Goal: Task Accomplishment & Management: Complete application form

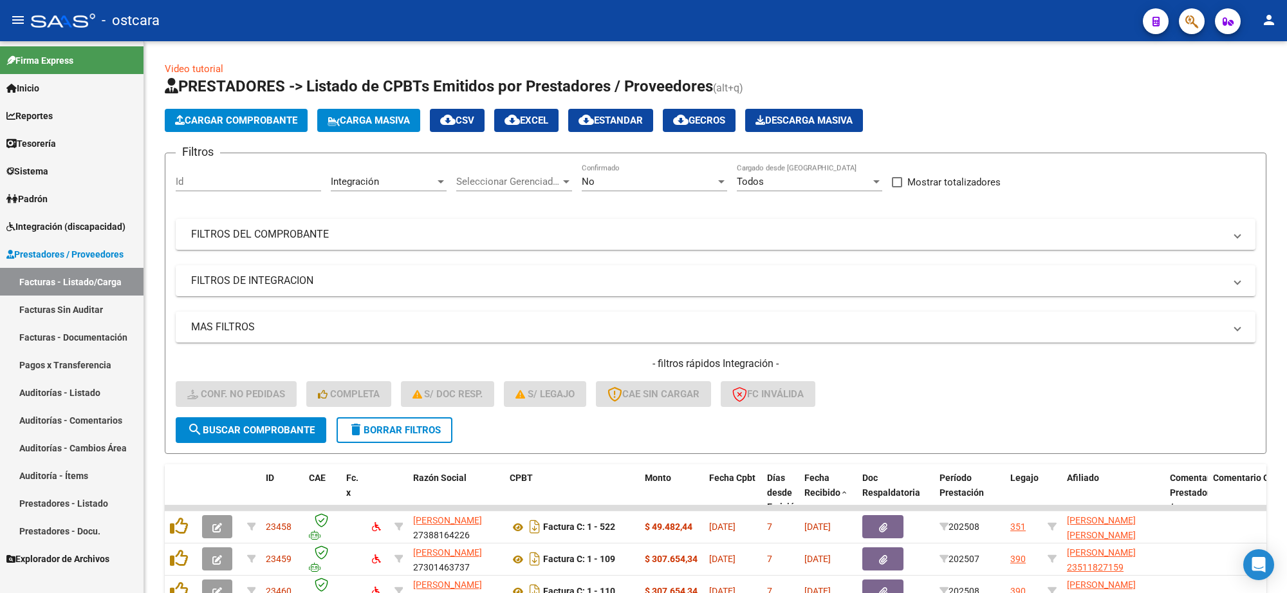
scroll to position [1, 0]
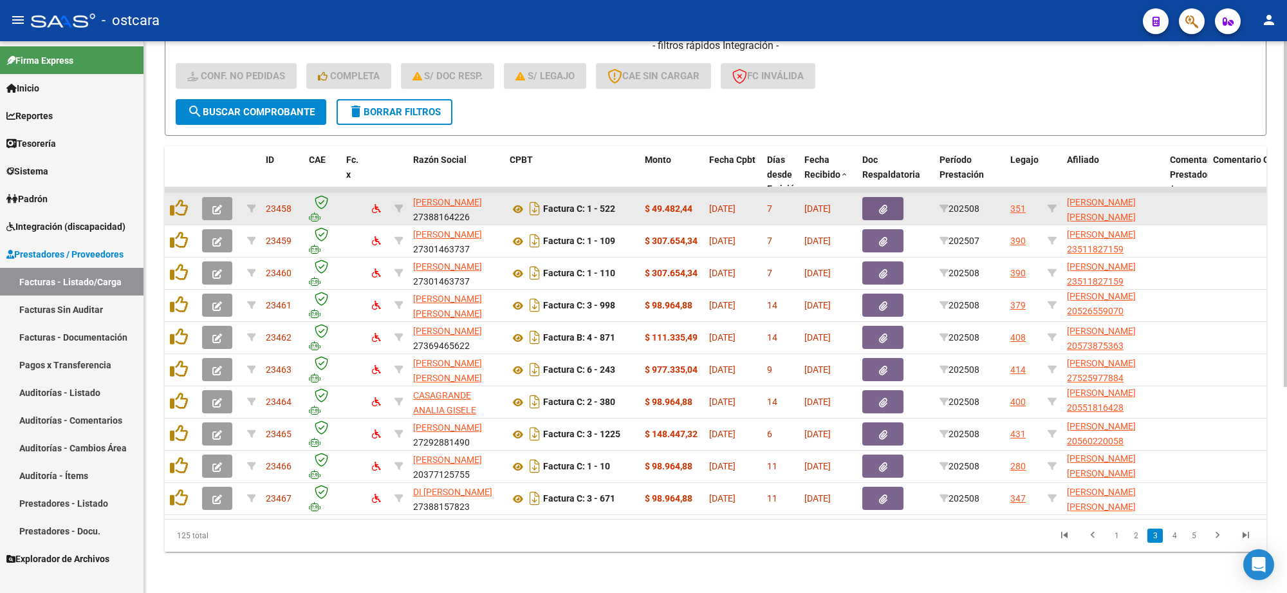
click at [217, 205] on icon "button" at bounding box center [217, 210] width 10 height 10
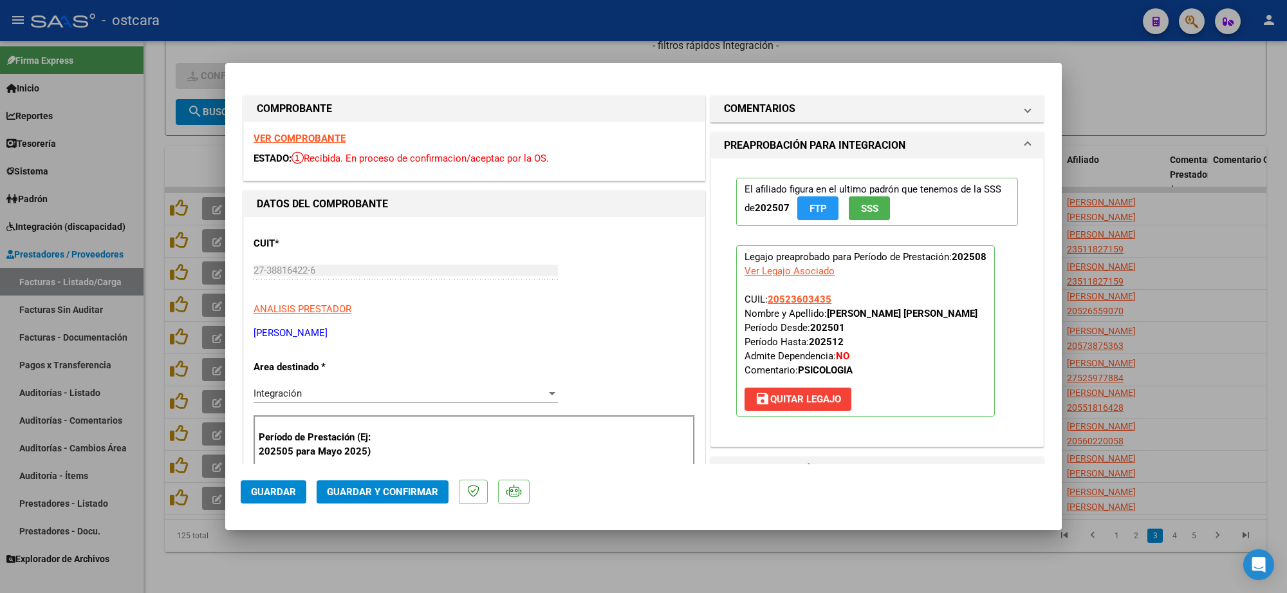
click at [320, 142] on strong "VER COMPROBANTE" at bounding box center [299, 139] width 92 height 12
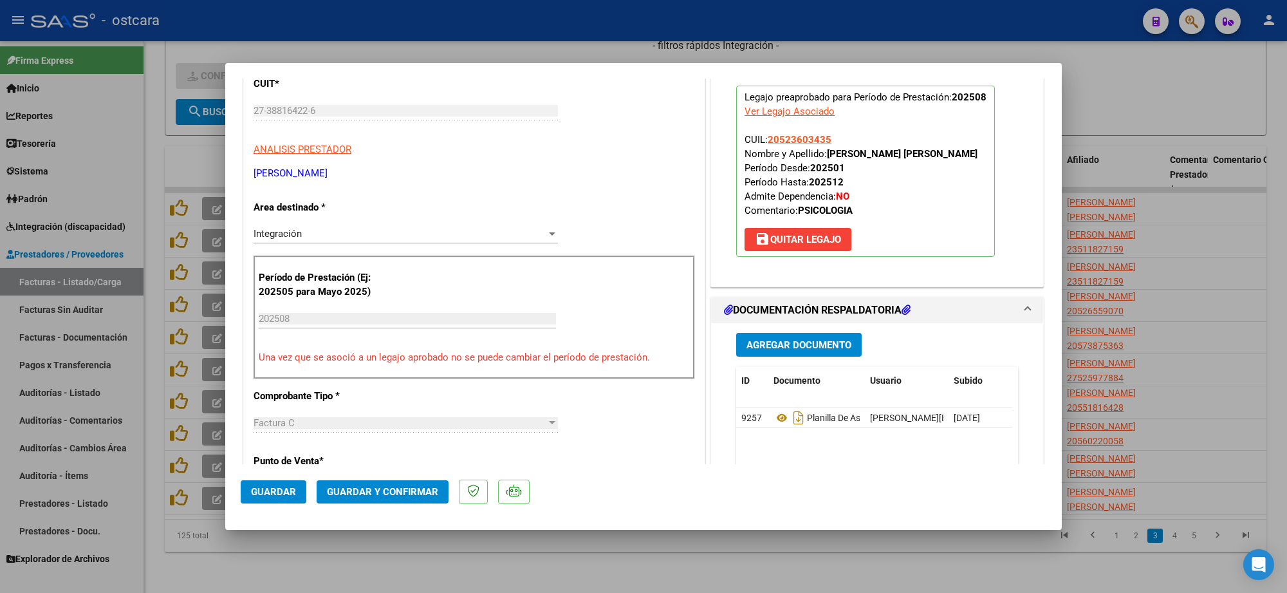
scroll to position [161, 0]
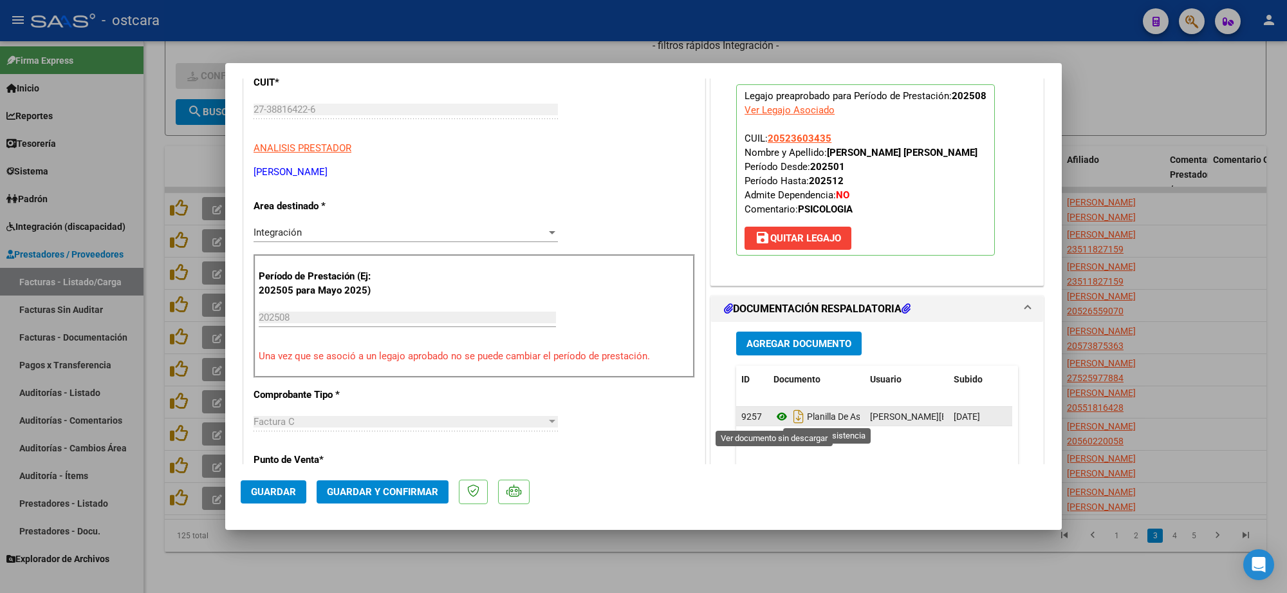
click at [773, 417] on icon at bounding box center [781, 416] width 17 height 15
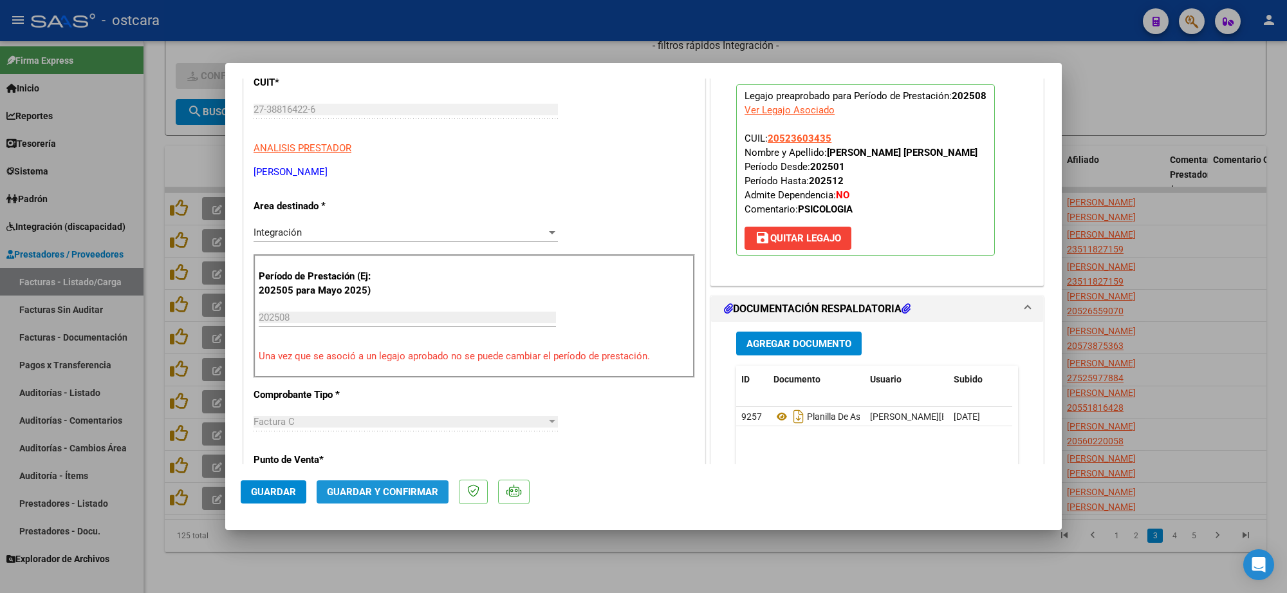
click at [416, 491] on span "Guardar y Confirmar" at bounding box center [382, 492] width 111 height 12
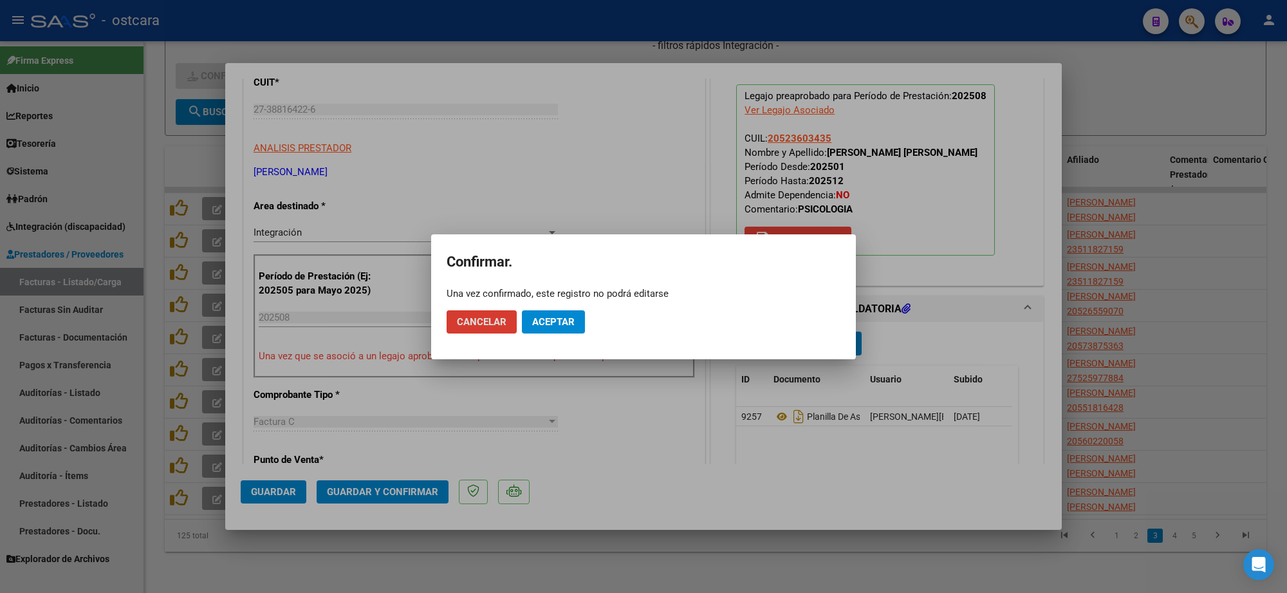
click at [553, 325] on span "Aceptar" at bounding box center [553, 322] width 42 height 12
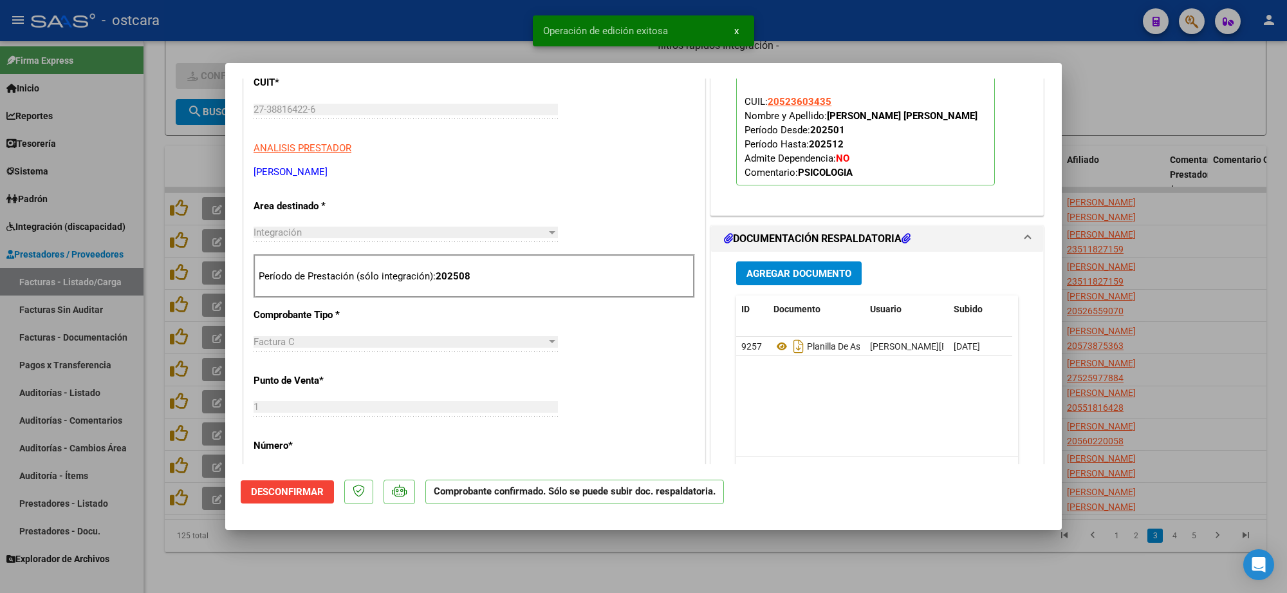
click at [1172, 217] on div at bounding box center [643, 296] width 1287 height 593
type input "$ 0,00"
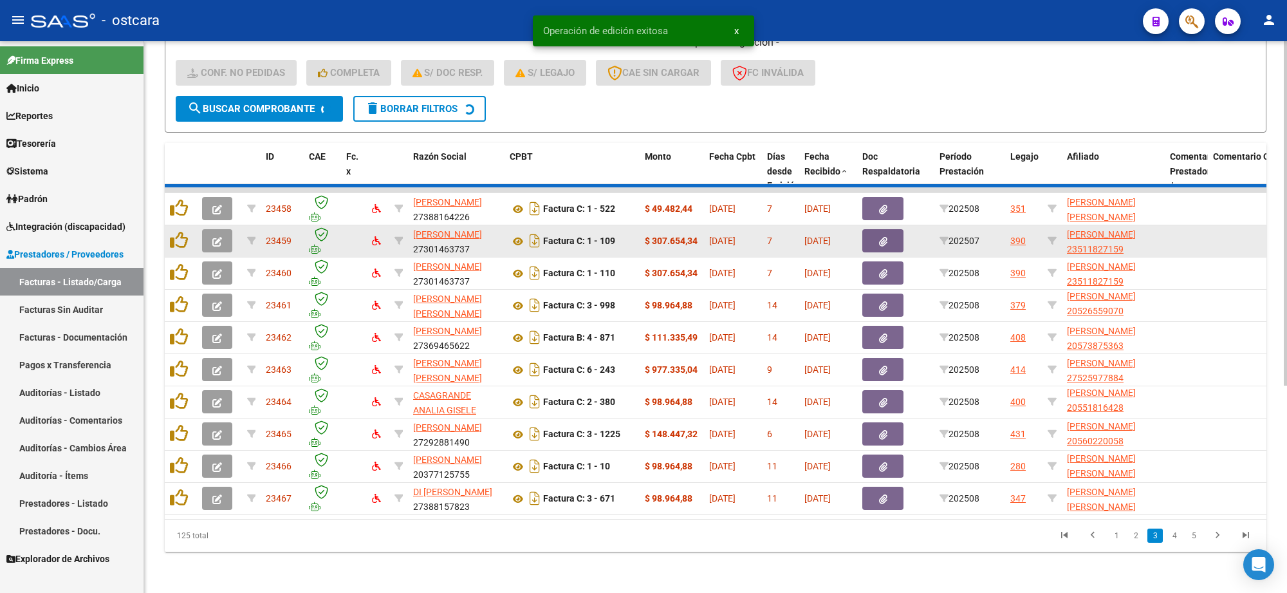
scroll to position [1, 0]
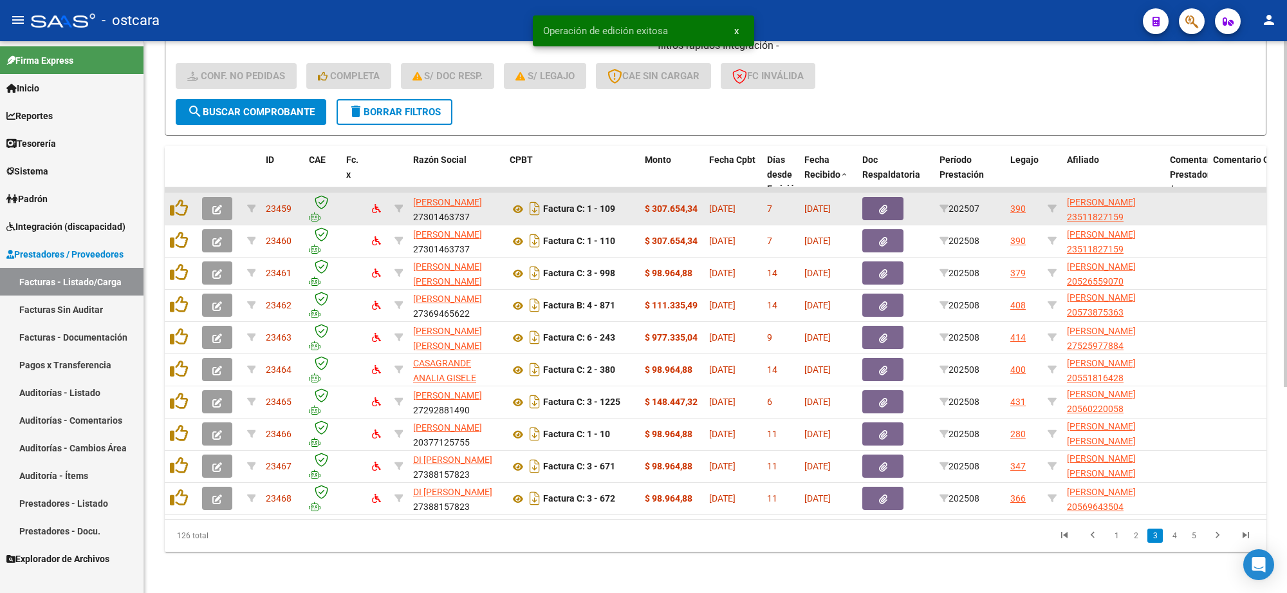
click at [219, 205] on icon "button" at bounding box center [217, 210] width 10 height 10
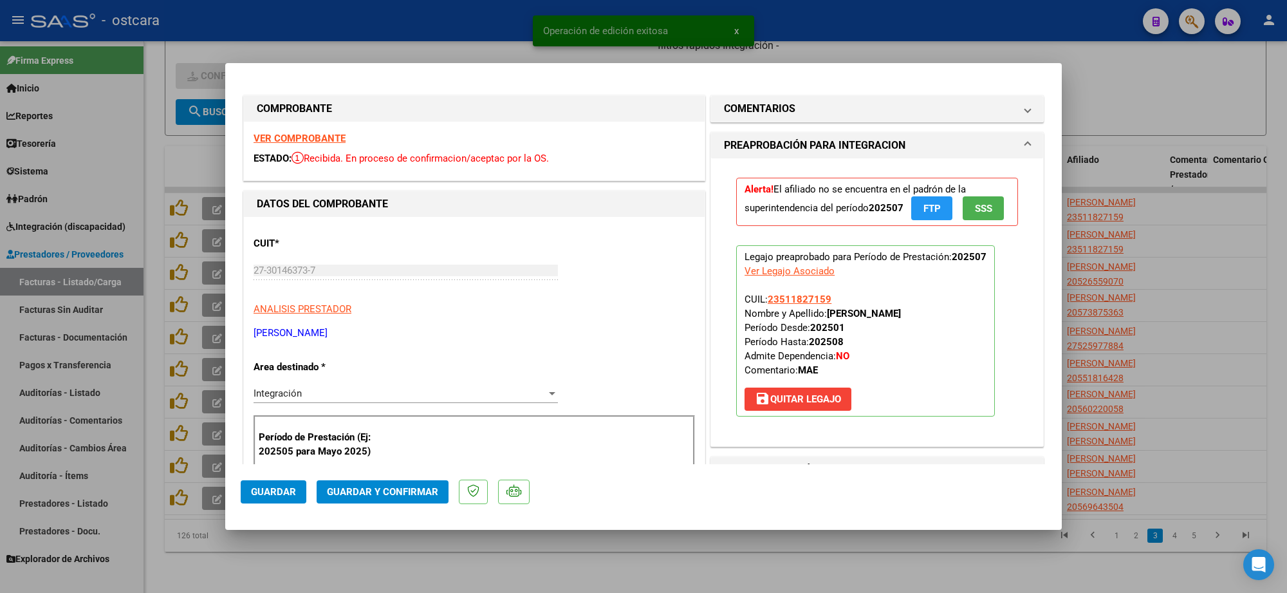
click at [311, 142] on strong "VER COMPROBANTE" at bounding box center [299, 139] width 92 height 12
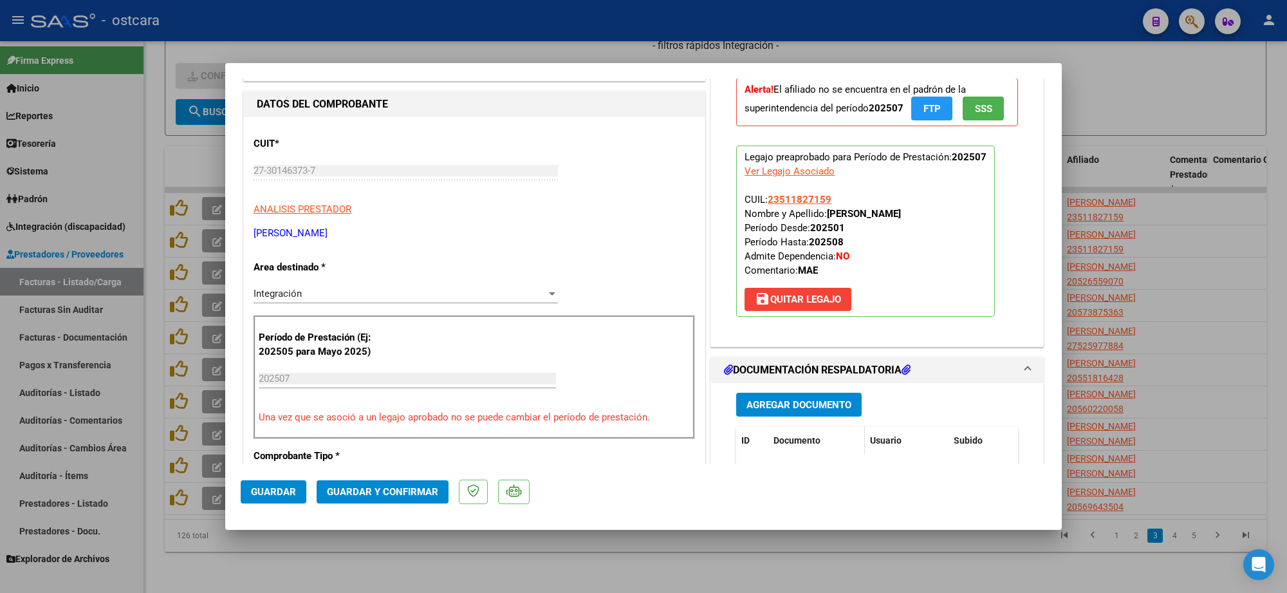
scroll to position [241, 0]
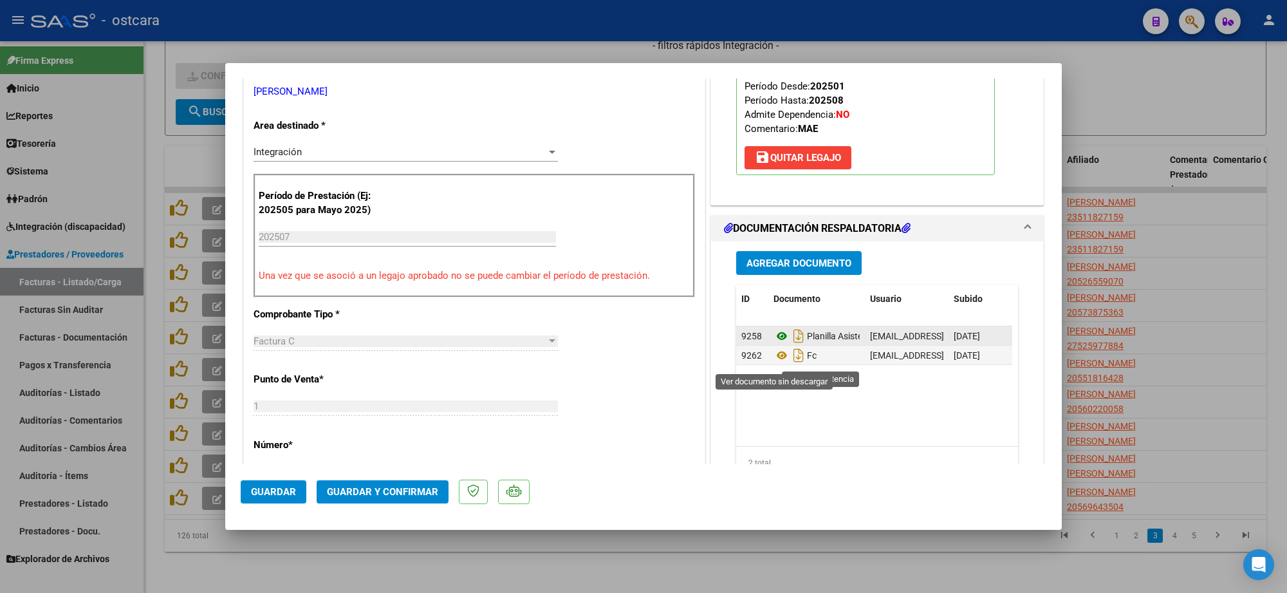
click at [775, 344] on icon at bounding box center [781, 335] width 17 height 15
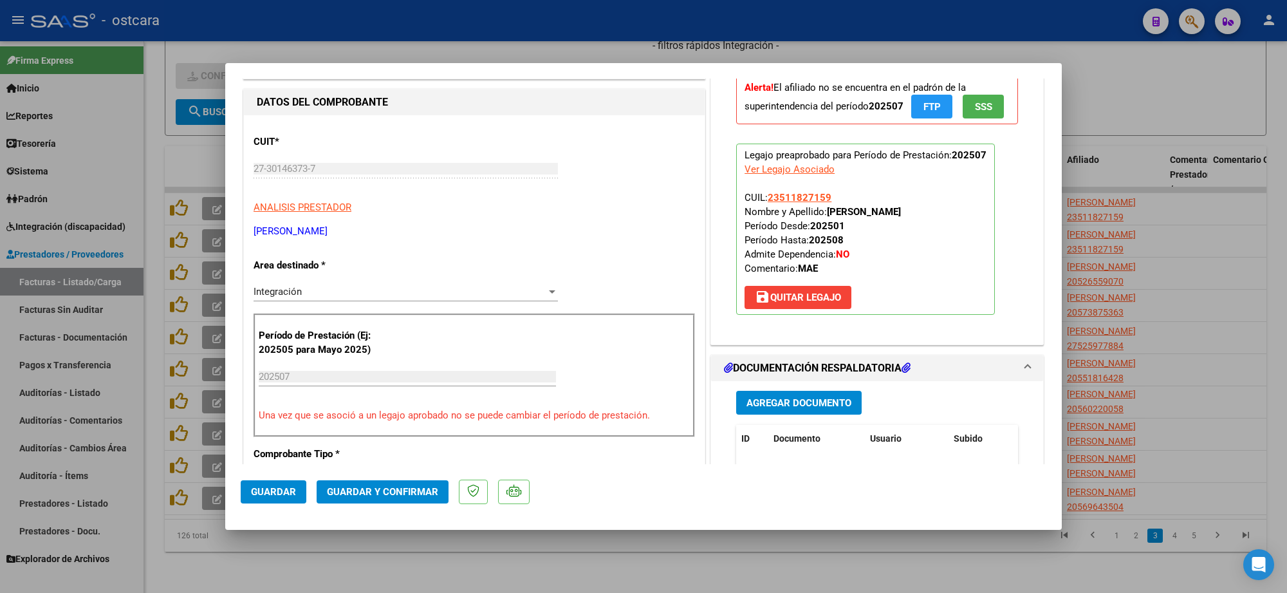
scroll to position [0, 0]
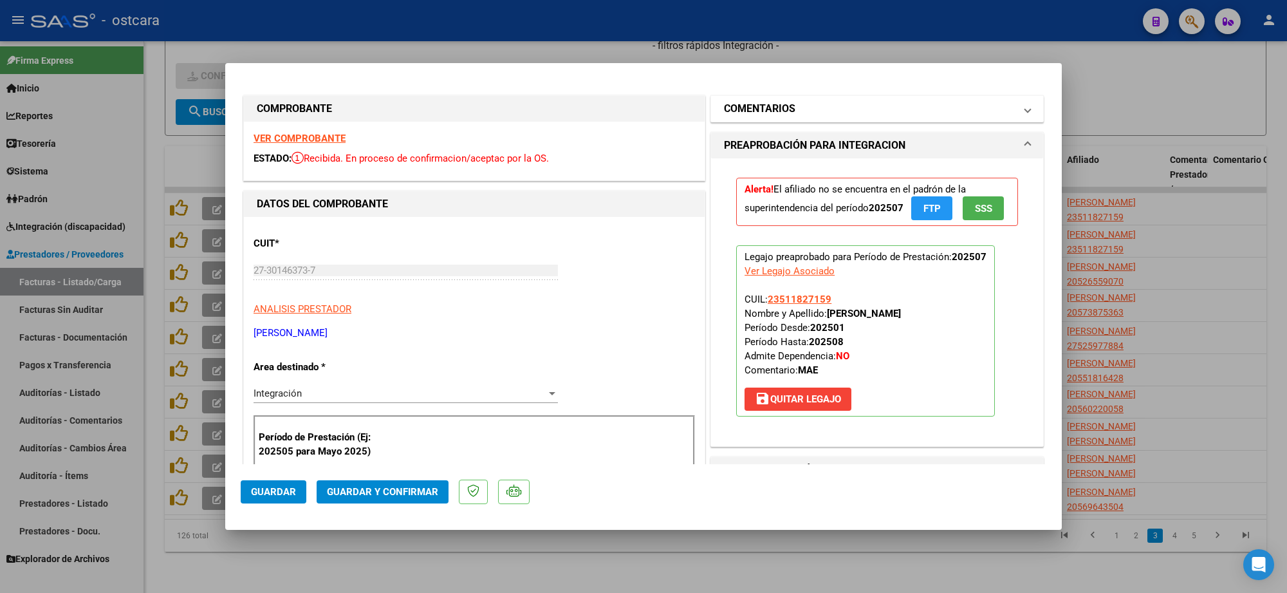
click at [807, 107] on mat-panel-title "COMENTARIOS" at bounding box center [869, 108] width 291 height 15
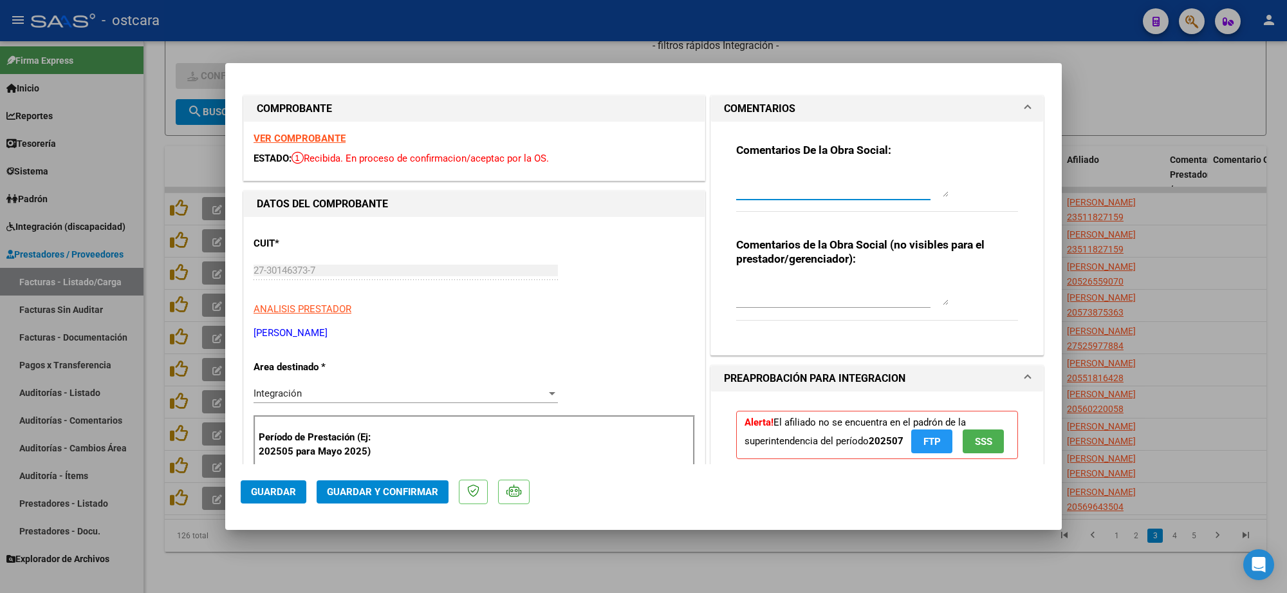
click at [777, 176] on textarea at bounding box center [842, 184] width 212 height 26
paste textarea "Recordar indicar vinculo del firmante en las planillas de asistencia."
type textarea "Recordar indicar vinculo del firmante en las planillas de asistencia."
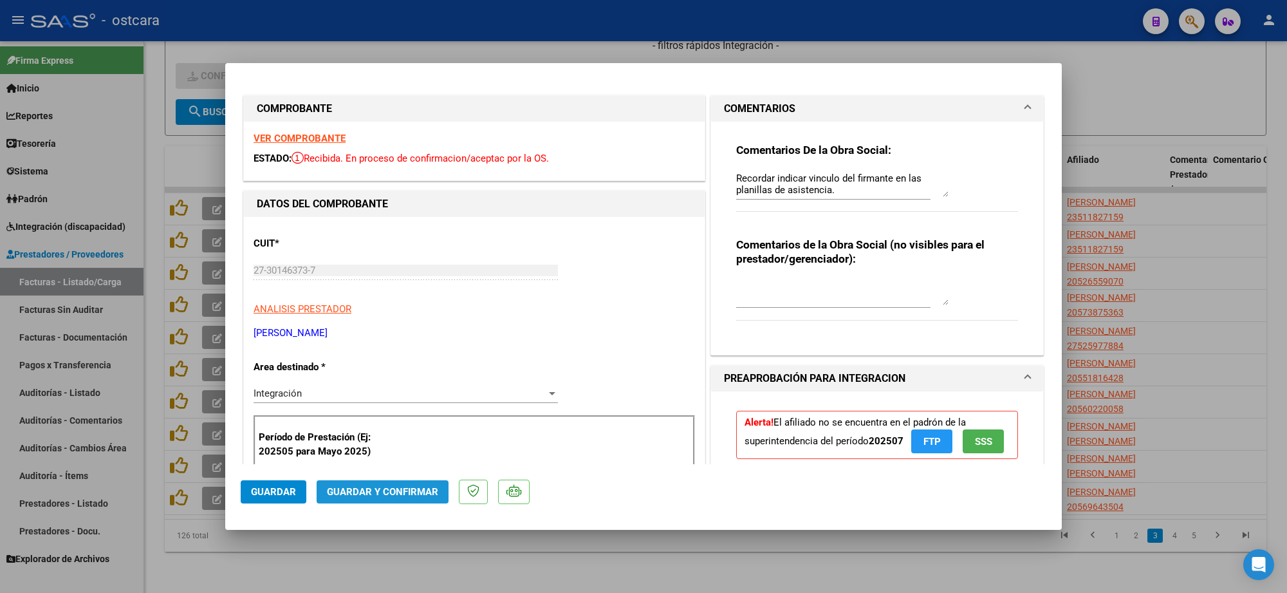
click at [394, 488] on span "Guardar y Confirmar" at bounding box center [382, 492] width 111 height 12
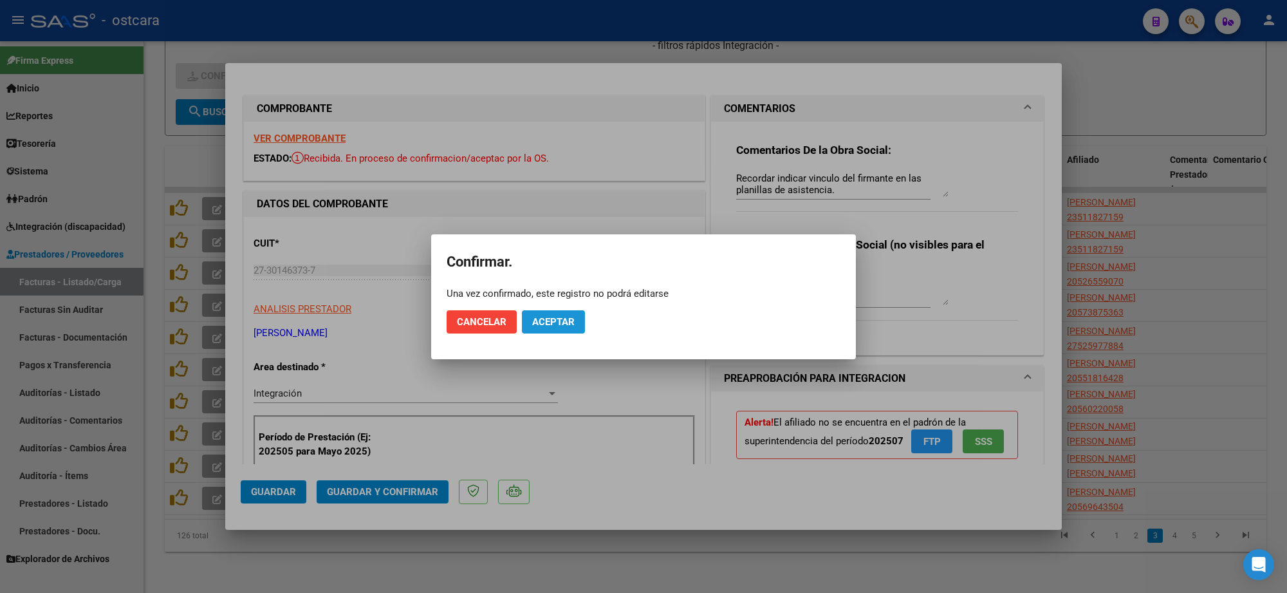
click at [556, 322] on span "Aceptar" at bounding box center [553, 322] width 42 height 12
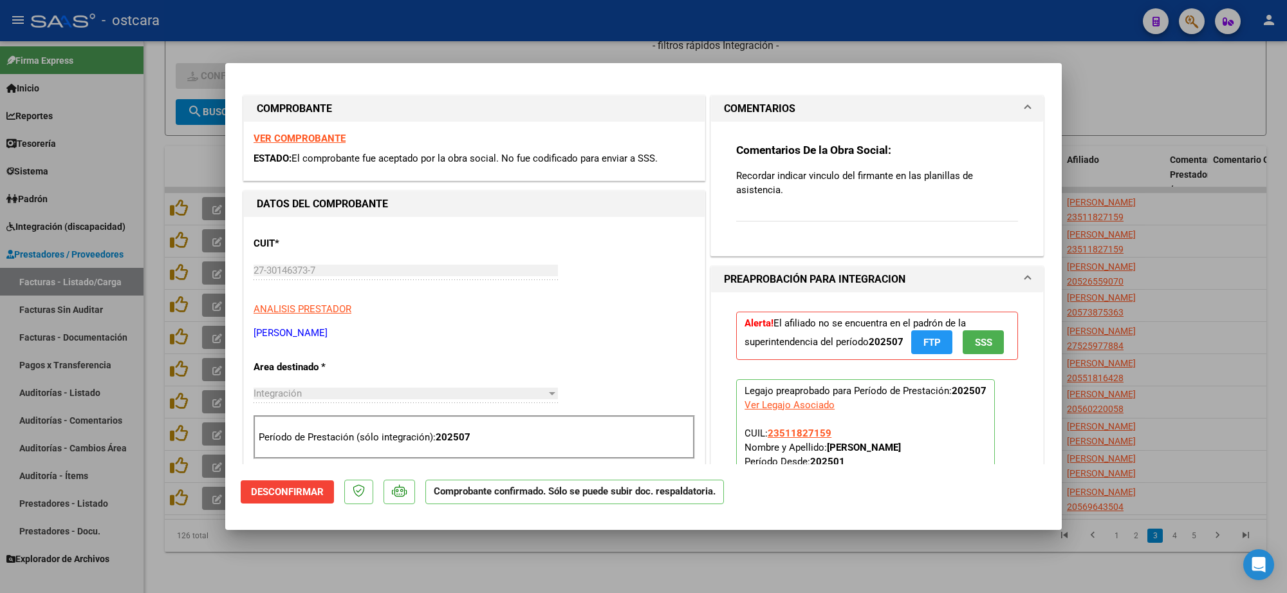
click at [1153, 113] on div at bounding box center [643, 296] width 1287 height 593
type input "$ 0,00"
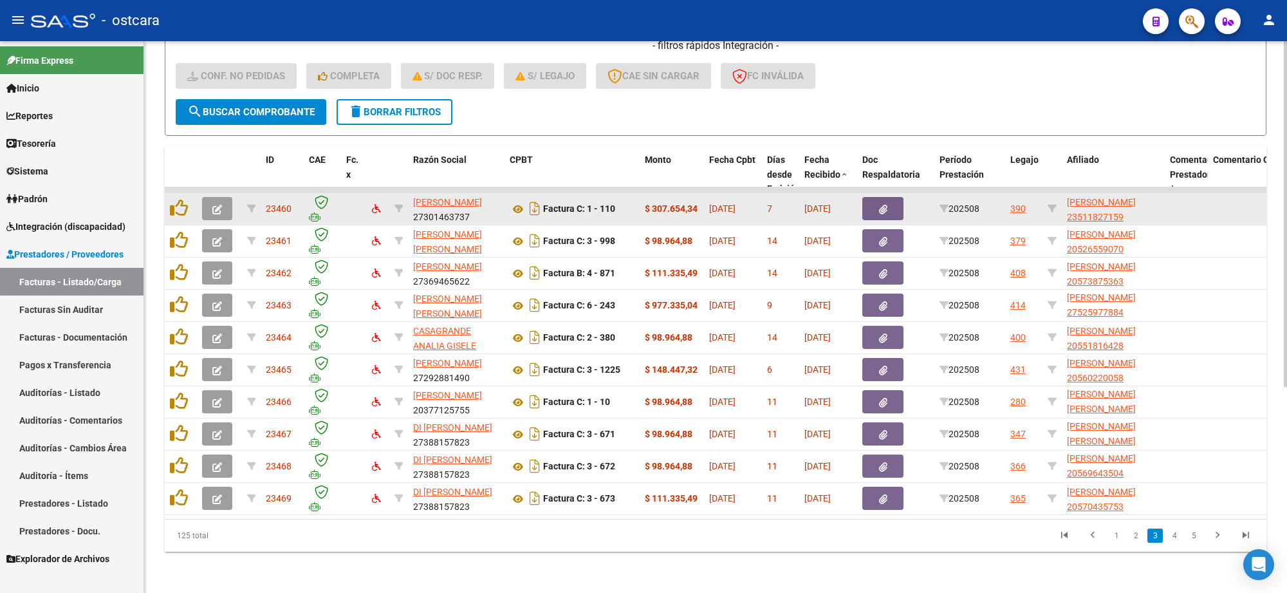
click at [216, 205] on icon "button" at bounding box center [217, 210] width 10 height 10
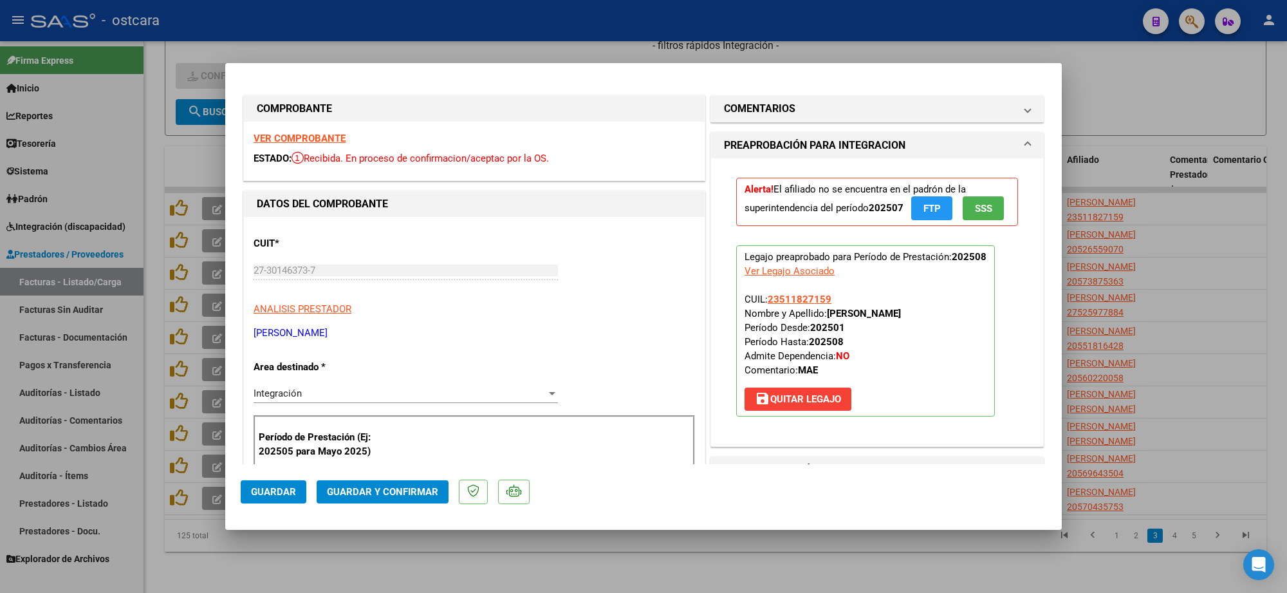
click at [315, 142] on strong "VER COMPROBANTE" at bounding box center [299, 139] width 92 height 12
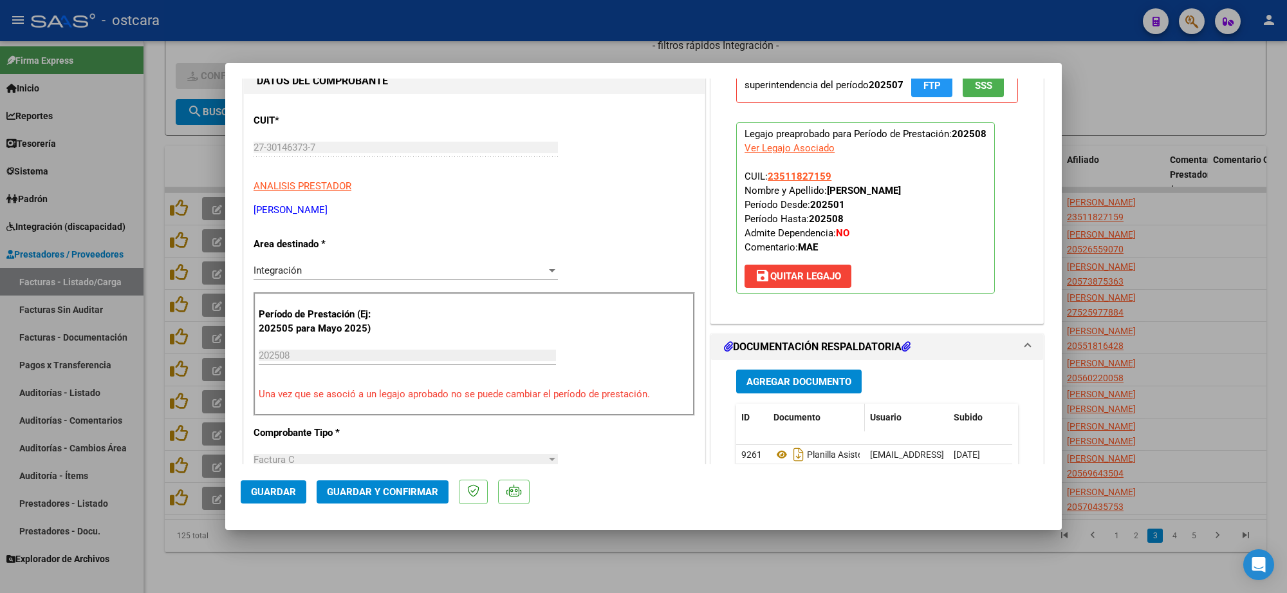
scroll to position [241, 0]
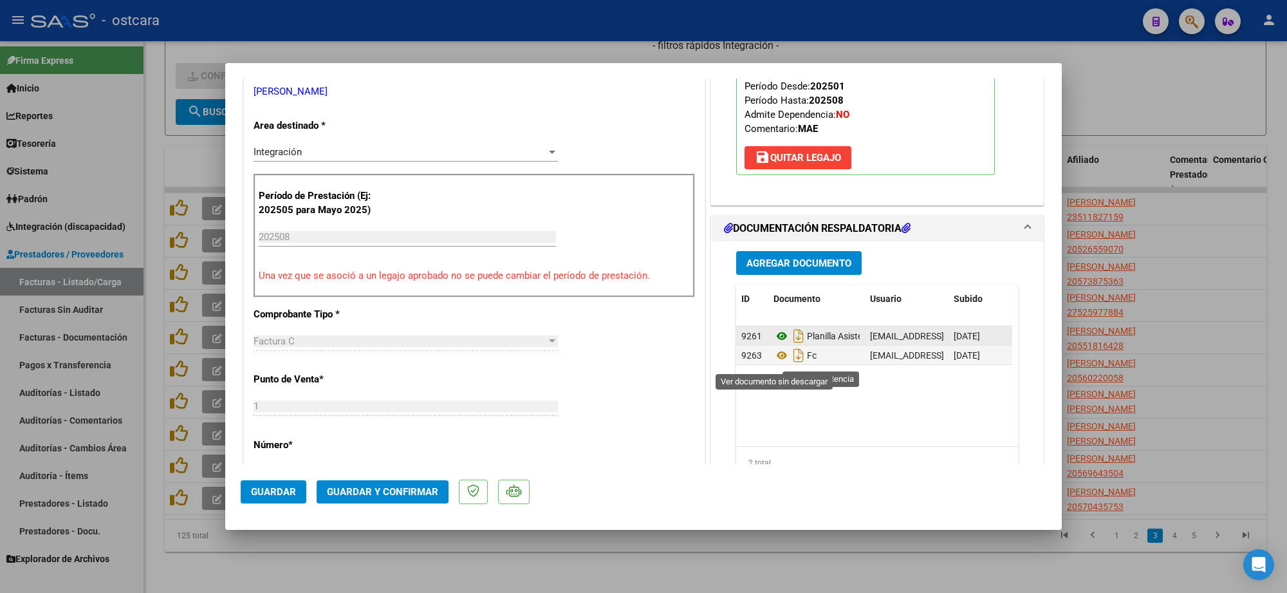
click at [777, 344] on icon at bounding box center [781, 335] width 17 height 15
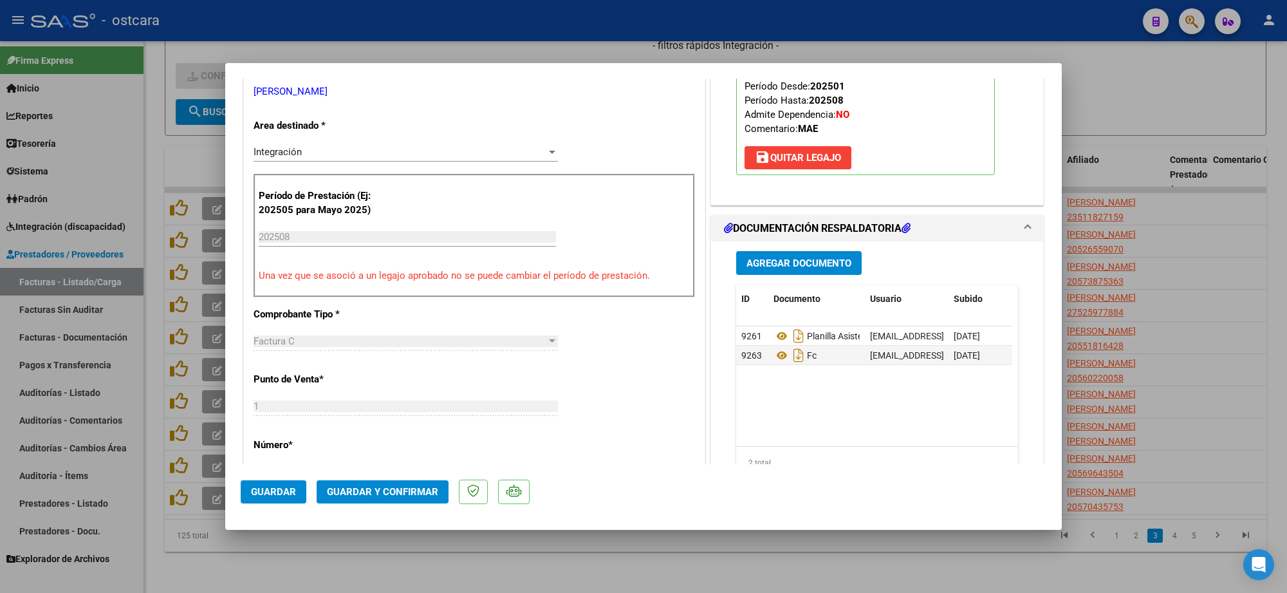
scroll to position [0, 0]
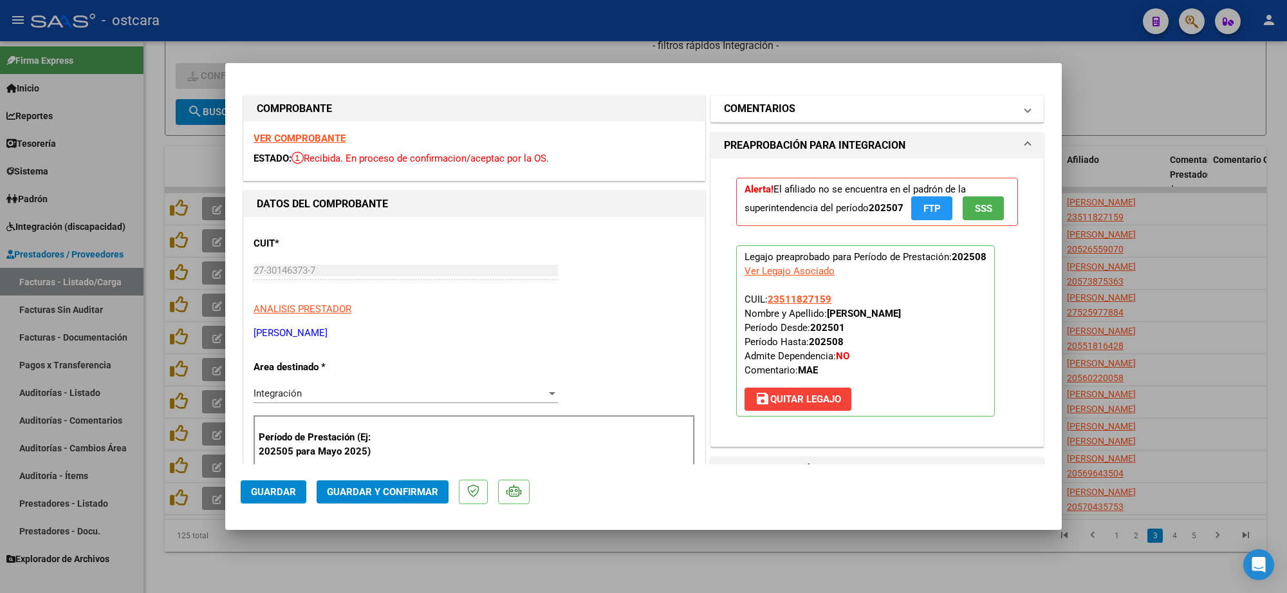
click at [798, 106] on mat-panel-title "COMENTARIOS" at bounding box center [869, 108] width 291 height 15
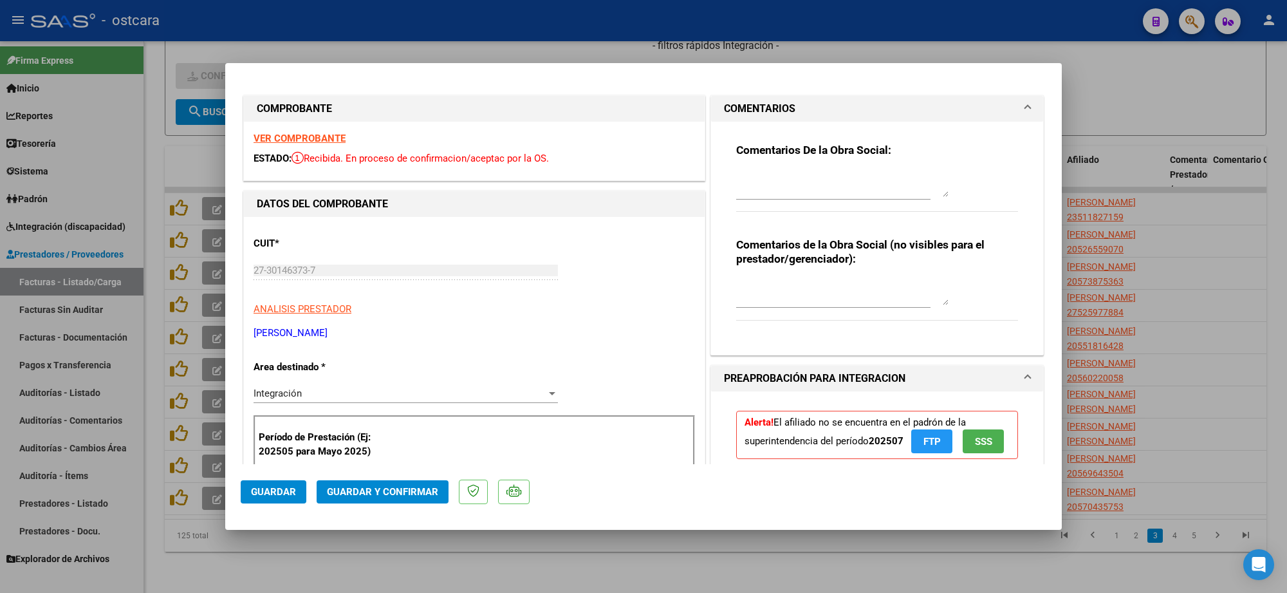
click at [812, 198] on div at bounding box center [842, 184] width 212 height 31
click at [790, 190] on textarea at bounding box center [842, 184] width 212 height 26
paste textarea "Recordar indicar vinculo del firmante en las planillas de asistencia."
type textarea "Recordar indicar vinculo del firmante en las planillas de asistencia."
click at [394, 489] on span "Guardar y Confirmar" at bounding box center [382, 492] width 111 height 12
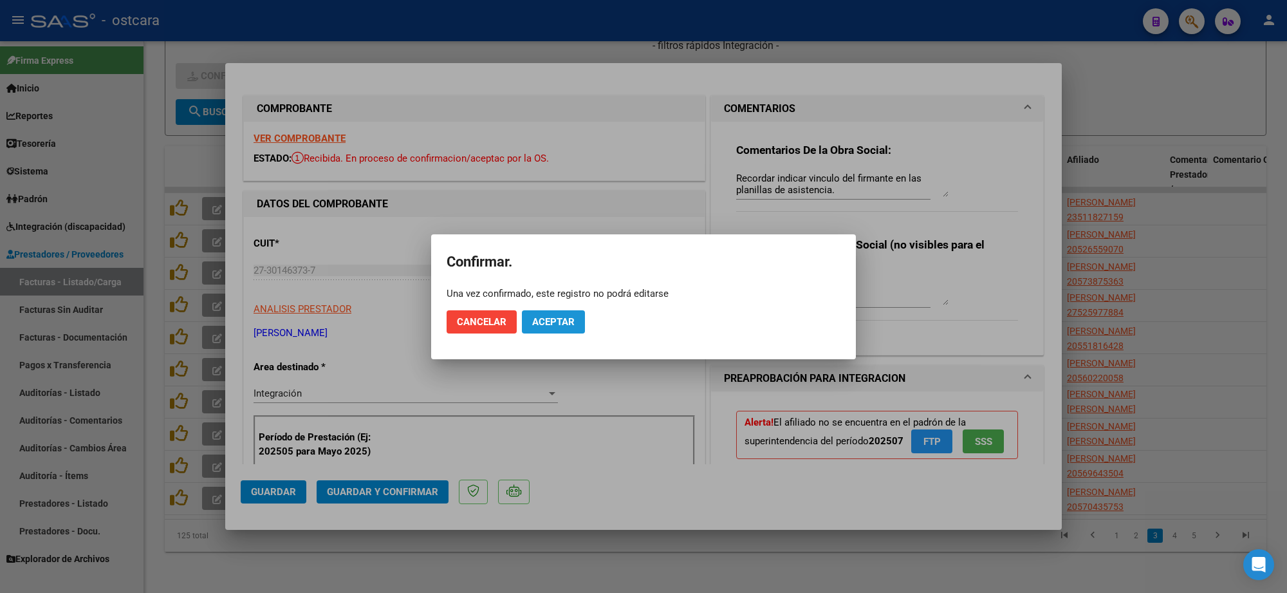
click at [564, 324] on span "Aceptar" at bounding box center [553, 322] width 42 height 12
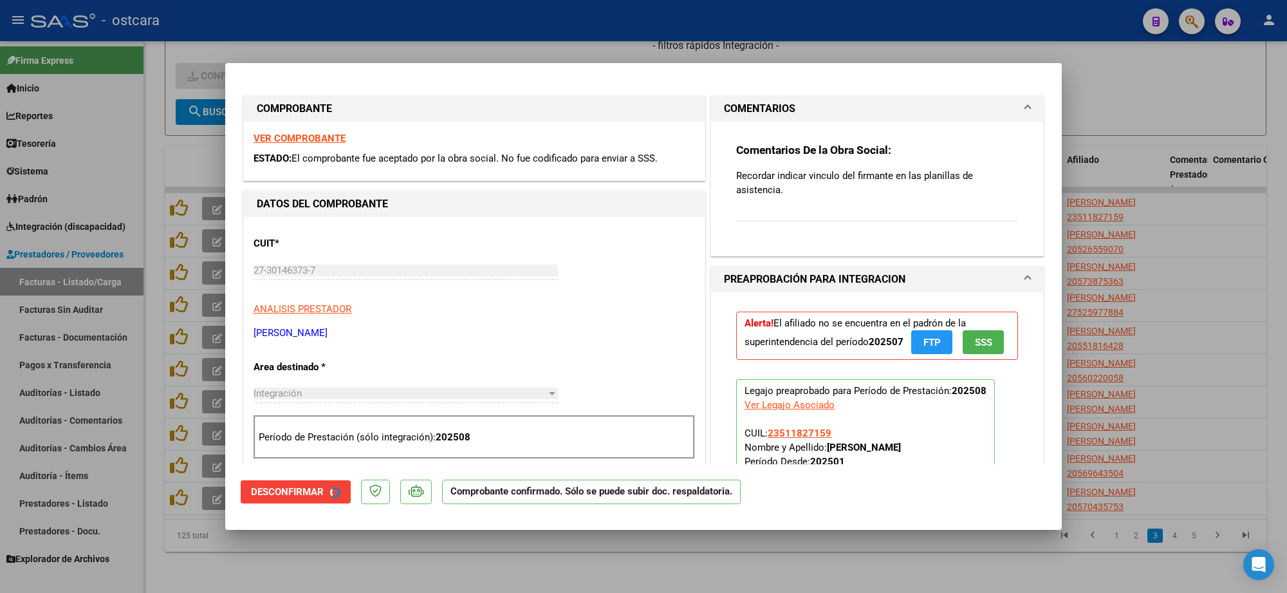
click at [1211, 87] on div at bounding box center [643, 296] width 1287 height 593
type input "$ 0,00"
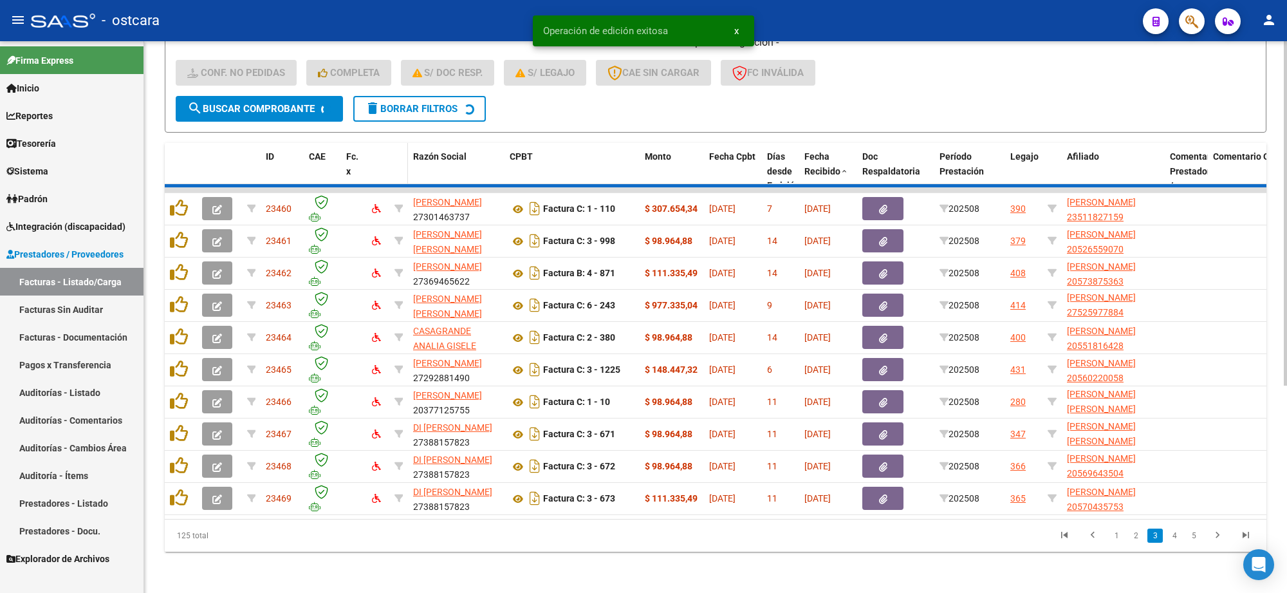
scroll to position [17, 0]
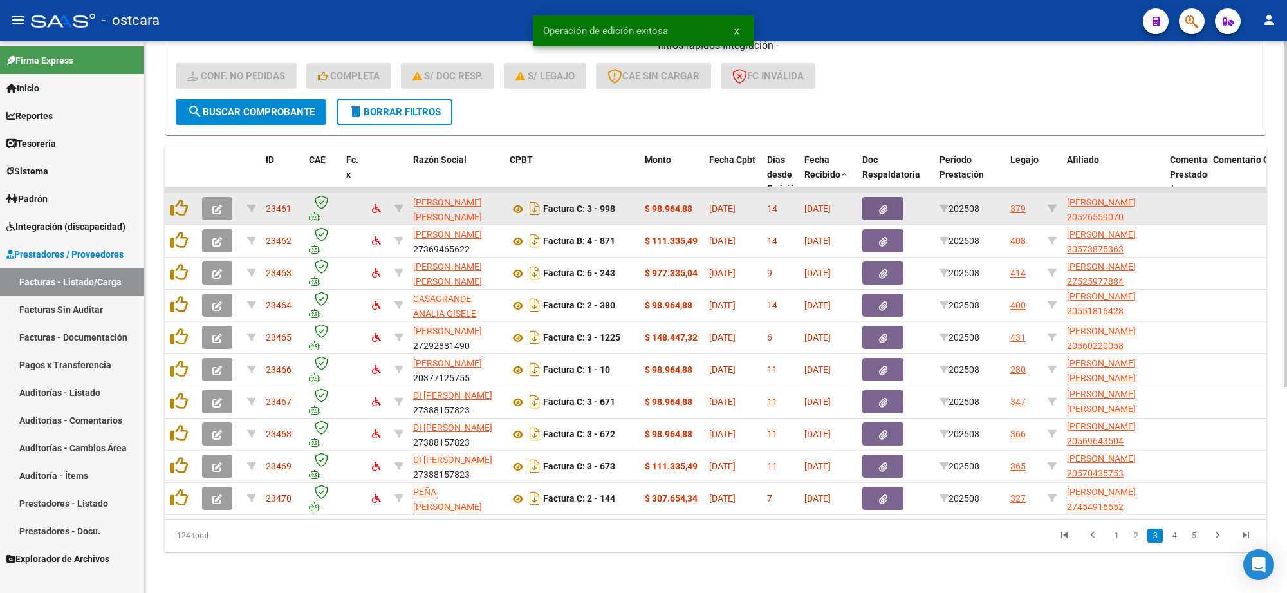
click at [225, 197] on button "button" at bounding box center [217, 208] width 30 height 23
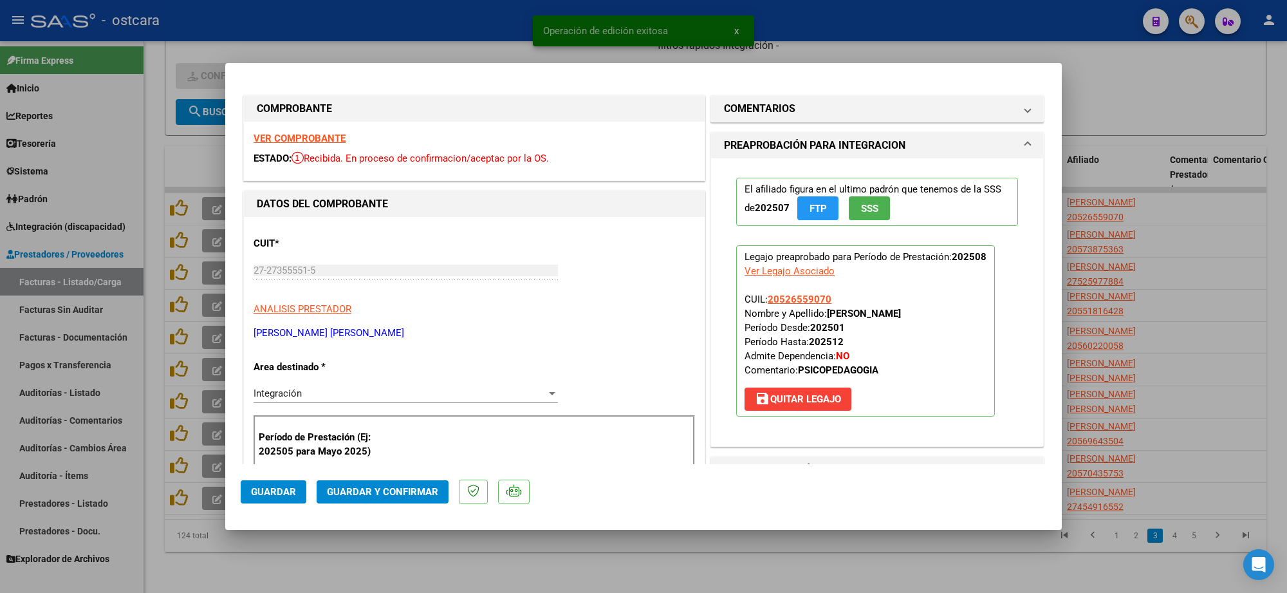
click at [313, 137] on strong "VER COMPROBANTE" at bounding box center [299, 139] width 92 height 12
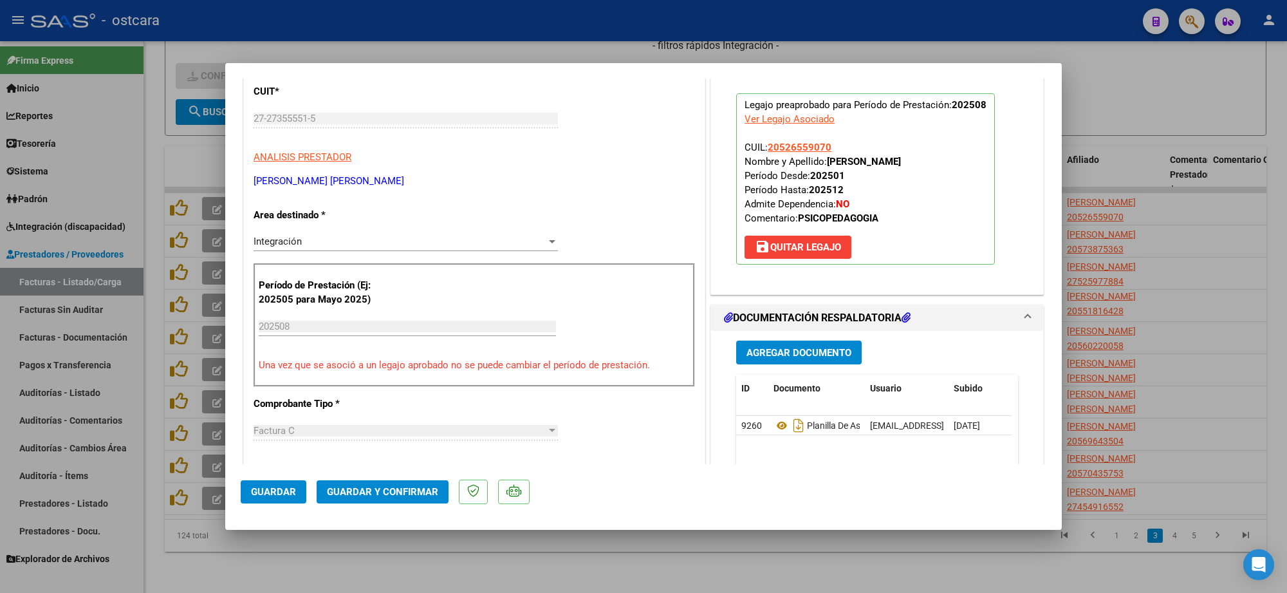
scroll to position [322, 0]
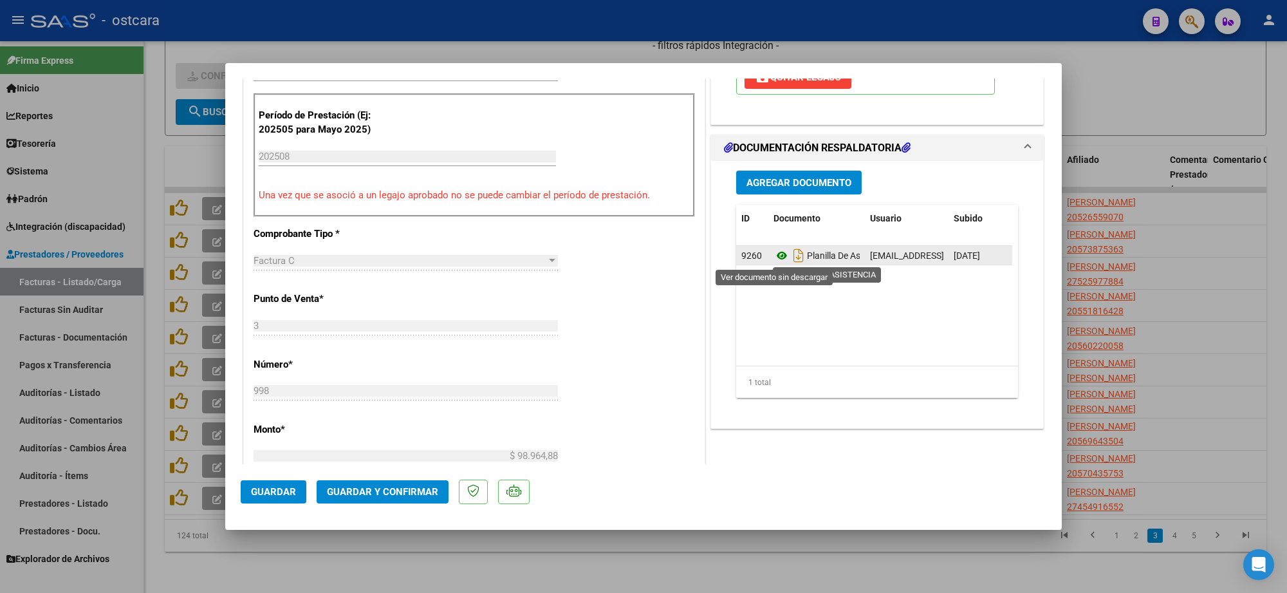
click at [777, 257] on icon at bounding box center [781, 255] width 17 height 15
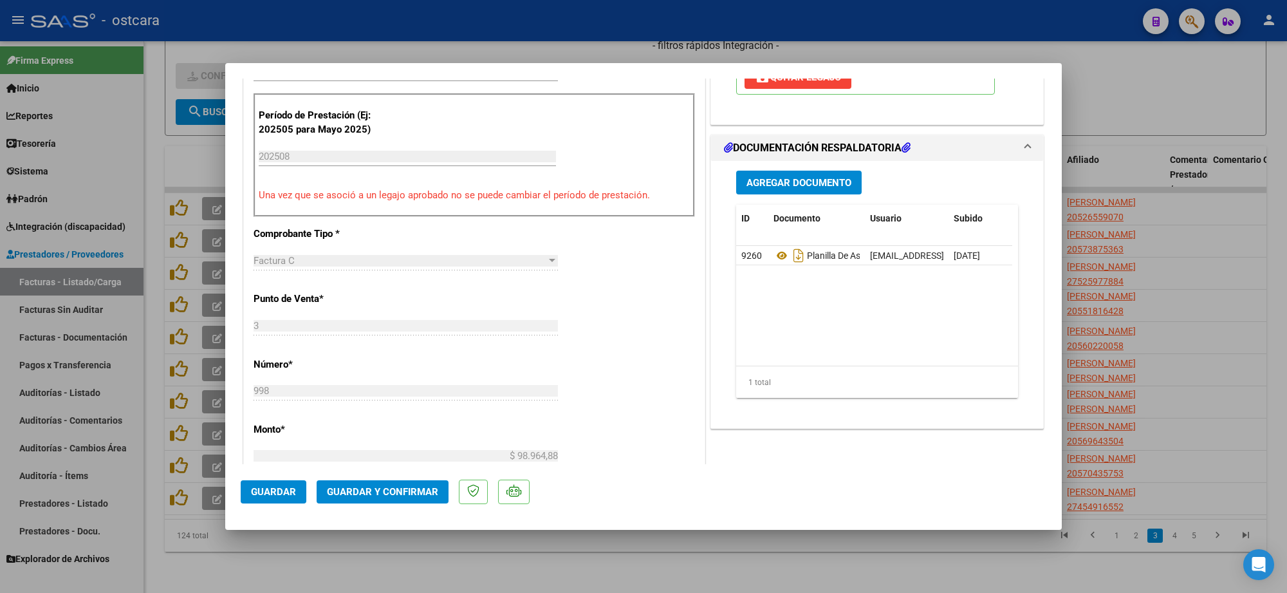
click at [403, 483] on button "Guardar y Confirmar" at bounding box center [383, 491] width 132 height 23
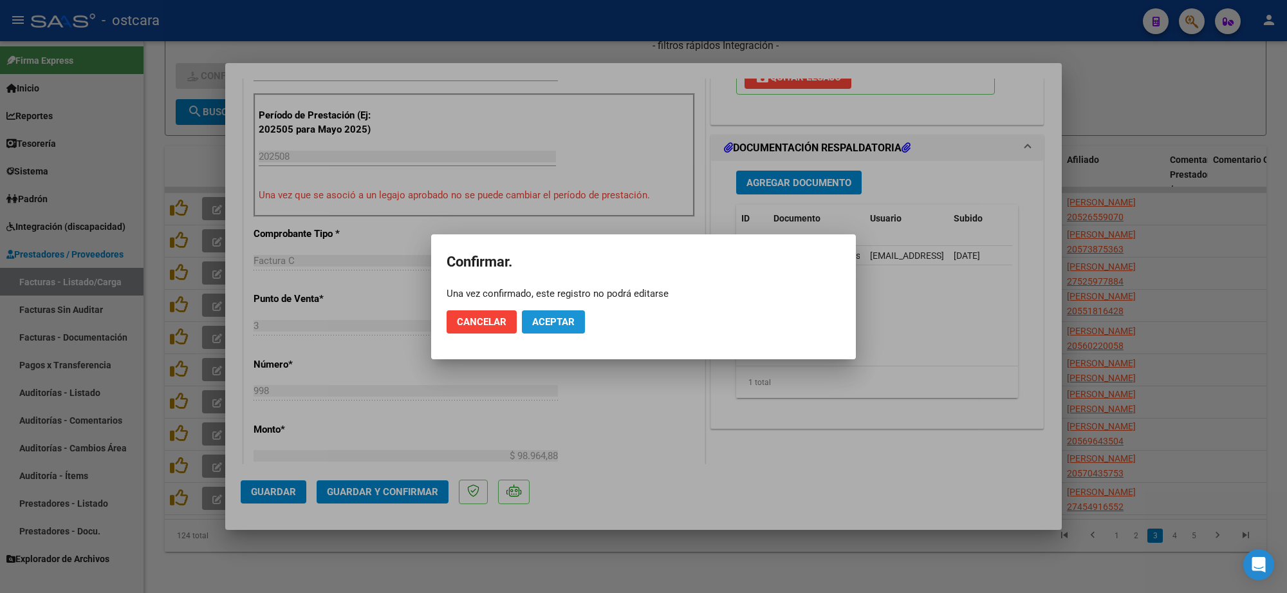
click at [557, 320] on span "Aceptar" at bounding box center [553, 322] width 42 height 12
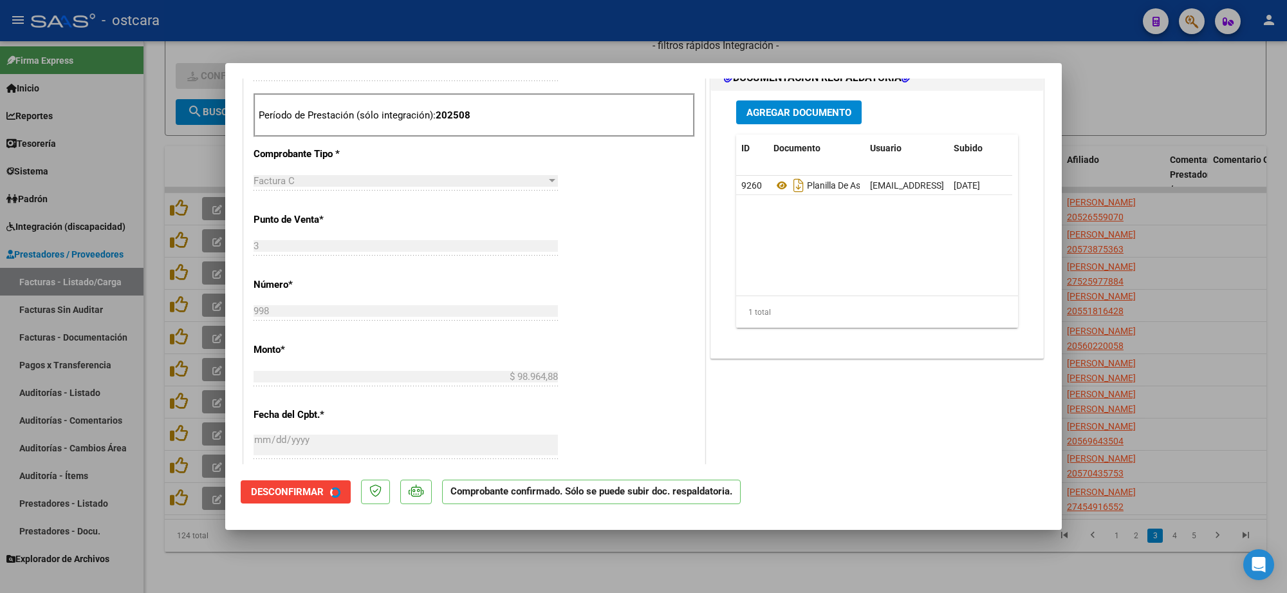
click at [1285, 184] on div at bounding box center [643, 296] width 1287 height 593
type input "$ 0,00"
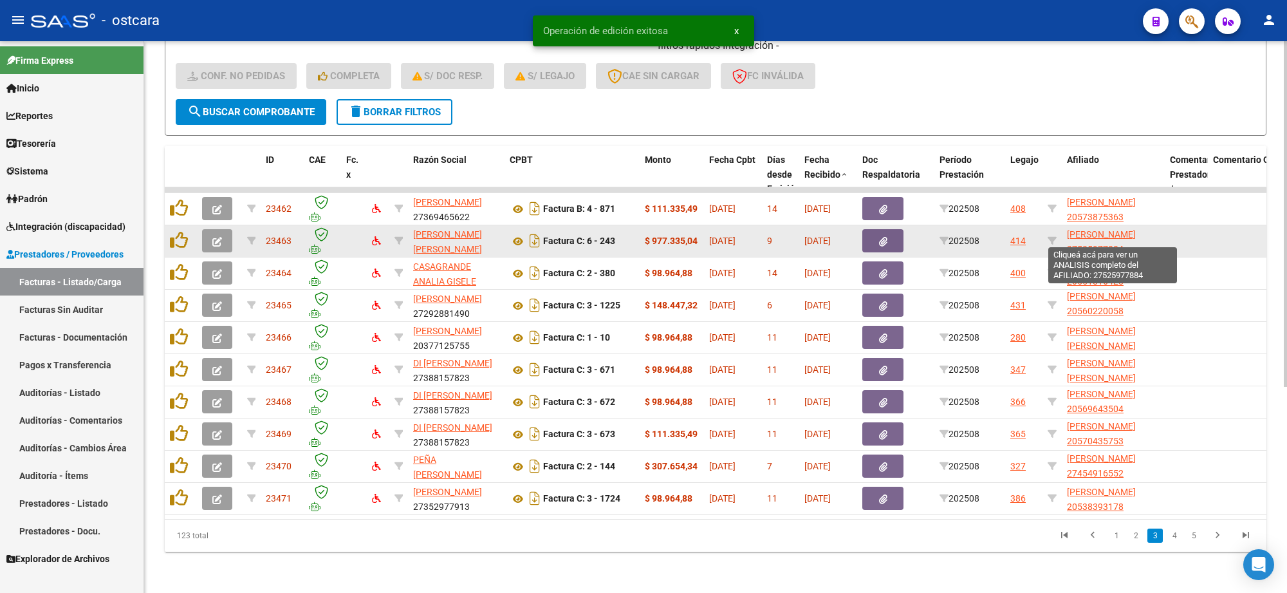
scroll to position [1, 0]
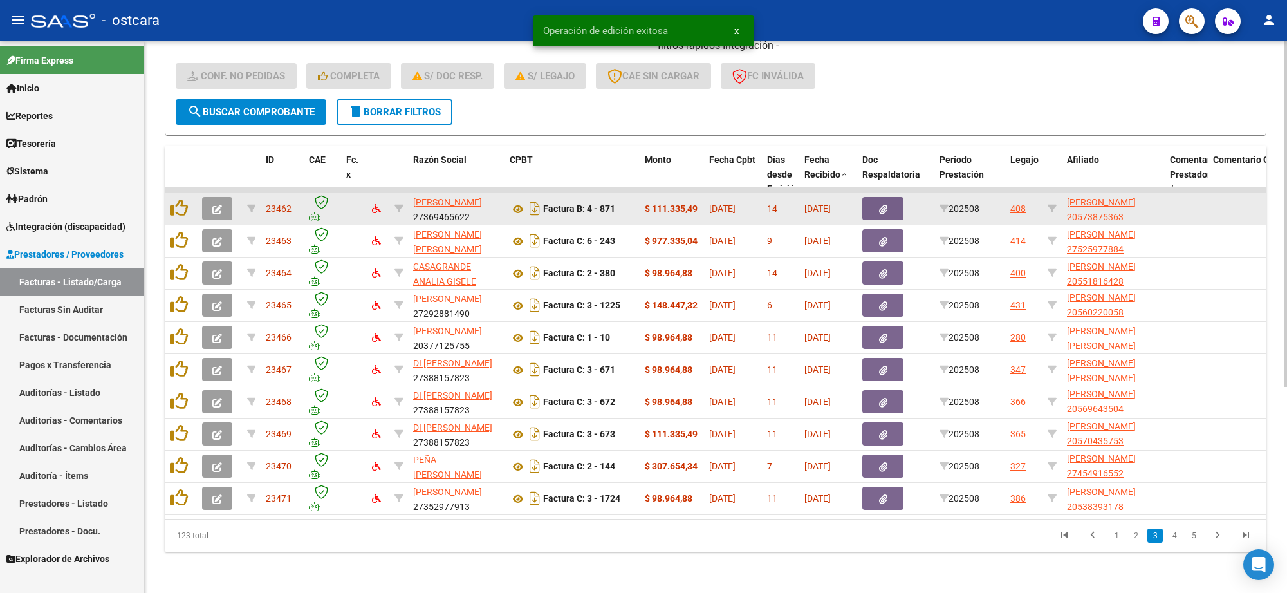
click at [212, 205] on icon "button" at bounding box center [217, 210] width 10 height 10
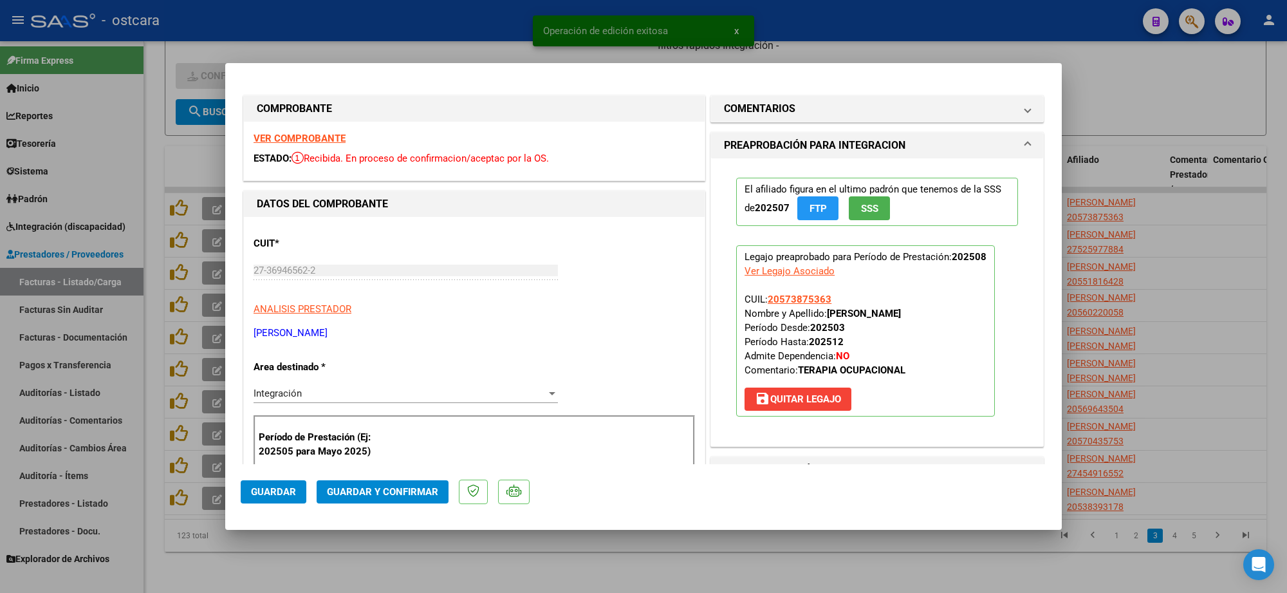
click at [330, 140] on strong "VER COMPROBANTE" at bounding box center [299, 139] width 92 height 12
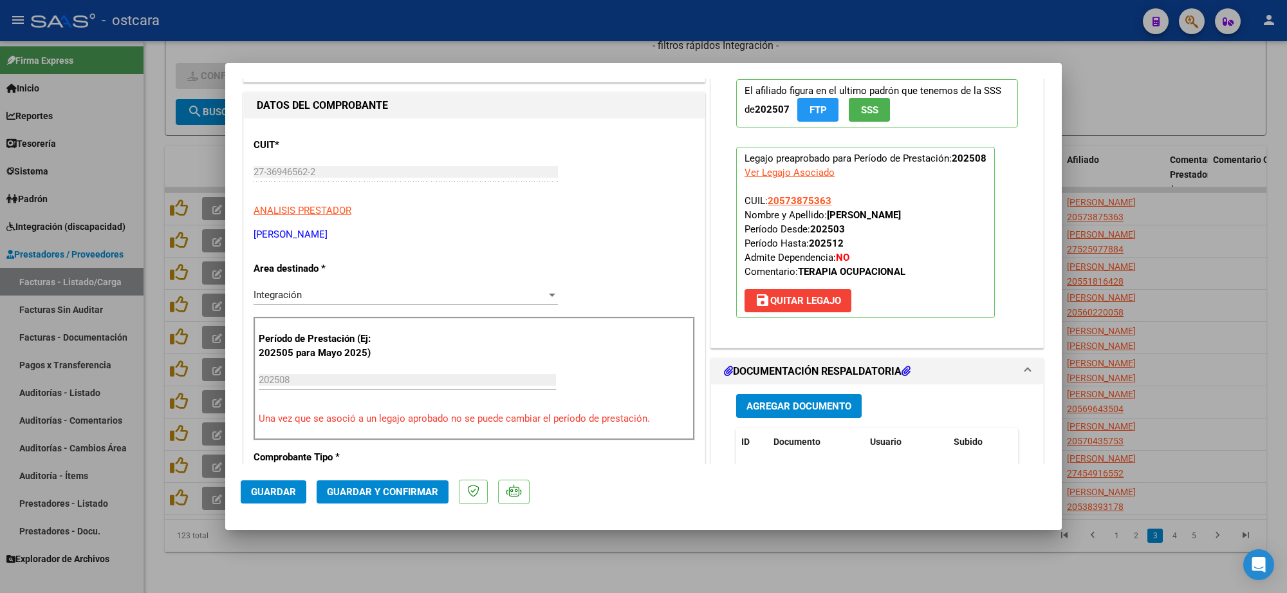
scroll to position [241, 0]
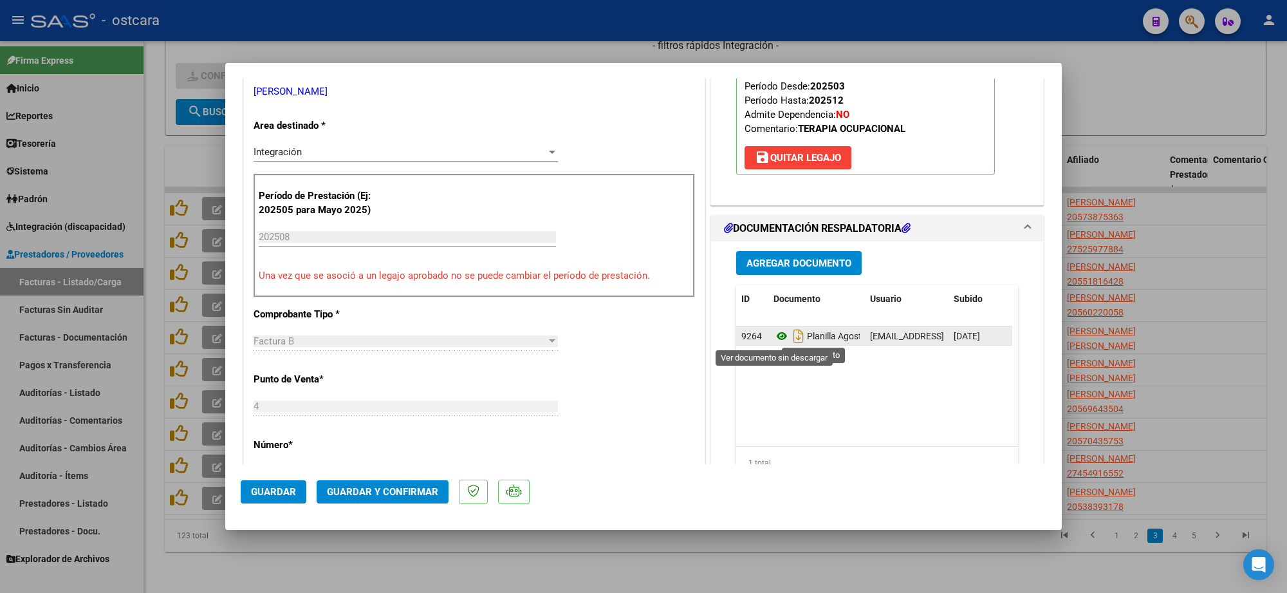
click at [773, 338] on icon at bounding box center [781, 335] width 17 height 15
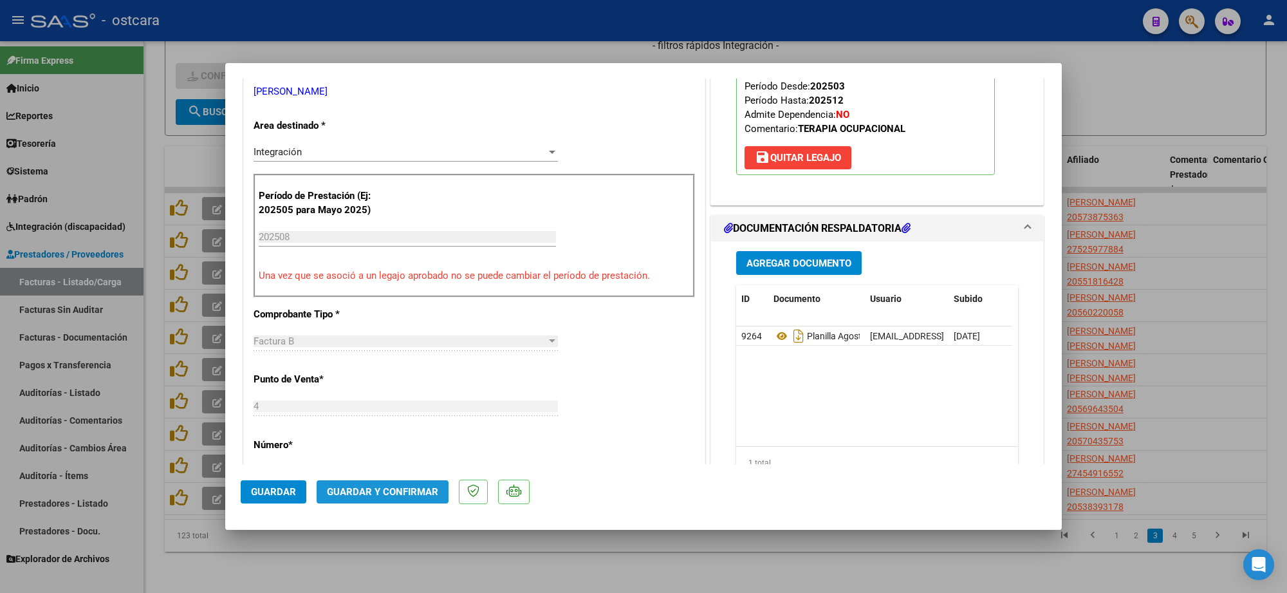
click at [406, 490] on span "Guardar y Confirmar" at bounding box center [382, 492] width 111 height 12
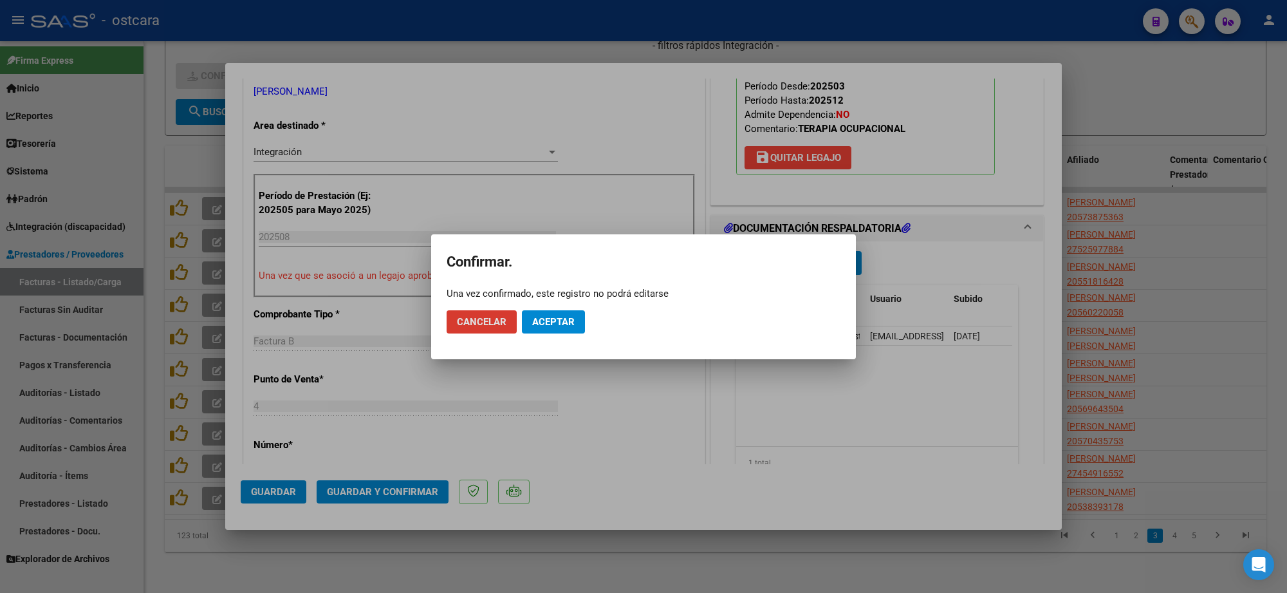
click at [567, 311] on button "Aceptar" at bounding box center [553, 321] width 63 height 23
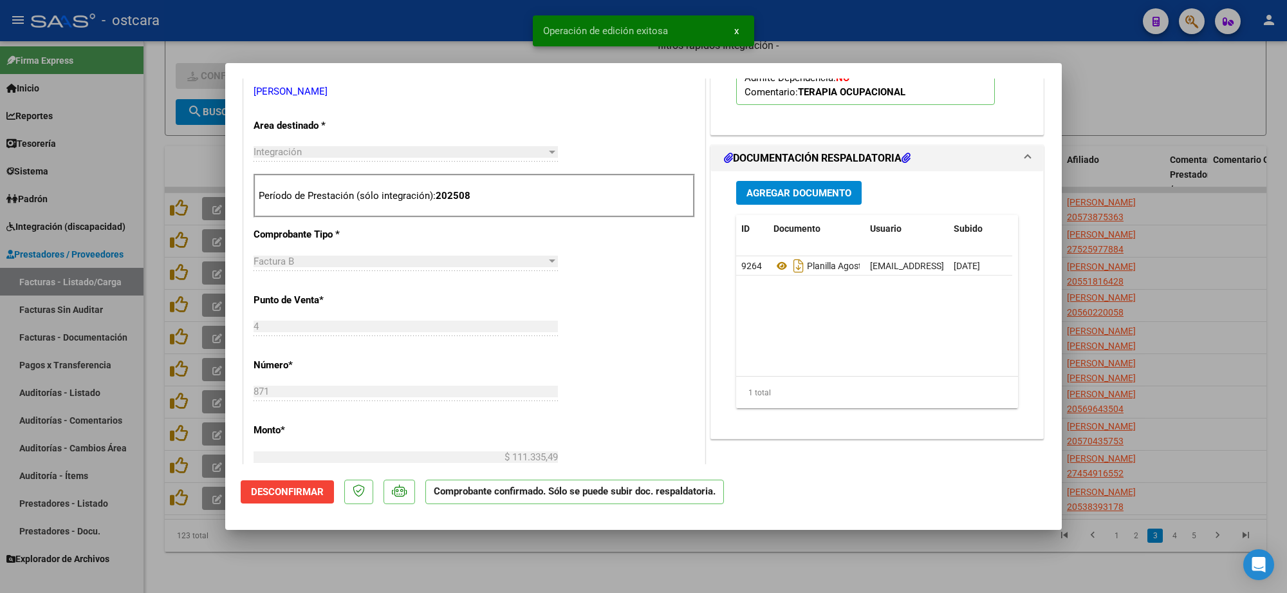
click at [1215, 129] on div at bounding box center [643, 296] width 1287 height 593
type input "$ 0,00"
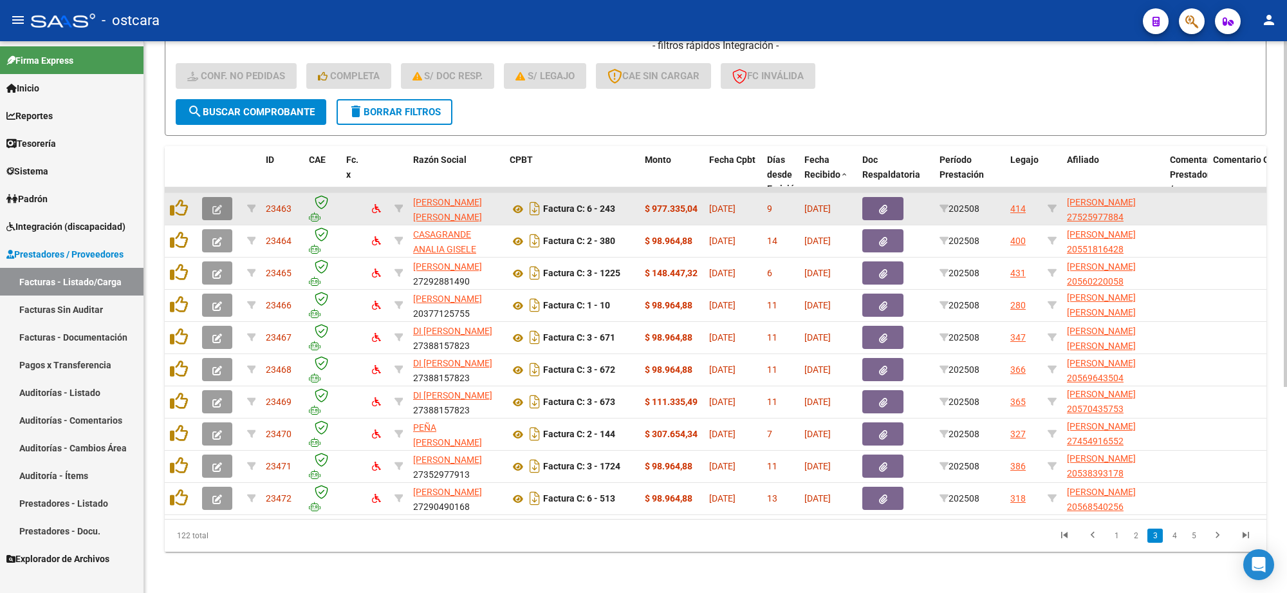
click at [220, 205] on icon "button" at bounding box center [217, 210] width 10 height 10
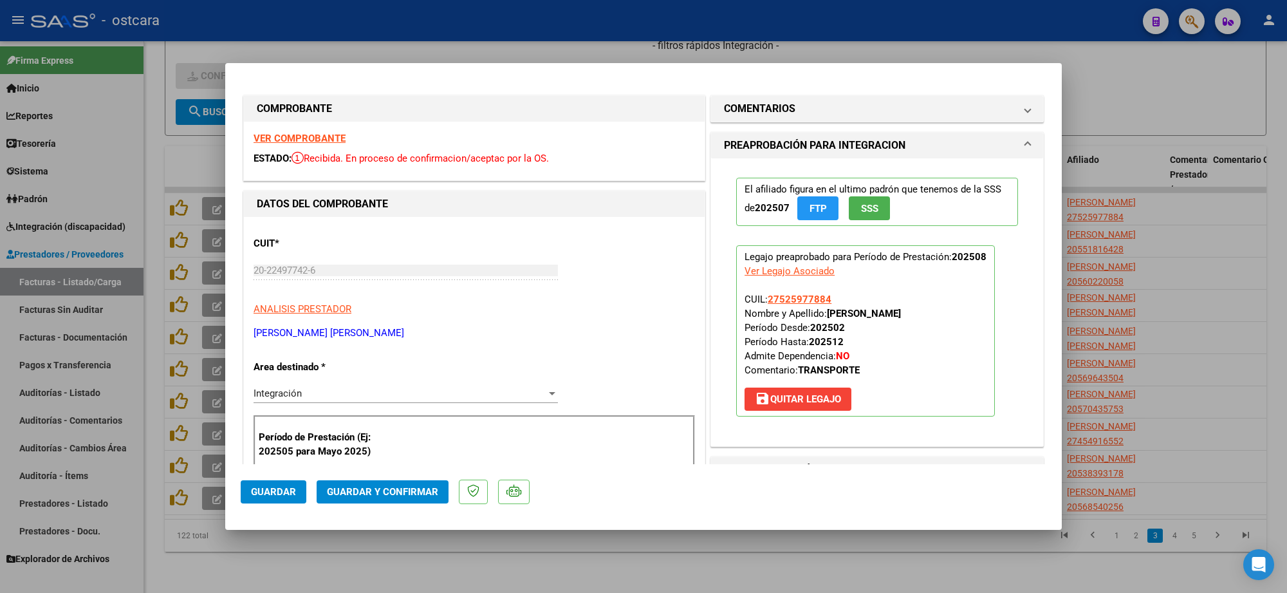
click at [326, 135] on strong "VER COMPROBANTE" at bounding box center [299, 139] width 92 height 12
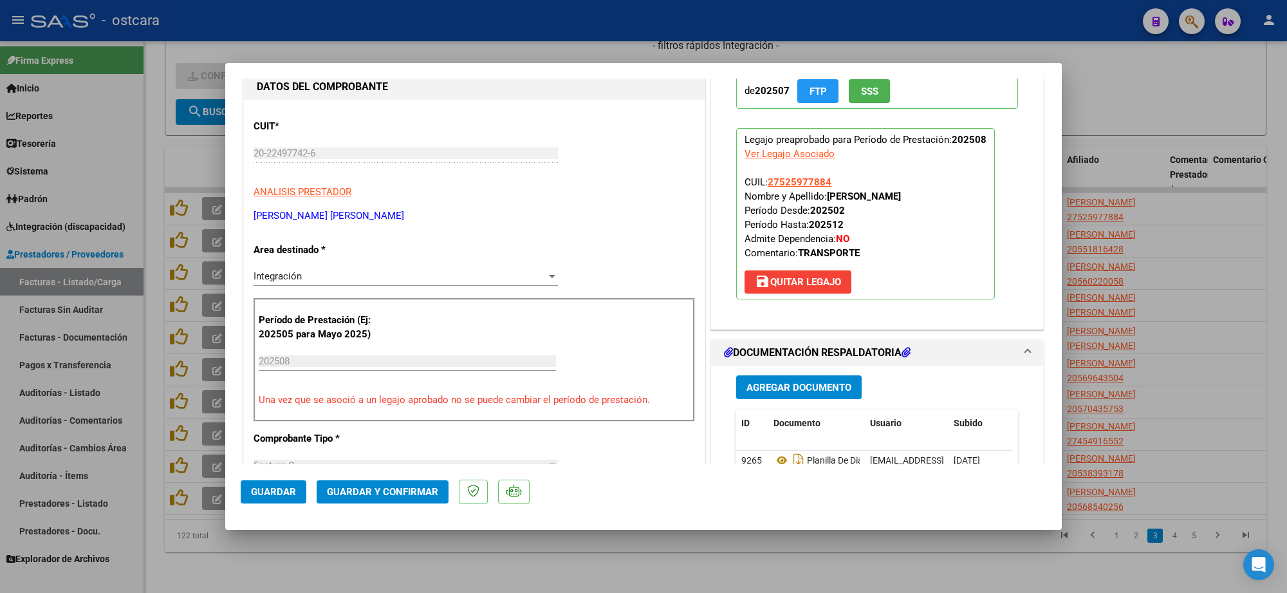
scroll to position [322, 0]
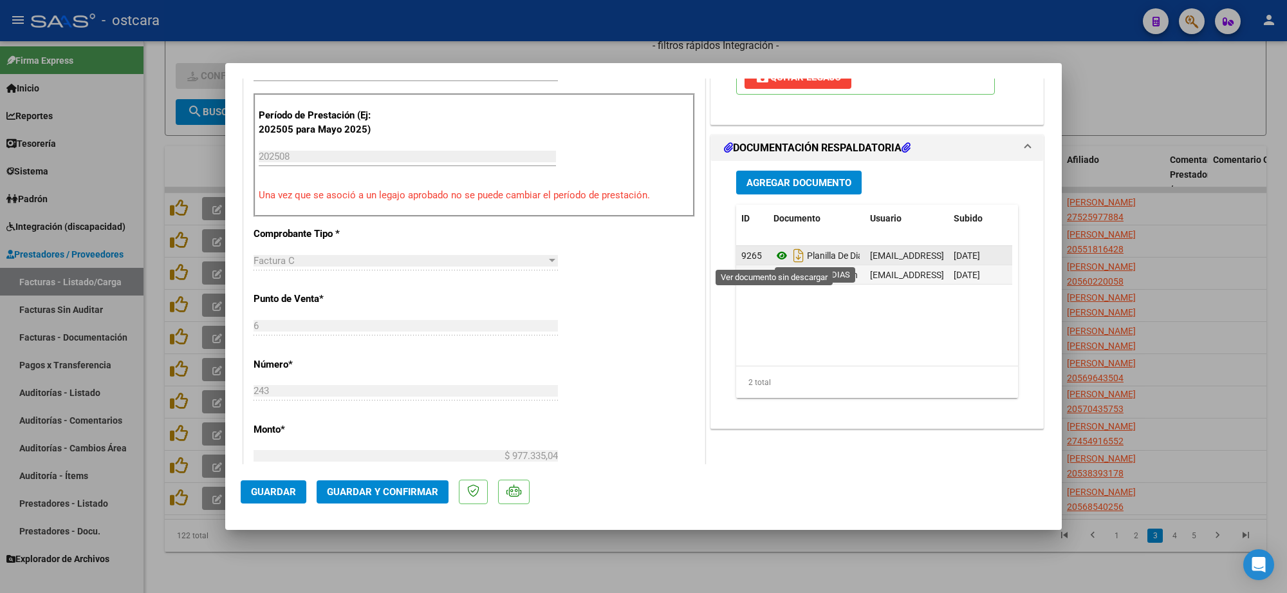
click at [773, 255] on icon at bounding box center [781, 255] width 17 height 15
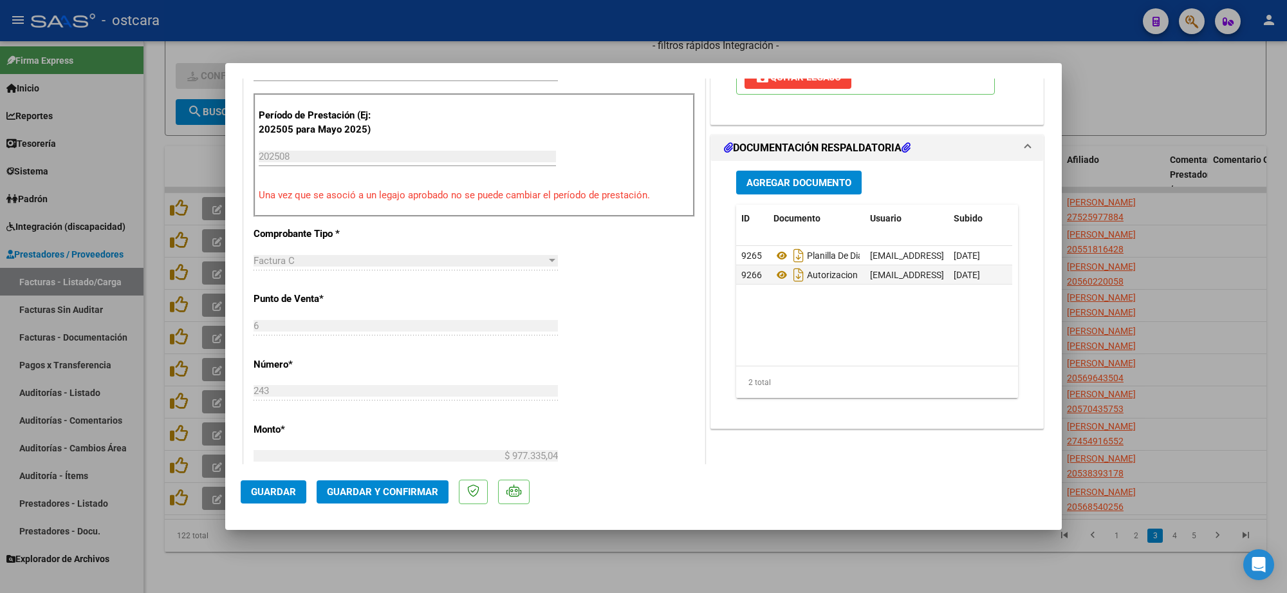
scroll to position [0, 0]
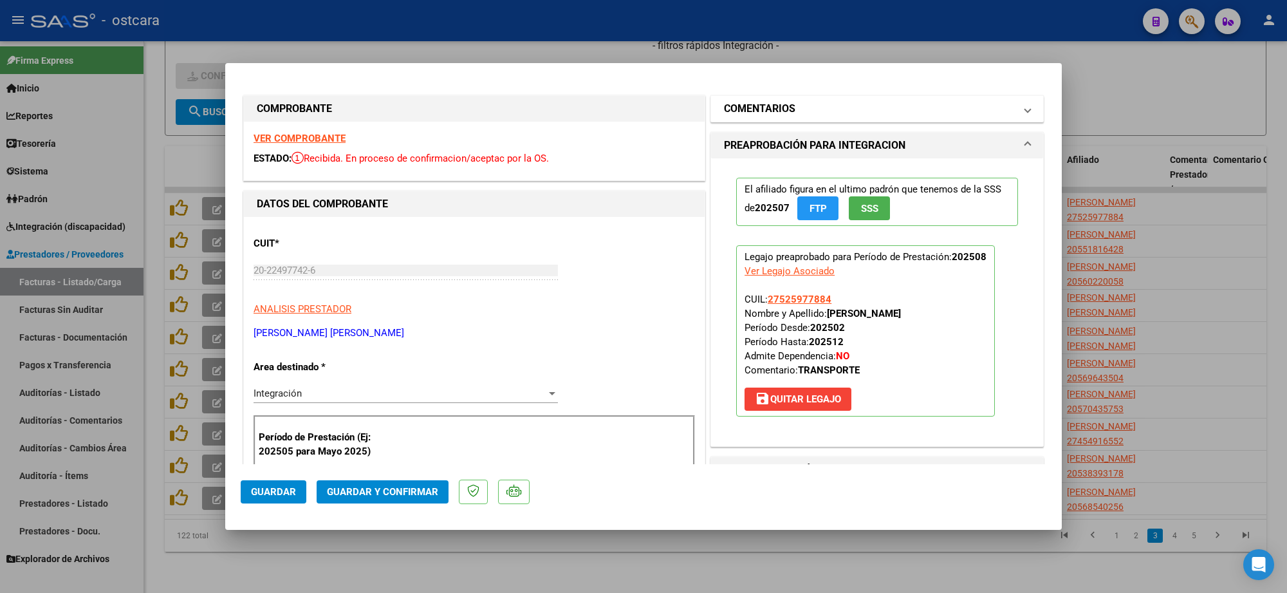
click at [793, 113] on mat-panel-title "COMENTARIOS" at bounding box center [869, 108] width 291 height 15
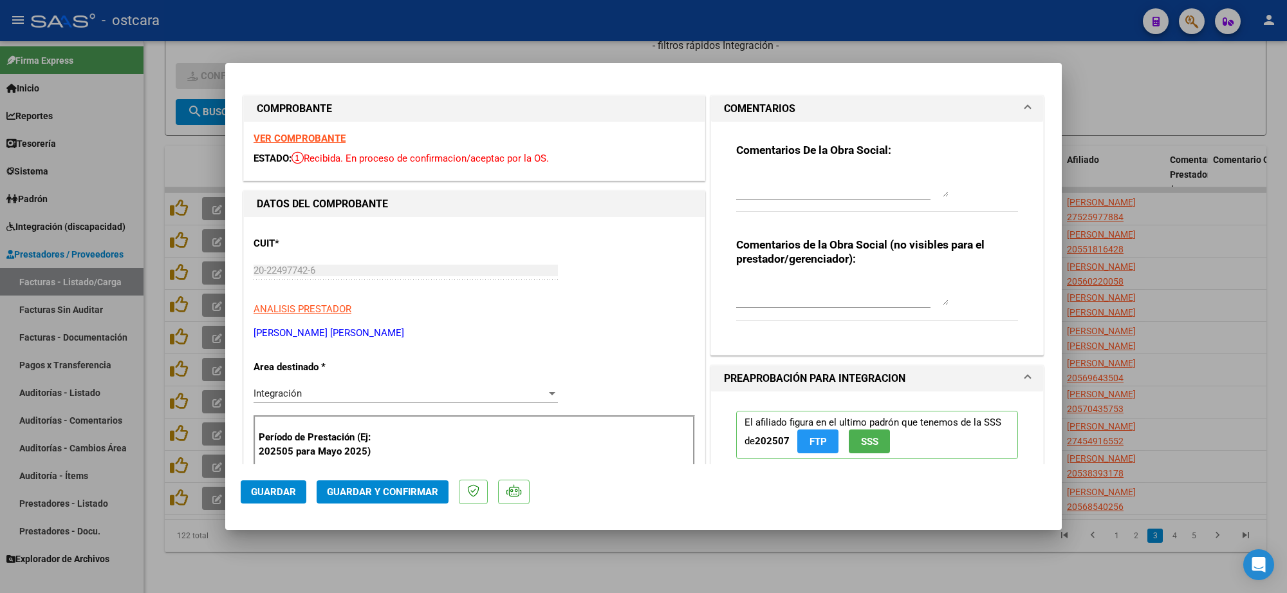
click at [793, 181] on textarea at bounding box center [842, 184] width 212 height 26
paste textarea "Recordar indicar vinculo del firmante en las planillas de asistencia."
type textarea "Recordar indicar vinculo del firmante en las planillas de asistencia."
click at [394, 493] on span "Guardar y Confirmar" at bounding box center [382, 492] width 111 height 12
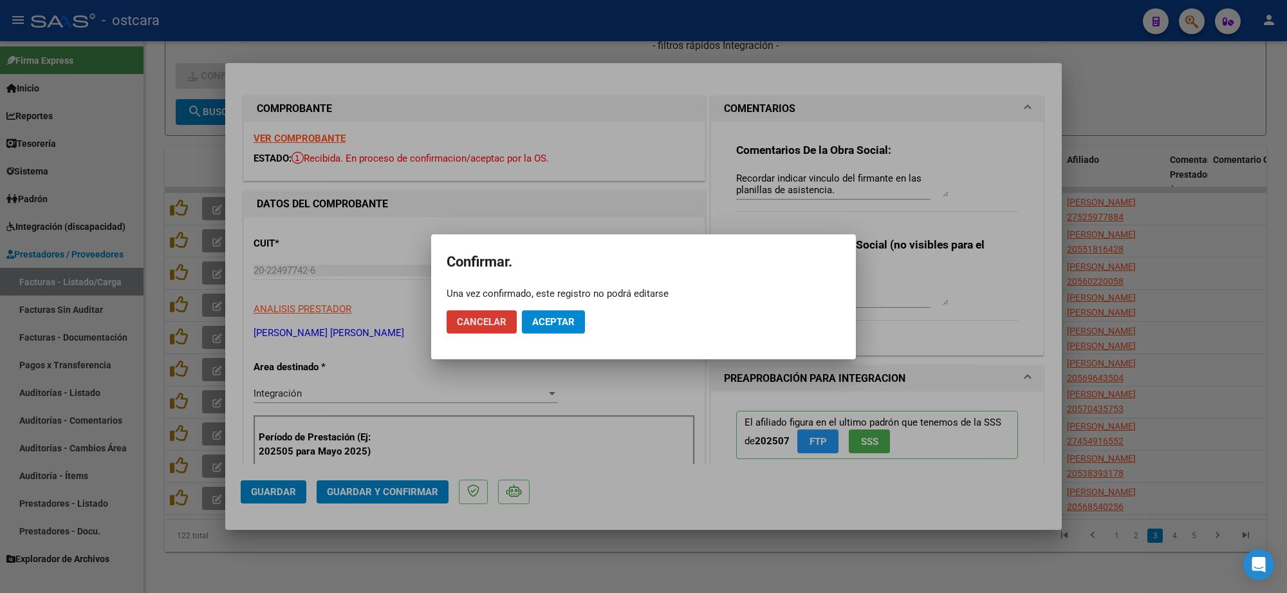
click at [558, 317] on span "Aceptar" at bounding box center [553, 322] width 42 height 12
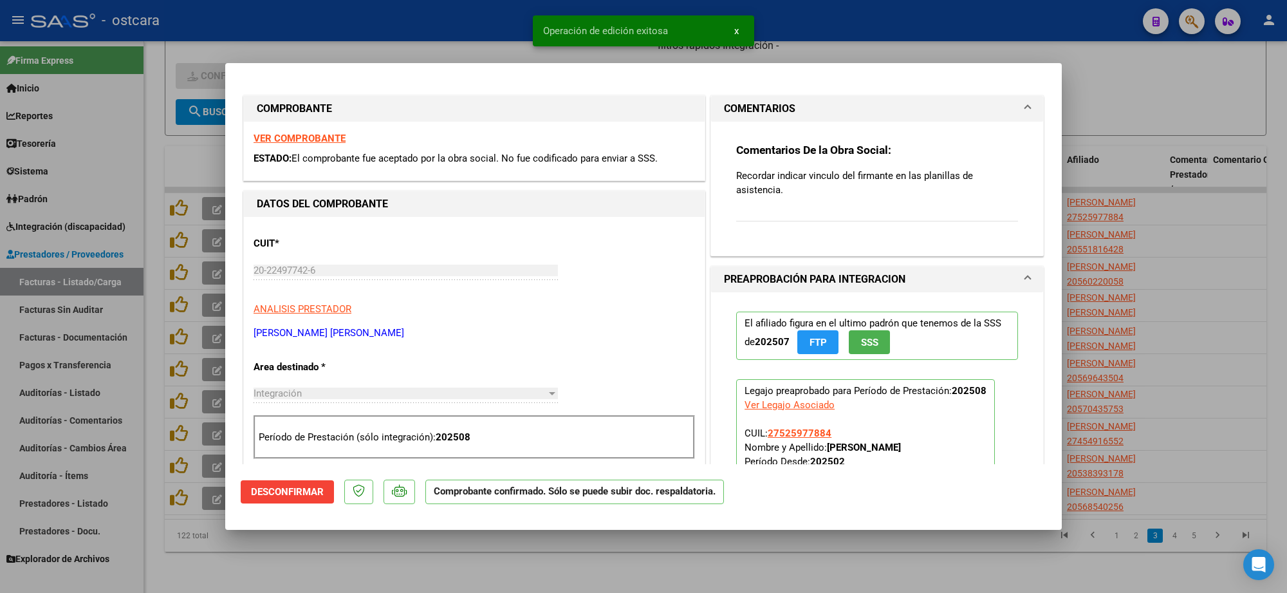
click at [1101, 146] on div at bounding box center [643, 296] width 1287 height 593
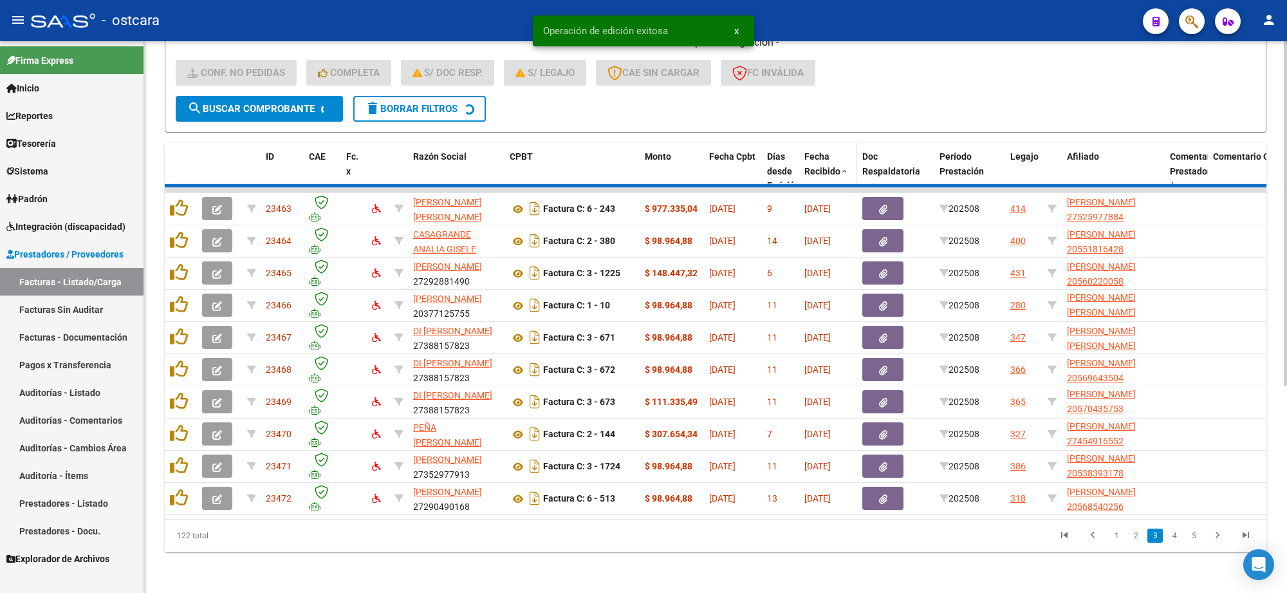
scroll to position [17, 0]
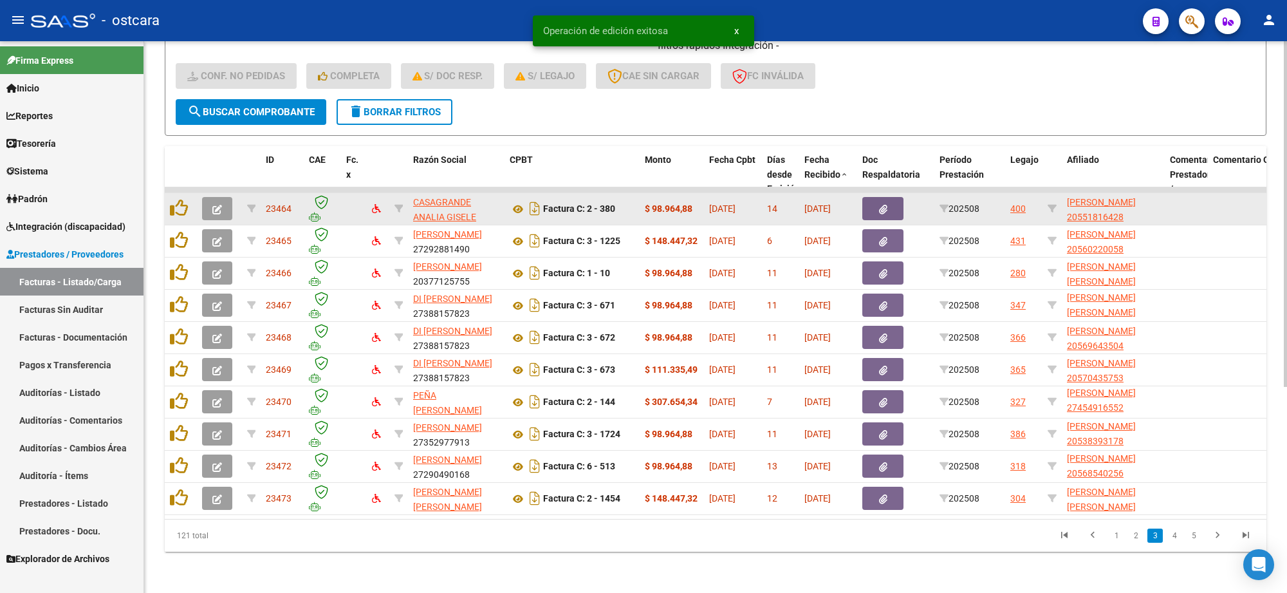
click at [217, 205] on icon "button" at bounding box center [217, 210] width 10 height 10
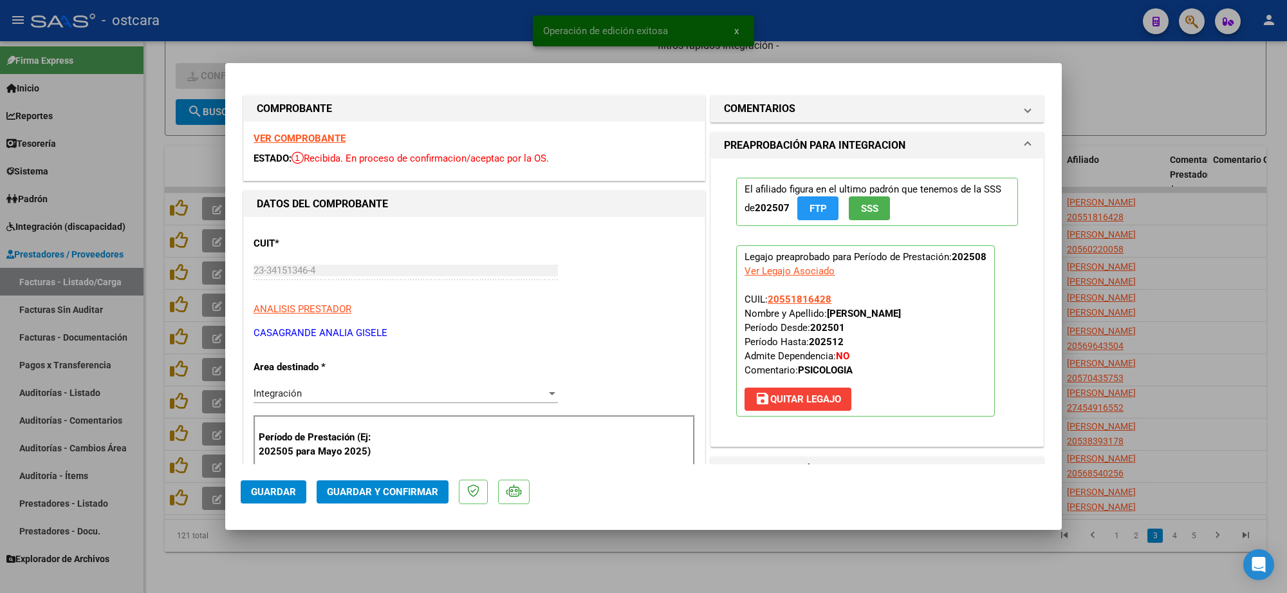
click at [323, 134] on strong "VER COMPROBANTE" at bounding box center [299, 139] width 92 height 12
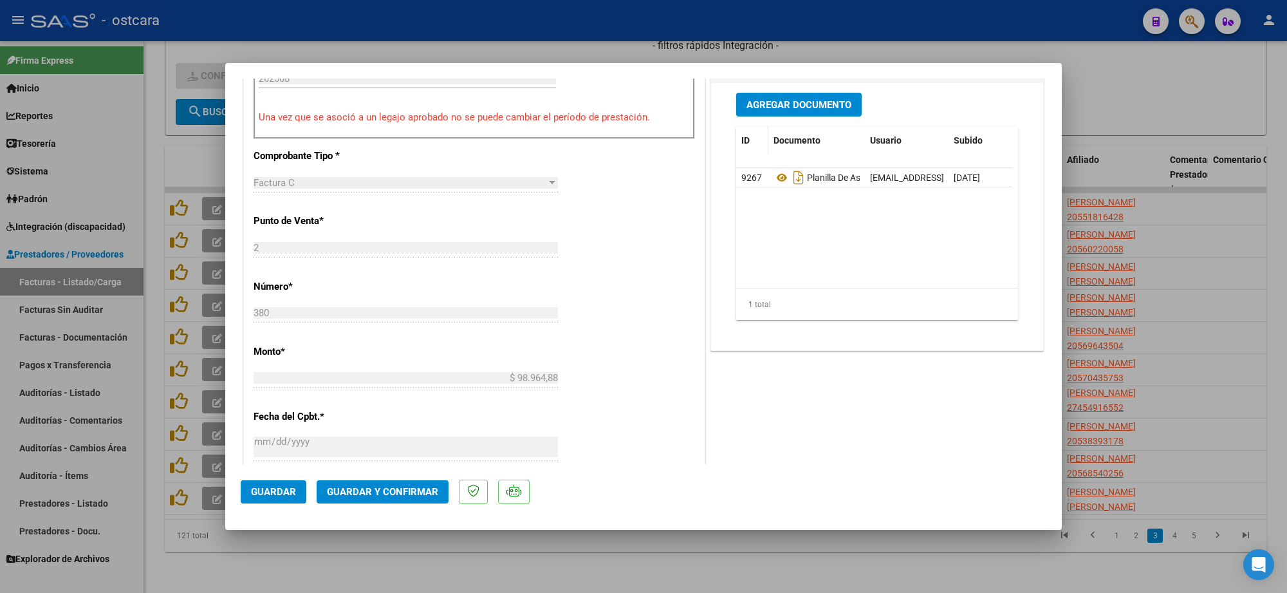
scroll to position [322, 0]
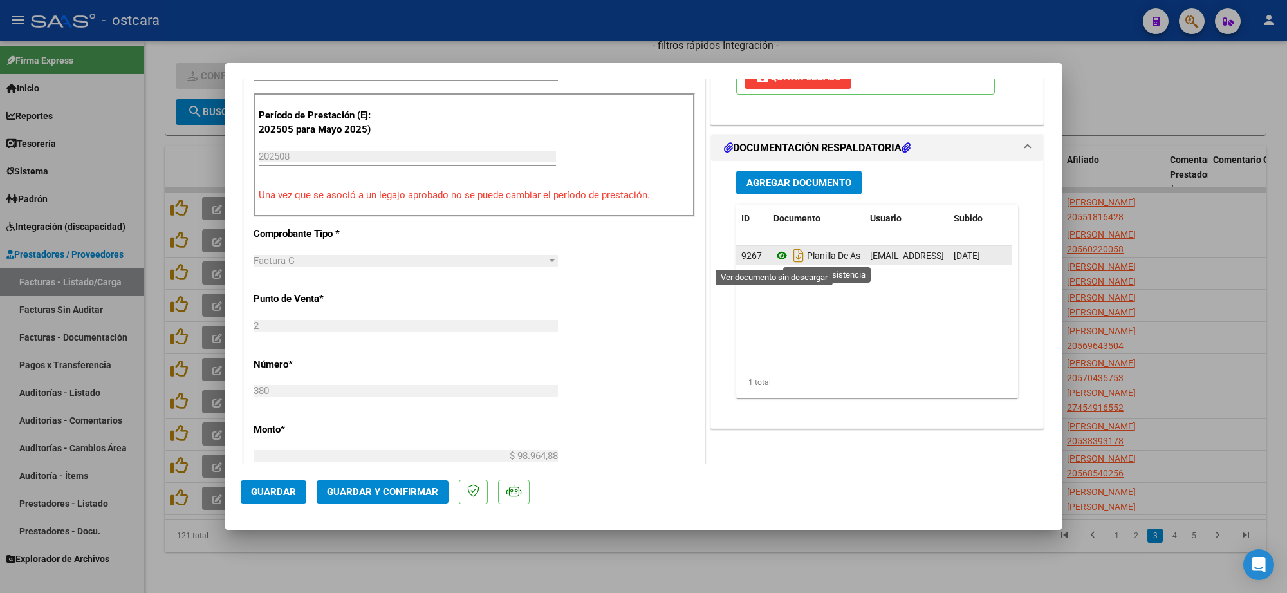
click at [775, 254] on icon at bounding box center [781, 255] width 17 height 15
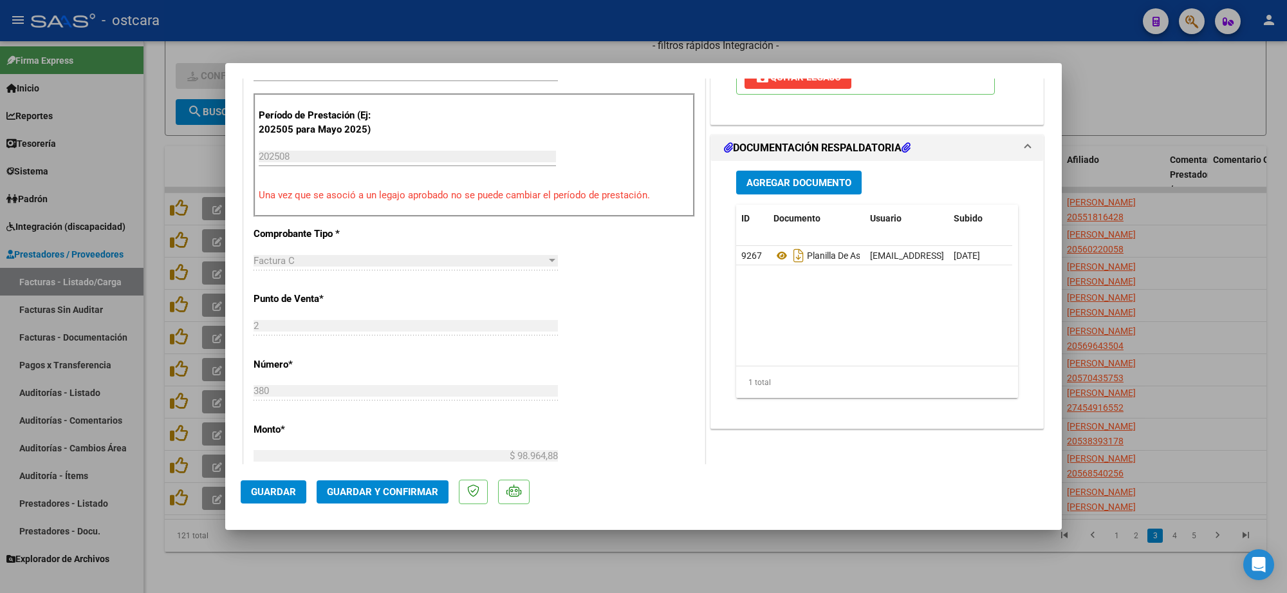
click at [378, 481] on button "Guardar y Confirmar" at bounding box center [383, 491] width 132 height 23
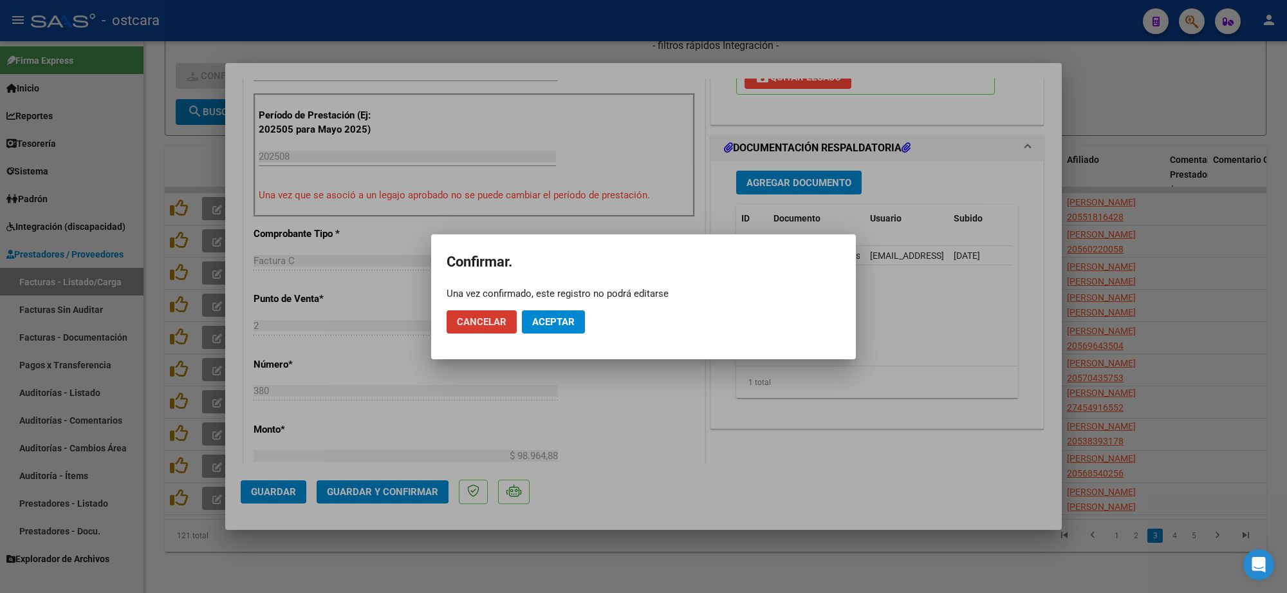
click at [568, 313] on button "Aceptar" at bounding box center [553, 321] width 63 height 23
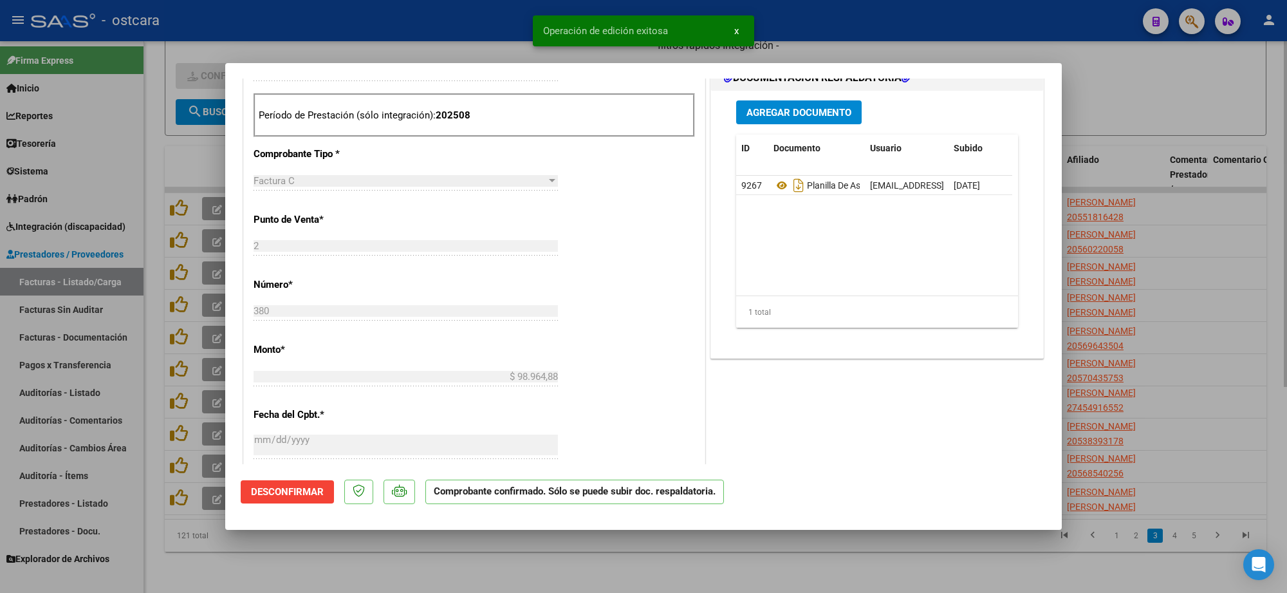
click at [1200, 127] on div at bounding box center [643, 296] width 1287 height 593
type input "$ 0,00"
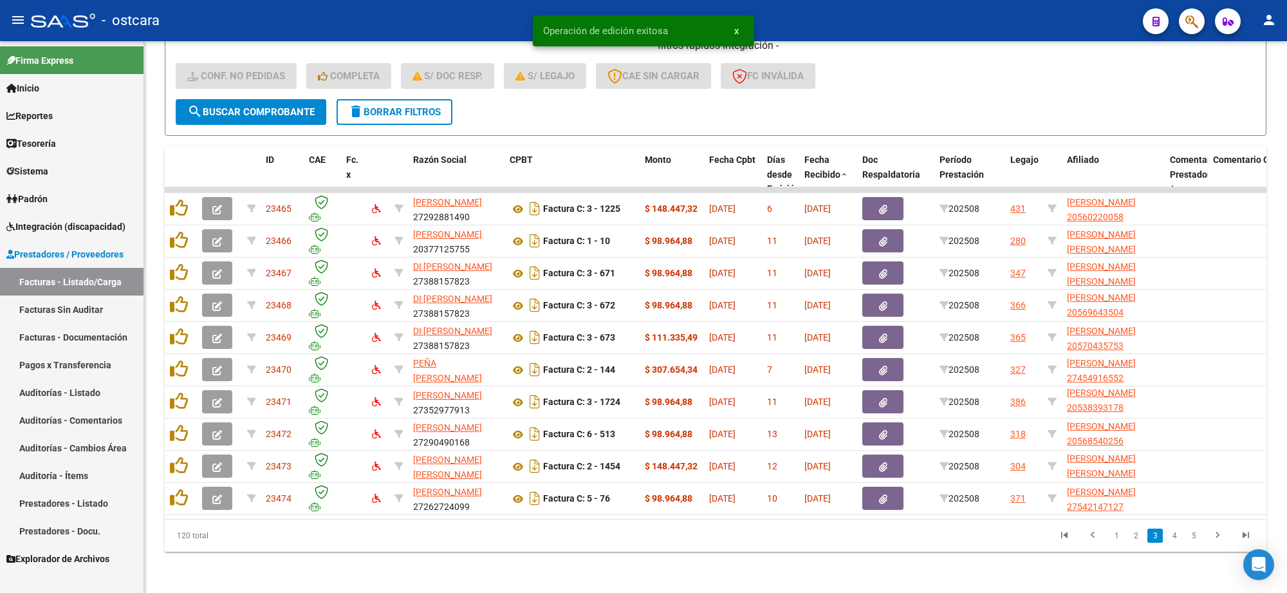
scroll to position [1, 0]
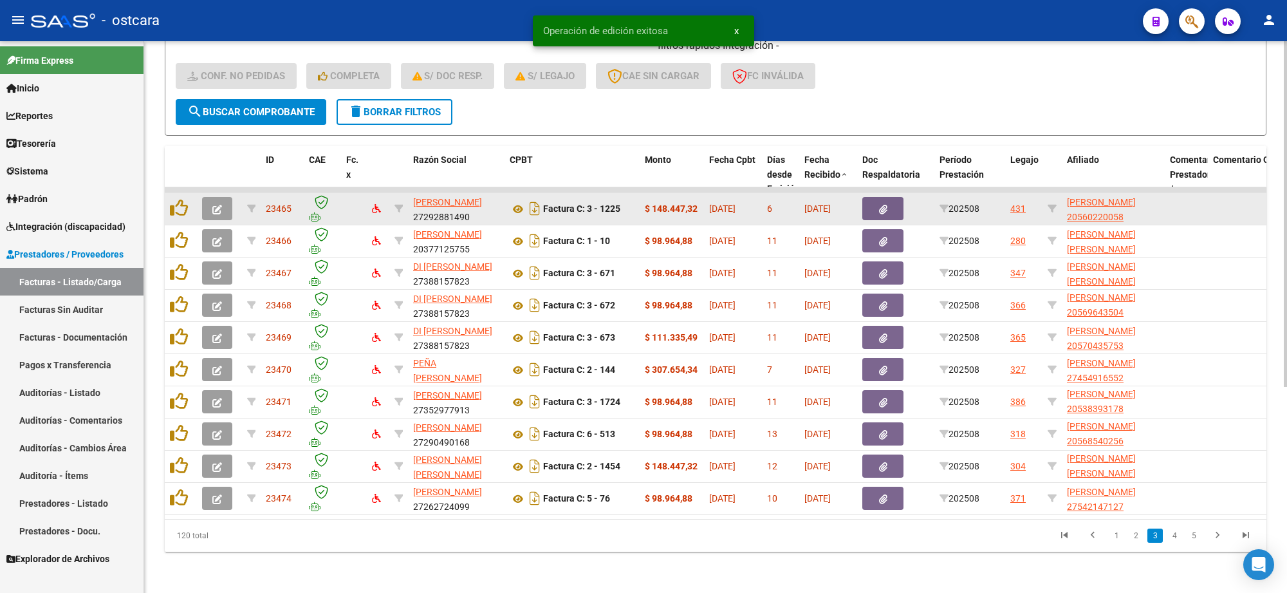
click at [223, 203] on button "button" at bounding box center [217, 208] width 30 height 23
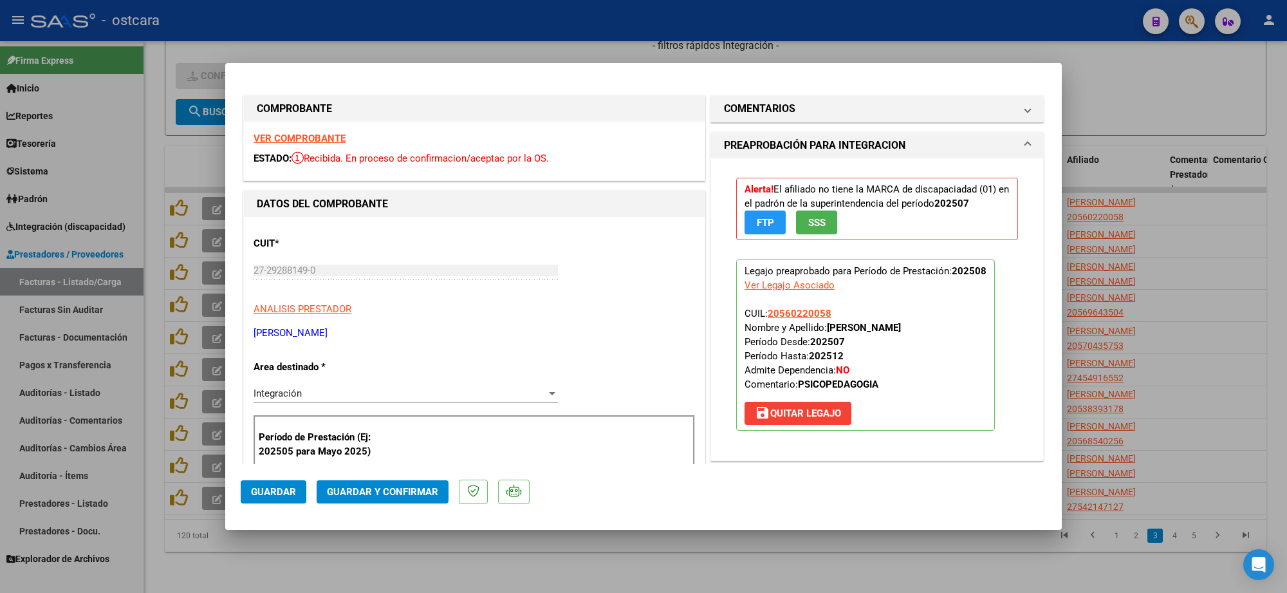
click at [333, 135] on strong "VER COMPROBANTE" at bounding box center [299, 139] width 92 height 12
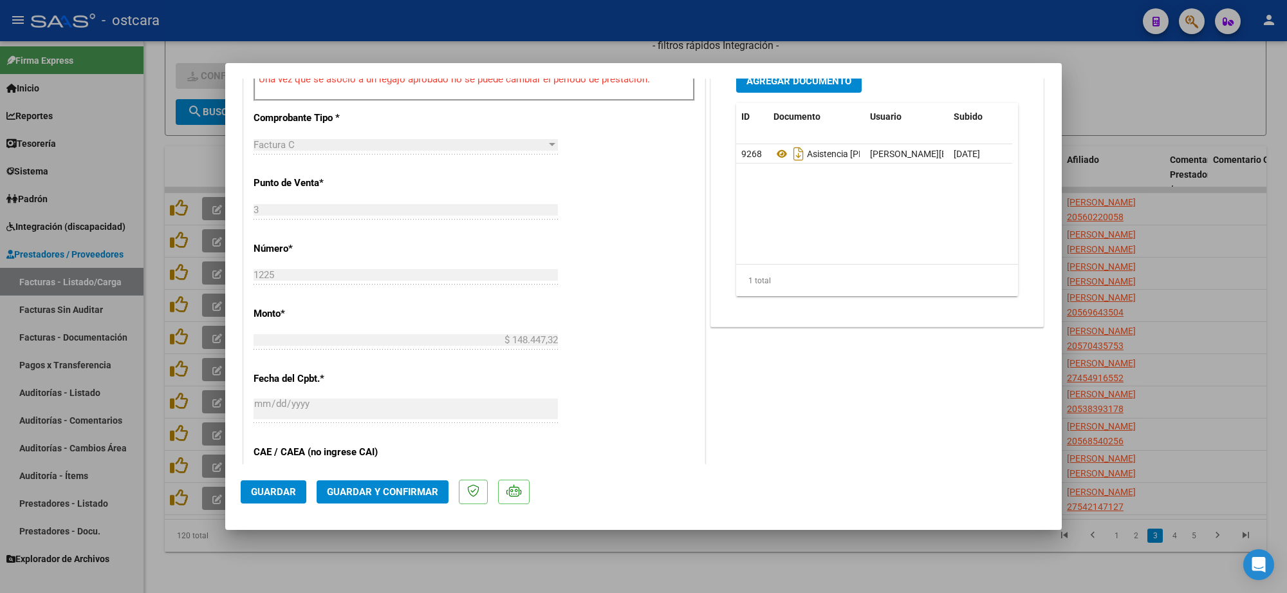
scroll to position [483, 0]
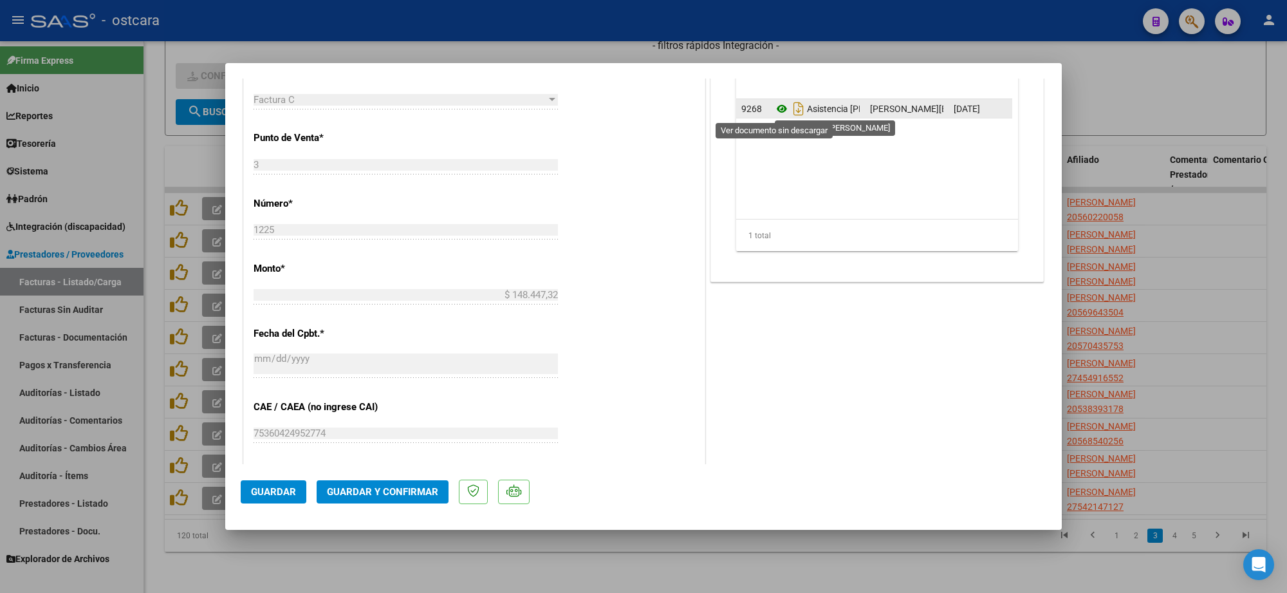
click at [777, 106] on icon at bounding box center [781, 108] width 17 height 15
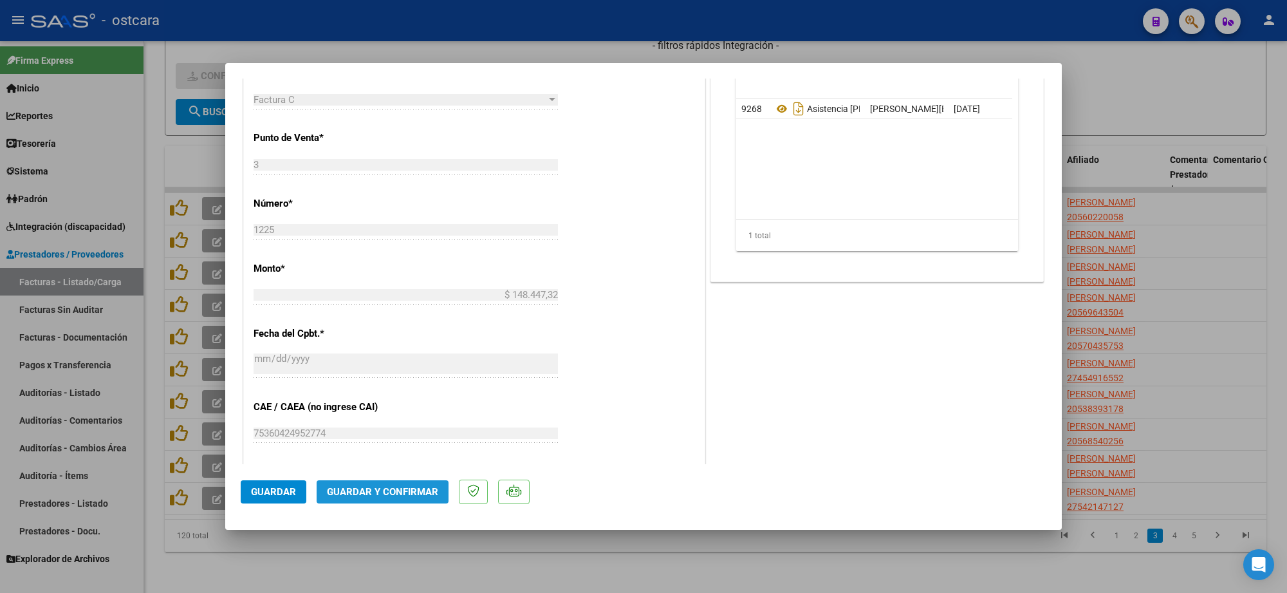
click at [412, 490] on span "Guardar y Confirmar" at bounding box center [382, 492] width 111 height 12
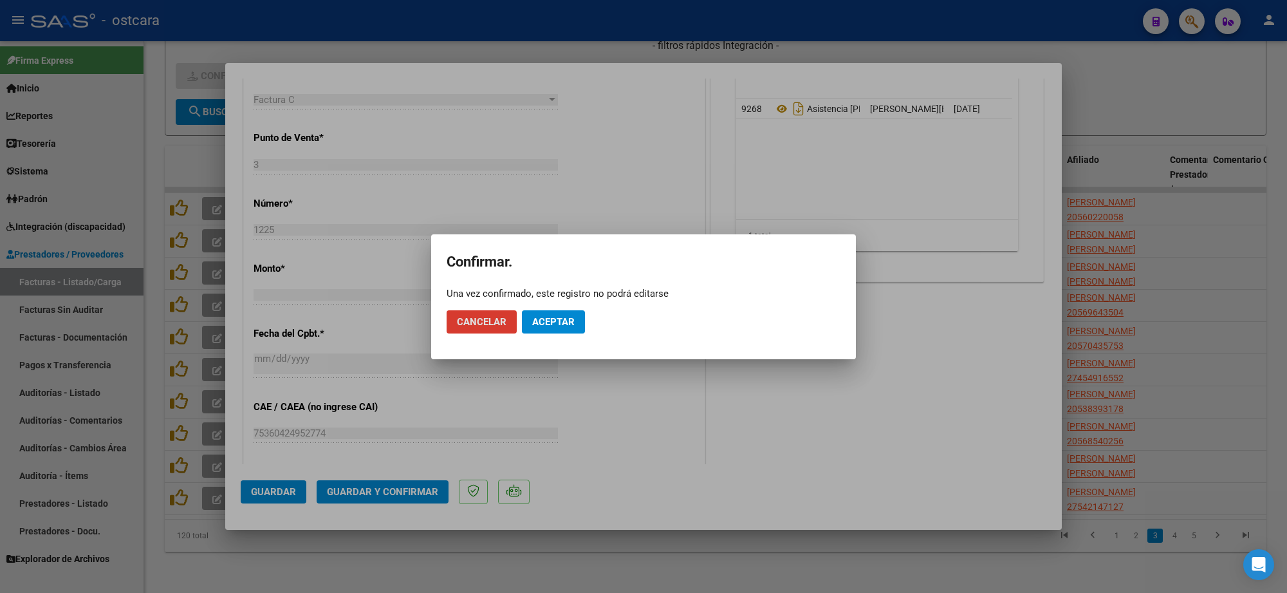
click at [557, 316] on span "Aceptar" at bounding box center [553, 322] width 42 height 12
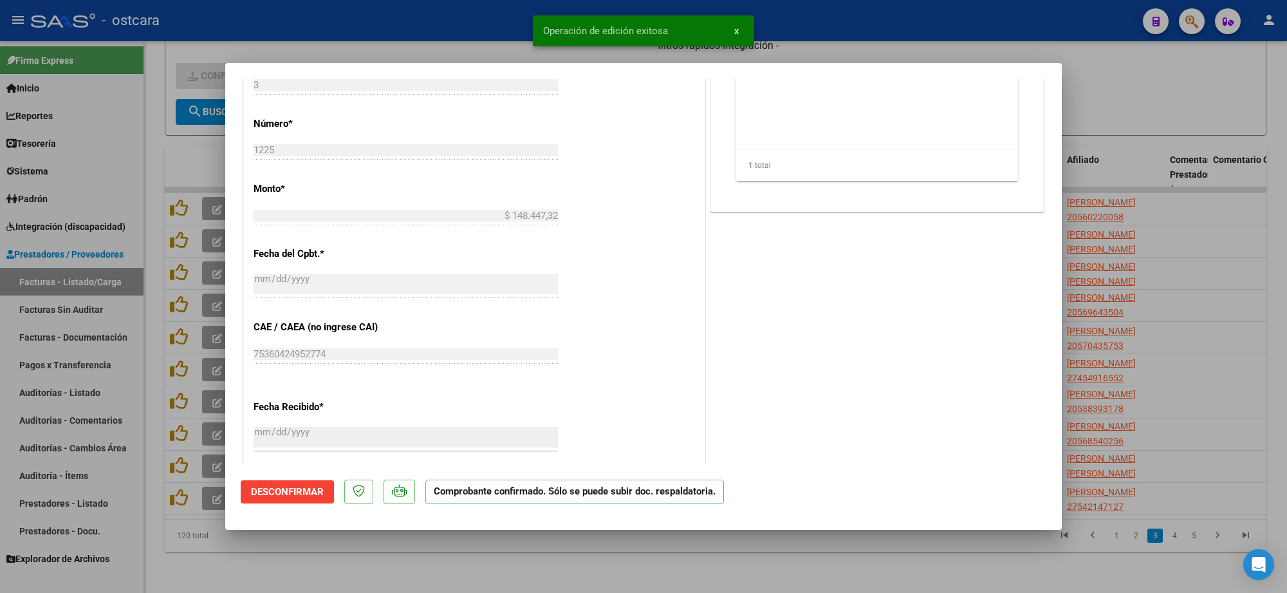
click at [1136, 169] on div at bounding box center [643, 296] width 1287 height 593
type input "$ 0,00"
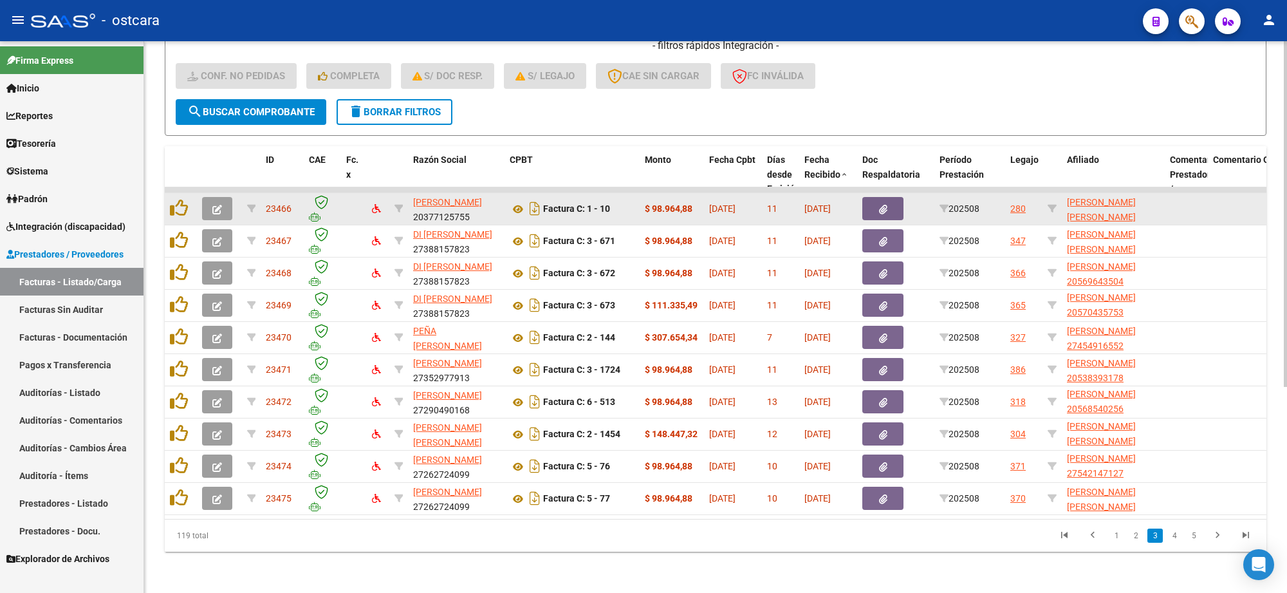
click at [222, 197] on button "button" at bounding box center [217, 208] width 30 height 23
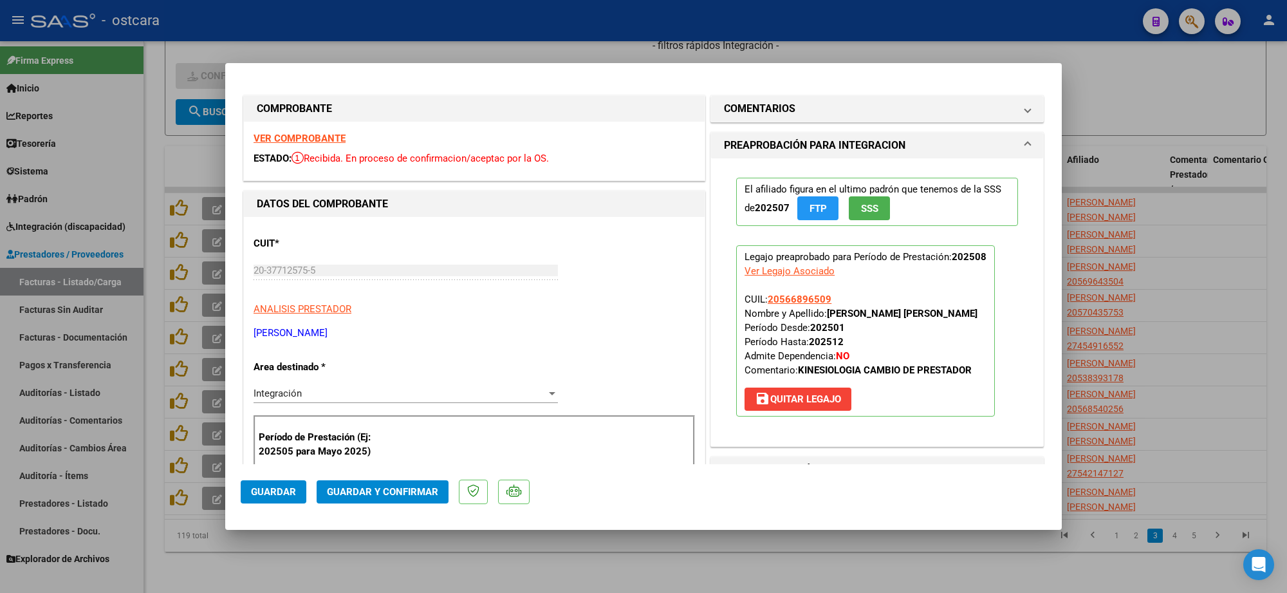
click at [311, 133] on strong "VER COMPROBANTE" at bounding box center [299, 139] width 92 height 12
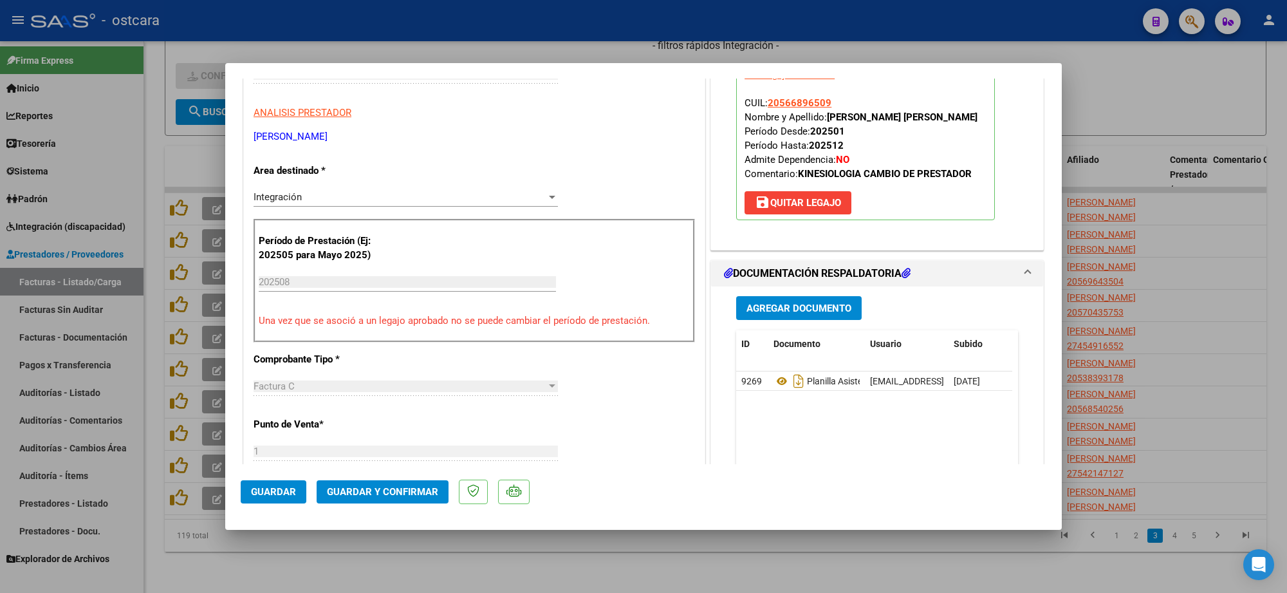
scroll to position [241, 0]
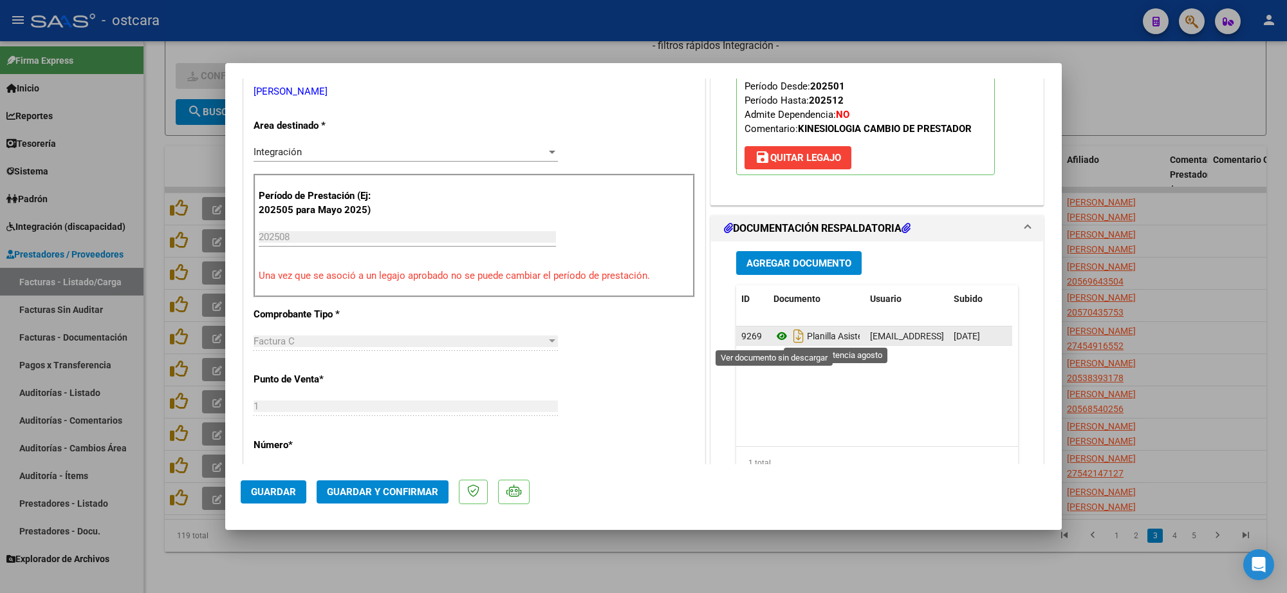
click at [773, 336] on icon at bounding box center [781, 335] width 17 height 15
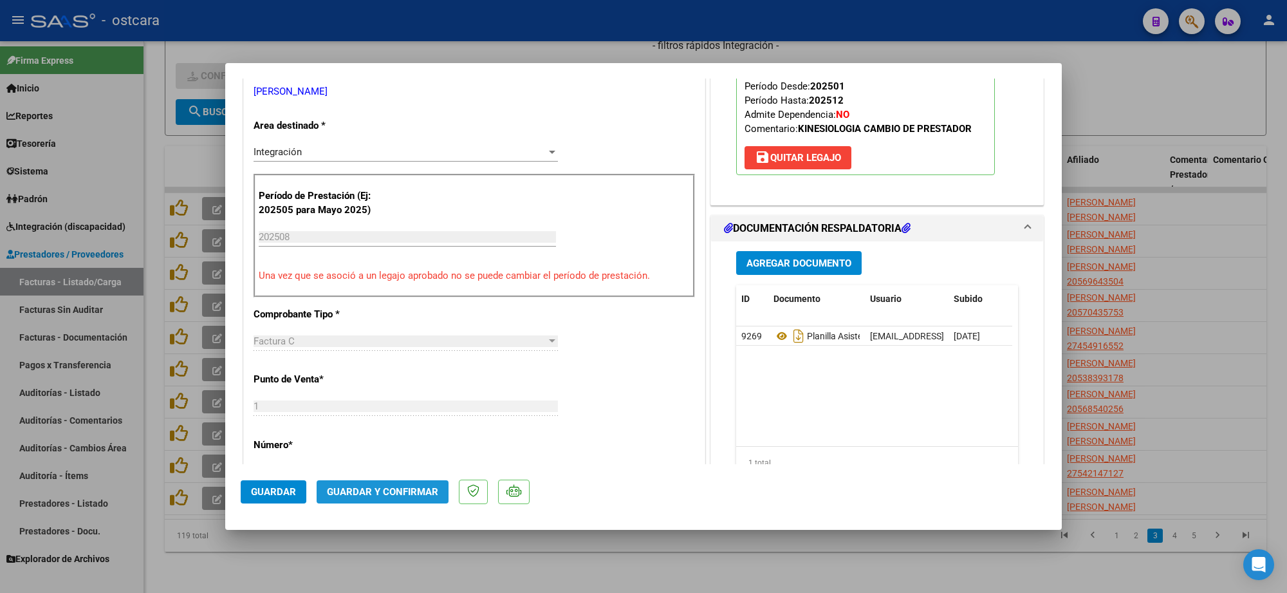
click at [426, 489] on span "Guardar y Confirmar" at bounding box center [382, 492] width 111 height 12
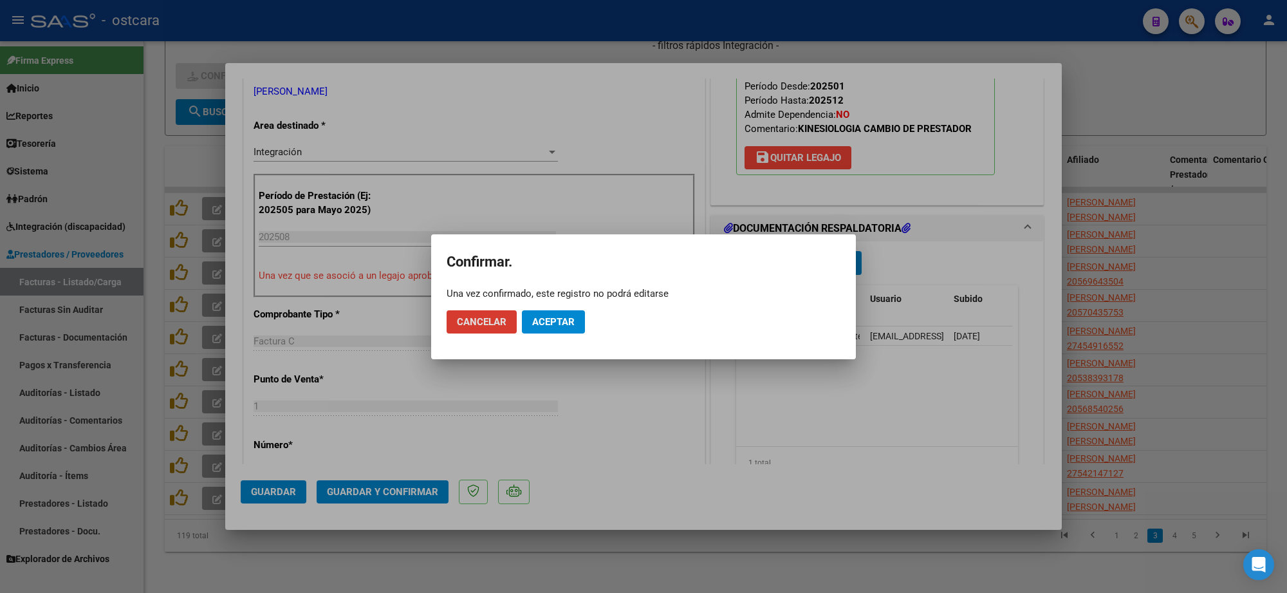
click at [571, 320] on span "Aceptar" at bounding box center [553, 322] width 42 height 12
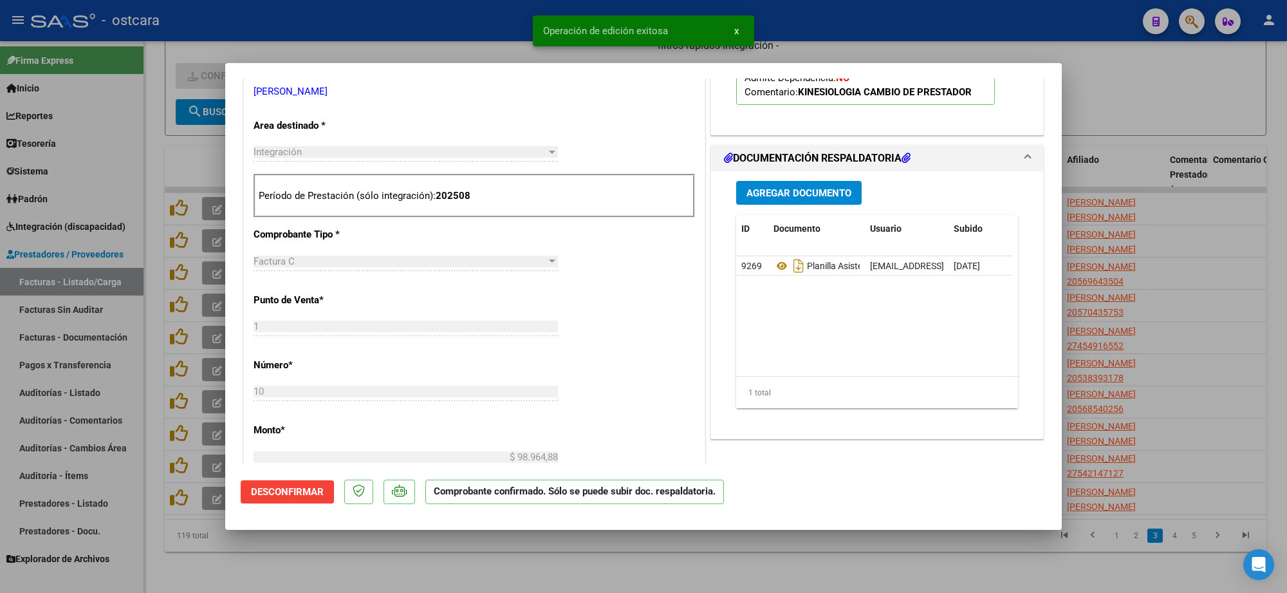
click at [1150, 239] on div at bounding box center [643, 296] width 1287 height 593
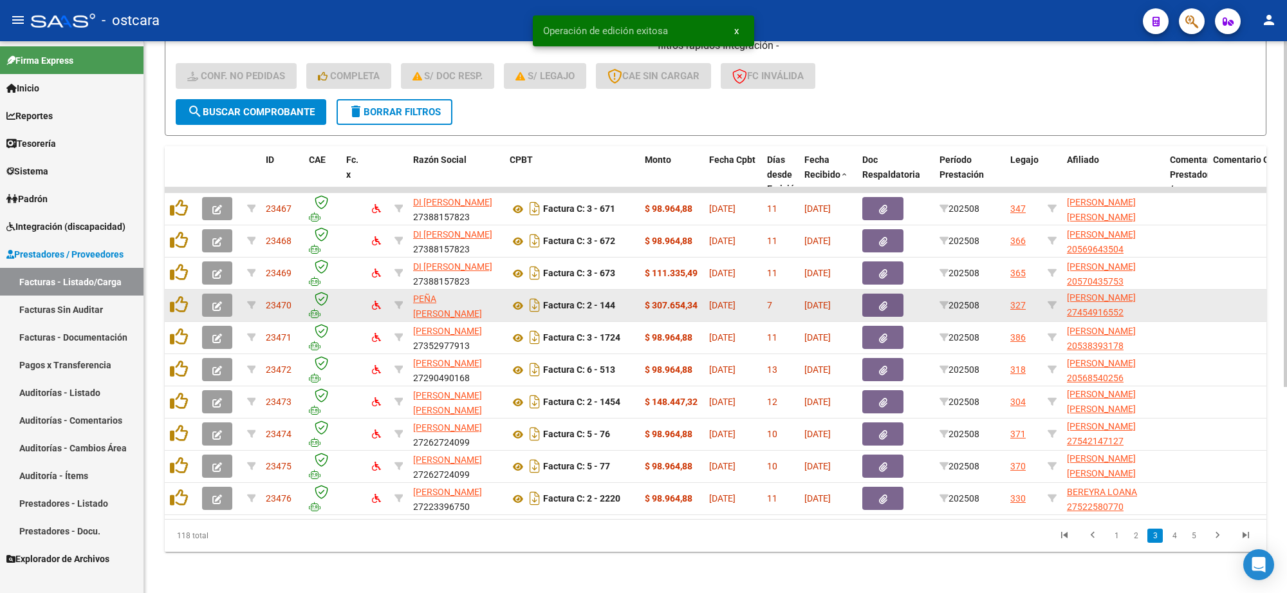
scroll to position [17, 0]
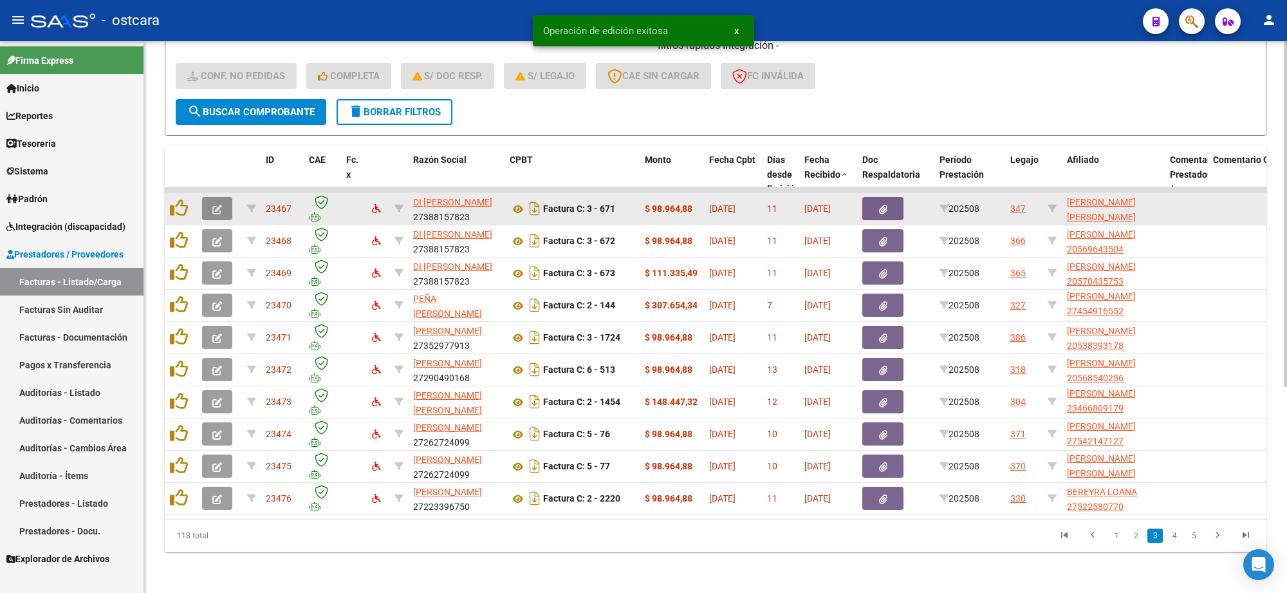
click at [217, 205] on icon "button" at bounding box center [217, 210] width 10 height 10
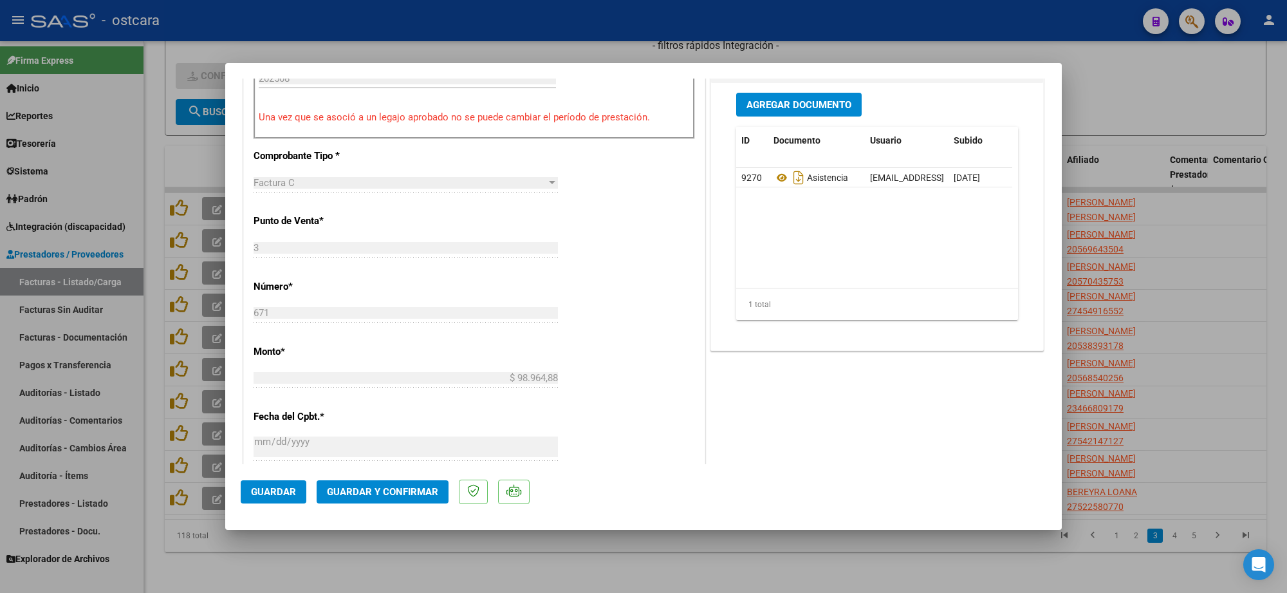
scroll to position [322, 0]
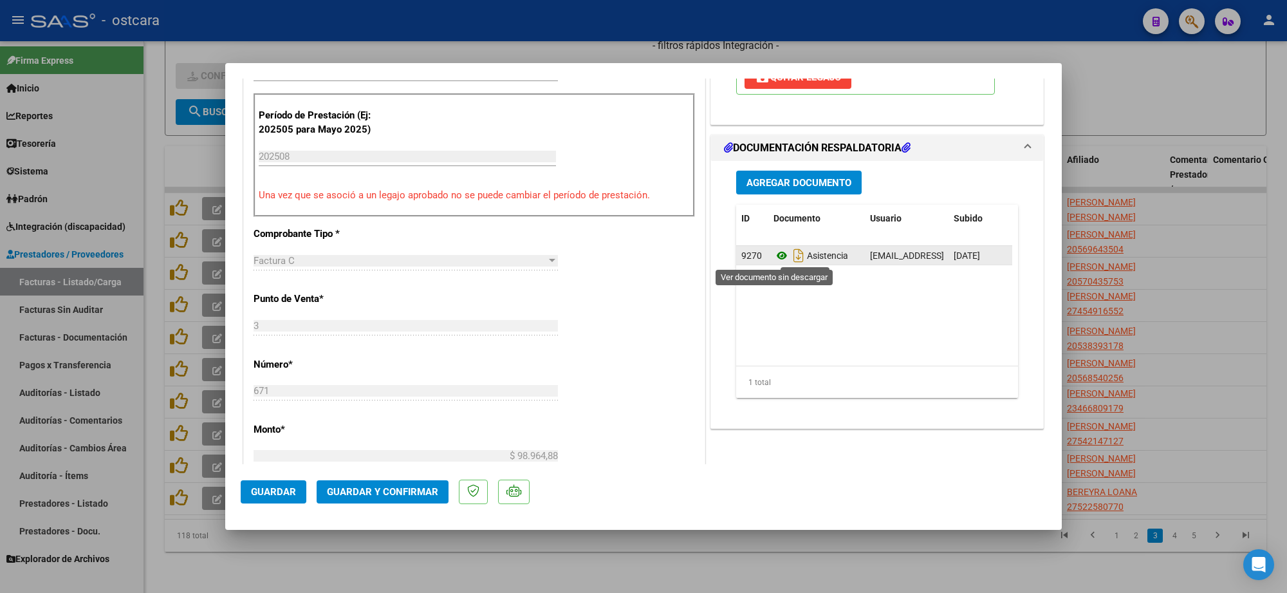
click at [773, 255] on icon at bounding box center [781, 255] width 17 height 15
click at [401, 474] on mat-dialog-actions "Guardar Guardar y Confirmar" at bounding box center [643, 489] width 805 height 51
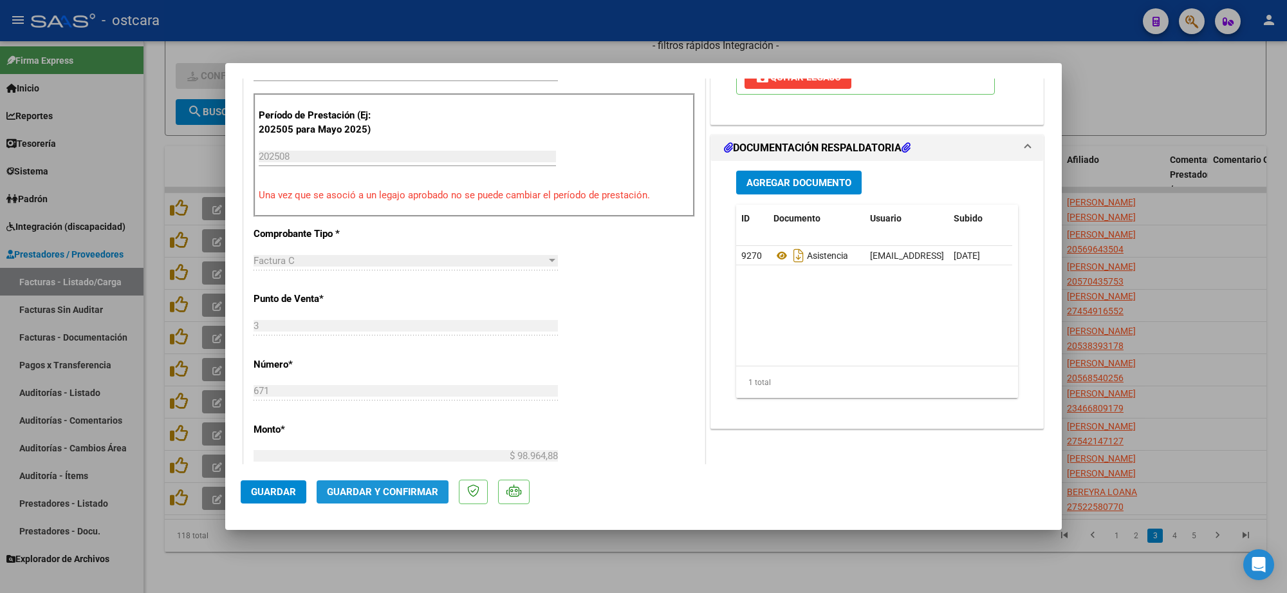
click at [392, 481] on button "Guardar y Confirmar" at bounding box center [383, 491] width 132 height 23
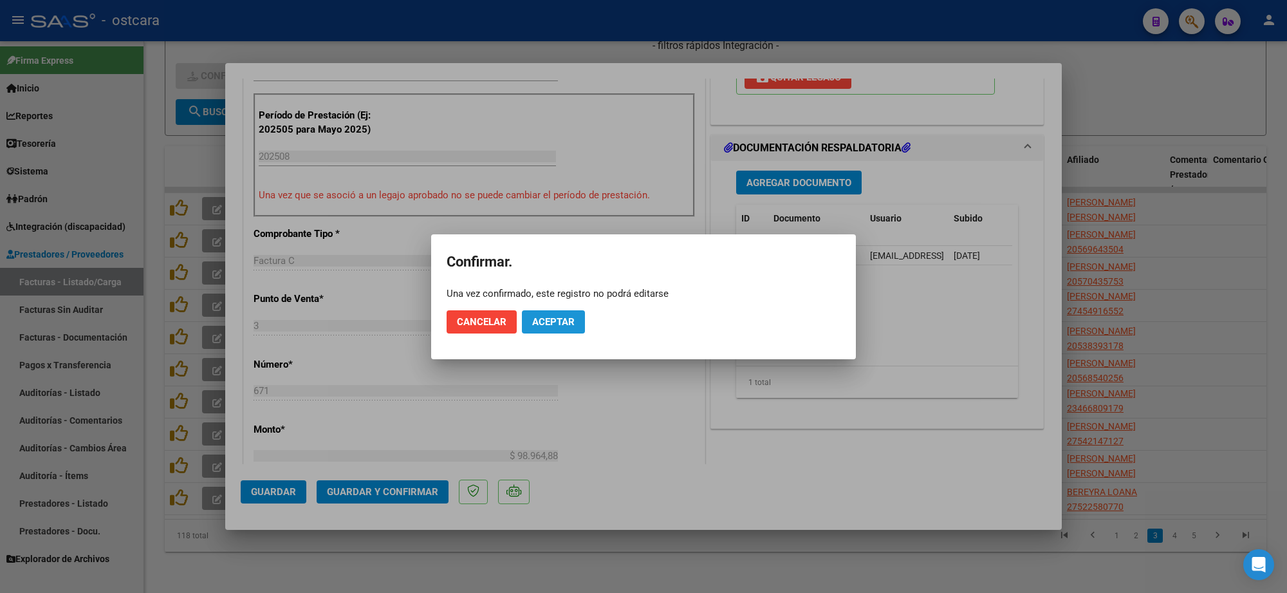
click at [555, 328] on button "Aceptar" at bounding box center [553, 321] width 63 height 23
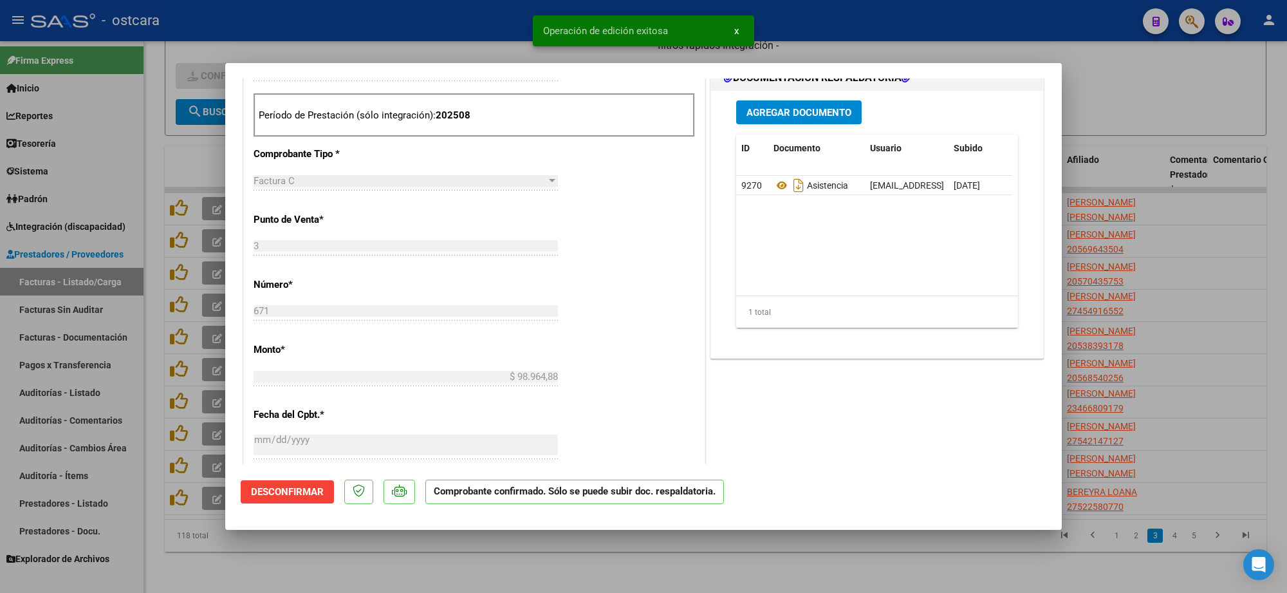
click at [1158, 113] on div at bounding box center [643, 296] width 1287 height 593
type input "$ 0,00"
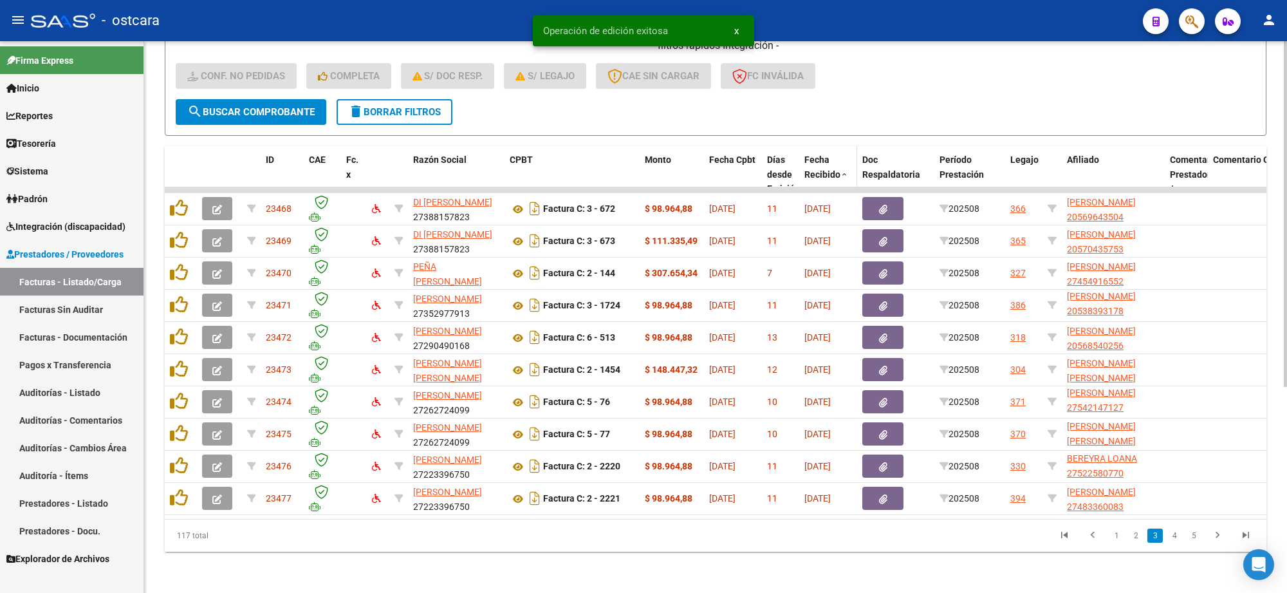
scroll to position [1, 0]
click at [1114, 537] on link "1" at bounding box center [1115, 535] width 15 height 14
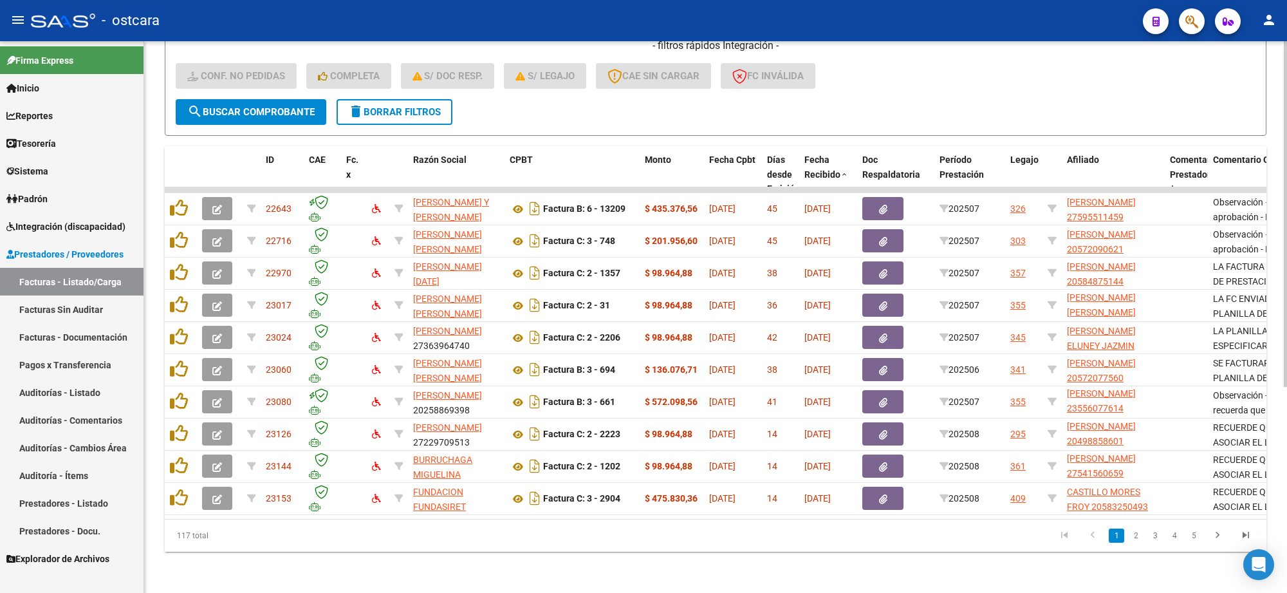
scroll to position [17, 0]
click at [1240, 536] on icon "go to last page" at bounding box center [1245, 536] width 17 height 15
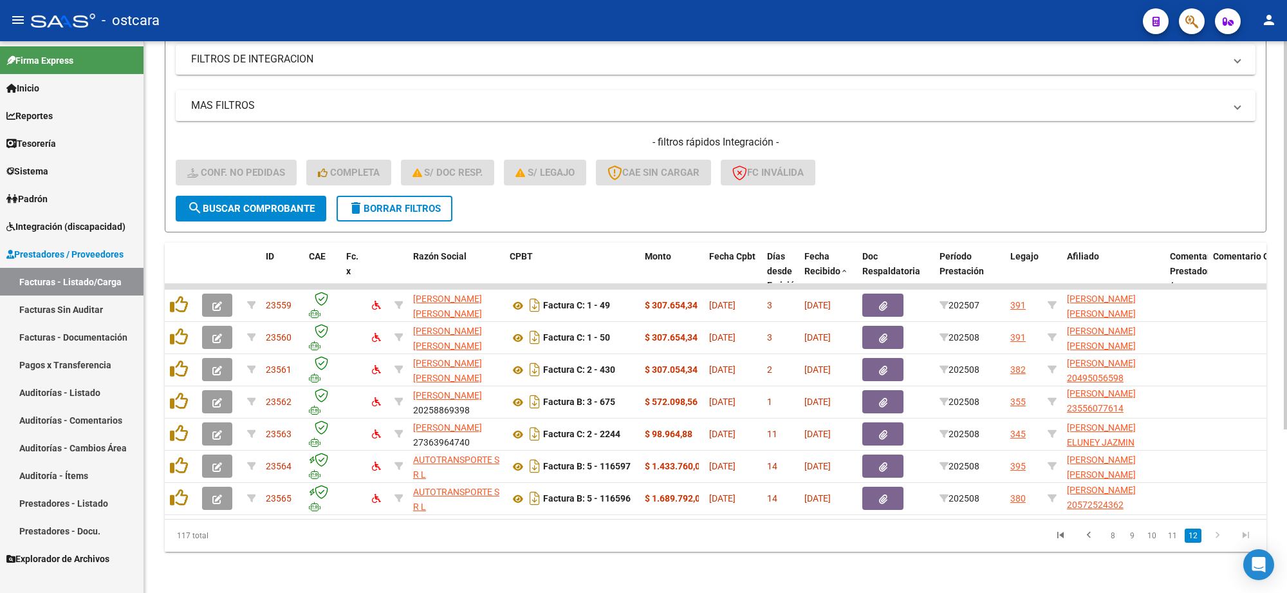
scroll to position [232, 0]
click at [1062, 535] on icon "go to first page" at bounding box center [1060, 536] width 17 height 15
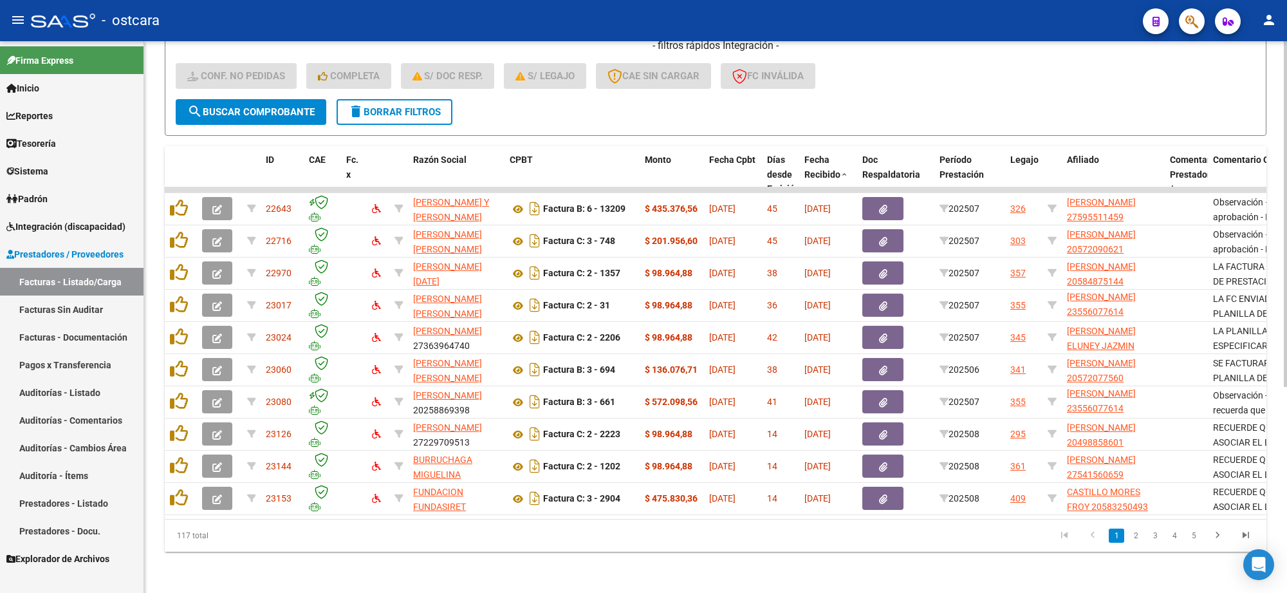
scroll to position [1, 0]
click at [1134, 542] on link "2" at bounding box center [1135, 535] width 15 height 14
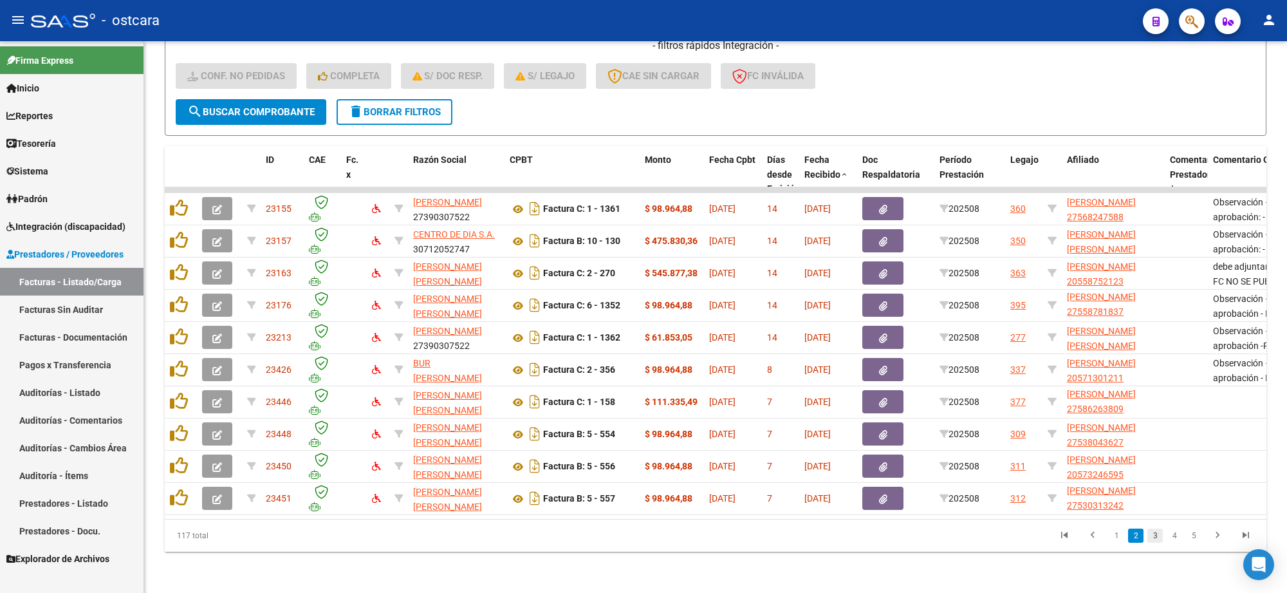
click at [1156, 534] on link "3" at bounding box center [1154, 535] width 15 height 14
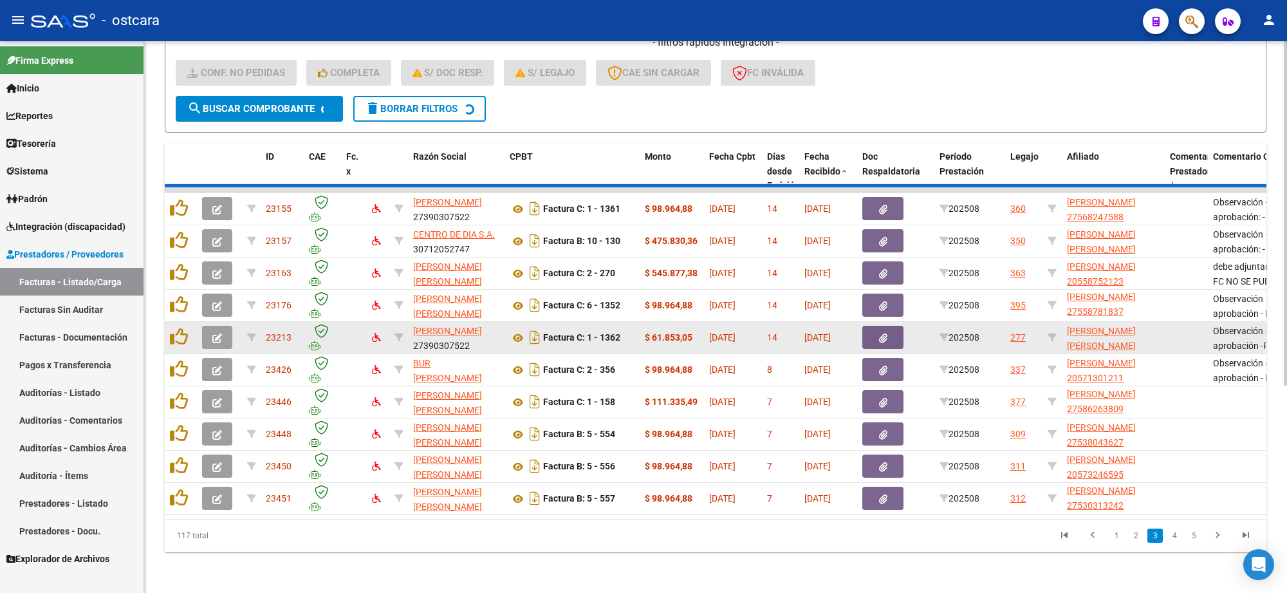
scroll to position [17, 0]
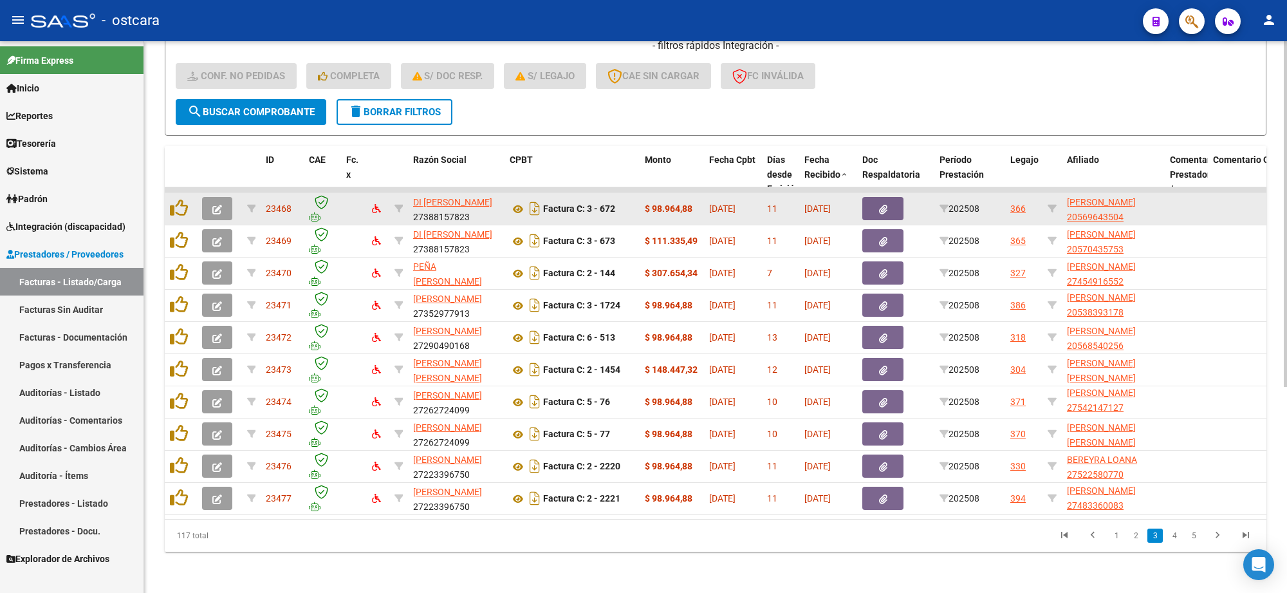
click at [214, 205] on icon "button" at bounding box center [217, 210] width 10 height 10
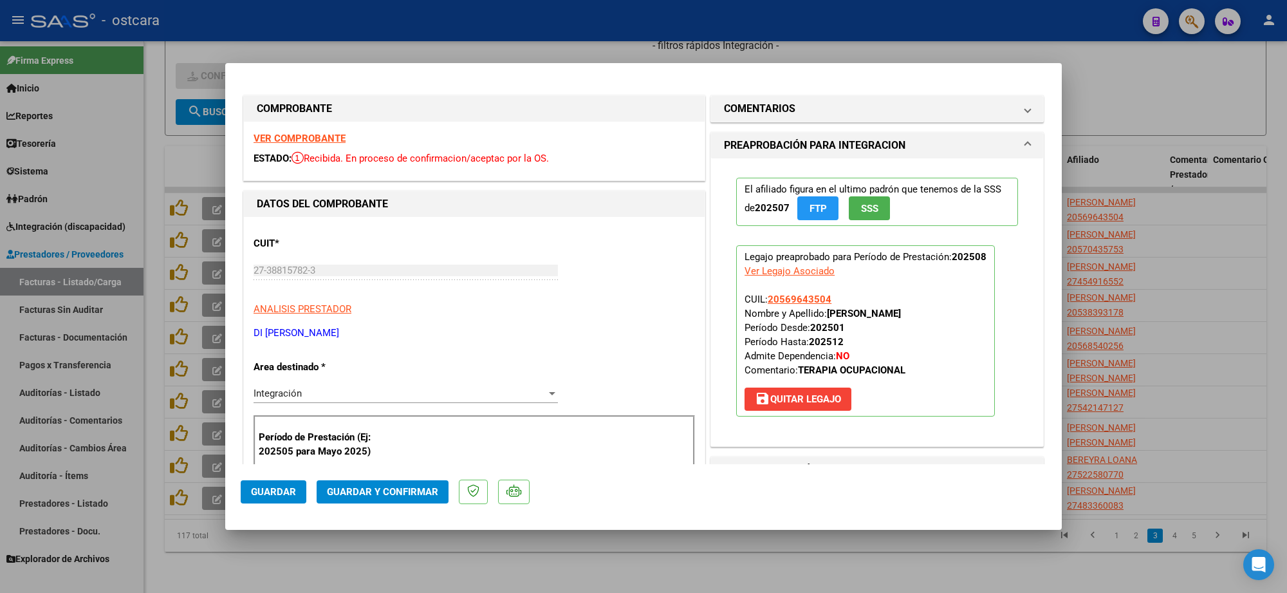
click at [309, 140] on strong "VER COMPROBANTE" at bounding box center [299, 139] width 92 height 12
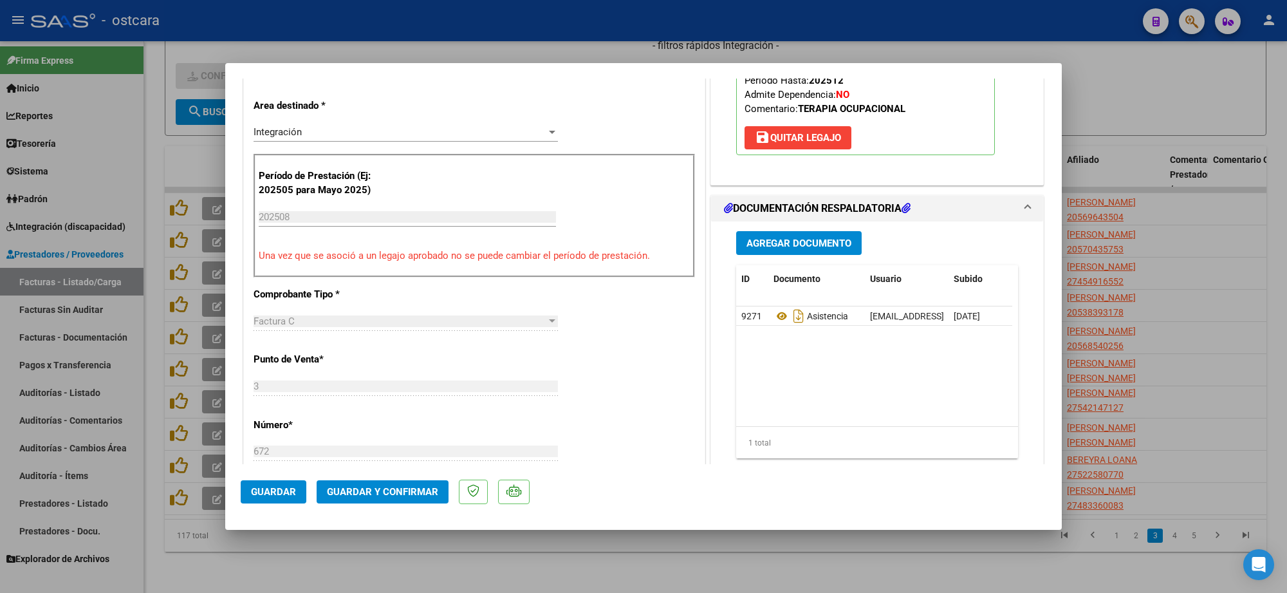
scroll to position [402, 0]
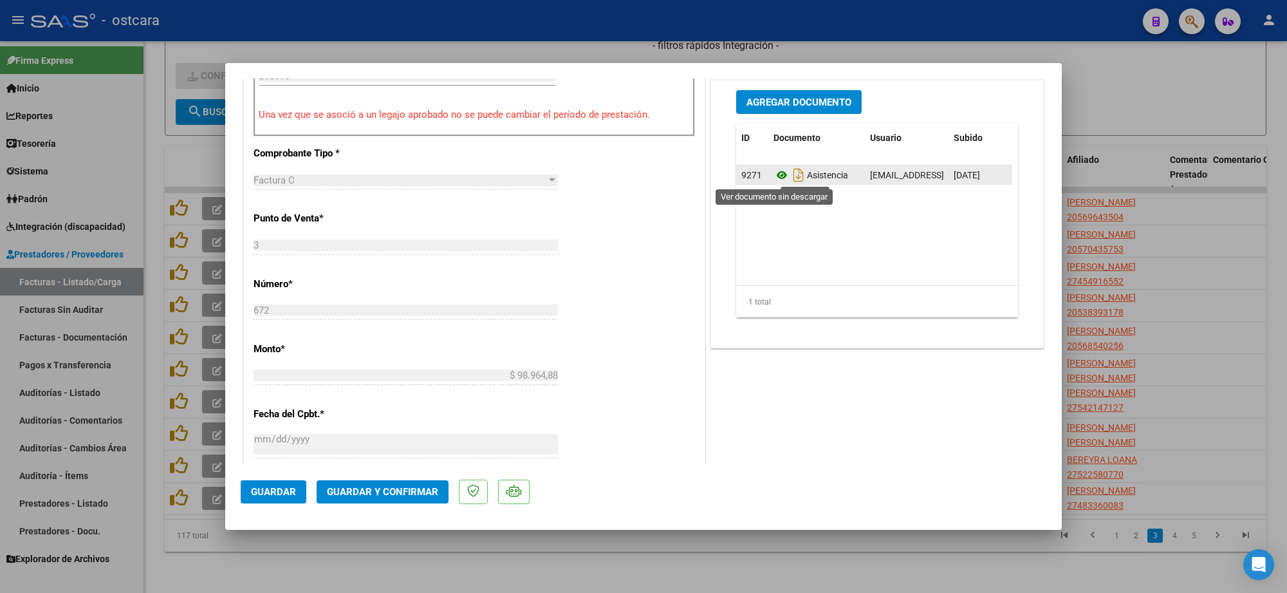
click at [773, 174] on icon at bounding box center [781, 174] width 17 height 15
click at [416, 489] on span "Guardar y Confirmar" at bounding box center [382, 492] width 111 height 12
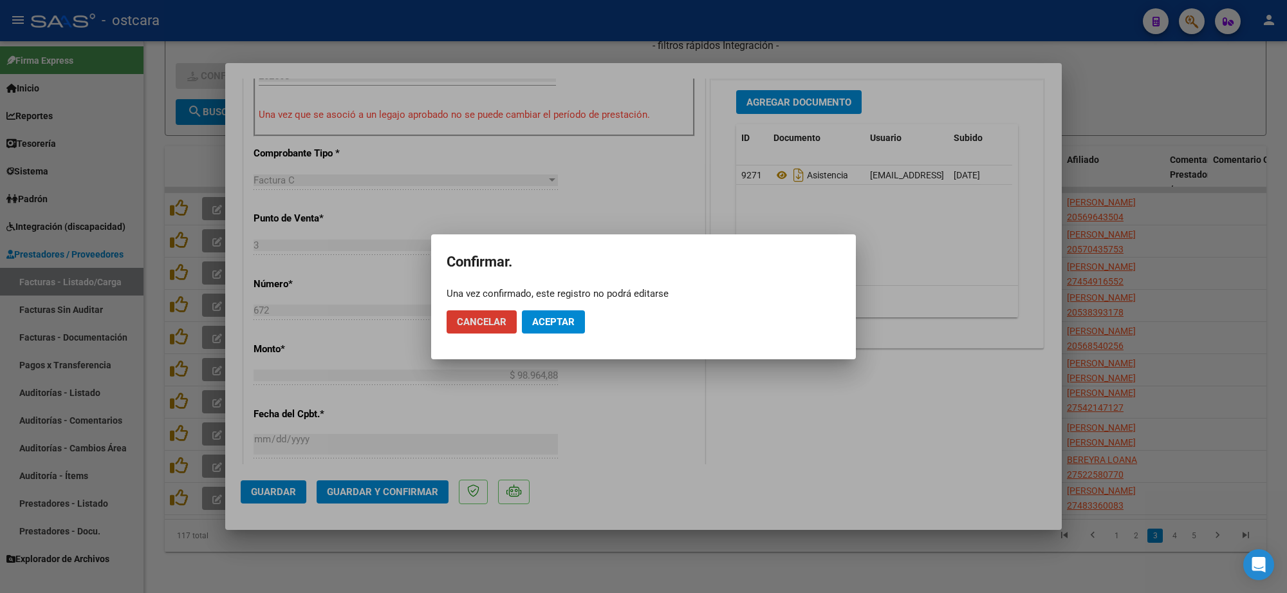
click at [563, 313] on button "Aceptar" at bounding box center [553, 321] width 63 height 23
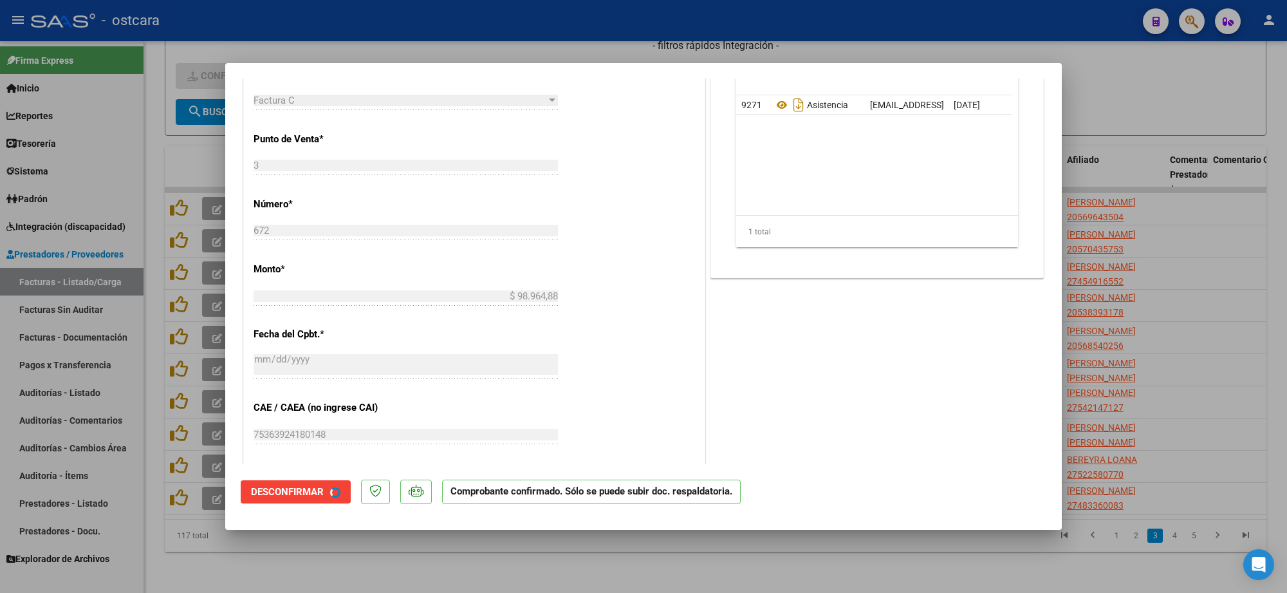
click at [1144, 151] on div at bounding box center [643, 296] width 1287 height 593
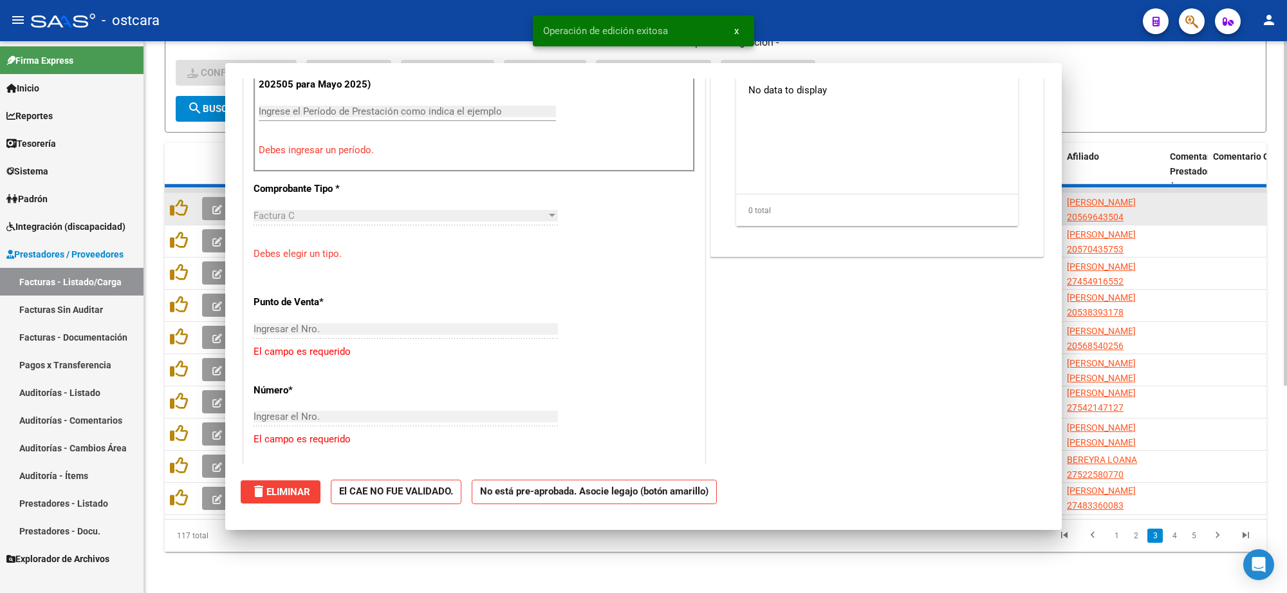
scroll to position [0, 0]
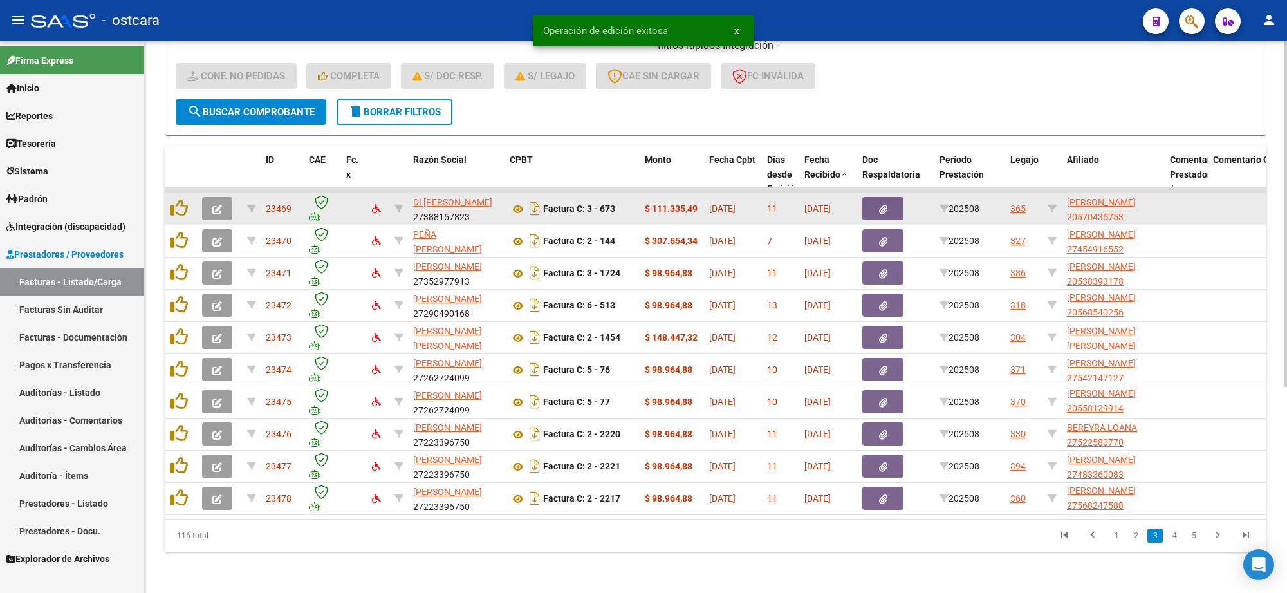
click at [221, 205] on icon "button" at bounding box center [217, 210] width 10 height 10
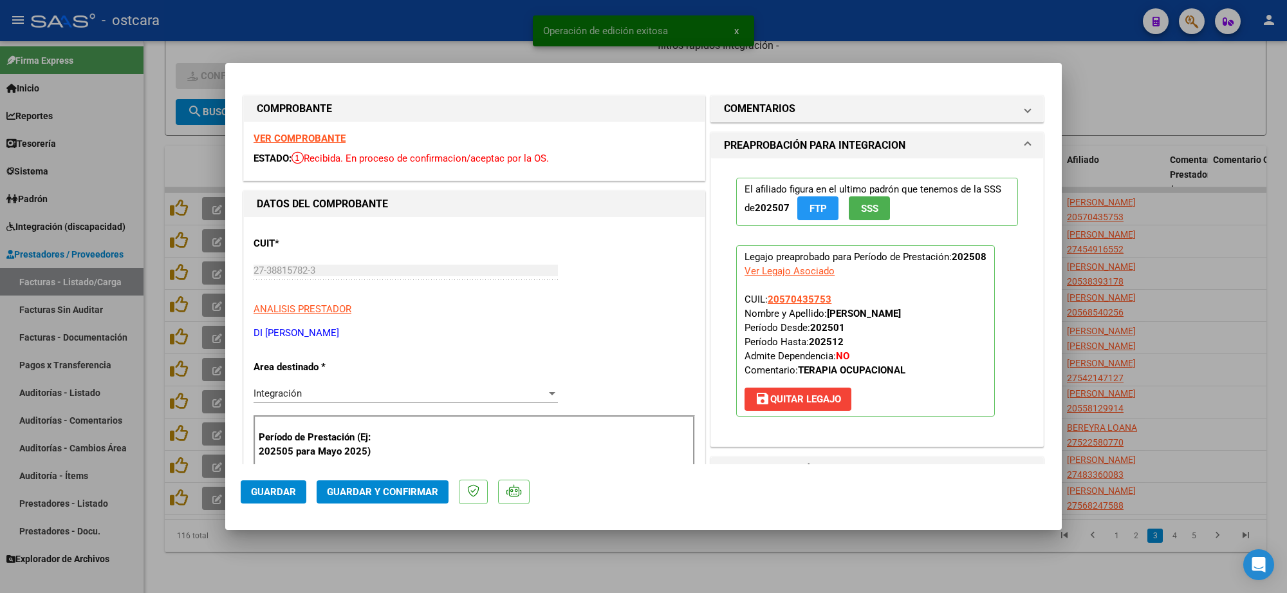
click at [291, 143] on strong "VER COMPROBANTE" at bounding box center [299, 139] width 92 height 12
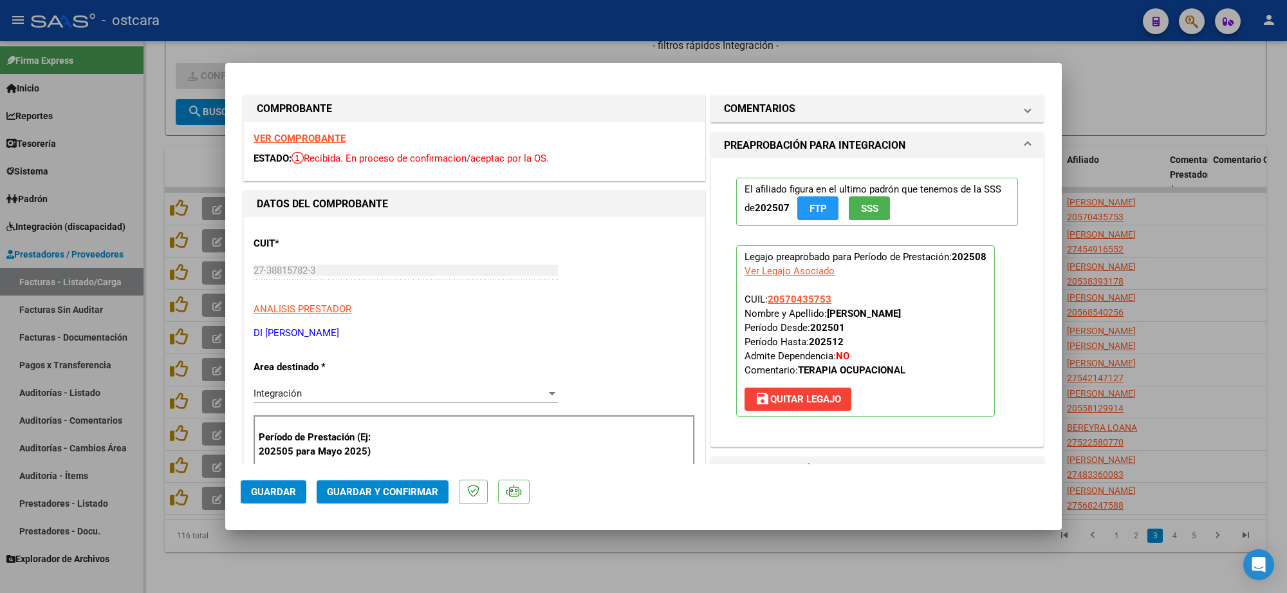
scroll to position [483, 0]
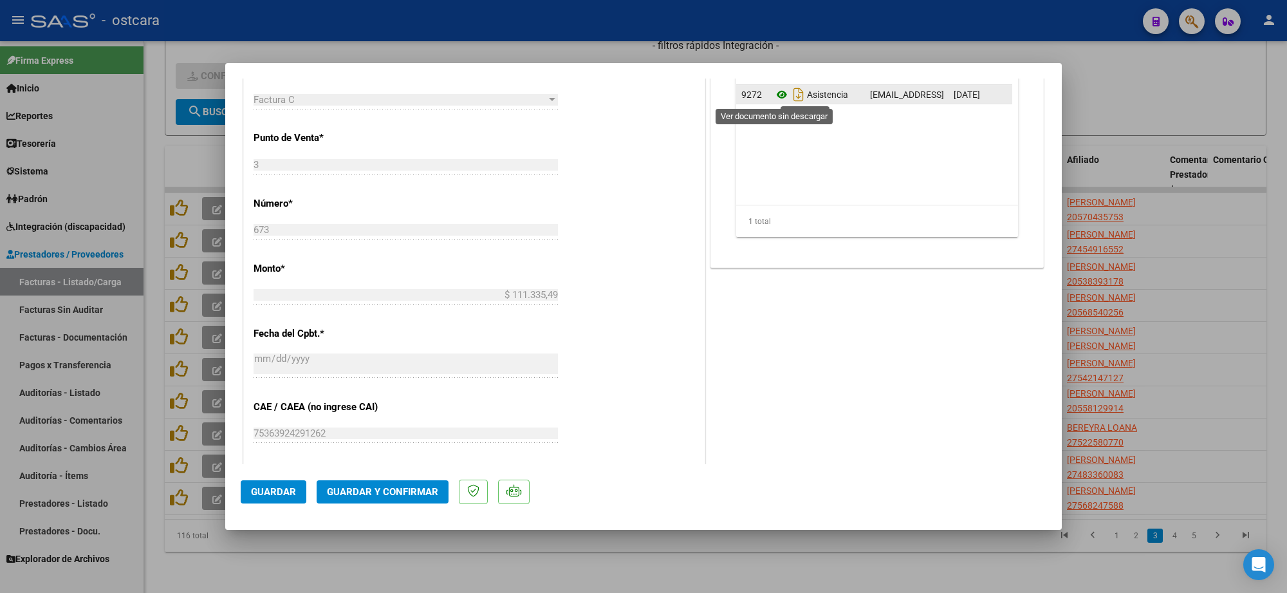
click at [773, 92] on icon at bounding box center [781, 94] width 17 height 15
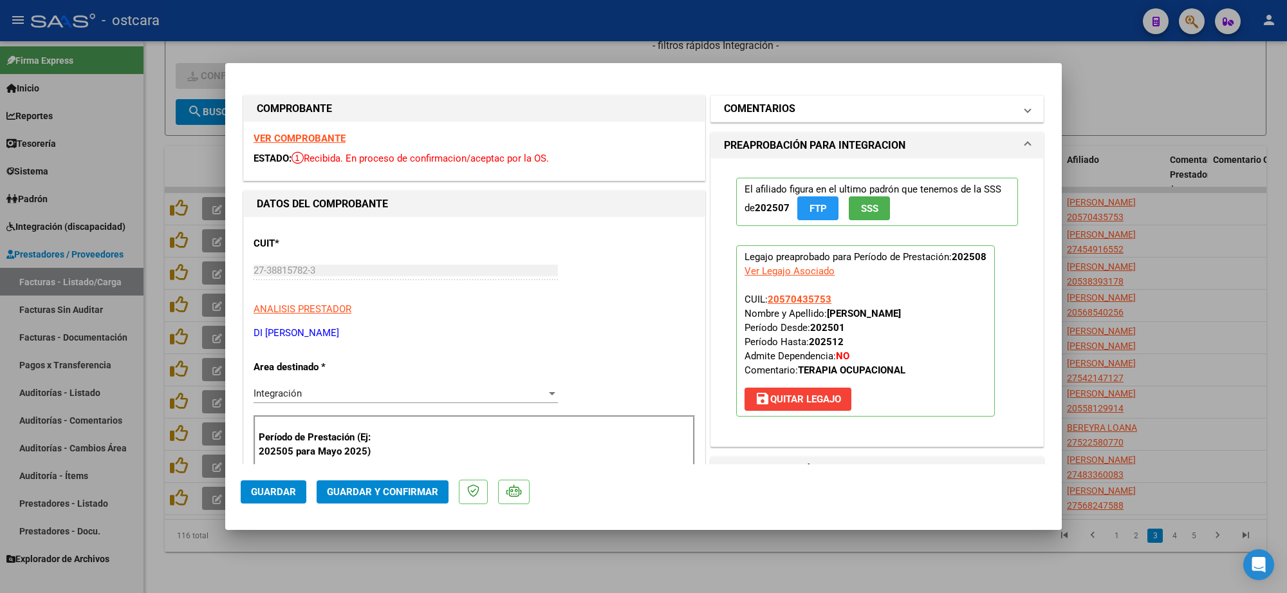
click at [802, 107] on mat-panel-title "COMENTARIOS" at bounding box center [869, 108] width 291 height 15
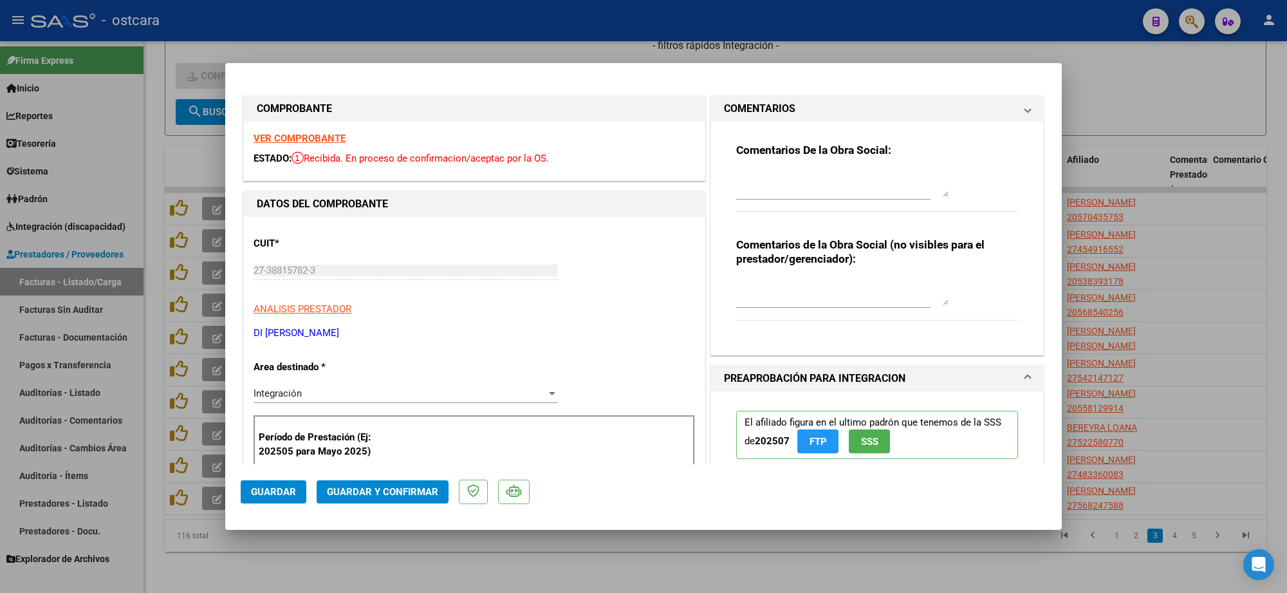
drag, startPoint x: 811, startPoint y: 167, endPoint x: 814, endPoint y: 190, distance: 22.8
click at [813, 178] on div "Comentarios De la Obra Social:" at bounding box center [877, 184] width 282 height 83
click at [816, 192] on textarea at bounding box center [842, 184] width 212 height 26
paste textarea "Se recuerda que no se aceptara documentación copia de copia (Planilla de asiste…"
type textarea "Se recuerda que no se aceptara documentación copia de copia (Planilla de asiste…"
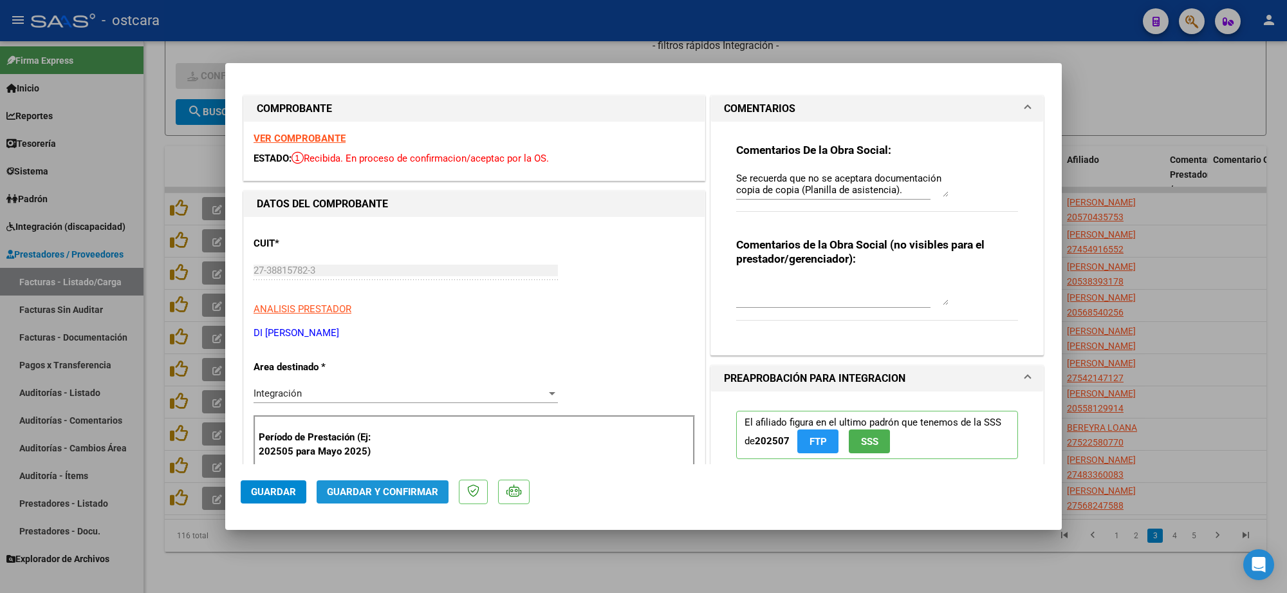
click at [403, 490] on span "Guardar y Confirmar" at bounding box center [382, 492] width 111 height 12
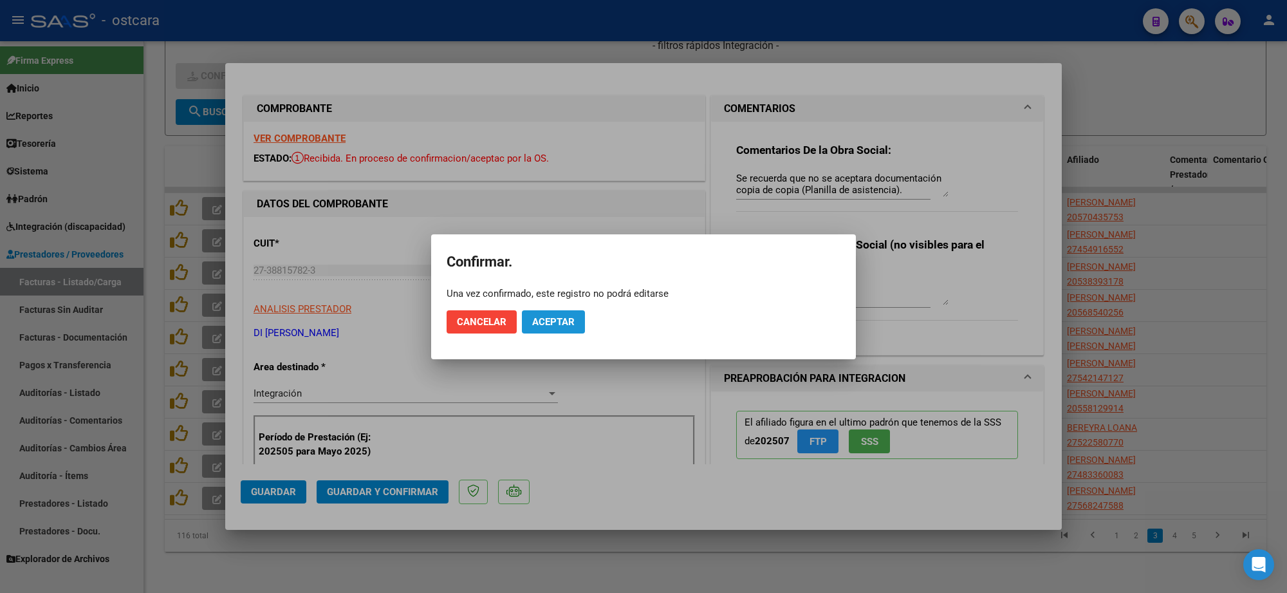
click at [558, 317] on span "Aceptar" at bounding box center [553, 322] width 42 height 12
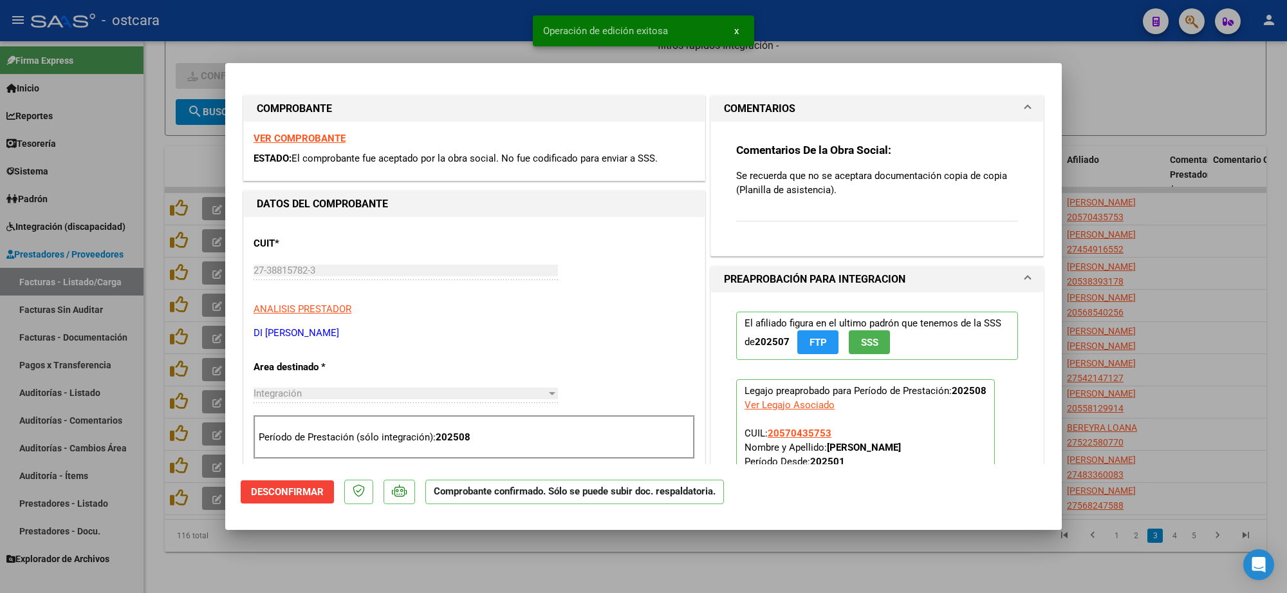
click at [1084, 216] on div at bounding box center [643, 296] width 1287 height 593
type input "$ 0,00"
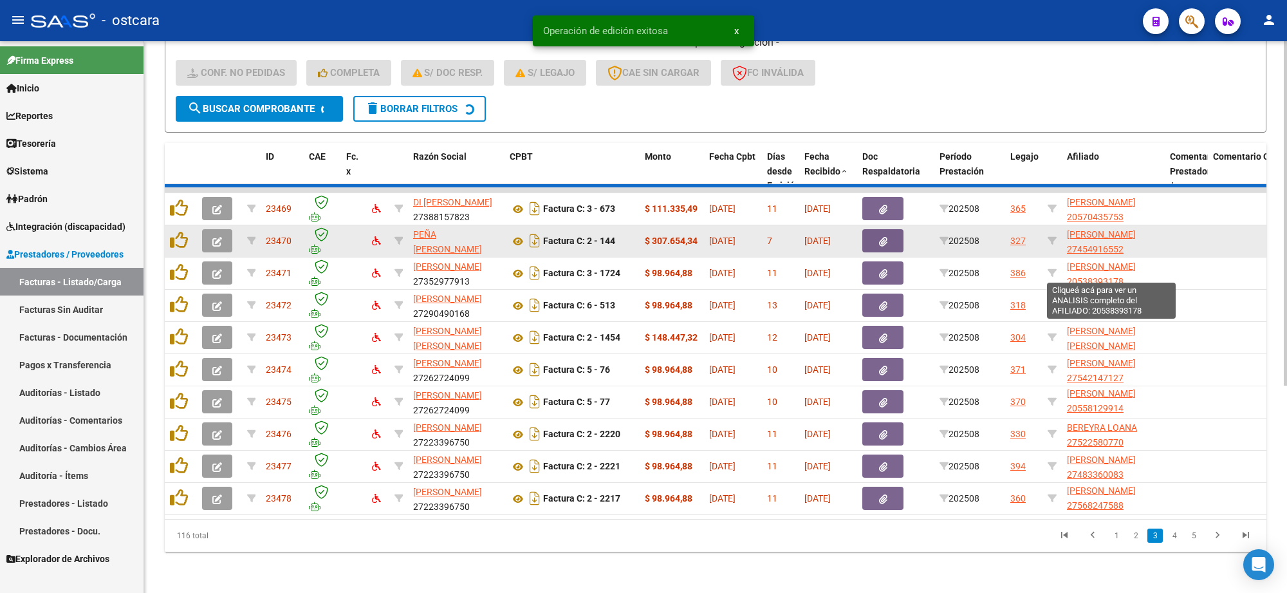
scroll to position [17, 0]
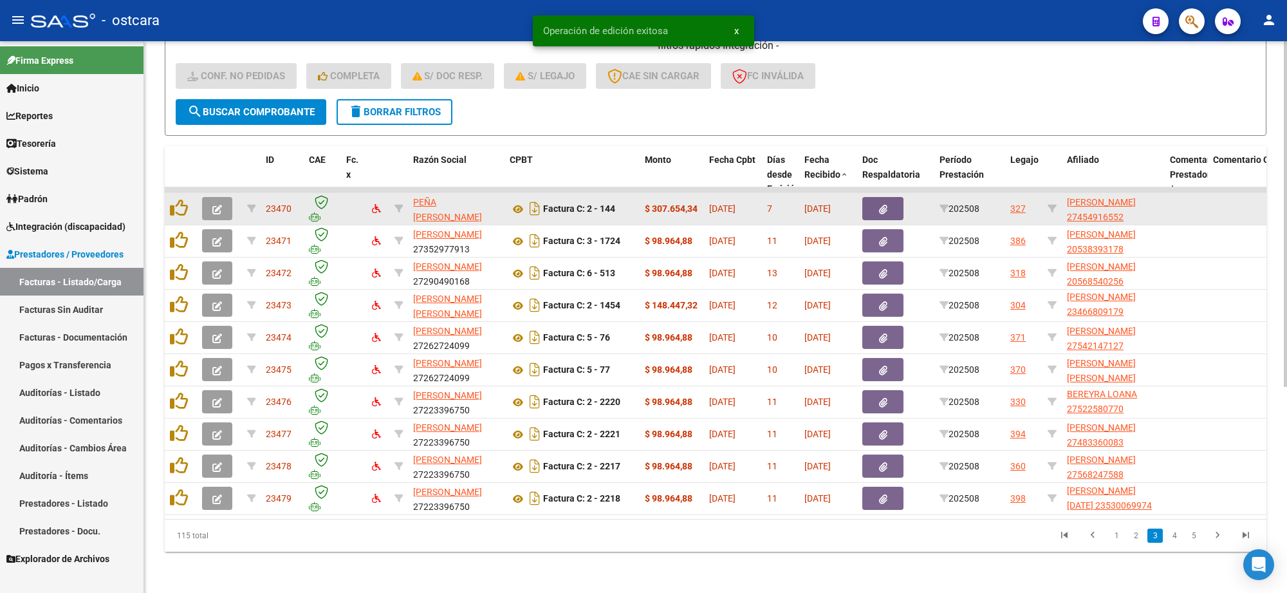
click at [219, 205] on icon "button" at bounding box center [217, 210] width 10 height 10
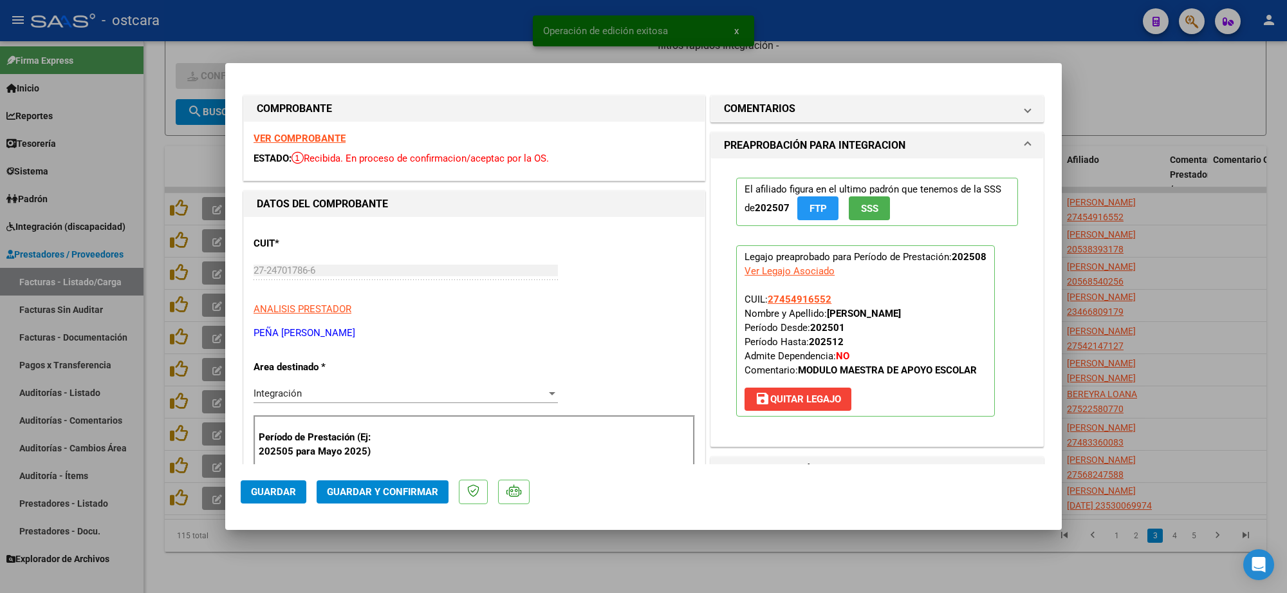
click at [314, 130] on div "VER COMPROBANTE ESTADO: Recibida. En proceso de confirmacion/aceptac por la OS." at bounding box center [474, 151] width 461 height 59
click at [309, 133] on strong "VER COMPROBANTE" at bounding box center [299, 139] width 92 height 12
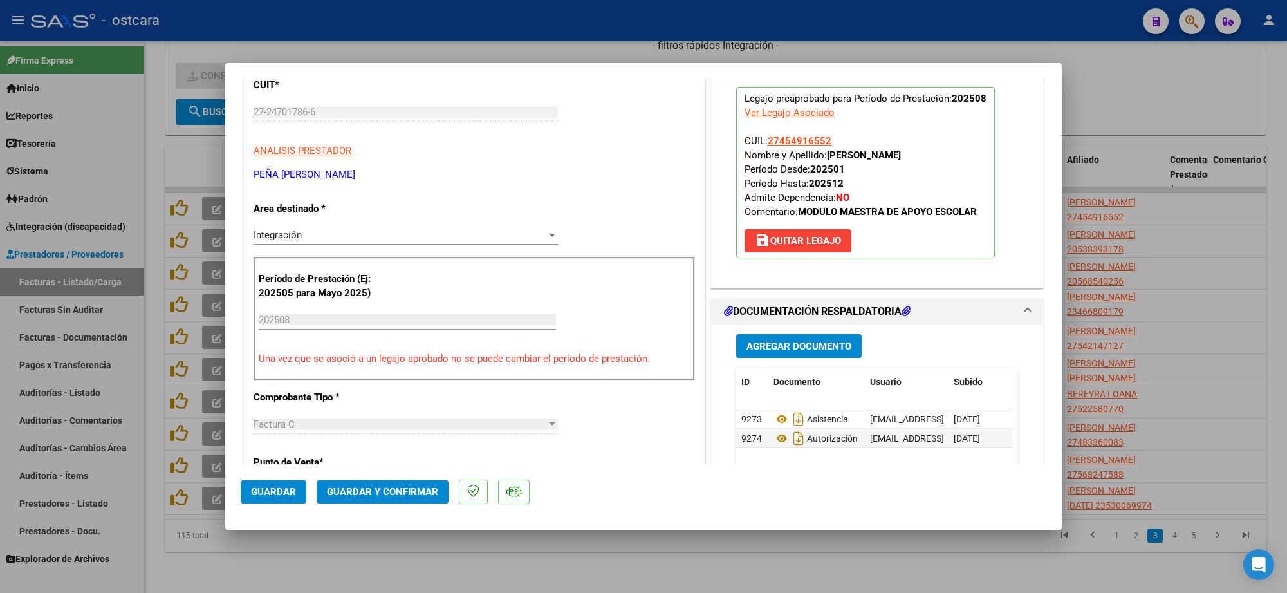
scroll to position [322, 0]
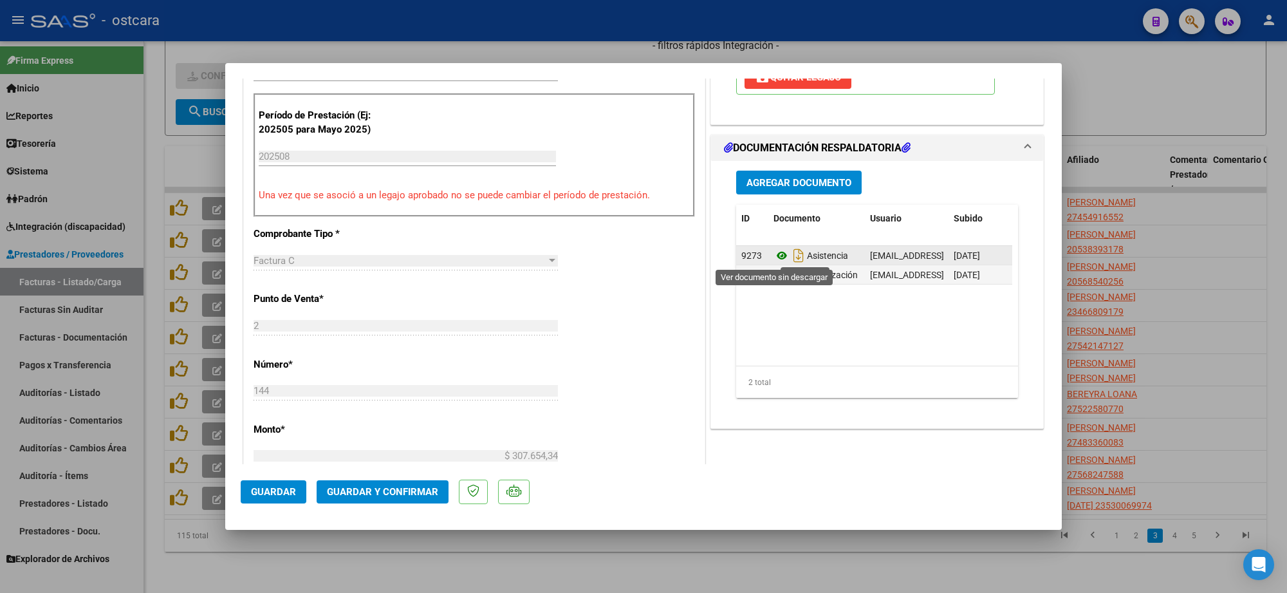
click at [777, 256] on icon at bounding box center [781, 255] width 17 height 15
click at [391, 486] on span "Guardar y Confirmar" at bounding box center [382, 492] width 111 height 12
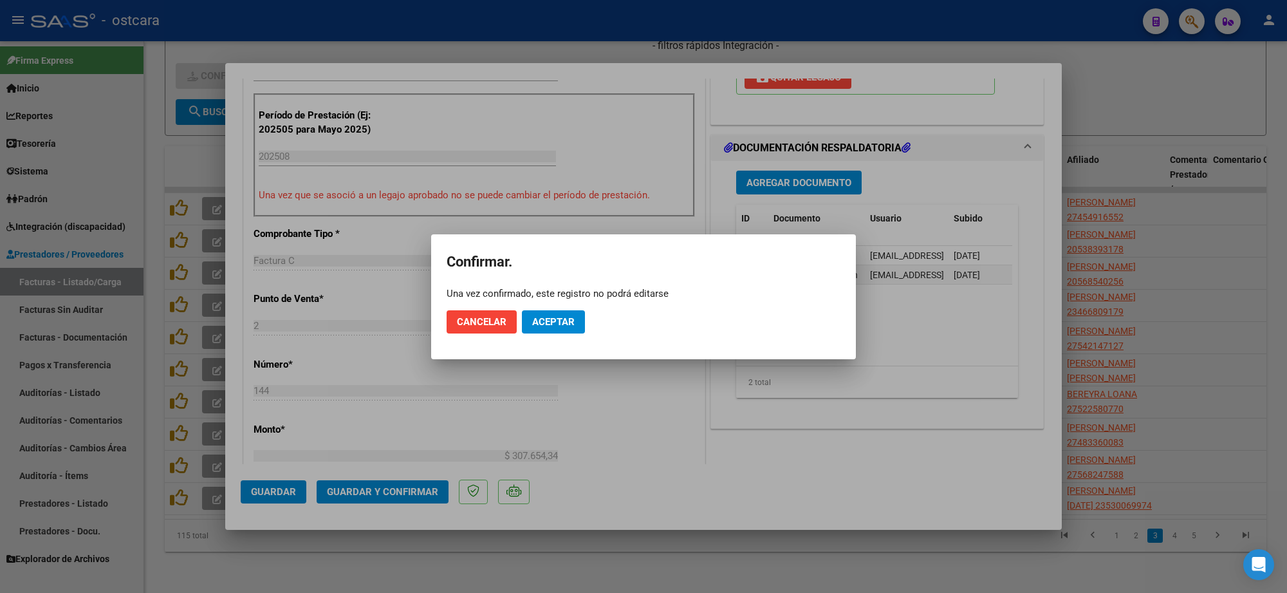
click at [570, 306] on mat-dialog-actions "Cancelar Aceptar" at bounding box center [643, 322] width 394 height 44
click at [579, 319] on button "Aceptar" at bounding box center [553, 321] width 63 height 23
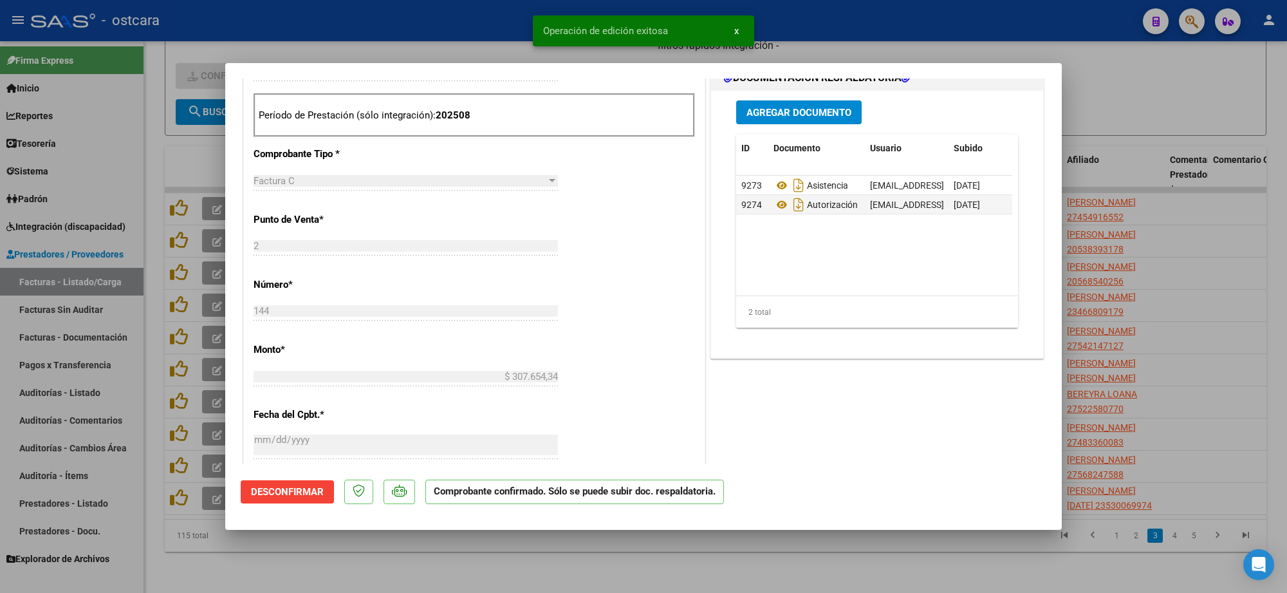
click at [1197, 248] on div at bounding box center [643, 296] width 1287 height 593
type input "$ 0,00"
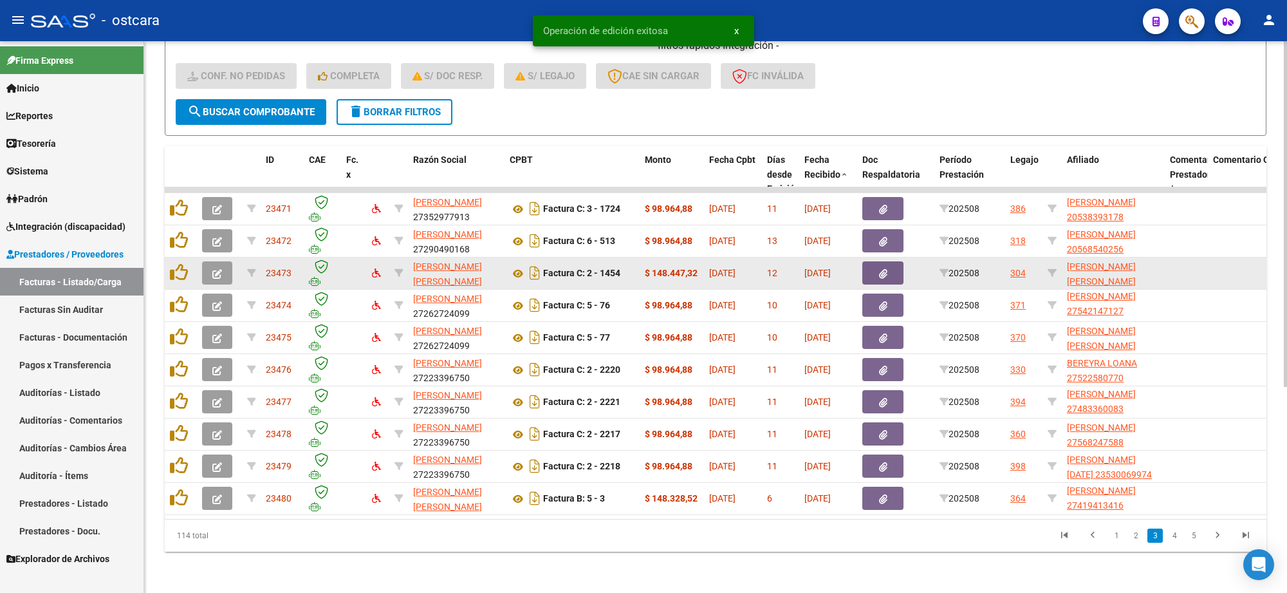
scroll to position [17, 0]
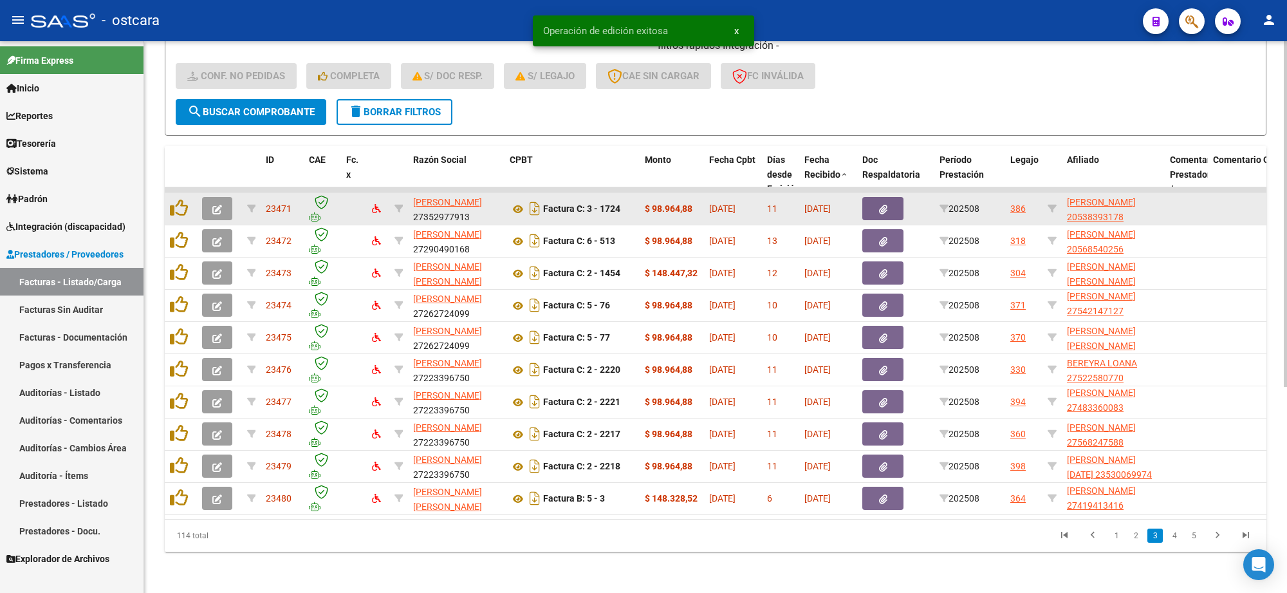
click at [207, 197] on button "button" at bounding box center [217, 208] width 30 height 23
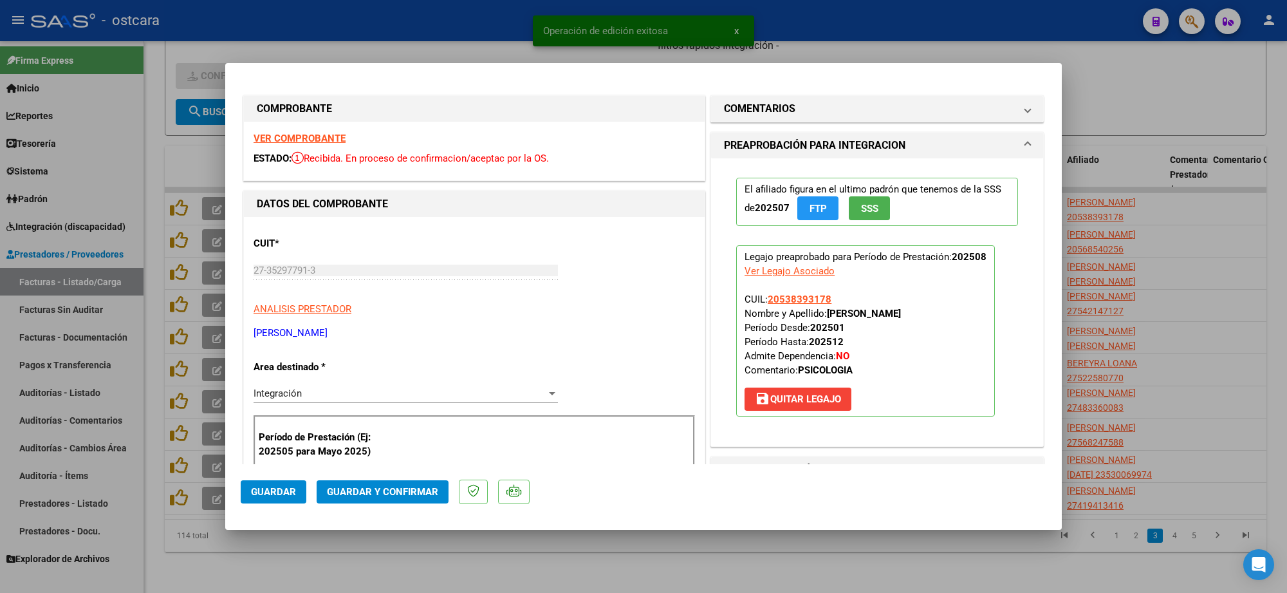
click at [282, 143] on strong "VER COMPROBANTE" at bounding box center [299, 139] width 92 height 12
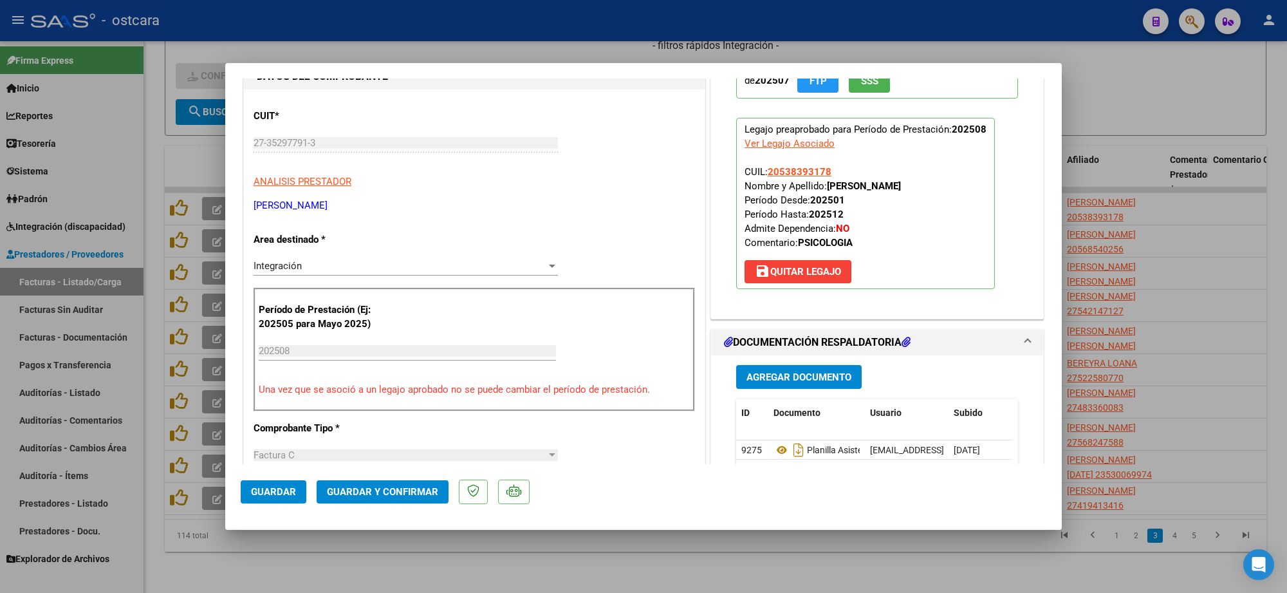
scroll to position [322, 0]
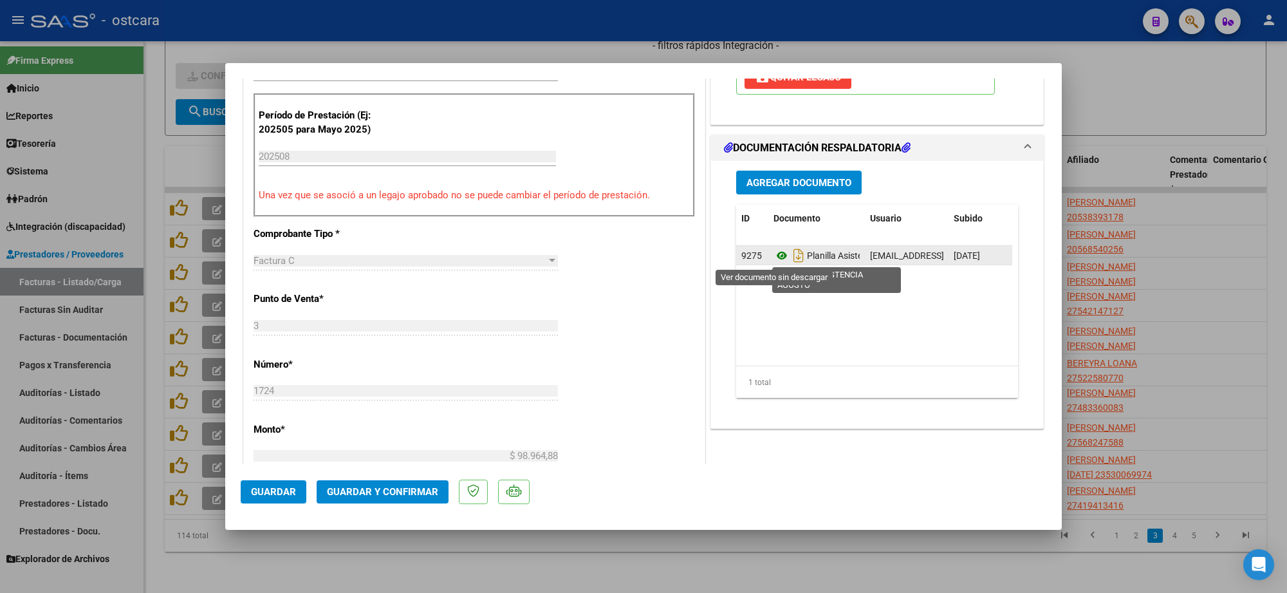
click at [773, 252] on icon at bounding box center [781, 255] width 17 height 15
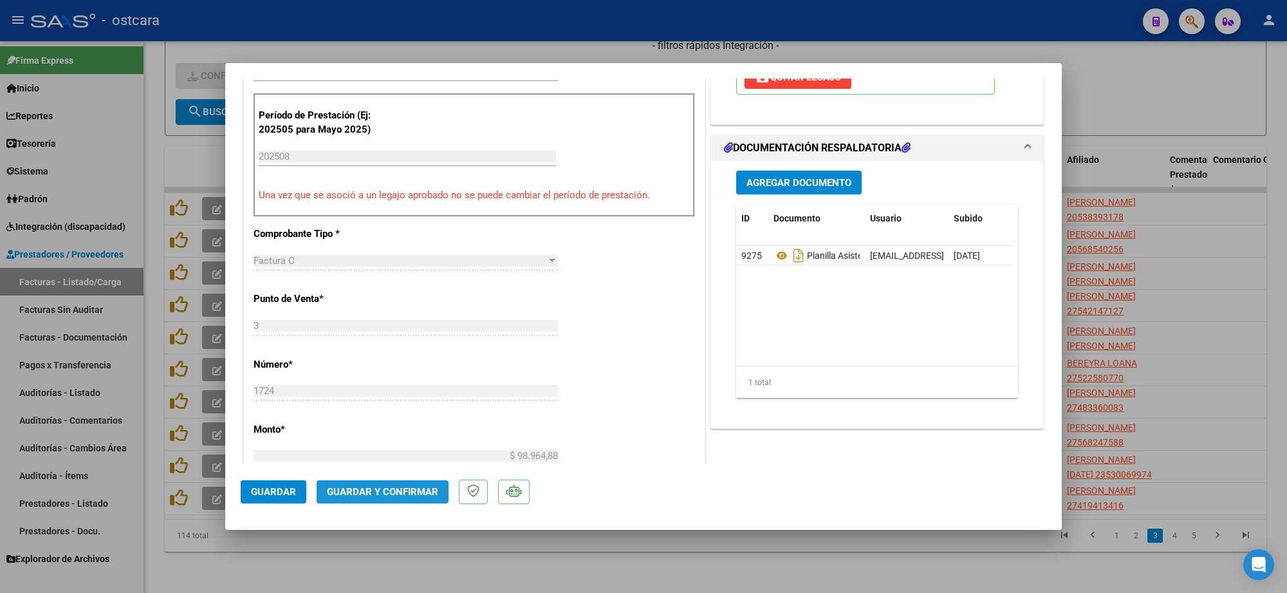
click at [389, 484] on button "Guardar y Confirmar" at bounding box center [383, 491] width 132 height 23
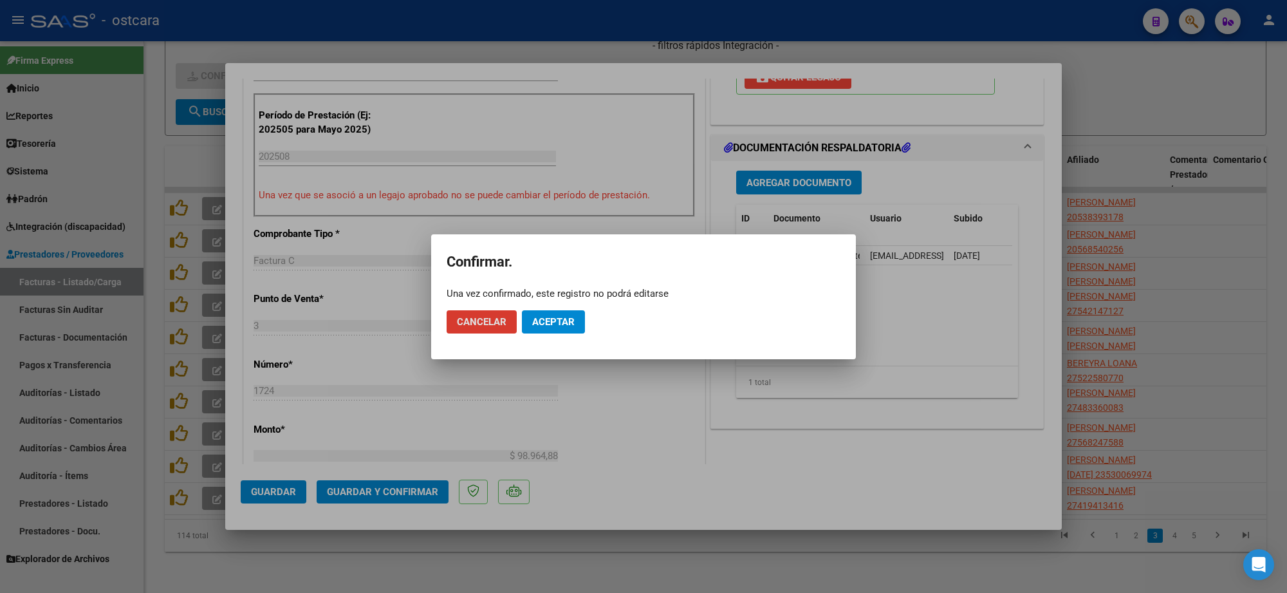
drag, startPoint x: 564, startPoint y: 314, endPoint x: 558, endPoint y: 327, distance: 14.4
click at [560, 317] on button "Aceptar" at bounding box center [553, 321] width 63 height 23
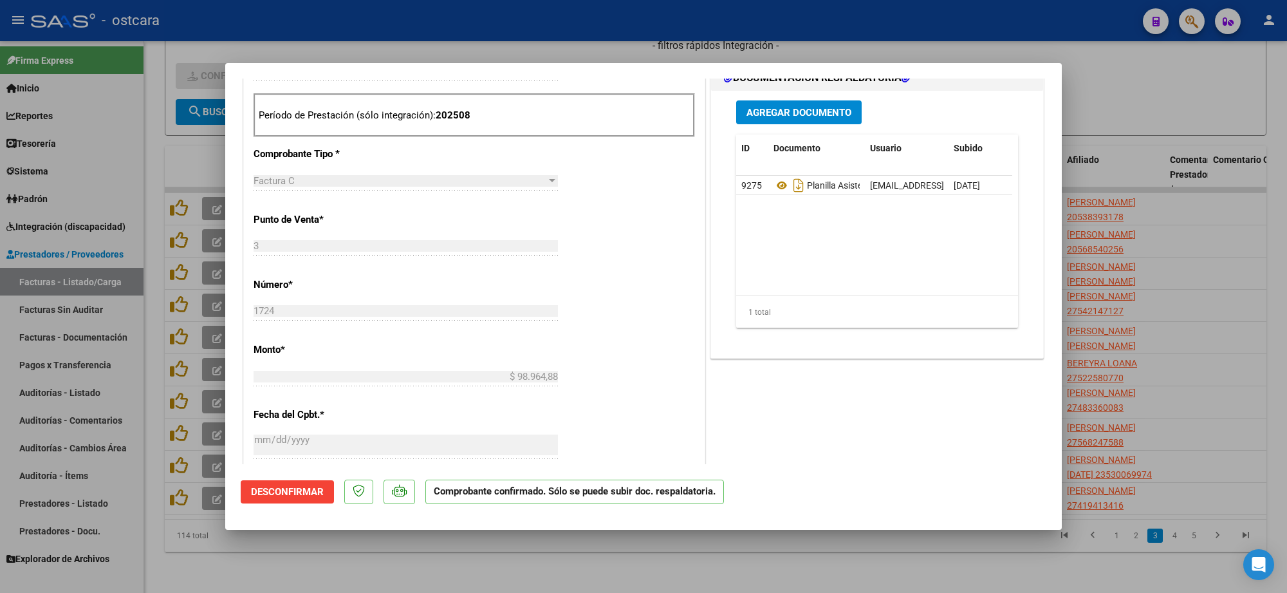
click at [1147, 82] on div at bounding box center [643, 296] width 1287 height 593
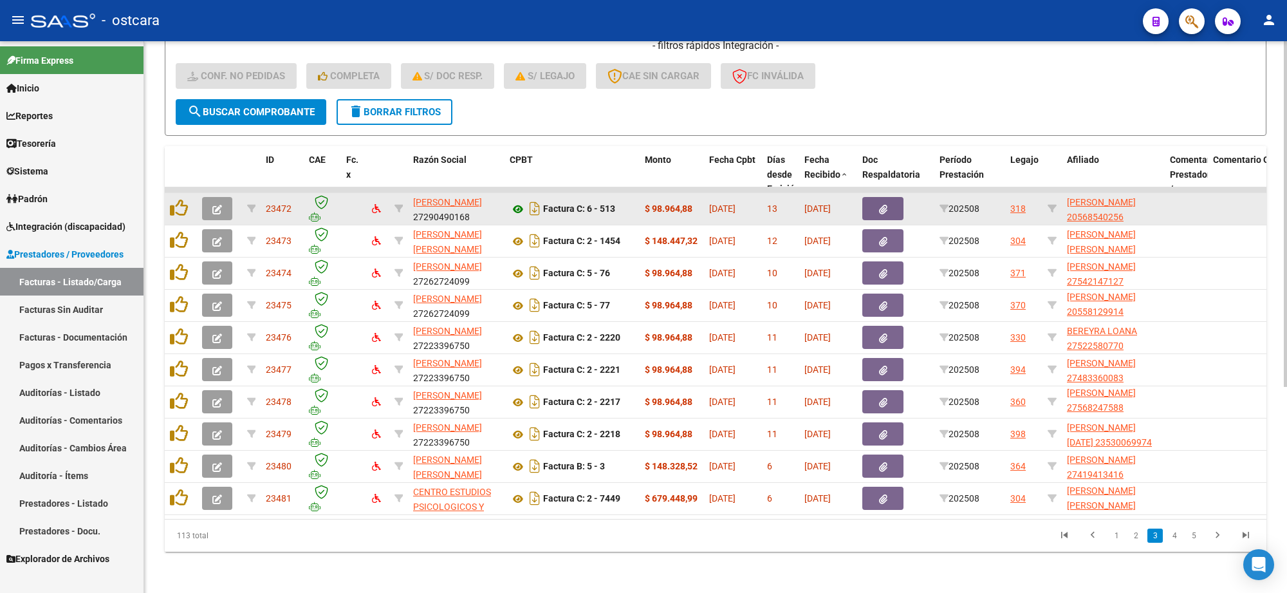
scroll to position [1, 0]
click at [217, 205] on icon "button" at bounding box center [217, 210] width 10 height 10
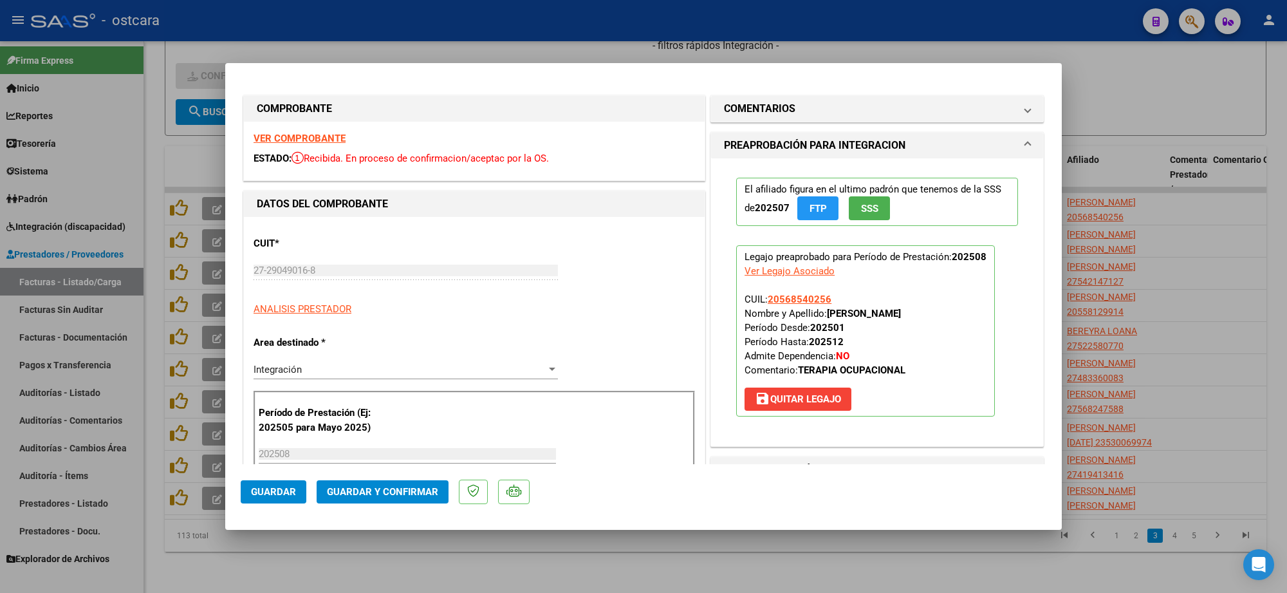
click at [329, 136] on strong "VER COMPROBANTE" at bounding box center [299, 139] width 92 height 12
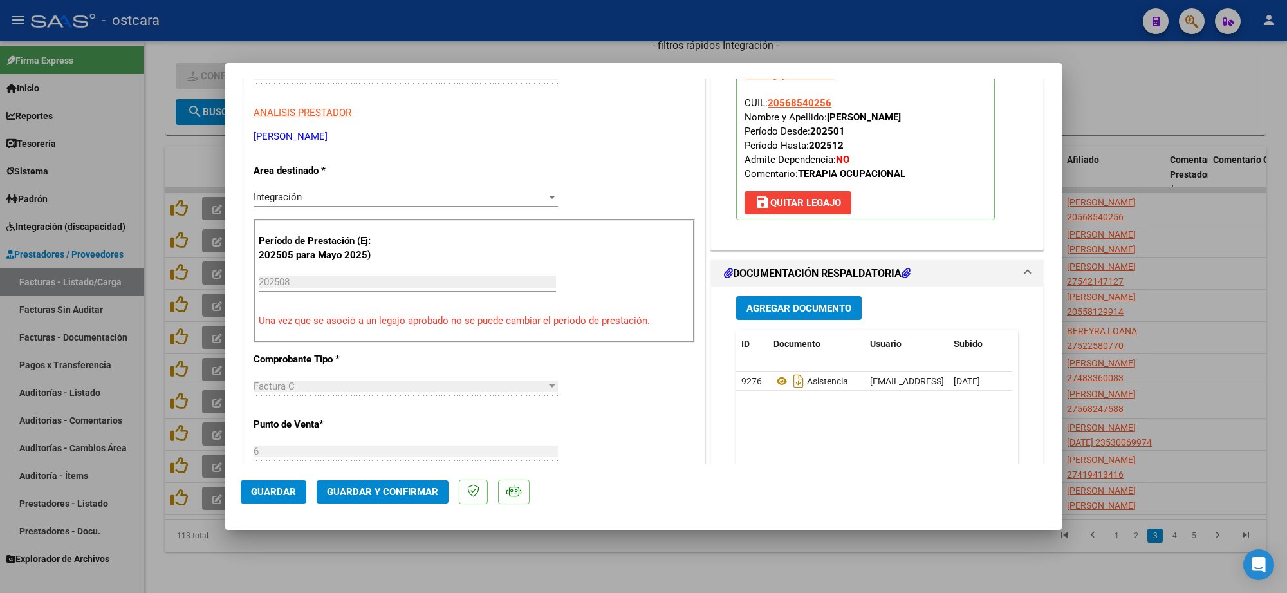
scroll to position [402, 0]
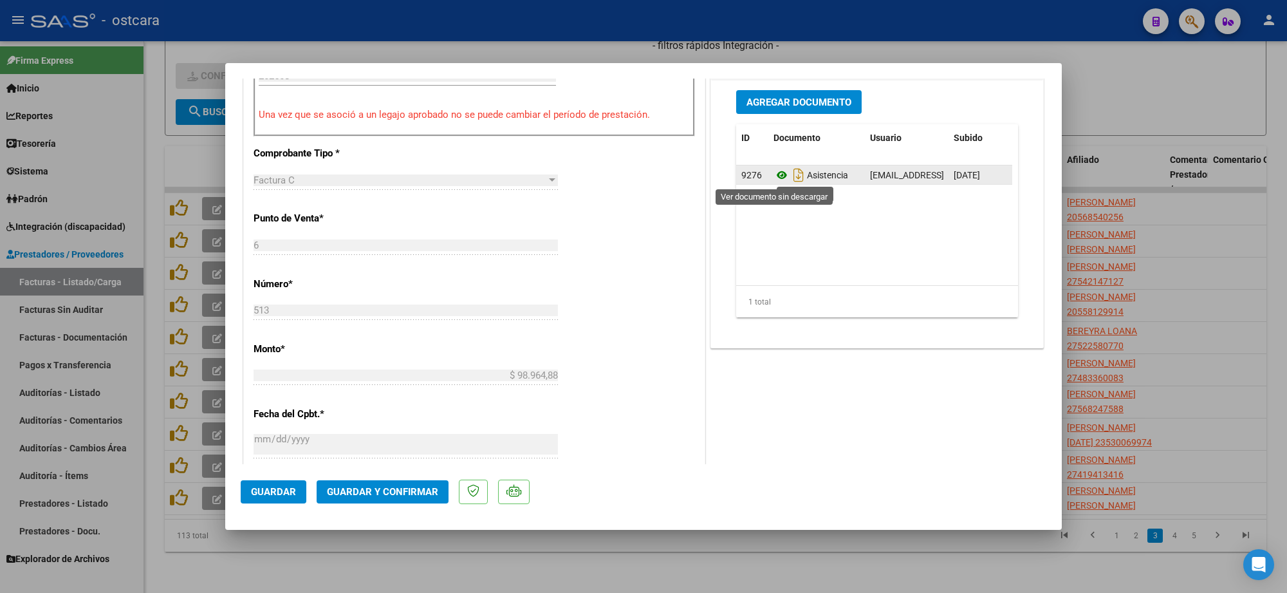
click at [773, 176] on icon at bounding box center [781, 174] width 17 height 15
click at [777, 176] on icon at bounding box center [781, 174] width 17 height 15
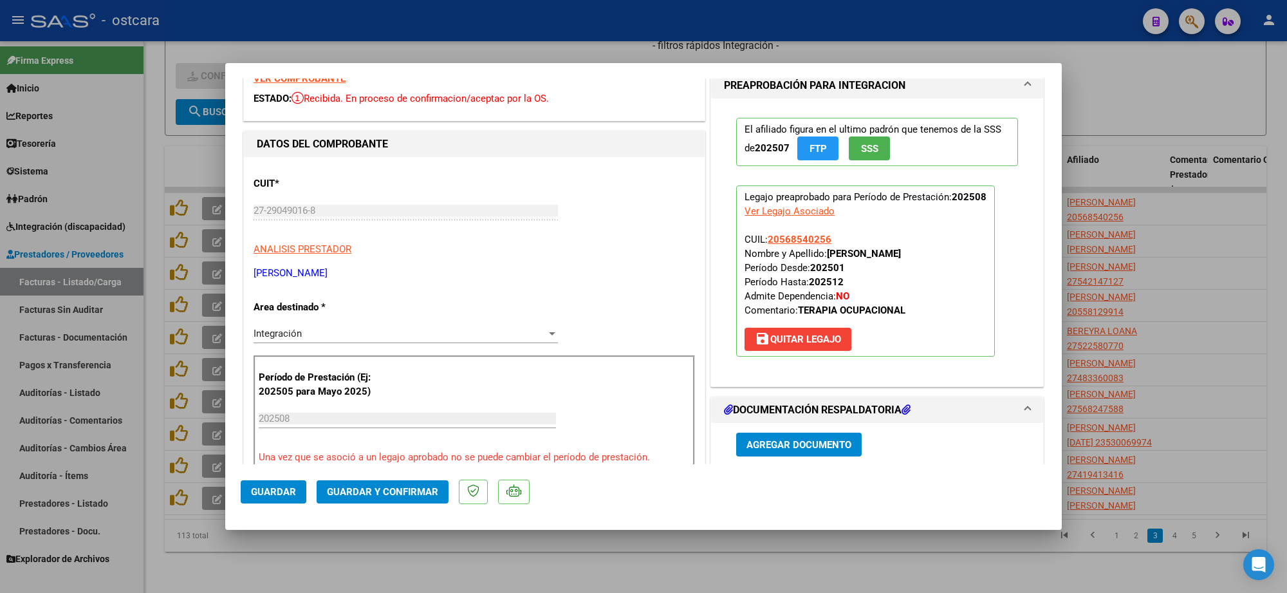
scroll to position [0, 0]
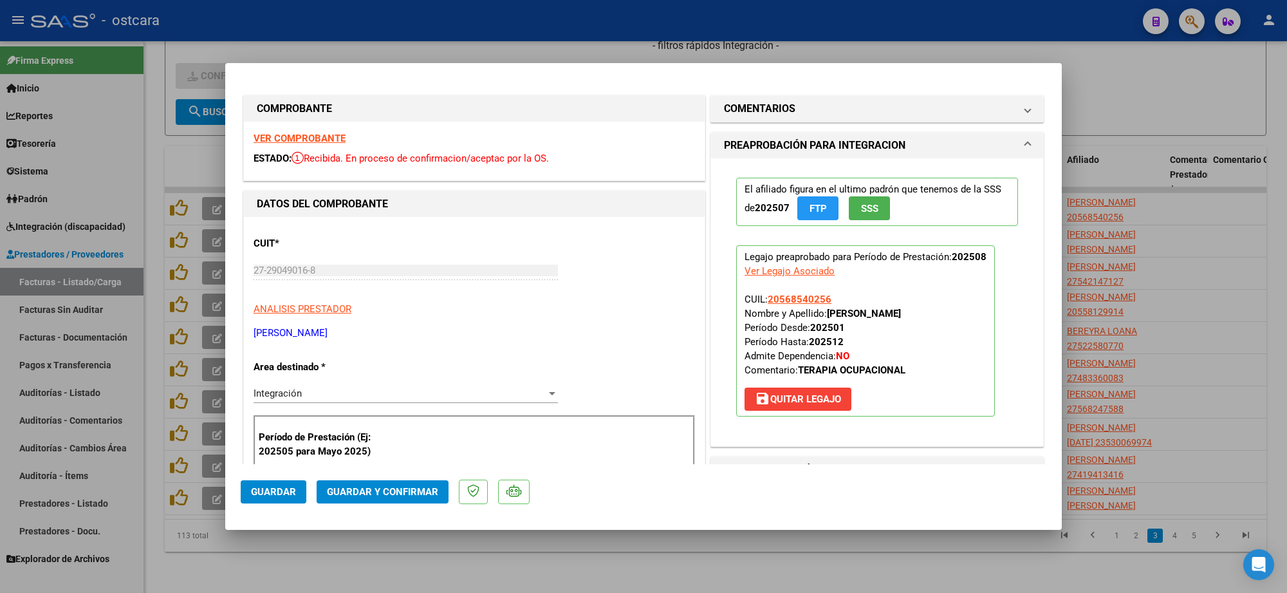
click at [769, 122] on mat-expansion-panel "COMENTARIOS Comentarios De la Obra Social: Comentarios de la Obra Social (no vi…" at bounding box center [876, 108] width 333 height 27
click at [763, 116] on h1 "COMENTARIOS" at bounding box center [759, 108] width 71 height 15
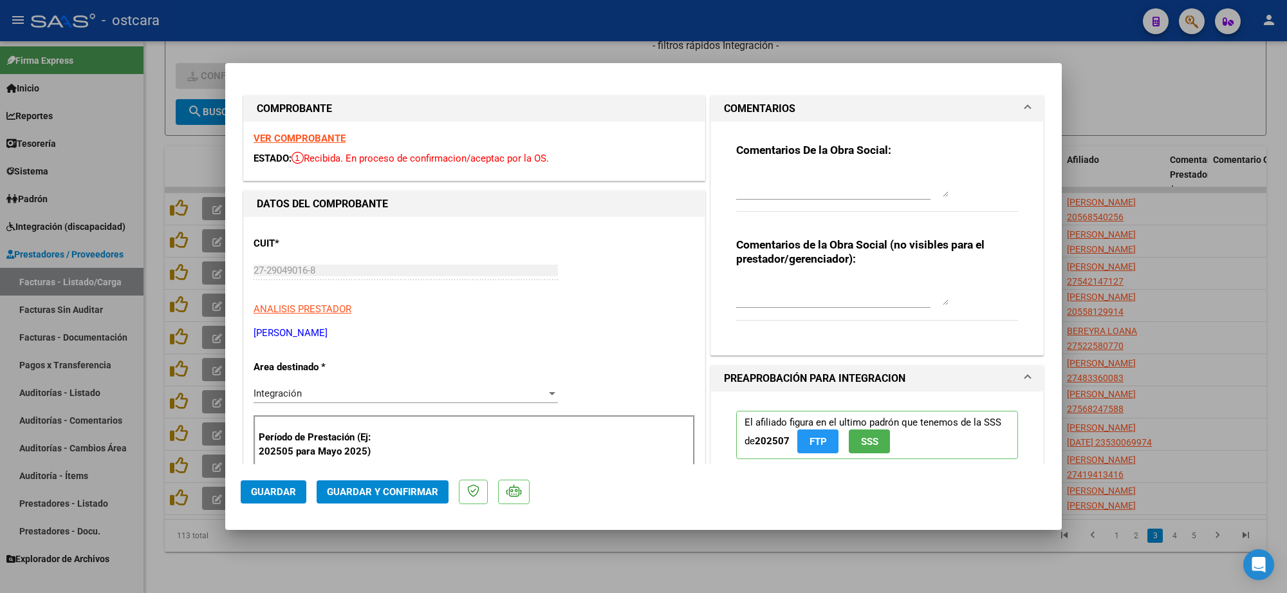
click at [778, 178] on textarea at bounding box center [842, 184] width 212 height 26
paste textarea "Se recuerda que solo se aceptara archivos en formato PDF."
click at [755, 188] on textarea "Se recuerda que solo se aceptara archivos en formato PDF (todos, facturas, plan…" at bounding box center [842, 184] width 212 height 26
type textarea "Se recuerda que solo se aceptara archivos en formato PDF (todos, facturas, plan…"
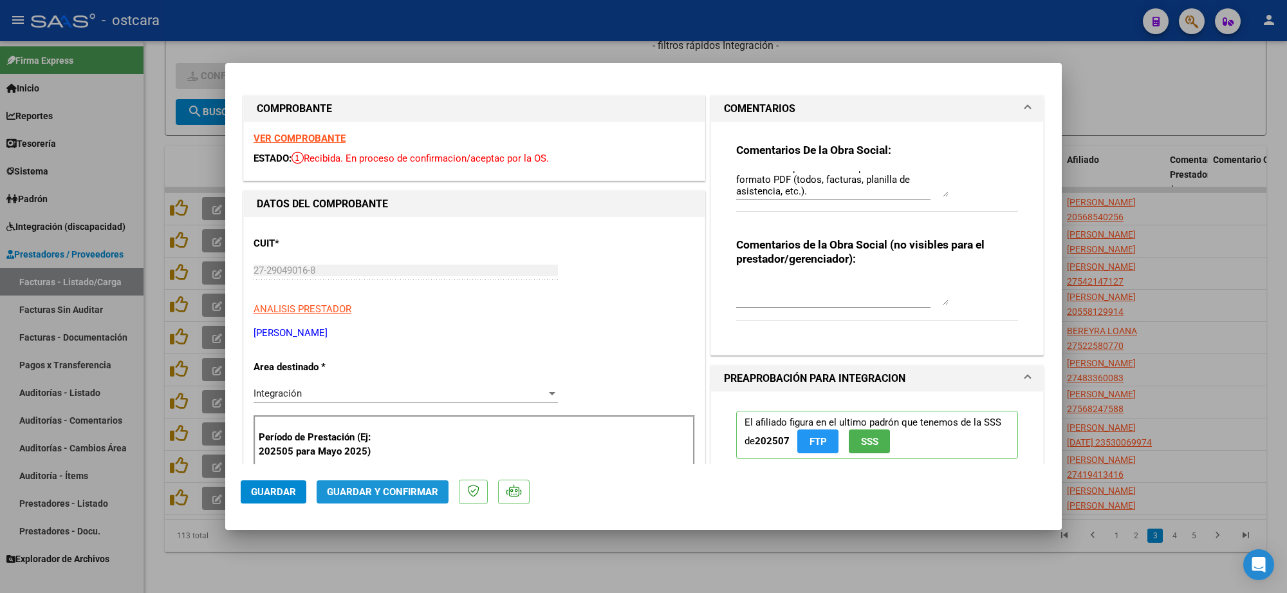
click at [399, 491] on span "Guardar y Confirmar" at bounding box center [382, 492] width 111 height 12
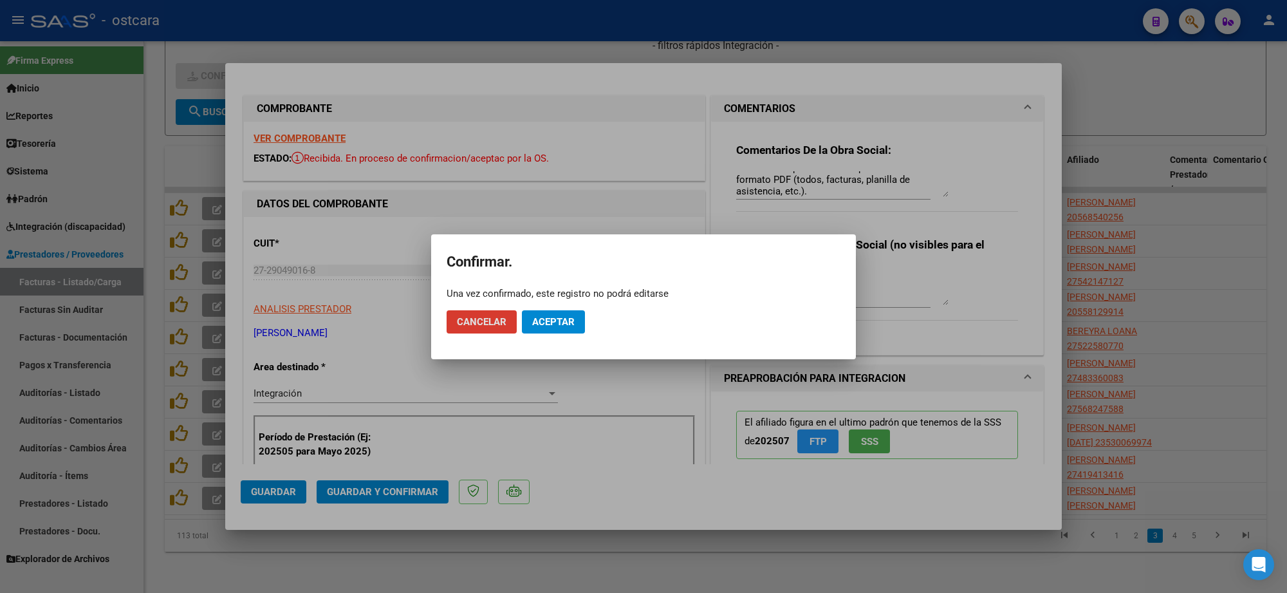
click at [550, 324] on span "Aceptar" at bounding box center [553, 322] width 42 height 12
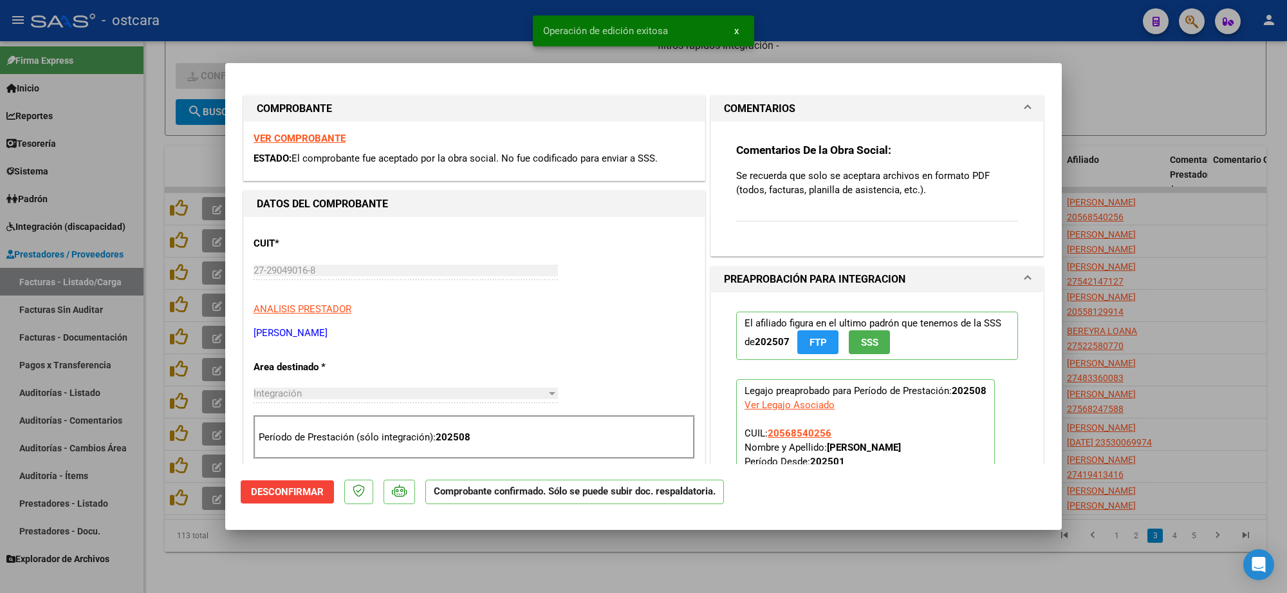
click at [1219, 142] on div at bounding box center [643, 296] width 1287 height 593
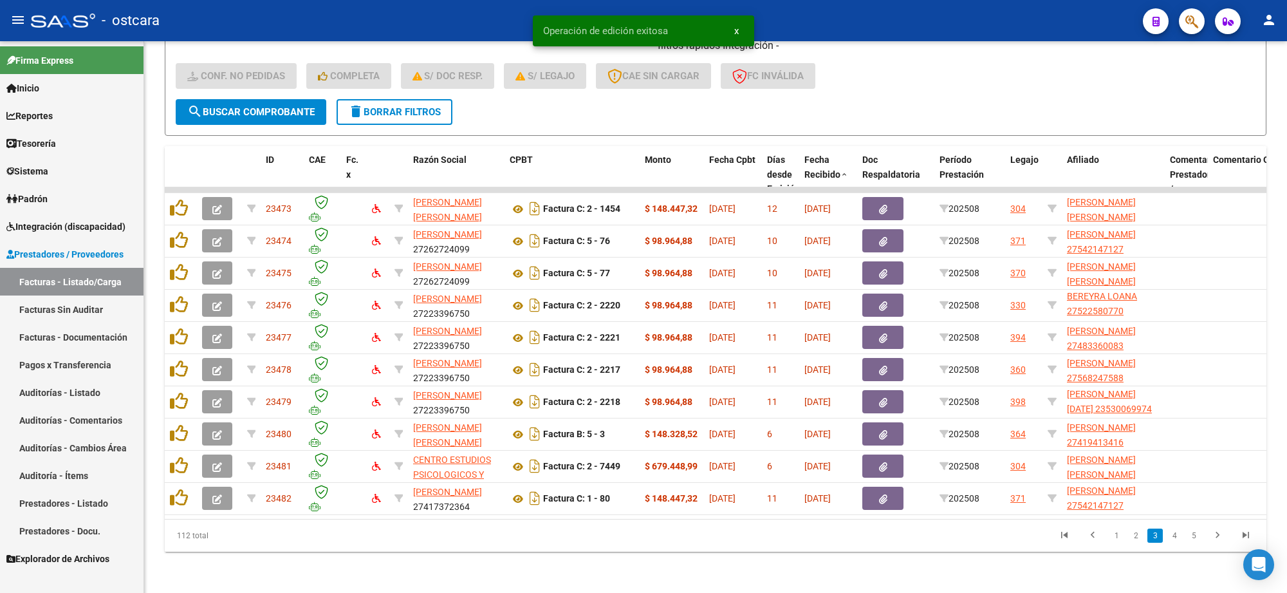
scroll to position [1, 0]
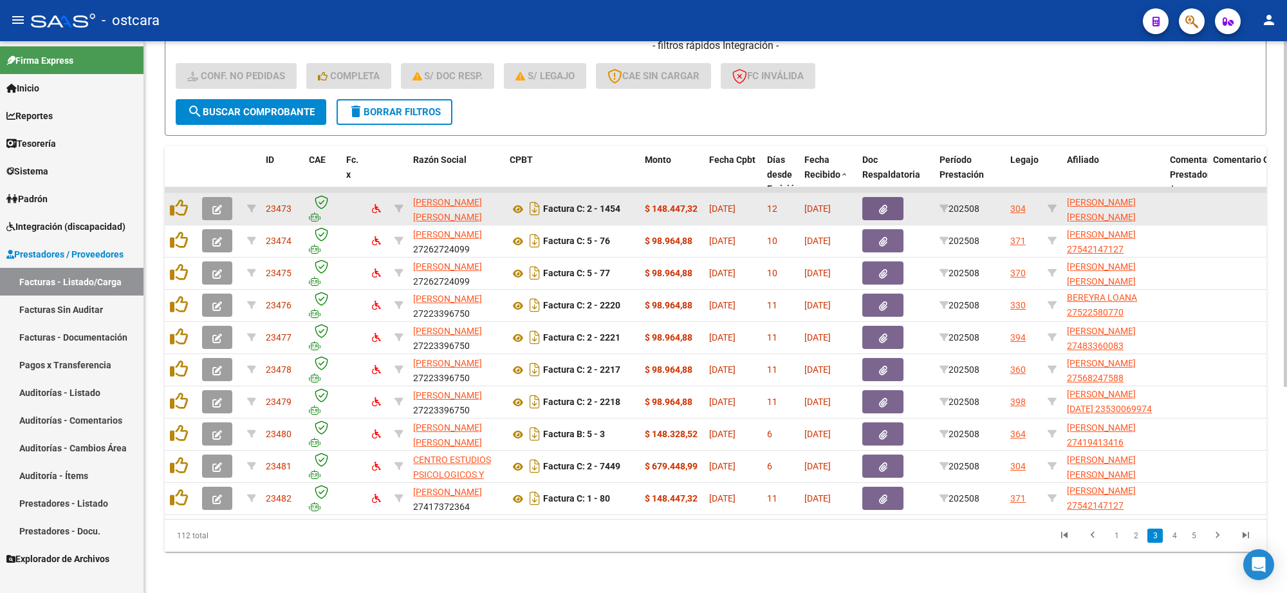
click at [219, 205] on icon "button" at bounding box center [217, 210] width 10 height 10
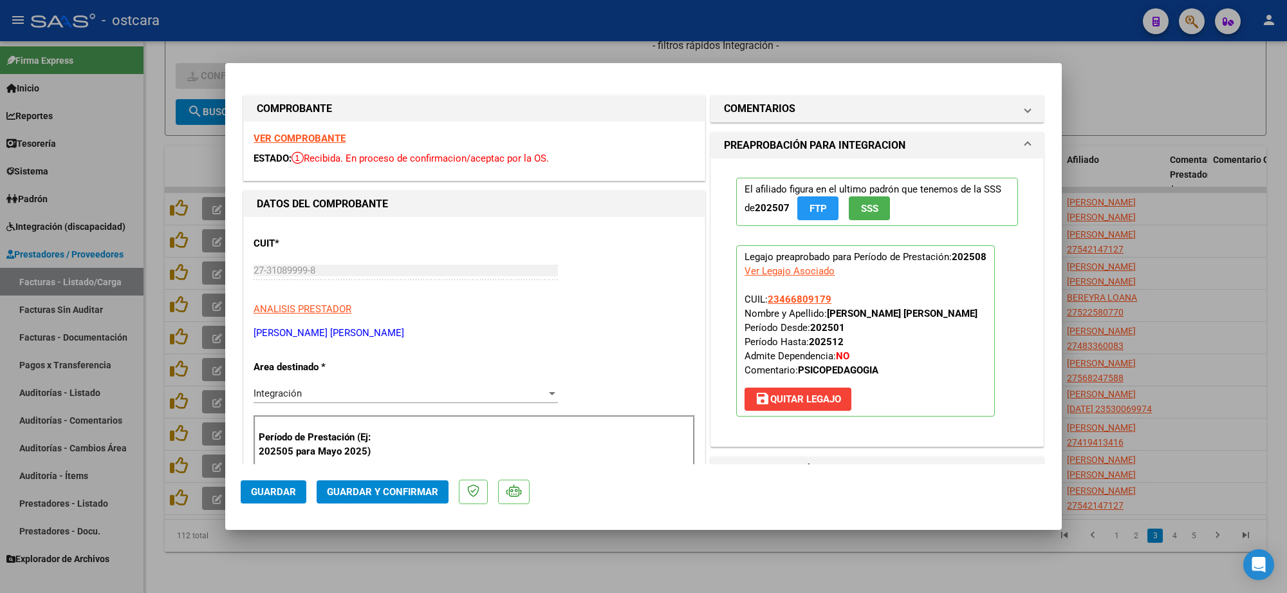
click at [300, 131] on div "VER COMPROBANTE ESTADO: Recibida. En proceso de confirmacion/aceptac por la OS." at bounding box center [474, 151] width 461 height 59
click at [300, 133] on strong "VER COMPROBANTE" at bounding box center [299, 139] width 92 height 12
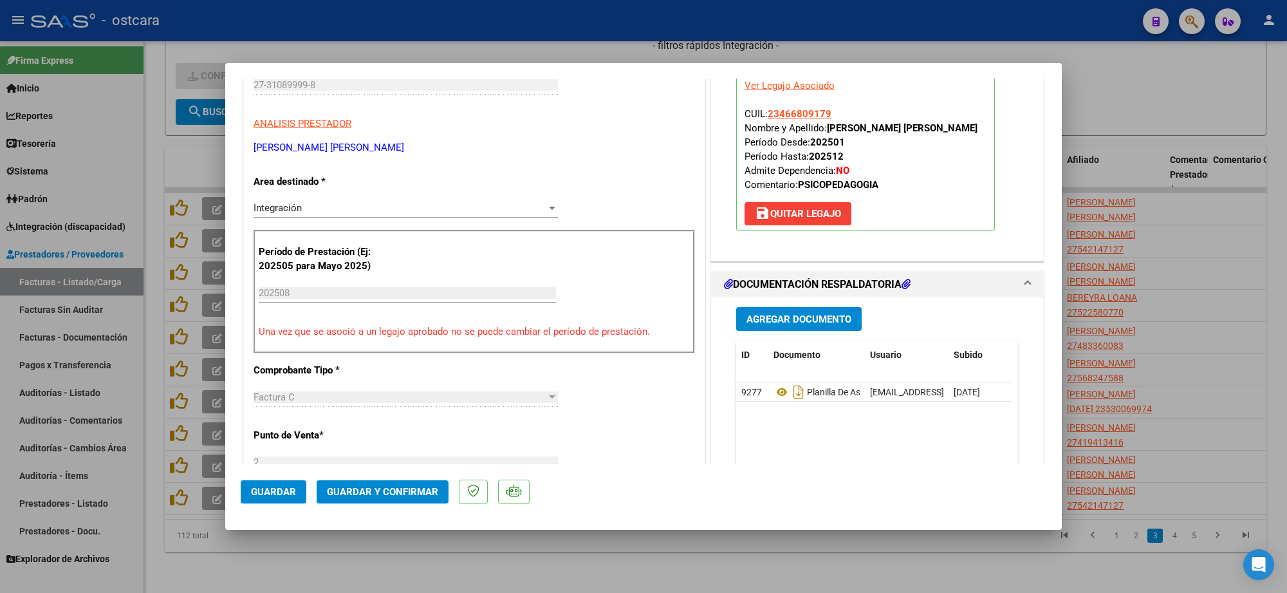
scroll to position [322, 0]
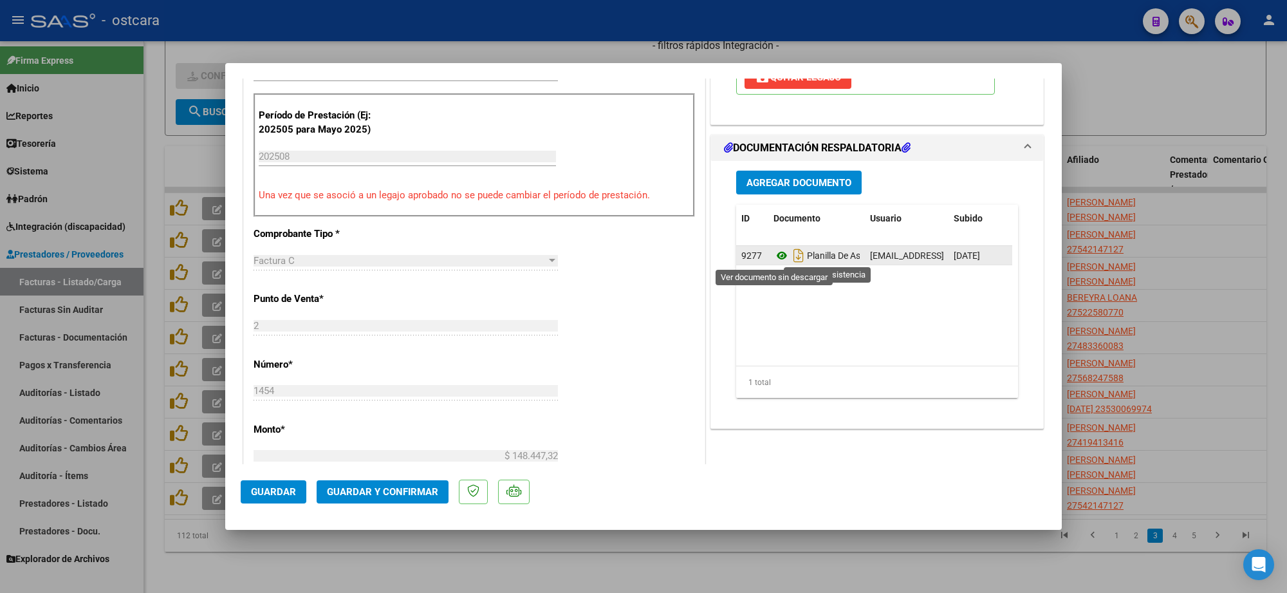
click at [773, 255] on icon at bounding box center [781, 255] width 17 height 15
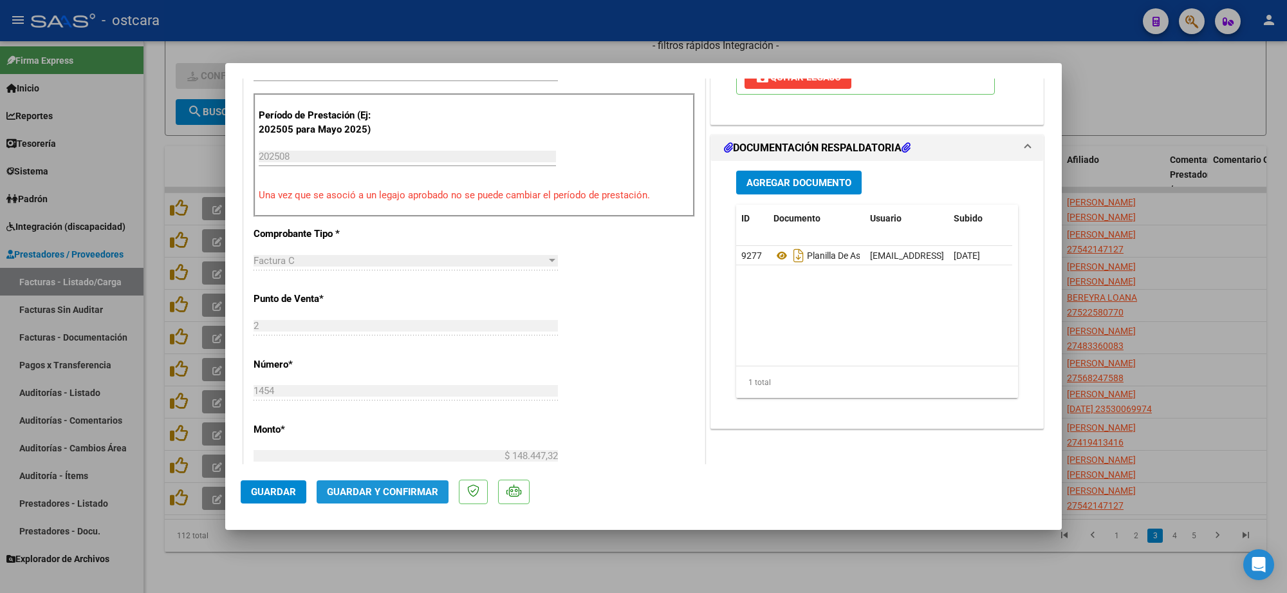
click at [380, 499] on button "Guardar y Confirmar" at bounding box center [383, 491] width 132 height 23
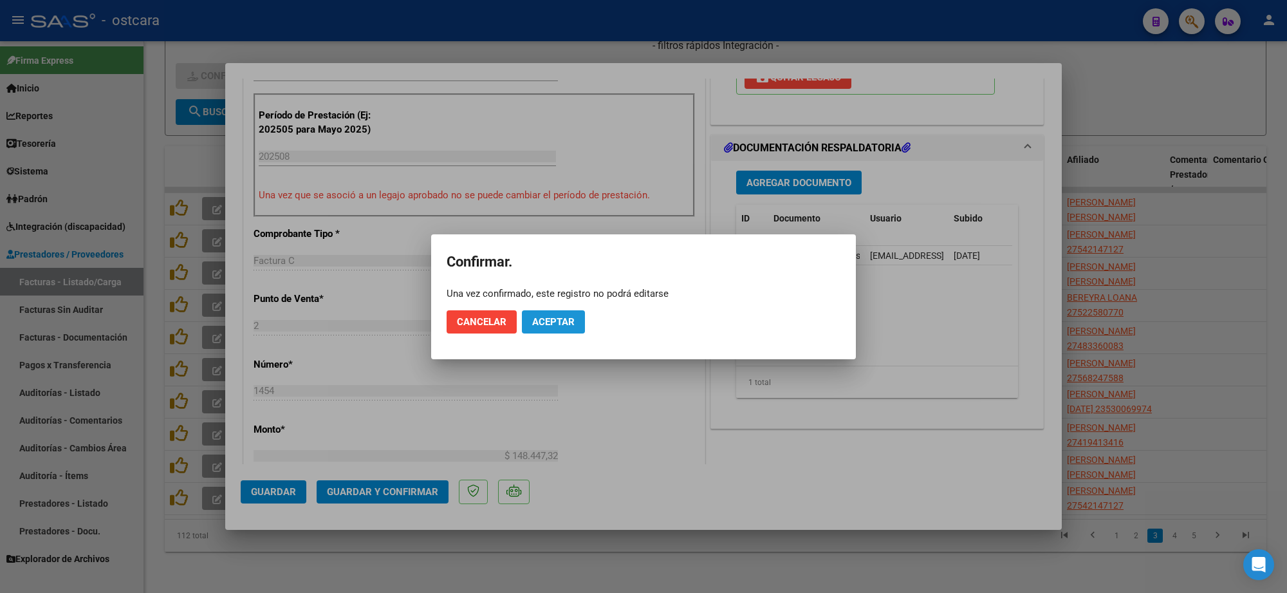
click at [560, 317] on span "Aceptar" at bounding box center [553, 322] width 42 height 12
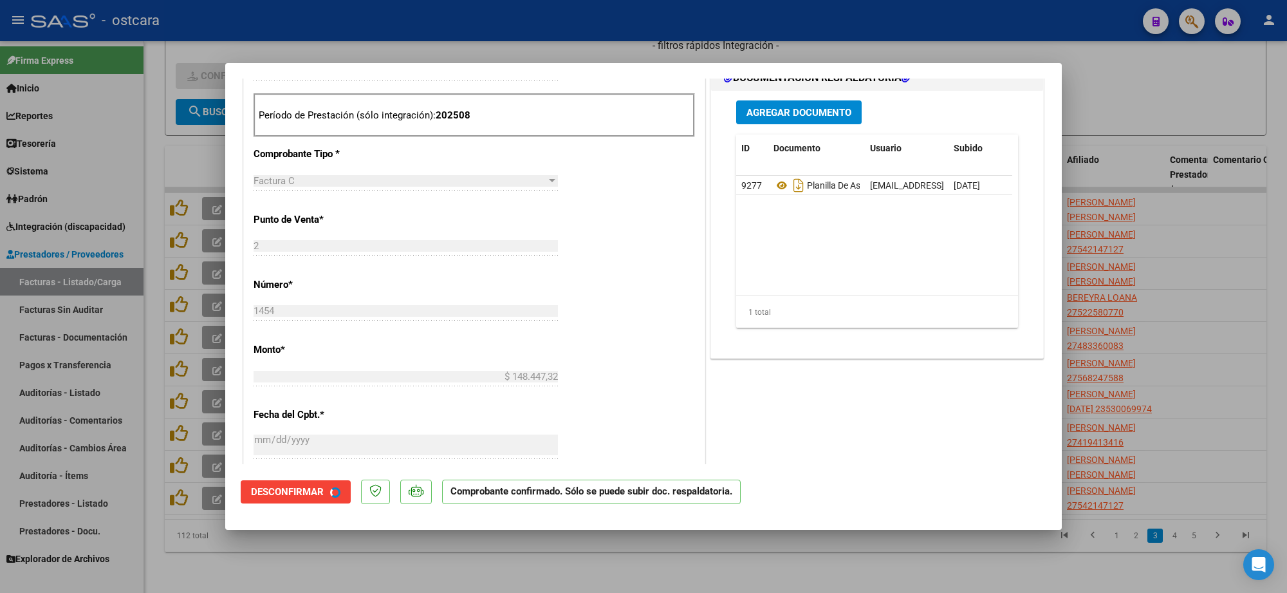
click at [1146, 192] on div at bounding box center [643, 296] width 1287 height 593
type input "$ 0,00"
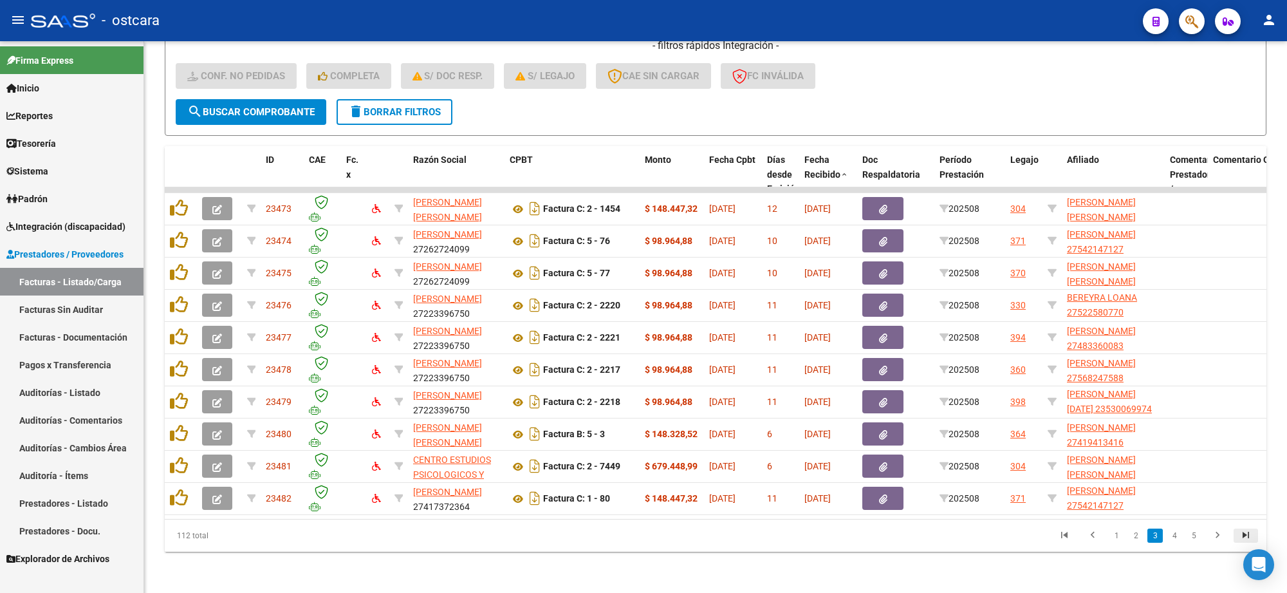
click at [1242, 536] on icon "go to last page" at bounding box center [1245, 536] width 17 height 15
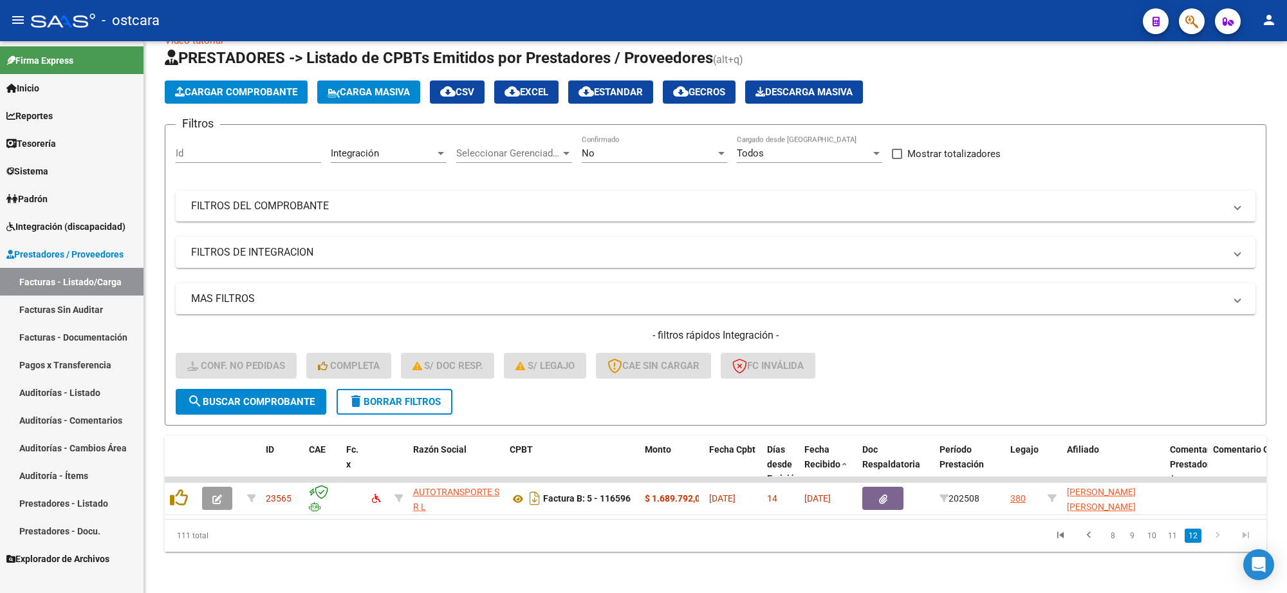
scroll to position [39, 0]
click at [1058, 532] on icon "go to first page" at bounding box center [1060, 536] width 17 height 15
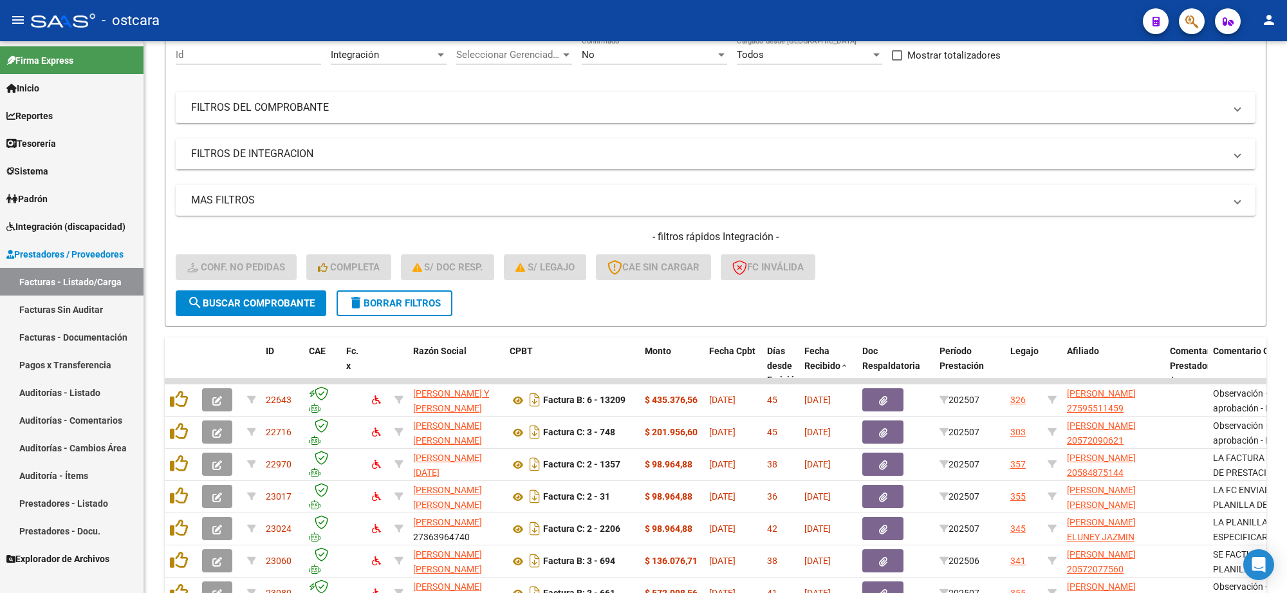
scroll to position [328, 0]
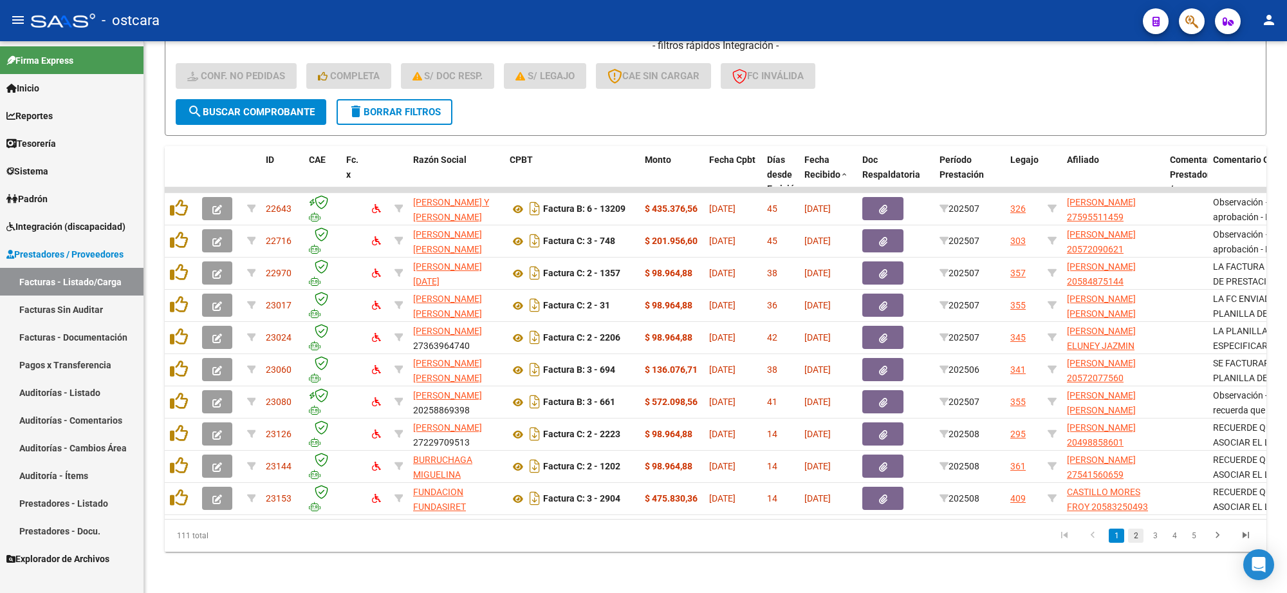
click at [1136, 535] on link "2" at bounding box center [1135, 535] width 15 height 14
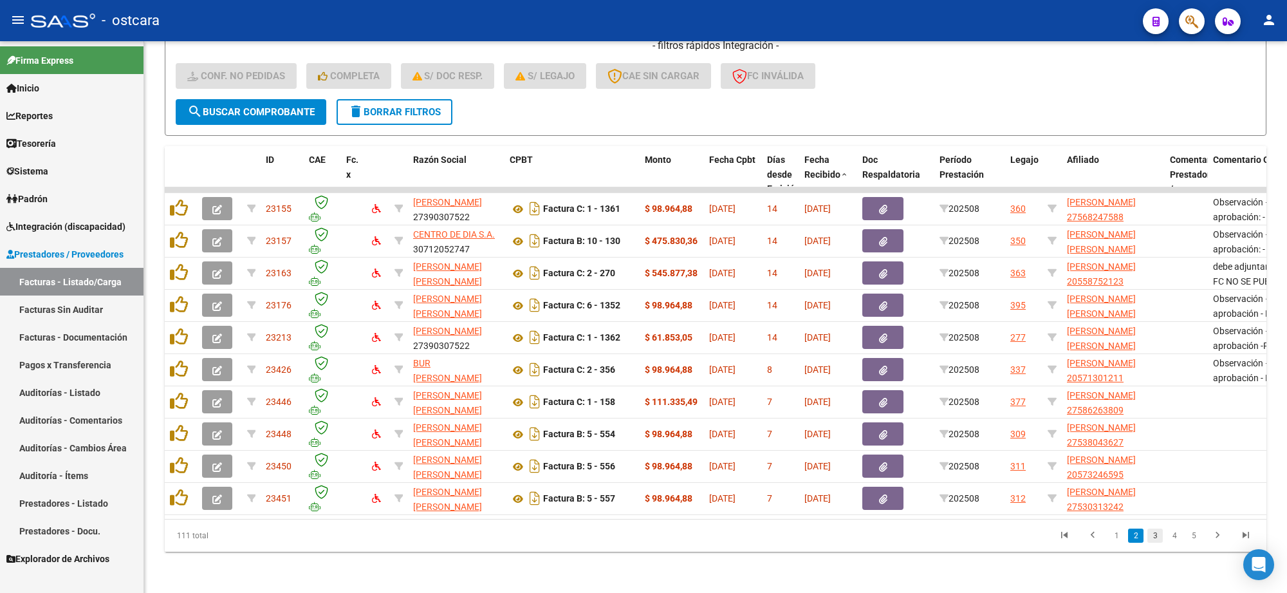
click at [1157, 535] on link "3" at bounding box center [1154, 535] width 15 height 14
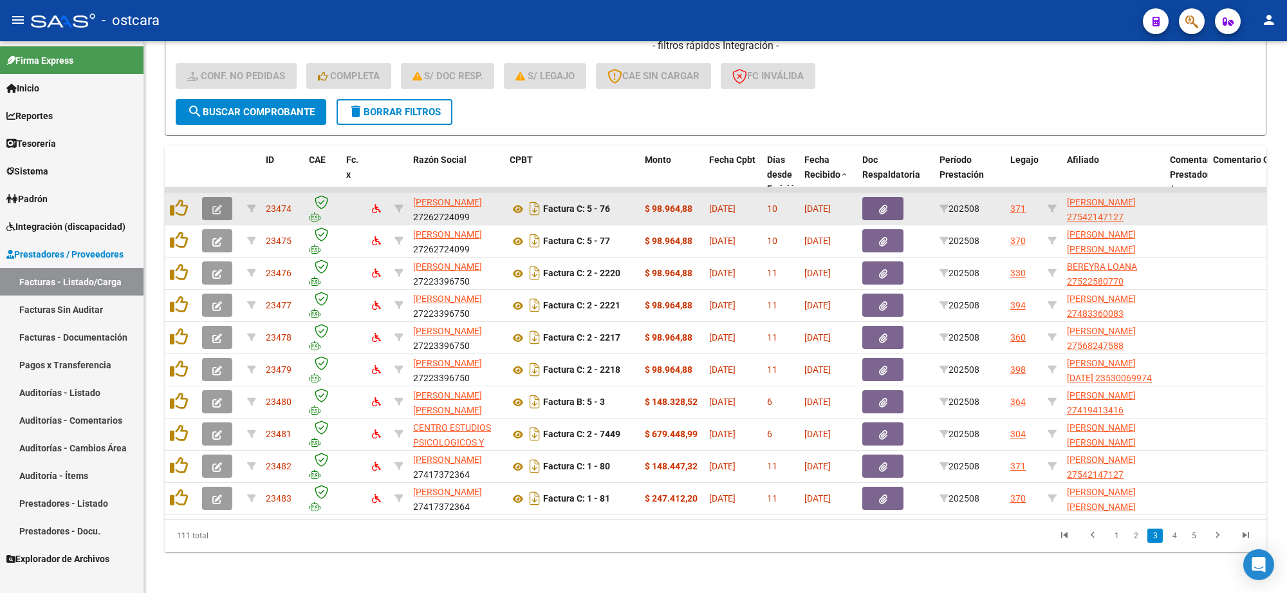
click at [214, 205] on icon "button" at bounding box center [217, 210] width 10 height 10
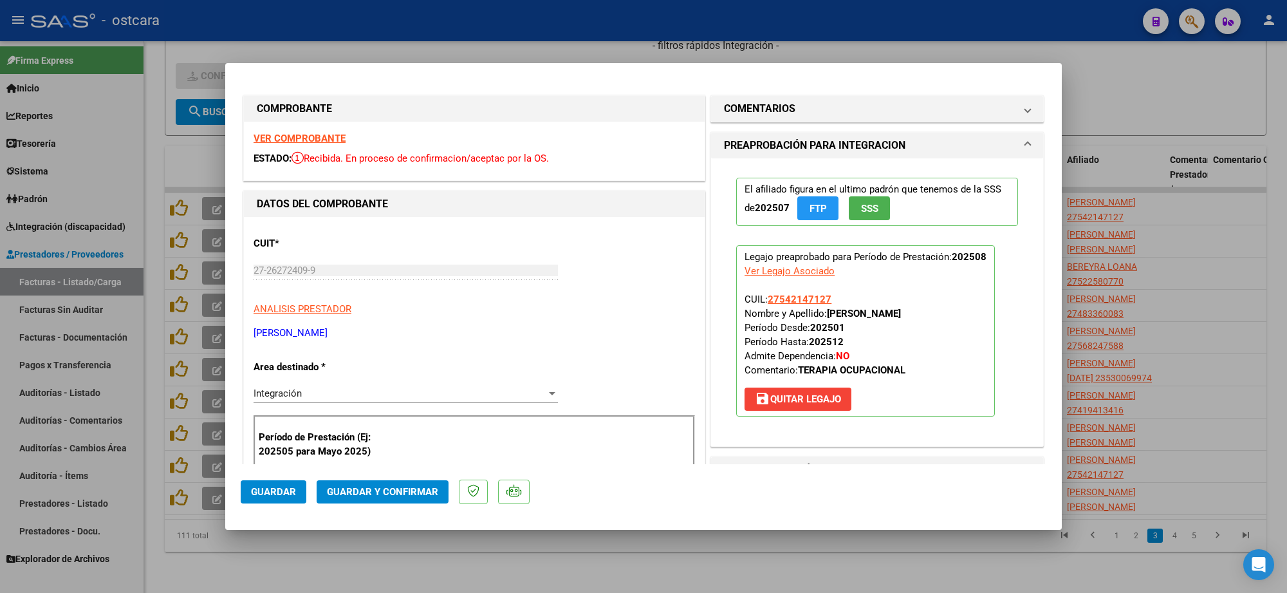
click at [312, 138] on strong "VER COMPROBANTE" at bounding box center [299, 139] width 92 height 12
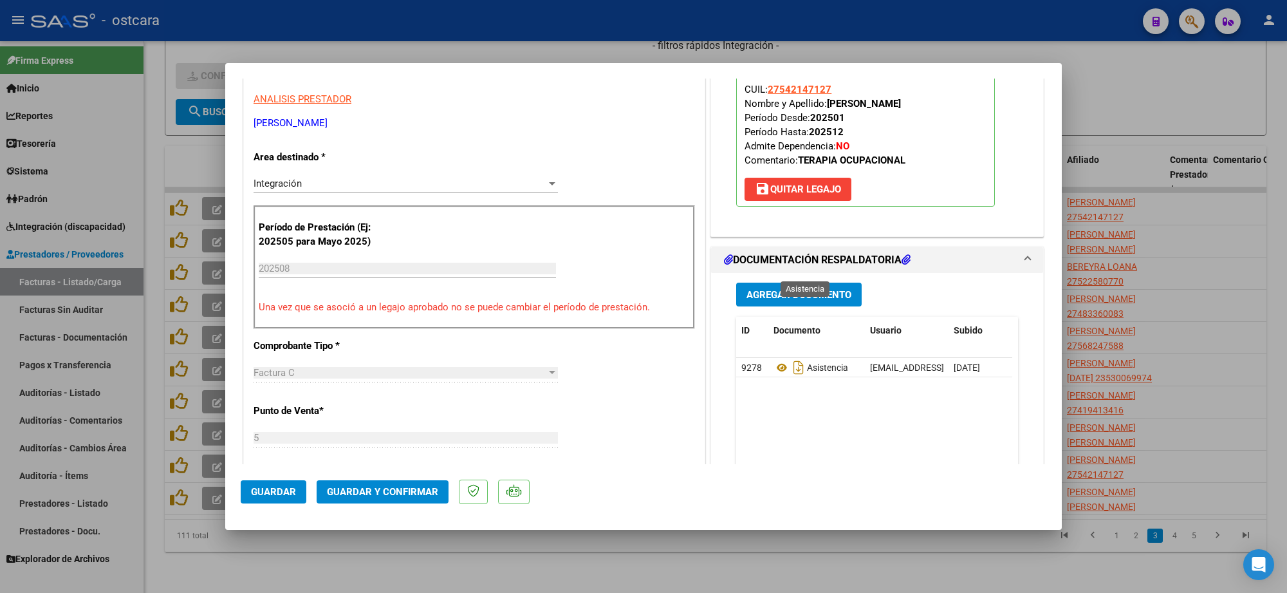
scroll to position [322, 0]
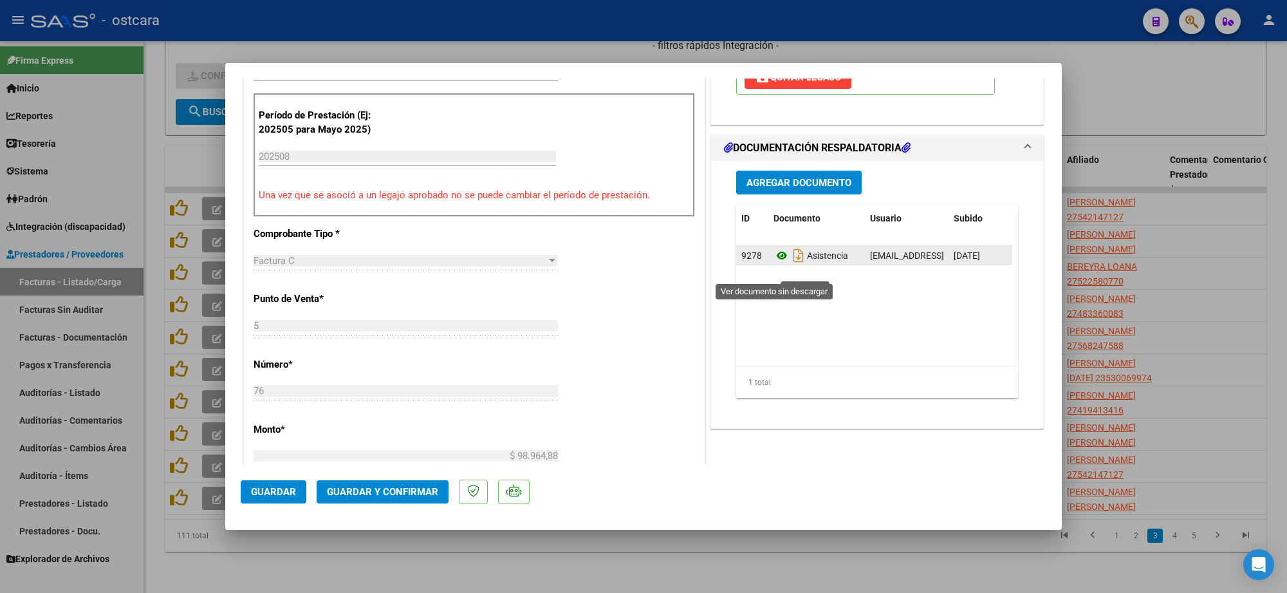
click at [780, 263] on icon at bounding box center [781, 255] width 17 height 15
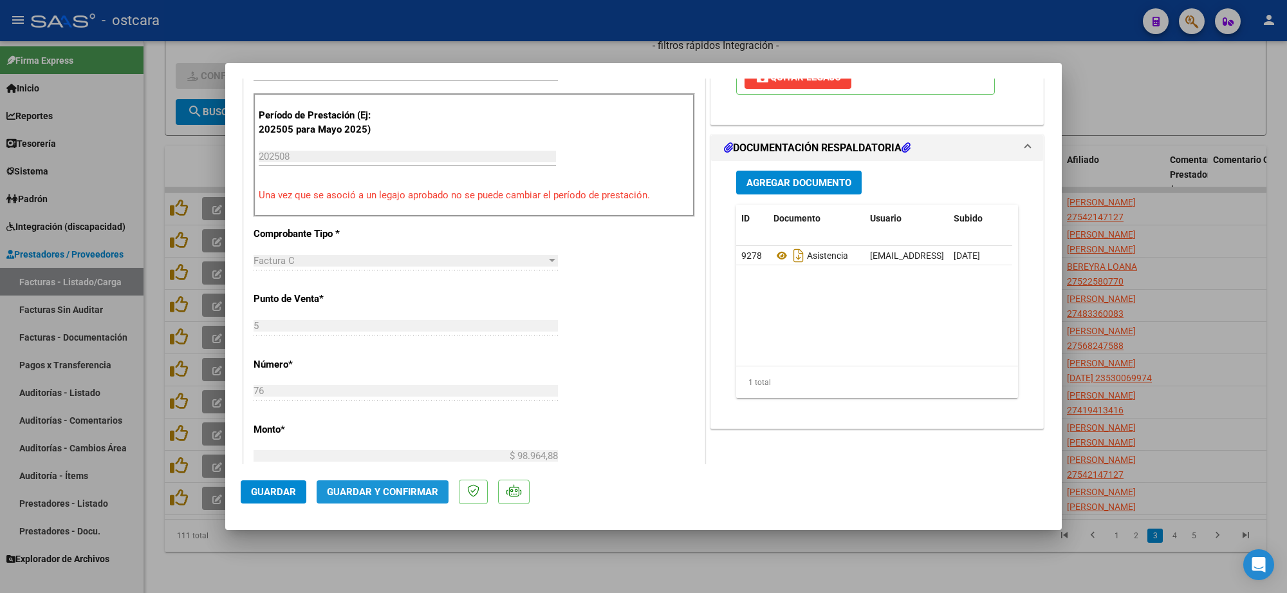
click at [412, 490] on span "Guardar y Confirmar" at bounding box center [382, 492] width 111 height 12
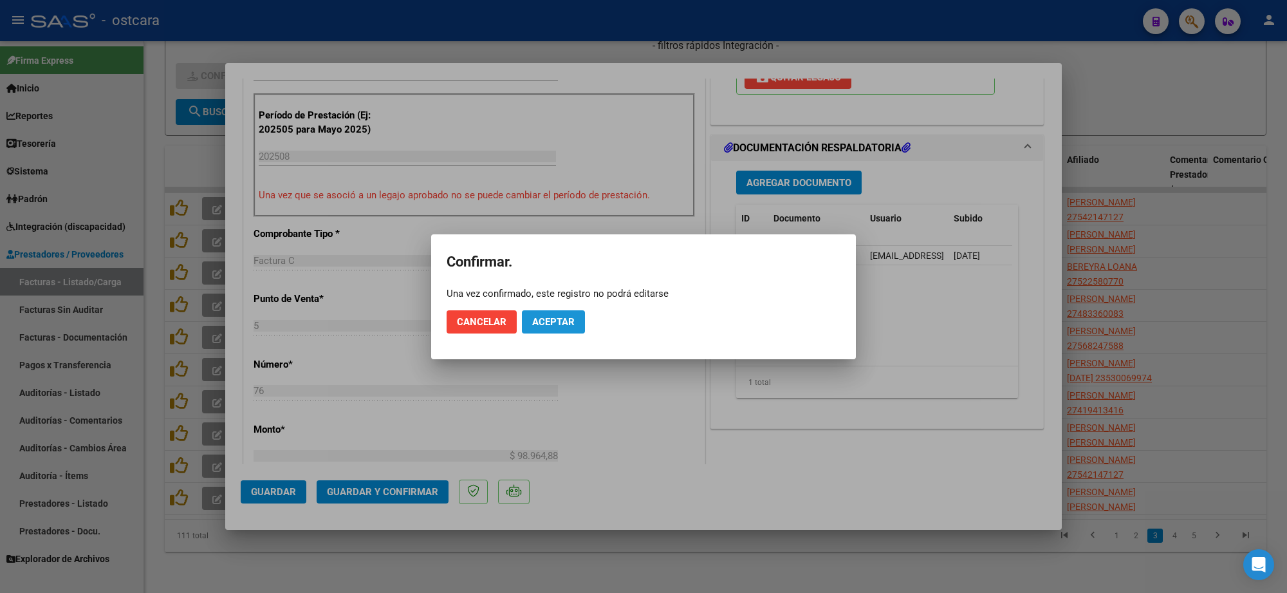
click at [576, 318] on button "Aceptar" at bounding box center [553, 321] width 63 height 23
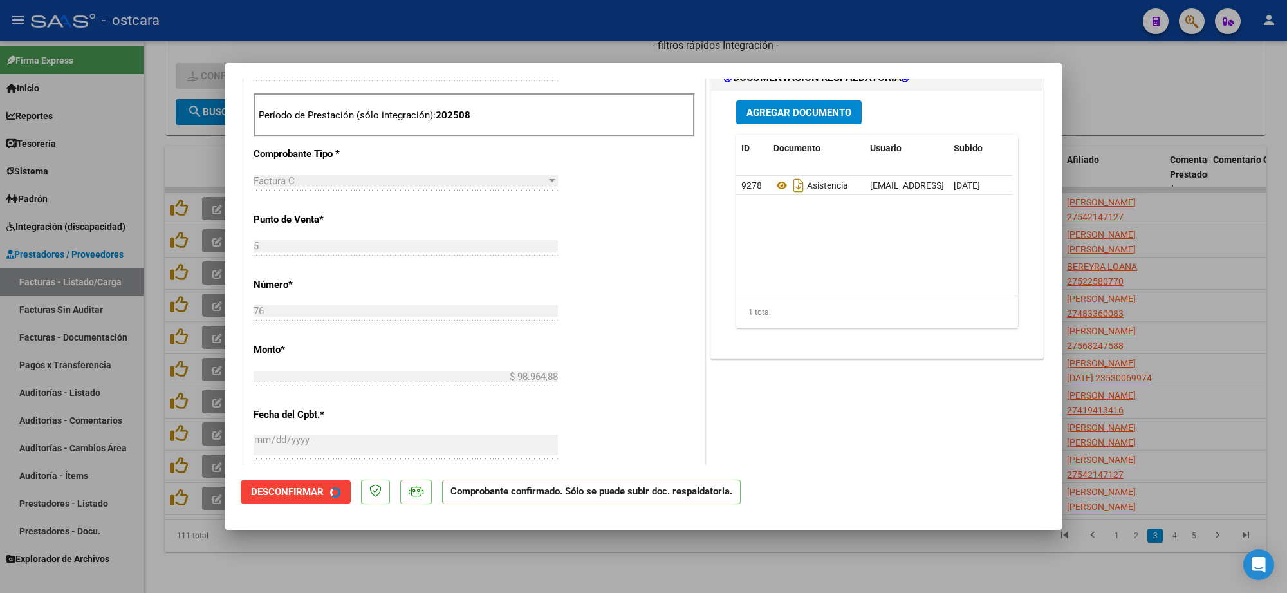
click at [1258, 240] on div at bounding box center [643, 296] width 1287 height 593
type input "$ 0,00"
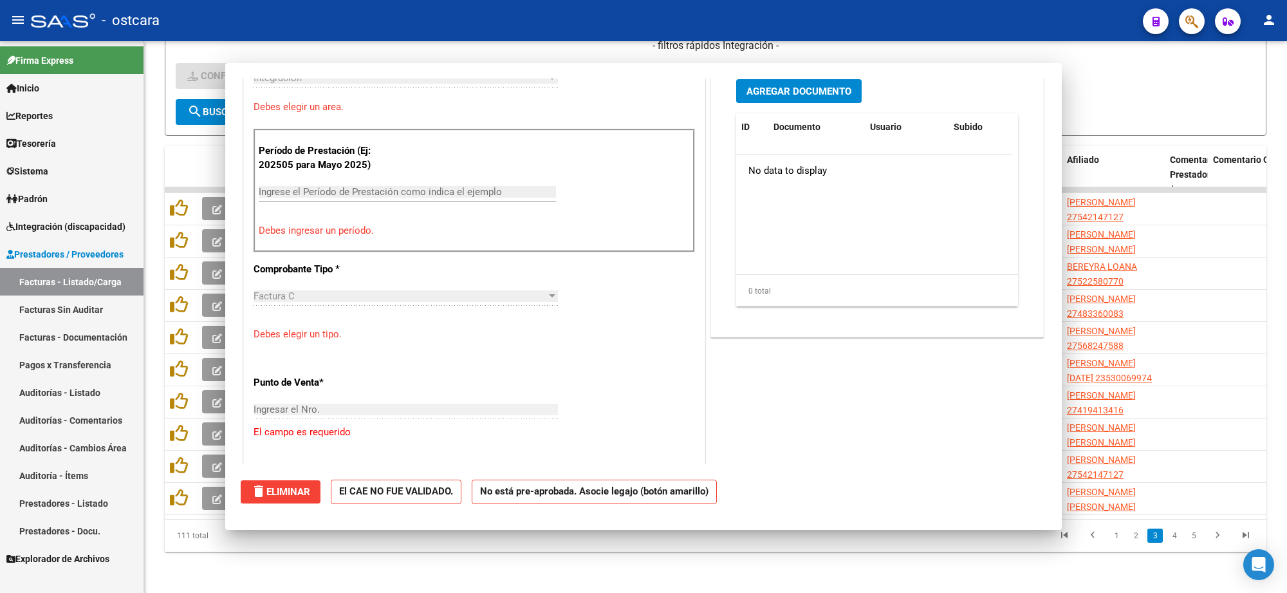
scroll to position [344, 0]
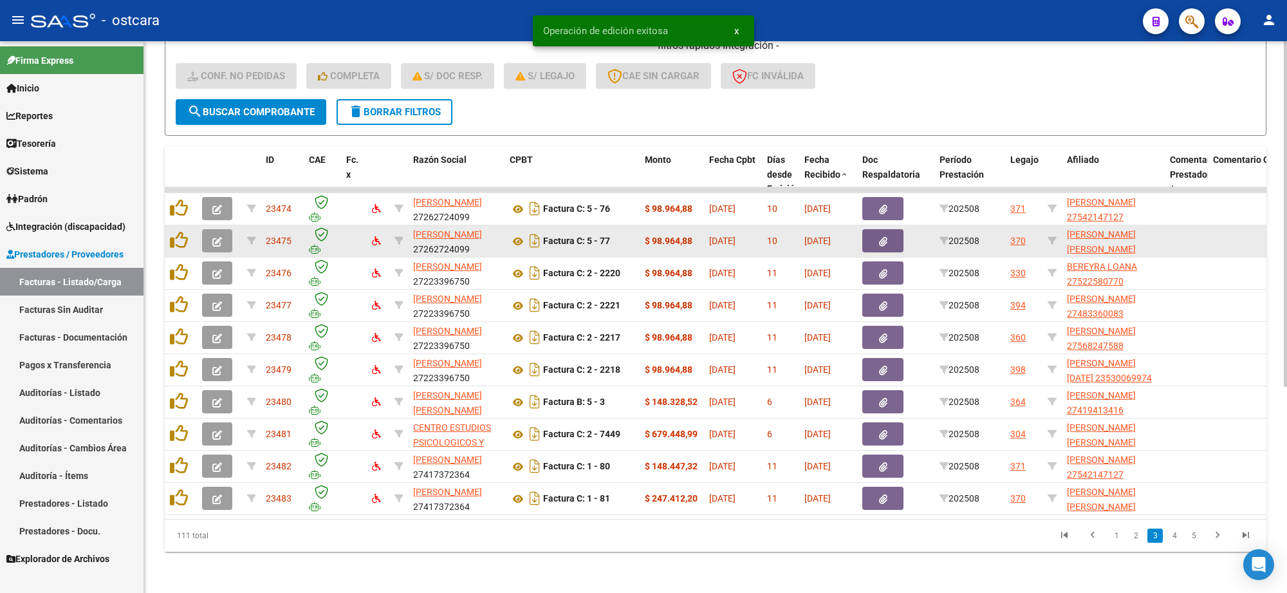
click at [213, 237] on icon "button" at bounding box center [217, 242] width 10 height 10
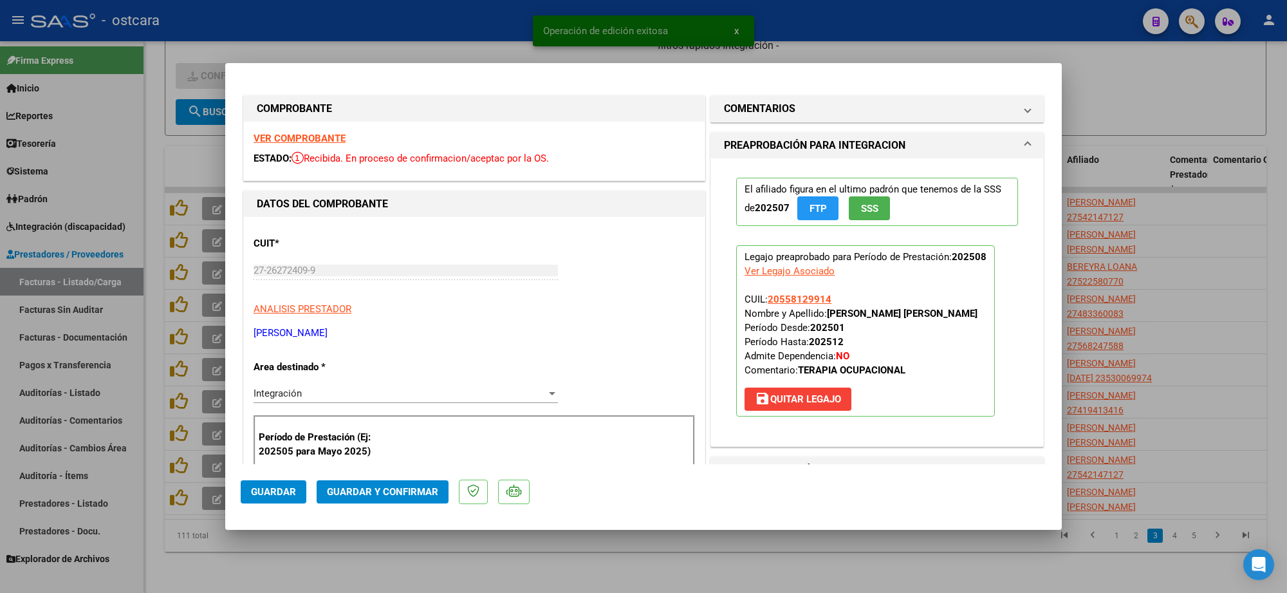
click at [310, 142] on strong "VER COMPROBANTE" at bounding box center [299, 139] width 92 height 12
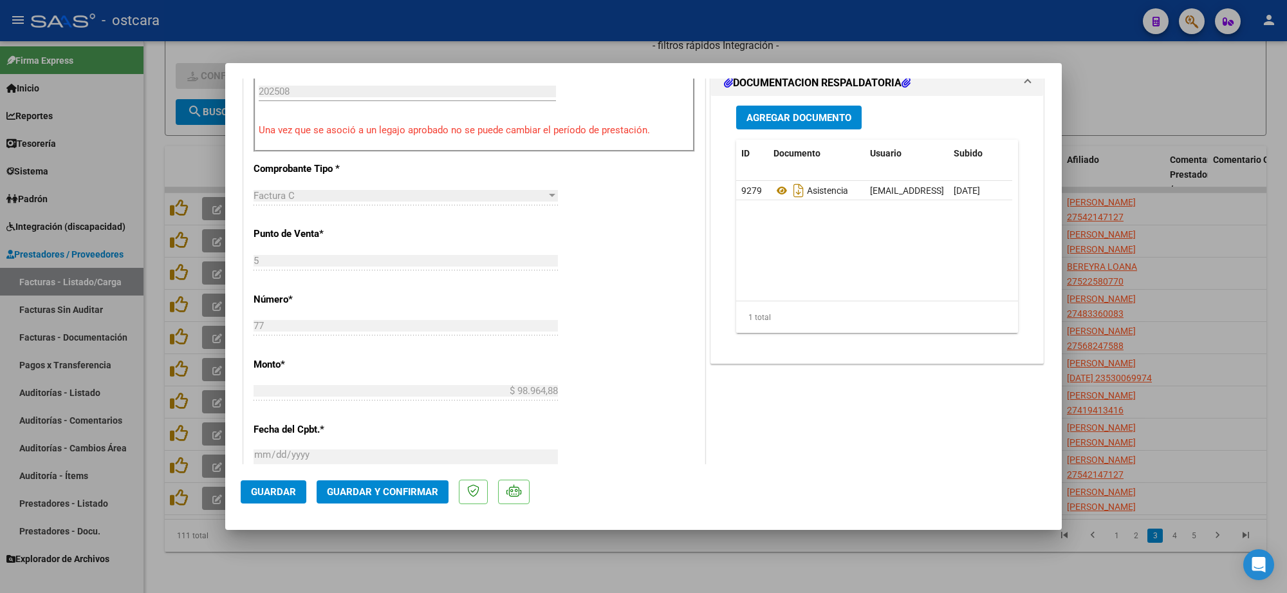
scroll to position [402, 0]
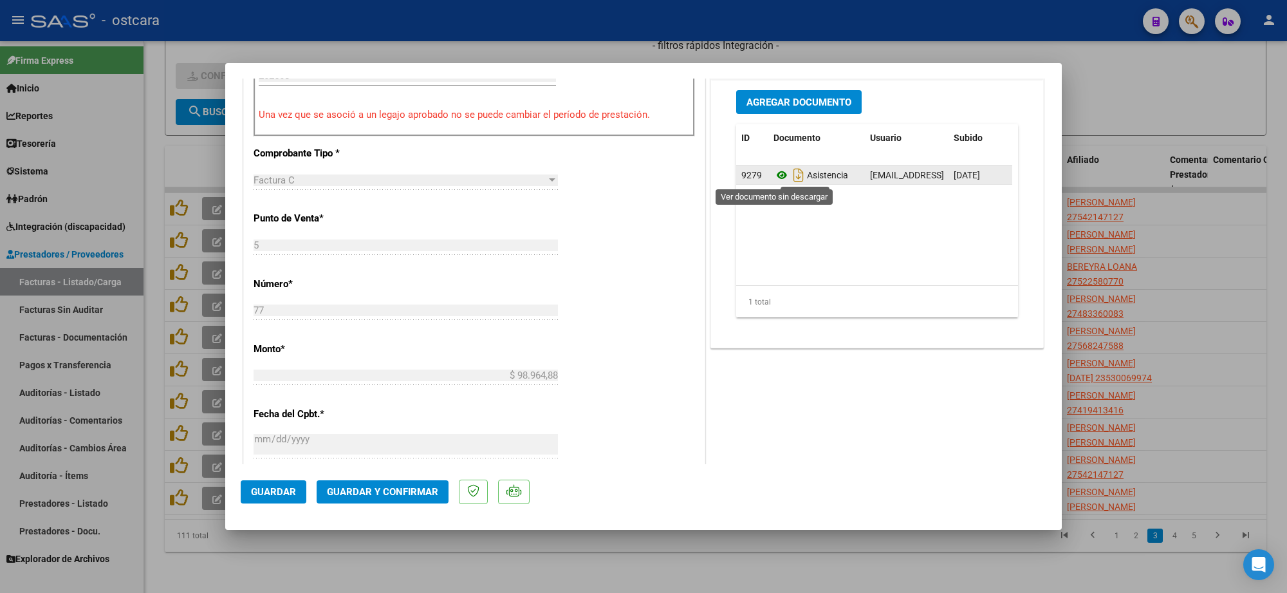
click at [777, 175] on icon at bounding box center [781, 174] width 17 height 15
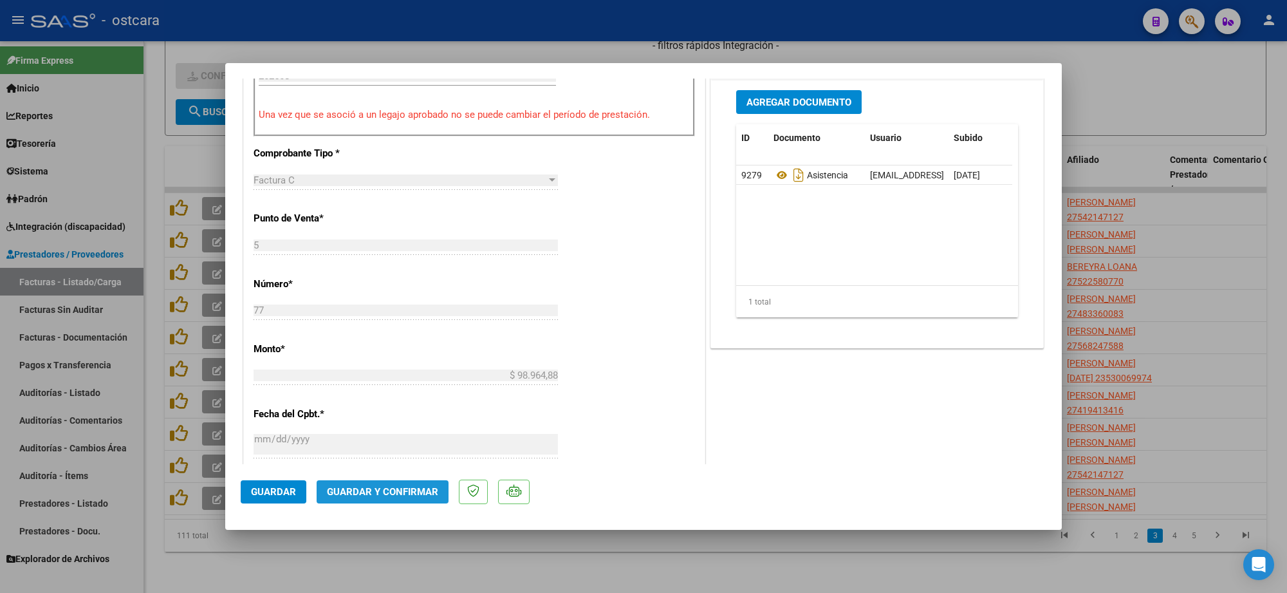
click at [412, 490] on span "Guardar y Confirmar" at bounding box center [382, 492] width 111 height 12
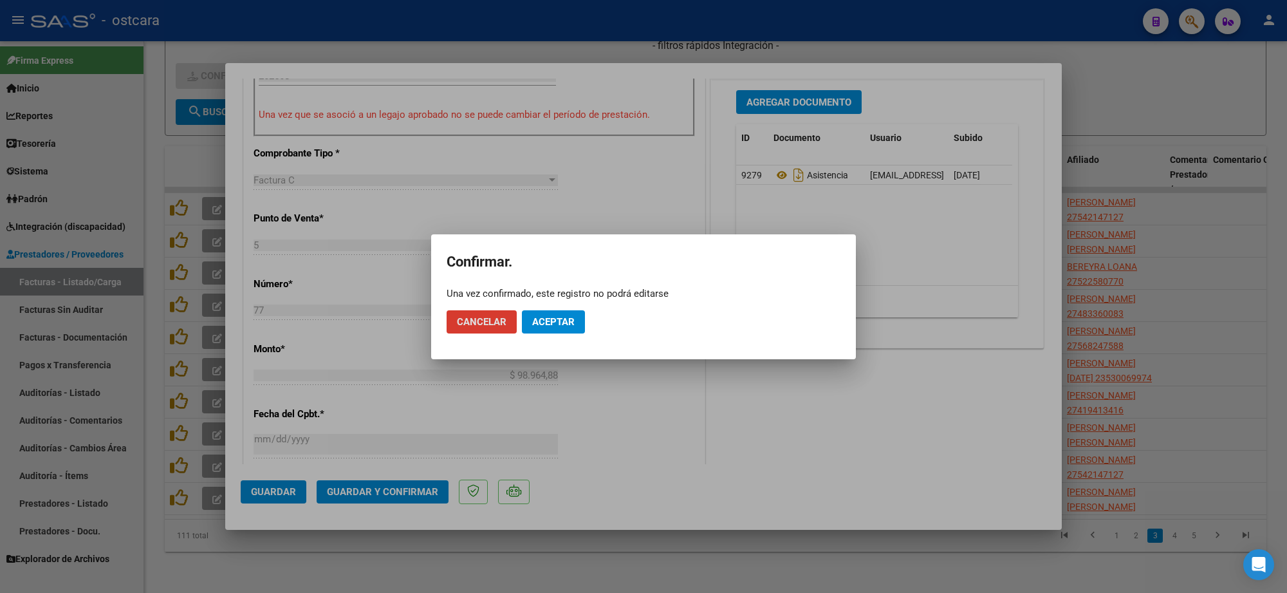
drag, startPoint x: 553, startPoint y: 312, endPoint x: 567, endPoint y: 322, distance: 17.5
click at [554, 313] on button "Aceptar" at bounding box center [553, 321] width 63 height 23
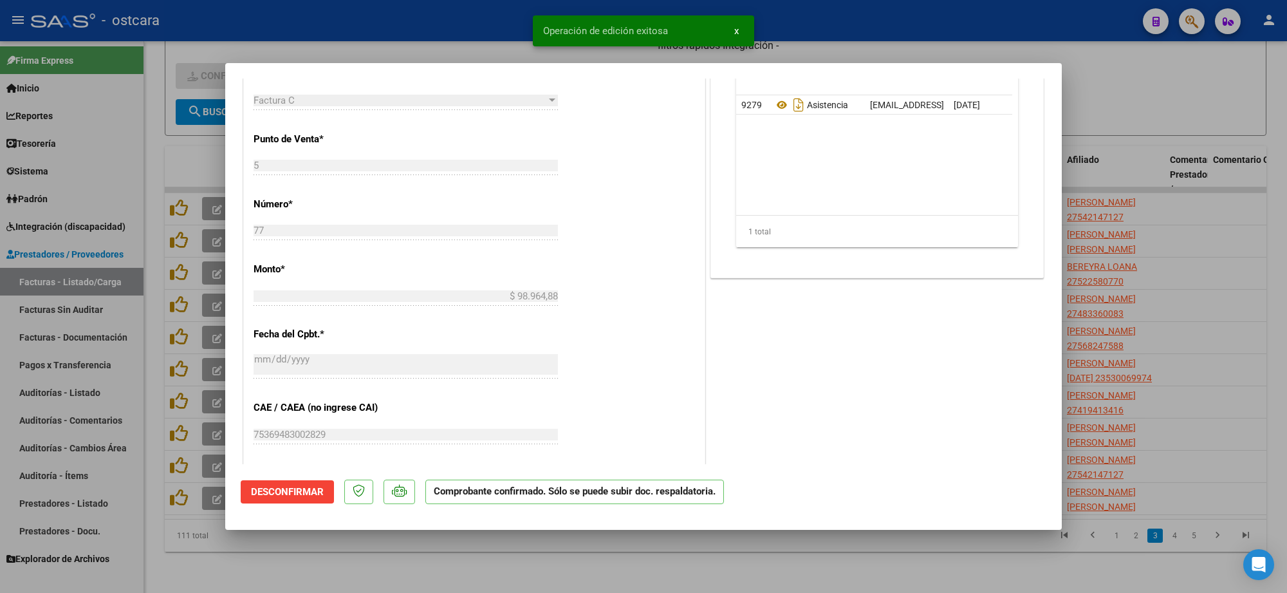
click at [1137, 294] on div at bounding box center [643, 296] width 1287 height 593
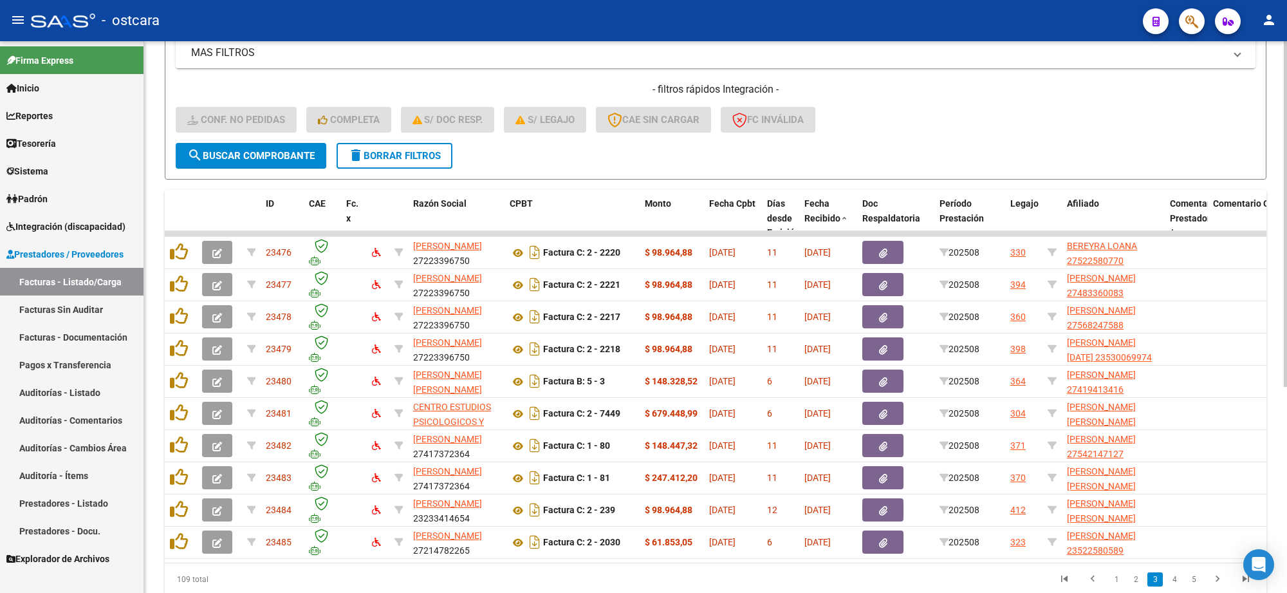
scroll to position [248, 0]
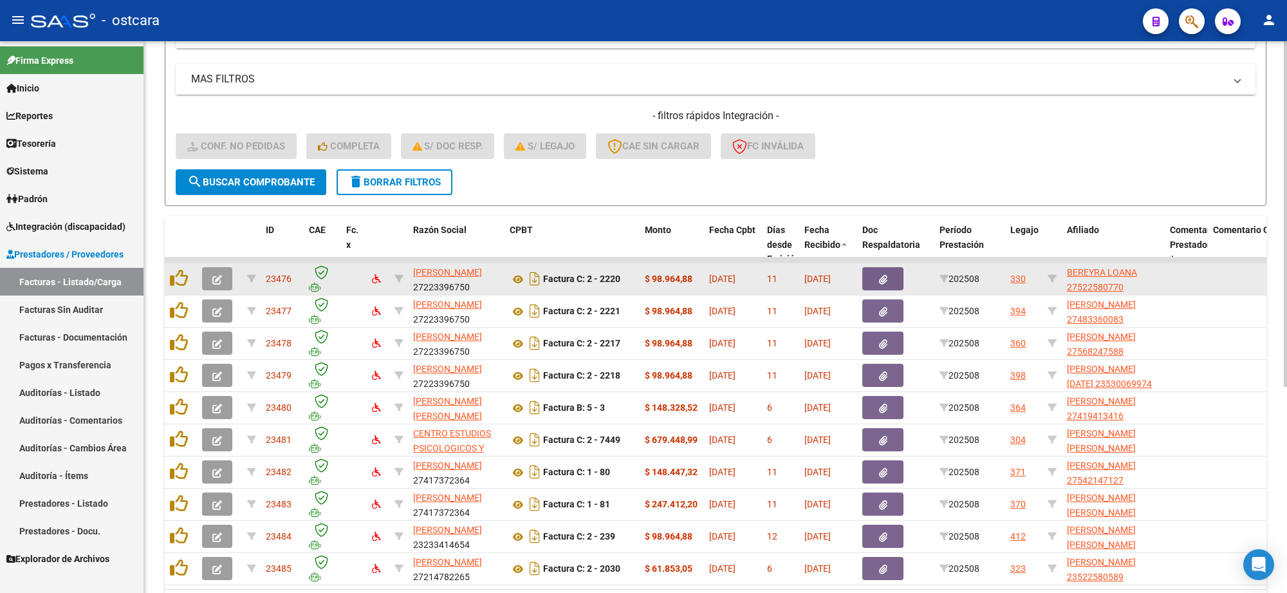
click at [222, 277] on button "button" at bounding box center [217, 278] width 30 height 23
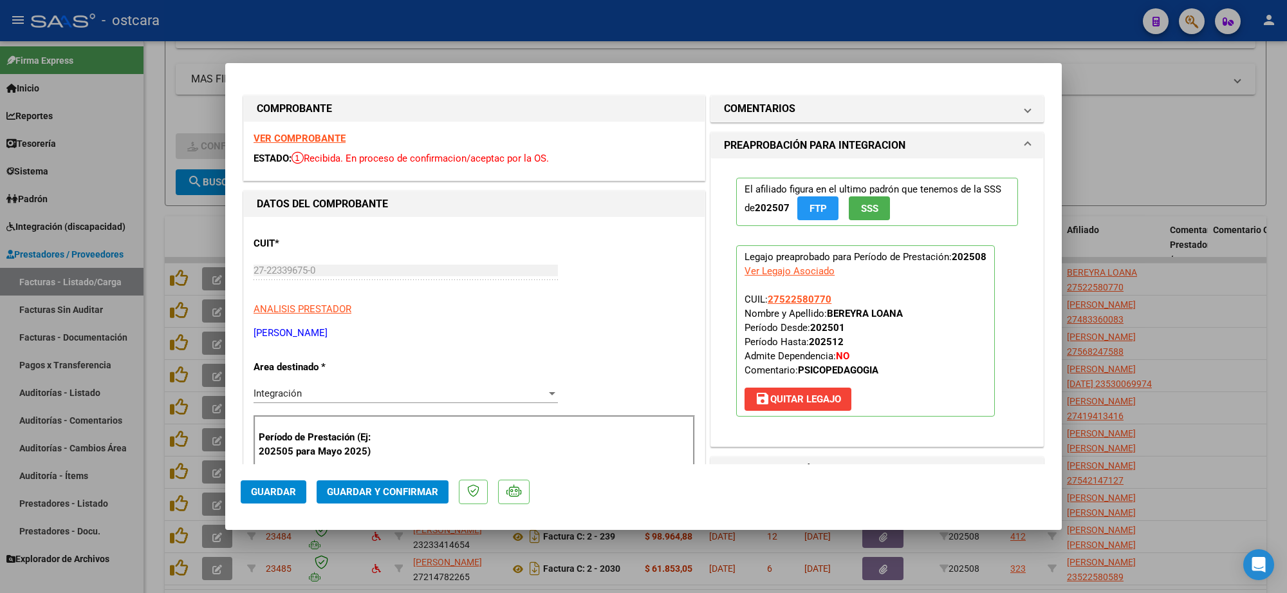
click at [309, 140] on strong "VER COMPROBANTE" at bounding box center [299, 139] width 92 height 12
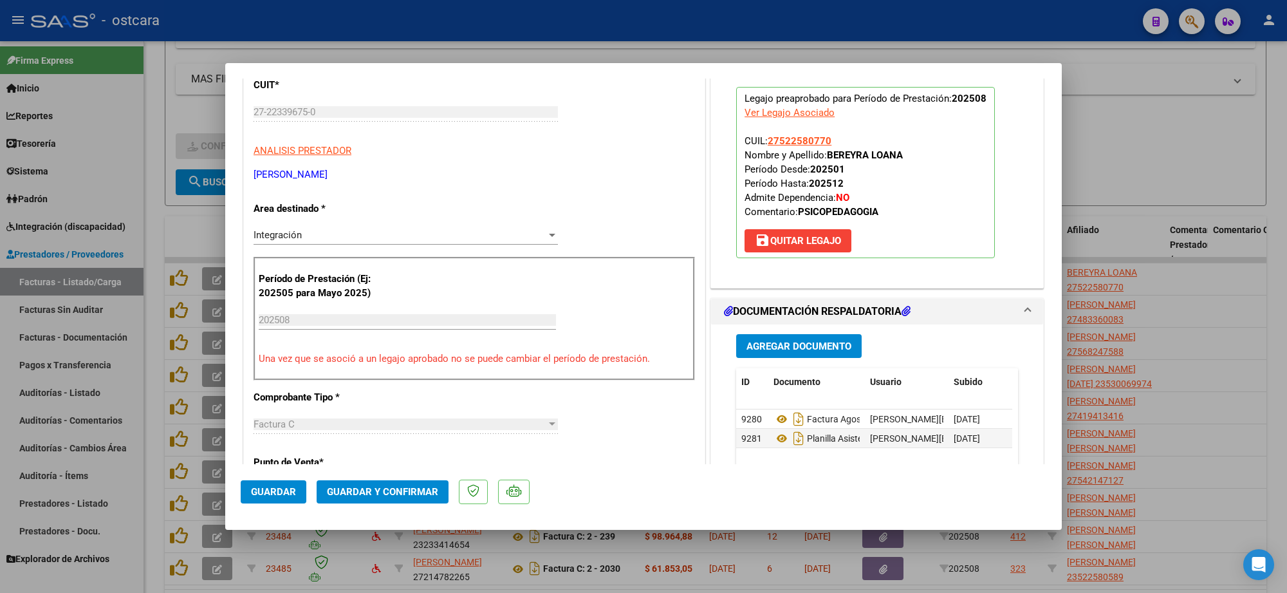
scroll to position [322, 0]
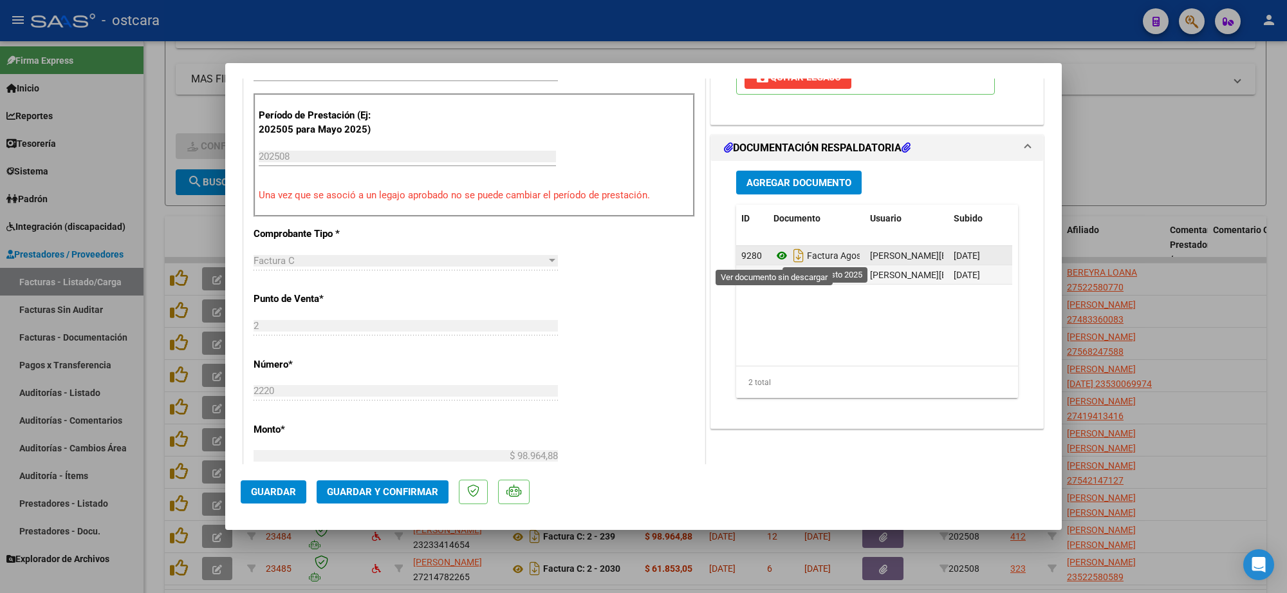
click at [773, 255] on icon at bounding box center [781, 255] width 17 height 15
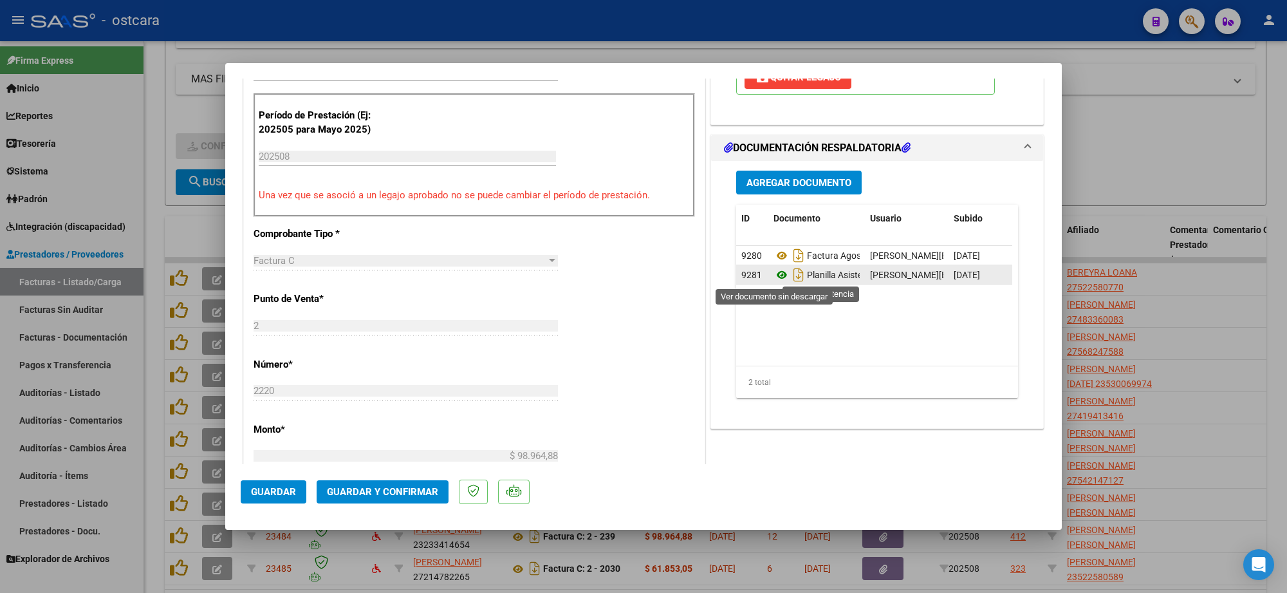
click at [780, 275] on icon at bounding box center [781, 274] width 17 height 15
click at [387, 481] on button "Guardar y Confirmar" at bounding box center [383, 491] width 132 height 23
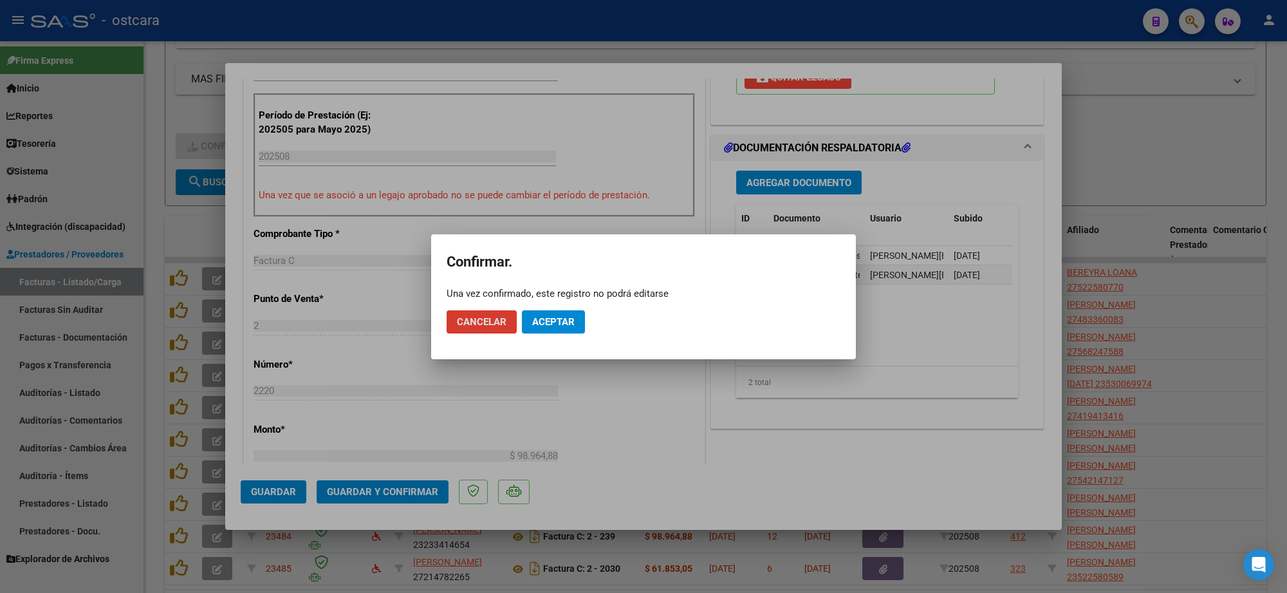
click at [537, 317] on span "Aceptar" at bounding box center [553, 322] width 42 height 12
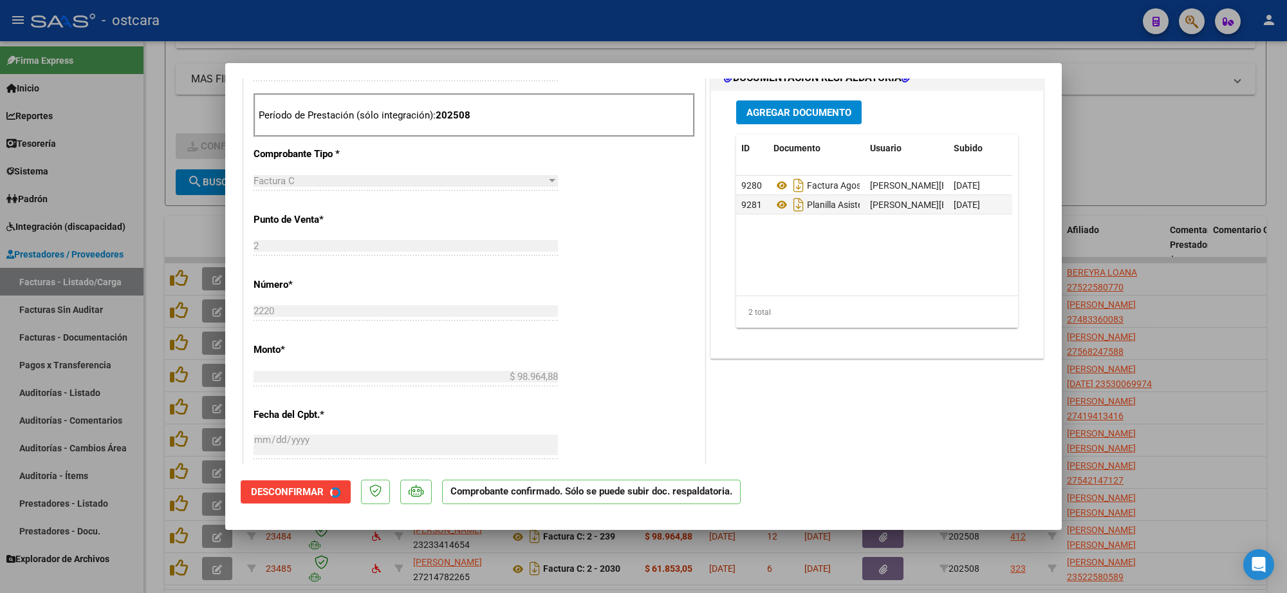
click at [1172, 266] on div at bounding box center [643, 296] width 1287 height 593
type input "$ 0,00"
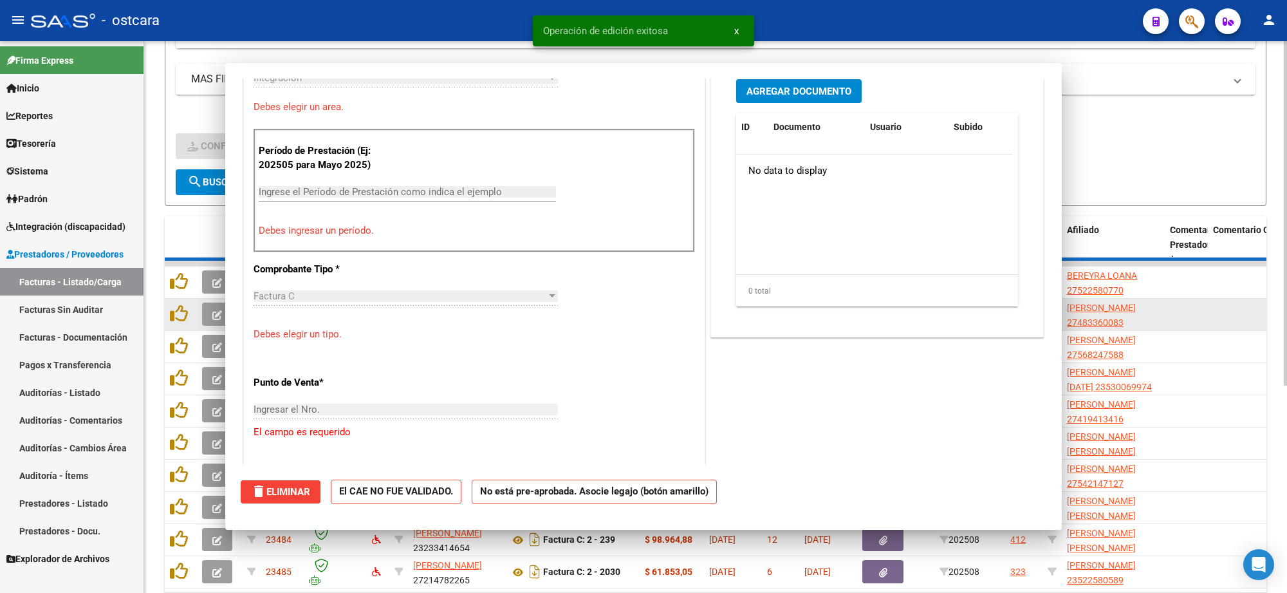
scroll to position [344, 0]
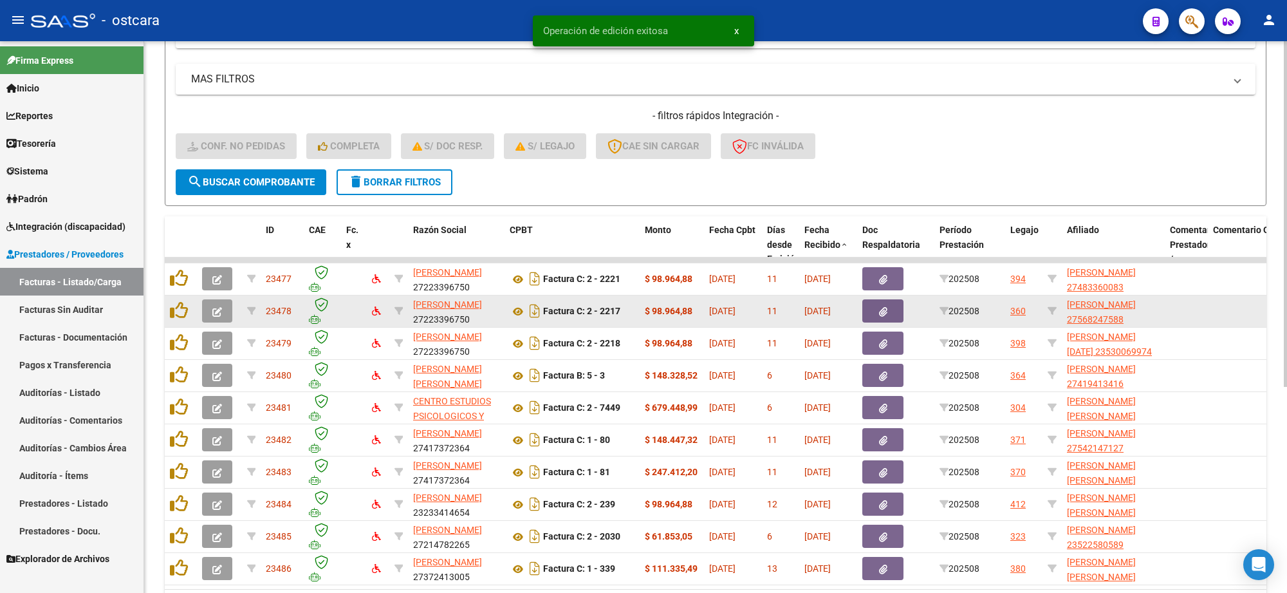
click at [227, 308] on button "button" at bounding box center [217, 310] width 30 height 23
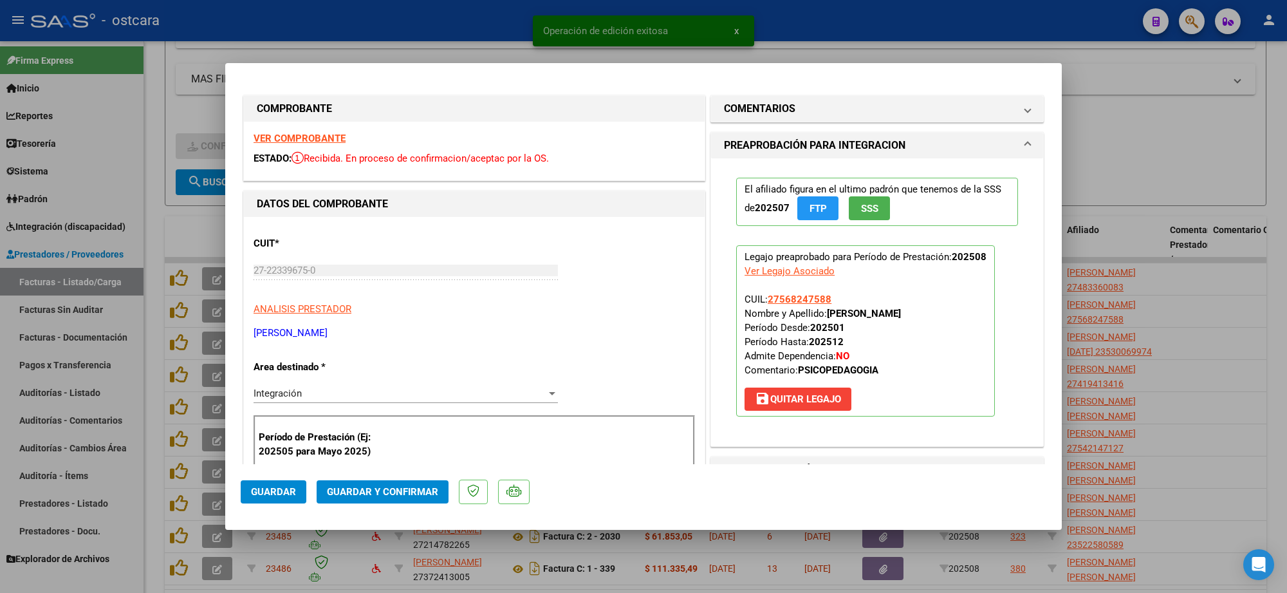
click at [300, 137] on strong "VER COMPROBANTE" at bounding box center [299, 139] width 92 height 12
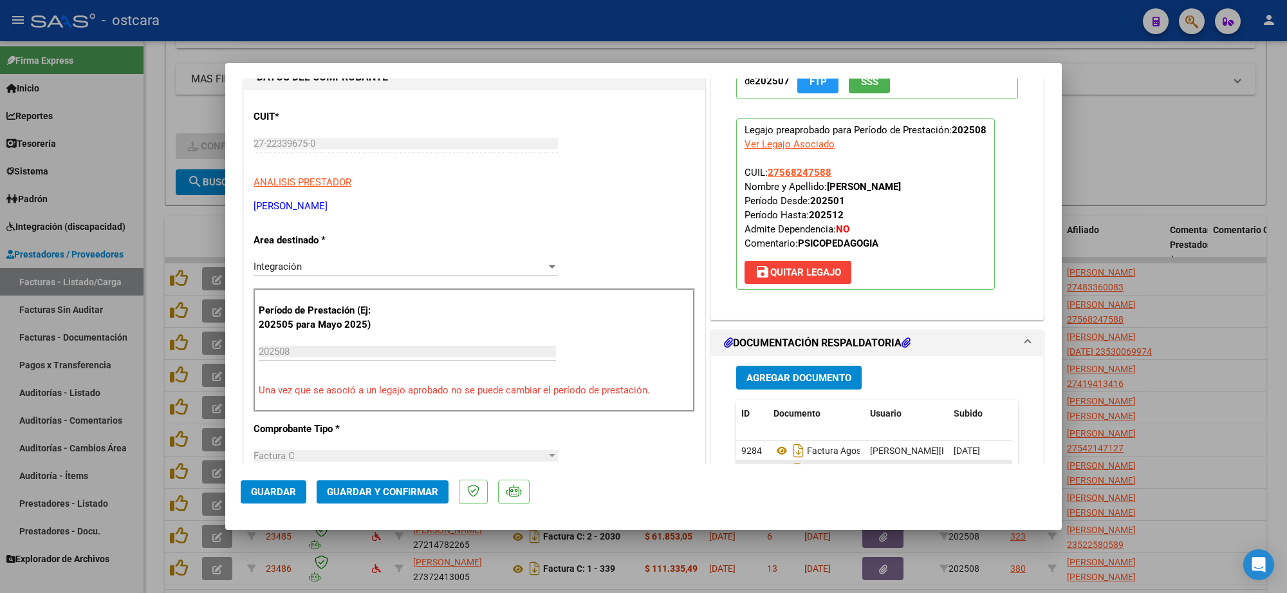
scroll to position [322, 0]
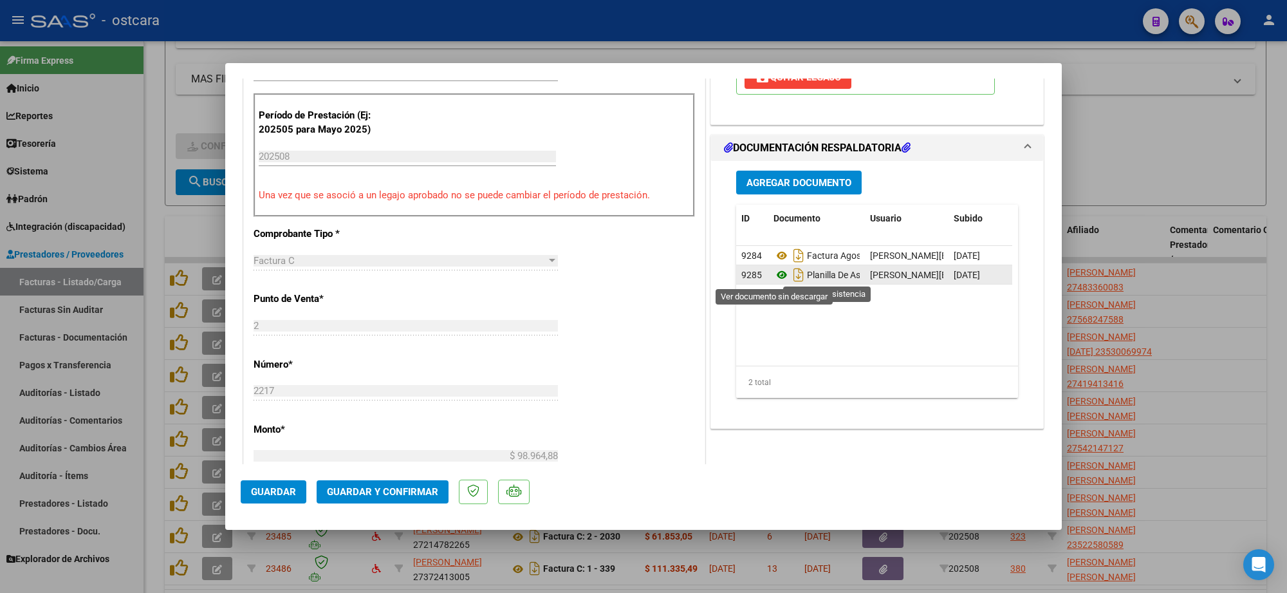
click at [773, 278] on icon at bounding box center [781, 274] width 17 height 15
click at [357, 486] on span "Guardar y Confirmar" at bounding box center [382, 492] width 111 height 12
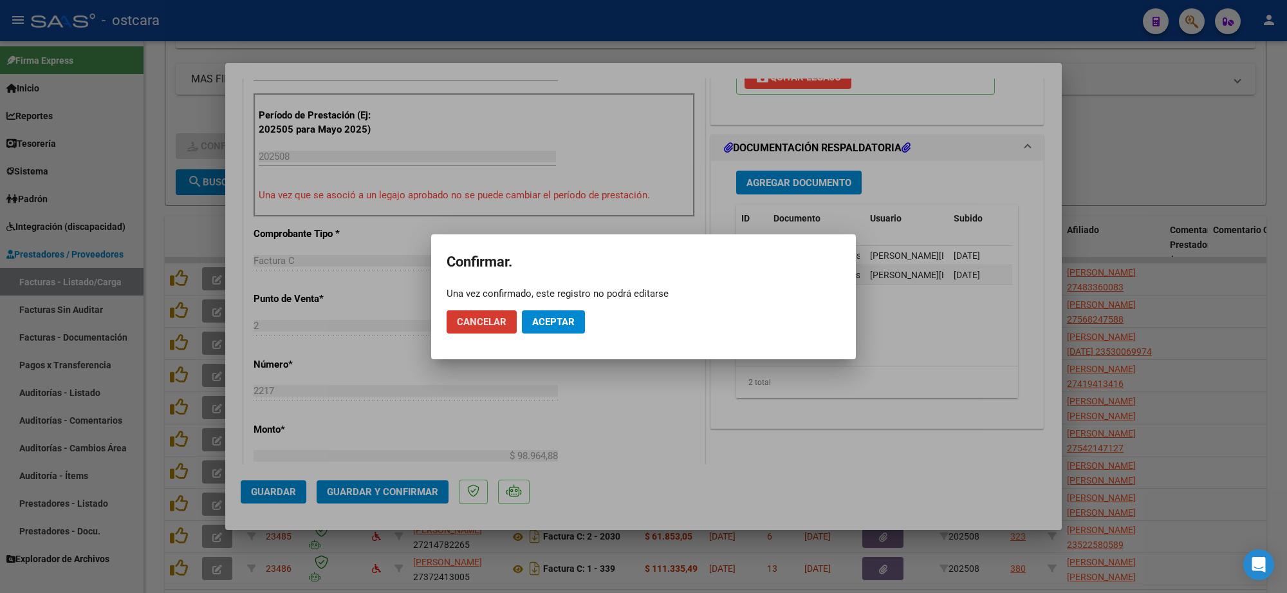
click at [539, 316] on span "Aceptar" at bounding box center [553, 322] width 42 height 12
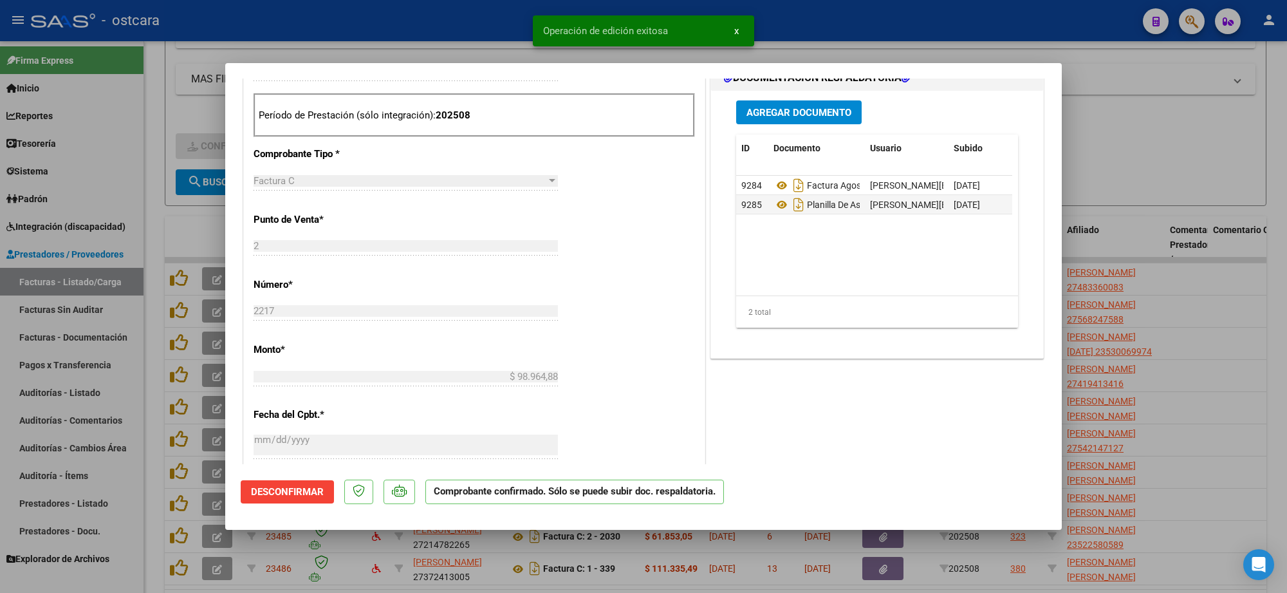
click at [1146, 232] on div at bounding box center [643, 296] width 1287 height 593
type input "$ 0,00"
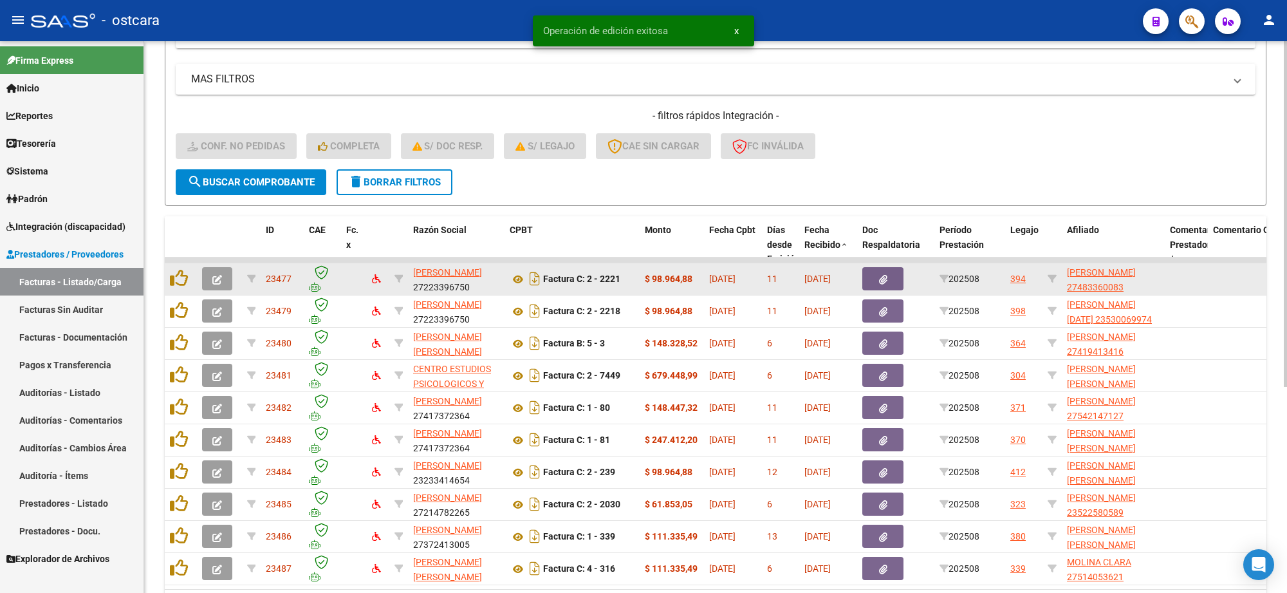
click at [221, 278] on icon "button" at bounding box center [217, 280] width 10 height 10
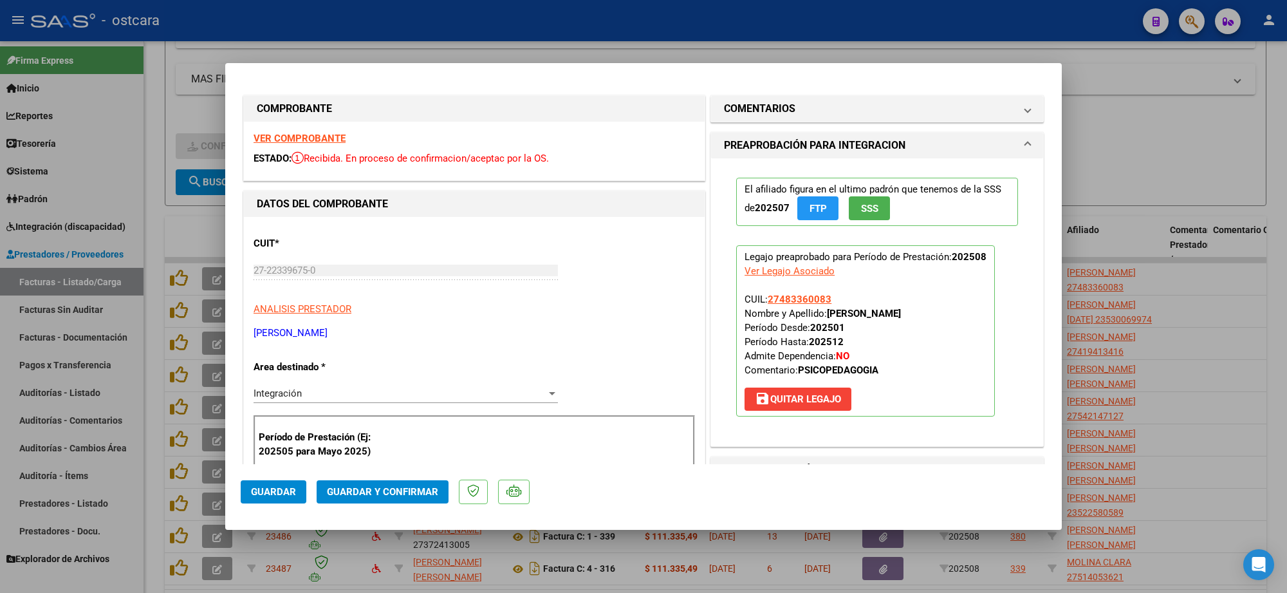
click at [322, 140] on strong "VER COMPROBANTE" at bounding box center [299, 139] width 92 height 12
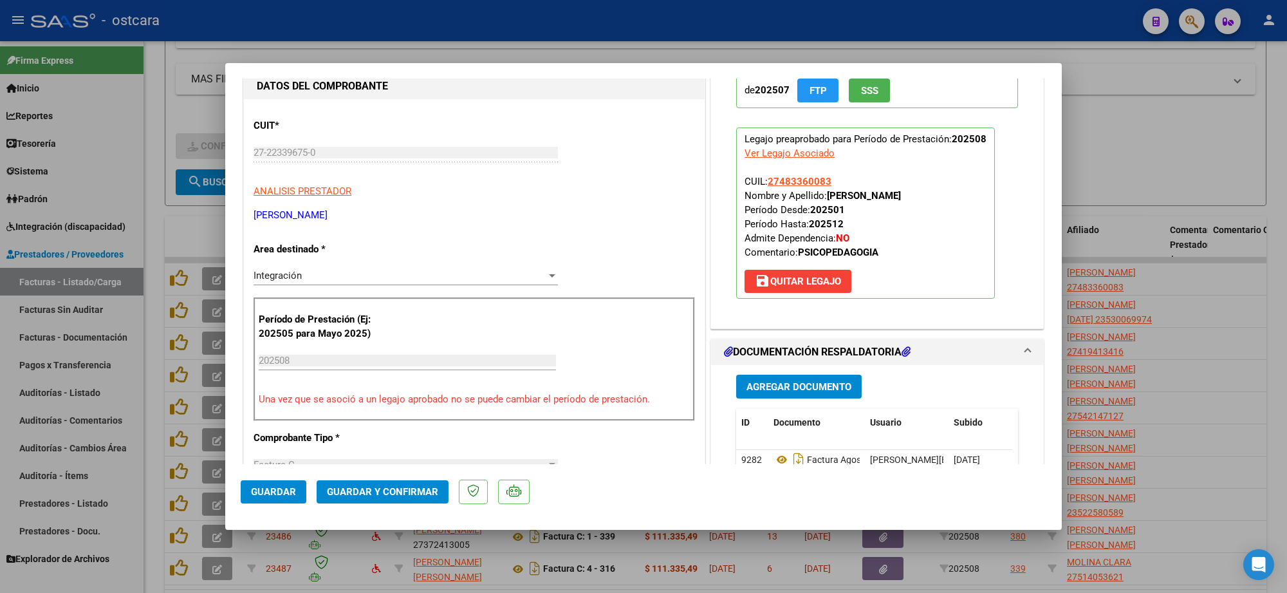
scroll to position [241, 0]
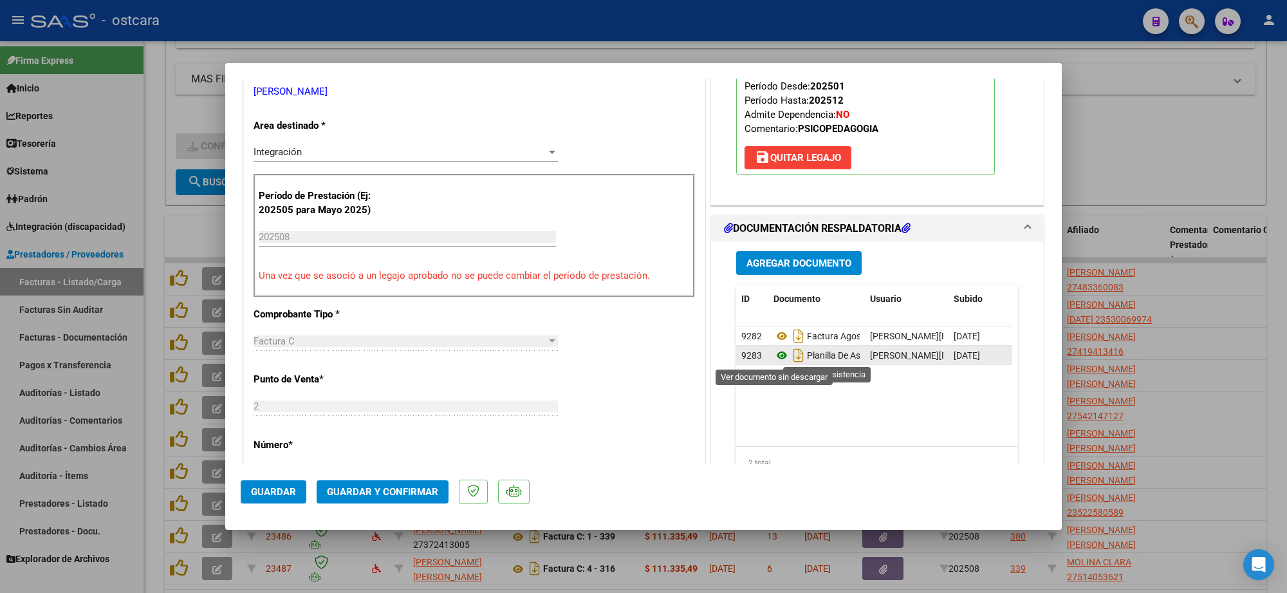
click at [777, 355] on icon at bounding box center [781, 354] width 17 height 15
click at [414, 492] on span "Guardar y Confirmar" at bounding box center [382, 492] width 111 height 12
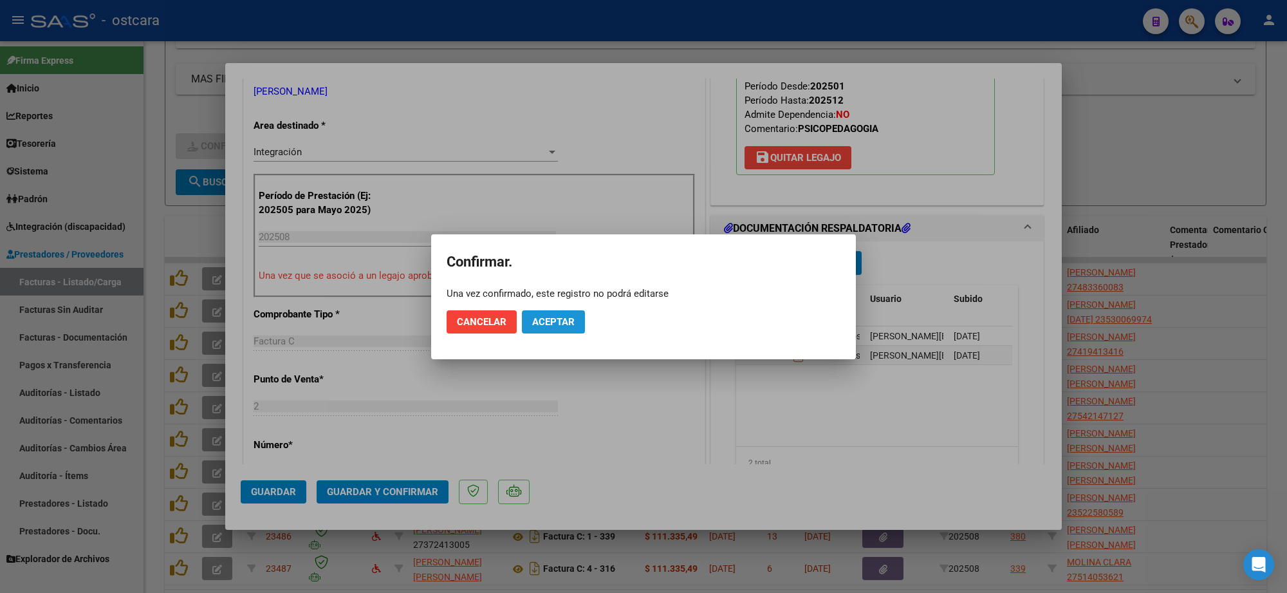
click at [571, 320] on button "Aceptar" at bounding box center [553, 321] width 63 height 23
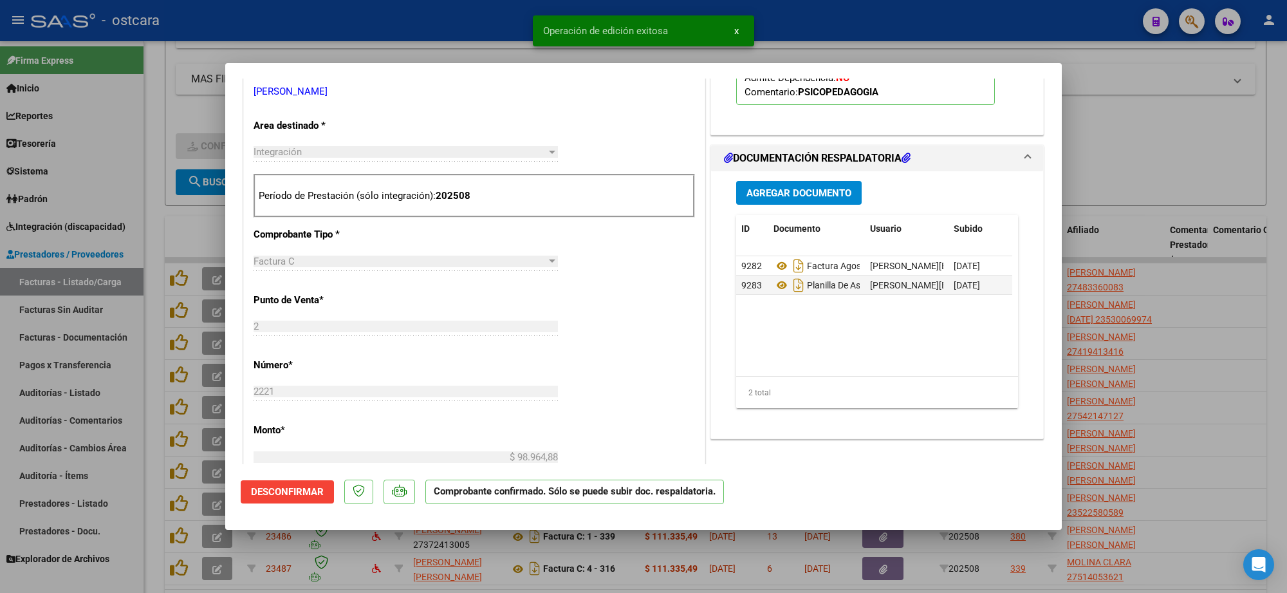
click at [1135, 192] on div at bounding box center [643, 296] width 1287 height 593
type input "$ 0,00"
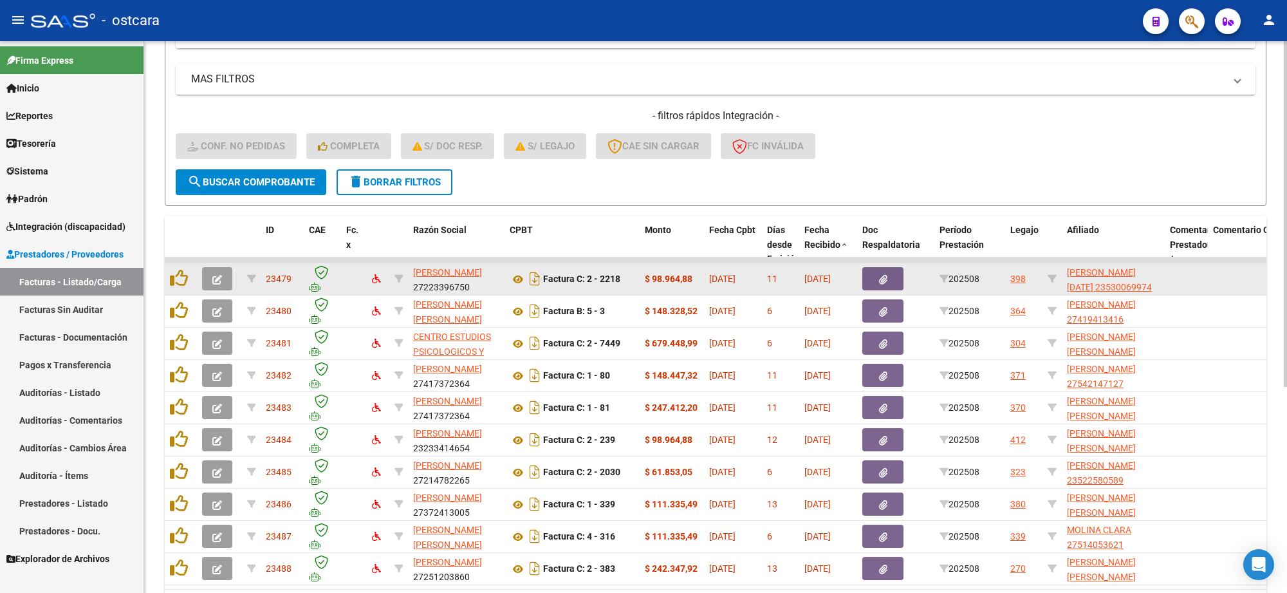
click at [886, 275] on icon "button" at bounding box center [883, 280] width 8 height 10
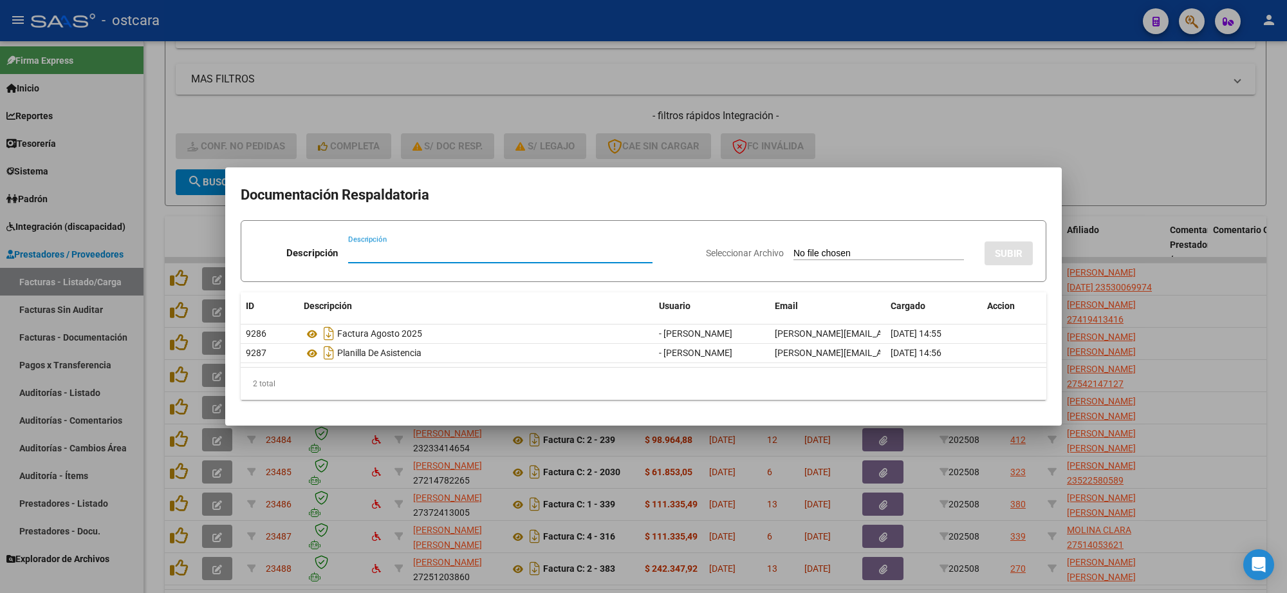
click at [872, 102] on div at bounding box center [643, 296] width 1287 height 593
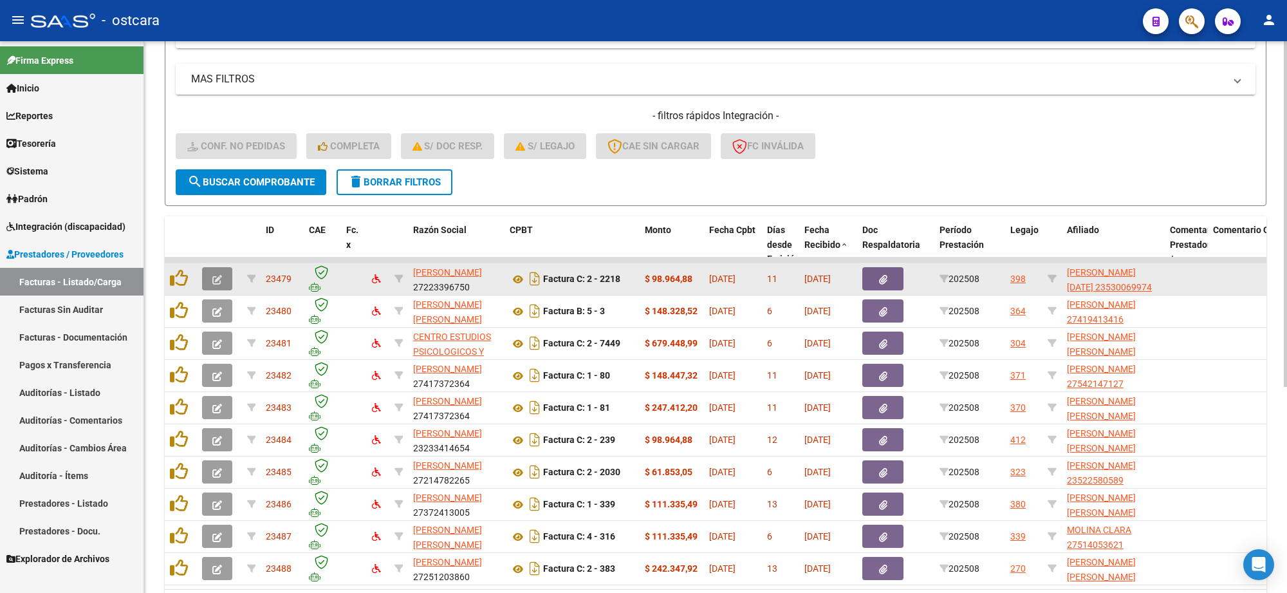
click at [219, 275] on icon "button" at bounding box center [217, 280] width 10 height 10
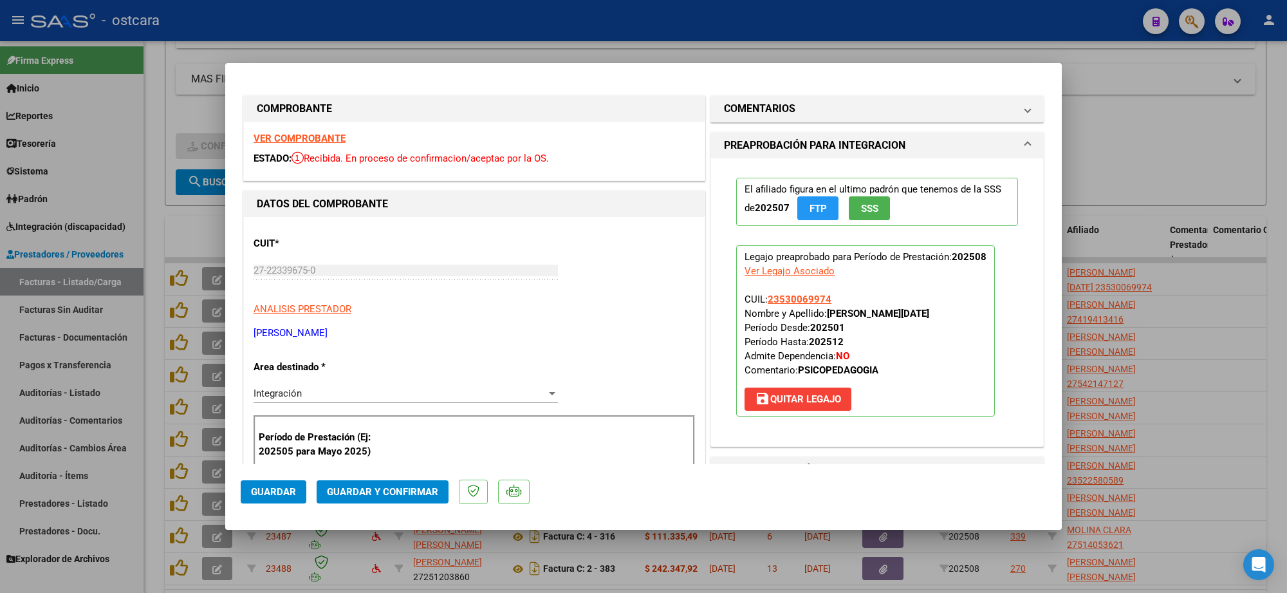
click at [308, 139] on strong "VER COMPROBANTE" at bounding box center [299, 139] width 92 height 12
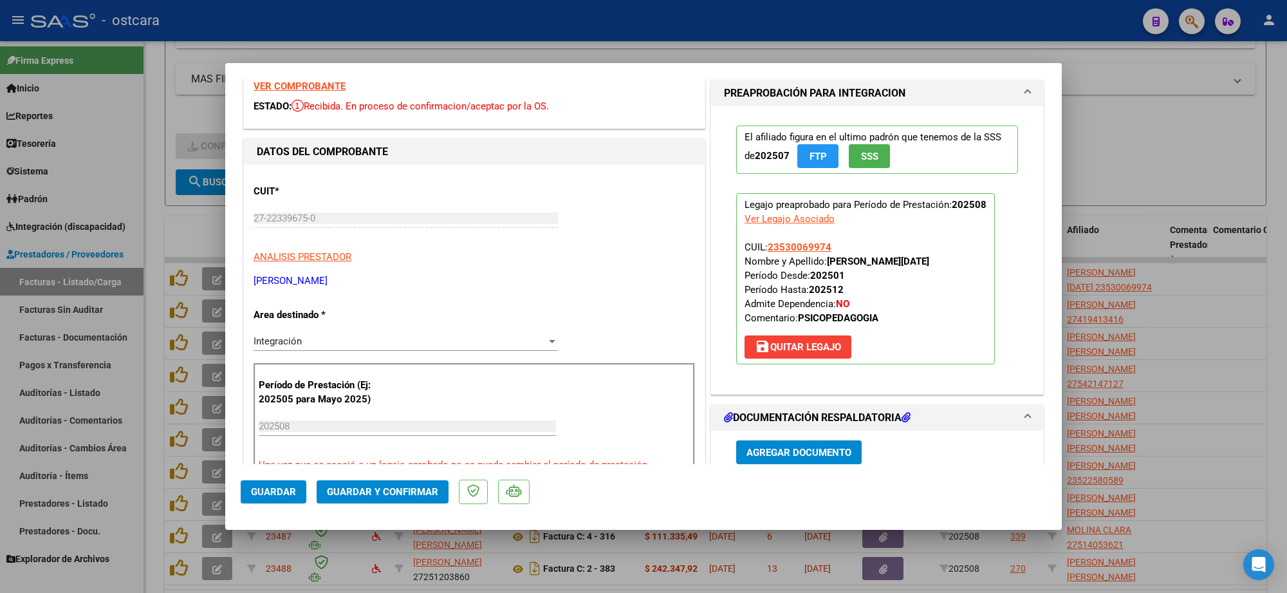
scroll to position [161, 0]
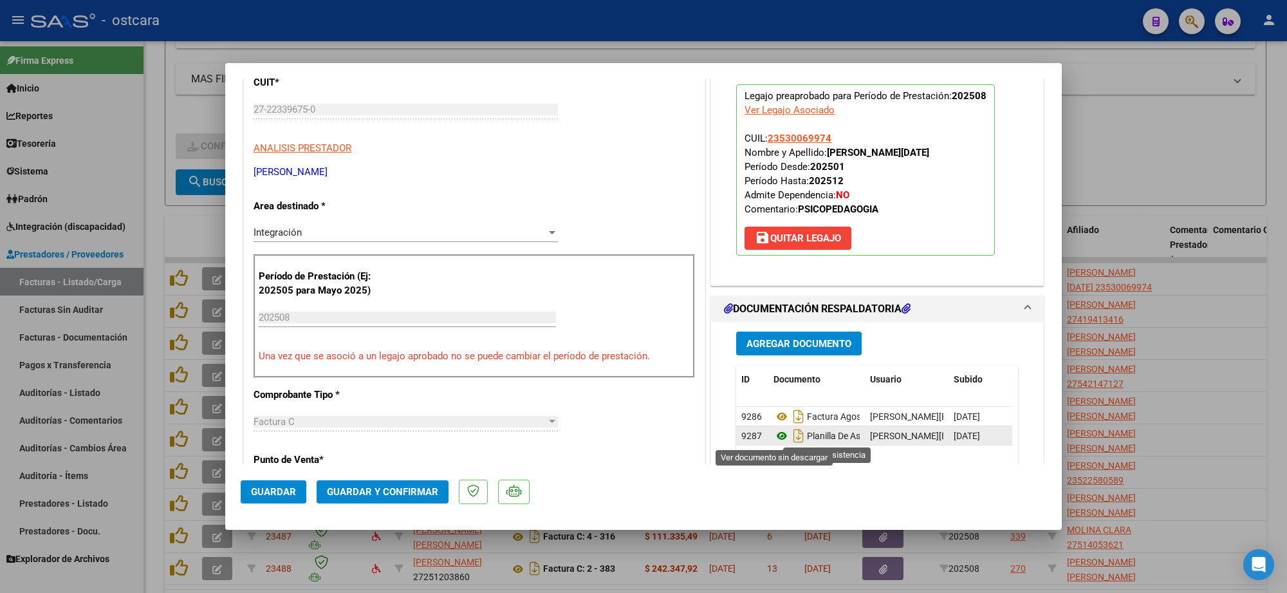
click at [773, 435] on icon at bounding box center [781, 435] width 17 height 15
click at [385, 483] on button "Guardar y Confirmar" at bounding box center [383, 491] width 132 height 23
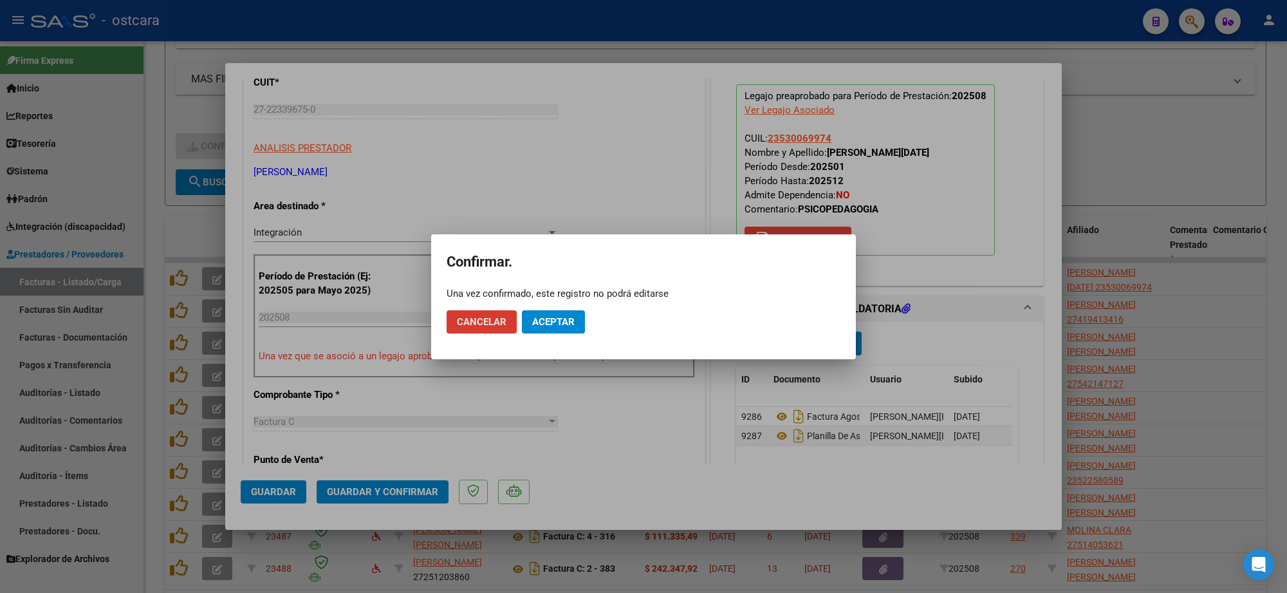
click at [557, 327] on button "Aceptar" at bounding box center [553, 321] width 63 height 23
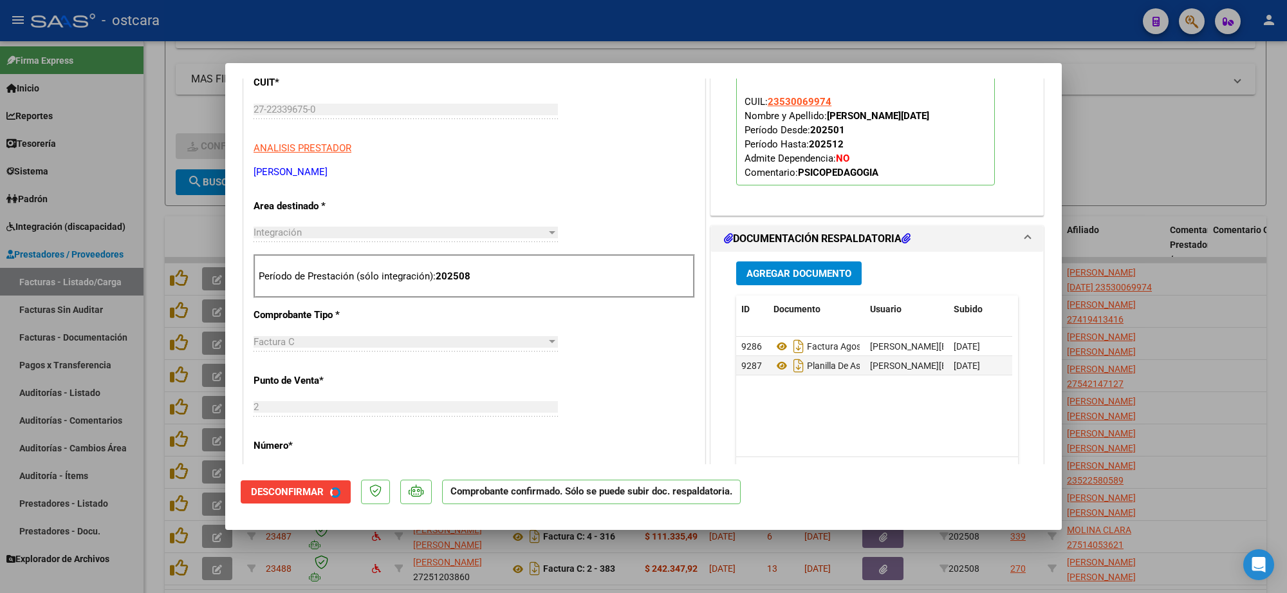
click at [1121, 262] on div at bounding box center [643, 296] width 1287 height 593
type input "$ 0,00"
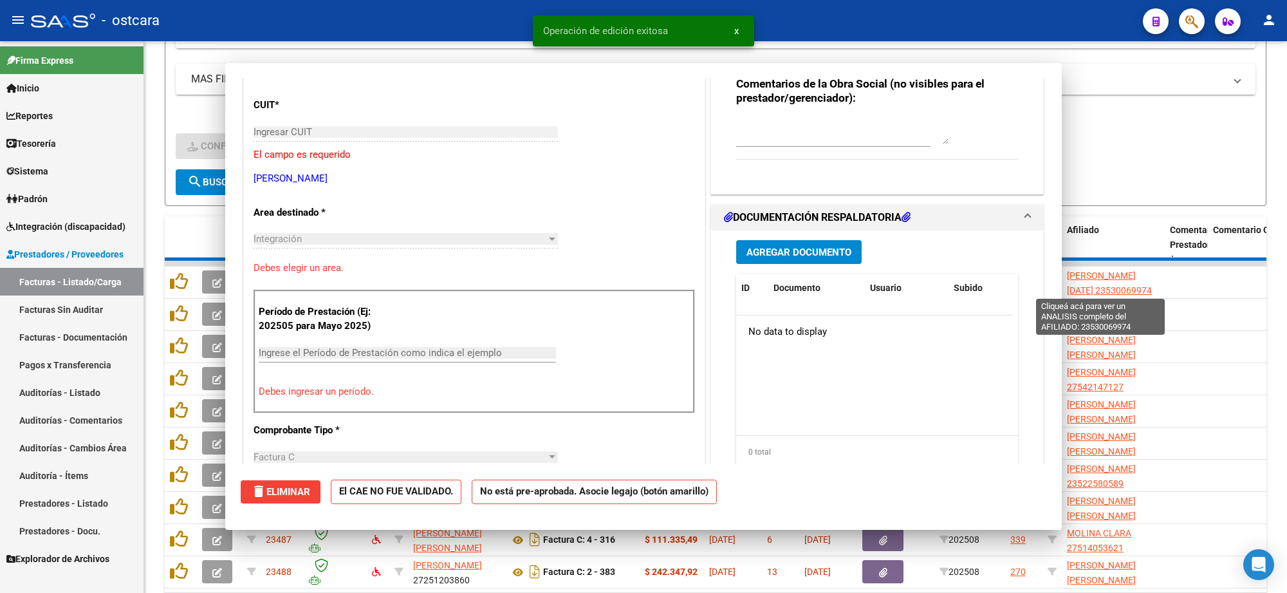
scroll to position [183, 0]
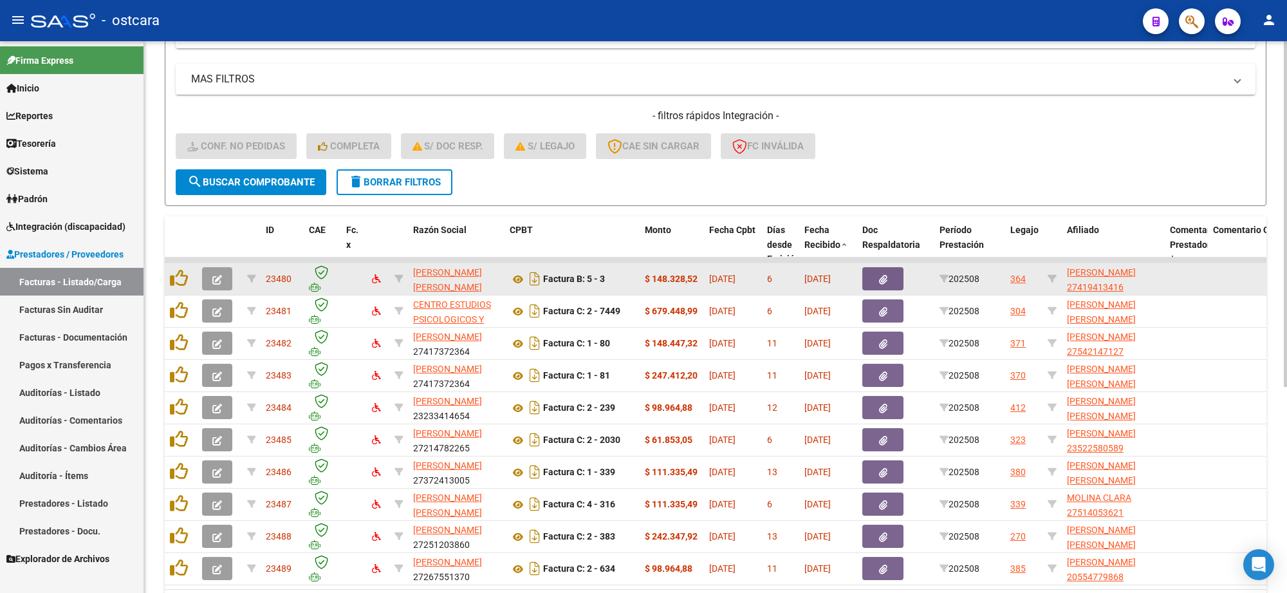
click at [214, 278] on icon "button" at bounding box center [217, 280] width 10 height 10
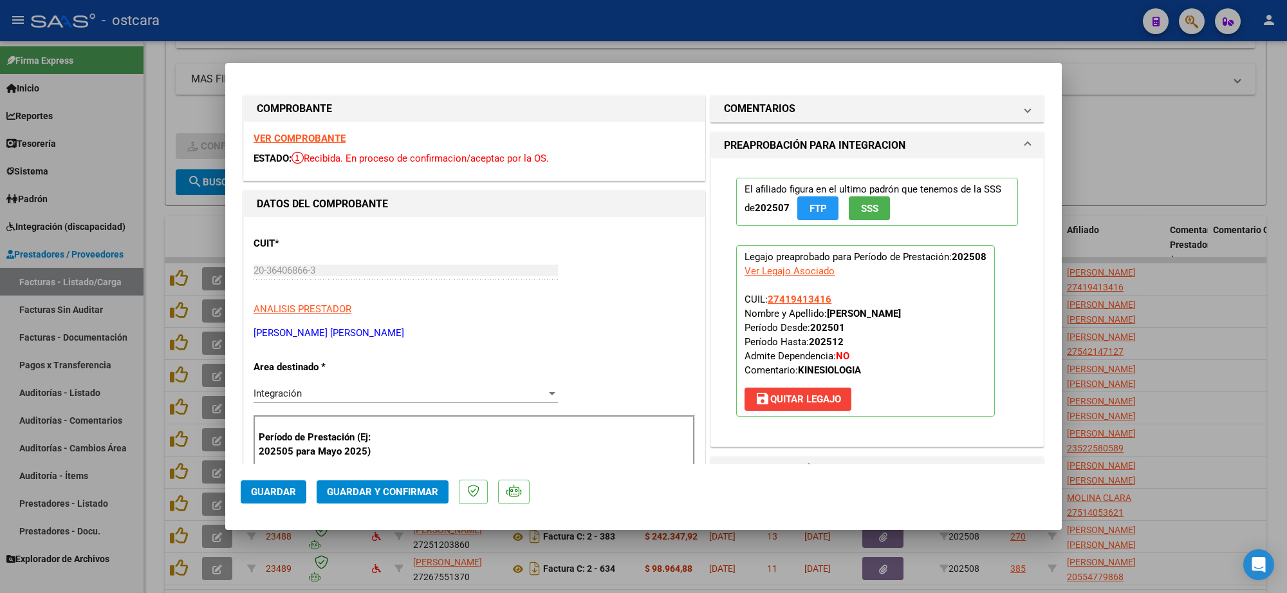
click at [308, 133] on strong "VER COMPROBANTE" at bounding box center [299, 139] width 92 height 12
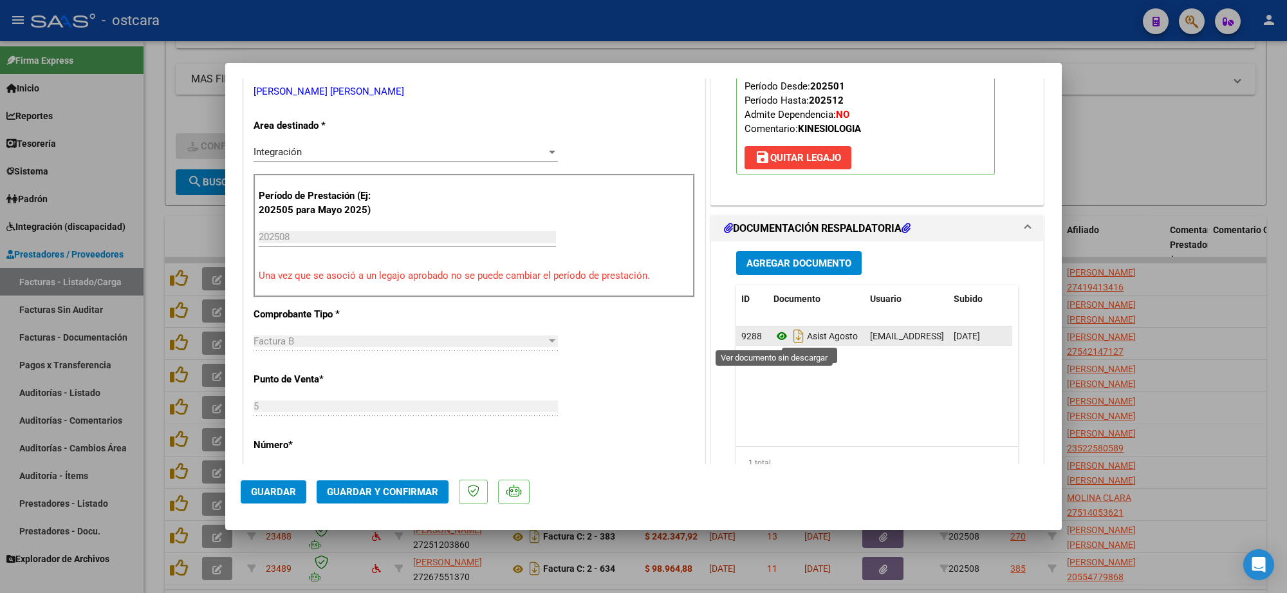
click at [775, 336] on icon at bounding box center [781, 335] width 17 height 15
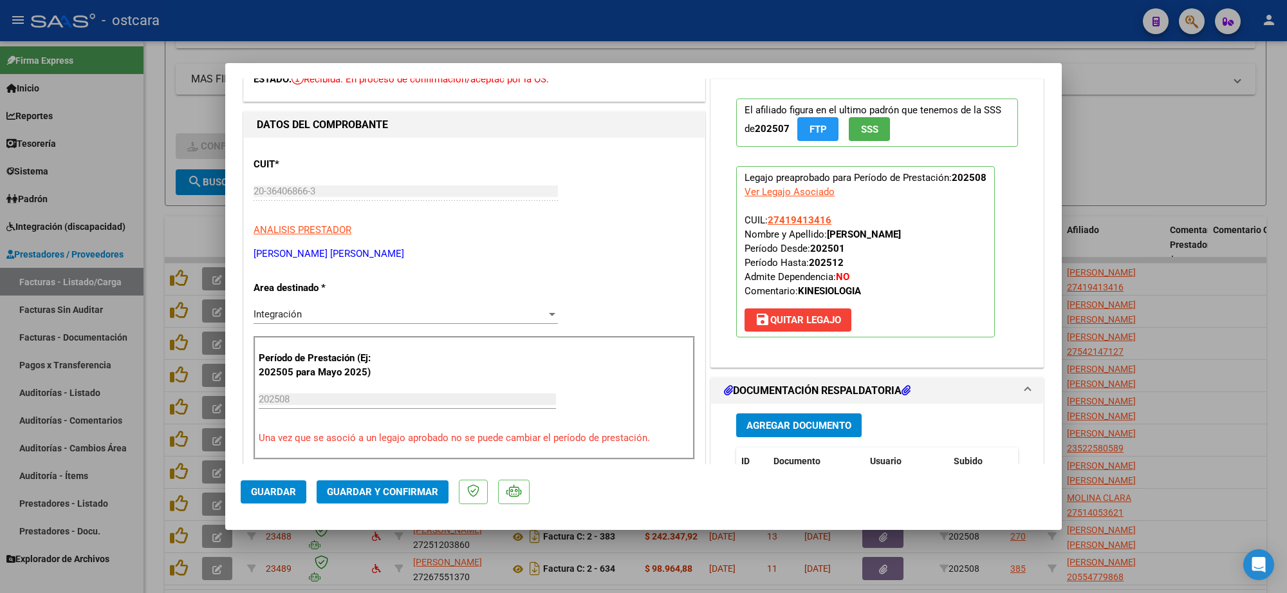
scroll to position [0, 0]
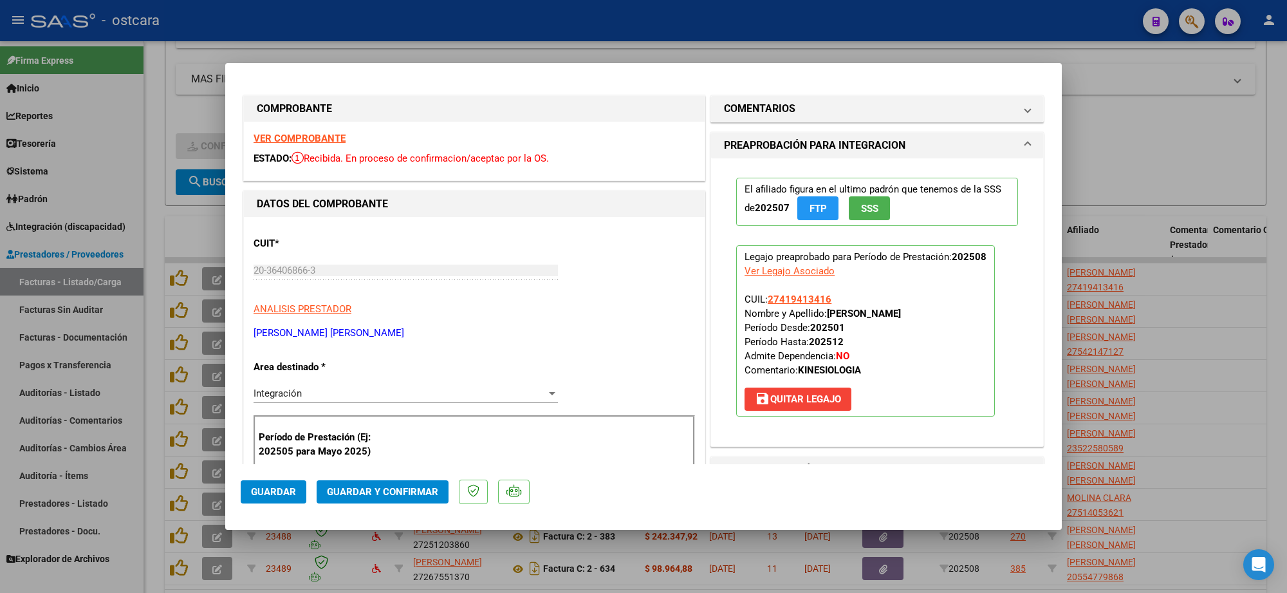
click at [422, 487] on span "Guardar y Confirmar" at bounding box center [382, 492] width 111 height 12
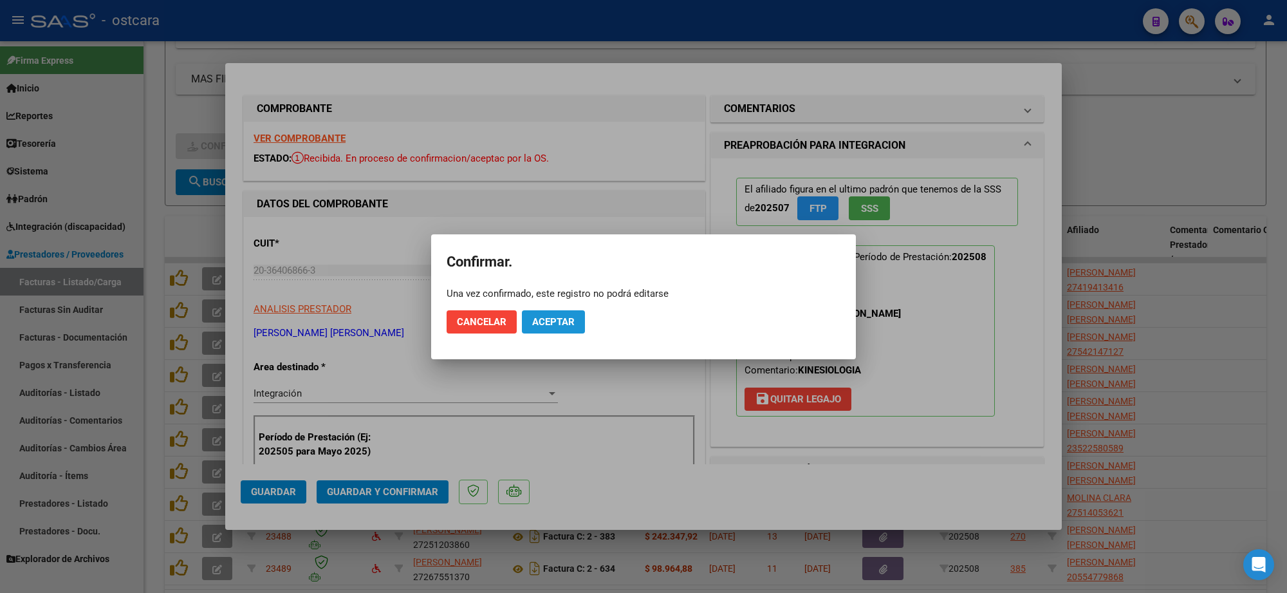
click at [554, 324] on span "Aceptar" at bounding box center [553, 322] width 42 height 12
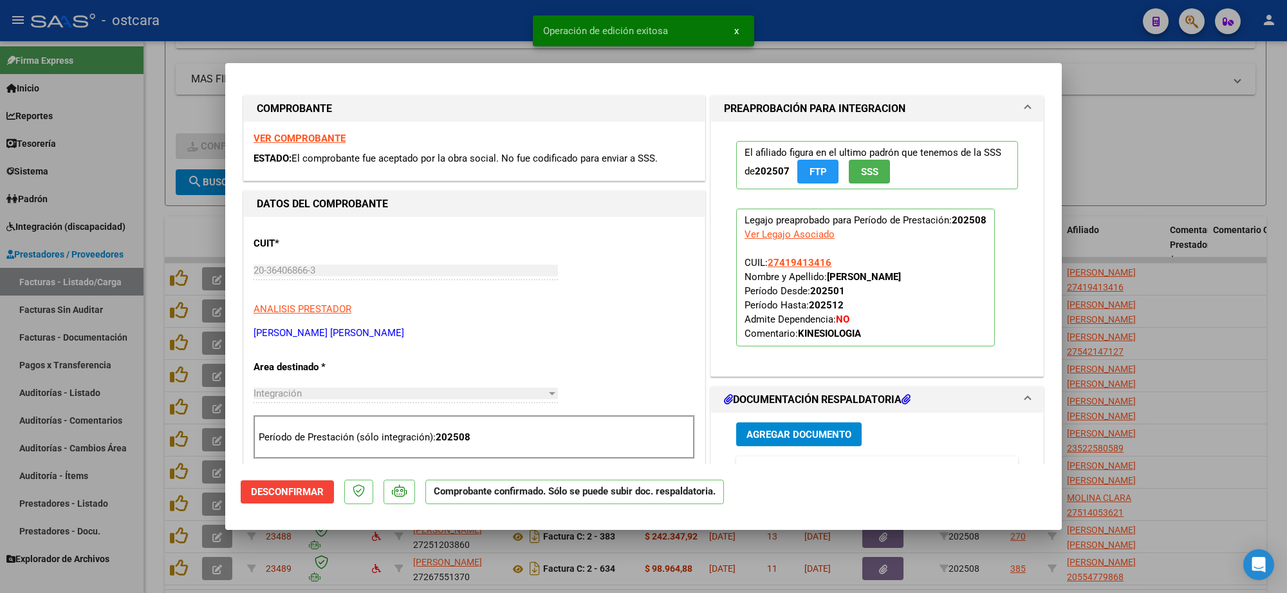
click at [1152, 154] on div at bounding box center [643, 296] width 1287 height 593
type input "$ 0,00"
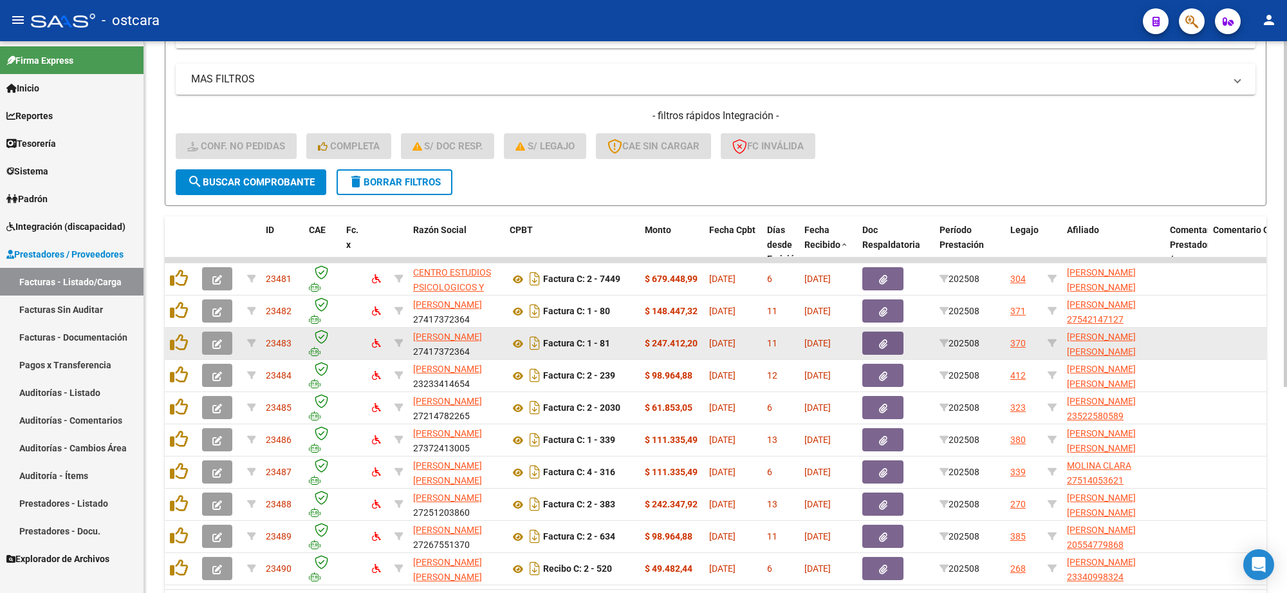
scroll to position [328, 0]
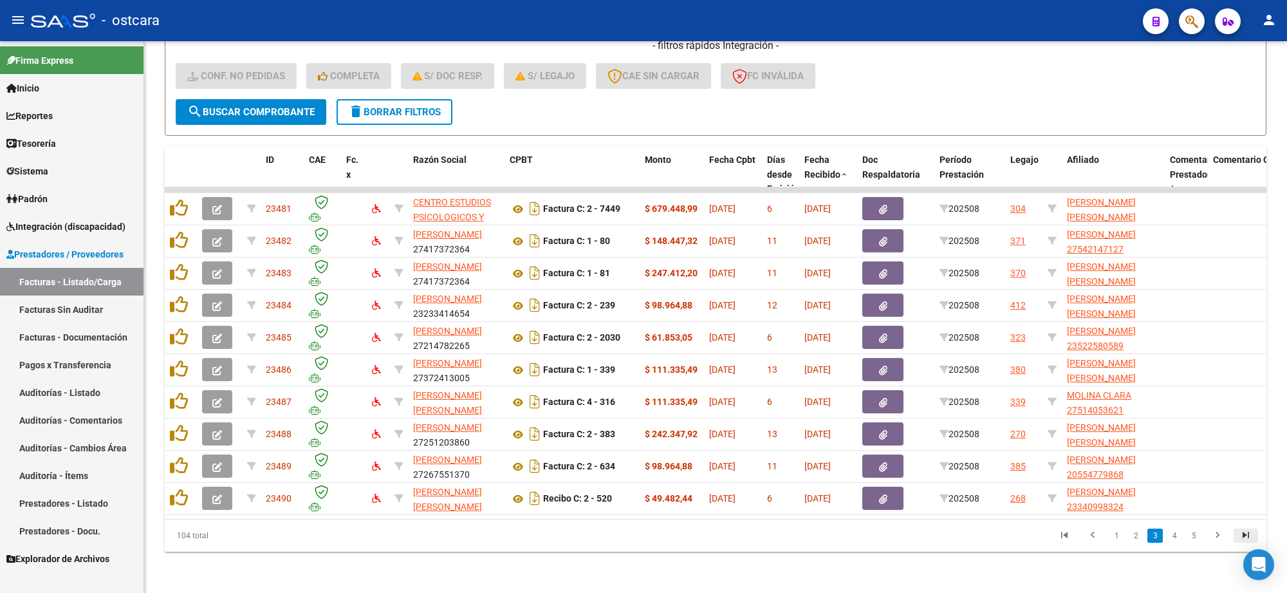
click at [1246, 529] on icon "go to last page" at bounding box center [1245, 536] width 17 height 15
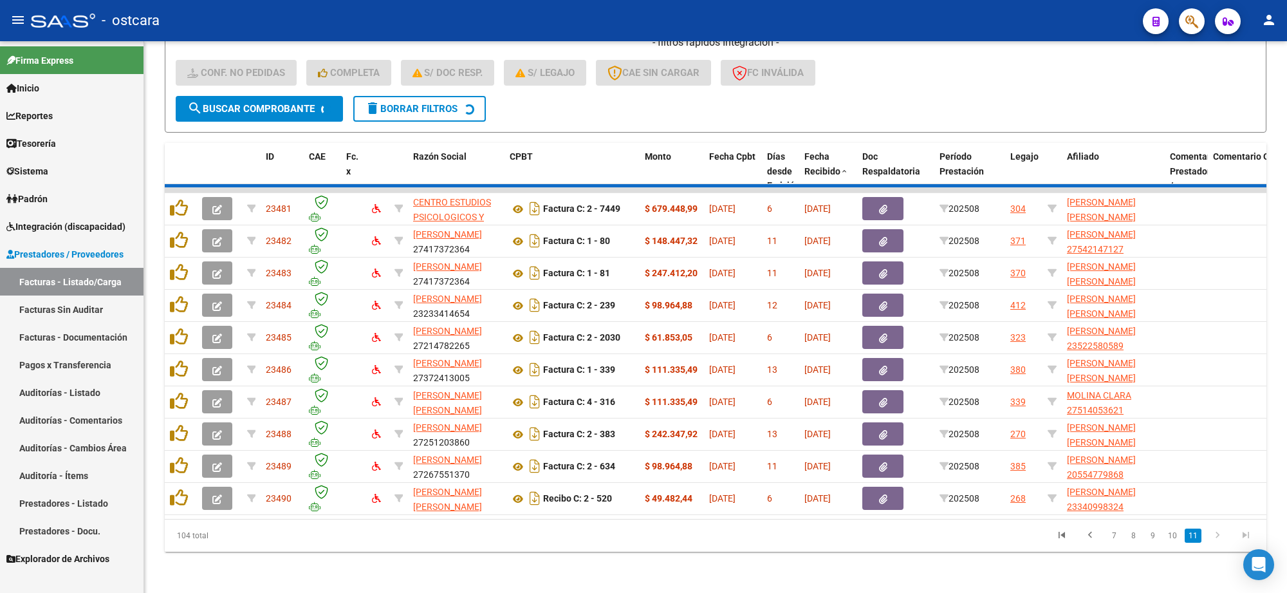
scroll to position [135, 0]
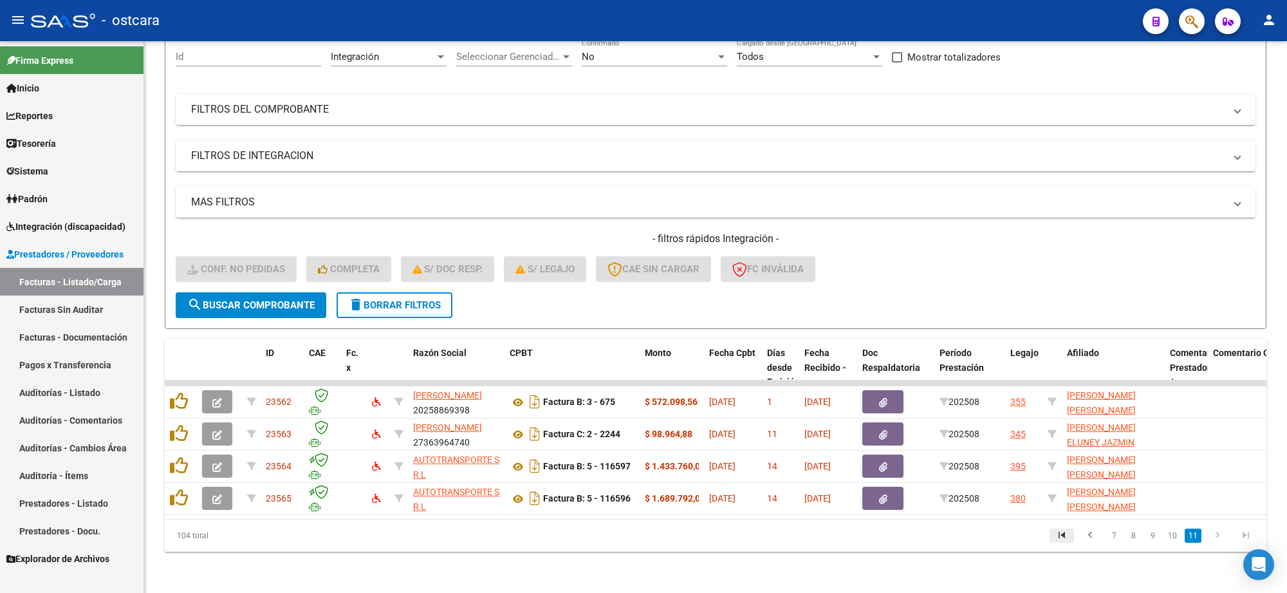
click at [1063, 535] on icon "go to first page" at bounding box center [1061, 536] width 17 height 15
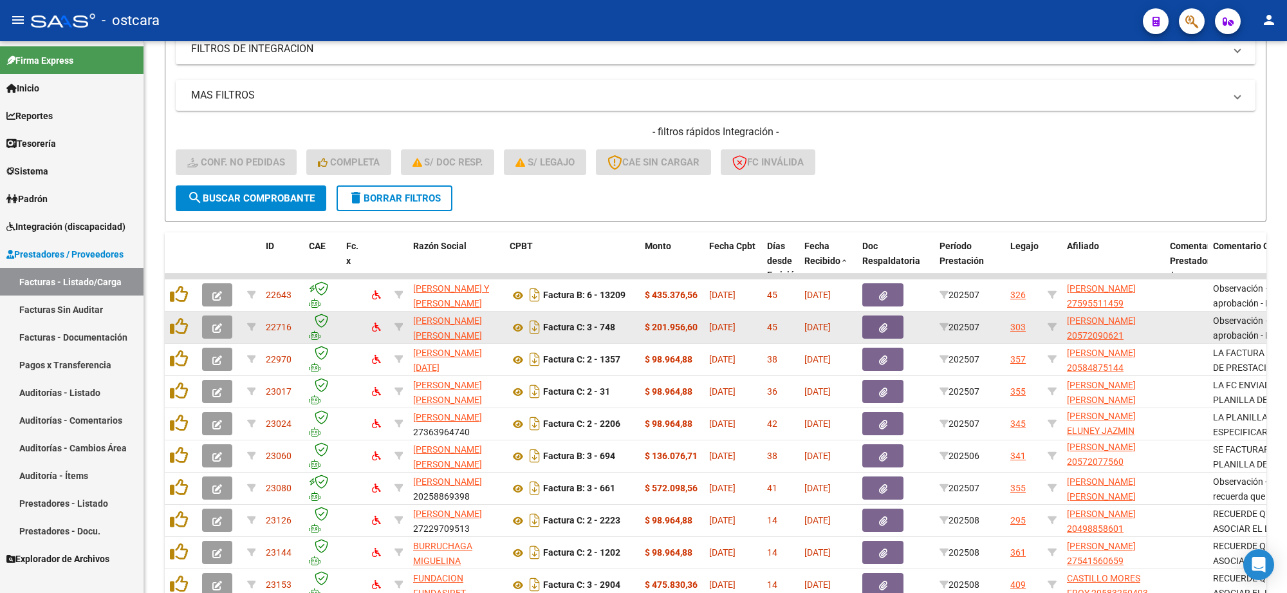
scroll to position [328, 0]
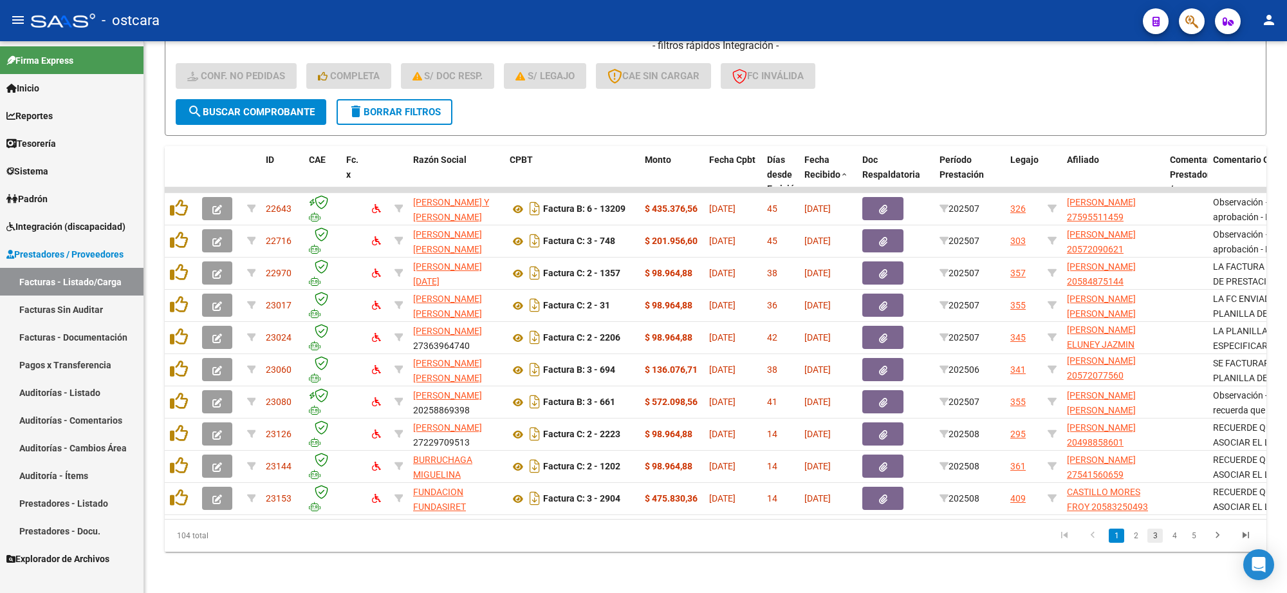
click at [1153, 536] on link "3" at bounding box center [1154, 535] width 15 height 14
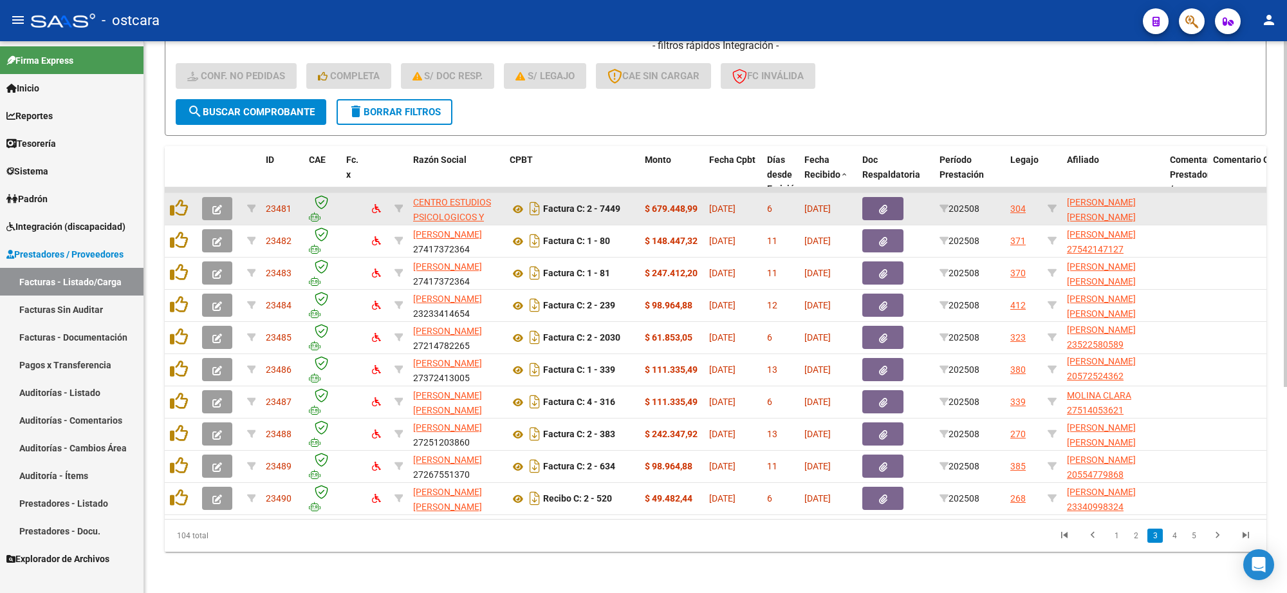
click at [210, 197] on button "button" at bounding box center [217, 208] width 30 height 23
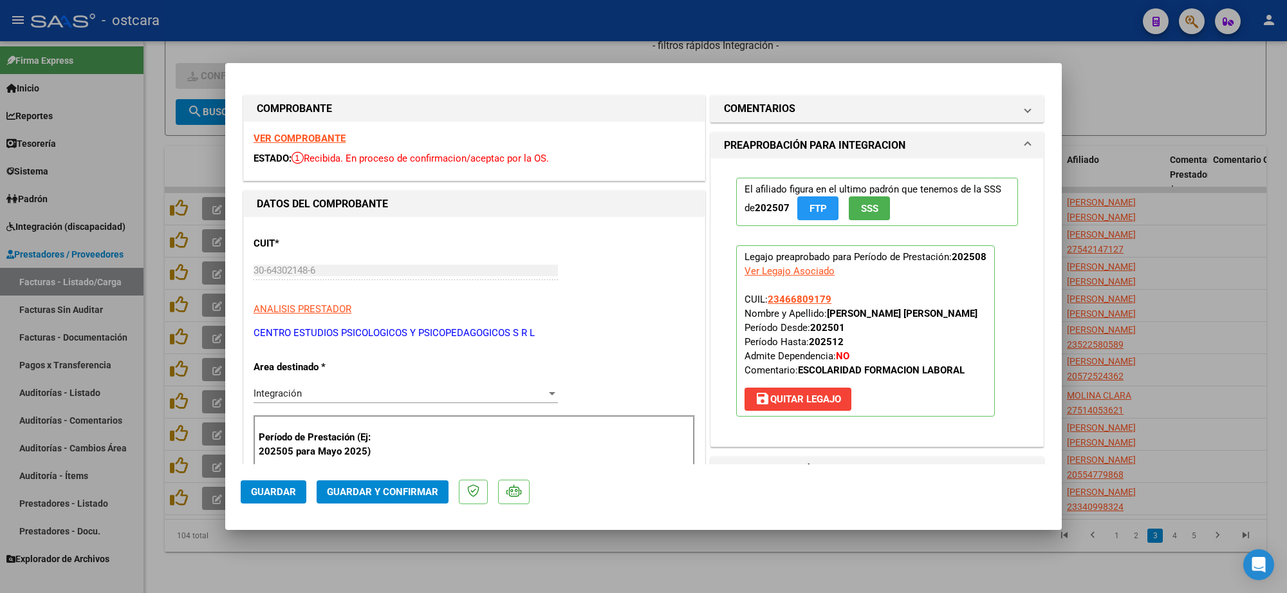
click at [313, 137] on strong "VER COMPROBANTE" at bounding box center [299, 139] width 92 height 12
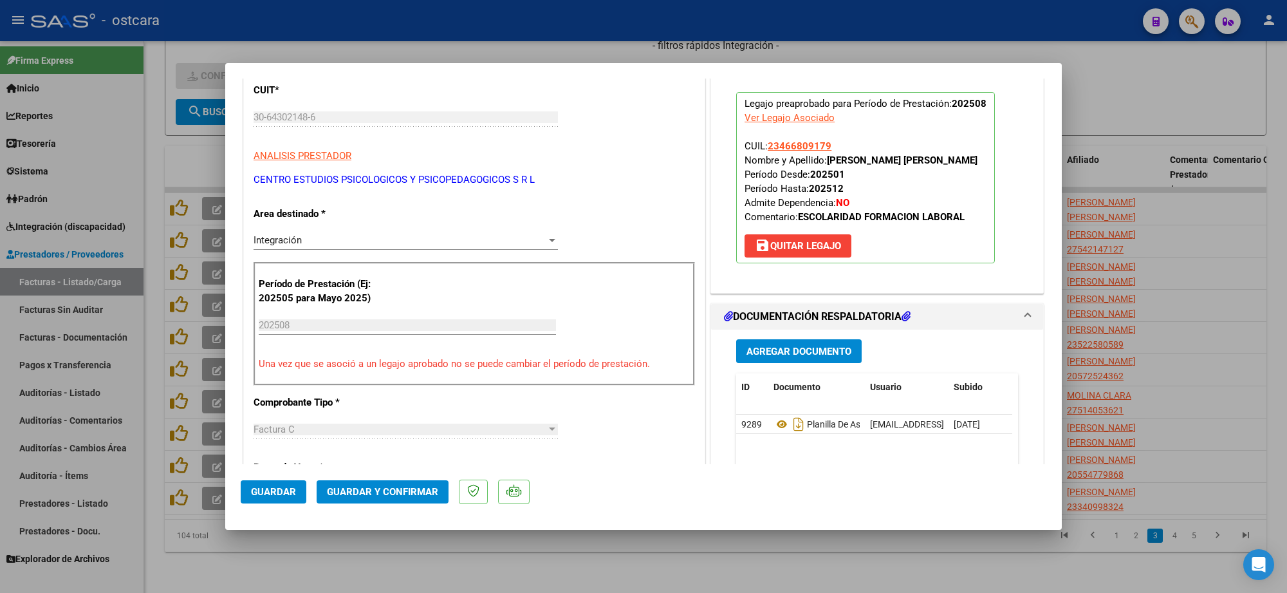
scroll to position [322, 0]
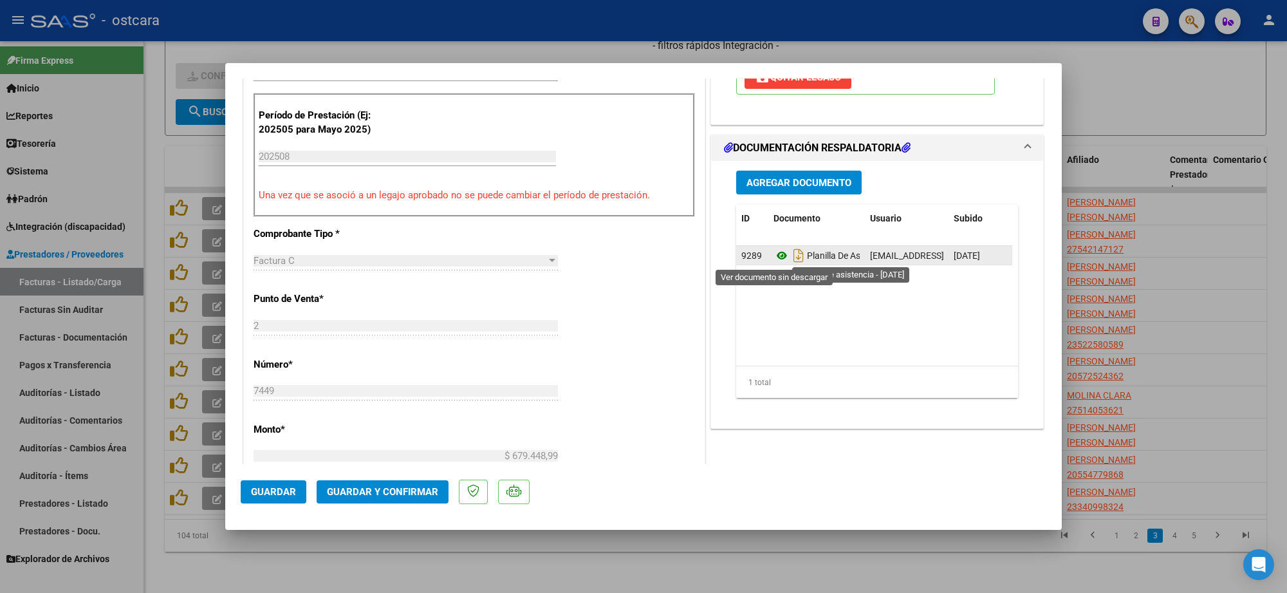
click at [776, 257] on icon at bounding box center [781, 255] width 17 height 15
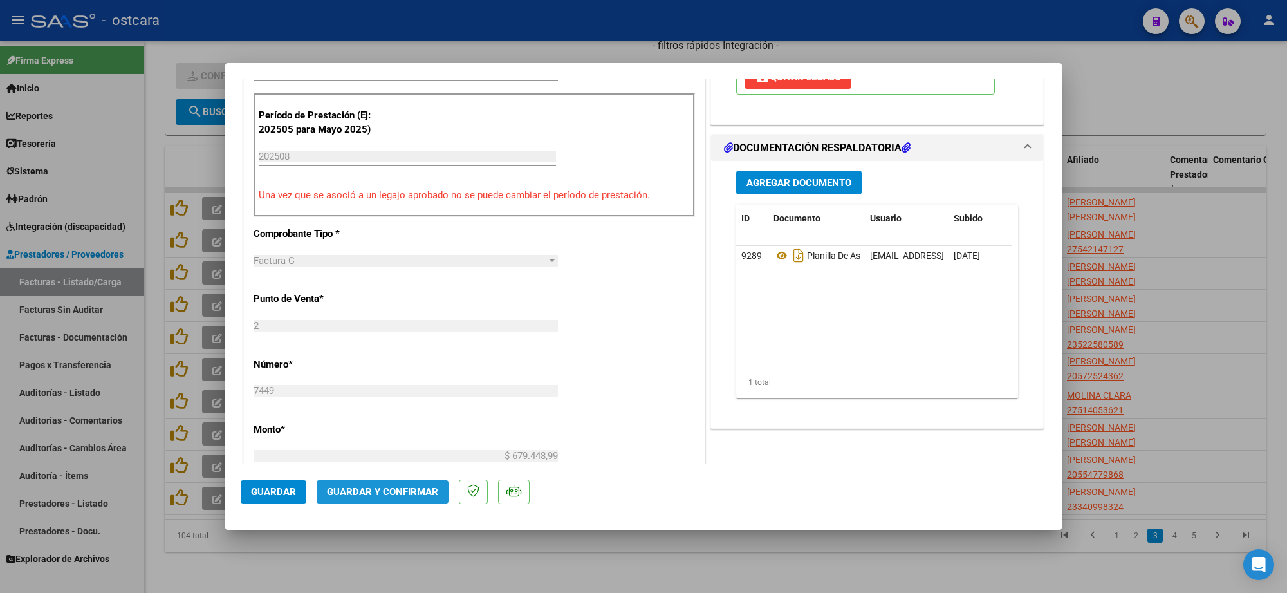
click at [393, 493] on span "Guardar y Confirmar" at bounding box center [382, 492] width 111 height 12
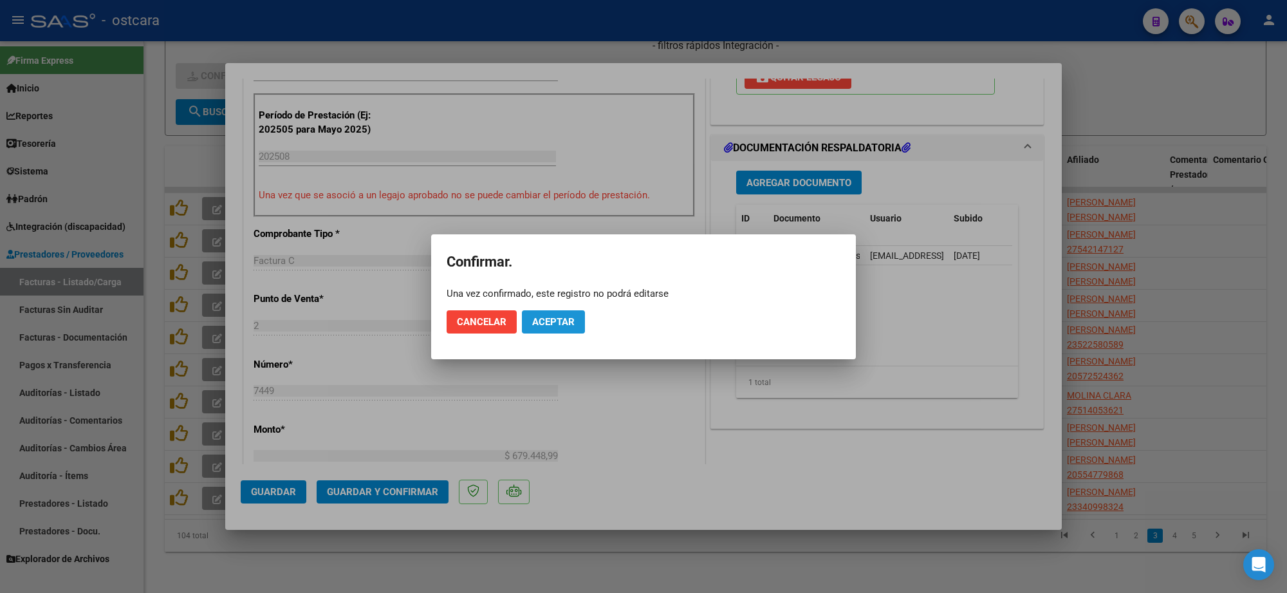
click at [558, 319] on span "Aceptar" at bounding box center [553, 322] width 42 height 12
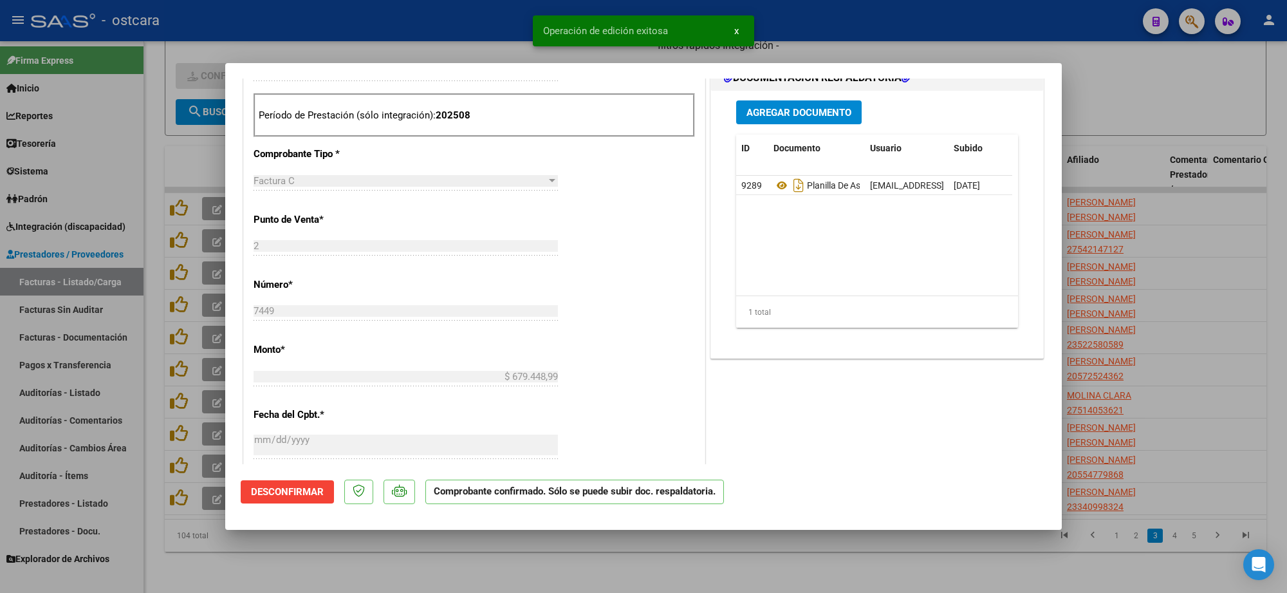
click at [1206, 242] on div at bounding box center [643, 296] width 1287 height 593
type input "$ 0,00"
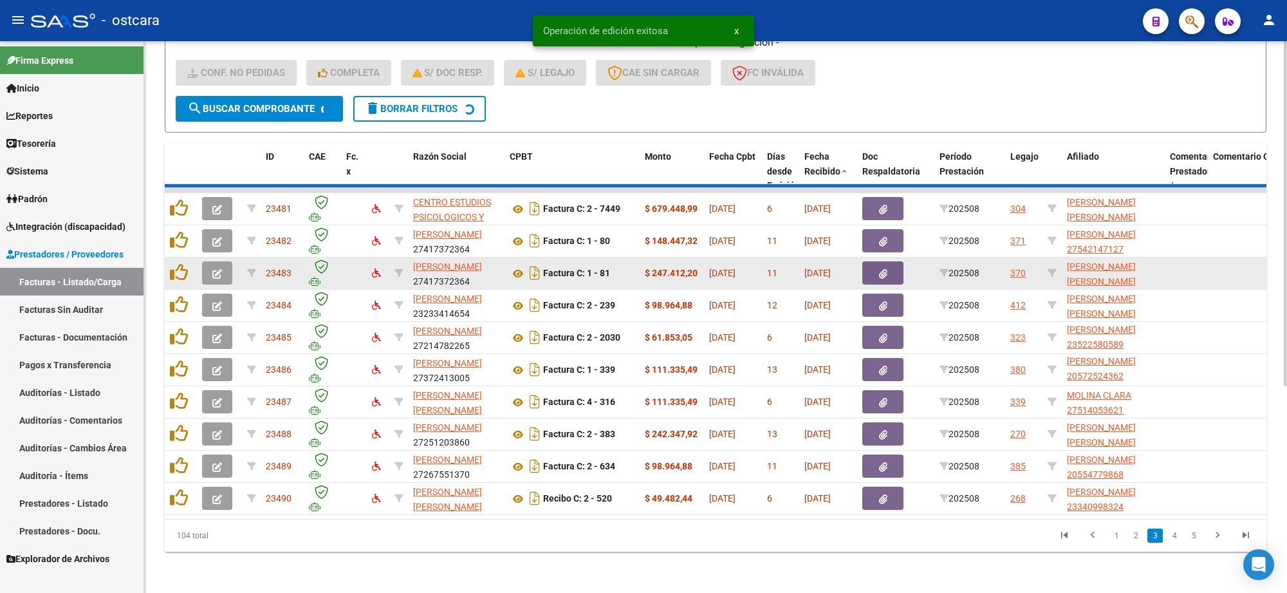
scroll to position [1, 0]
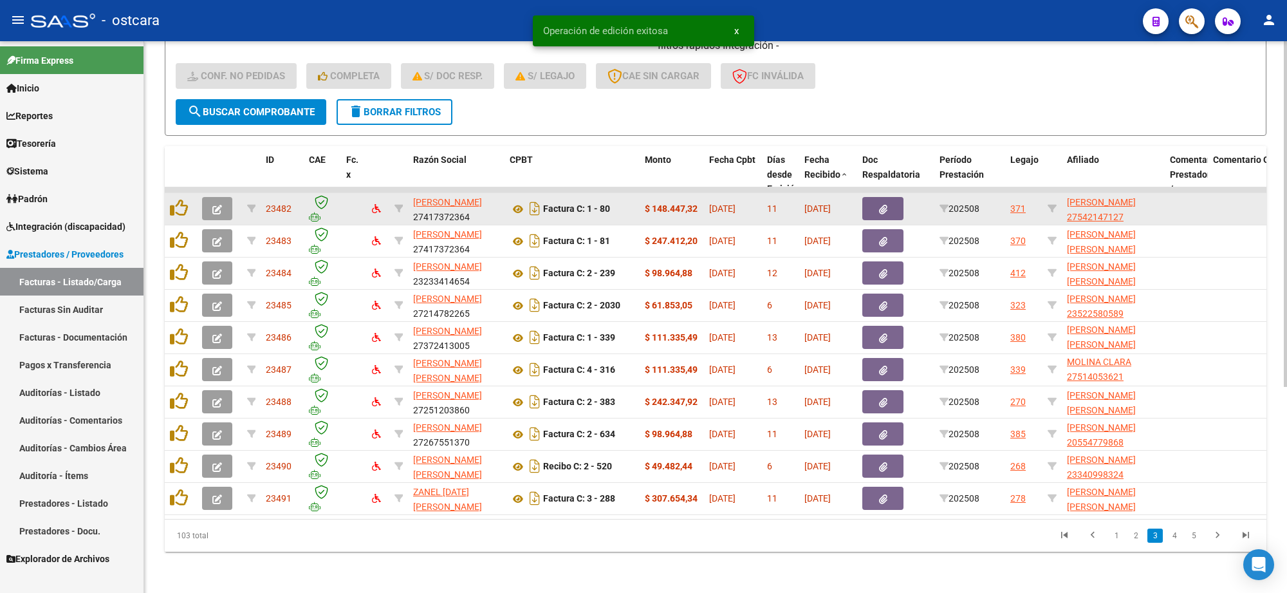
click at [229, 201] on button "button" at bounding box center [217, 208] width 30 height 23
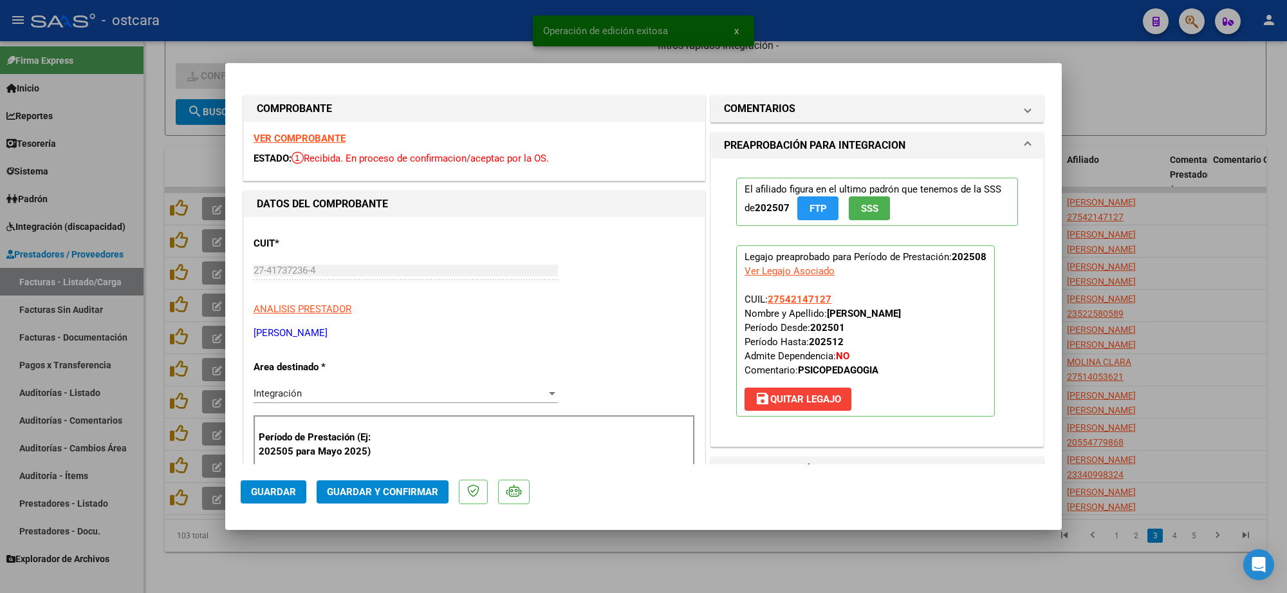
click at [300, 130] on div "VER COMPROBANTE ESTADO: Recibida. En proceso de confirmacion/aceptac por la OS." at bounding box center [474, 151] width 461 height 59
click at [300, 134] on strong "VER COMPROBANTE" at bounding box center [299, 139] width 92 height 12
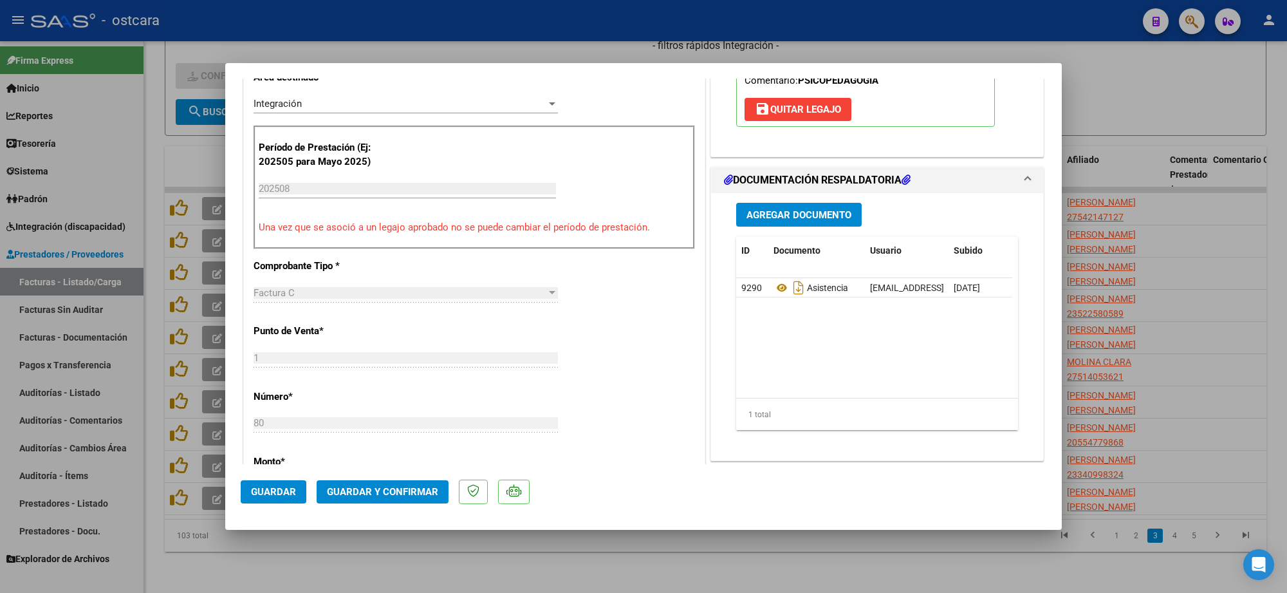
scroll to position [402, 0]
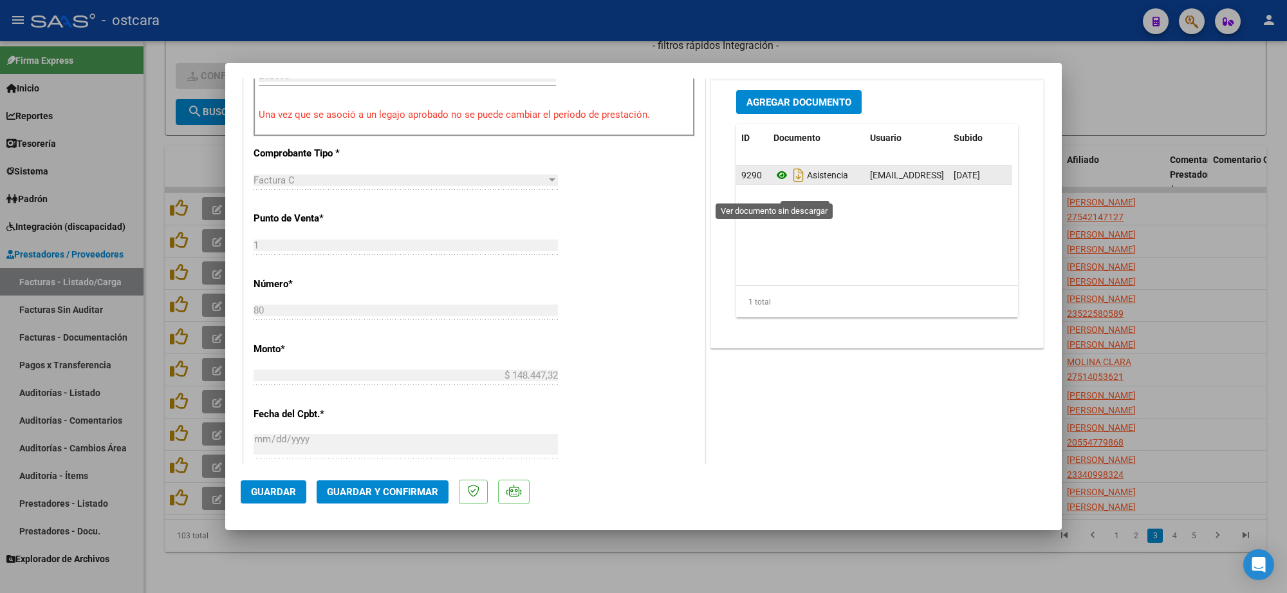
click at [773, 183] on icon at bounding box center [781, 174] width 17 height 15
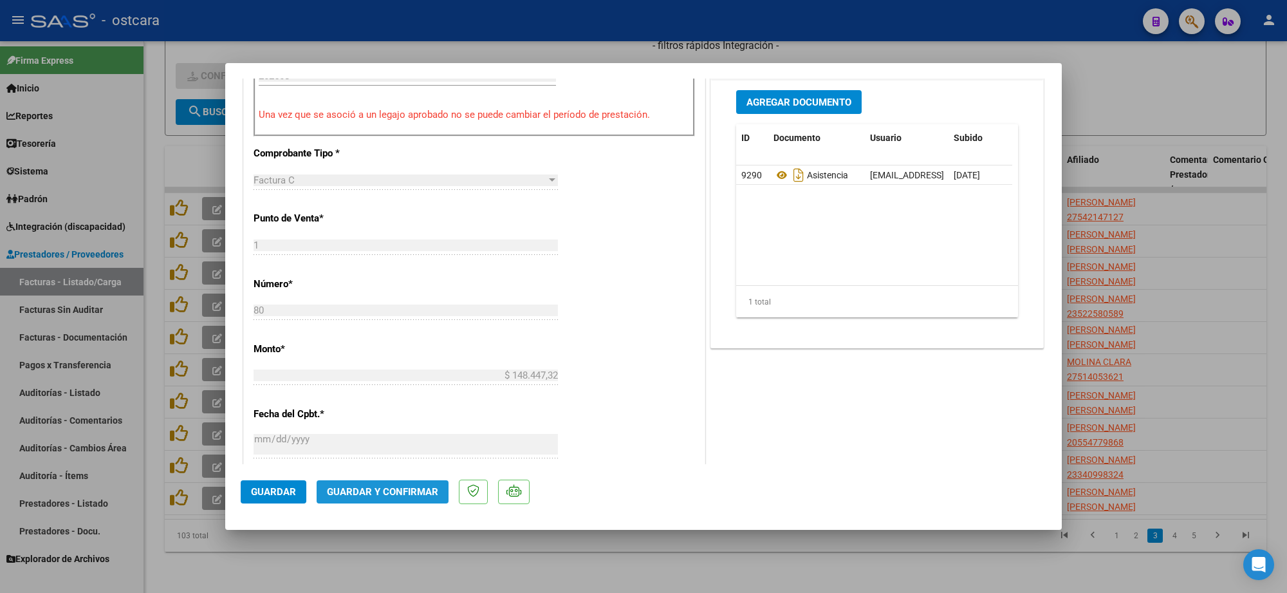
click at [428, 486] on span "Guardar y Confirmar" at bounding box center [382, 492] width 111 height 12
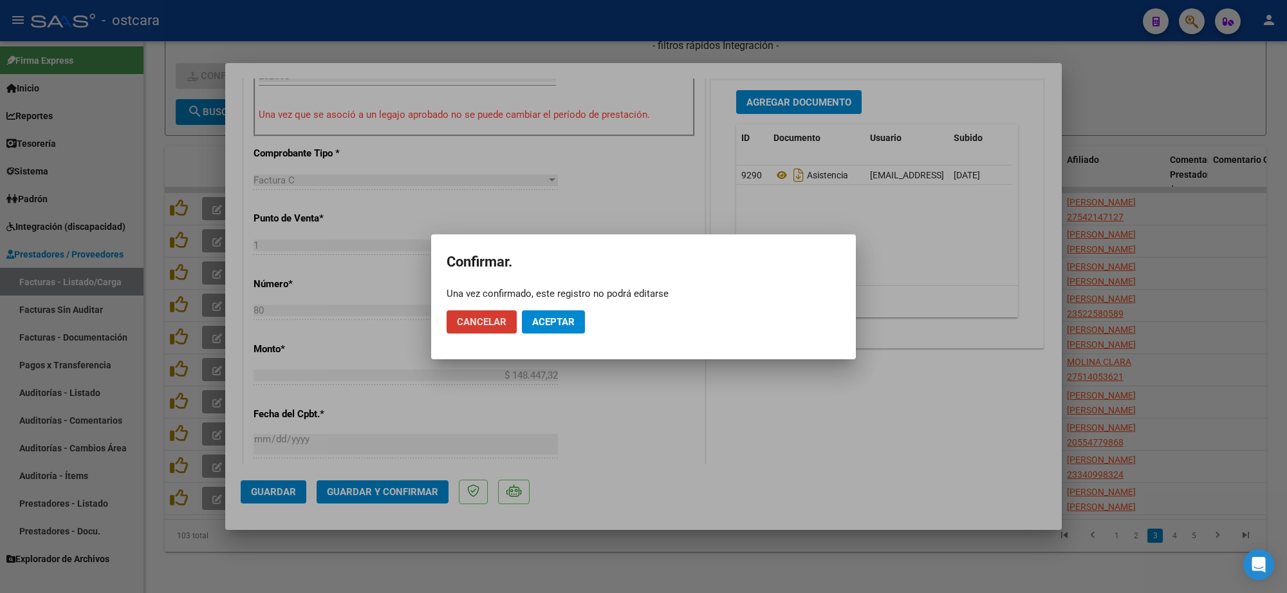
click at [570, 313] on button "Aceptar" at bounding box center [553, 321] width 63 height 23
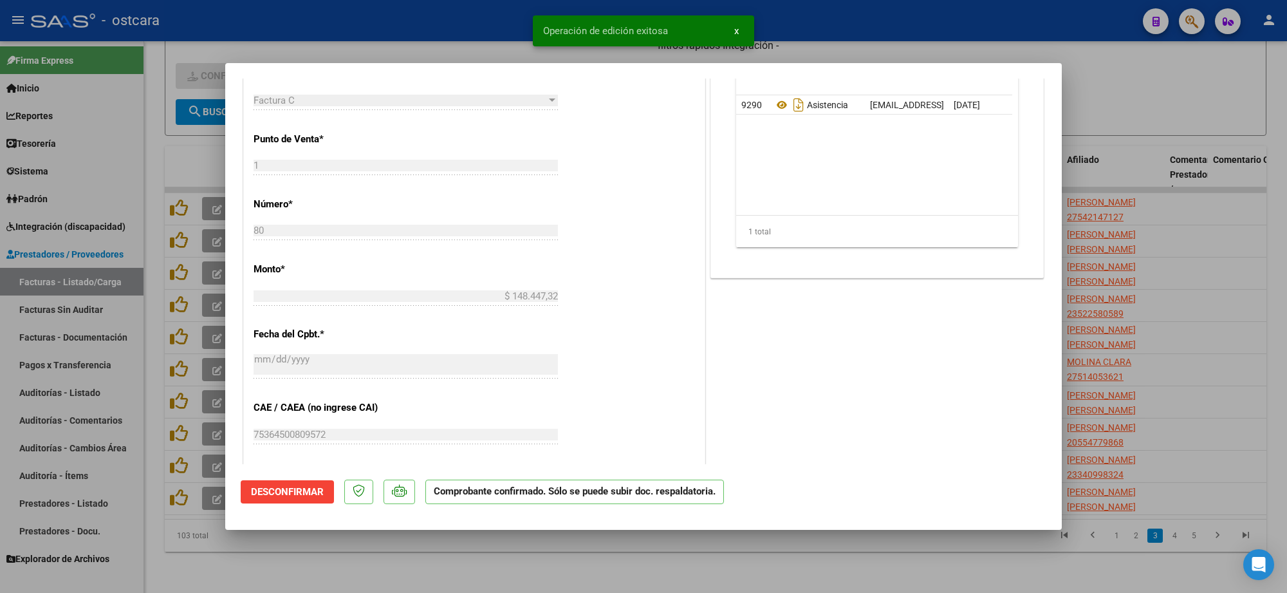
click at [1140, 178] on div at bounding box center [643, 296] width 1287 height 593
type input "$ 0,00"
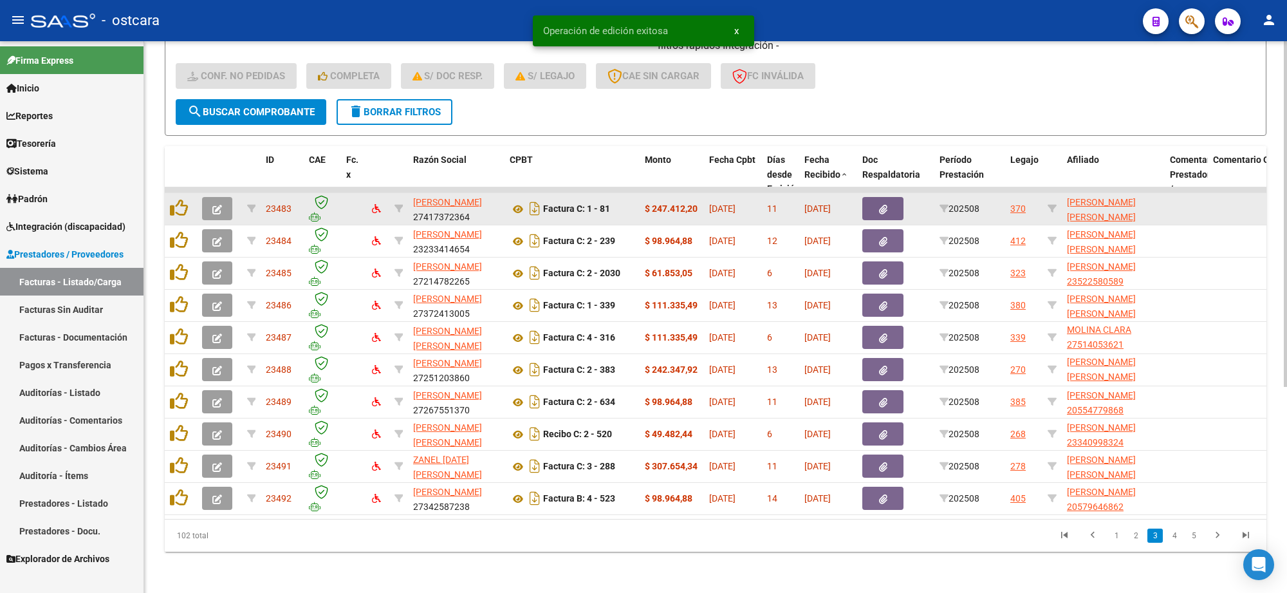
click at [214, 203] on span "button" at bounding box center [217, 209] width 10 height 12
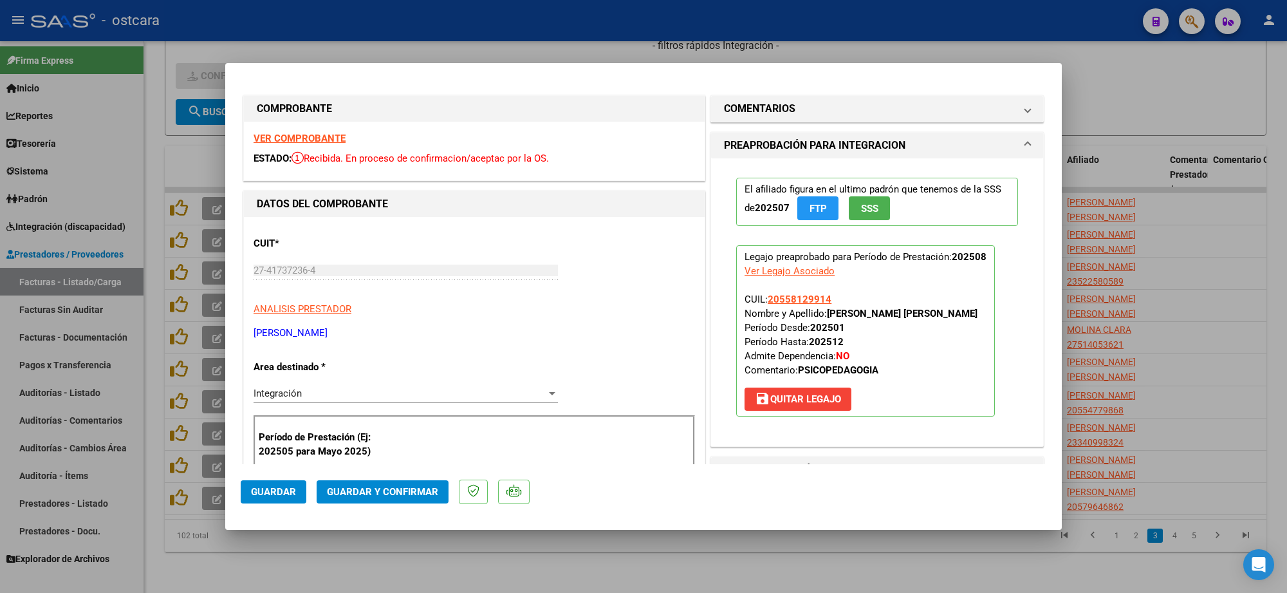
click at [294, 143] on strong "VER COMPROBANTE" at bounding box center [299, 139] width 92 height 12
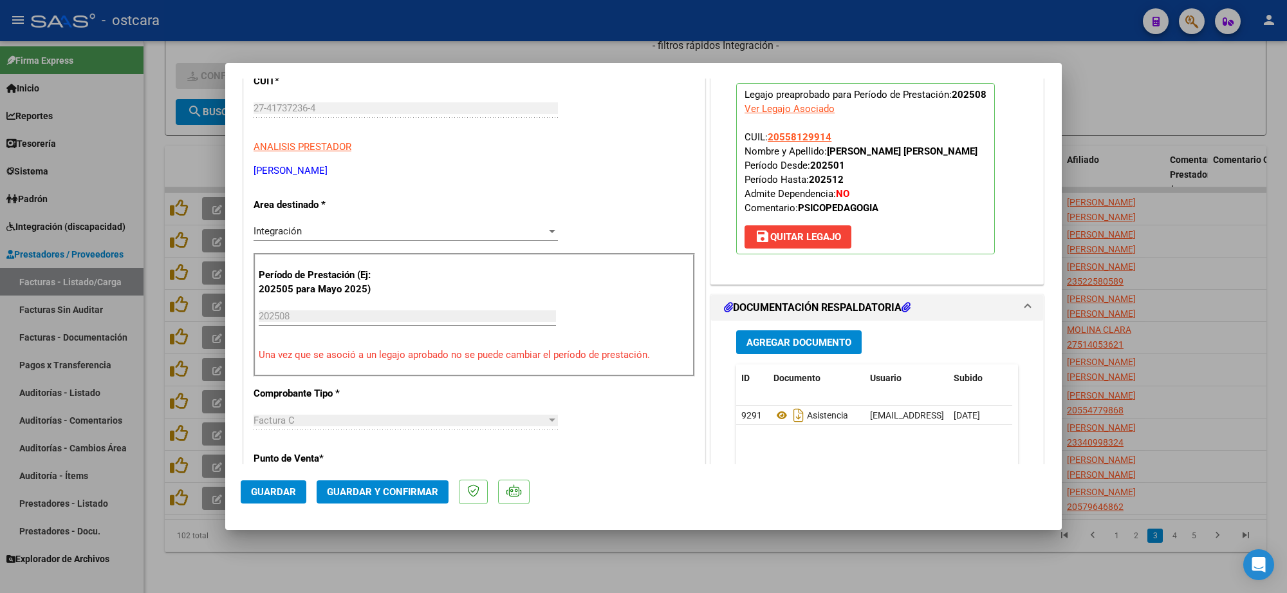
scroll to position [322, 0]
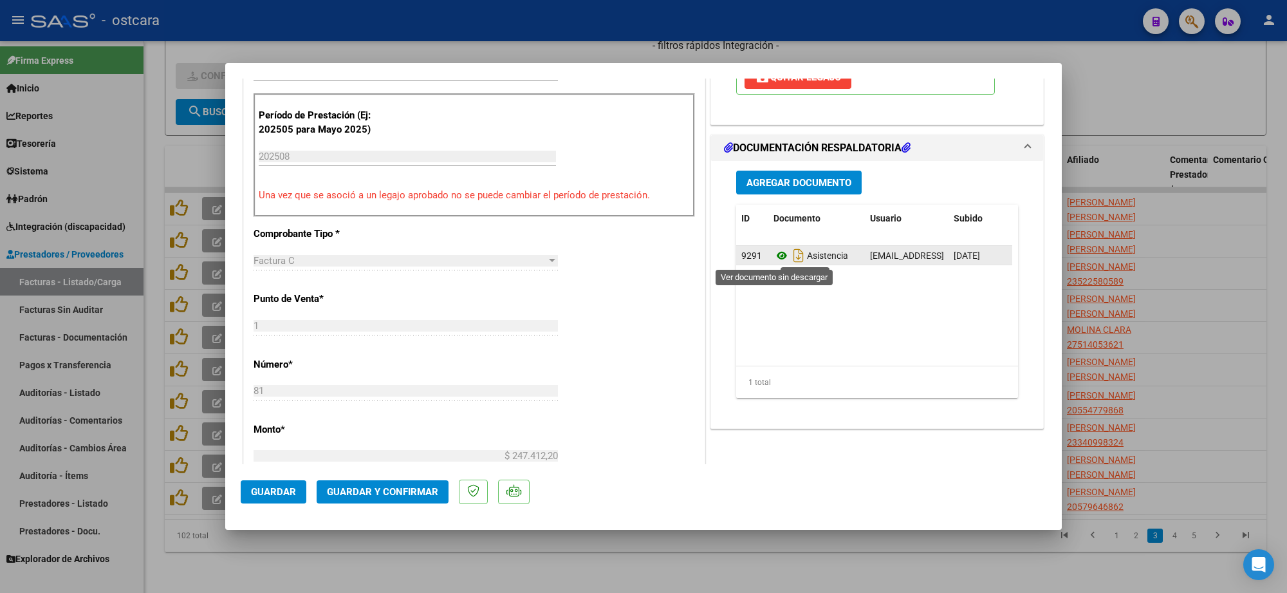
click at [773, 255] on icon at bounding box center [781, 255] width 17 height 15
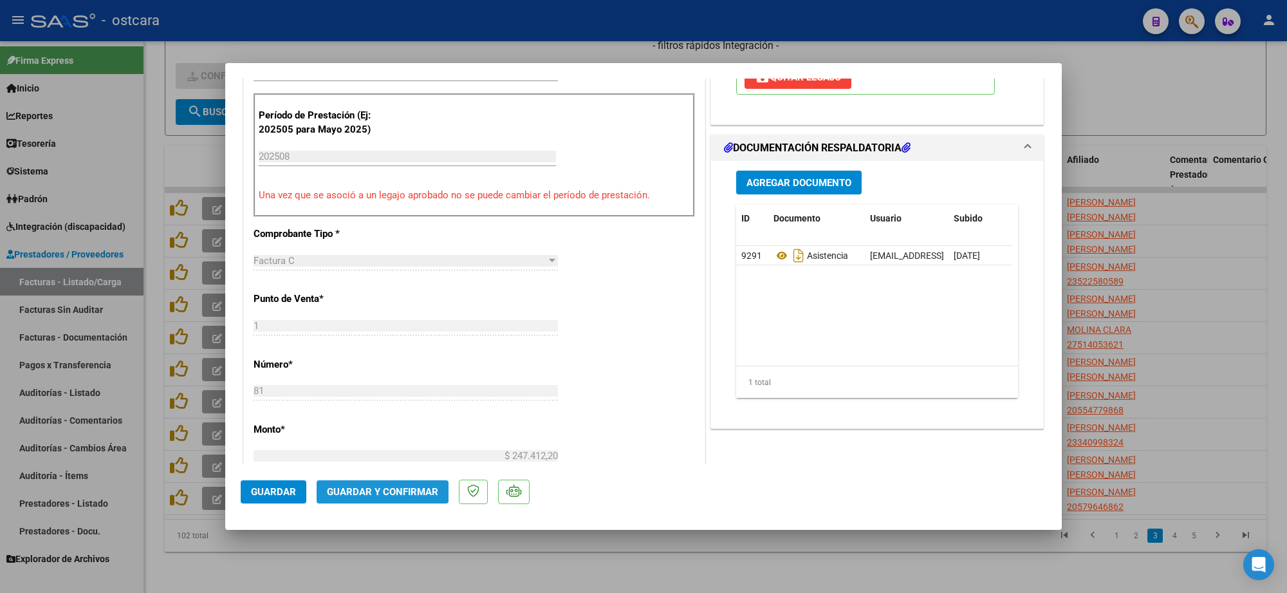
click at [404, 493] on span "Guardar y Confirmar" at bounding box center [382, 492] width 111 height 12
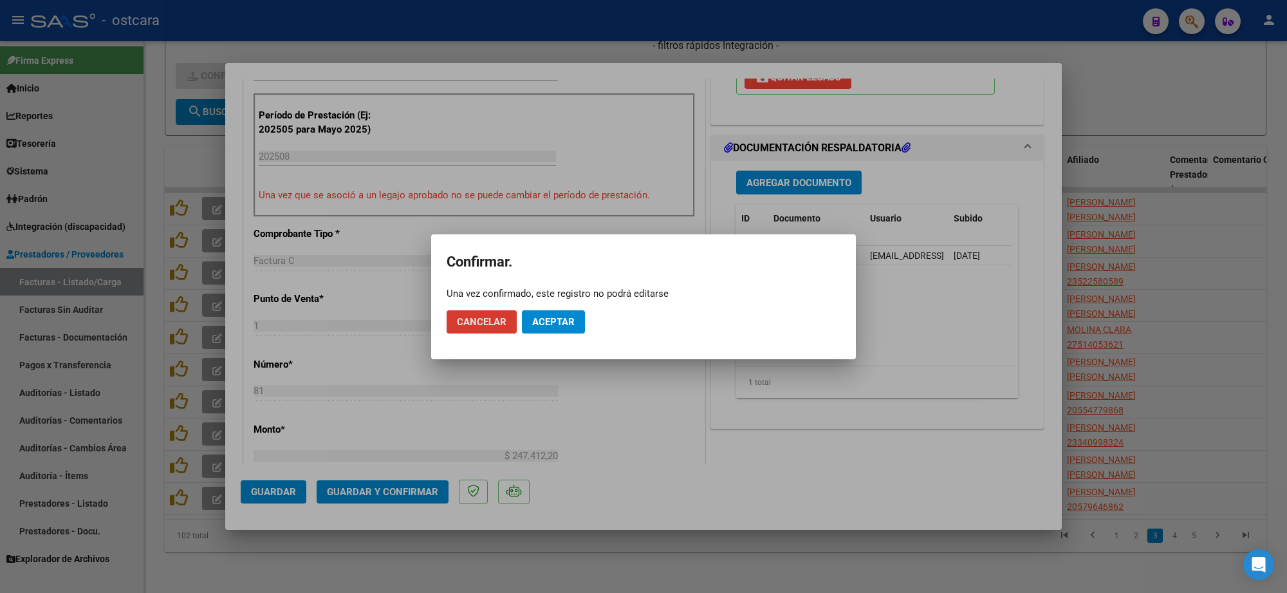
click at [564, 324] on span "Aceptar" at bounding box center [553, 322] width 42 height 12
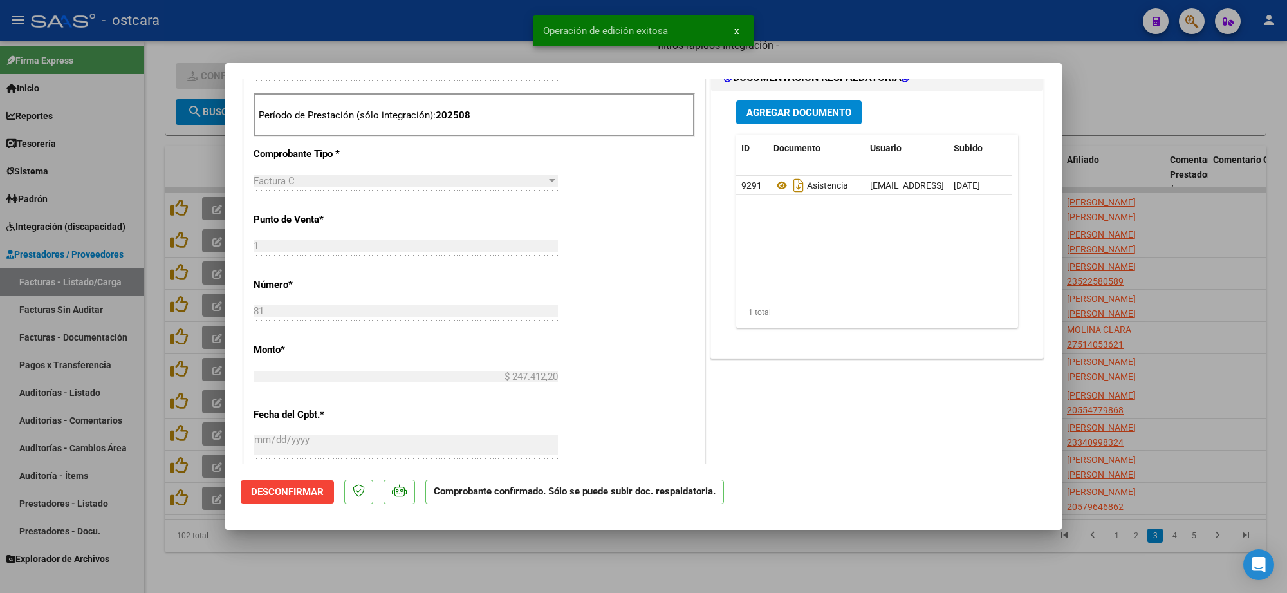
click at [1200, 248] on div at bounding box center [643, 296] width 1287 height 593
type input "$ 0,00"
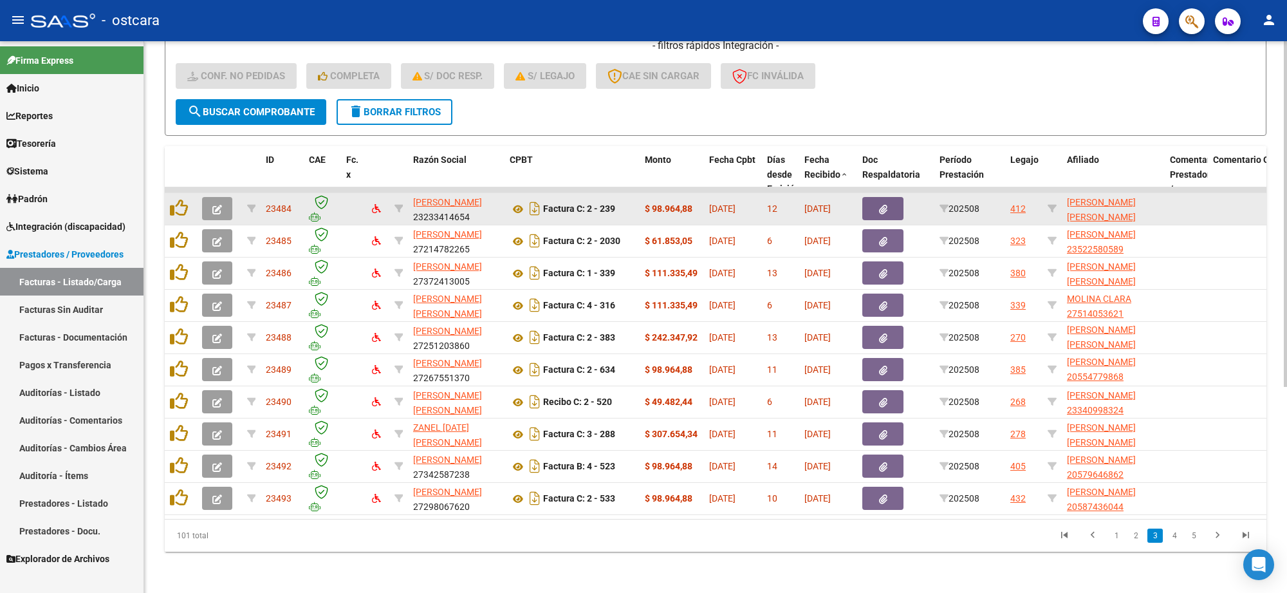
click at [217, 205] on icon "button" at bounding box center [217, 210] width 10 height 10
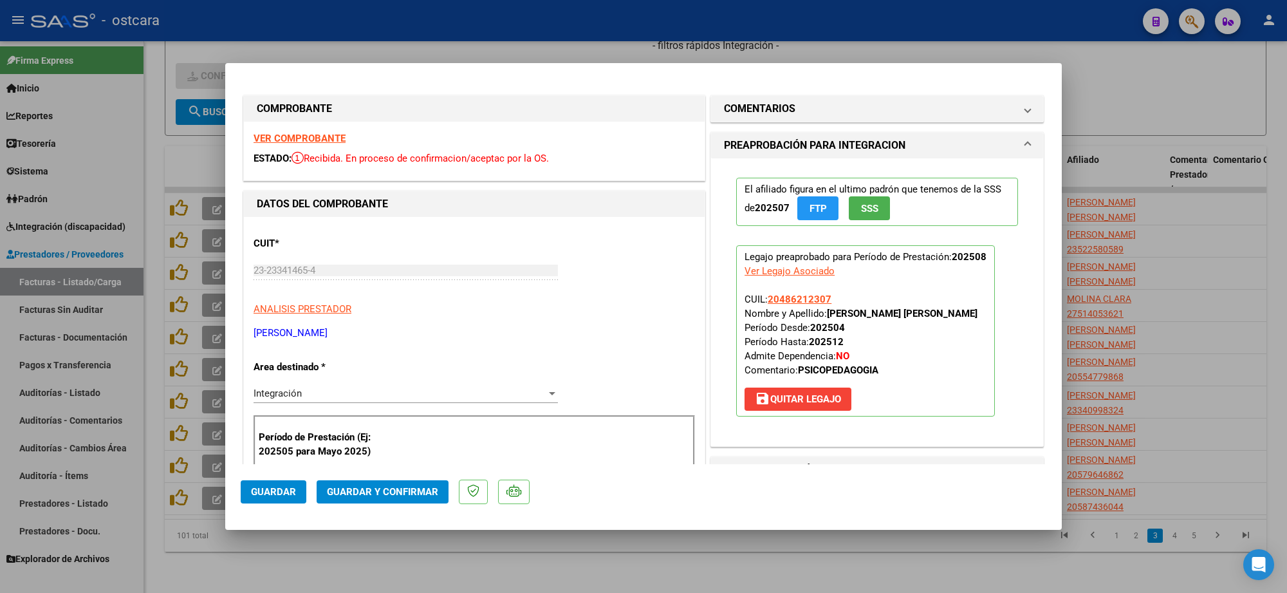
click at [278, 138] on strong "VER COMPROBANTE" at bounding box center [299, 139] width 92 height 12
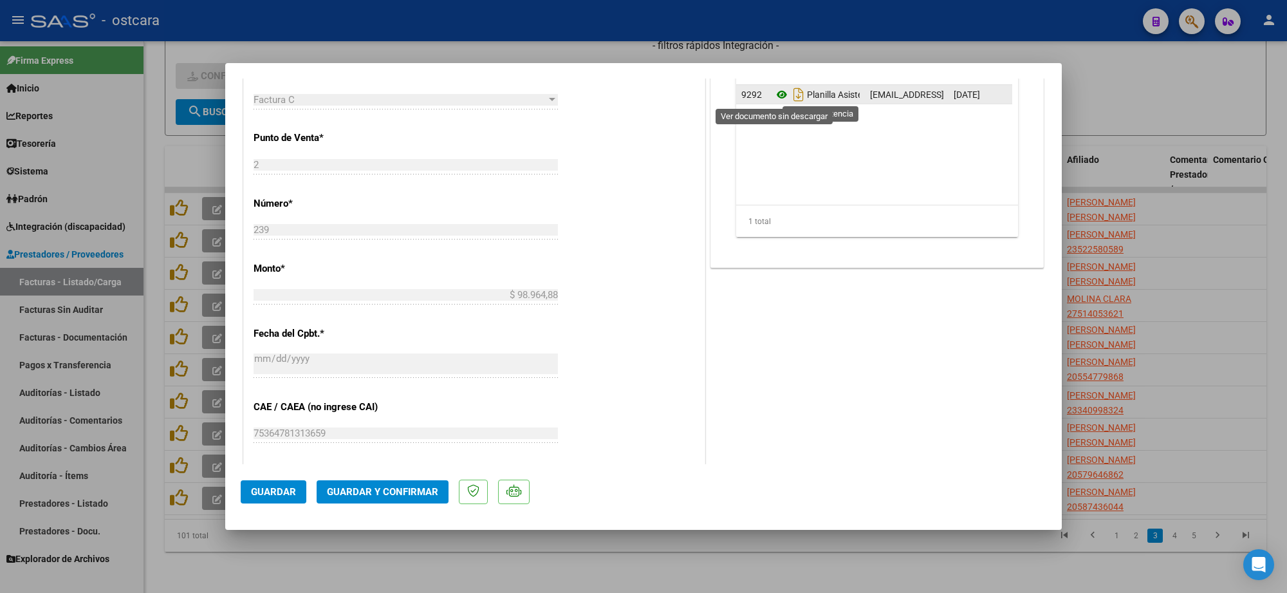
click at [777, 93] on icon at bounding box center [781, 94] width 17 height 15
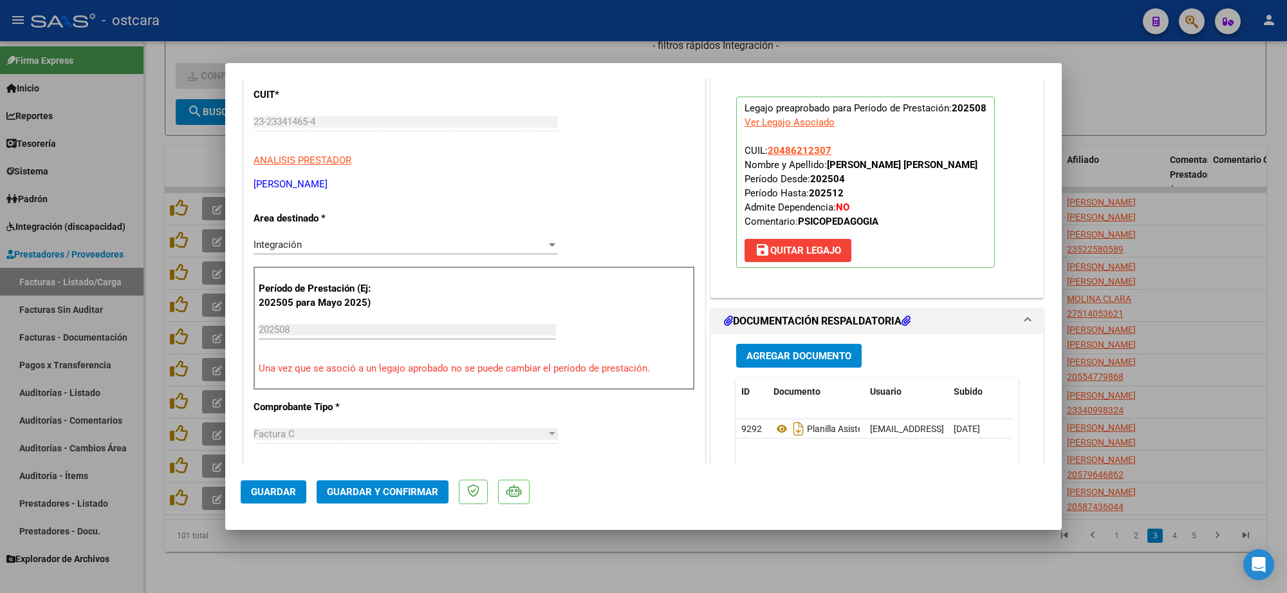
scroll to position [0, 0]
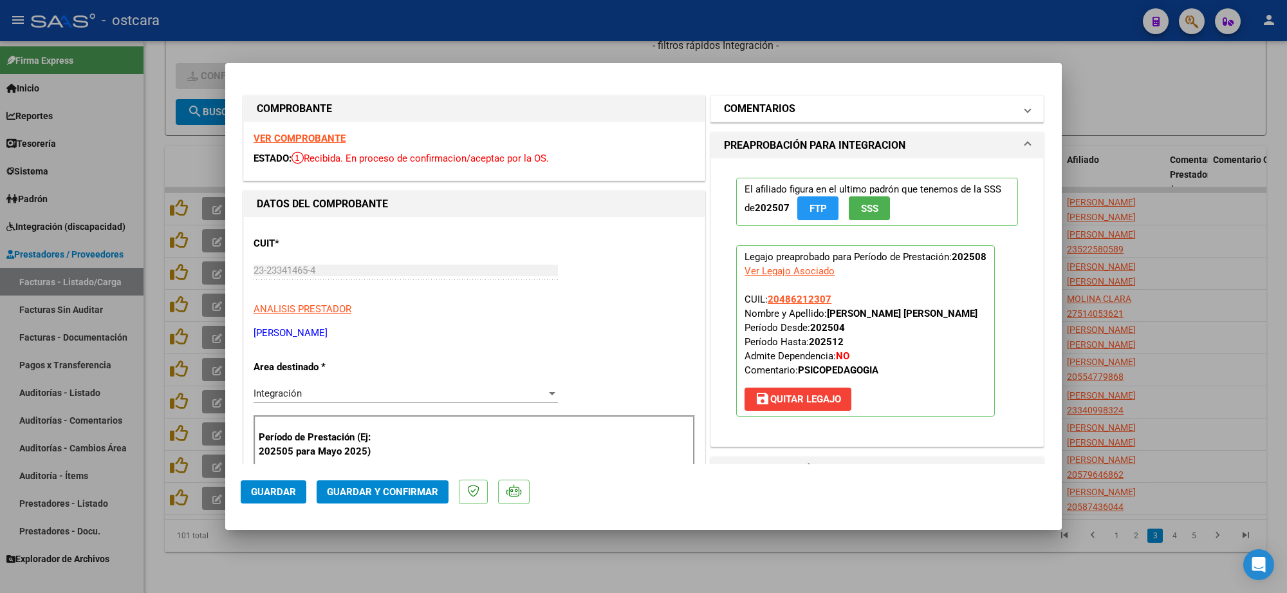
click at [778, 108] on h1 "COMENTARIOS" at bounding box center [759, 108] width 71 height 15
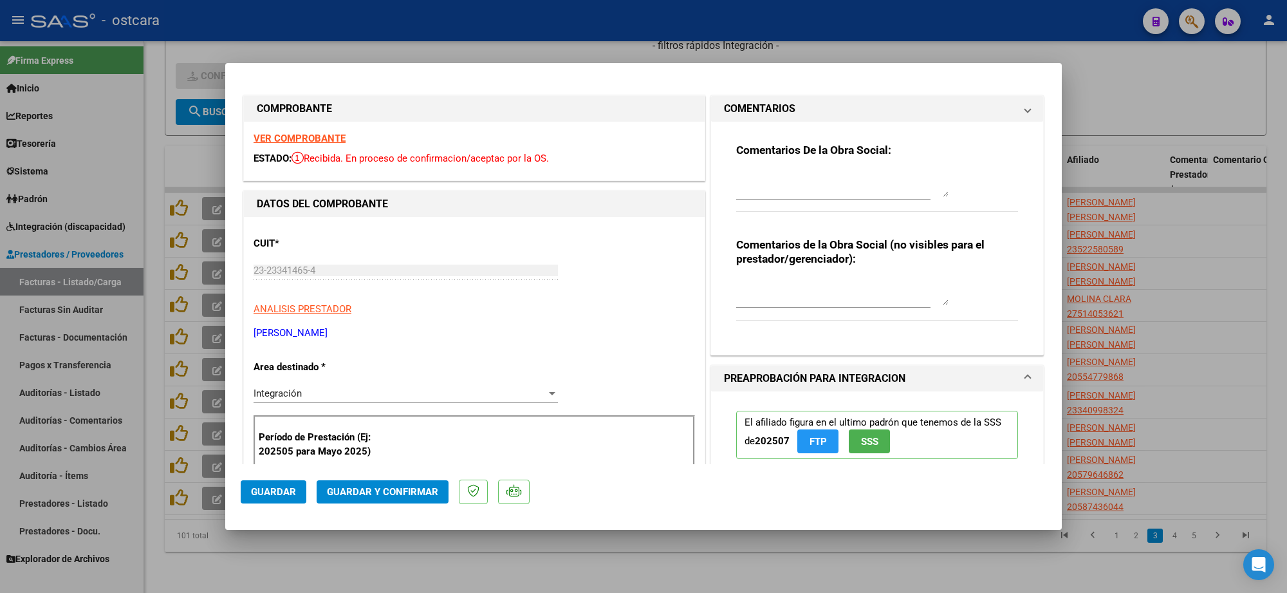
click at [802, 166] on div "Comentarios De la Obra Social:" at bounding box center [877, 184] width 282 height 83
click at [809, 191] on textarea at bounding box center [842, 184] width 212 height 26
paste textarea "Recordar indicar vinculo del firmante en las planillas de asistencia."
type textarea "Recordar indicar vinculo del firmante en las planillas de asistencia."
click at [398, 493] on span "Guardar y Confirmar" at bounding box center [382, 492] width 111 height 12
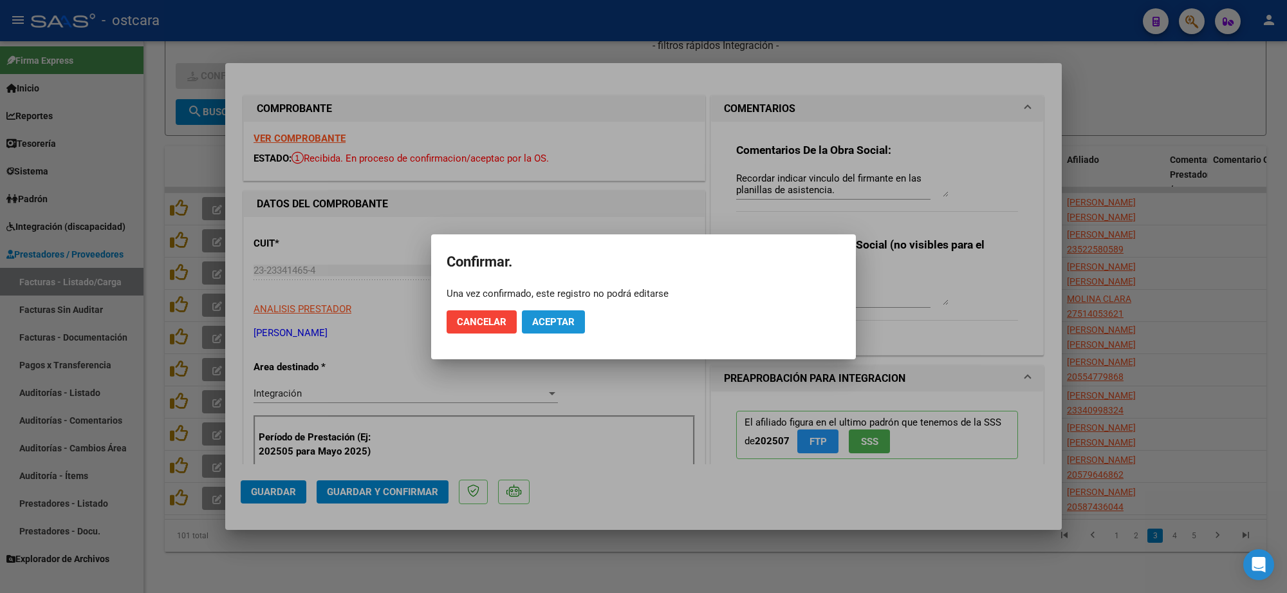
click at [531, 331] on button "Aceptar" at bounding box center [553, 321] width 63 height 23
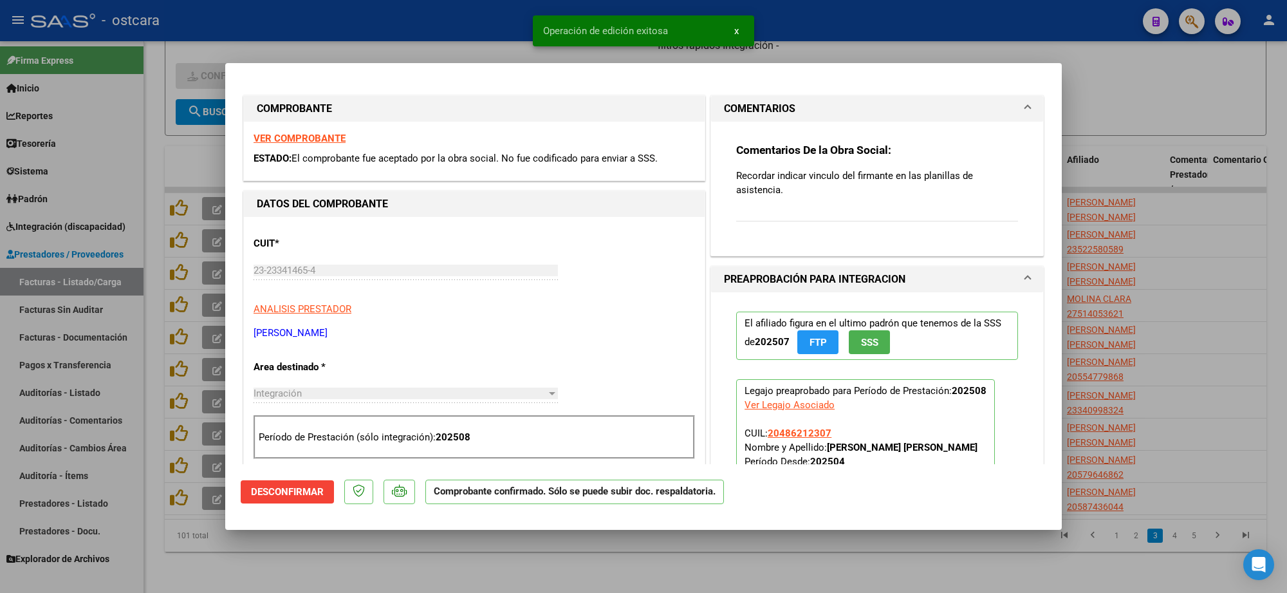
click at [1202, 250] on div at bounding box center [643, 296] width 1287 height 593
type input "$ 0,00"
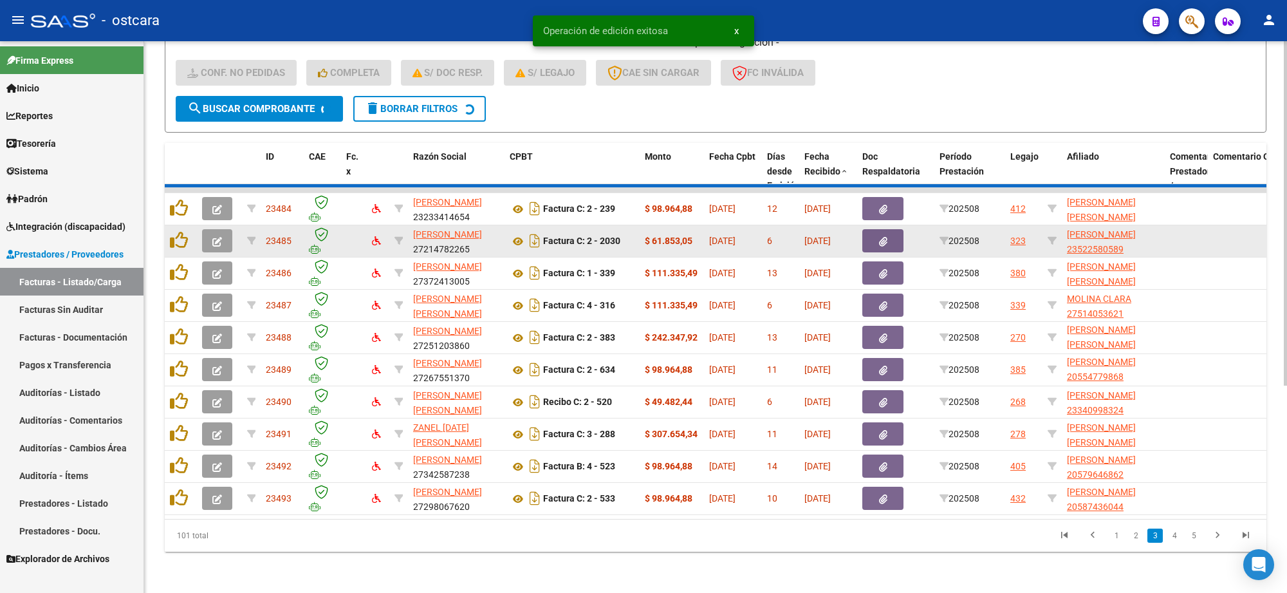
scroll to position [17, 0]
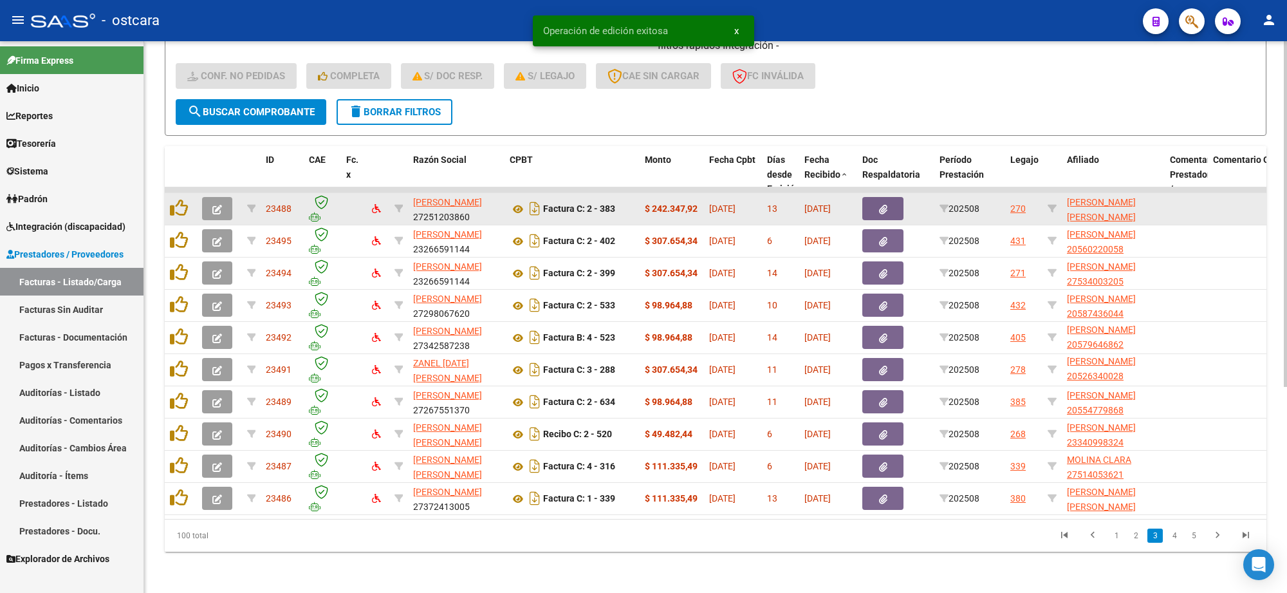
click at [210, 197] on button "button" at bounding box center [217, 208] width 30 height 23
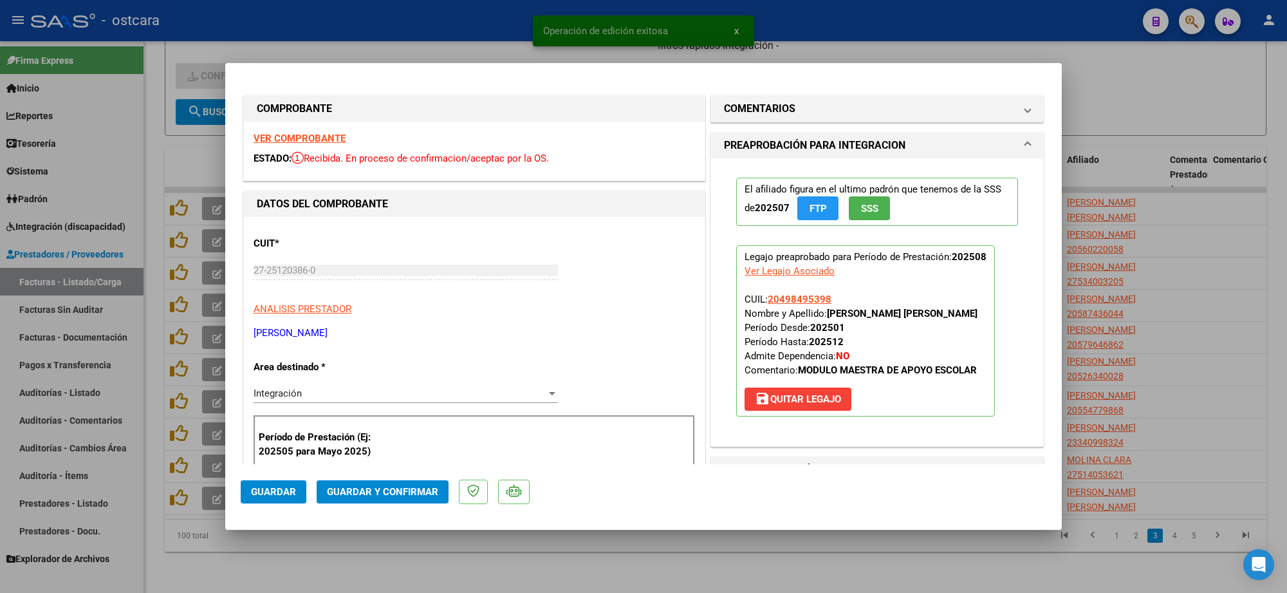
click at [327, 142] on strong "VER COMPROBANTE" at bounding box center [299, 139] width 92 height 12
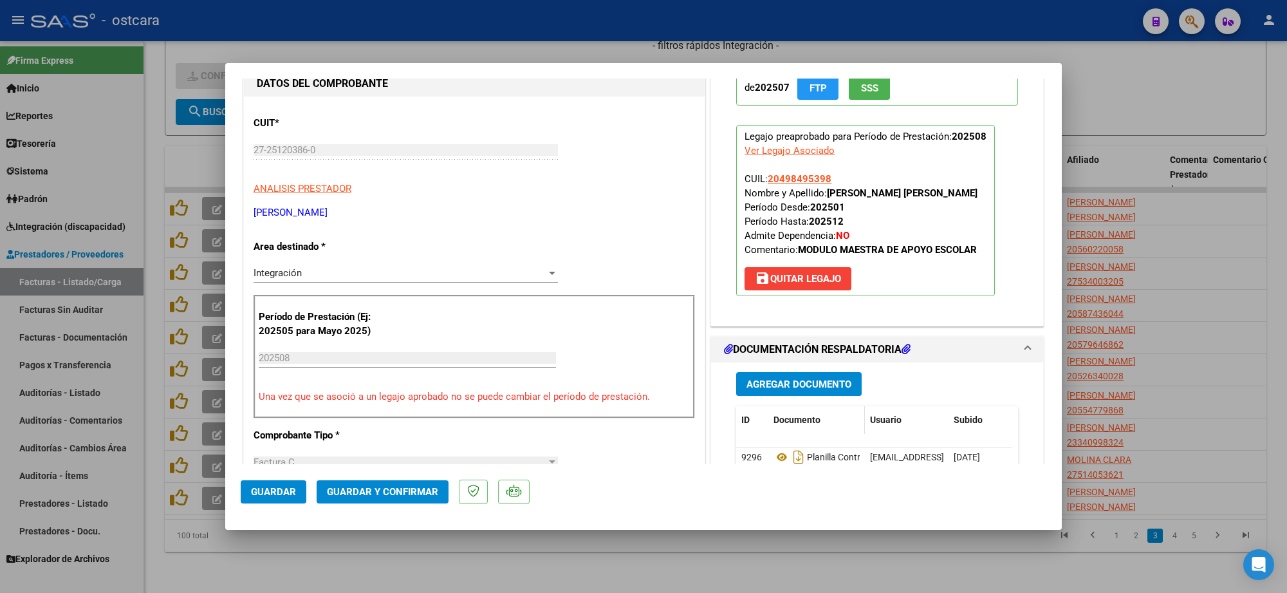
scroll to position [241, 0]
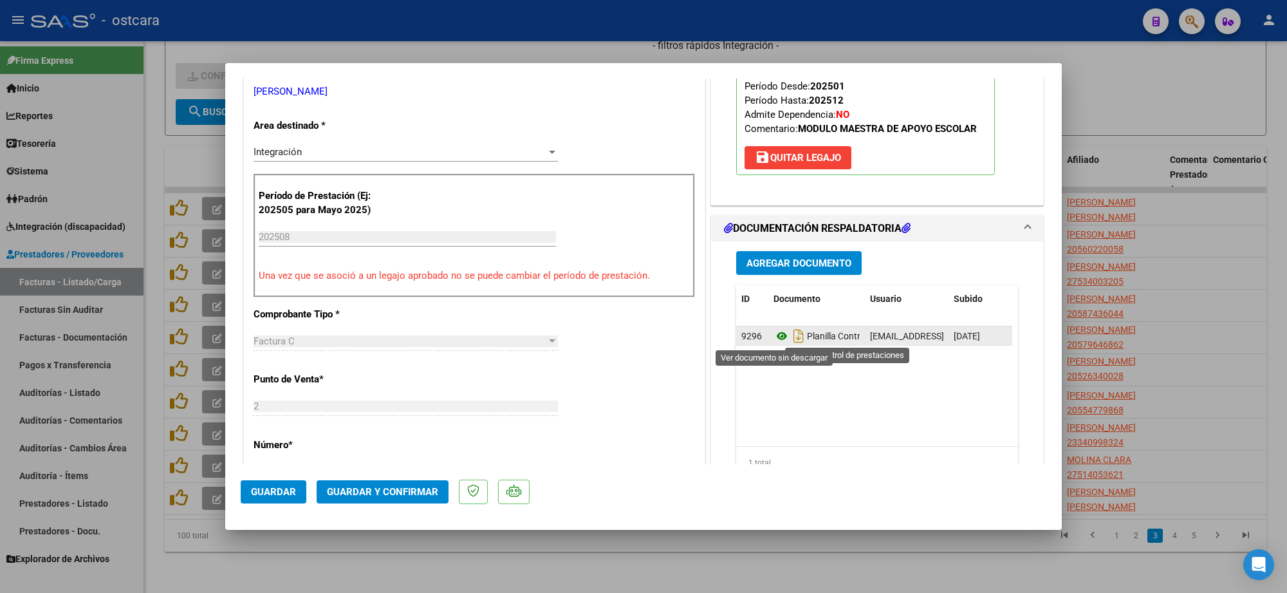
click at [777, 340] on icon at bounding box center [781, 335] width 17 height 15
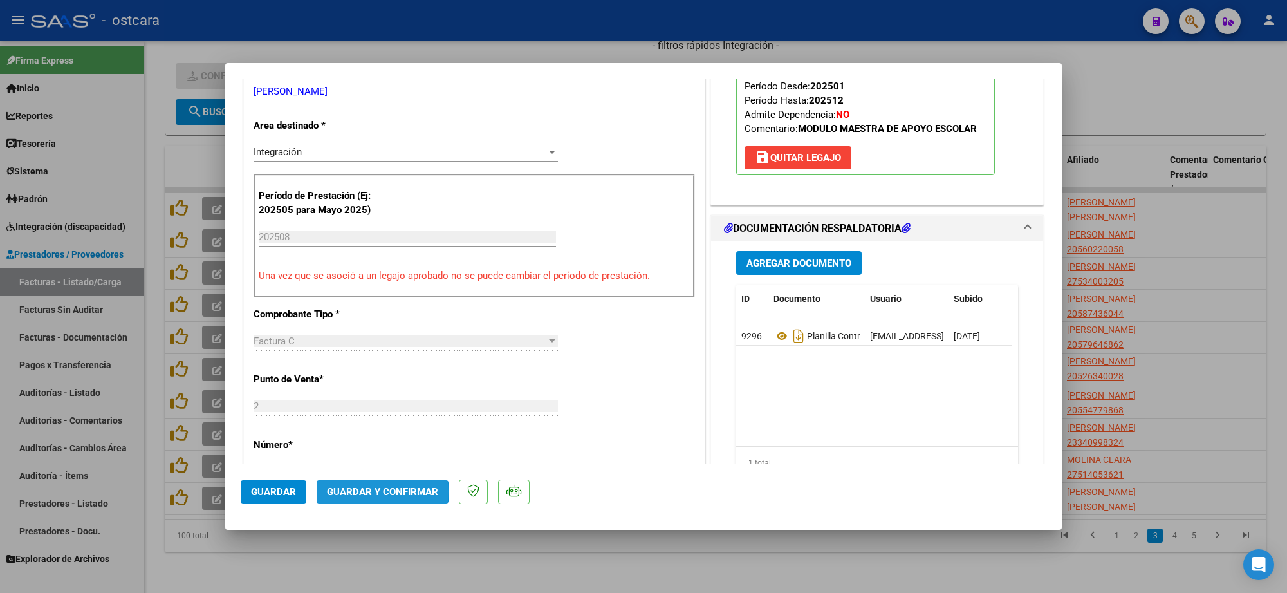
click at [363, 491] on span "Guardar y Confirmar" at bounding box center [382, 492] width 111 height 12
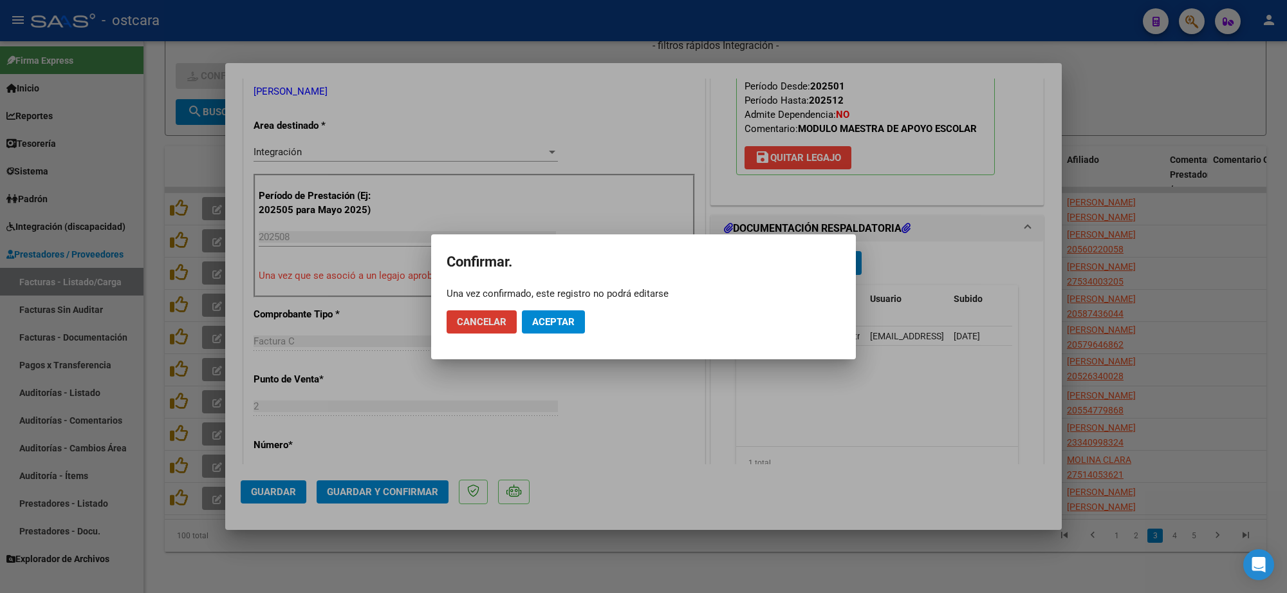
click at [550, 335] on mat-dialog-actions "Cancelar Aceptar" at bounding box center [643, 322] width 394 height 44
click at [555, 329] on button "Aceptar" at bounding box center [553, 321] width 63 height 23
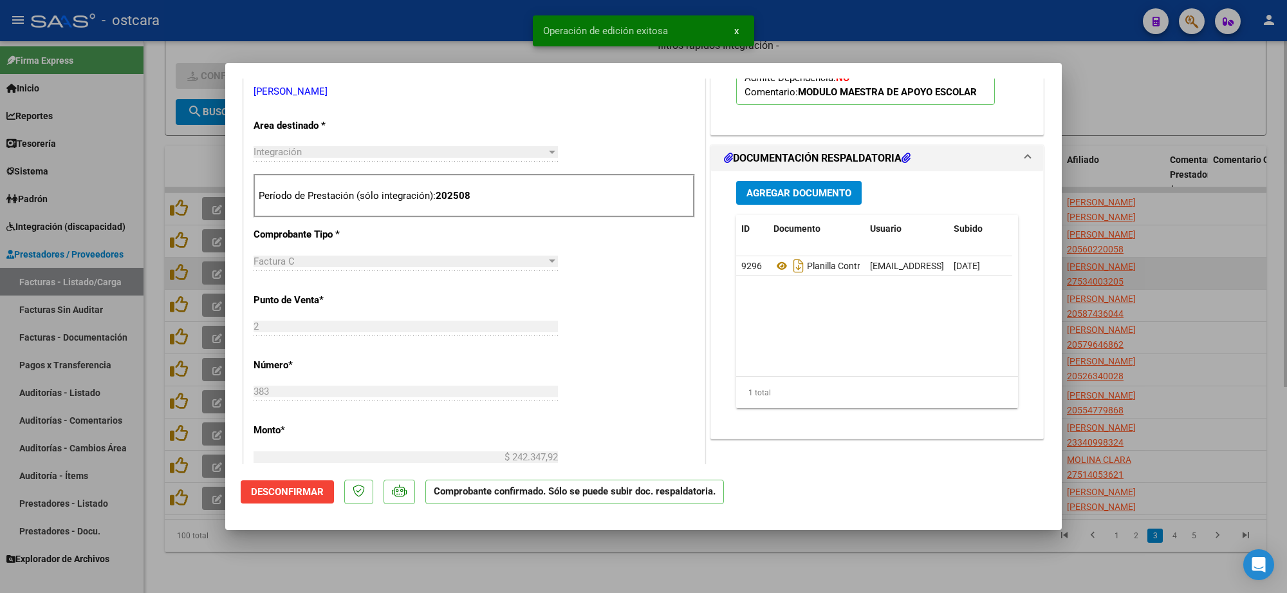
click at [1211, 234] on div at bounding box center [643, 296] width 1287 height 593
type input "$ 0,00"
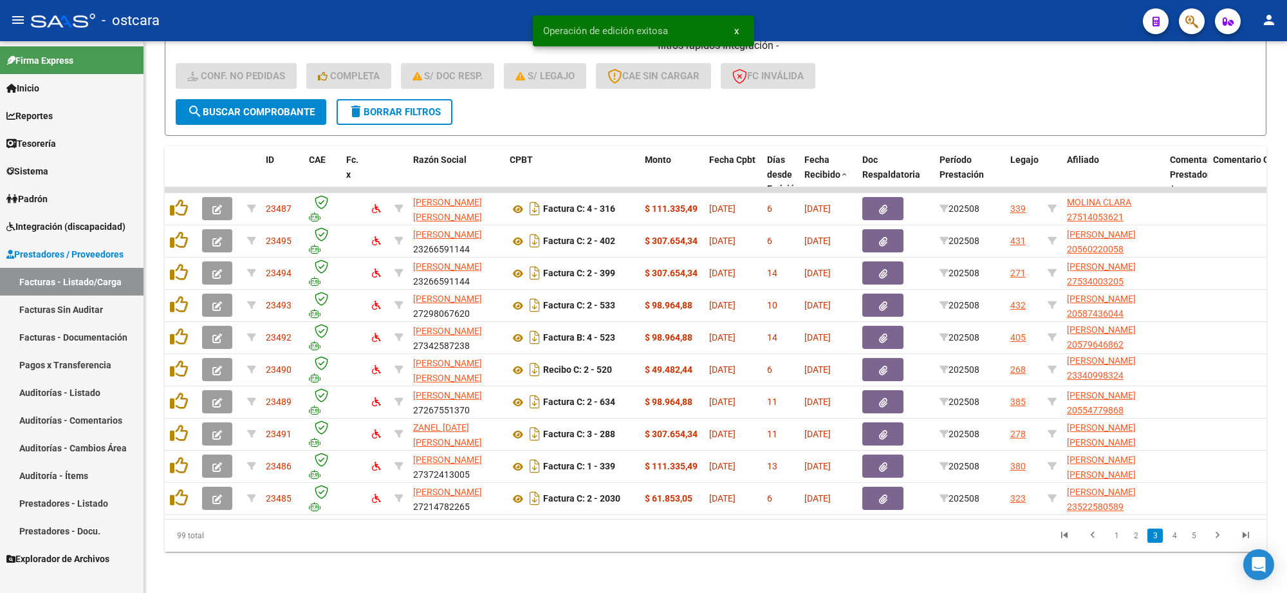
scroll to position [1, 0]
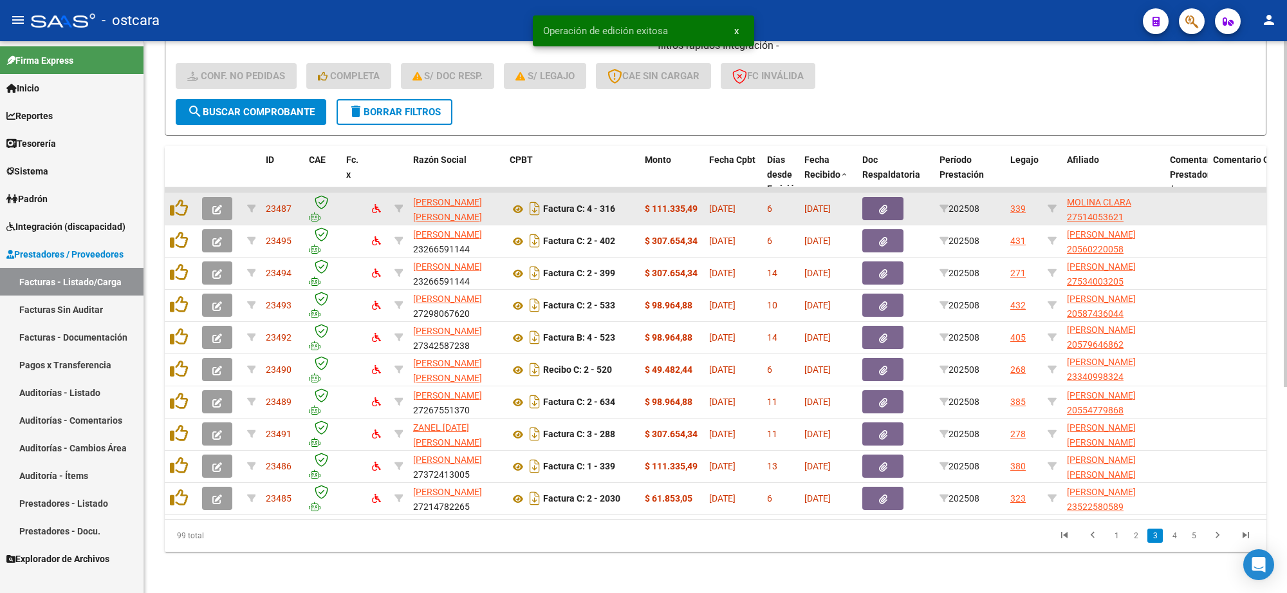
click at [210, 198] on button "button" at bounding box center [217, 208] width 30 height 23
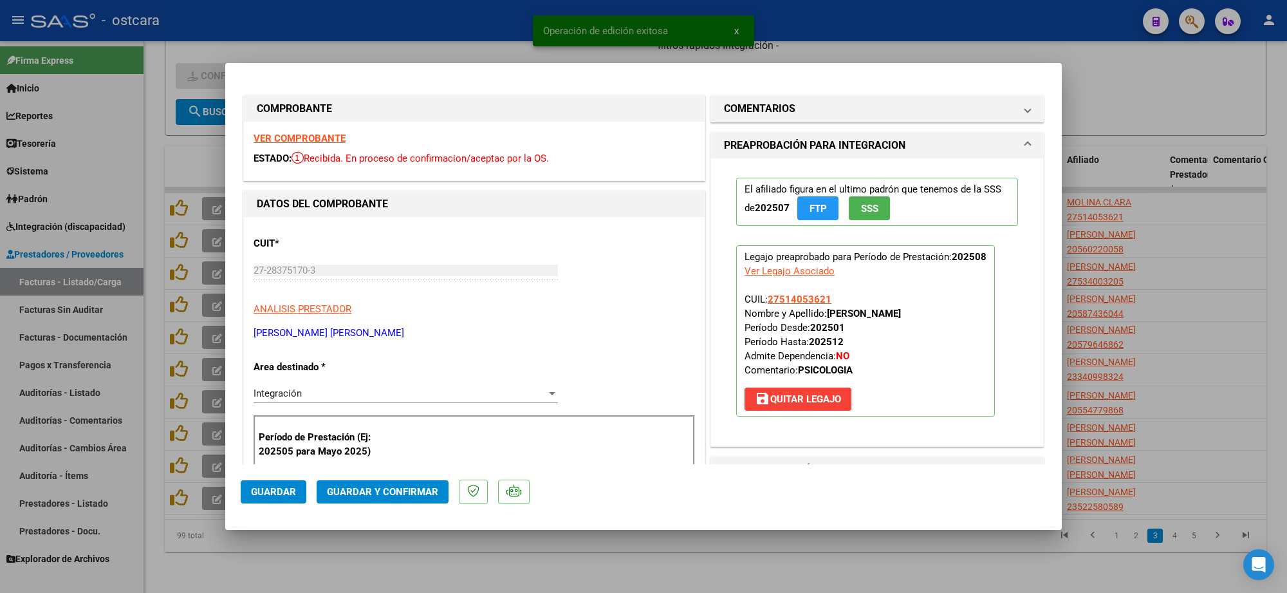
click at [304, 135] on strong "VER COMPROBANTE" at bounding box center [299, 139] width 92 height 12
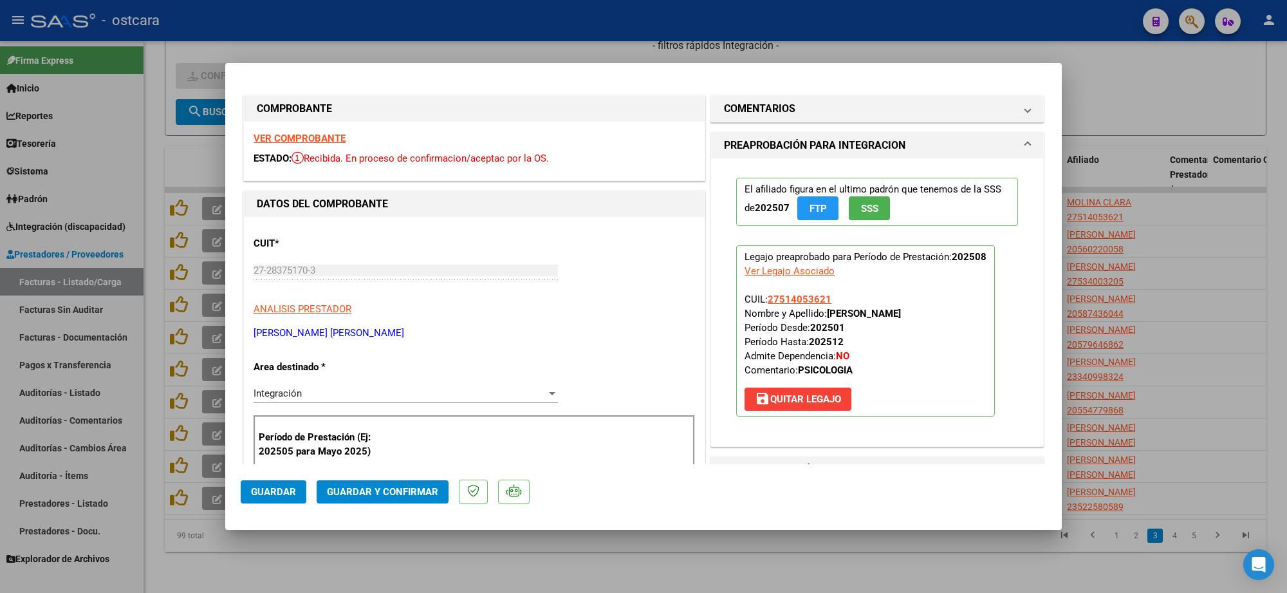
scroll to position [322, 0]
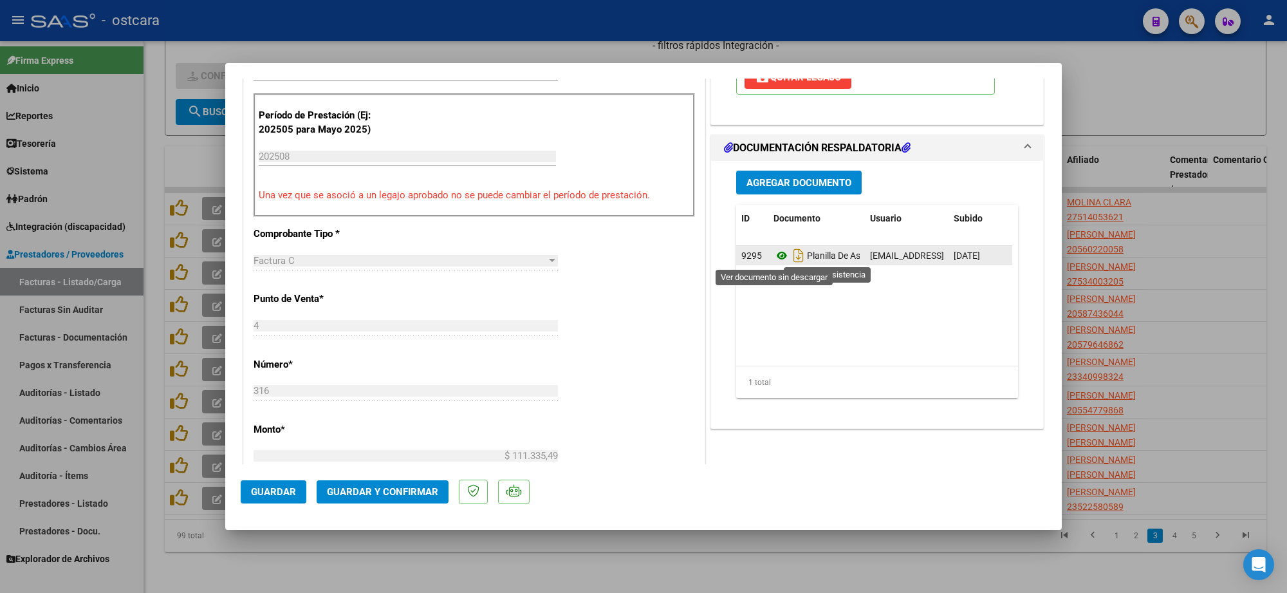
click at [773, 251] on icon at bounding box center [781, 255] width 17 height 15
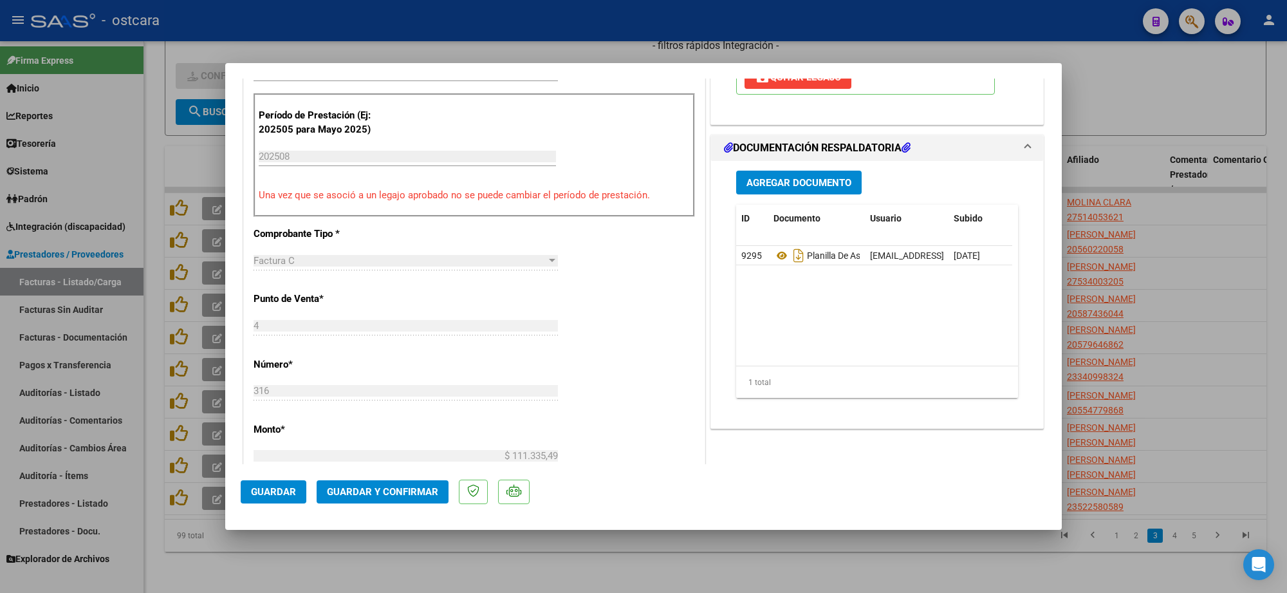
click at [374, 488] on span "Guardar y Confirmar" at bounding box center [382, 492] width 111 height 12
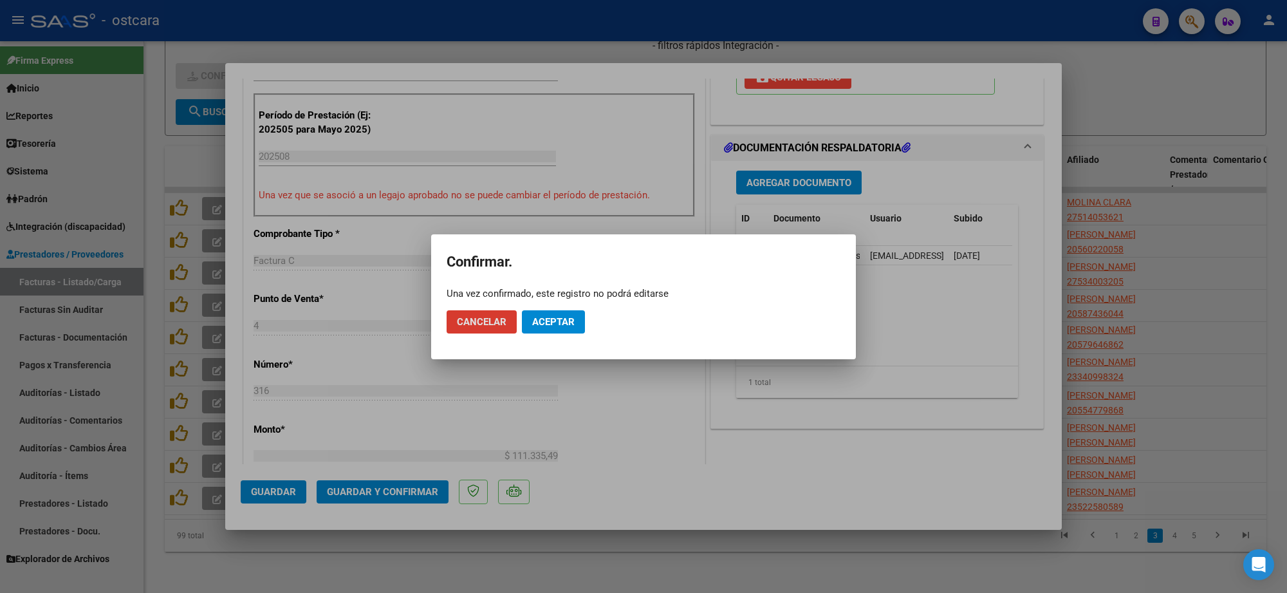
click at [562, 312] on button "Aceptar" at bounding box center [553, 321] width 63 height 23
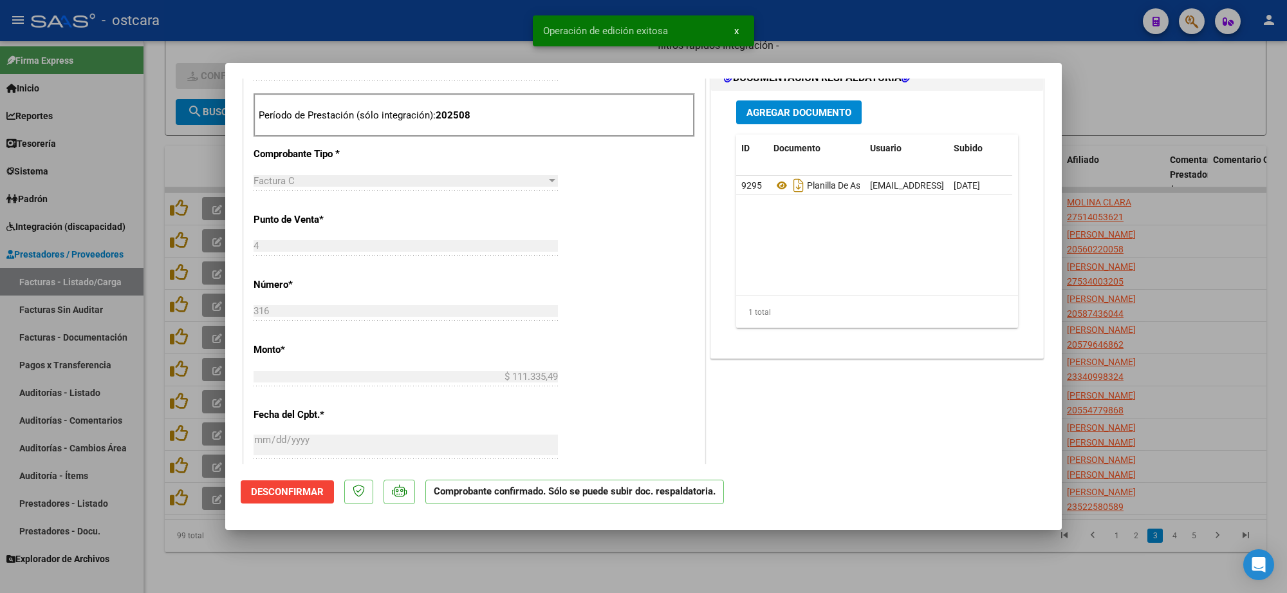
click at [1161, 287] on div at bounding box center [643, 296] width 1287 height 593
type input "$ 0,00"
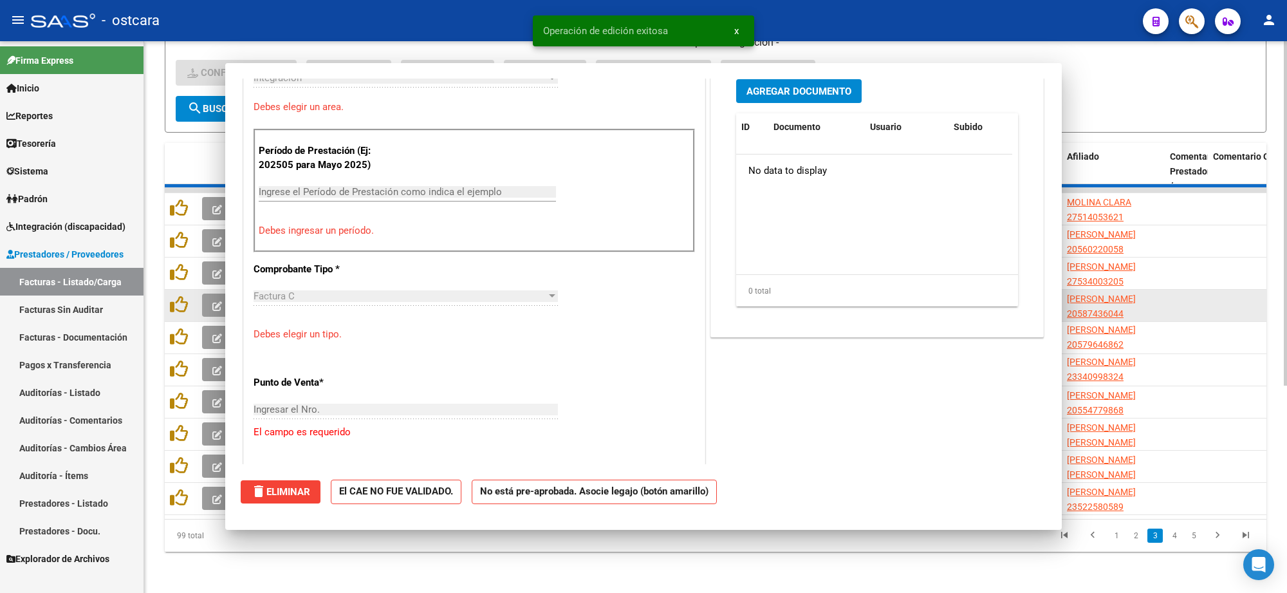
scroll to position [344, 0]
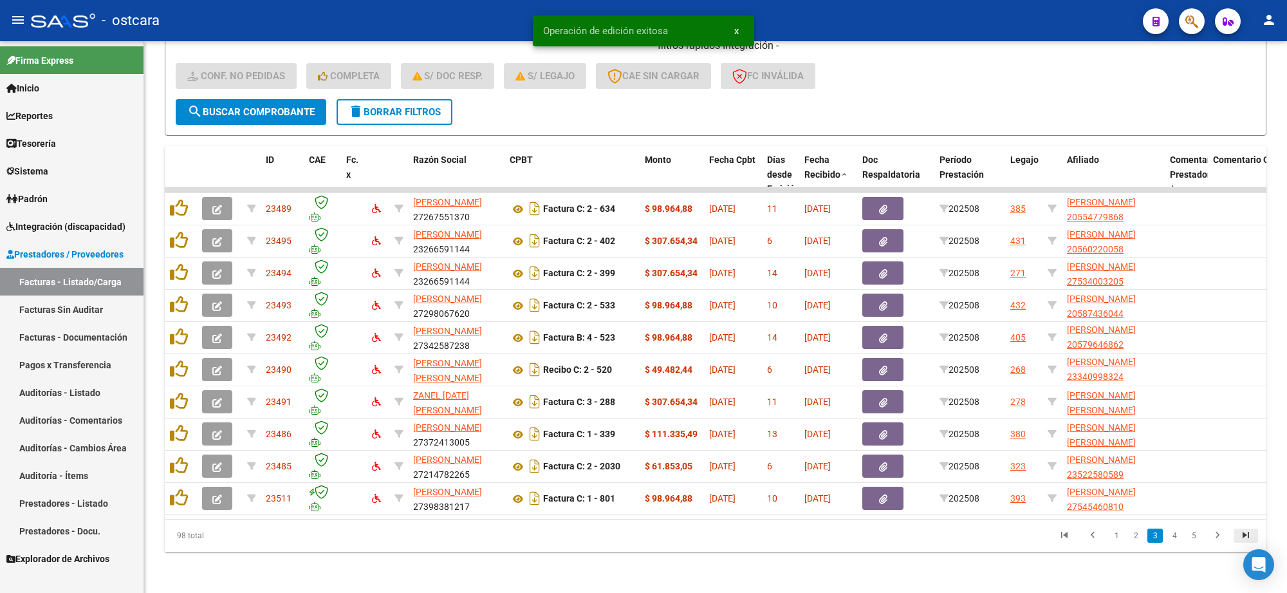
click at [1242, 532] on icon "go to last page" at bounding box center [1245, 536] width 17 height 15
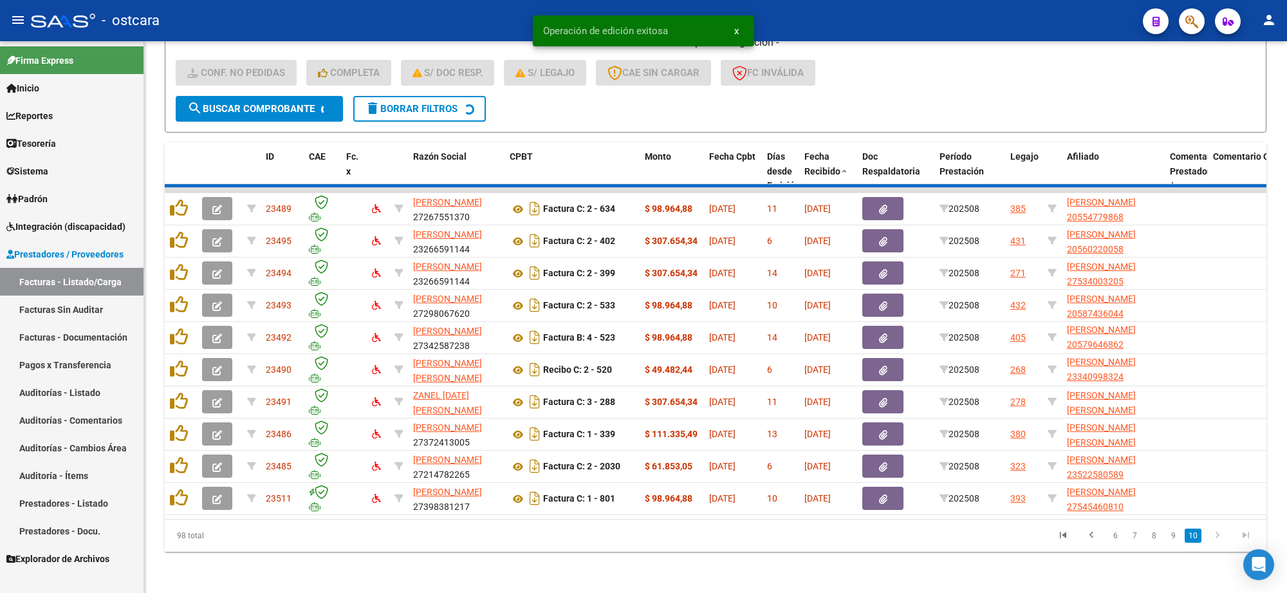
scroll to position [264, 0]
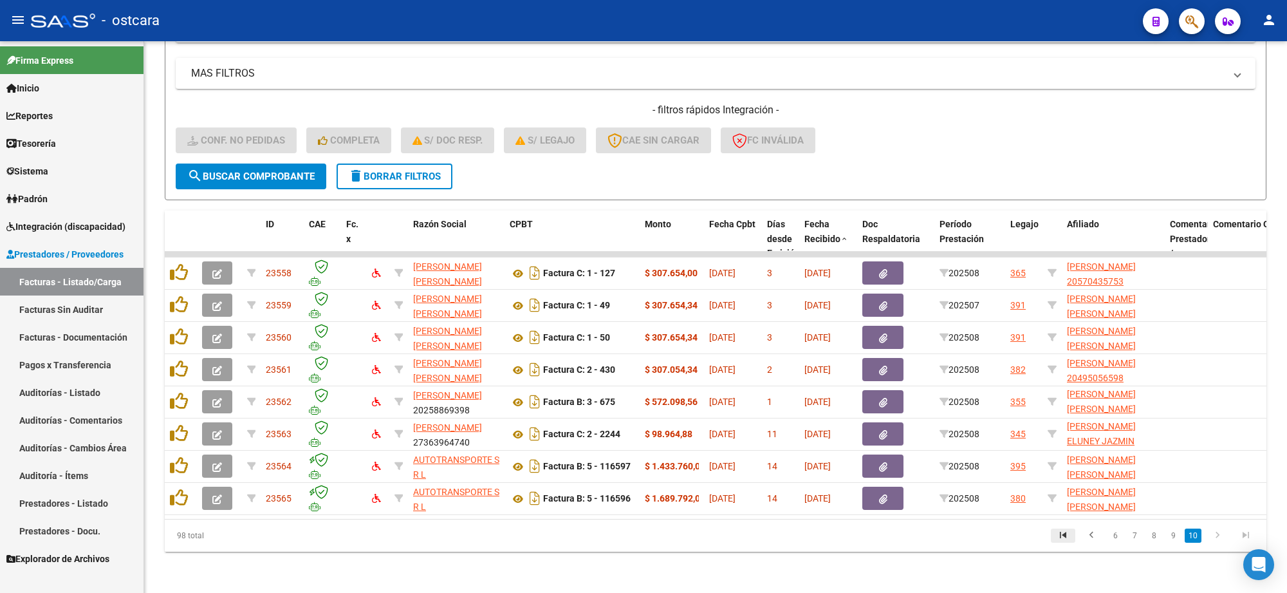
click at [1059, 532] on icon "go to first page" at bounding box center [1062, 536] width 17 height 15
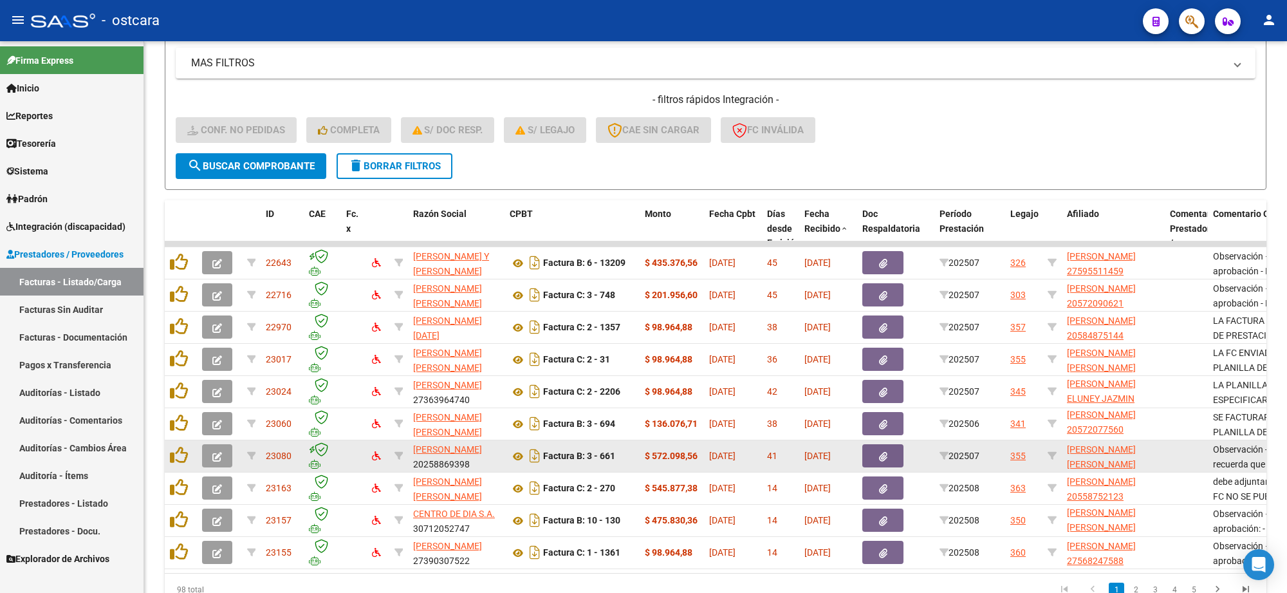
scroll to position [328, 0]
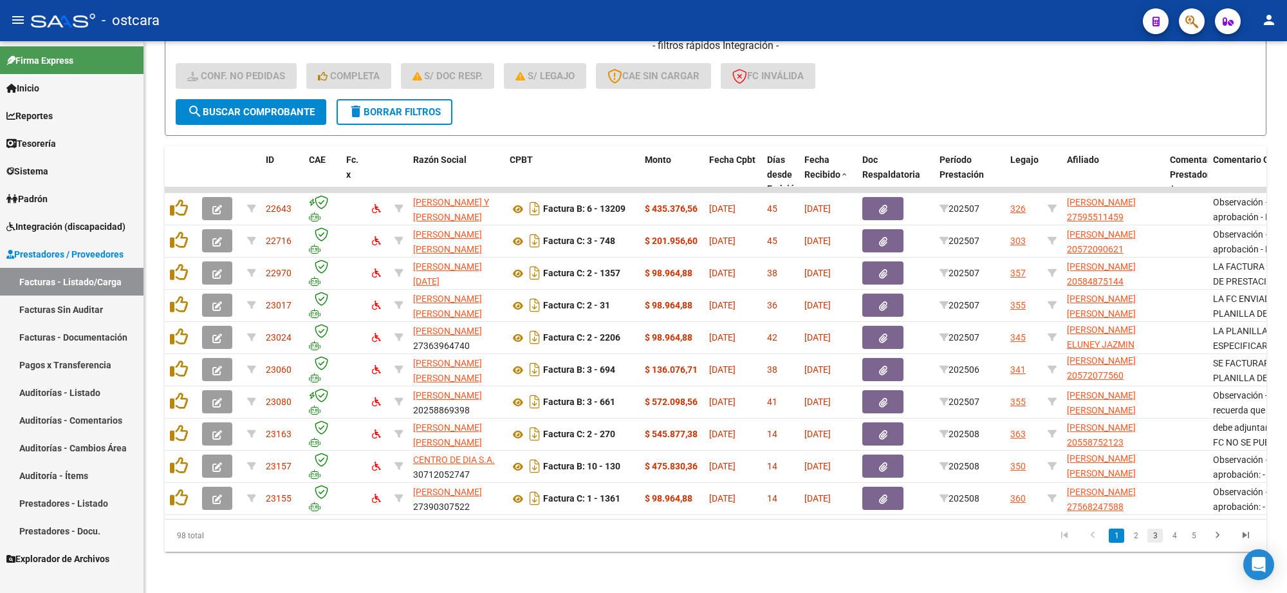
click at [1159, 535] on link "3" at bounding box center [1154, 535] width 15 height 14
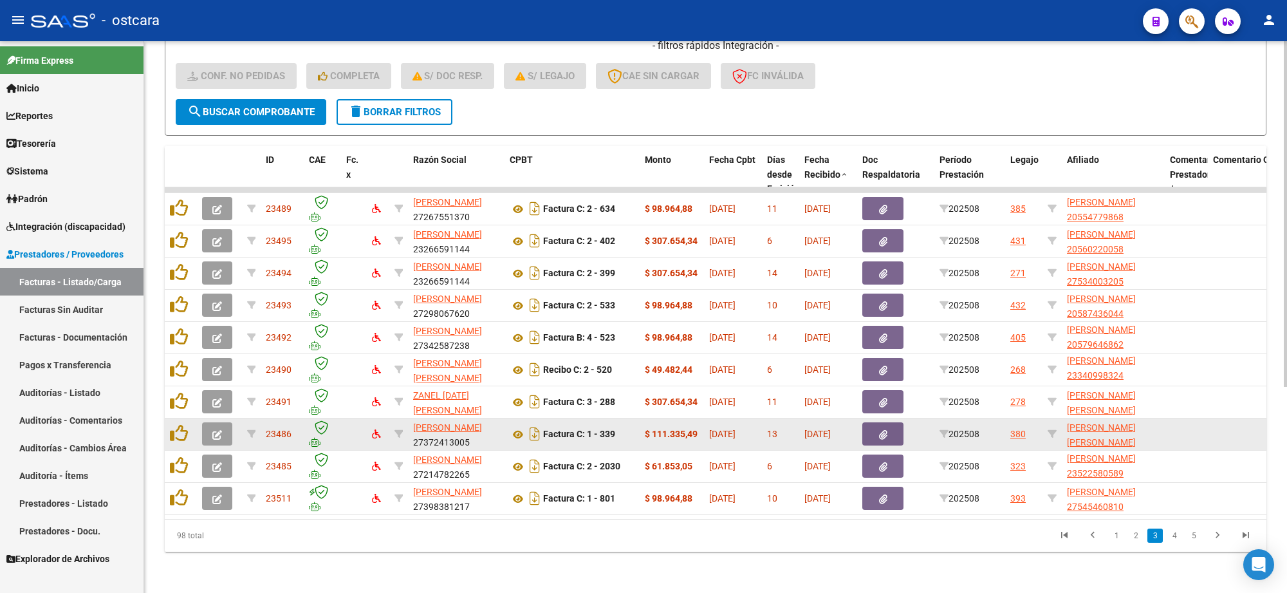
scroll to position [1, 0]
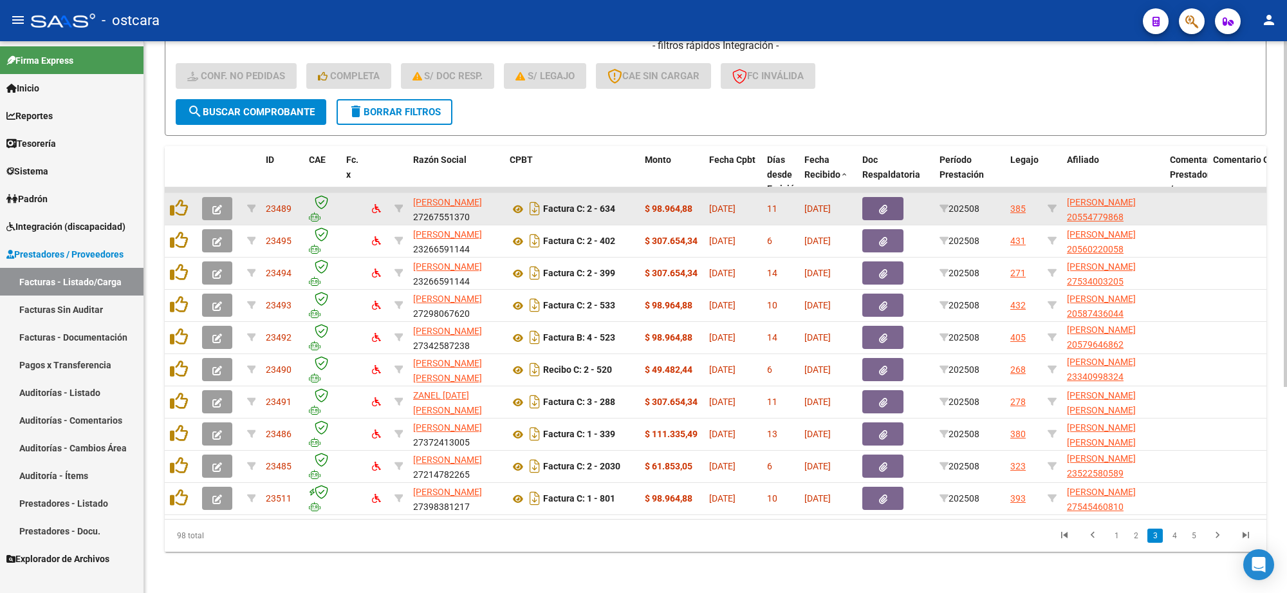
click at [213, 203] on span "button" at bounding box center [217, 209] width 10 height 12
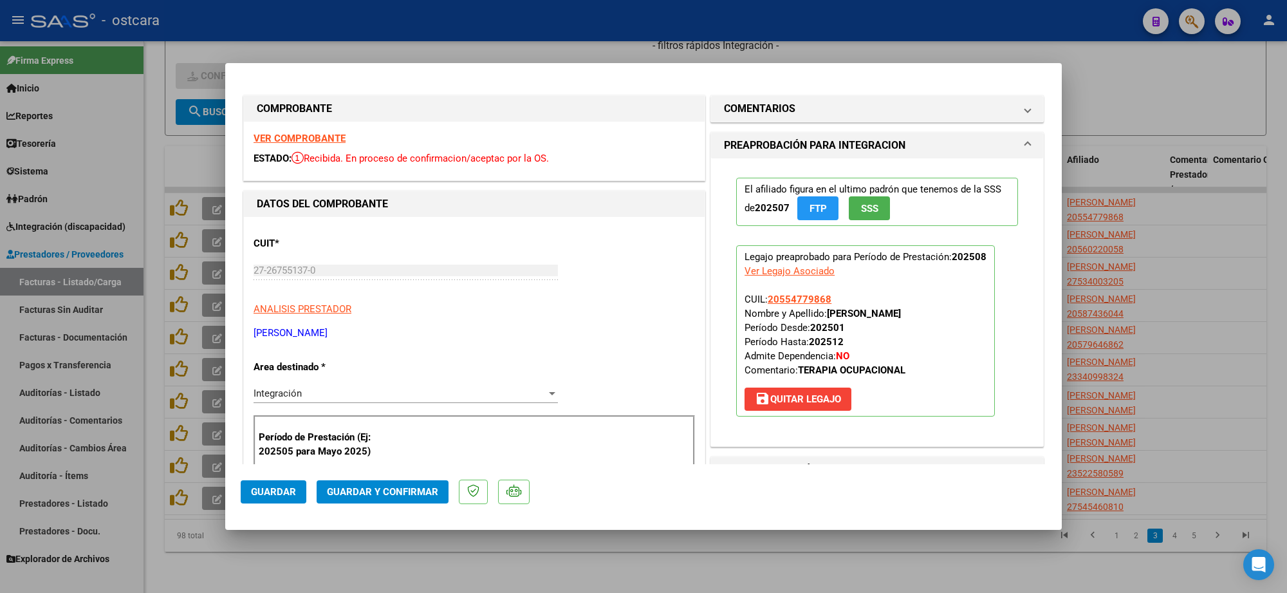
click at [327, 142] on strong "VER COMPROBANTE" at bounding box center [299, 139] width 92 height 12
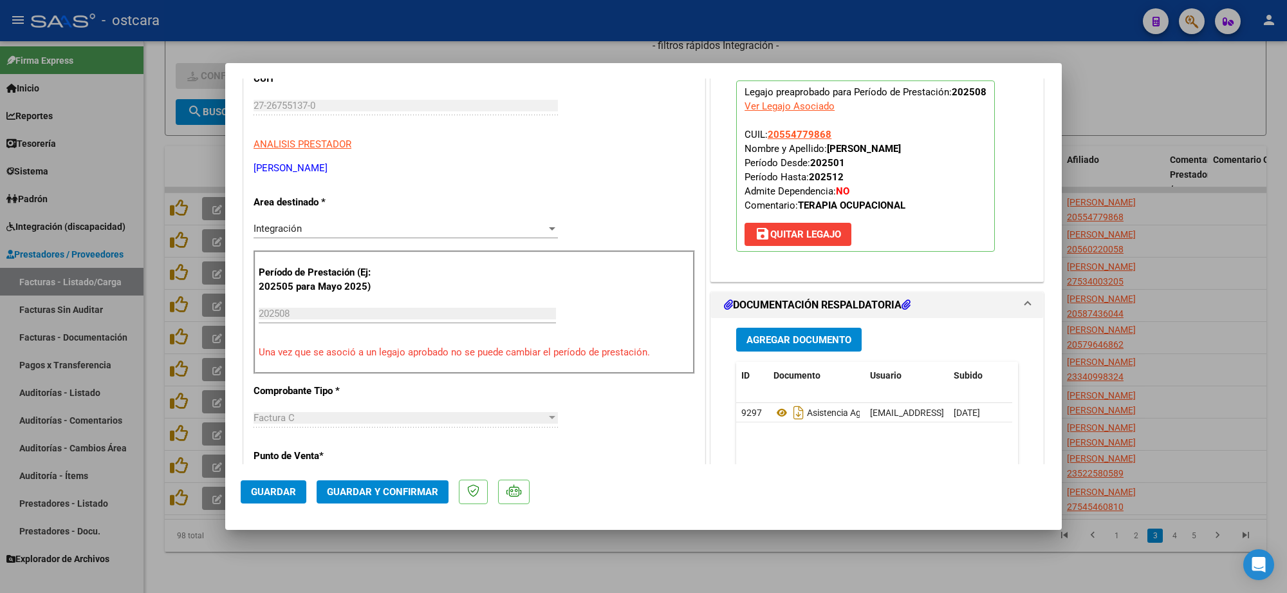
scroll to position [322, 0]
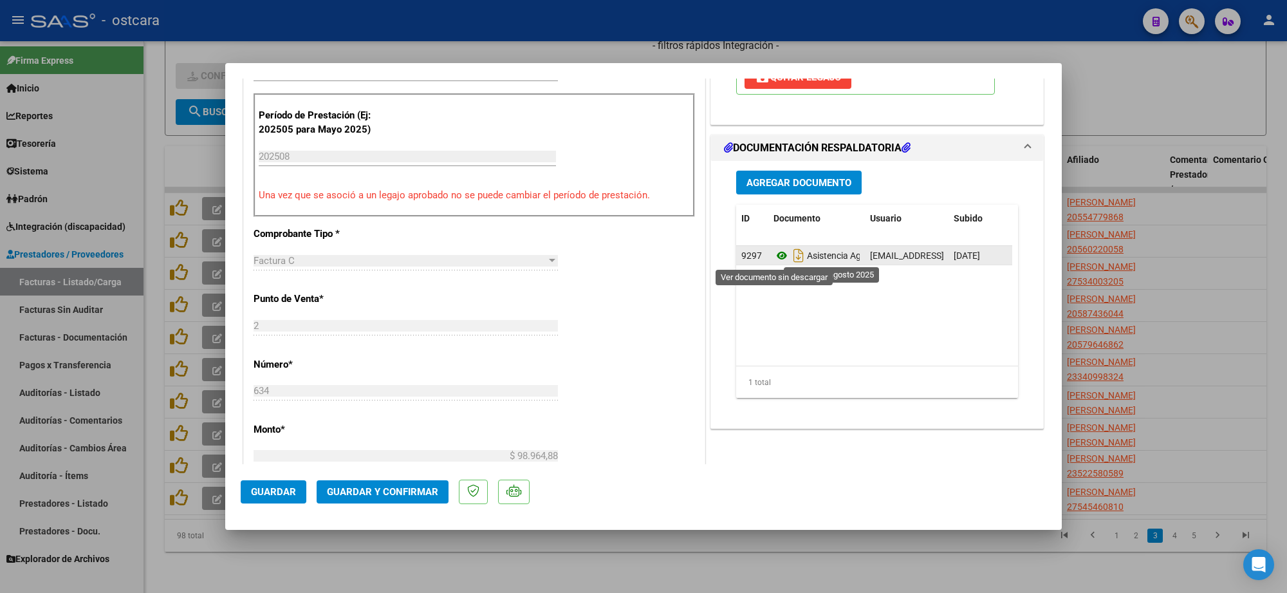
click at [778, 251] on icon at bounding box center [781, 255] width 17 height 15
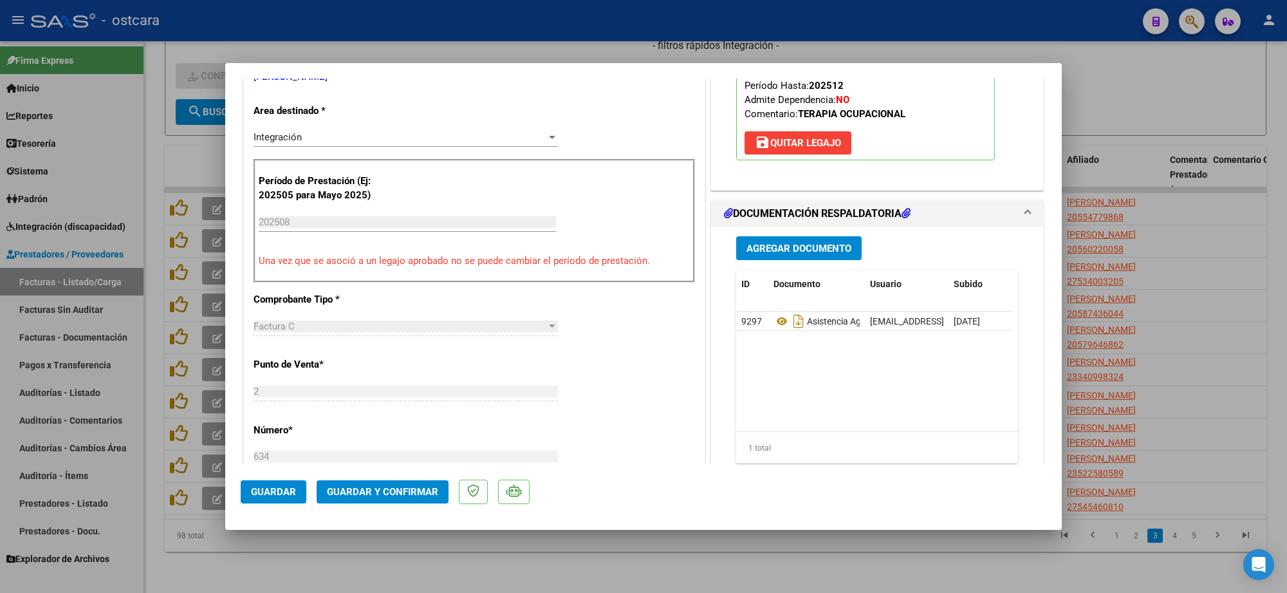
scroll to position [483, 0]
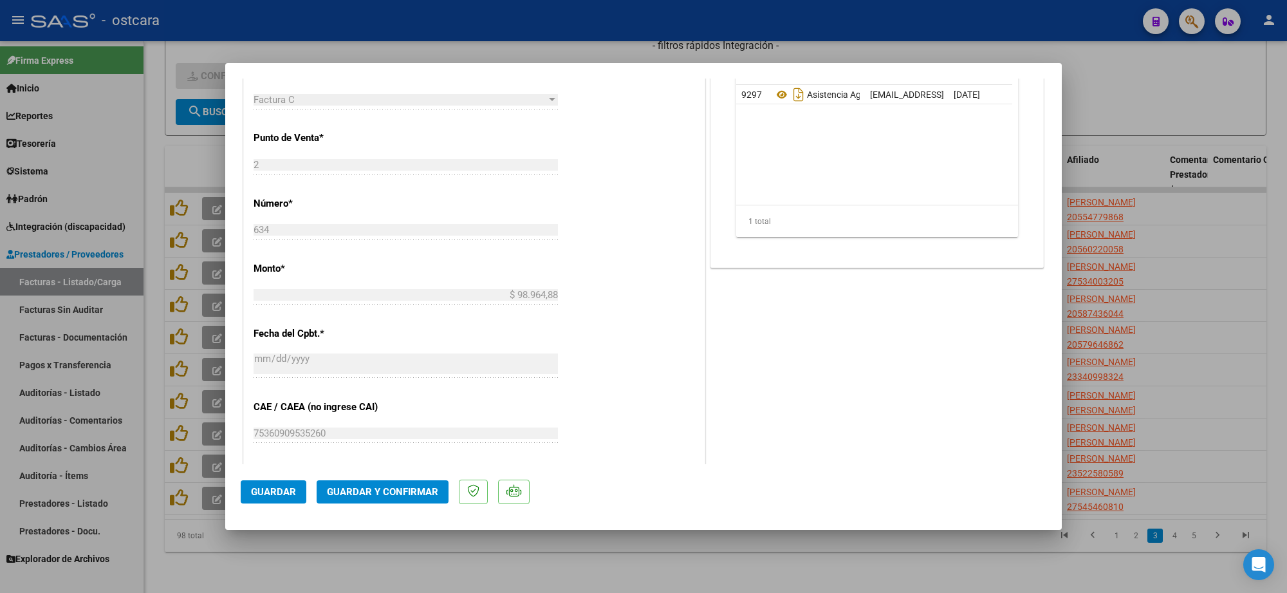
click at [389, 489] on span "Guardar y Confirmar" at bounding box center [382, 492] width 111 height 12
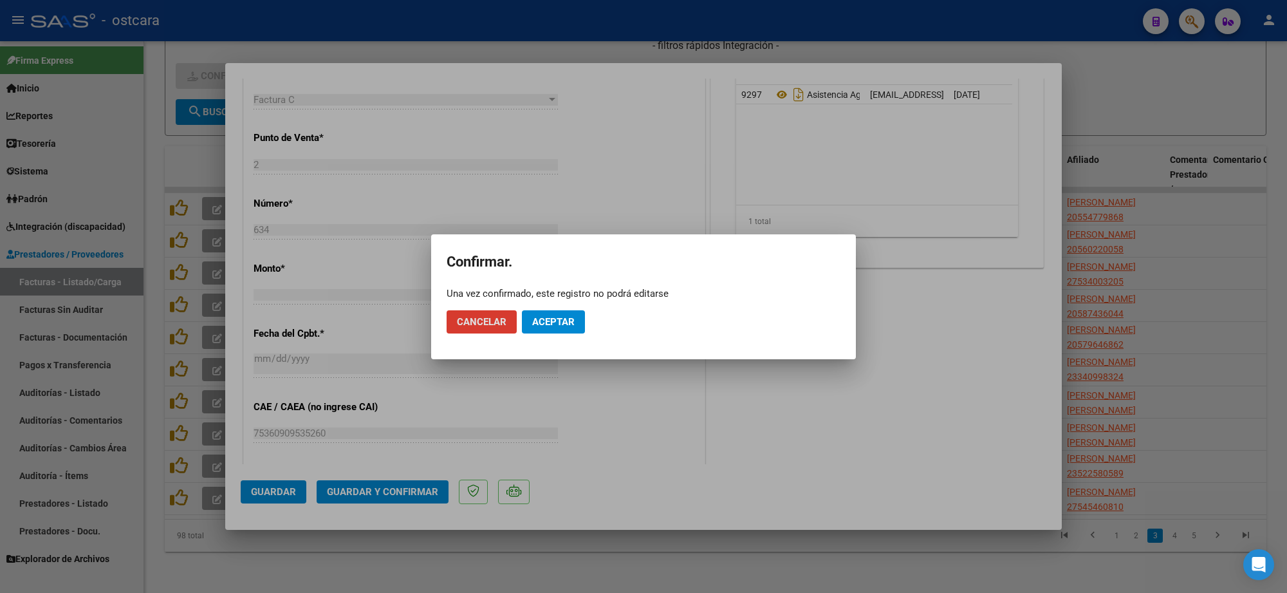
click at [551, 317] on span "Aceptar" at bounding box center [553, 322] width 42 height 12
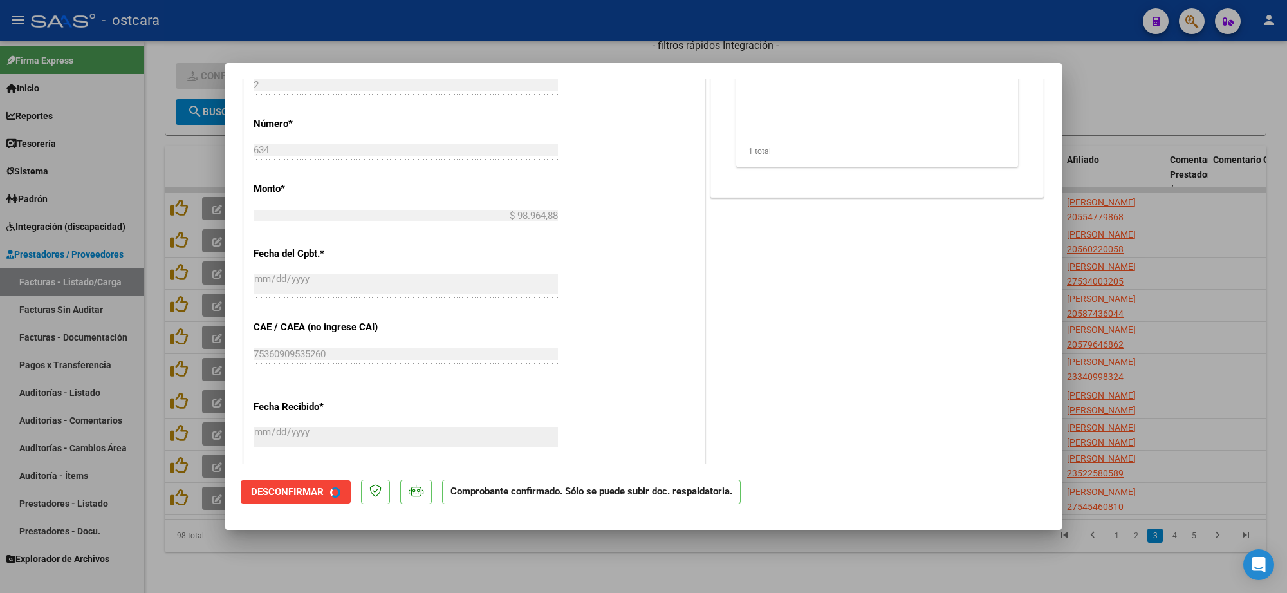
click at [1197, 176] on div at bounding box center [643, 296] width 1287 height 593
type input "$ 0,00"
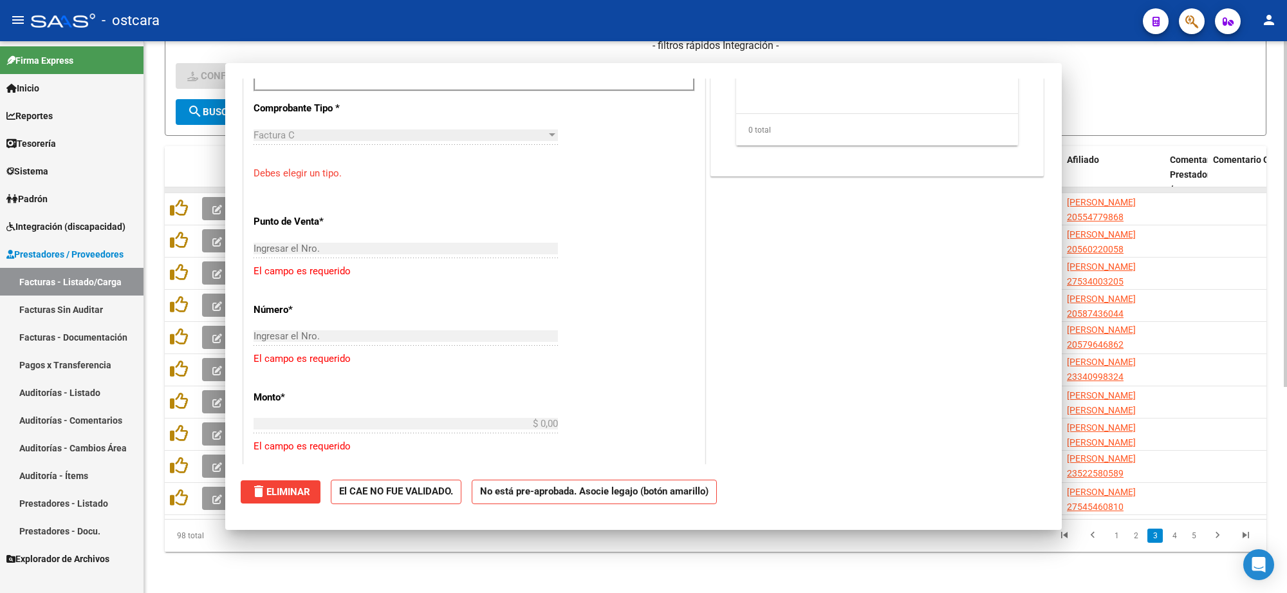
scroll to position [505, 0]
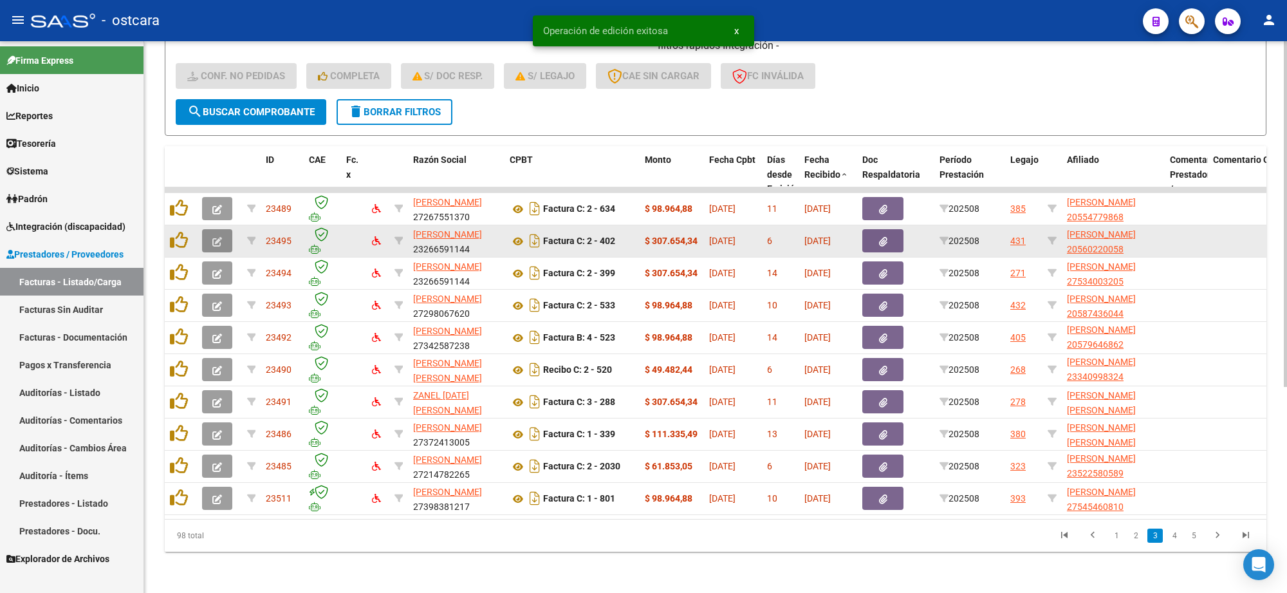
click at [216, 237] on icon "button" at bounding box center [217, 242] width 10 height 10
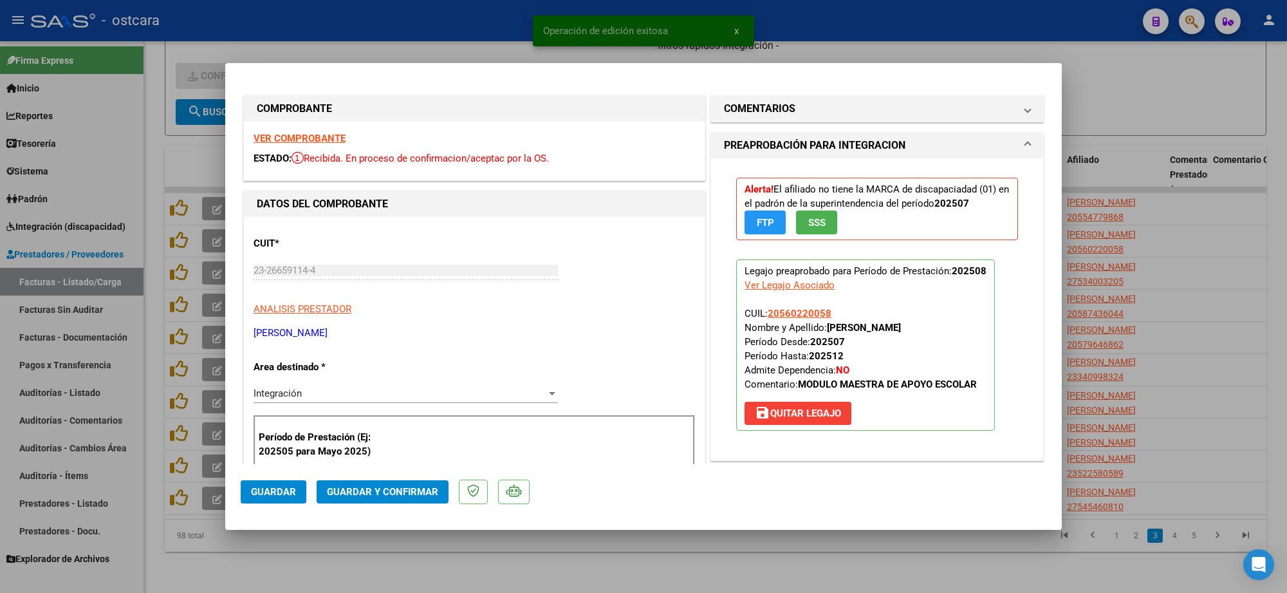
click at [307, 138] on strong "VER COMPROBANTE" at bounding box center [299, 139] width 92 height 12
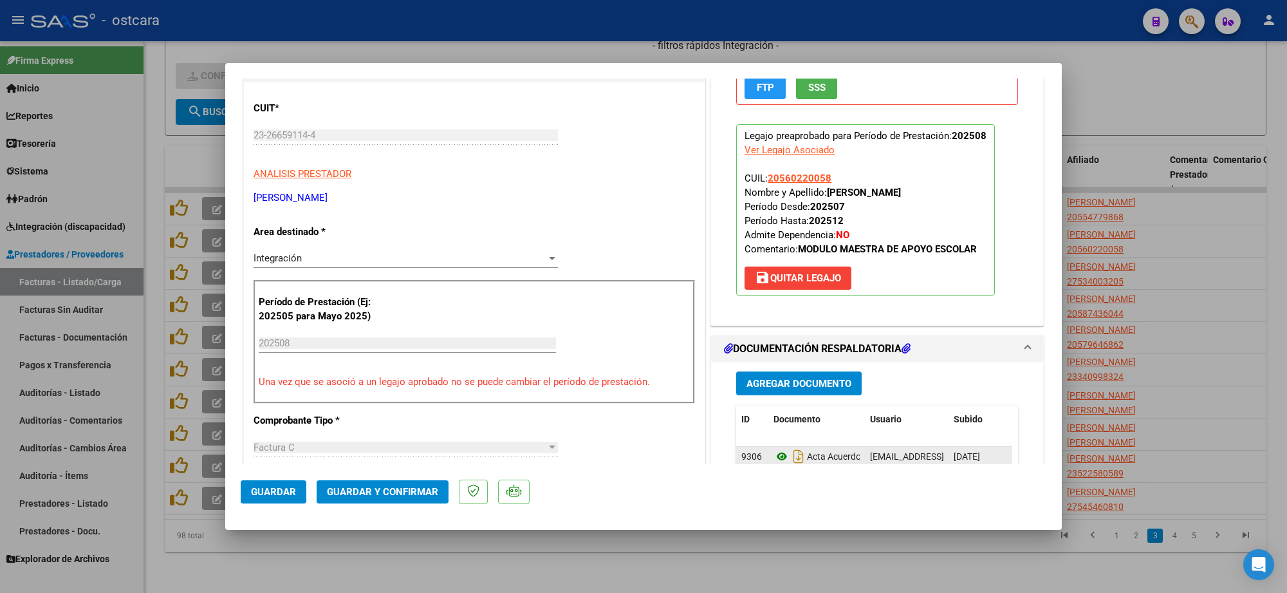
scroll to position [322, 0]
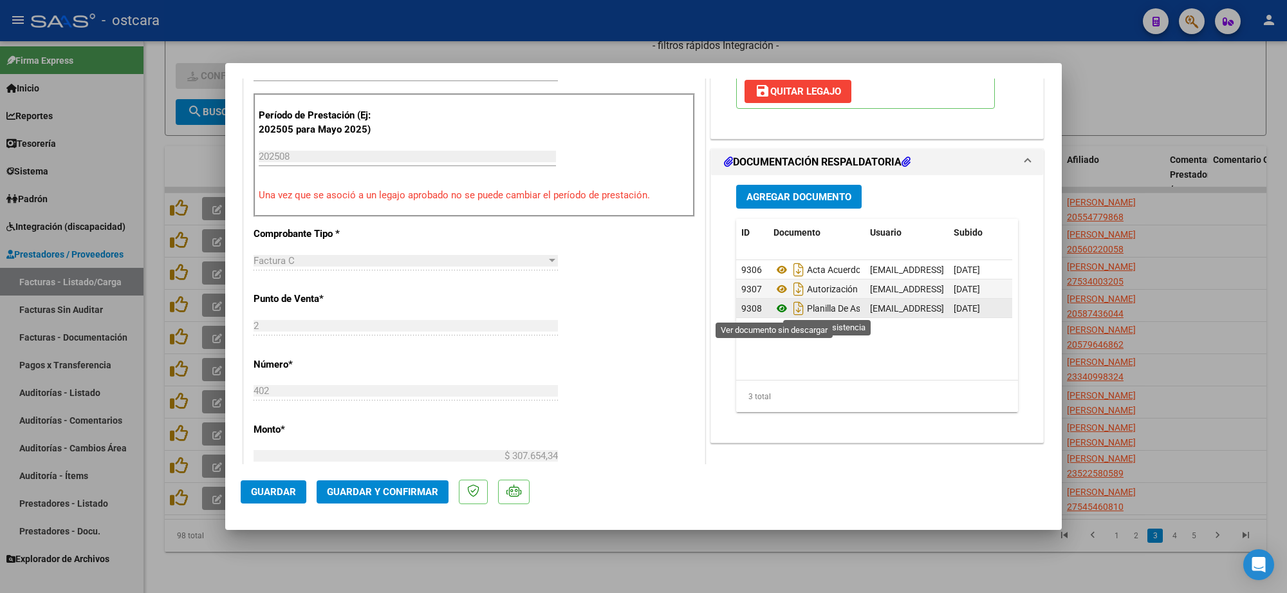
click at [775, 310] on icon at bounding box center [781, 307] width 17 height 15
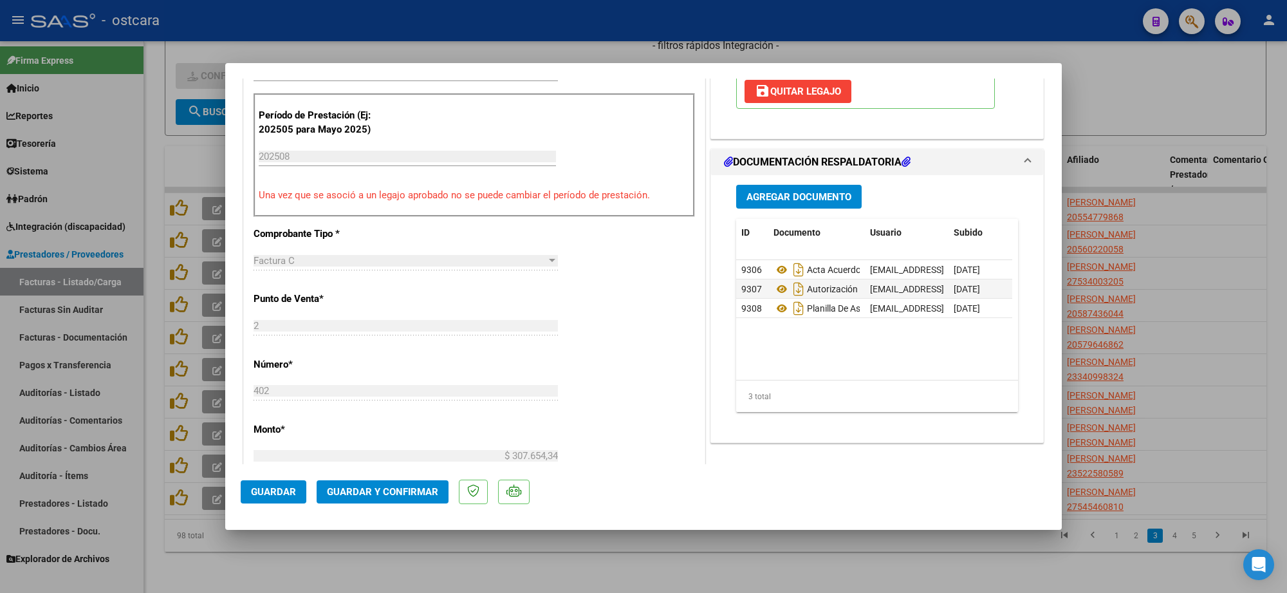
click at [377, 486] on span "Guardar y Confirmar" at bounding box center [382, 492] width 111 height 12
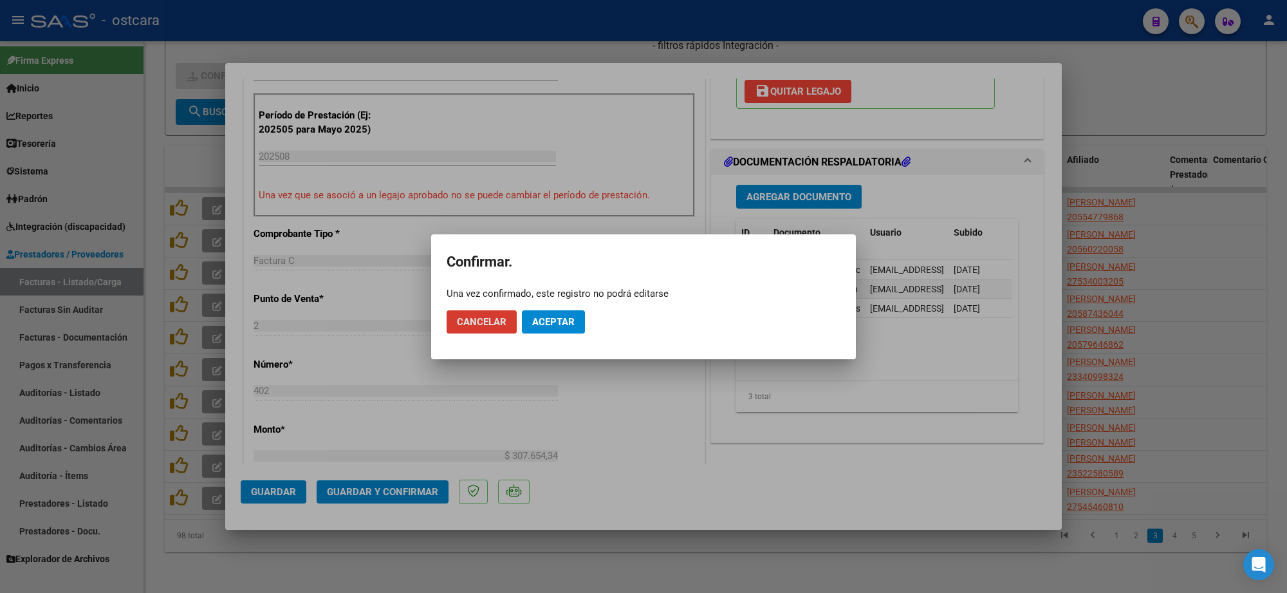
click at [542, 326] on span "Aceptar" at bounding box center [553, 322] width 42 height 12
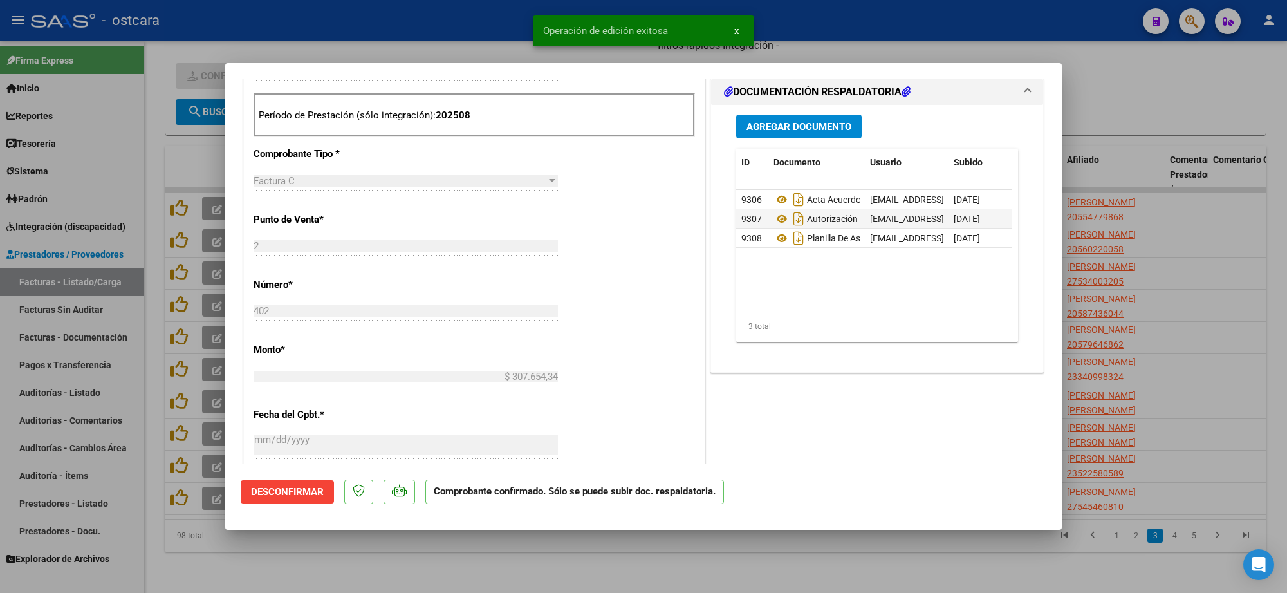
click at [1166, 120] on div at bounding box center [643, 296] width 1287 height 593
type input "$ 0,00"
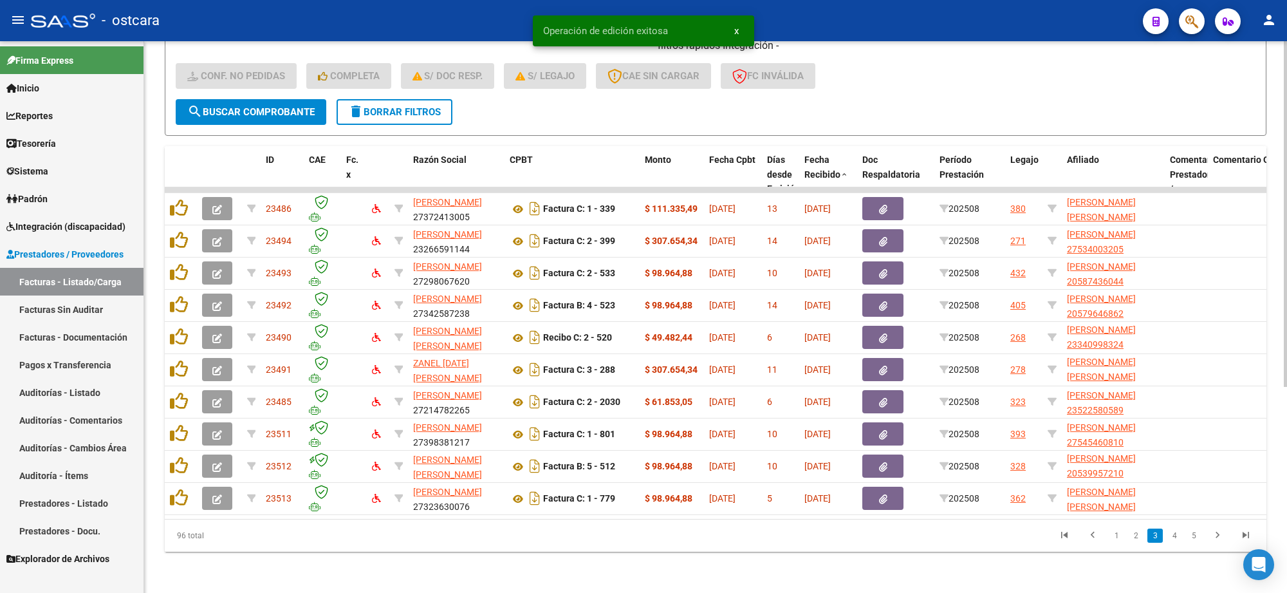
scroll to position [17, 0]
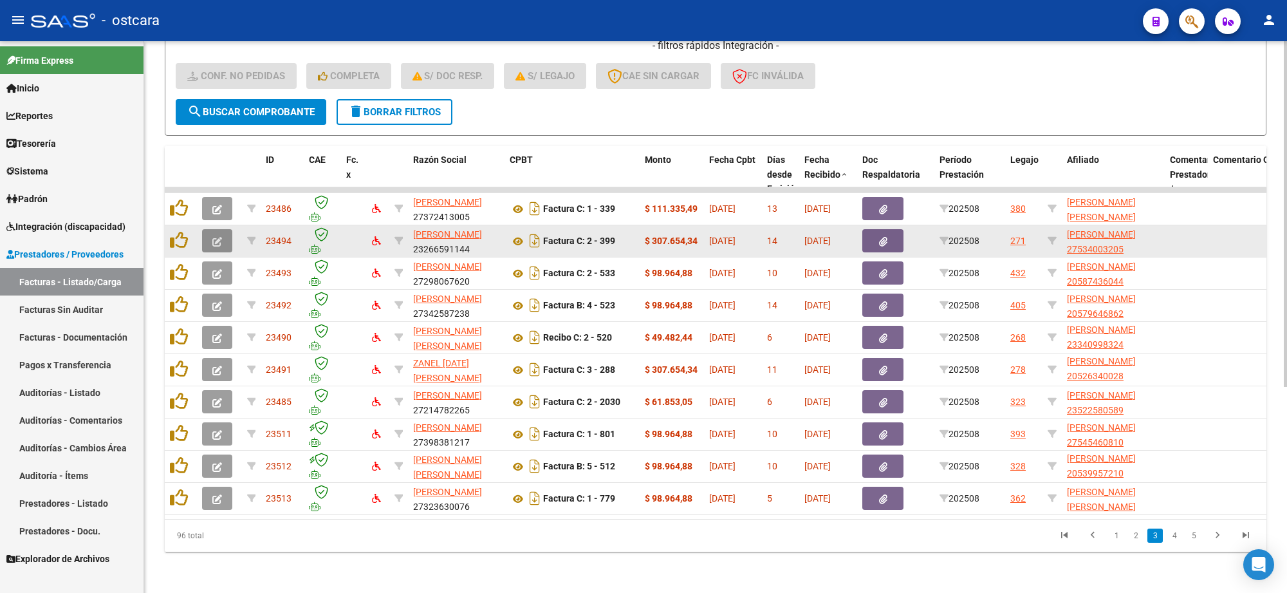
click at [213, 237] on icon "button" at bounding box center [217, 242] width 10 height 10
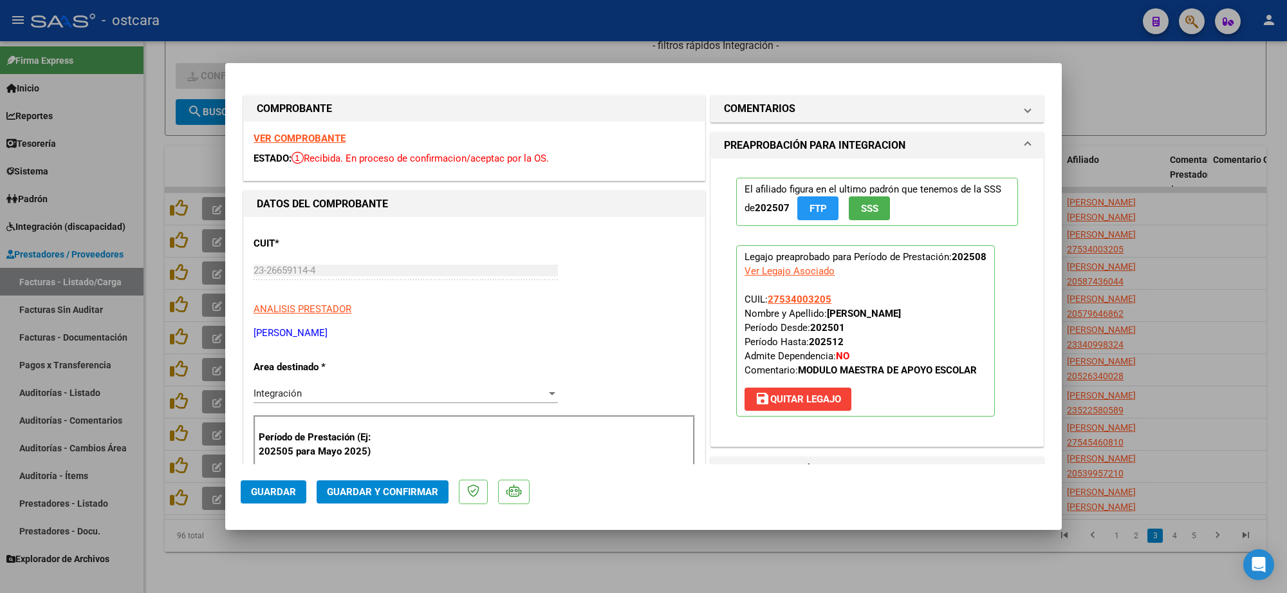
click at [284, 134] on strong "VER COMPROBANTE" at bounding box center [299, 139] width 92 height 12
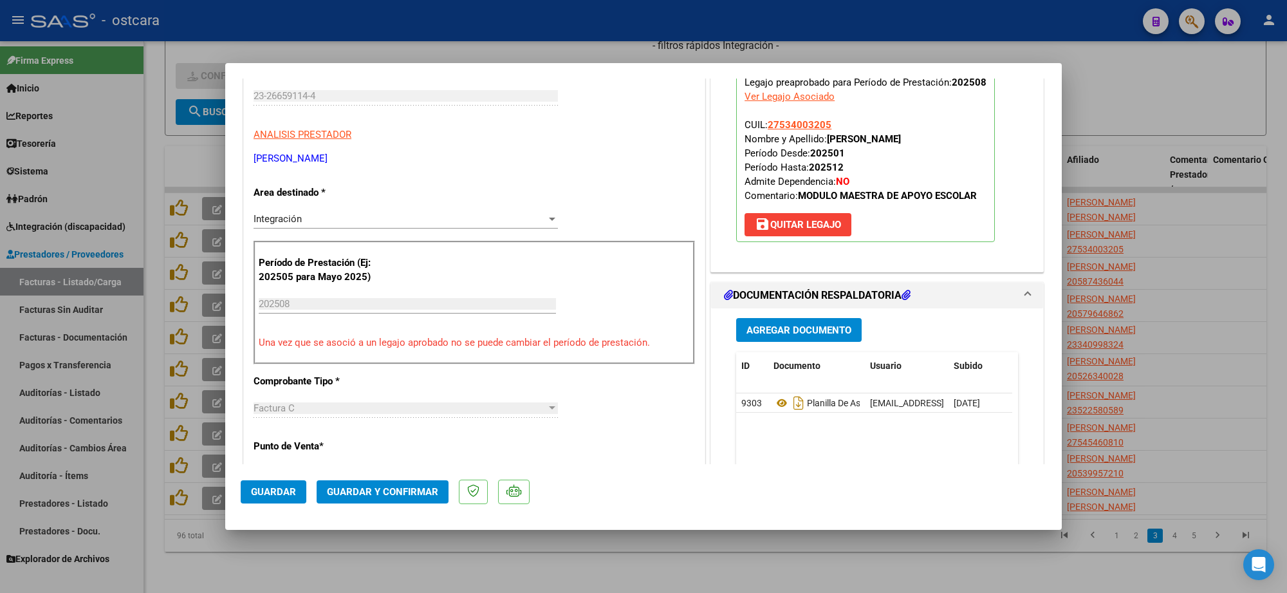
scroll to position [402, 0]
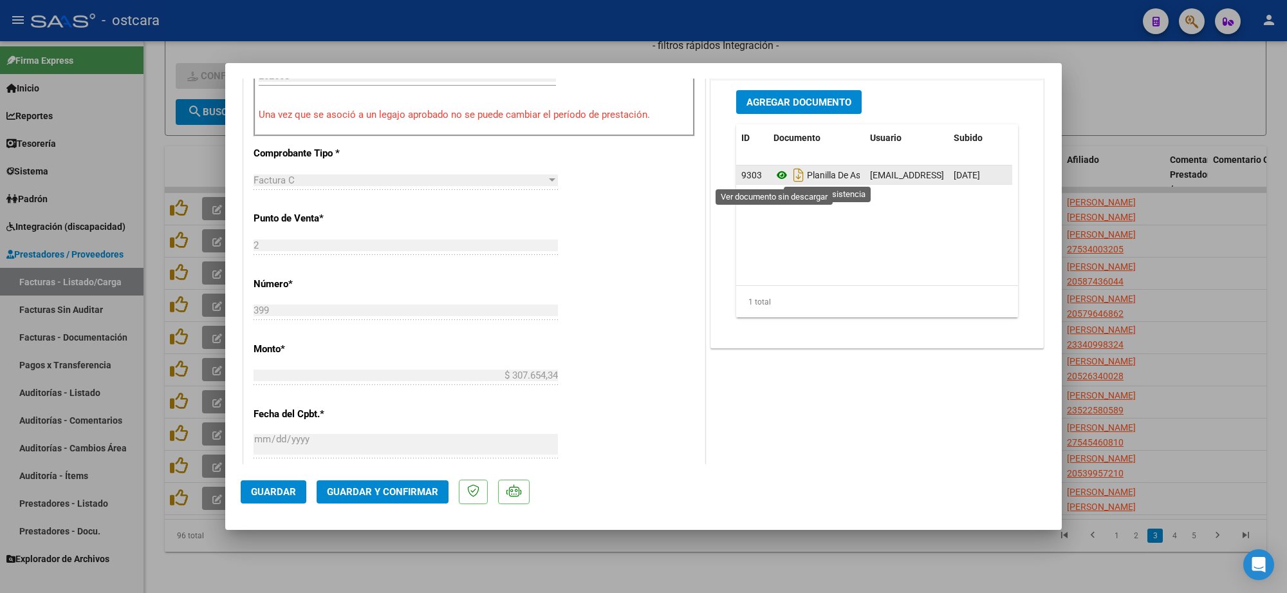
click at [773, 177] on icon at bounding box center [781, 174] width 17 height 15
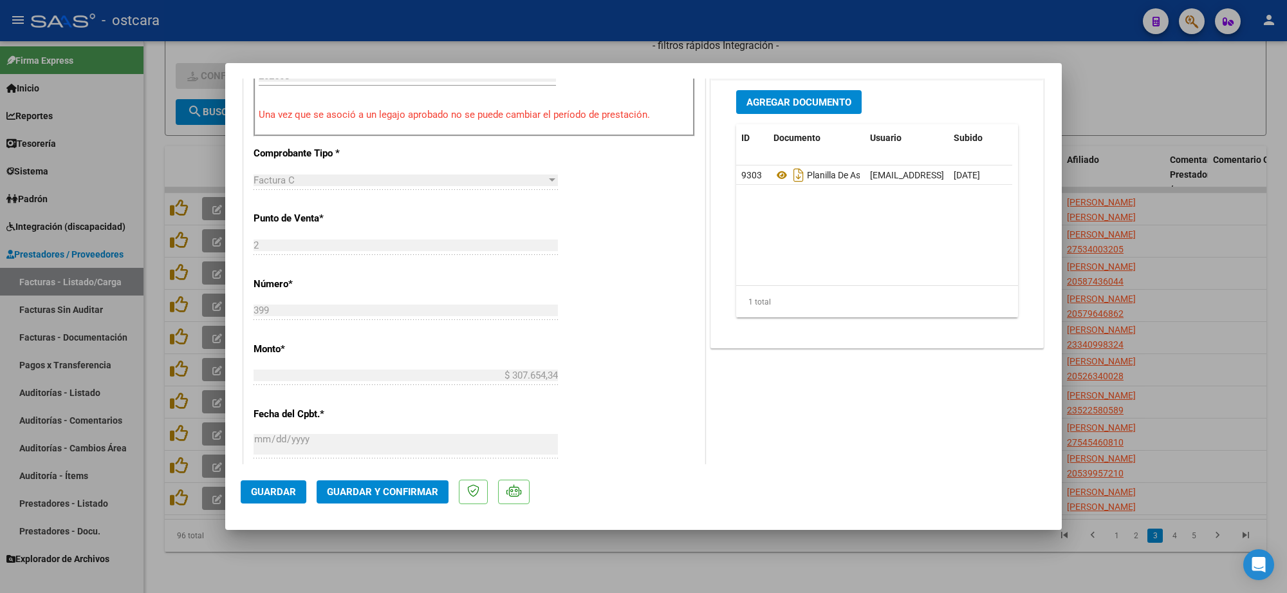
click at [394, 484] on button "Guardar y Confirmar" at bounding box center [383, 491] width 132 height 23
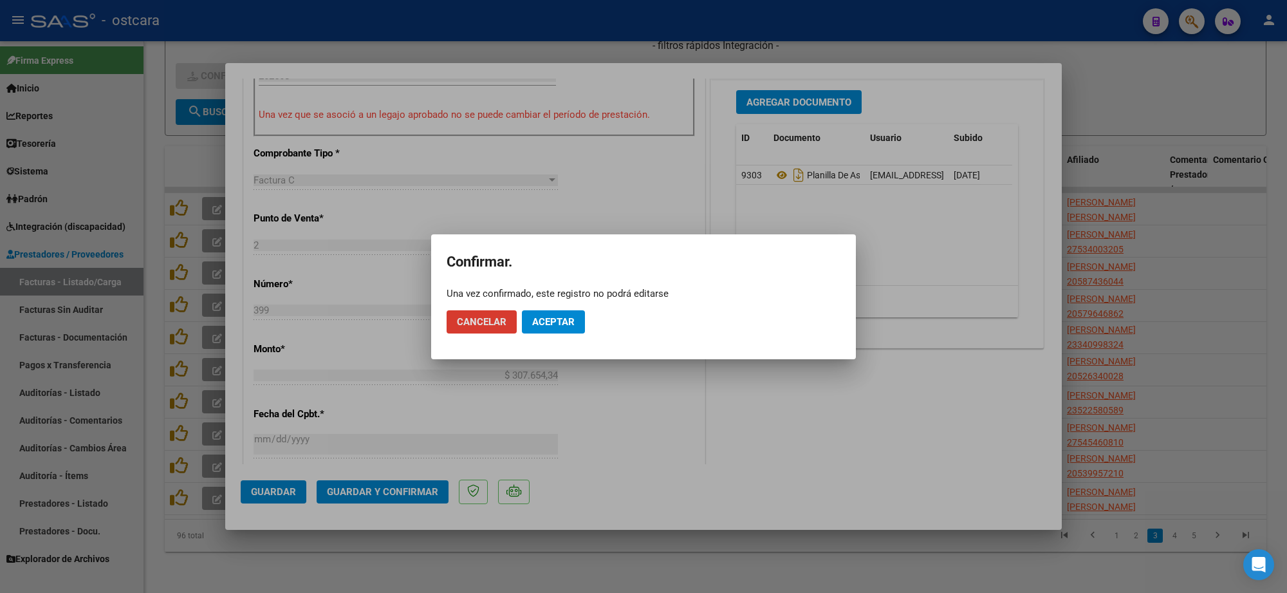
click at [544, 326] on span "Aceptar" at bounding box center [553, 322] width 42 height 12
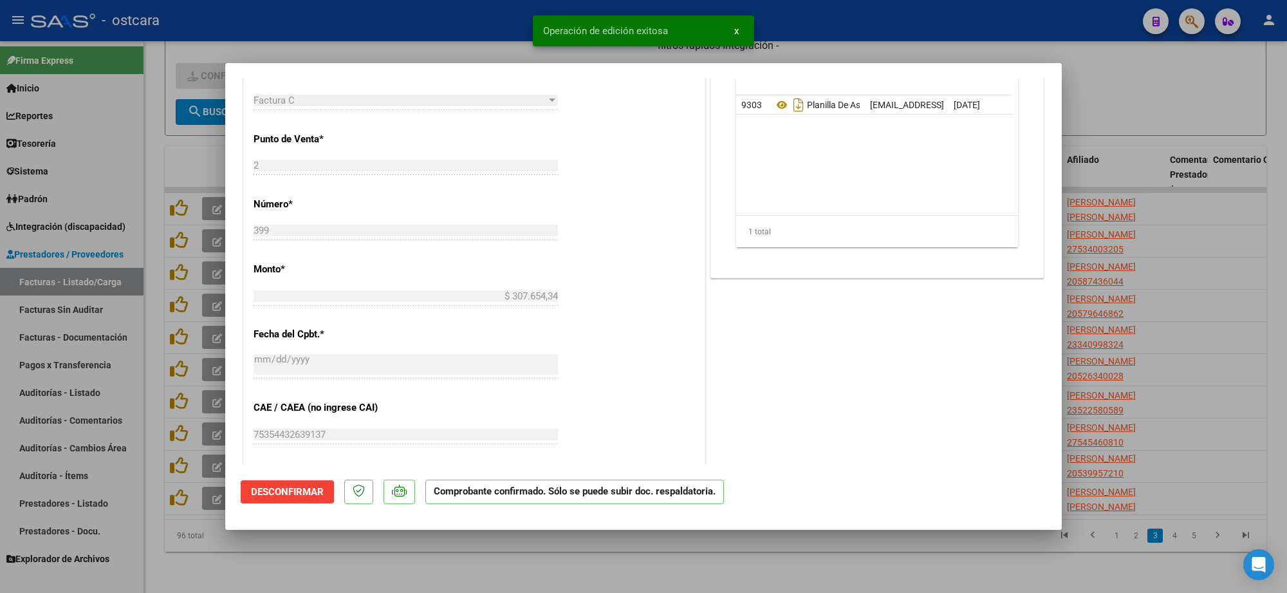
click at [1121, 267] on div at bounding box center [643, 296] width 1287 height 593
type input "$ 0,00"
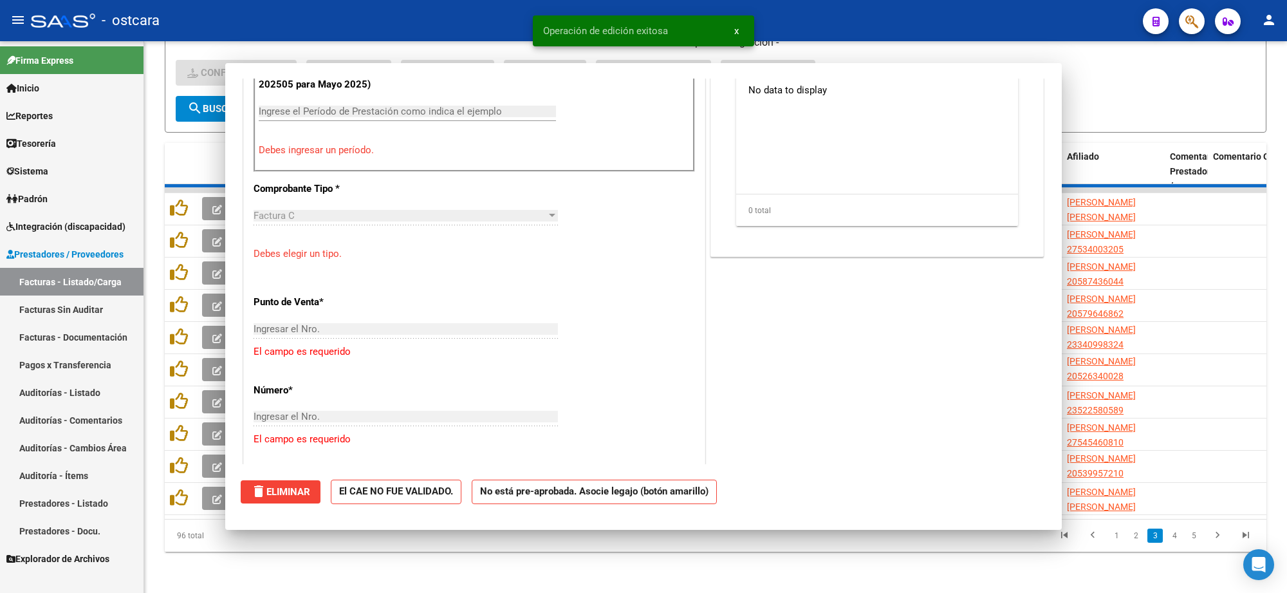
scroll to position [425, 0]
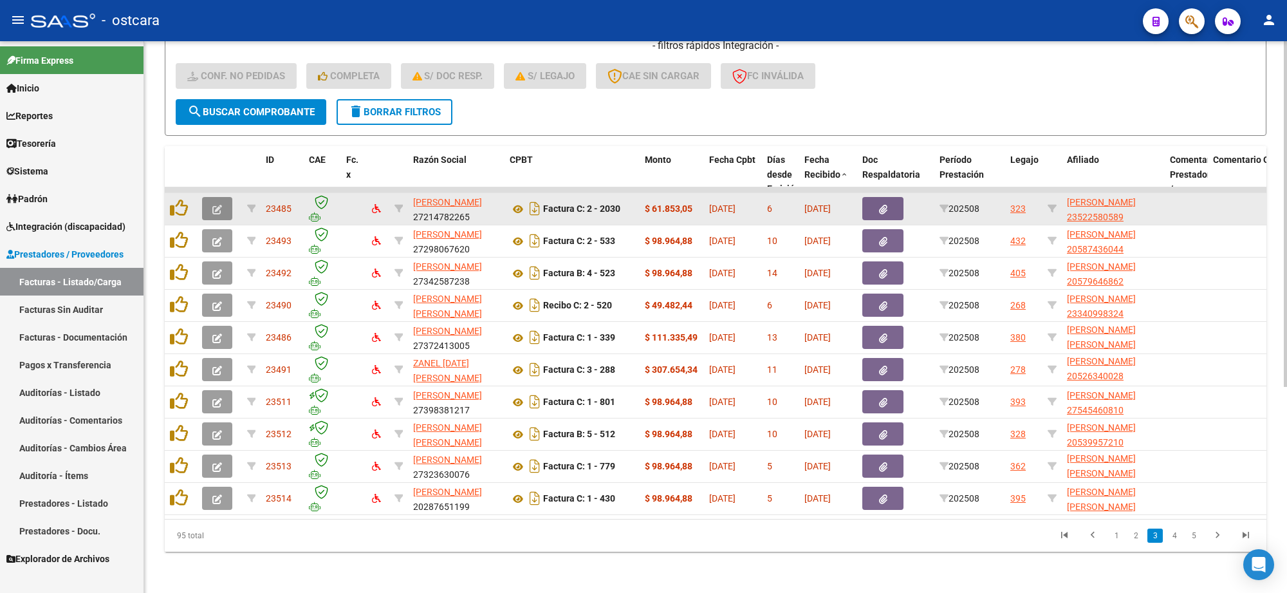
click at [219, 205] on icon "button" at bounding box center [217, 210] width 10 height 10
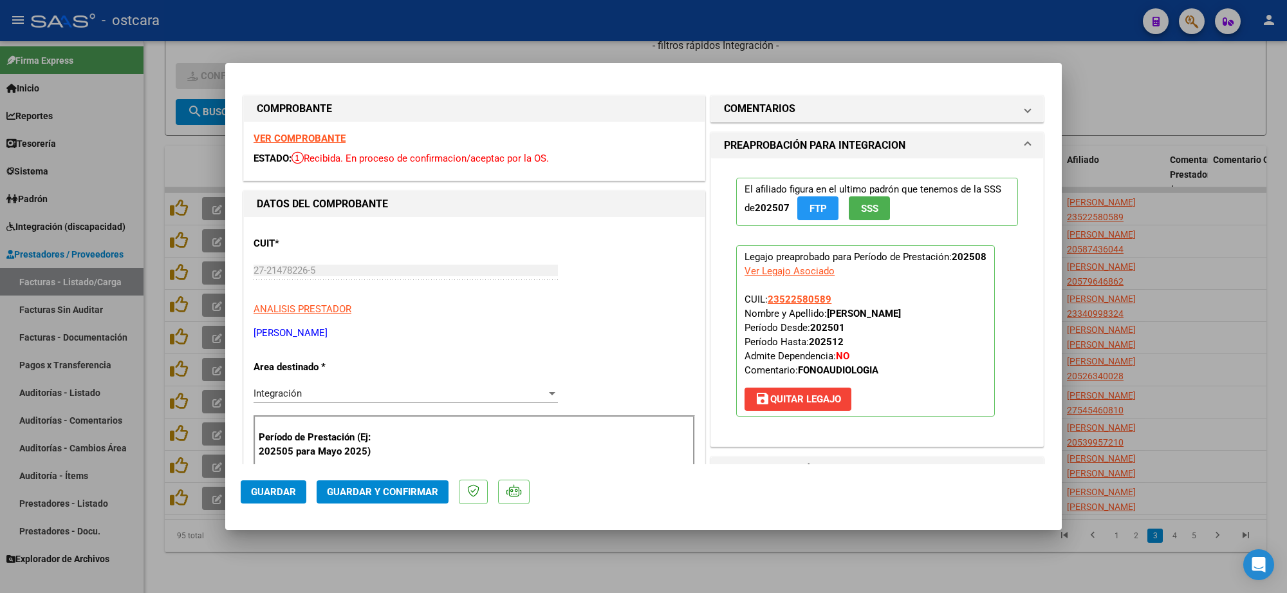
click at [306, 140] on strong "VER COMPROBANTE" at bounding box center [299, 139] width 92 height 12
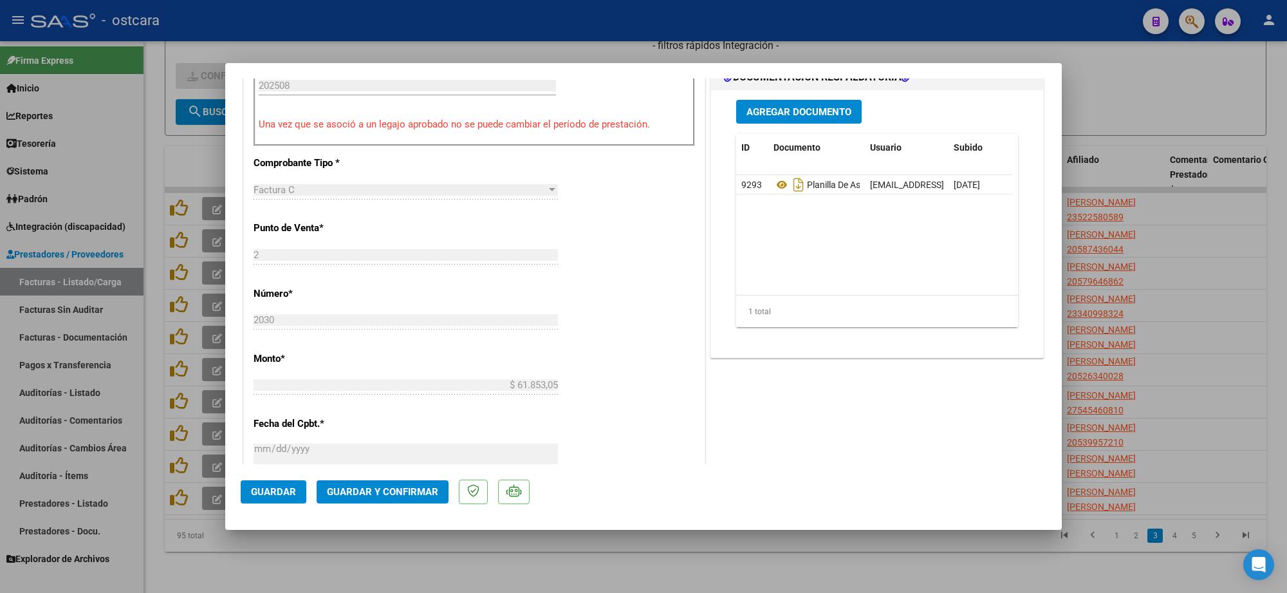
scroll to position [402, 0]
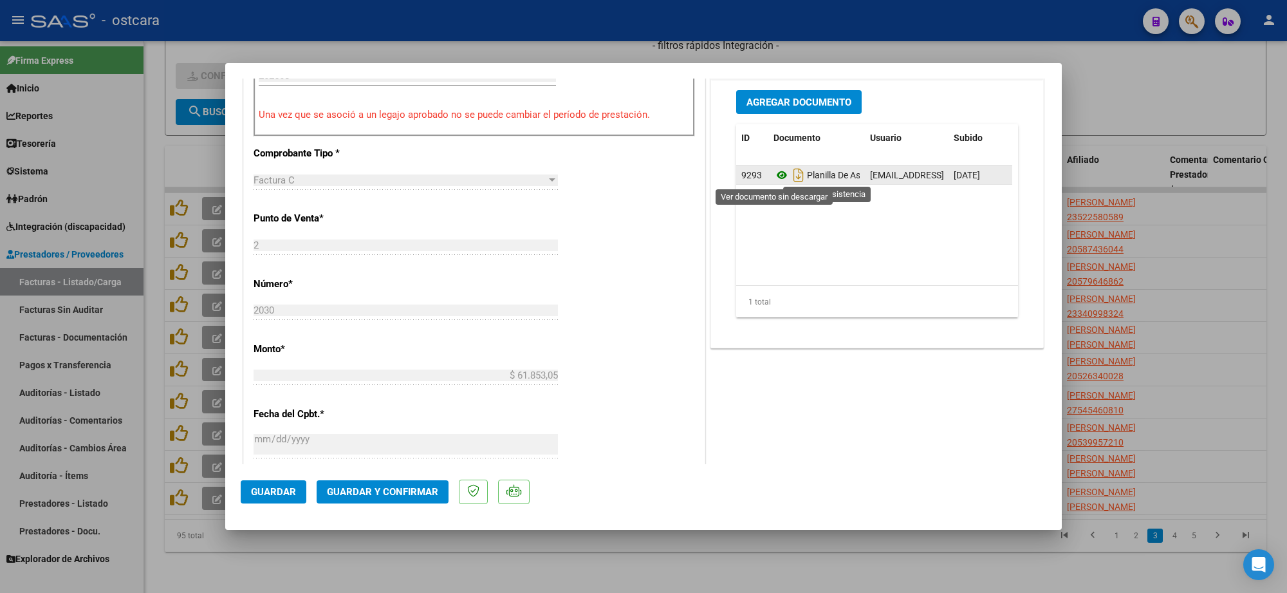
click at [773, 178] on icon at bounding box center [781, 174] width 17 height 15
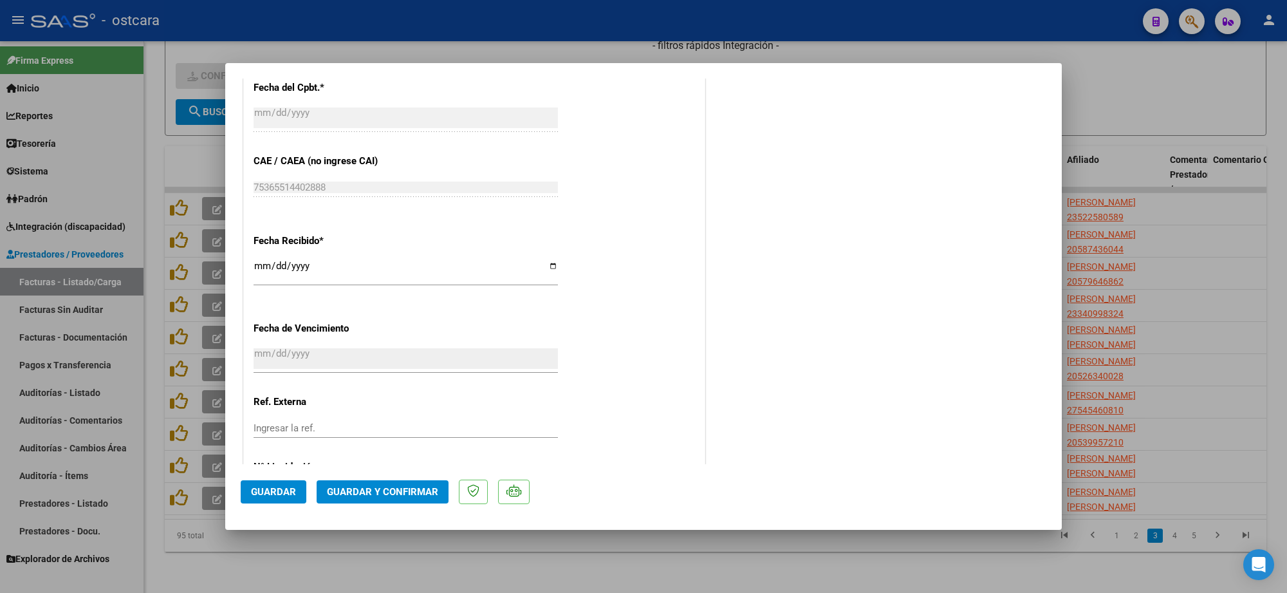
scroll to position [793, 0]
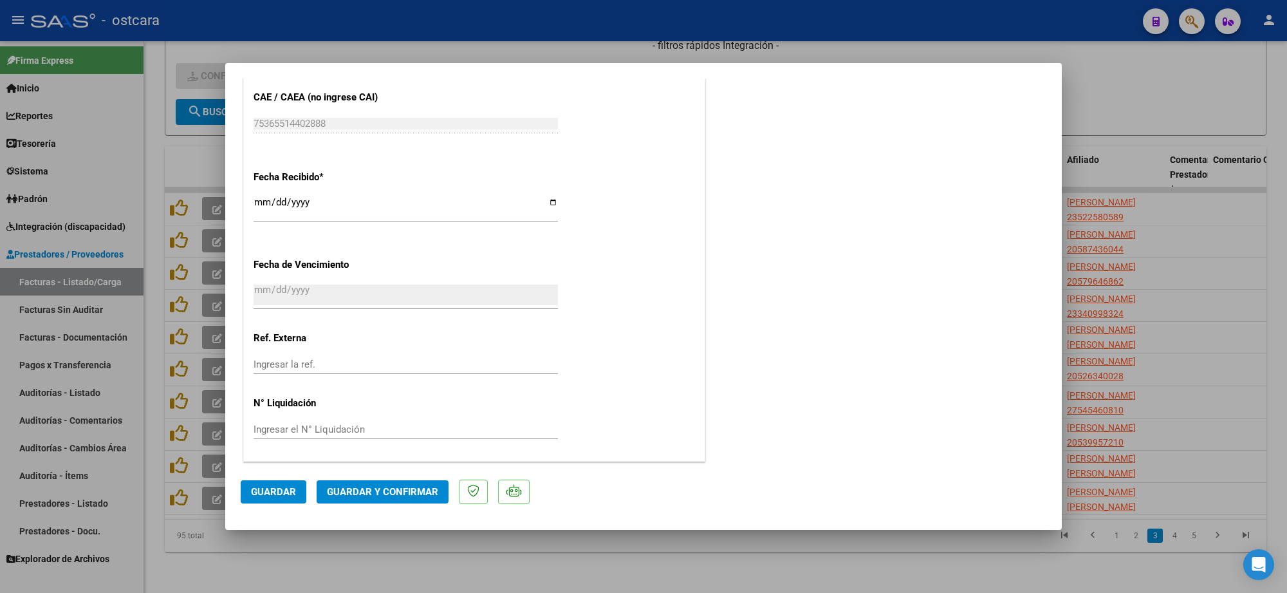
click at [405, 486] on span "Guardar y Confirmar" at bounding box center [382, 492] width 111 height 12
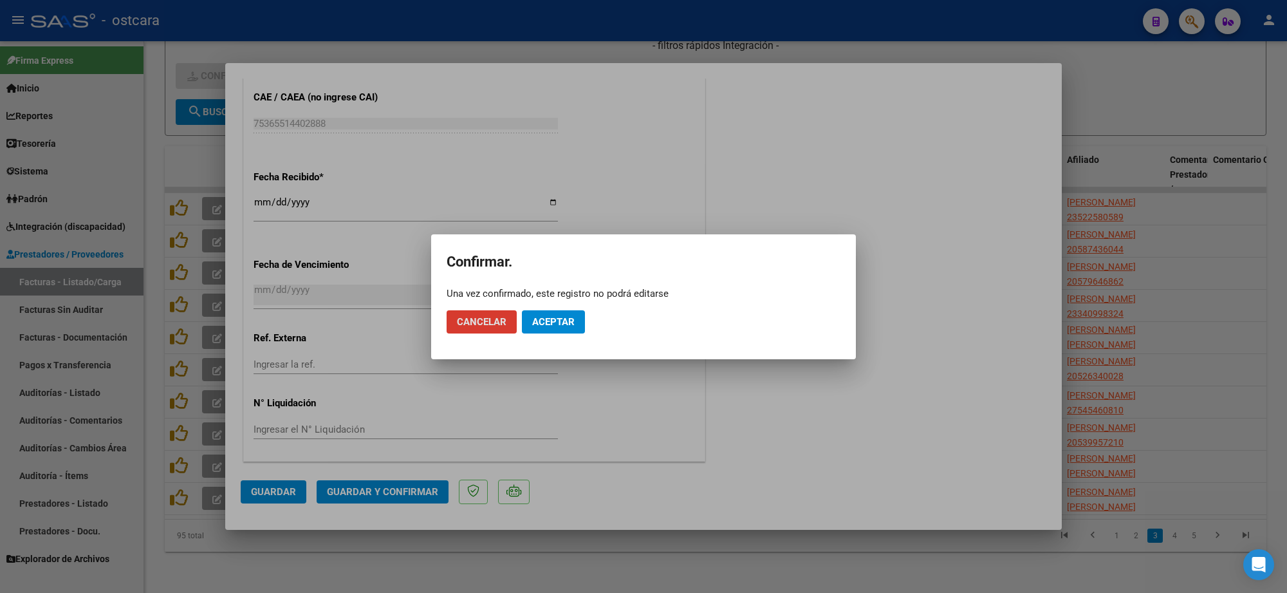
click at [567, 317] on span "Aceptar" at bounding box center [553, 322] width 42 height 12
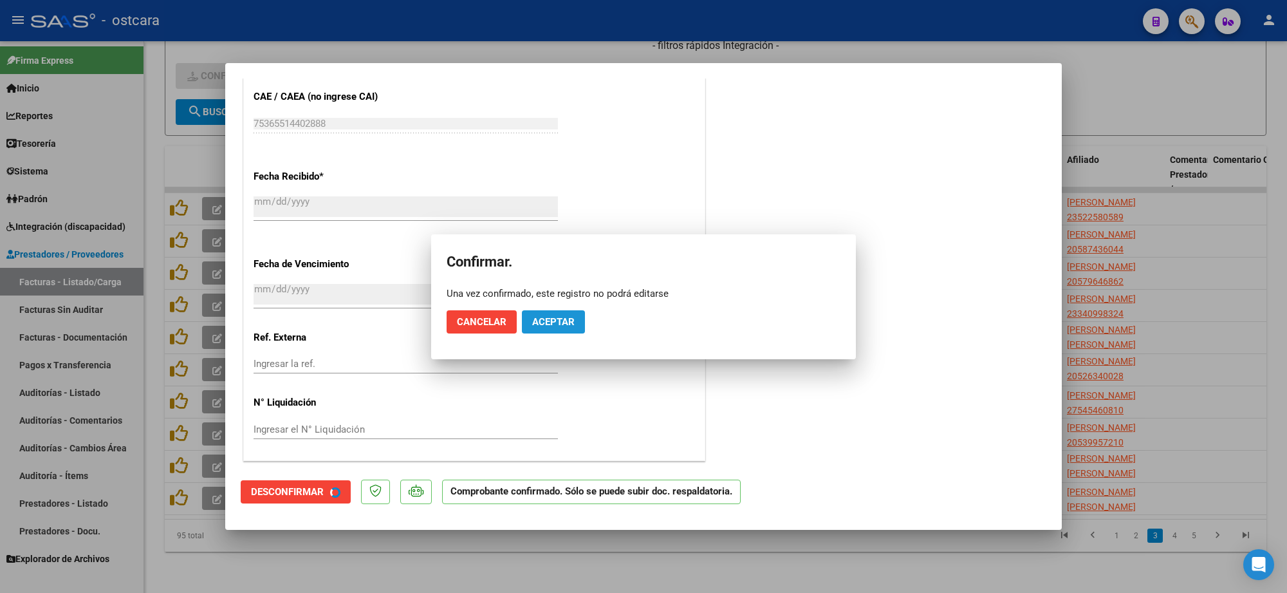
scroll to position [714, 0]
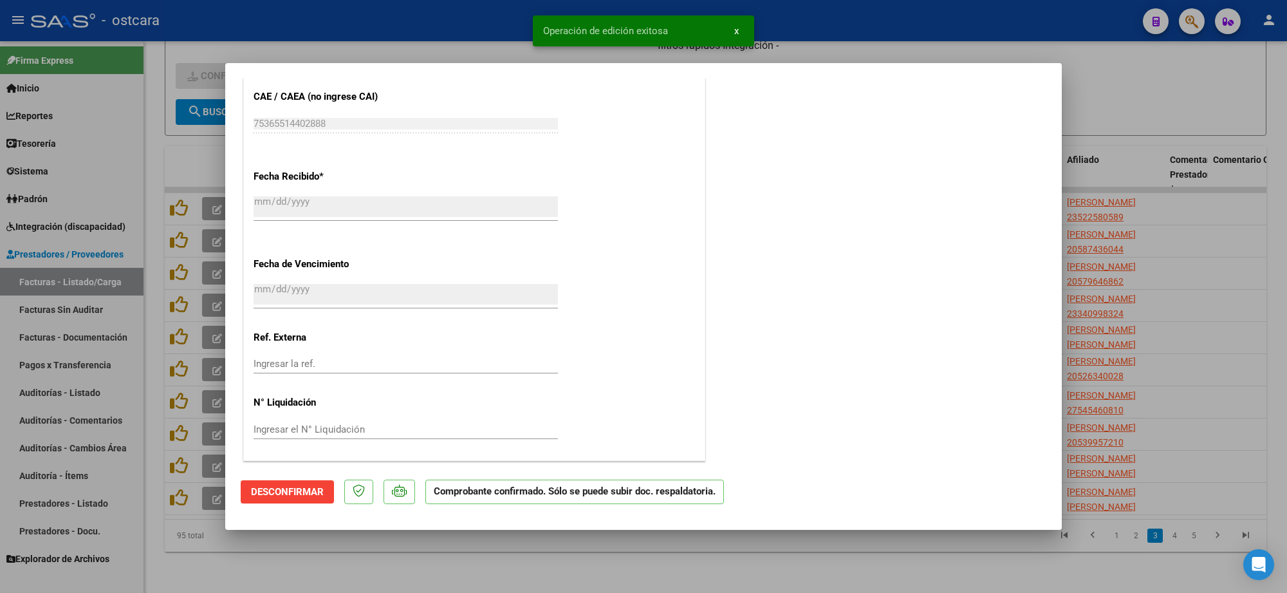
click at [1010, 13] on div at bounding box center [643, 296] width 1287 height 593
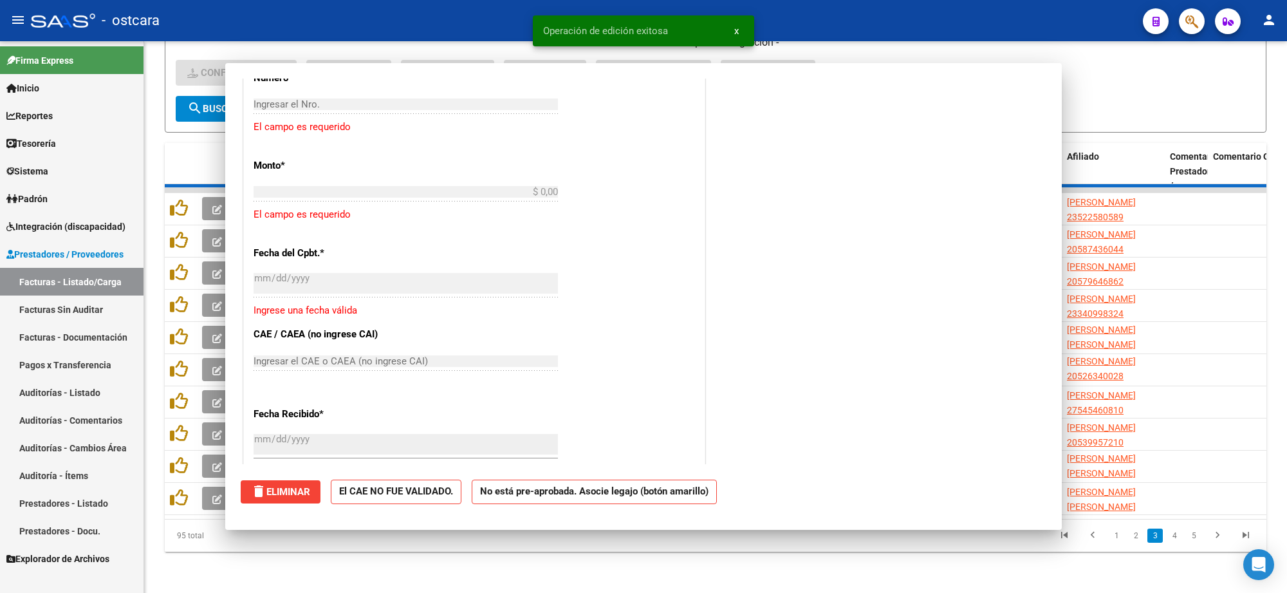
scroll to position [0, 0]
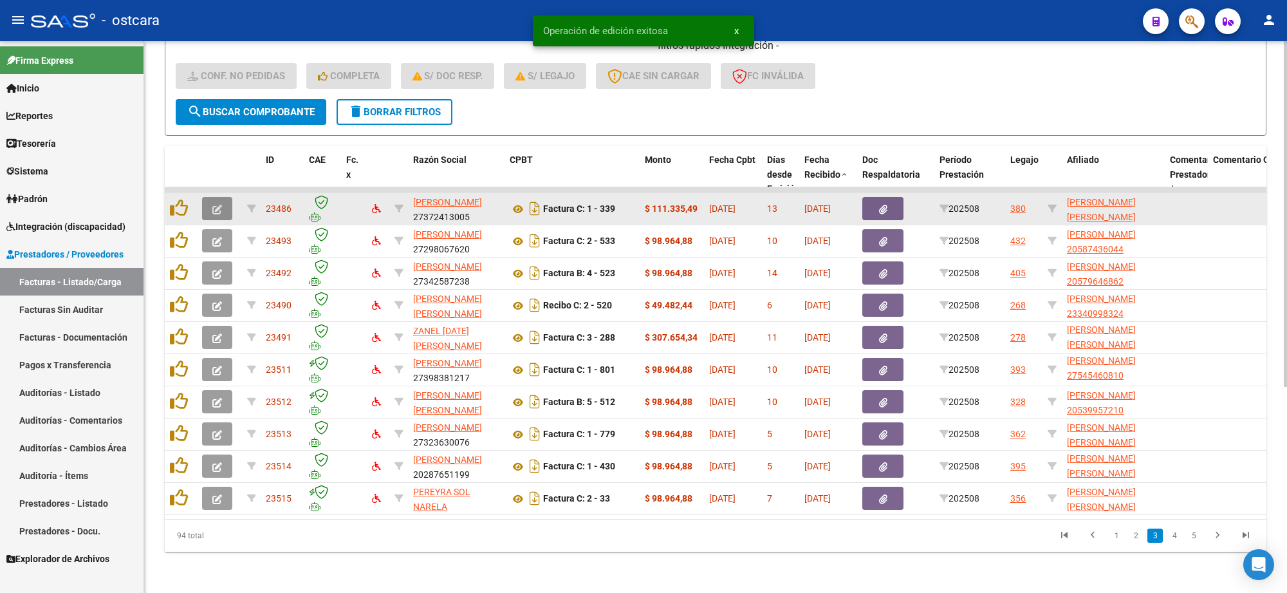
click at [223, 197] on button "button" at bounding box center [217, 208] width 30 height 23
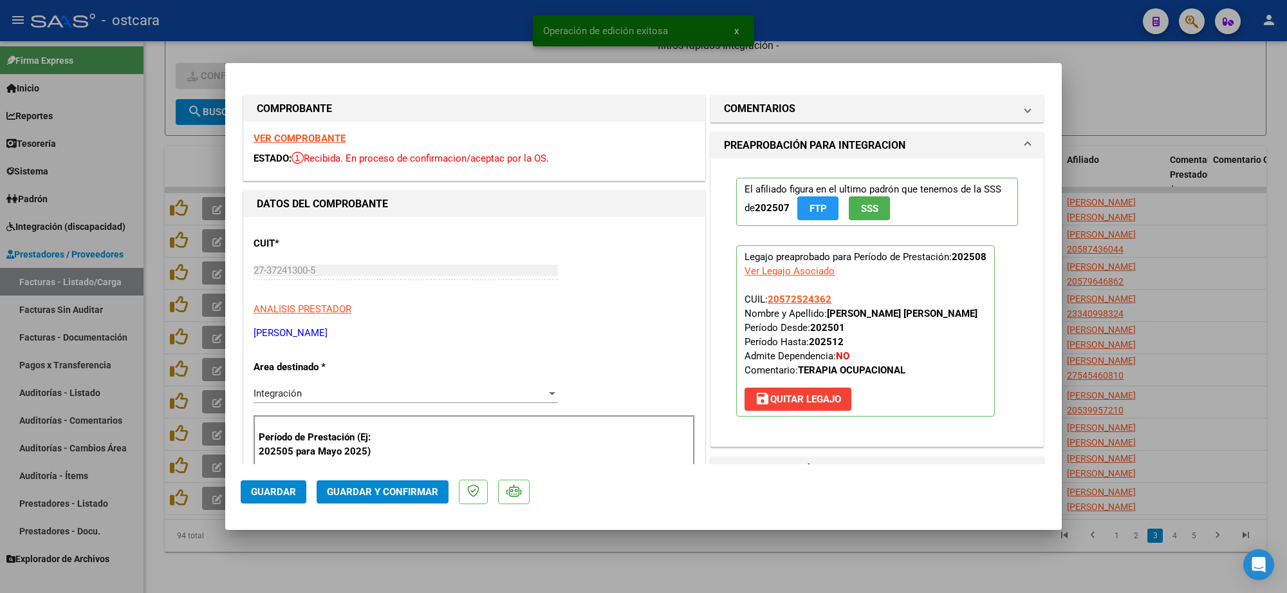
click at [318, 142] on strong "VER COMPROBANTE" at bounding box center [299, 139] width 92 height 12
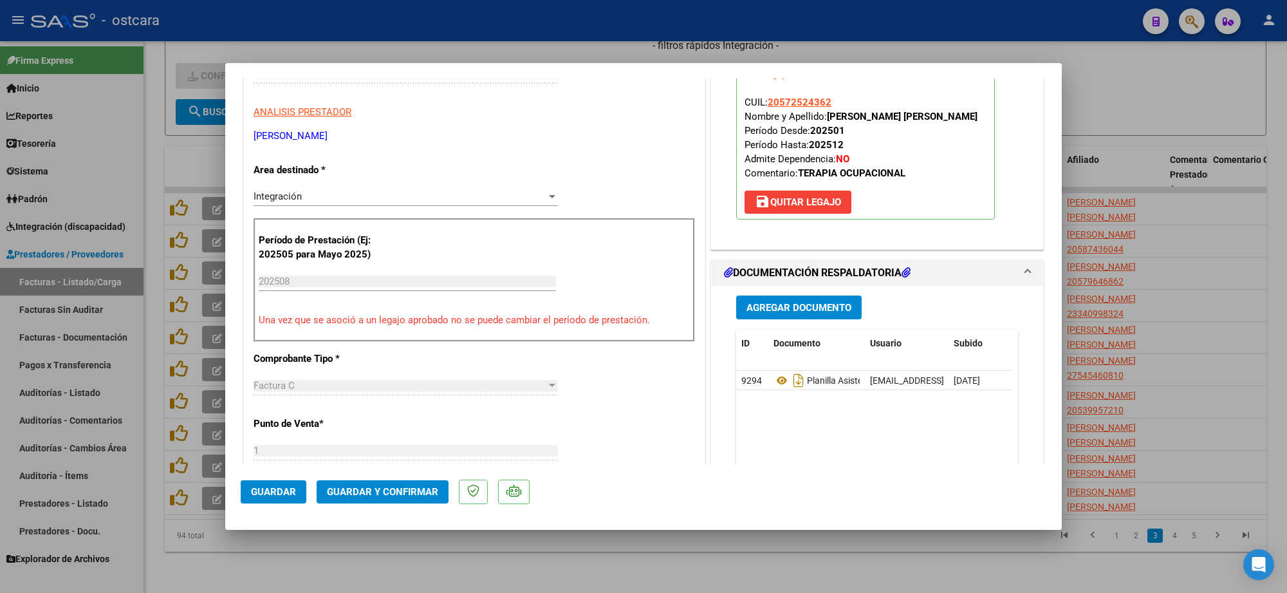
scroll to position [402, 0]
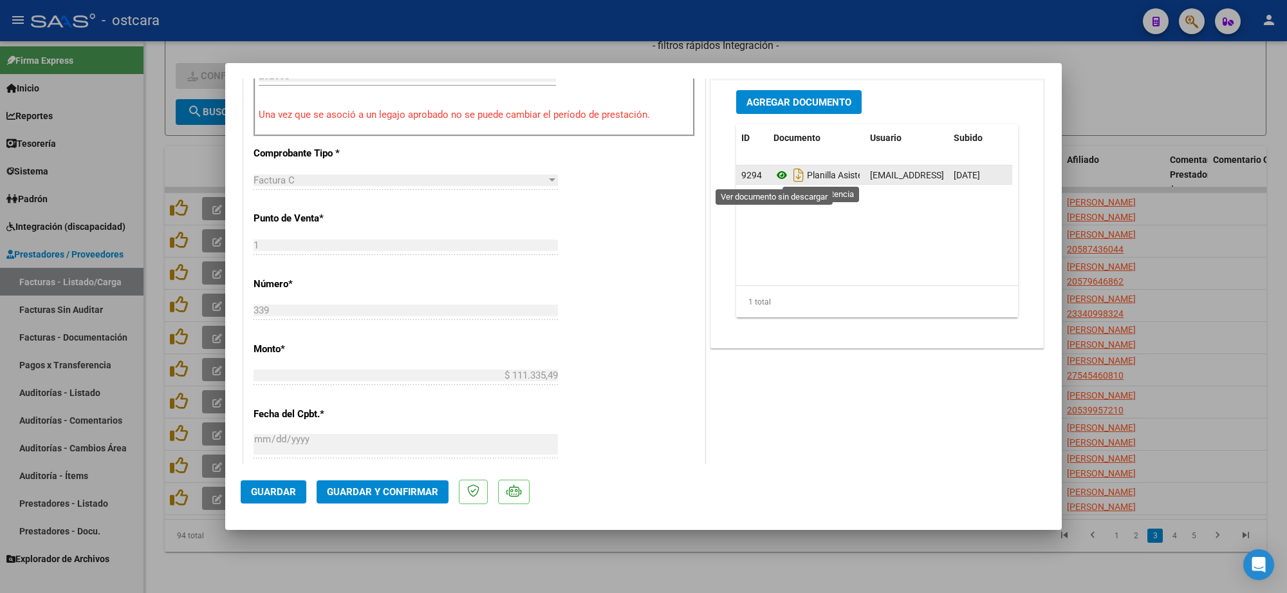
click at [777, 177] on icon at bounding box center [781, 174] width 17 height 15
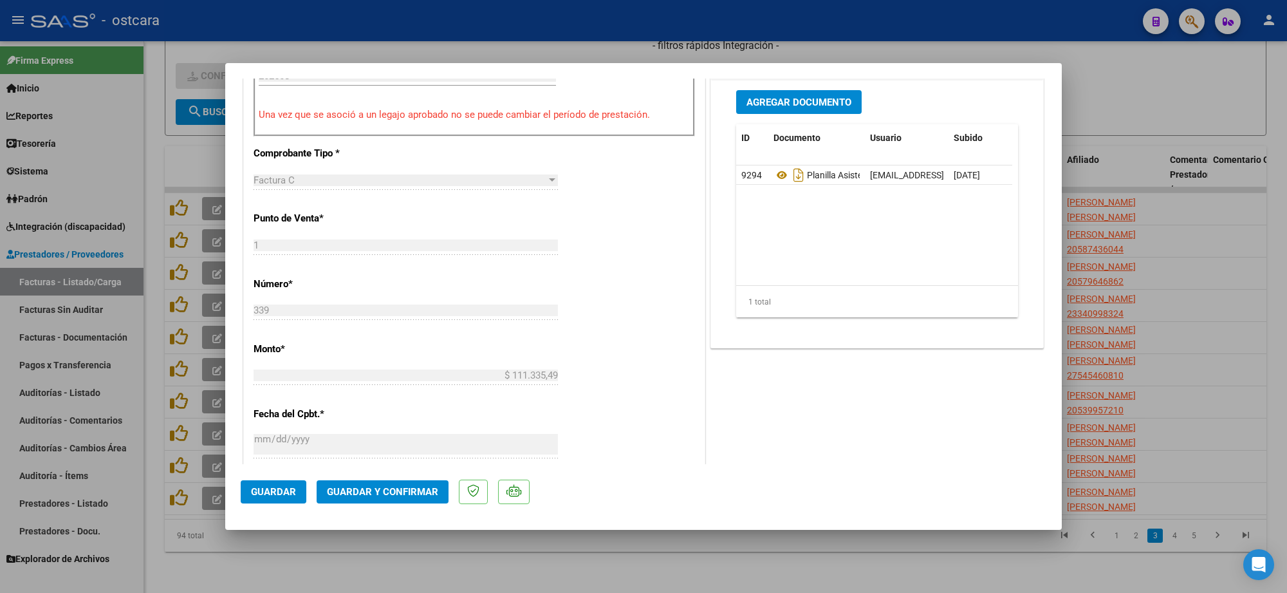
click at [378, 497] on button "Guardar y Confirmar" at bounding box center [383, 491] width 132 height 23
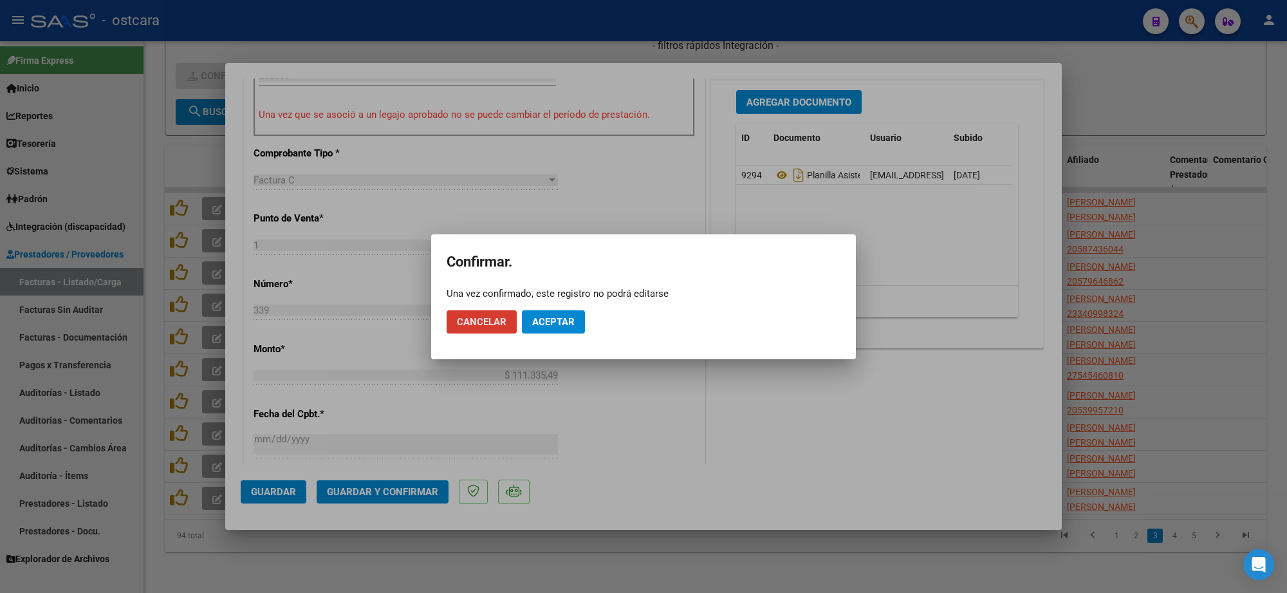
click at [550, 308] on mat-dialog-actions "Cancelar Aceptar" at bounding box center [643, 322] width 394 height 44
click at [576, 322] on button "Aceptar" at bounding box center [553, 321] width 63 height 23
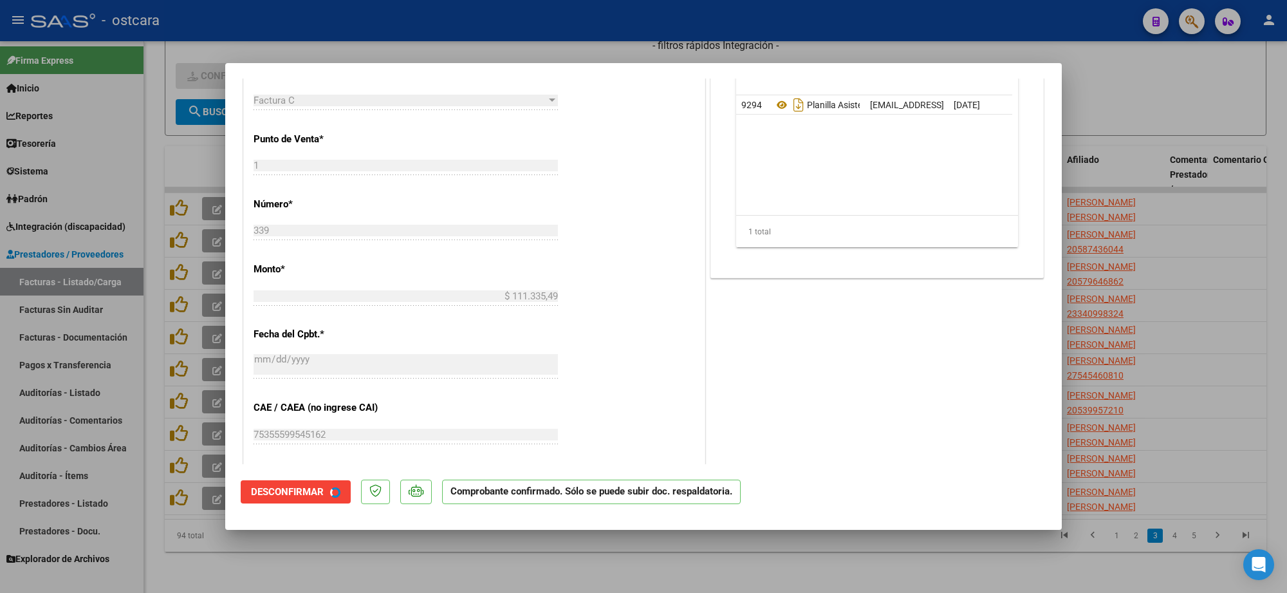
click at [1216, 269] on div at bounding box center [643, 296] width 1287 height 593
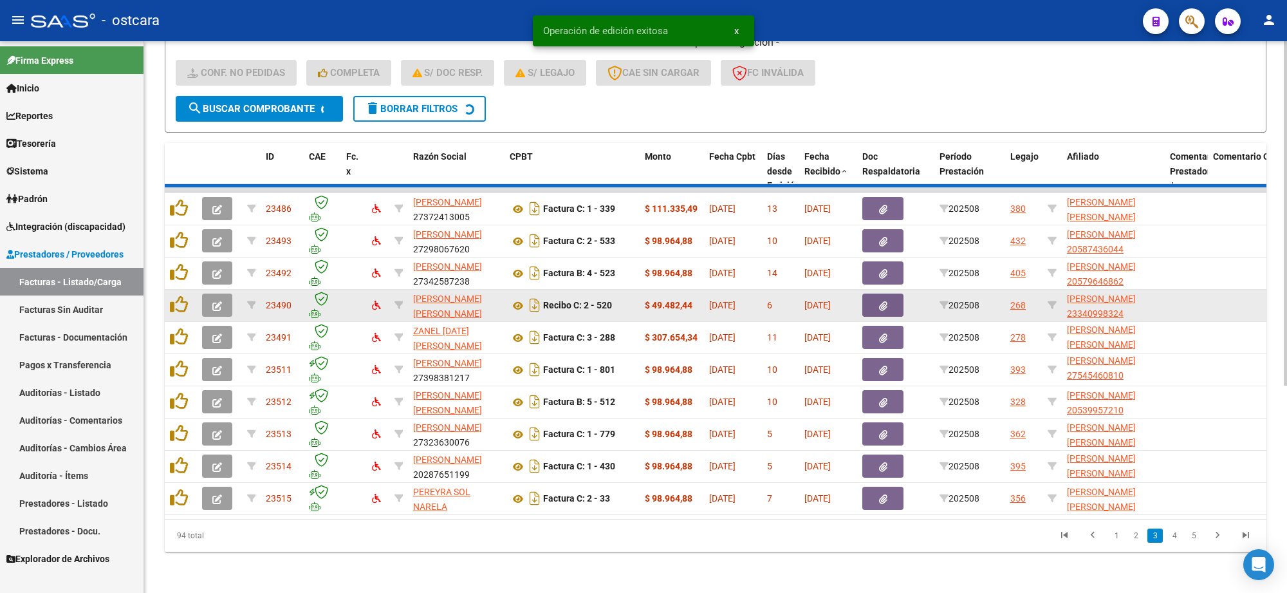
scroll to position [1, 0]
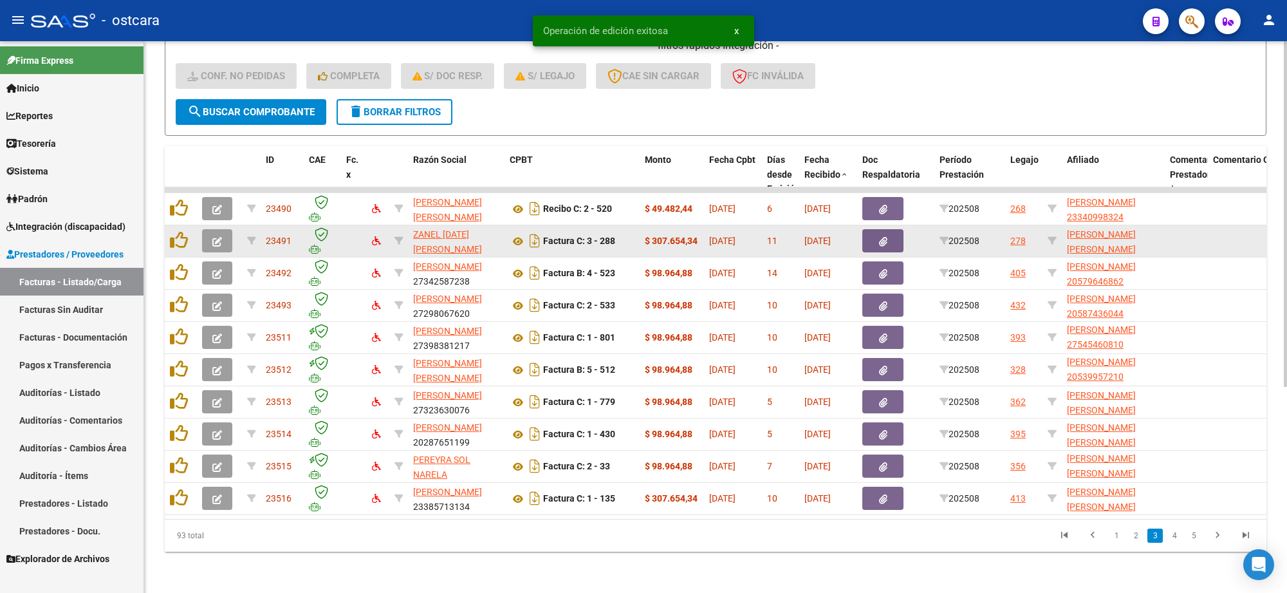
click at [214, 237] on icon "button" at bounding box center [217, 242] width 10 height 10
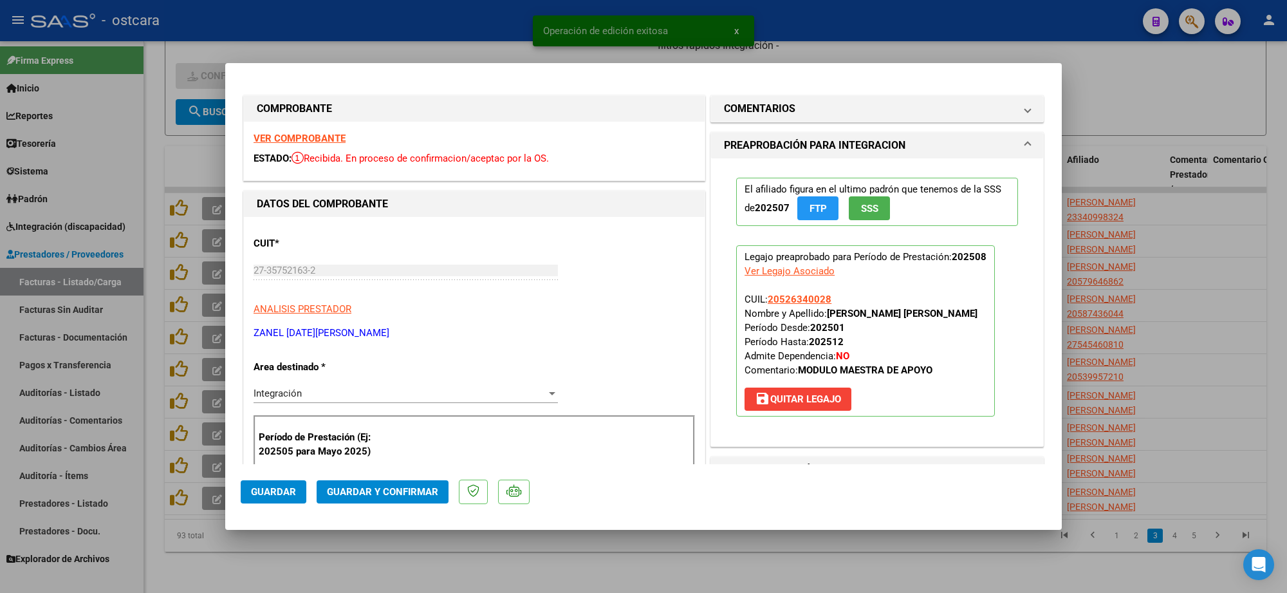
click at [328, 138] on strong "VER COMPROBANTE" at bounding box center [299, 139] width 92 height 12
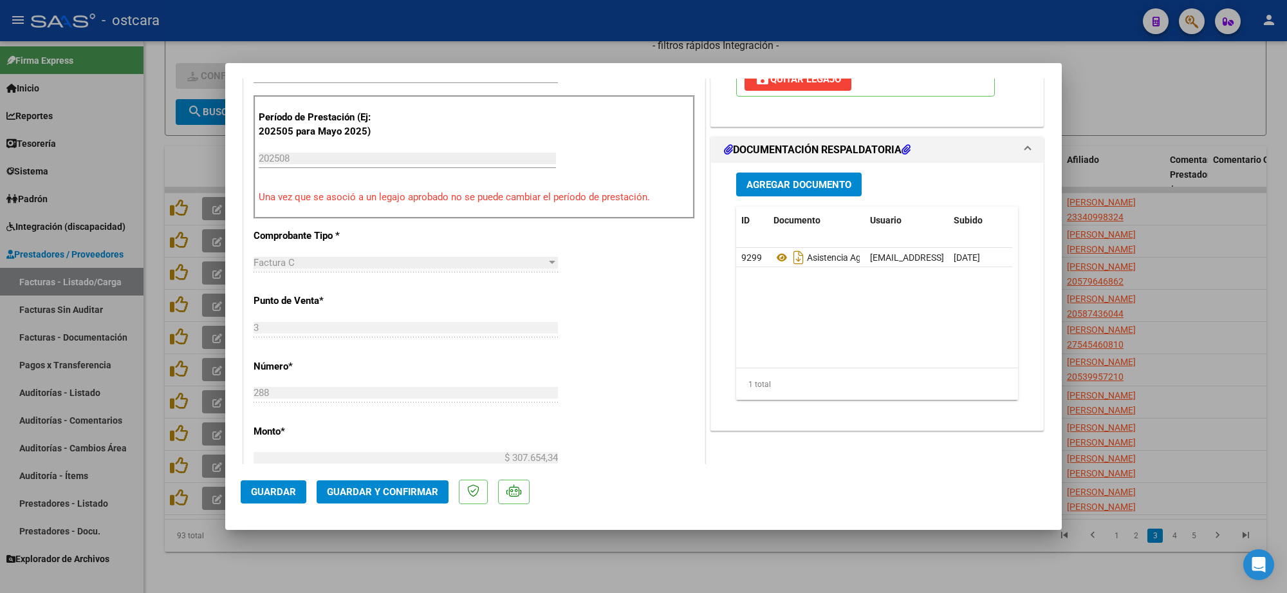
scroll to position [322, 0]
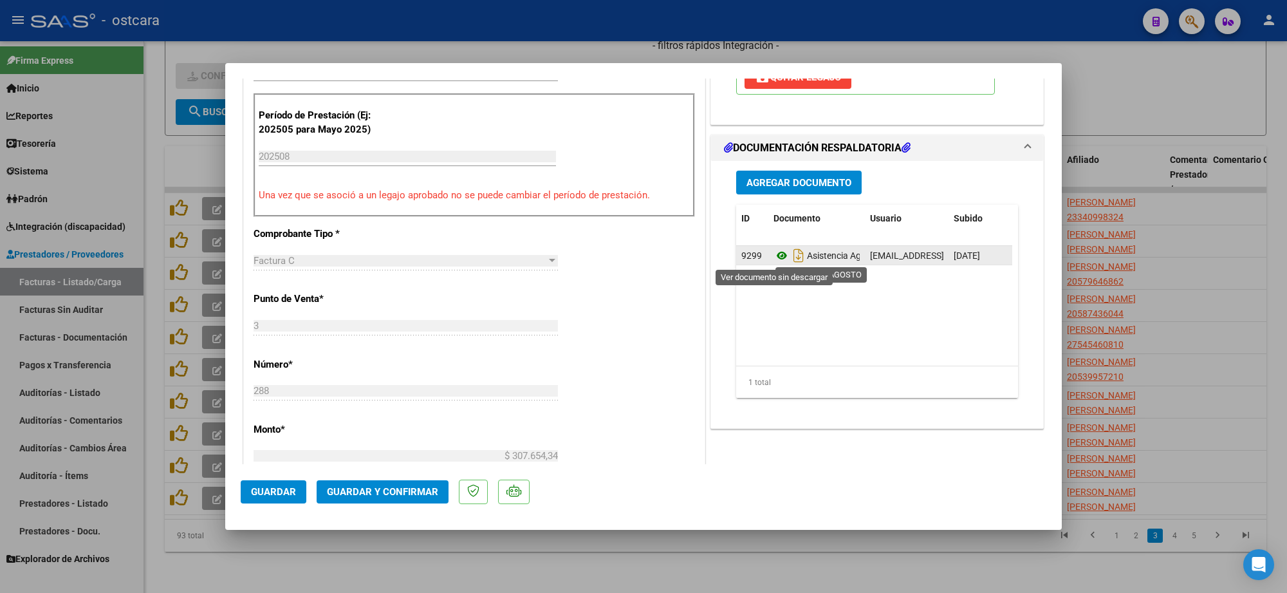
click at [773, 255] on icon at bounding box center [781, 255] width 17 height 15
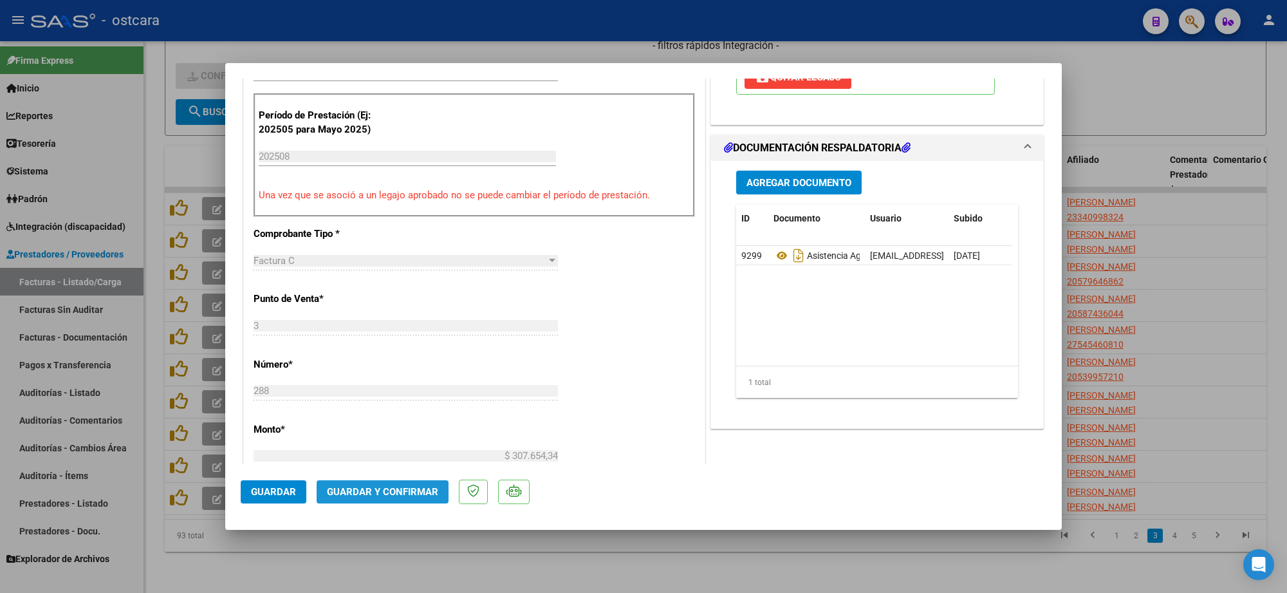
click at [418, 483] on button "Guardar y Confirmar" at bounding box center [383, 491] width 132 height 23
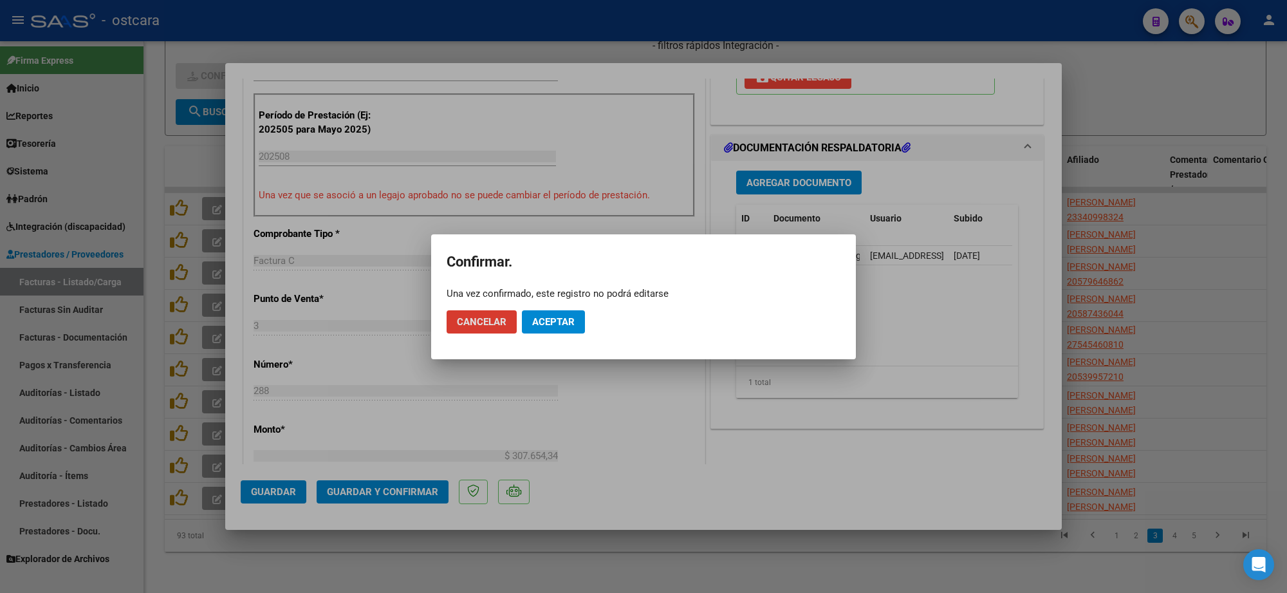
click at [555, 322] on span "Aceptar" at bounding box center [553, 322] width 42 height 12
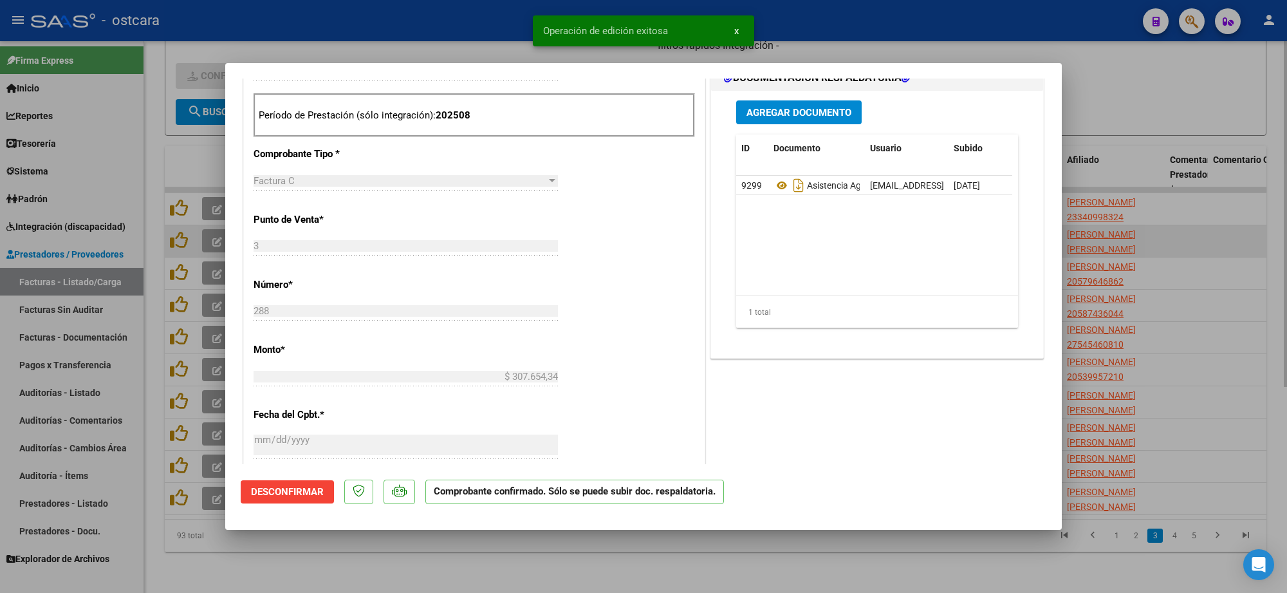
click at [1233, 212] on div at bounding box center [643, 296] width 1287 height 593
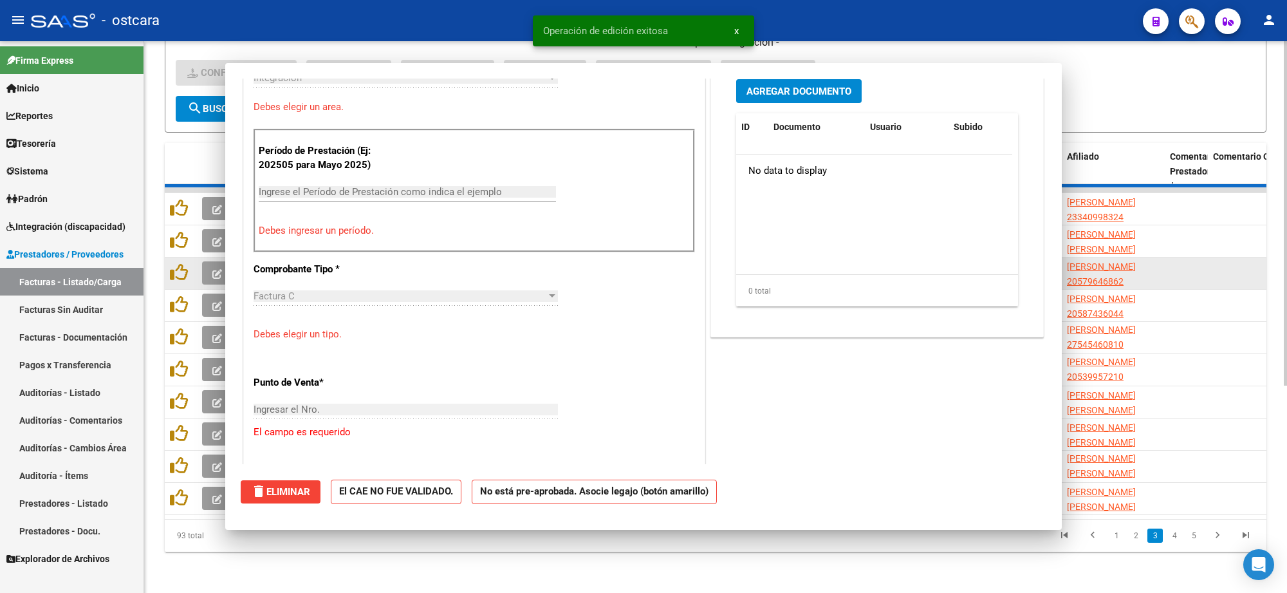
scroll to position [0, 0]
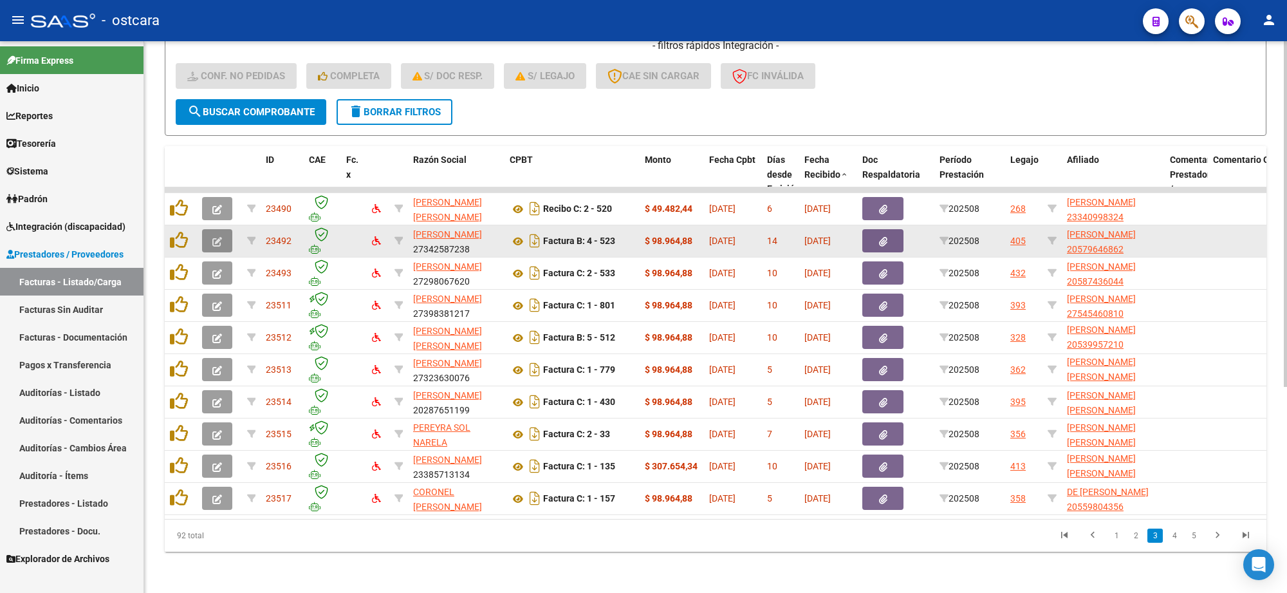
click at [213, 237] on icon "button" at bounding box center [217, 242] width 10 height 10
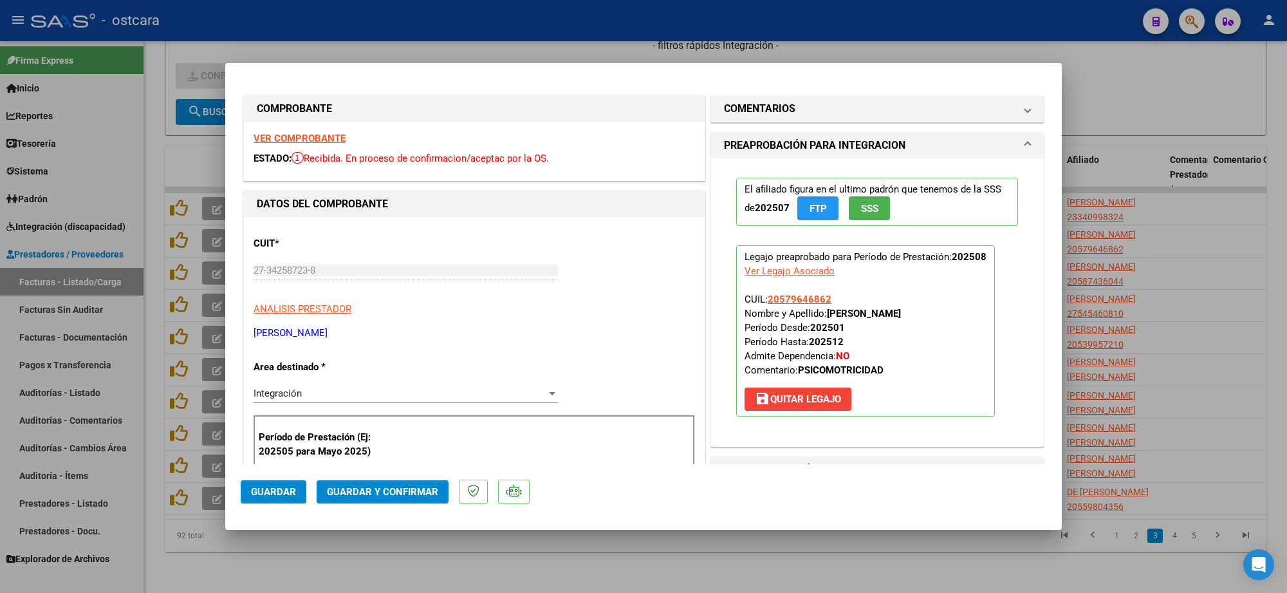
click at [309, 136] on strong "VER COMPROBANTE" at bounding box center [299, 139] width 92 height 12
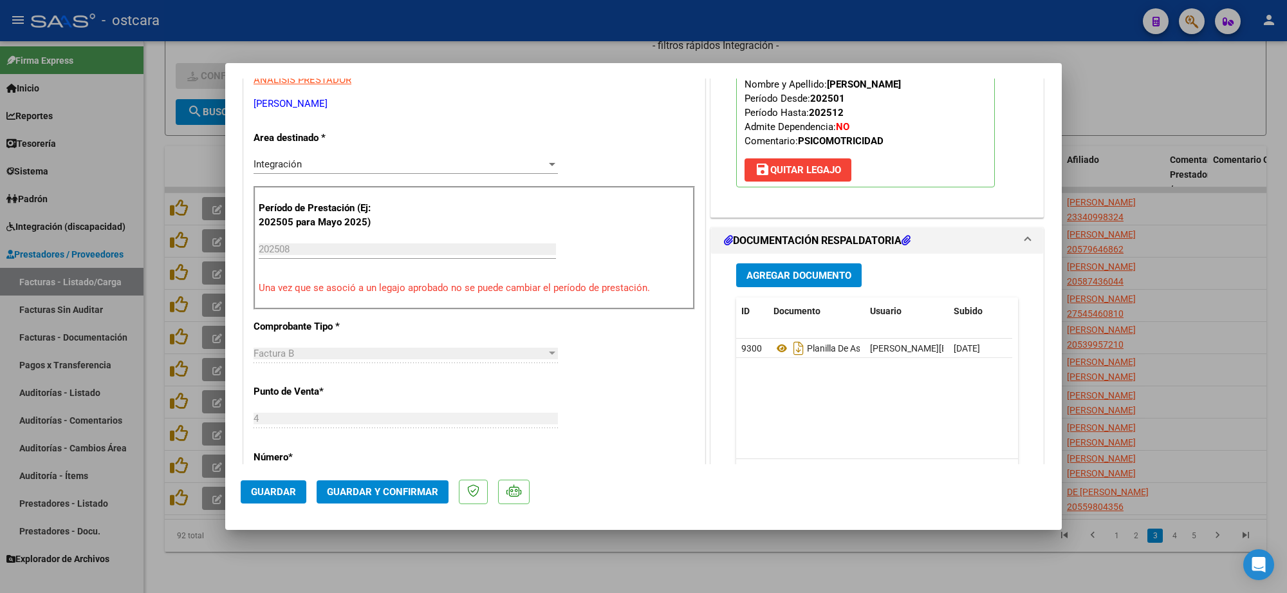
scroll to position [322, 0]
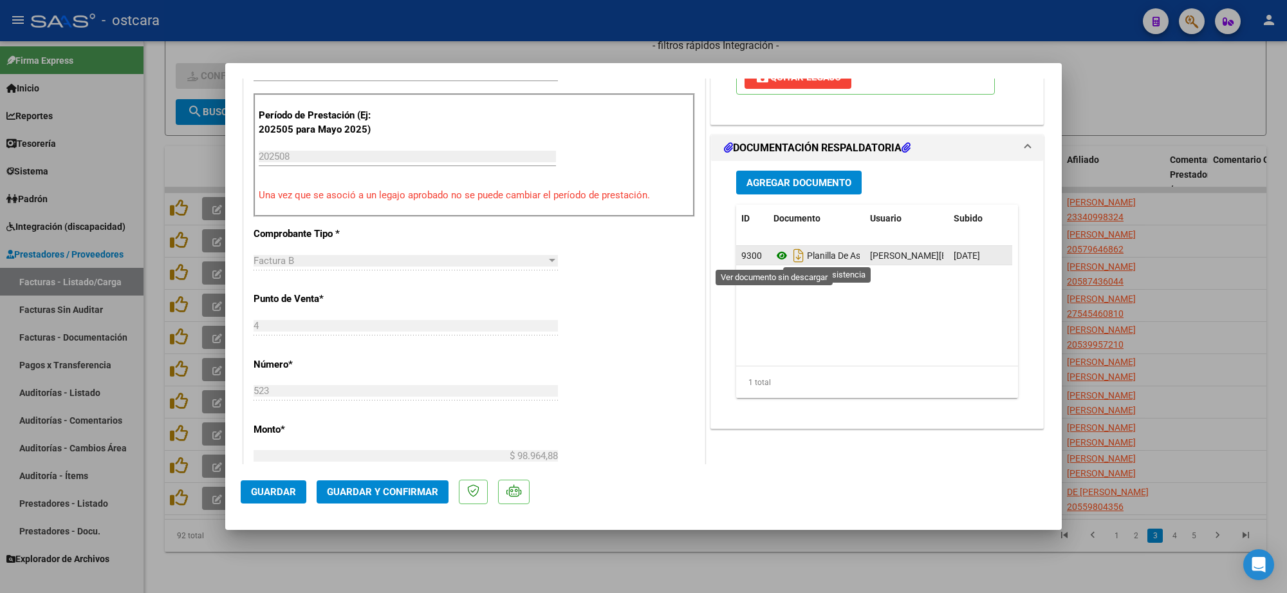
click at [773, 257] on icon at bounding box center [781, 255] width 17 height 15
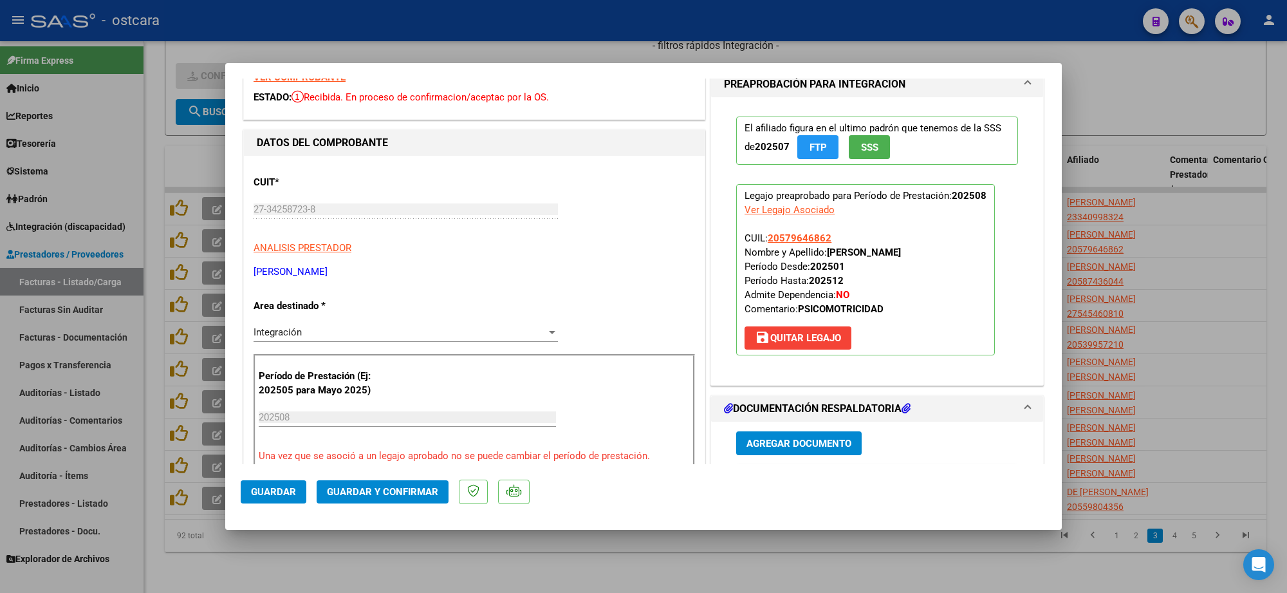
scroll to position [0, 0]
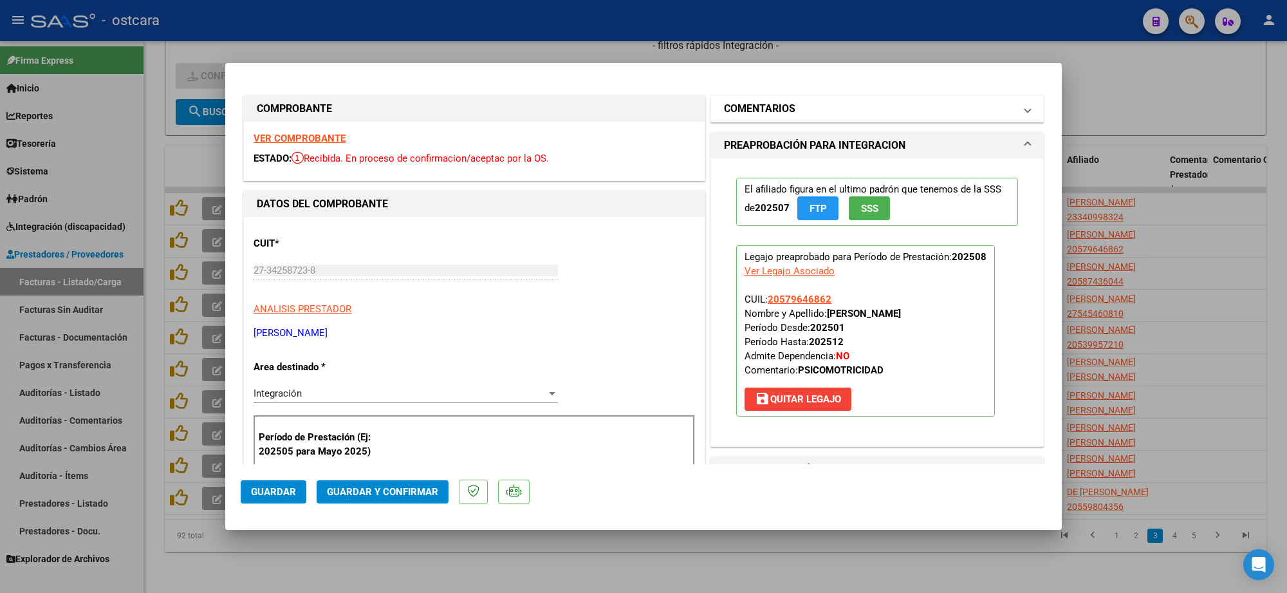
click at [827, 116] on mat-panel-title "COMENTARIOS" at bounding box center [869, 108] width 291 height 15
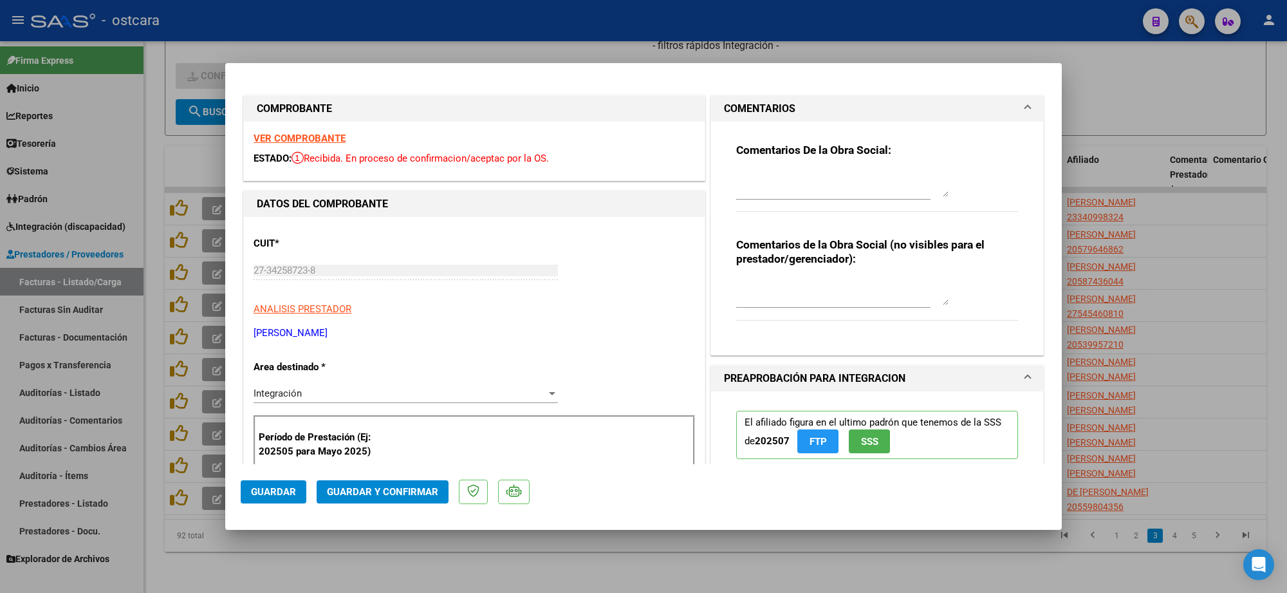
click at [818, 178] on textarea at bounding box center [842, 184] width 212 height 26
paste textarea "nebula__estudio este sábado recibimos la primavera a lo grande 🐎 acá al lado de…"
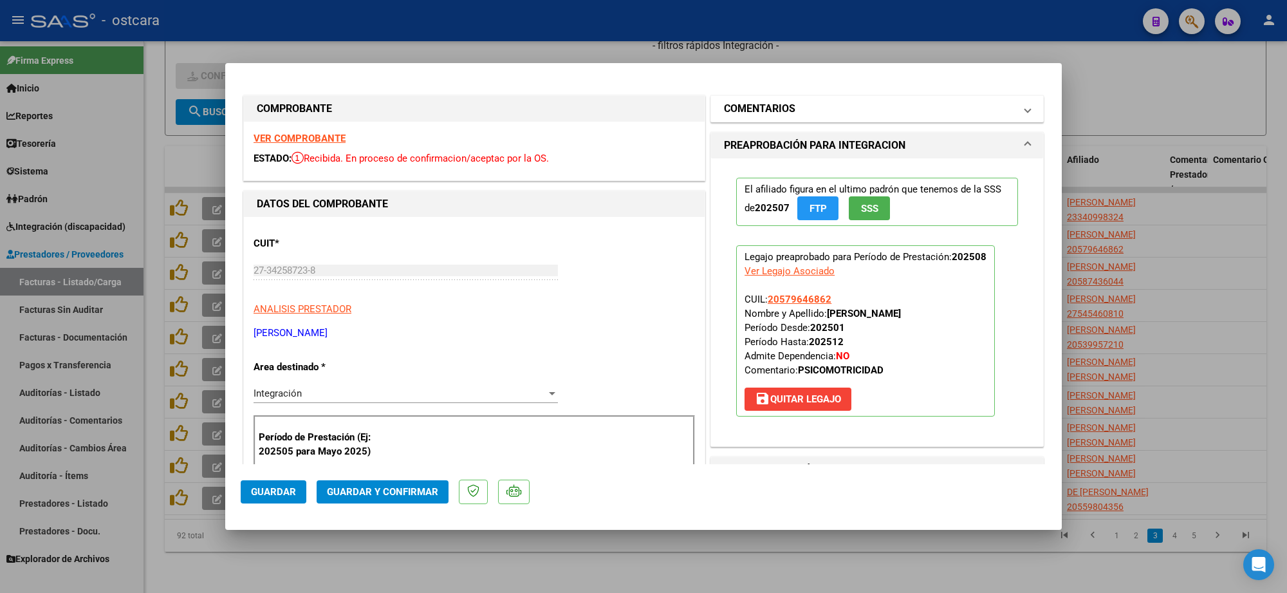
click at [835, 104] on mat-panel-title "COMENTARIOS" at bounding box center [869, 108] width 291 height 15
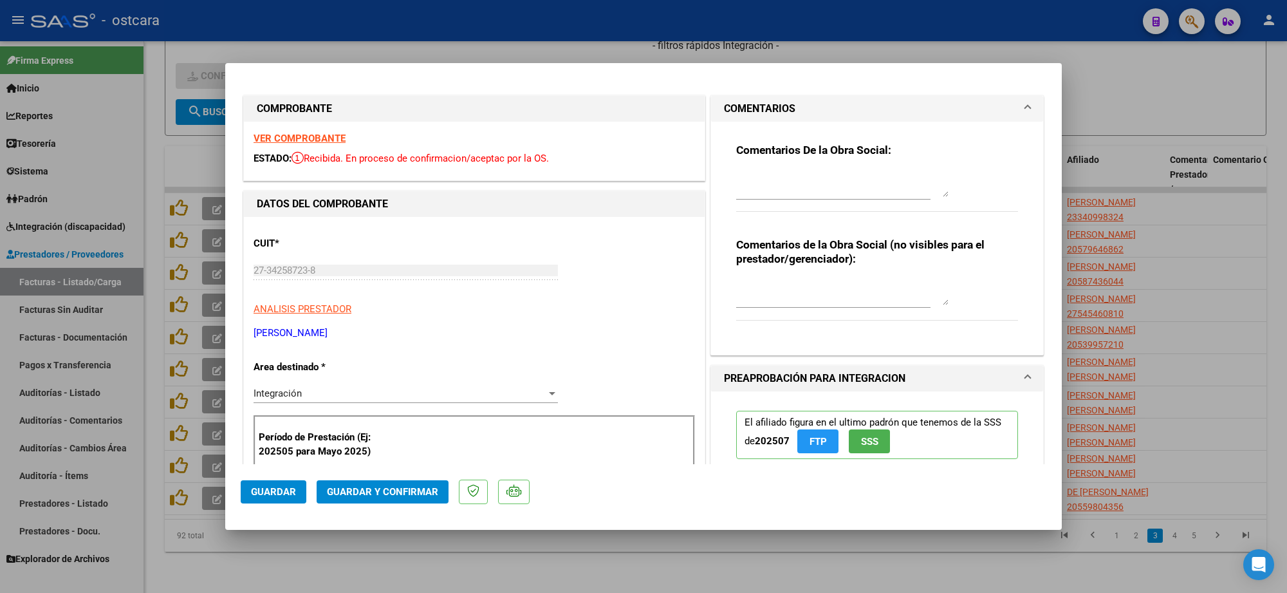
click at [834, 178] on textarea at bounding box center [842, 184] width 212 height 26
paste textarea "Recordar indicar vinculo del firmante en las planillas de asistencia."
click at [410, 494] on span "Guardar y Confirmar" at bounding box center [382, 492] width 111 height 12
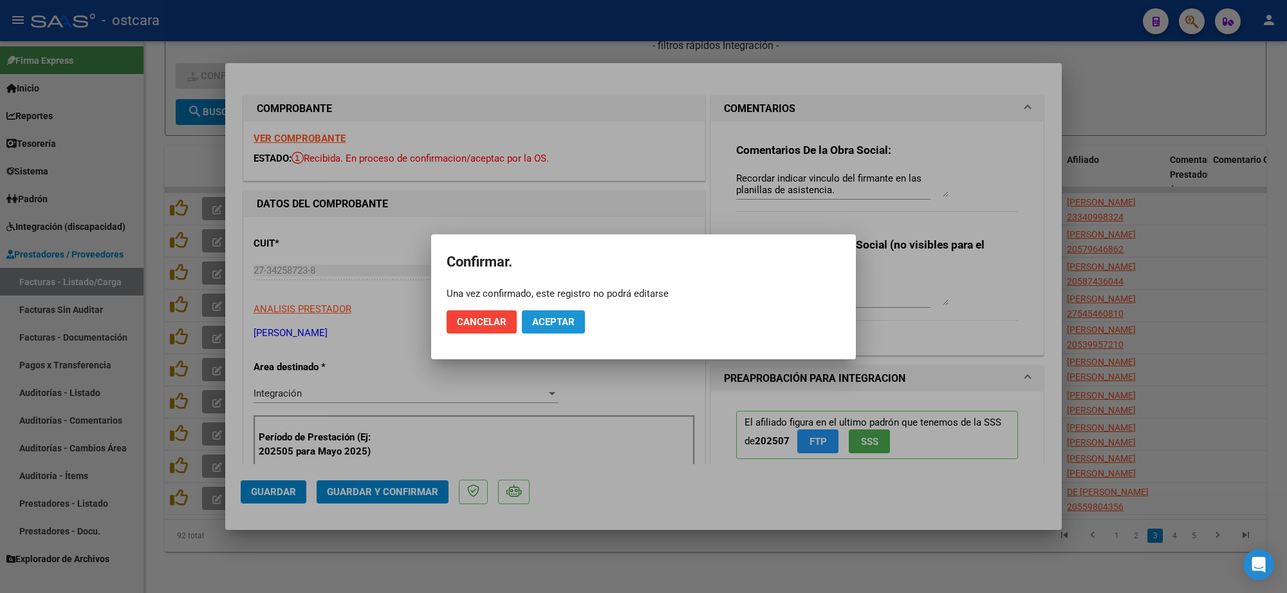
click at [556, 313] on button "Aceptar" at bounding box center [553, 321] width 63 height 23
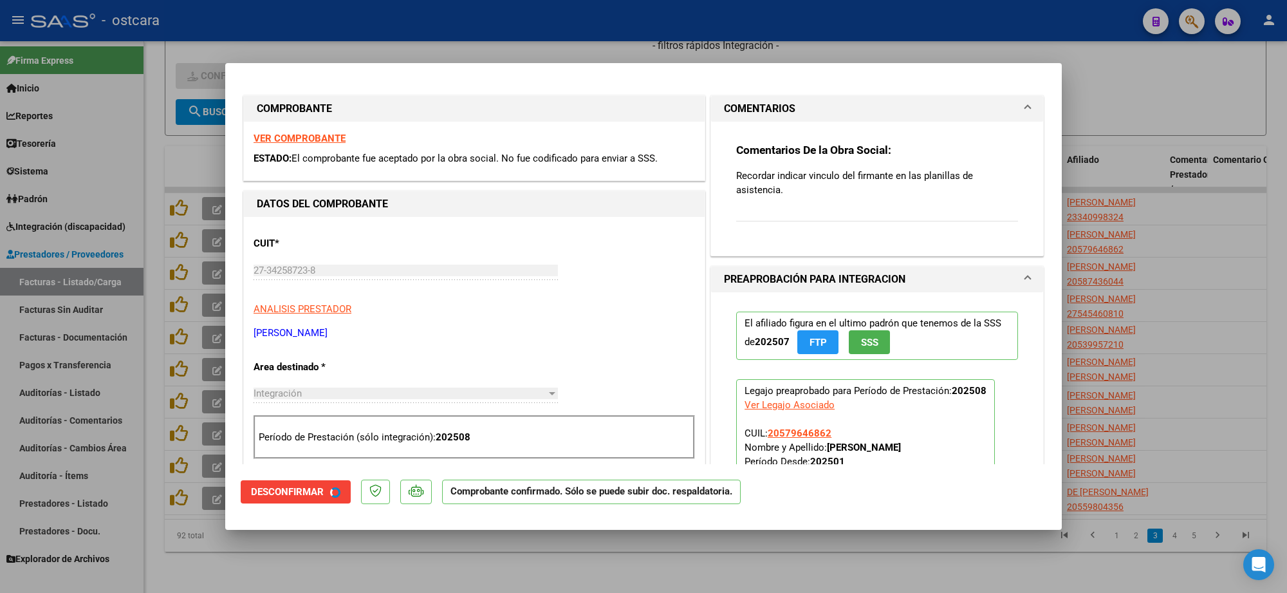
click at [1188, 261] on div at bounding box center [643, 296] width 1287 height 593
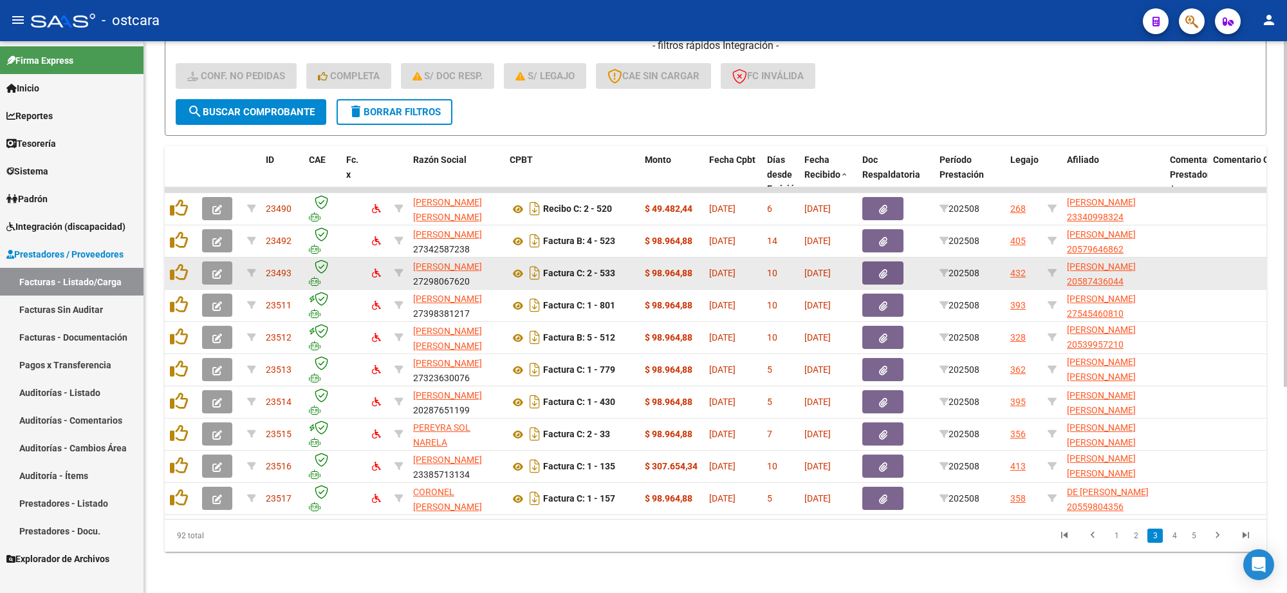
click at [219, 269] on icon "button" at bounding box center [217, 274] width 10 height 10
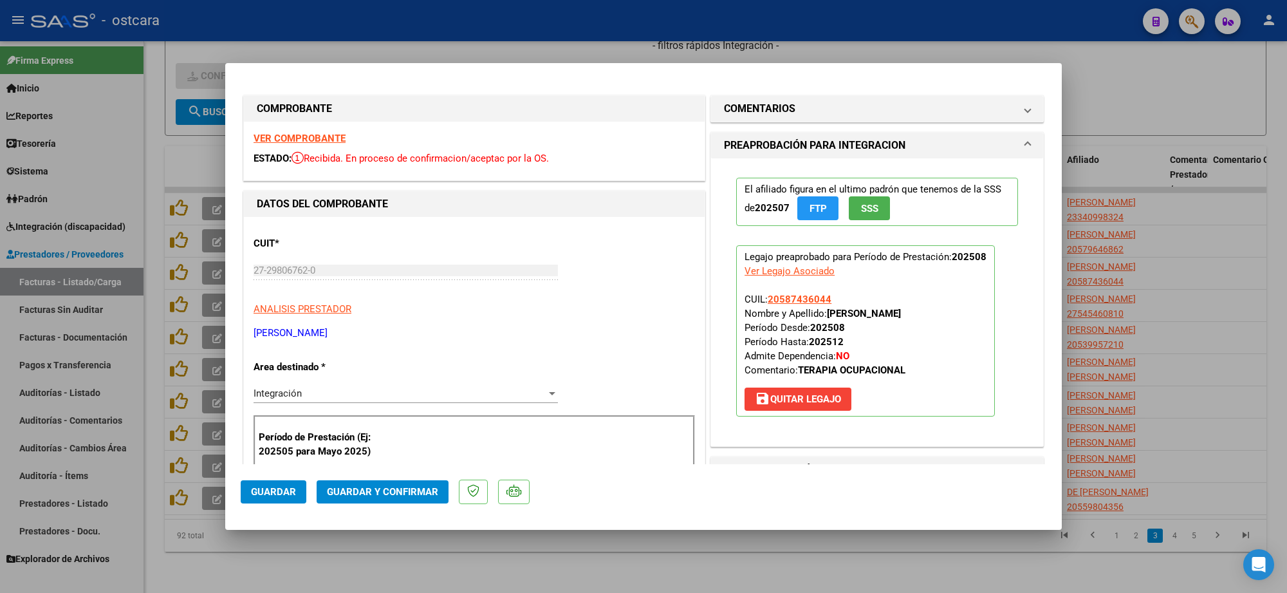
click at [324, 138] on strong "VER COMPROBANTE" at bounding box center [299, 139] width 92 height 12
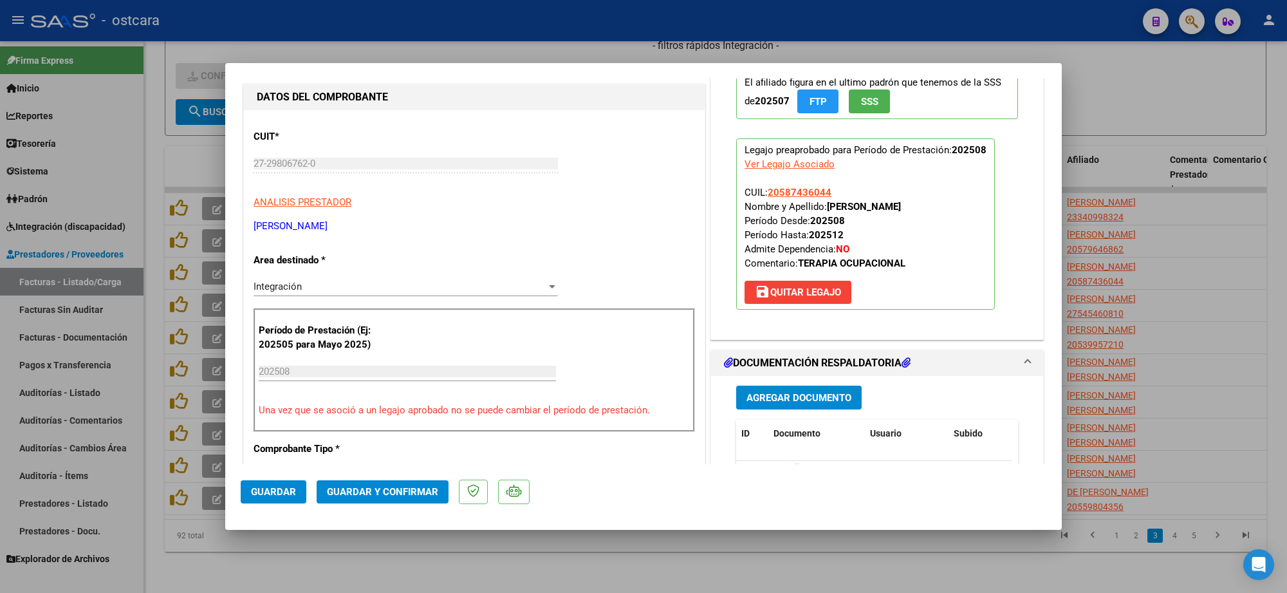
scroll to position [241, 0]
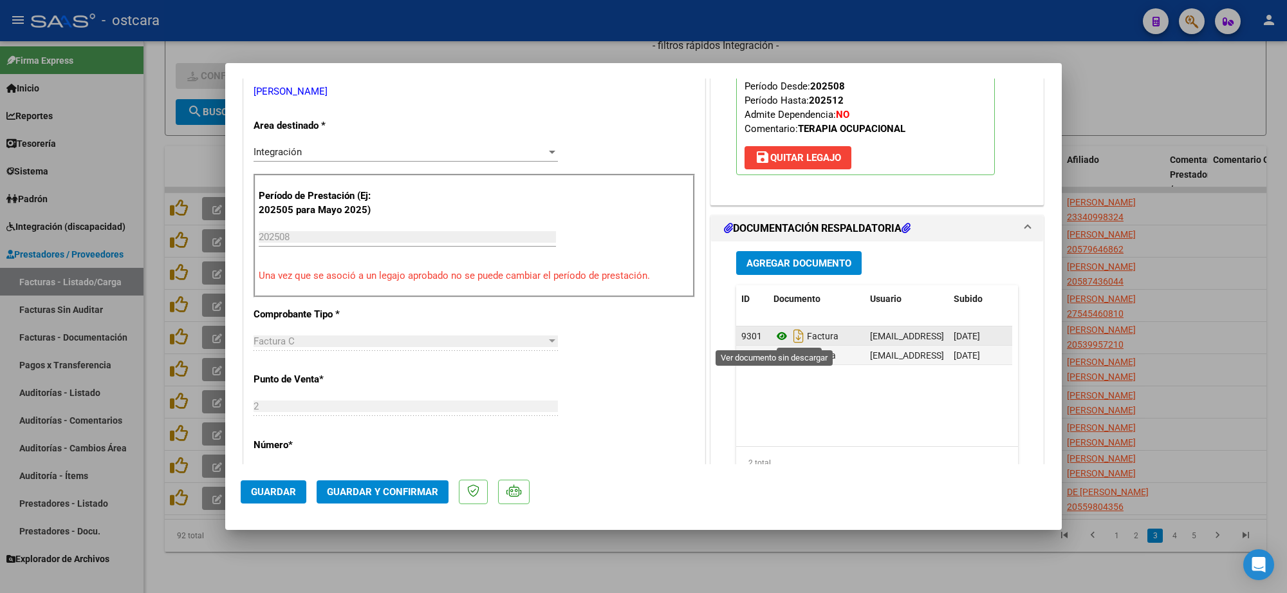
click at [777, 339] on icon at bounding box center [781, 335] width 17 height 15
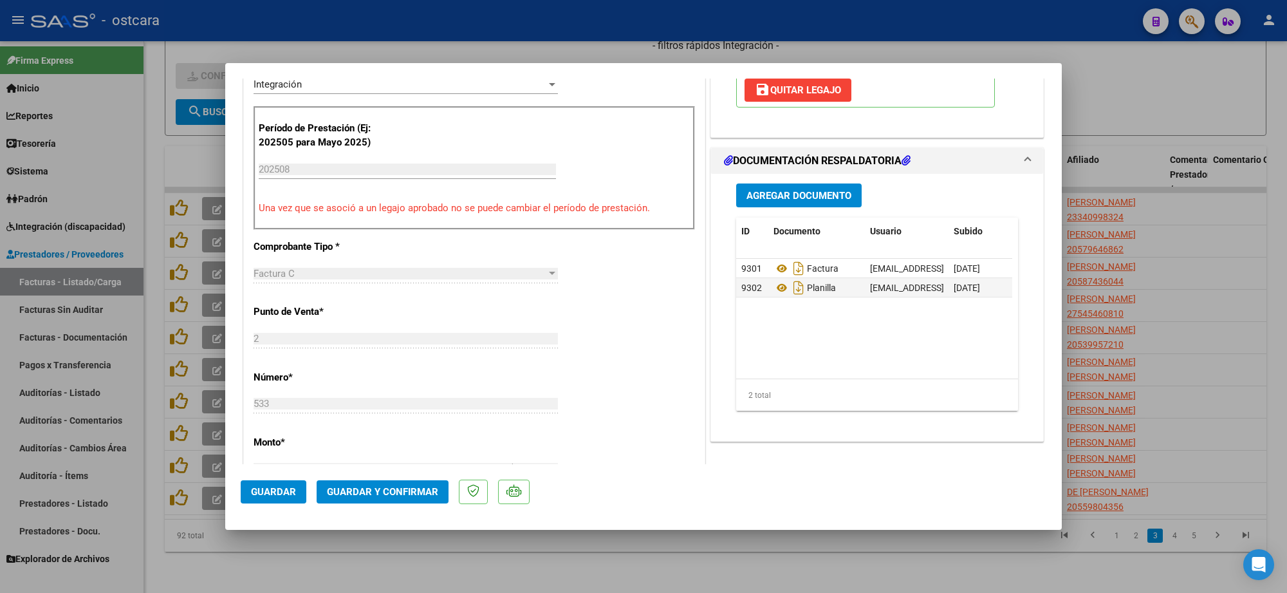
scroll to position [402, 0]
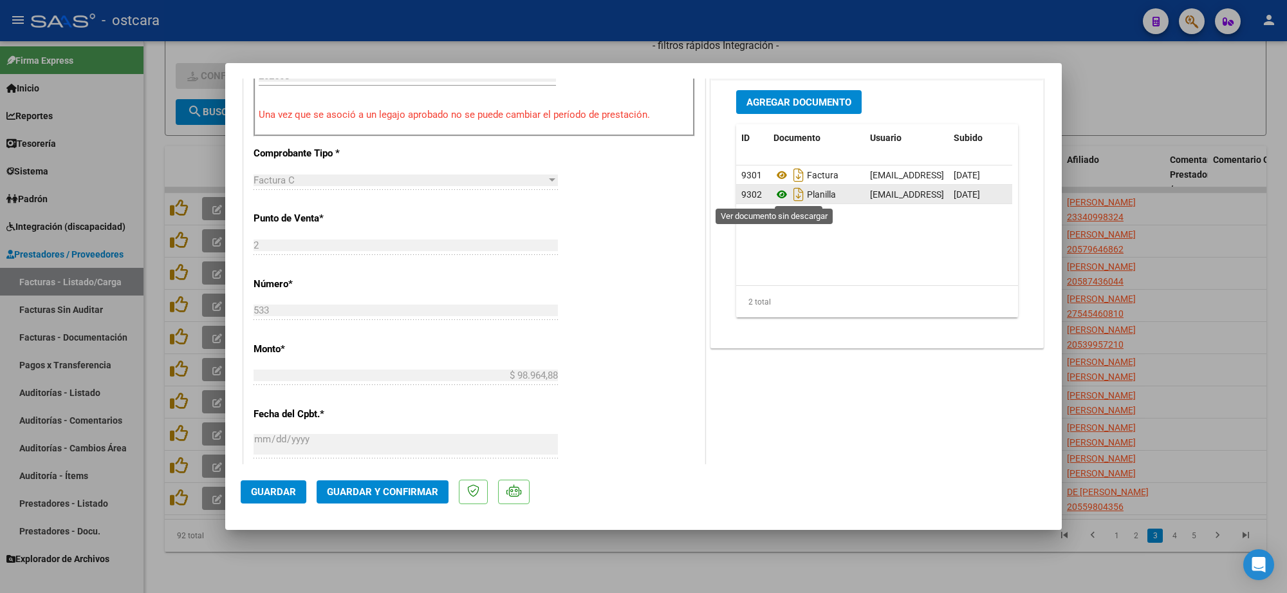
click at [779, 195] on icon at bounding box center [781, 194] width 17 height 15
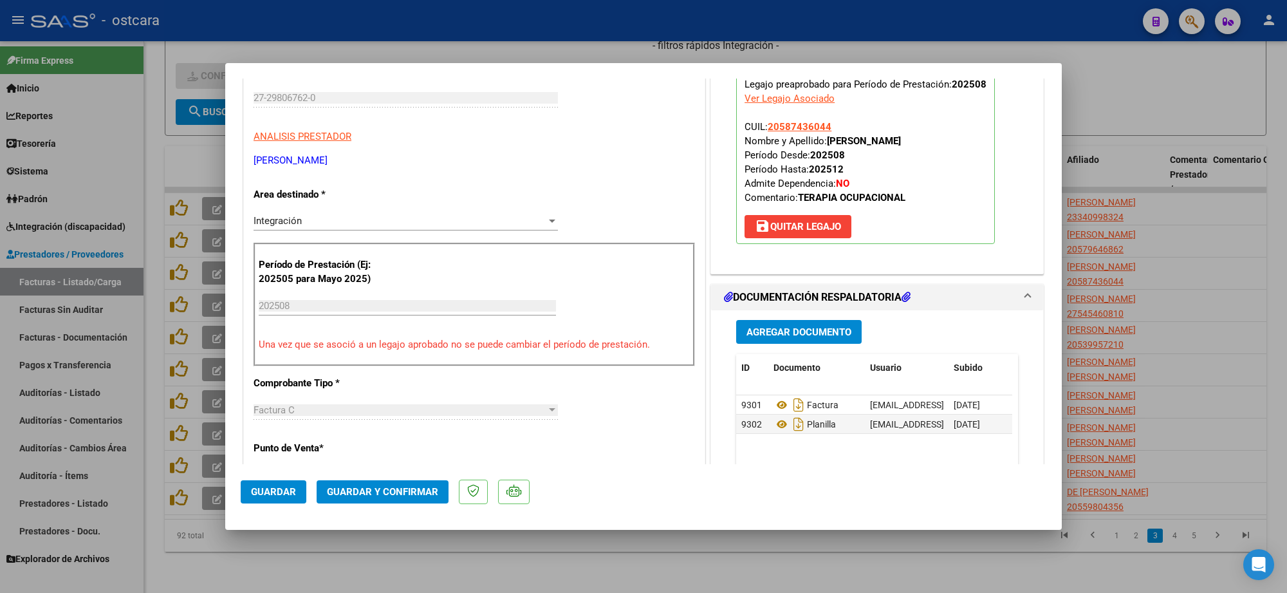
scroll to position [0, 0]
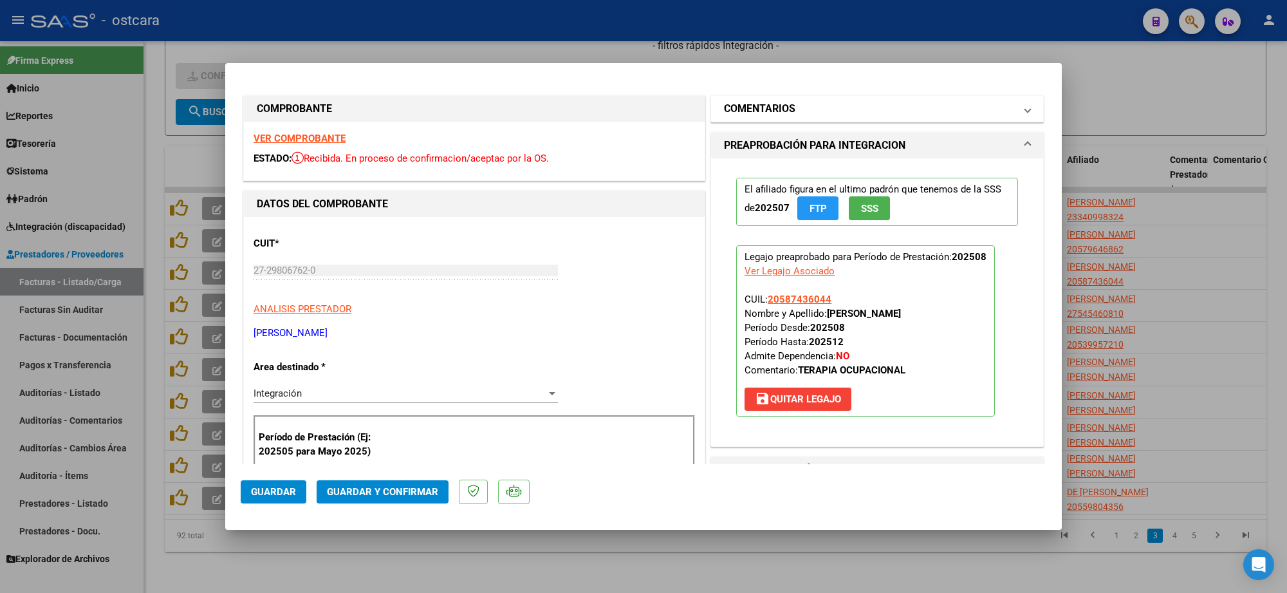
click at [800, 120] on mat-expansion-panel-header "COMENTARIOS" at bounding box center [877, 109] width 332 height 26
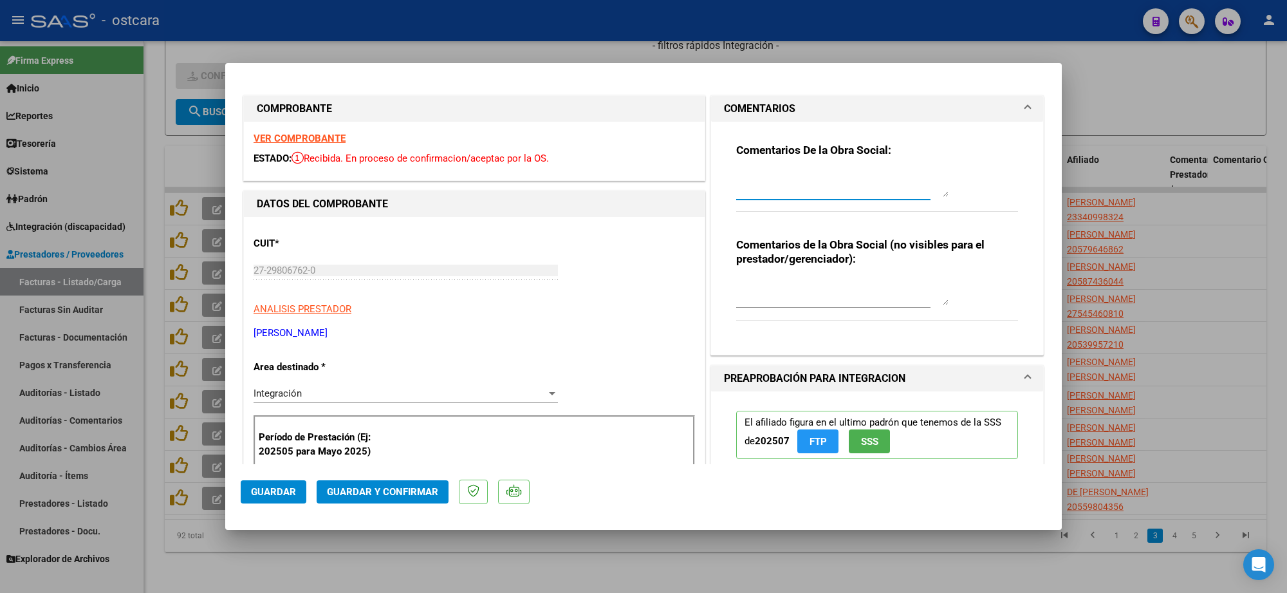
click at [820, 184] on textarea at bounding box center [842, 184] width 212 height 26
paste textarea "Recordar indicar vinculo del firmante en las planillas de asistencia."
click at [403, 481] on button "Guardar y Confirmar" at bounding box center [383, 491] width 132 height 23
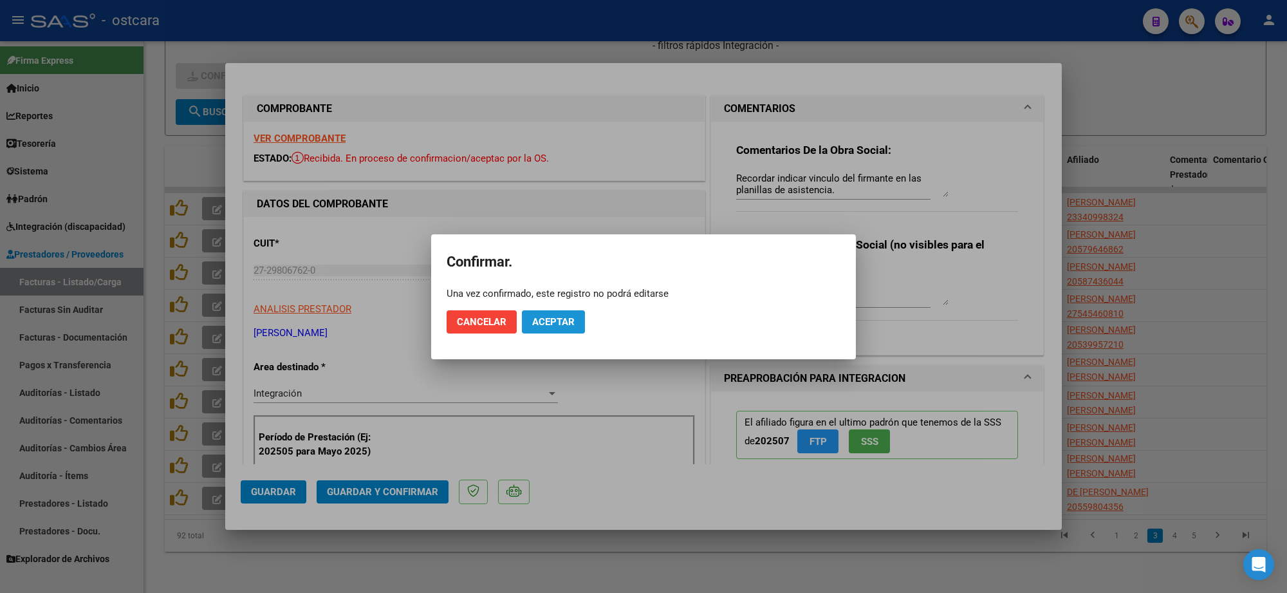
click at [558, 316] on span "Aceptar" at bounding box center [553, 322] width 42 height 12
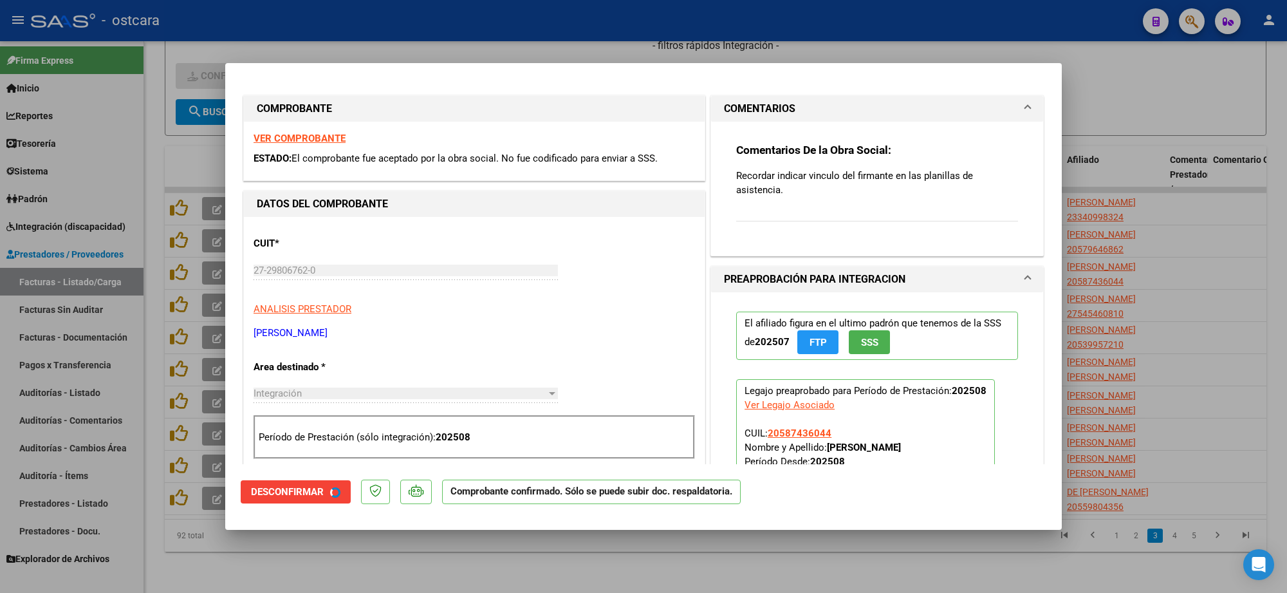
click at [1208, 211] on div at bounding box center [643, 296] width 1287 height 593
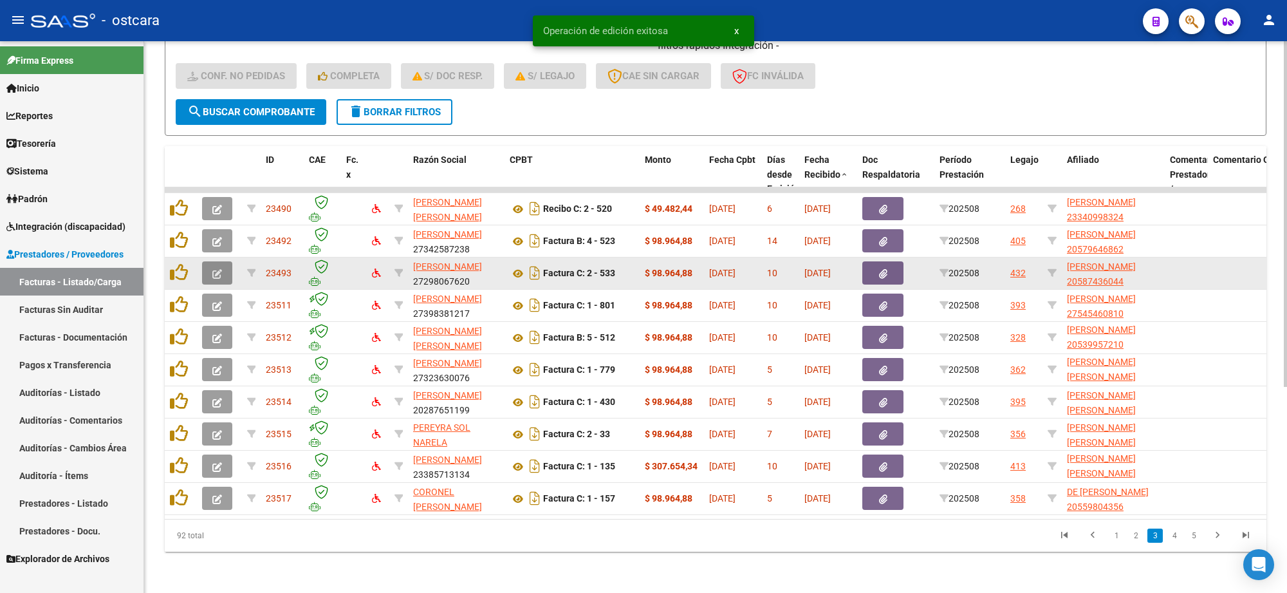
click at [217, 269] on icon "button" at bounding box center [217, 274] width 10 height 10
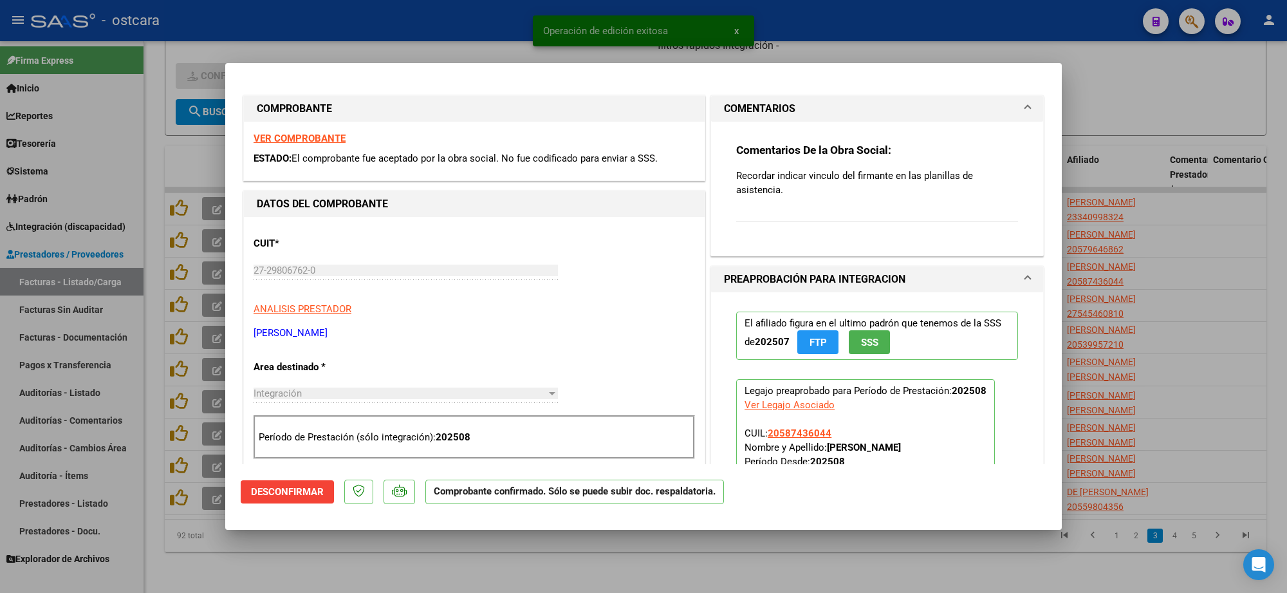
click at [304, 132] on div "VER COMPROBANTE ESTADO: El comprobante fue aceptado por la obra social. No fue …" at bounding box center [474, 151] width 461 height 59
click at [320, 139] on strong "VER COMPROBANTE" at bounding box center [299, 139] width 92 height 12
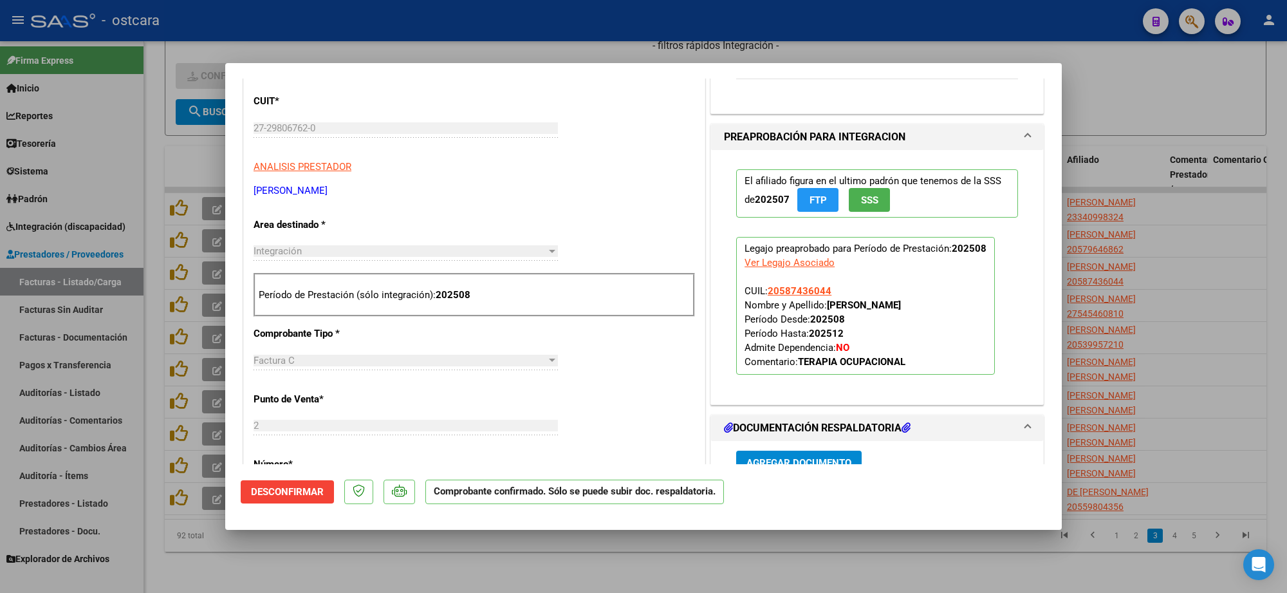
scroll to position [402, 0]
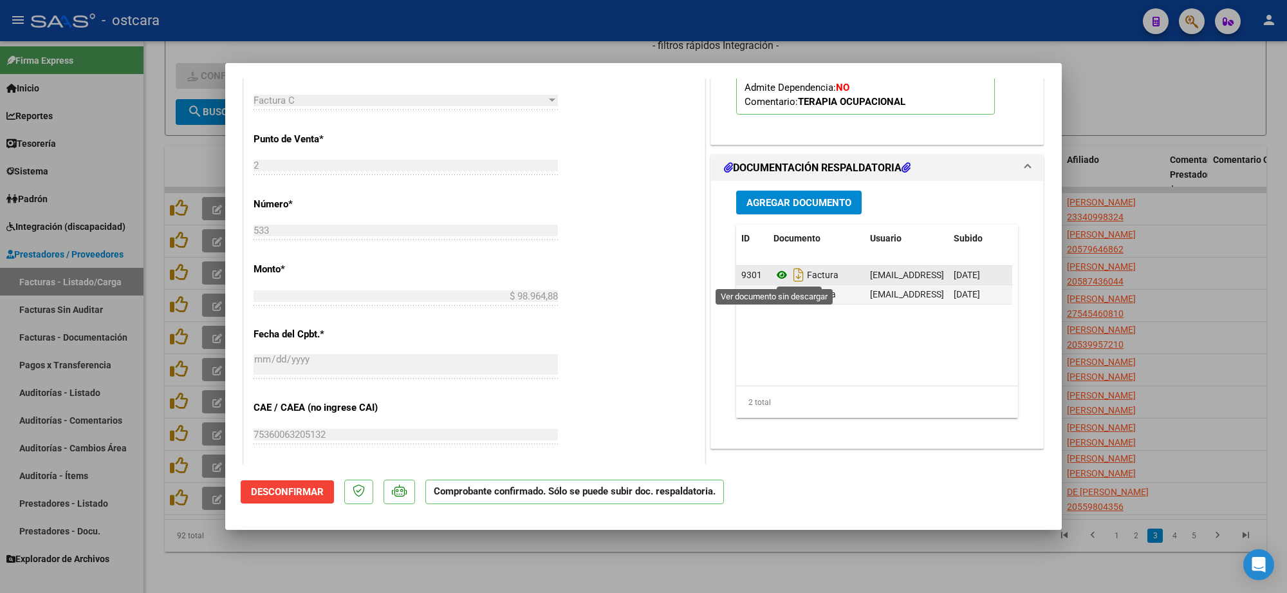
click at [778, 275] on icon at bounding box center [781, 274] width 17 height 15
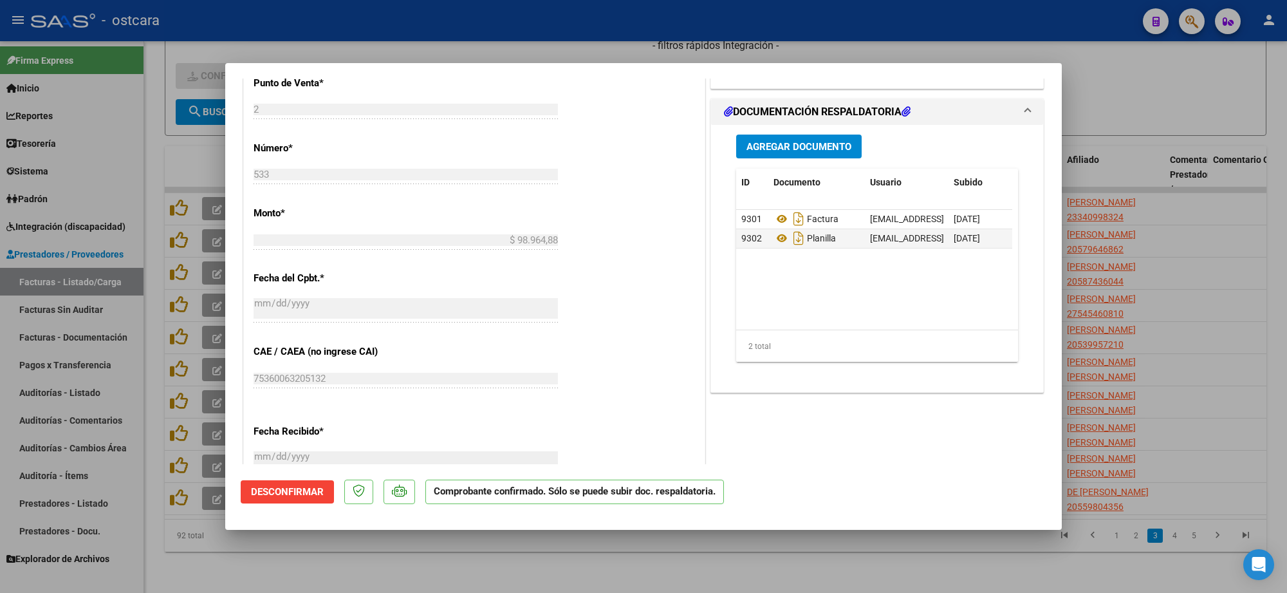
scroll to position [483, 0]
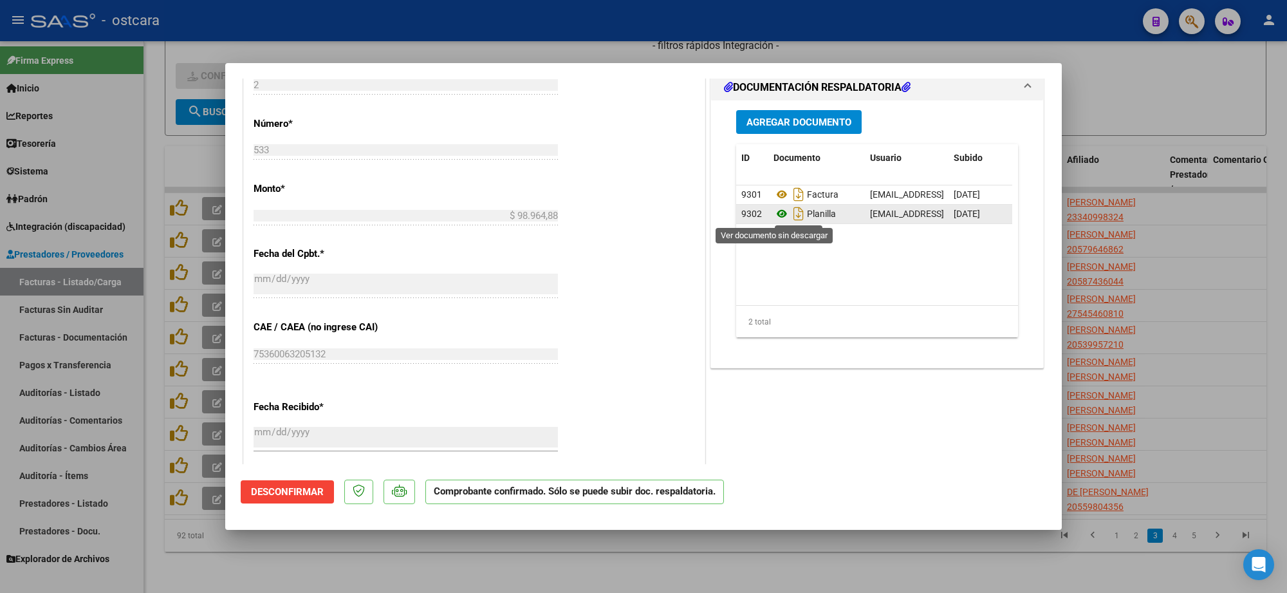
click at [775, 216] on icon at bounding box center [781, 213] width 17 height 15
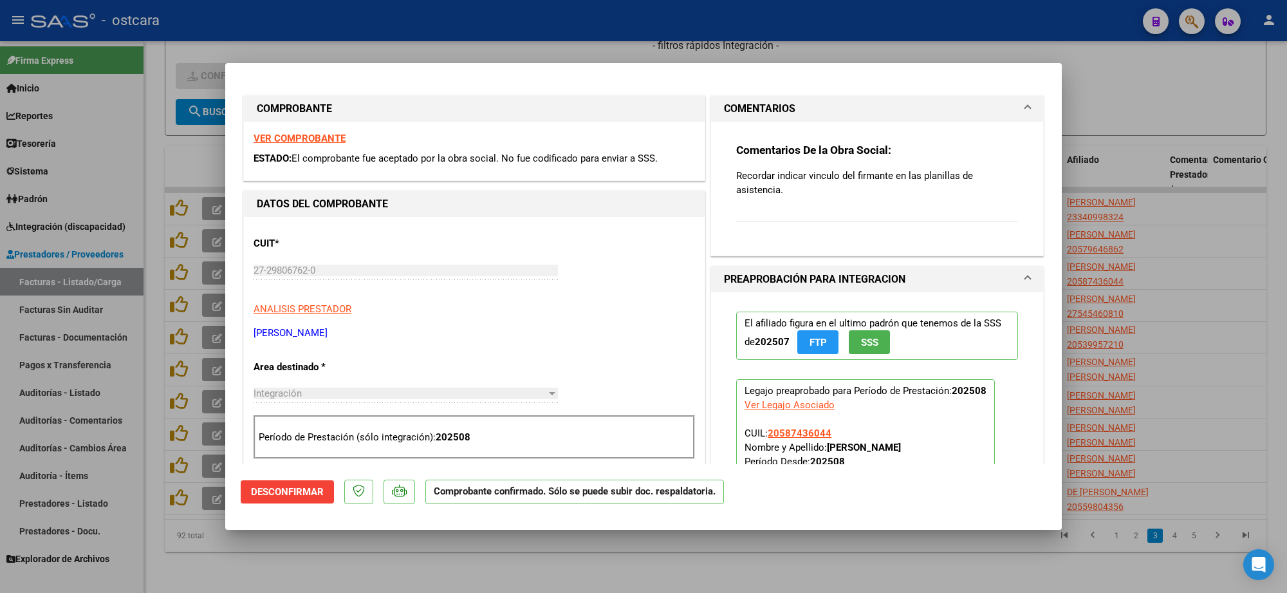
click at [1162, 261] on div at bounding box center [643, 296] width 1287 height 593
type input "$ 0,00"
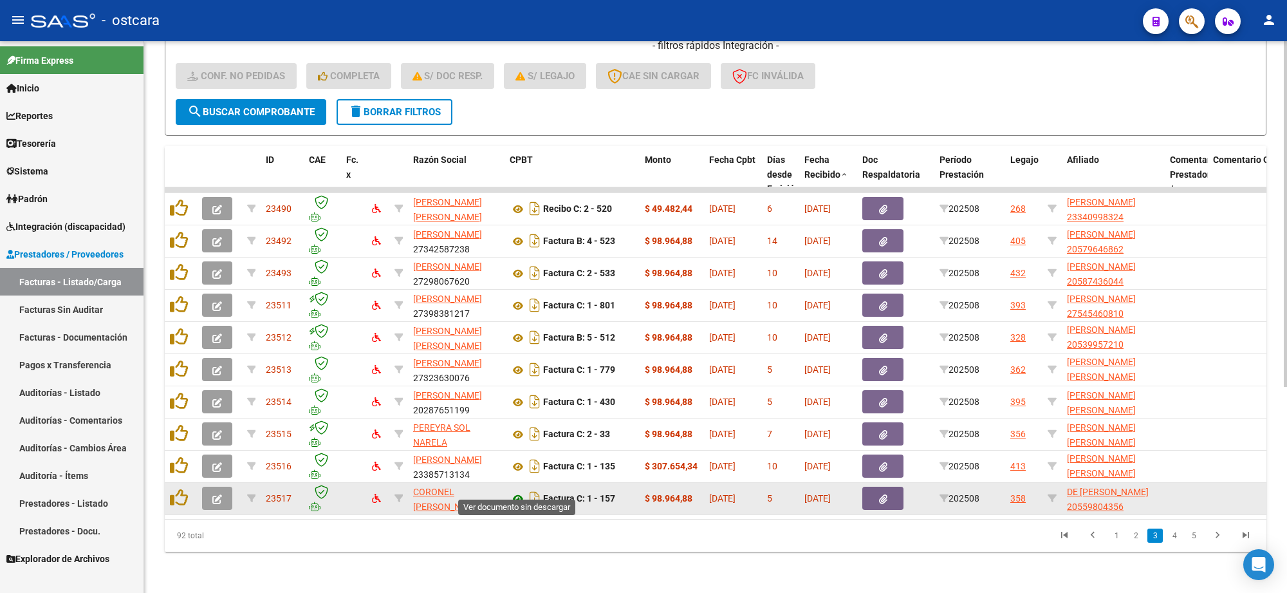
click at [516, 491] on icon at bounding box center [518, 498] width 17 height 15
click at [880, 494] on icon "button" at bounding box center [883, 499] width 8 height 10
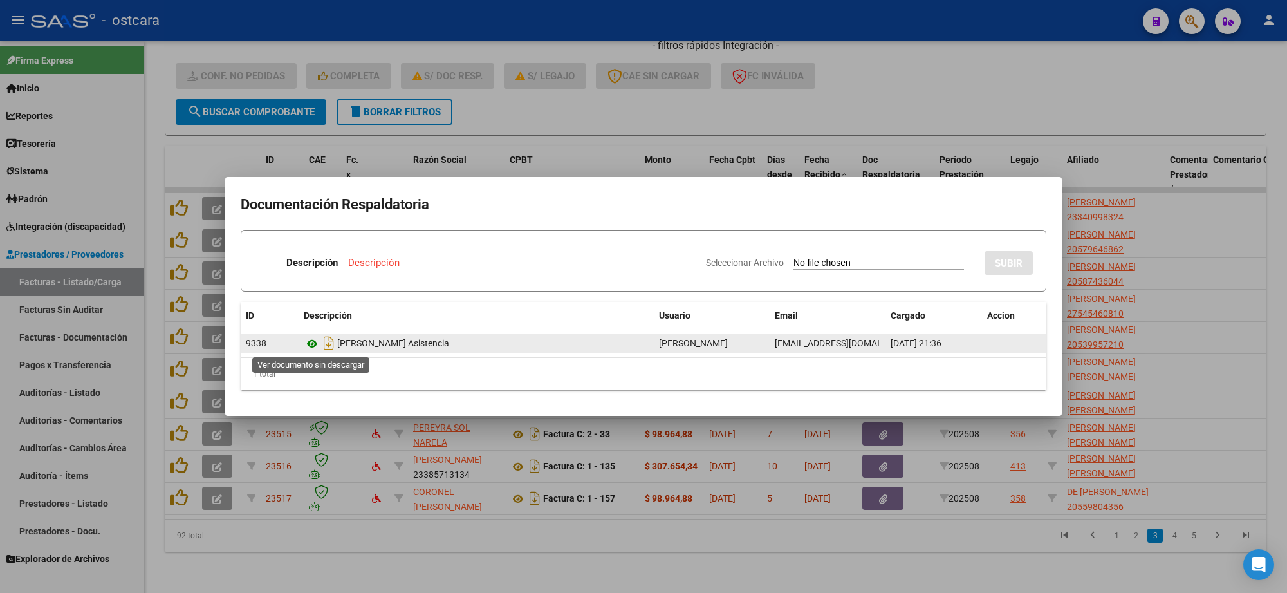
click at [315, 342] on icon at bounding box center [312, 343] width 17 height 15
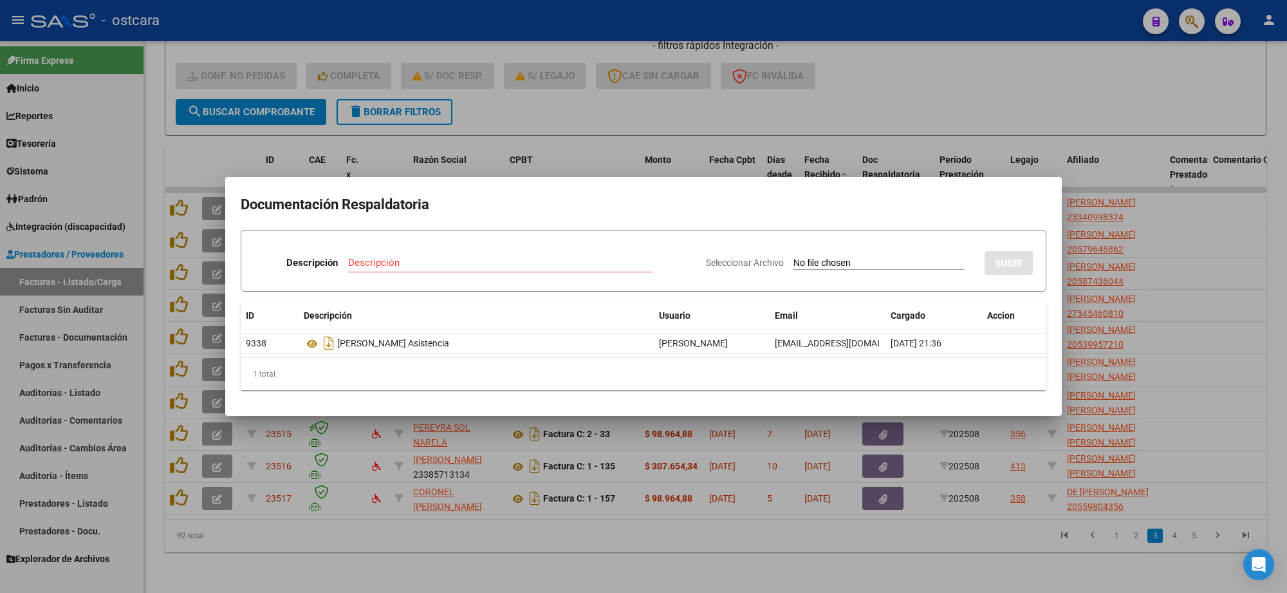
click at [181, 488] on div at bounding box center [643, 296] width 1287 height 593
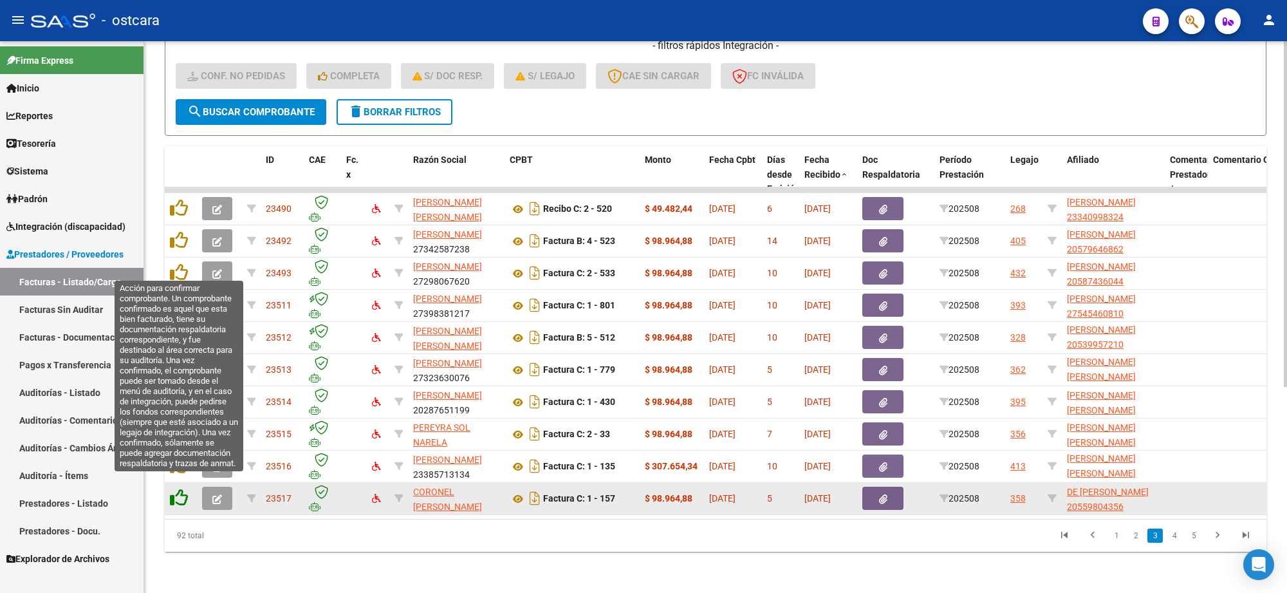
click at [181, 488] on icon at bounding box center [179, 497] width 18 height 18
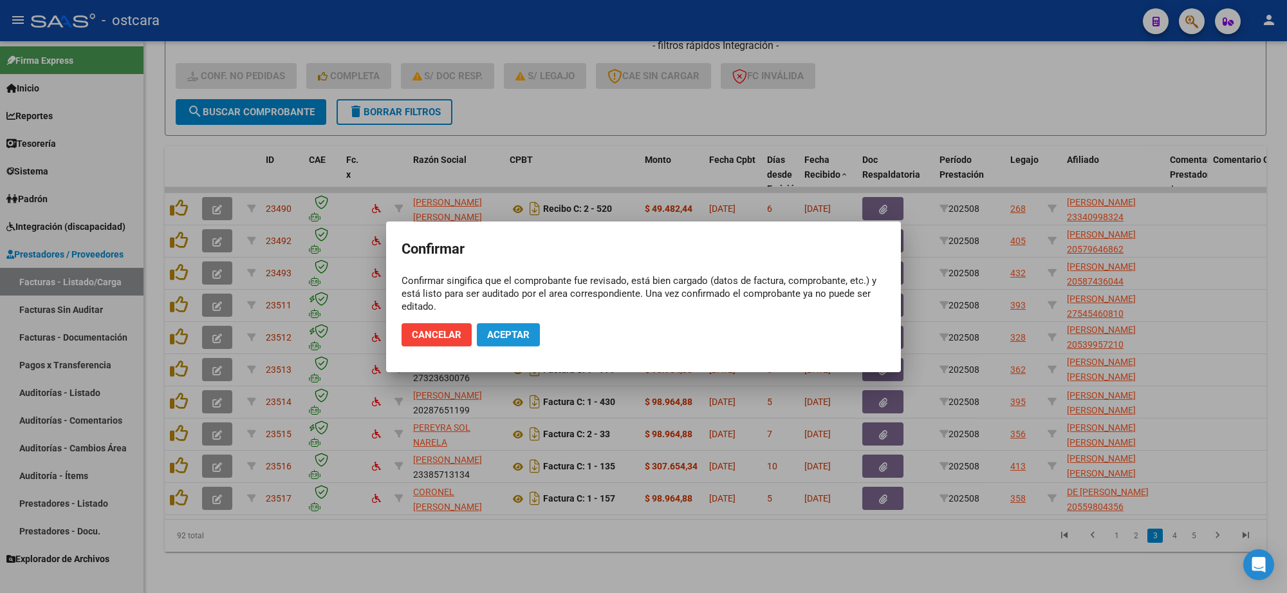
click at [510, 335] on span "Aceptar" at bounding box center [508, 335] width 42 height 12
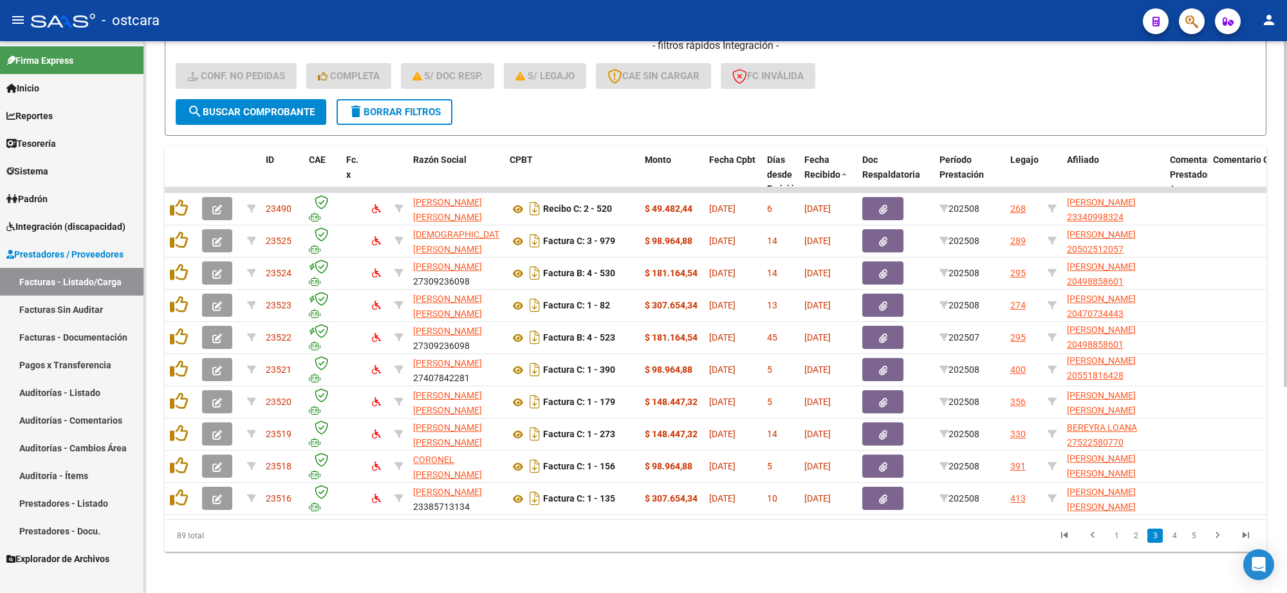
click at [1243, 532] on icon "go to last page" at bounding box center [1245, 536] width 17 height 15
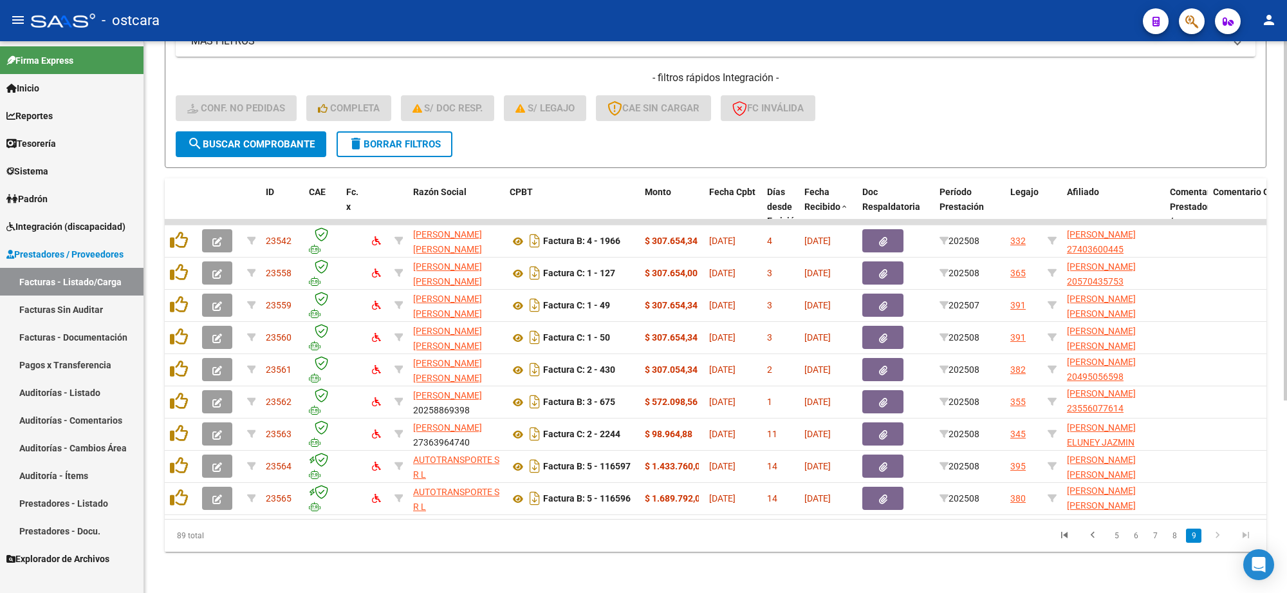
scroll to position [296, 0]
click at [1056, 534] on icon "go to first page" at bounding box center [1064, 536] width 17 height 15
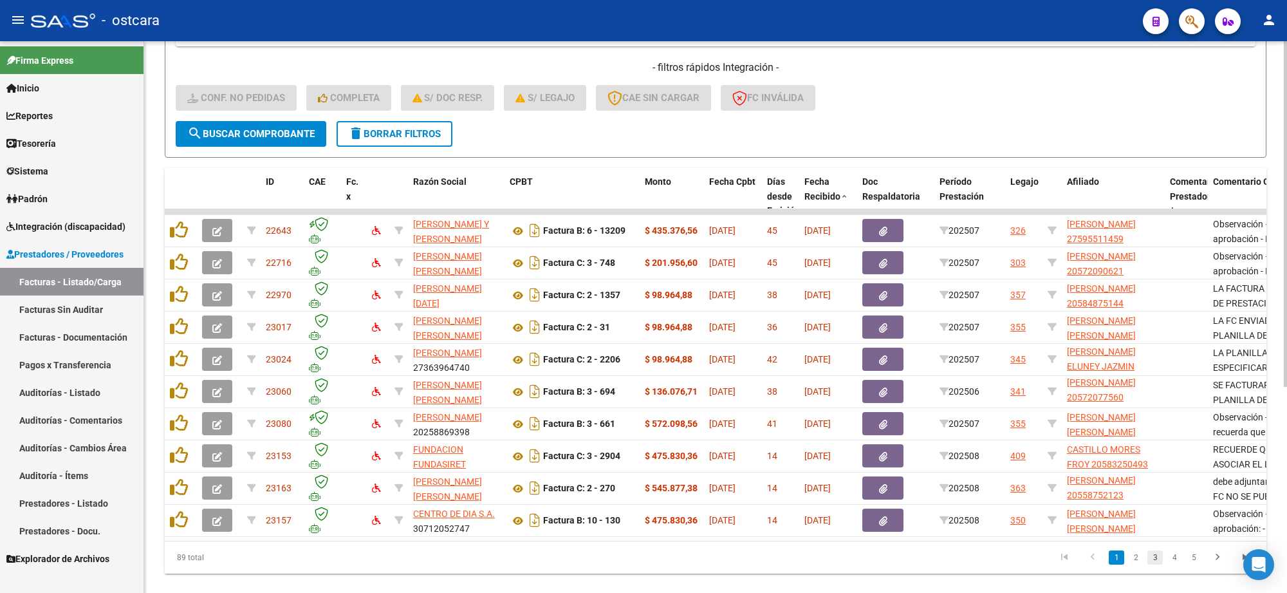
click at [1153, 564] on link "3" at bounding box center [1154, 557] width 15 height 14
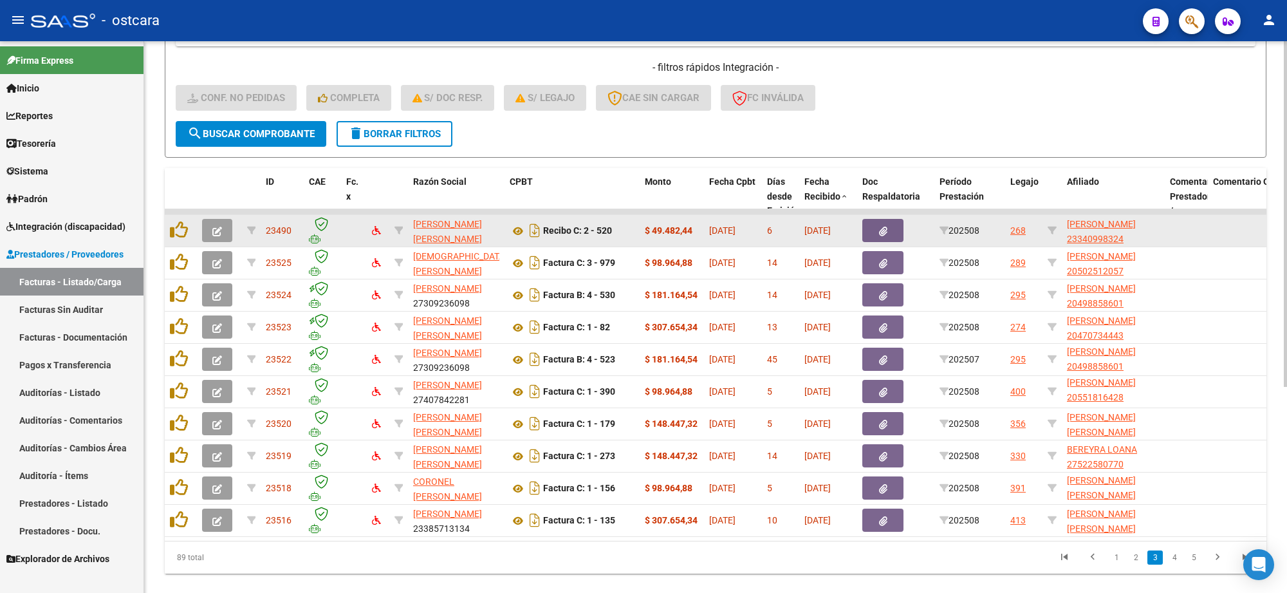
click at [212, 226] on icon "button" at bounding box center [217, 231] width 10 height 10
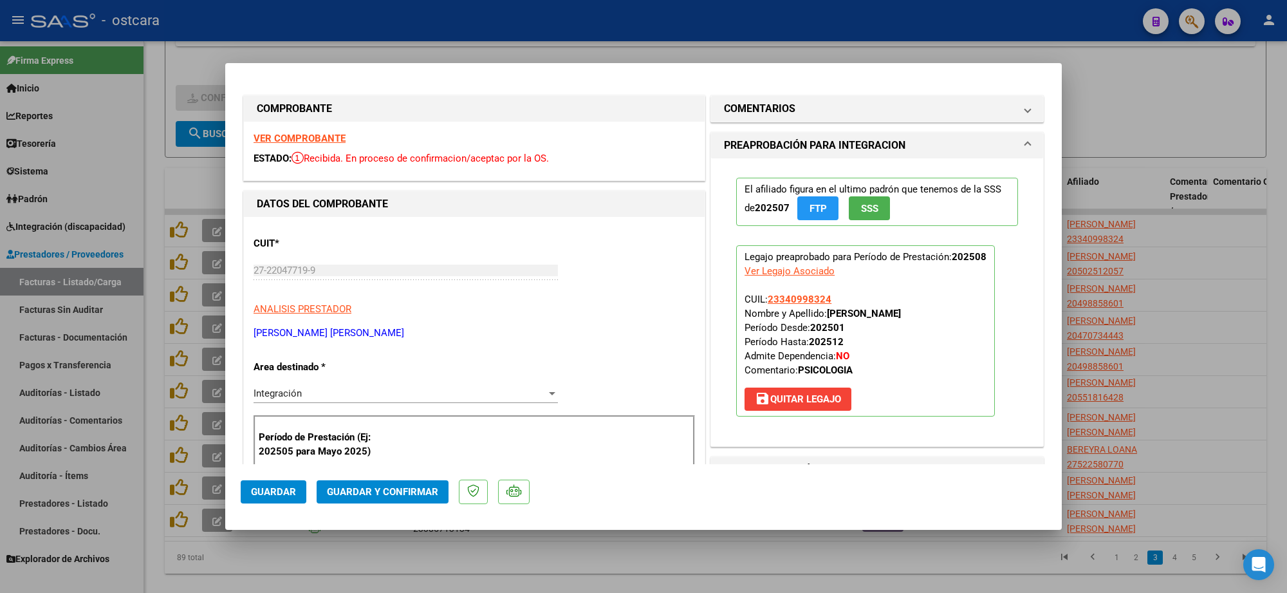
click at [297, 140] on strong "VER COMPROBANTE" at bounding box center [299, 139] width 92 height 12
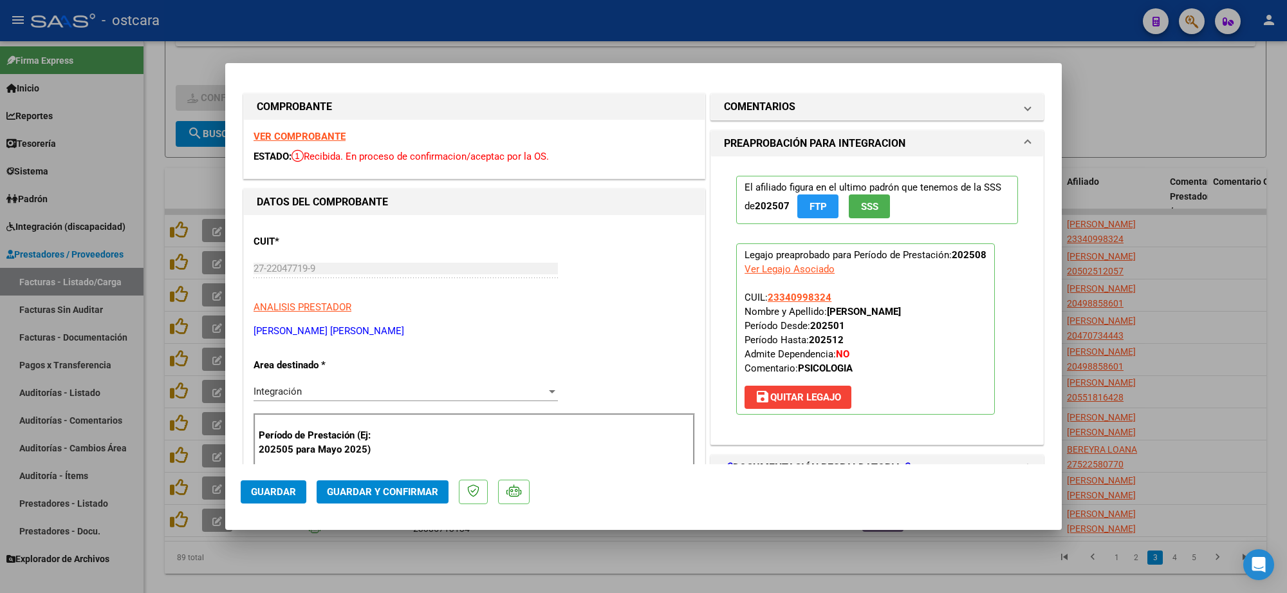
scroll to position [0, 0]
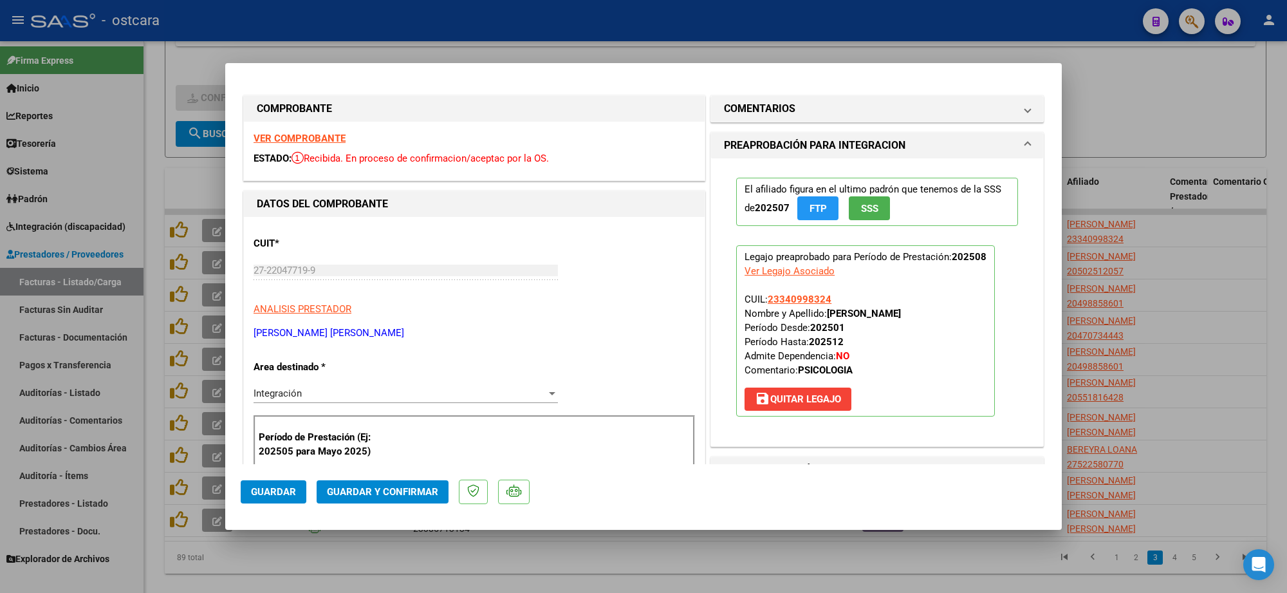
click at [312, 140] on strong "VER COMPROBANTE" at bounding box center [299, 139] width 92 height 12
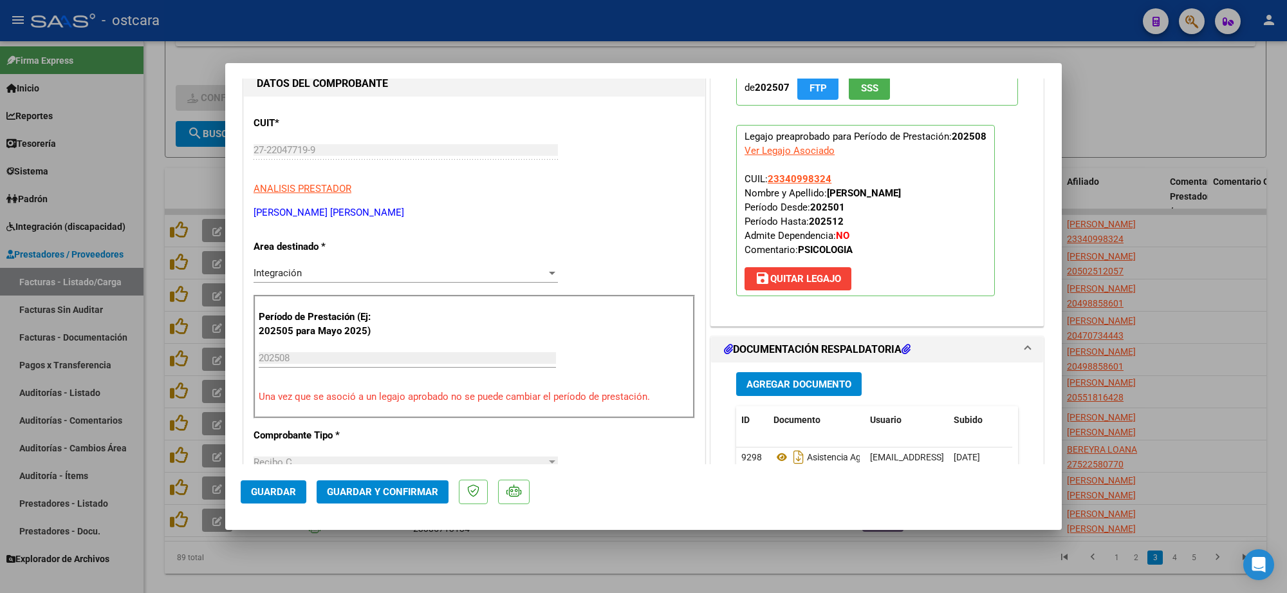
scroll to position [322, 0]
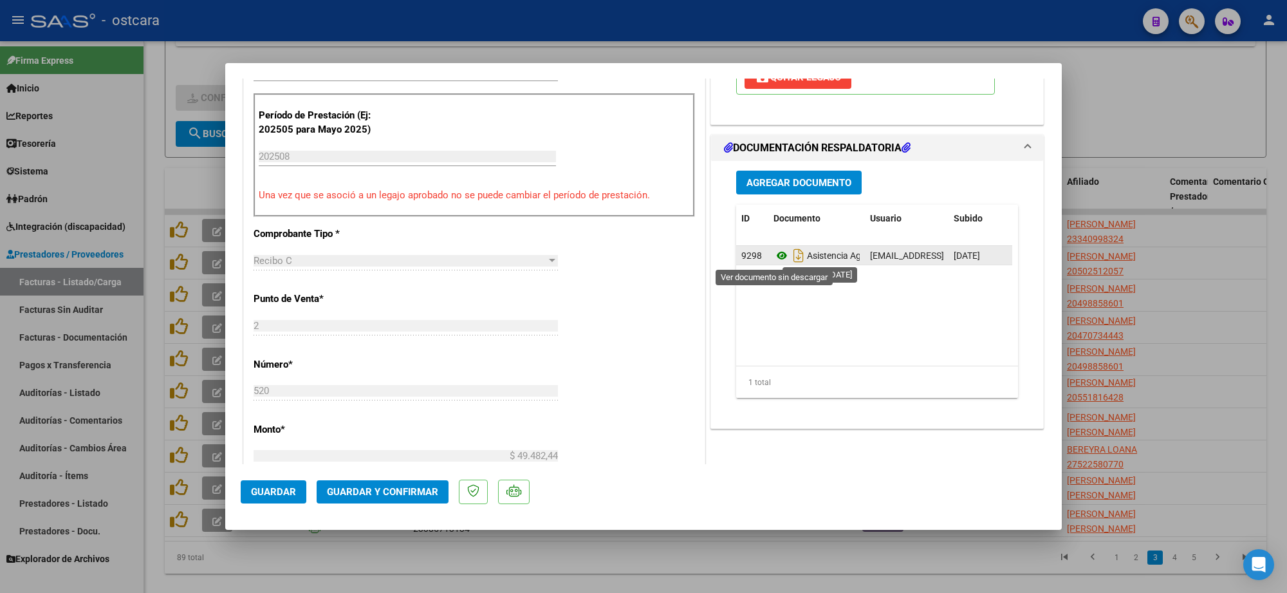
click at [773, 257] on icon at bounding box center [781, 255] width 17 height 15
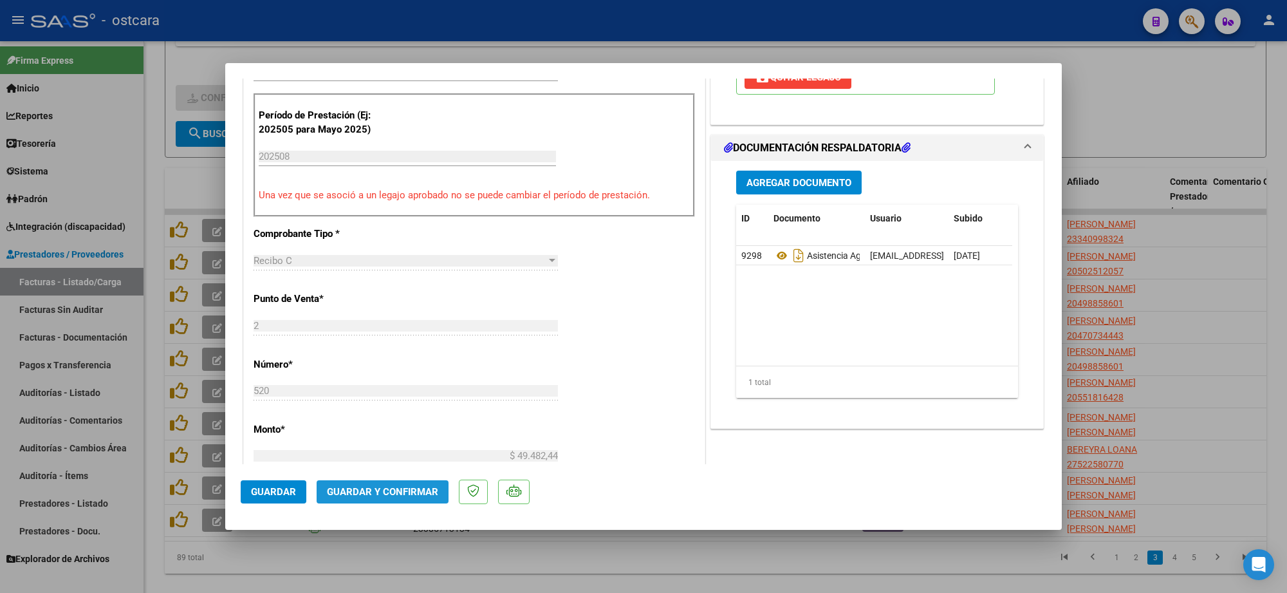
click at [394, 486] on span "Guardar y Confirmar" at bounding box center [382, 492] width 111 height 12
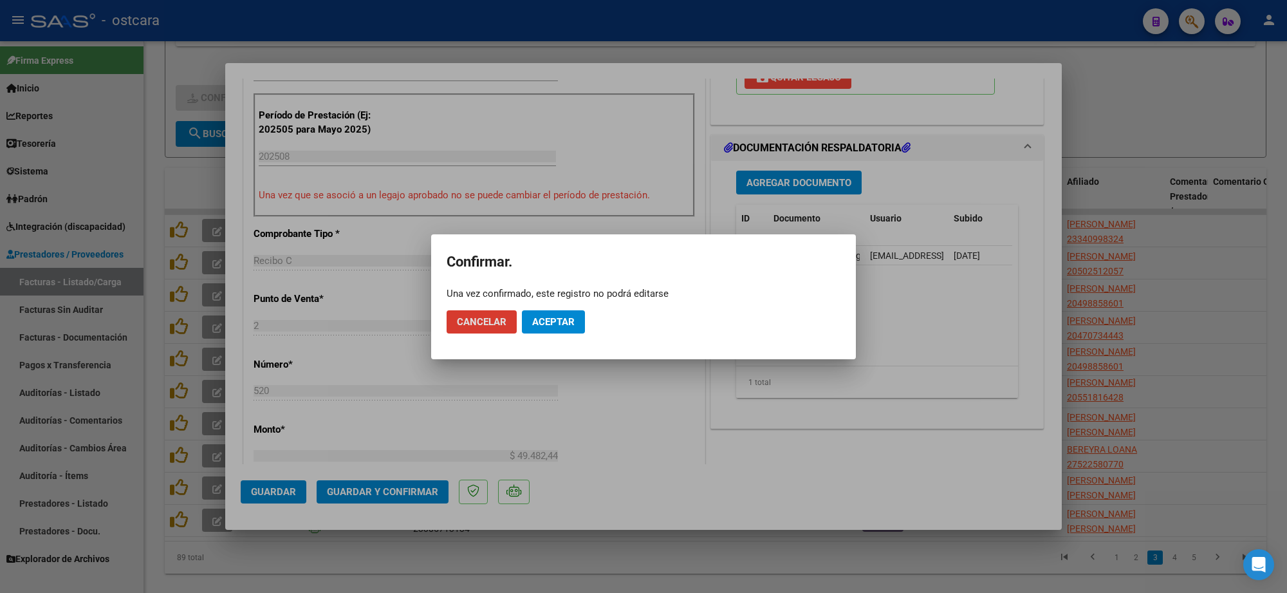
click at [560, 324] on span "Aceptar" at bounding box center [553, 322] width 42 height 12
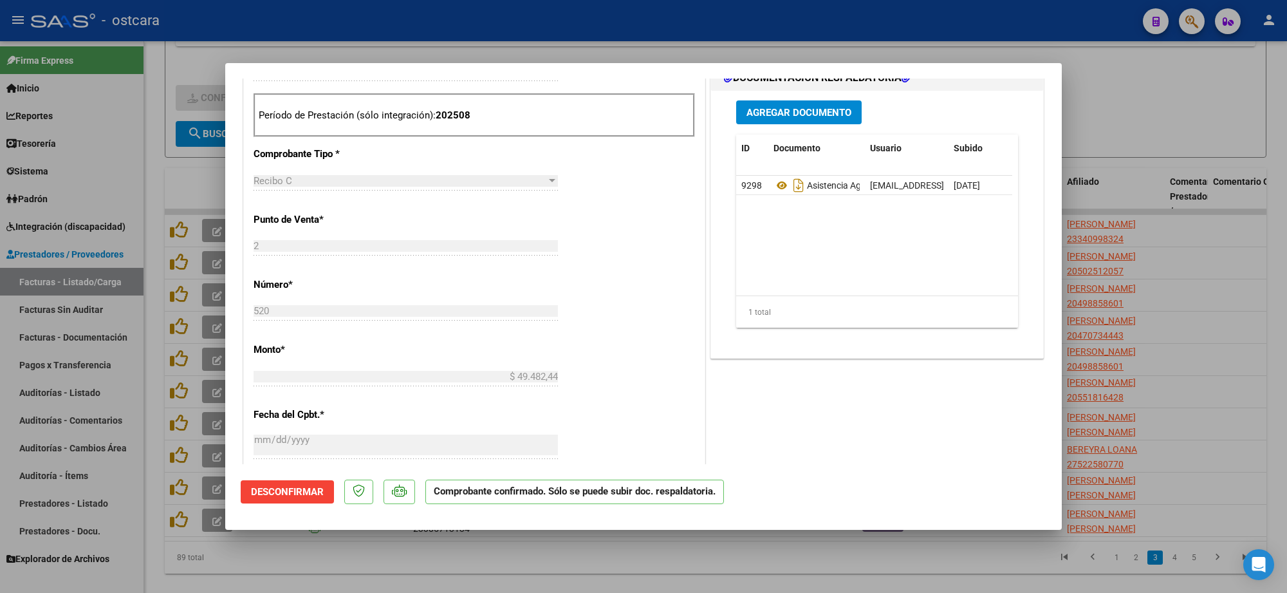
click at [1153, 87] on div at bounding box center [643, 296] width 1287 height 593
type input "$ 0,00"
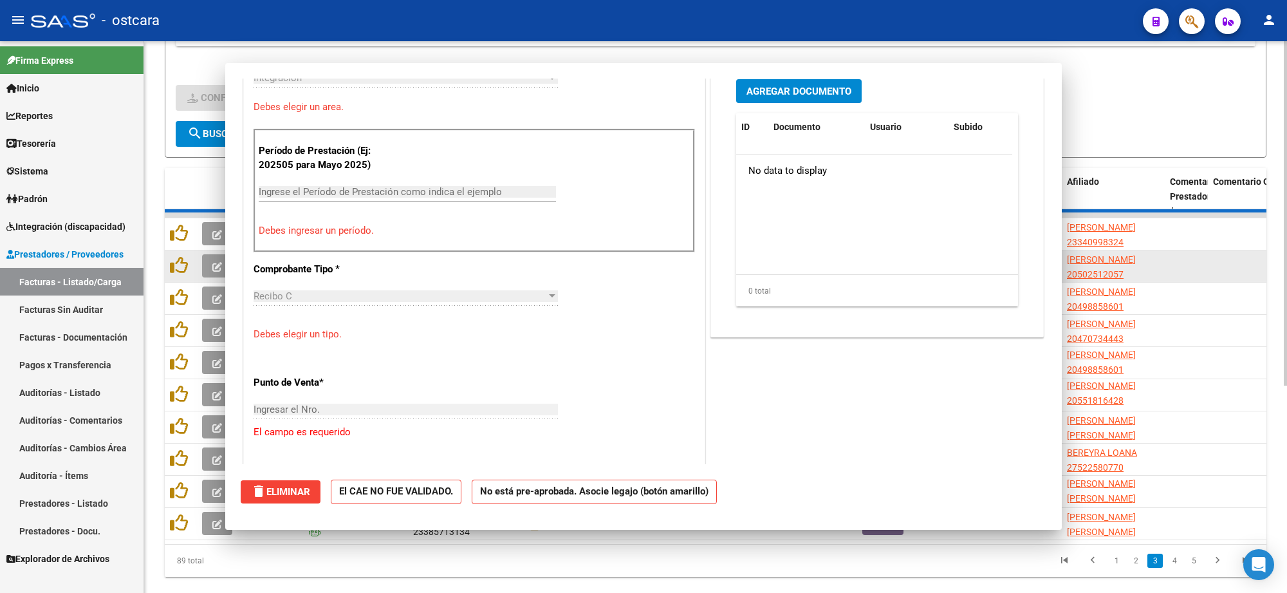
scroll to position [344, 0]
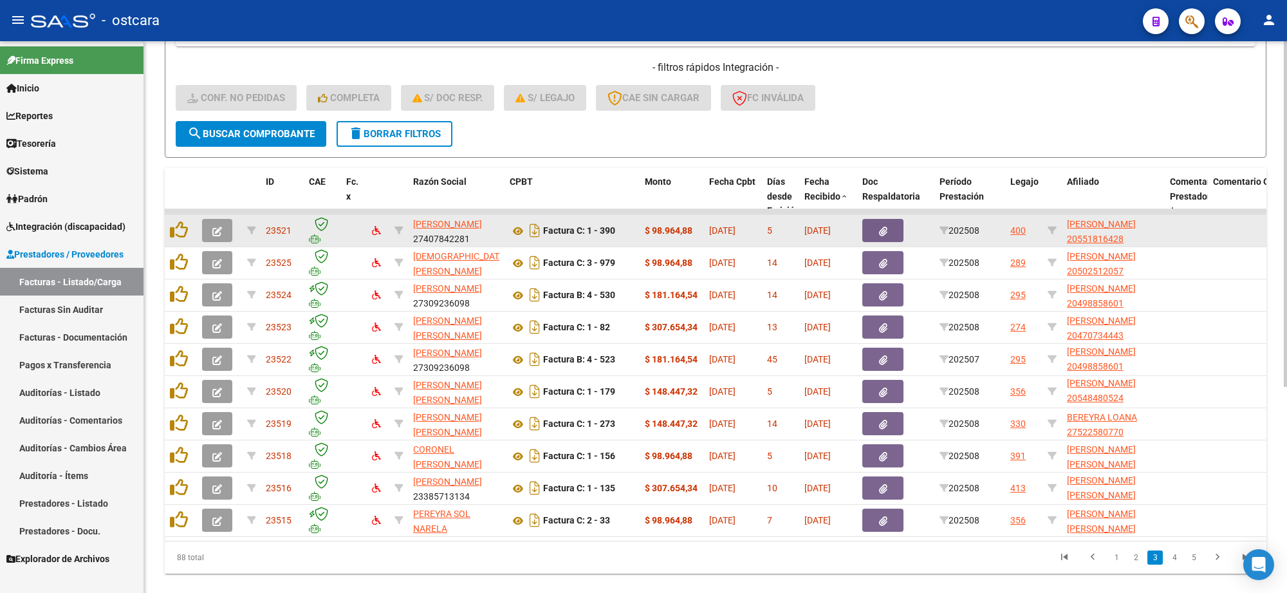
click at [216, 229] on icon "button" at bounding box center [217, 231] width 10 height 10
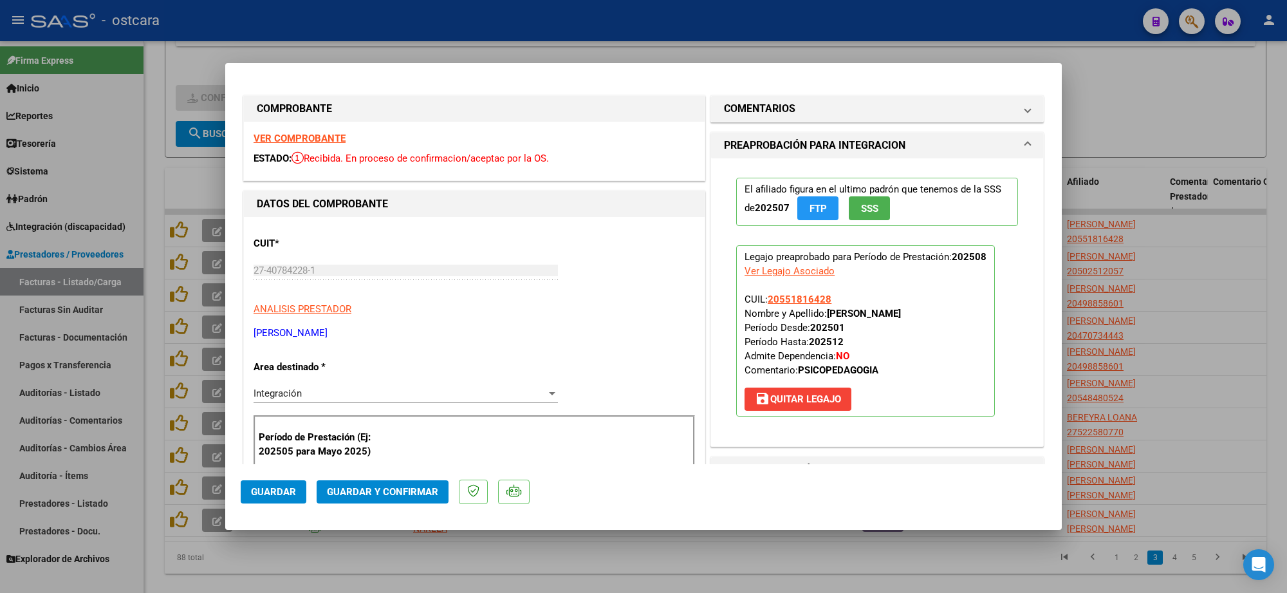
click at [319, 137] on strong "VER COMPROBANTE" at bounding box center [299, 139] width 92 height 12
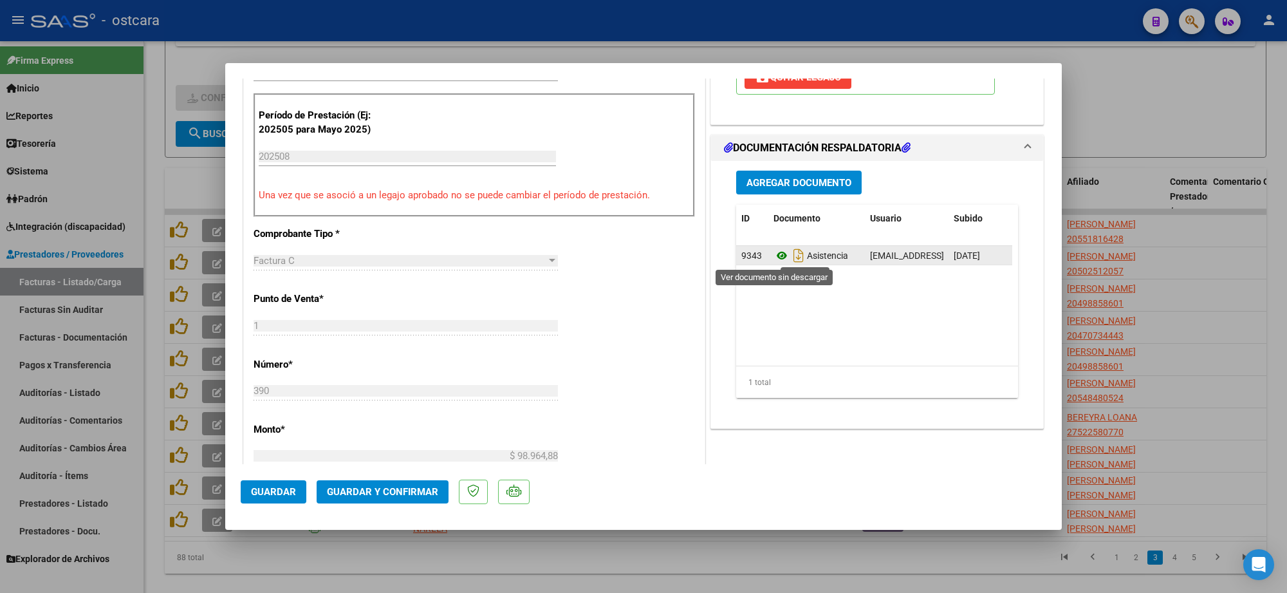
click at [773, 256] on icon at bounding box center [781, 255] width 17 height 15
click at [779, 256] on icon at bounding box center [781, 255] width 17 height 15
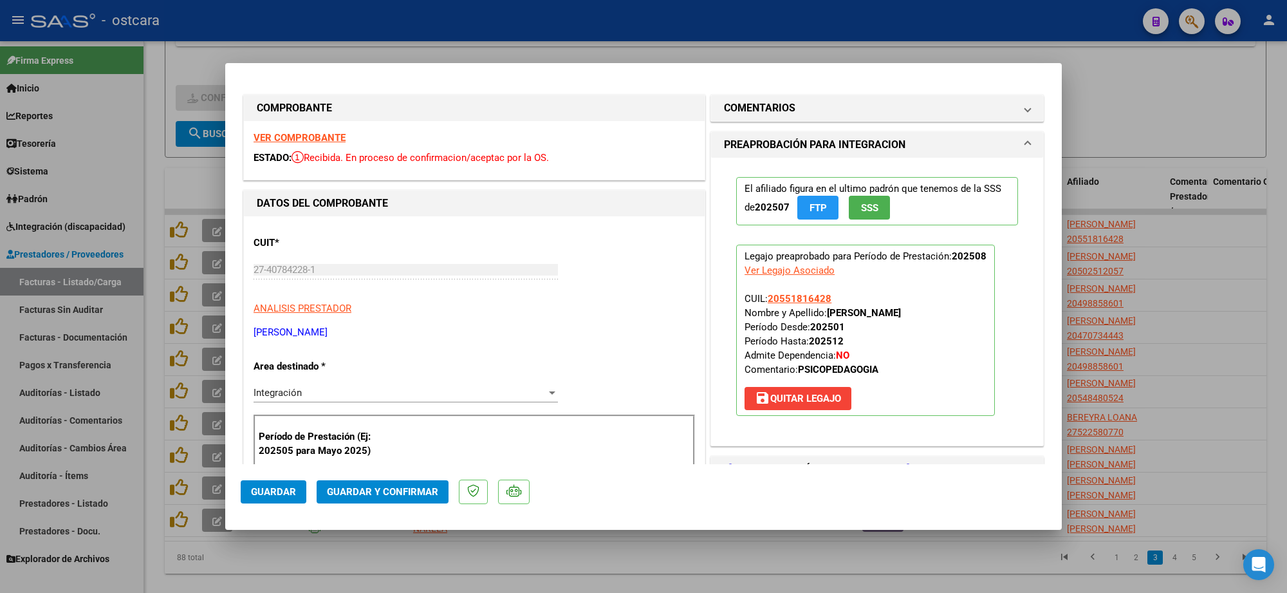
scroll to position [0, 0]
click at [825, 115] on mat-panel-title "COMENTARIOS" at bounding box center [869, 108] width 291 height 15
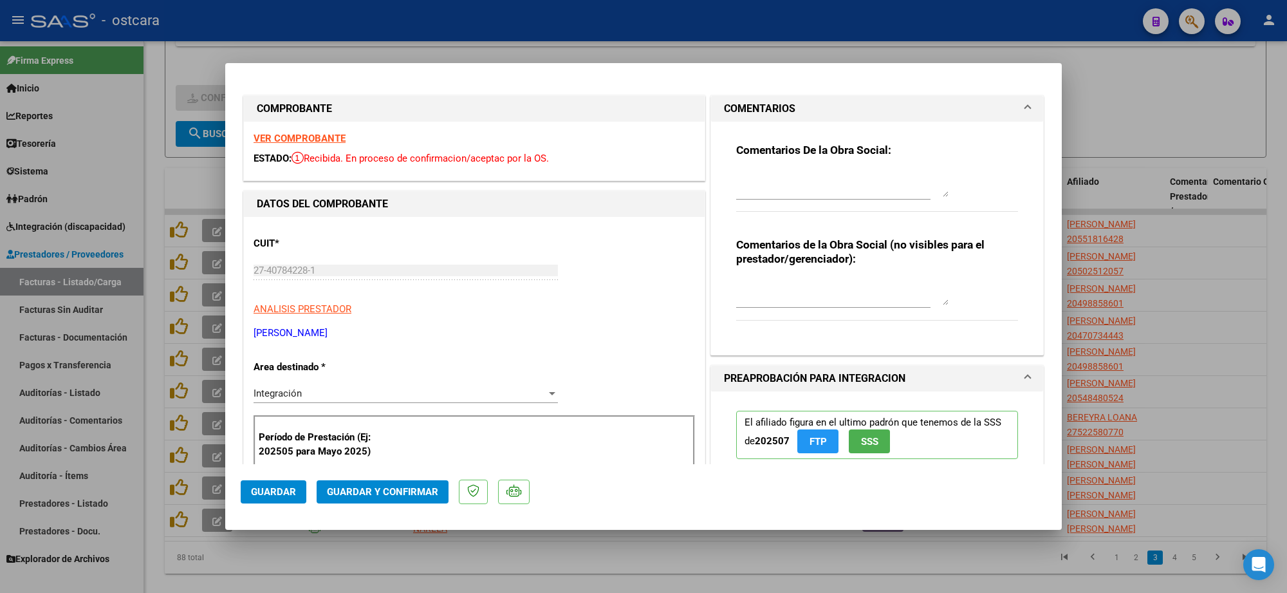
click at [809, 191] on textarea at bounding box center [842, 184] width 212 height 26
drag, startPoint x: 827, startPoint y: 191, endPoint x: 1095, endPoint y: 403, distance: 341.7
click at [828, 191] on textarea "En la planila de asisitencia debe figurar la cantidad de dias en nuemeros" at bounding box center [842, 184] width 212 height 26
type textarea "En la planilla de asistencia debe figurar la cantidad de dias en números"
click at [312, 138] on strong "VER COMPROBANTE" at bounding box center [299, 139] width 92 height 12
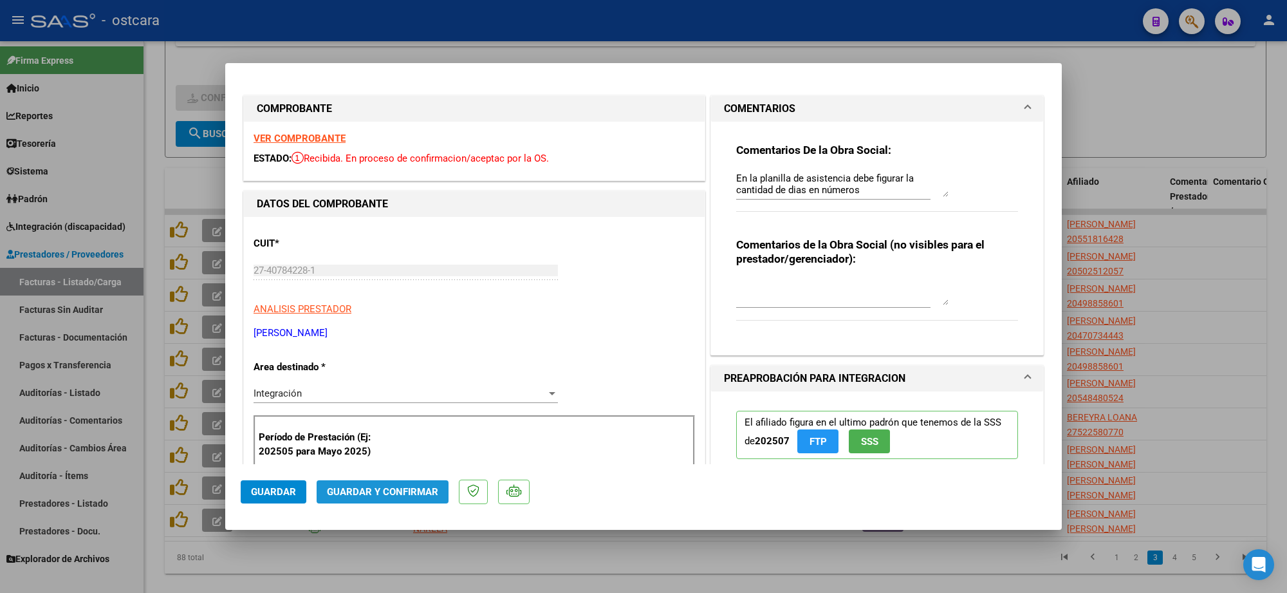
click at [405, 488] on span "Guardar y Confirmar" at bounding box center [382, 492] width 111 height 12
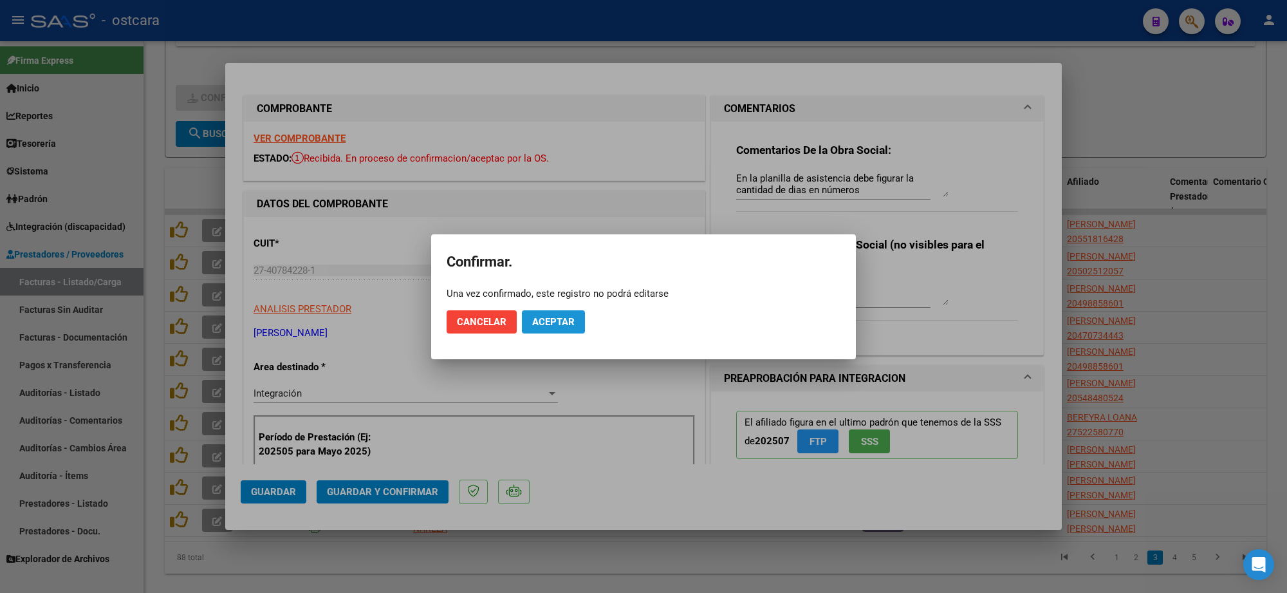
click at [567, 313] on button "Aceptar" at bounding box center [553, 321] width 63 height 23
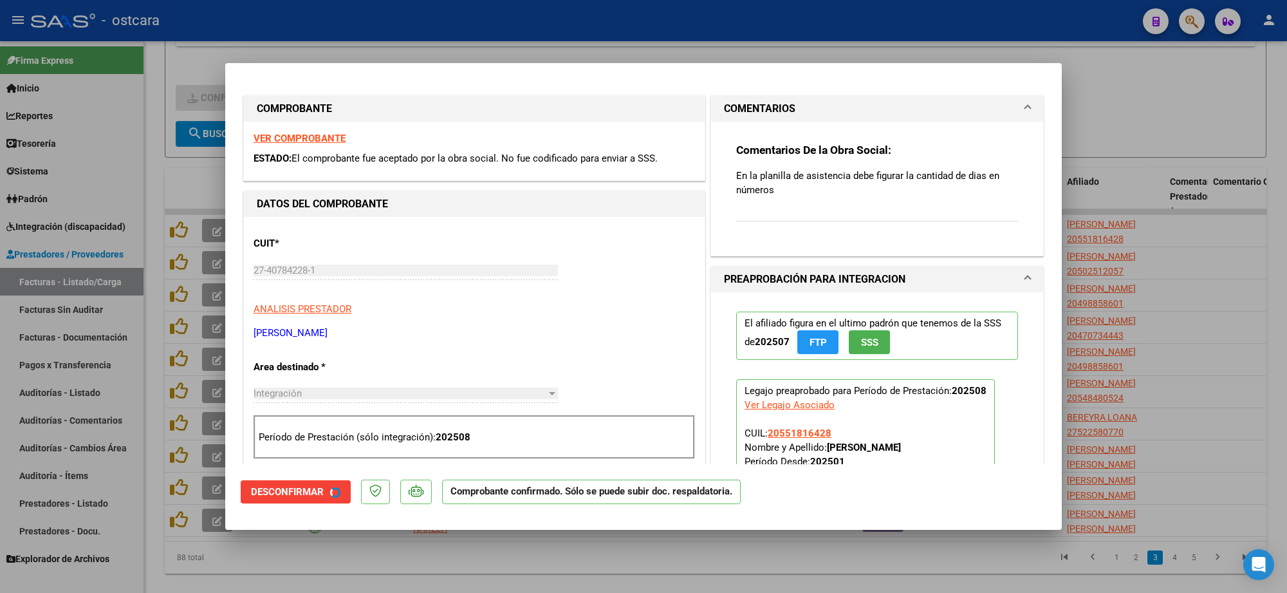
click at [1166, 161] on div at bounding box center [643, 296] width 1287 height 593
type input "$ 0,00"
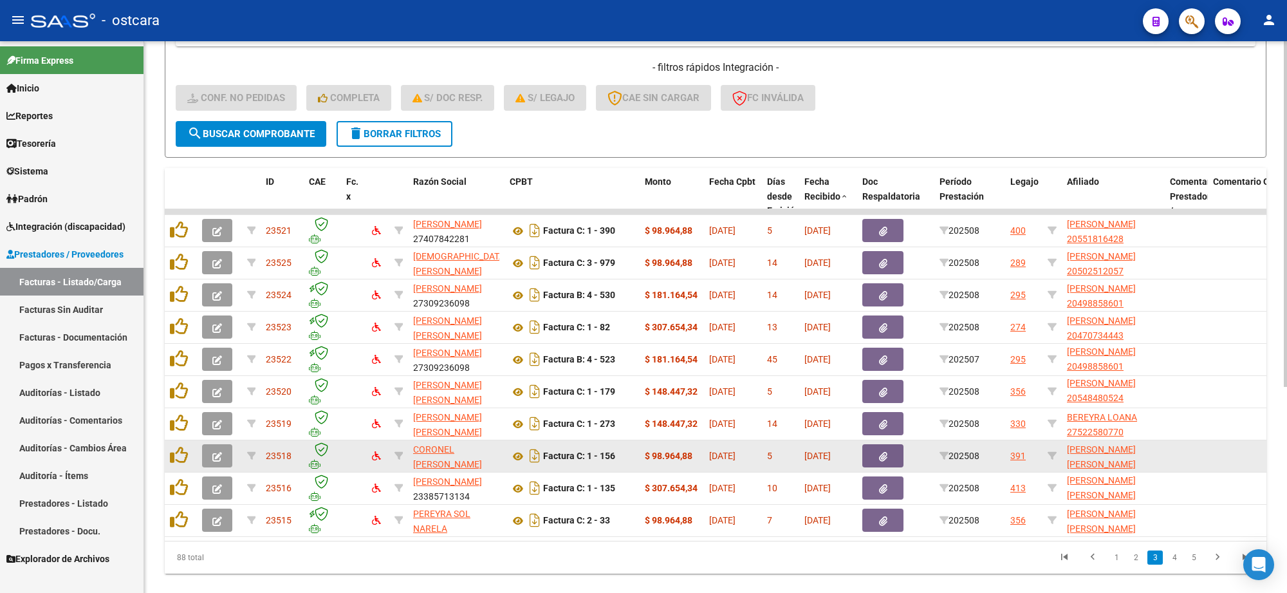
scroll to position [328, 0]
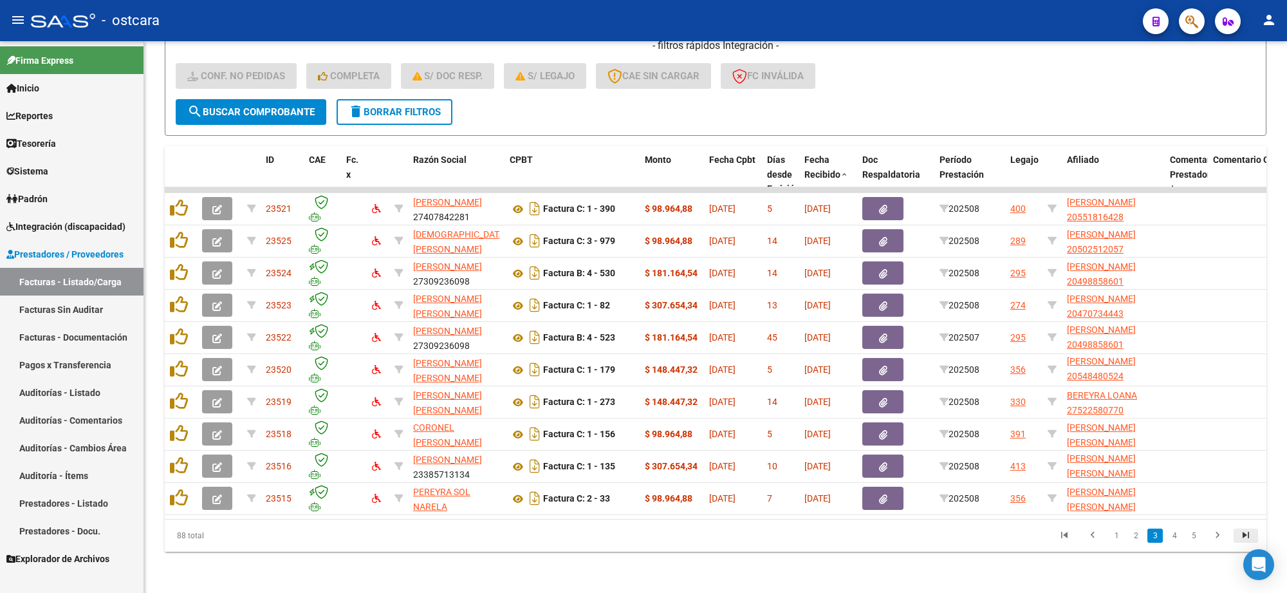
click at [1246, 535] on icon "go to last page" at bounding box center [1245, 536] width 17 height 15
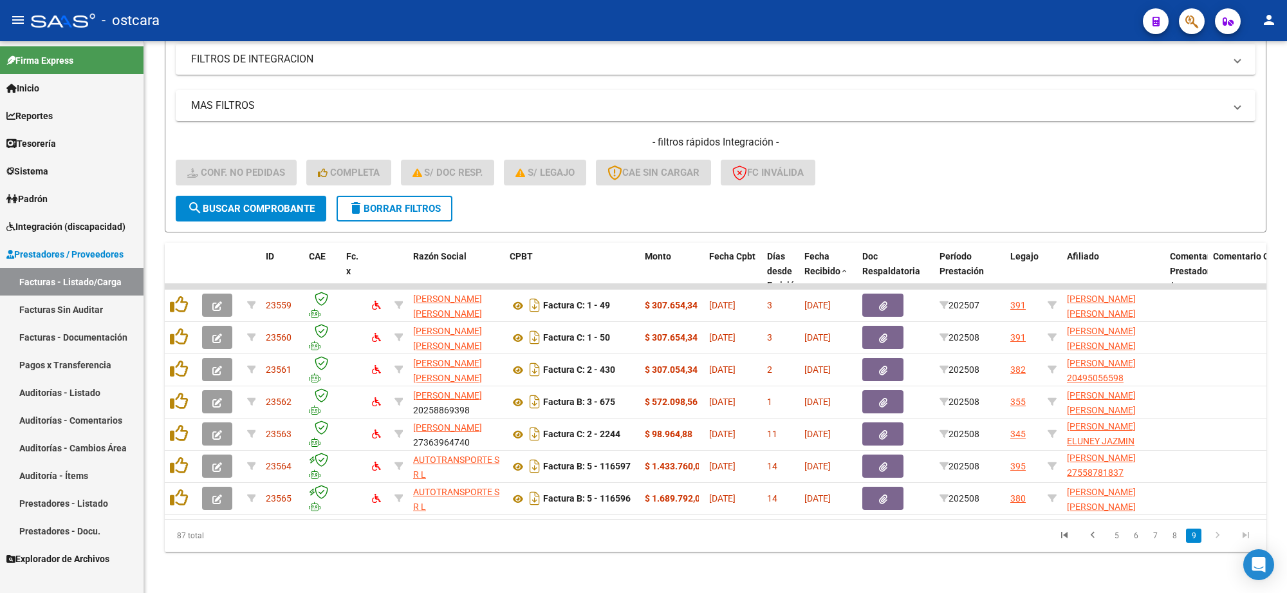
scroll to position [232, 0]
click at [1065, 537] on icon "go to first page" at bounding box center [1064, 536] width 17 height 15
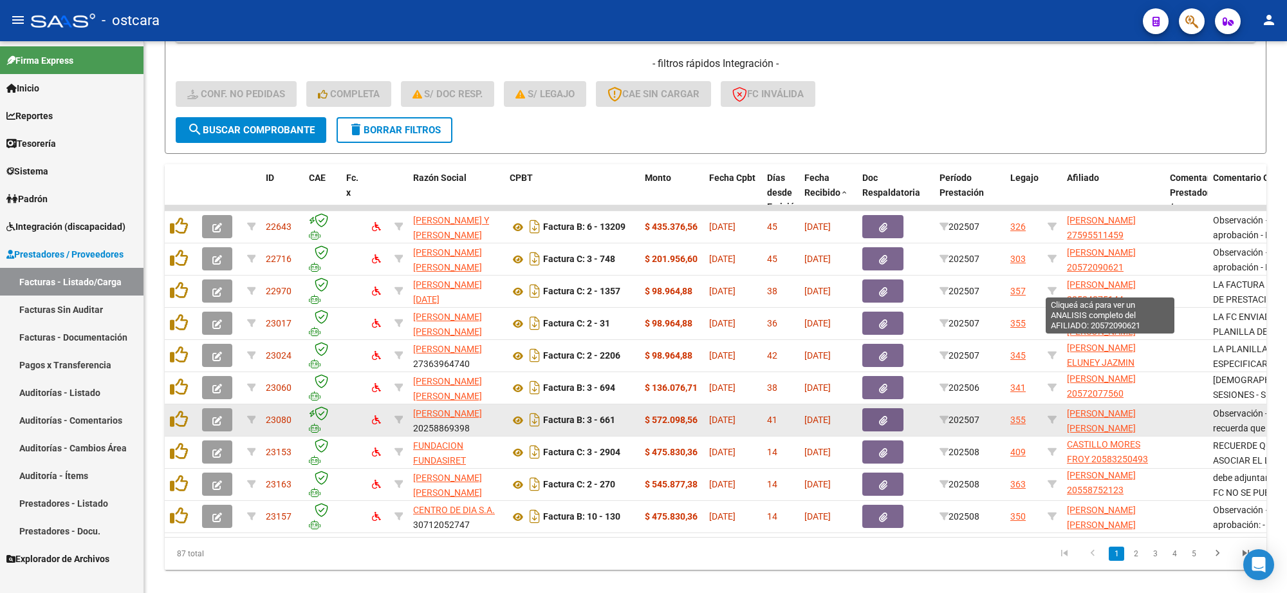
scroll to position [328, 0]
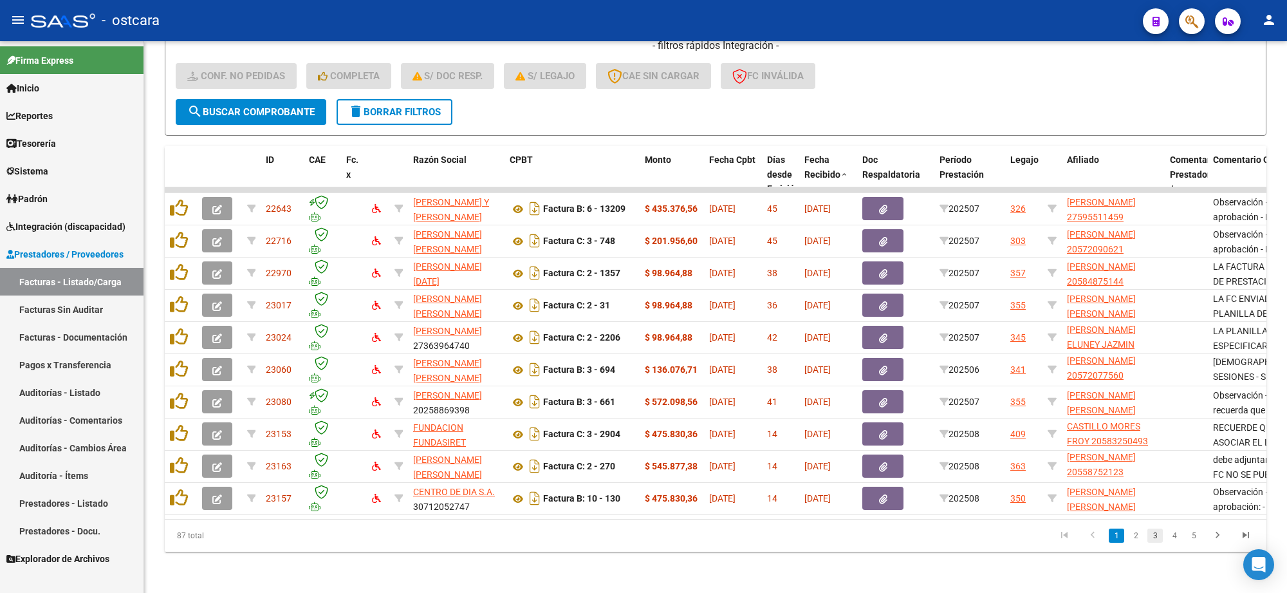
click at [1155, 538] on link "3" at bounding box center [1154, 535] width 15 height 14
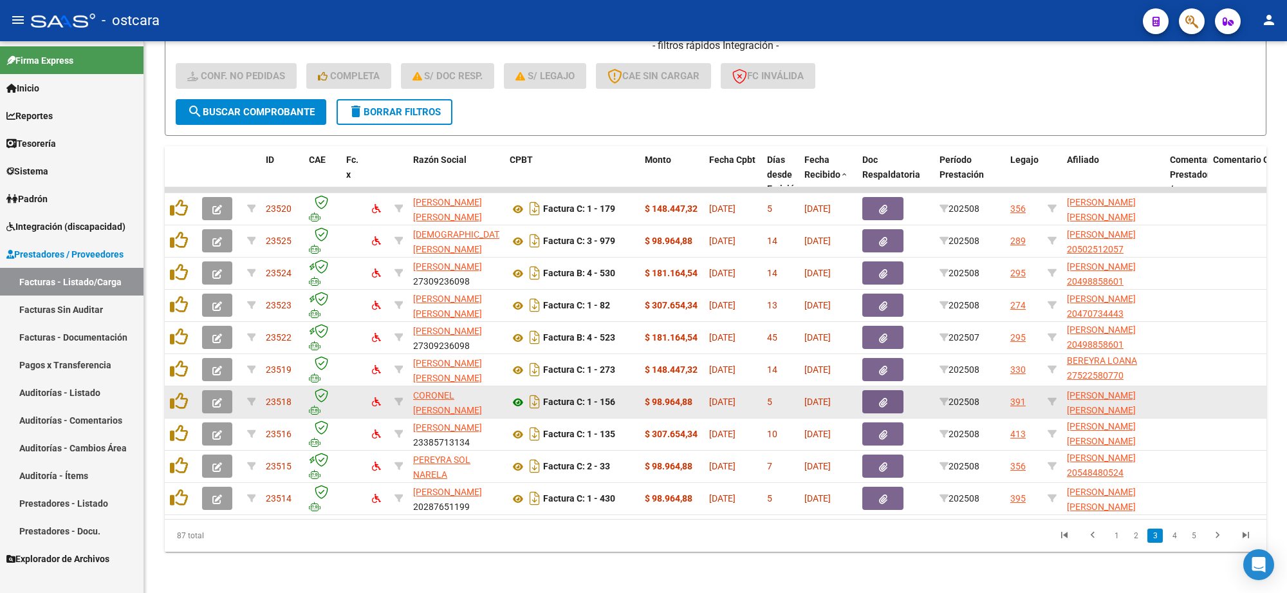
scroll to position [0, 0]
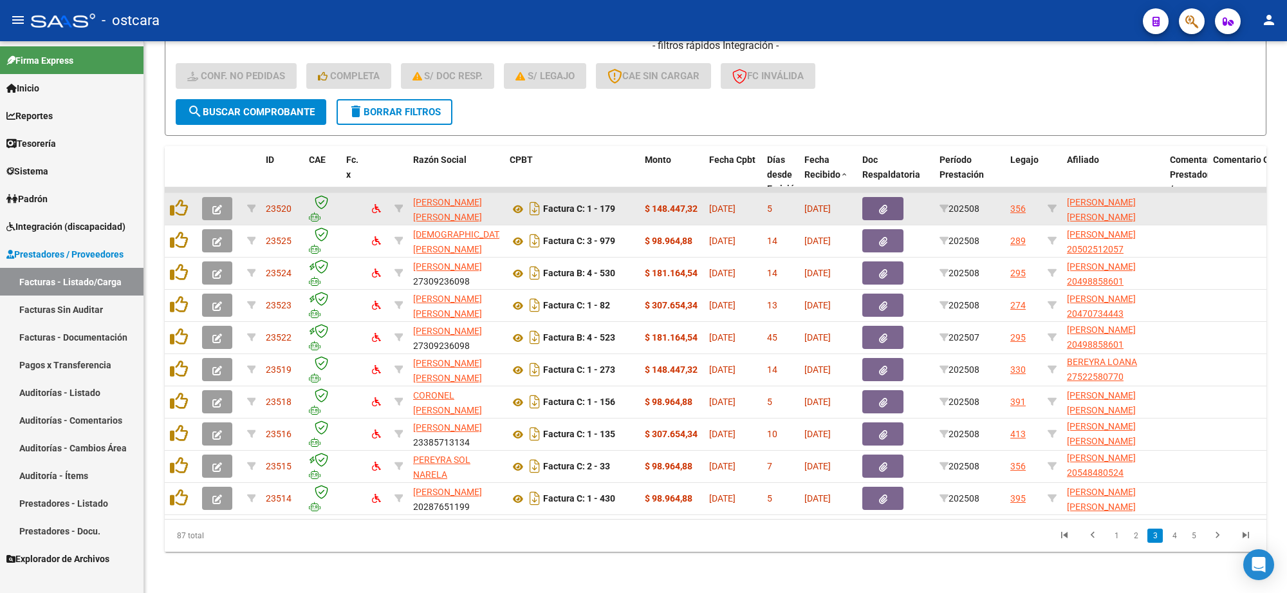
click at [214, 205] on icon "button" at bounding box center [217, 210] width 10 height 10
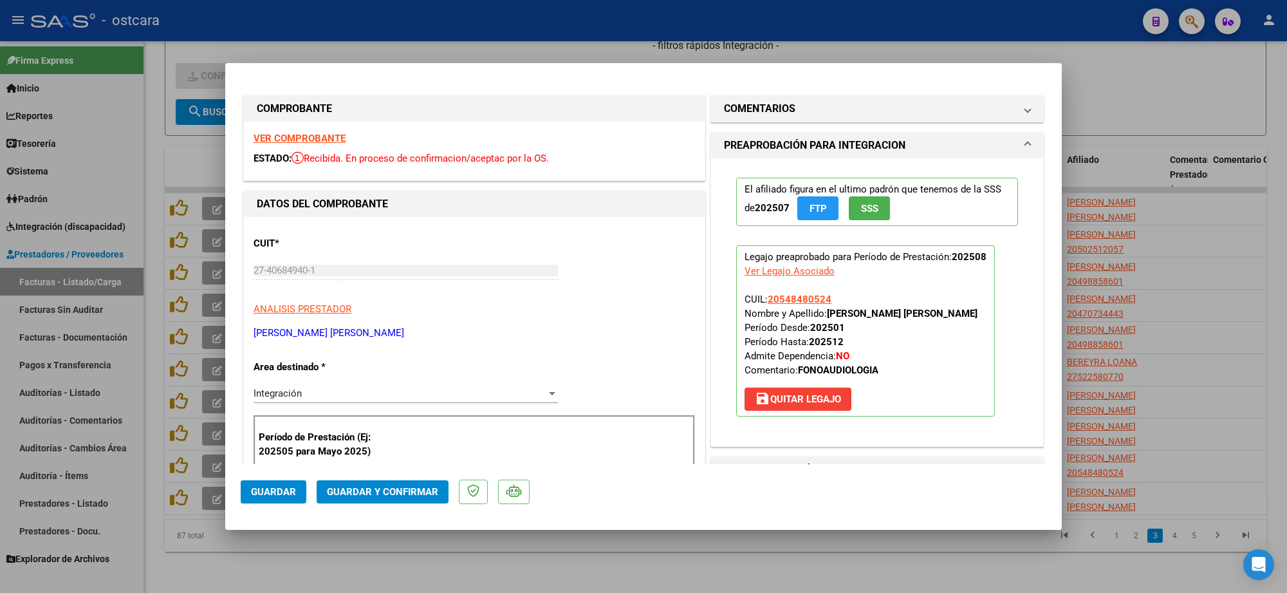
click at [328, 139] on strong "VER COMPROBANTE" at bounding box center [299, 139] width 92 height 12
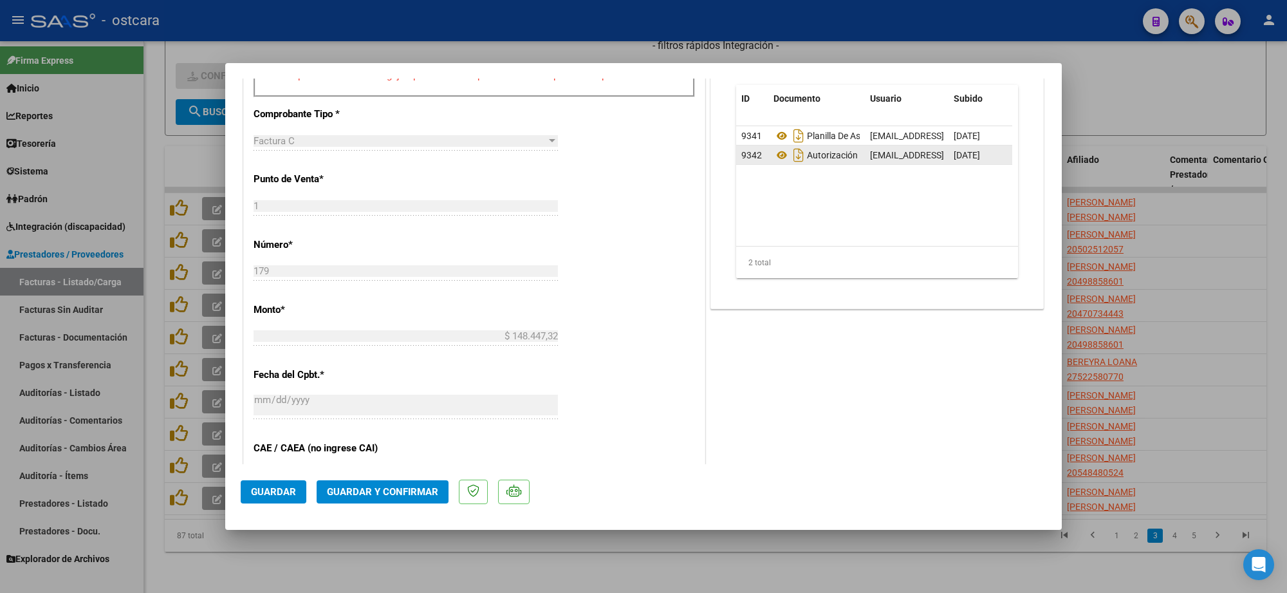
scroll to position [322, 0]
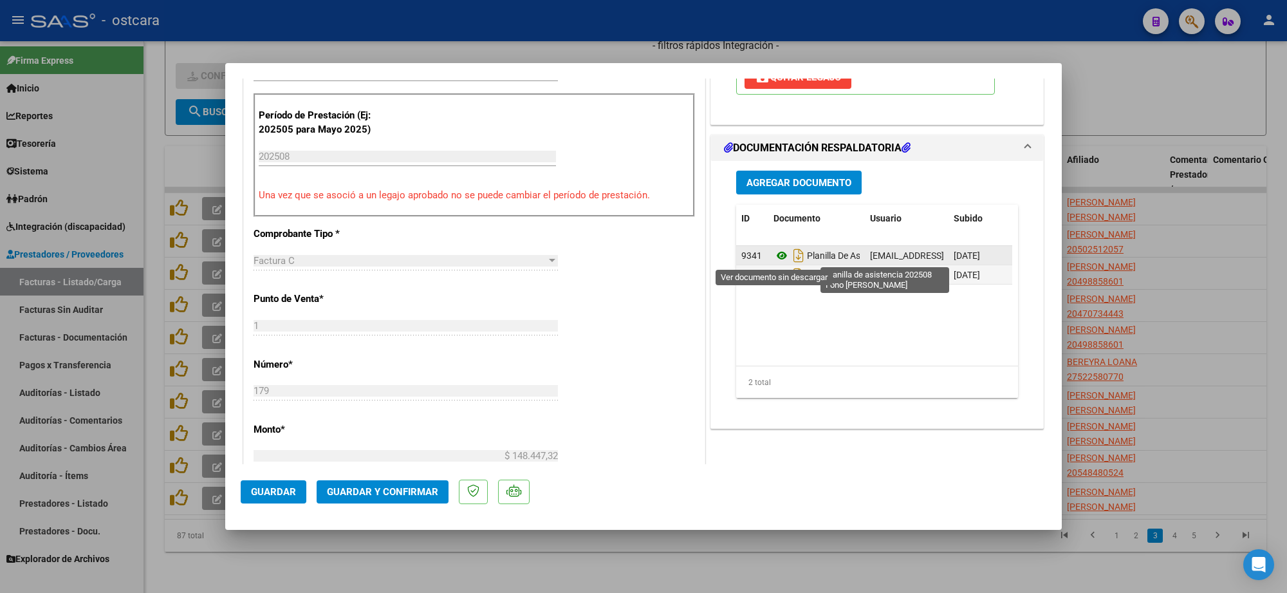
click at [775, 257] on icon at bounding box center [781, 255] width 17 height 15
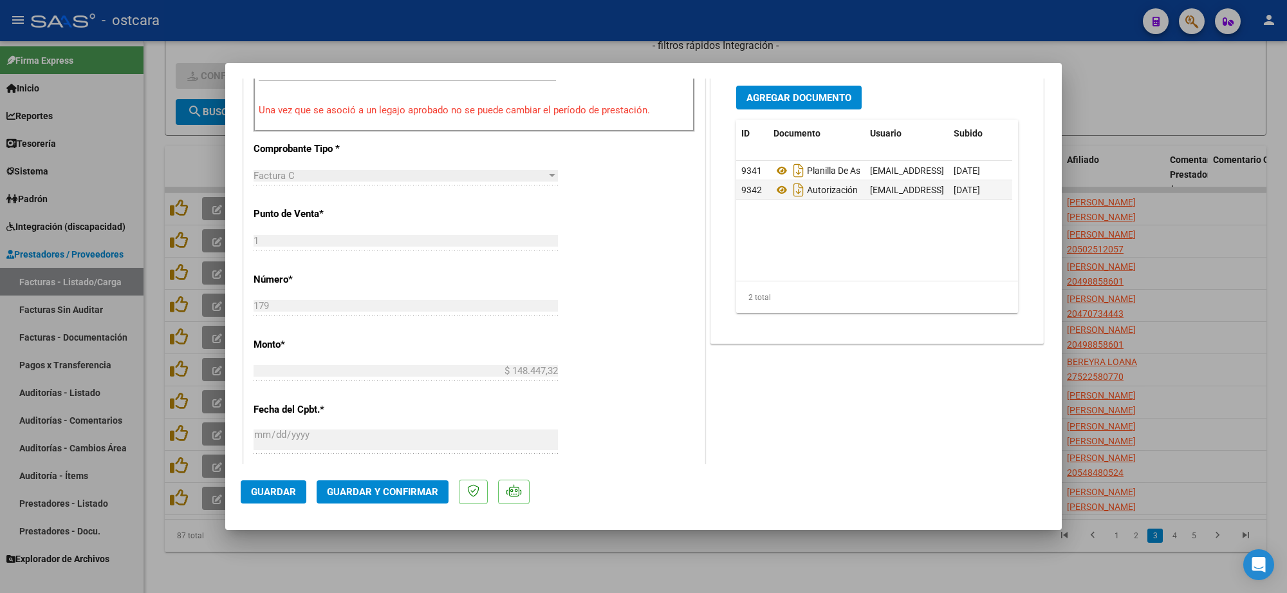
scroll to position [793, 0]
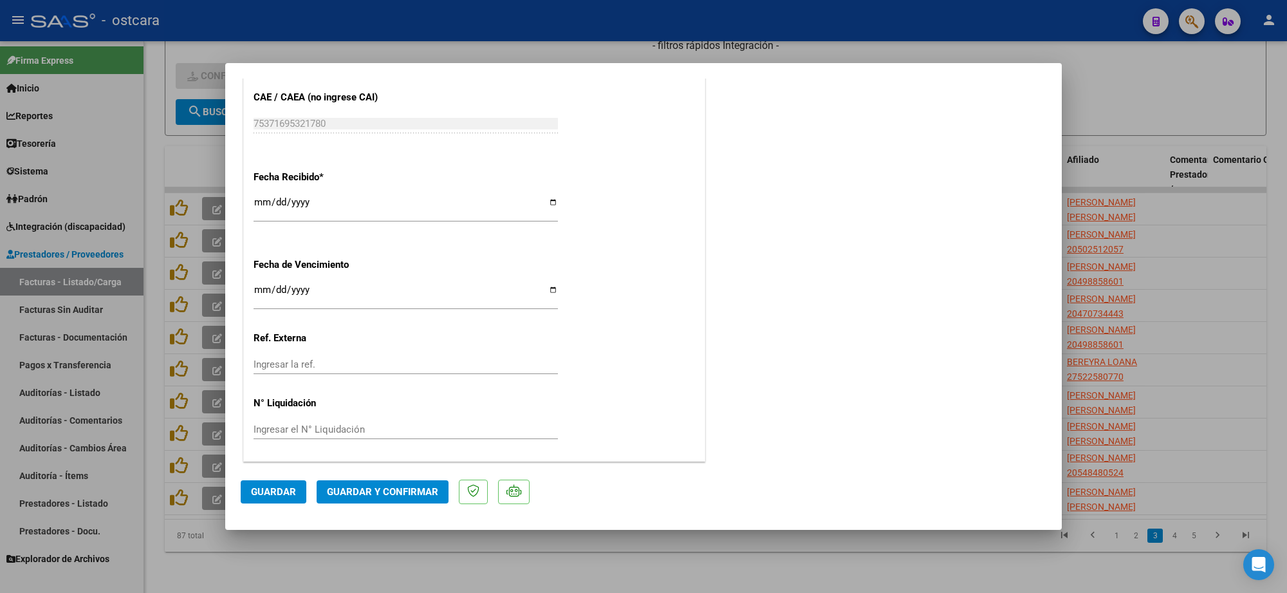
click at [399, 483] on button "Guardar y Confirmar" at bounding box center [383, 491] width 132 height 23
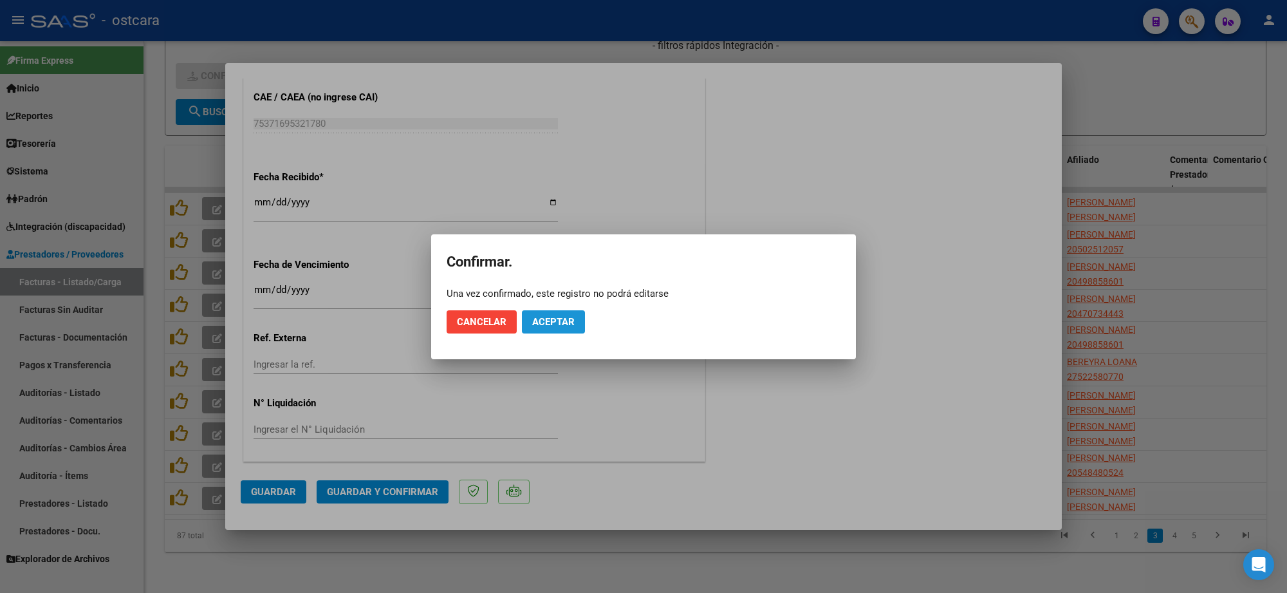
click at [564, 333] on button "Aceptar" at bounding box center [553, 321] width 63 height 23
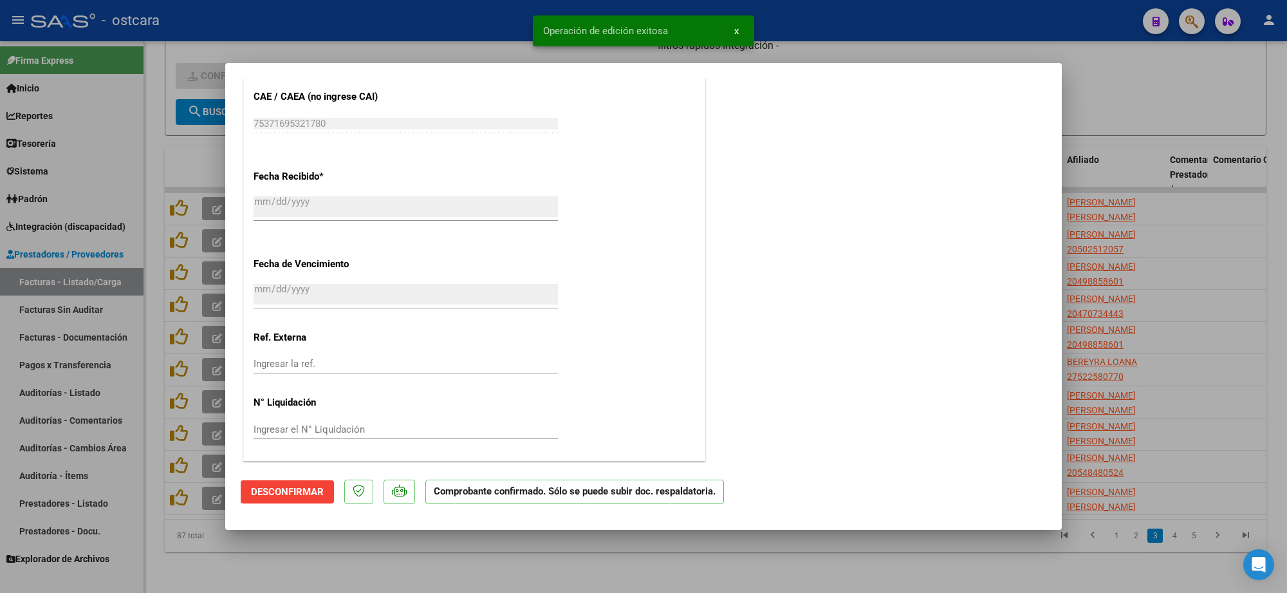
click at [1145, 66] on div at bounding box center [643, 296] width 1287 height 593
type input "$ 0,00"
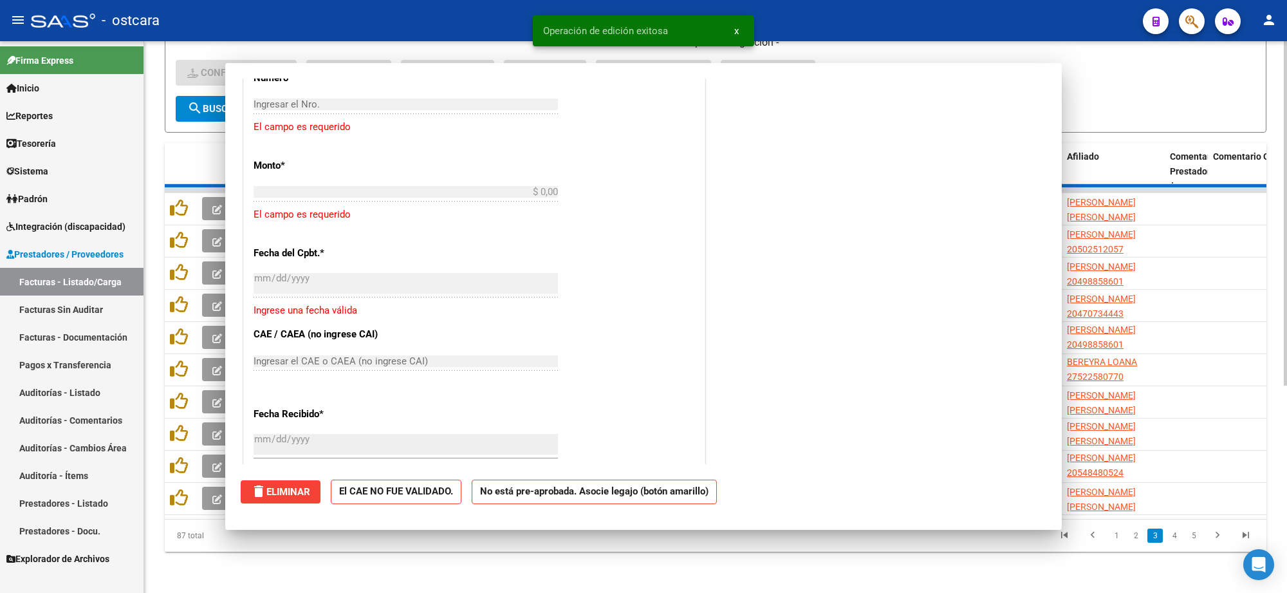
scroll to position [953, 0]
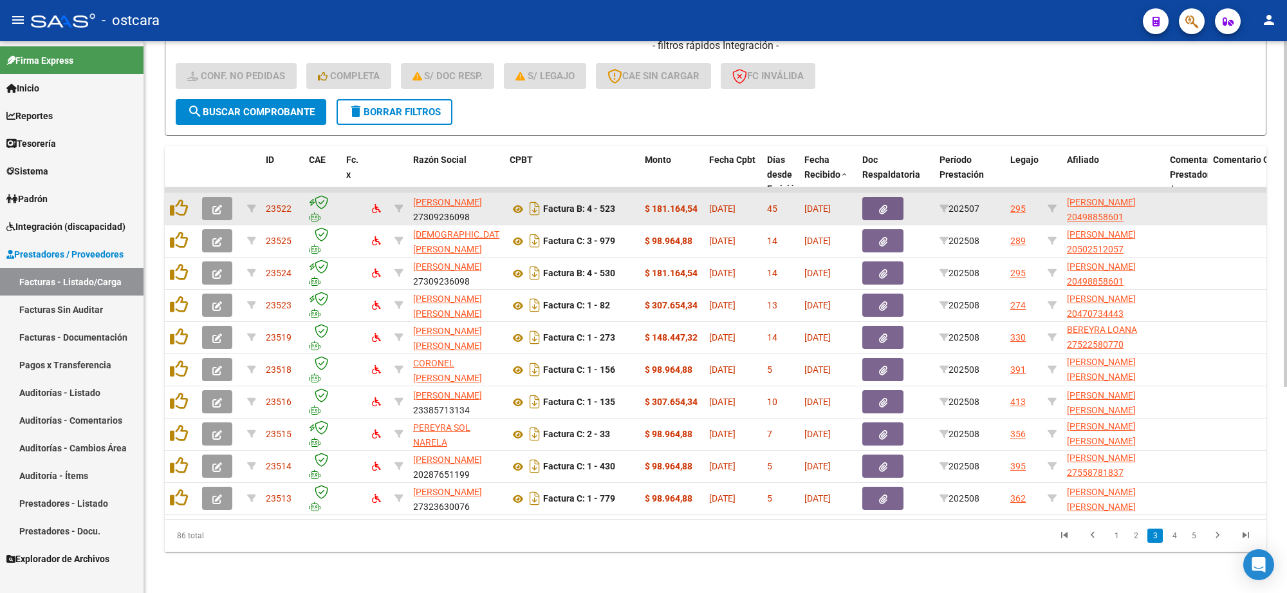
click at [217, 205] on icon "button" at bounding box center [217, 210] width 10 height 10
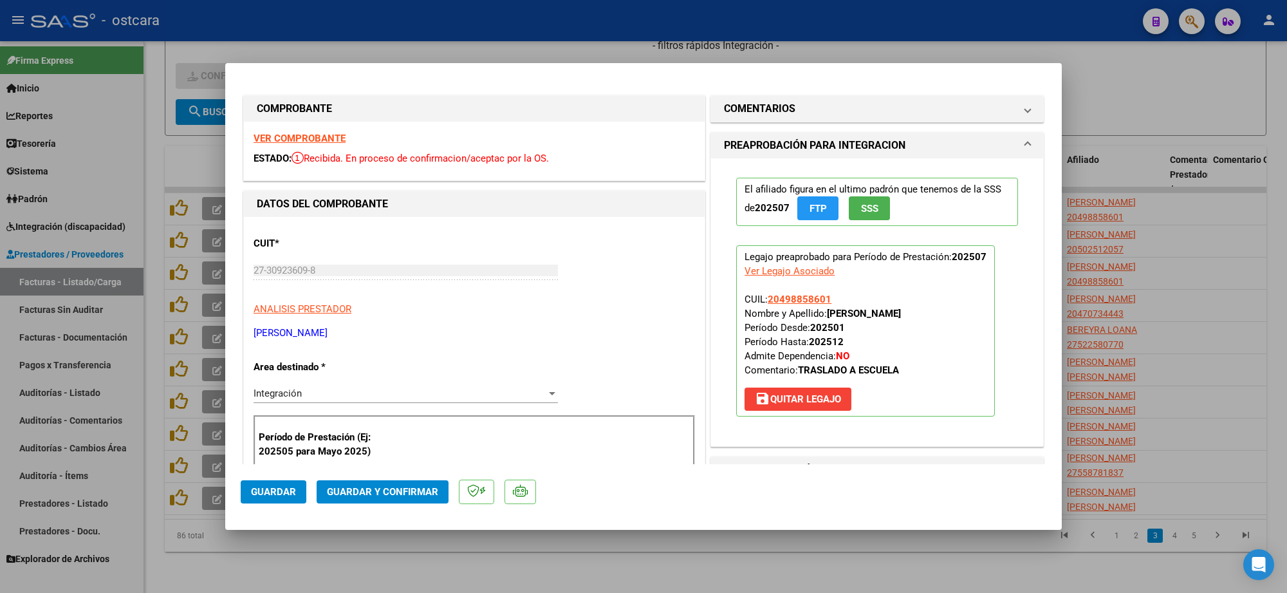
click at [329, 140] on strong "VER COMPROBANTE" at bounding box center [299, 139] width 92 height 12
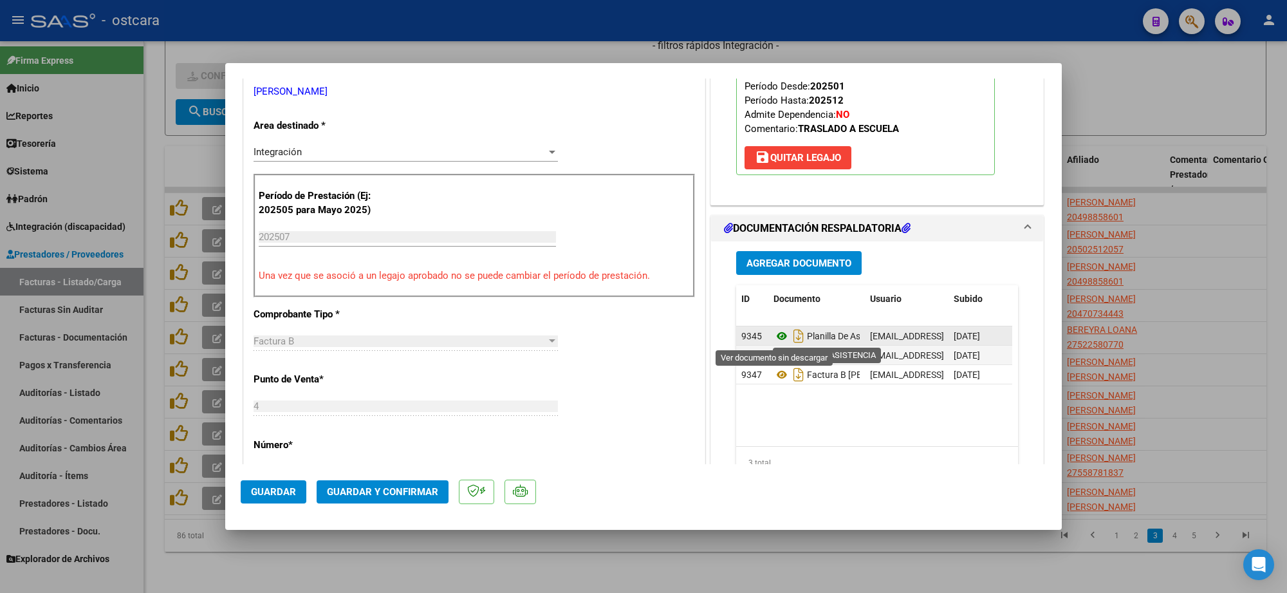
click at [773, 336] on icon at bounding box center [781, 335] width 17 height 15
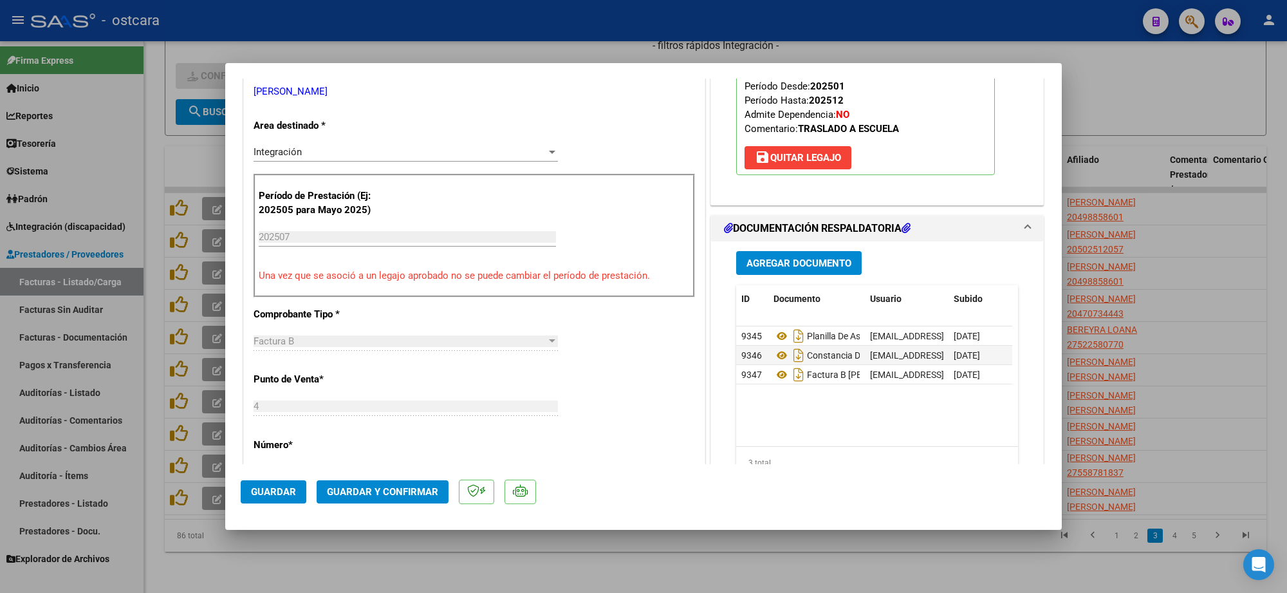
click at [390, 492] on span "Guardar y Confirmar" at bounding box center [382, 492] width 111 height 12
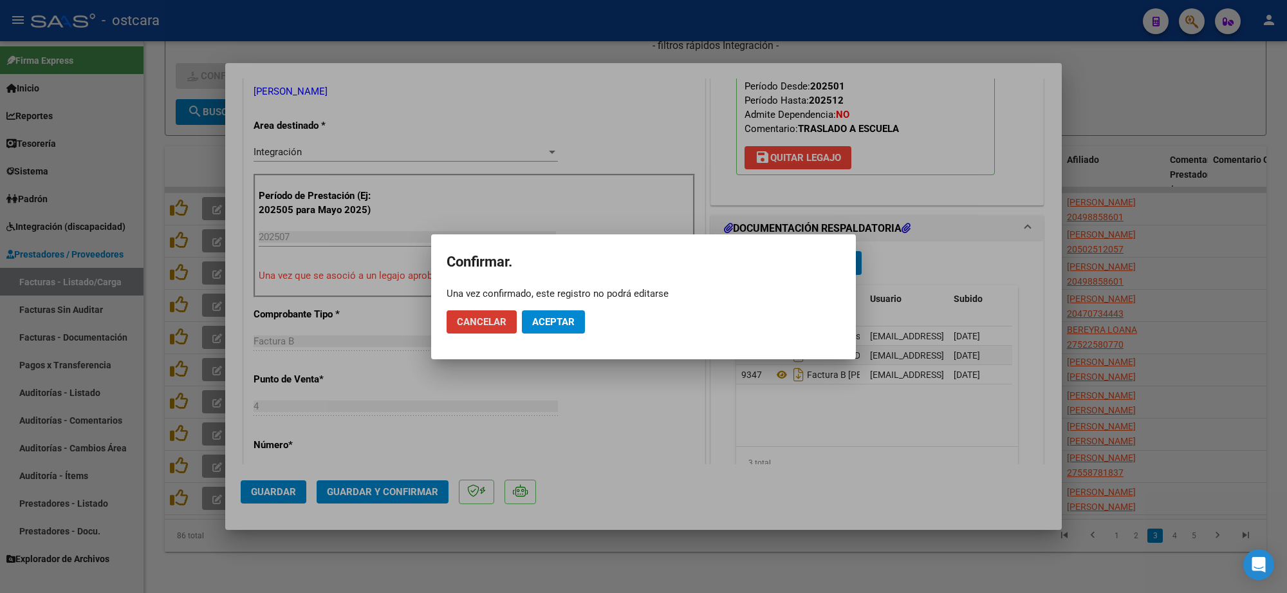
drag, startPoint x: 577, startPoint y: 315, endPoint x: 568, endPoint y: 318, distance: 9.6
click at [576, 316] on button "Aceptar" at bounding box center [553, 321] width 63 height 23
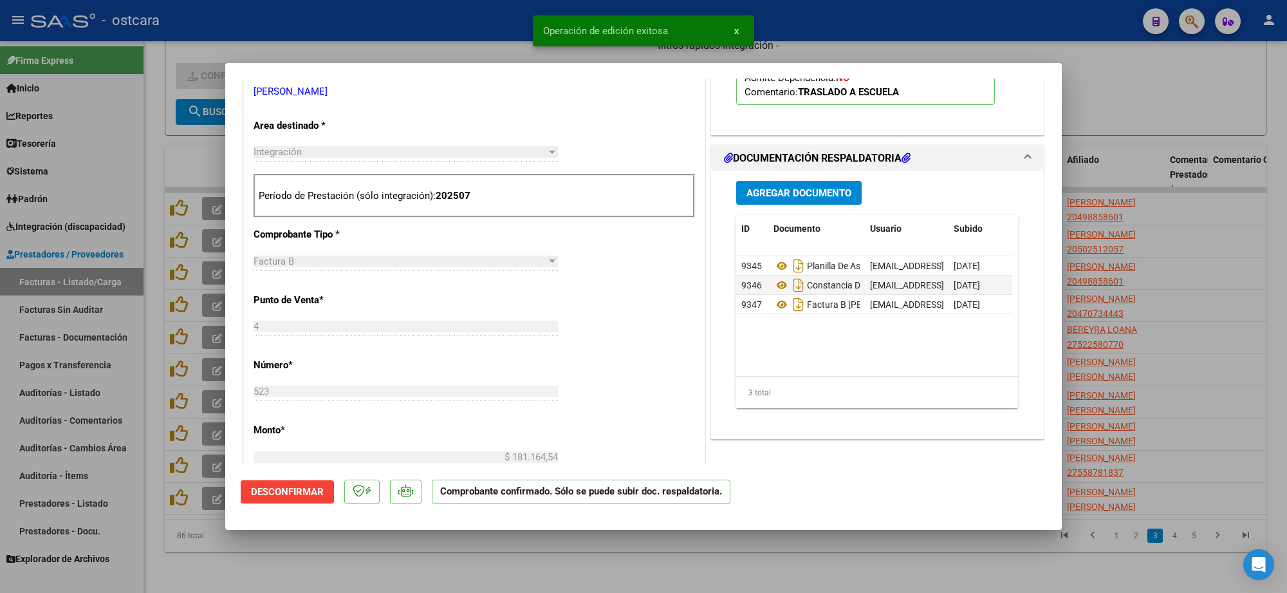
click at [1072, 208] on div at bounding box center [643, 296] width 1287 height 593
type input "$ 0,00"
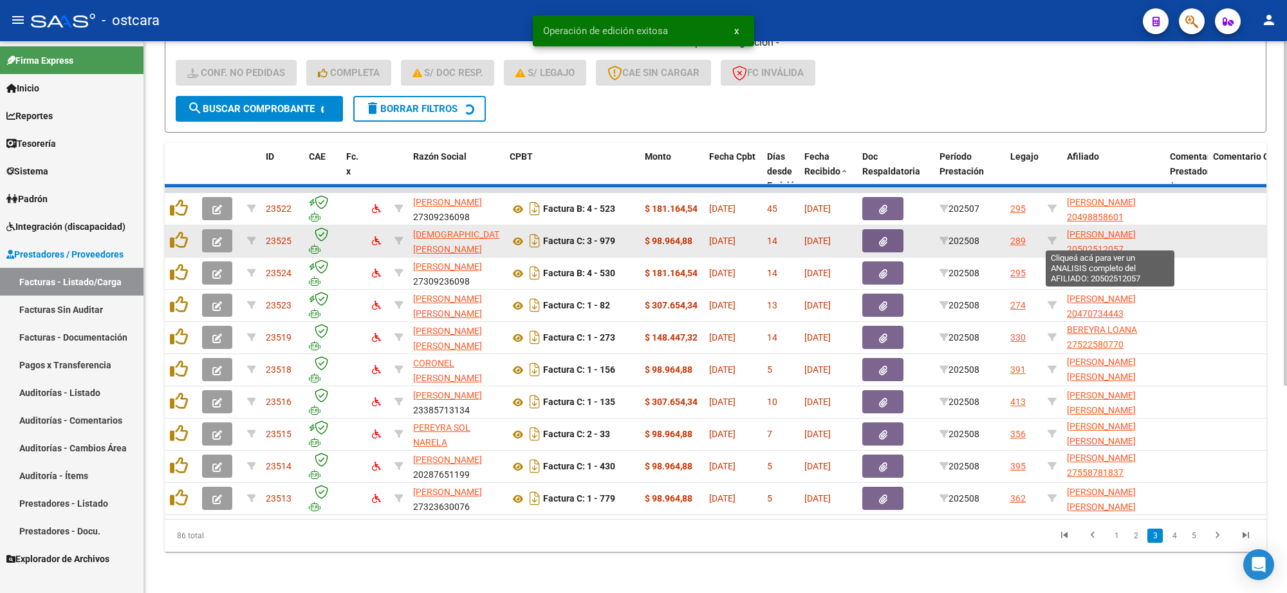
scroll to position [17, 0]
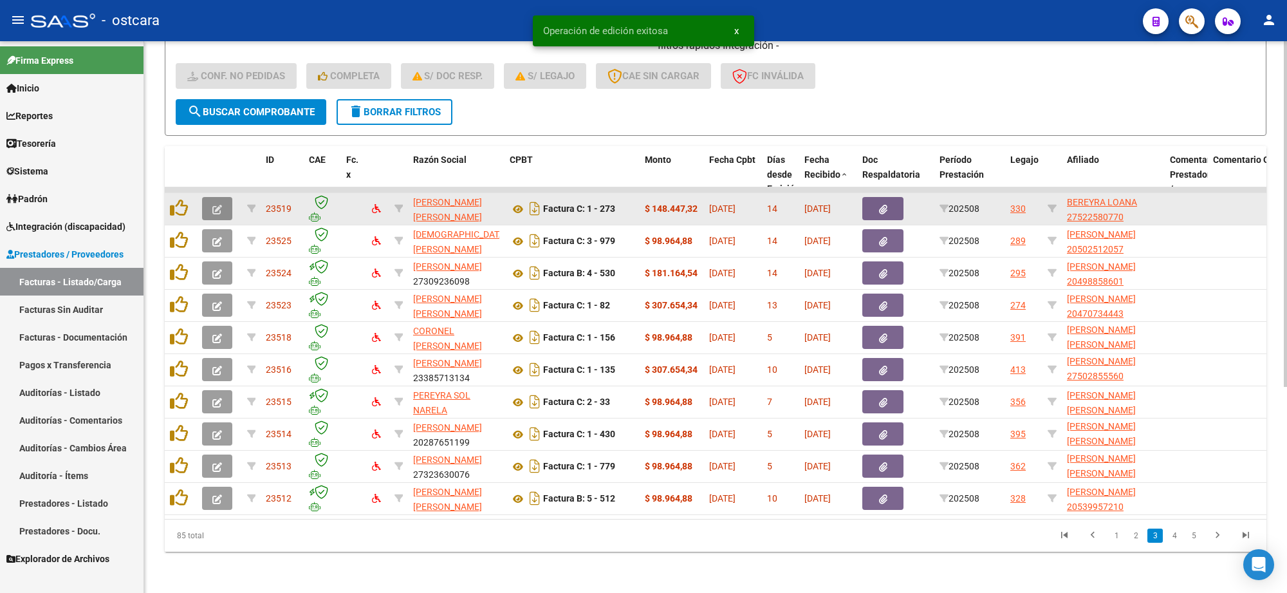
click at [216, 205] on icon "button" at bounding box center [217, 210] width 10 height 10
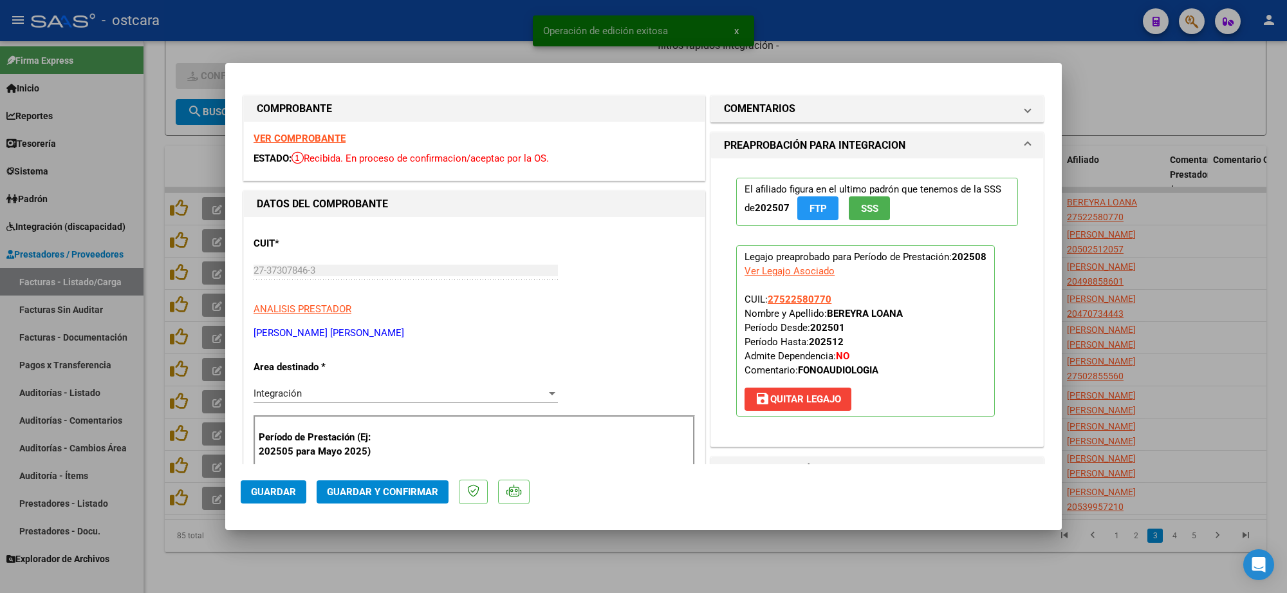
click at [306, 137] on strong "VER COMPROBANTE" at bounding box center [299, 139] width 92 height 12
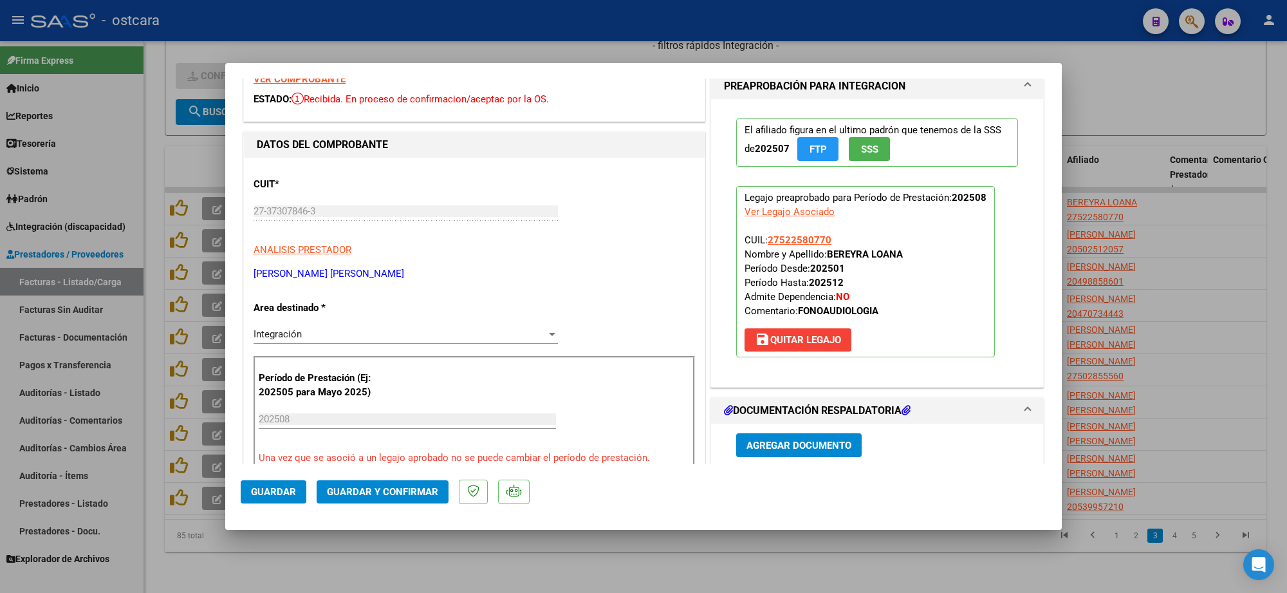
scroll to position [161, 0]
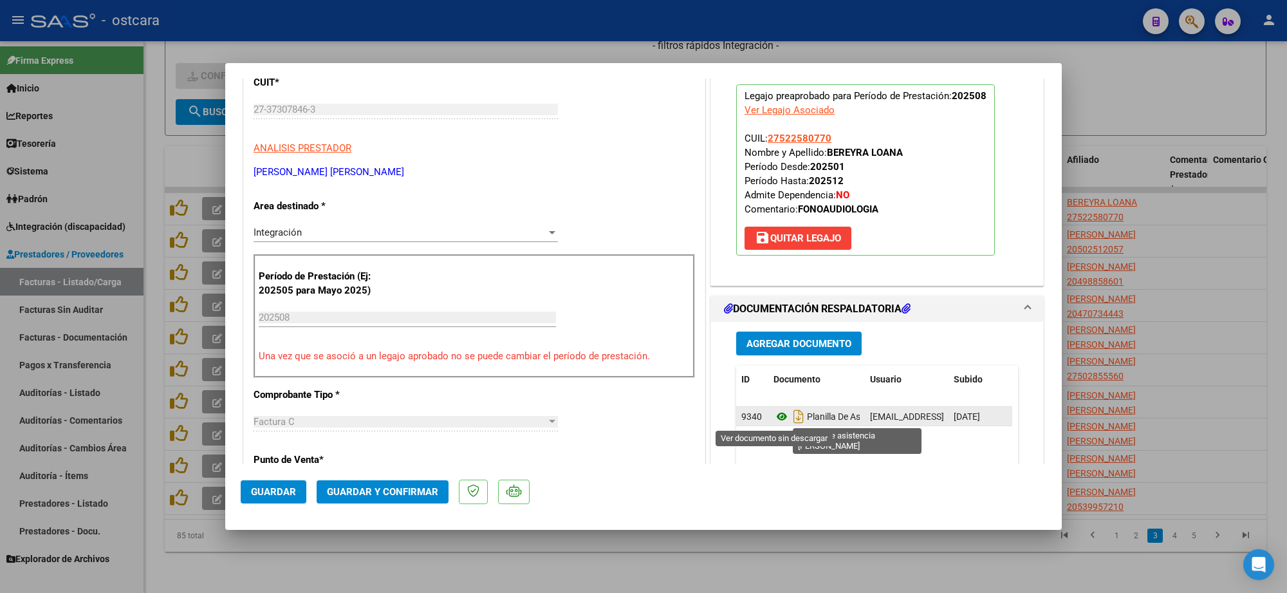
click at [775, 416] on icon at bounding box center [781, 416] width 17 height 15
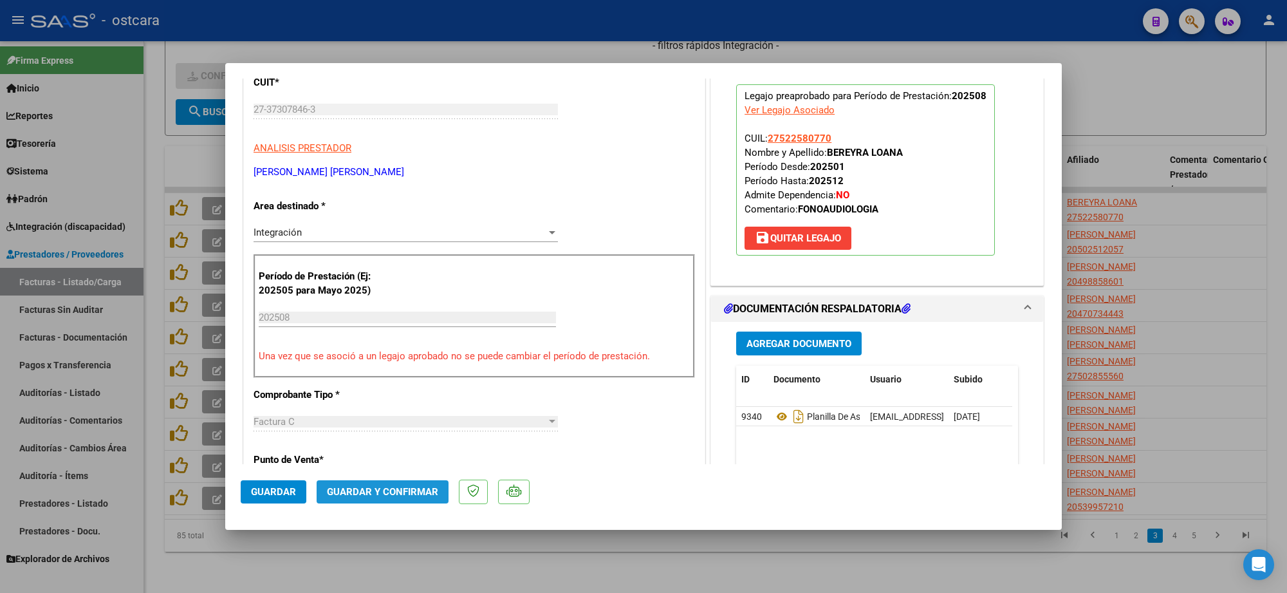
click at [396, 484] on button "Guardar y Confirmar" at bounding box center [383, 491] width 132 height 23
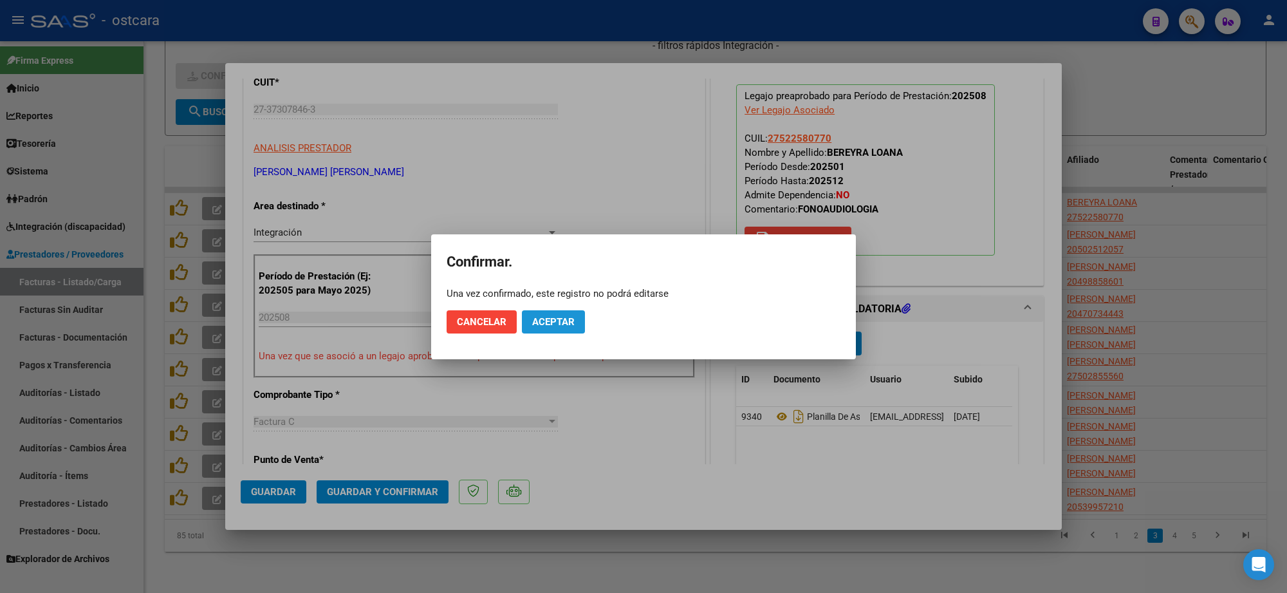
click at [562, 316] on span "Aceptar" at bounding box center [553, 322] width 42 height 12
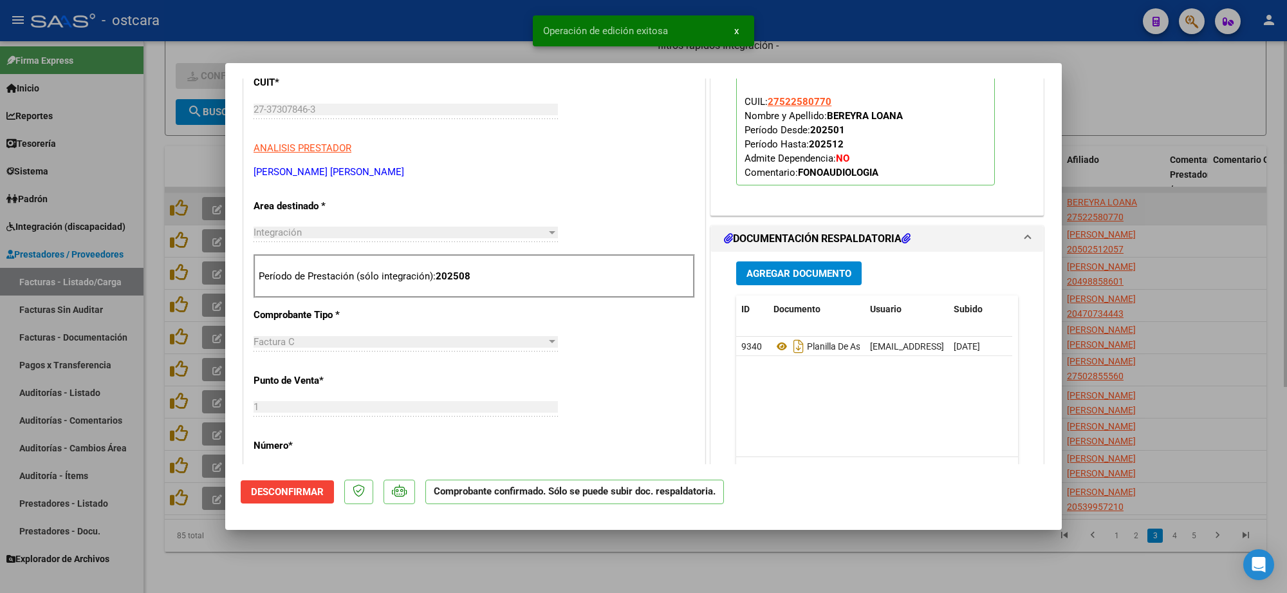
drag, startPoint x: 1246, startPoint y: 201, endPoint x: 1236, endPoint y: 204, distance: 10.6
click at [1243, 201] on div at bounding box center [643, 296] width 1287 height 593
type input "$ 0,00"
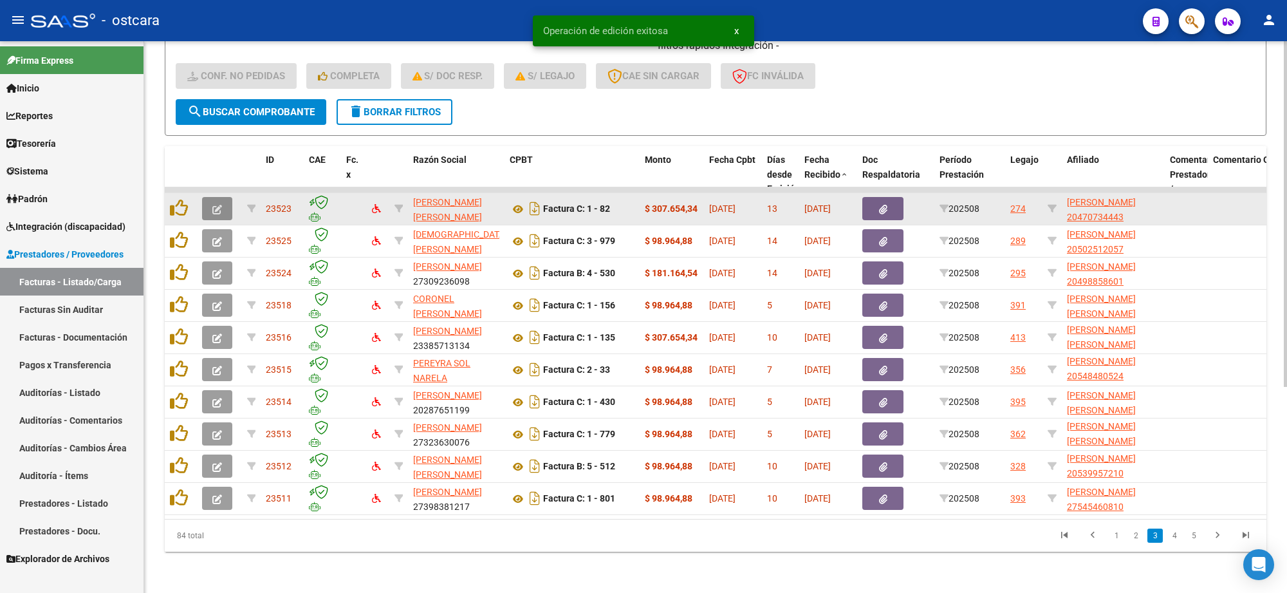
click at [230, 197] on button "button" at bounding box center [217, 208] width 30 height 23
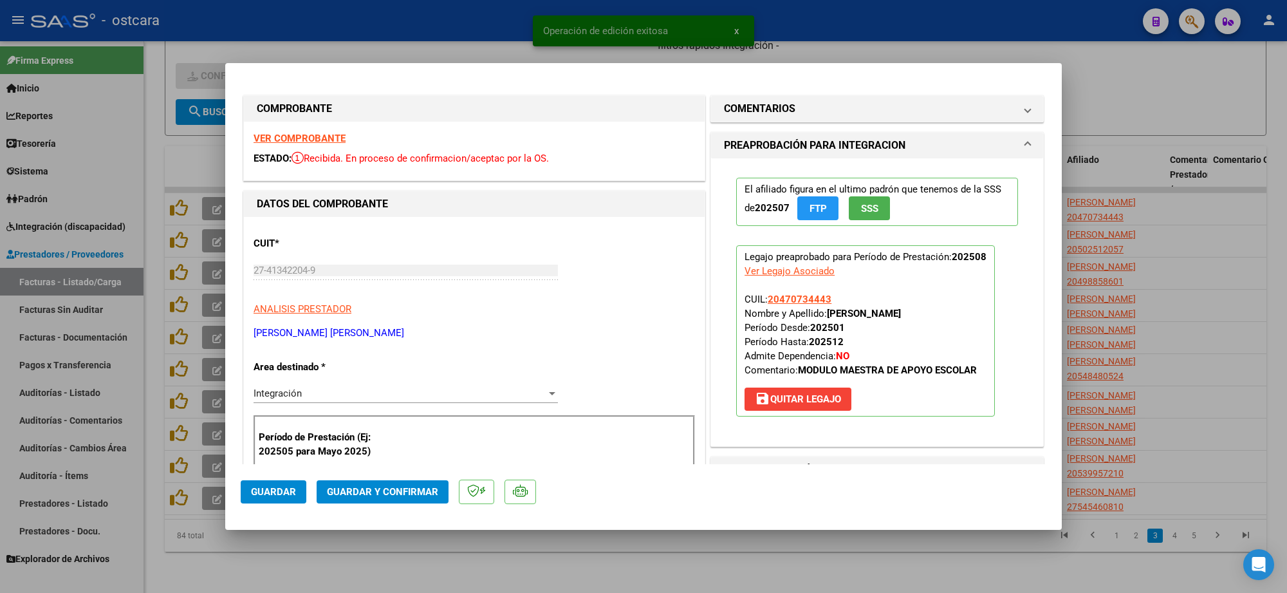
click at [314, 136] on strong "VER COMPROBANTE" at bounding box center [299, 139] width 92 height 12
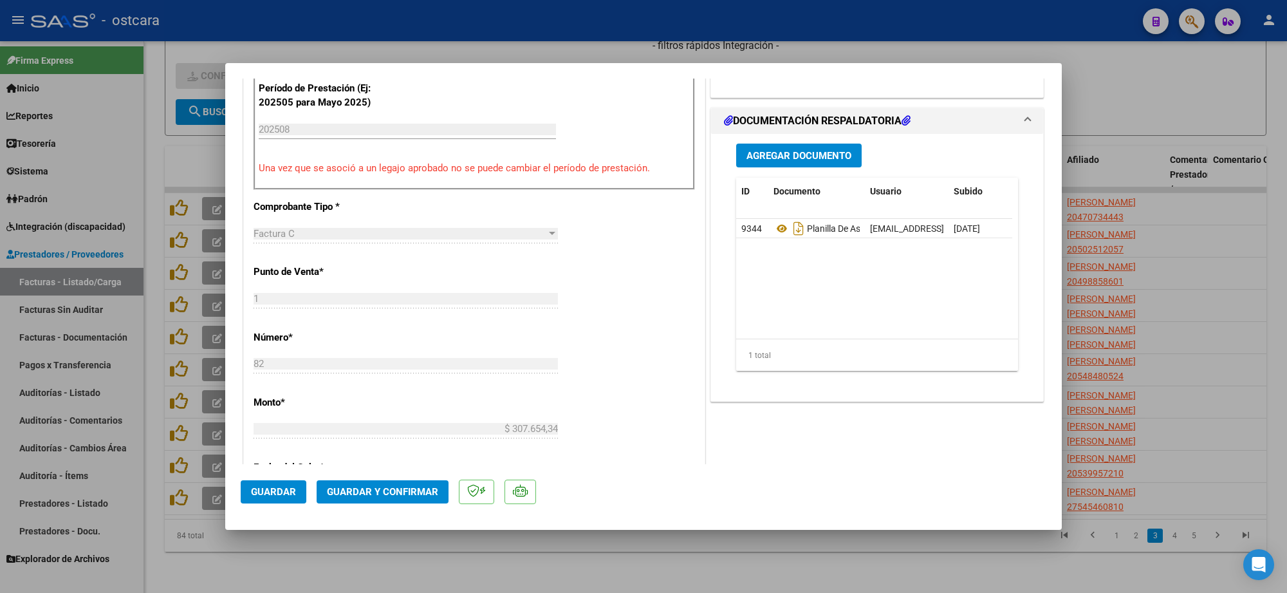
scroll to position [483, 0]
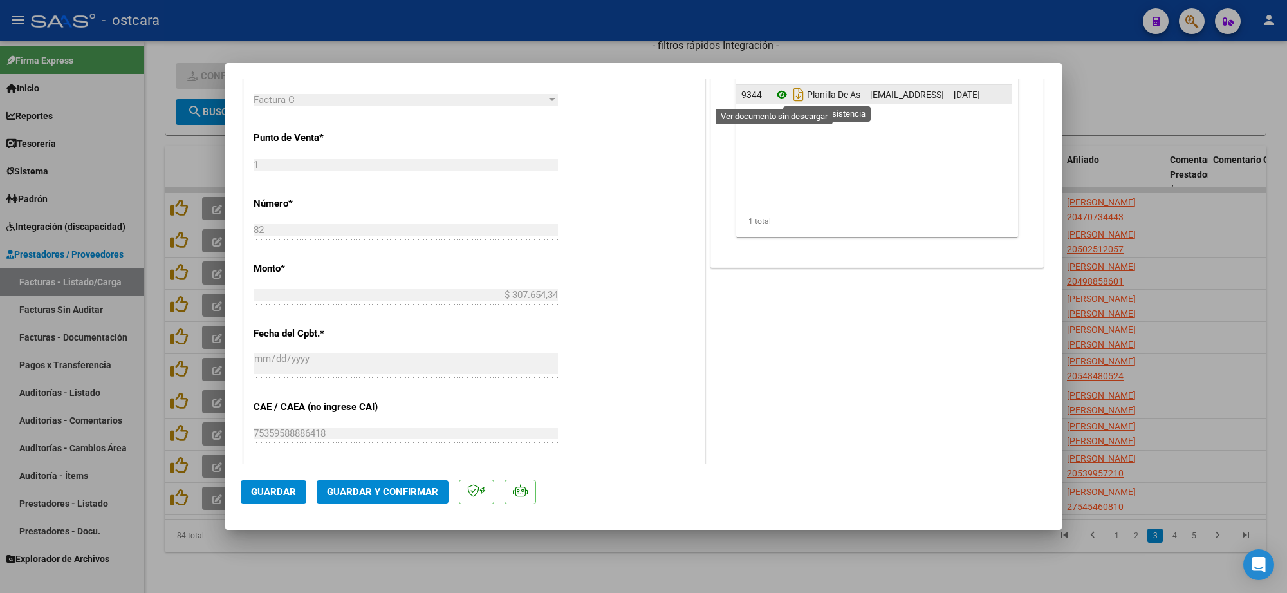
click at [773, 94] on icon at bounding box center [781, 94] width 17 height 15
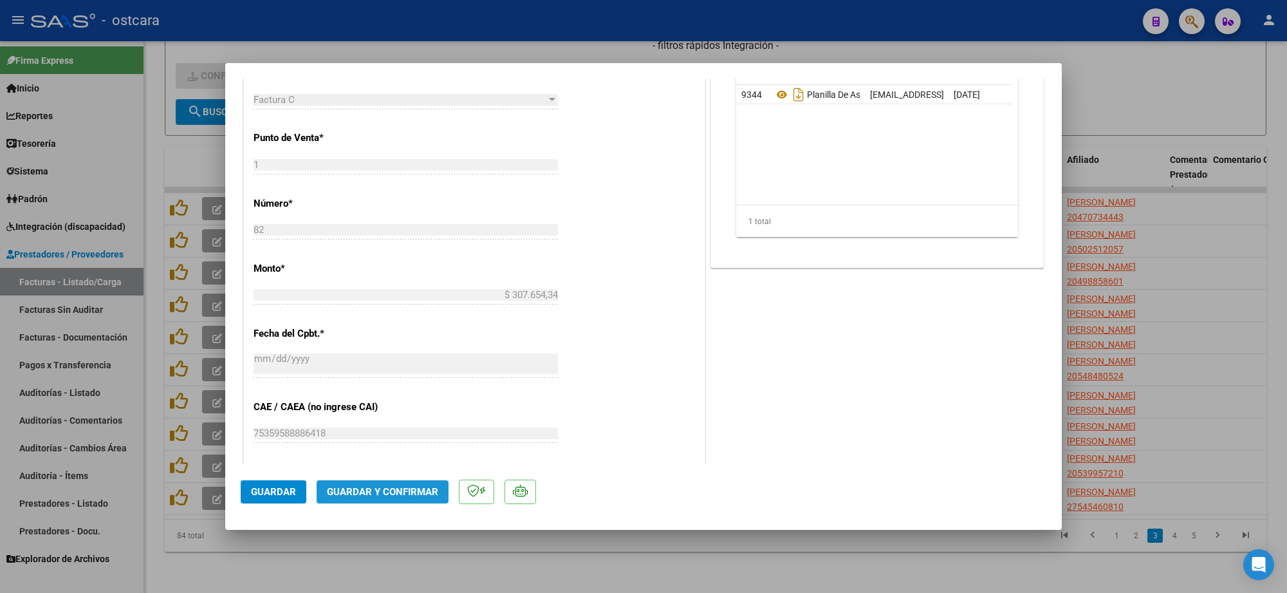
click at [405, 493] on span "Guardar y Confirmar" at bounding box center [382, 492] width 111 height 12
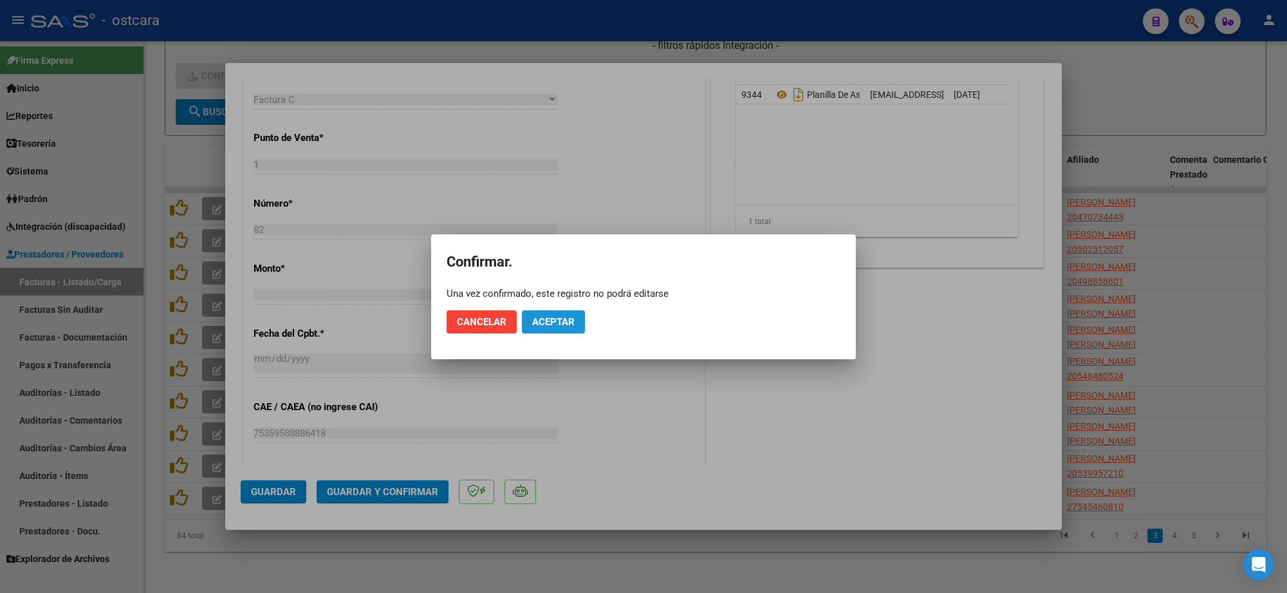
click at [566, 317] on span "Aceptar" at bounding box center [553, 322] width 42 height 12
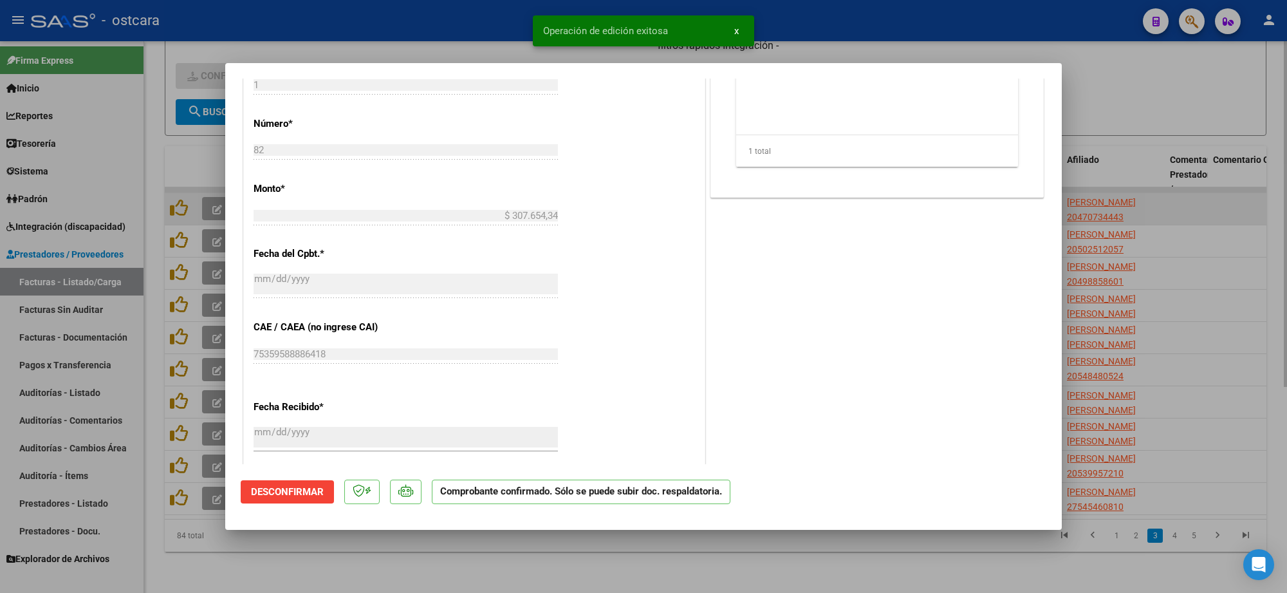
click at [1239, 214] on div at bounding box center [643, 296] width 1287 height 593
type input "$ 0,00"
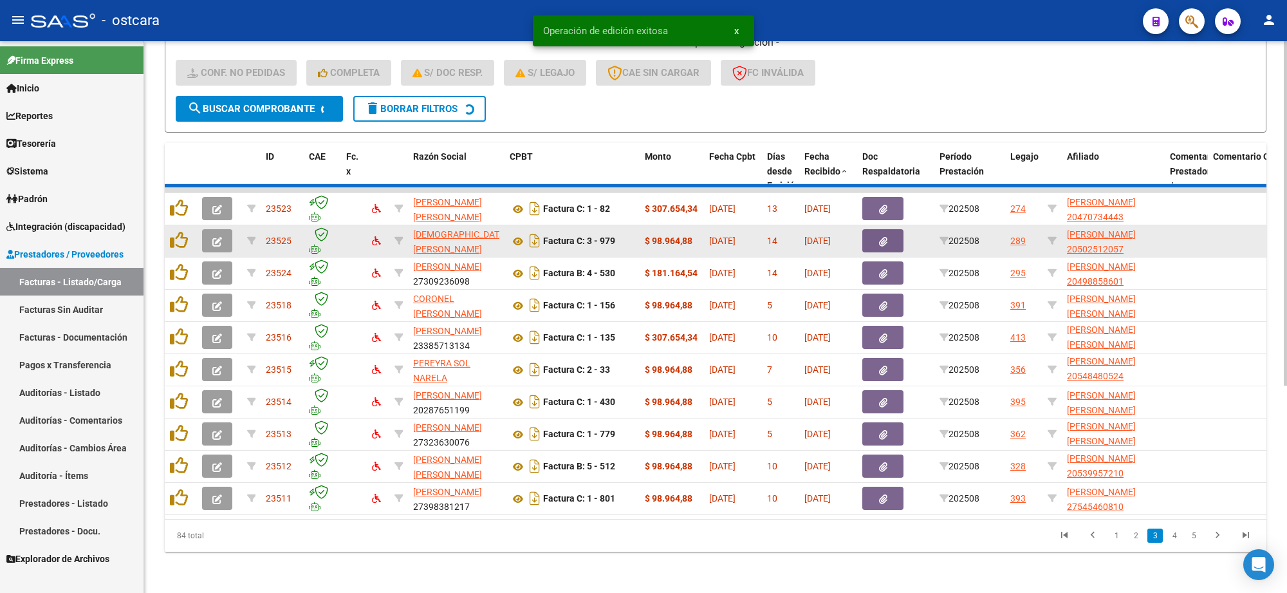
scroll to position [17, 0]
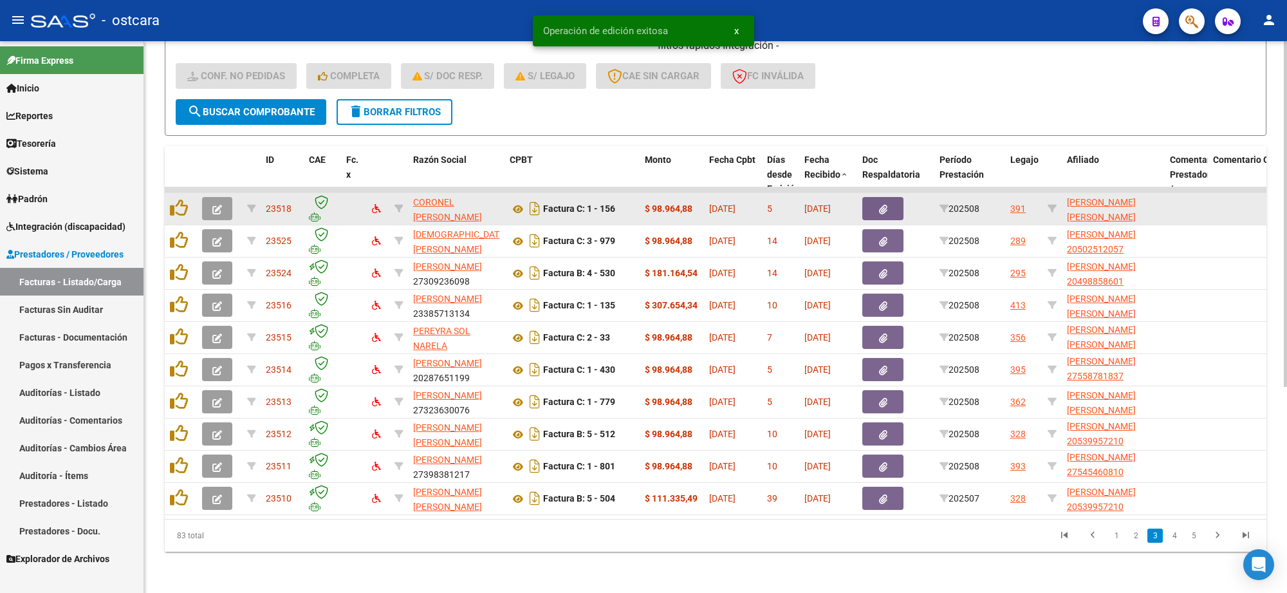
click at [217, 205] on icon "button" at bounding box center [217, 210] width 10 height 10
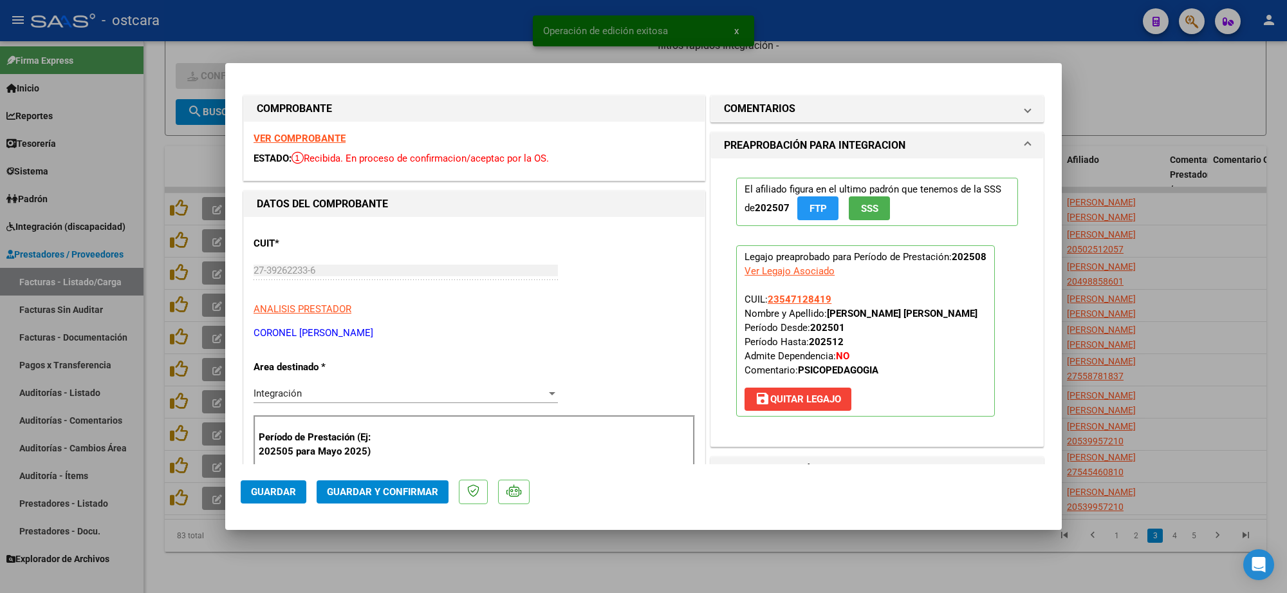
click at [317, 140] on strong "VER COMPROBANTE" at bounding box center [299, 139] width 92 height 12
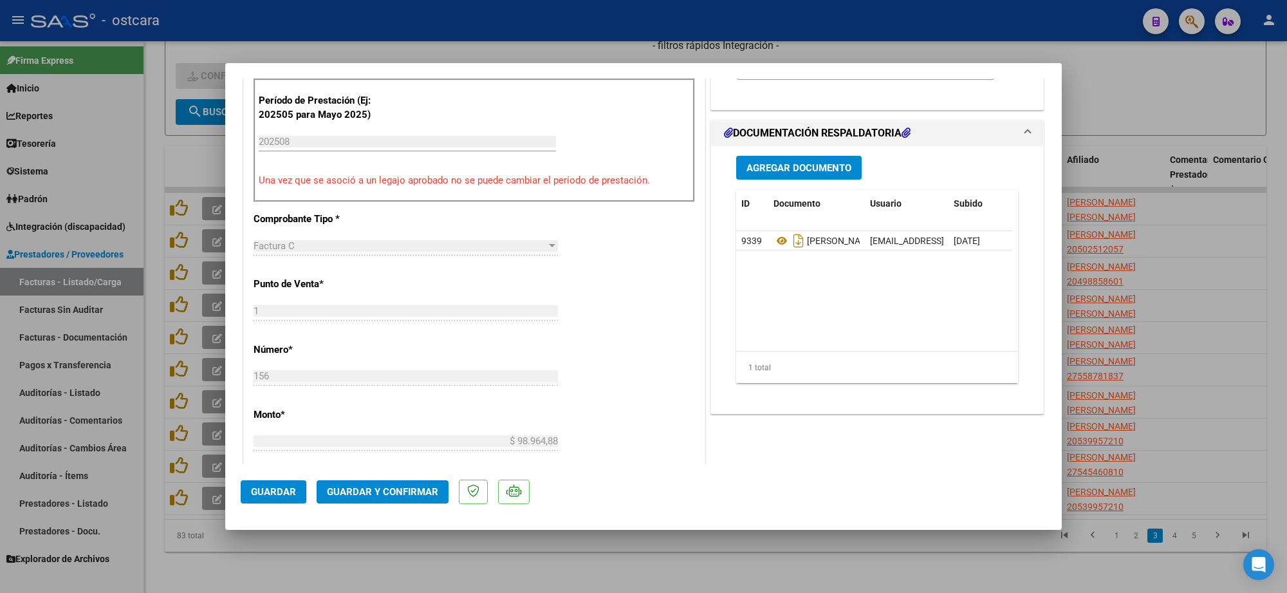
scroll to position [402, 0]
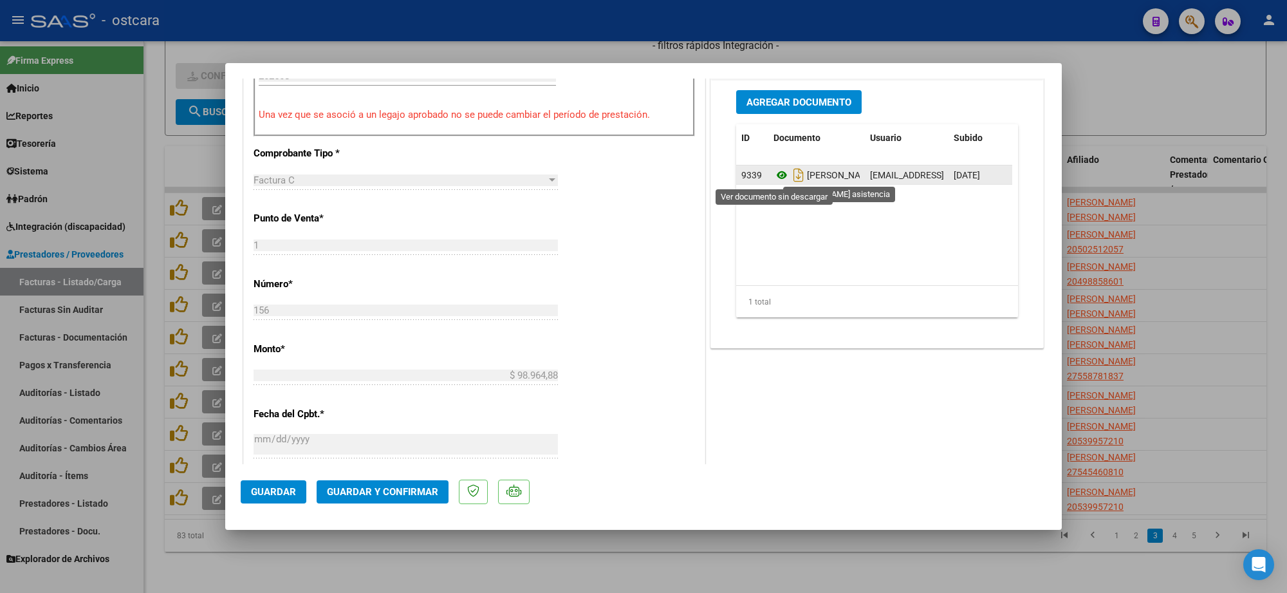
click at [777, 178] on icon at bounding box center [781, 174] width 17 height 15
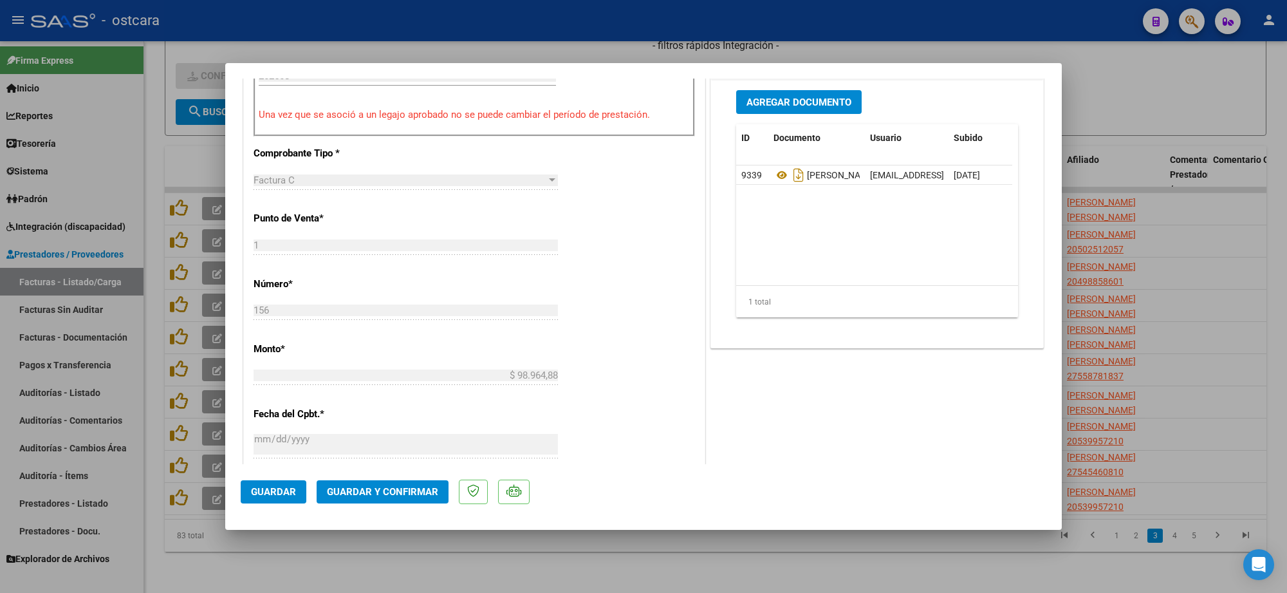
click at [403, 491] on span "Guardar y Confirmar" at bounding box center [382, 492] width 111 height 12
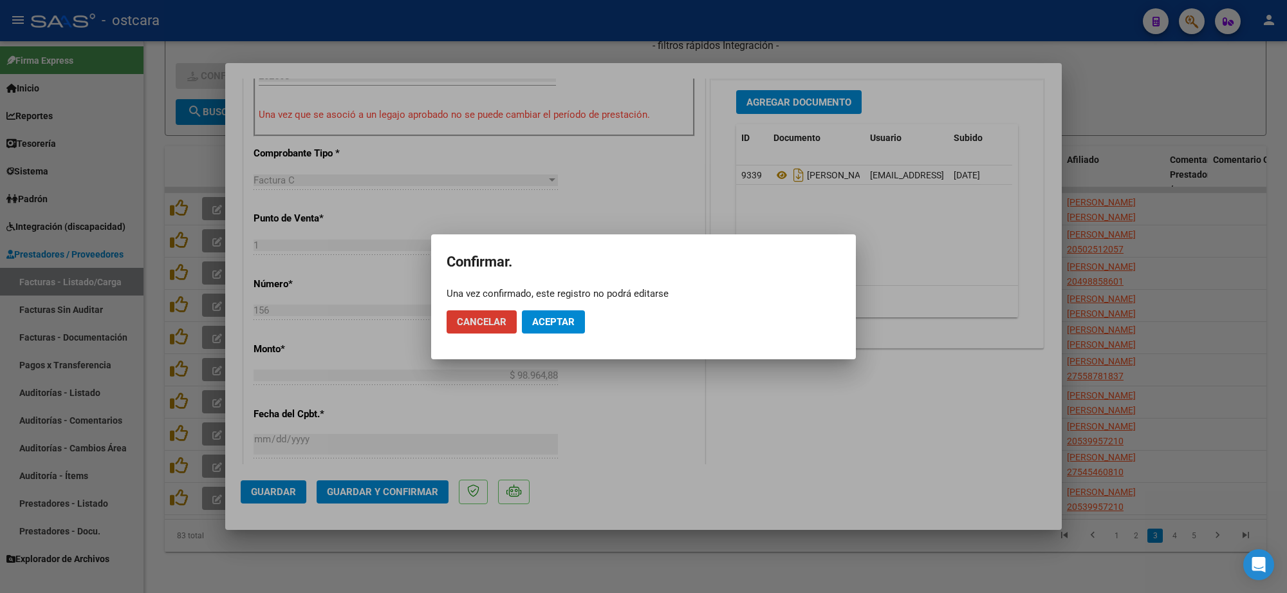
click at [563, 325] on span "Aceptar" at bounding box center [553, 322] width 42 height 12
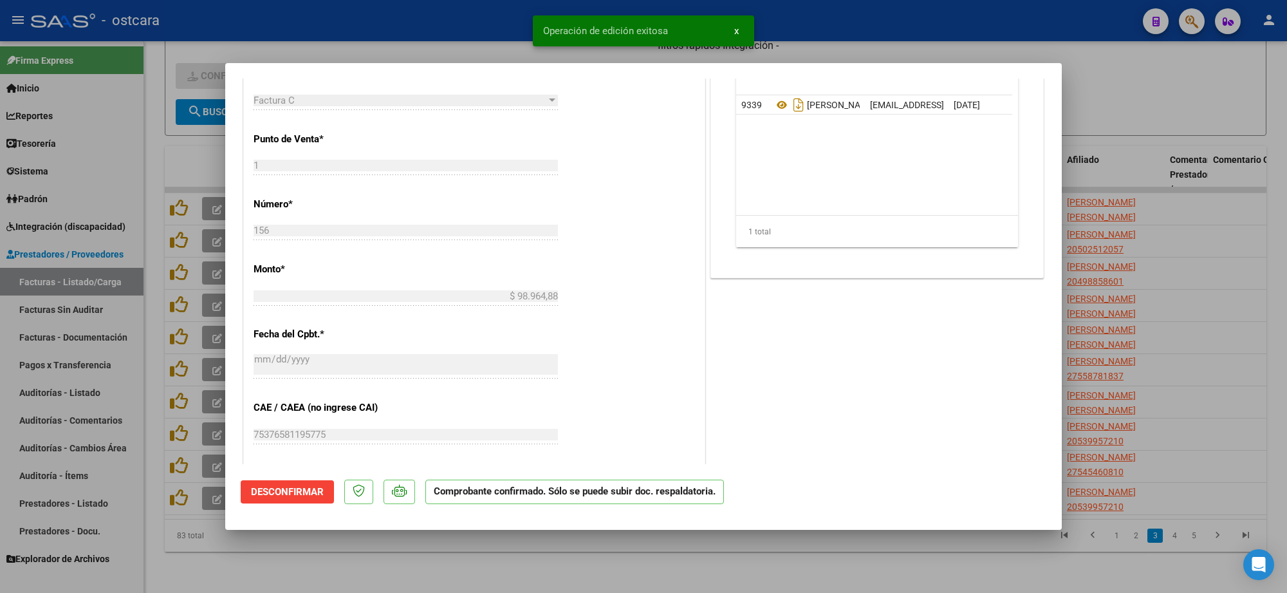
click at [1233, 234] on div at bounding box center [643, 296] width 1287 height 593
type input "$ 0,00"
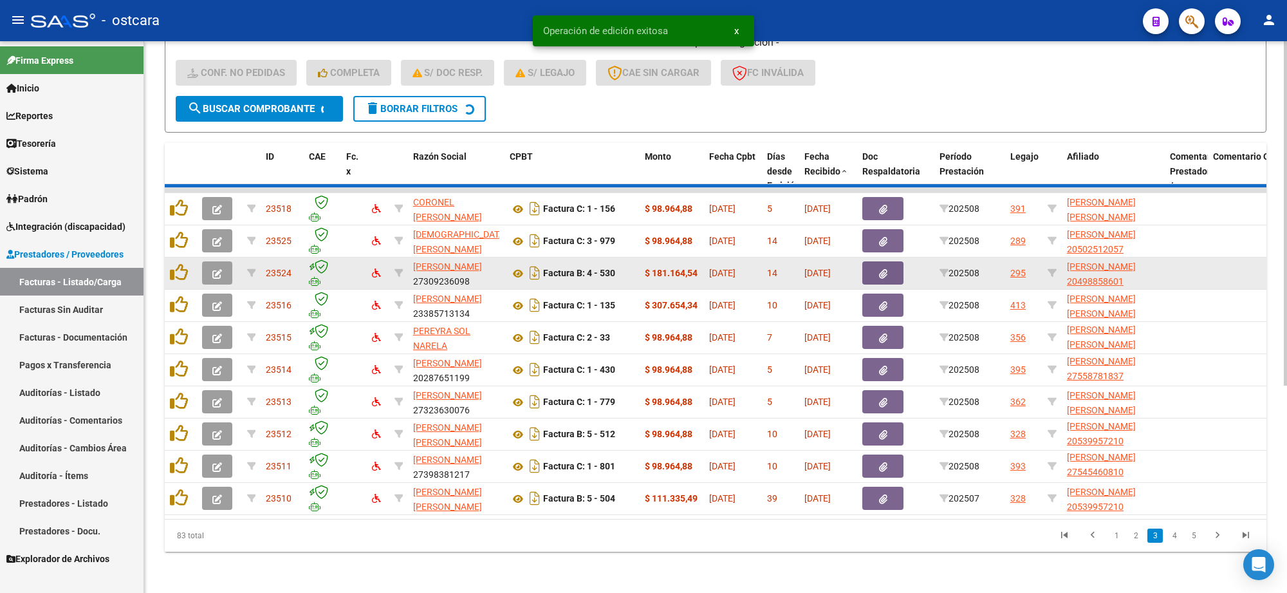
scroll to position [1, 0]
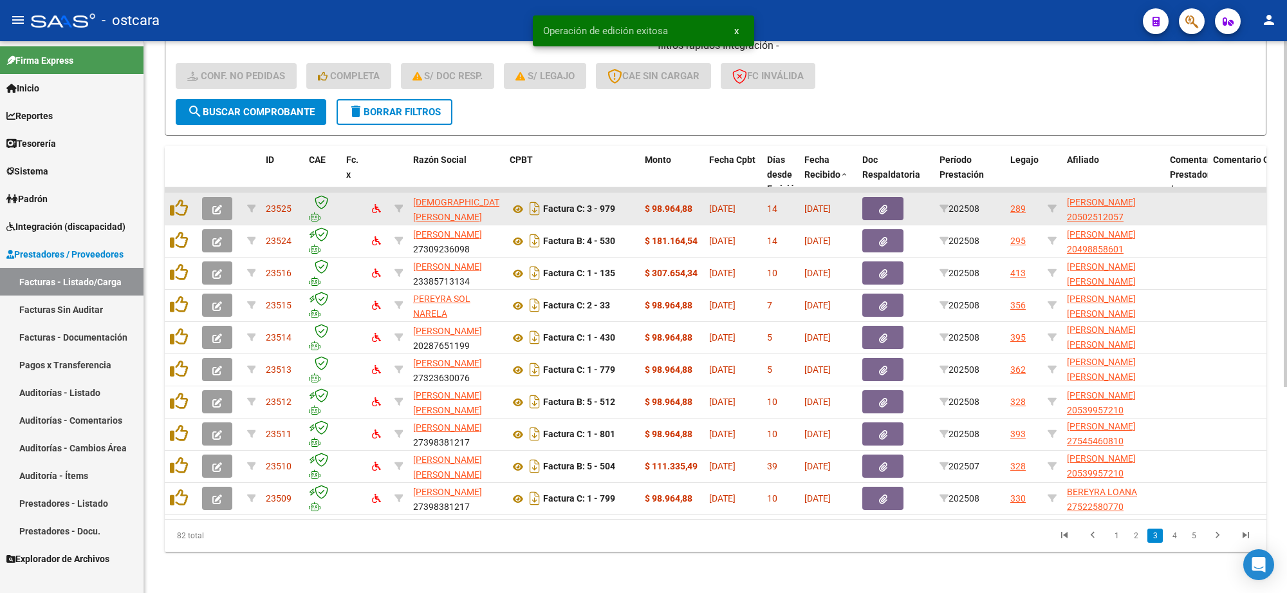
click at [219, 205] on icon "button" at bounding box center [217, 210] width 10 height 10
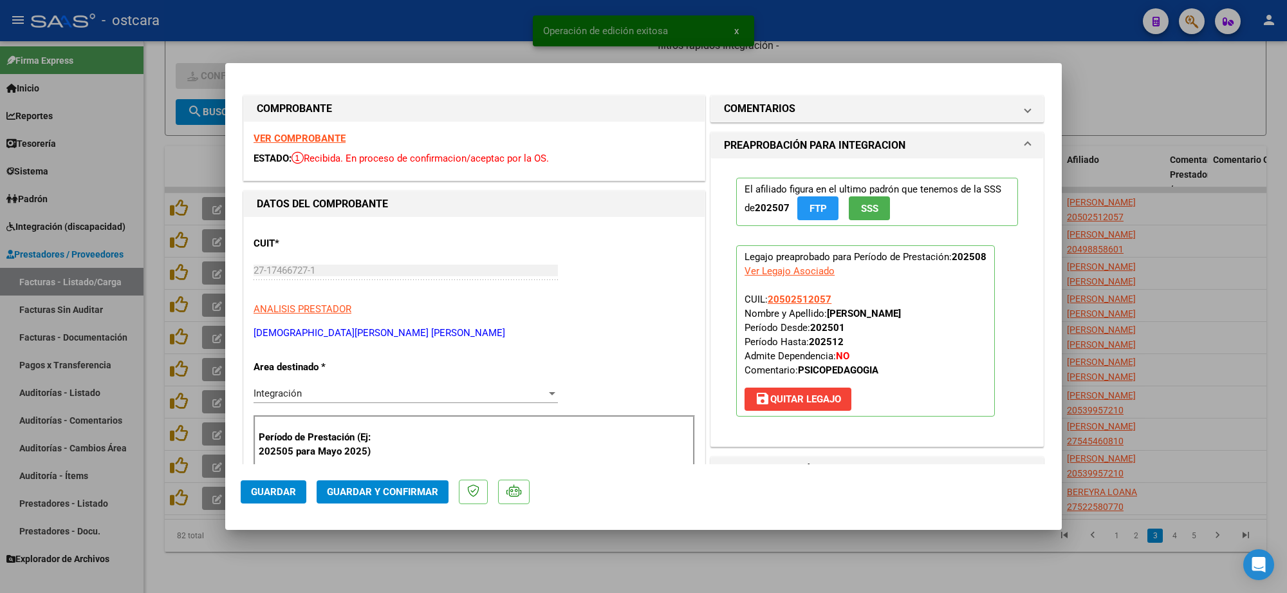
click at [324, 145] on div "VER COMPROBANTE ESTADO: Recibida. En proceso de confirmacion/aceptac por la OS." at bounding box center [474, 151] width 461 height 59
click at [322, 139] on strong "VER COMPROBANTE" at bounding box center [299, 139] width 92 height 12
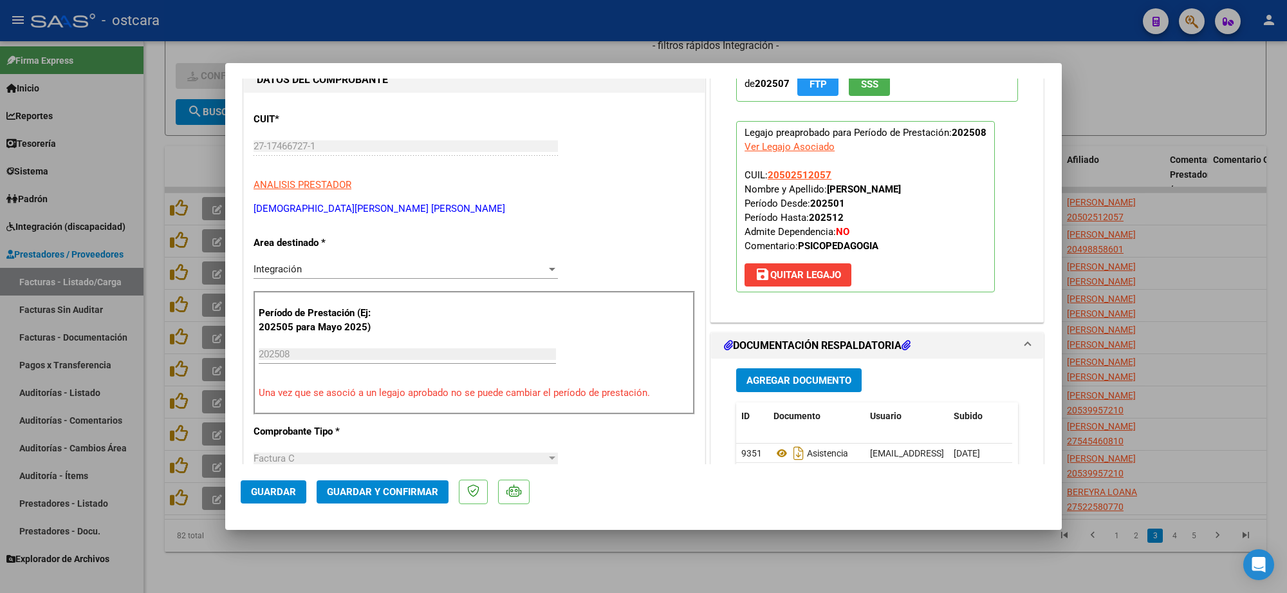
scroll to position [322, 0]
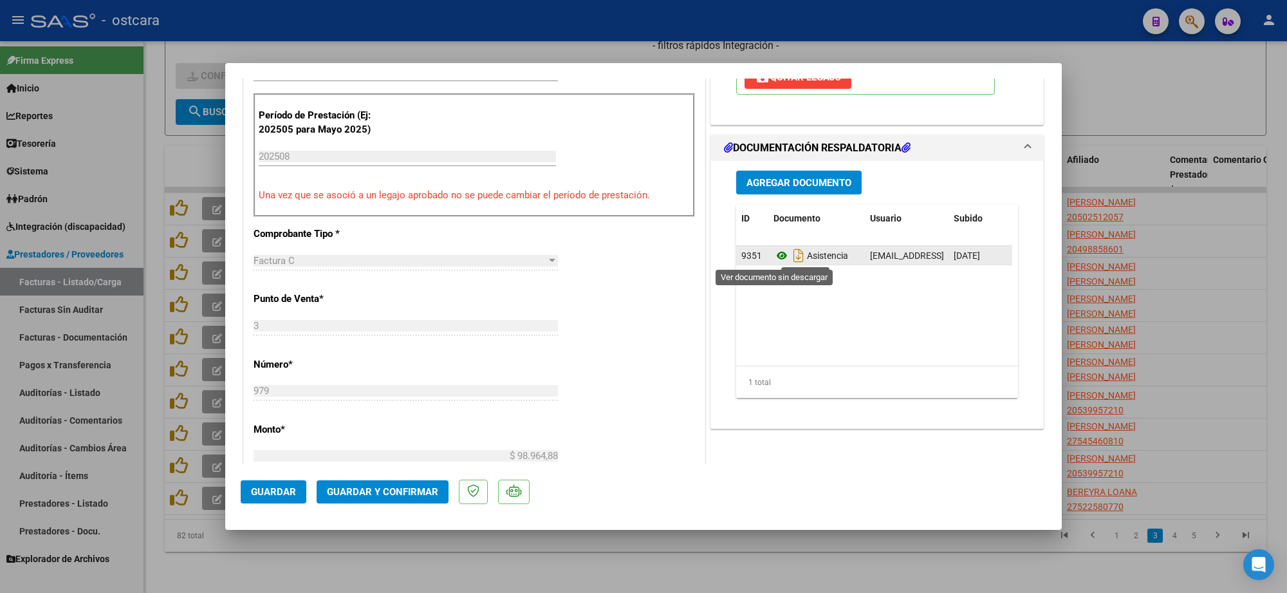
click at [780, 256] on icon at bounding box center [781, 255] width 17 height 15
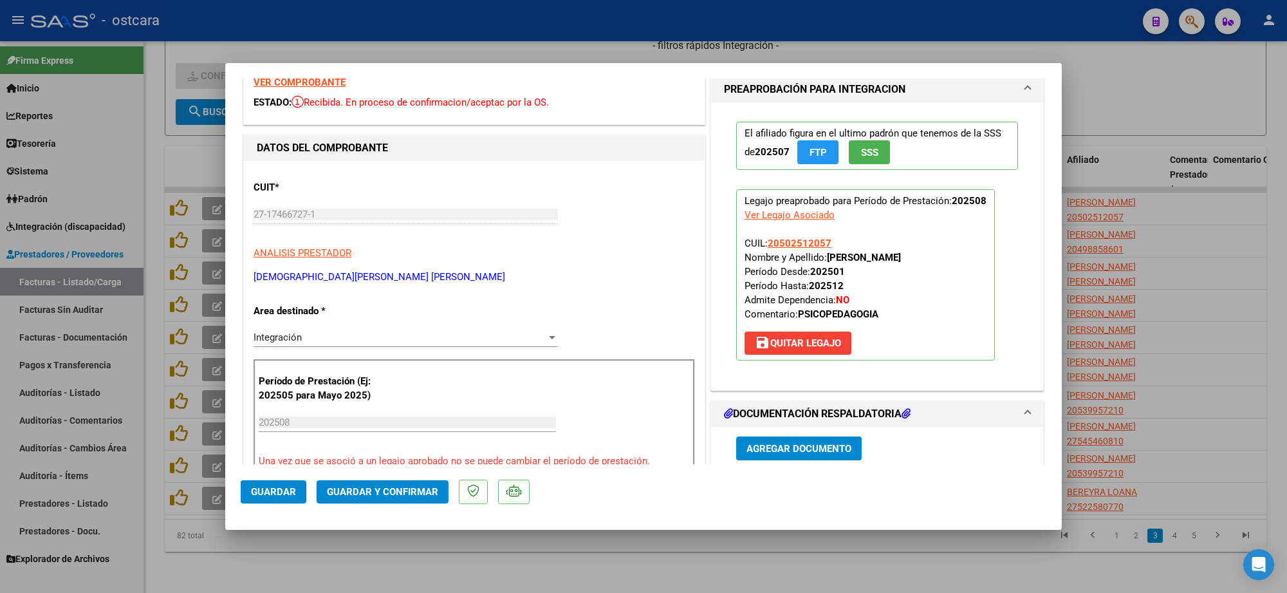
scroll to position [0, 0]
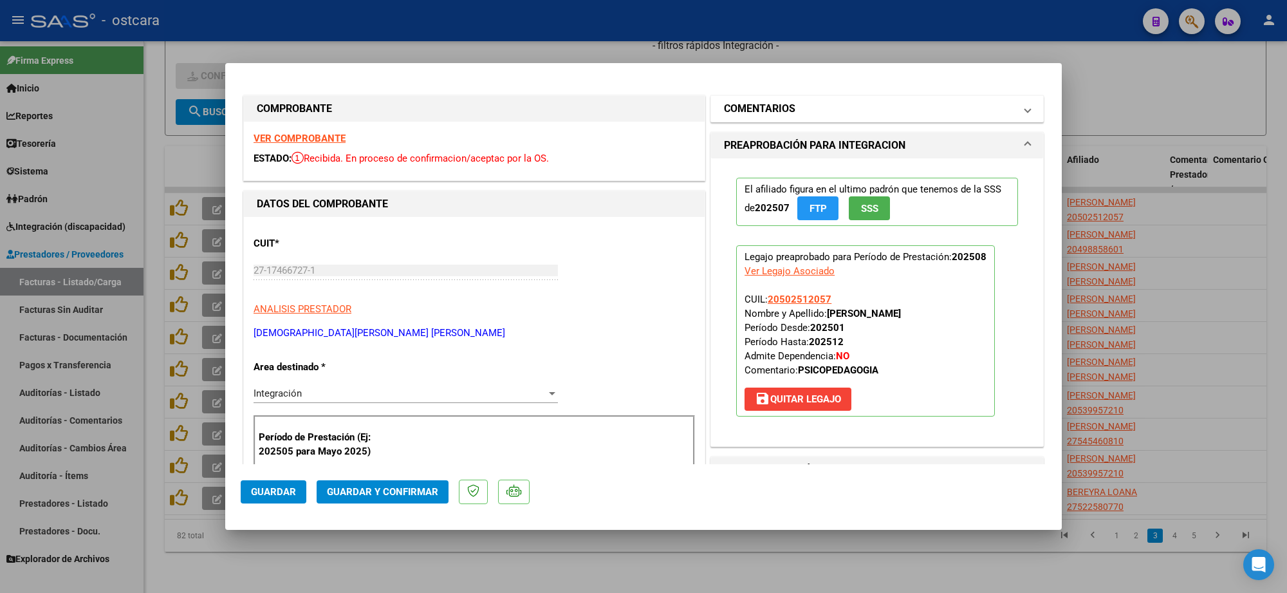
click at [784, 116] on h1 "COMENTARIOS" at bounding box center [759, 108] width 71 height 15
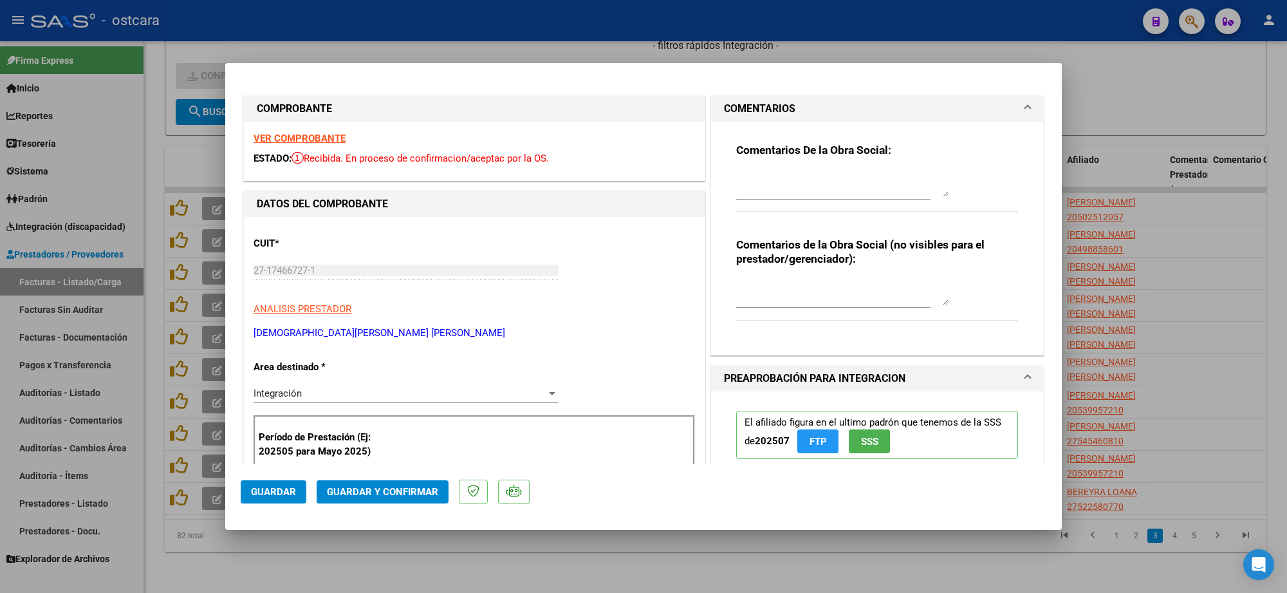
click at [790, 194] on textarea at bounding box center [842, 184] width 212 height 26
paste textarea "Zoe Gotusso"
drag, startPoint x: 882, startPoint y: 187, endPoint x: 573, endPoint y: 180, distance: 308.9
paste textarea "Recordar indicar vinculo del firmante en las planillas de asistencia."
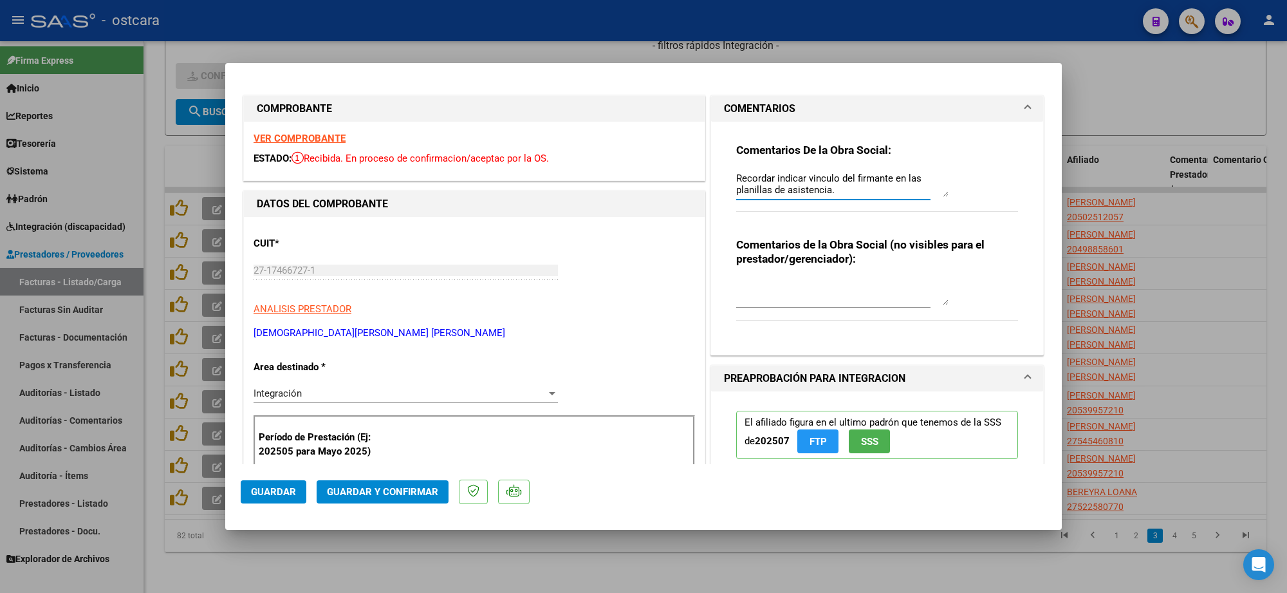
type textarea "Recordar indicar vinculo del firmante en las planillas de asistencia."
click at [404, 489] on span "Guardar y Confirmar" at bounding box center [382, 492] width 111 height 12
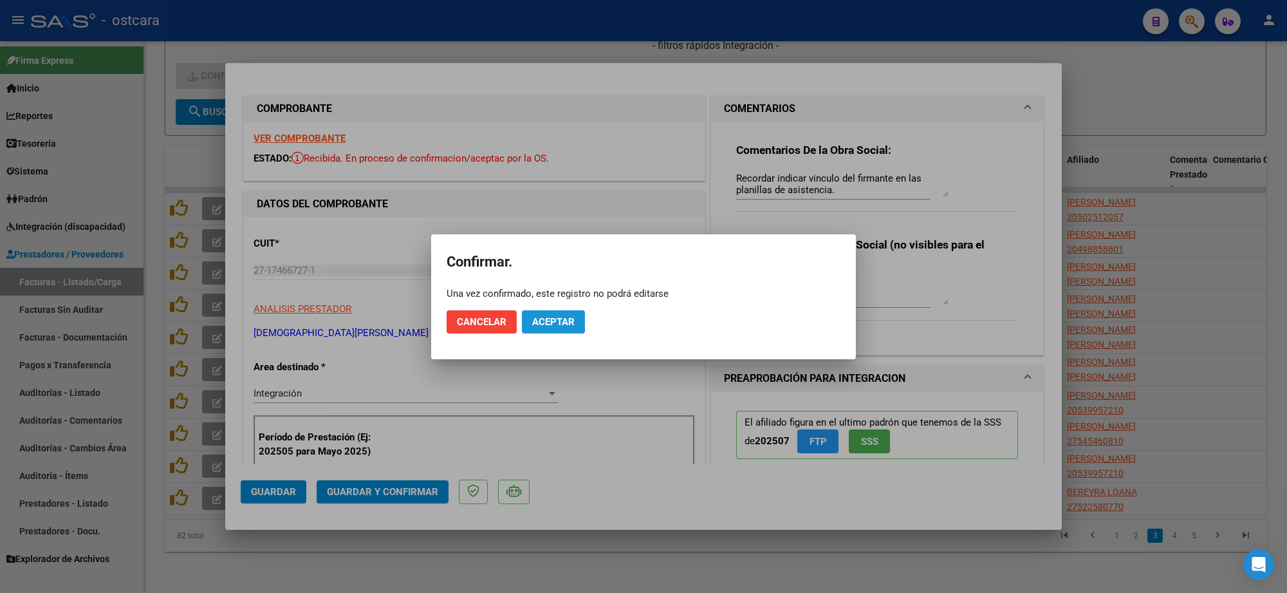
click at [552, 316] on span "Aceptar" at bounding box center [553, 322] width 42 height 12
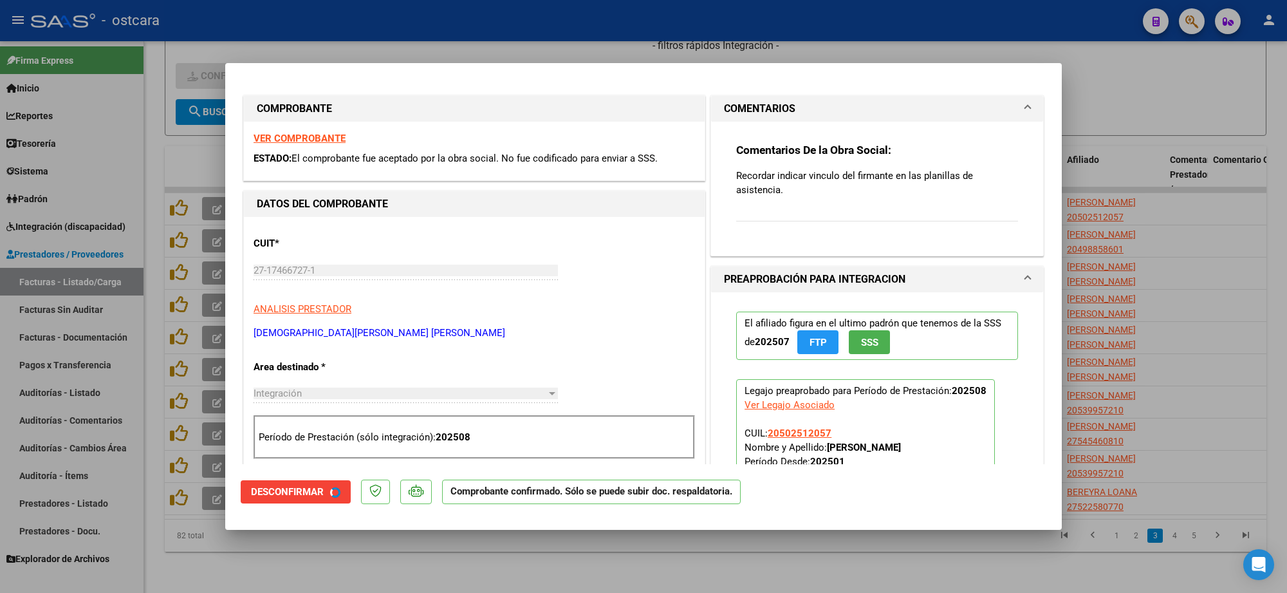
click at [1146, 108] on div at bounding box center [643, 296] width 1287 height 593
type input "$ 0,00"
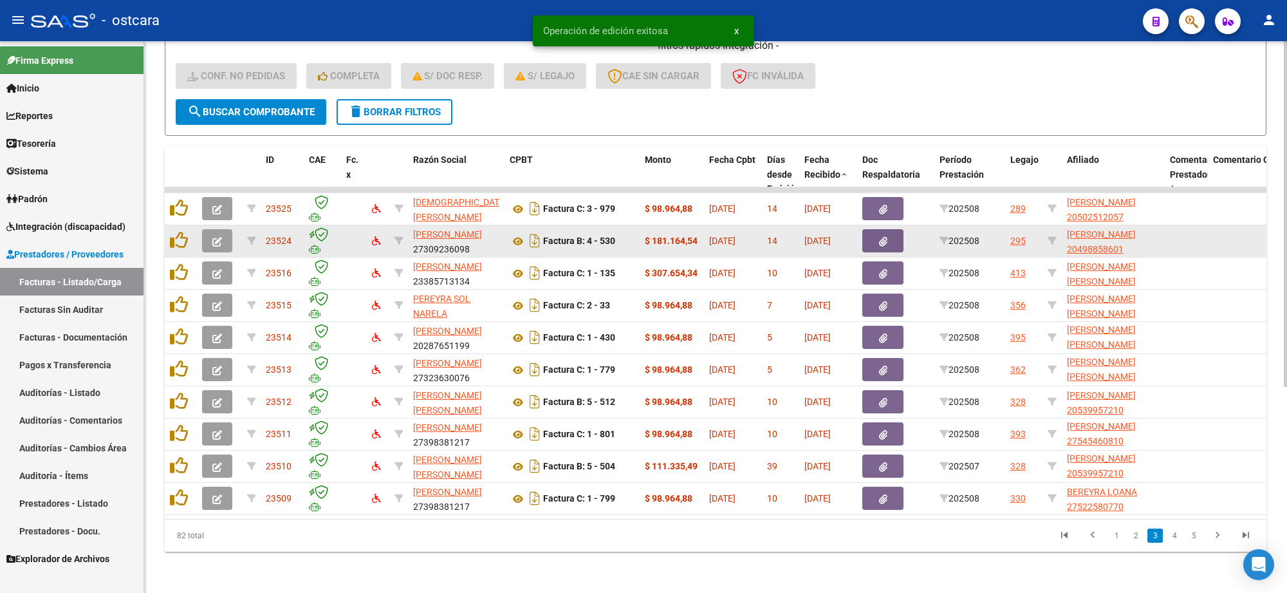
click at [216, 237] on icon "button" at bounding box center [217, 242] width 10 height 10
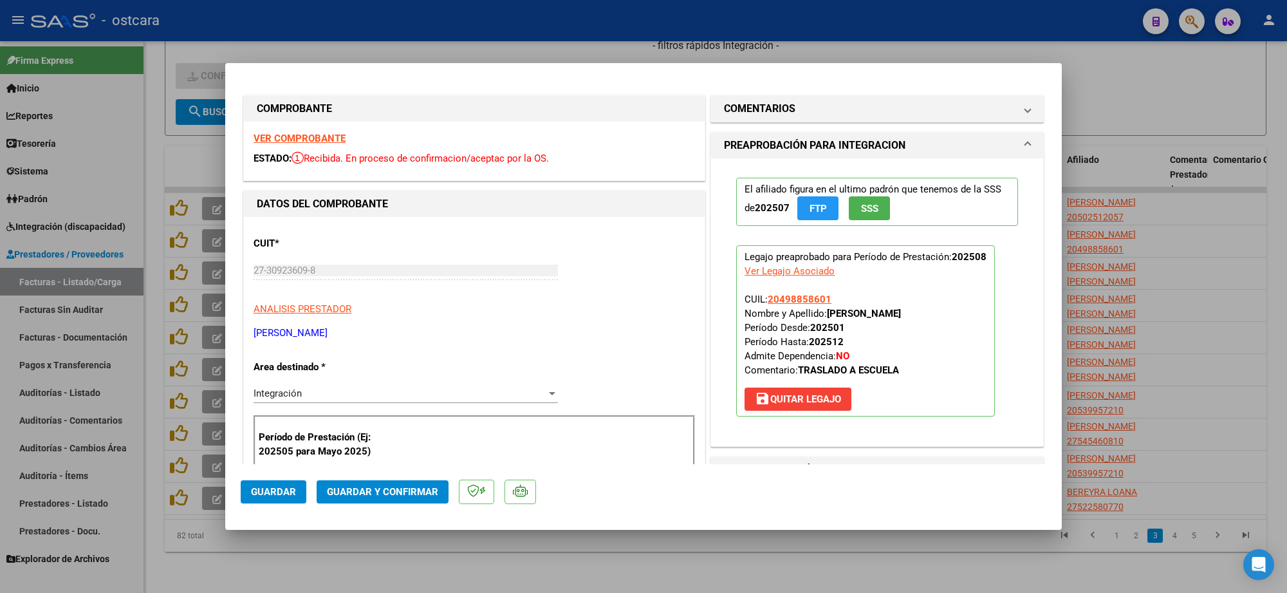
click at [282, 132] on div "VER COMPROBANTE ESTADO: Recibida. En proceso de confirmacion/aceptac por la OS." at bounding box center [474, 151] width 461 height 59
click at [290, 137] on strong "VER COMPROBANTE" at bounding box center [299, 139] width 92 height 12
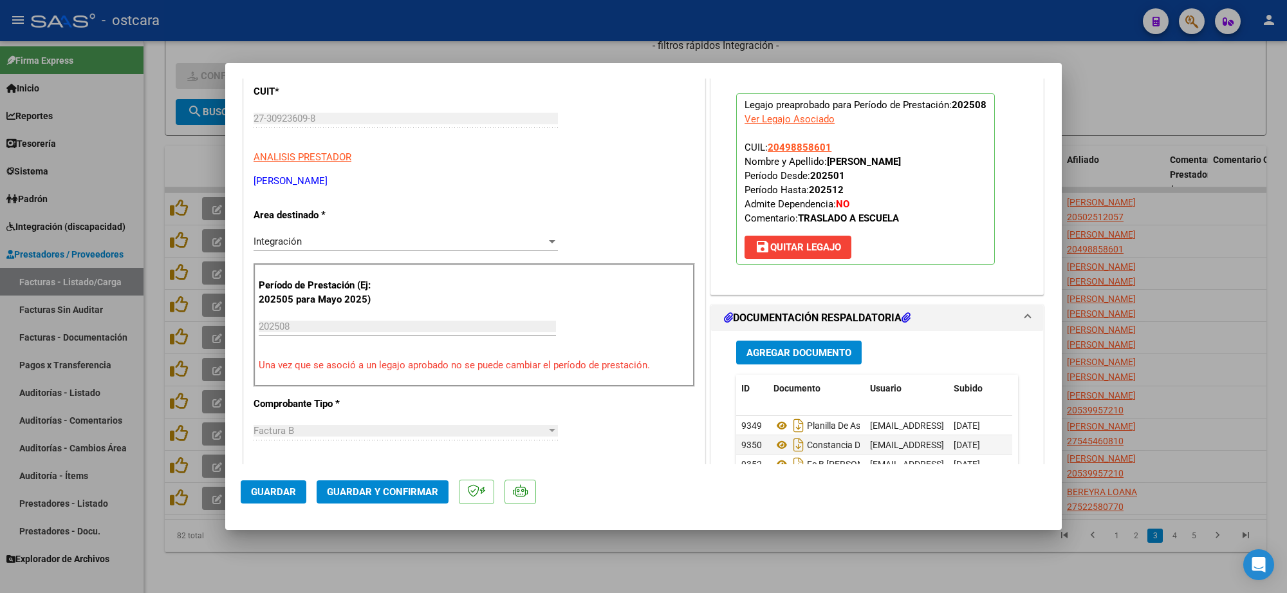
scroll to position [402, 0]
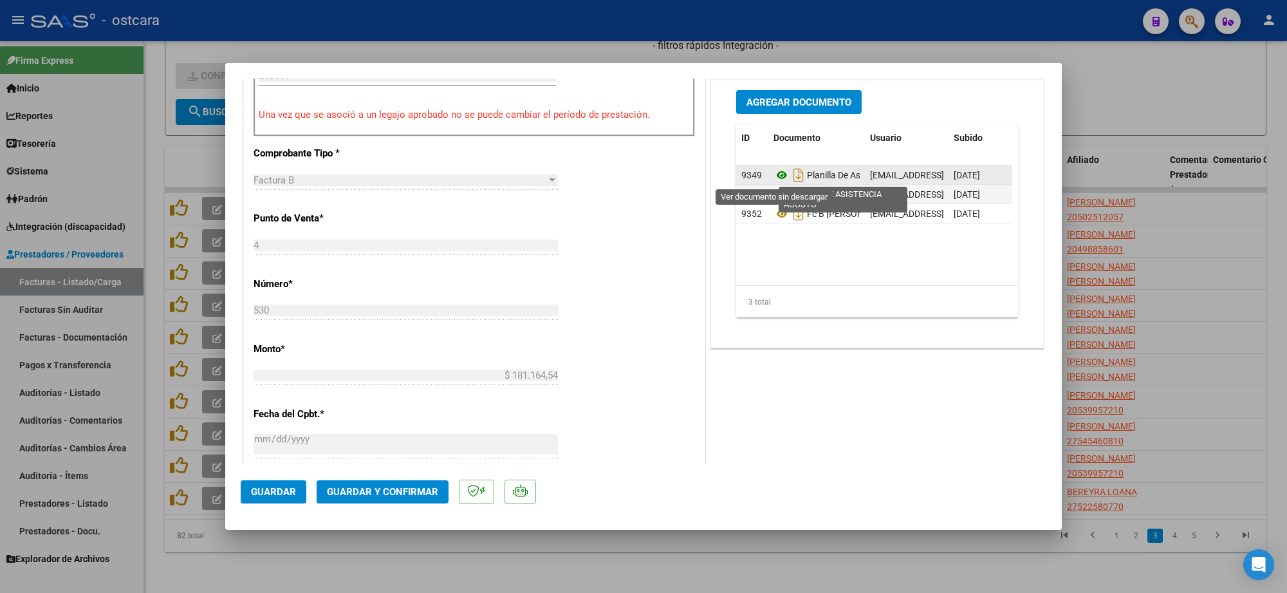
click at [777, 177] on icon at bounding box center [781, 174] width 17 height 15
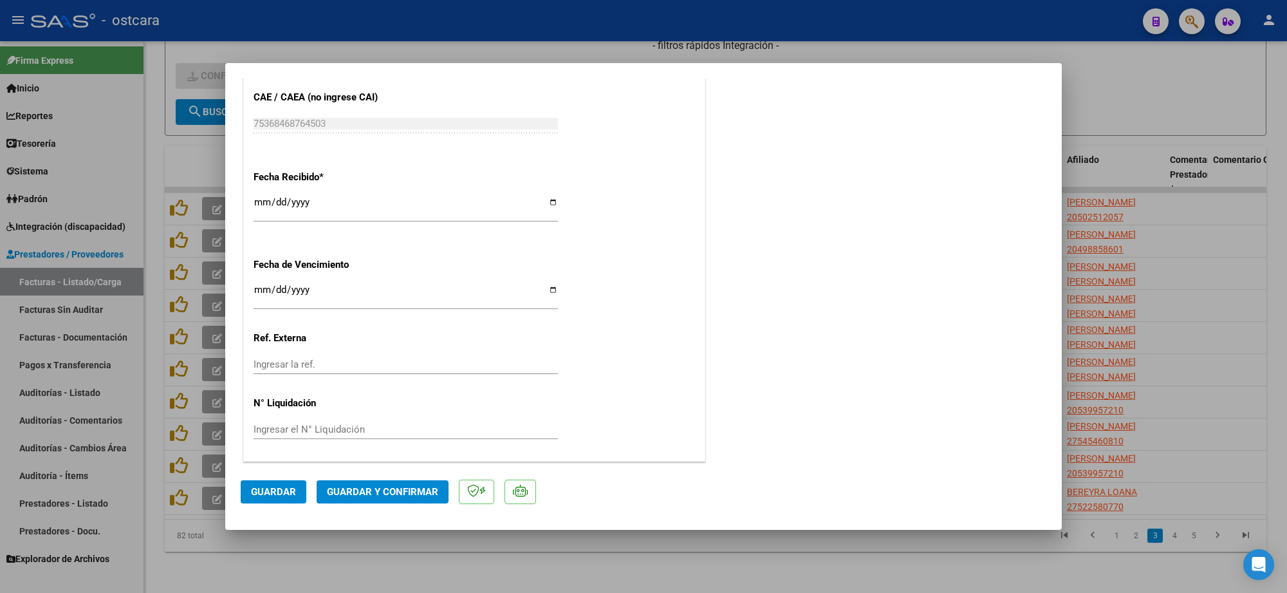
scroll to position [793, 0]
click at [416, 490] on span "Guardar y Confirmar" at bounding box center [382, 492] width 111 height 12
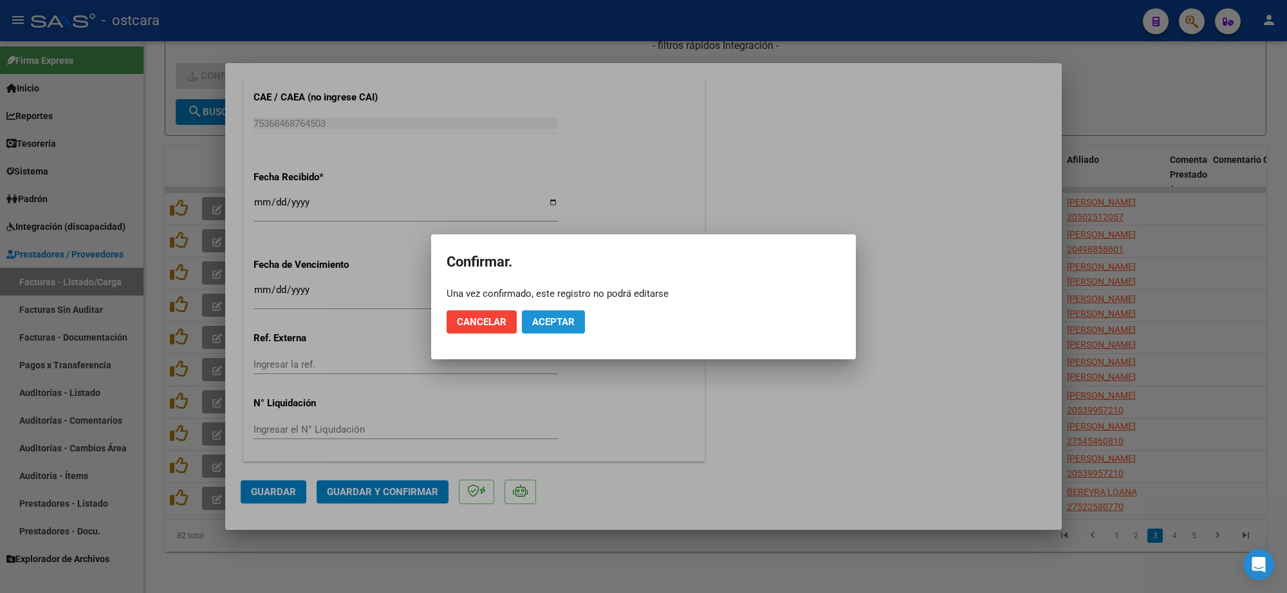
click at [558, 322] on span "Aceptar" at bounding box center [553, 322] width 42 height 12
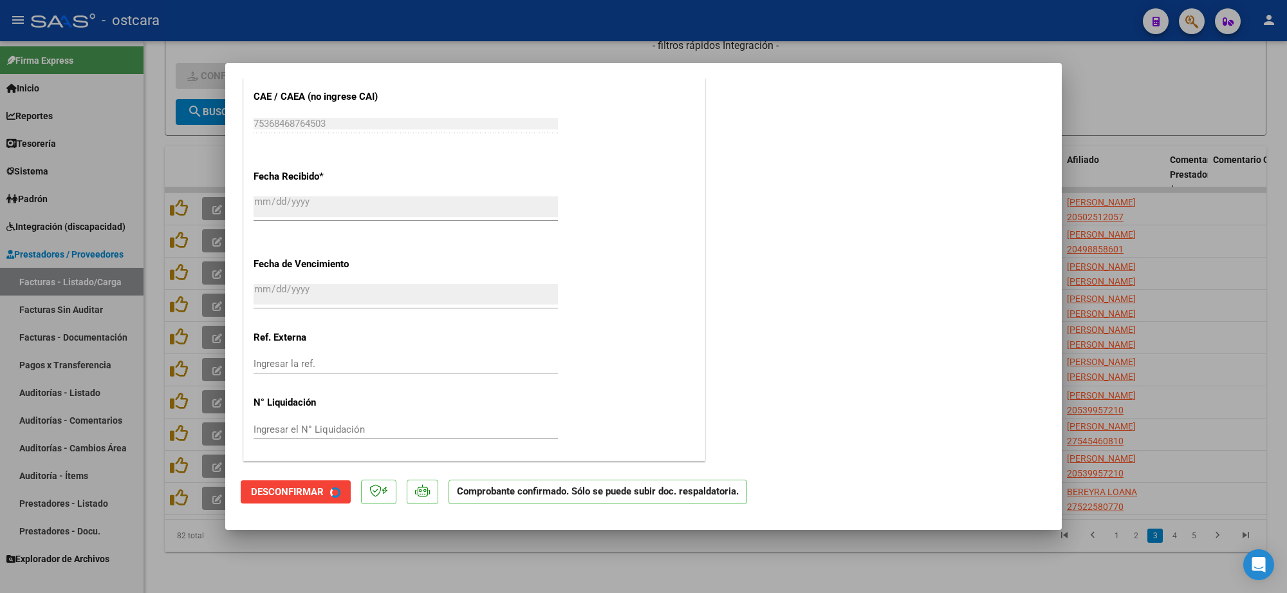
click at [1179, 165] on div at bounding box center [643, 296] width 1287 height 593
type input "$ 0,00"
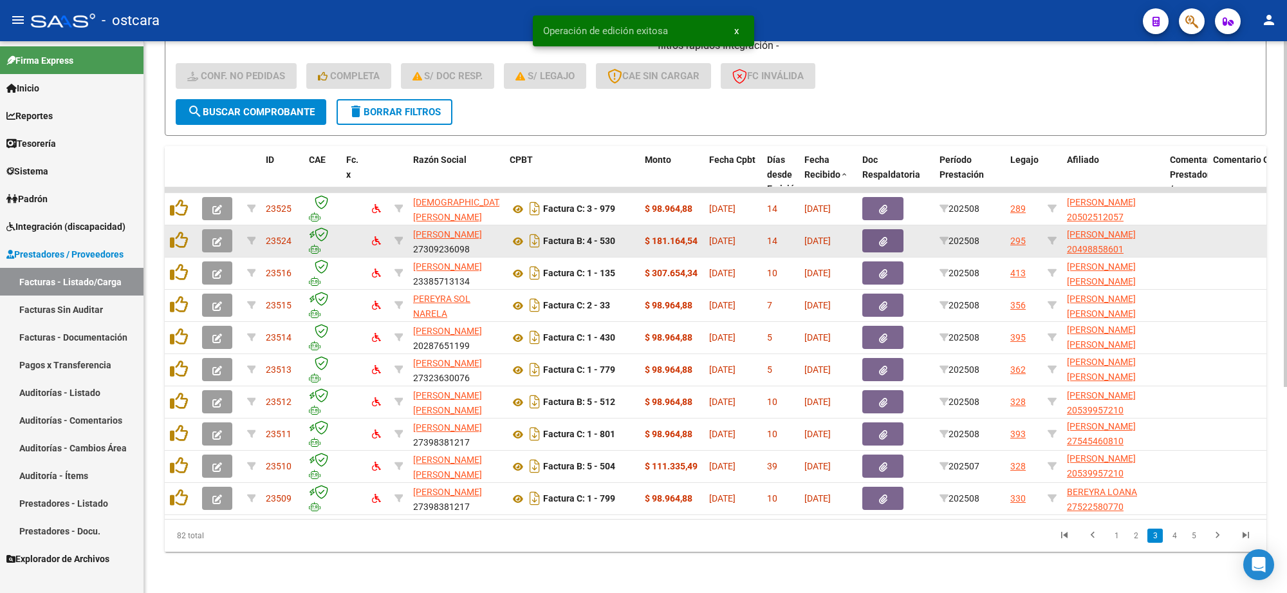
click at [222, 230] on button "button" at bounding box center [217, 240] width 30 height 23
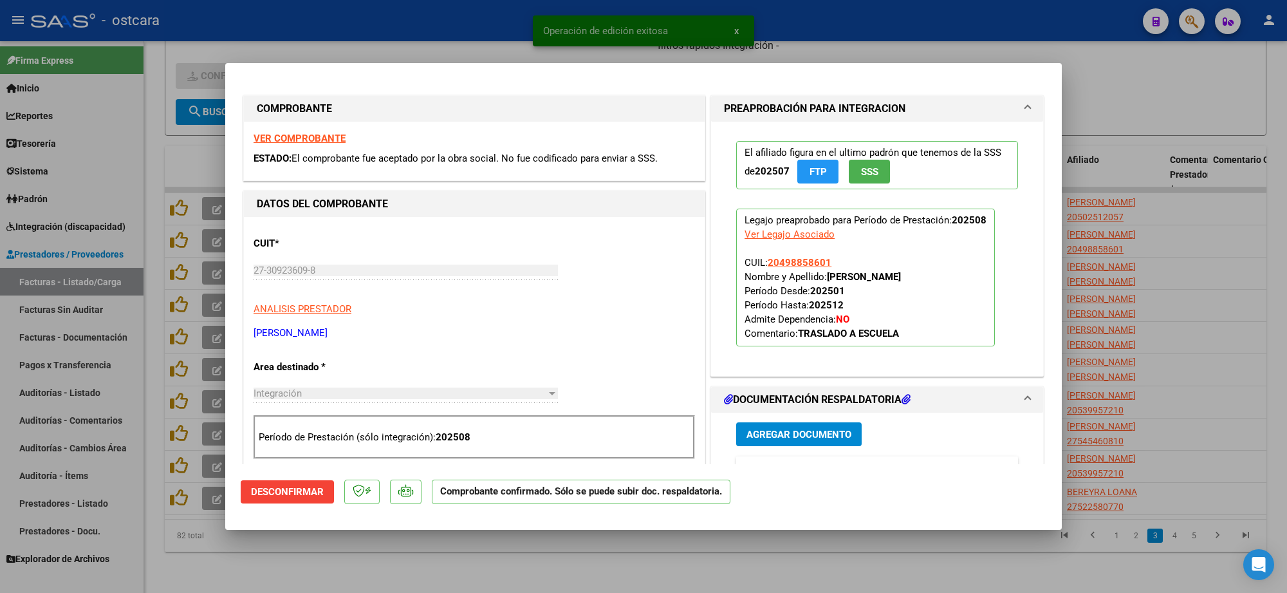
click at [302, 133] on strong "VER COMPROBANTE" at bounding box center [299, 139] width 92 height 12
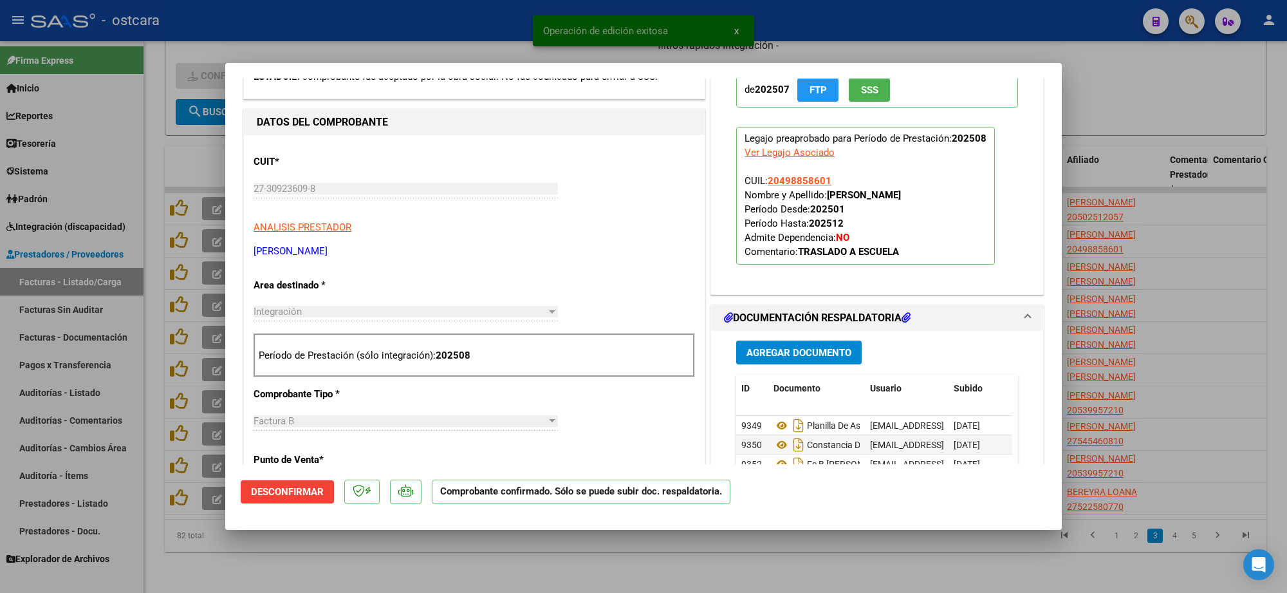
scroll to position [161, 0]
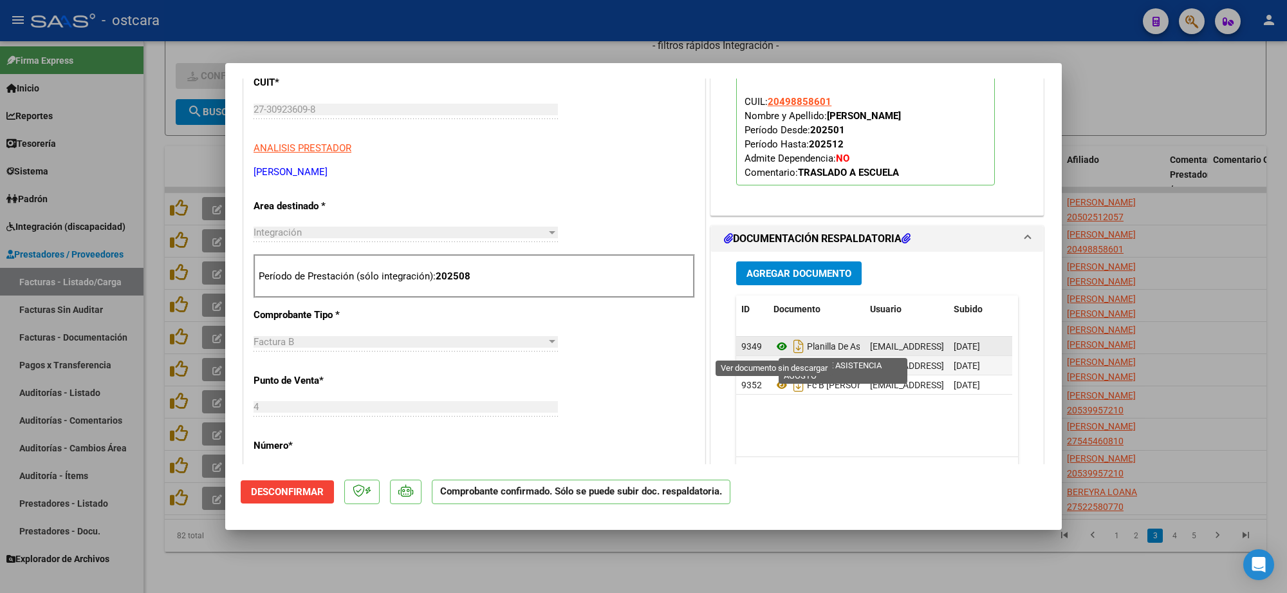
click at [773, 348] on icon at bounding box center [781, 345] width 17 height 15
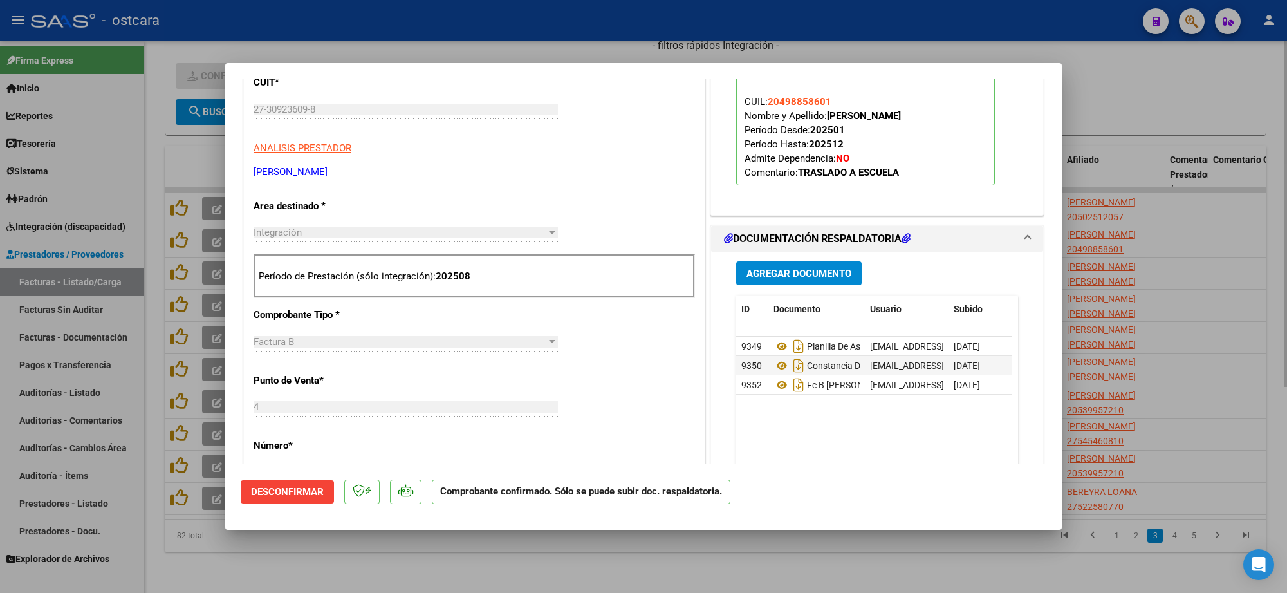
click at [1240, 172] on div at bounding box center [643, 296] width 1287 height 593
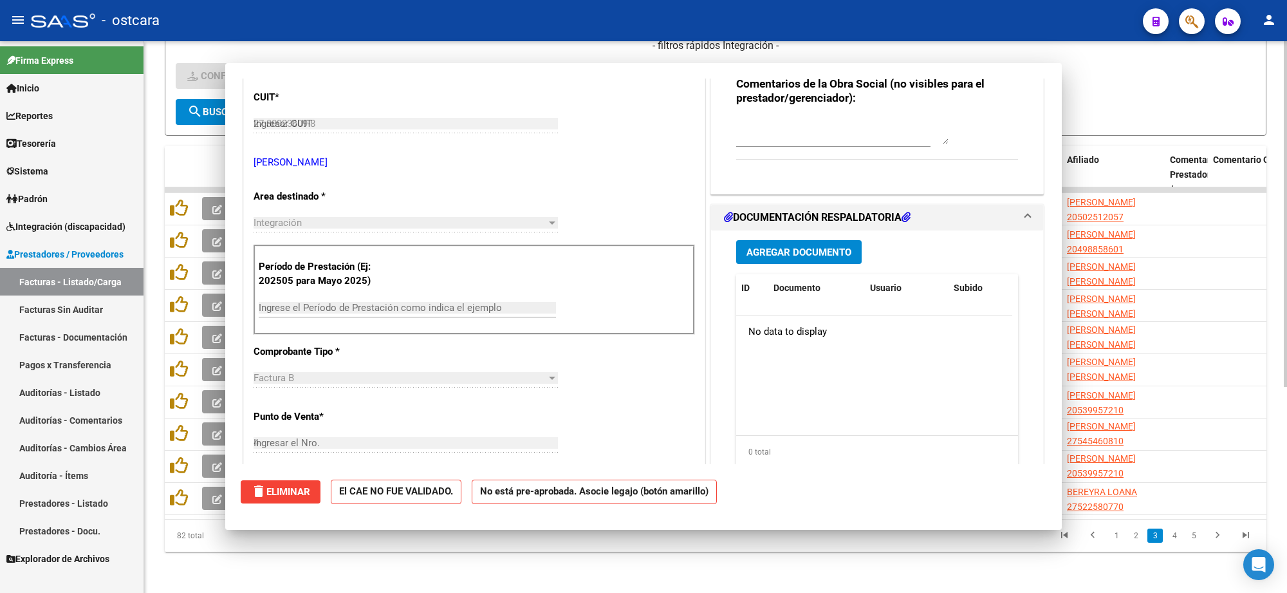
type input "$ 0,00"
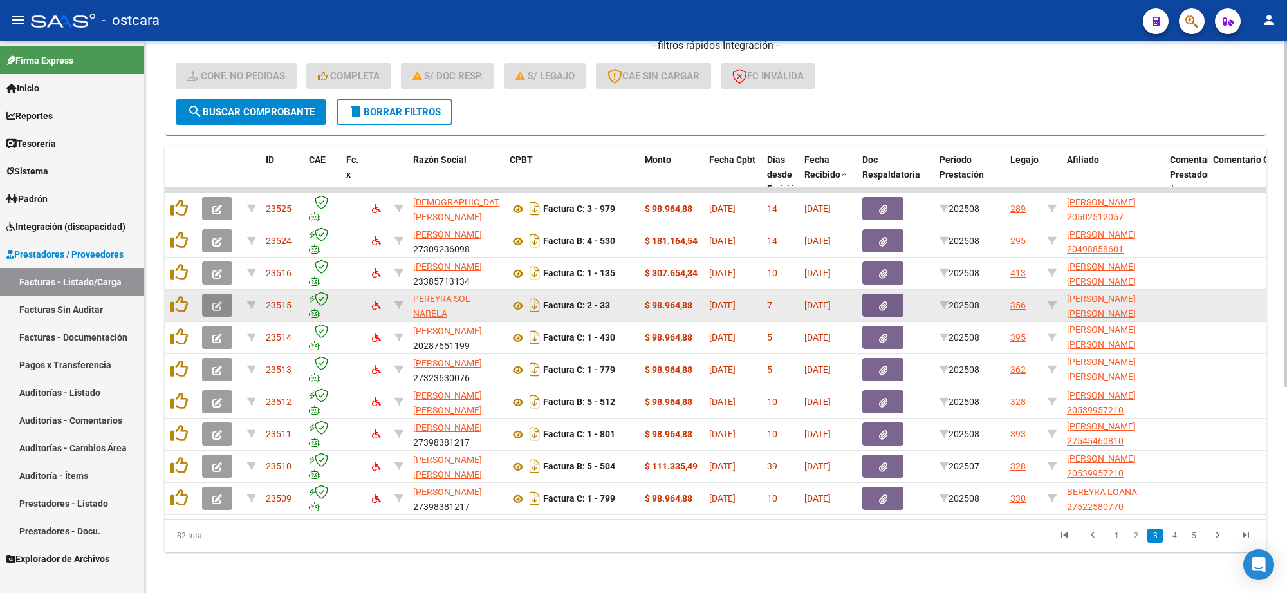
click at [210, 293] on button "button" at bounding box center [217, 304] width 30 height 23
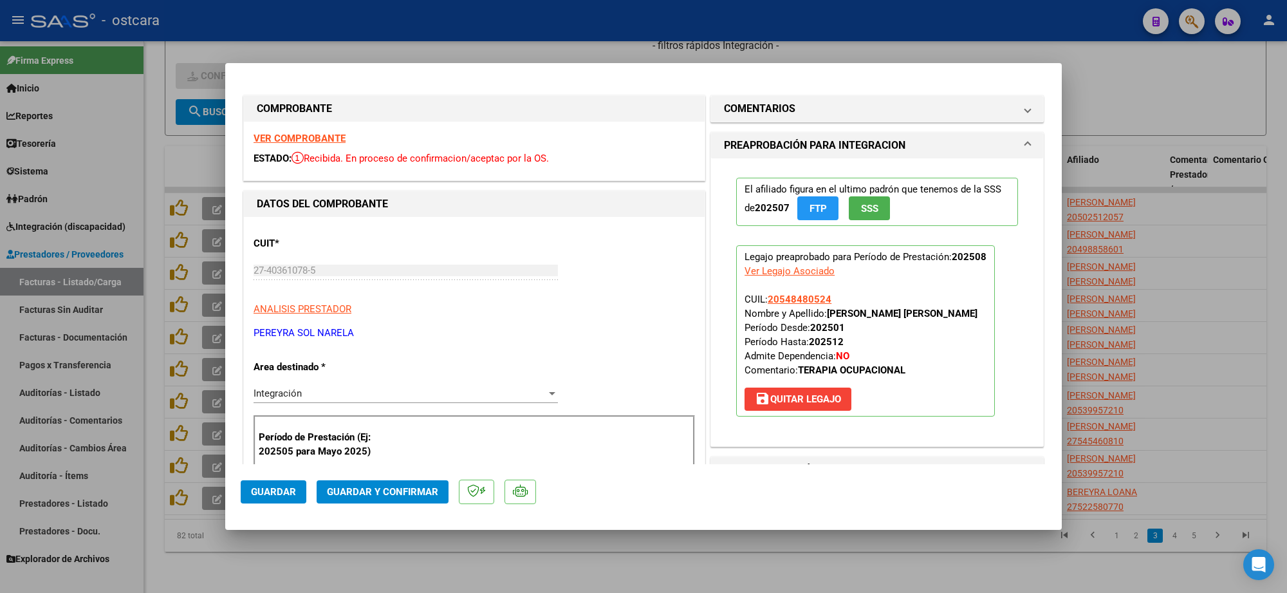
click at [297, 136] on strong "VER COMPROBANTE" at bounding box center [299, 139] width 92 height 12
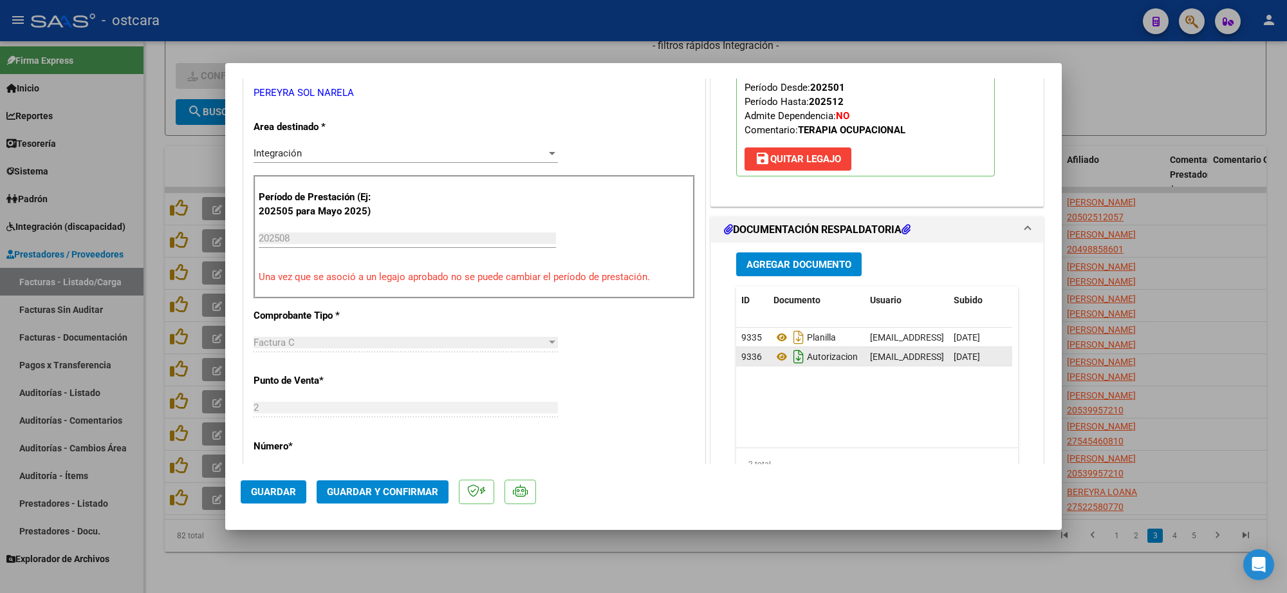
scroll to position [241, 0]
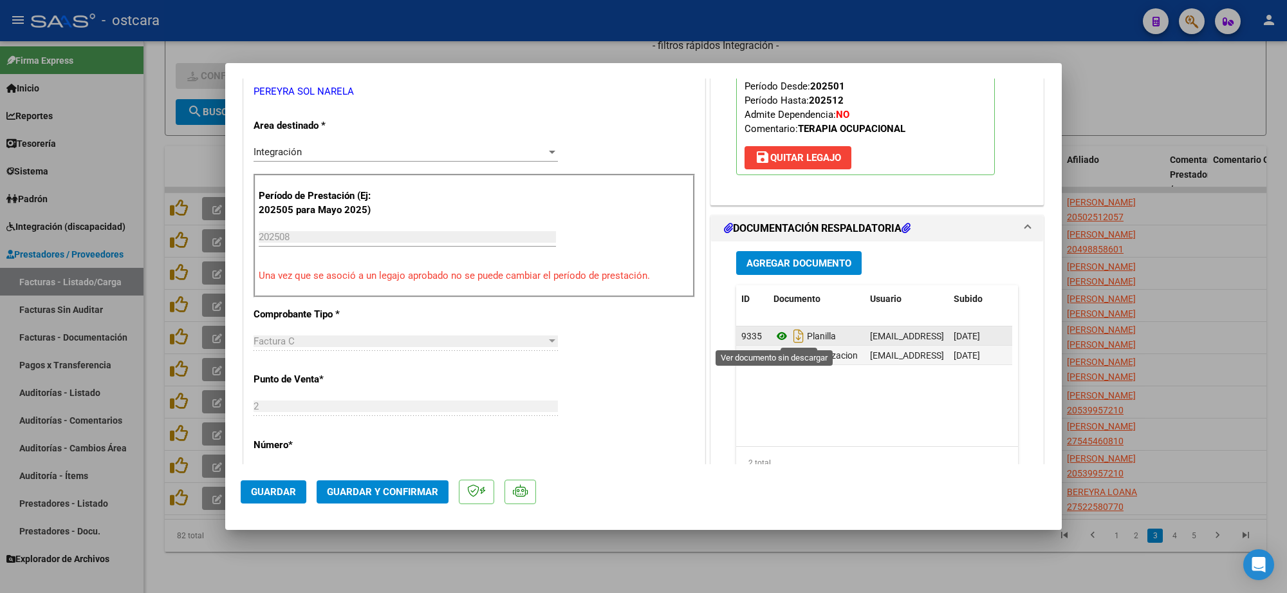
click at [775, 335] on icon at bounding box center [781, 335] width 17 height 15
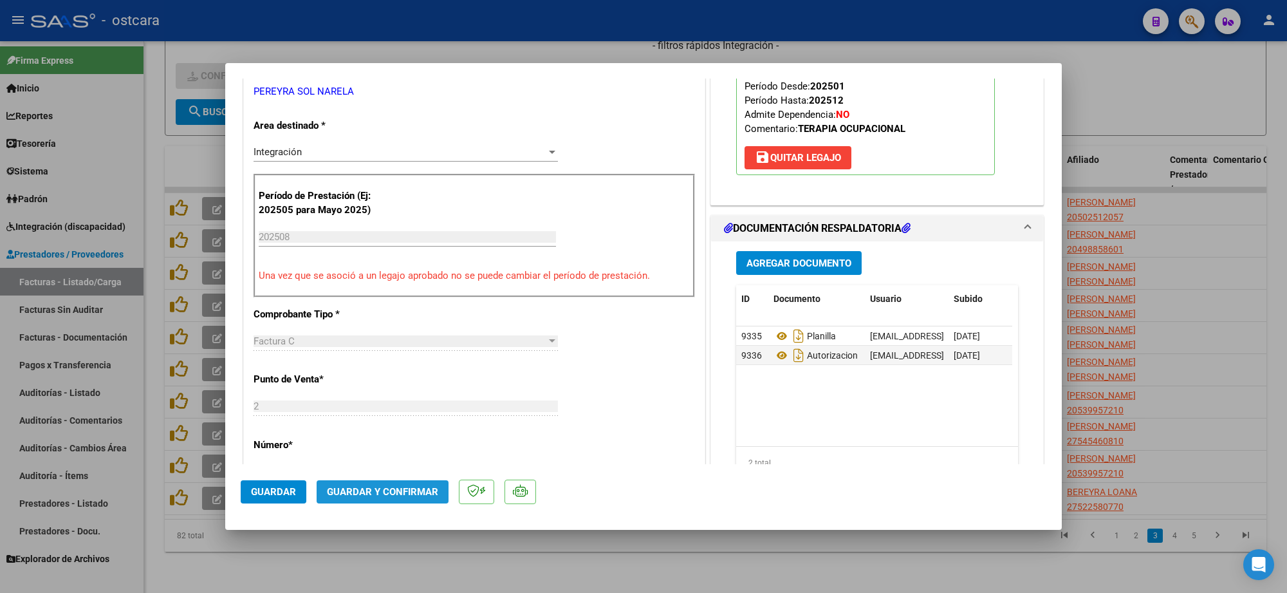
click at [407, 490] on span "Guardar y Confirmar" at bounding box center [382, 492] width 111 height 12
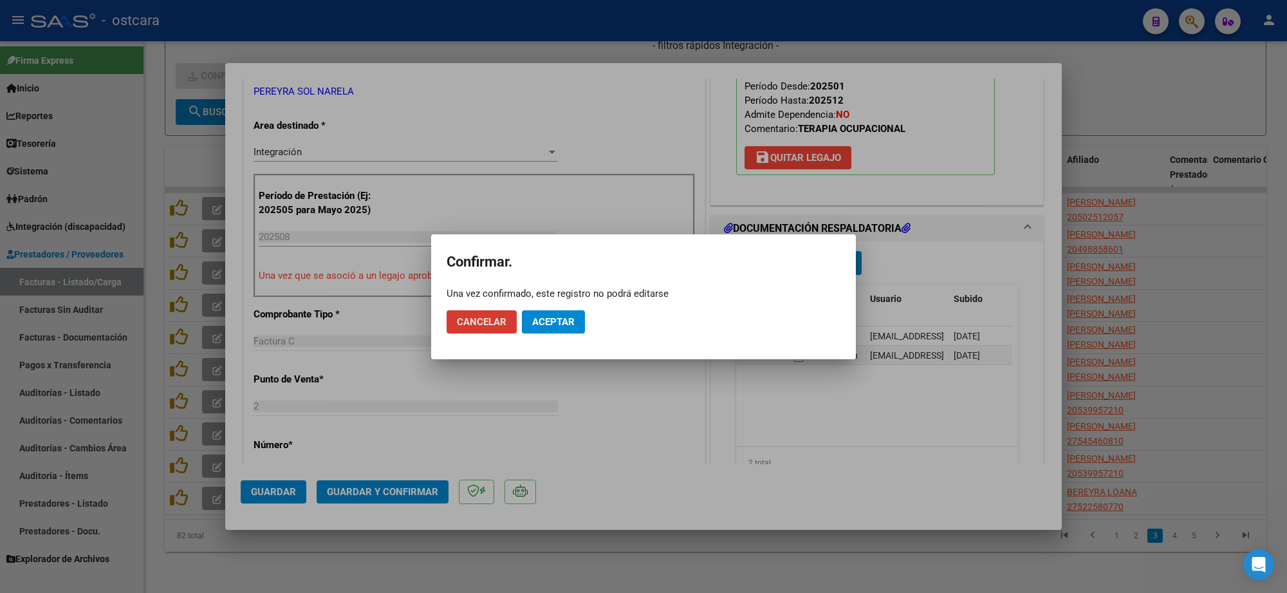
click at [548, 324] on span "Aceptar" at bounding box center [553, 322] width 42 height 12
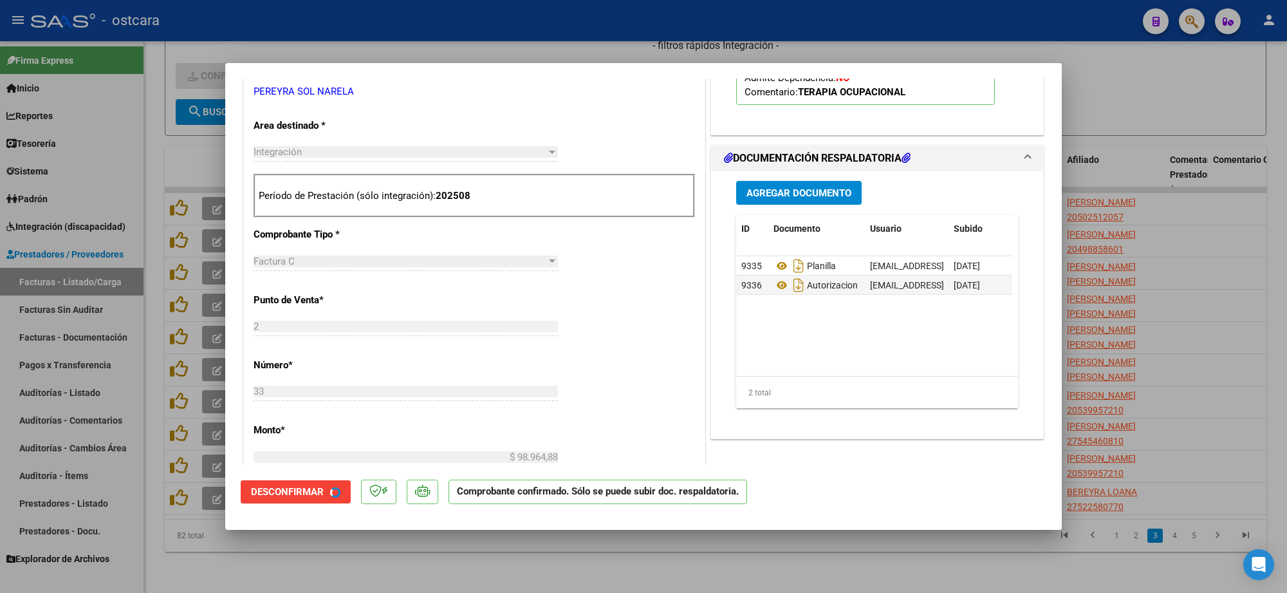
click at [1200, 239] on div at bounding box center [643, 296] width 1287 height 593
type input "$ 0,00"
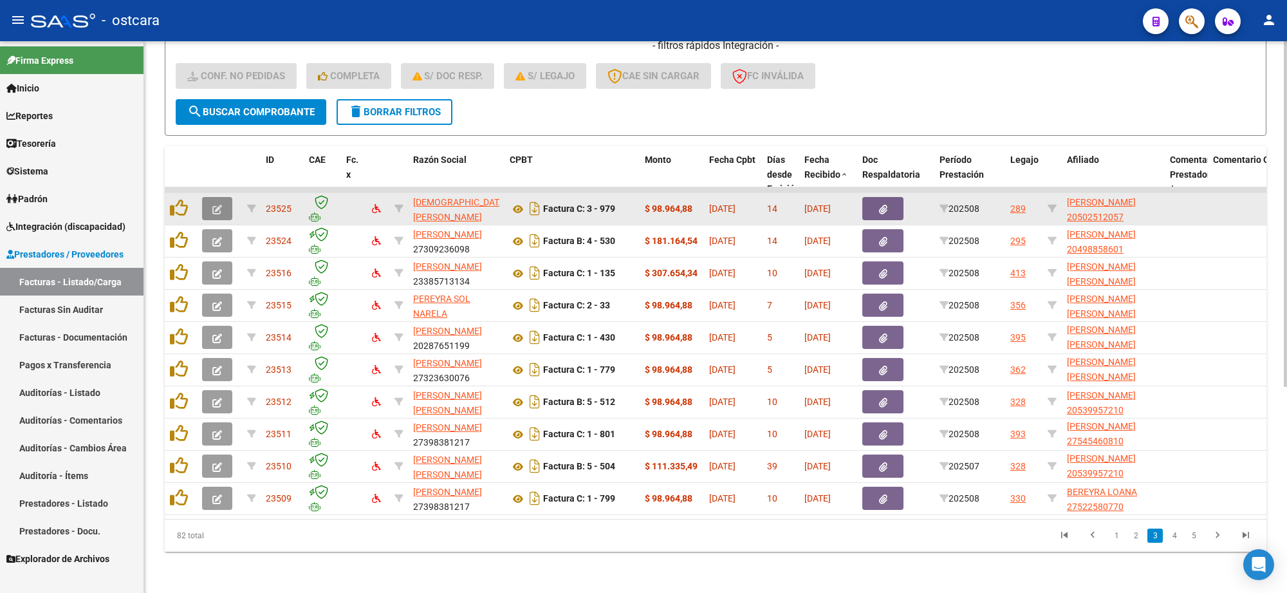
click at [216, 205] on icon "button" at bounding box center [217, 210] width 10 height 10
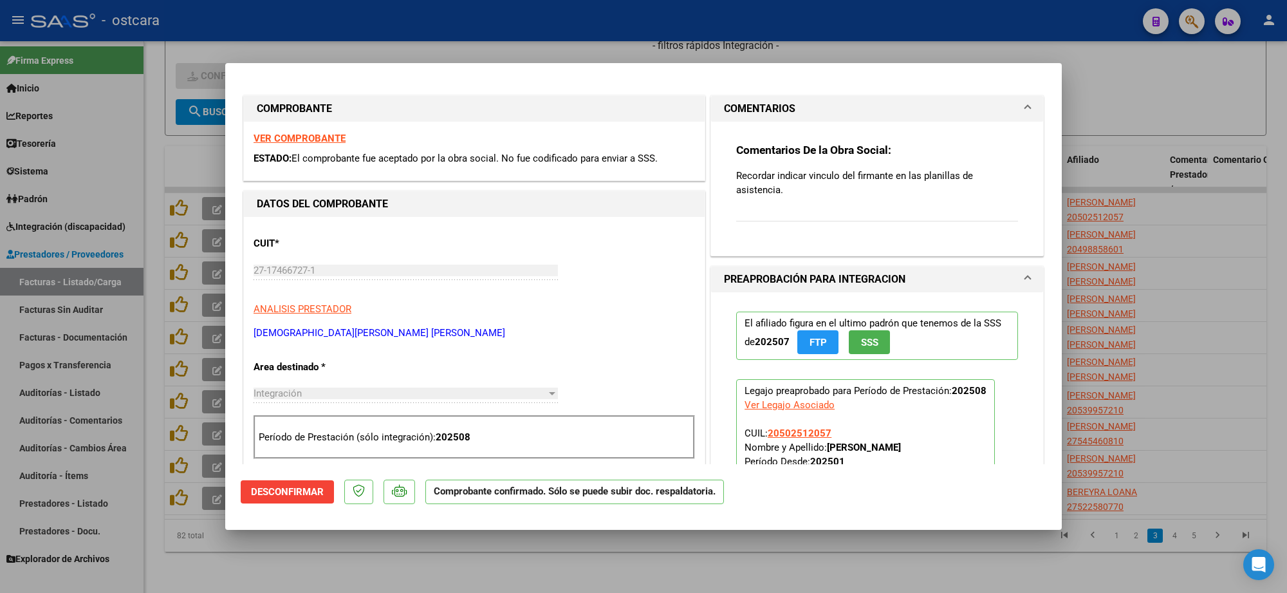
click at [303, 136] on strong "VER COMPROBANTE" at bounding box center [299, 139] width 92 height 12
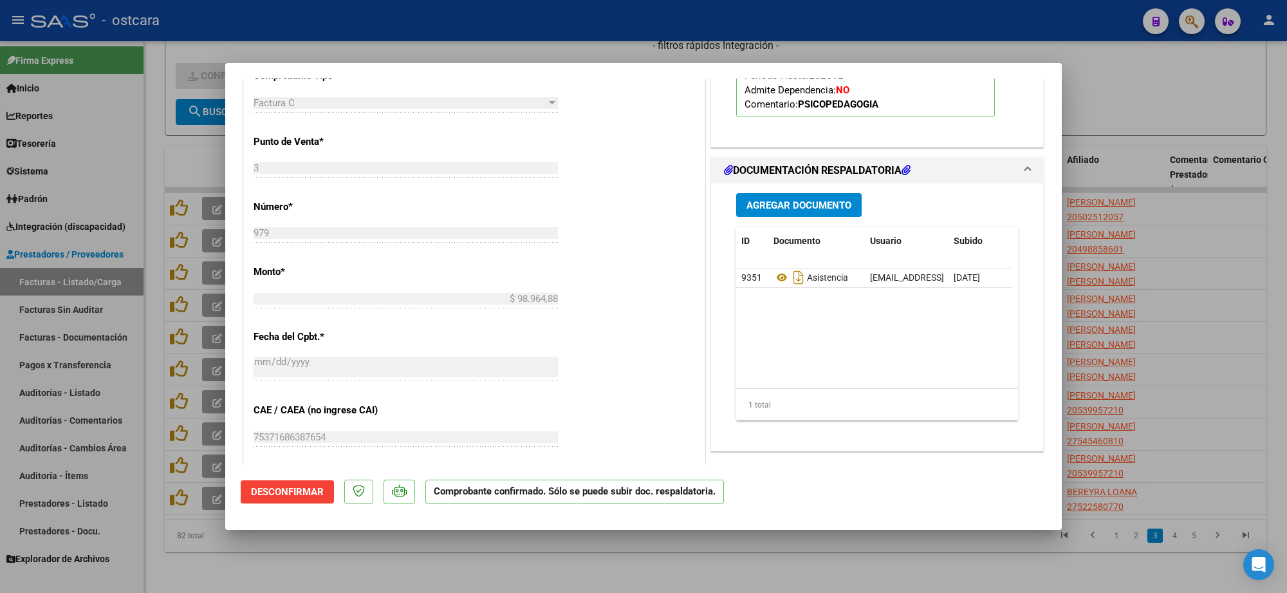
scroll to position [402, 0]
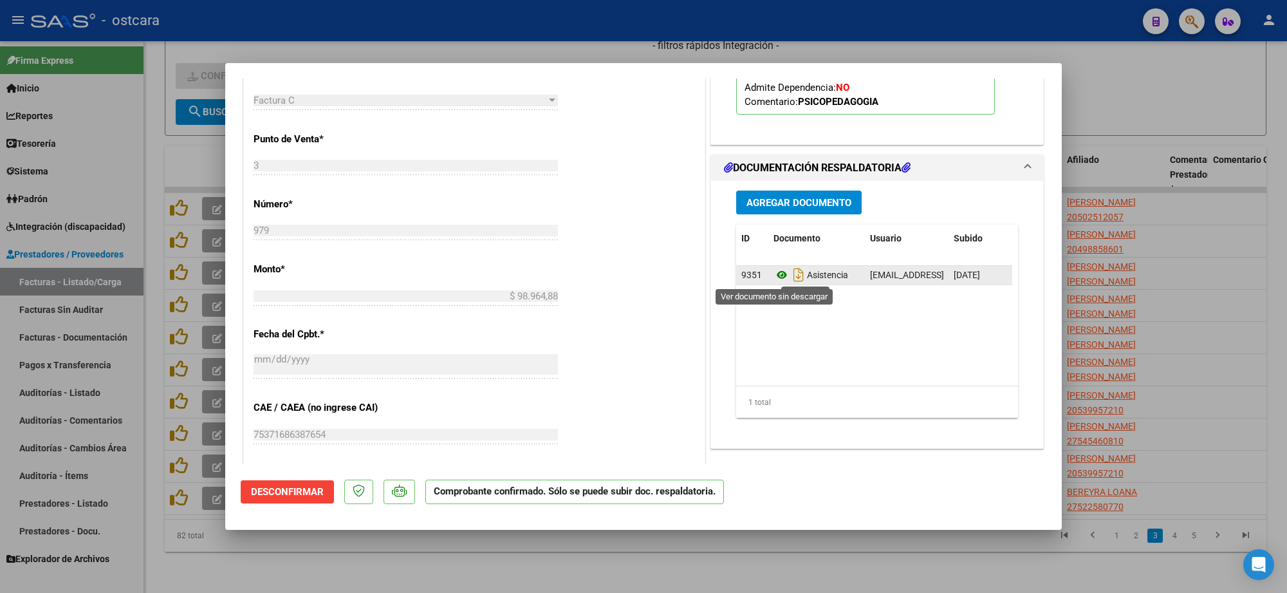
click at [773, 277] on icon at bounding box center [781, 274] width 17 height 15
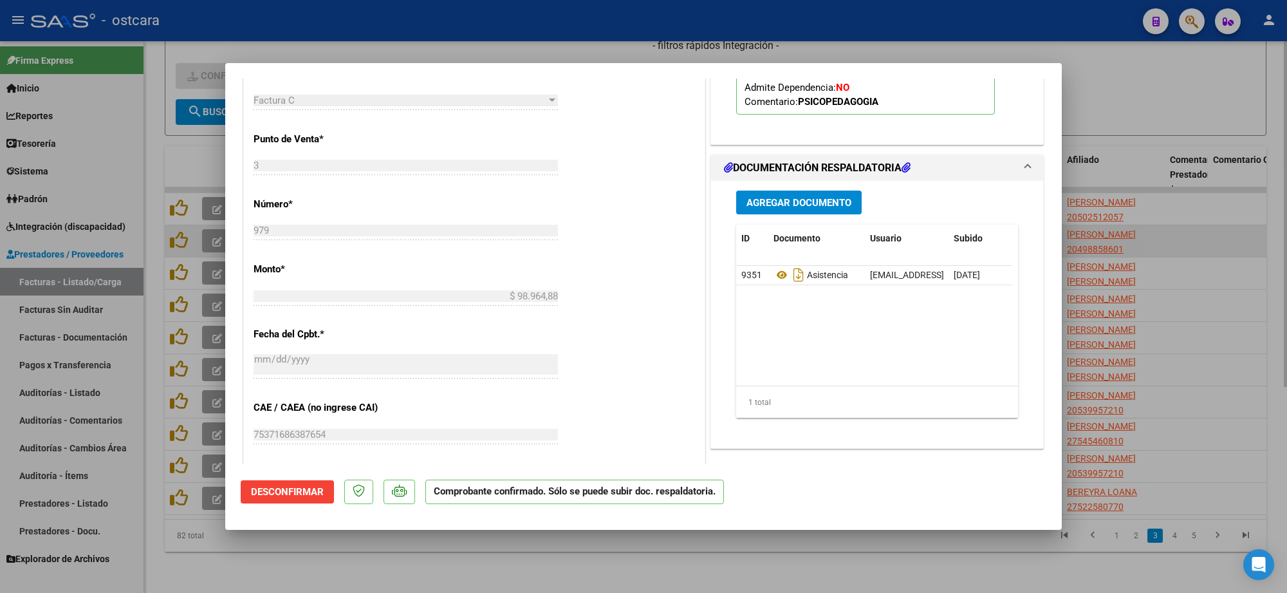
click at [1234, 221] on div at bounding box center [643, 296] width 1287 height 593
type input "$ 0,00"
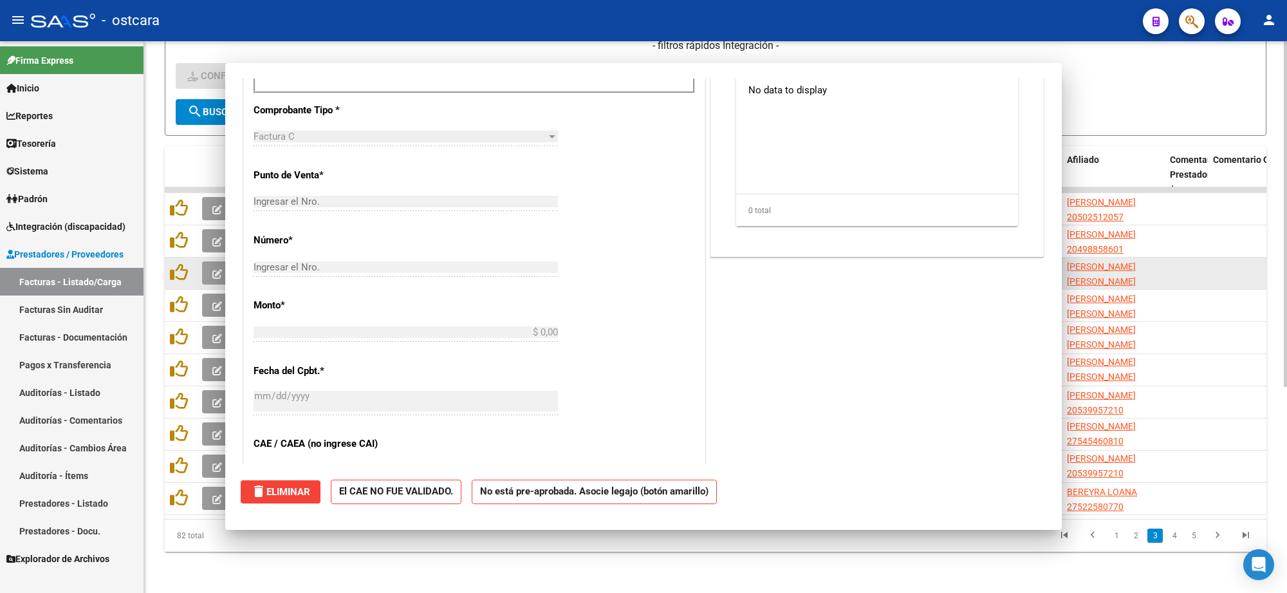
scroll to position [0, 0]
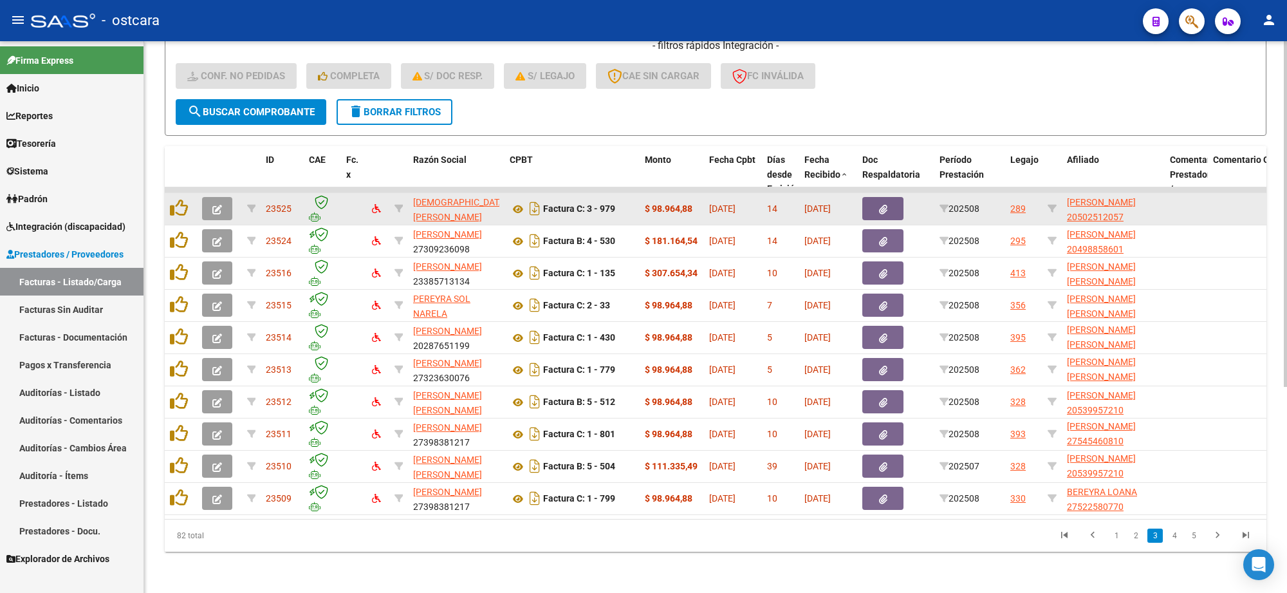
click at [225, 197] on button "button" at bounding box center [217, 208] width 30 height 23
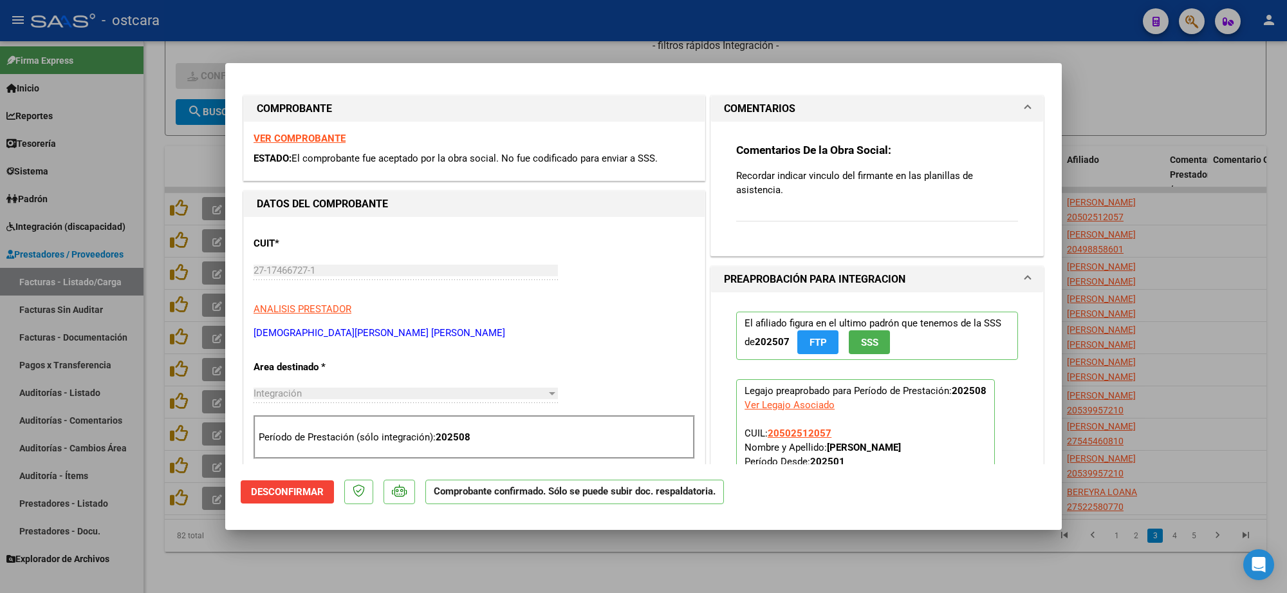
click at [317, 136] on strong "VER COMPROBANTE" at bounding box center [299, 139] width 92 height 12
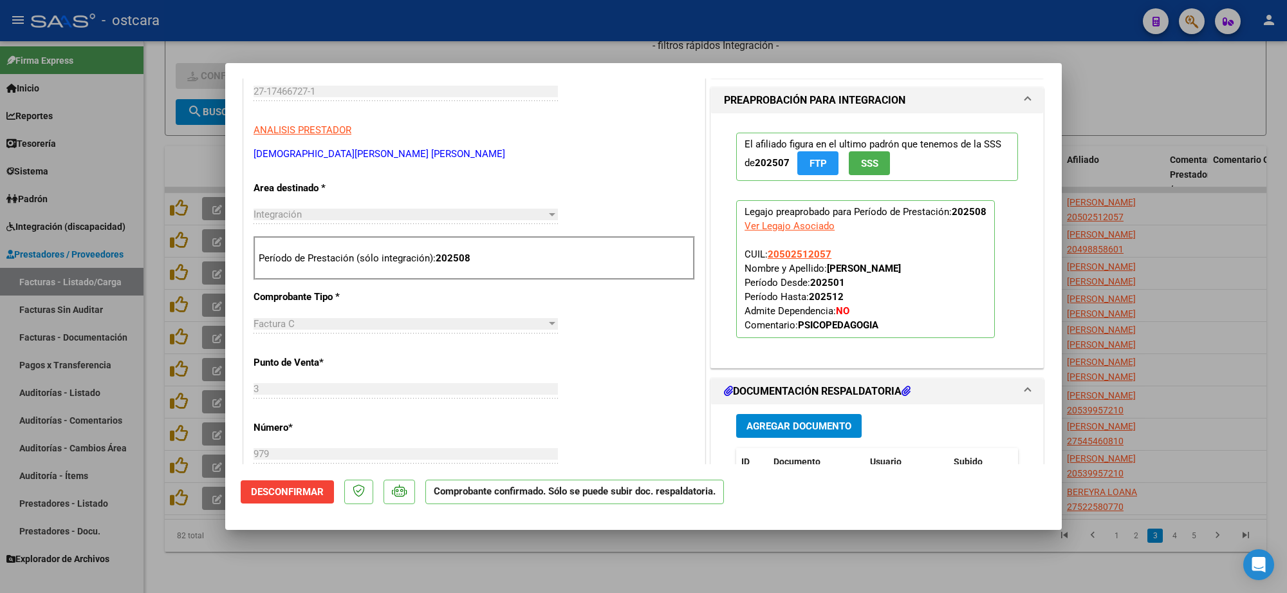
scroll to position [402, 0]
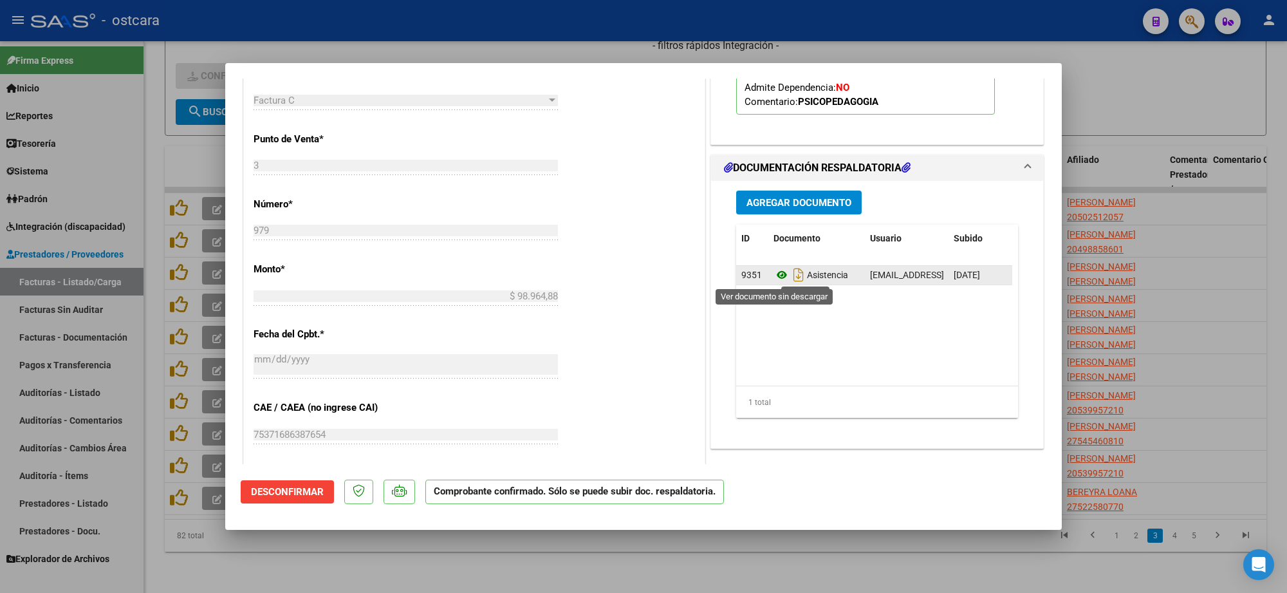
click at [774, 278] on icon at bounding box center [781, 274] width 17 height 15
click at [269, 486] on span "Desconfirmar" at bounding box center [287, 492] width 73 height 12
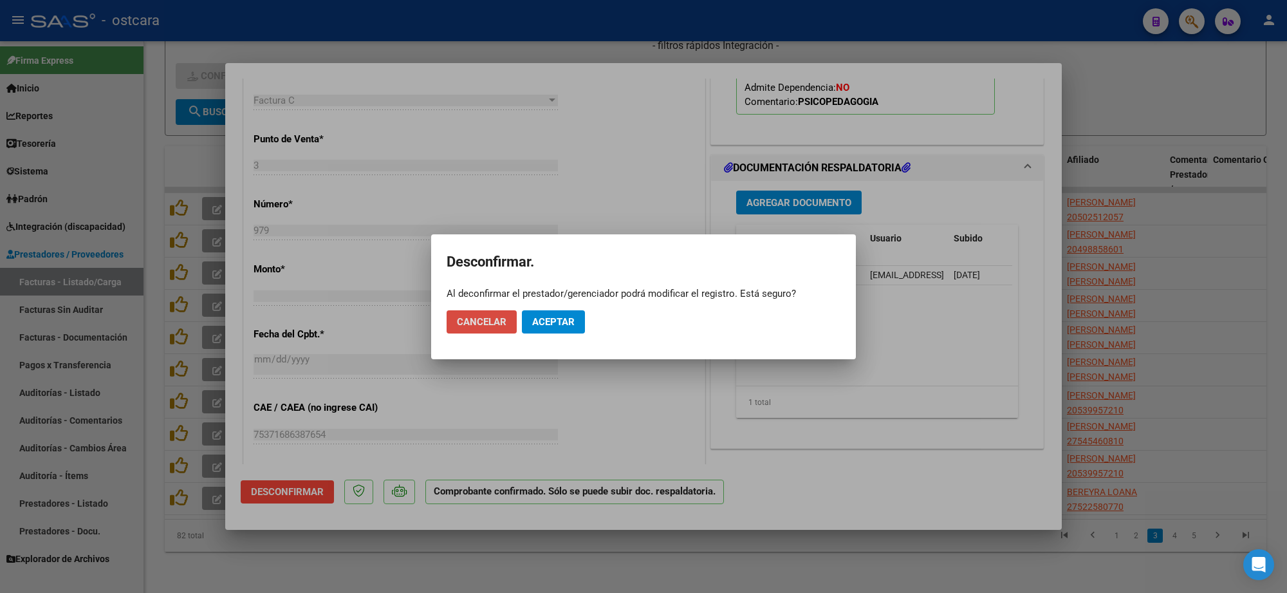
click at [477, 323] on span "Cancelar" at bounding box center [482, 322] width 50 height 12
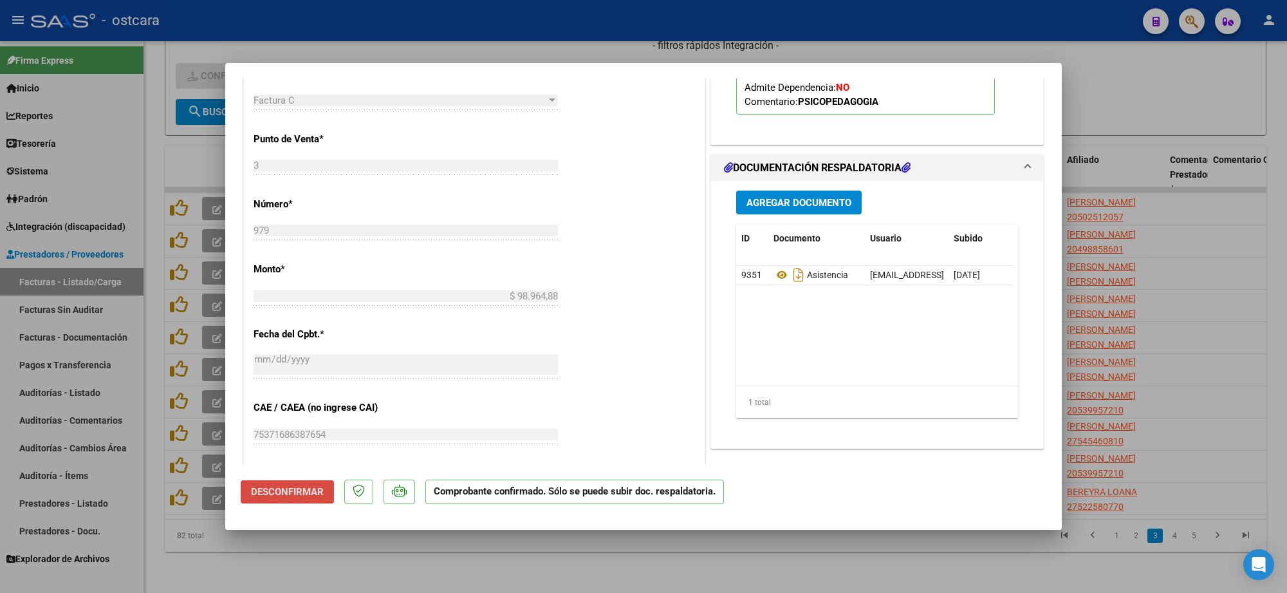
click at [287, 491] on span "Desconfirmar" at bounding box center [287, 492] width 73 height 12
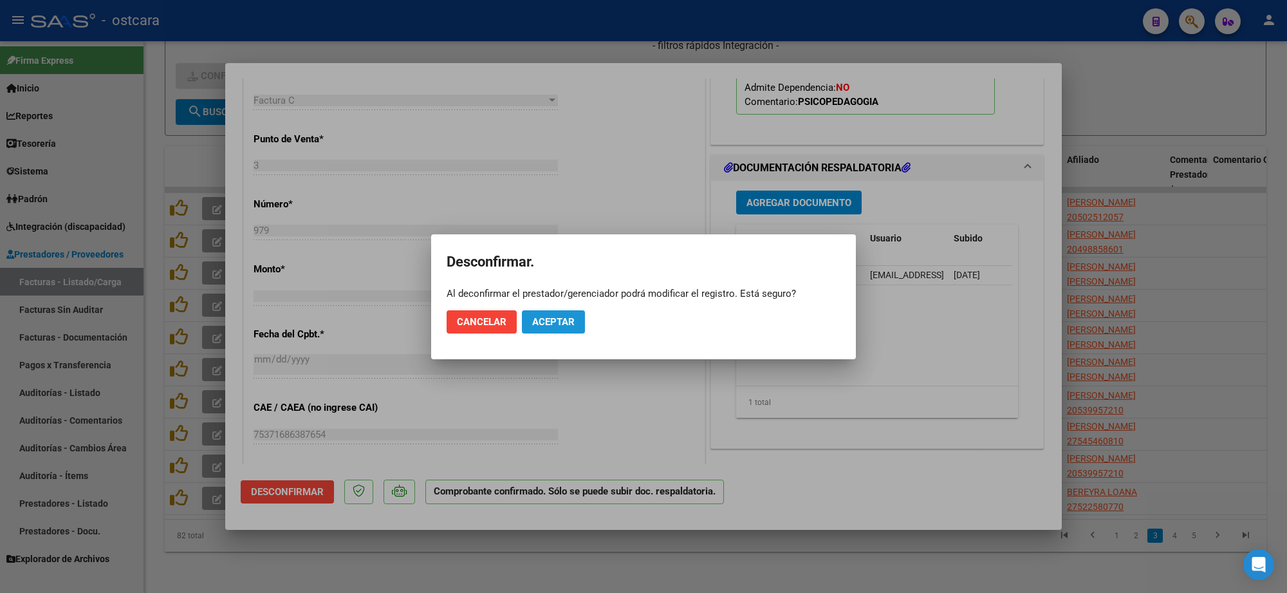
click at [563, 319] on span "Aceptar" at bounding box center [553, 322] width 42 height 12
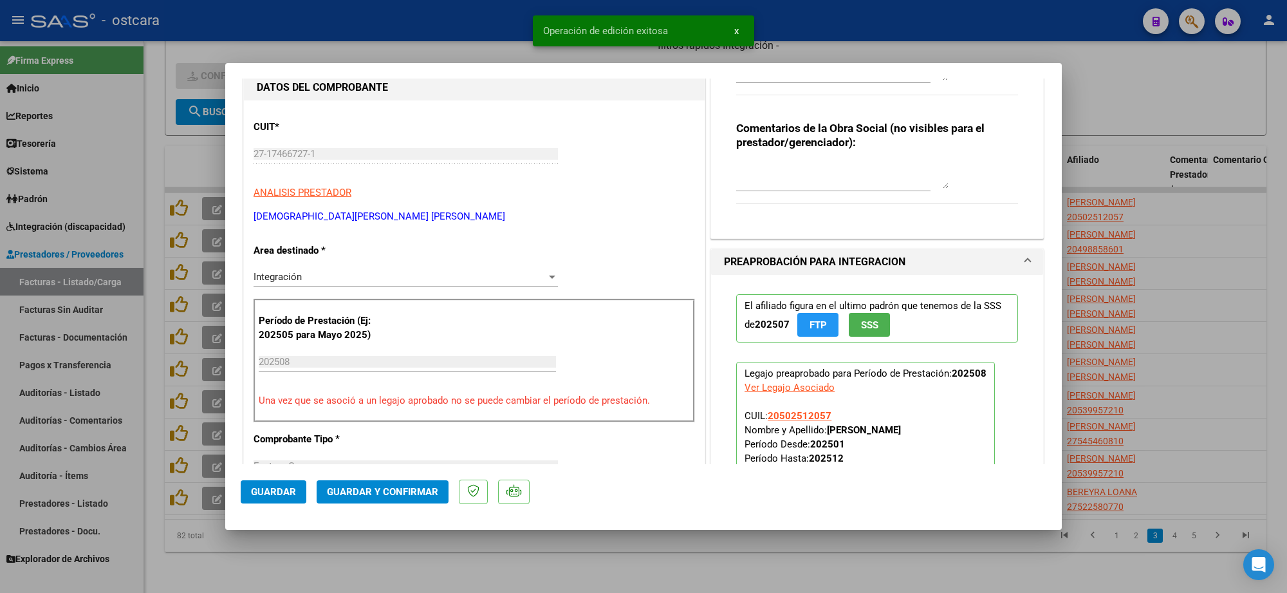
scroll to position [0, 0]
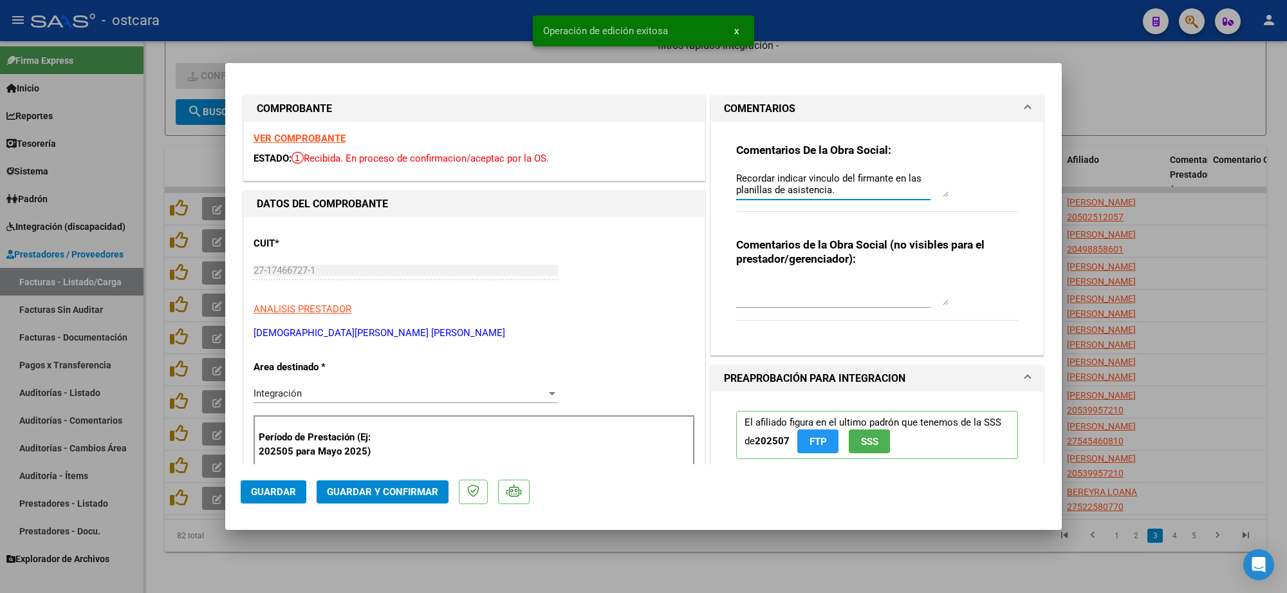
drag, startPoint x: 737, startPoint y: 174, endPoint x: 876, endPoint y: 222, distance: 146.9
click at [875, 221] on div "Comentarios De la Obra Social: Recordar indicar vinculo del firmante en las pla…" at bounding box center [877, 184] width 282 height 83
type textarea "R"
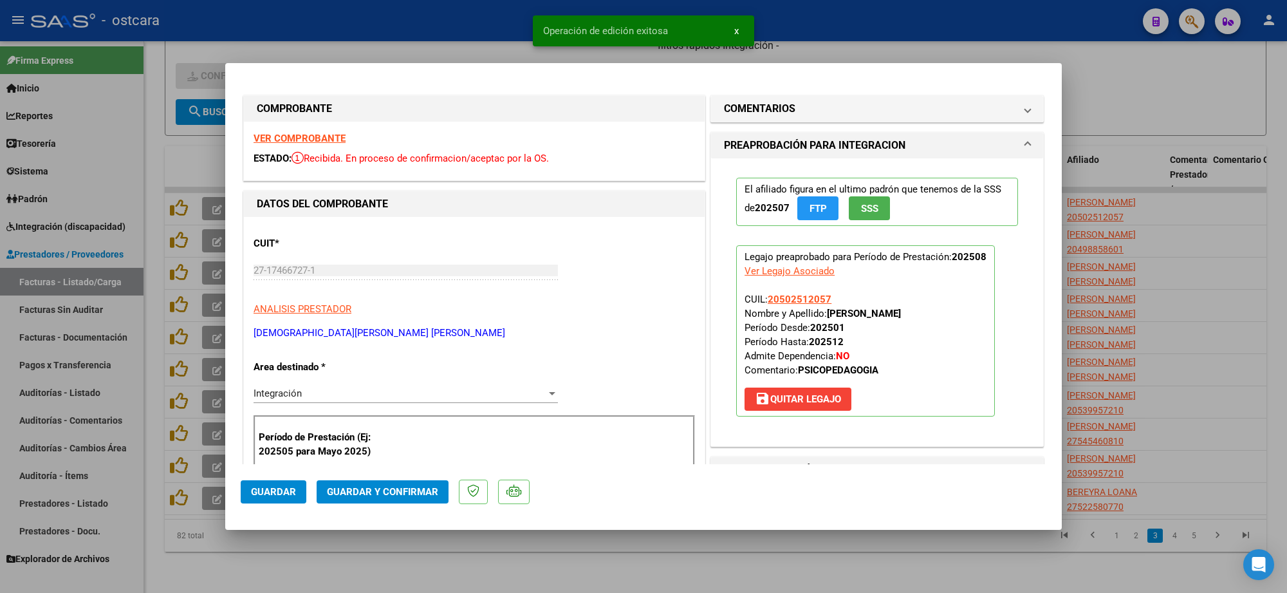
click at [410, 493] on span "Guardar y Confirmar" at bounding box center [382, 492] width 111 height 12
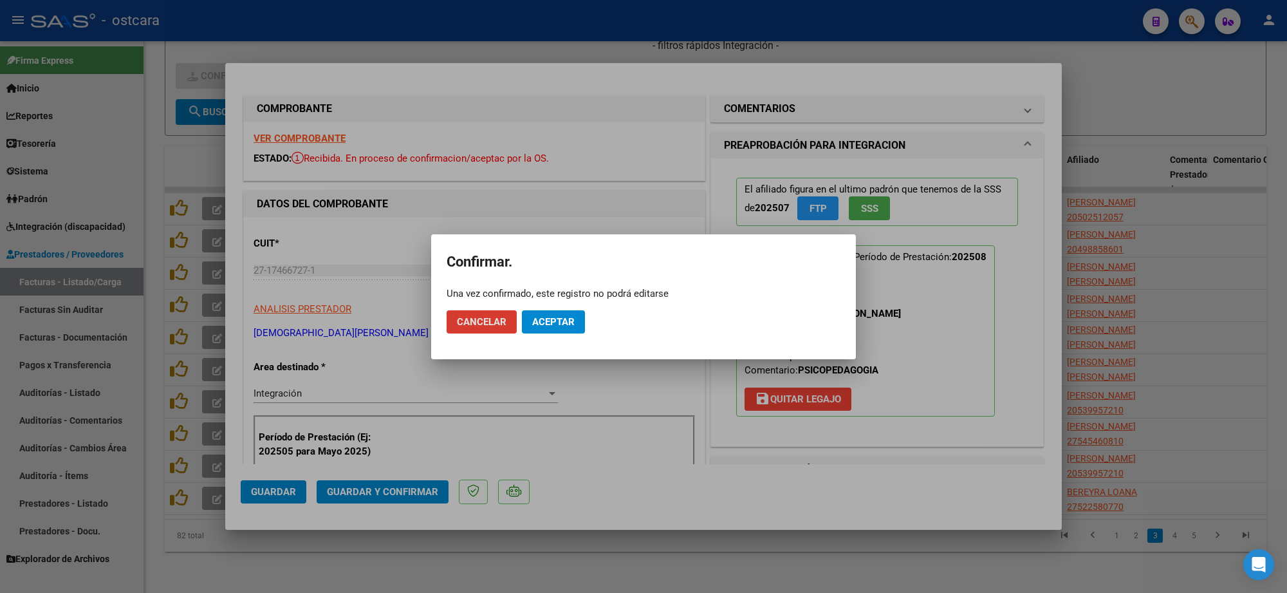
click at [554, 324] on span "Aceptar" at bounding box center [553, 322] width 42 height 12
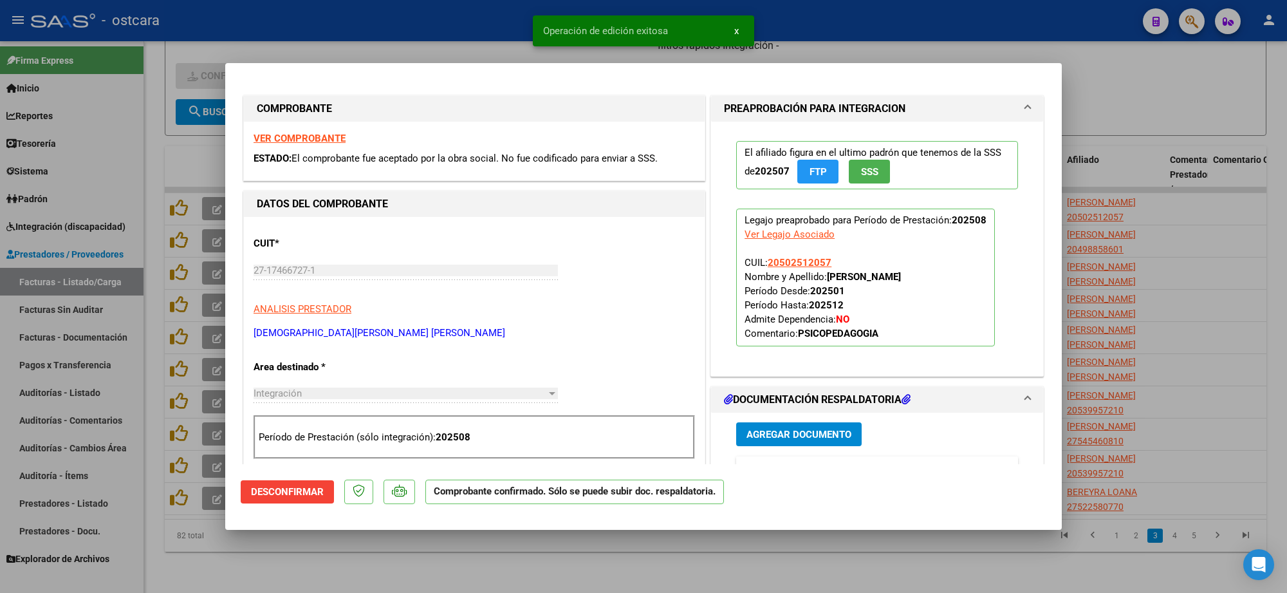
click at [1146, 135] on div at bounding box center [643, 296] width 1287 height 593
type input "$ 0,00"
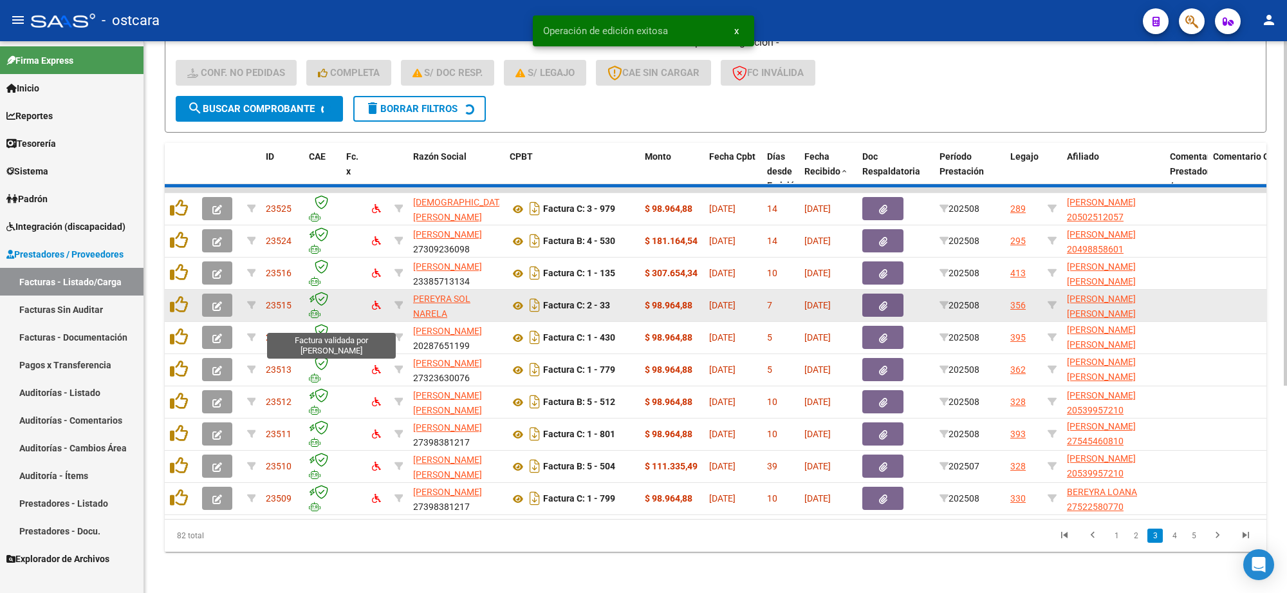
scroll to position [17, 0]
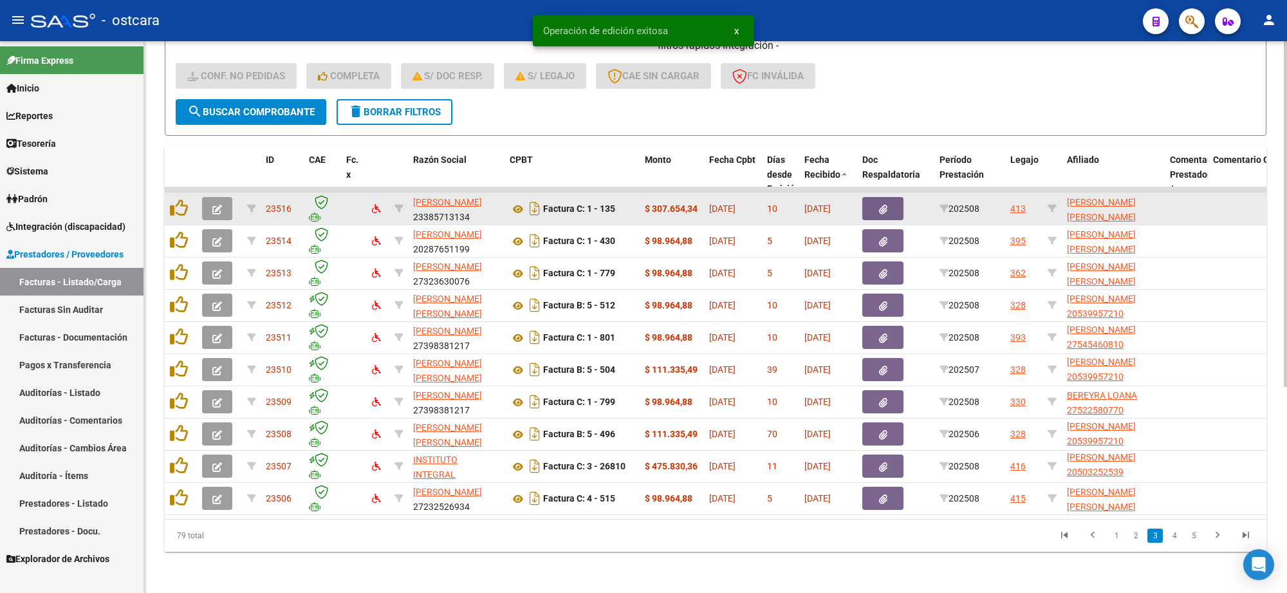
click at [219, 205] on icon "button" at bounding box center [217, 210] width 10 height 10
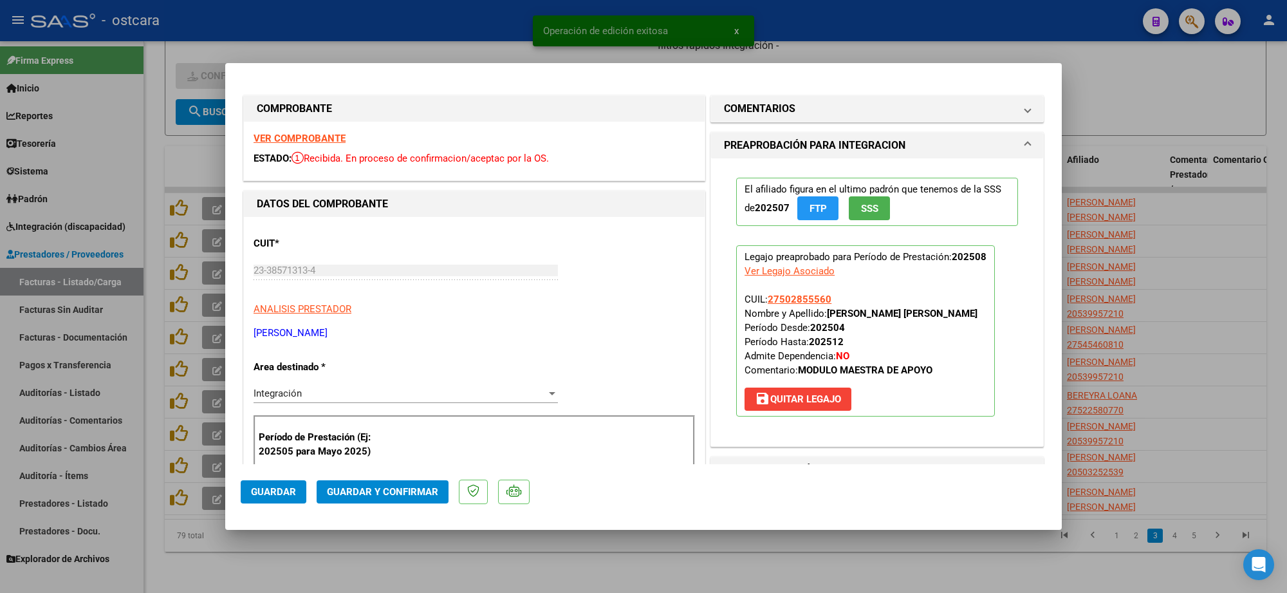
click at [293, 137] on strong "VER COMPROBANTE" at bounding box center [299, 139] width 92 height 12
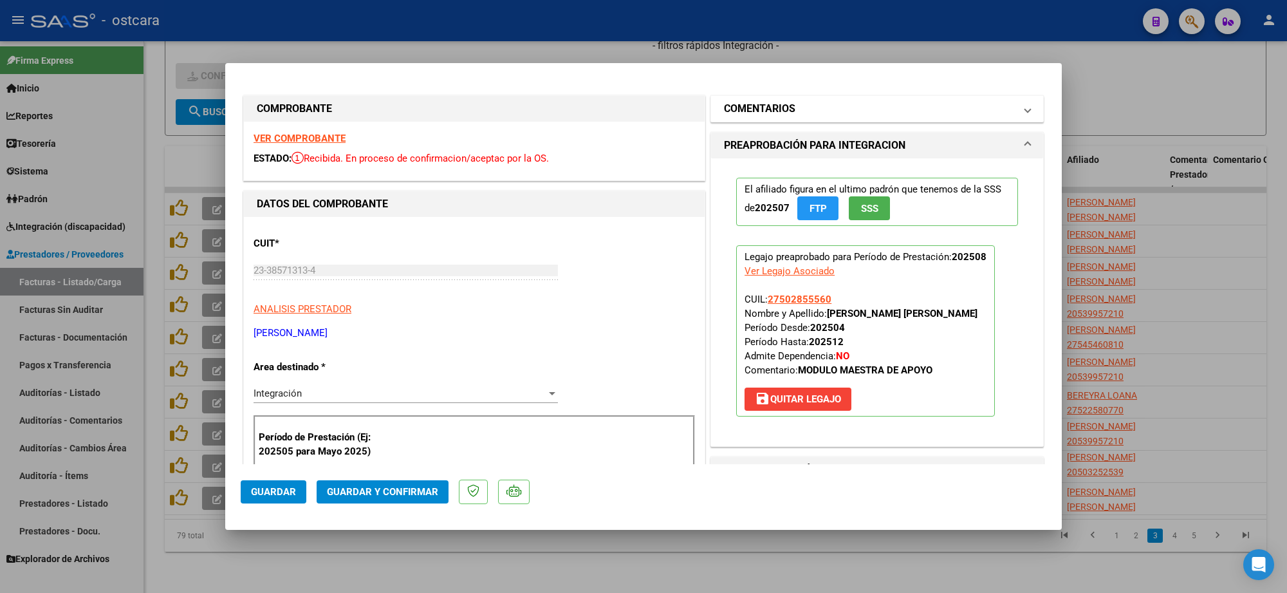
click at [778, 118] on mat-expansion-panel-header "COMENTARIOS" at bounding box center [877, 109] width 332 height 26
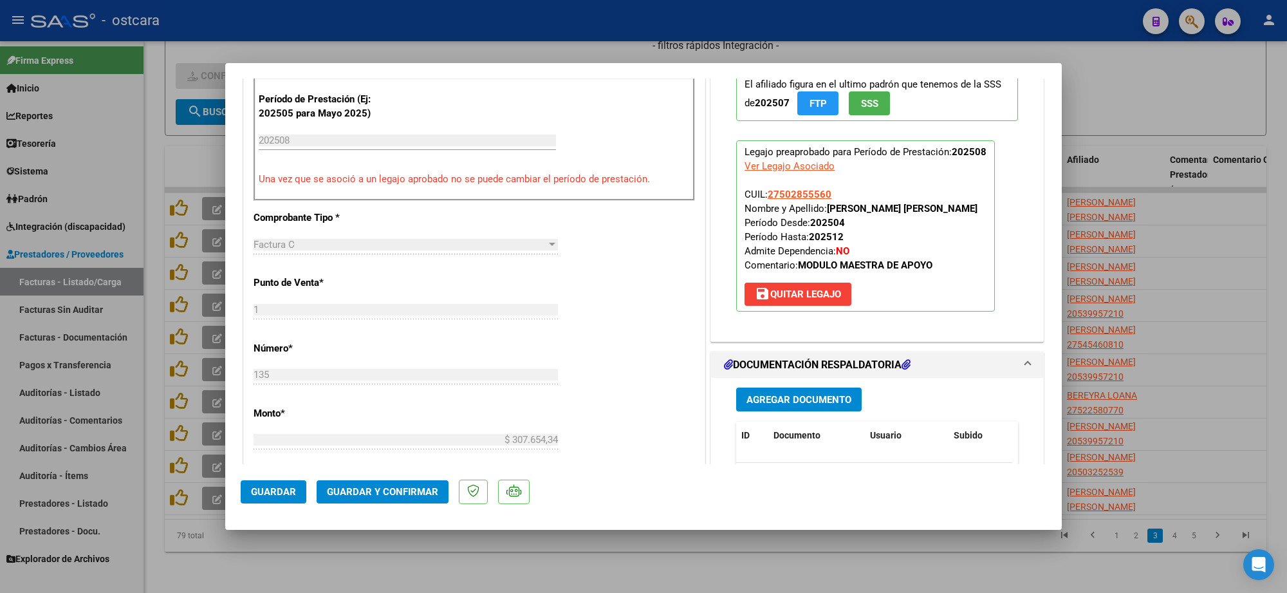
scroll to position [483, 0]
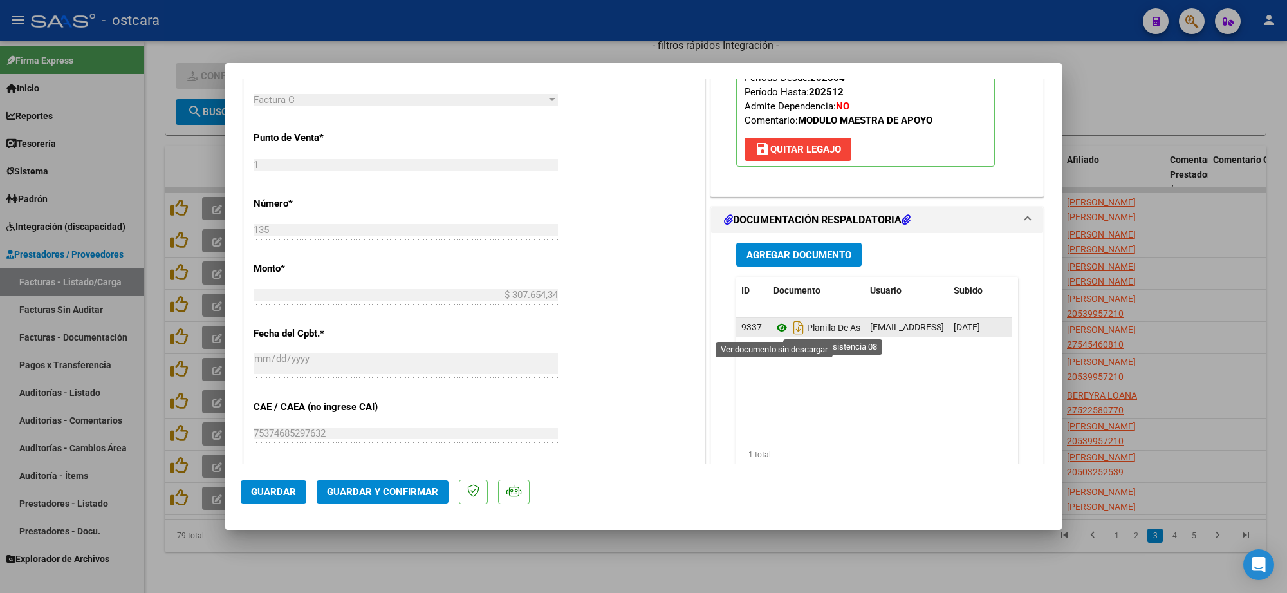
click at [773, 329] on icon at bounding box center [781, 327] width 17 height 15
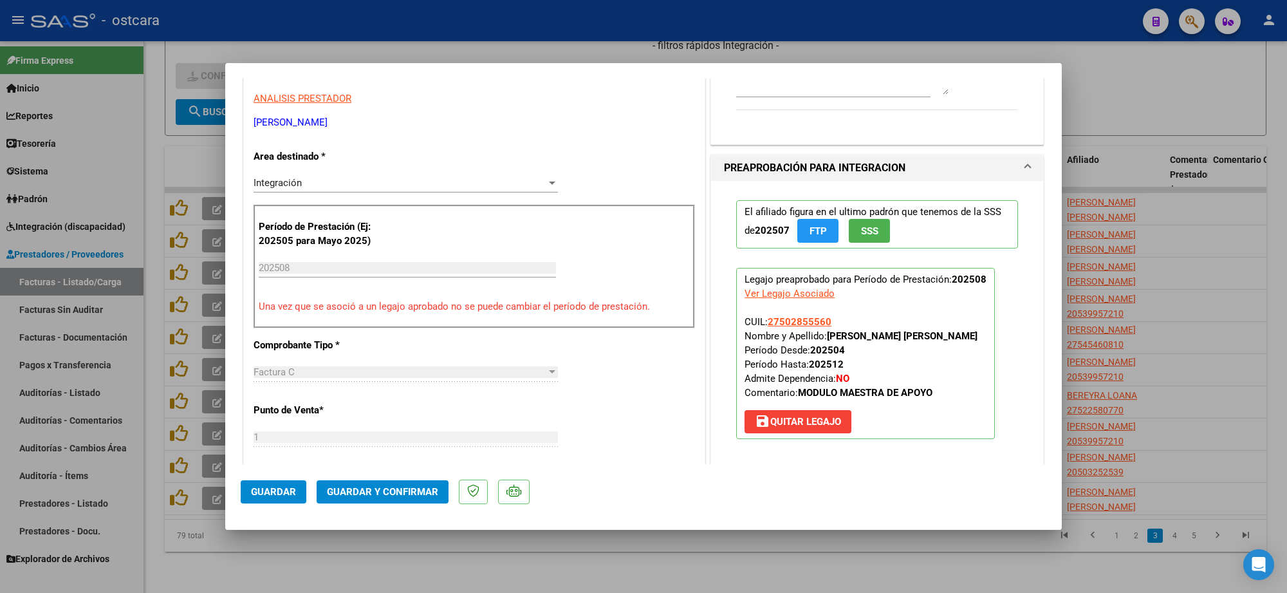
scroll to position [0, 0]
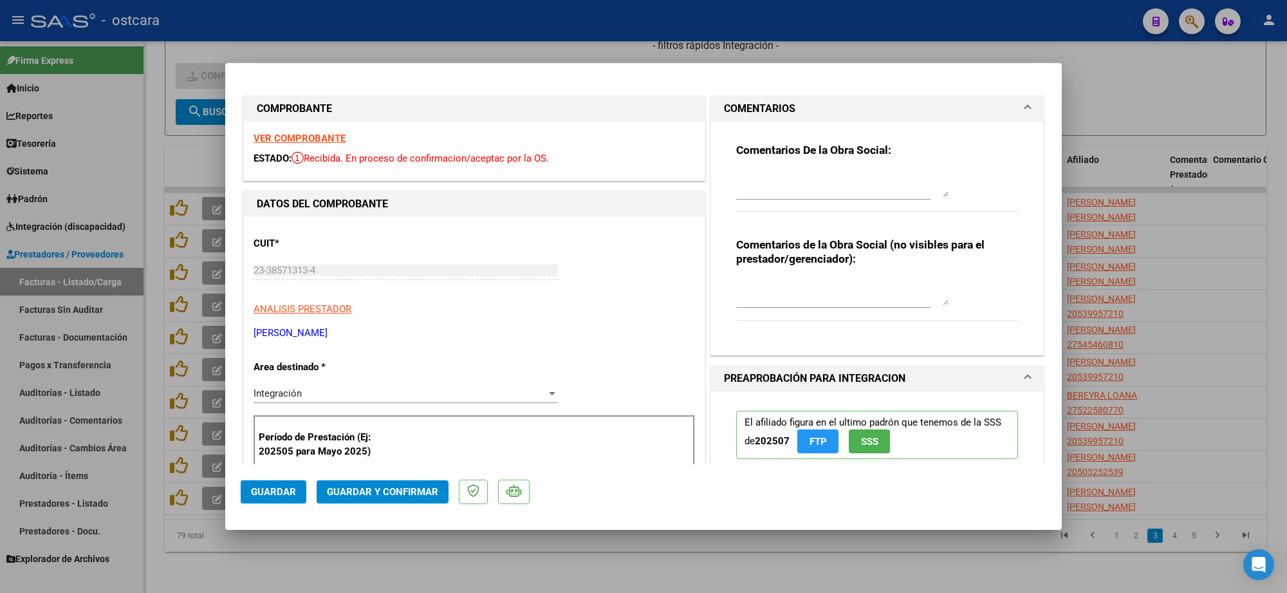
click at [869, 113] on mat-panel-title "COMENTARIOS" at bounding box center [869, 108] width 291 height 15
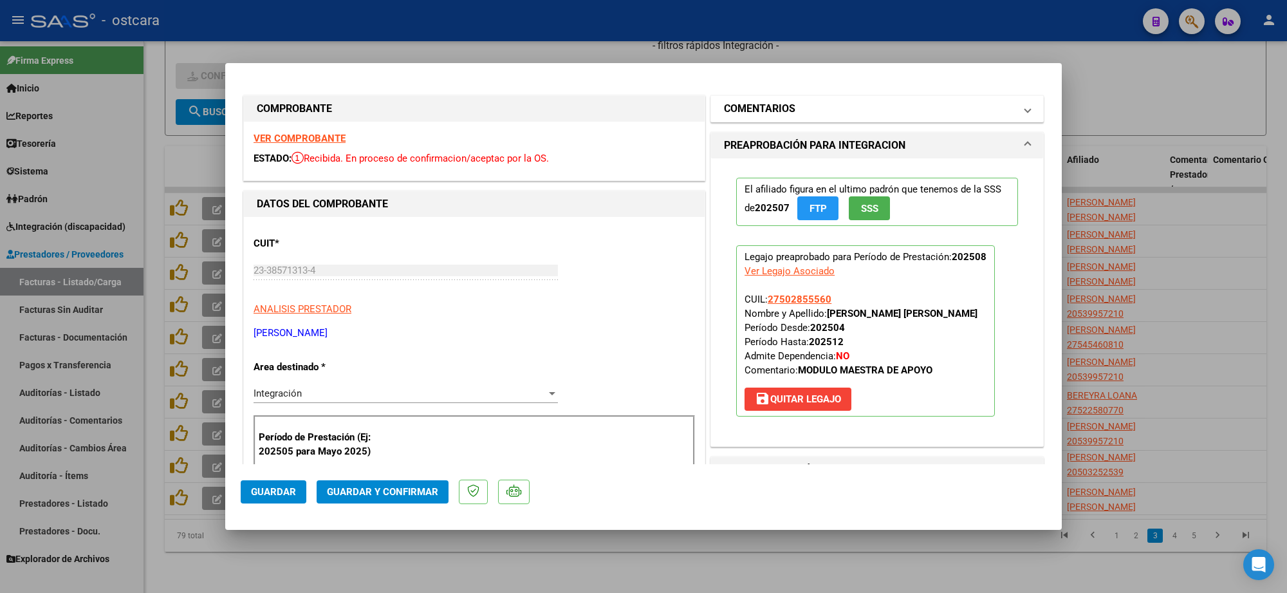
click at [819, 121] on mat-expansion-panel "COMENTARIOS Comentarios De la Obra Social: Comentarios de la Obra Social (no vi…" at bounding box center [876, 108] width 333 height 27
click at [809, 115] on mat-panel-title "COMENTARIOS" at bounding box center [869, 108] width 291 height 15
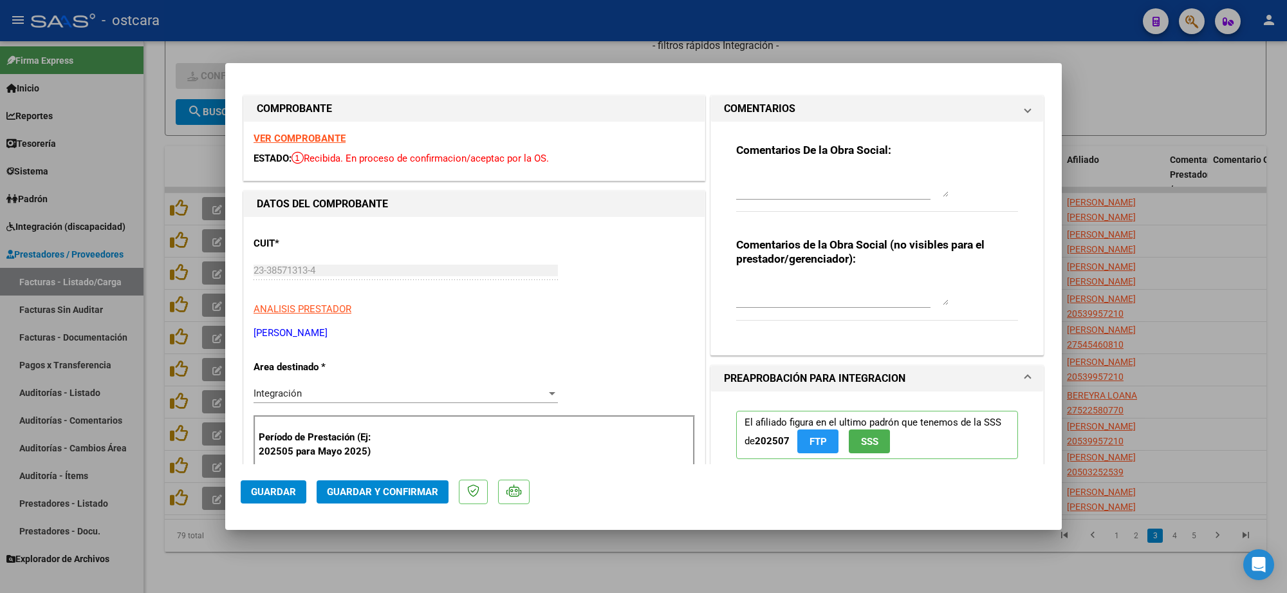
click at [799, 191] on textarea at bounding box center [842, 184] width 212 height 26
paste textarea "Recordar indicar vinculo del firmante en las planillas de asistencia."
type textarea "Recordar indicar vinculo del firmante en las planillas de asistencia."
click at [354, 490] on span "Guardar y Confirmar" at bounding box center [382, 492] width 111 height 12
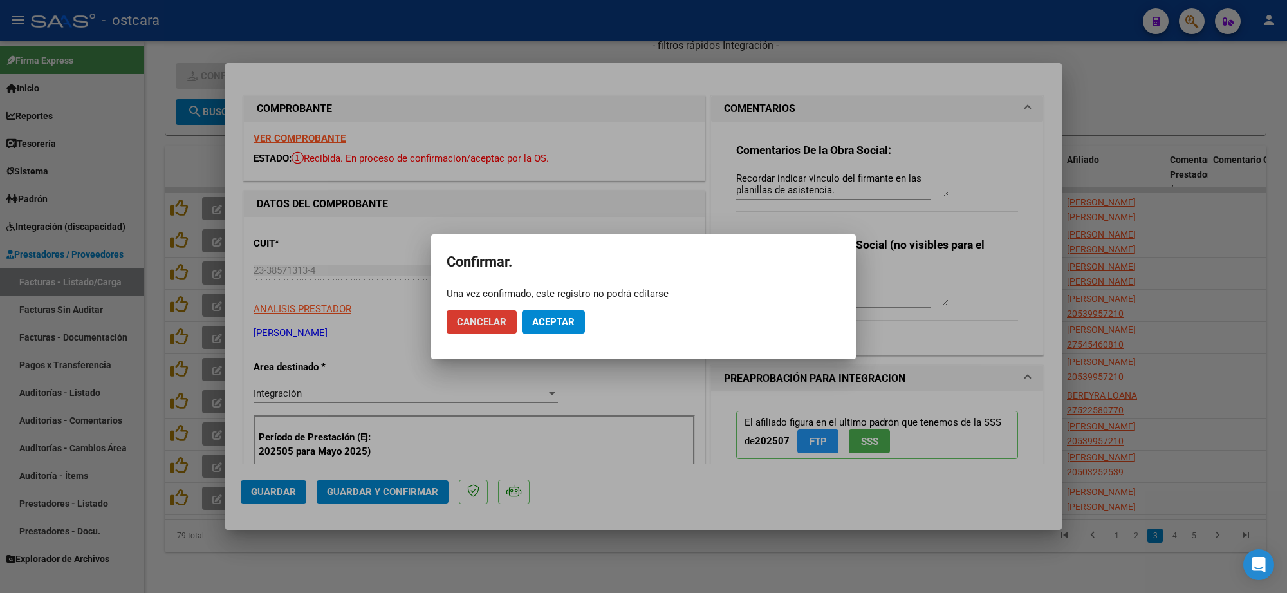
click at [553, 320] on span "Aceptar" at bounding box center [553, 322] width 42 height 12
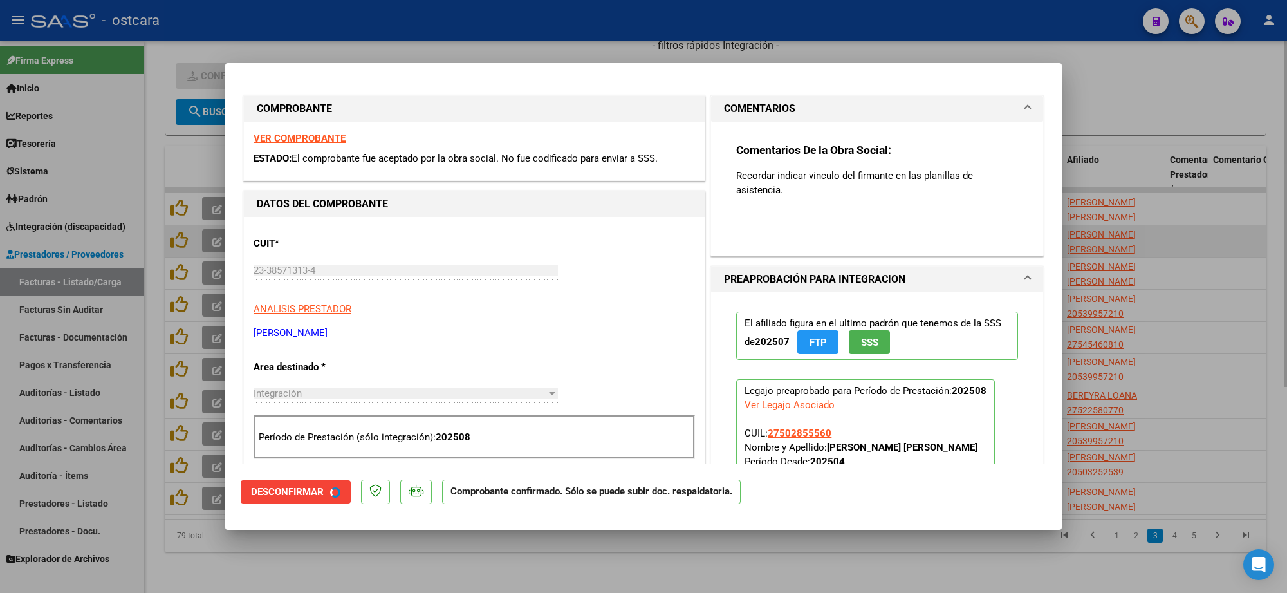
click at [1214, 229] on div at bounding box center [643, 296] width 1287 height 593
type input "$ 0,00"
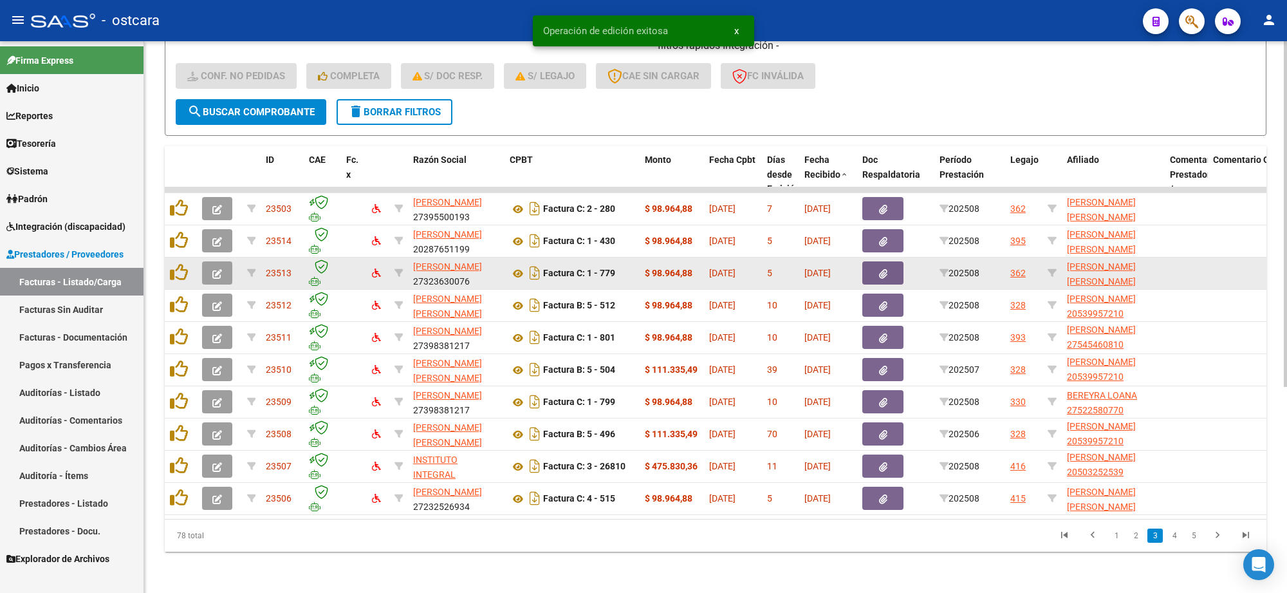
click at [216, 261] on button "button" at bounding box center [217, 272] width 30 height 23
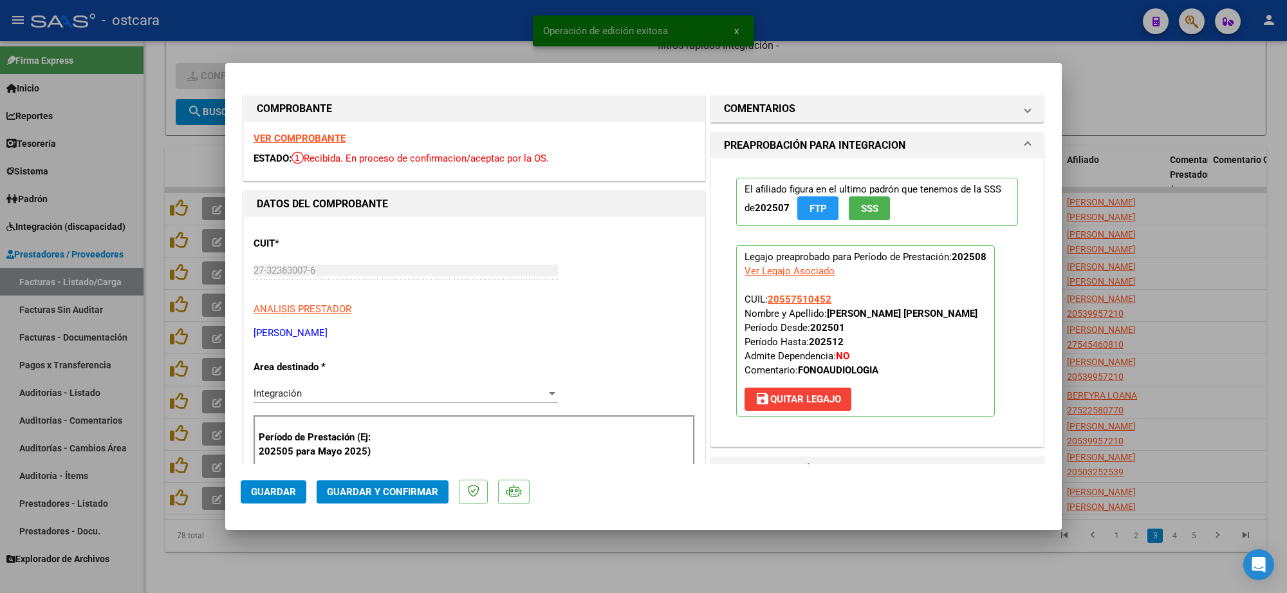
click at [295, 140] on strong "VER COMPROBANTE" at bounding box center [299, 139] width 92 height 12
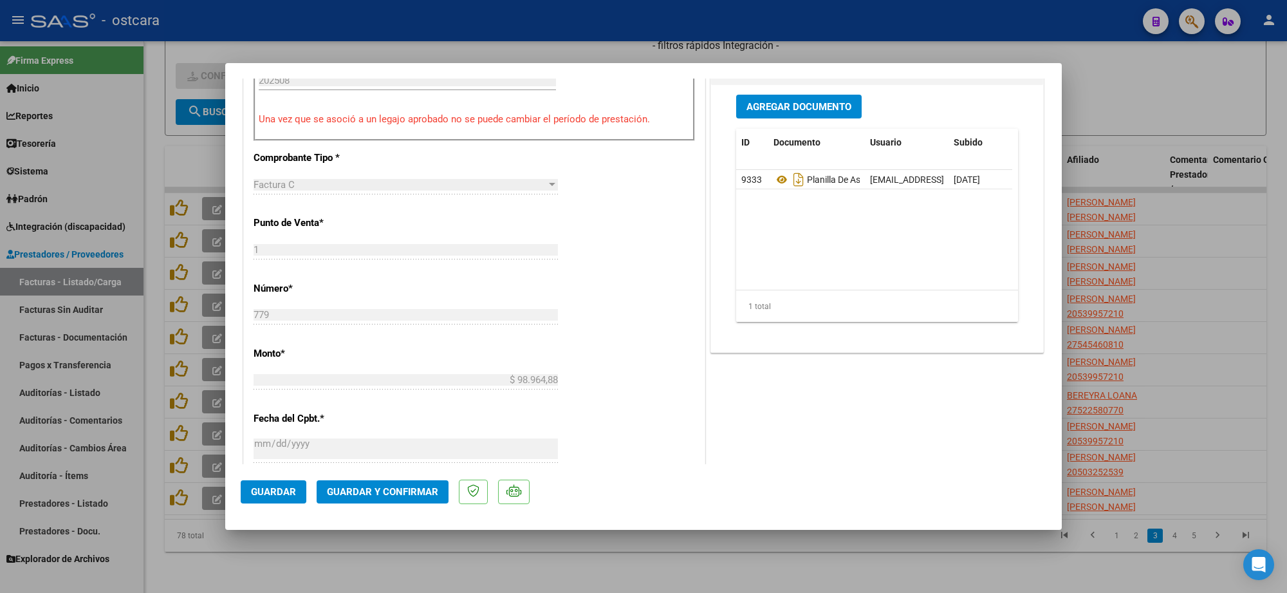
scroll to position [402, 0]
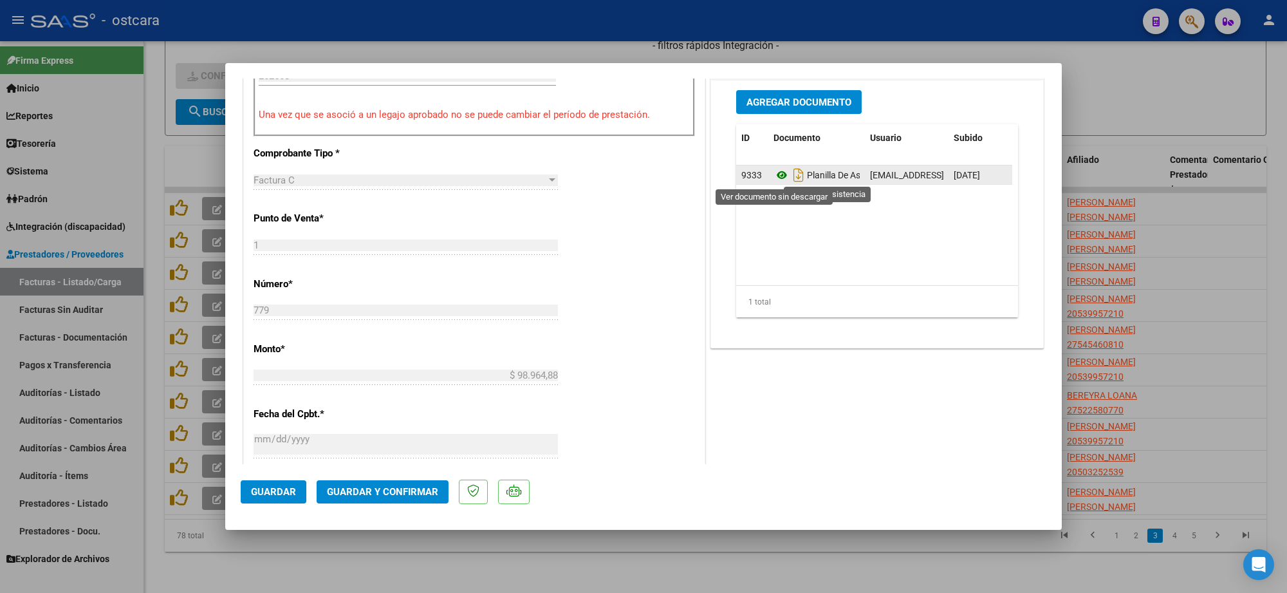
click at [773, 174] on icon at bounding box center [781, 174] width 17 height 15
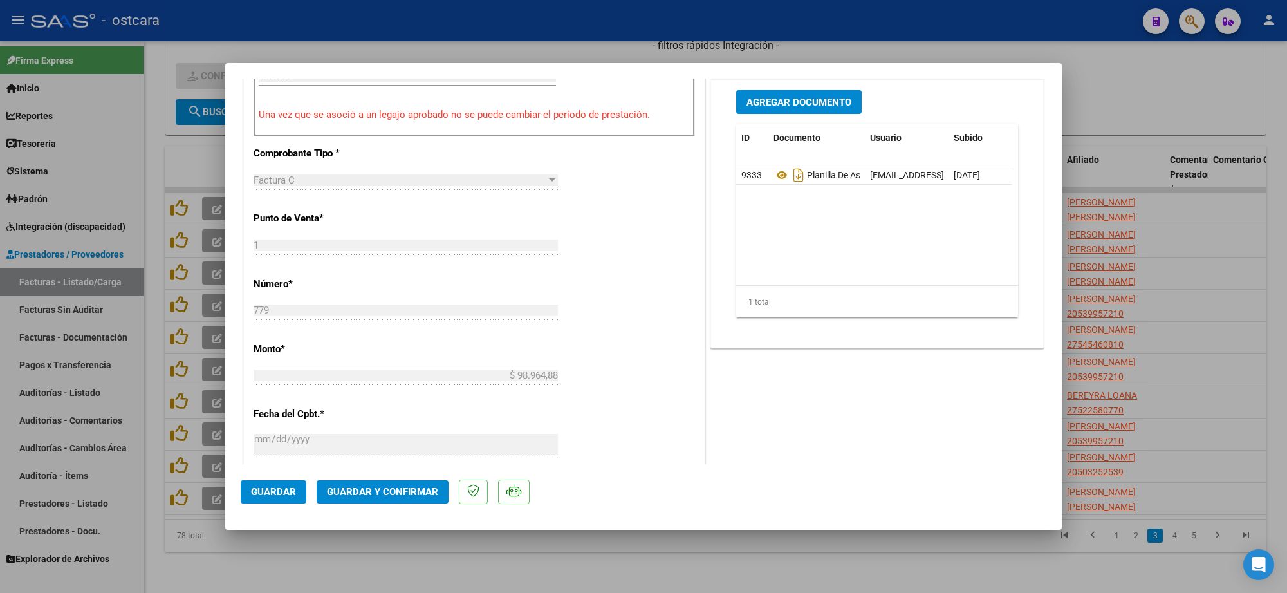
click at [406, 487] on span "Guardar y Confirmar" at bounding box center [382, 492] width 111 height 12
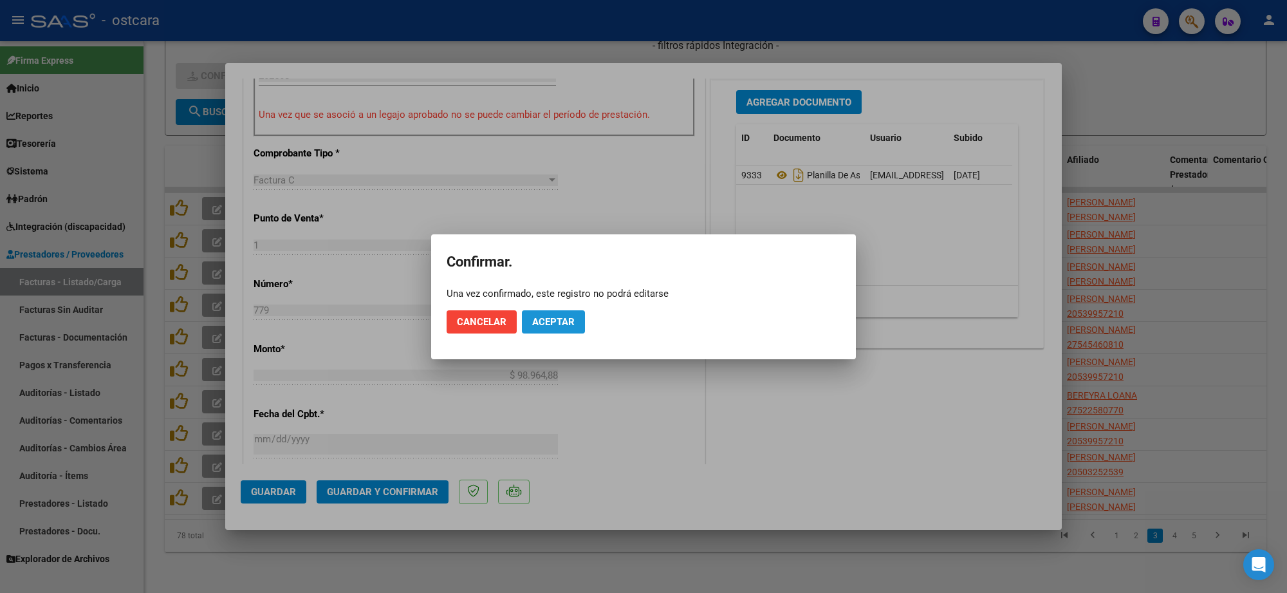
click at [561, 316] on span "Aceptar" at bounding box center [553, 322] width 42 height 12
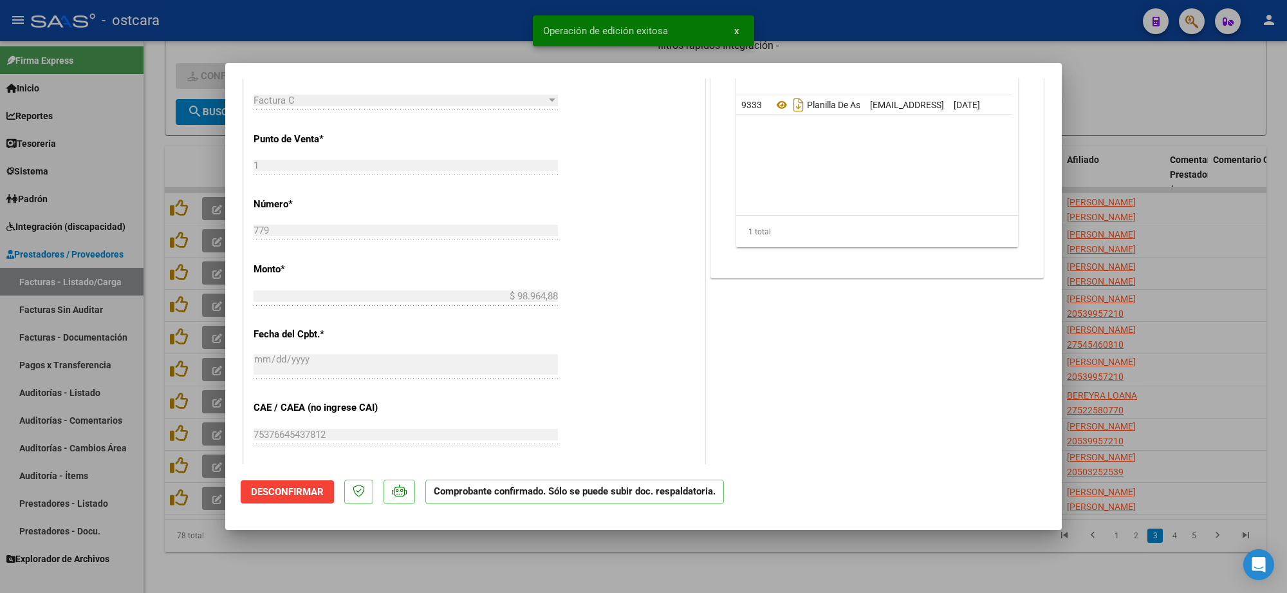
click at [1206, 259] on div at bounding box center [643, 296] width 1287 height 593
type input "$ 0,00"
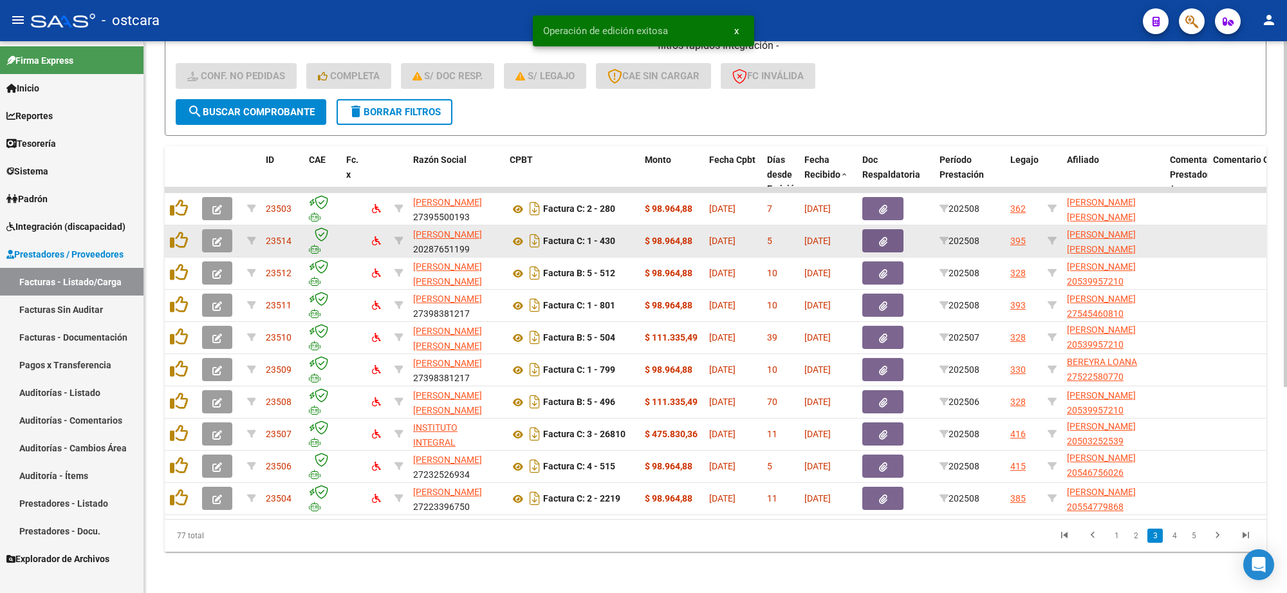
click at [216, 237] on icon "button" at bounding box center [217, 242] width 10 height 10
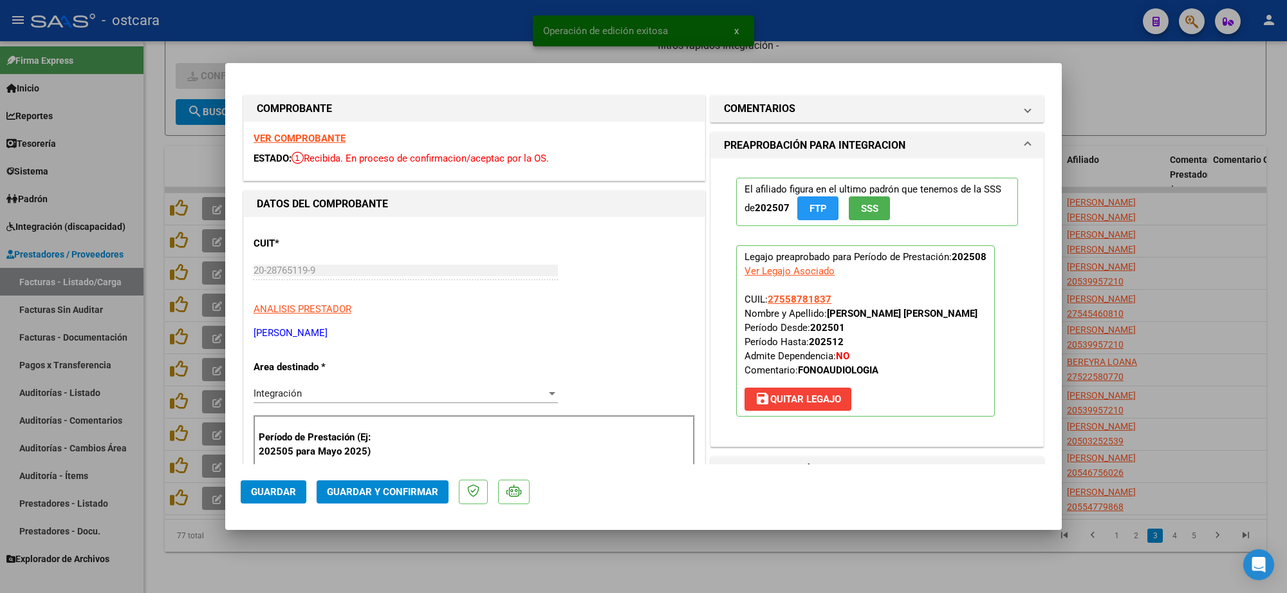
click at [303, 142] on strong "VER COMPROBANTE" at bounding box center [299, 139] width 92 height 12
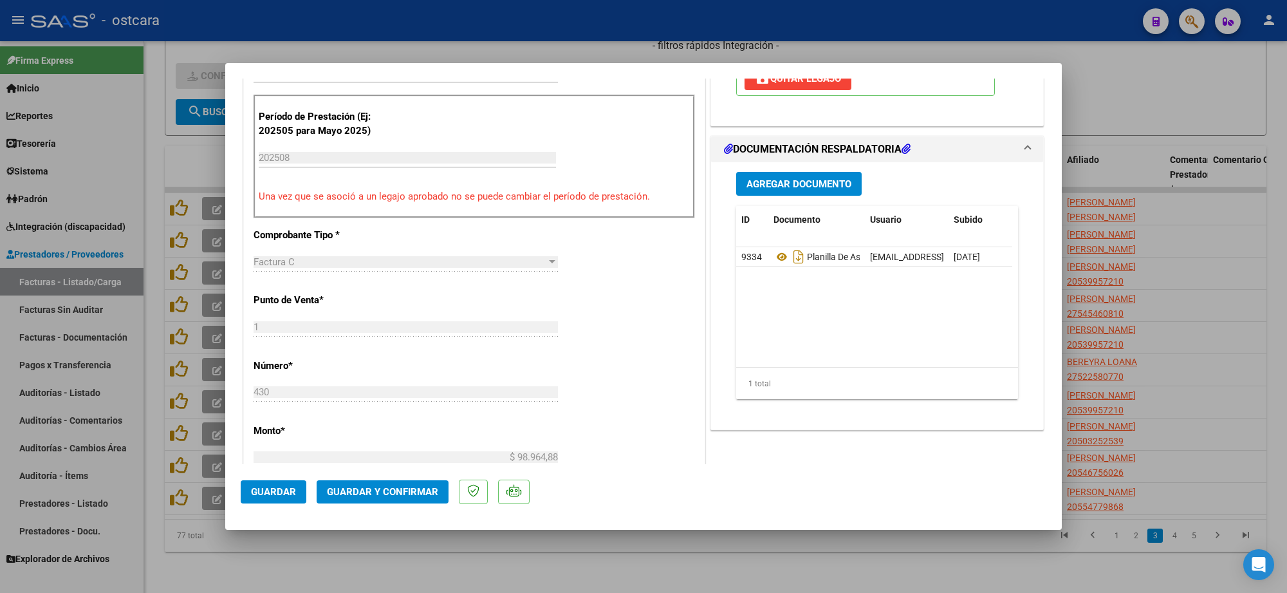
scroll to position [322, 0]
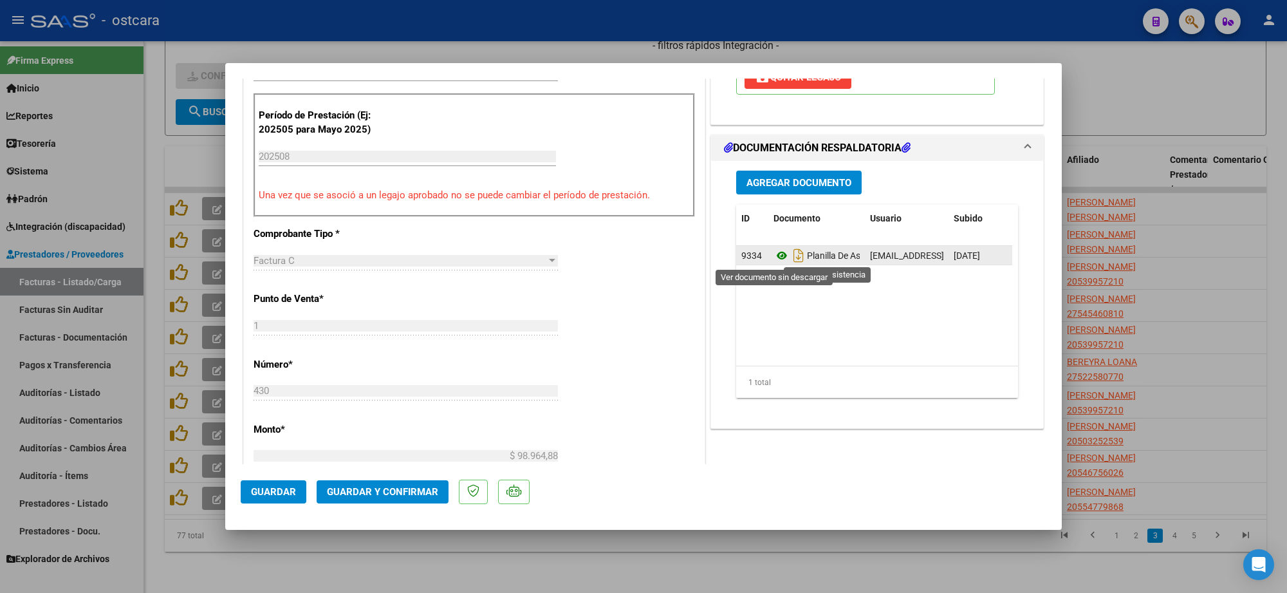
click at [776, 258] on icon at bounding box center [781, 255] width 17 height 15
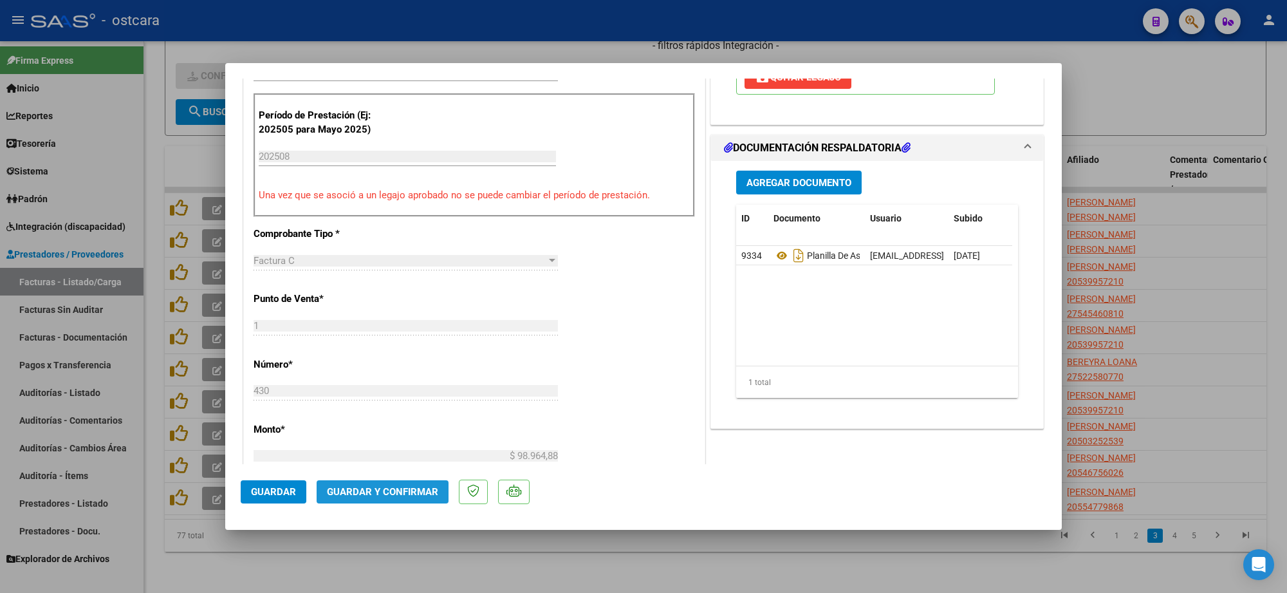
click at [402, 499] on button "Guardar y Confirmar" at bounding box center [383, 491] width 132 height 23
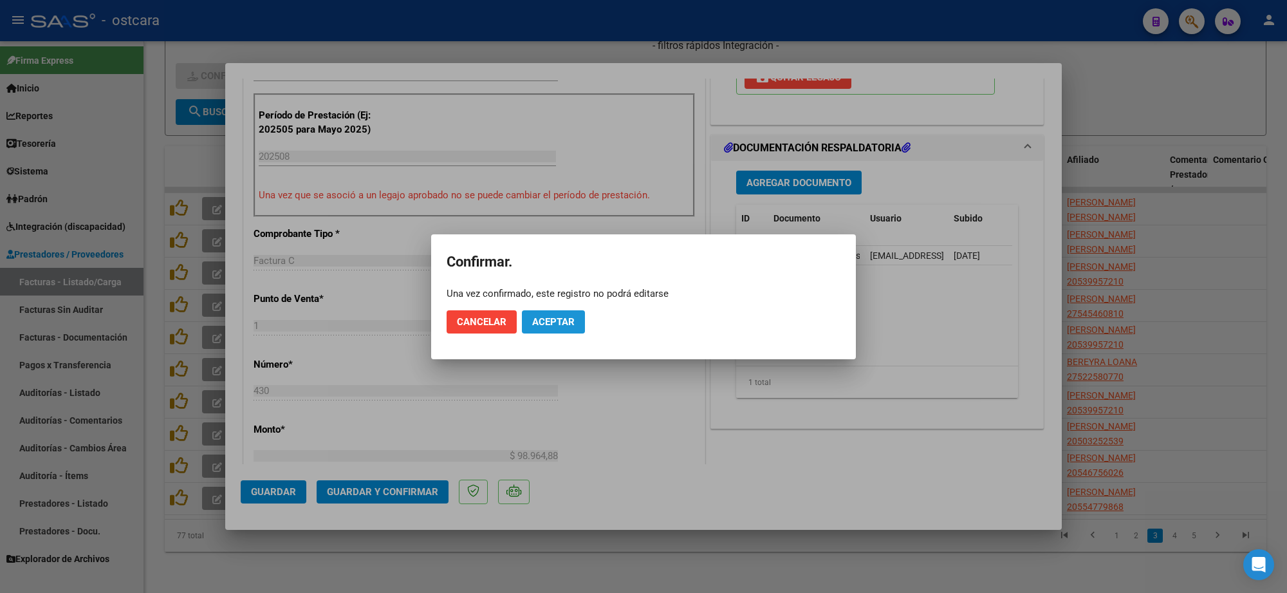
click at [573, 317] on span "Aceptar" at bounding box center [553, 322] width 42 height 12
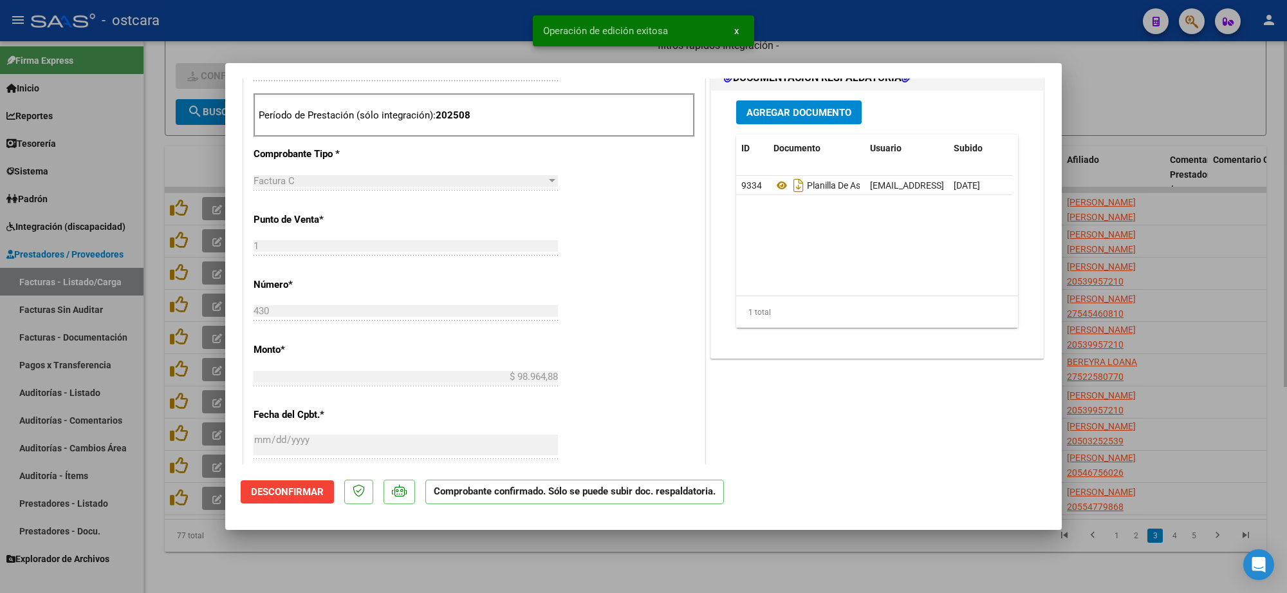
click at [1222, 85] on div at bounding box center [643, 296] width 1287 height 593
type input "$ 0,00"
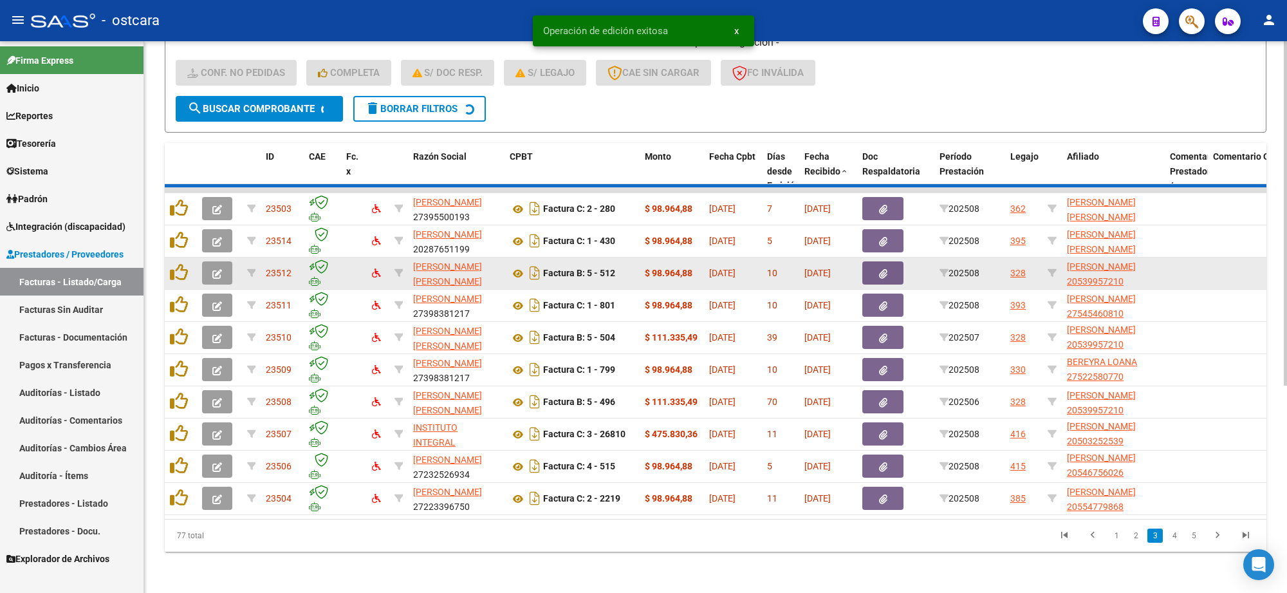
scroll to position [1, 0]
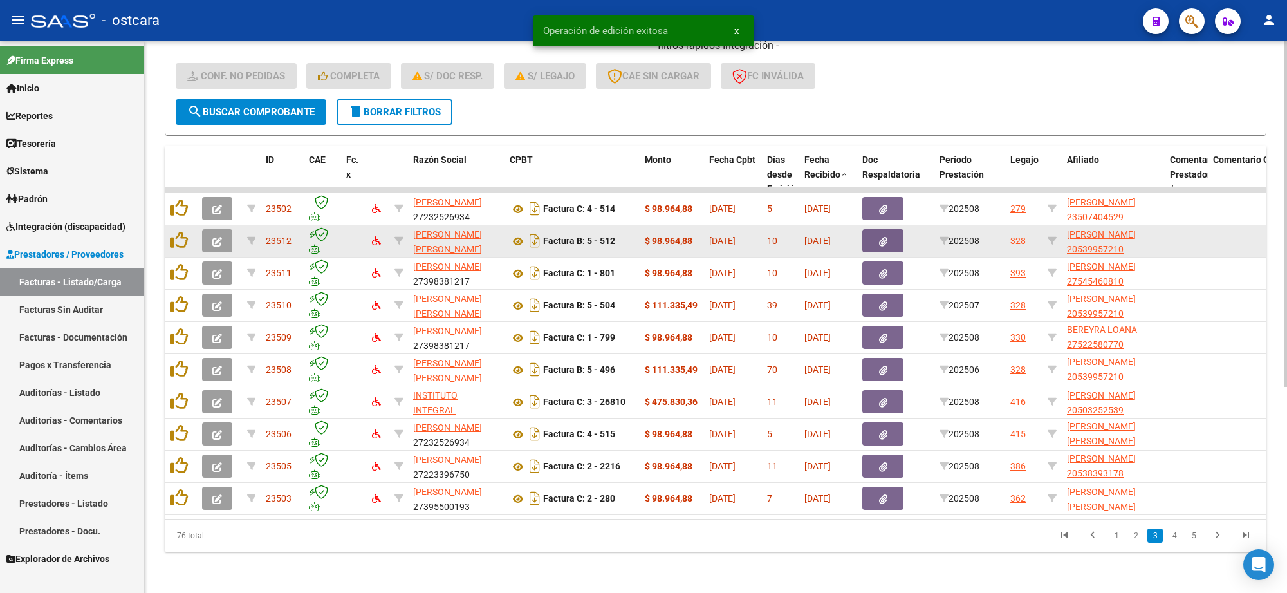
click at [219, 237] on icon "button" at bounding box center [217, 242] width 10 height 10
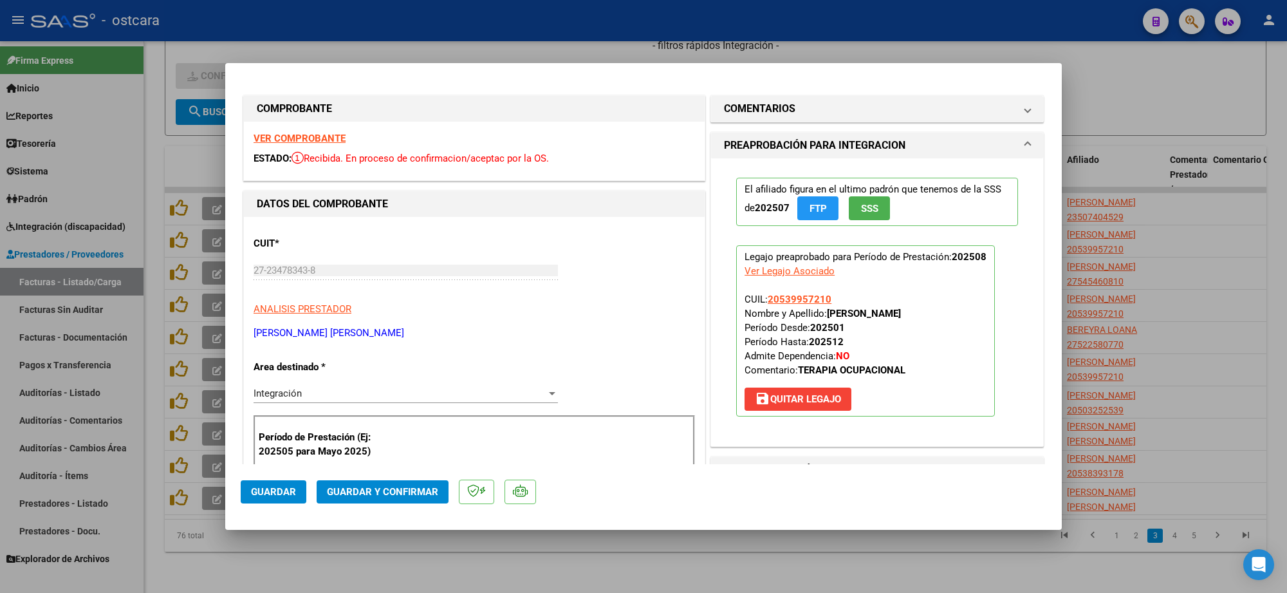
click at [336, 142] on strong "VER COMPROBANTE" at bounding box center [299, 139] width 92 height 12
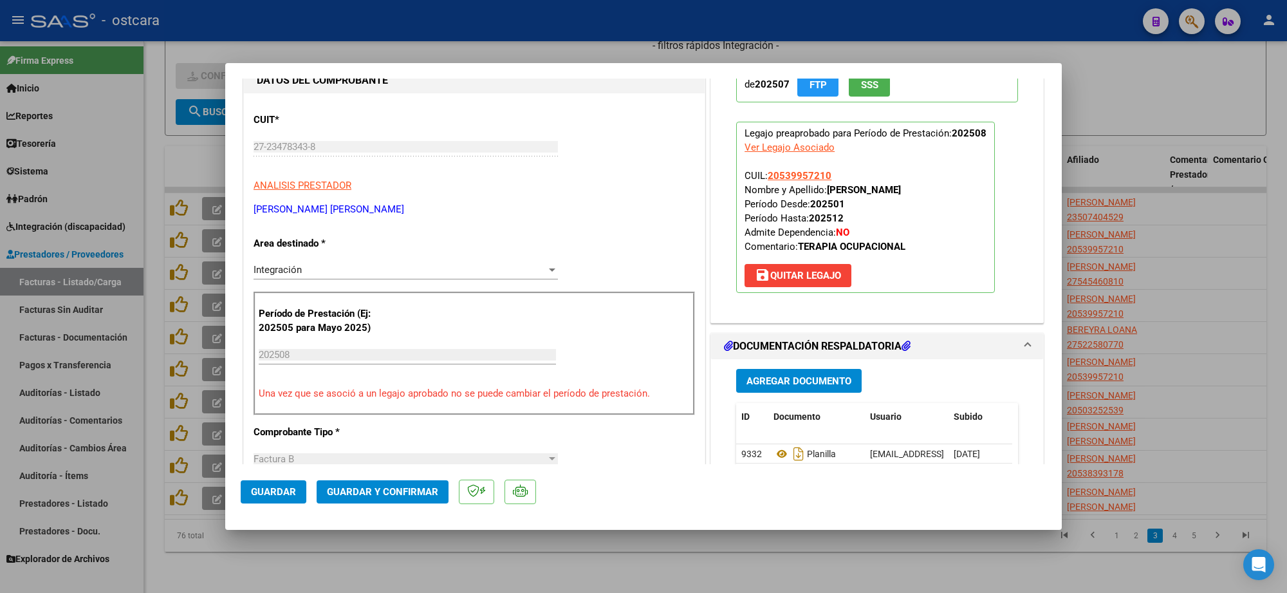
scroll to position [402, 0]
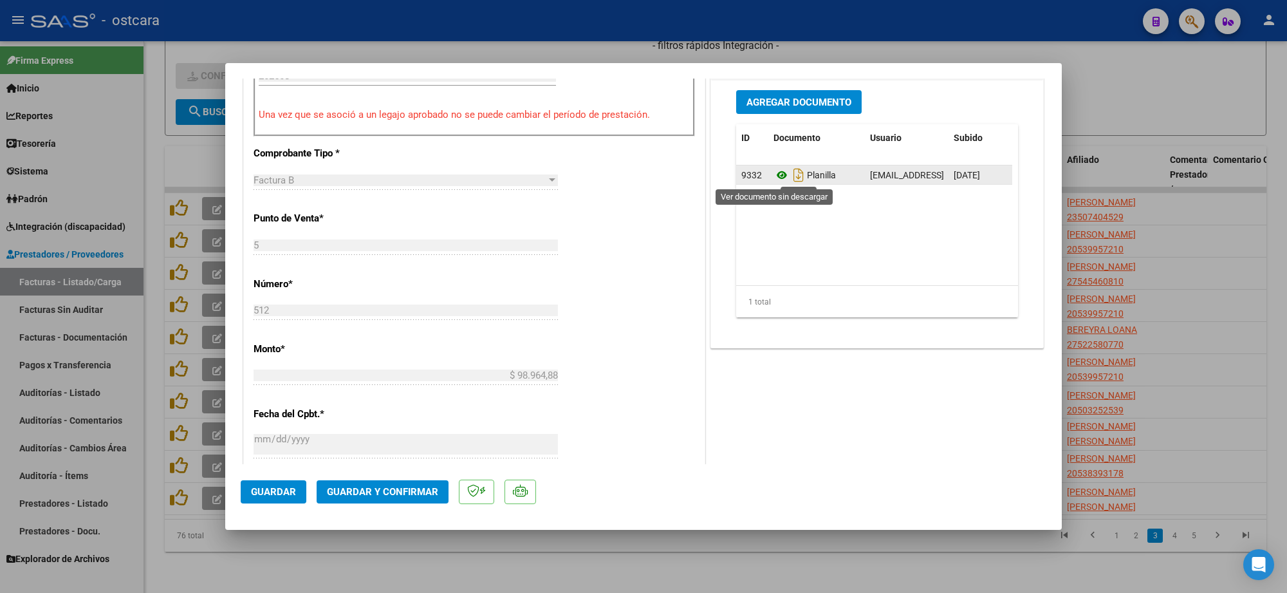
click at [773, 176] on icon at bounding box center [781, 174] width 17 height 15
click at [409, 490] on span "Guardar y Confirmar" at bounding box center [382, 492] width 111 height 12
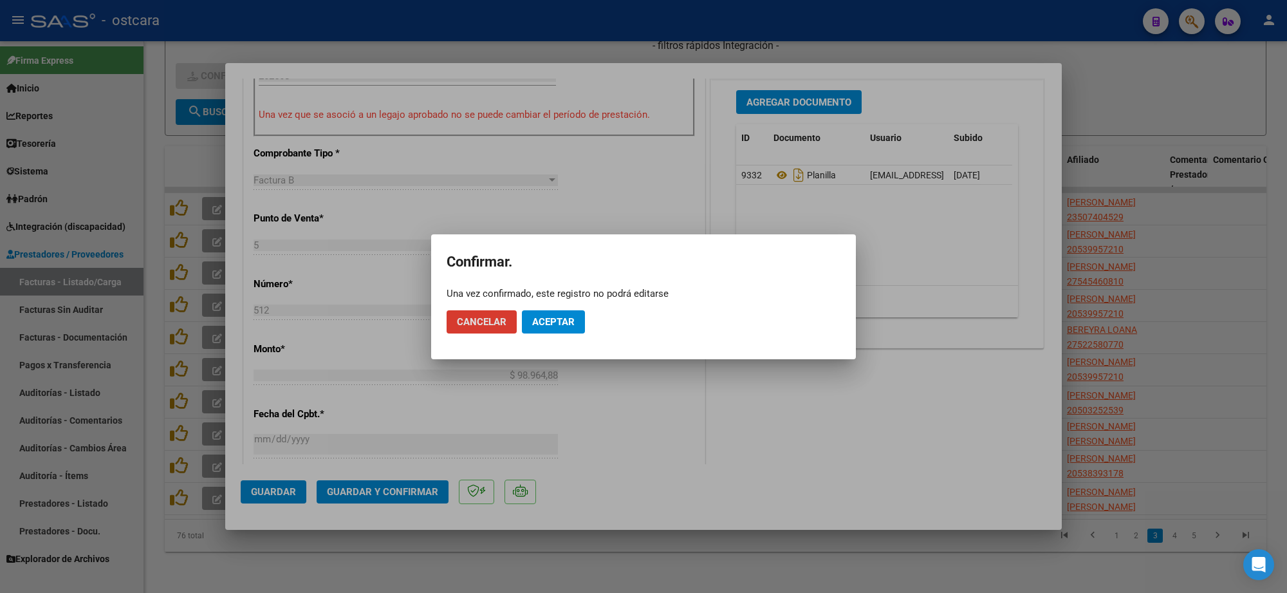
drag, startPoint x: 549, startPoint y: 316, endPoint x: 581, endPoint y: 323, distance: 32.9
click at [552, 319] on span "Aceptar" at bounding box center [553, 322] width 42 height 12
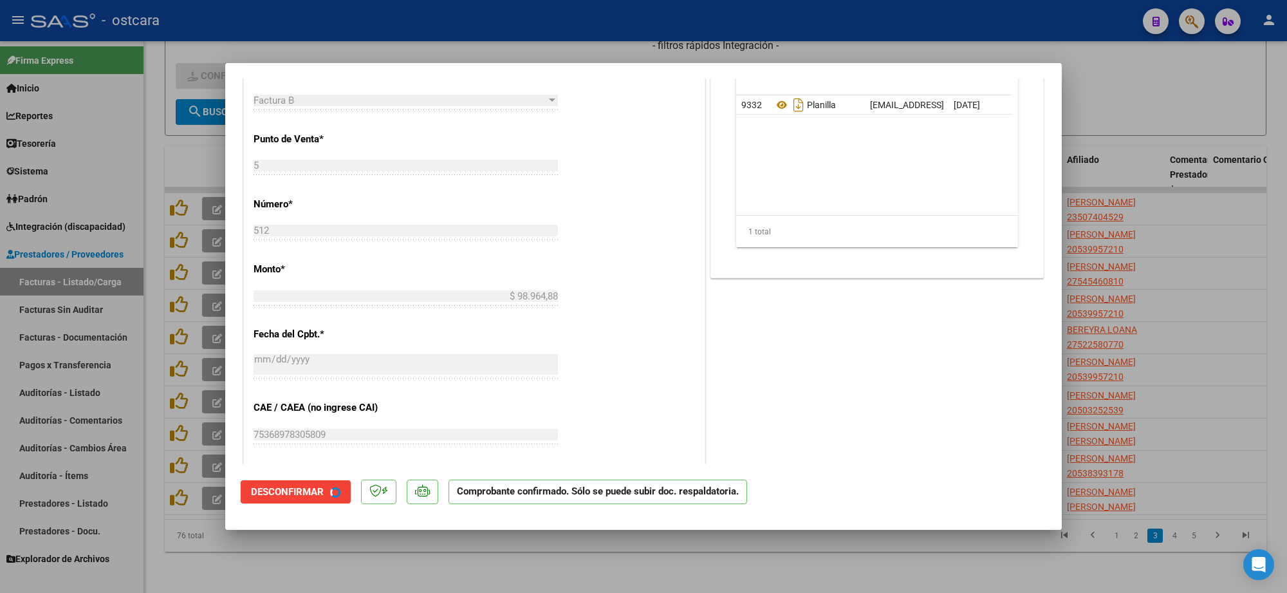
click at [1197, 214] on div at bounding box center [643, 296] width 1287 height 593
type input "$ 0,00"
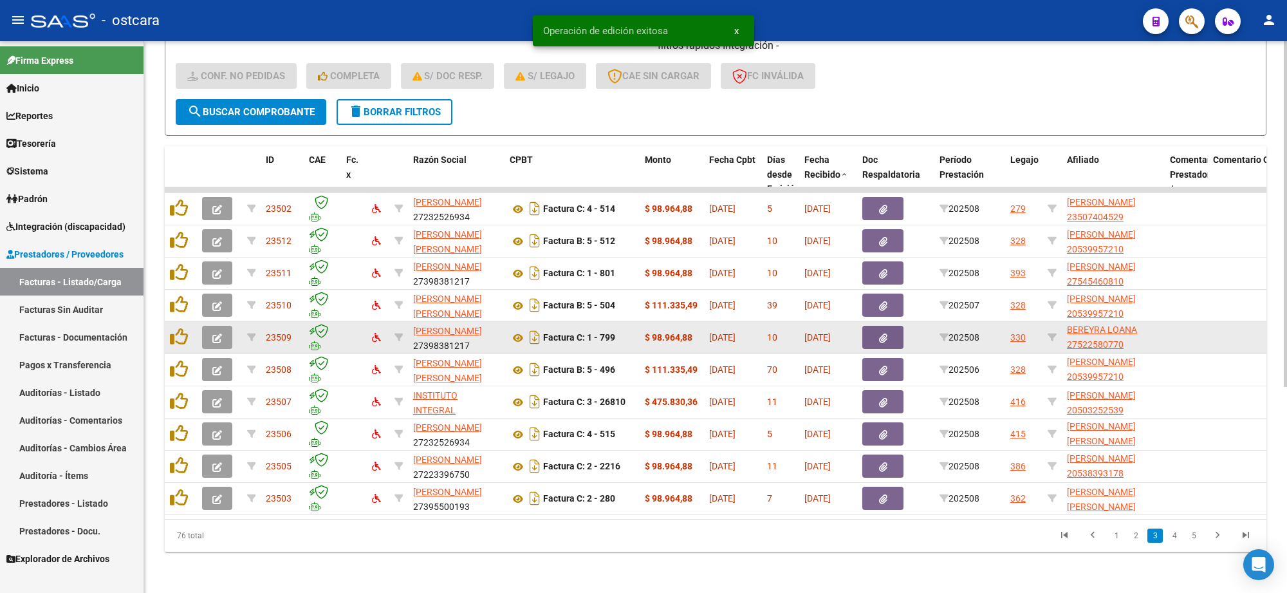
click at [210, 326] on button "button" at bounding box center [217, 337] width 30 height 23
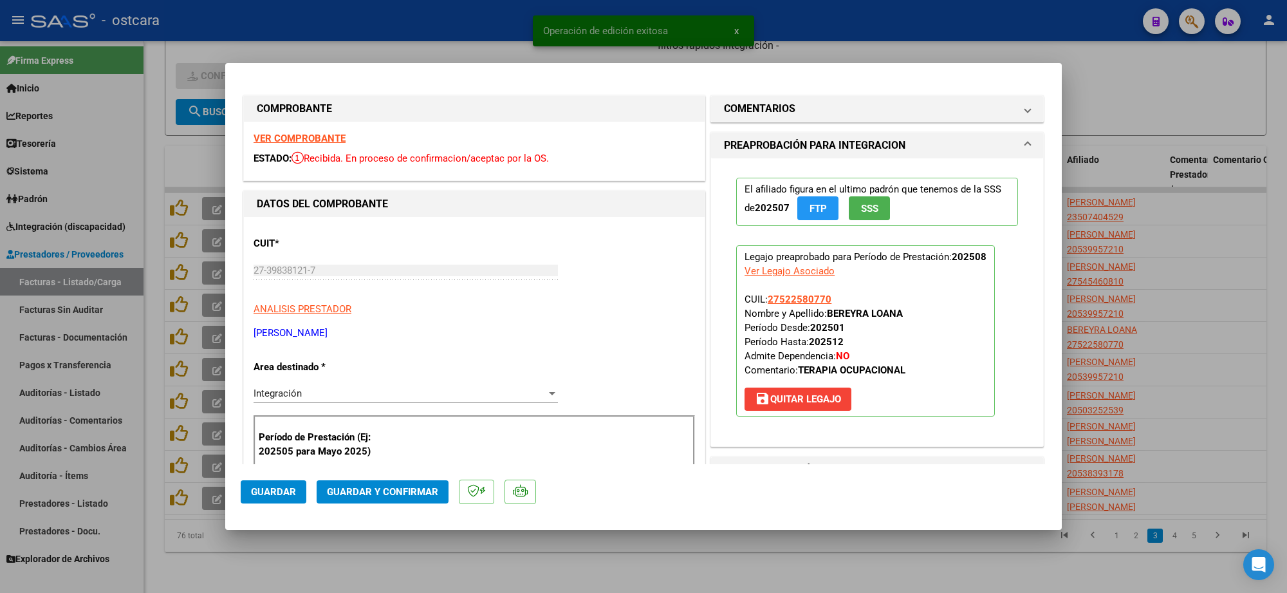
click at [326, 138] on strong "VER COMPROBANTE" at bounding box center [299, 139] width 92 height 12
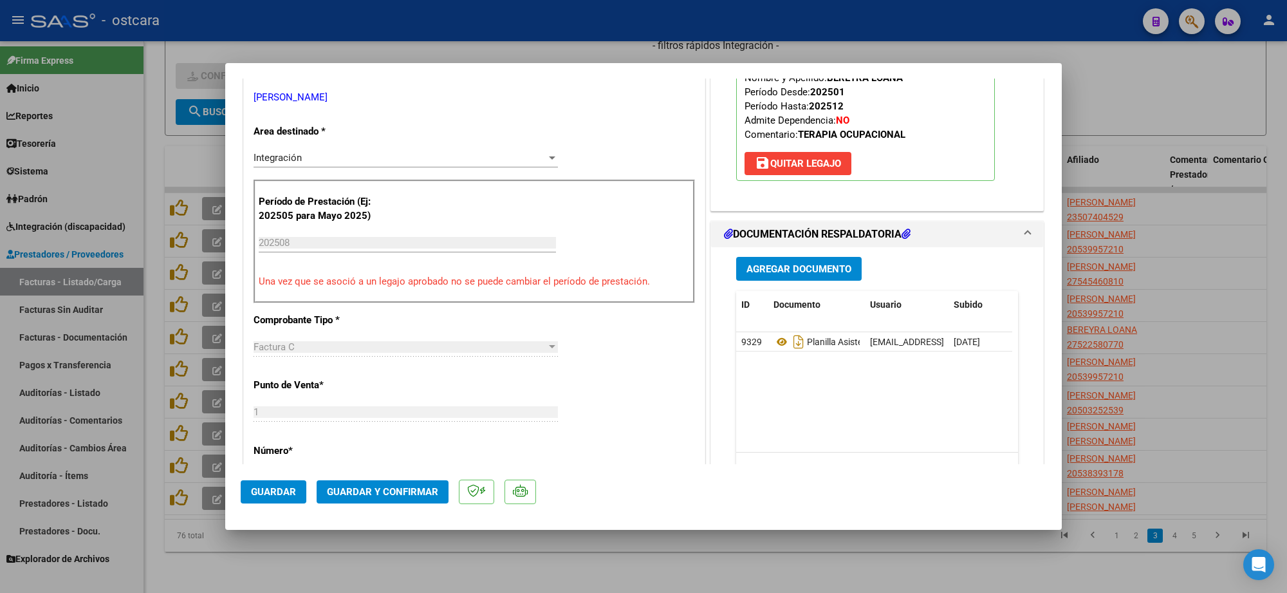
scroll to position [402, 0]
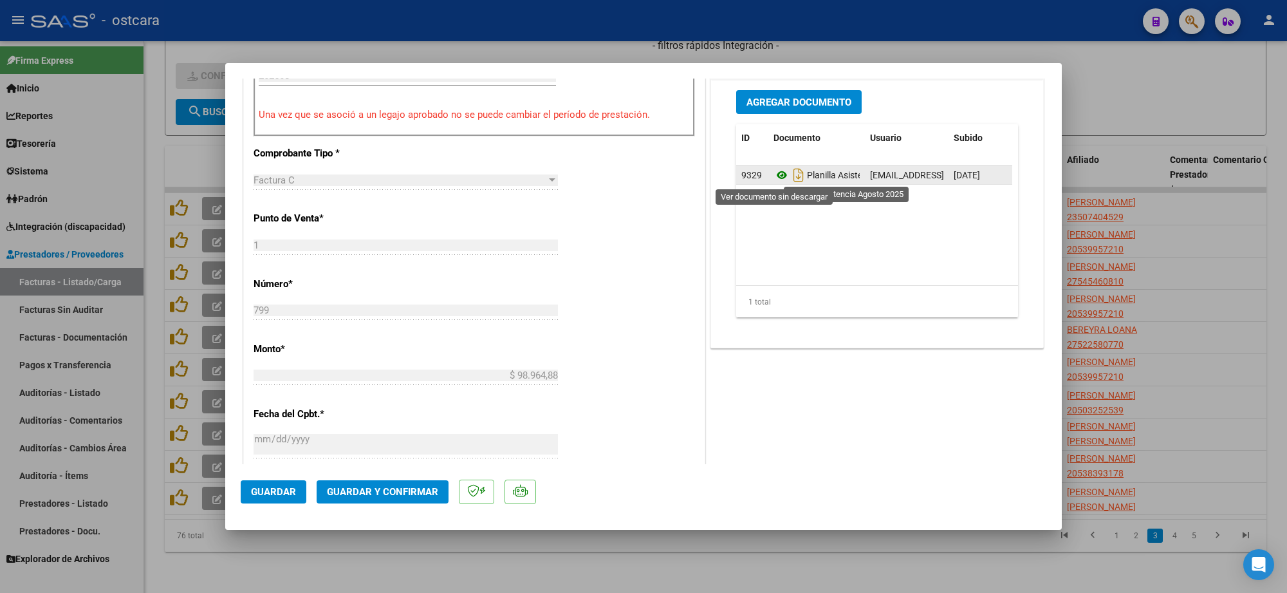
click at [773, 176] on icon at bounding box center [781, 174] width 17 height 15
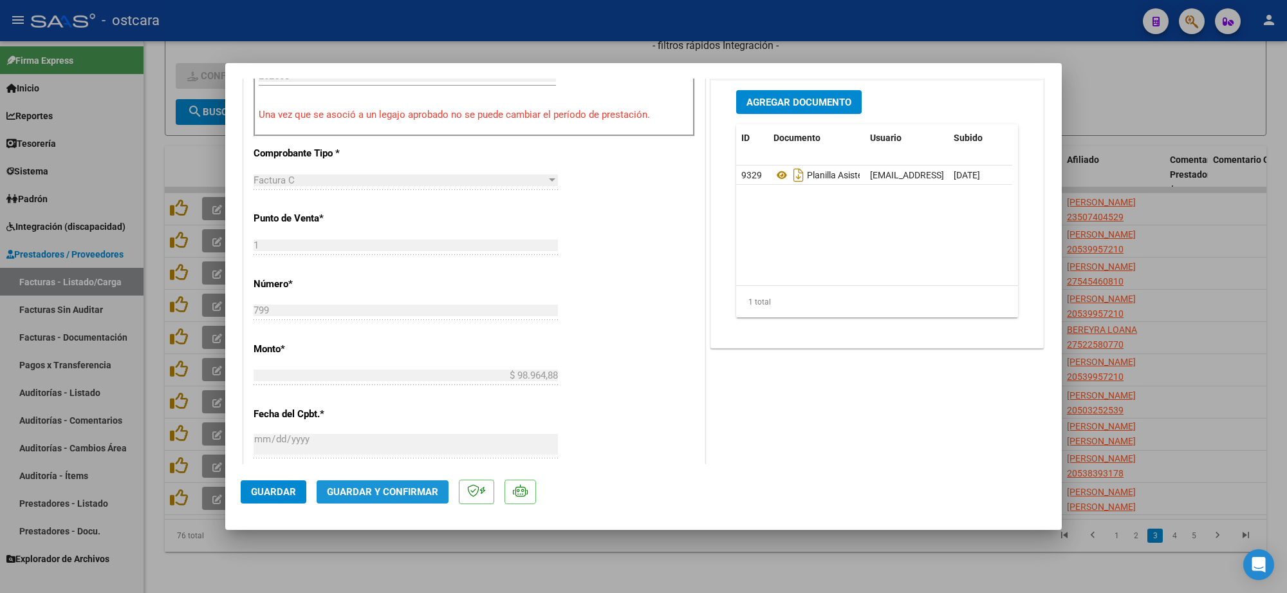
click at [400, 490] on span "Guardar y Confirmar" at bounding box center [382, 492] width 111 height 12
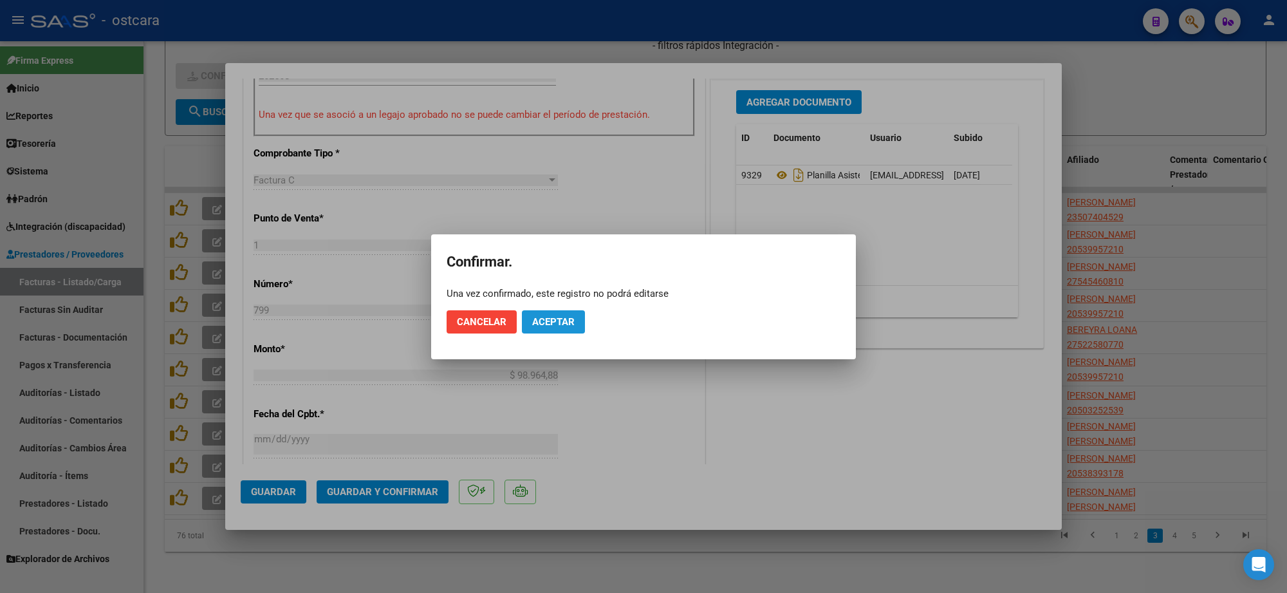
click at [554, 323] on span "Aceptar" at bounding box center [553, 322] width 42 height 12
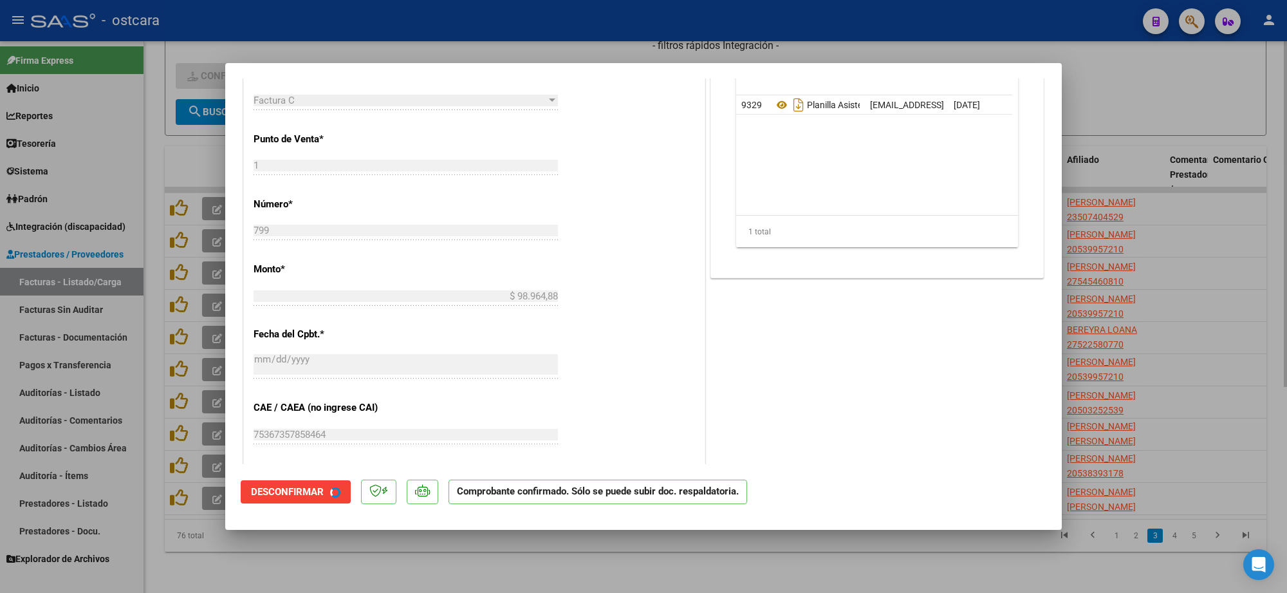
click at [1217, 142] on div at bounding box center [643, 296] width 1287 height 593
type input "$ 0,00"
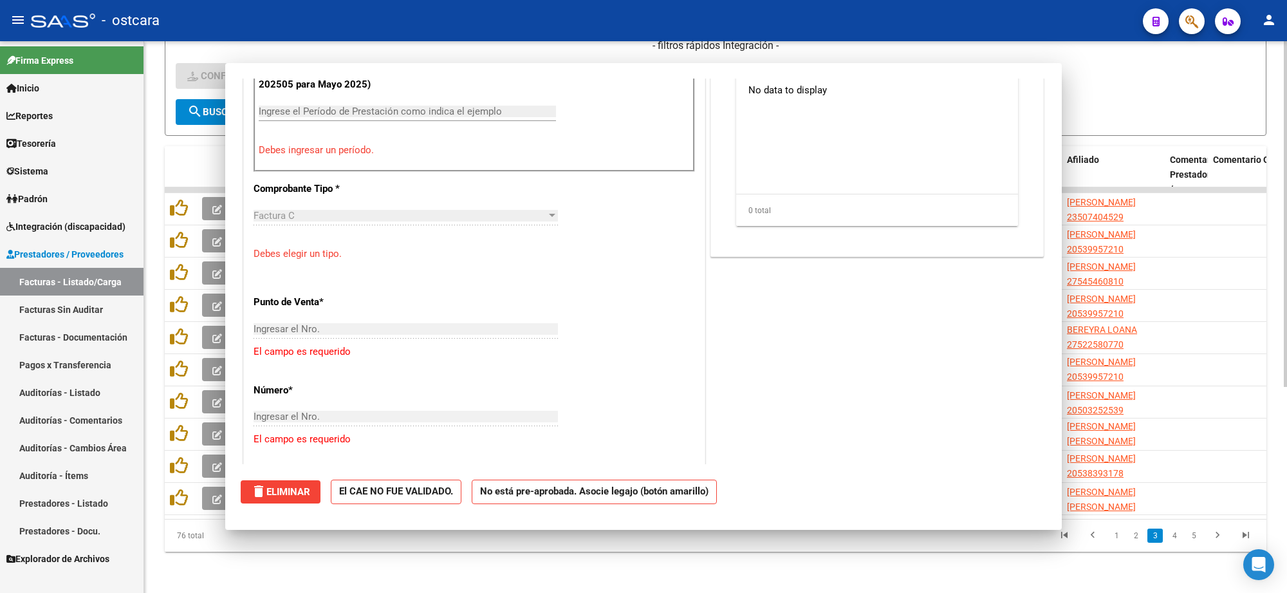
scroll to position [0, 0]
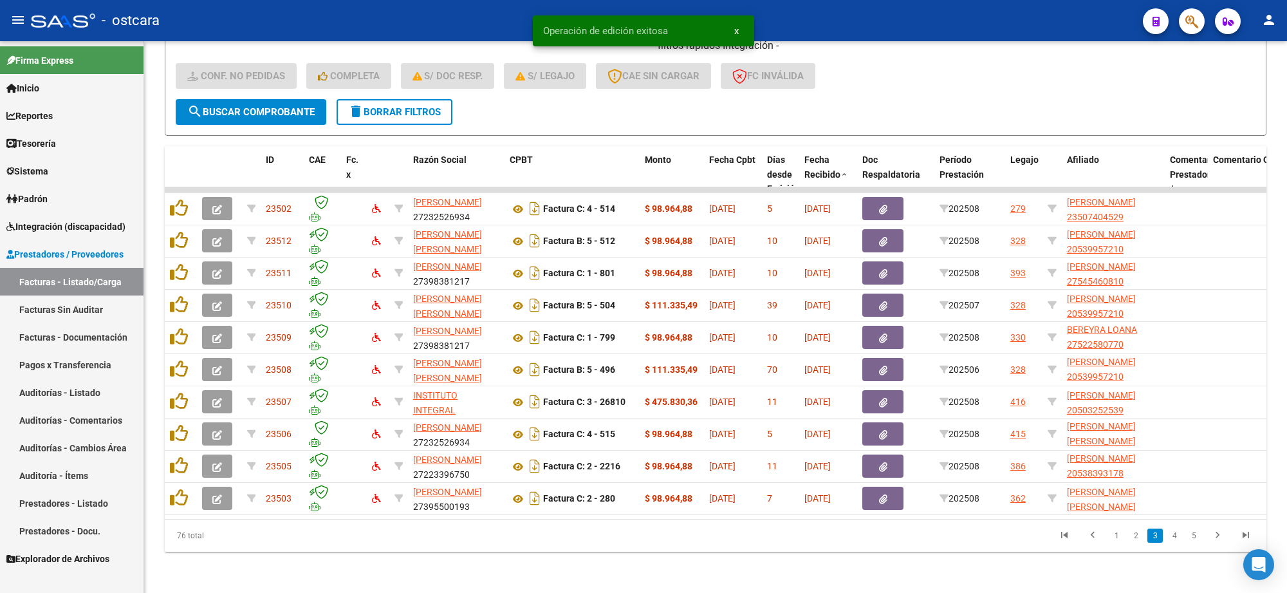
click at [1248, 535] on icon "go to last page" at bounding box center [1245, 536] width 17 height 15
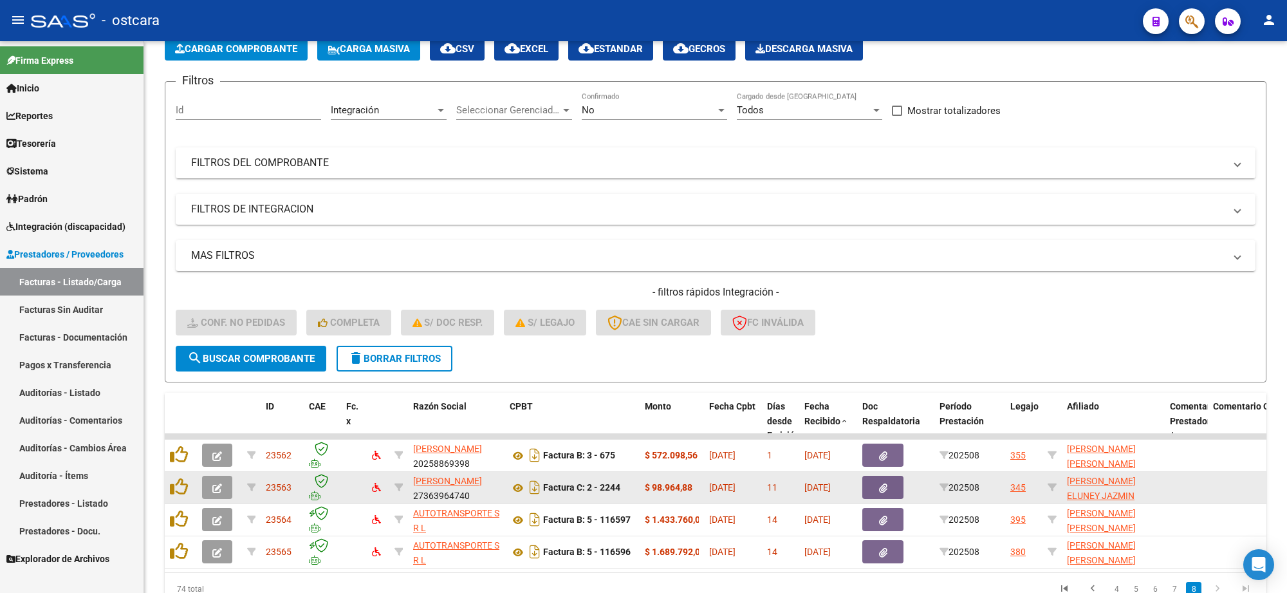
scroll to position [135, 0]
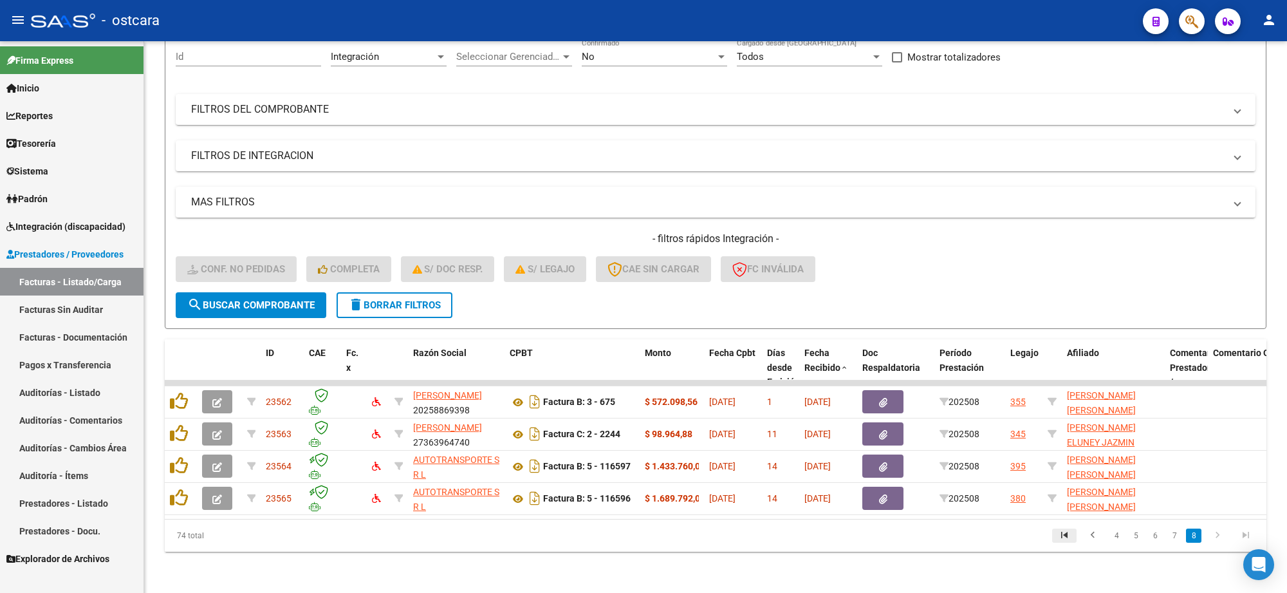
click at [1060, 538] on icon "go to first page" at bounding box center [1064, 536] width 17 height 15
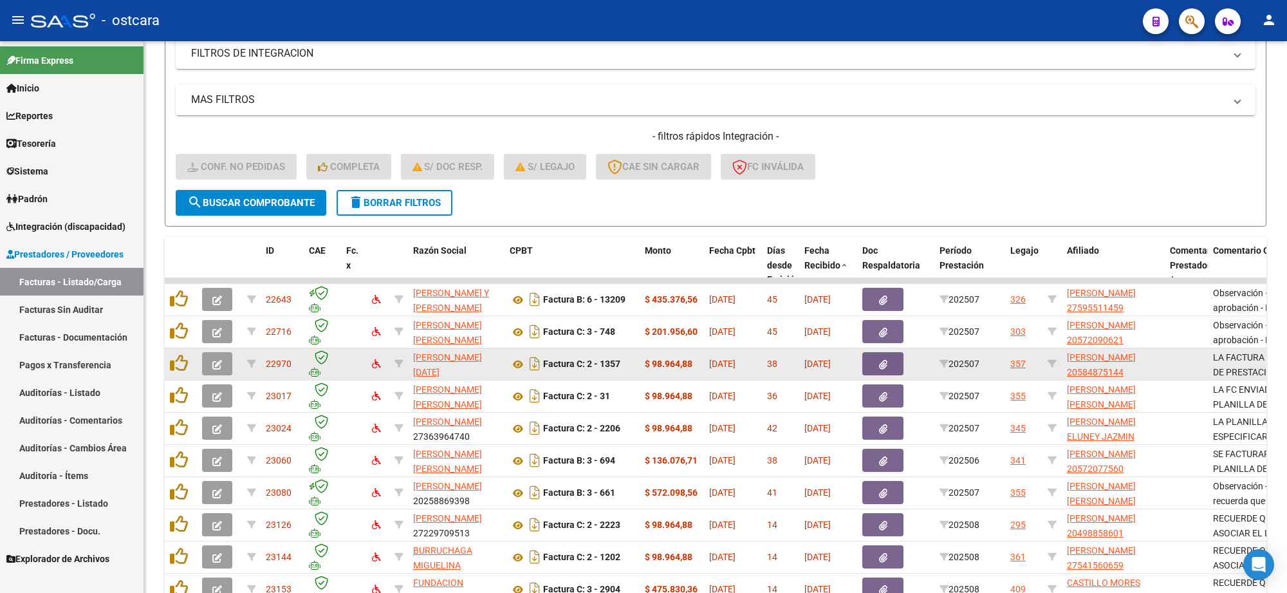
scroll to position [328, 0]
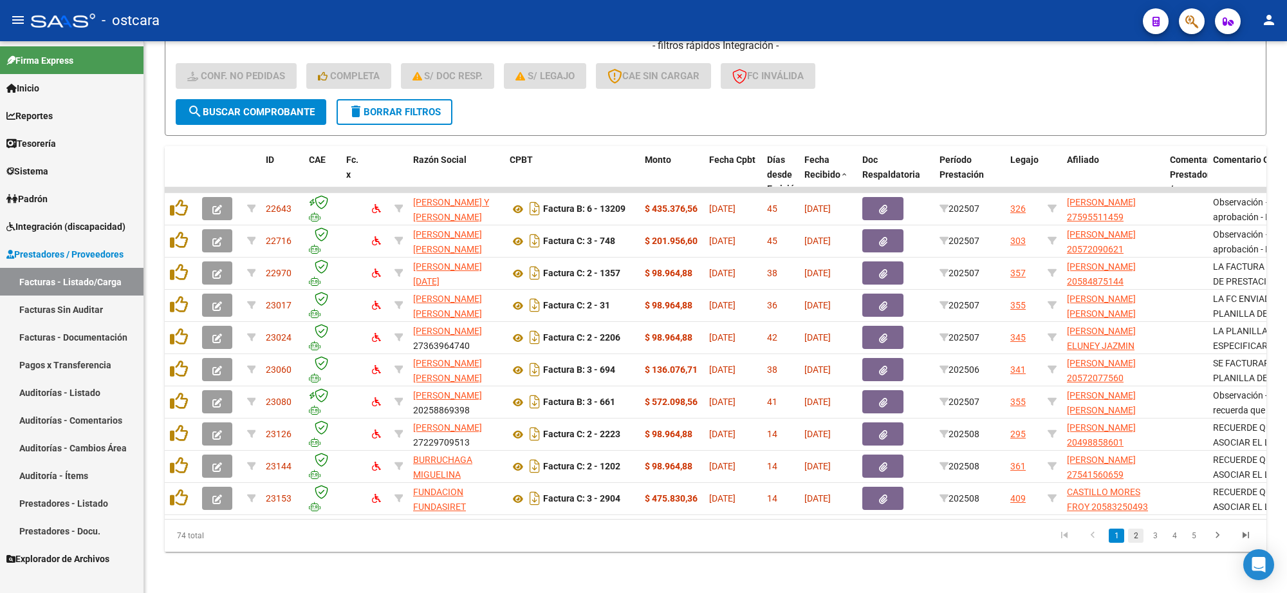
click at [1130, 538] on link "2" at bounding box center [1135, 535] width 15 height 14
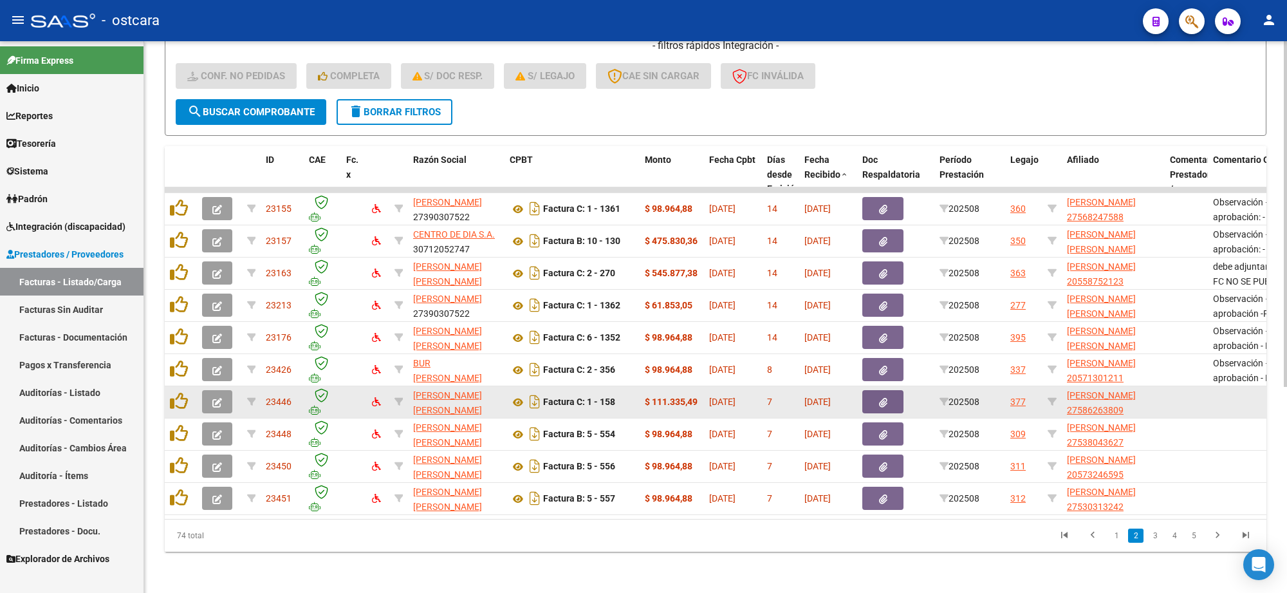
click at [214, 398] on icon "button" at bounding box center [217, 403] width 10 height 10
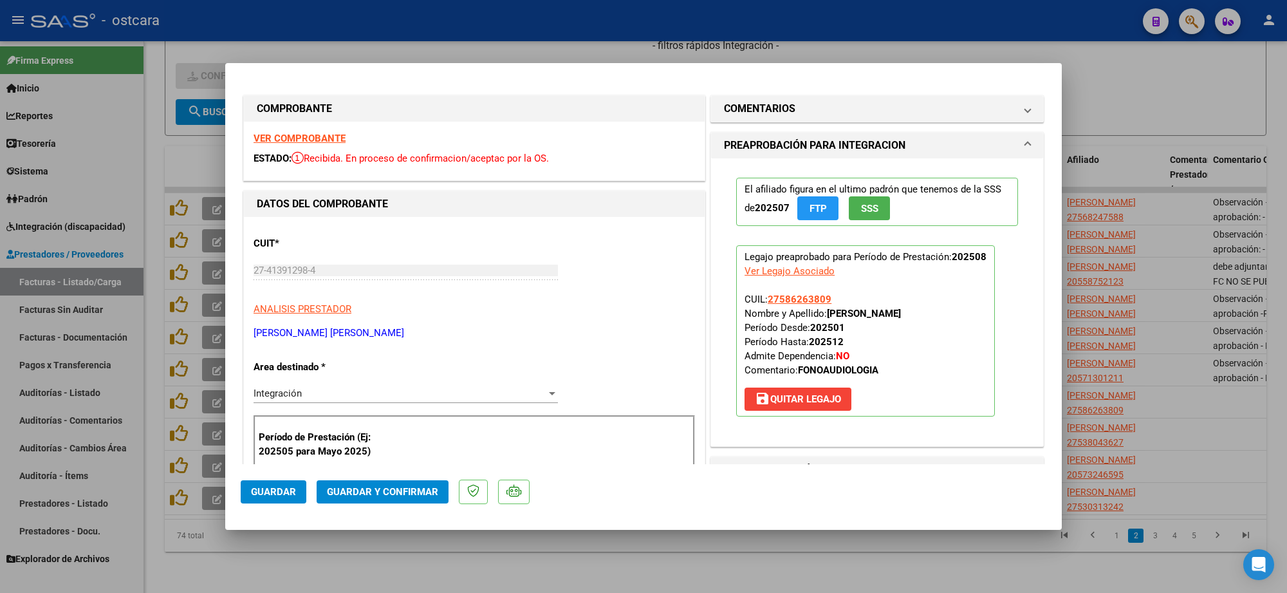
click at [1117, 82] on div at bounding box center [643, 296] width 1287 height 593
type input "$ 0,00"
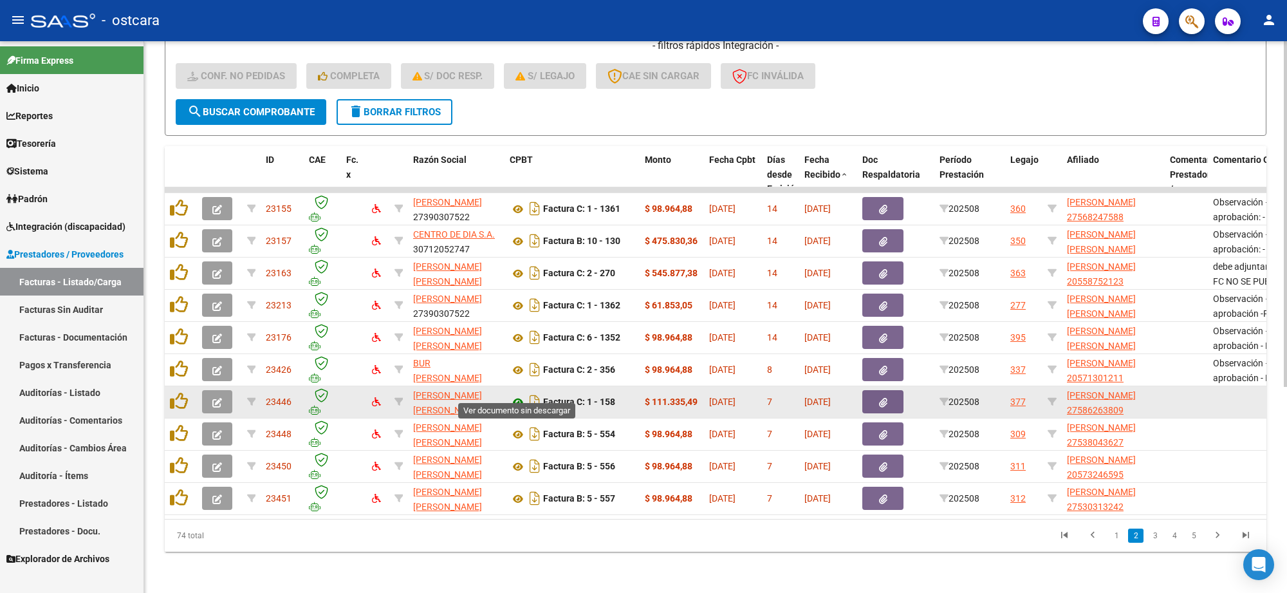
click at [510, 394] on icon at bounding box center [518, 401] width 17 height 15
click at [882, 398] on icon "button" at bounding box center [883, 403] width 8 height 10
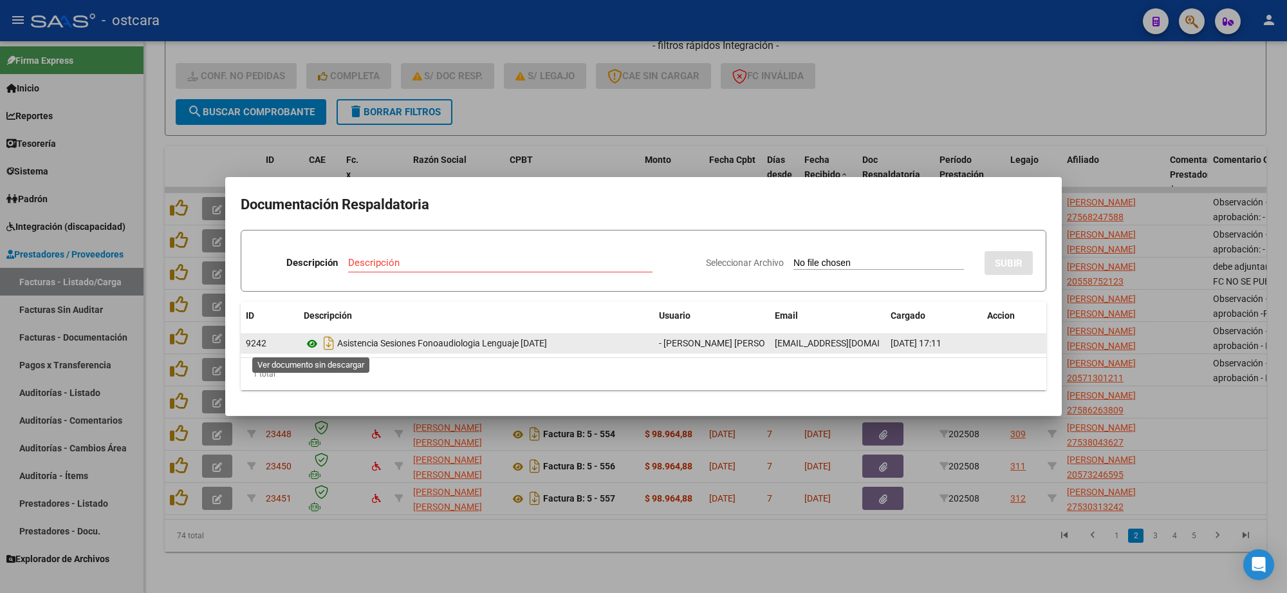
click at [309, 340] on icon at bounding box center [312, 343] width 17 height 15
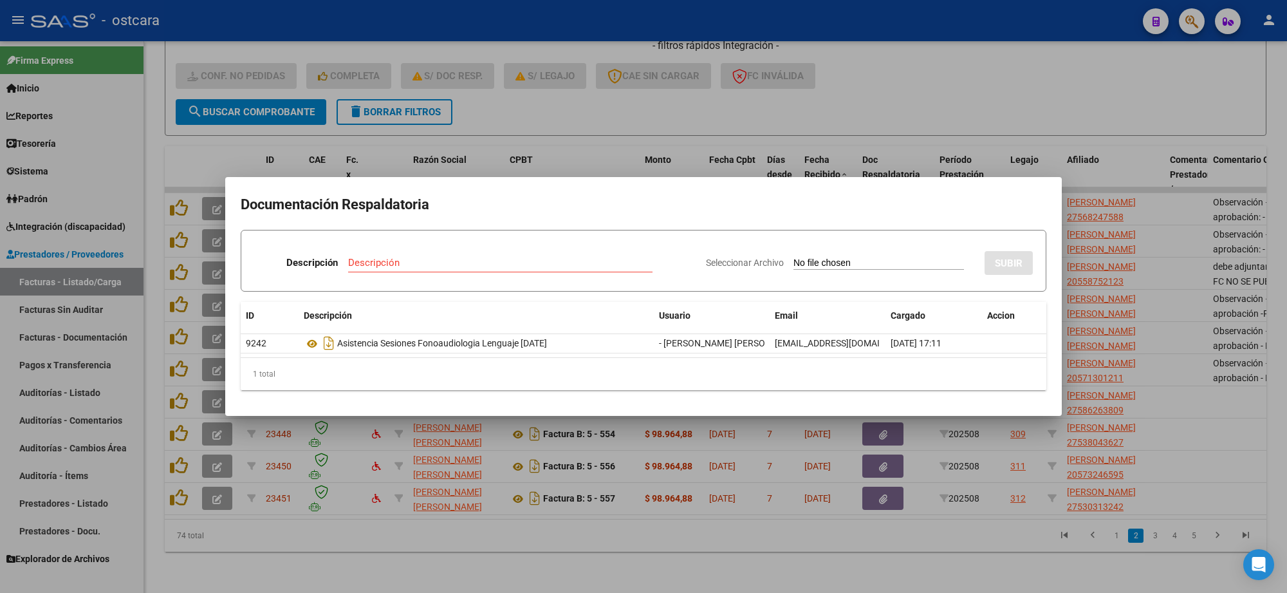
click at [1222, 419] on div at bounding box center [643, 296] width 1287 height 593
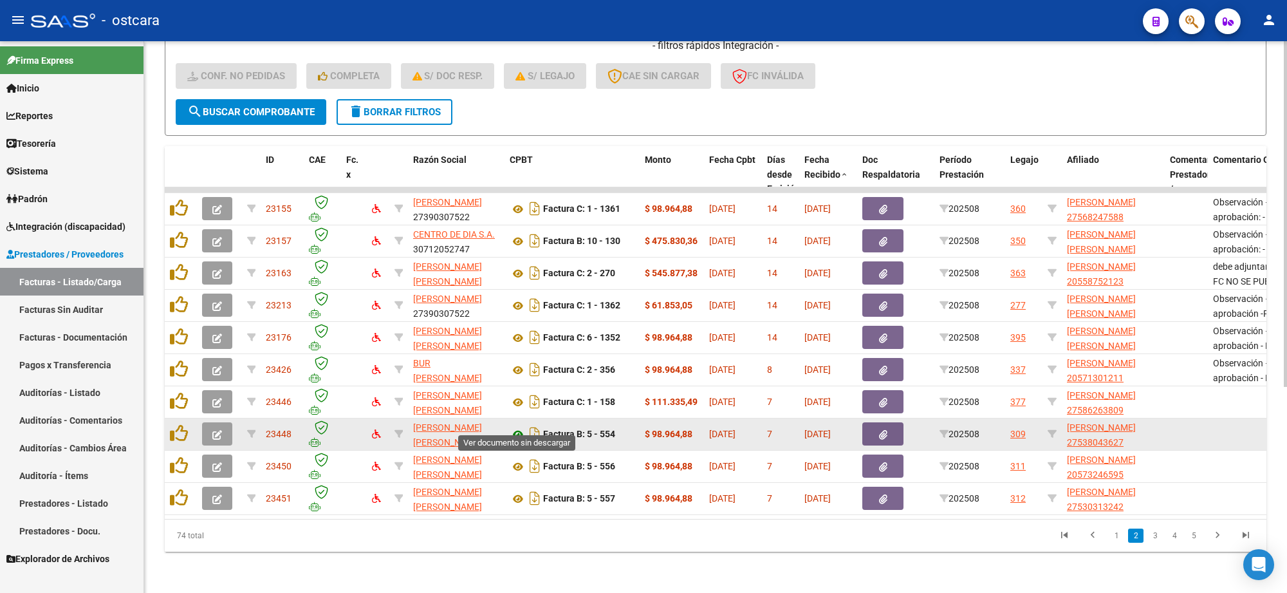
click at [518, 427] on icon at bounding box center [518, 434] width 17 height 15
click at [877, 429] on button "button" at bounding box center [882, 433] width 41 height 23
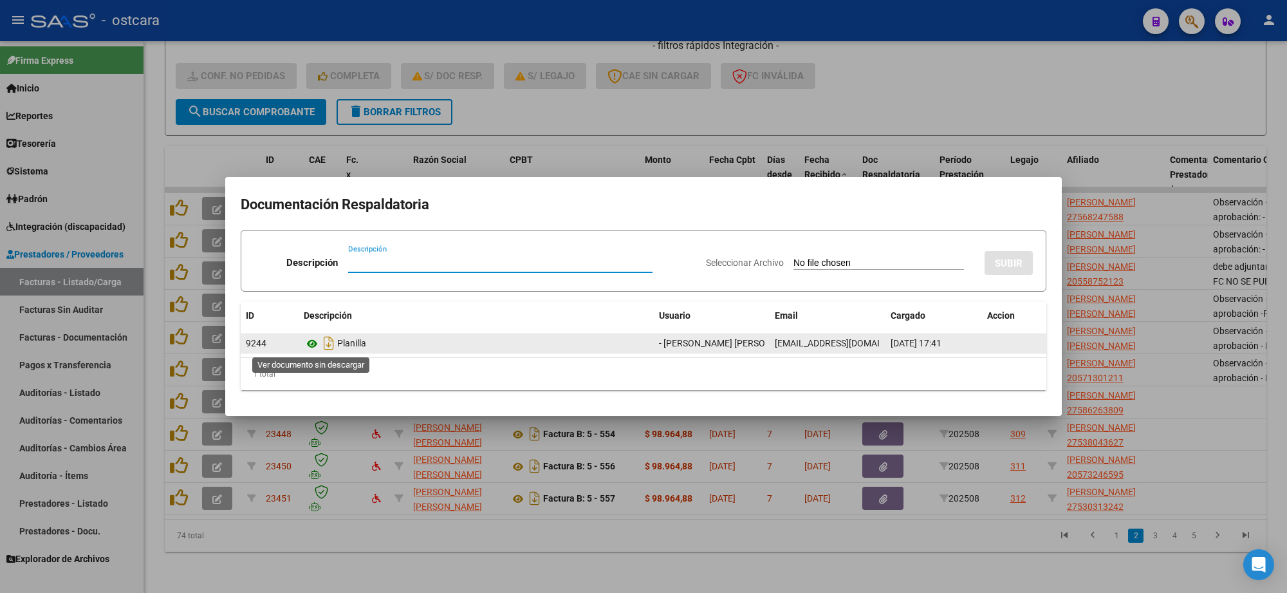
click at [311, 344] on icon at bounding box center [312, 343] width 17 height 15
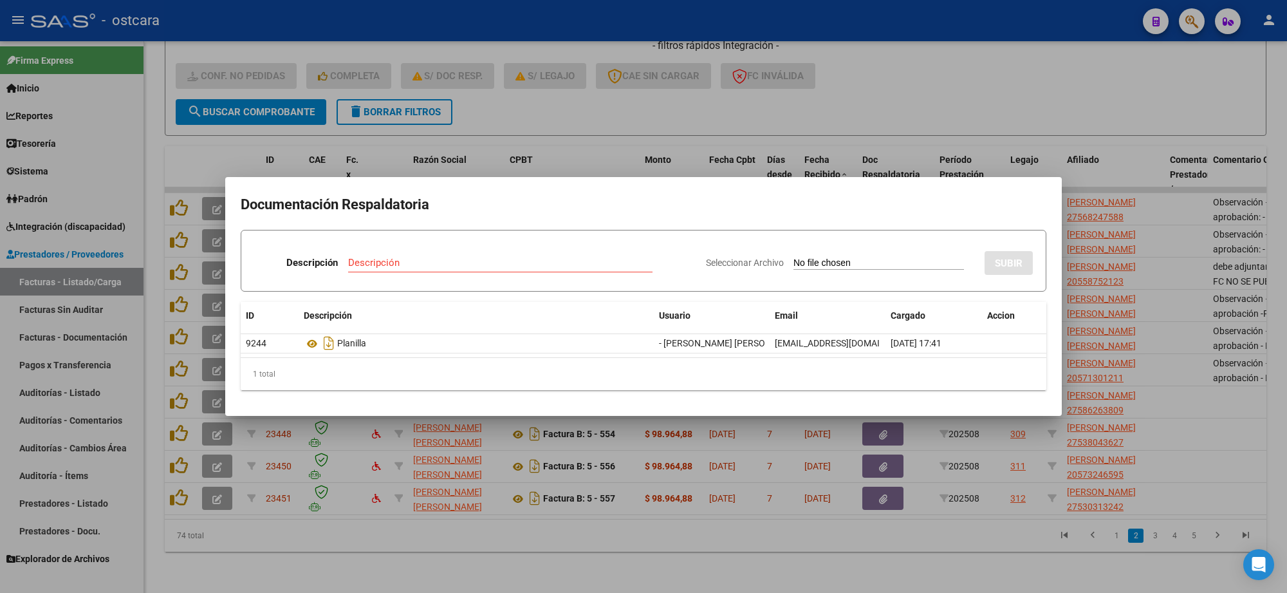
click at [1168, 394] on div at bounding box center [643, 296] width 1287 height 593
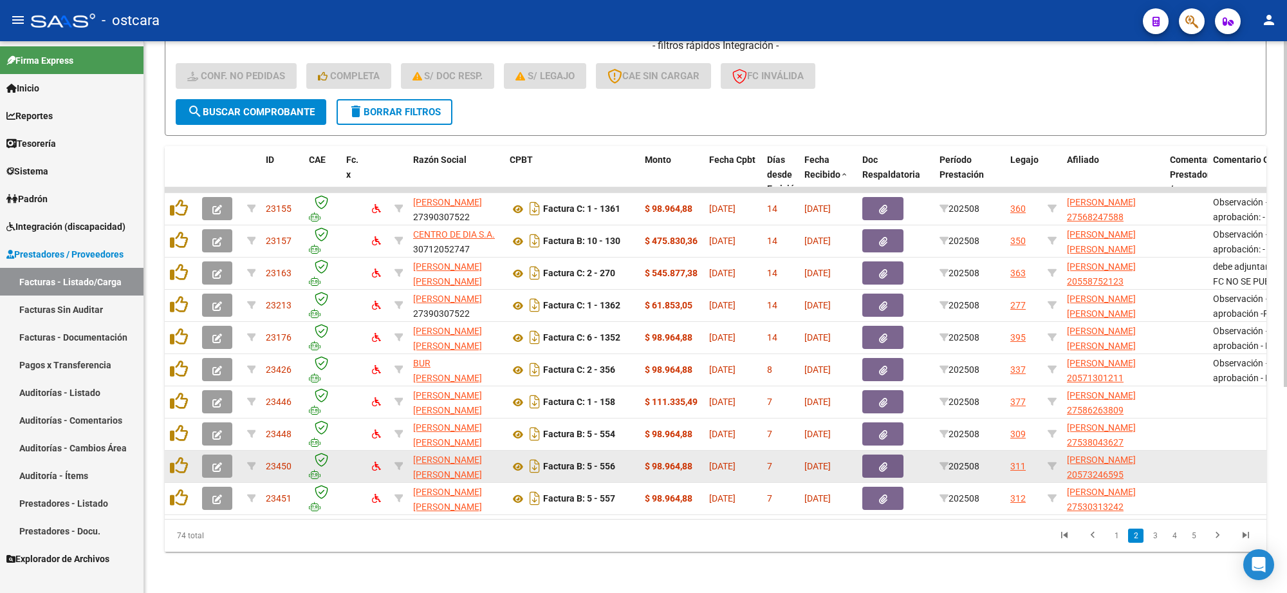
click at [879, 462] on icon "button" at bounding box center [883, 467] width 8 height 10
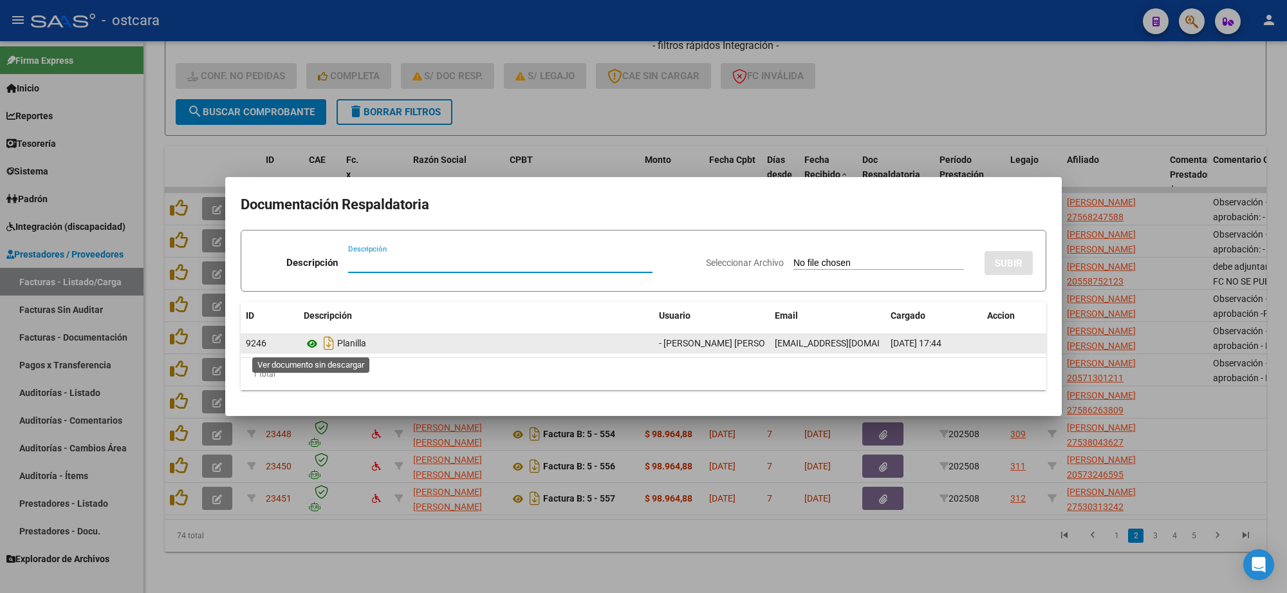
click at [310, 343] on icon at bounding box center [312, 343] width 17 height 15
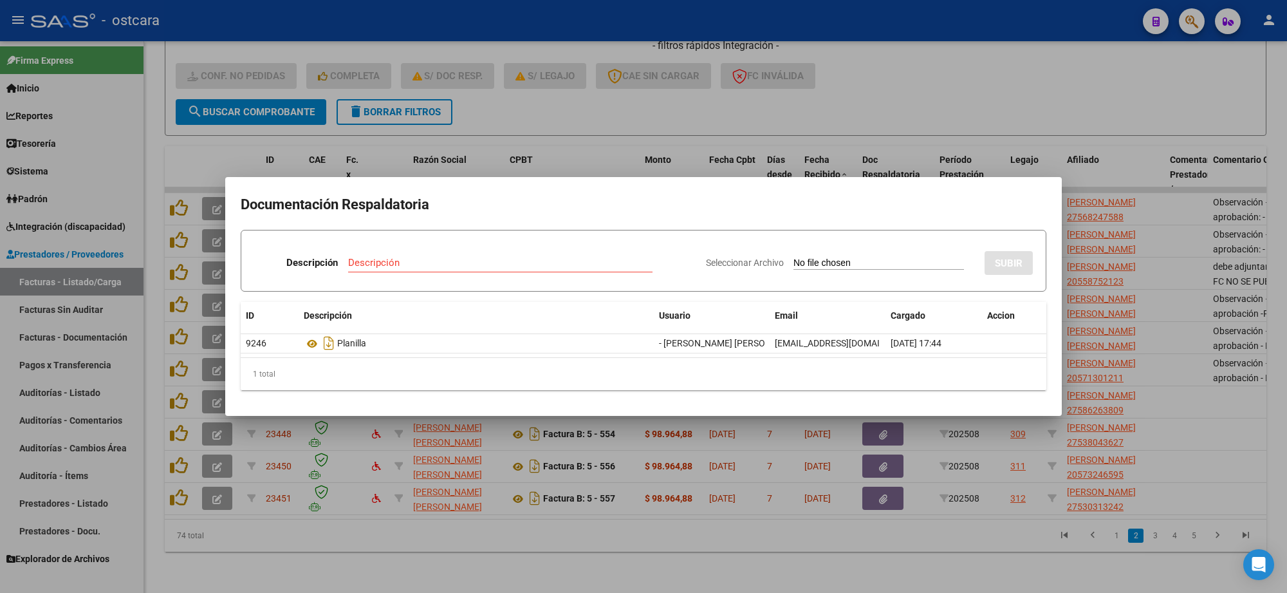
click at [1206, 425] on div at bounding box center [643, 296] width 1287 height 593
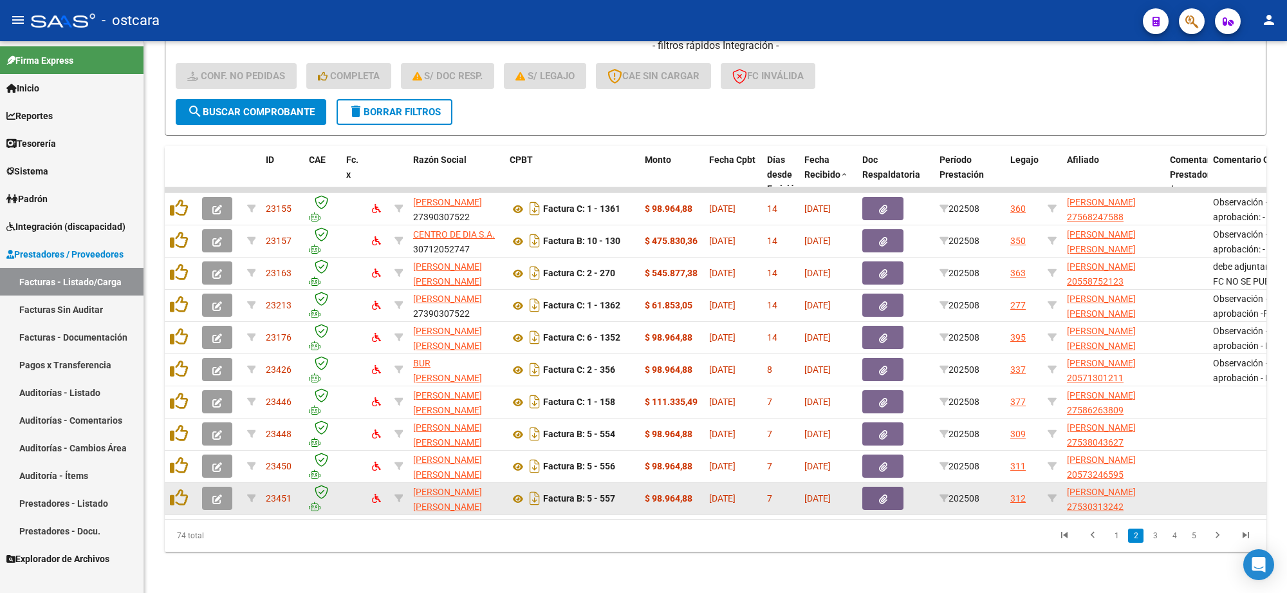
click at [898, 486] on button "button" at bounding box center [882, 497] width 41 height 23
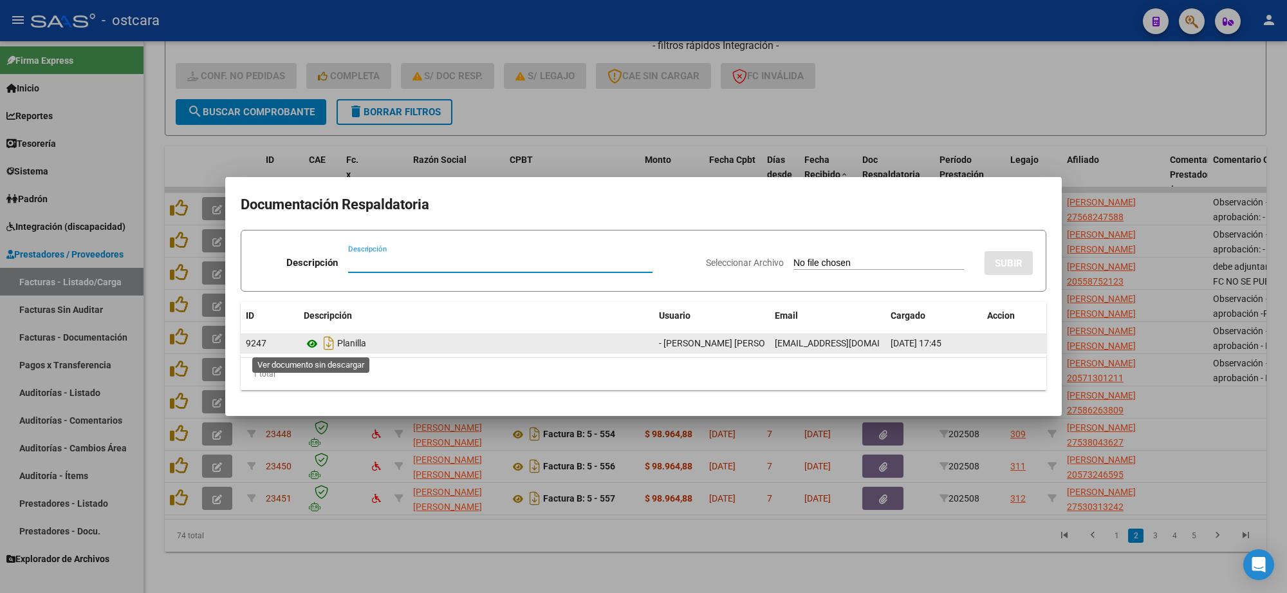
click at [306, 346] on icon at bounding box center [312, 343] width 17 height 15
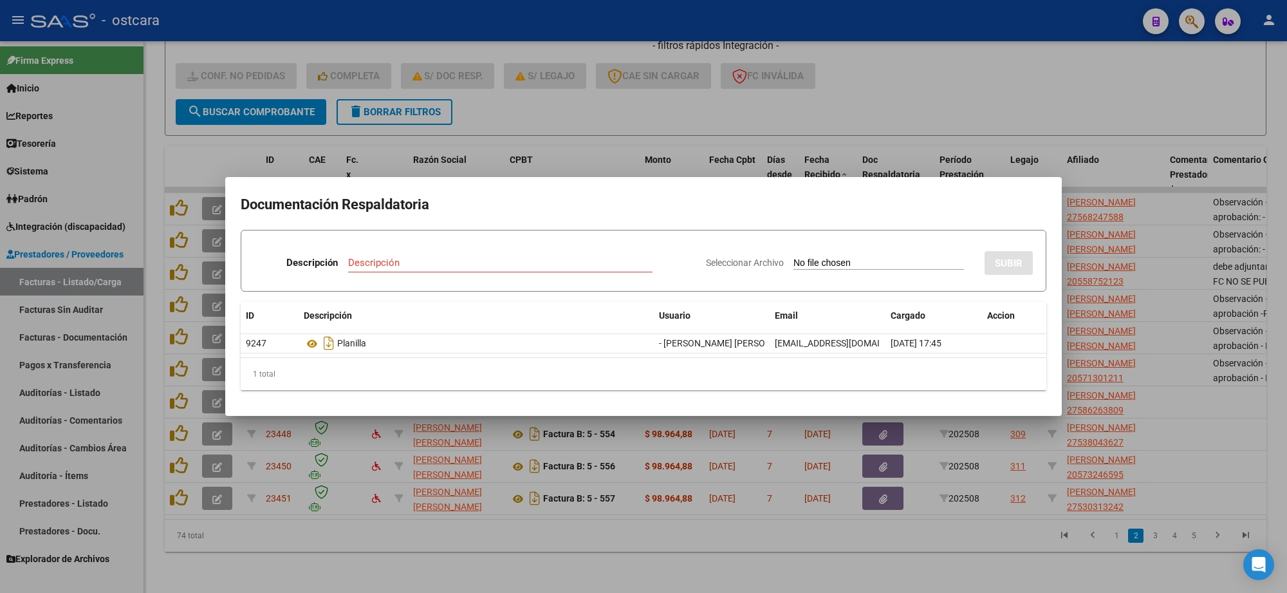
click at [426, 479] on div at bounding box center [643, 296] width 1287 height 593
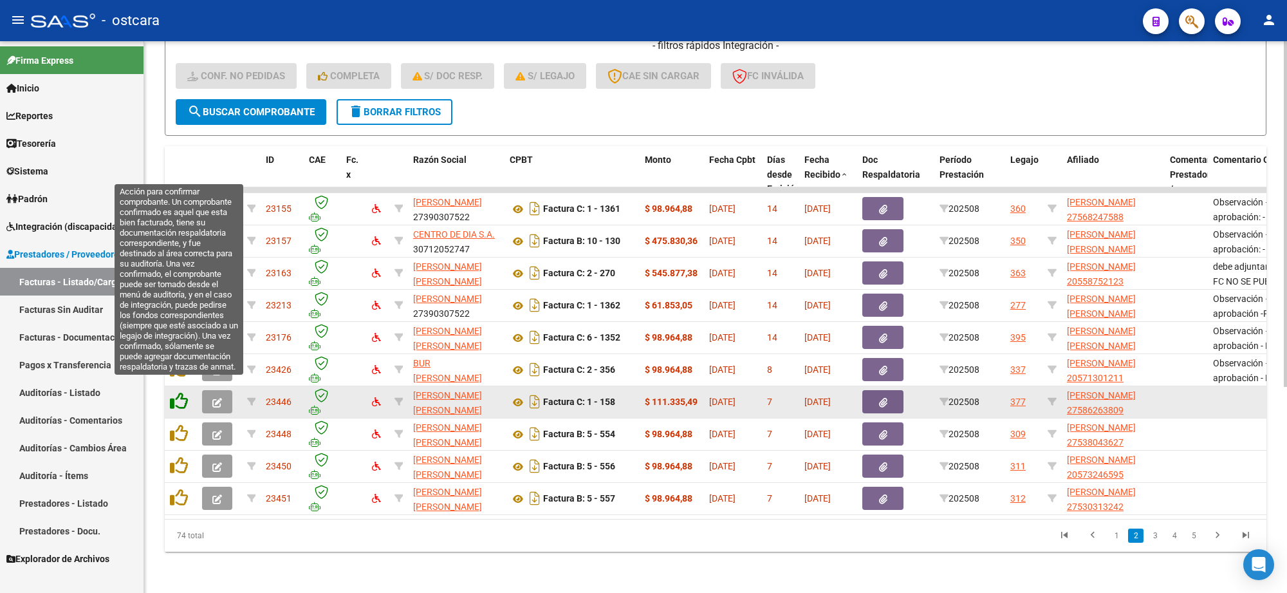
click at [180, 392] on icon at bounding box center [179, 401] width 18 height 18
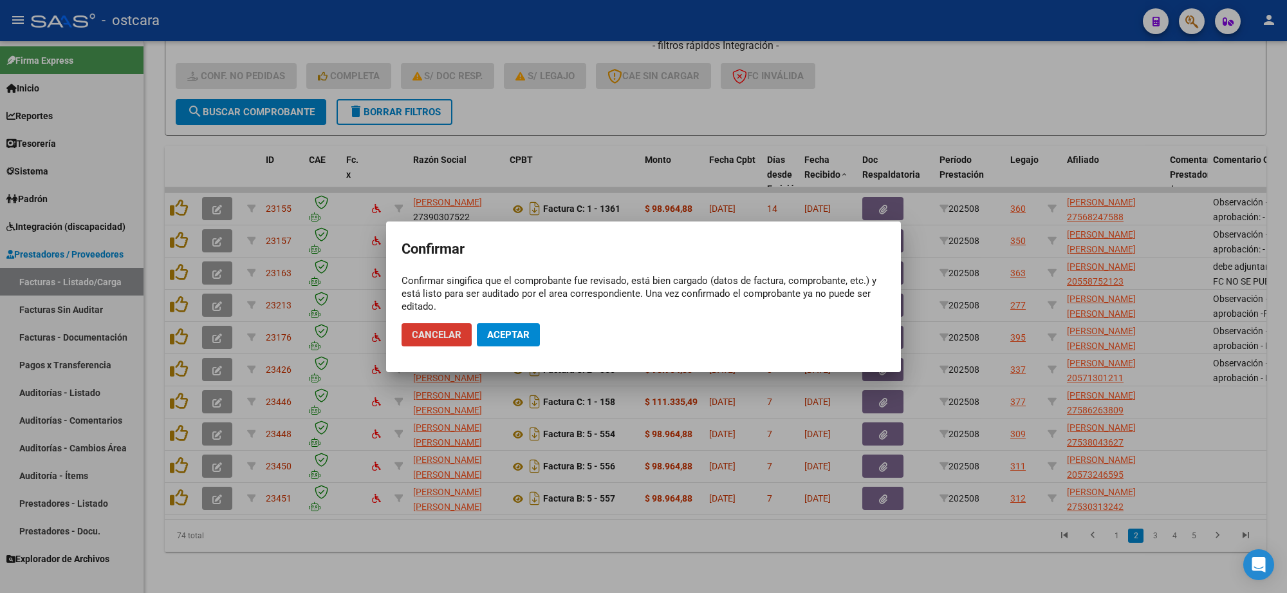
click at [523, 333] on span "Aceptar" at bounding box center [508, 335] width 42 height 12
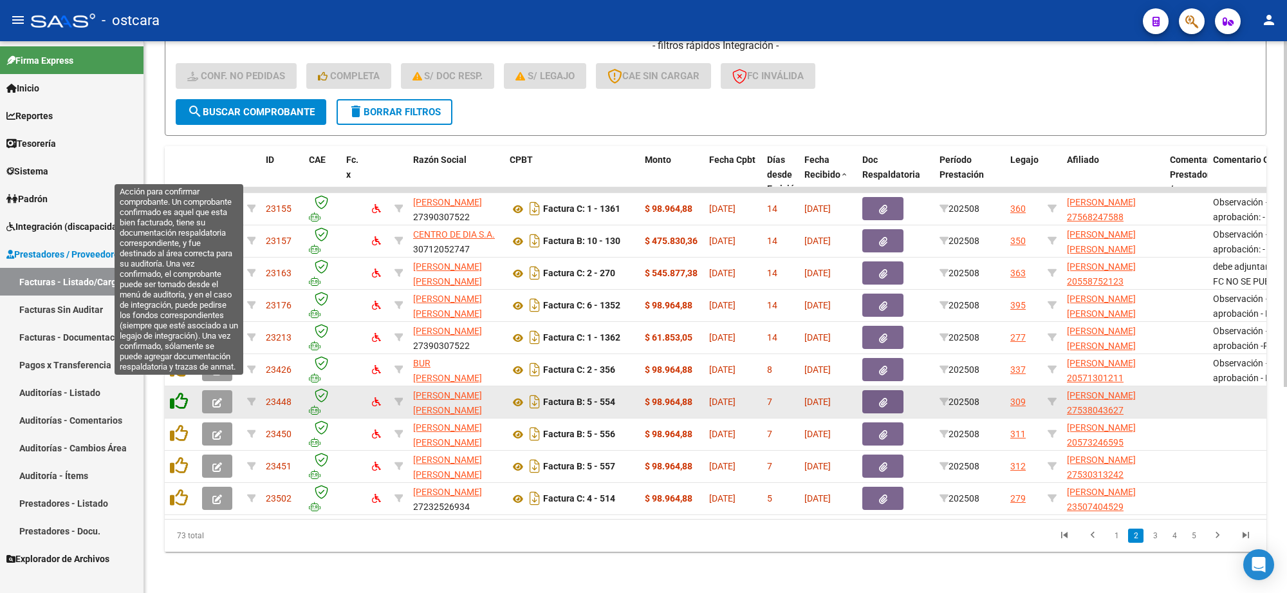
click at [177, 392] on icon at bounding box center [179, 401] width 18 height 18
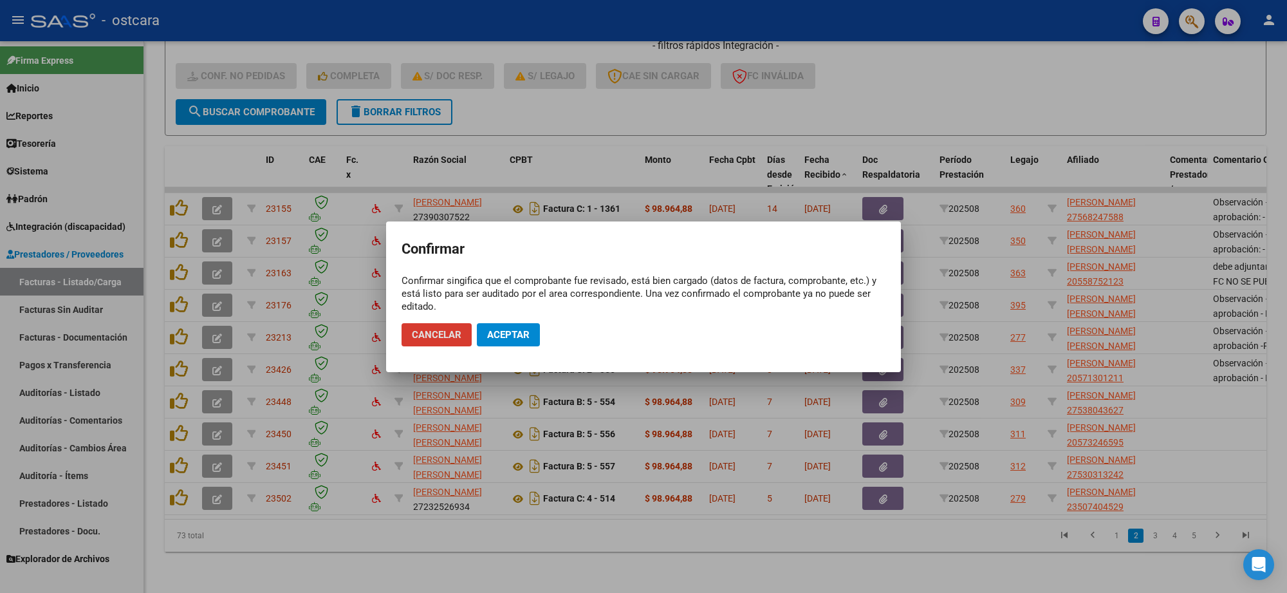
click at [509, 331] on span "Aceptar" at bounding box center [508, 335] width 42 height 12
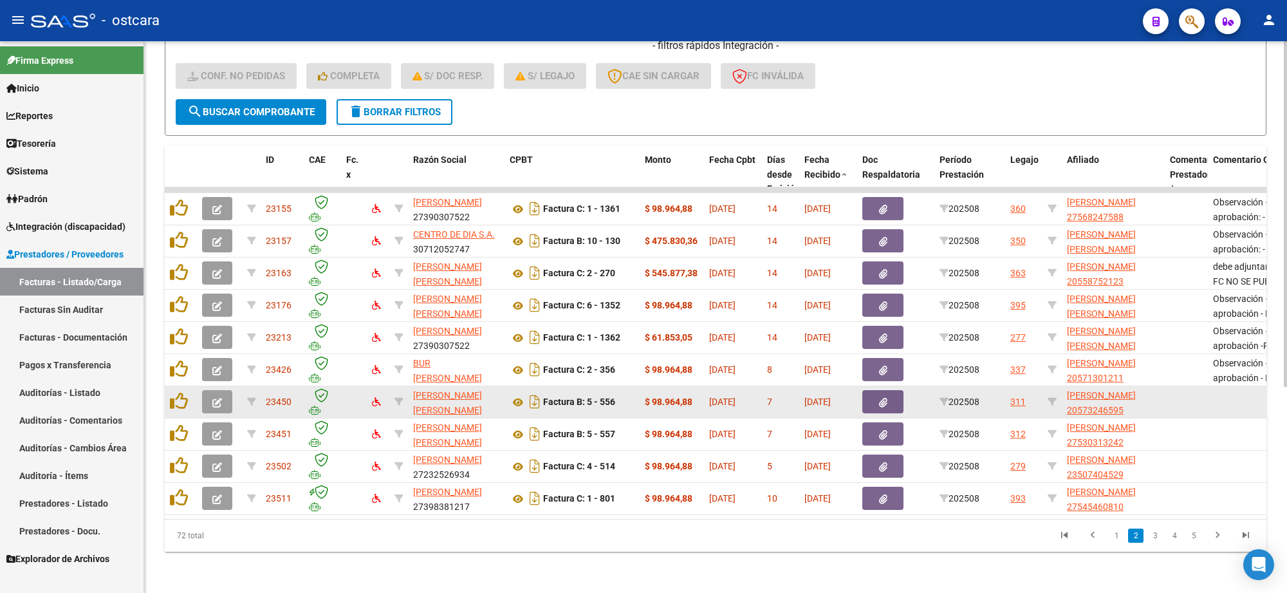
click at [222, 390] on button "button" at bounding box center [217, 401] width 30 height 23
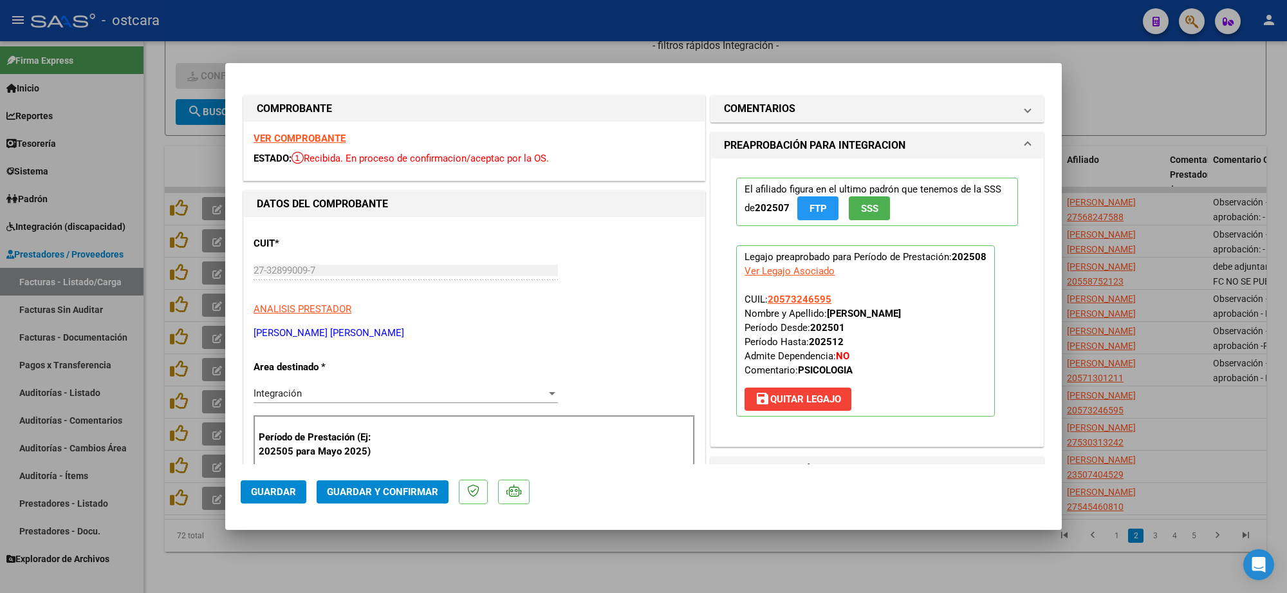
scroll to position [402, 0]
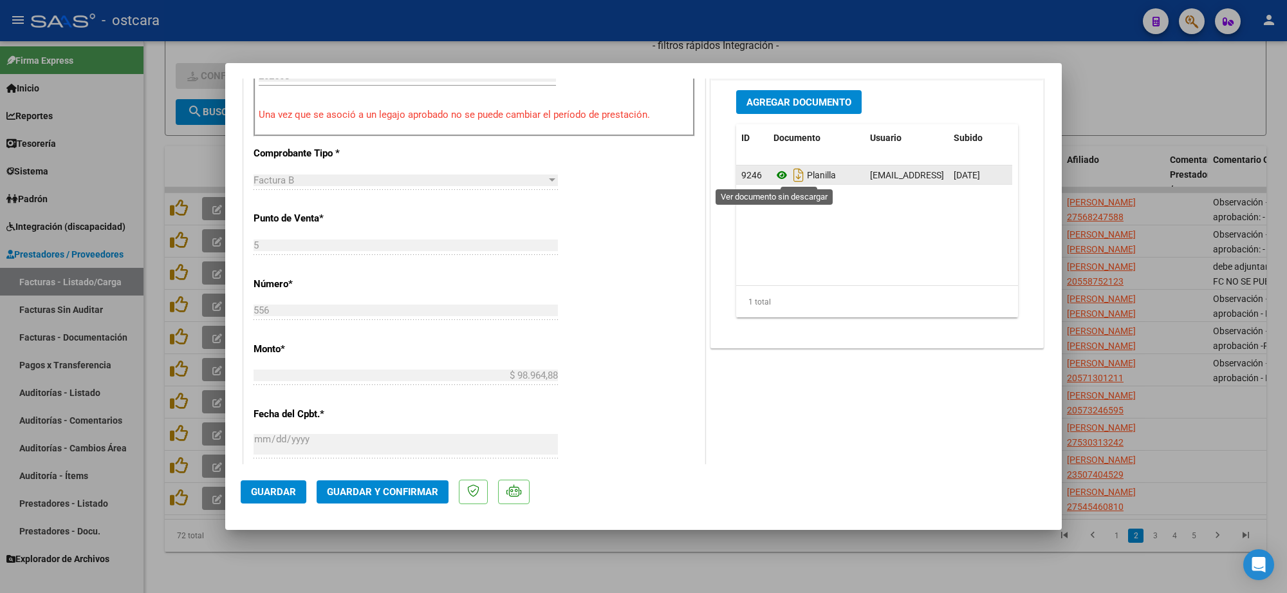
click at [774, 179] on icon at bounding box center [781, 174] width 17 height 15
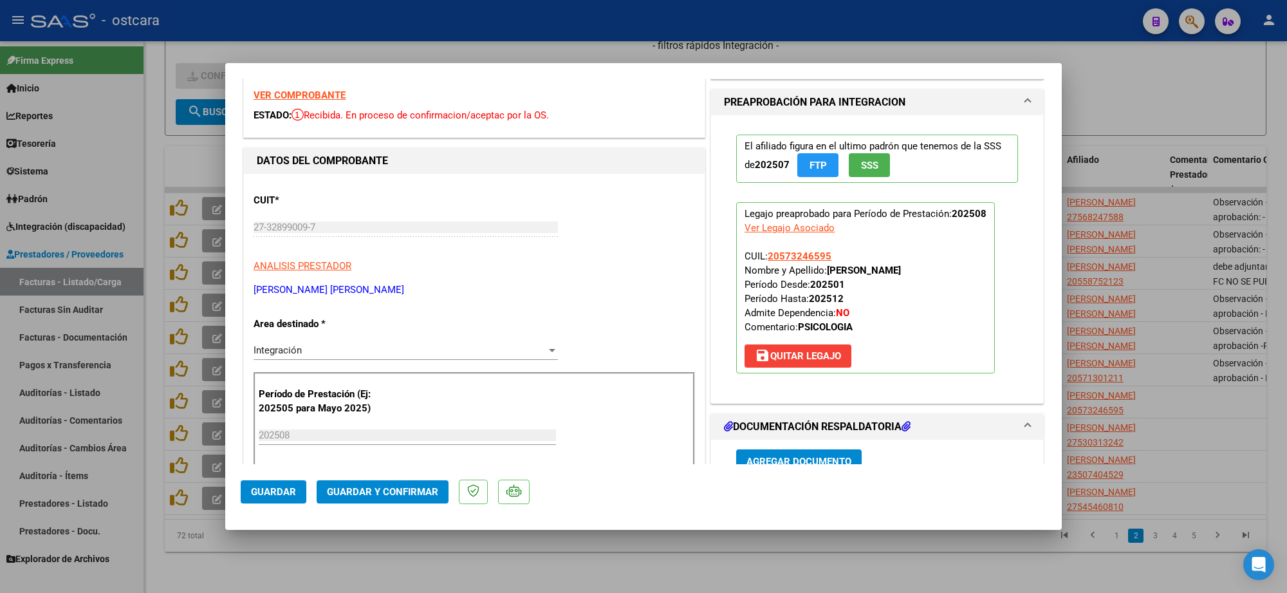
scroll to position [0, 0]
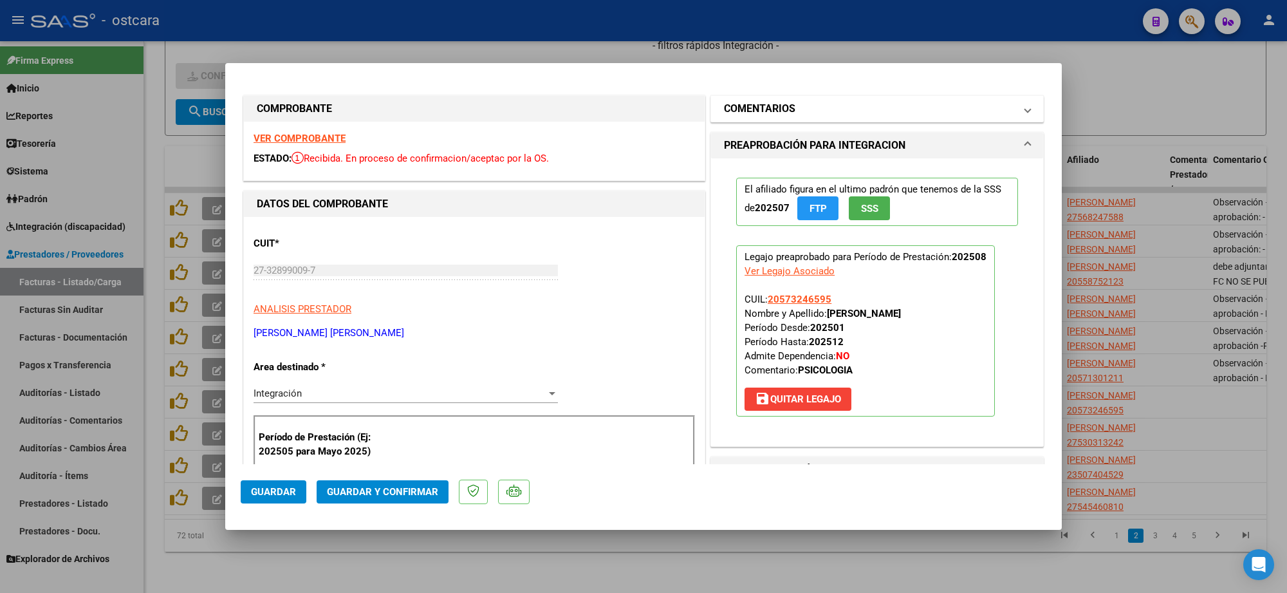
click at [824, 120] on mat-expansion-panel-header "COMENTARIOS" at bounding box center [877, 109] width 332 height 26
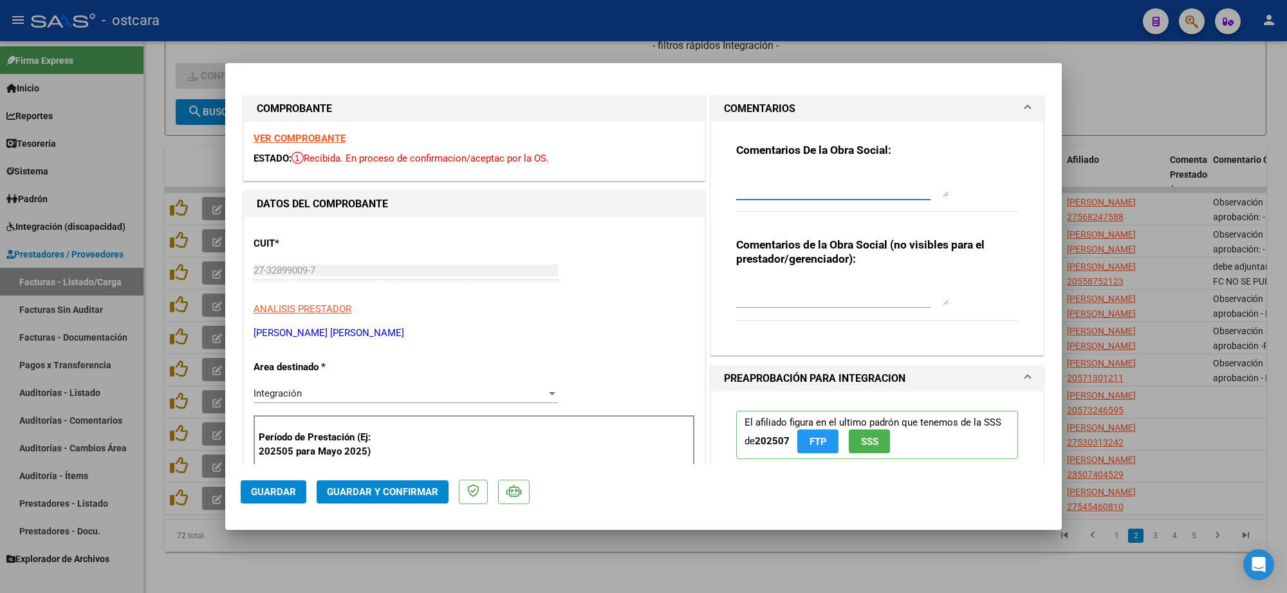
drag, startPoint x: 814, startPoint y: 185, endPoint x: 813, endPoint y: 211, distance: 25.8
click at [814, 187] on textarea at bounding box center [842, 184] width 212 height 26
paste textarea "Recordar indicar vinculo del firmante en las planillas de asistencia. Se recuer…"
type textarea "Recordar indicar vinculo del firmante en las planillas de asistencia. Se recuer…"
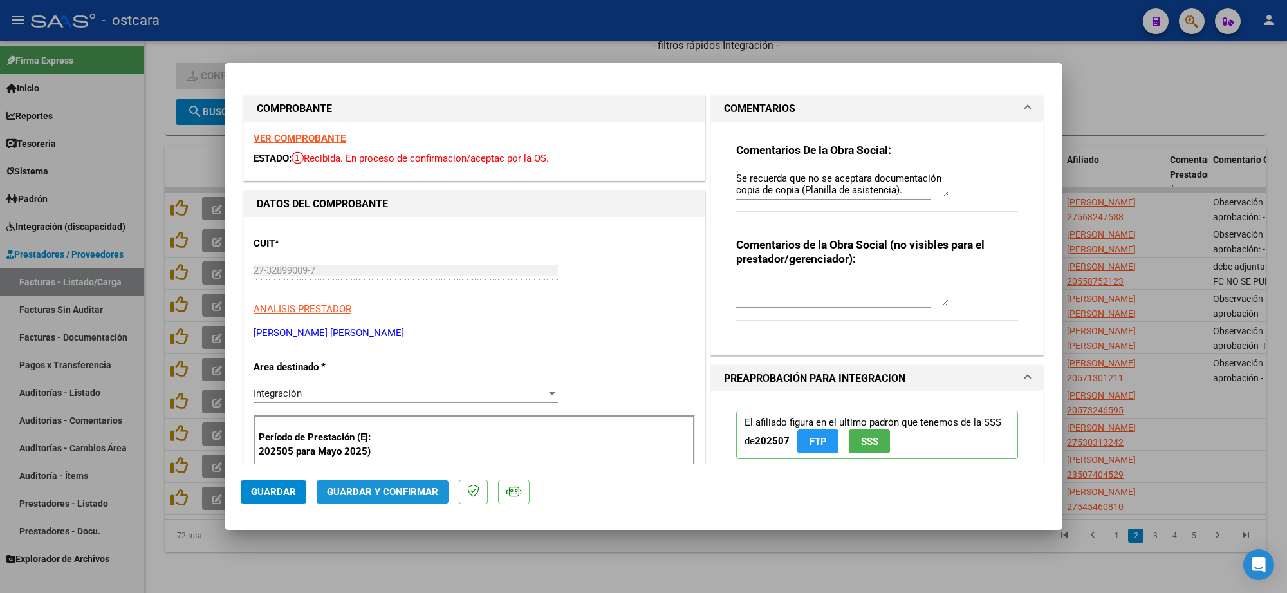
click at [386, 491] on span "Guardar y Confirmar" at bounding box center [382, 492] width 111 height 12
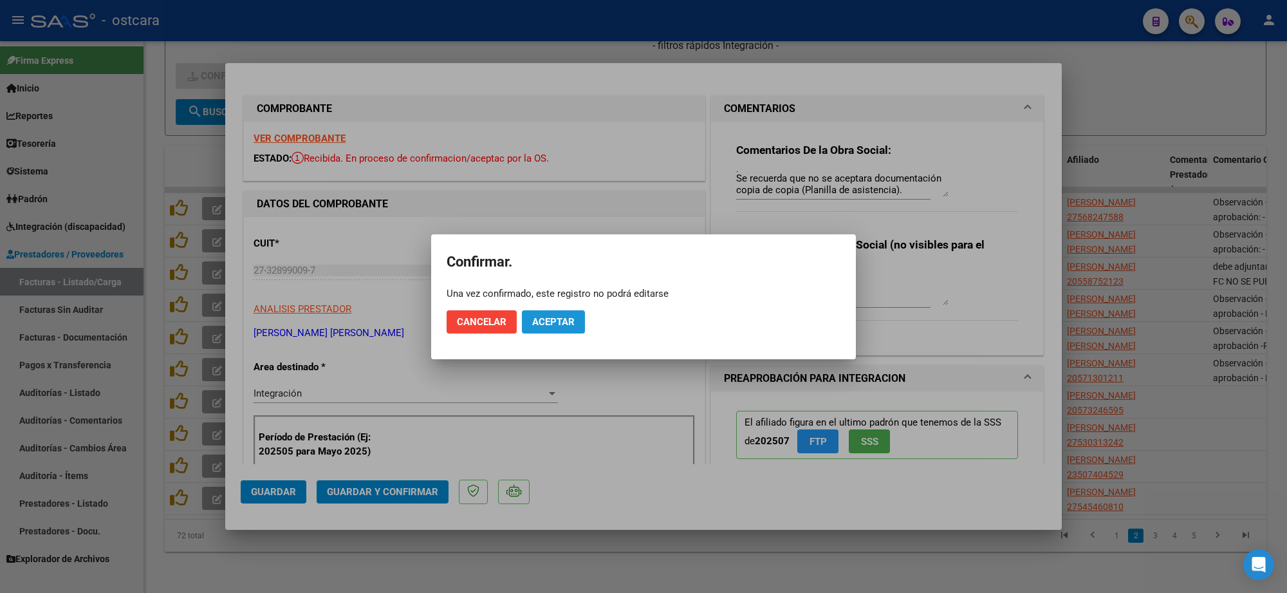
click at [571, 317] on span "Aceptar" at bounding box center [553, 322] width 42 height 12
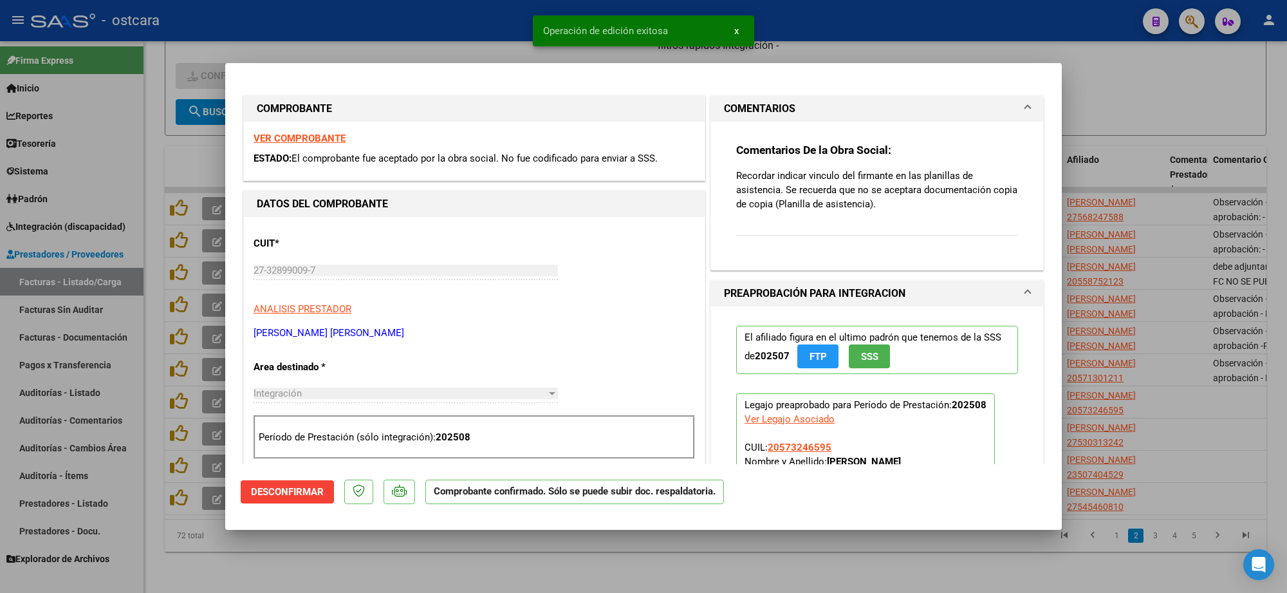
click at [1097, 207] on div at bounding box center [643, 296] width 1287 height 593
type input "$ 0,00"
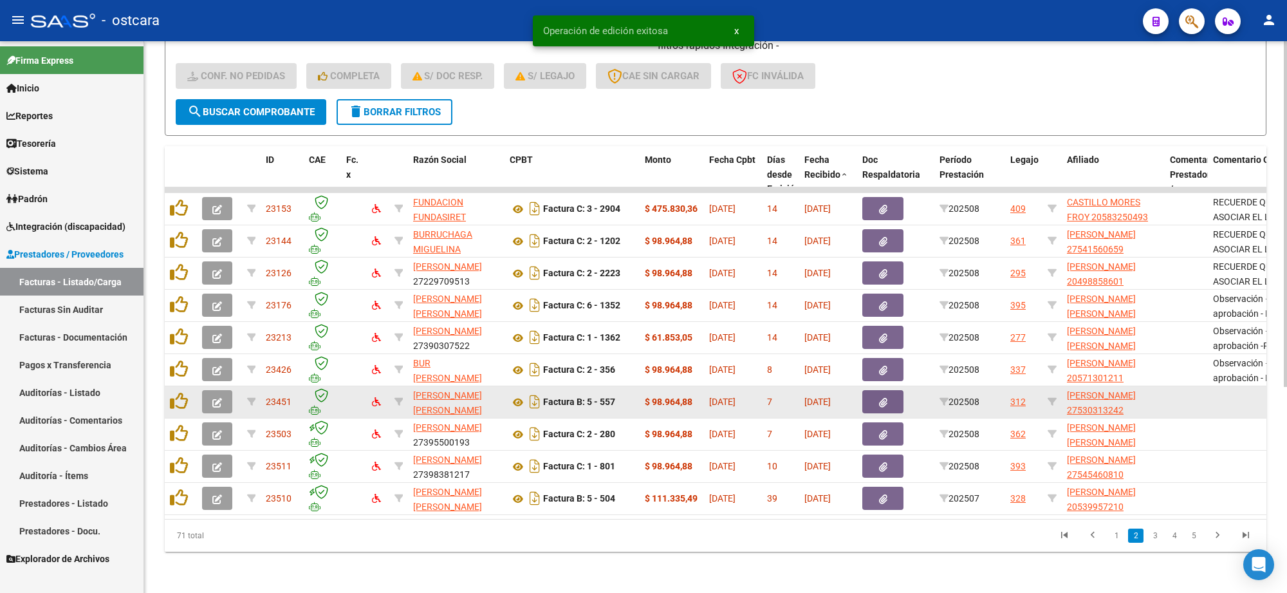
click at [217, 398] on icon "button" at bounding box center [217, 403] width 10 height 10
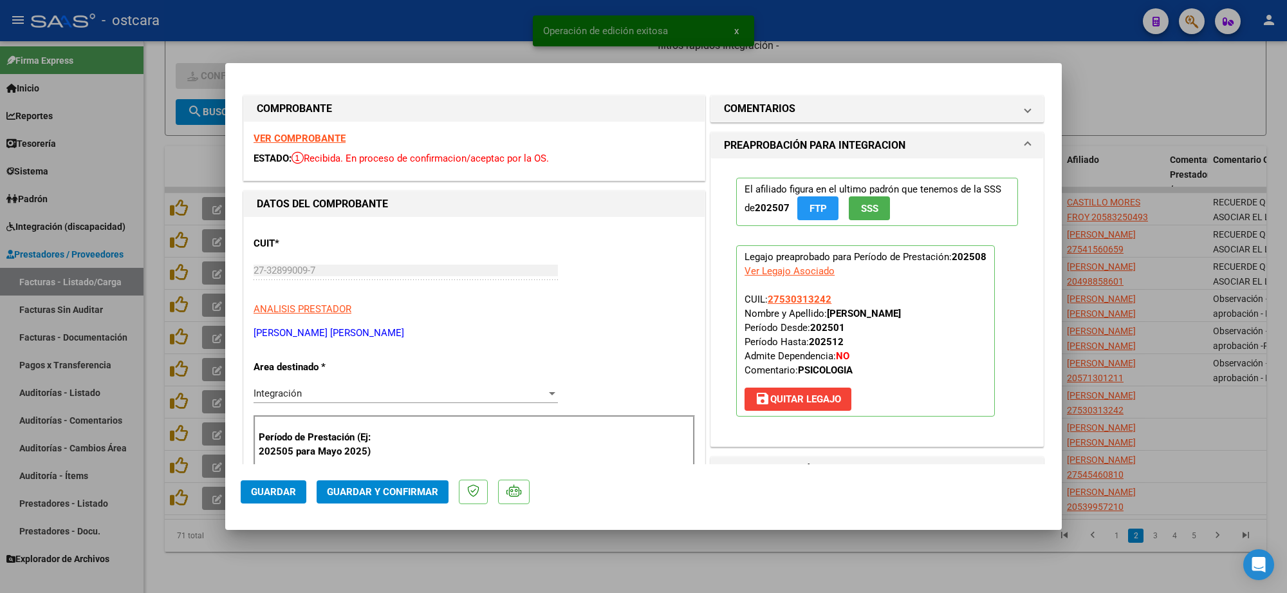
click at [322, 139] on strong "VER COMPROBANTE" at bounding box center [299, 139] width 92 height 12
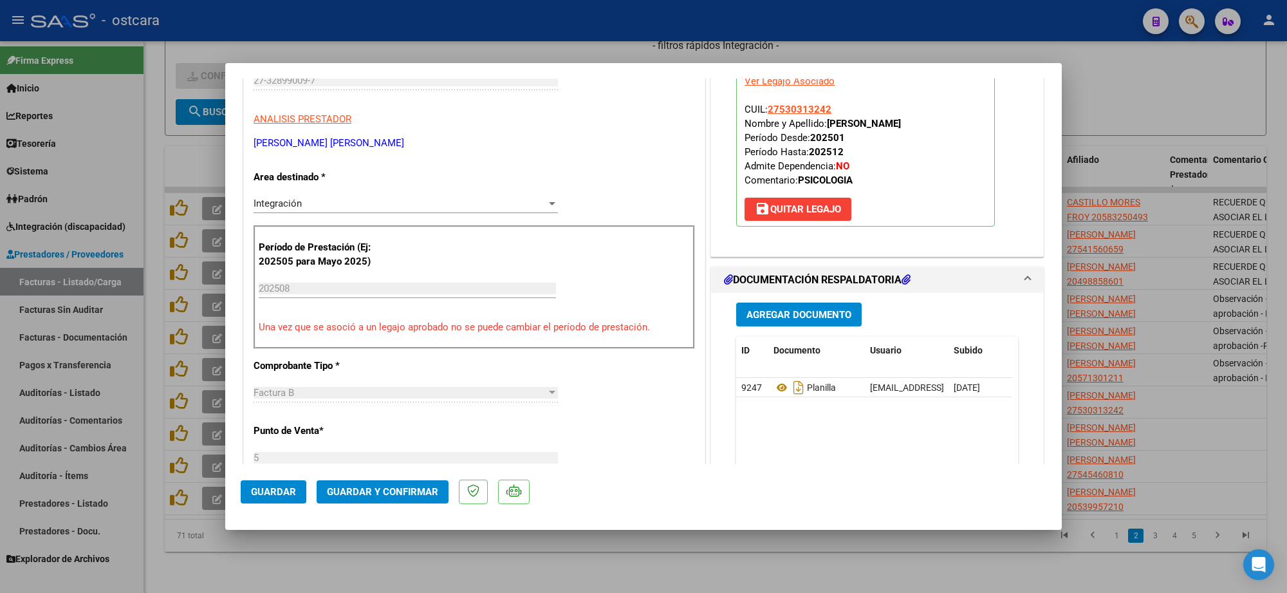
scroll to position [241, 0]
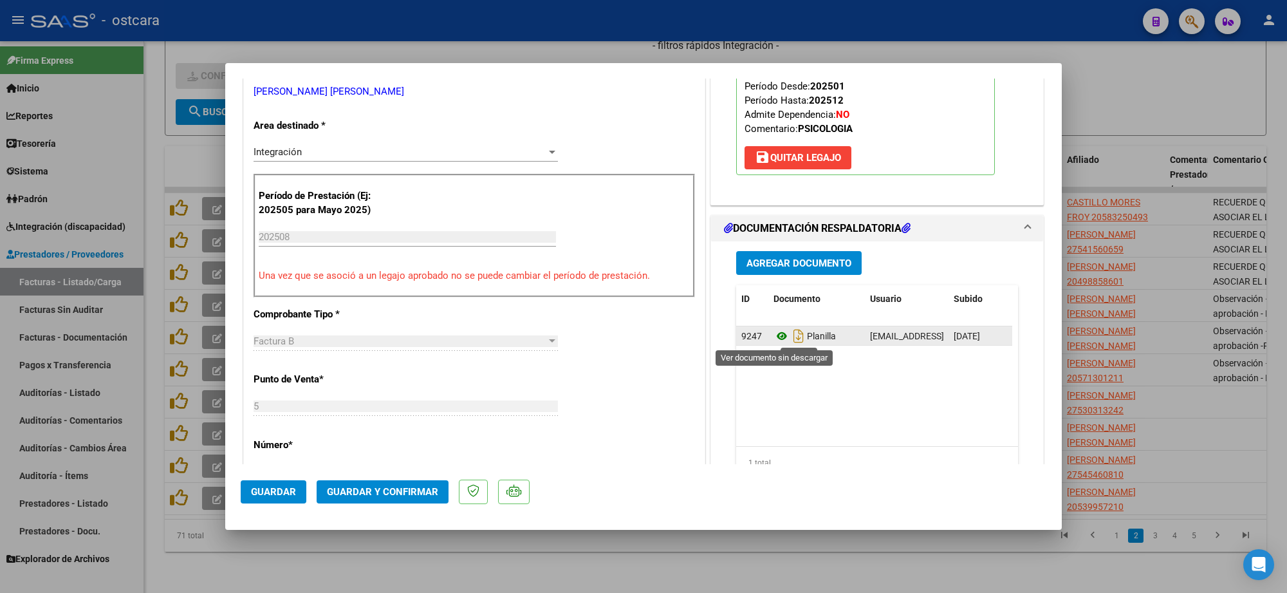
click at [777, 338] on icon at bounding box center [781, 335] width 17 height 15
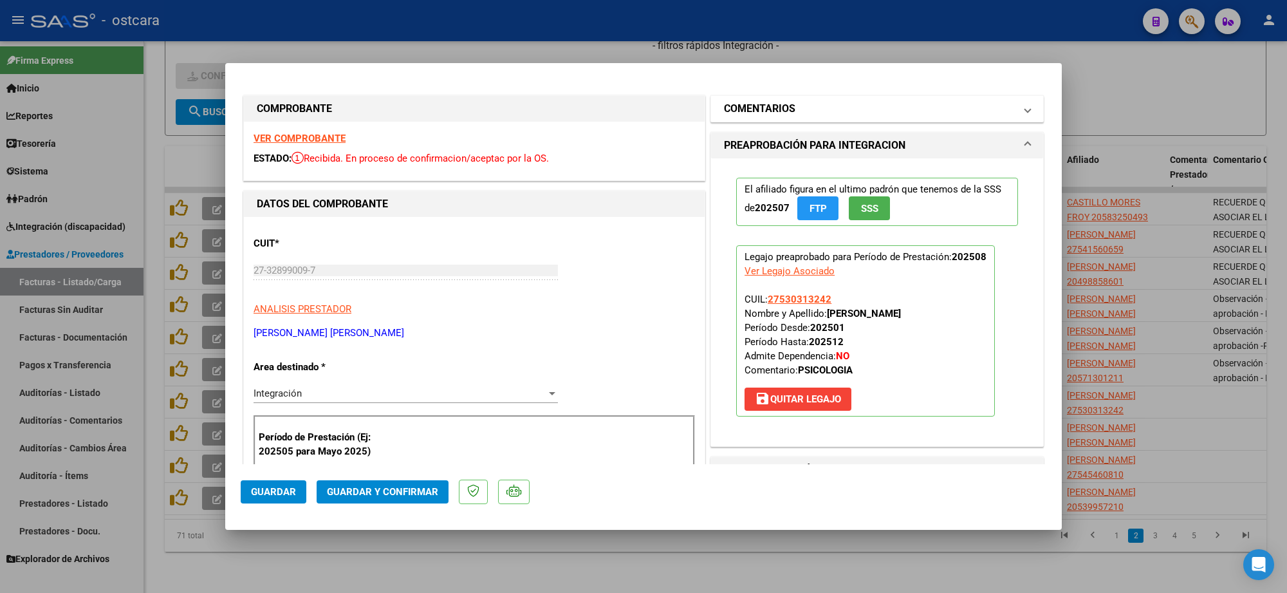
click at [816, 101] on mat-panel-title "COMENTARIOS" at bounding box center [869, 108] width 291 height 15
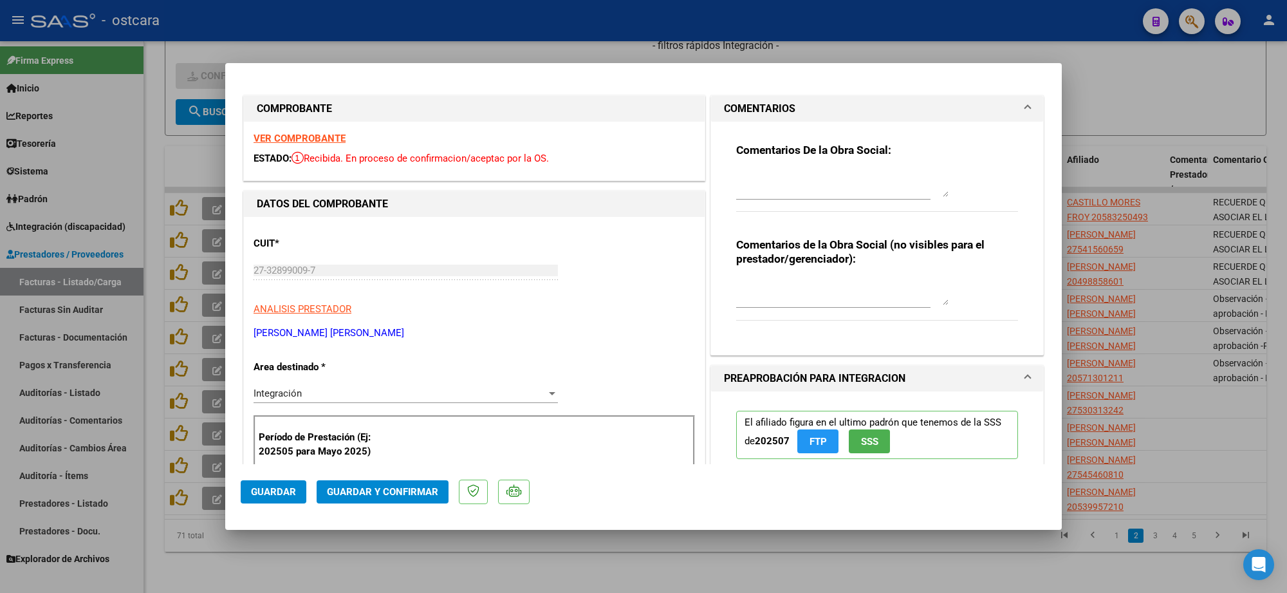
click at [819, 183] on textarea at bounding box center [842, 184] width 212 height 26
paste textarea "Recordar indicar vinculo del firmante en las planillas de asistencia. Se recuer…"
type textarea "Recordar indicar vinculo del firmante en las planillas de asistencia. Se recuer…"
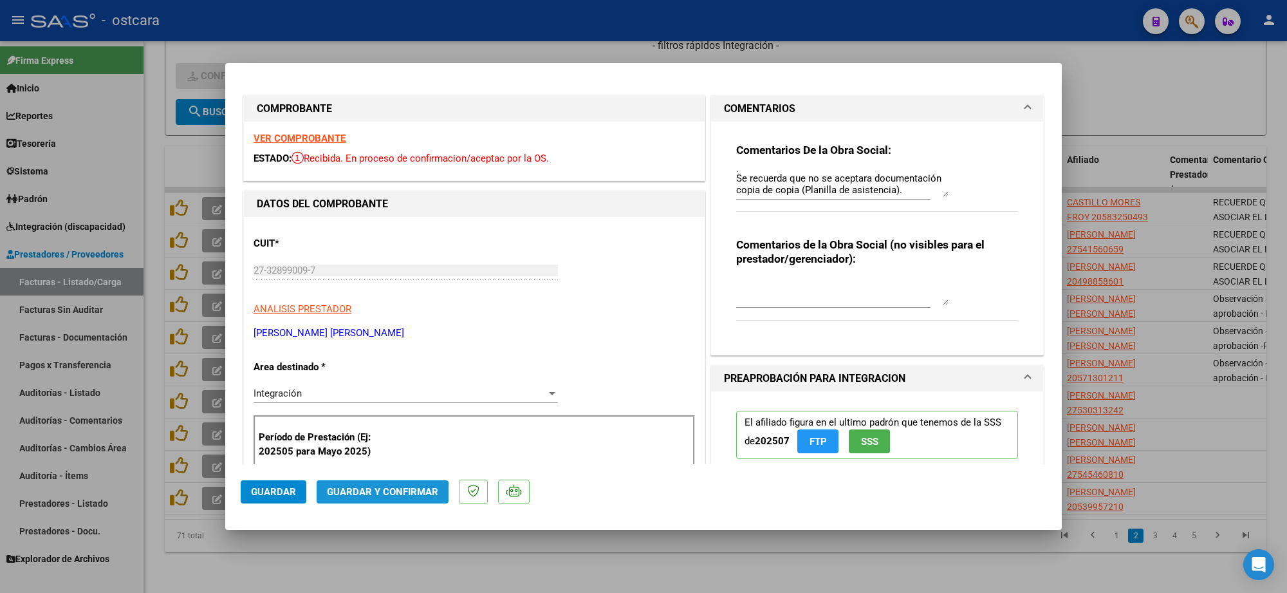
click at [371, 496] on span "Guardar y Confirmar" at bounding box center [382, 492] width 111 height 12
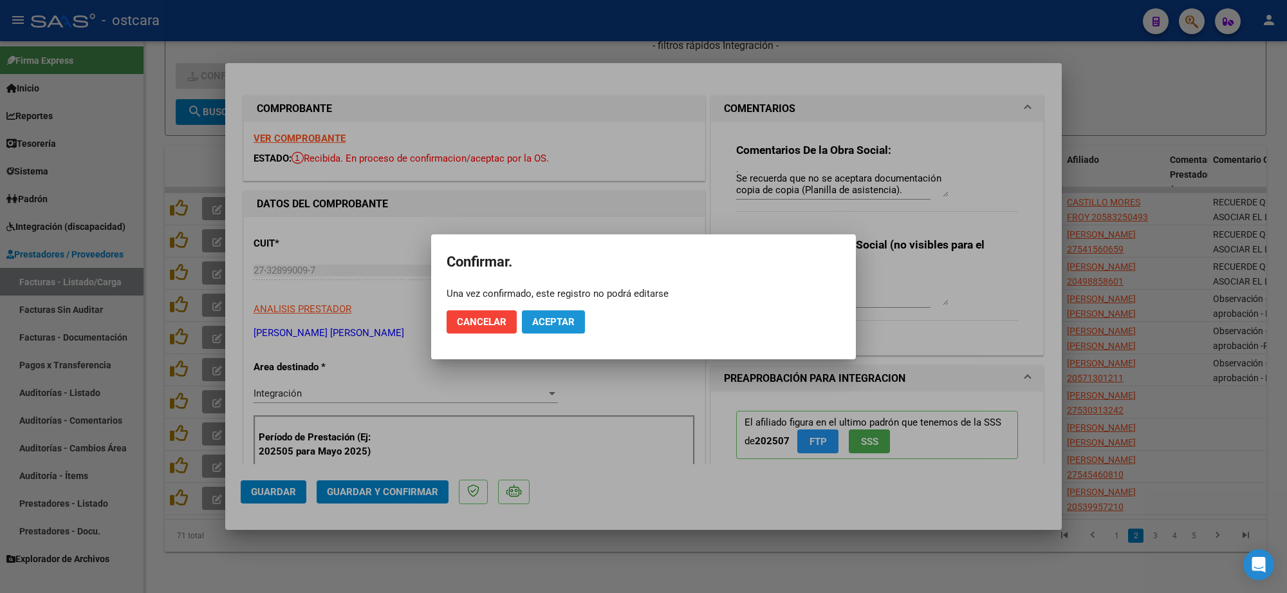
click at [560, 319] on span "Aceptar" at bounding box center [553, 322] width 42 height 12
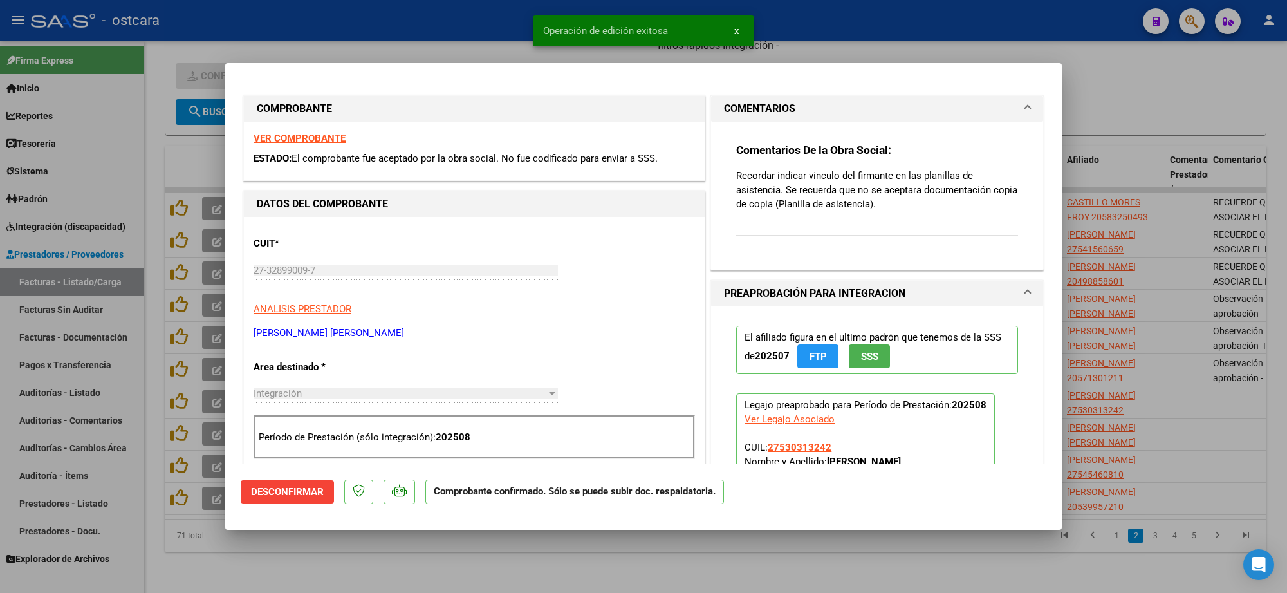
click at [1117, 249] on div at bounding box center [643, 296] width 1287 height 593
type input "$ 0,00"
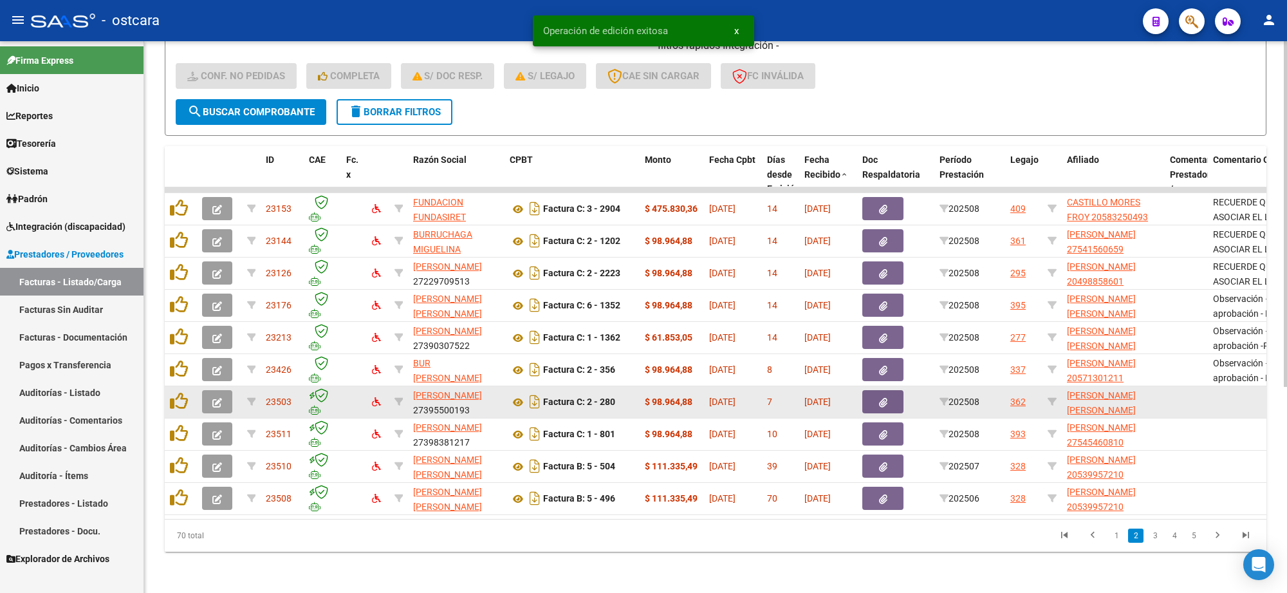
click at [210, 391] on button "button" at bounding box center [217, 401] width 30 height 23
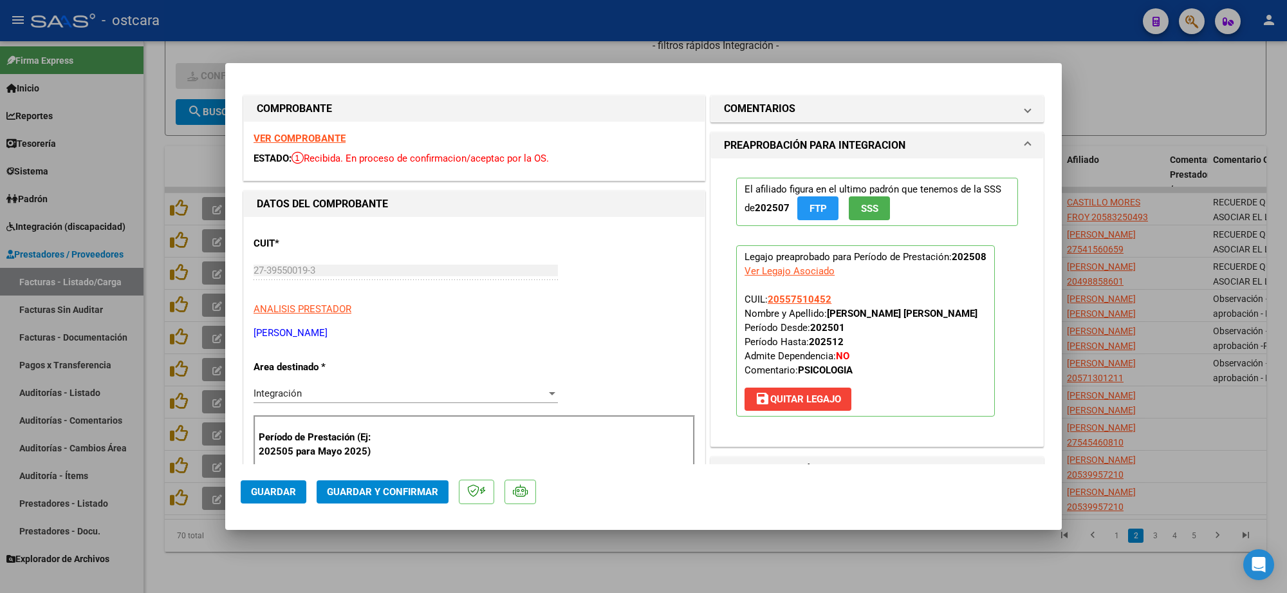
click at [302, 138] on strong "VER COMPROBANTE" at bounding box center [299, 139] width 92 height 12
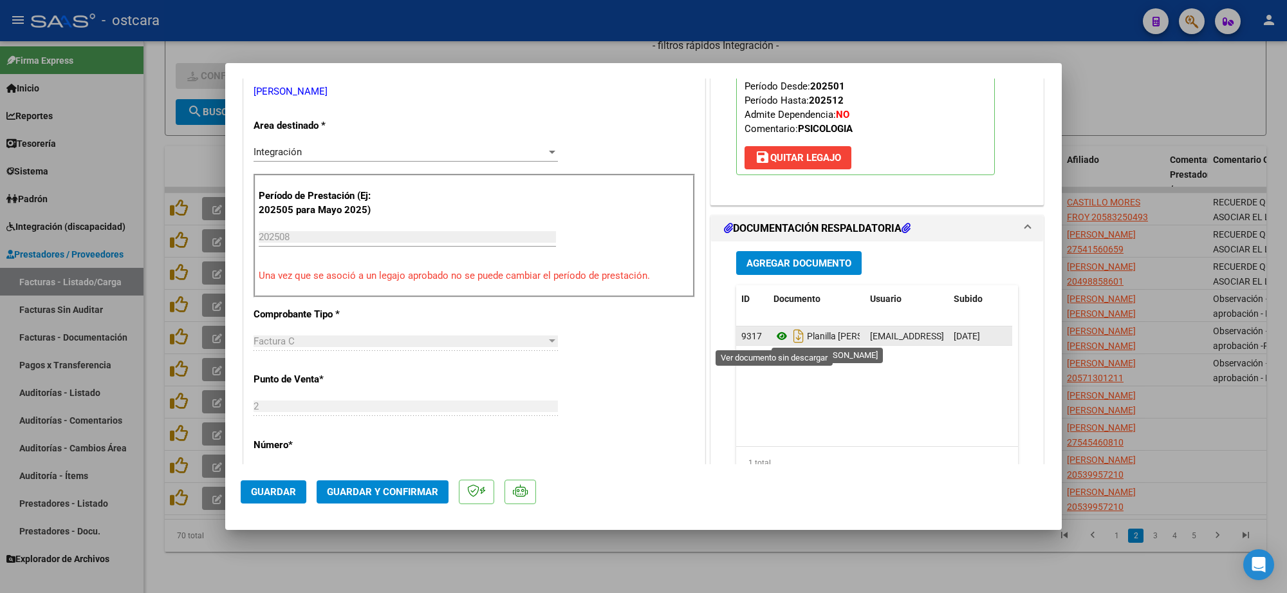
click at [775, 341] on icon at bounding box center [781, 335] width 17 height 15
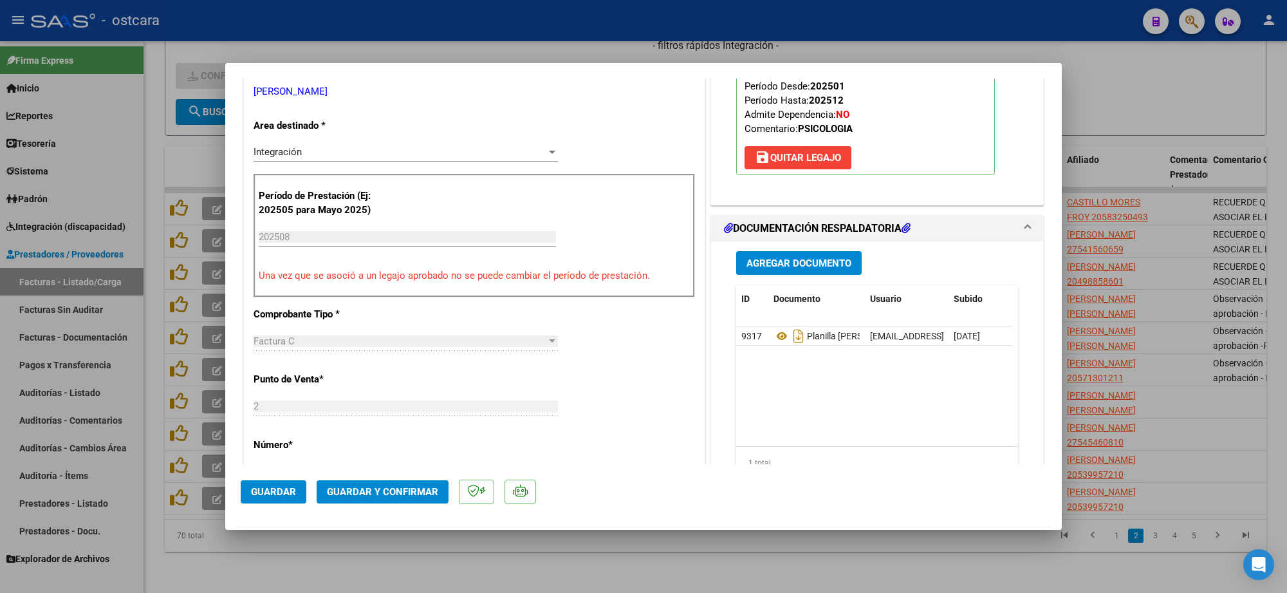
click at [396, 493] on button "Guardar y Confirmar" at bounding box center [383, 491] width 132 height 23
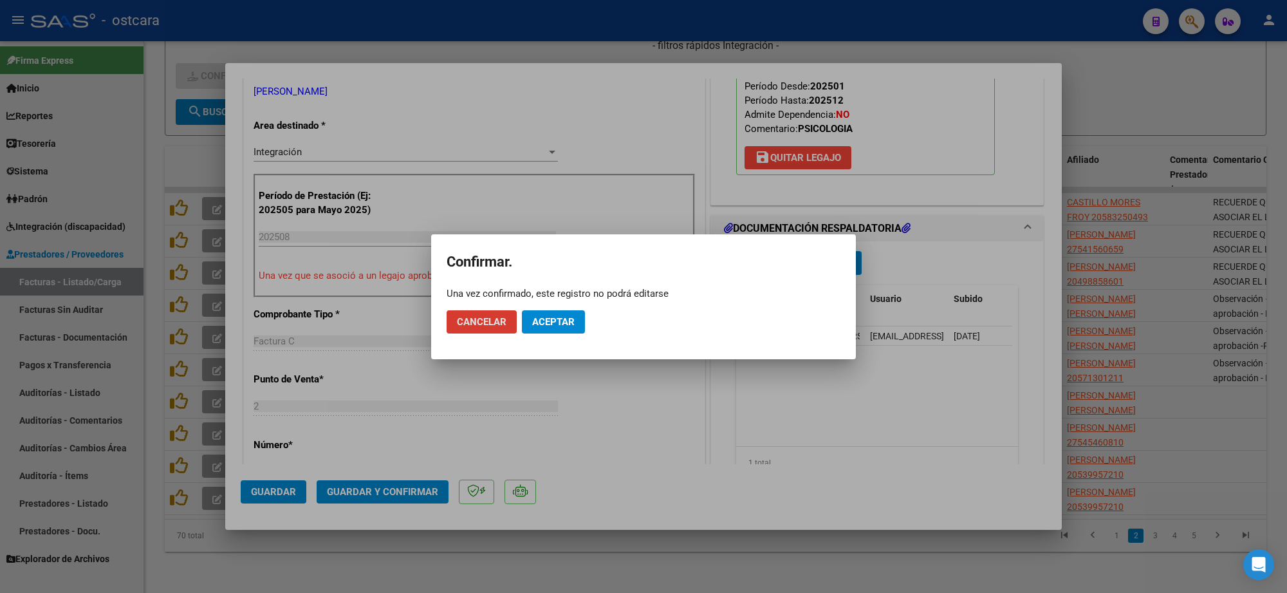
click at [564, 329] on button "Aceptar" at bounding box center [553, 321] width 63 height 23
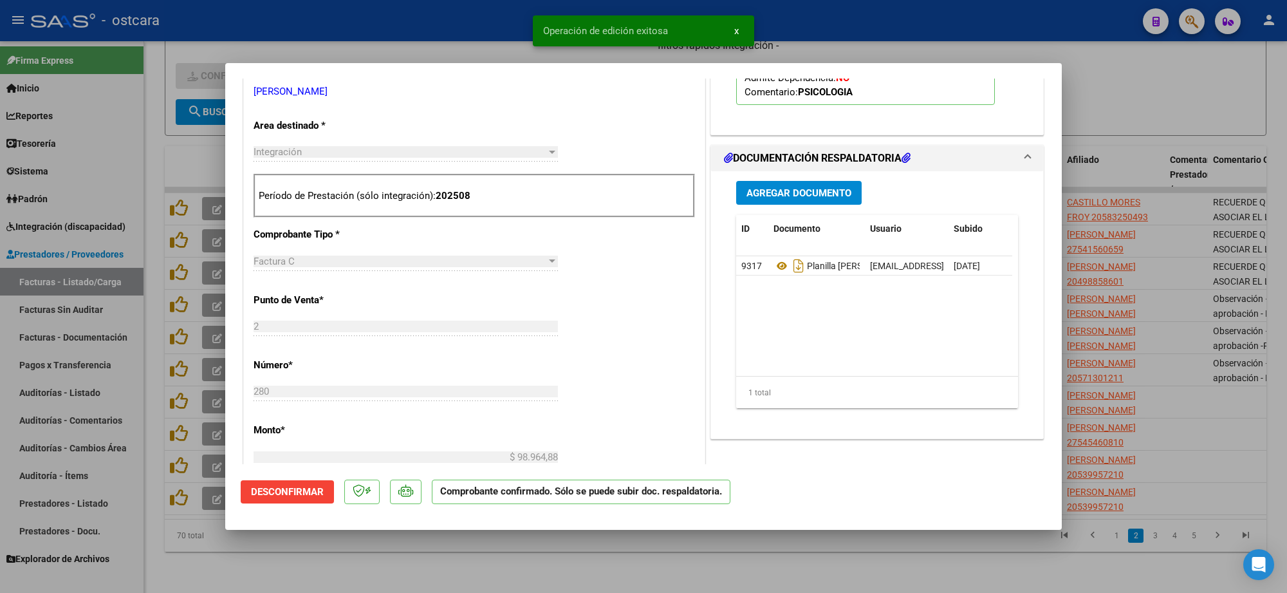
click at [1208, 423] on div at bounding box center [643, 296] width 1287 height 593
type input "$ 0,00"
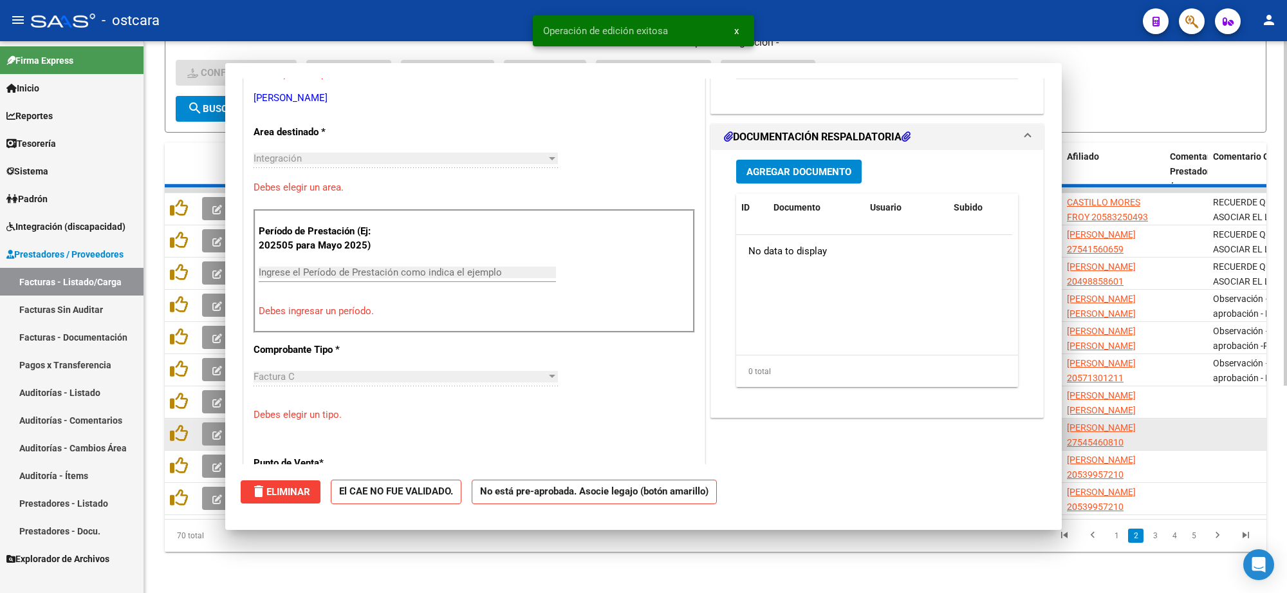
scroll to position [248, 0]
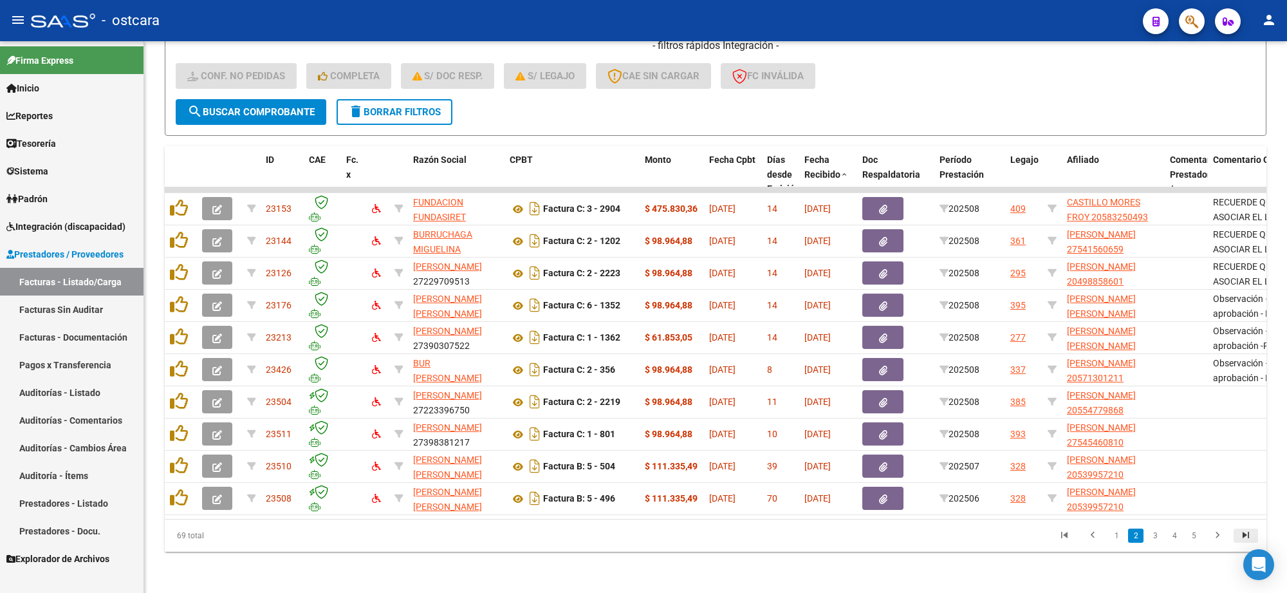
click at [1242, 535] on icon "go to last page" at bounding box center [1245, 536] width 17 height 15
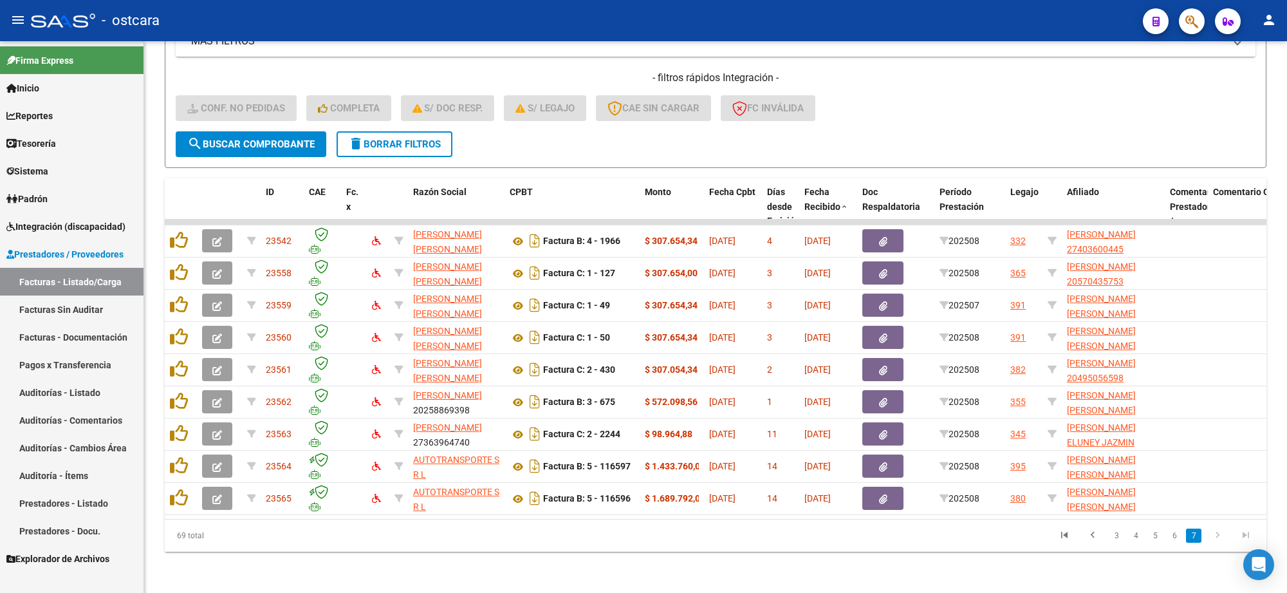
scroll to position [296, 0]
click at [1152, 535] on link "5" at bounding box center [1154, 535] width 15 height 14
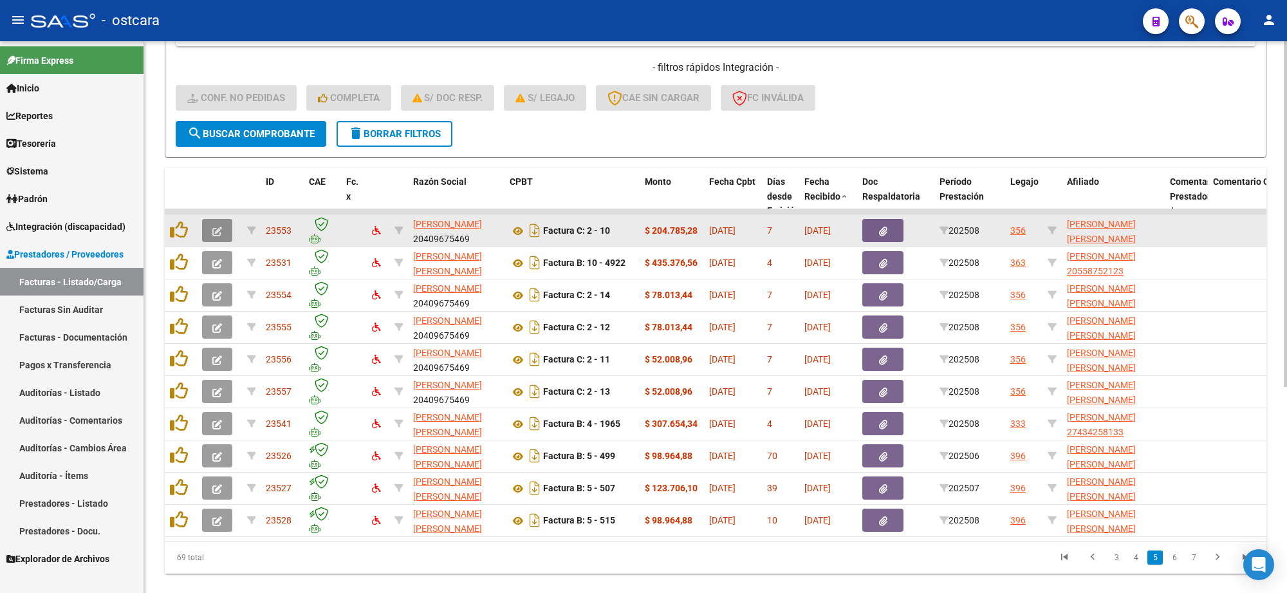
click at [214, 230] on icon "button" at bounding box center [217, 231] width 10 height 10
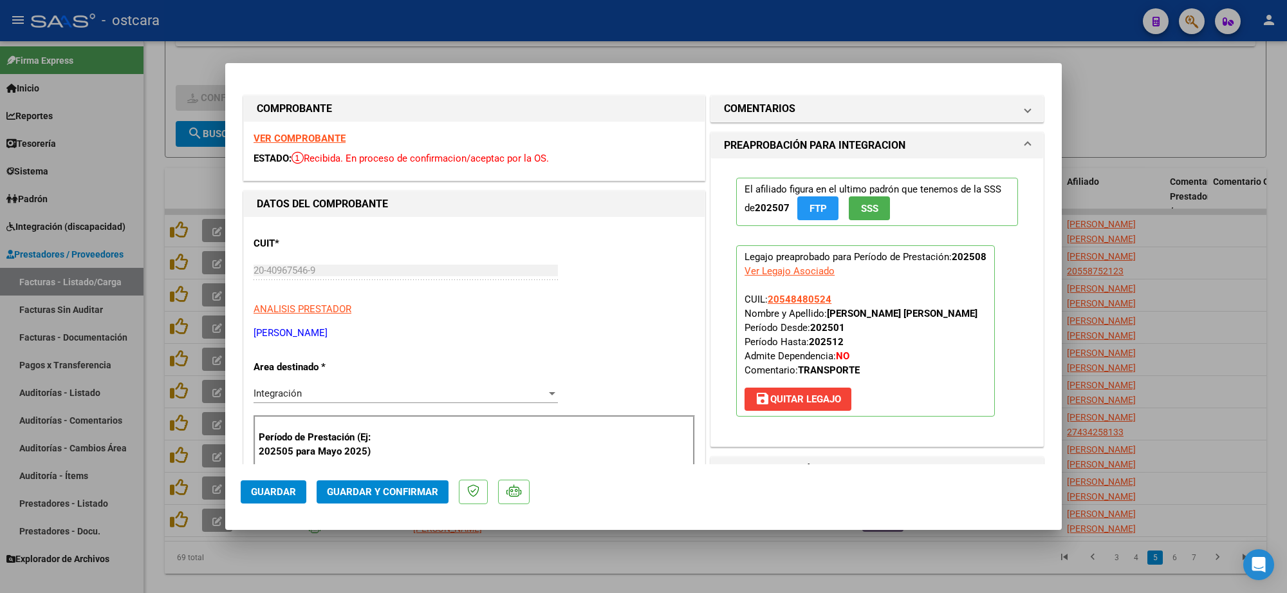
click at [309, 133] on strong "VER COMPROBANTE" at bounding box center [299, 139] width 92 height 12
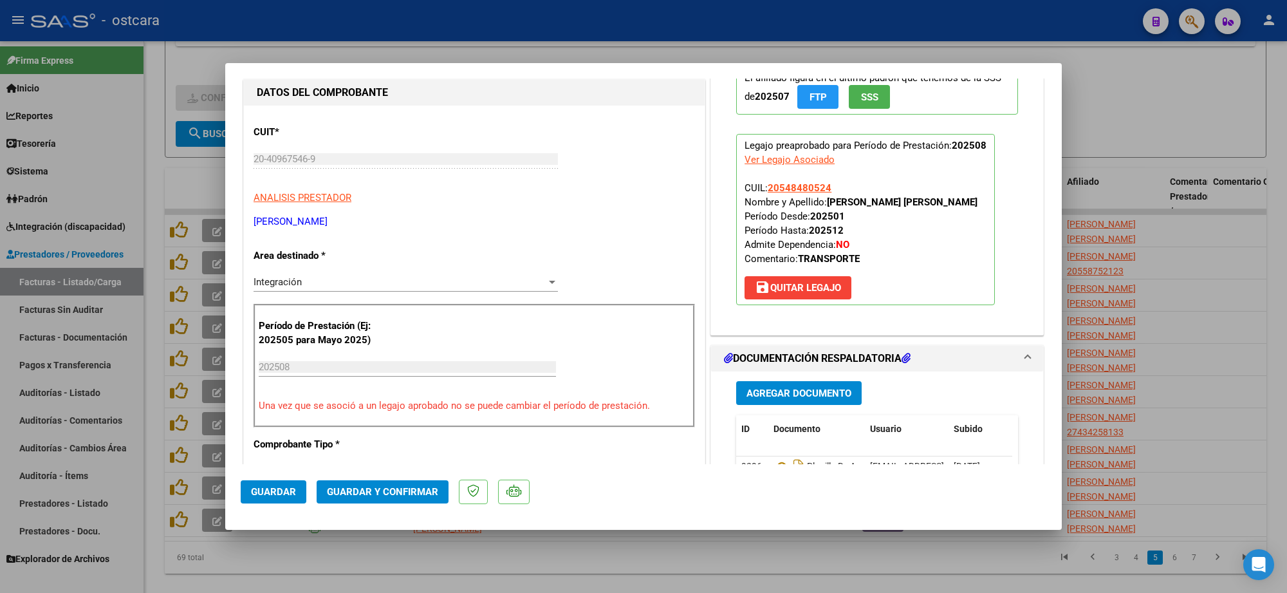
scroll to position [241, 0]
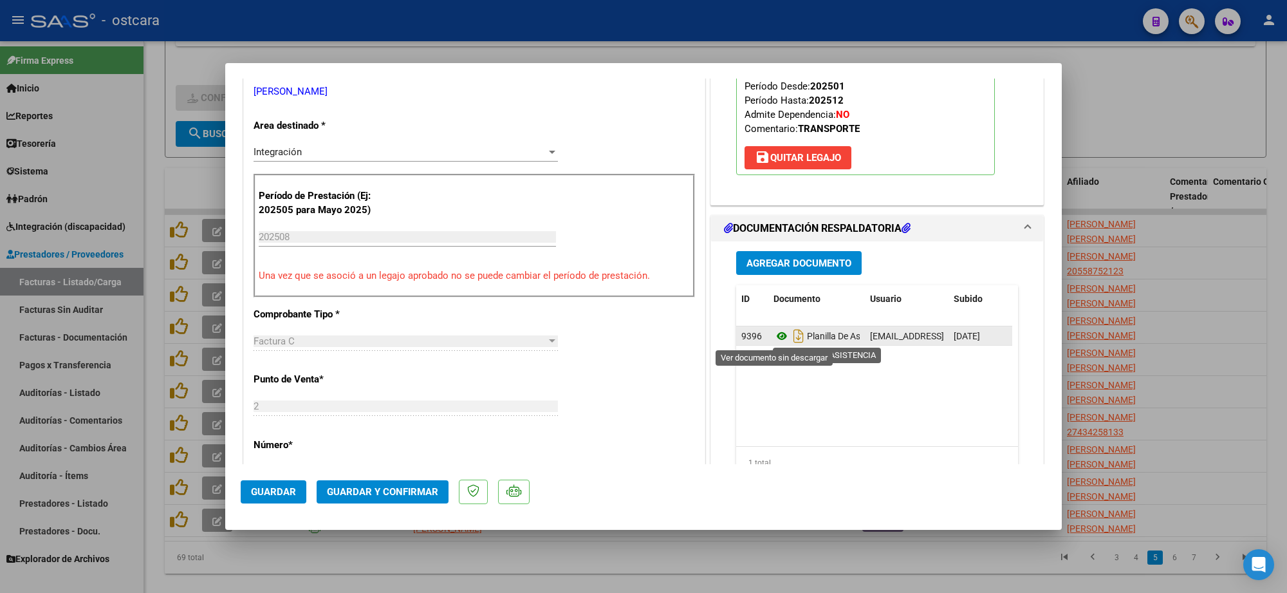
click at [774, 336] on icon at bounding box center [781, 335] width 17 height 15
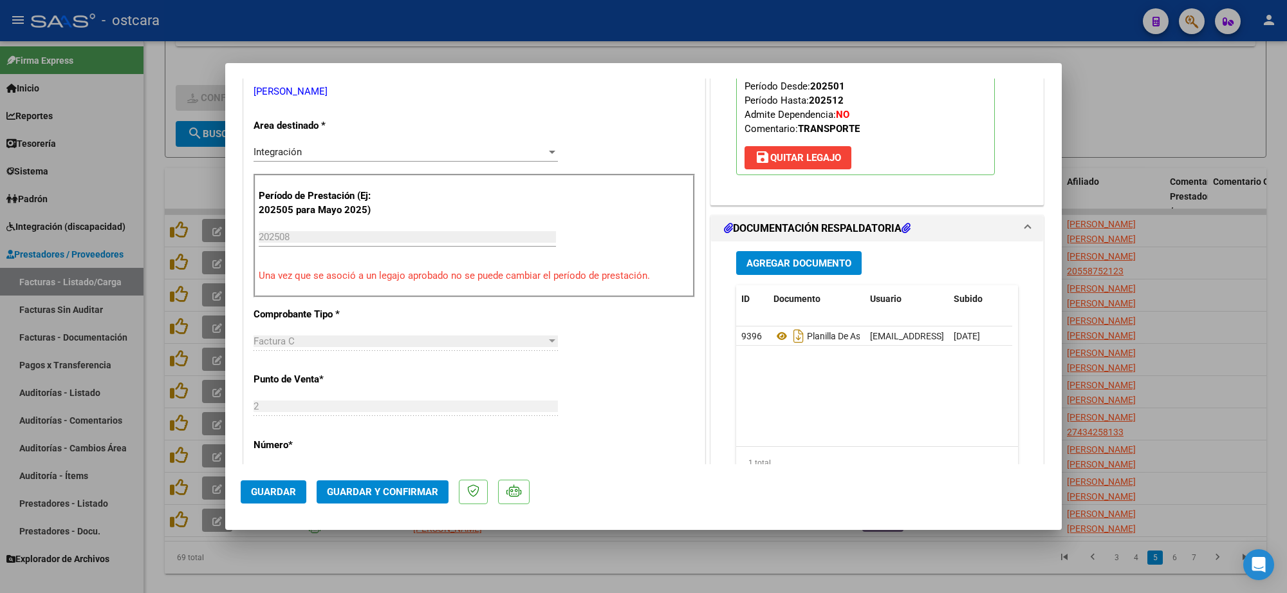
click at [412, 488] on span "Guardar y Confirmar" at bounding box center [382, 492] width 111 height 12
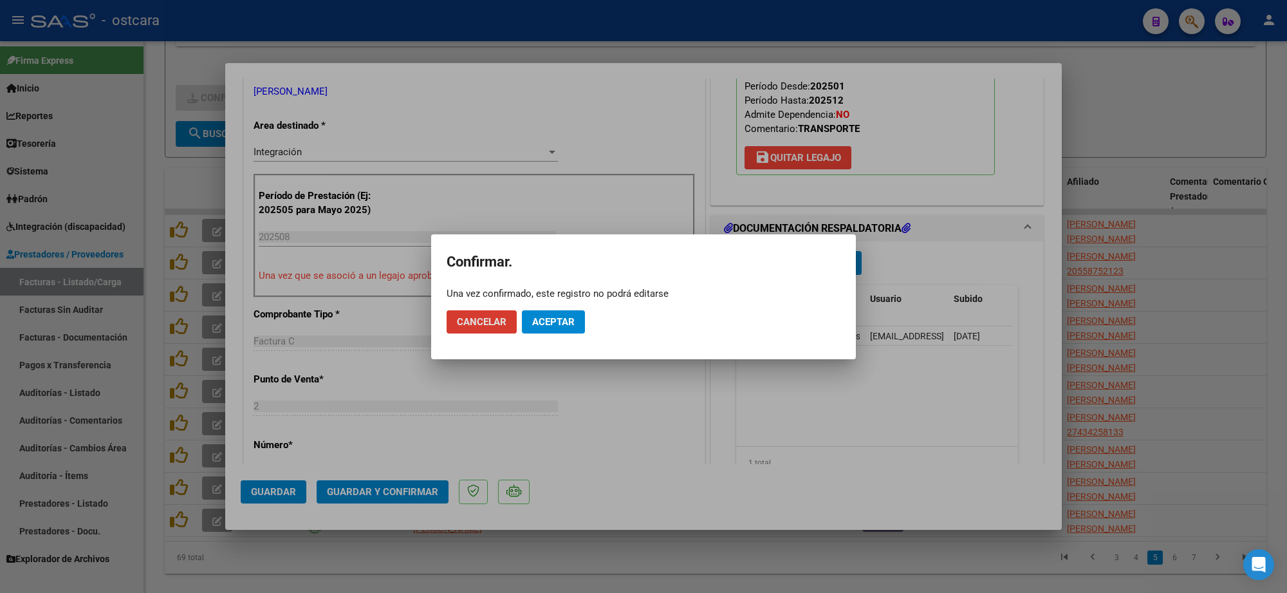
click at [555, 313] on button "Aceptar" at bounding box center [553, 321] width 63 height 23
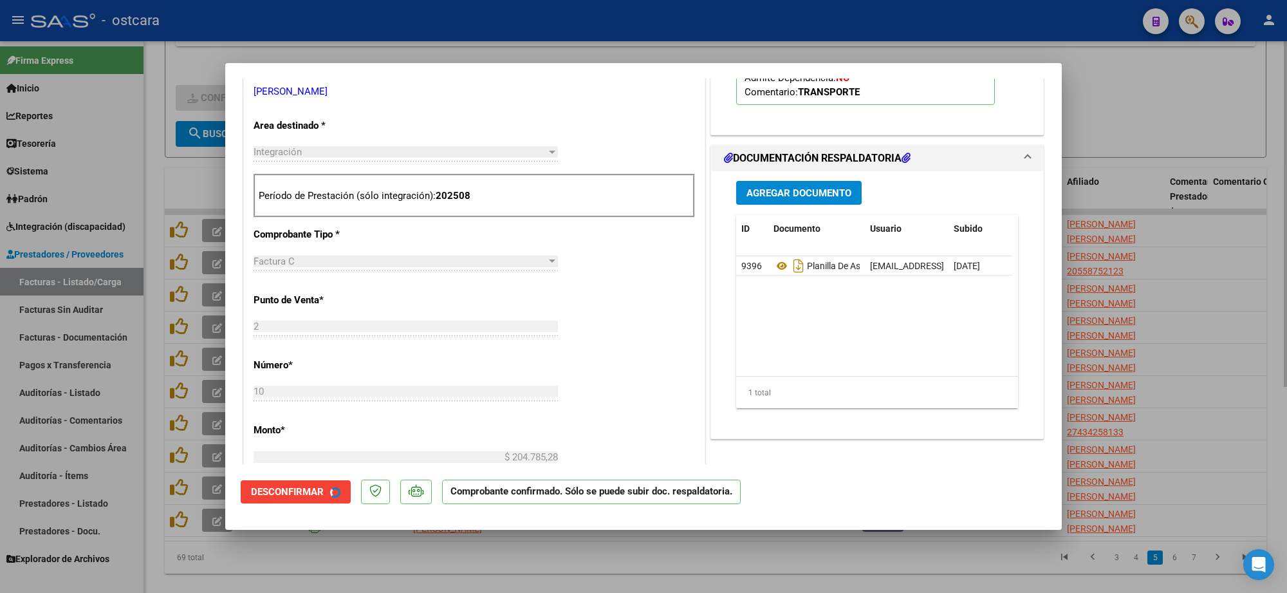
click at [1201, 148] on div at bounding box center [643, 296] width 1287 height 593
type input "$ 0,00"
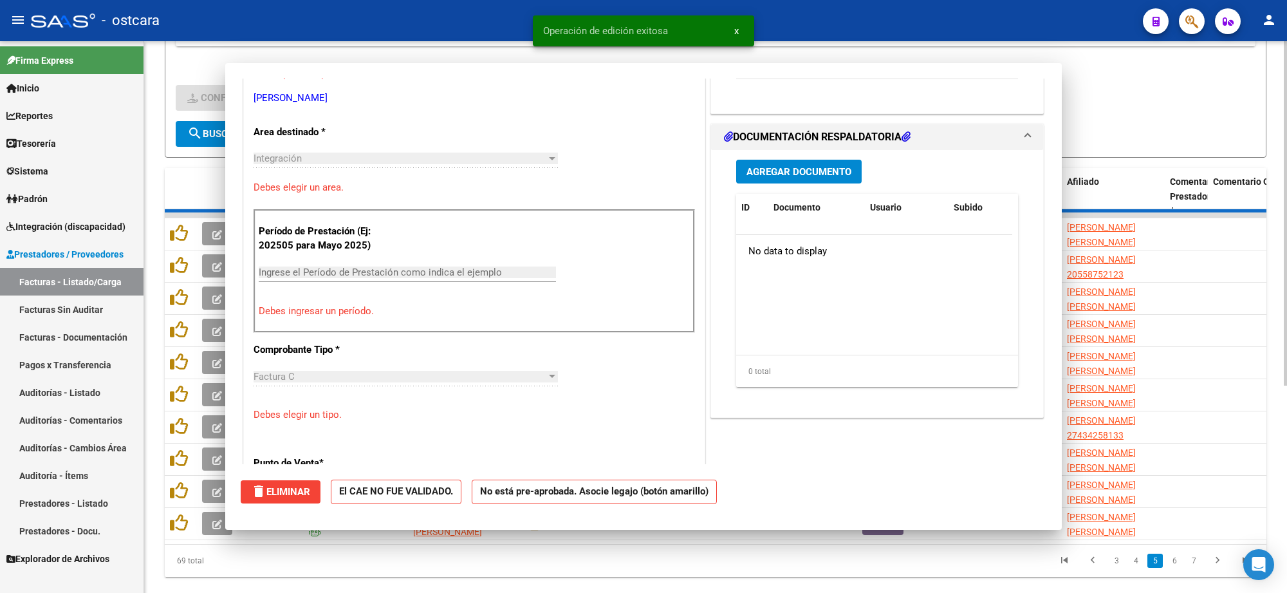
scroll to position [248, 0]
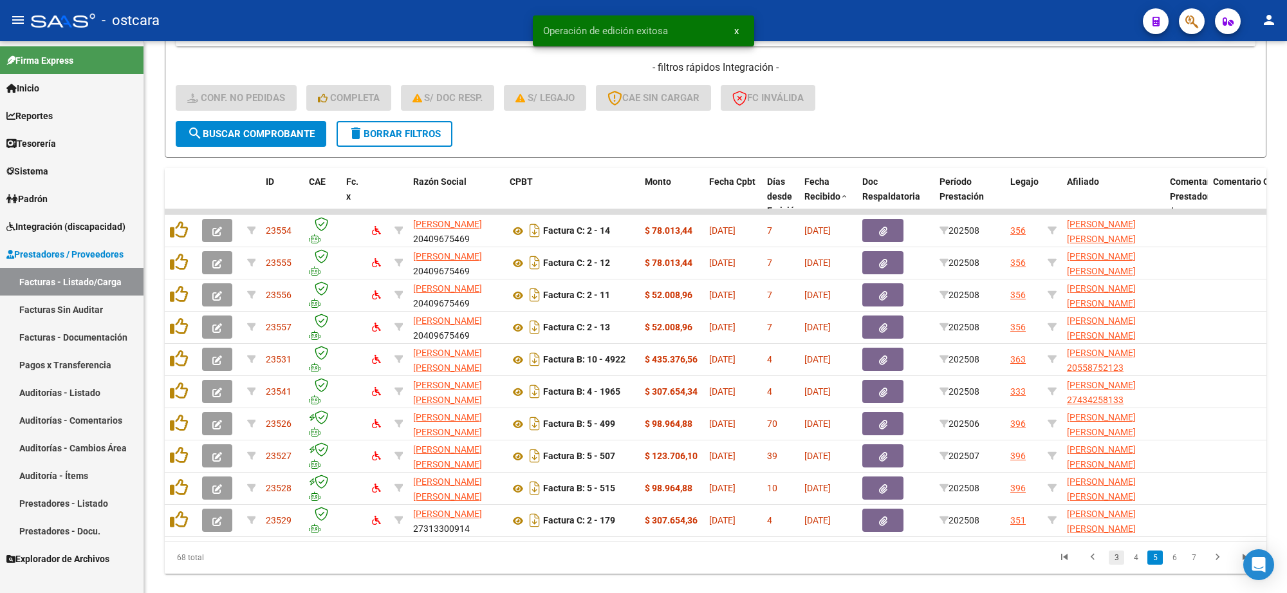
click at [1117, 564] on link "3" at bounding box center [1115, 557] width 15 height 14
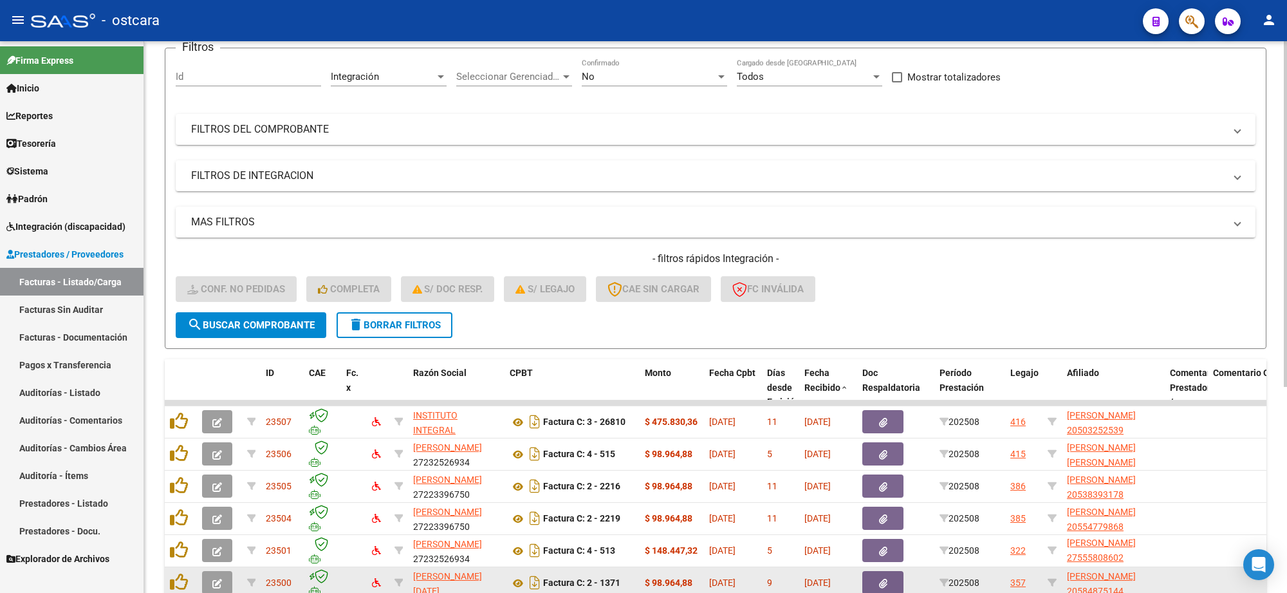
scroll to position [328, 0]
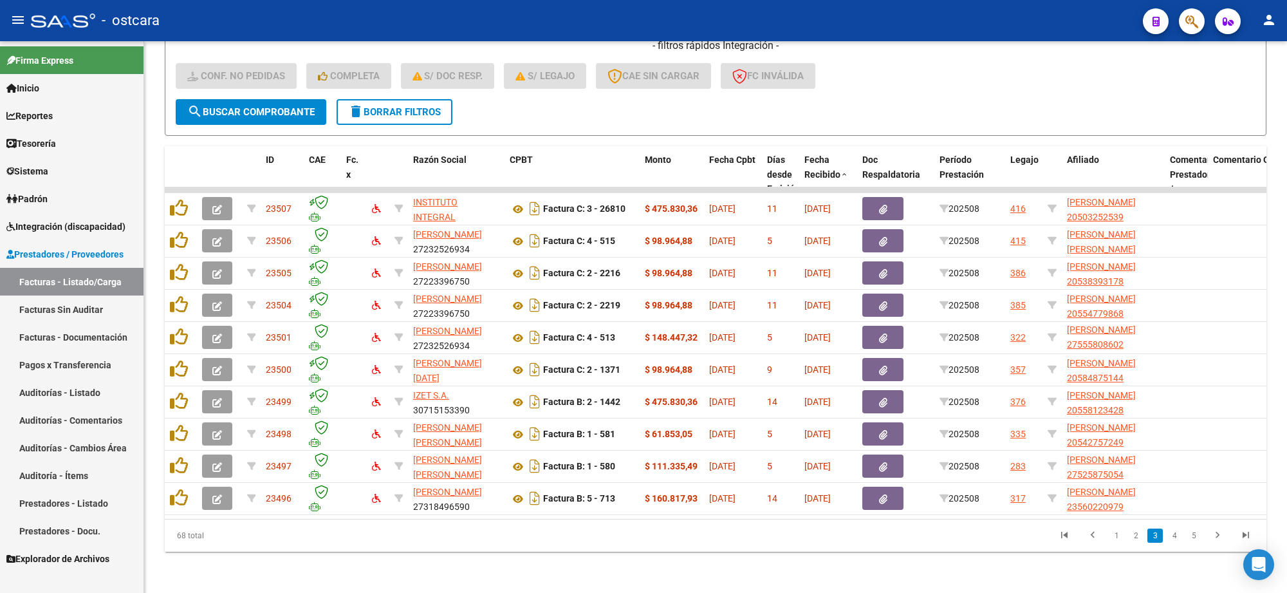
click at [1240, 526] on li at bounding box center [1245, 535] width 28 height 22
click at [1240, 532] on icon "go to last page" at bounding box center [1245, 536] width 17 height 15
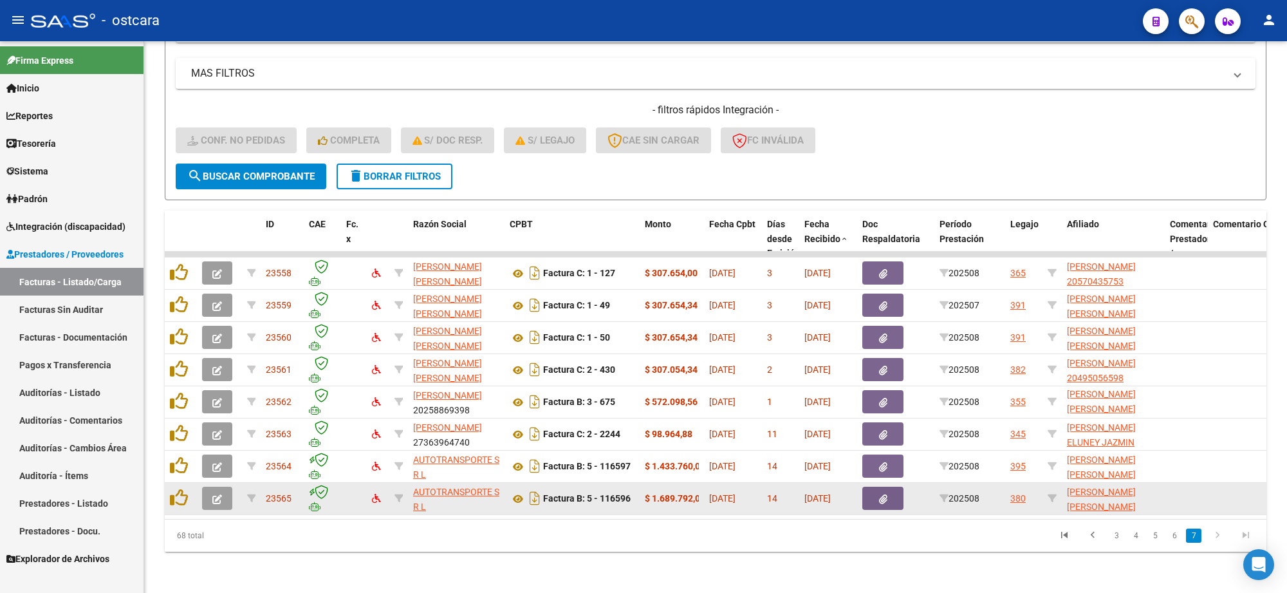
scroll to position [264, 0]
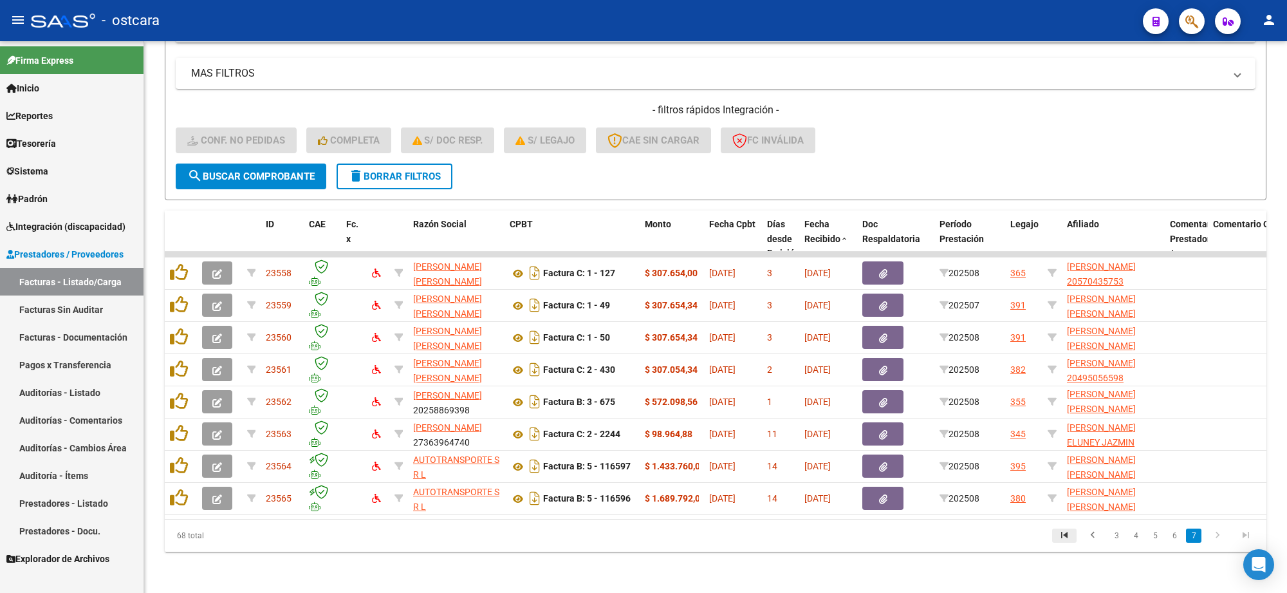
click at [1063, 535] on icon "go to first page" at bounding box center [1064, 536] width 17 height 15
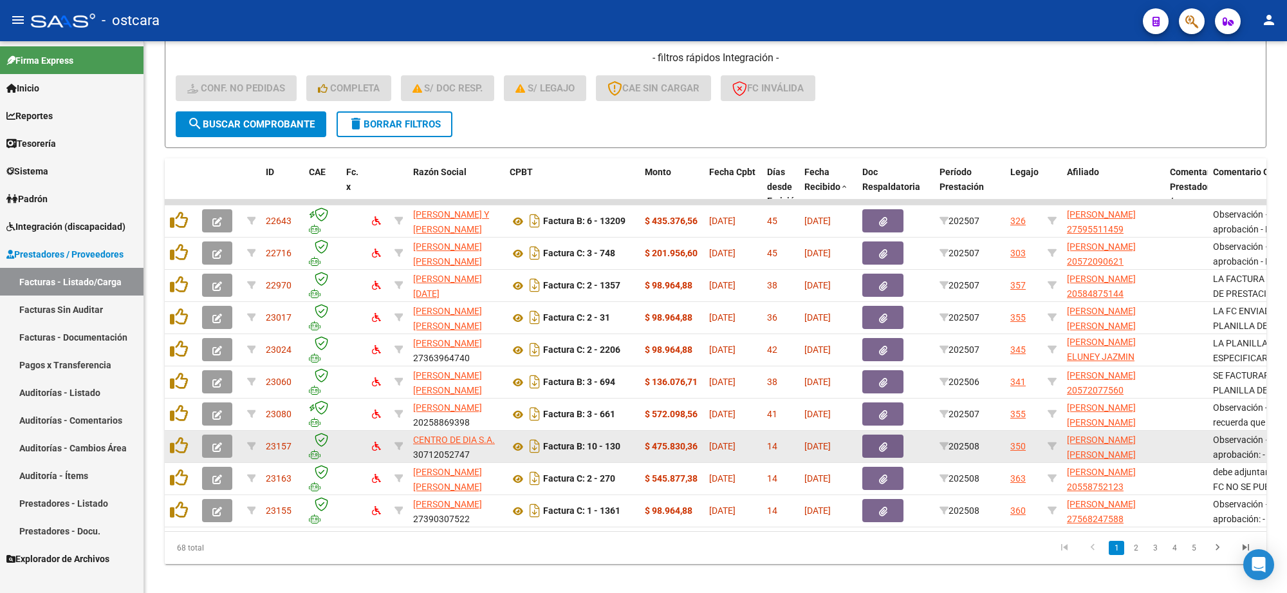
scroll to position [328, 0]
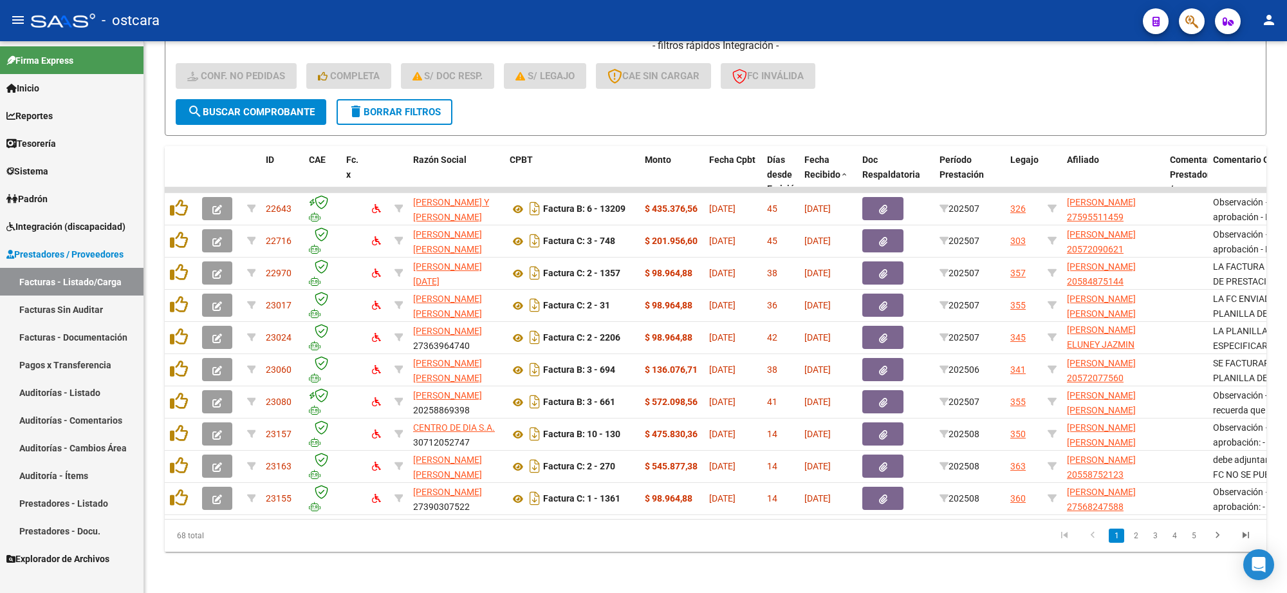
click at [1159, 537] on link "3" at bounding box center [1154, 535] width 15 height 14
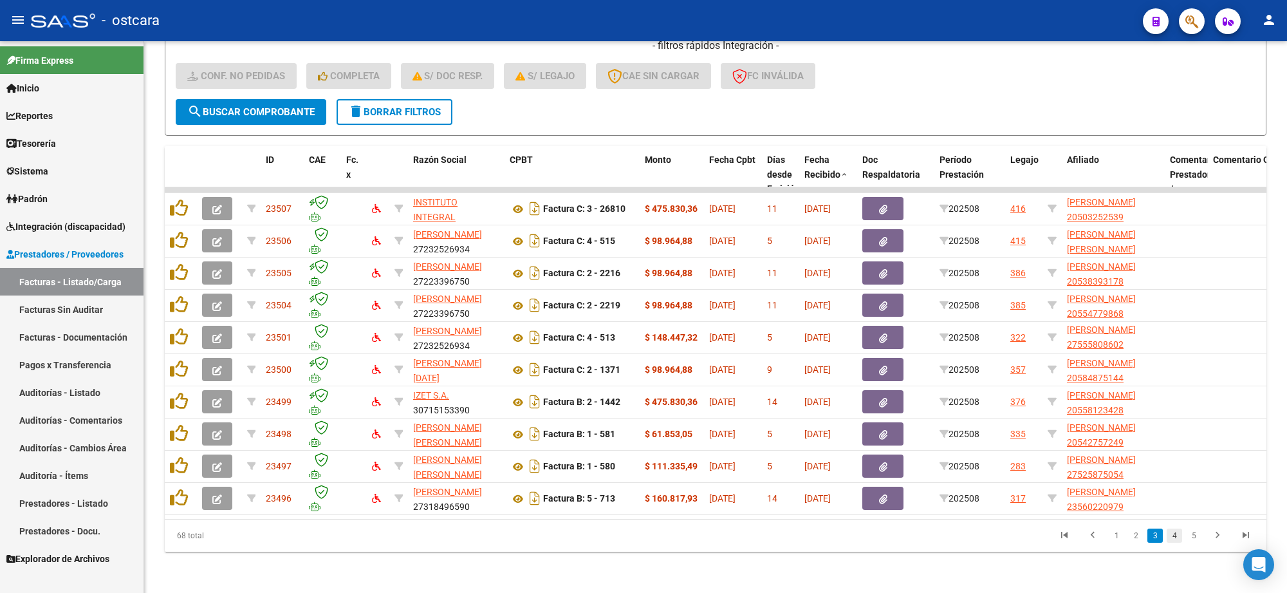
click at [1172, 534] on link "4" at bounding box center [1173, 535] width 15 height 14
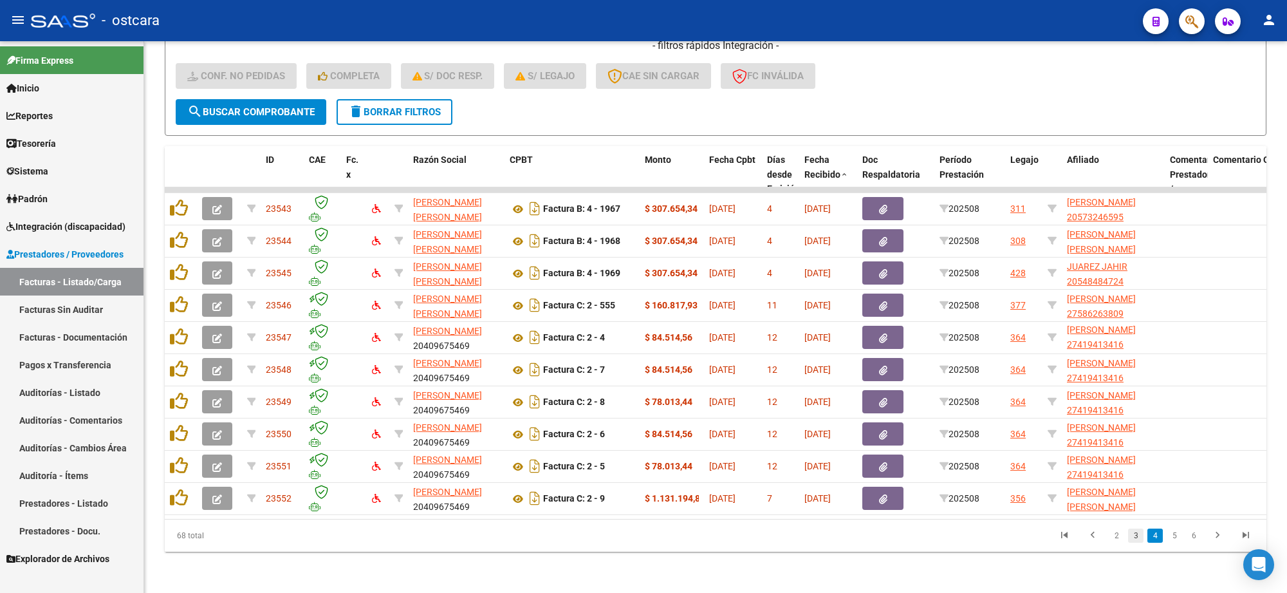
click at [1131, 532] on link "3" at bounding box center [1135, 535] width 15 height 14
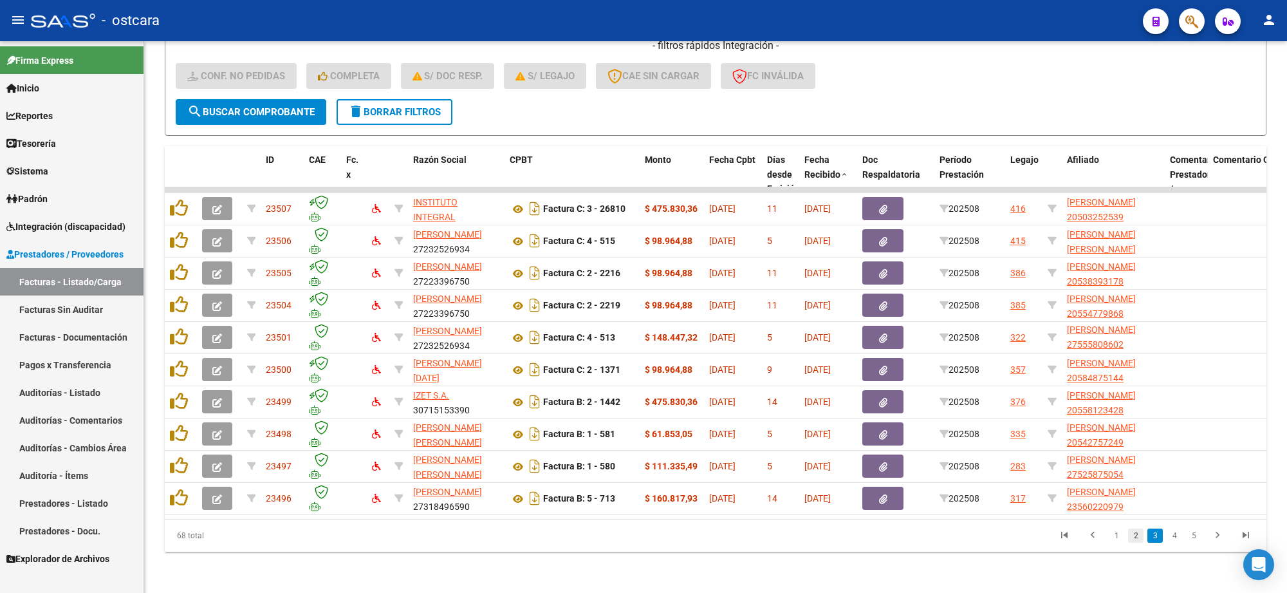
click at [1134, 535] on link "2" at bounding box center [1135, 535] width 15 height 14
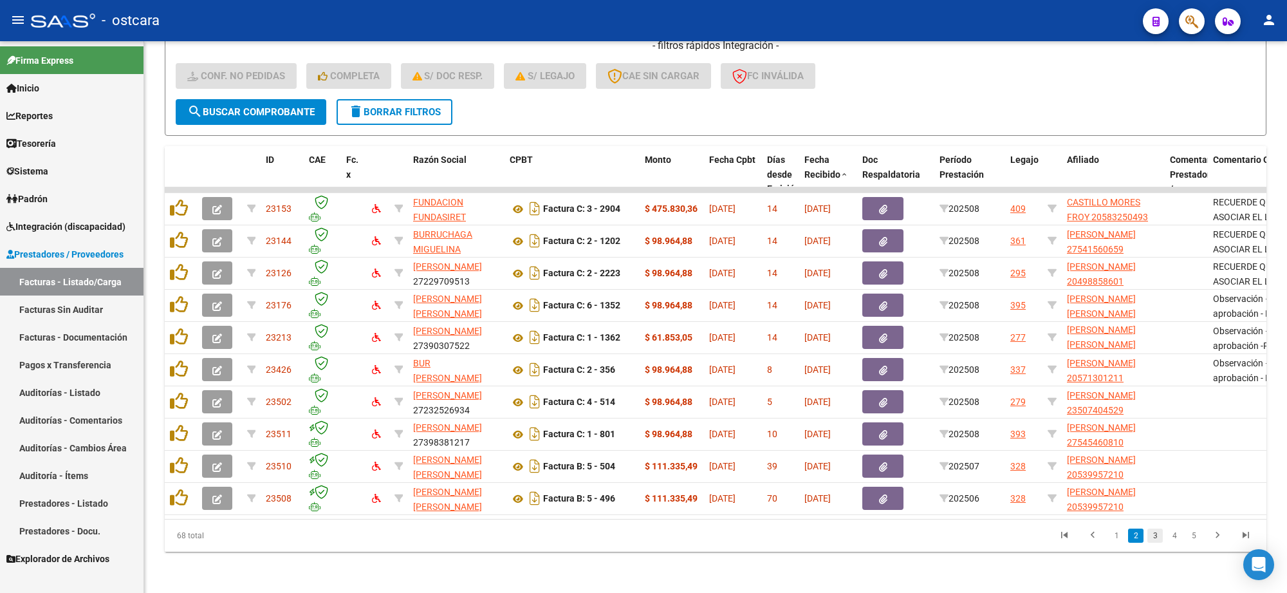
click at [1152, 533] on link "3" at bounding box center [1154, 535] width 15 height 14
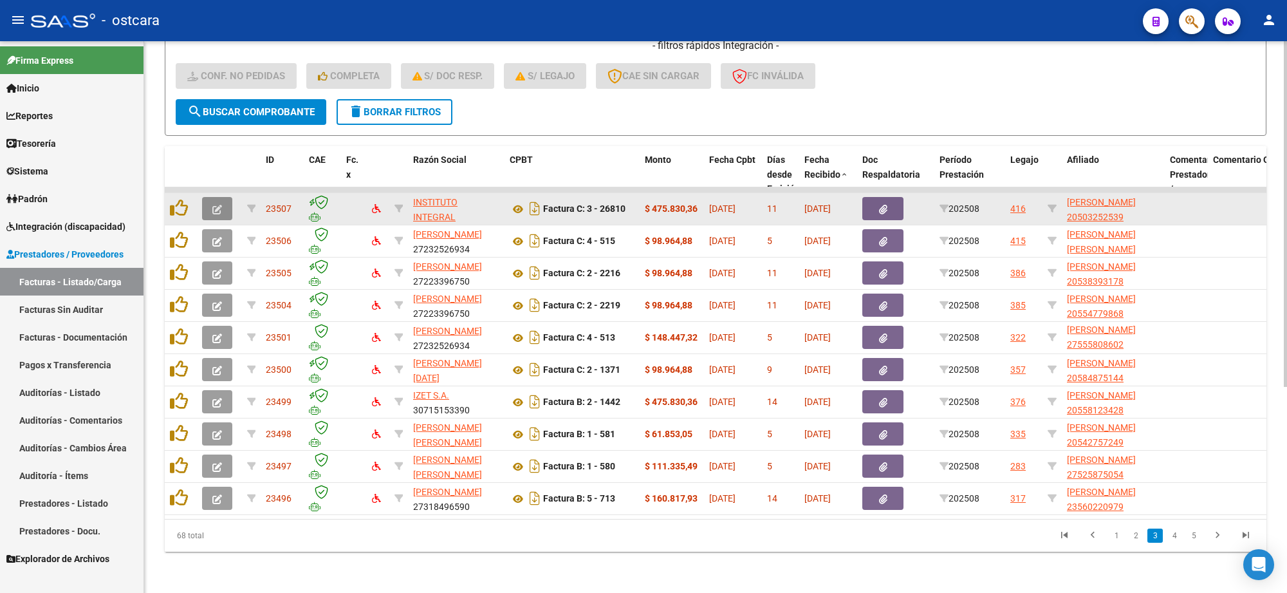
click at [217, 205] on icon "button" at bounding box center [217, 210] width 10 height 10
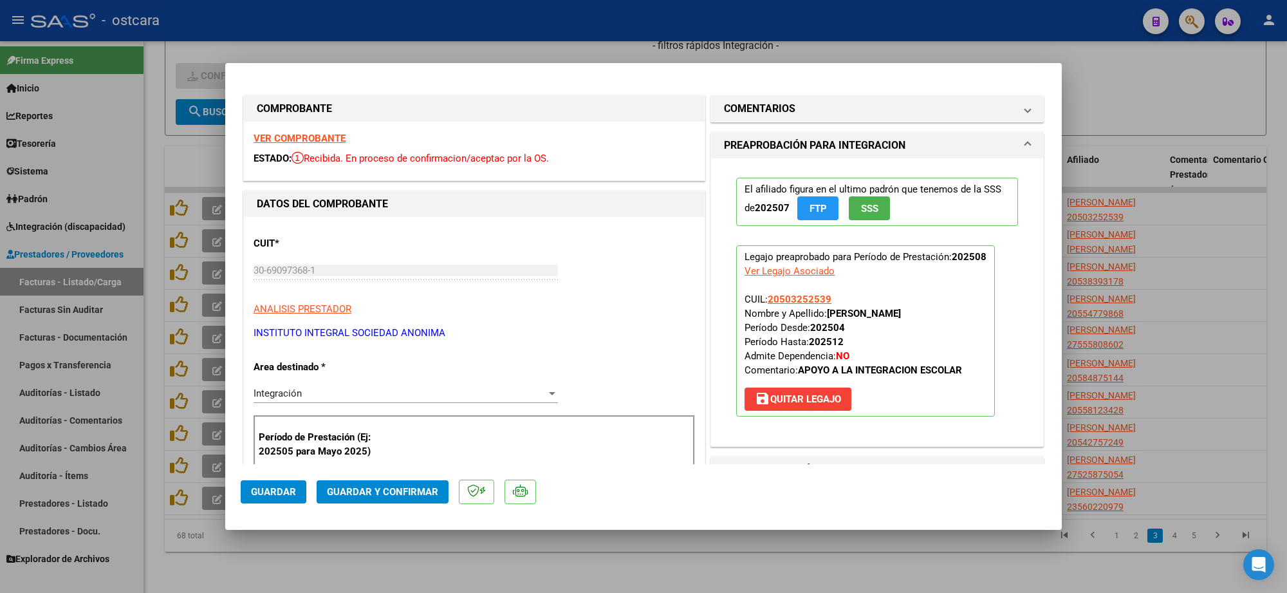
click at [320, 140] on strong "VER COMPROBANTE" at bounding box center [299, 139] width 92 height 12
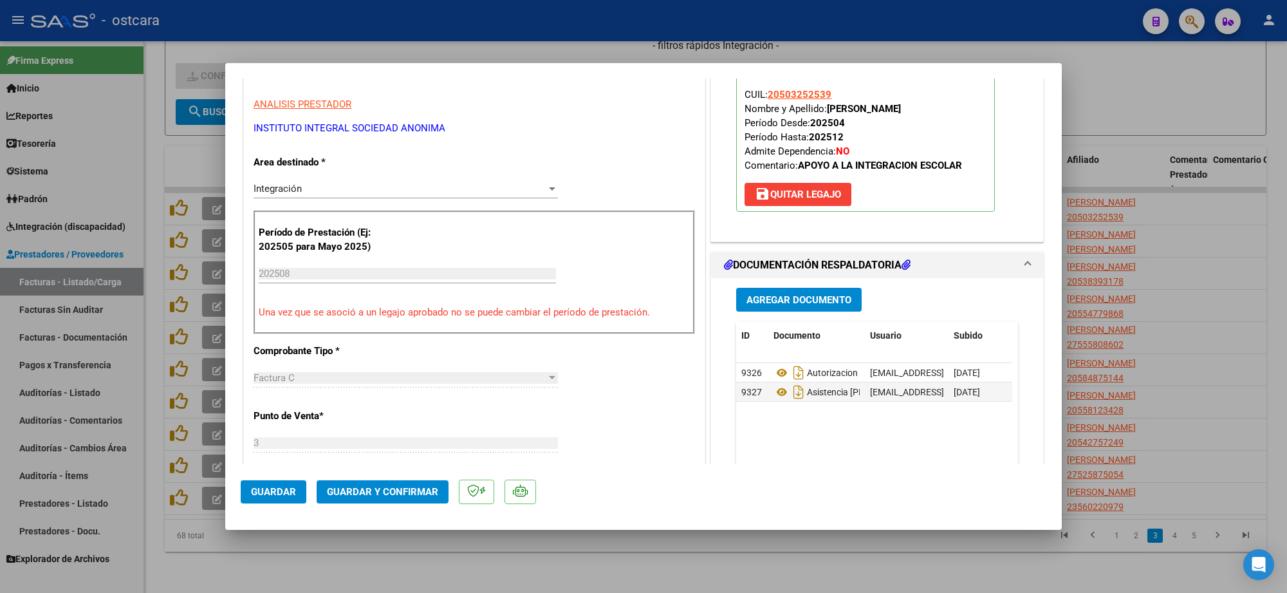
scroll to position [322, 0]
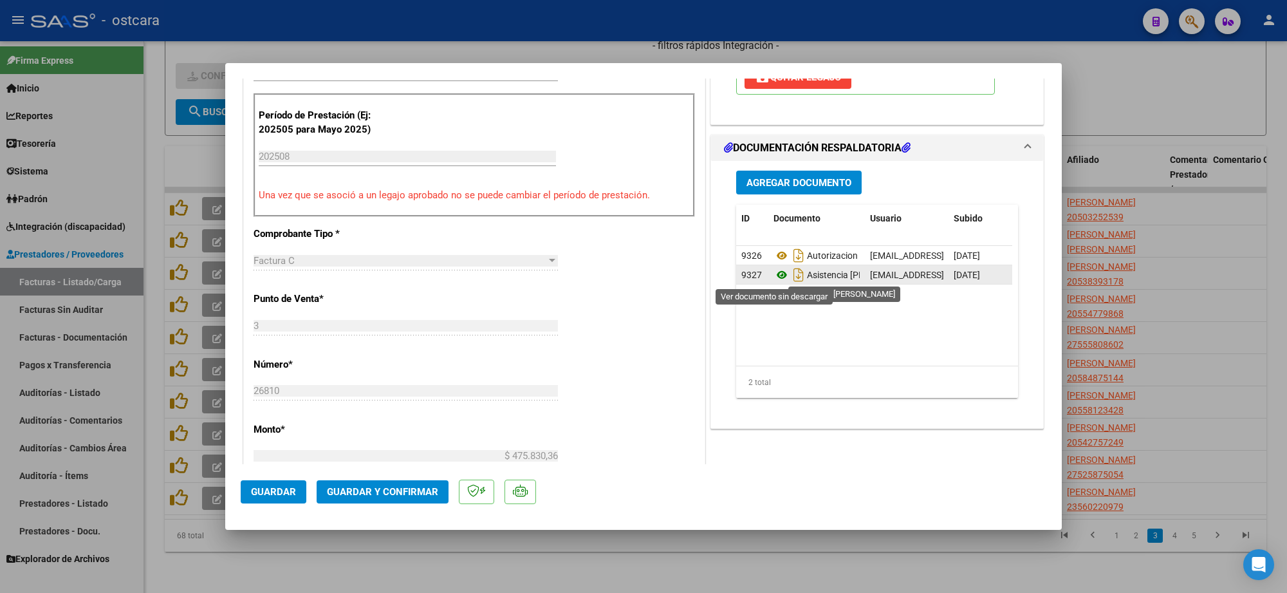
click at [773, 275] on icon at bounding box center [781, 274] width 17 height 15
click at [399, 501] on button "Guardar y Confirmar" at bounding box center [383, 491] width 132 height 23
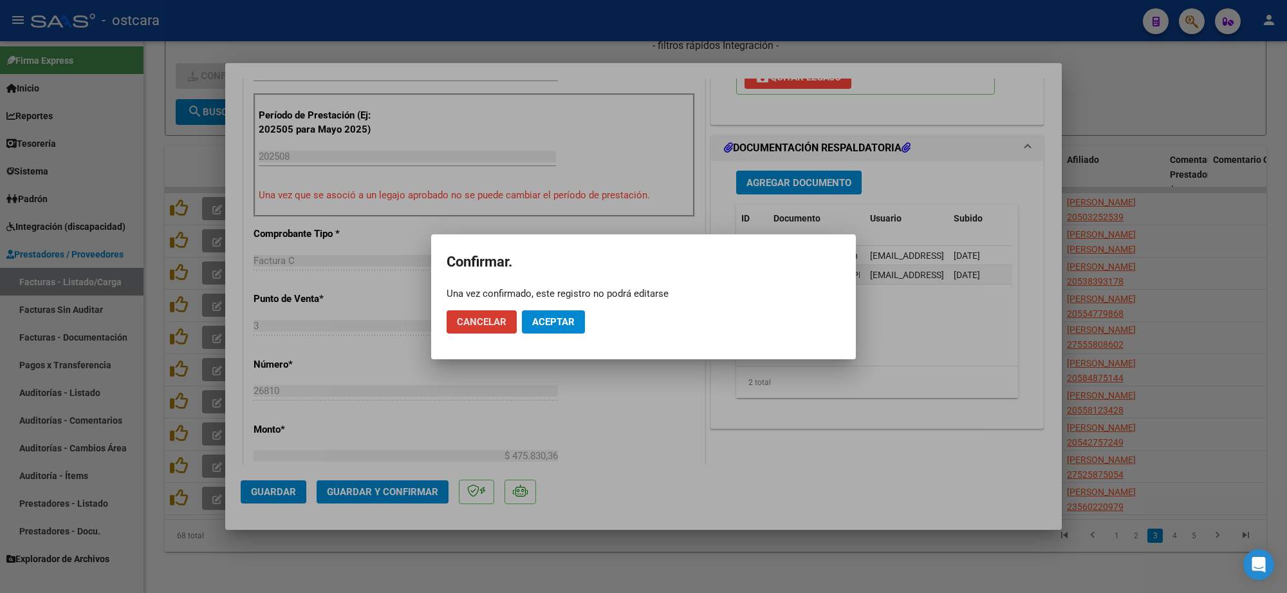
click at [555, 325] on span "Aceptar" at bounding box center [553, 322] width 42 height 12
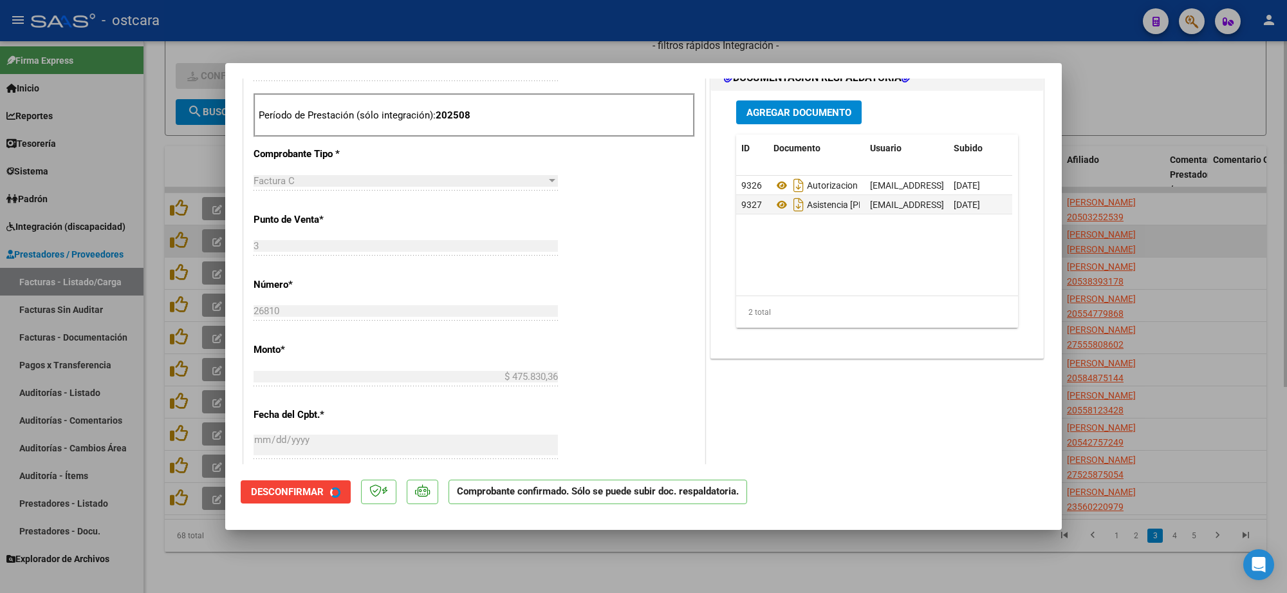
click at [1189, 242] on div at bounding box center [643, 296] width 1287 height 593
type input "$ 0,00"
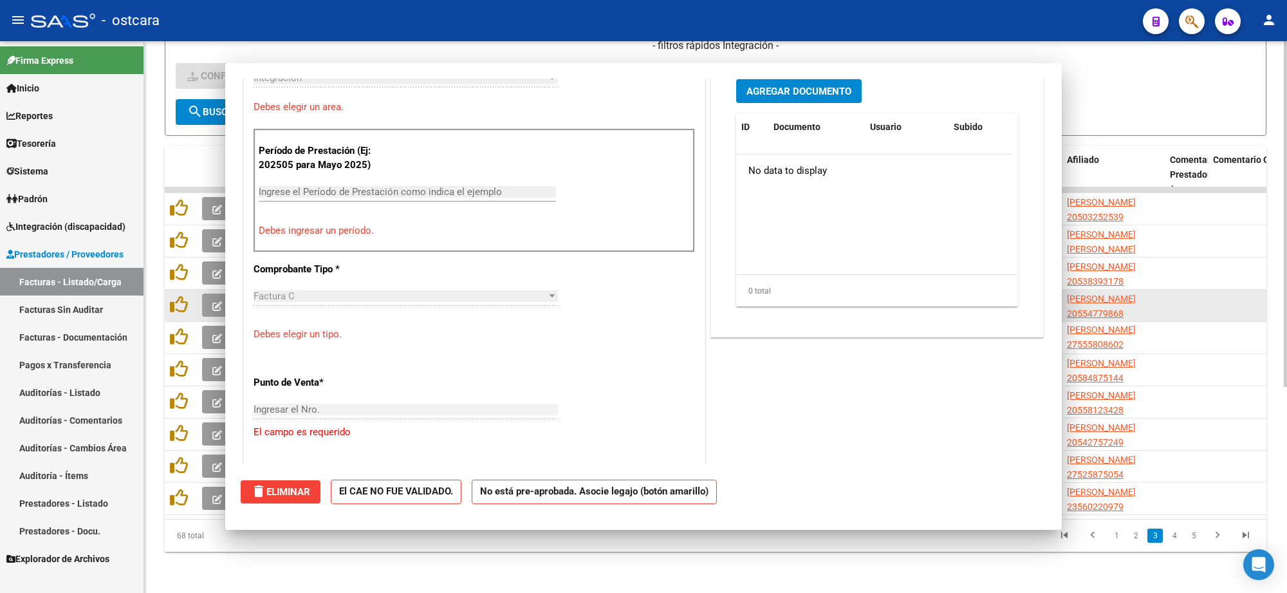
scroll to position [0, 0]
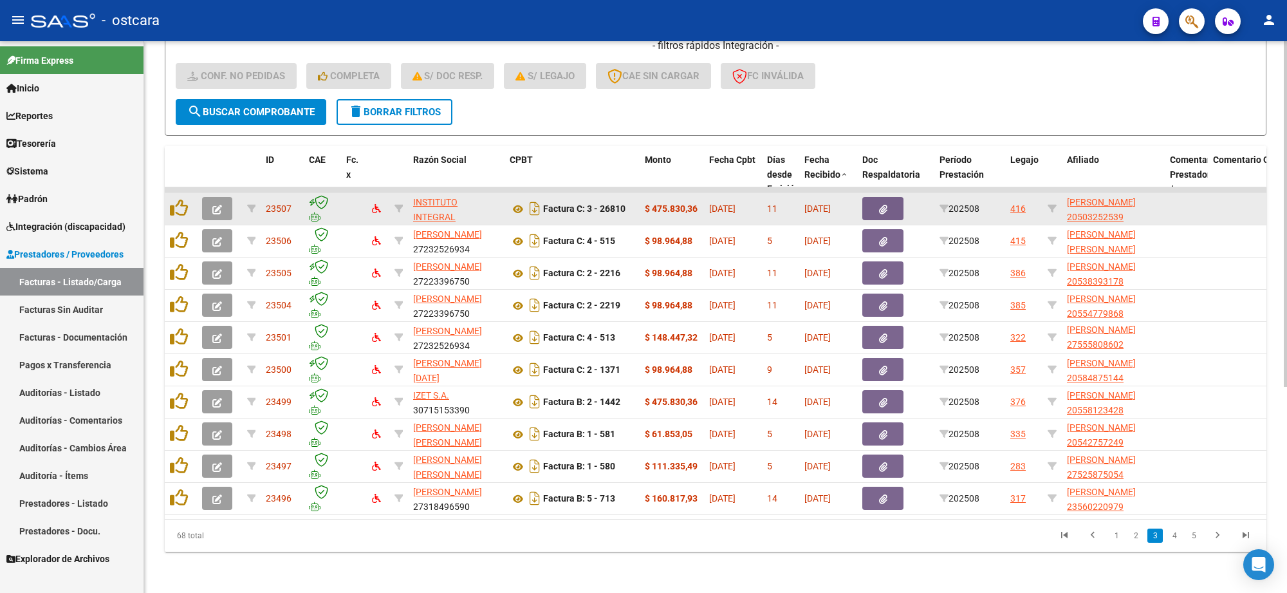
click at [220, 204] on button "button" at bounding box center [217, 208] width 30 height 23
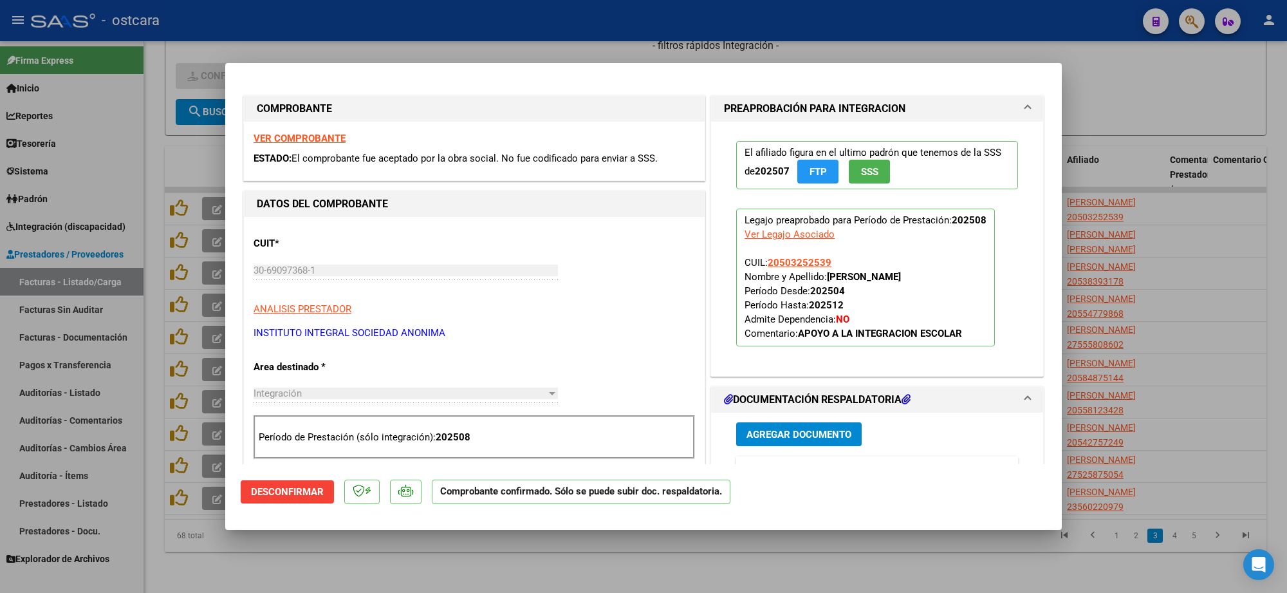
click at [325, 140] on strong "VER COMPROBANTE" at bounding box center [299, 139] width 92 height 12
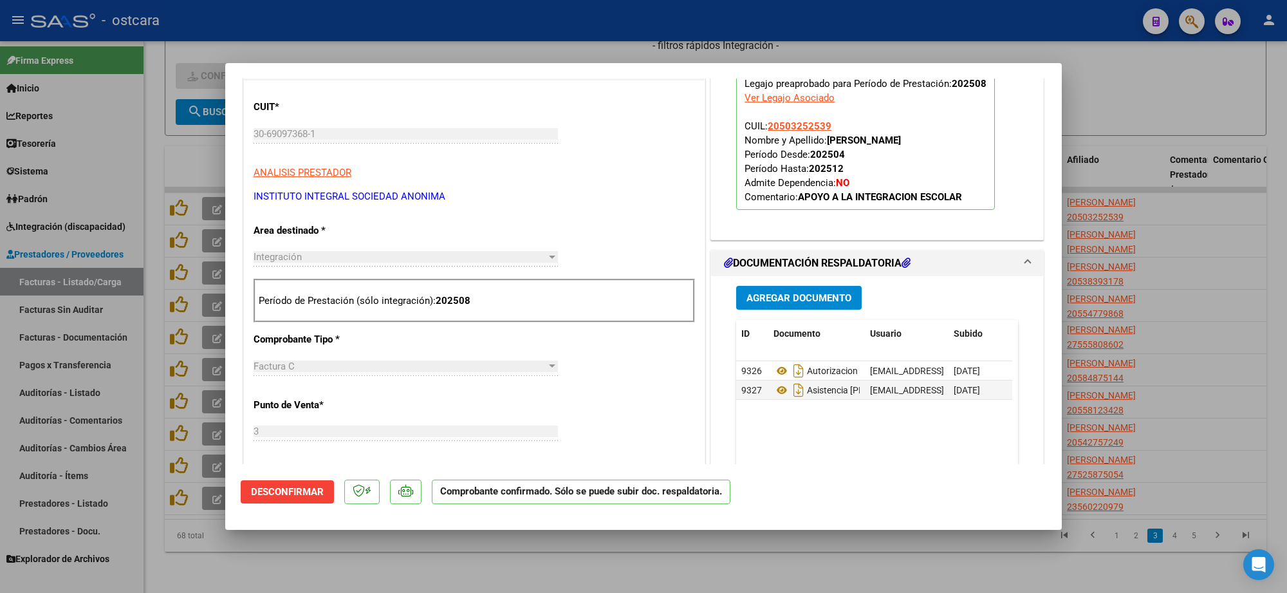
scroll to position [322, 0]
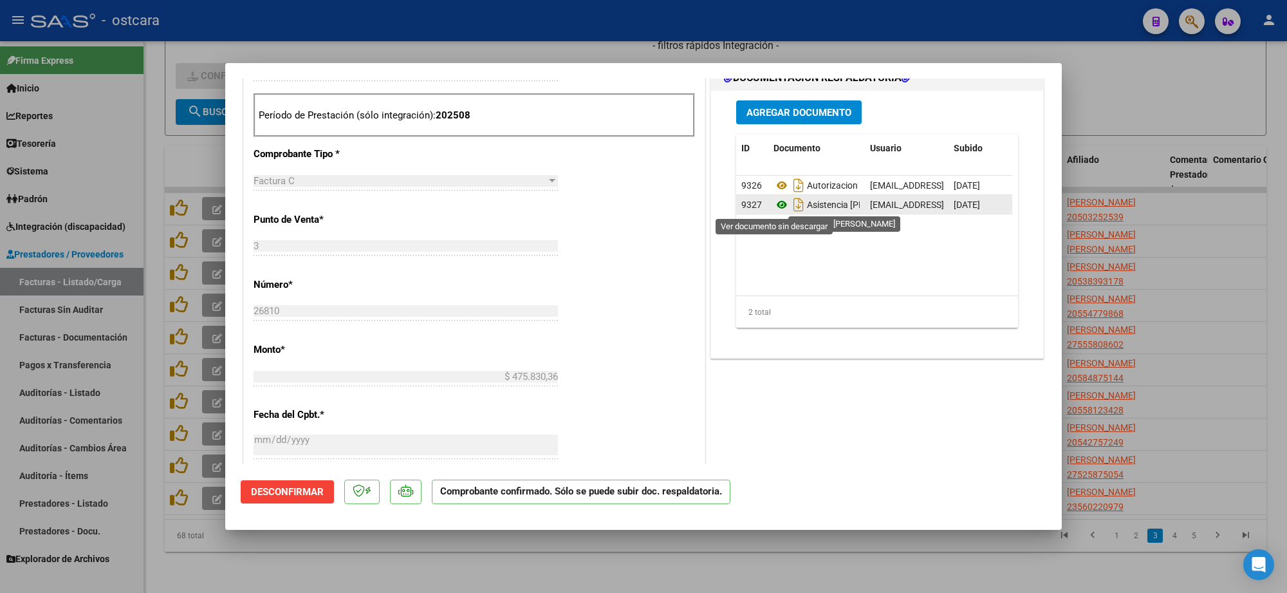
click at [777, 209] on icon at bounding box center [781, 204] width 17 height 15
click at [1175, 223] on div at bounding box center [643, 296] width 1287 height 593
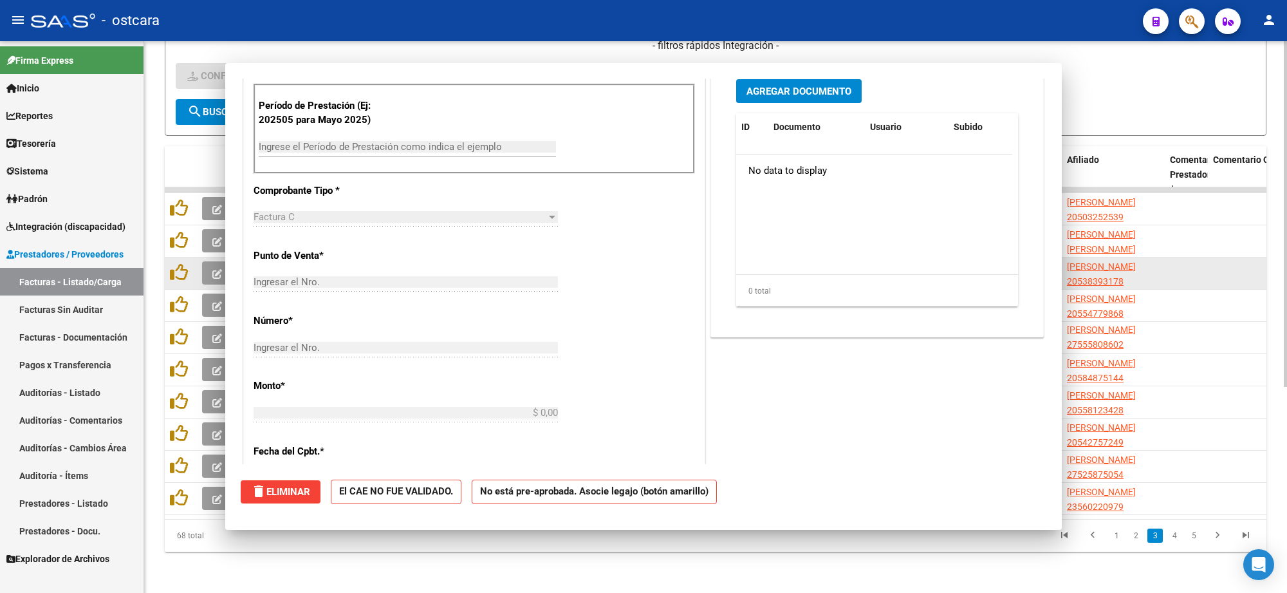
scroll to position [0, 0]
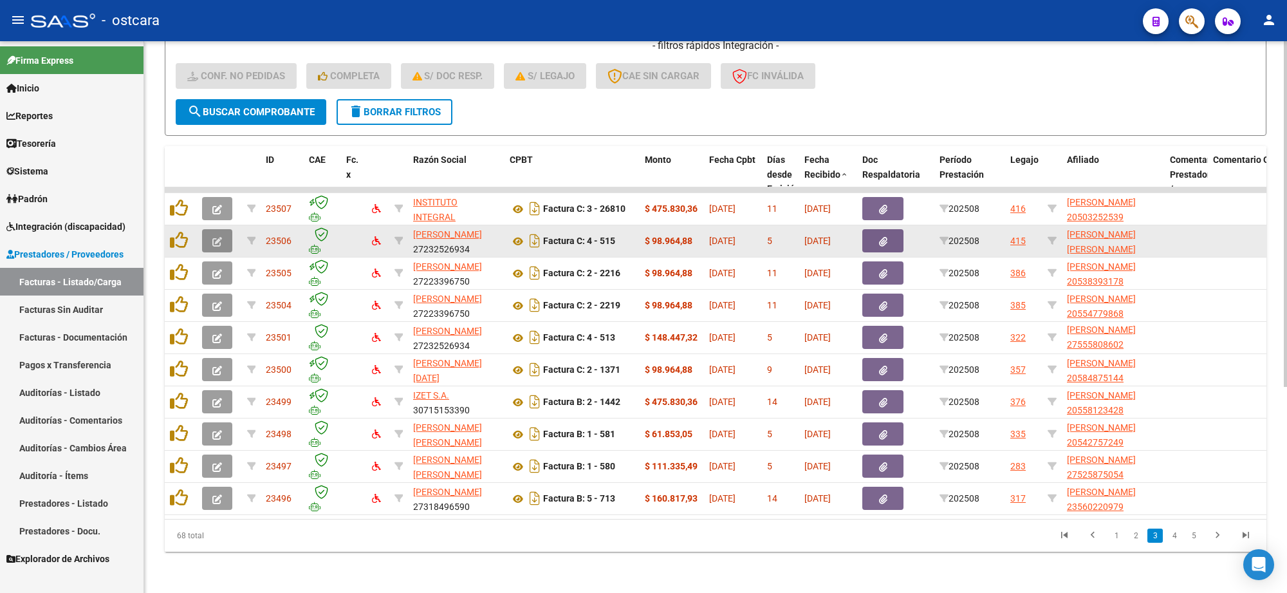
click at [210, 230] on button "button" at bounding box center [217, 240] width 30 height 23
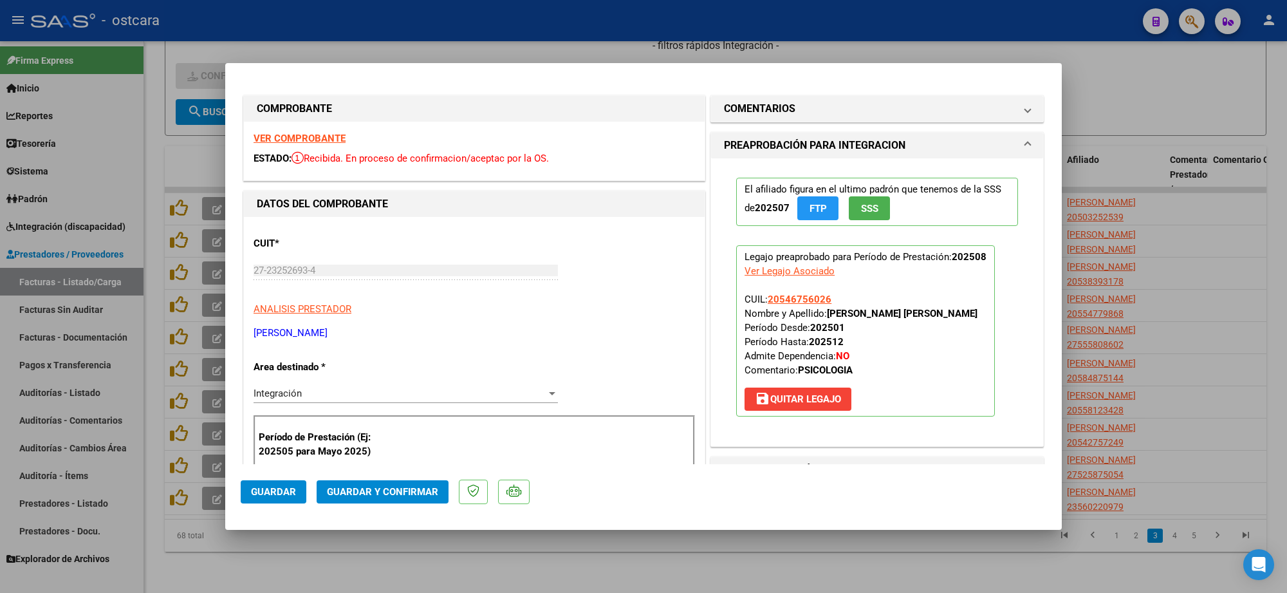
click at [304, 142] on strong "VER COMPROBANTE" at bounding box center [299, 139] width 92 height 12
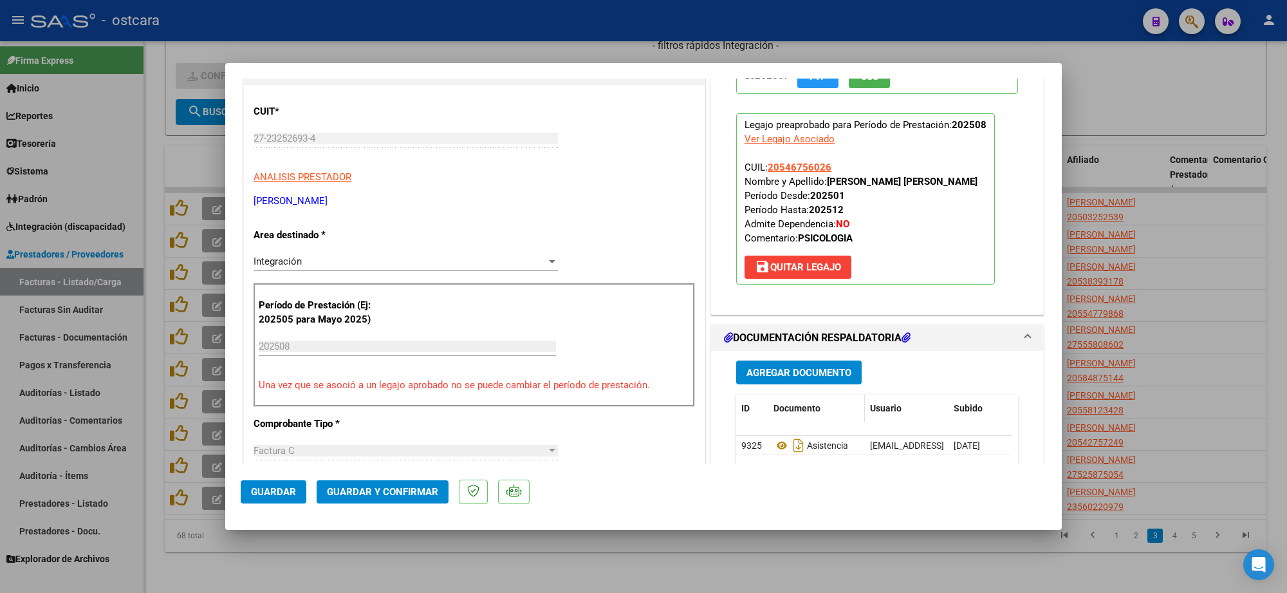
scroll to position [322, 0]
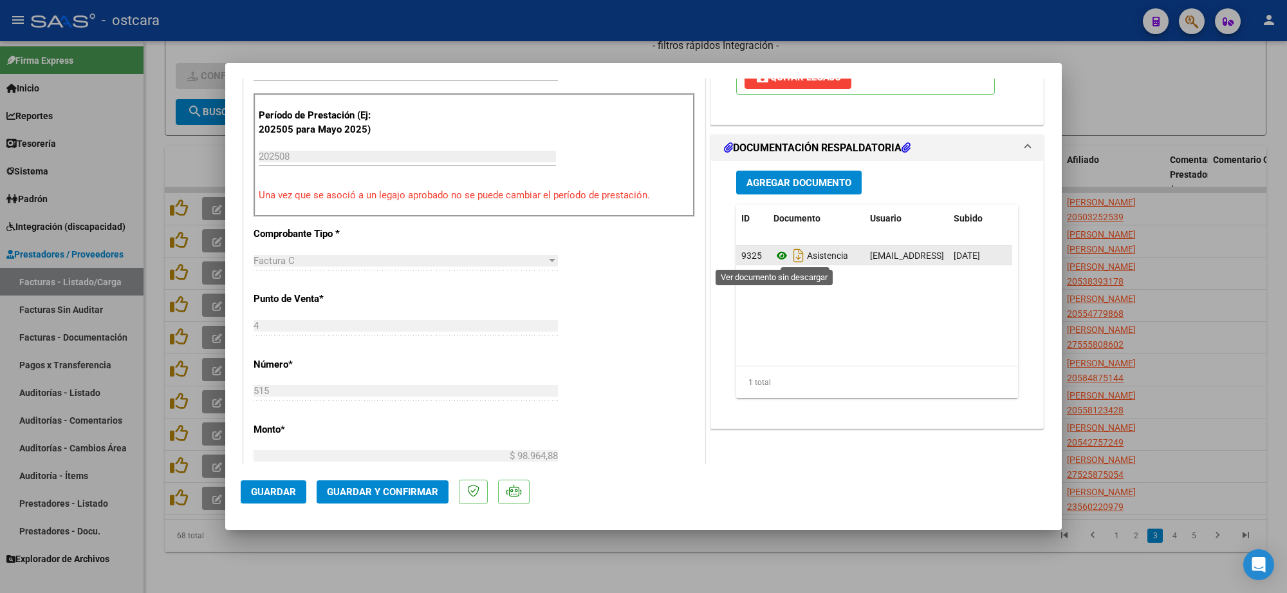
click at [773, 255] on icon at bounding box center [781, 255] width 17 height 15
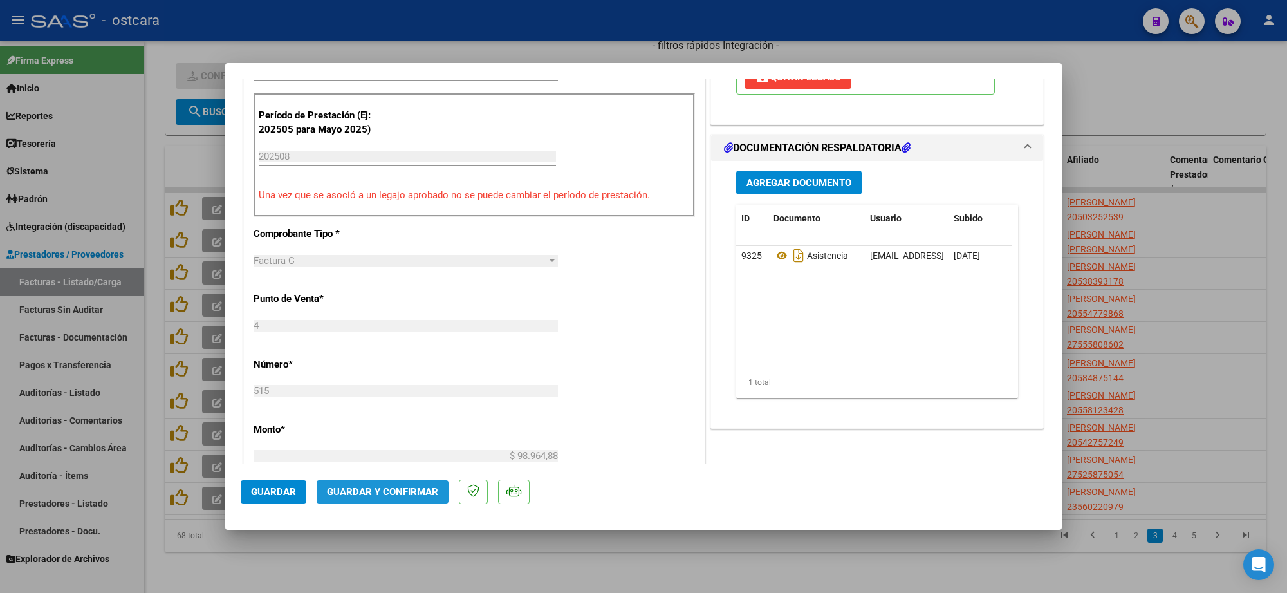
click at [399, 497] on button "Guardar y Confirmar" at bounding box center [383, 491] width 132 height 23
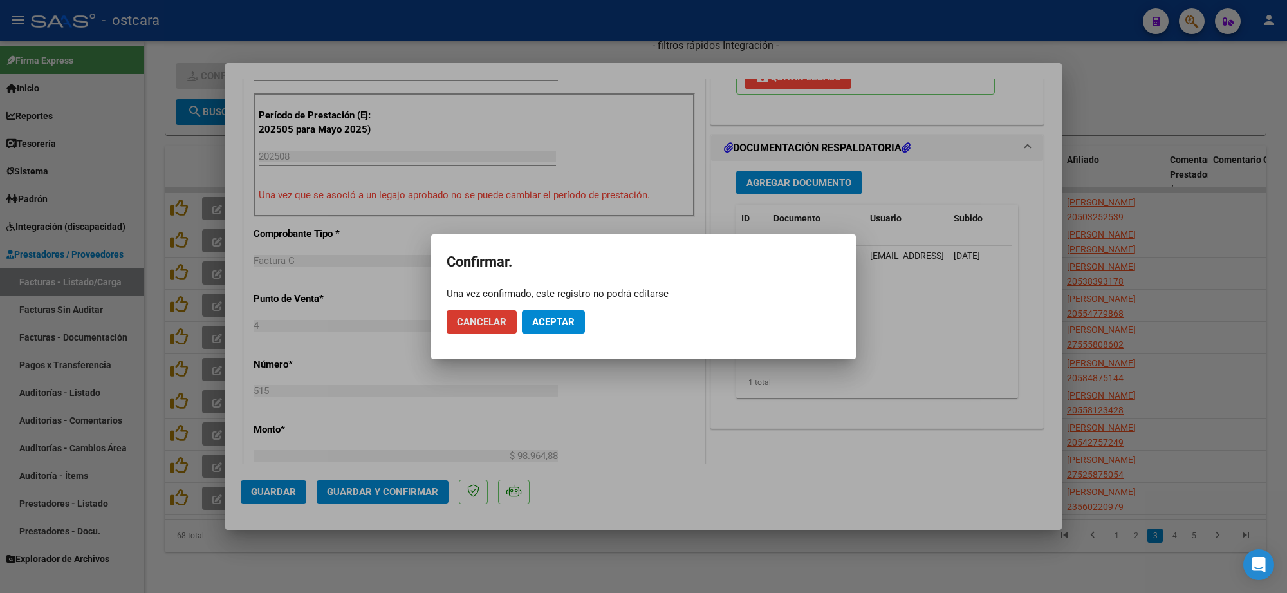
click at [553, 318] on span "Aceptar" at bounding box center [553, 322] width 42 height 12
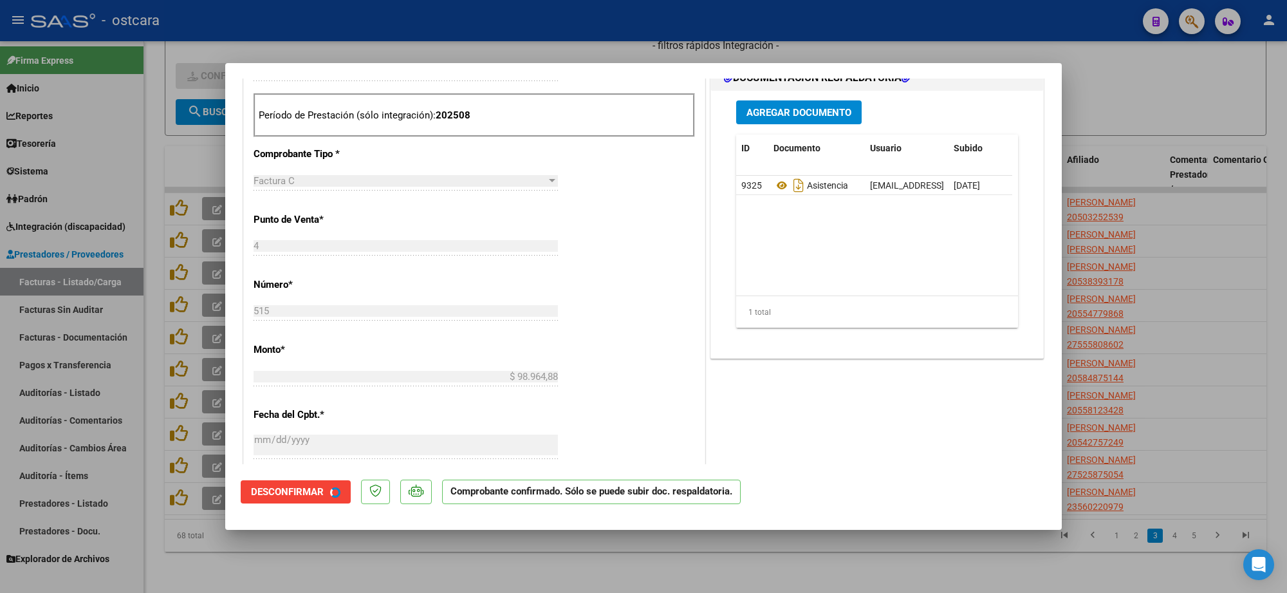
click at [1195, 212] on div at bounding box center [643, 296] width 1287 height 593
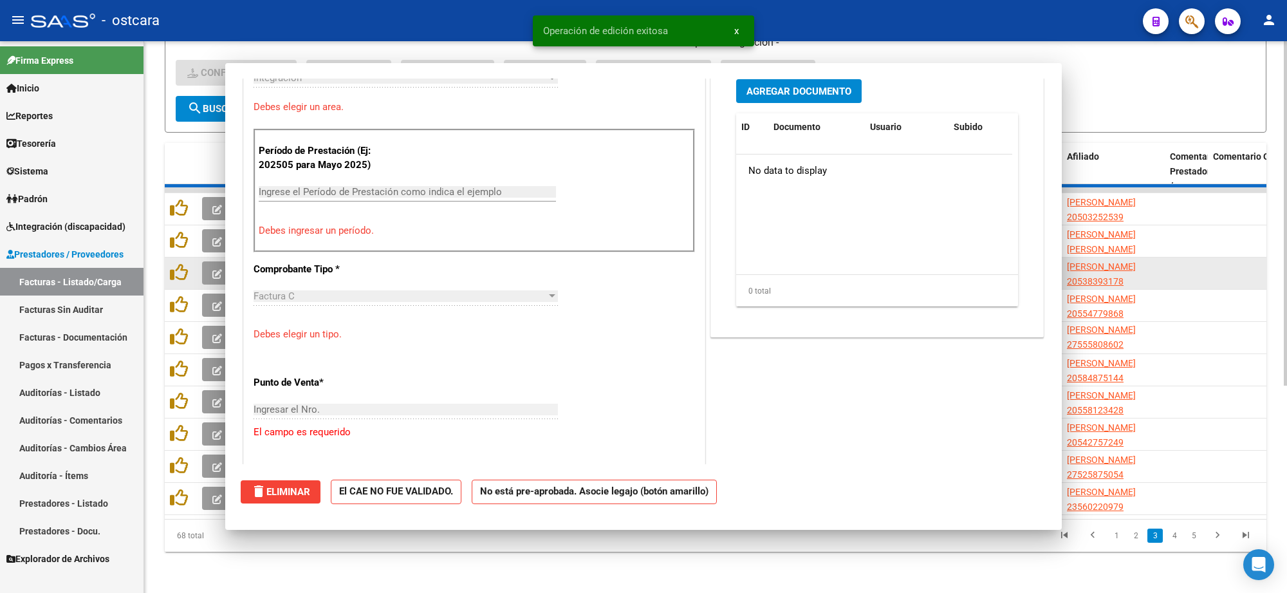
scroll to position [0, 0]
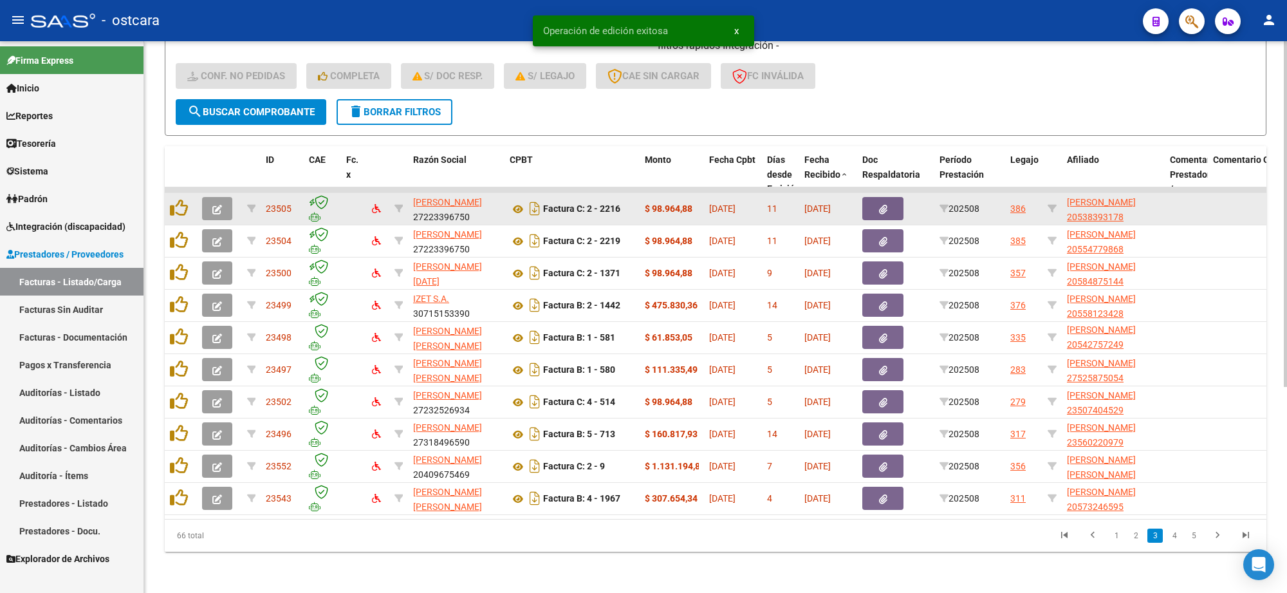
click at [220, 205] on icon "button" at bounding box center [217, 210] width 10 height 10
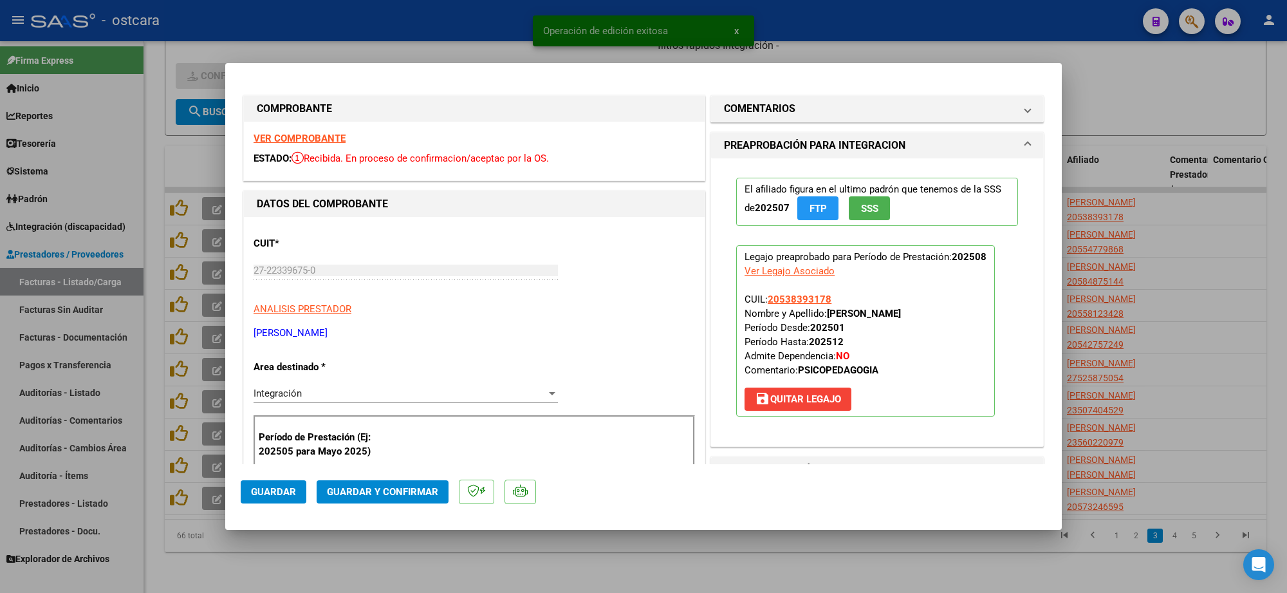
click at [325, 138] on strong "VER COMPROBANTE" at bounding box center [299, 139] width 92 height 12
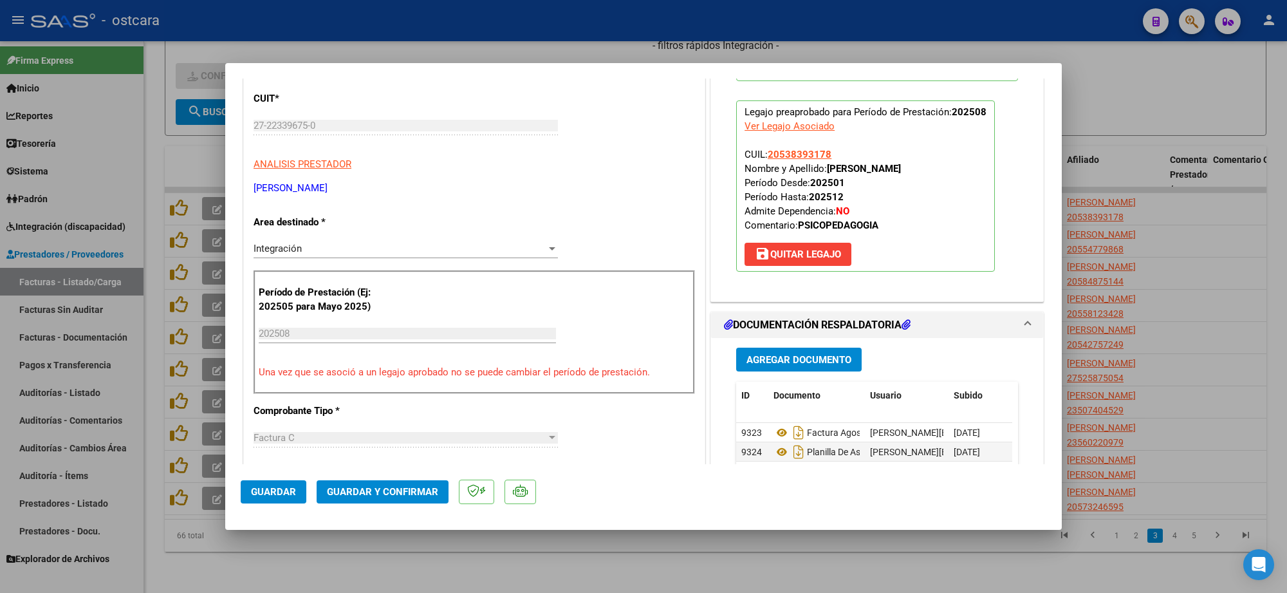
scroll to position [322, 0]
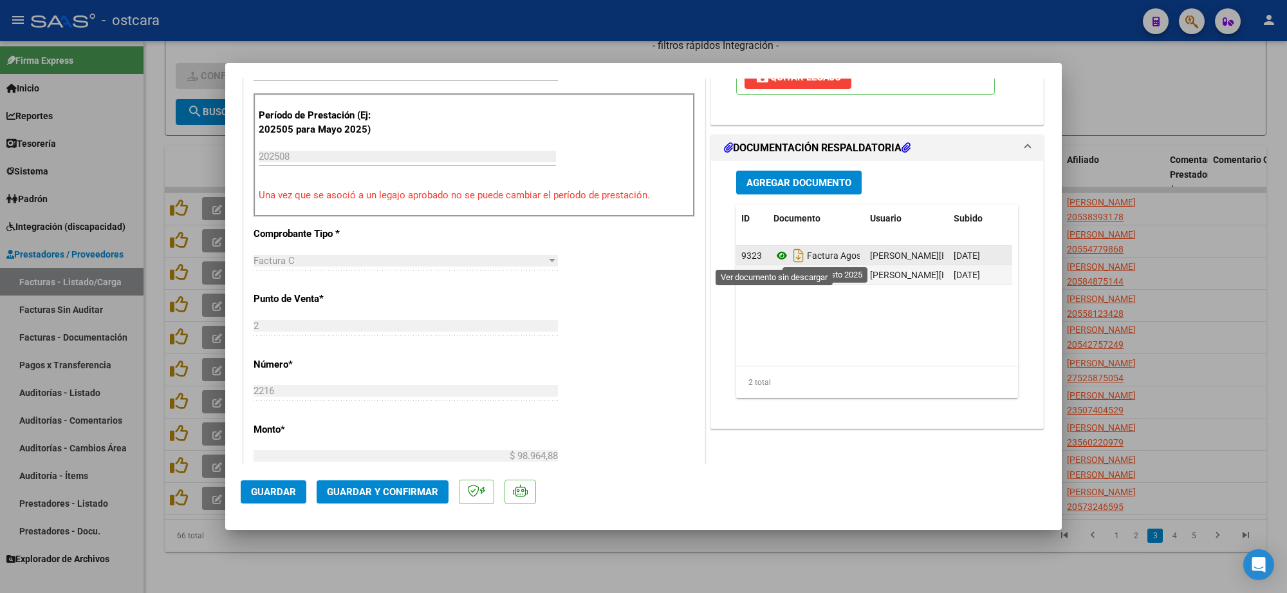
click at [777, 258] on icon at bounding box center [781, 255] width 17 height 15
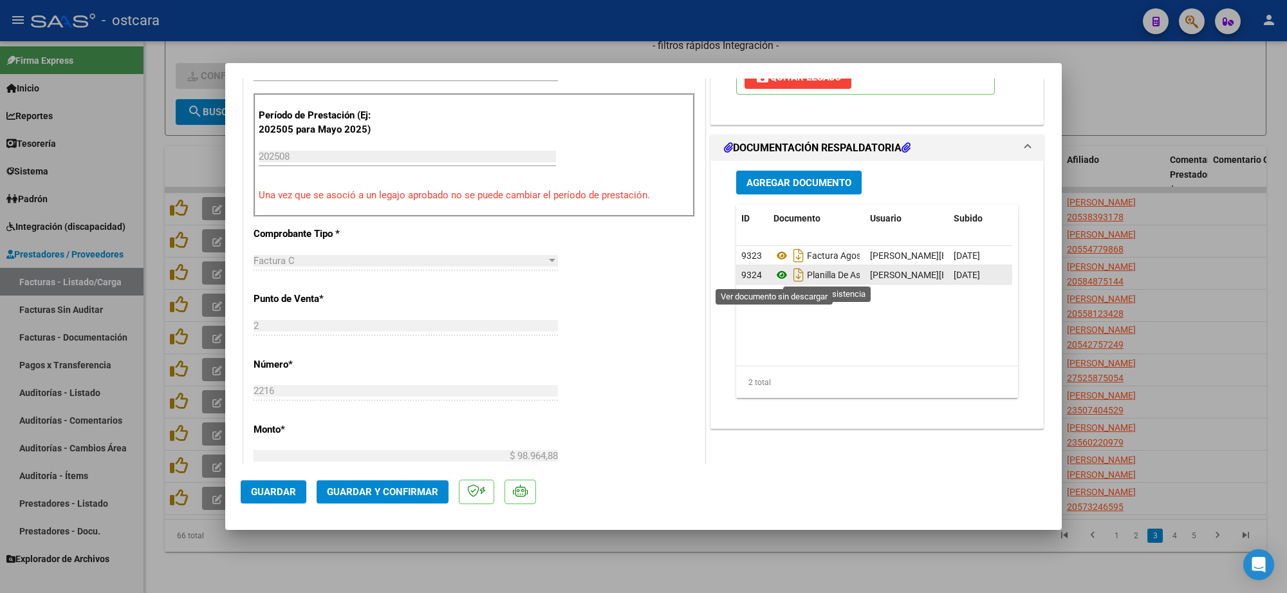
click at [776, 275] on icon at bounding box center [781, 274] width 17 height 15
click at [392, 489] on span "Guardar y Confirmar" at bounding box center [382, 492] width 111 height 12
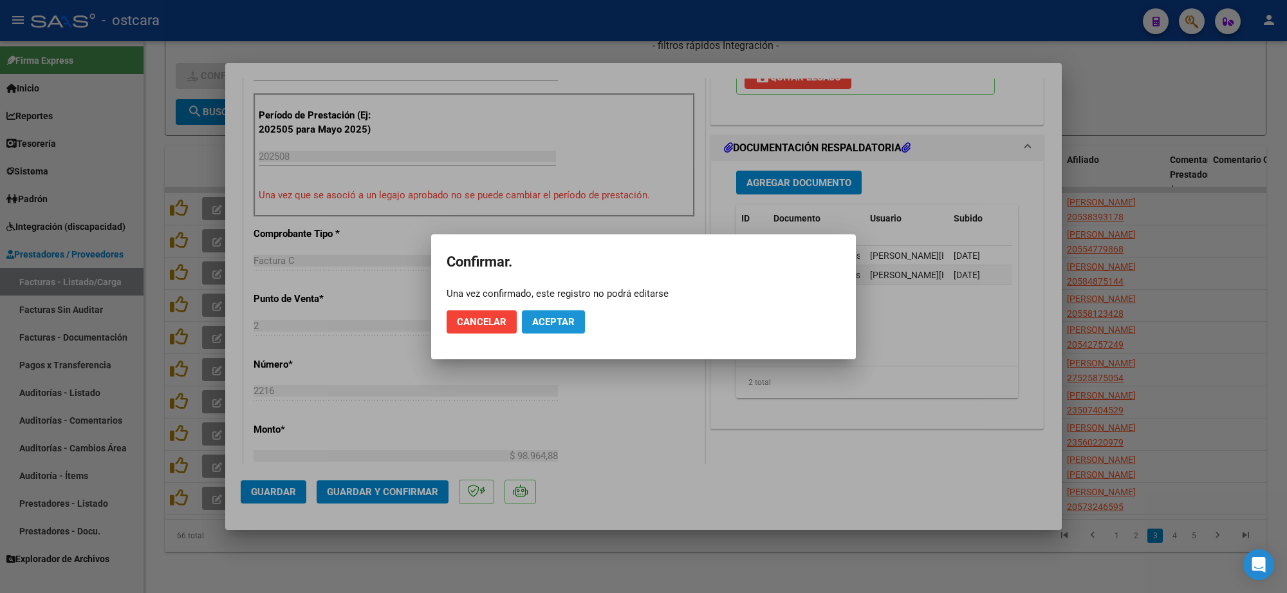
click at [546, 327] on button "Aceptar" at bounding box center [553, 321] width 63 height 23
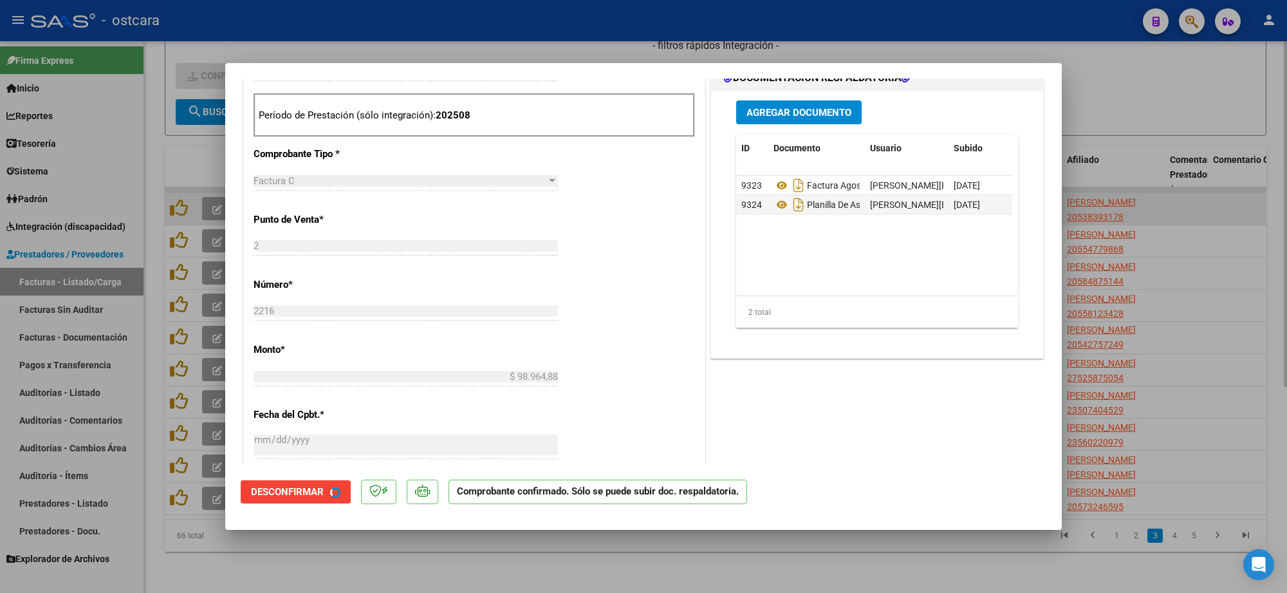
click at [1208, 206] on div at bounding box center [643, 296] width 1287 height 593
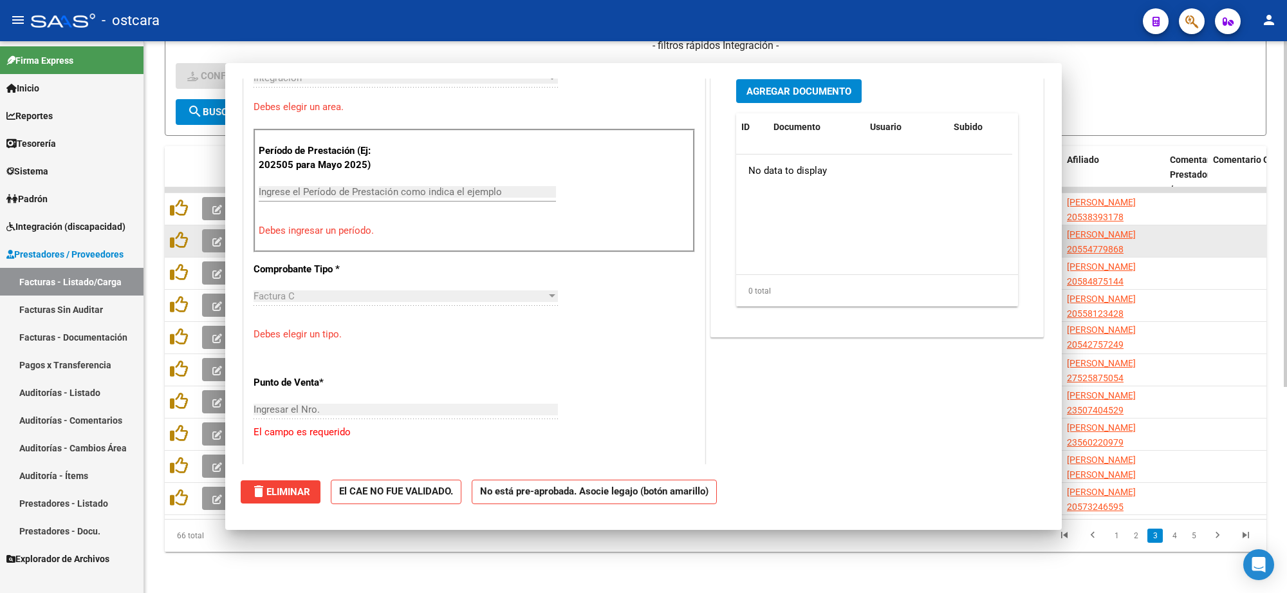
scroll to position [0, 0]
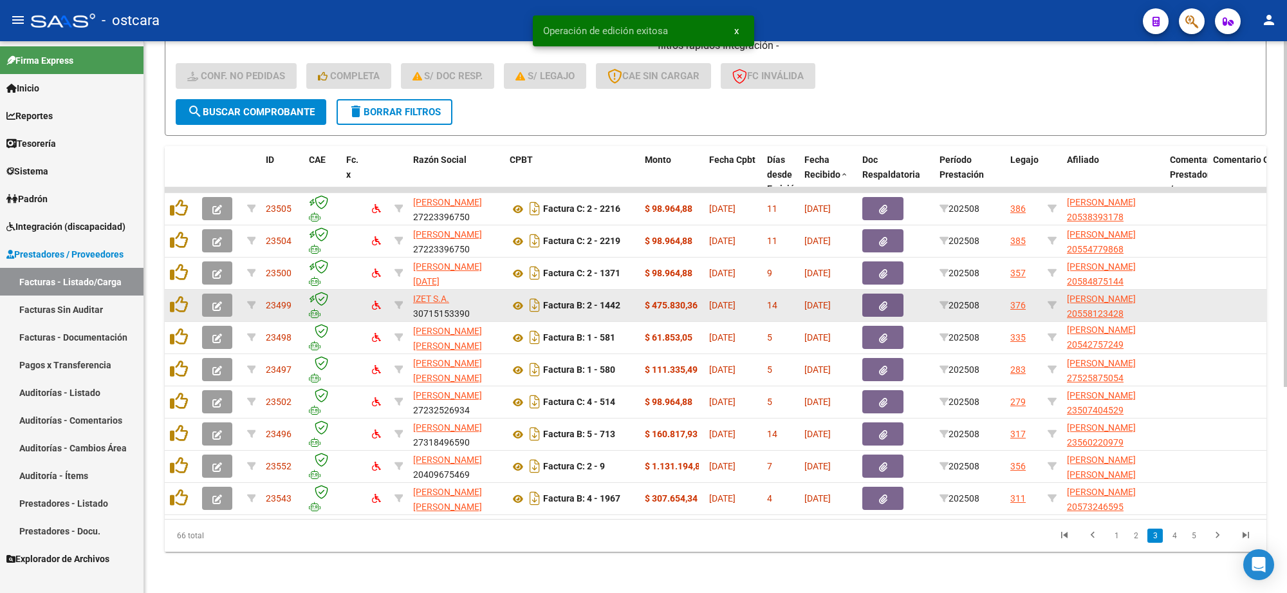
click at [214, 301] on icon "button" at bounding box center [217, 306] width 10 height 10
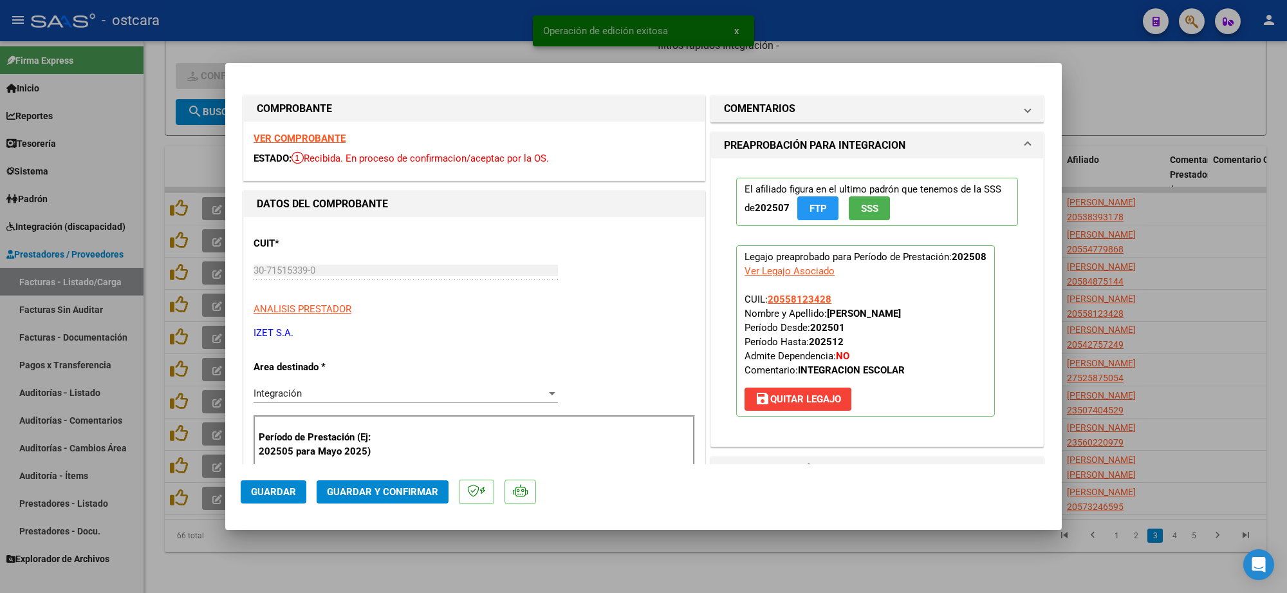
click at [283, 138] on strong "VER COMPROBANTE" at bounding box center [299, 139] width 92 height 12
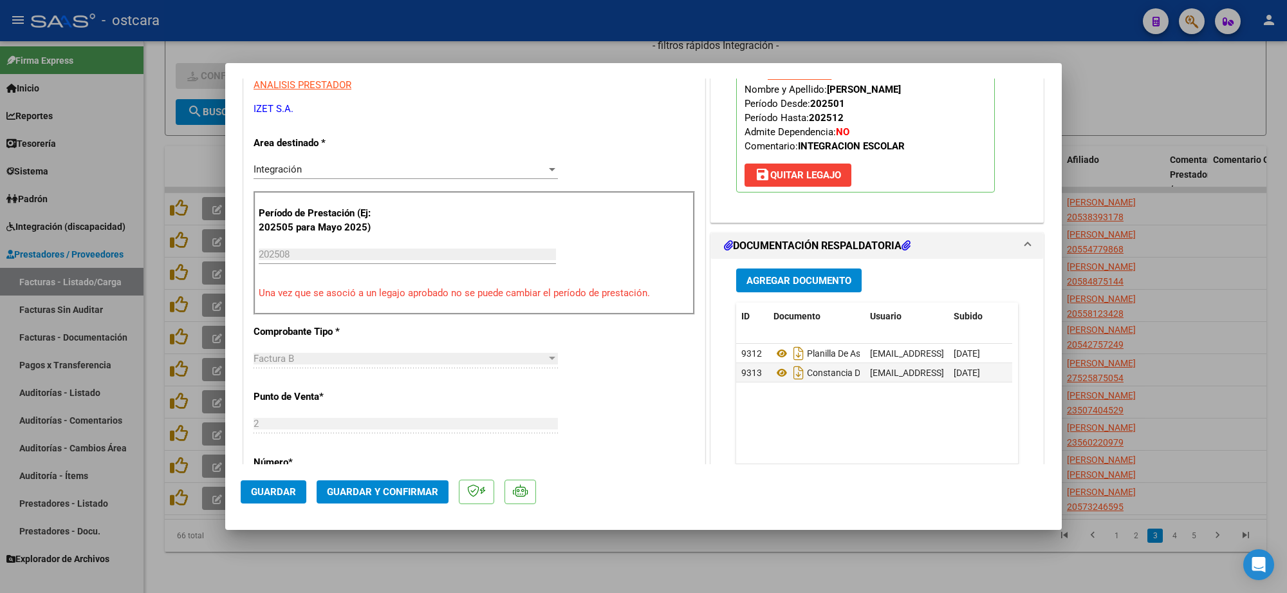
scroll to position [402, 0]
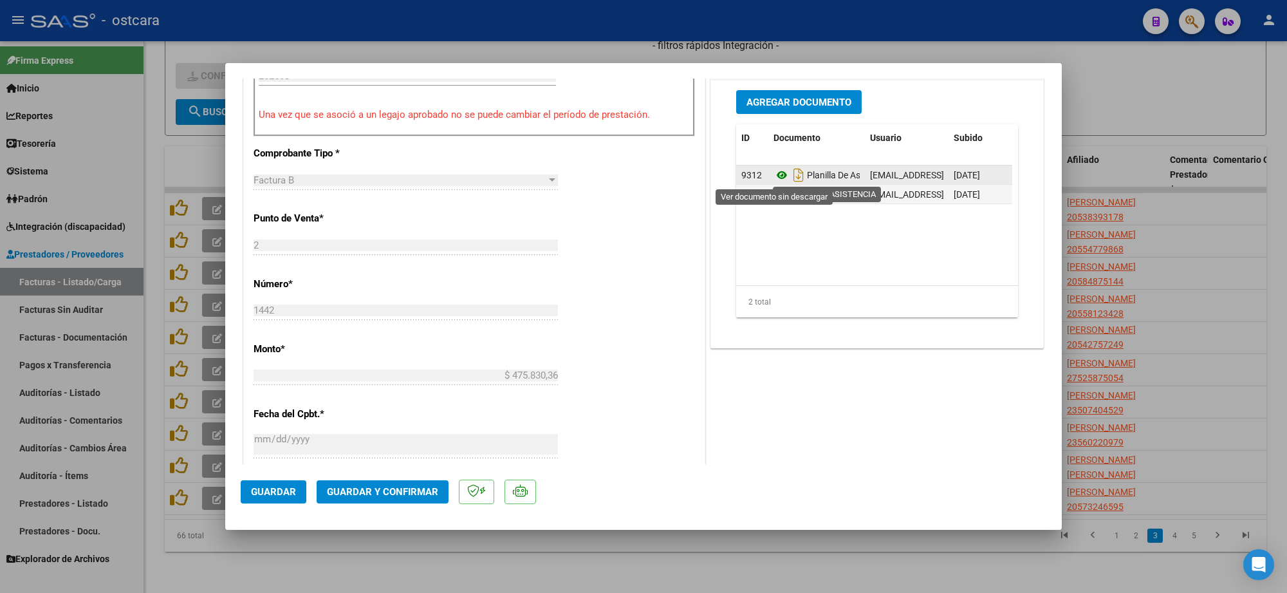
click at [774, 175] on icon at bounding box center [781, 174] width 17 height 15
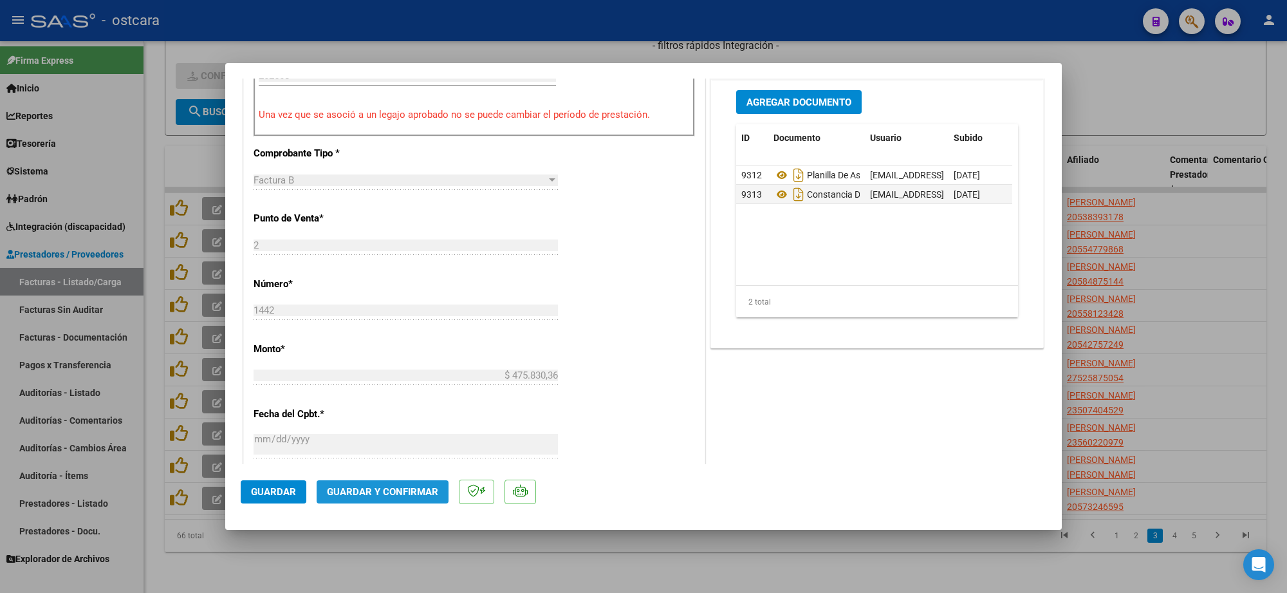
click at [416, 493] on span "Guardar y Confirmar" at bounding box center [382, 492] width 111 height 12
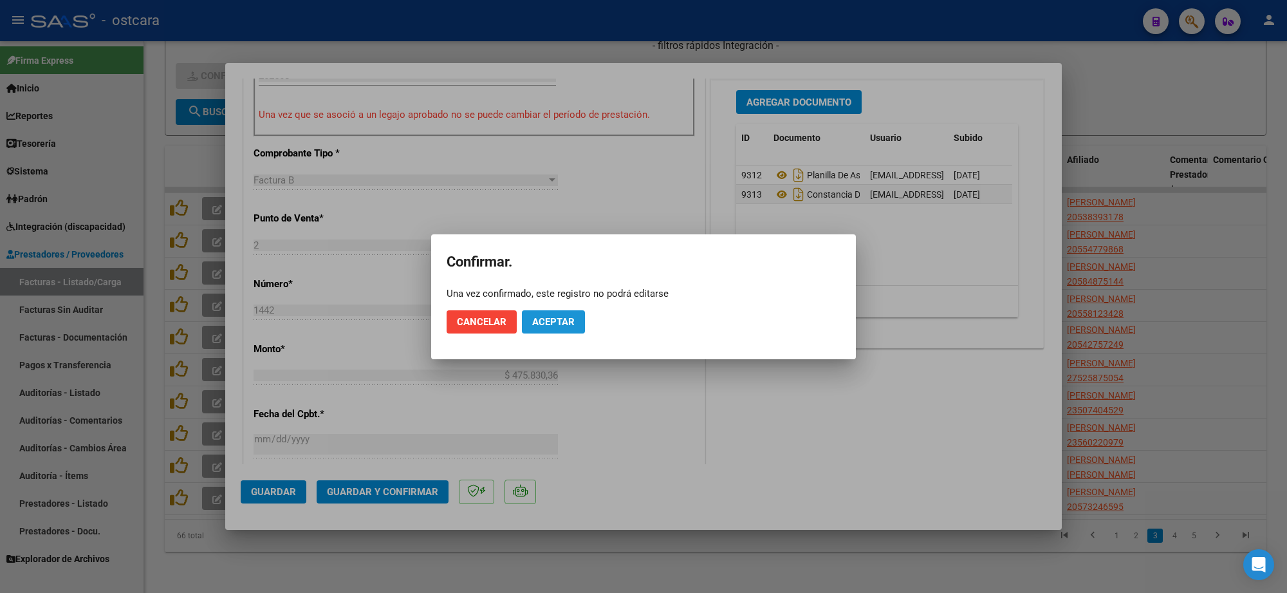
click at [553, 323] on span "Aceptar" at bounding box center [553, 322] width 42 height 12
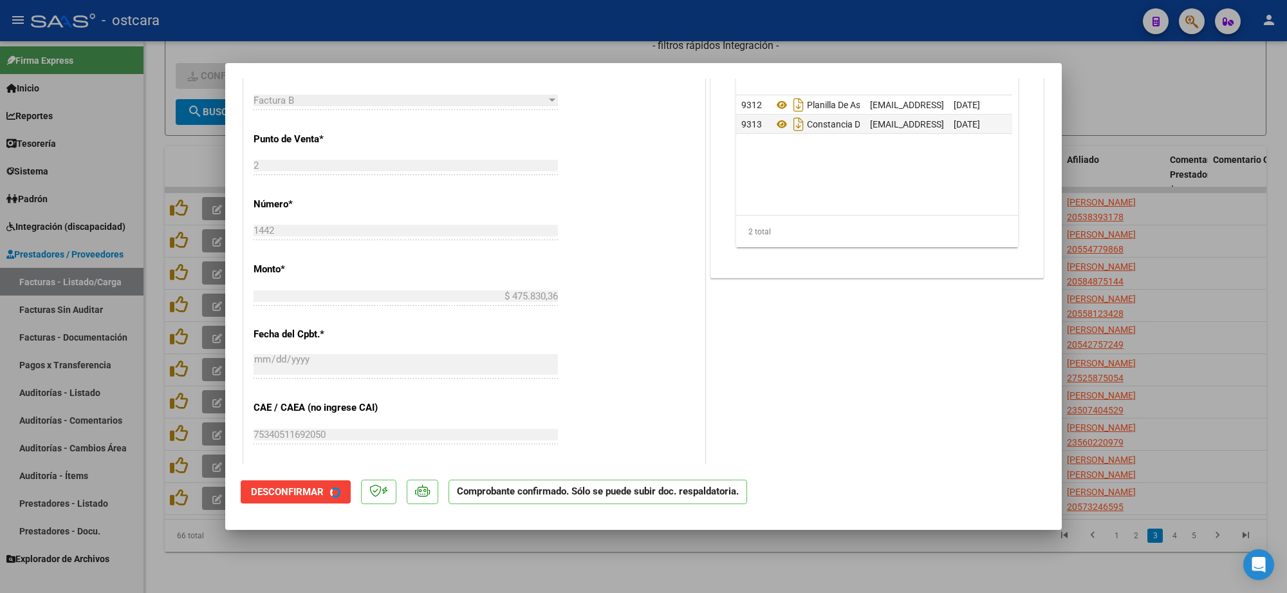
click at [1211, 268] on div at bounding box center [643, 296] width 1287 height 593
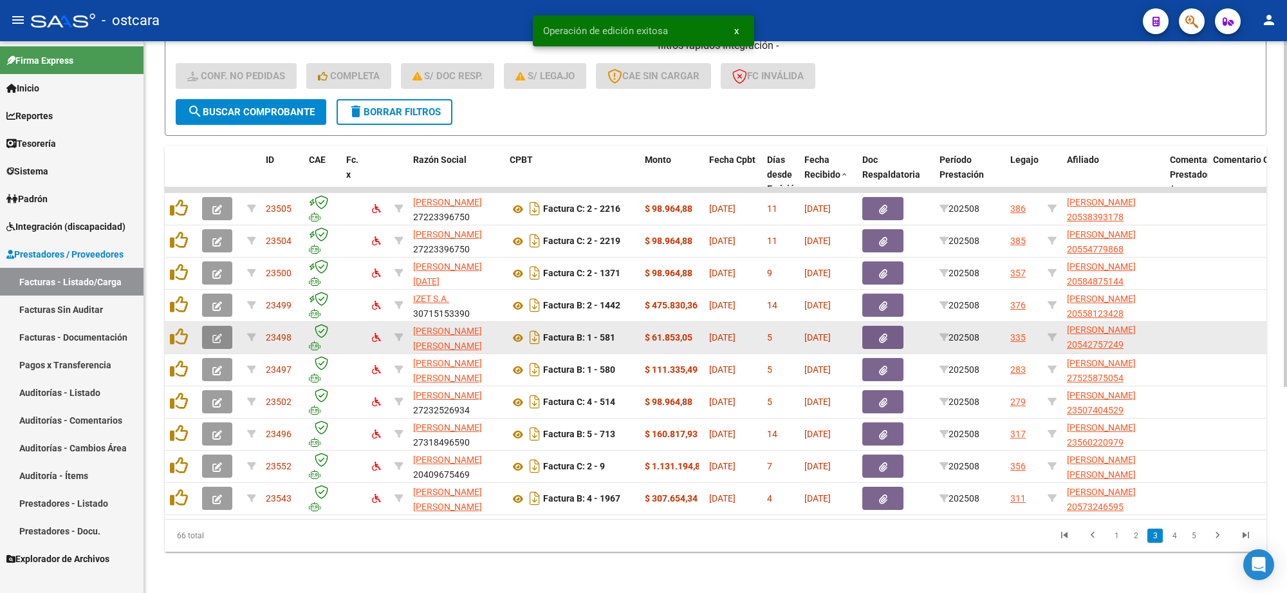
click at [219, 333] on icon "button" at bounding box center [217, 338] width 10 height 10
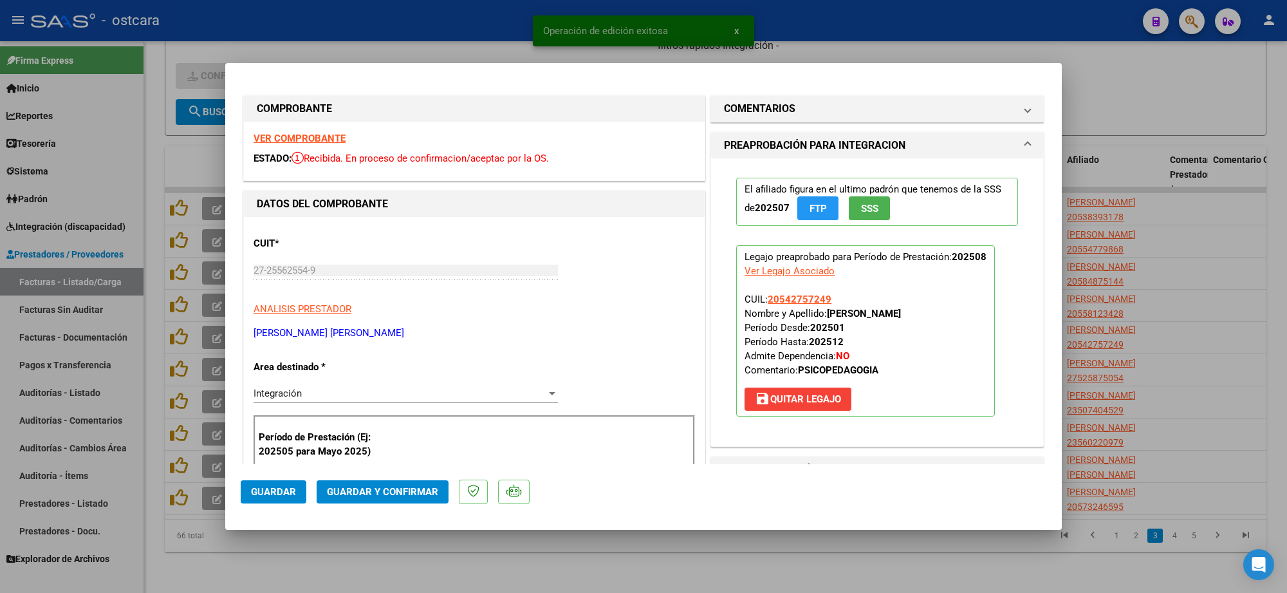
click at [320, 143] on strong "VER COMPROBANTE" at bounding box center [299, 139] width 92 height 12
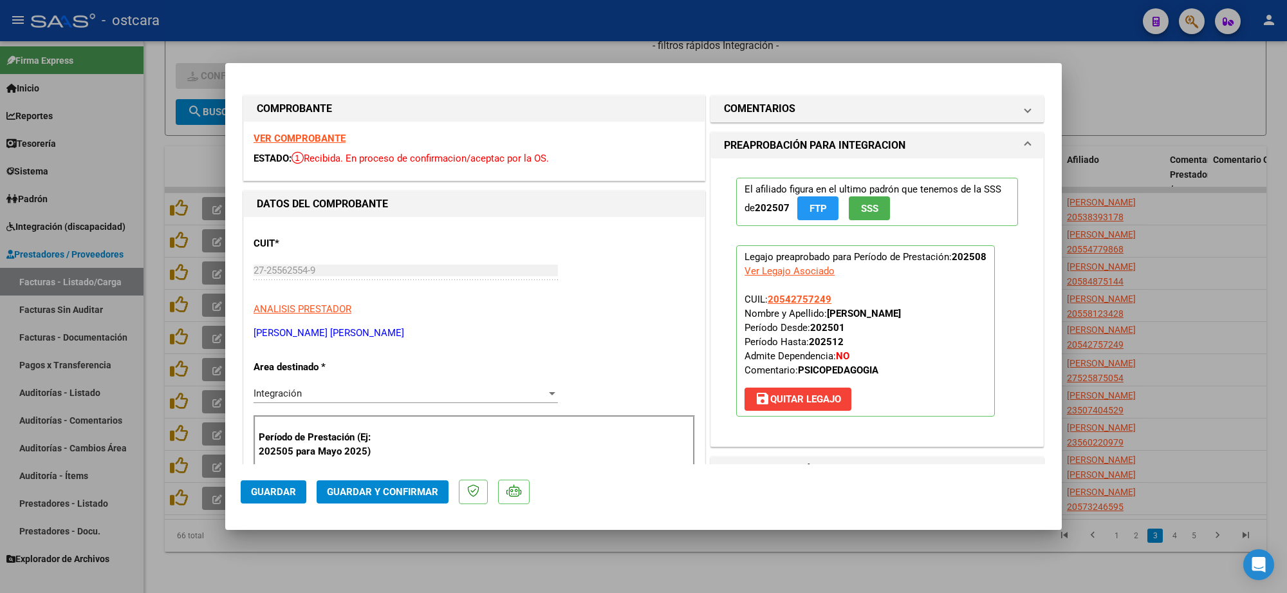
scroll to position [402, 0]
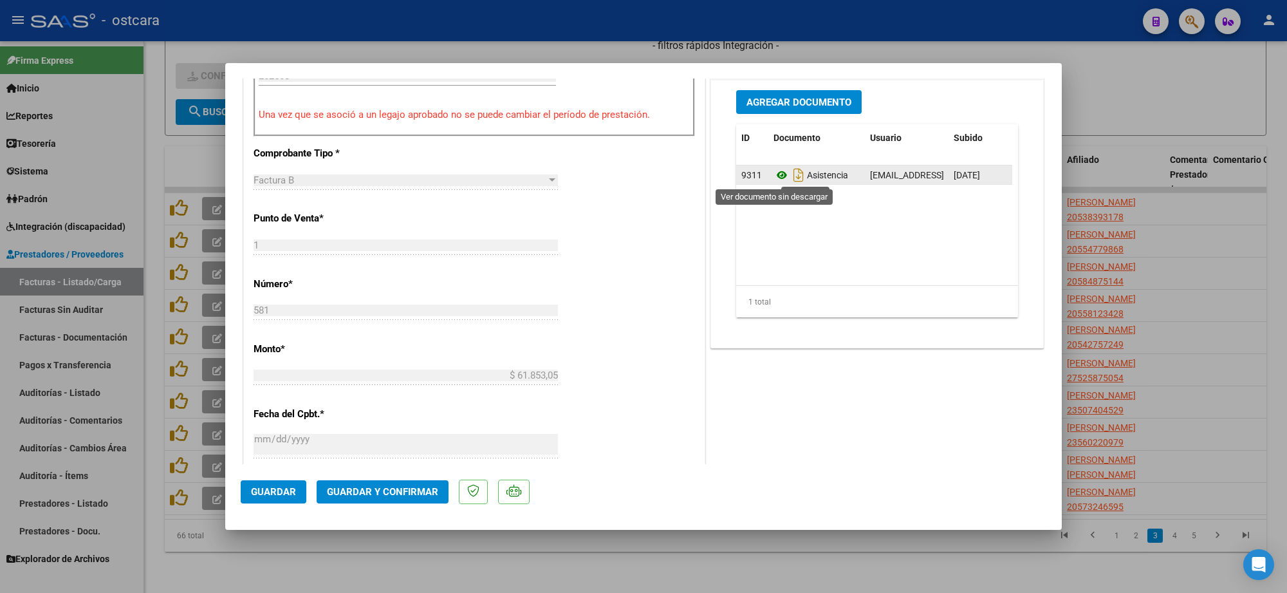
click at [776, 174] on icon at bounding box center [781, 174] width 17 height 15
click at [385, 475] on mat-dialog-actions "Guardar Guardar y Confirmar" at bounding box center [643, 489] width 805 height 51
click at [390, 483] on button "Guardar y Confirmar" at bounding box center [383, 491] width 132 height 23
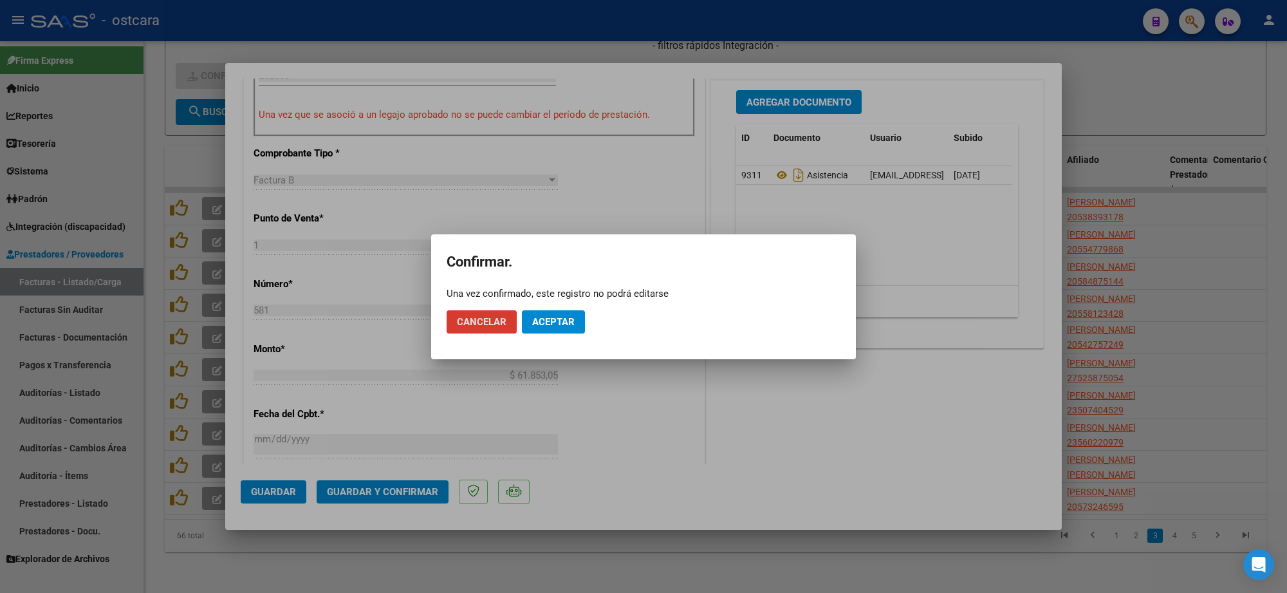
click at [555, 326] on span "Aceptar" at bounding box center [553, 322] width 42 height 12
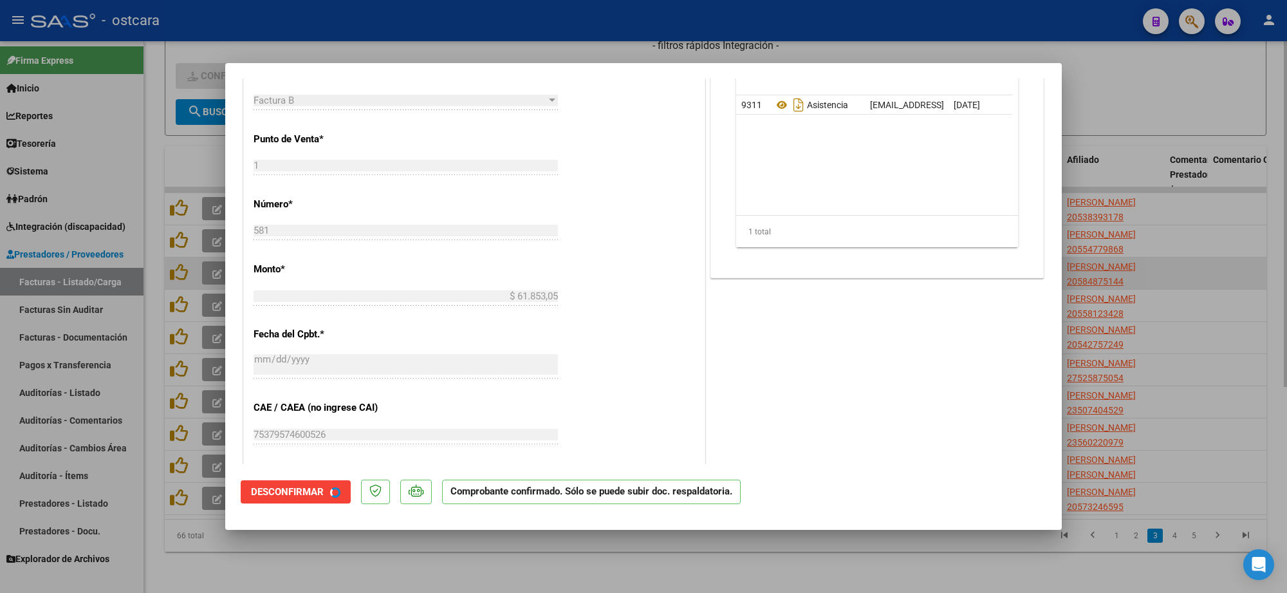
drag, startPoint x: 1262, startPoint y: 271, endPoint x: 1252, endPoint y: 270, distance: 10.4
click at [1262, 269] on div at bounding box center [643, 296] width 1287 height 593
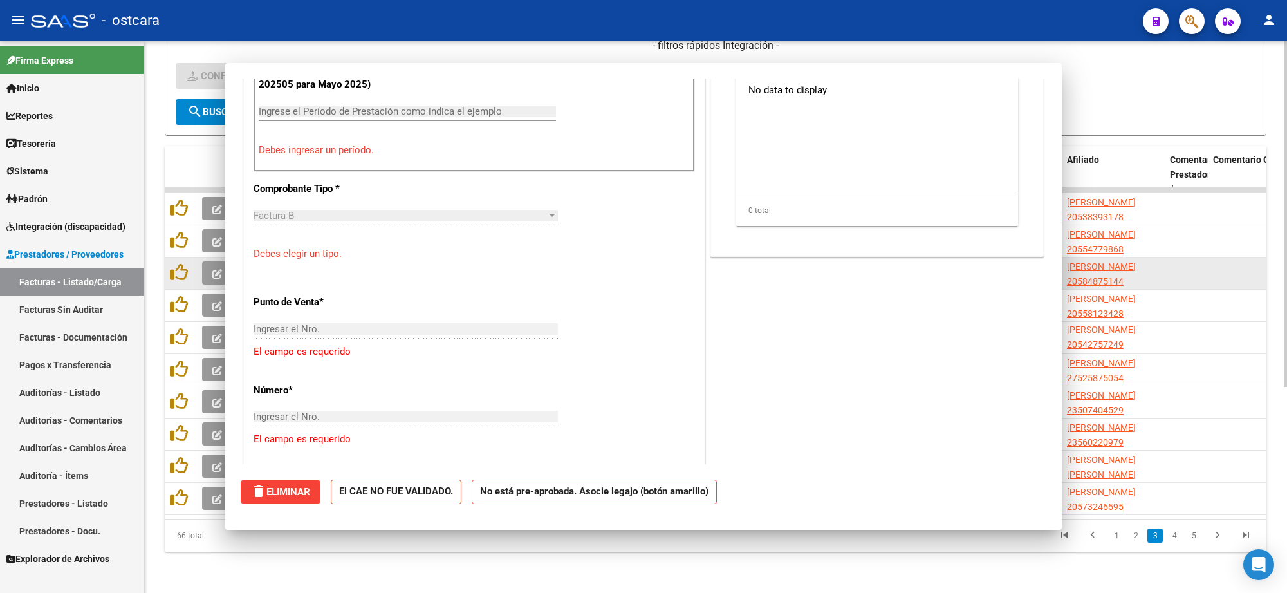
scroll to position [425, 0]
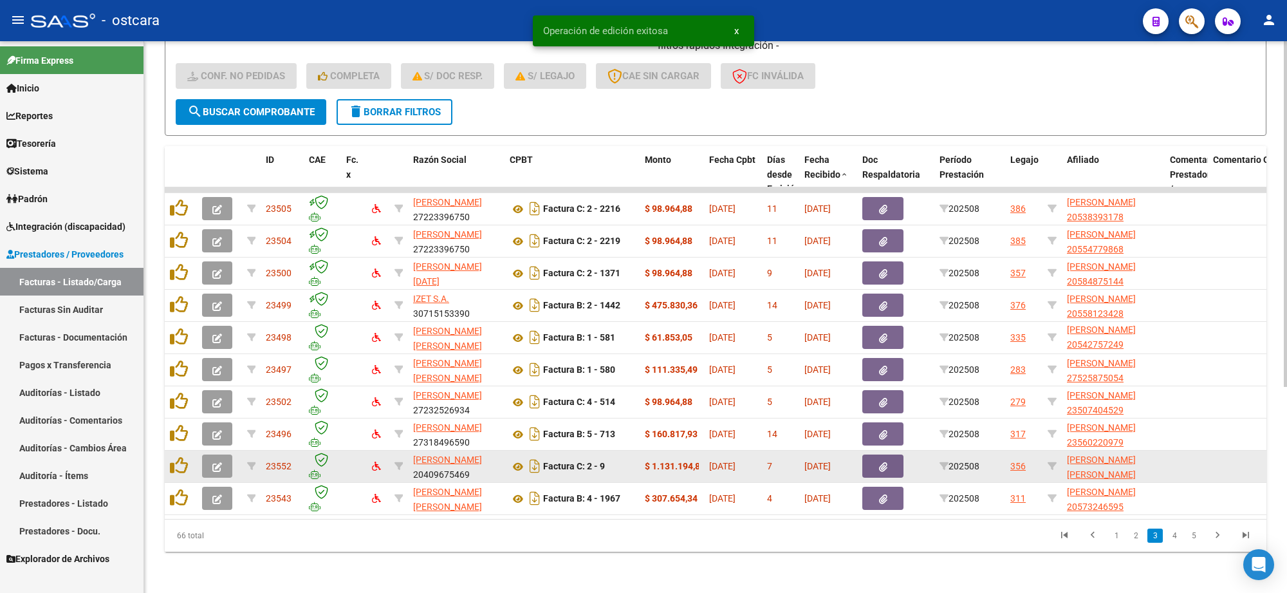
click at [208, 454] on button "button" at bounding box center [217, 465] width 30 height 23
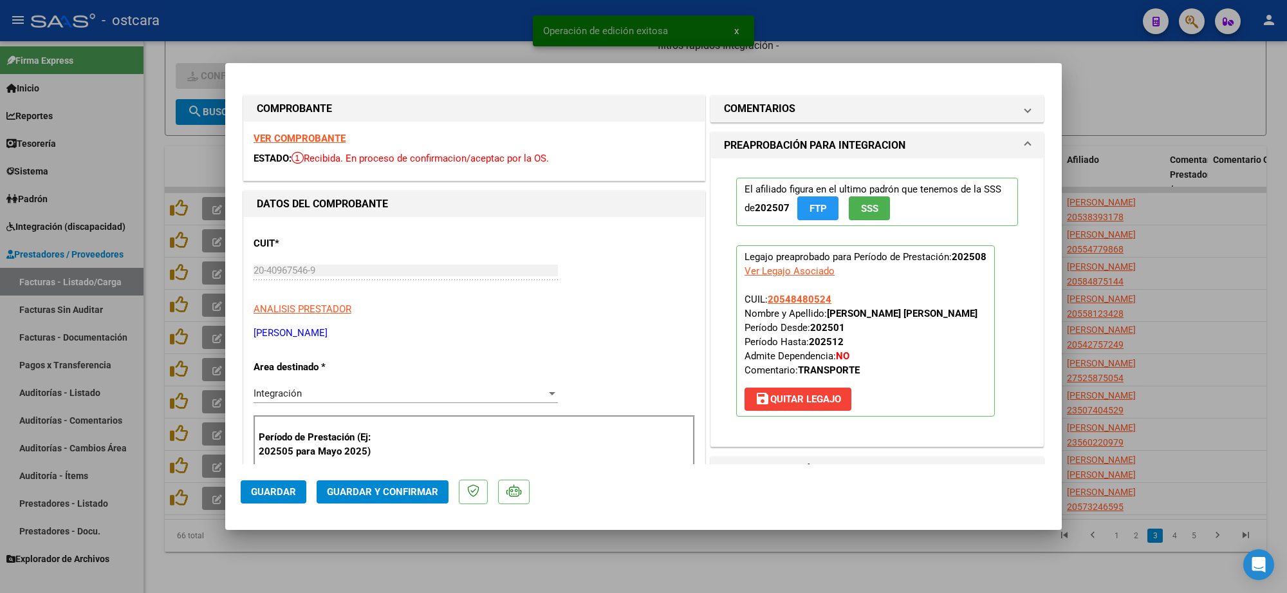
click at [285, 134] on strong "VER COMPROBANTE" at bounding box center [299, 139] width 92 height 12
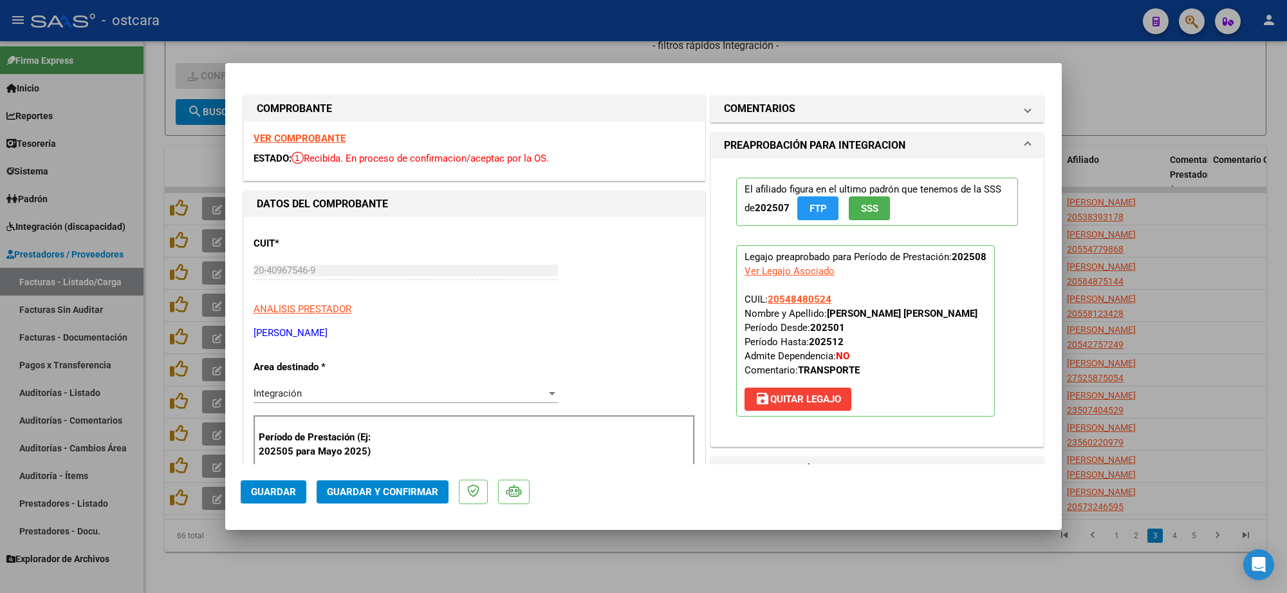
scroll to position [322, 0]
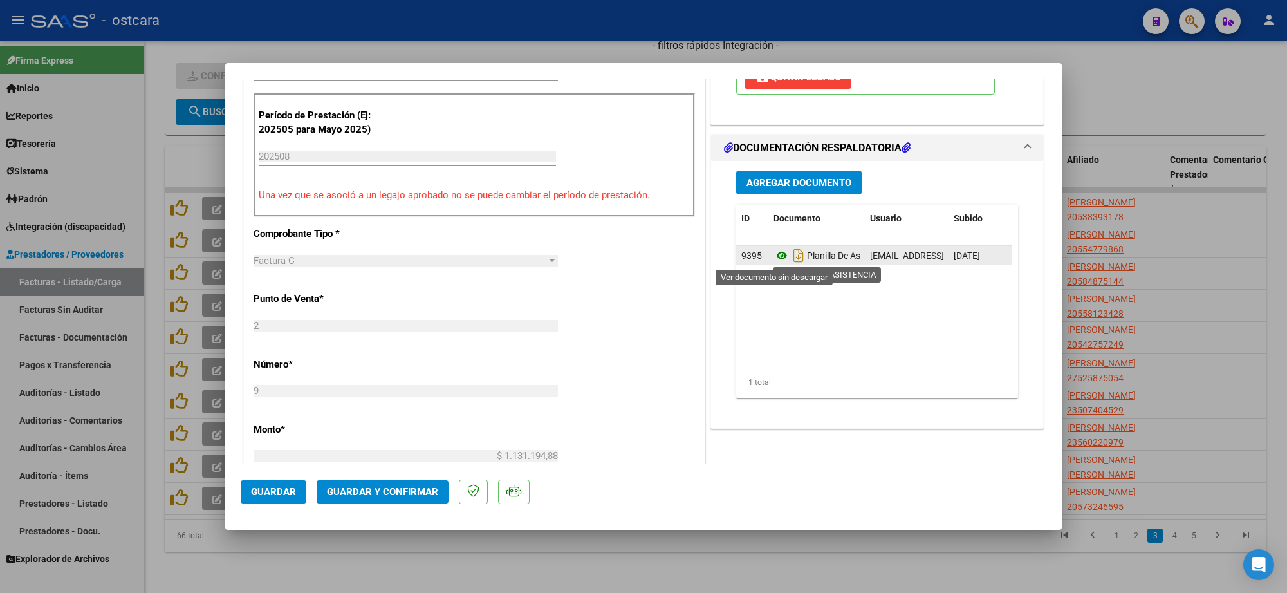
click at [776, 255] on icon at bounding box center [781, 255] width 17 height 15
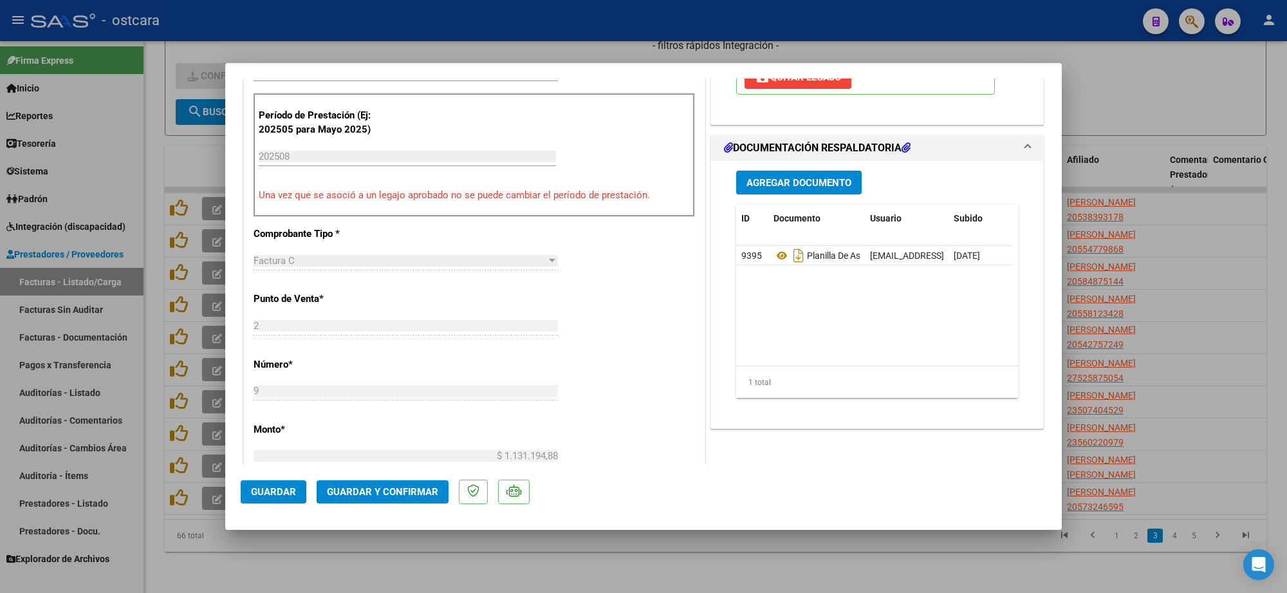
click at [384, 478] on mat-dialog-actions "Guardar Guardar y Confirmar" at bounding box center [643, 489] width 805 height 51
click at [410, 486] on span "Guardar y Confirmar" at bounding box center [382, 492] width 111 height 12
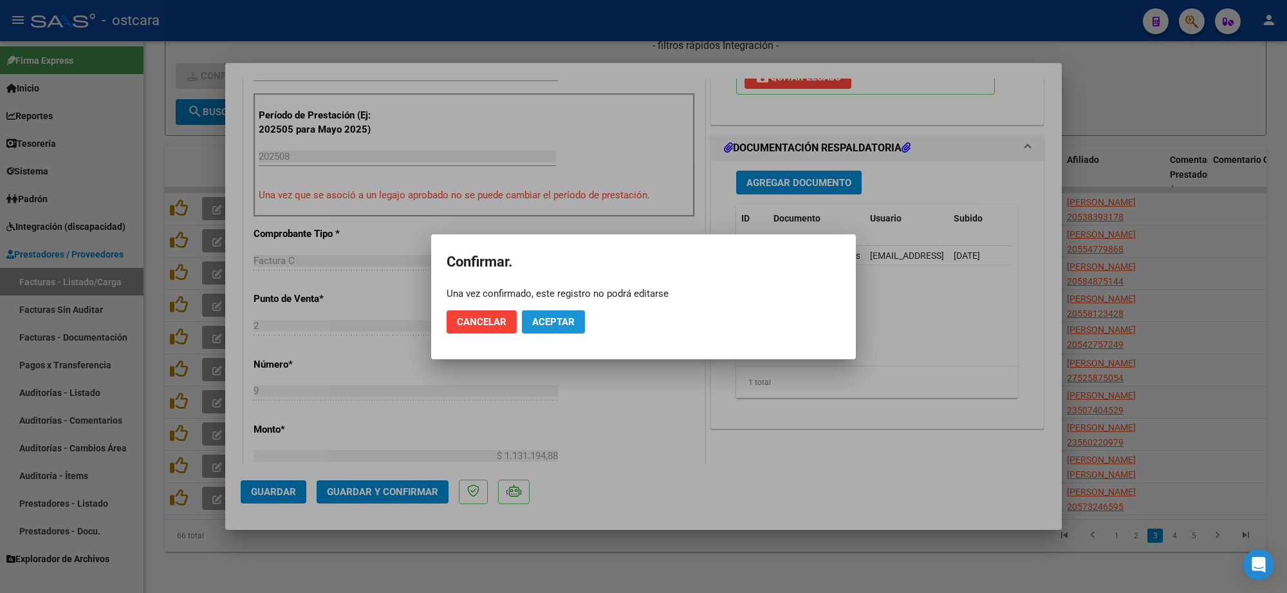
click at [554, 325] on span "Aceptar" at bounding box center [553, 322] width 42 height 12
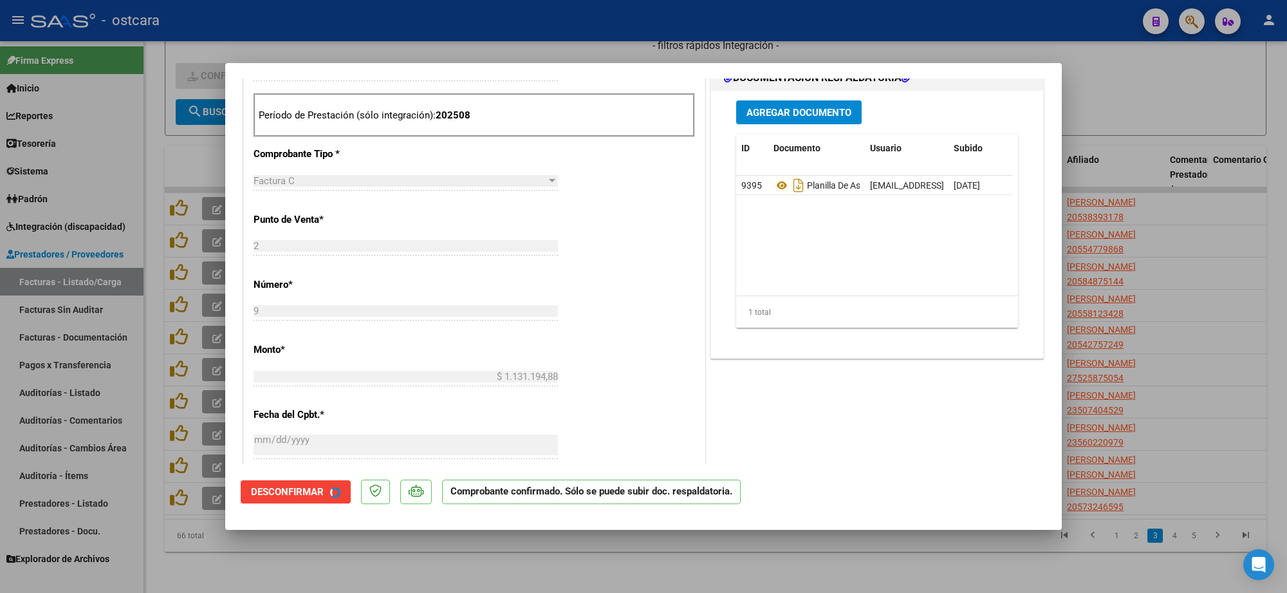
click at [1124, 212] on div at bounding box center [643, 296] width 1287 height 593
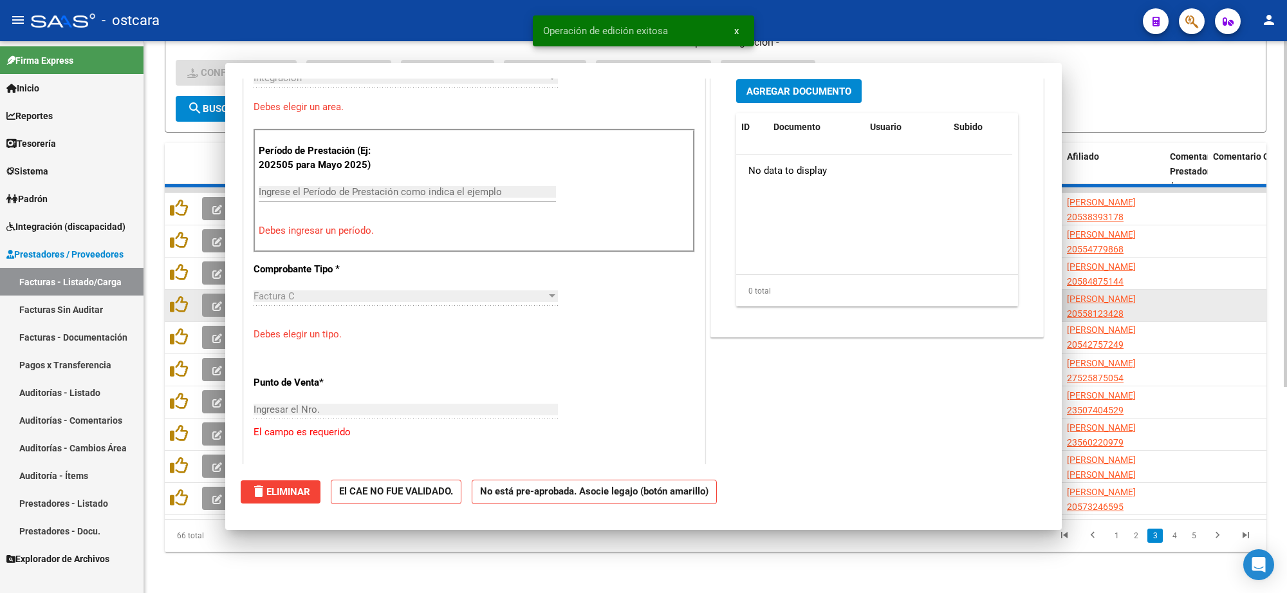
scroll to position [0, 0]
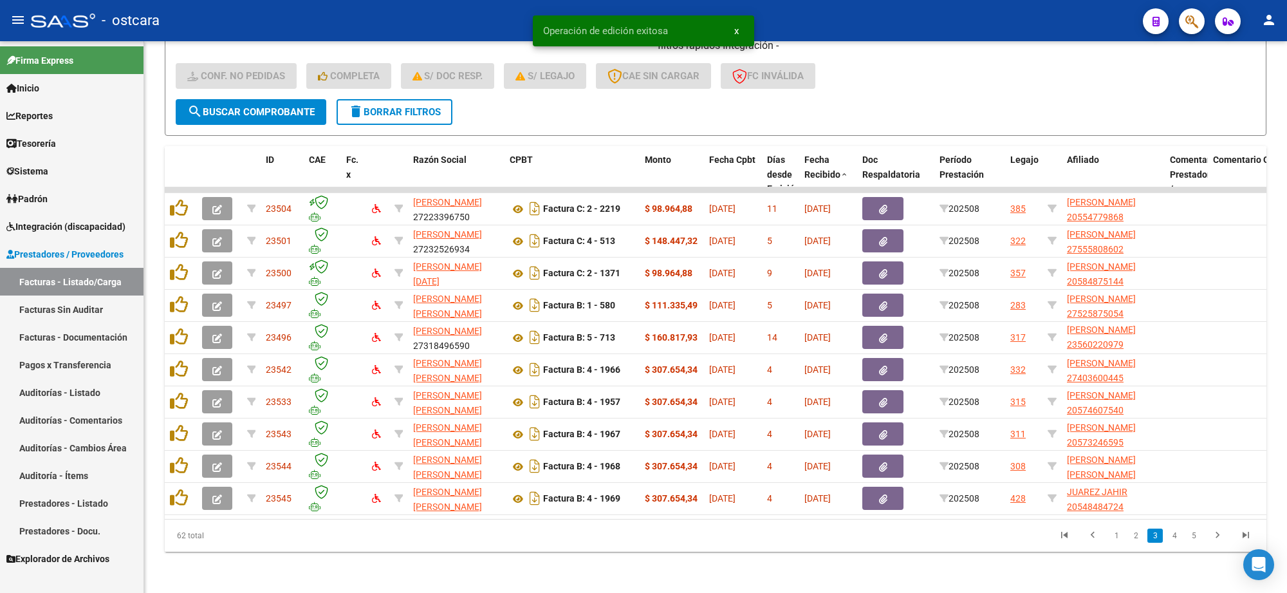
click at [1246, 533] on icon "go to last page" at bounding box center [1245, 536] width 17 height 15
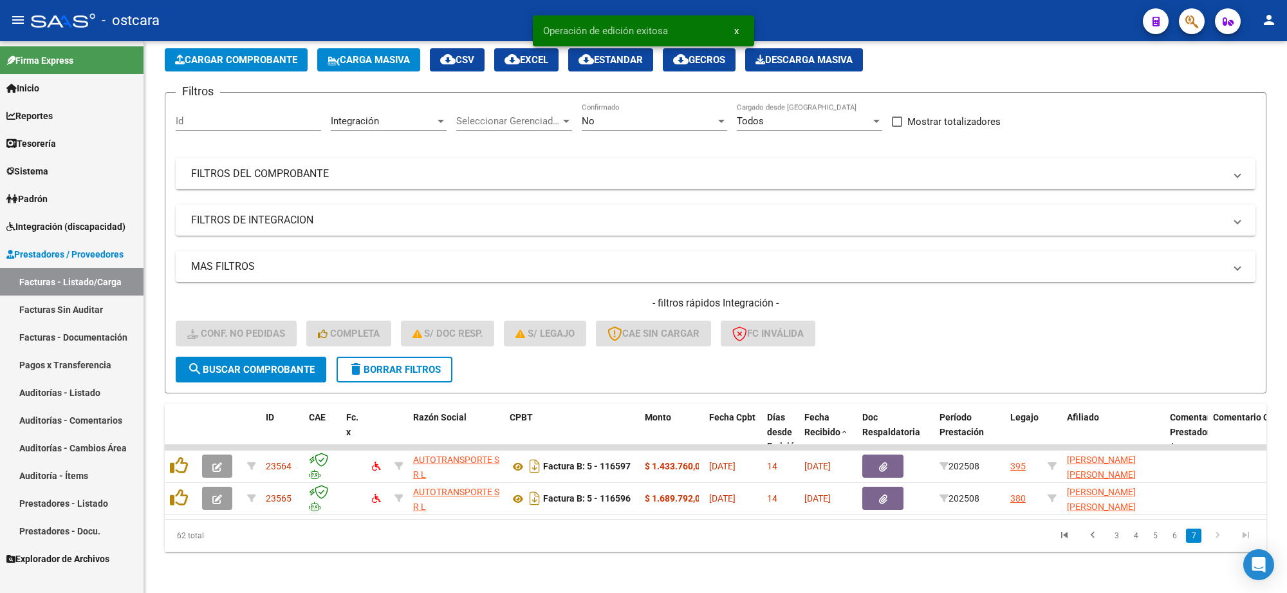
scroll to position [71, 0]
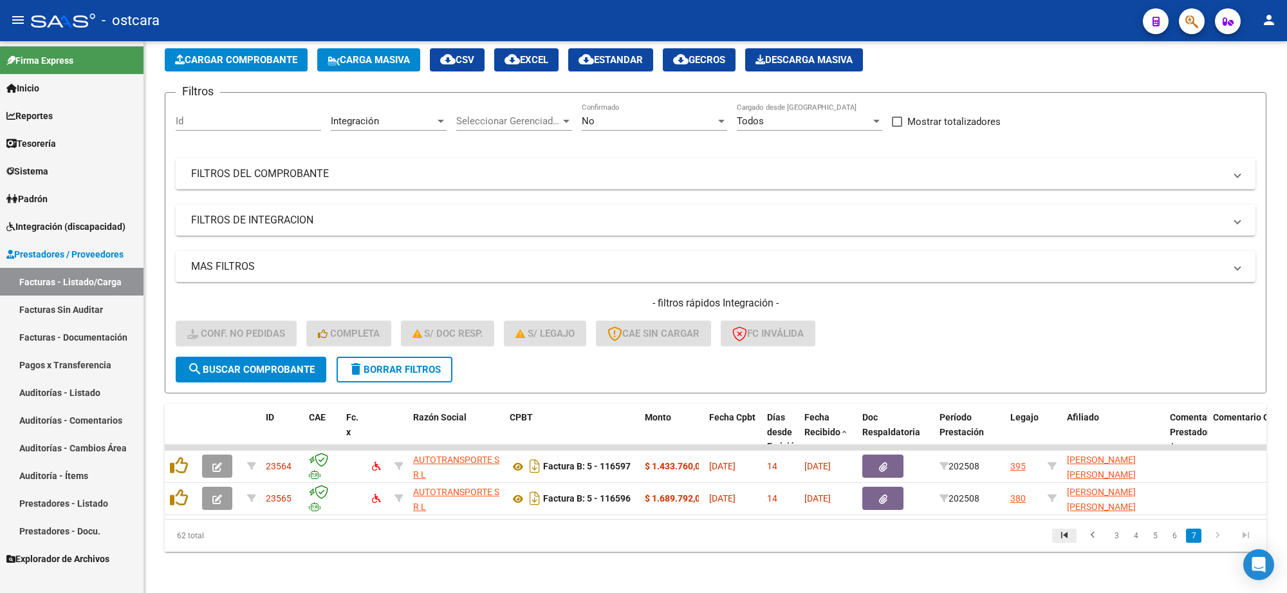
click at [1063, 531] on icon "go to first page" at bounding box center [1064, 536] width 17 height 15
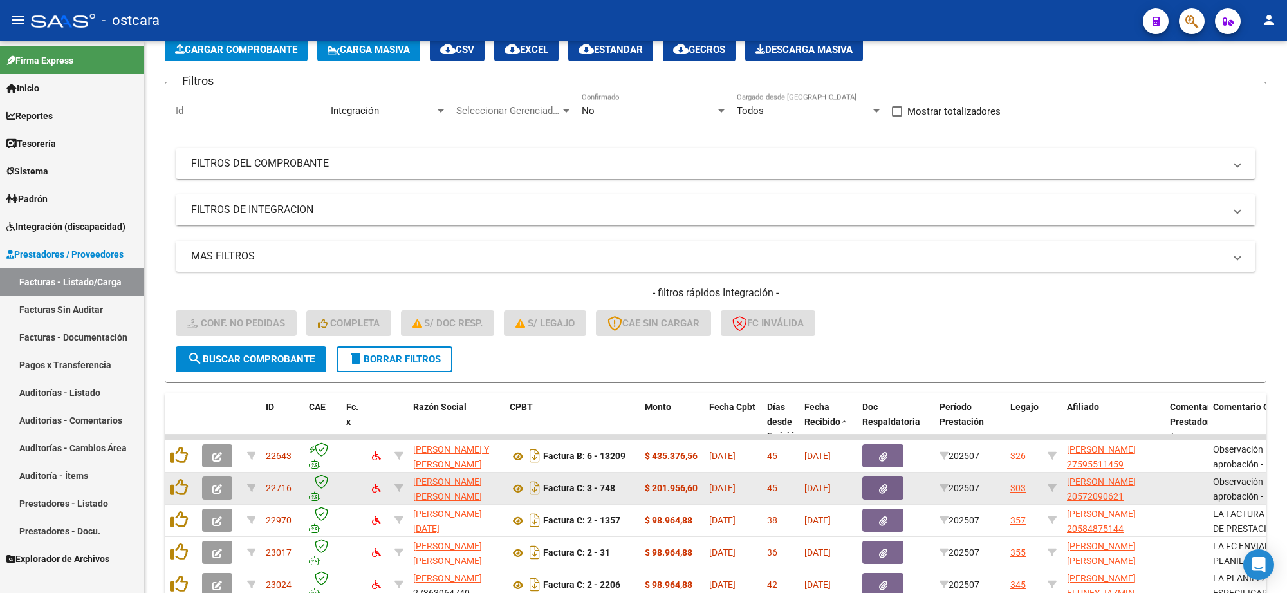
scroll to position [328, 0]
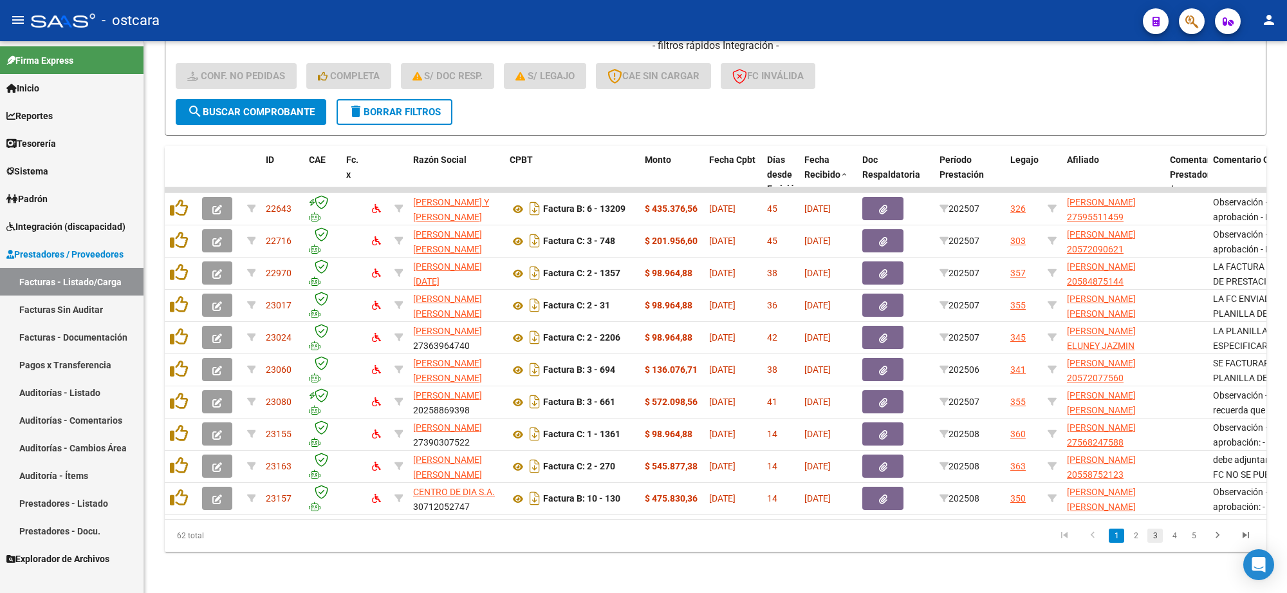
click at [1153, 538] on link "3" at bounding box center [1154, 535] width 15 height 14
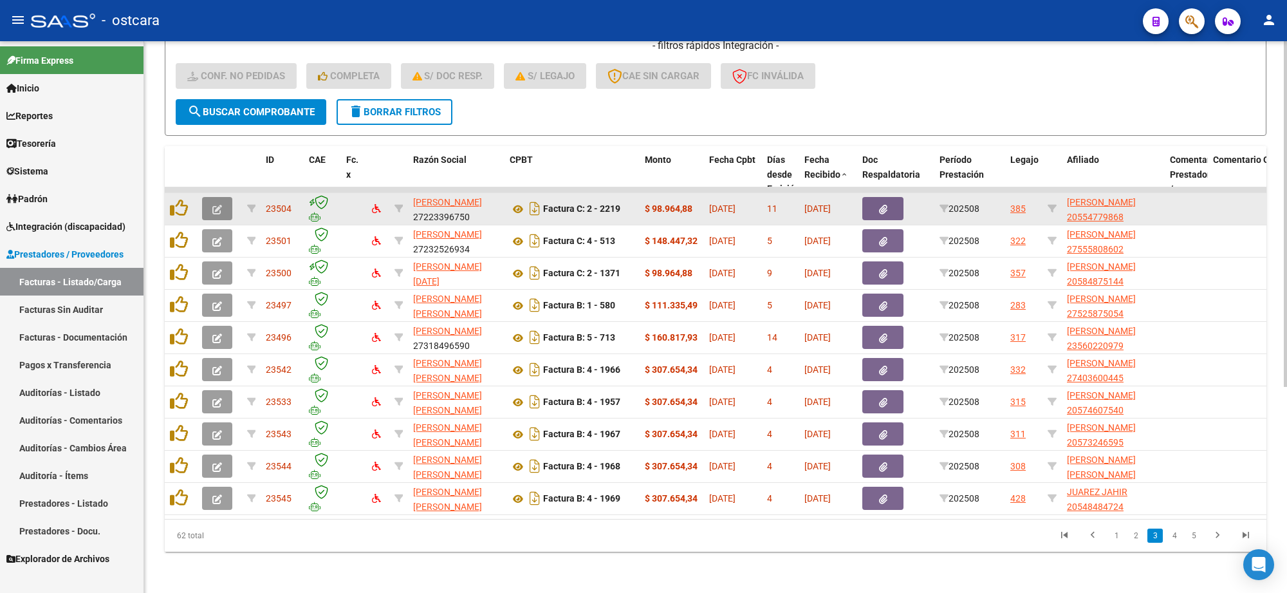
click at [220, 205] on icon "button" at bounding box center [217, 210] width 10 height 10
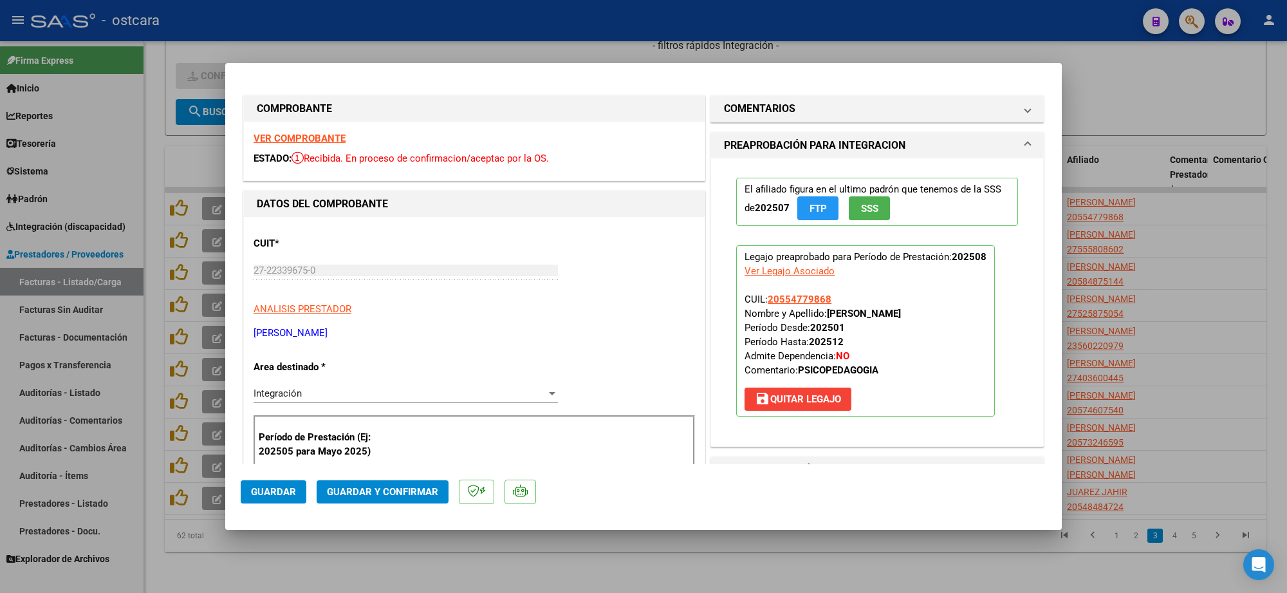
click at [279, 140] on strong "VER COMPROBANTE" at bounding box center [299, 139] width 92 height 12
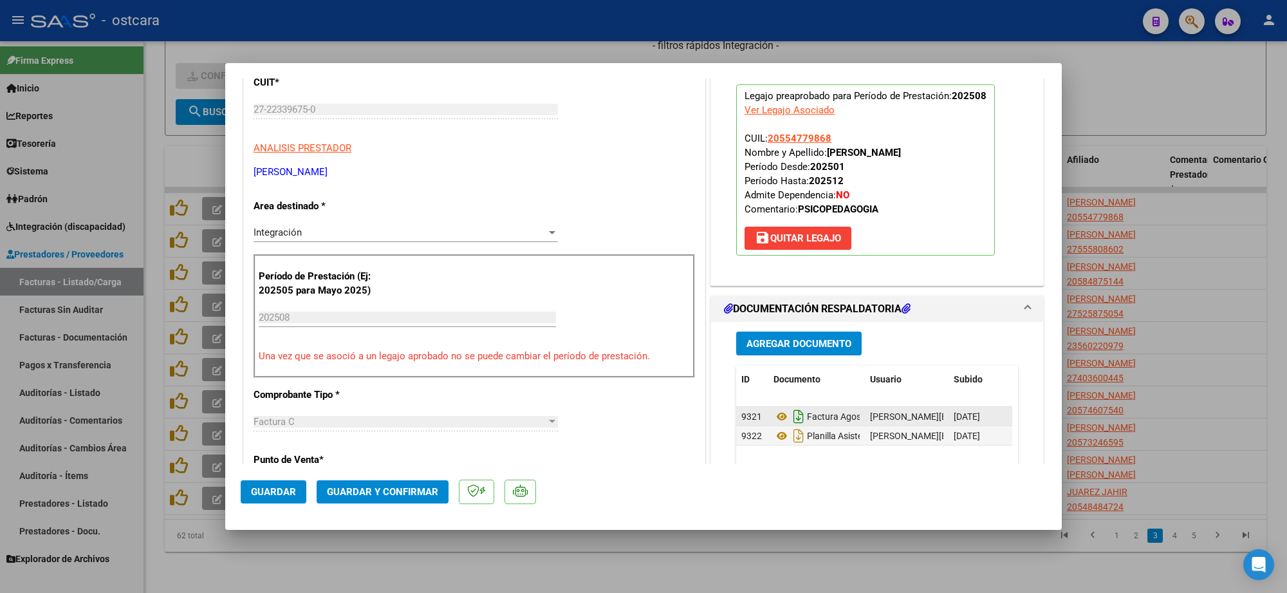
scroll to position [241, 0]
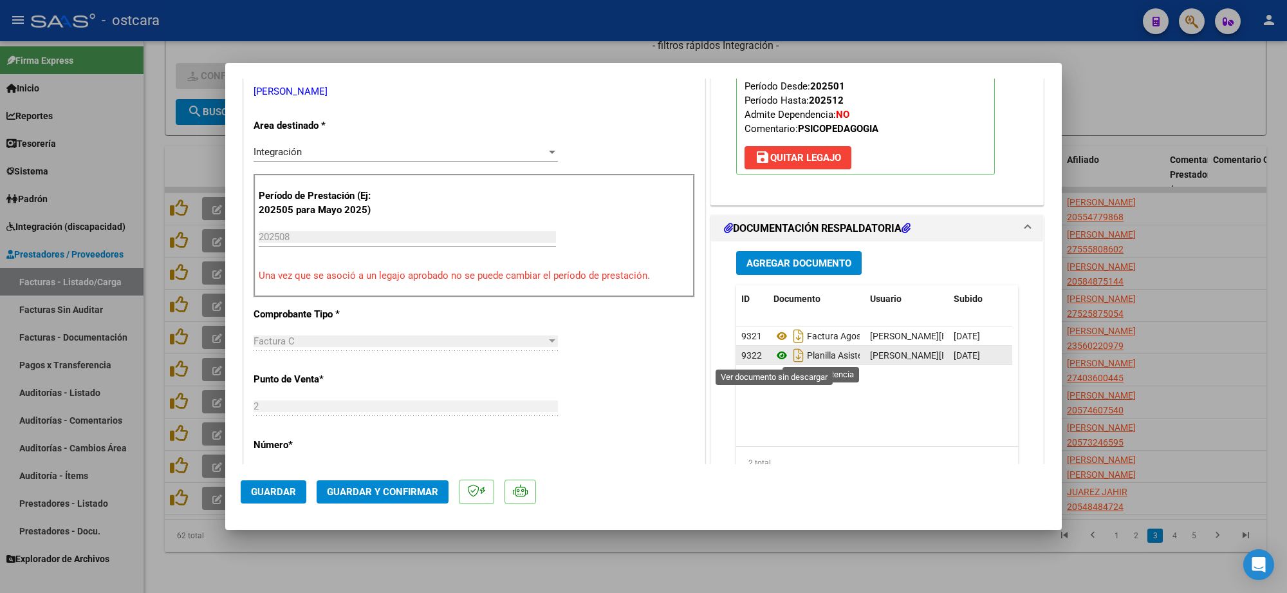
click at [775, 354] on icon at bounding box center [781, 354] width 17 height 15
click at [373, 495] on span "Guardar y Confirmar" at bounding box center [382, 492] width 111 height 12
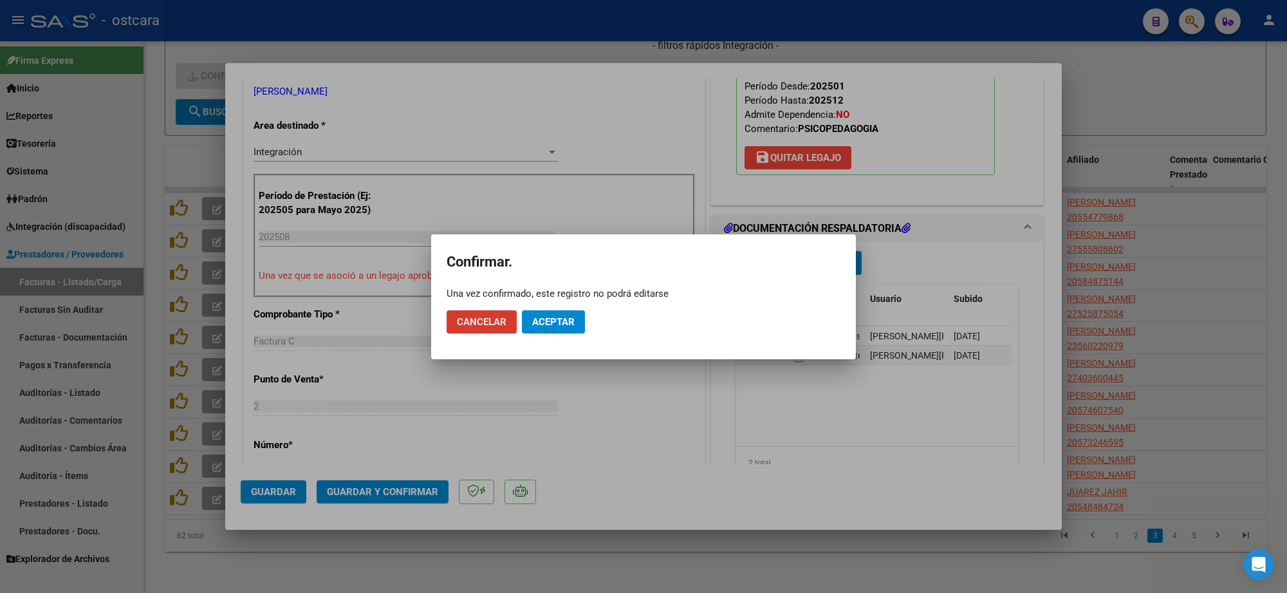
click at [560, 320] on span "Aceptar" at bounding box center [553, 322] width 42 height 12
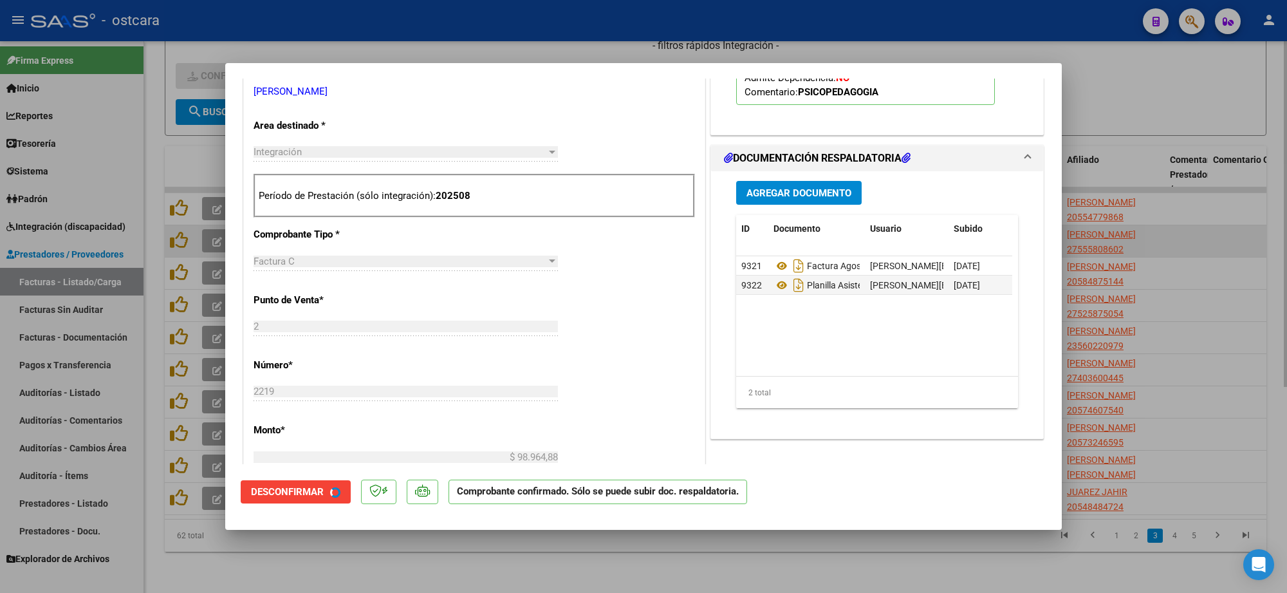
click at [1136, 226] on div at bounding box center [643, 296] width 1287 height 593
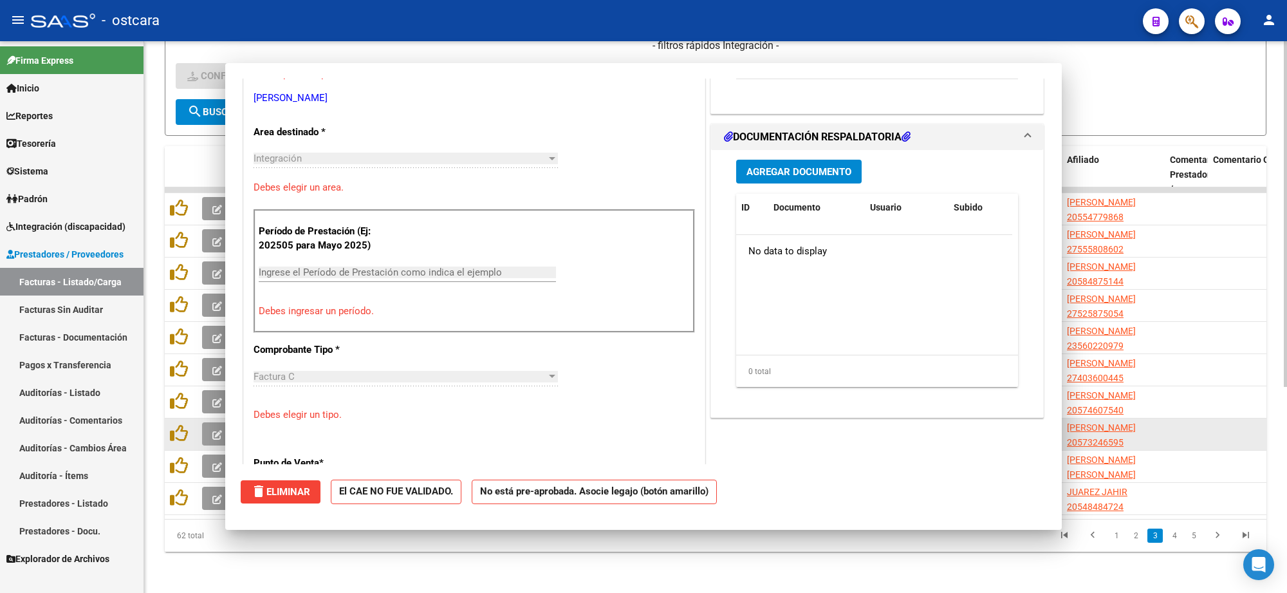
scroll to position [248, 0]
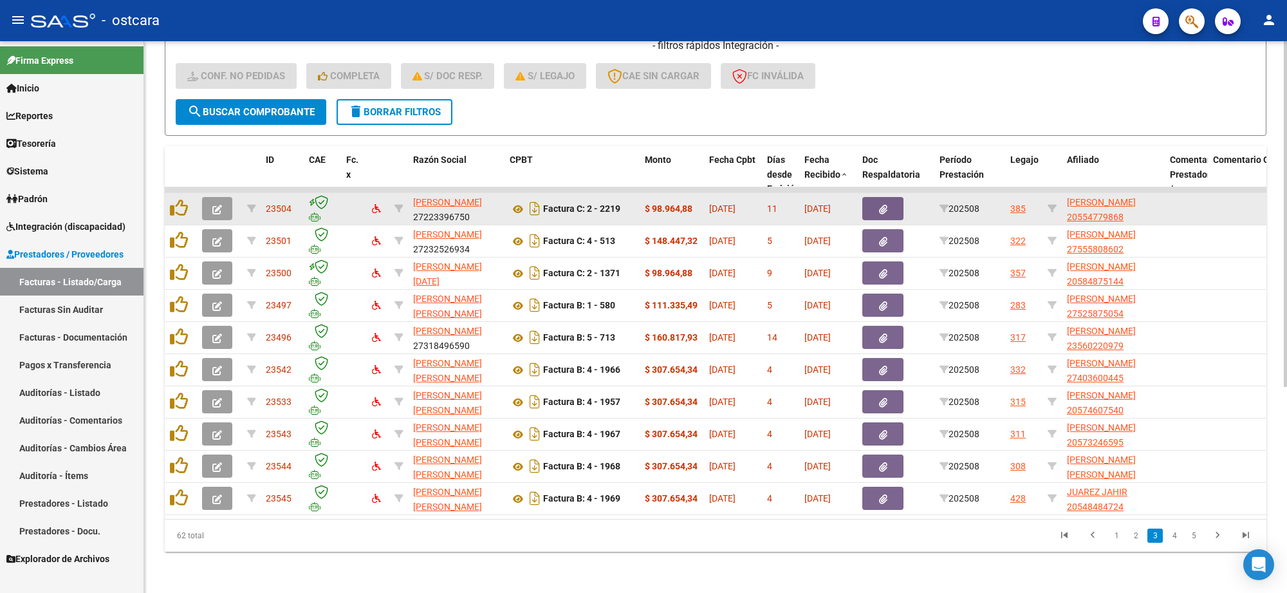
click at [213, 205] on icon "button" at bounding box center [217, 210] width 10 height 10
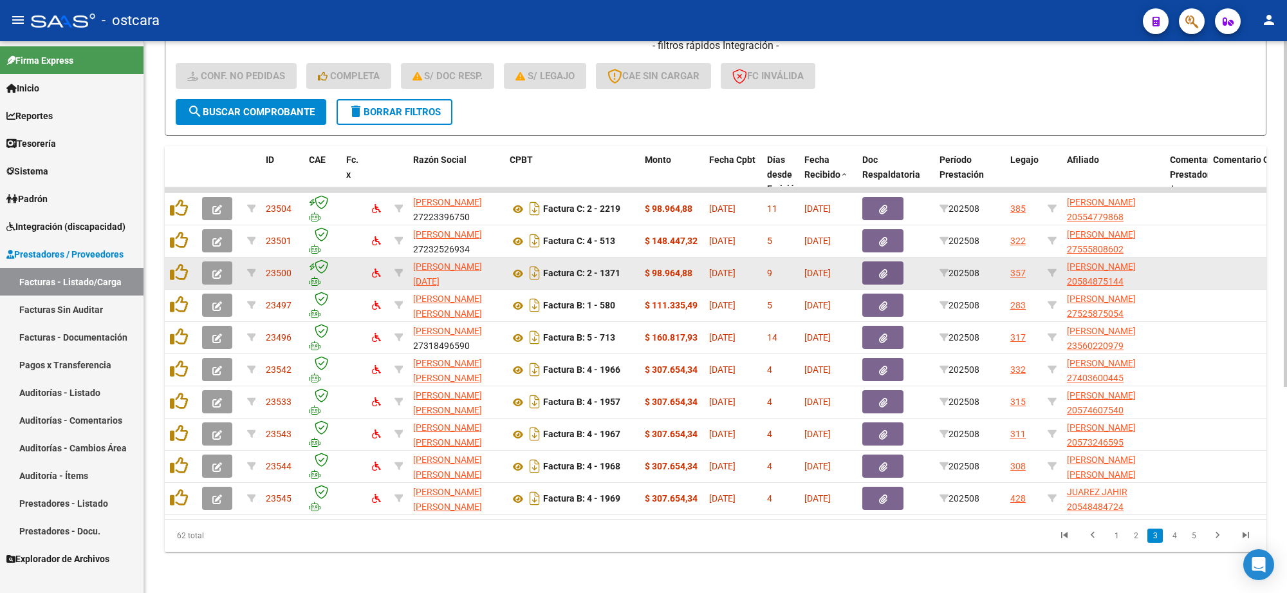
click at [217, 269] on icon "button" at bounding box center [217, 274] width 10 height 10
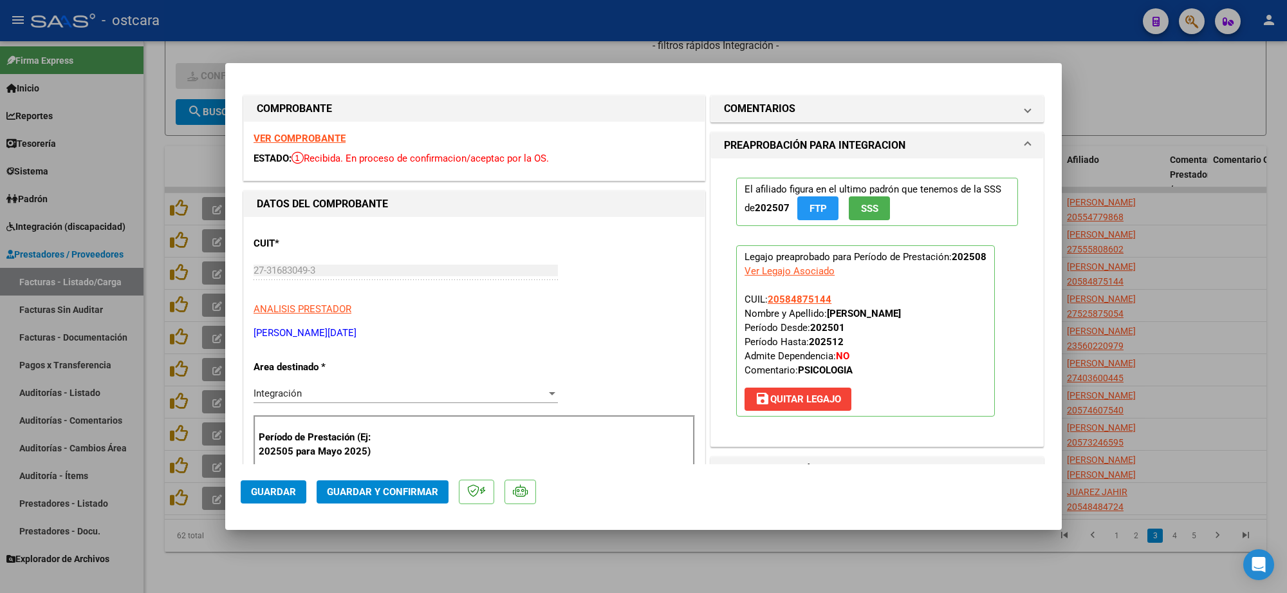
click at [288, 142] on strong "VER COMPROBANTE" at bounding box center [299, 139] width 92 height 12
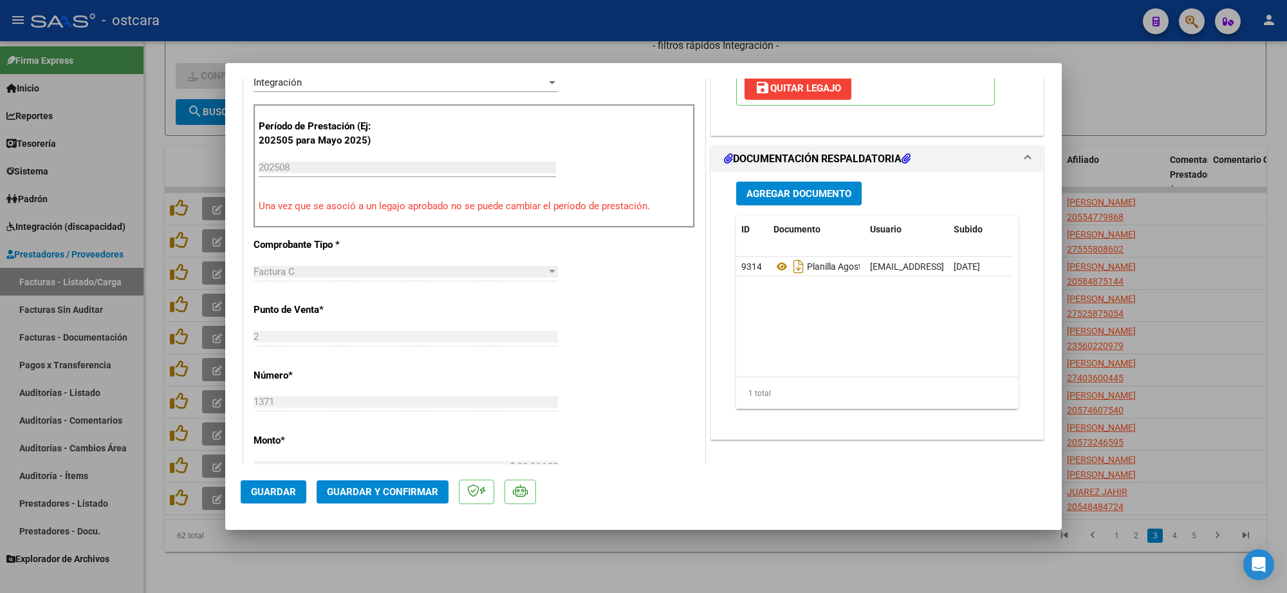
scroll to position [322, 0]
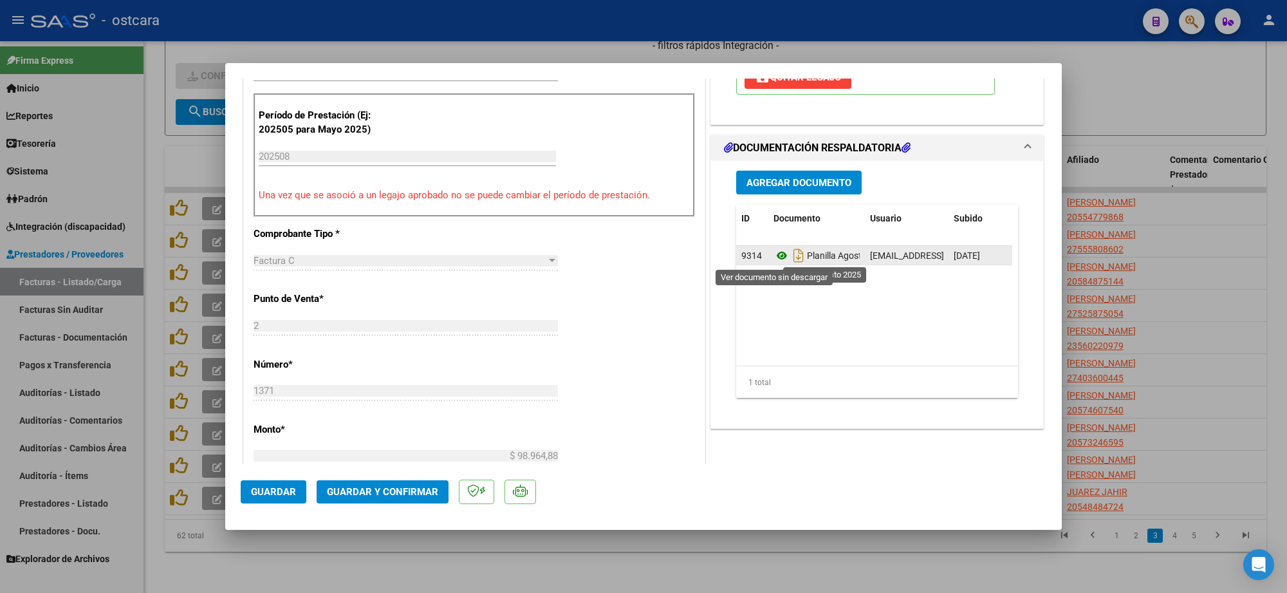
click at [776, 256] on icon at bounding box center [781, 255] width 17 height 15
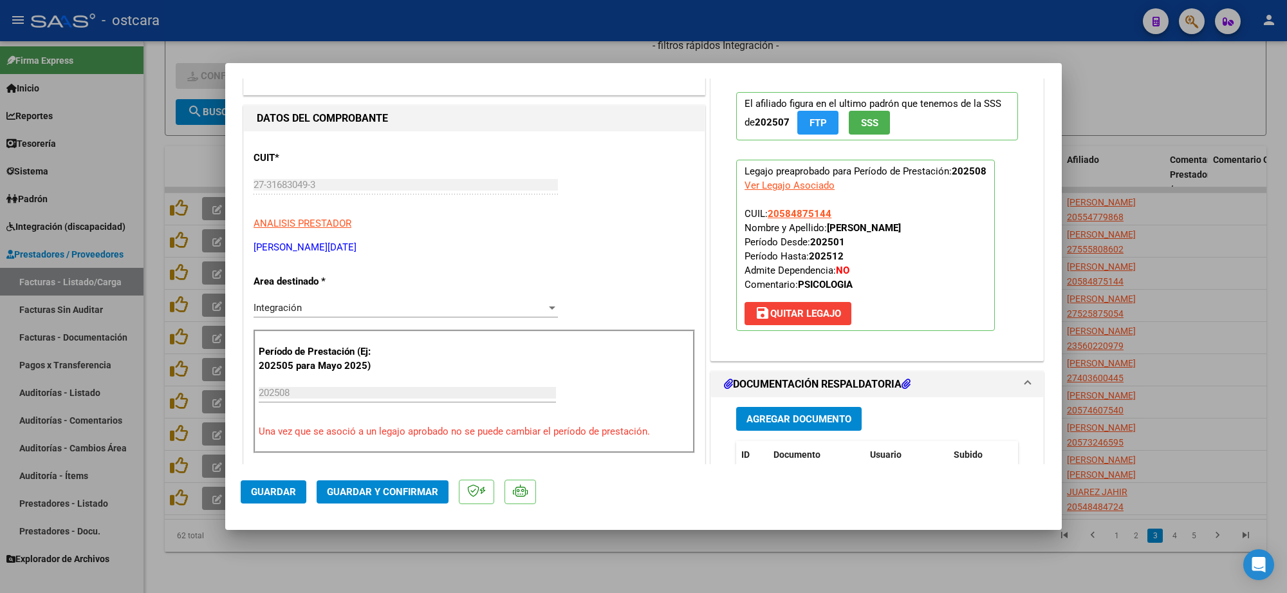
scroll to position [0, 0]
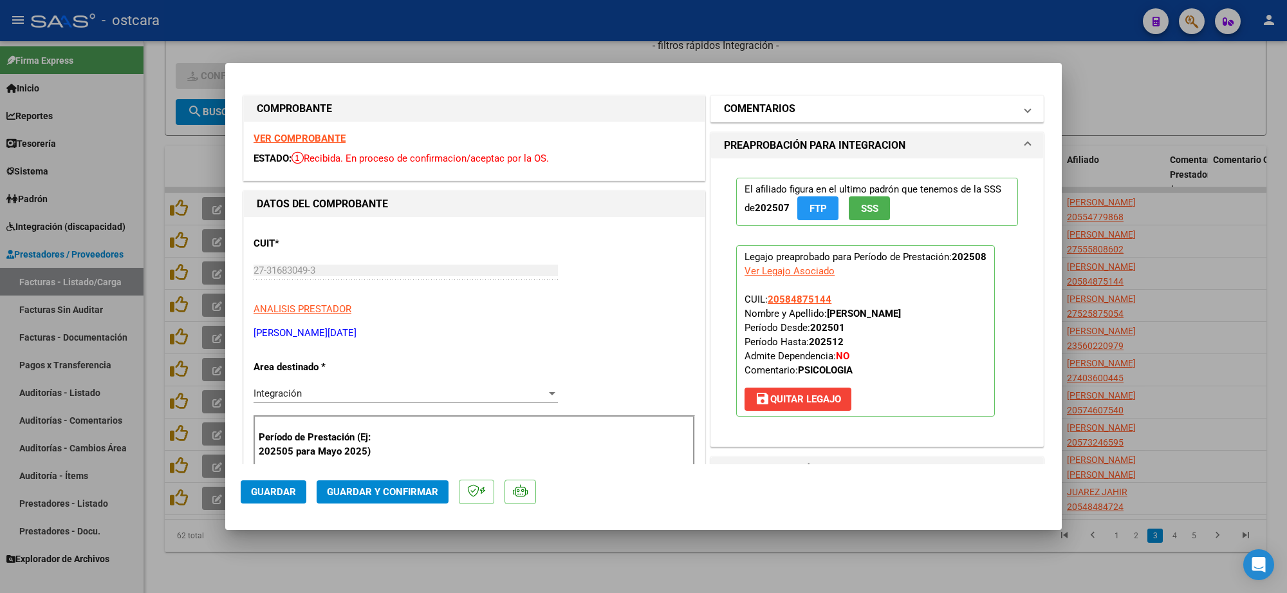
click at [807, 107] on mat-panel-title "COMENTARIOS" at bounding box center [869, 108] width 291 height 15
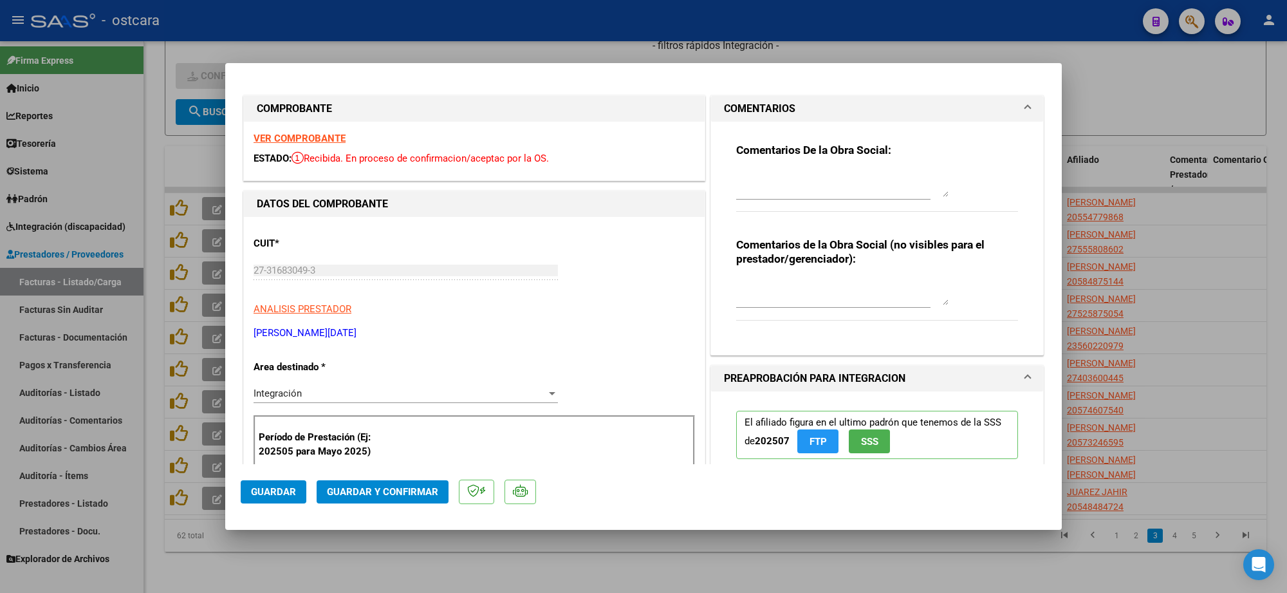
click at [814, 204] on div at bounding box center [833, 190] width 194 height 43
click at [807, 183] on textarea at bounding box center [842, 184] width 212 height 26
paste textarea "Que le seduce a una mujer capricornio , que le atrae y que hacer para conquista…"
drag, startPoint x: 897, startPoint y: 188, endPoint x: 613, endPoint y: 140, distance: 288.3
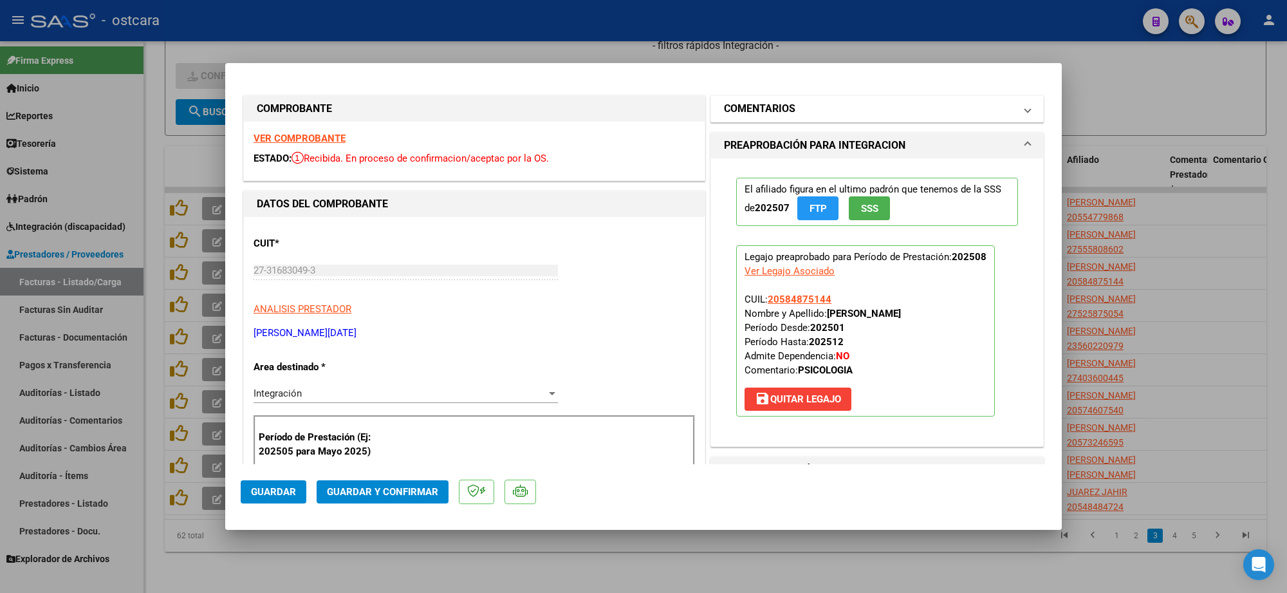
click at [873, 107] on mat-panel-title "COMENTARIOS" at bounding box center [869, 108] width 291 height 15
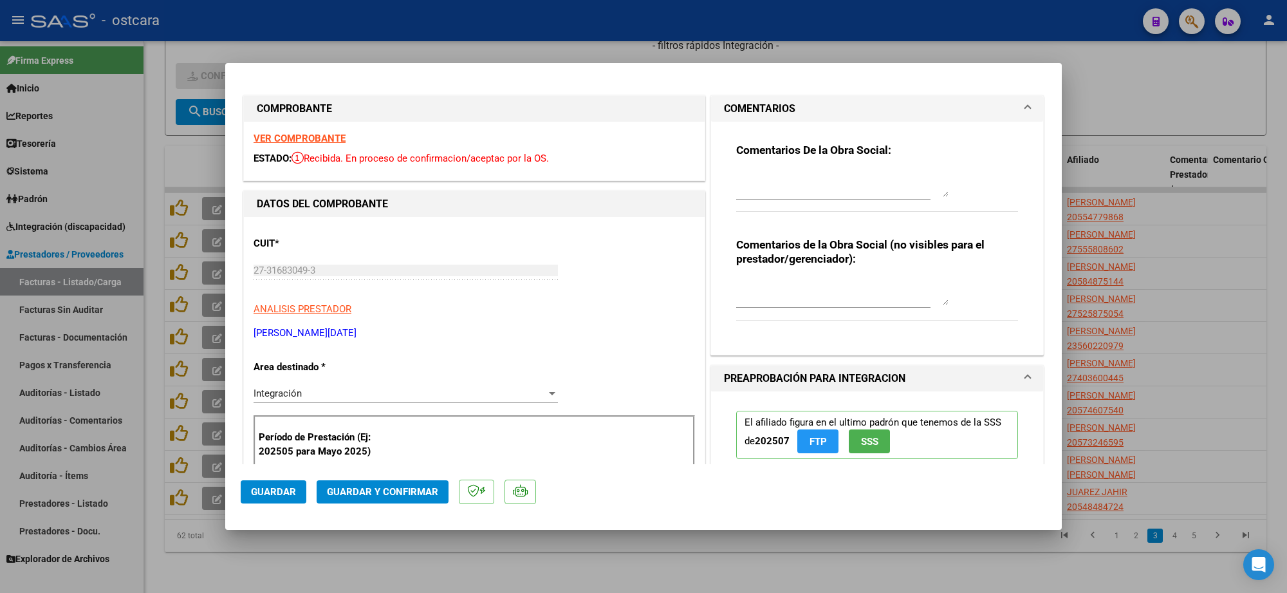
click at [870, 184] on textarea at bounding box center [842, 184] width 212 height 26
paste textarea "Recordar indicar vinculo del firmante en las planillas de asistencia. Se recuer…"
drag, startPoint x: 863, startPoint y: 184, endPoint x: 689, endPoint y: 161, distance: 175.2
paste textarea "Recordar indicar vinculo del firmante en las planillas de asistencia. Se recuer…"
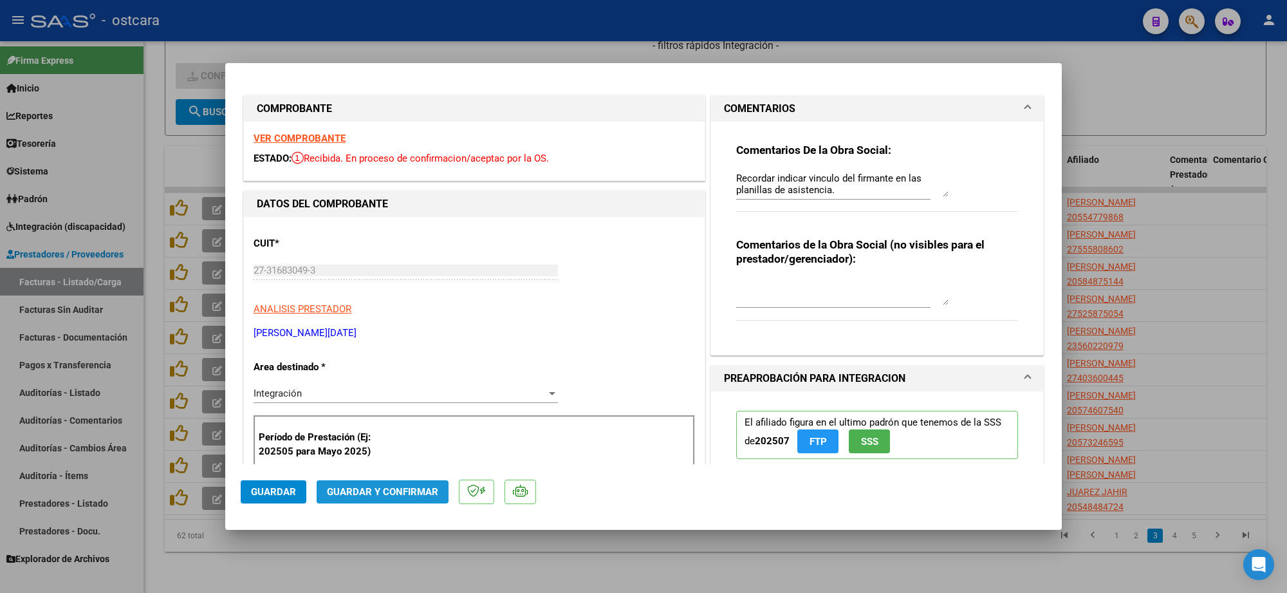
click at [386, 488] on span "Guardar y Confirmar" at bounding box center [382, 492] width 111 height 12
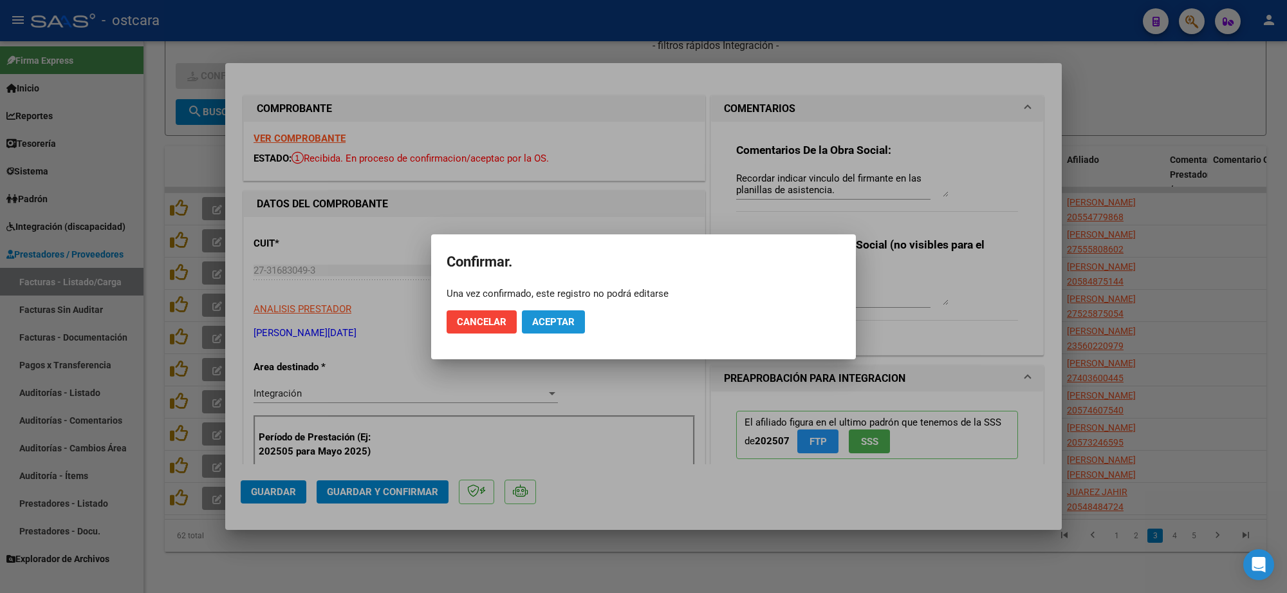
click at [547, 326] on span "Aceptar" at bounding box center [553, 322] width 42 height 12
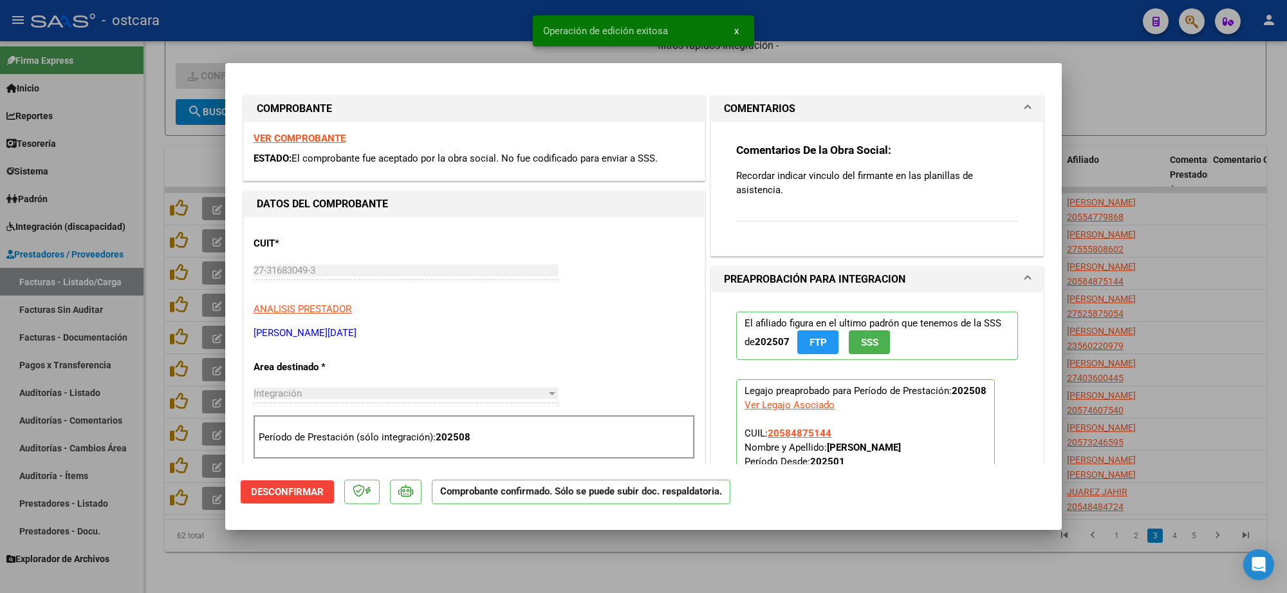
click at [1179, 142] on div at bounding box center [643, 296] width 1287 height 593
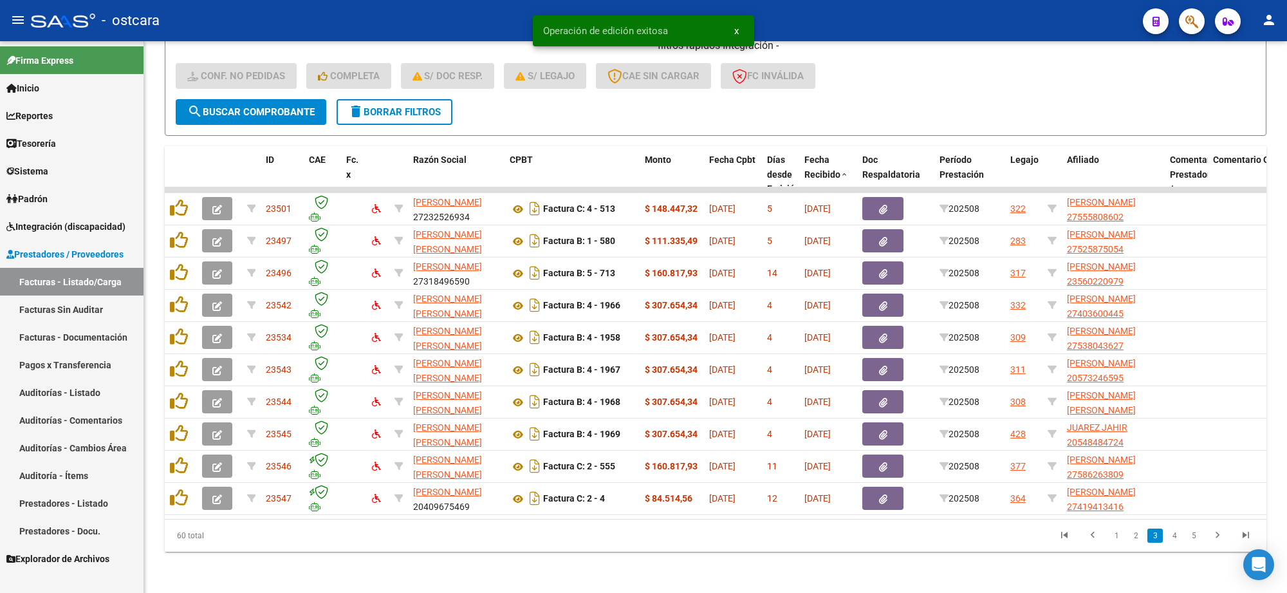
click at [1245, 534] on icon "go to last page" at bounding box center [1245, 536] width 17 height 15
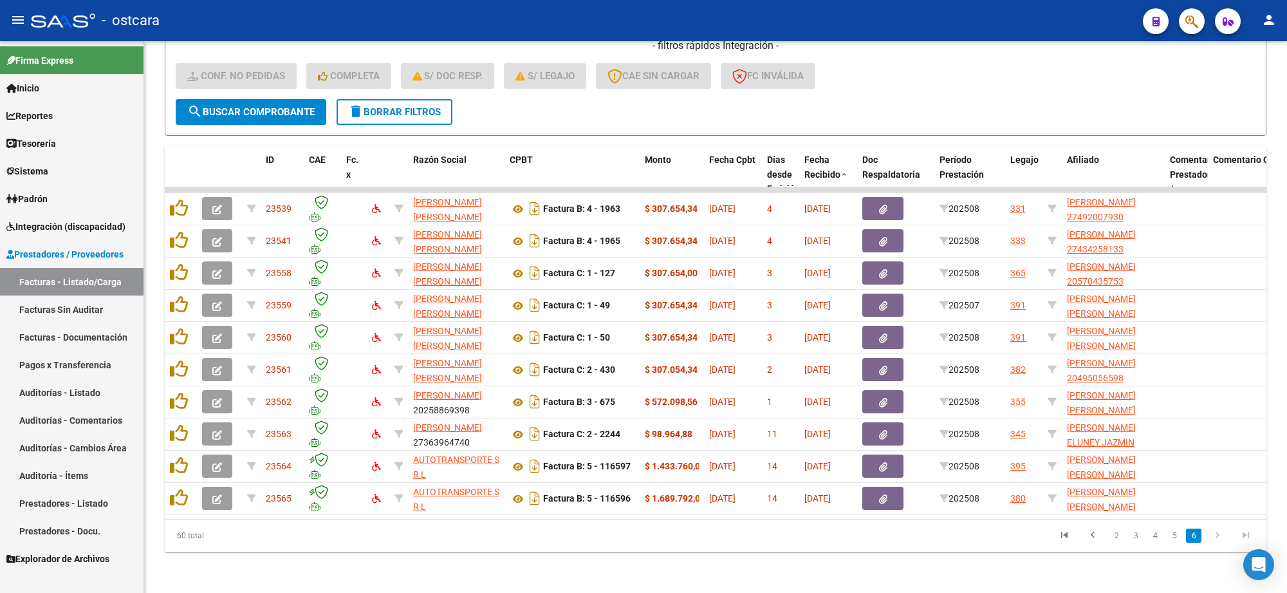
click at [1056, 538] on icon "go to first page" at bounding box center [1064, 536] width 17 height 15
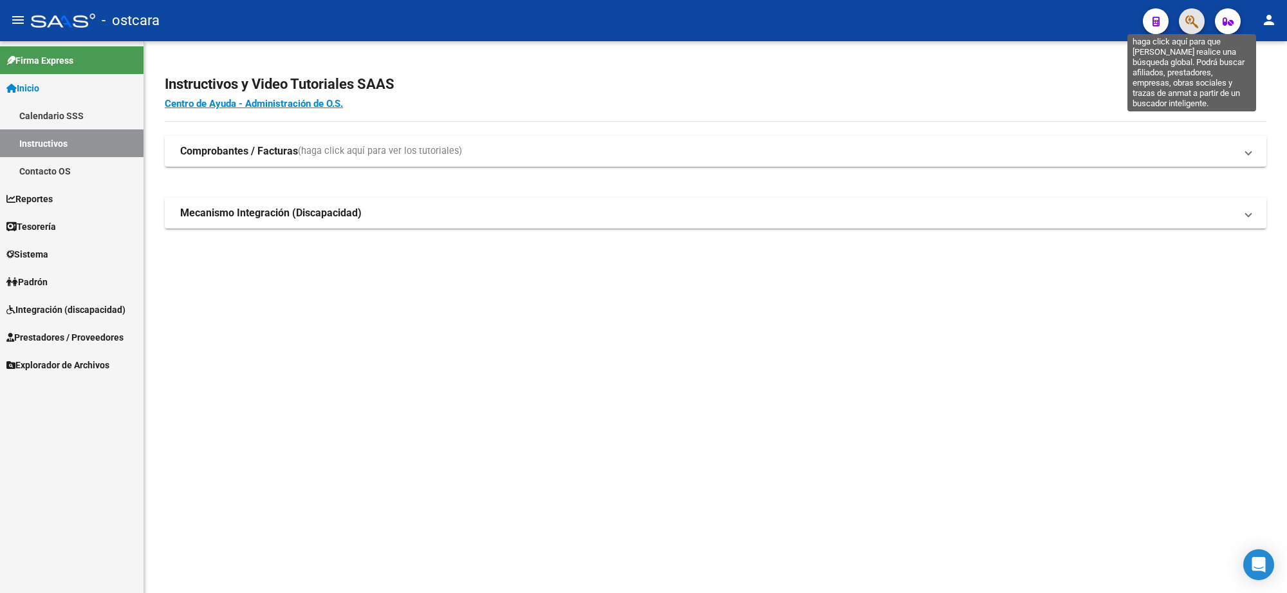
click at [1185, 20] on icon "button" at bounding box center [1191, 21] width 13 height 15
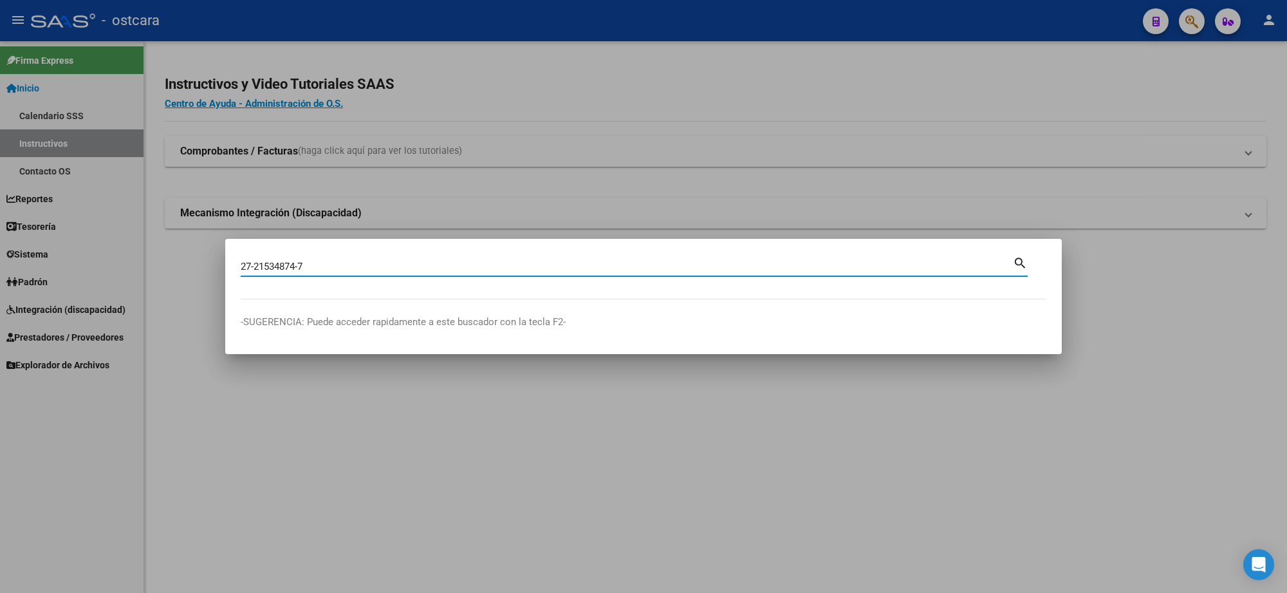
type input "27215348747"
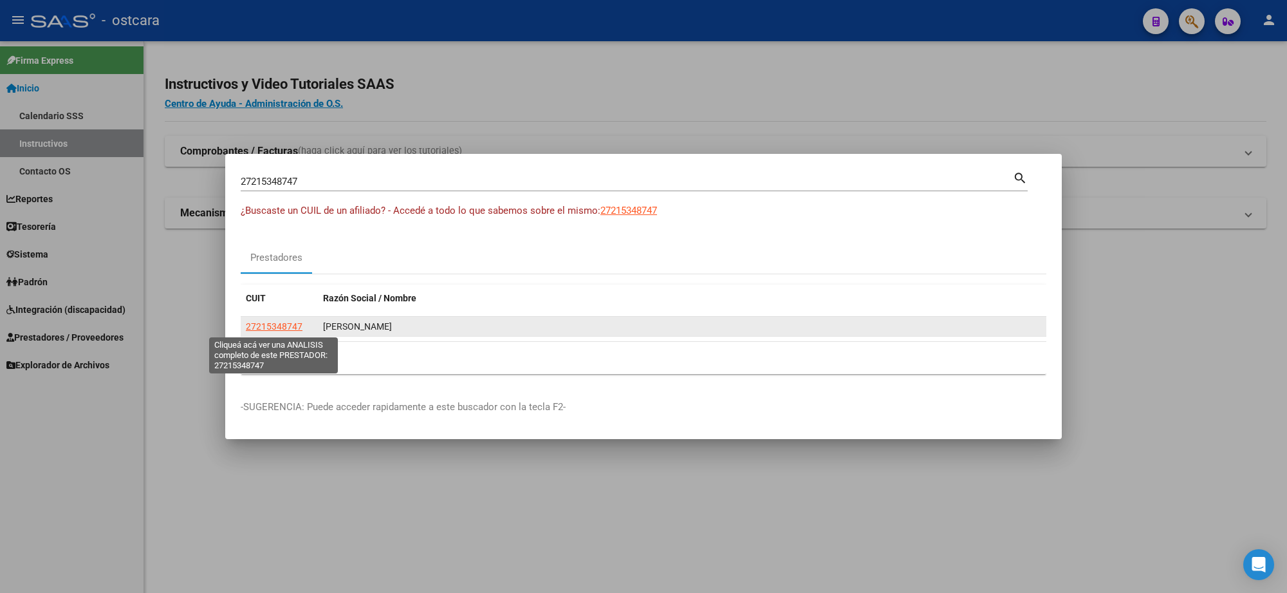
click at [282, 325] on span "27215348747" at bounding box center [274, 326] width 57 height 10
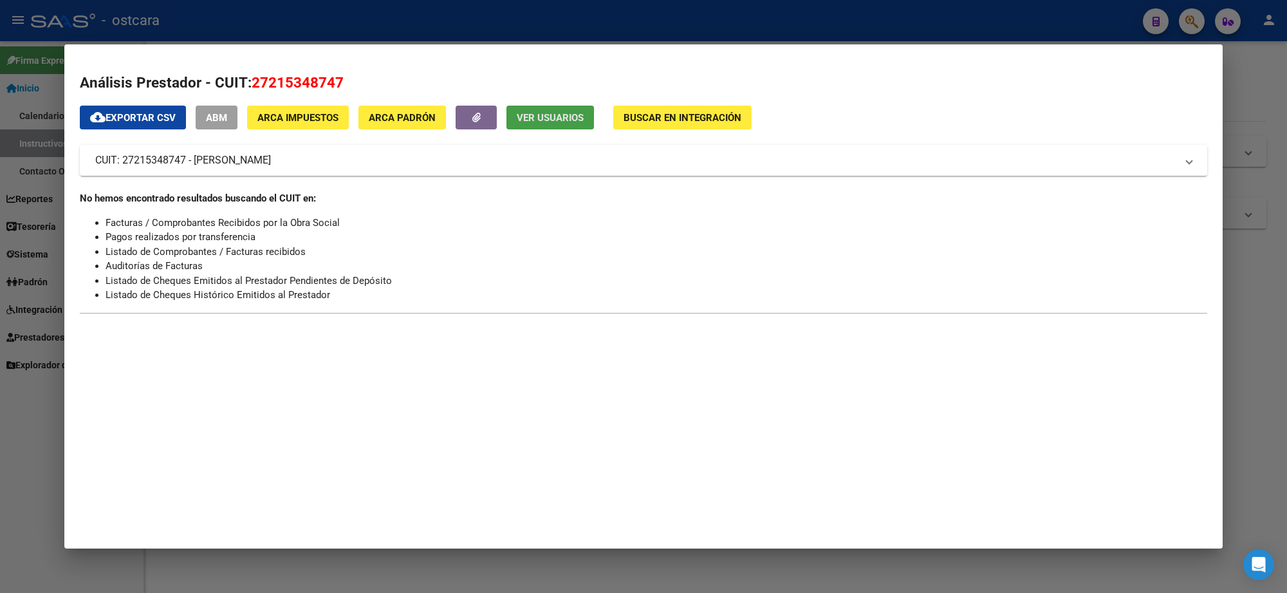
click at [545, 118] on span "Ver Usuarios" at bounding box center [550, 118] width 67 height 12
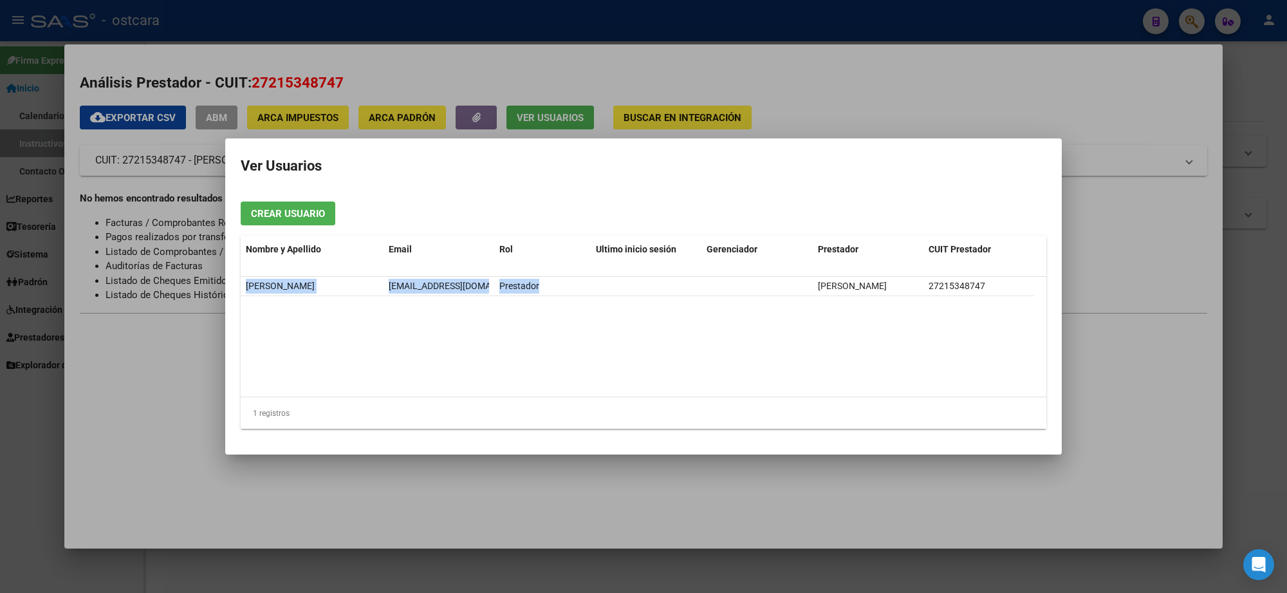
drag, startPoint x: 582, startPoint y: 288, endPoint x: 237, endPoint y: 290, distance: 345.5
click at [237, 290] on mat-dialog-content "Crear Usuario Nombre y Apellido Email Rol Ultimo inicio sesión Gerenciador Pres…" at bounding box center [643, 315] width 836 height 248
copy datatable-body-row "LAURA MARINA LAMARQUE licklau@hotmail.com Prestador"
click at [1011, 74] on div at bounding box center [643, 296] width 1287 height 593
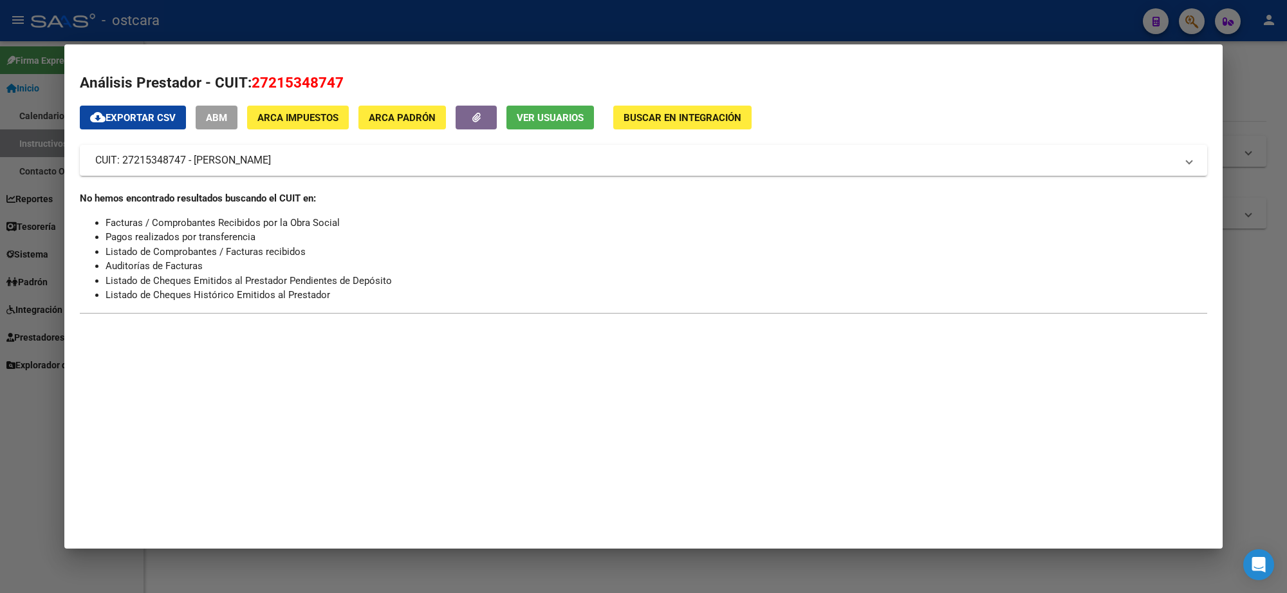
click at [961, 14] on div at bounding box center [643, 296] width 1287 height 593
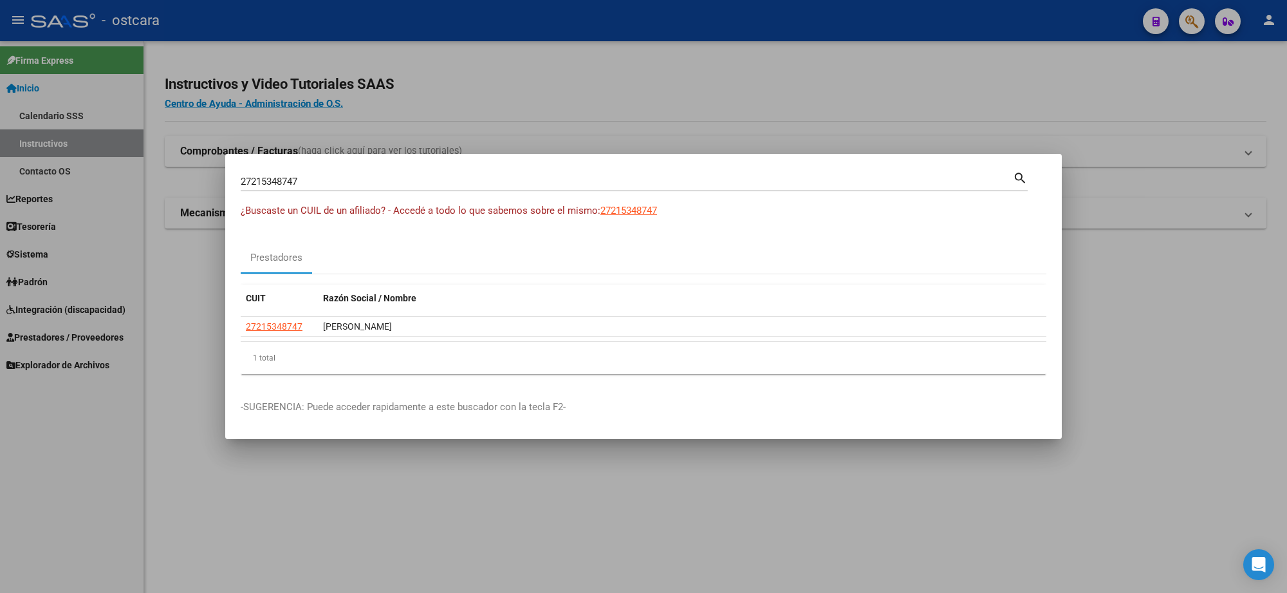
click at [638, 95] on div at bounding box center [643, 296] width 1287 height 593
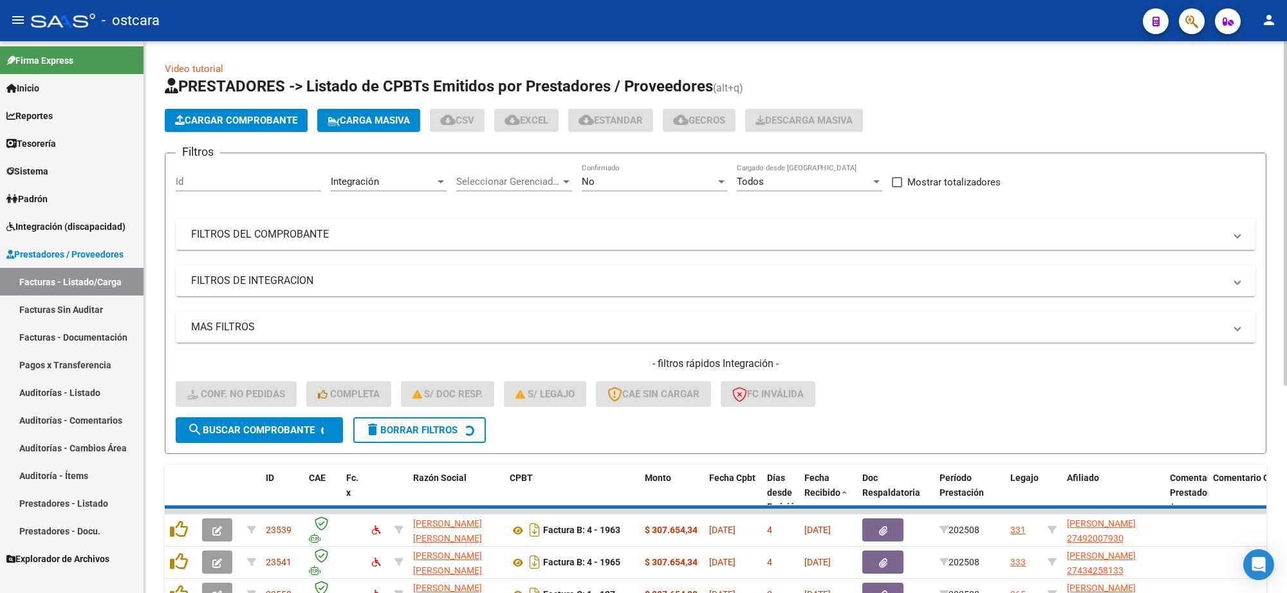
scroll to position [328, 0]
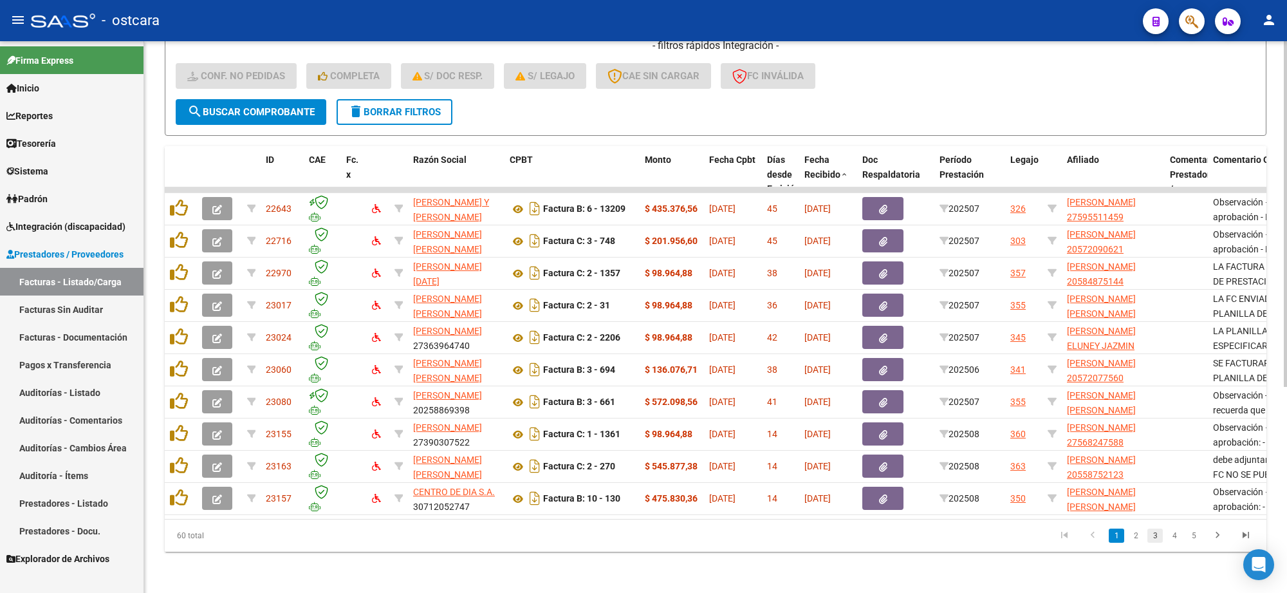
click at [1150, 536] on link "3" at bounding box center [1154, 535] width 15 height 14
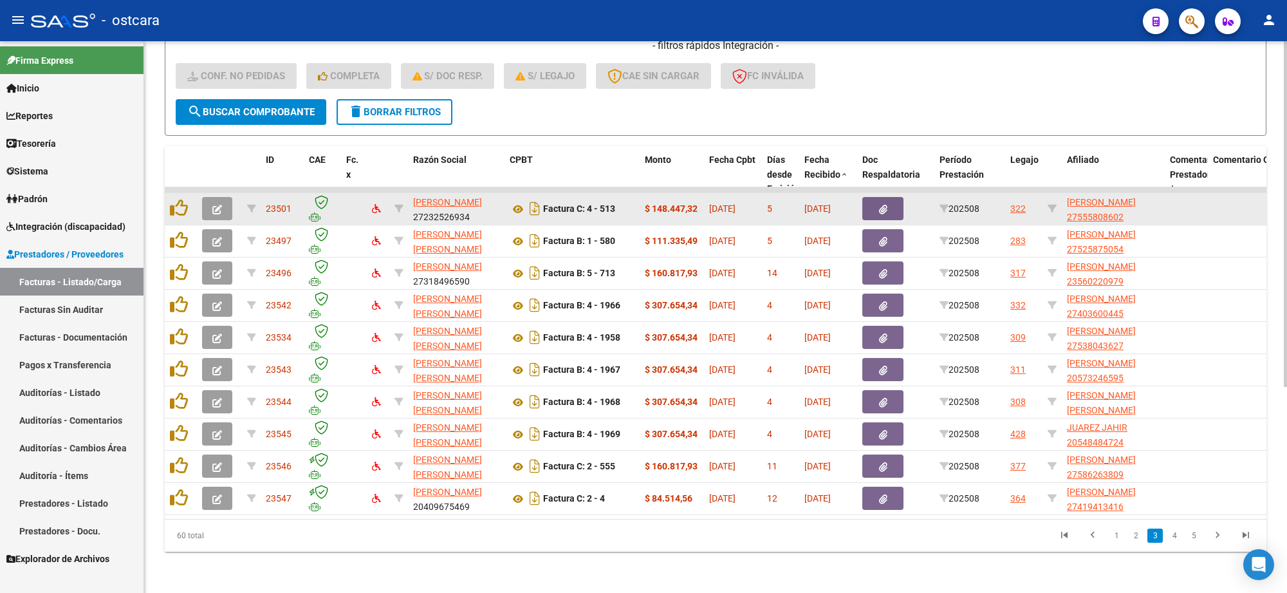
click at [221, 205] on icon "button" at bounding box center [217, 210] width 10 height 10
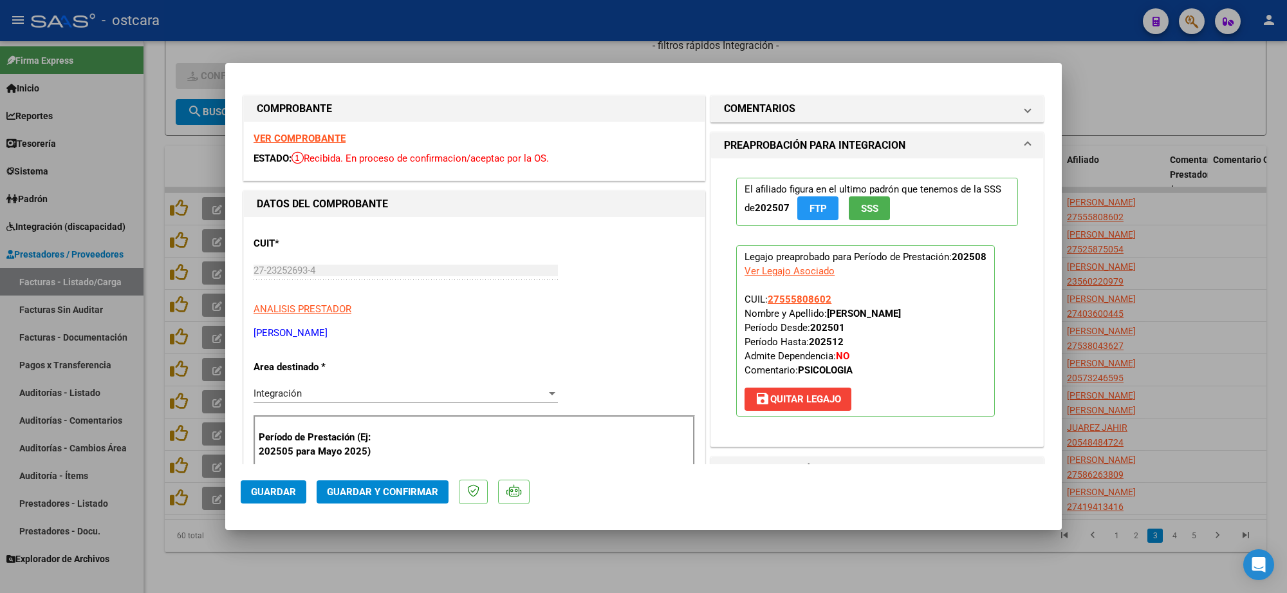
click at [309, 133] on strong "VER COMPROBANTE" at bounding box center [299, 139] width 92 height 12
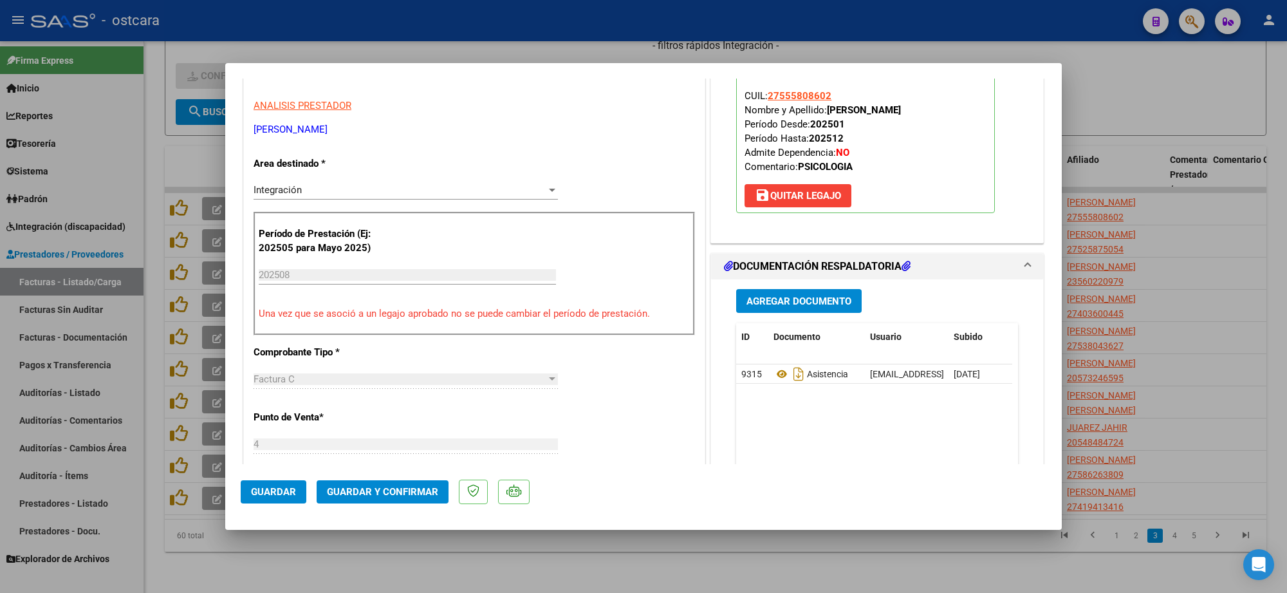
scroll to position [241, 0]
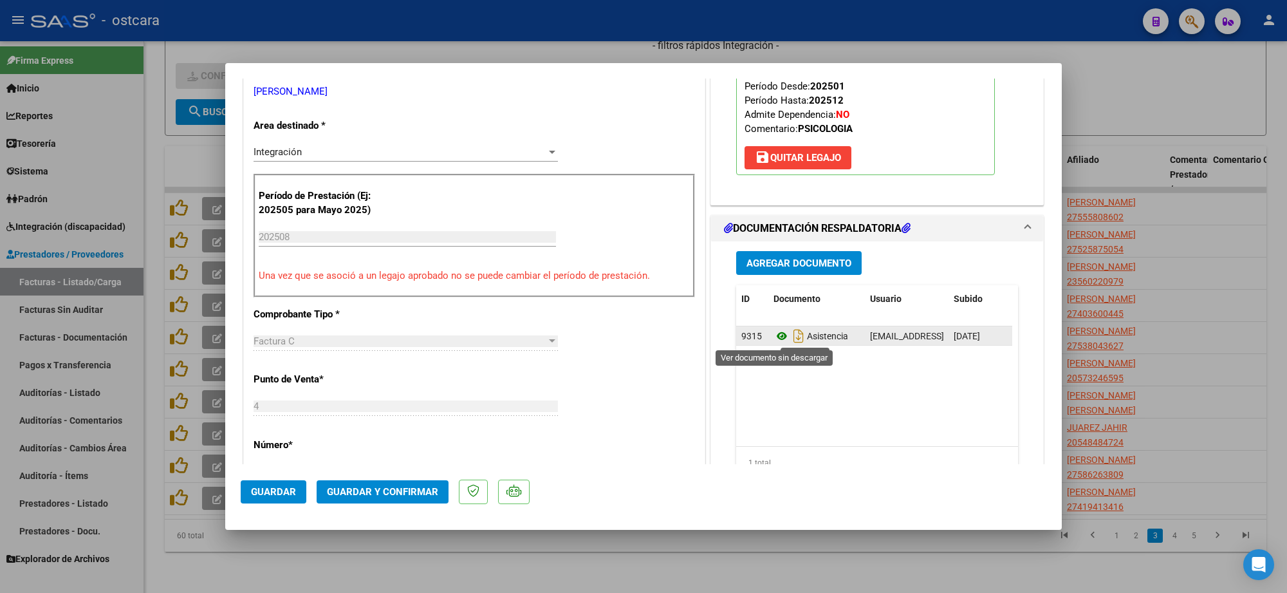
click at [775, 338] on icon at bounding box center [781, 335] width 17 height 15
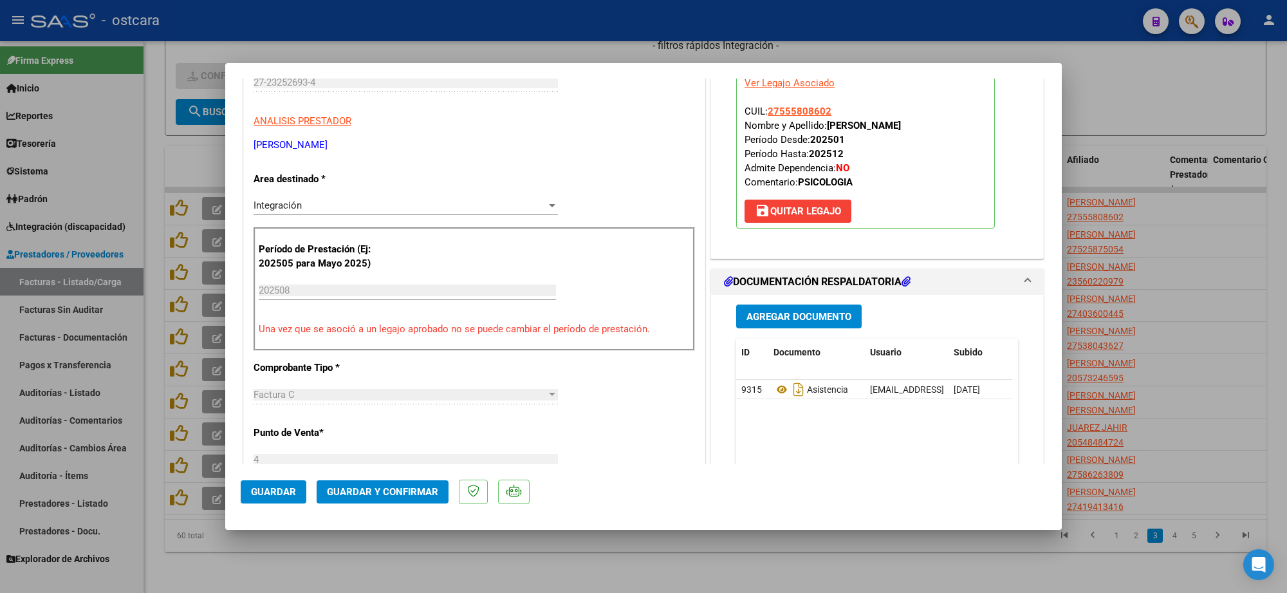
scroll to position [0, 0]
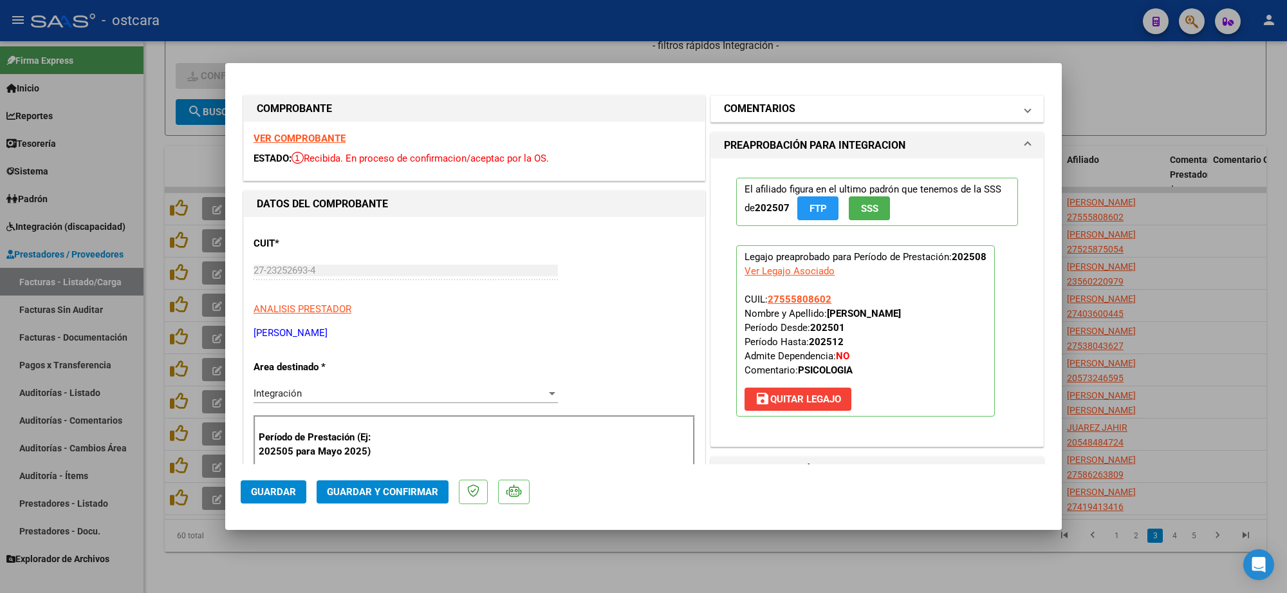
click at [815, 108] on mat-panel-title "COMENTARIOS" at bounding box center [869, 108] width 291 height 15
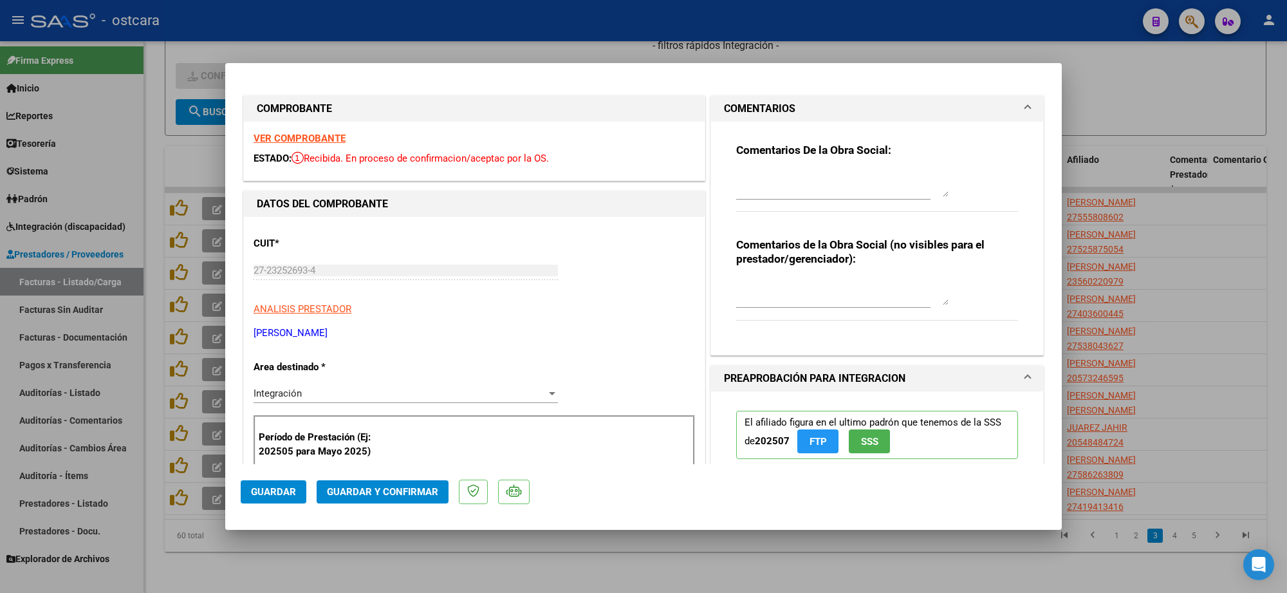
click at [811, 190] on textarea at bounding box center [842, 184] width 212 height 26
paste textarea "Recordar indicar vinculo del firmante en las planillas de asistencia. Se recuer…"
type textarea "Recordar indicar vinculo del firmante en las planillas de asistencia. Se recuer…"
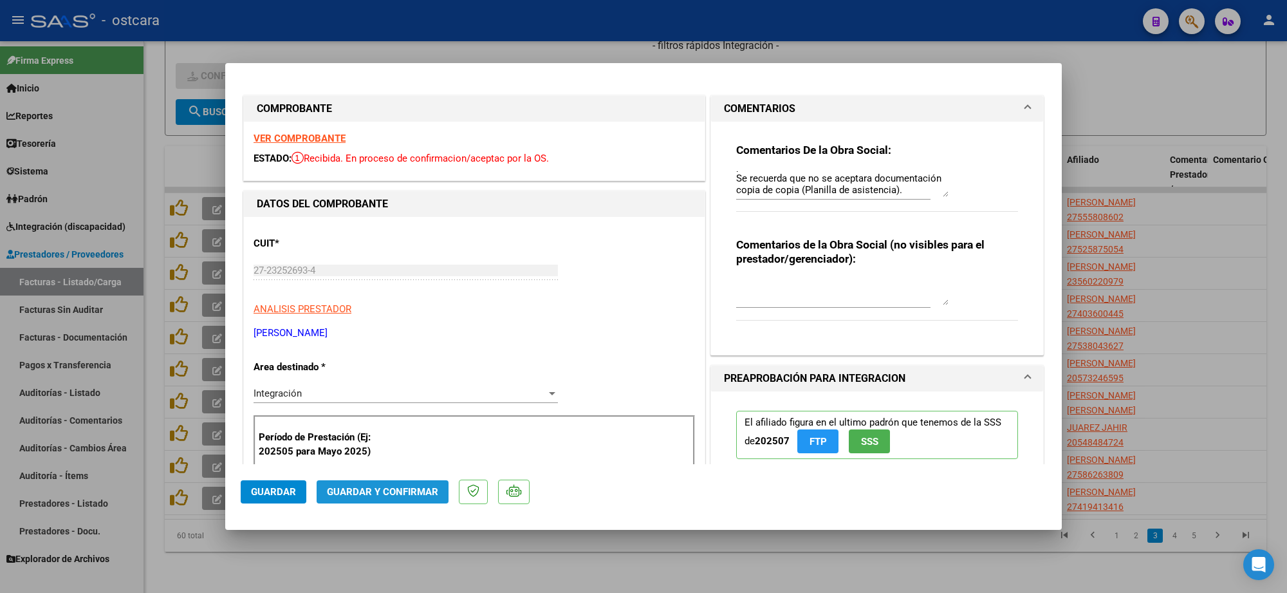
click at [407, 480] on button "Guardar y Confirmar" at bounding box center [383, 491] width 132 height 23
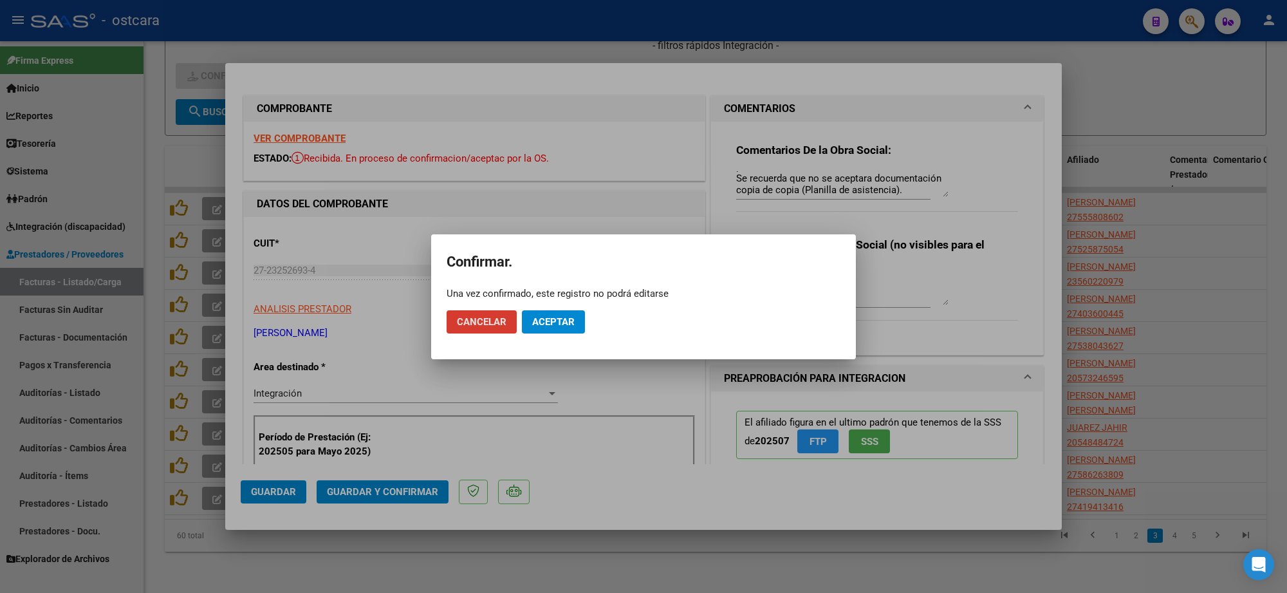
click at [574, 316] on span "Aceptar" at bounding box center [553, 322] width 42 height 12
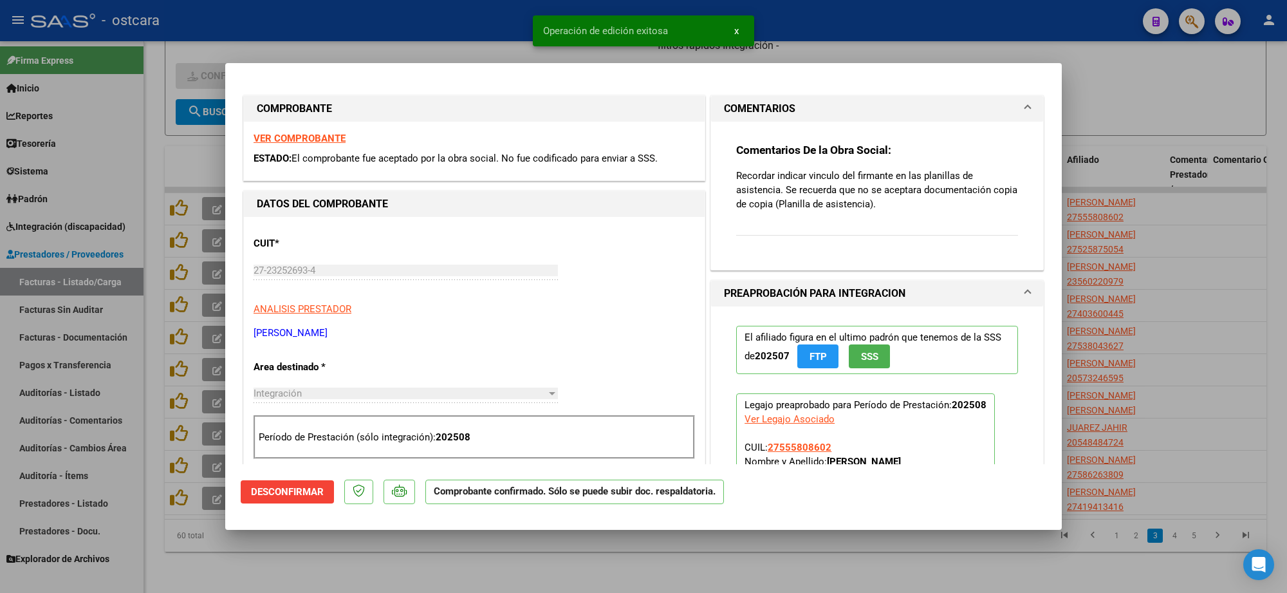
click at [1273, 198] on div at bounding box center [643, 296] width 1287 height 593
type input "$ 0,00"
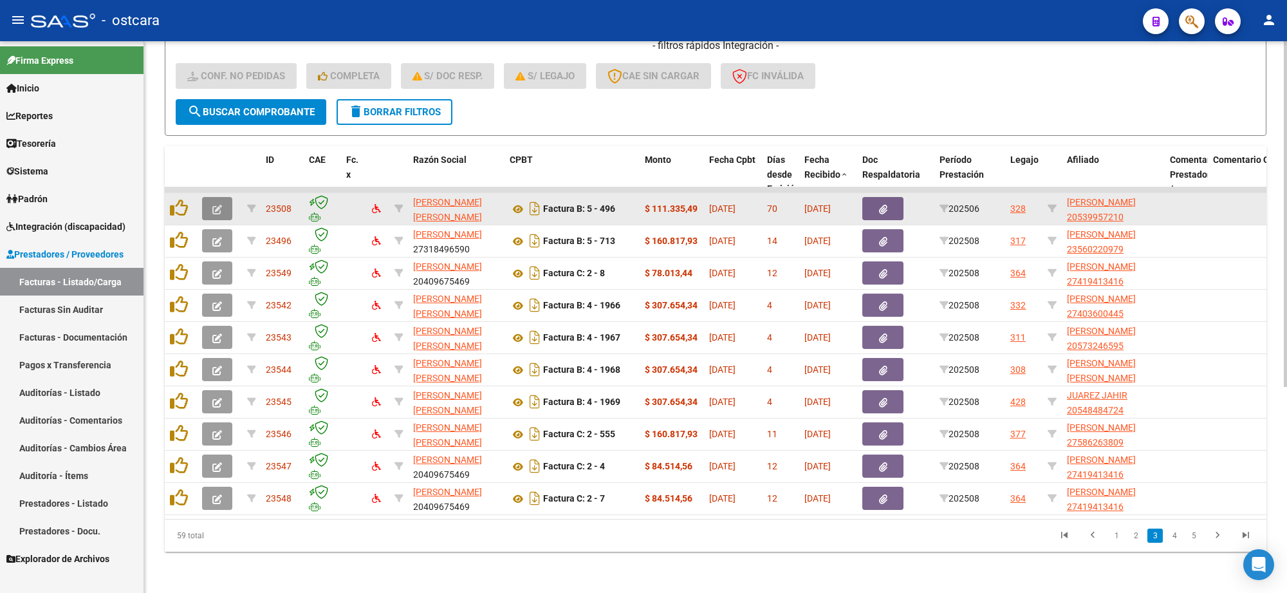
click at [212, 205] on icon "button" at bounding box center [217, 210] width 10 height 10
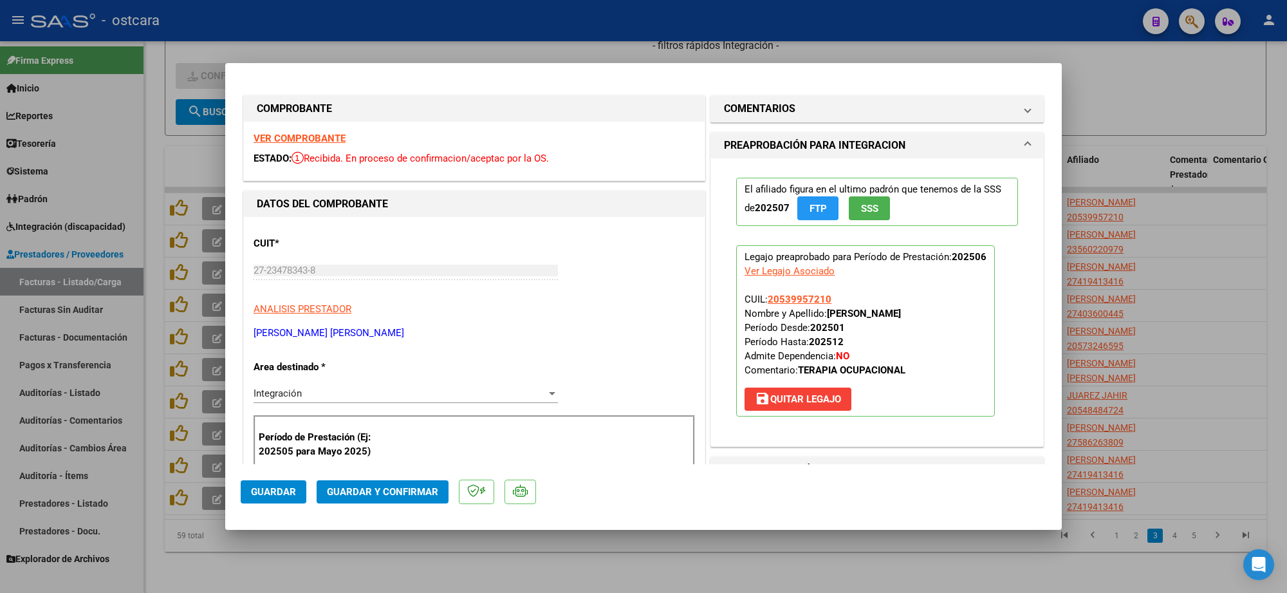
click at [312, 135] on strong "VER COMPROBANTE" at bounding box center [299, 139] width 92 height 12
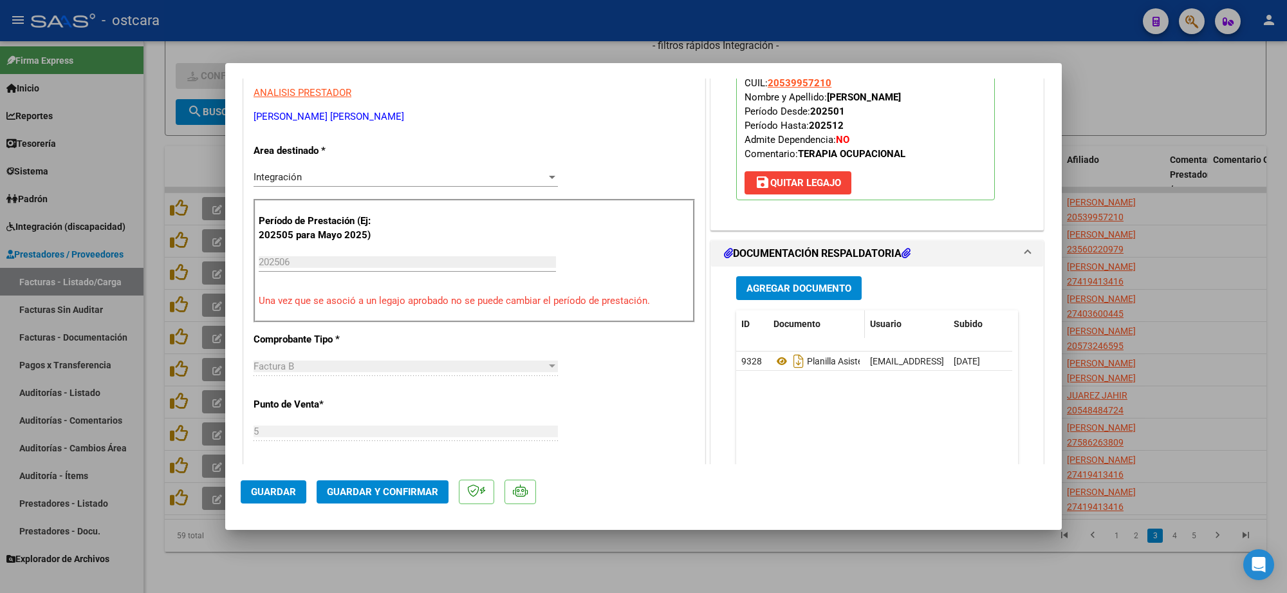
scroll to position [322, 0]
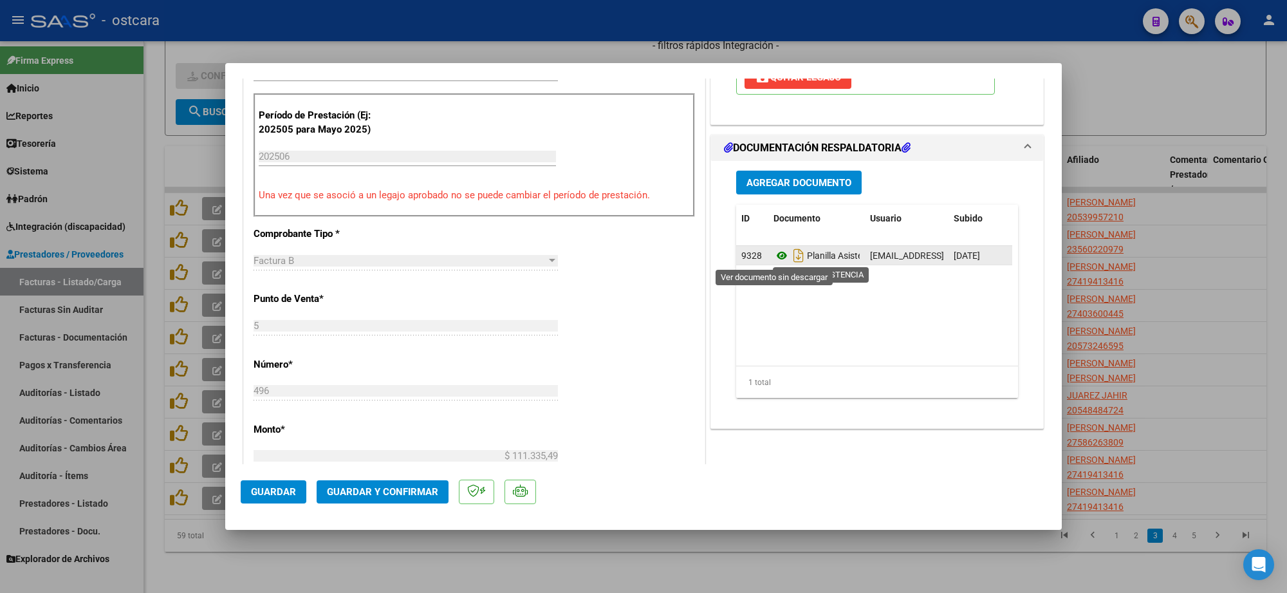
click at [773, 259] on icon at bounding box center [781, 255] width 17 height 15
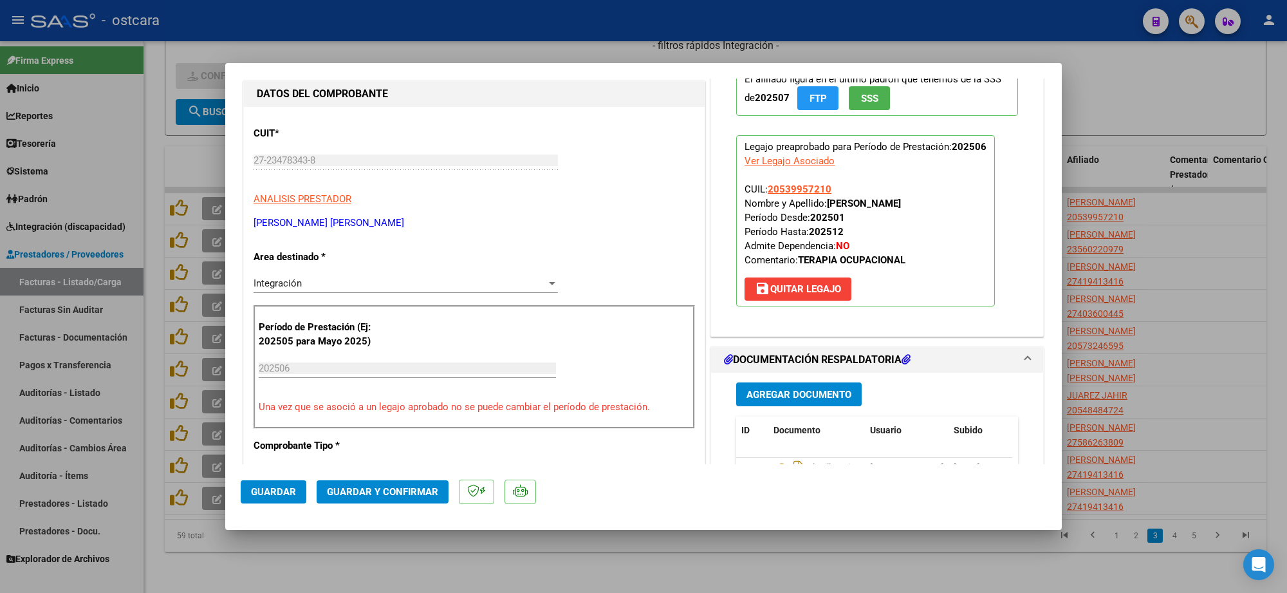
scroll to position [0, 0]
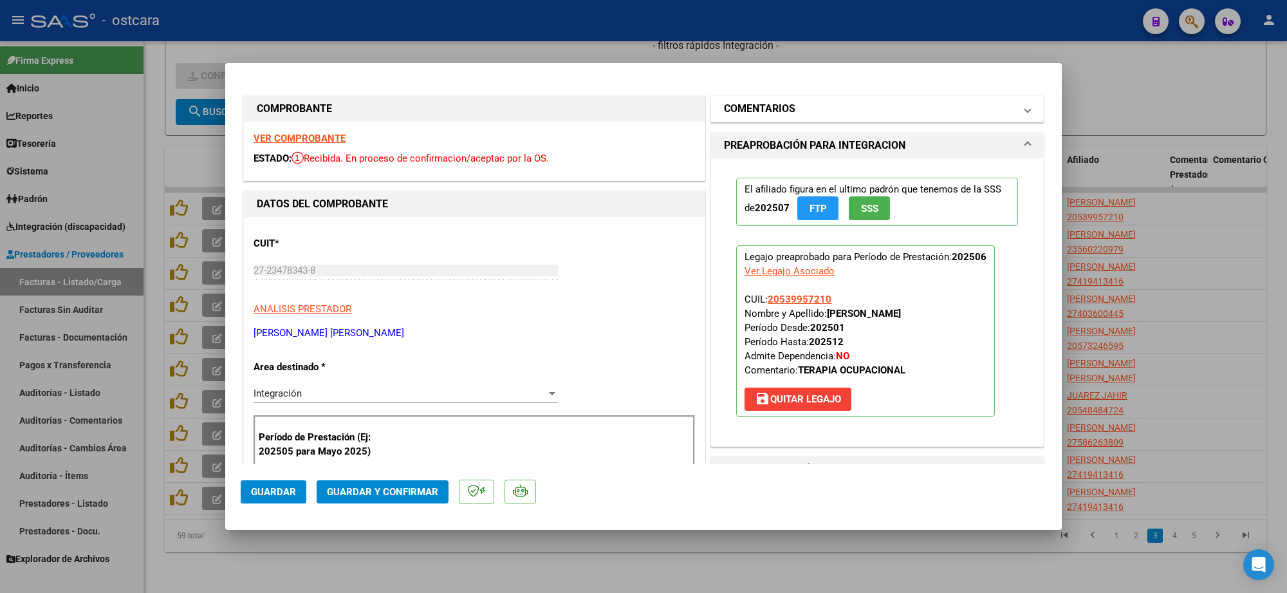
click at [809, 102] on mat-panel-title "COMENTARIOS" at bounding box center [869, 108] width 291 height 15
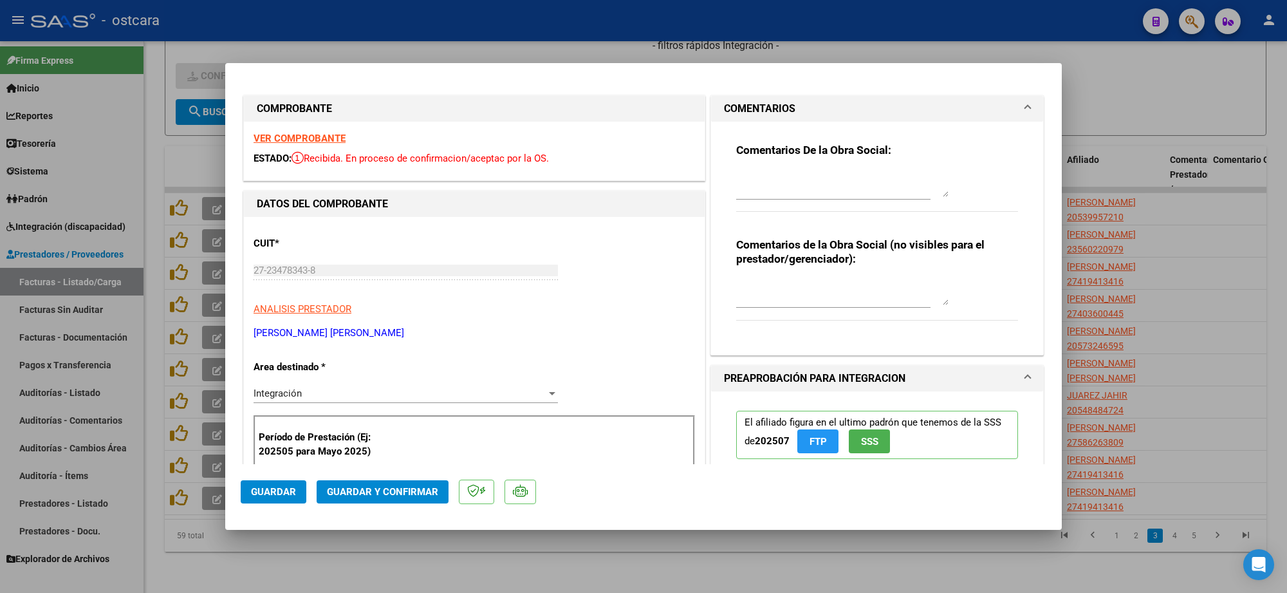
drag, startPoint x: 805, startPoint y: 167, endPoint x: 811, endPoint y: 182, distance: 15.7
click at [807, 172] on div "Comentarios De la Obra Social:" at bounding box center [877, 184] width 282 height 83
click at [812, 187] on textarea at bounding box center [842, 184] width 212 height 26
paste textarea "Recordar indicar vinculo del firmante en las planillas de asistencia. Se recuer…"
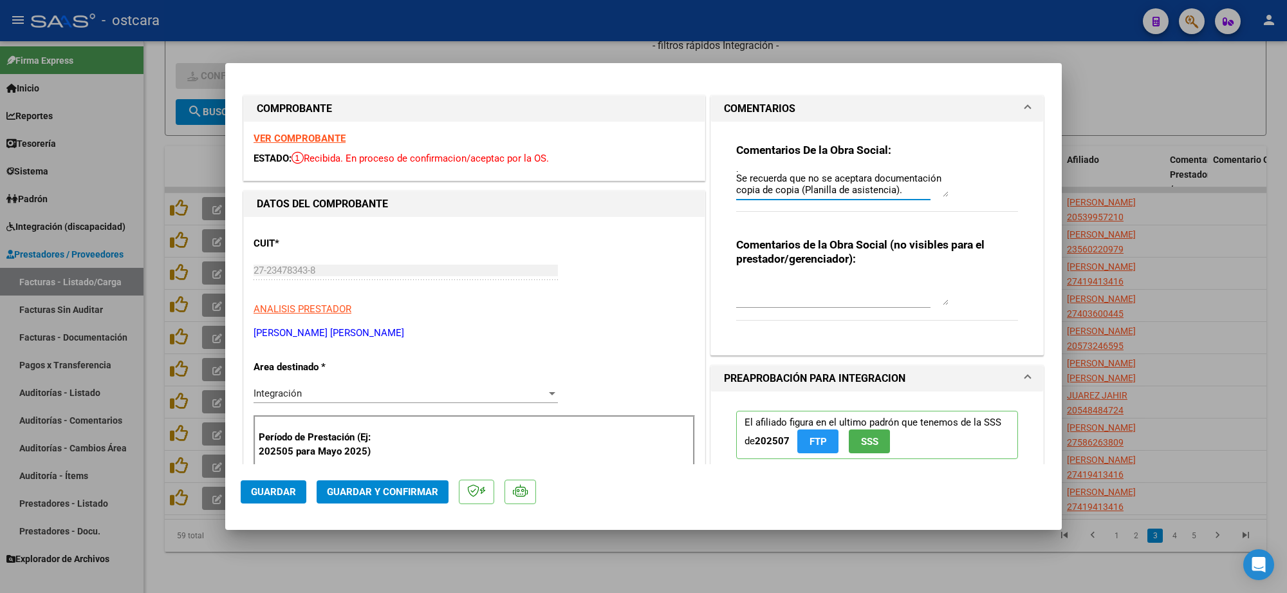
click at [843, 190] on textarea "Recordar indicar vinculo del firmante en las planillas de asistencia. Se recuer…" at bounding box center [842, 184] width 212 height 26
type textarea "Recordar indicar vinculo del firmante en las planillas de asistencia."
click at [403, 493] on span "Guardar y Confirmar" at bounding box center [382, 492] width 111 height 12
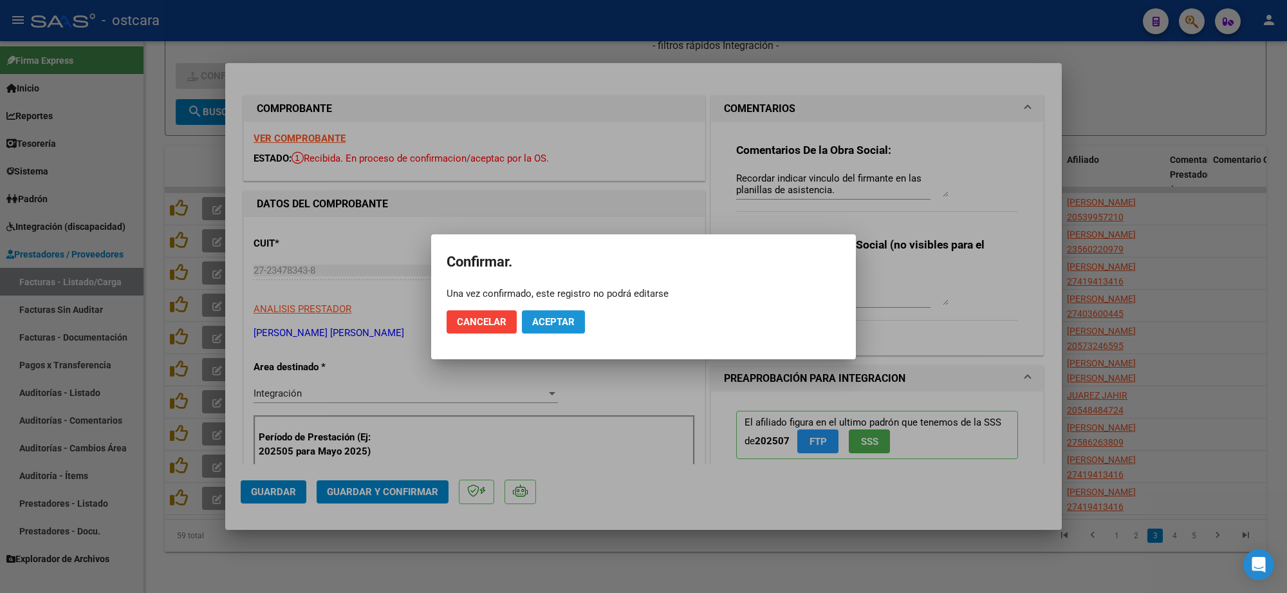
click at [561, 322] on span "Aceptar" at bounding box center [553, 322] width 42 height 12
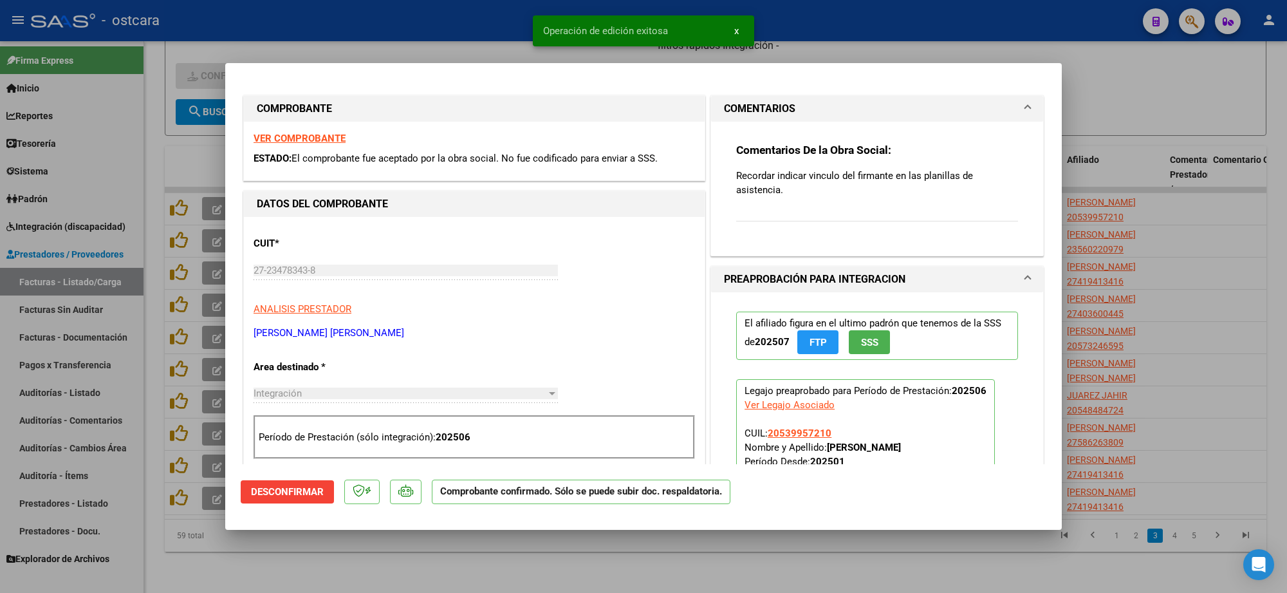
click at [1159, 97] on div at bounding box center [643, 296] width 1287 height 593
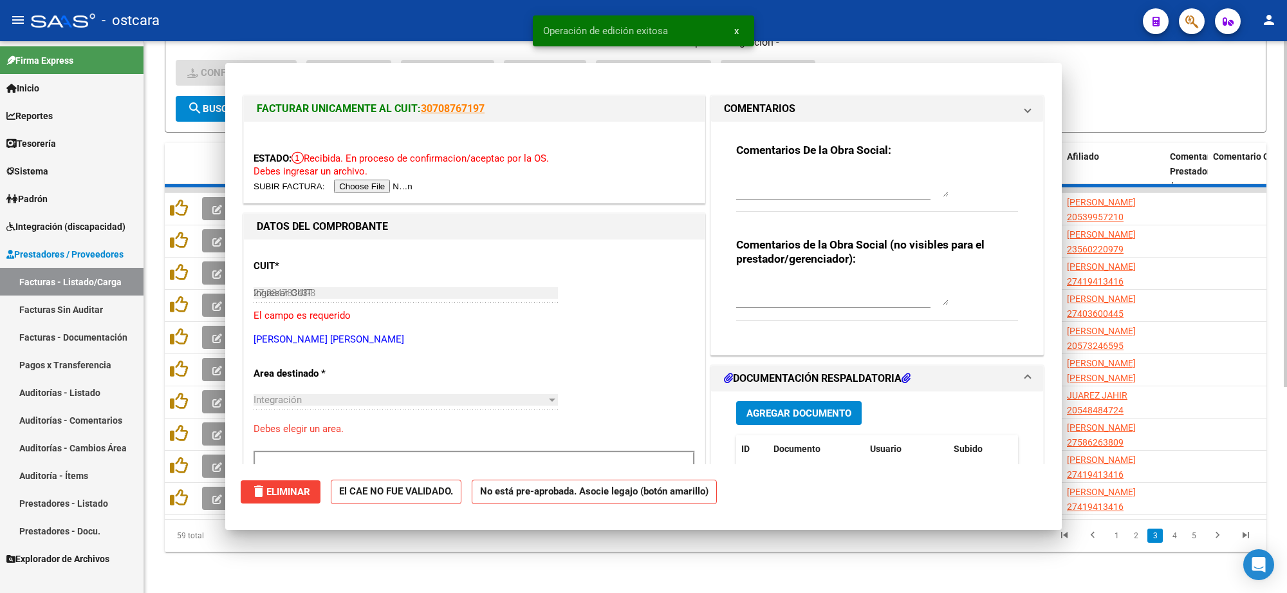
type input "$ 0,00"
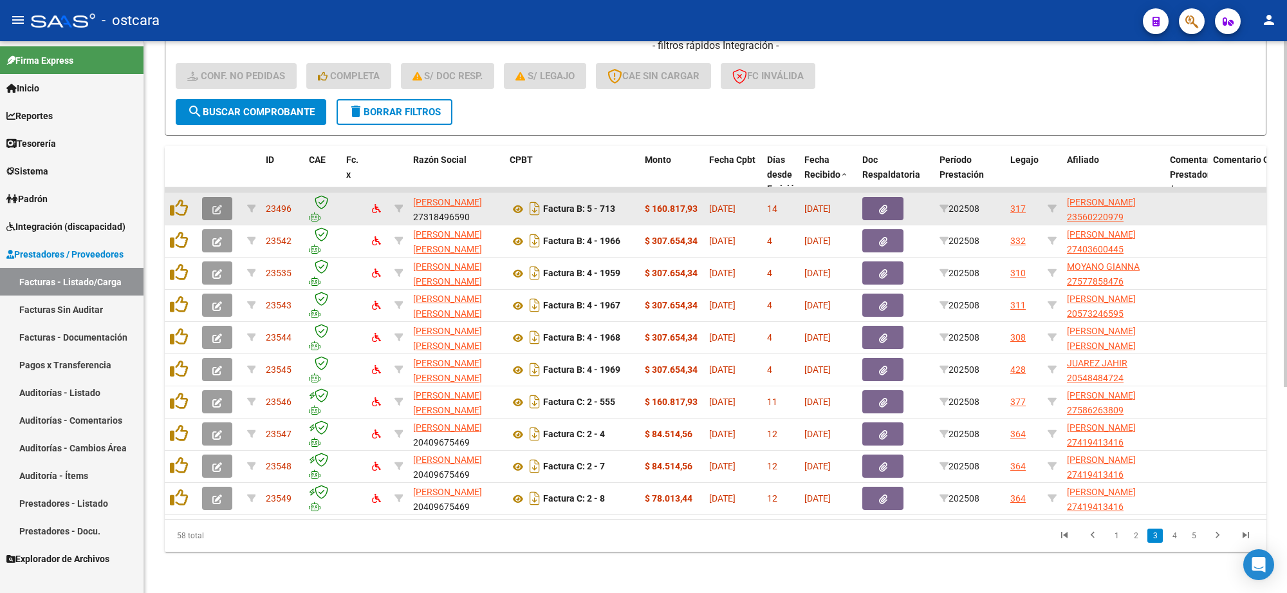
click at [217, 205] on icon "button" at bounding box center [217, 210] width 10 height 10
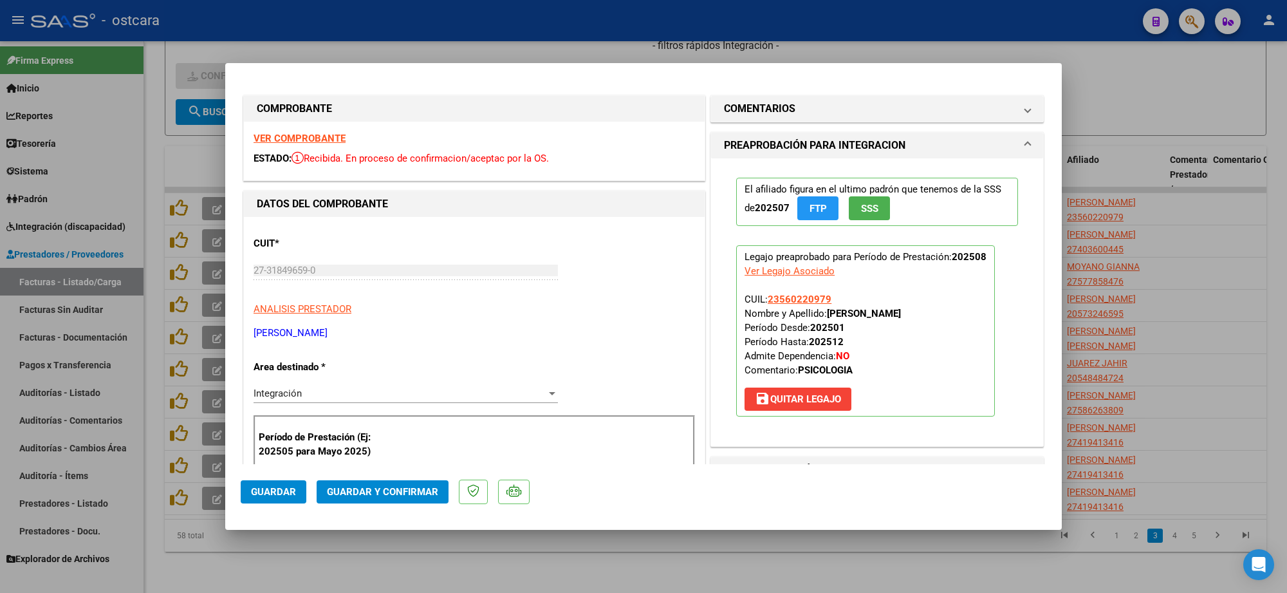
click at [297, 138] on strong "VER COMPROBANTE" at bounding box center [299, 139] width 92 height 12
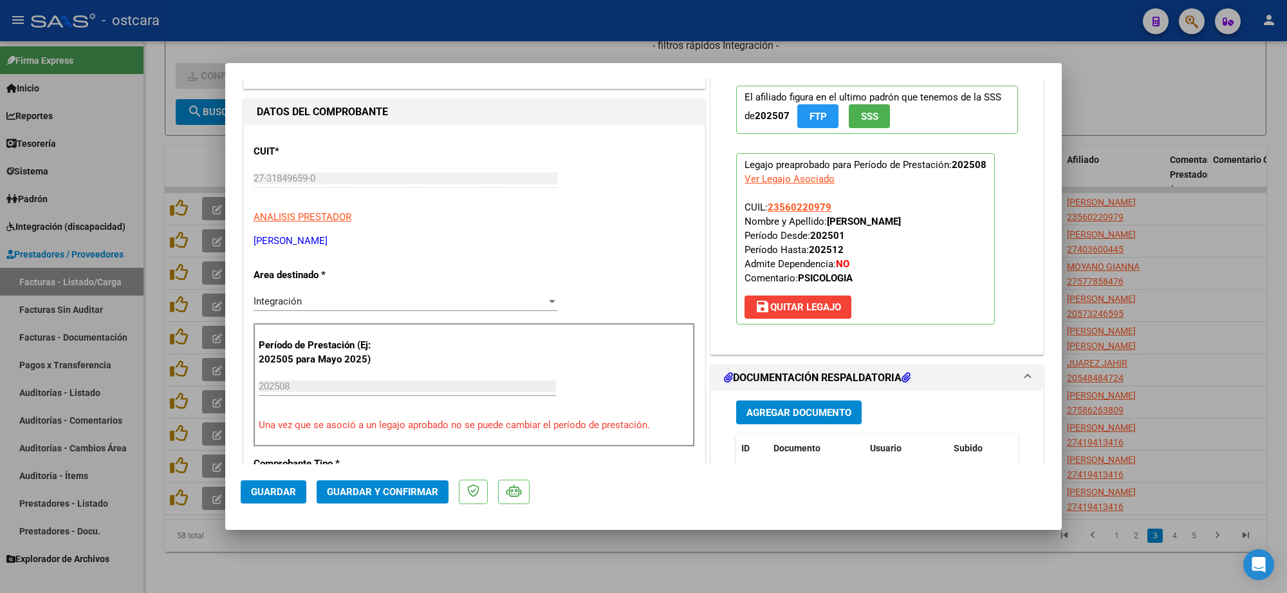
scroll to position [402, 0]
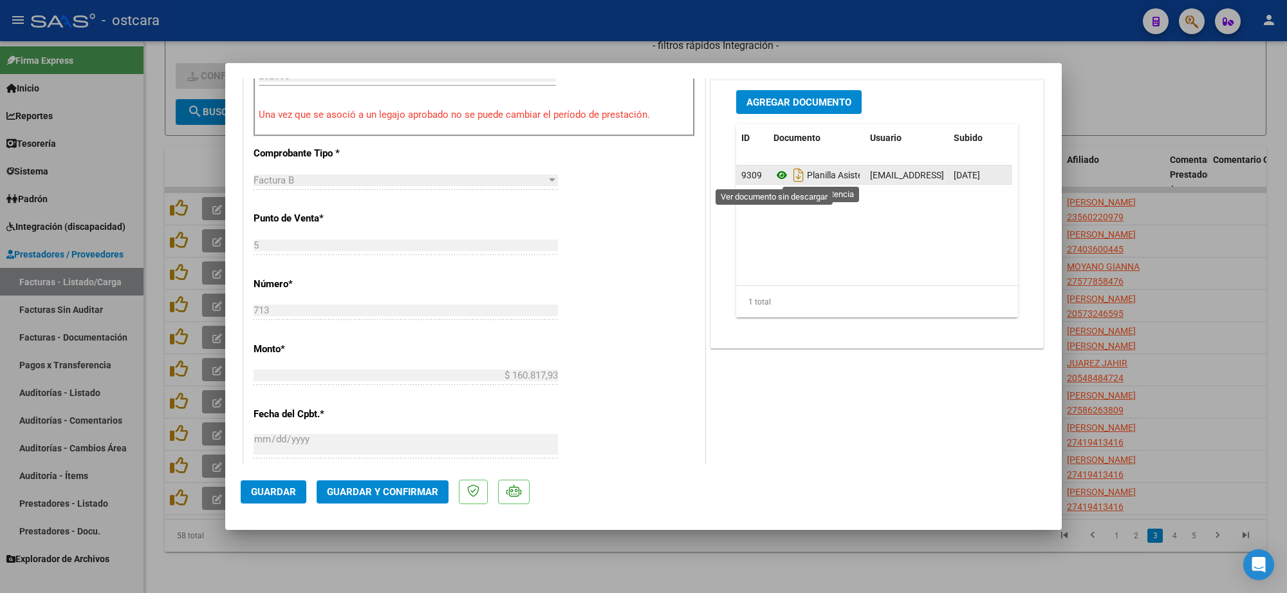
click at [780, 178] on icon at bounding box center [781, 174] width 17 height 15
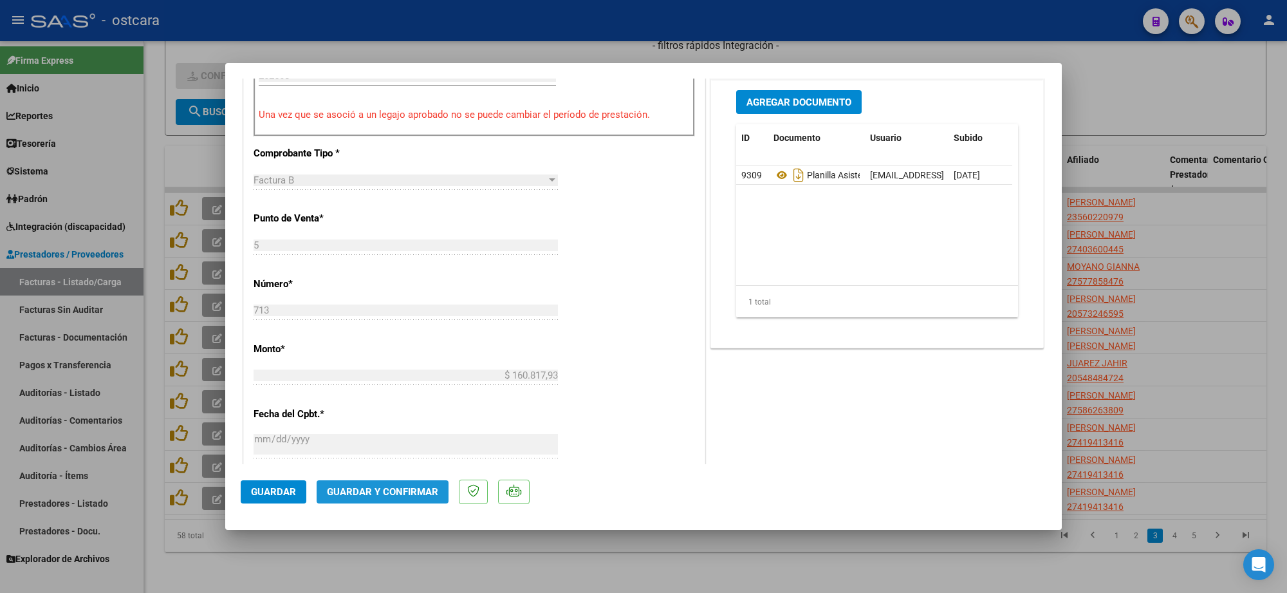
click at [400, 495] on span "Guardar y Confirmar" at bounding box center [382, 492] width 111 height 12
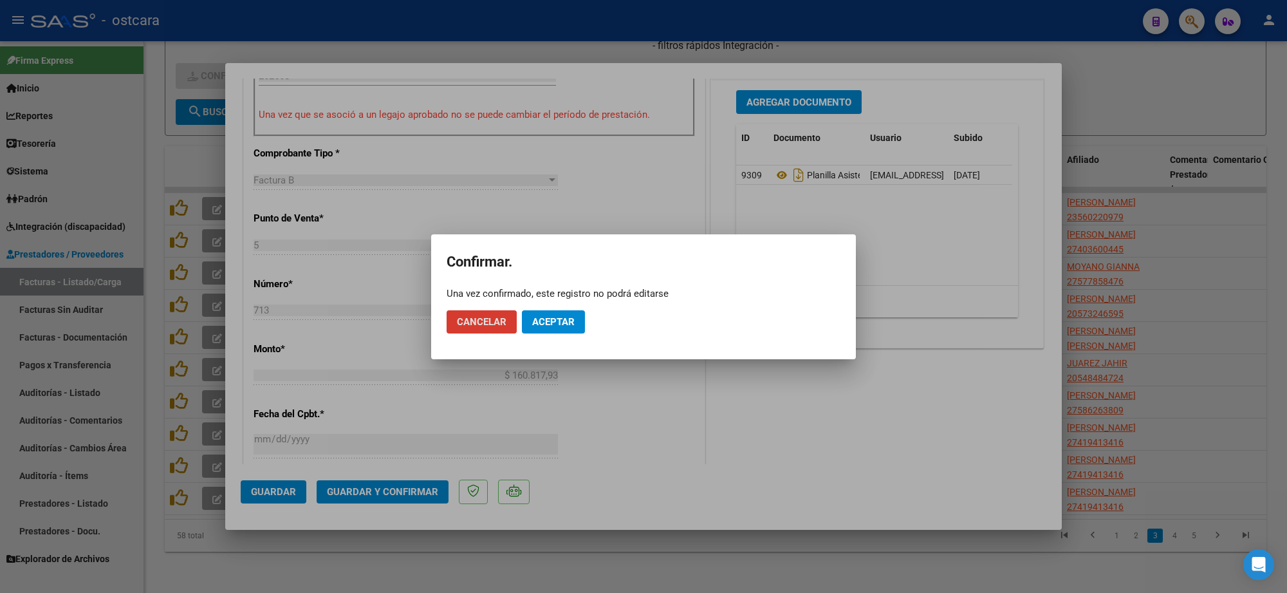
click at [544, 326] on span "Aceptar" at bounding box center [553, 322] width 42 height 12
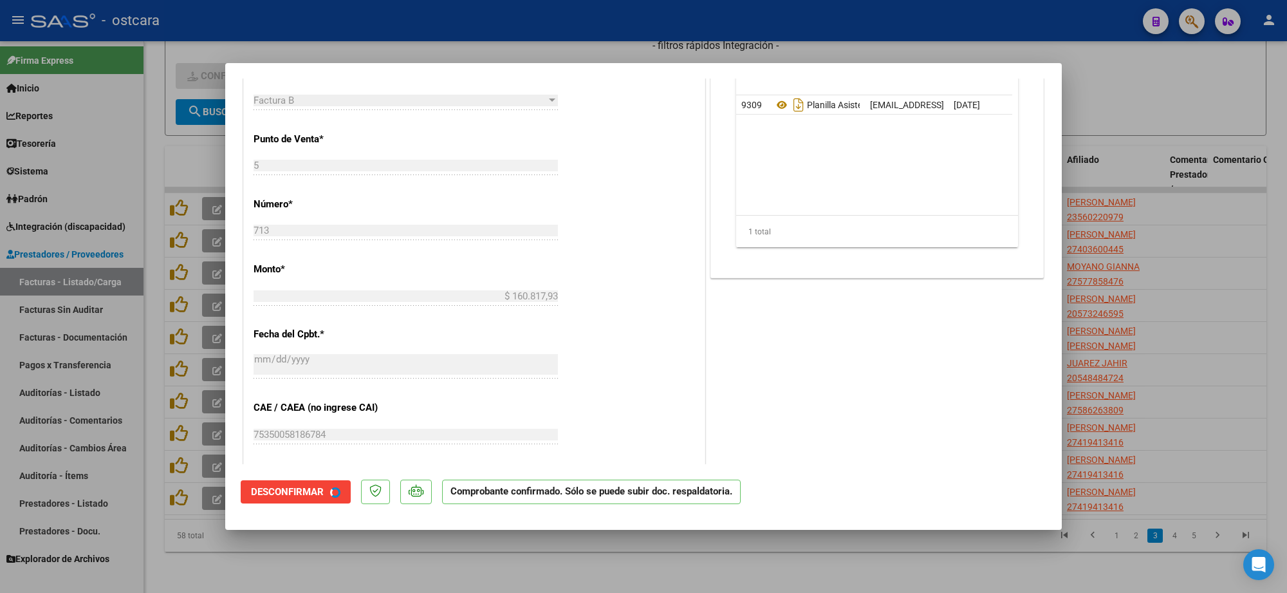
click at [1154, 199] on div at bounding box center [643, 296] width 1287 height 593
type input "$ 0,00"
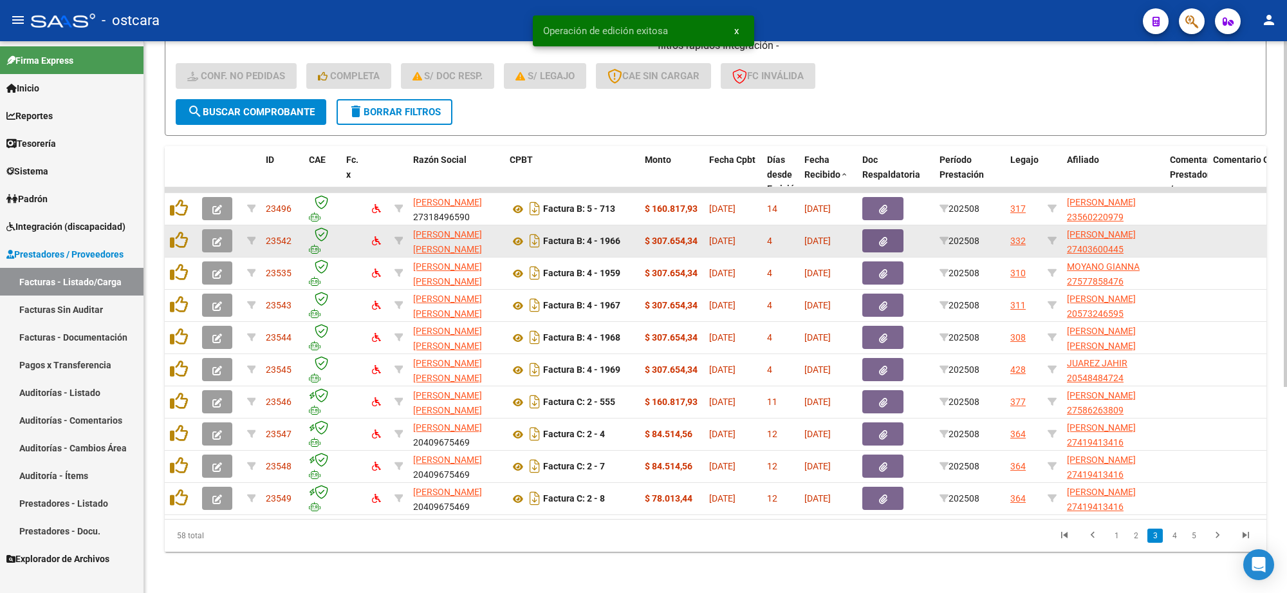
click at [202, 229] on button "button" at bounding box center [217, 240] width 30 height 23
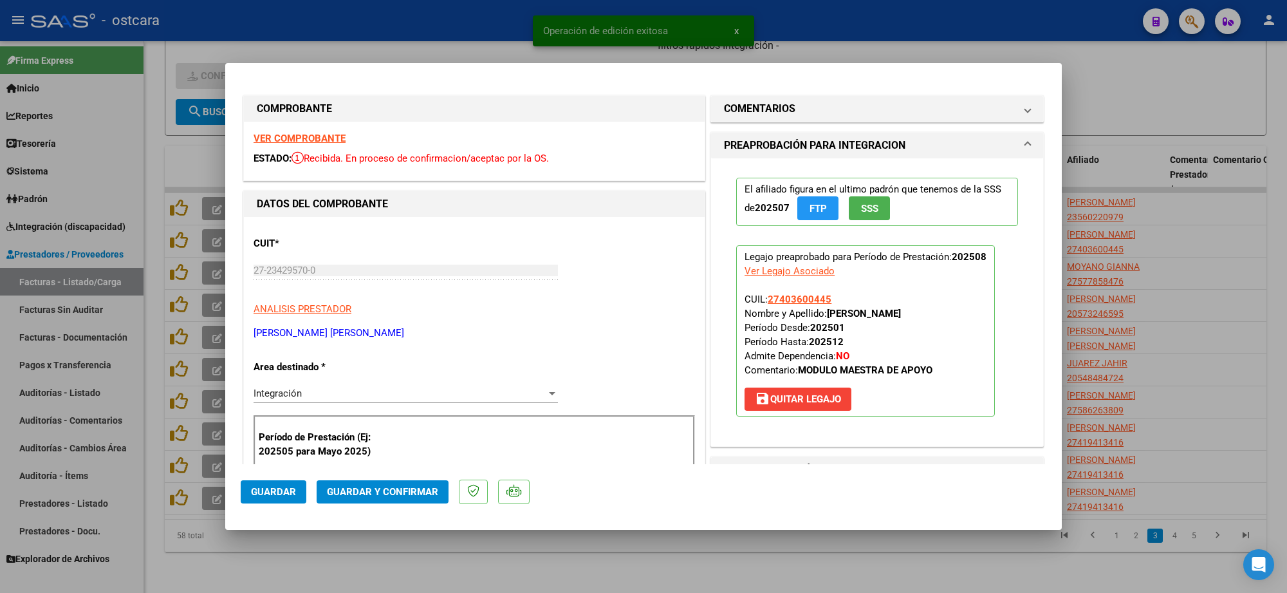
click at [299, 142] on strong "VER COMPROBANTE" at bounding box center [299, 139] width 92 height 12
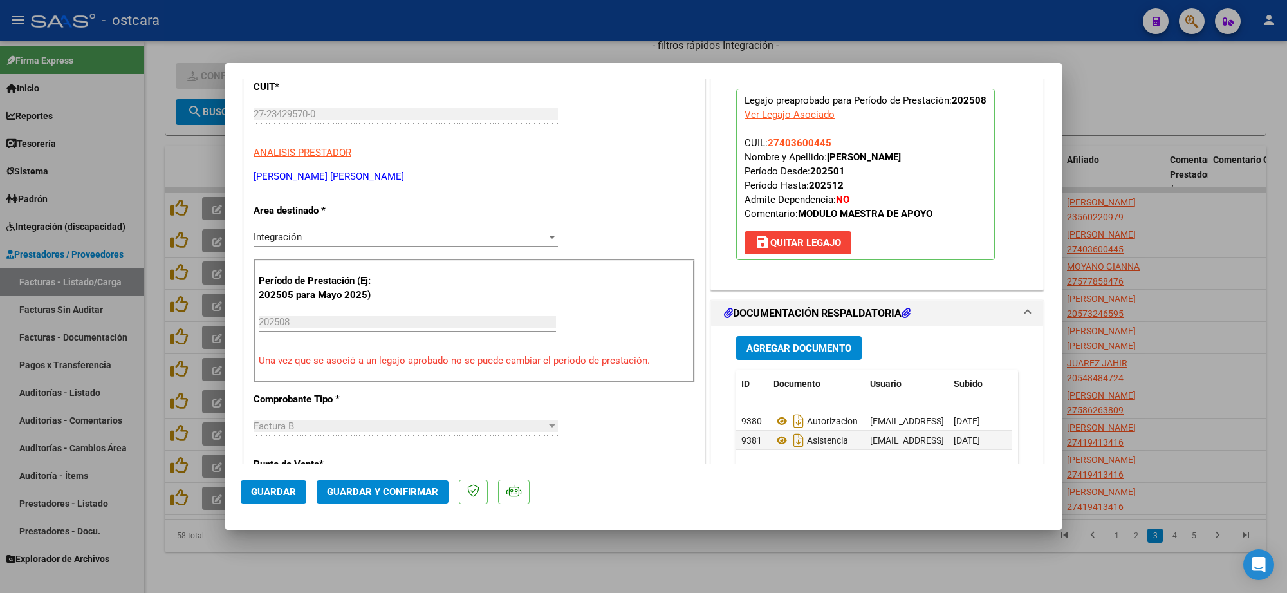
scroll to position [241, 0]
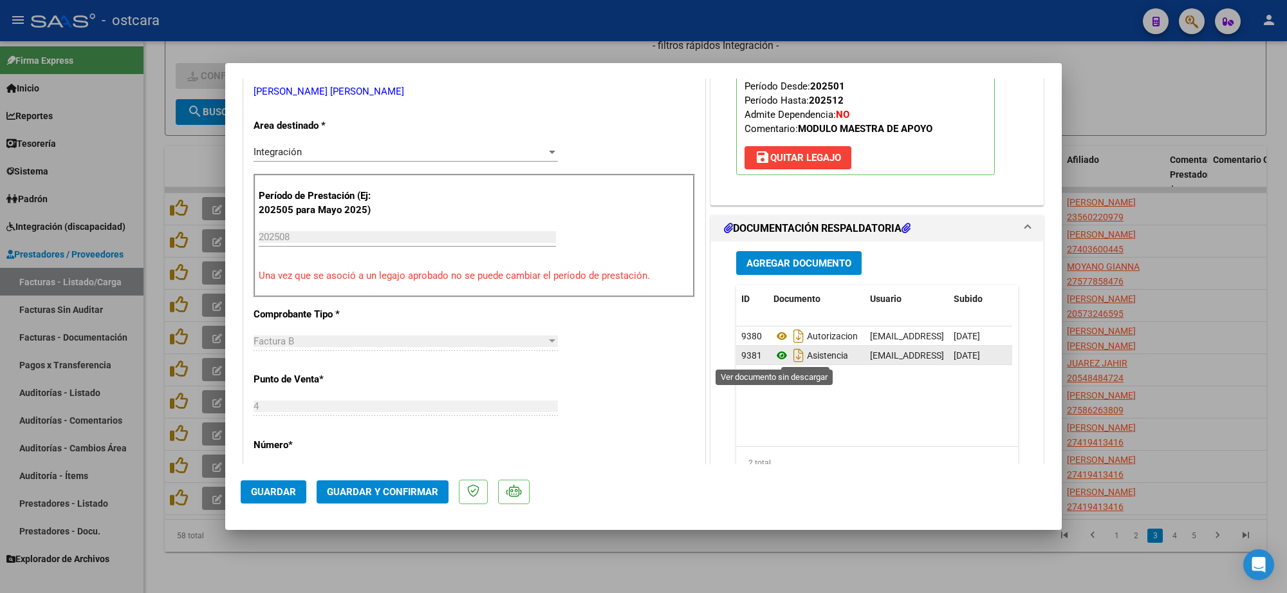
click at [775, 357] on icon at bounding box center [781, 354] width 17 height 15
click at [417, 487] on span "Guardar y Confirmar" at bounding box center [382, 492] width 111 height 12
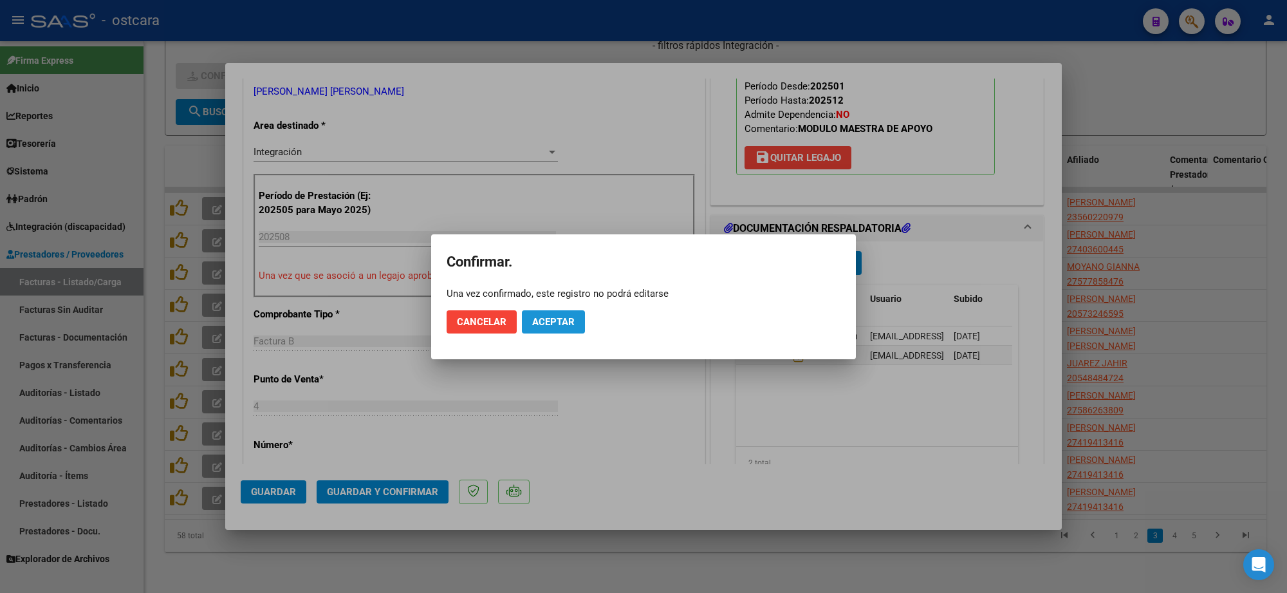
drag, startPoint x: 563, startPoint y: 326, endPoint x: 576, endPoint y: 323, distance: 13.8
click at [562, 325] on span "Aceptar" at bounding box center [553, 322] width 42 height 12
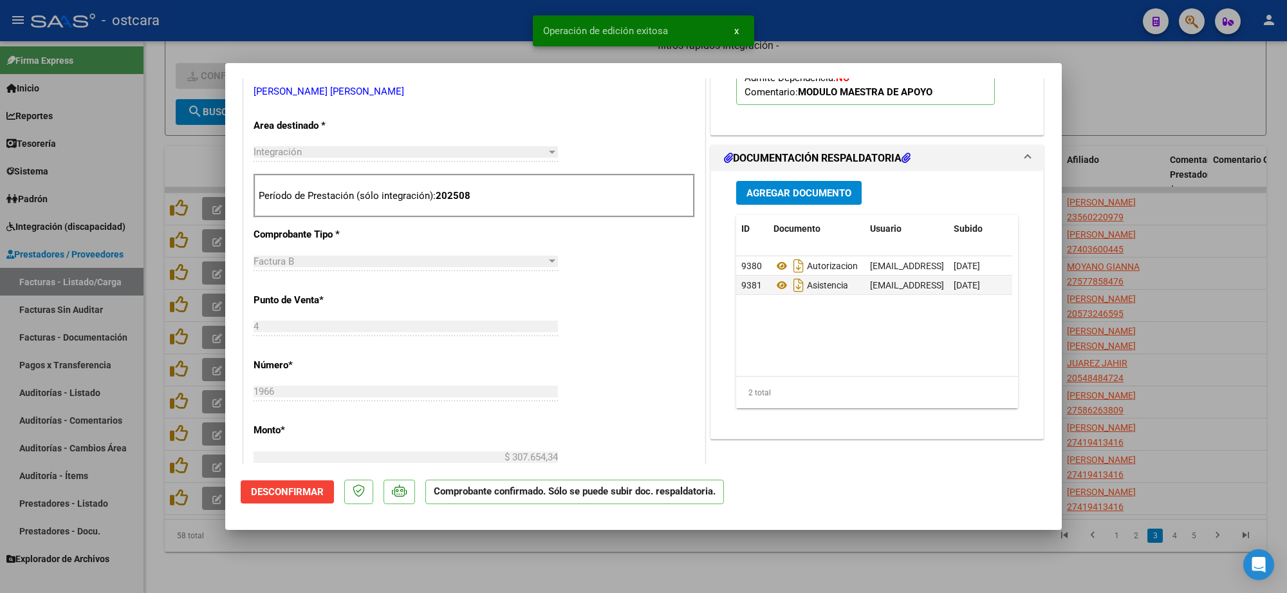
click at [1136, 286] on div at bounding box center [643, 296] width 1287 height 593
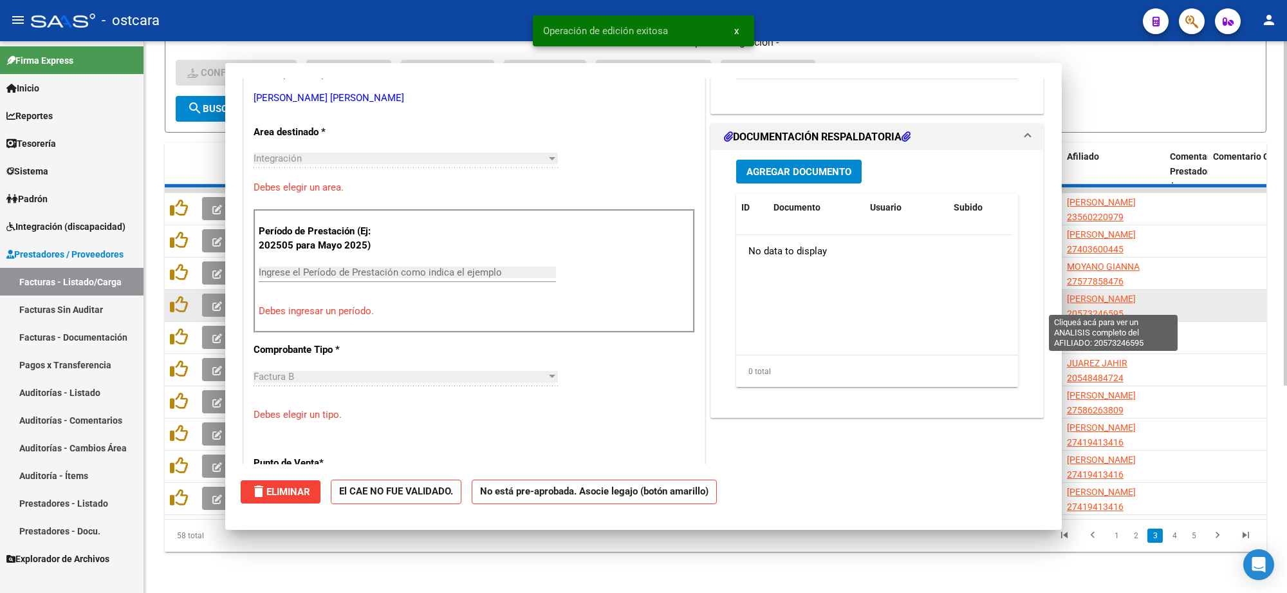
scroll to position [0, 0]
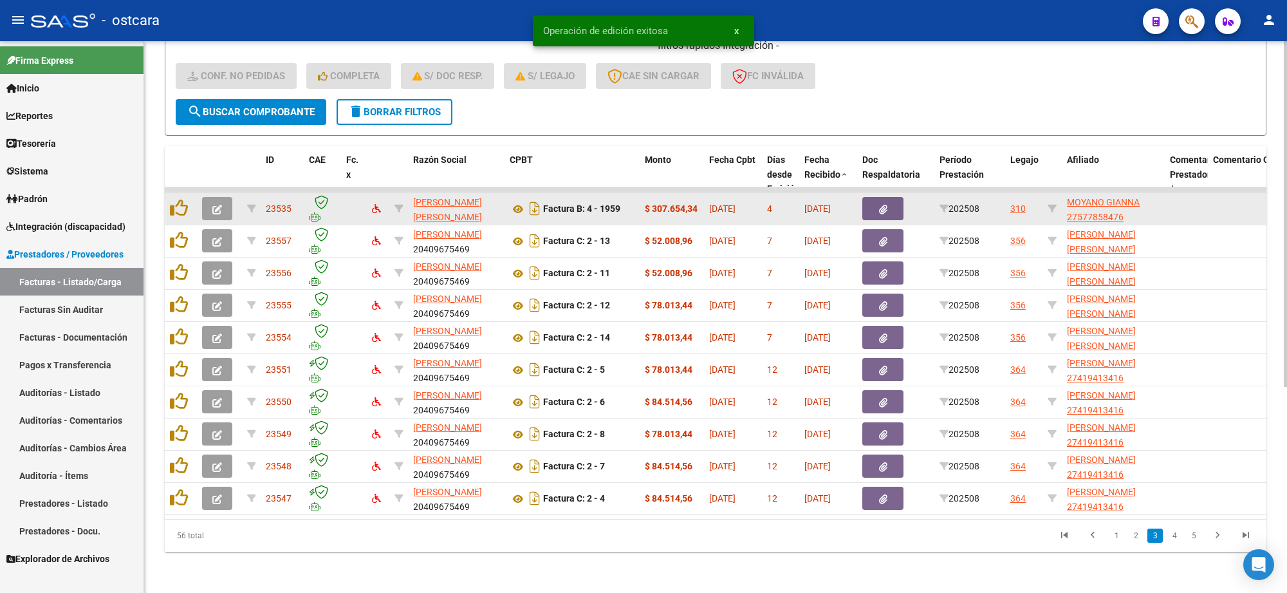
click at [220, 205] on icon "button" at bounding box center [217, 210] width 10 height 10
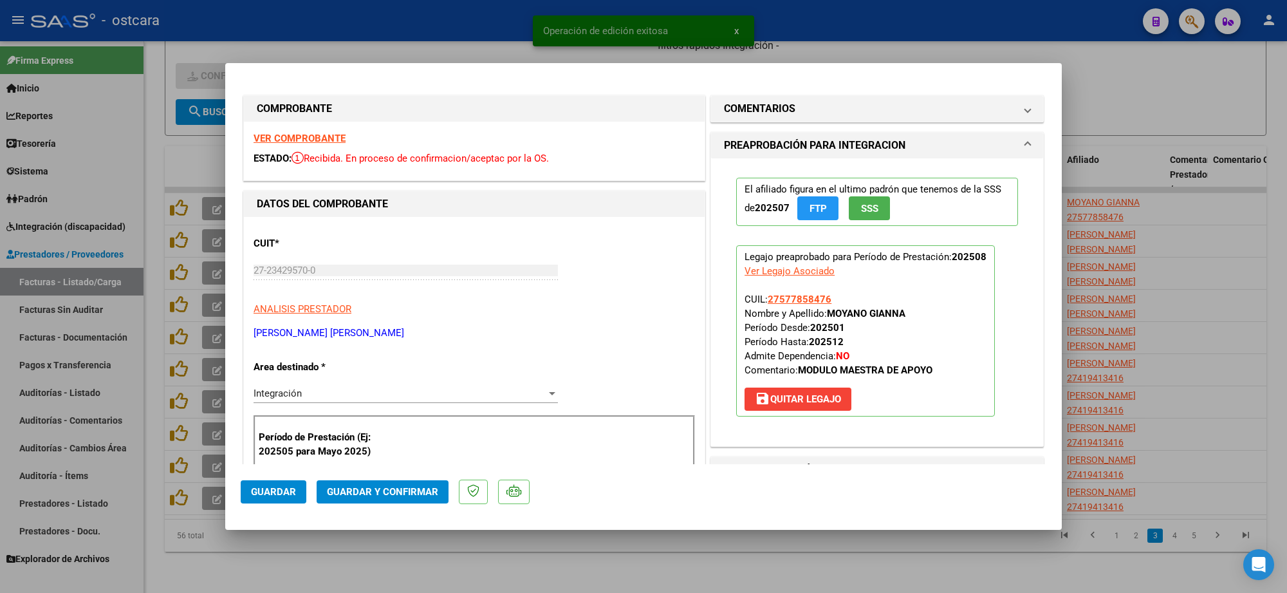
click at [326, 137] on strong "VER COMPROBANTE" at bounding box center [299, 139] width 92 height 12
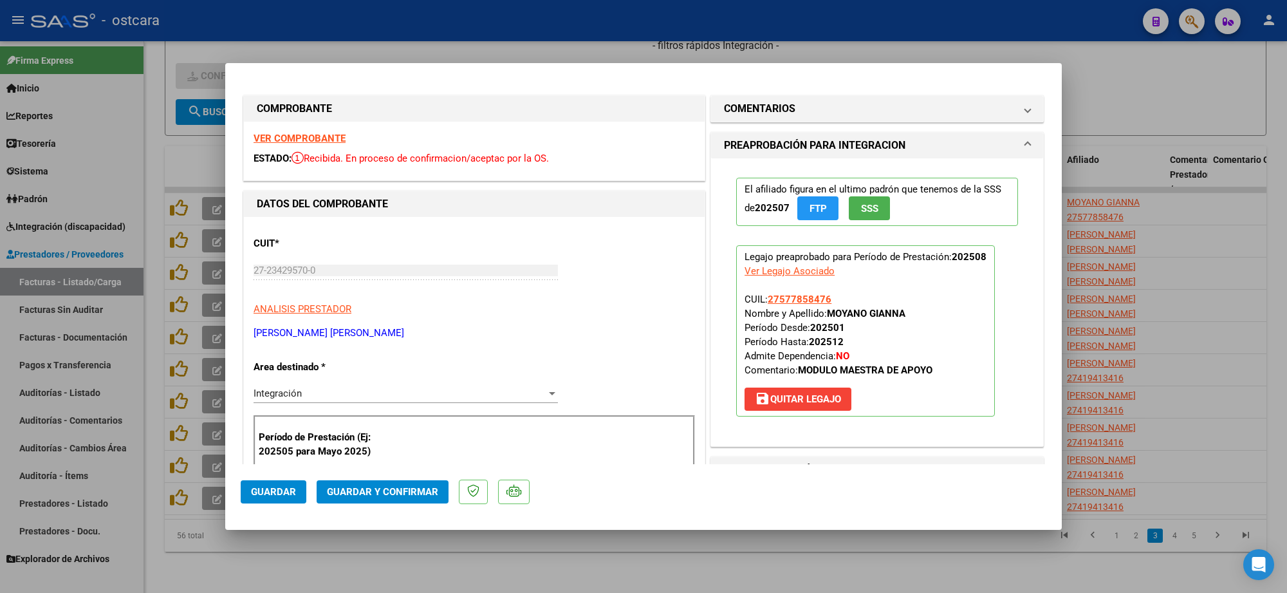
scroll to position [322, 0]
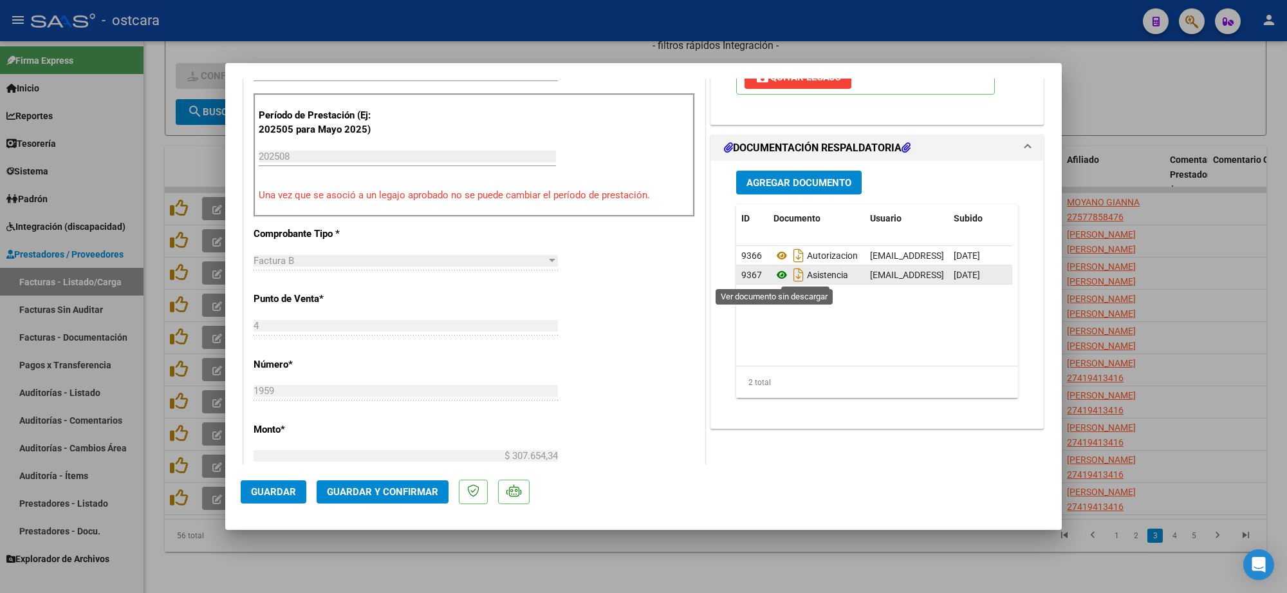
click at [775, 277] on icon at bounding box center [781, 274] width 17 height 15
click at [396, 496] on span "Guardar y Confirmar" at bounding box center [382, 492] width 111 height 12
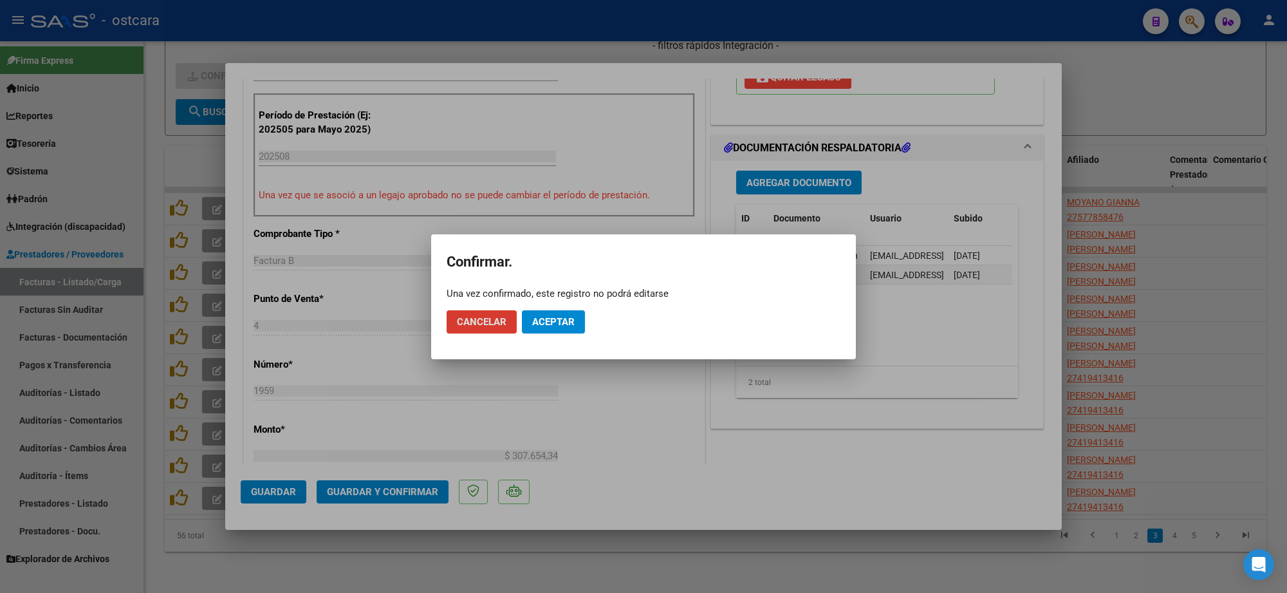
click at [560, 317] on span "Aceptar" at bounding box center [553, 322] width 42 height 12
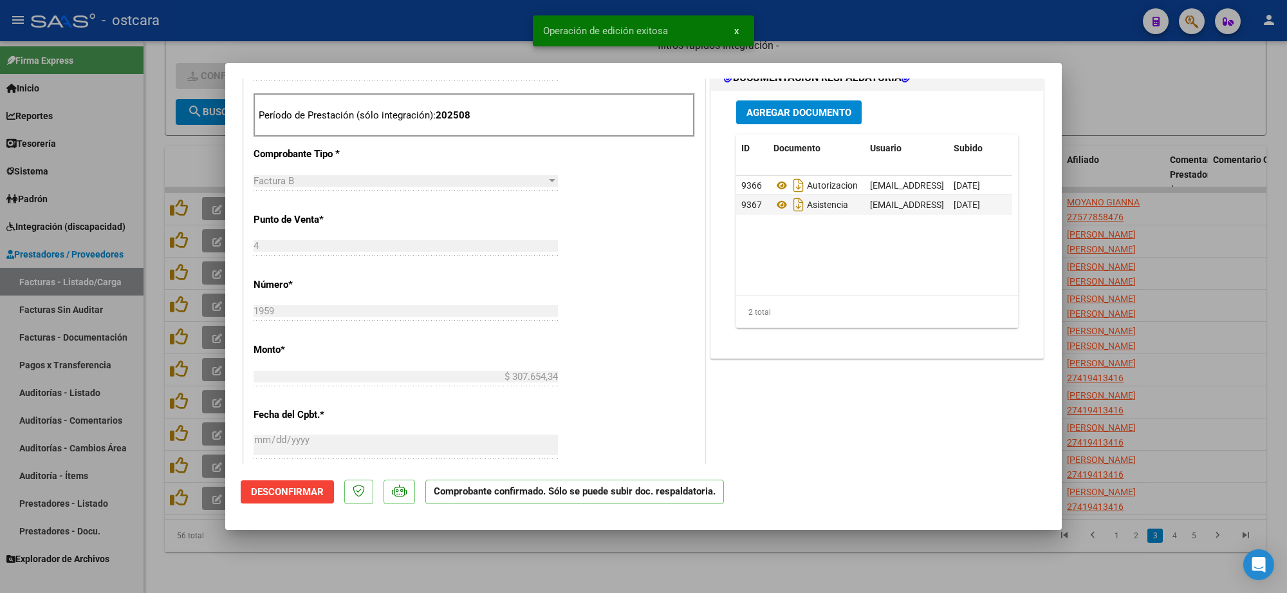
click at [1163, 255] on div at bounding box center [643, 296] width 1287 height 593
type input "$ 0,00"
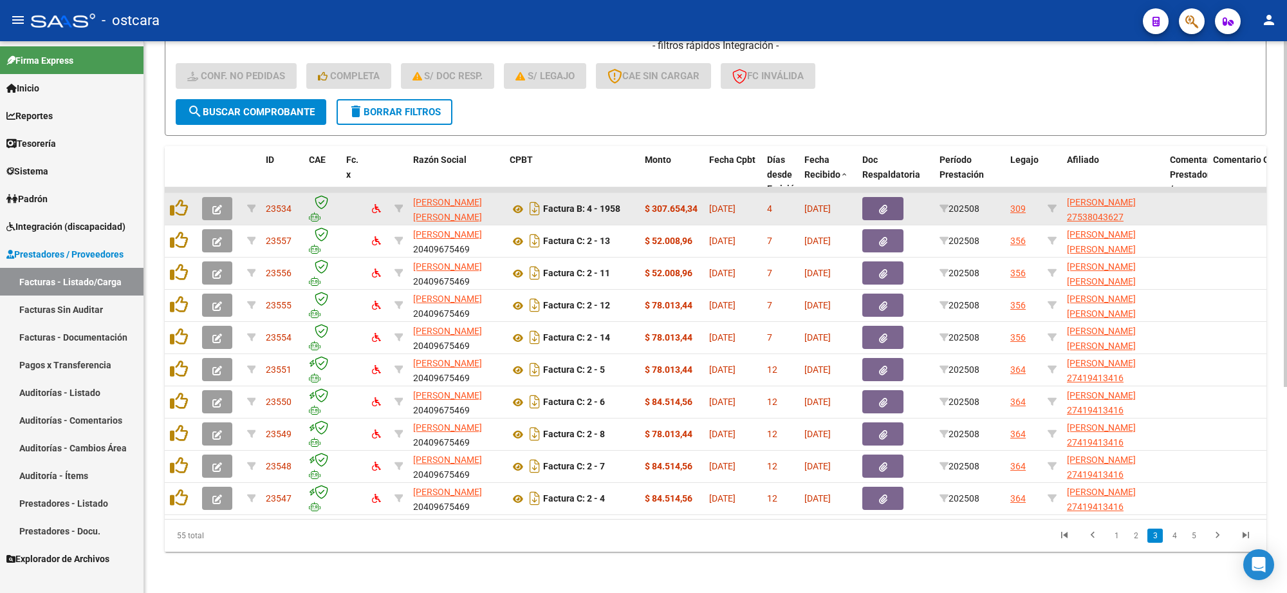
click at [222, 198] on button "button" at bounding box center [217, 208] width 30 height 23
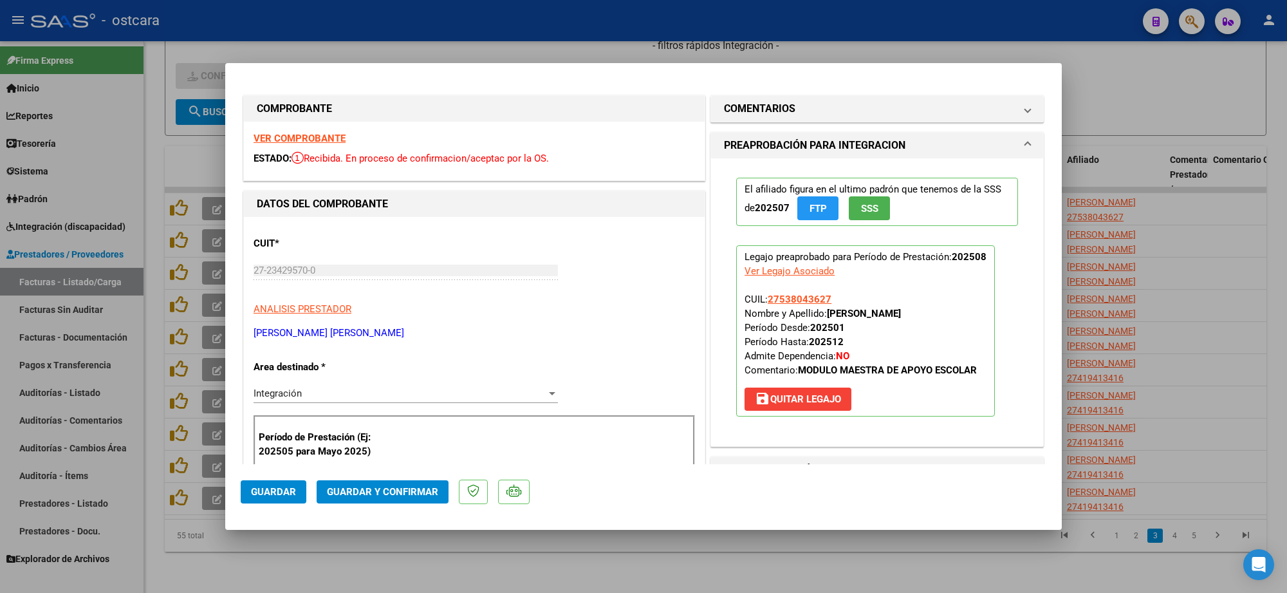
click at [280, 136] on strong "VER COMPROBANTE" at bounding box center [299, 139] width 92 height 12
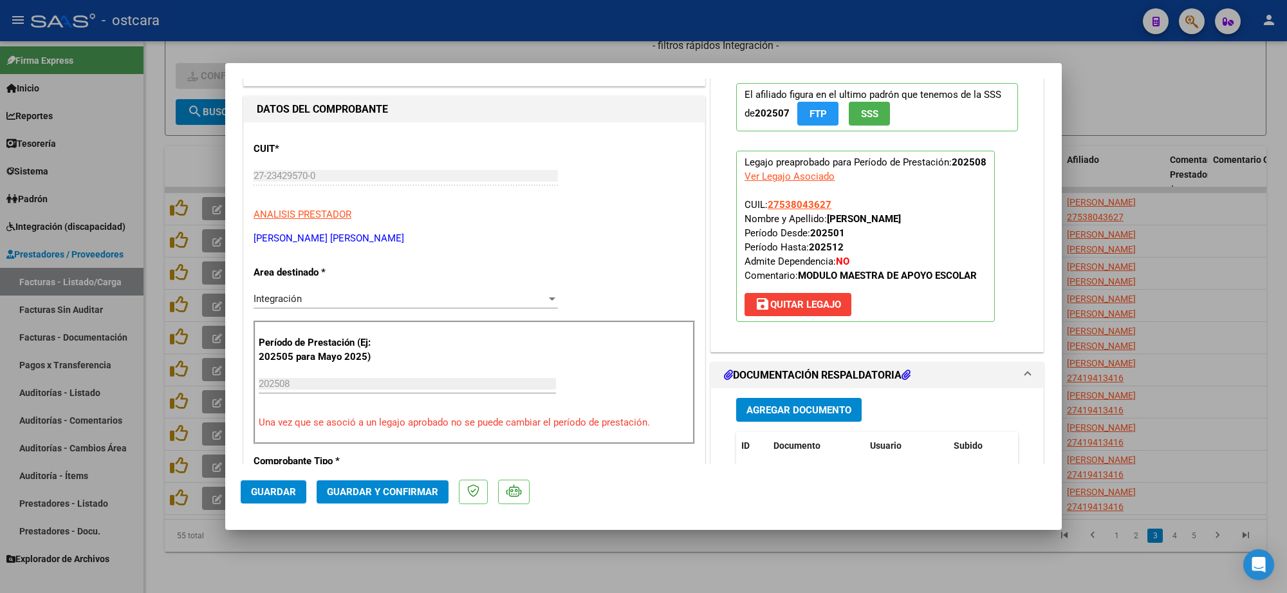
scroll to position [241, 0]
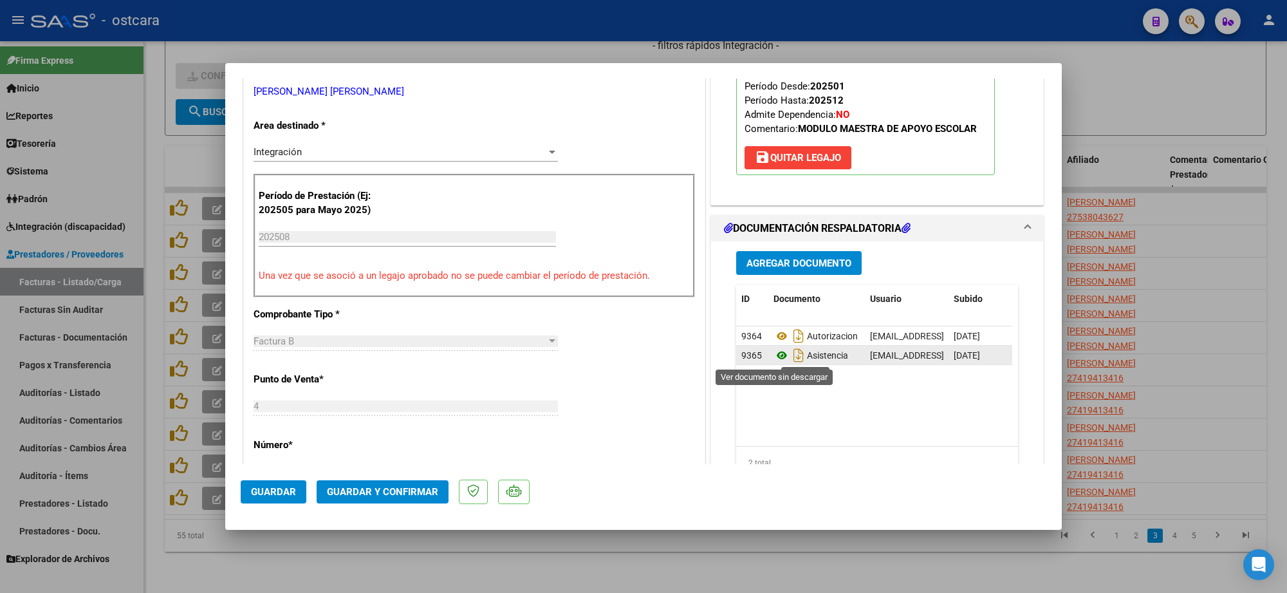
click at [776, 358] on icon at bounding box center [781, 354] width 17 height 15
click at [422, 499] on button "Guardar y Confirmar" at bounding box center [383, 491] width 132 height 23
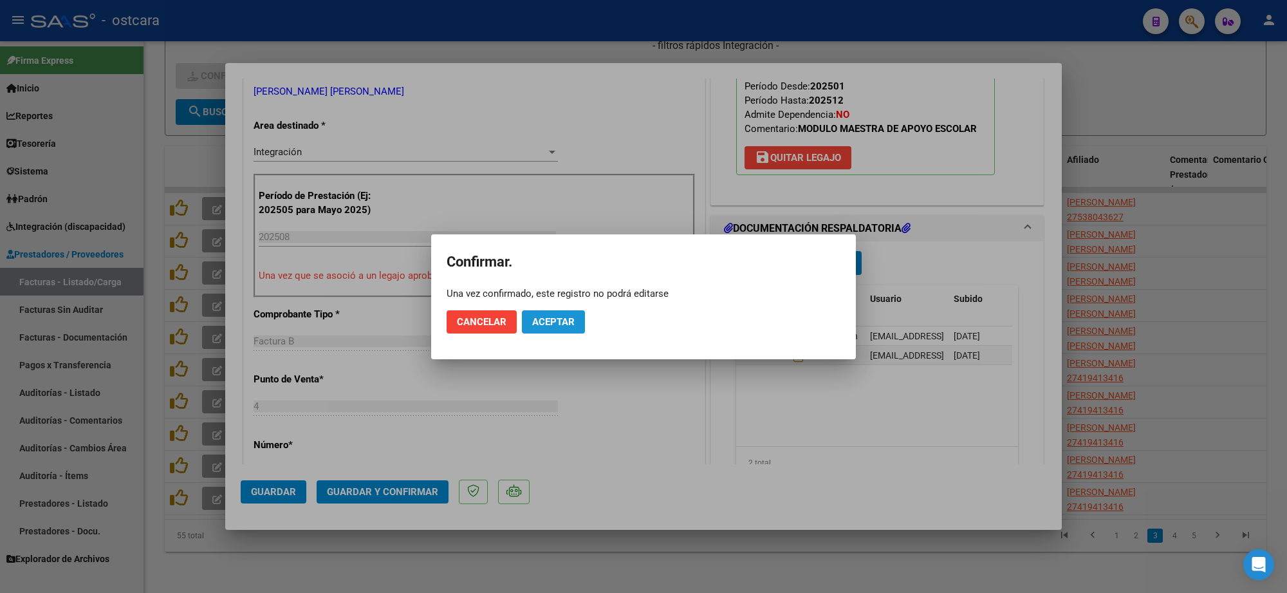
click at [556, 322] on span "Aceptar" at bounding box center [553, 322] width 42 height 12
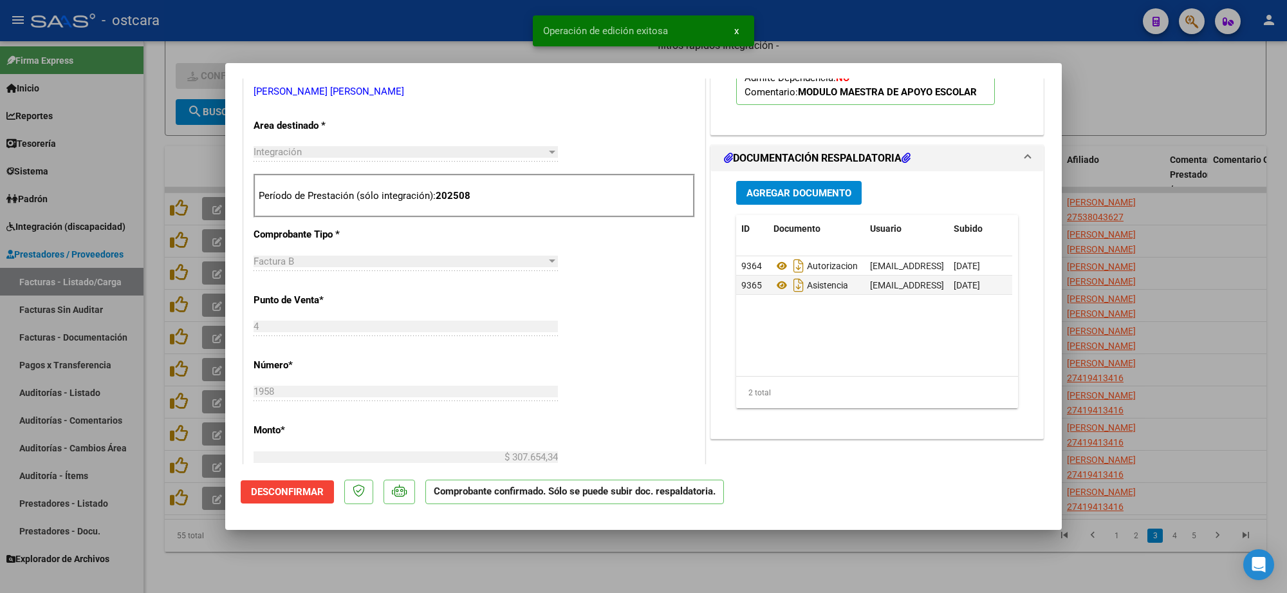
click at [1175, 252] on div at bounding box center [643, 296] width 1287 height 593
type input "$ 0,00"
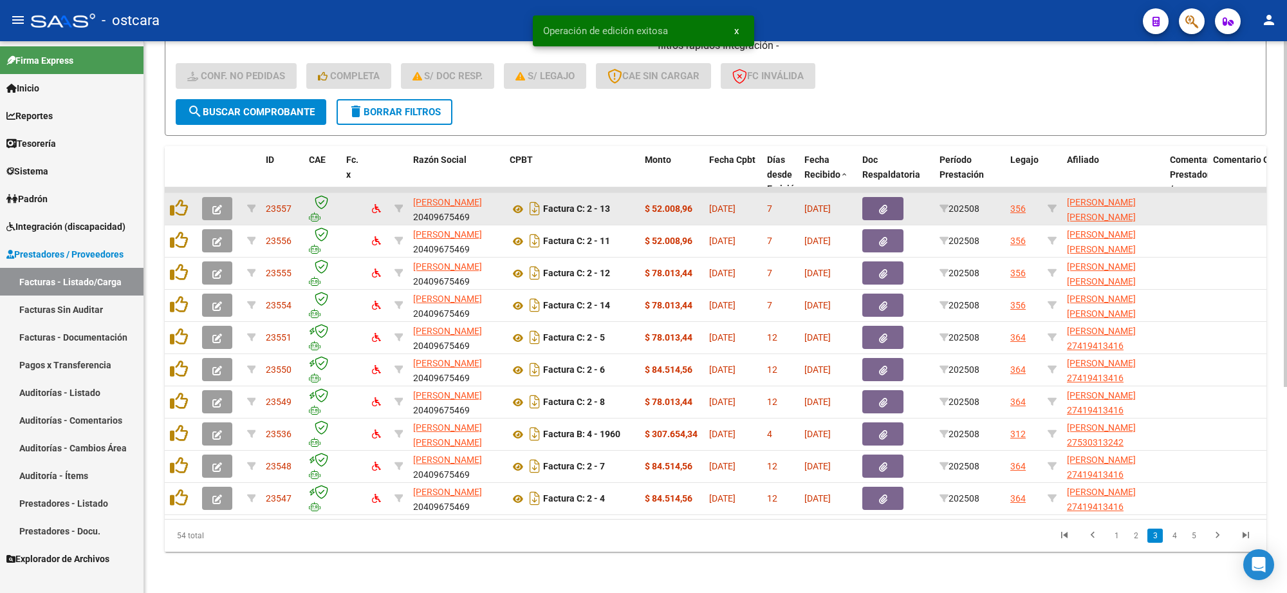
click at [225, 197] on button "button" at bounding box center [217, 208] width 30 height 23
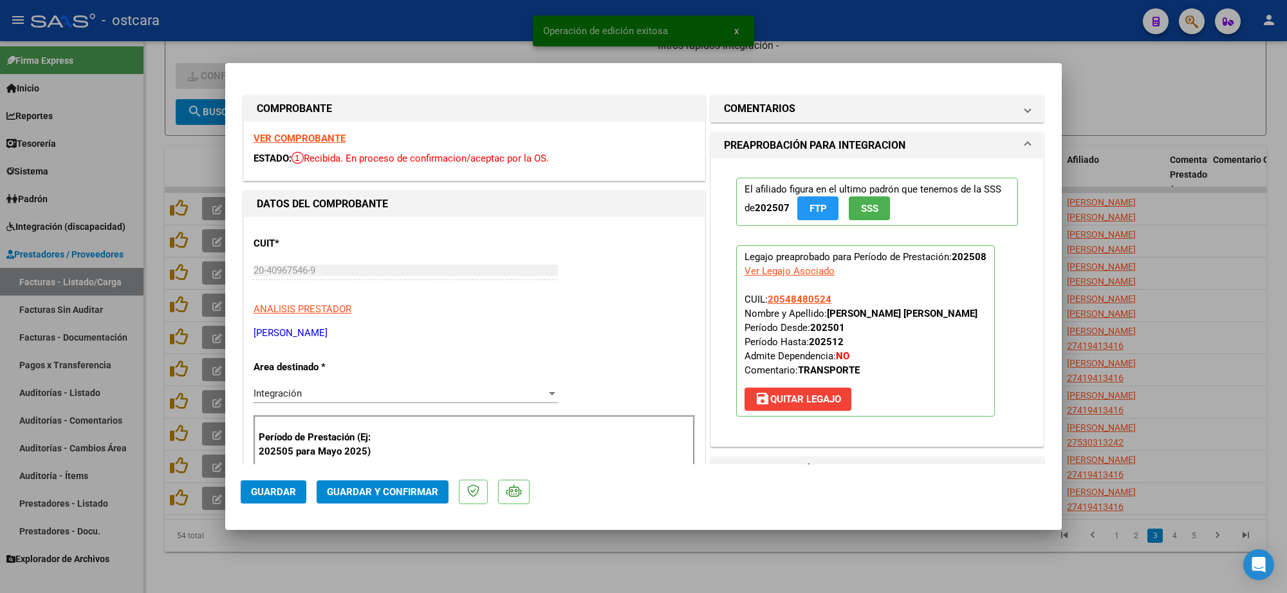
click at [306, 145] on div "VER COMPROBANTE ESTADO: Recibida. En proceso de confirmacion/aceptac por la OS." at bounding box center [474, 151] width 461 height 59
click at [314, 136] on strong "VER COMPROBANTE" at bounding box center [299, 139] width 92 height 12
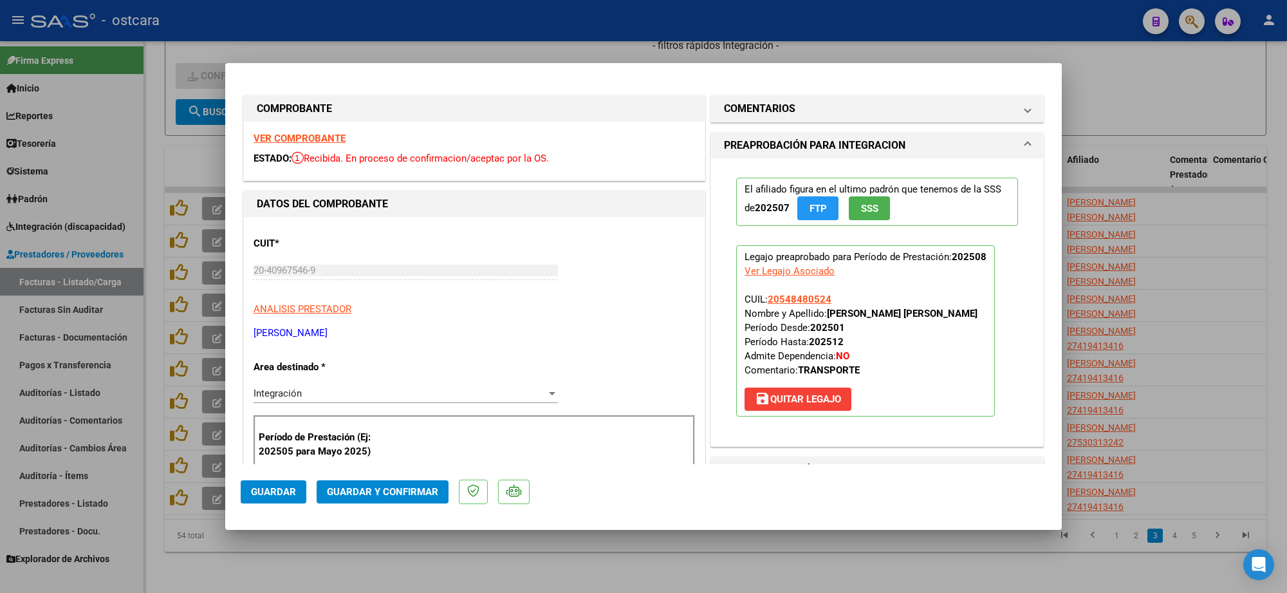
scroll to position [241, 0]
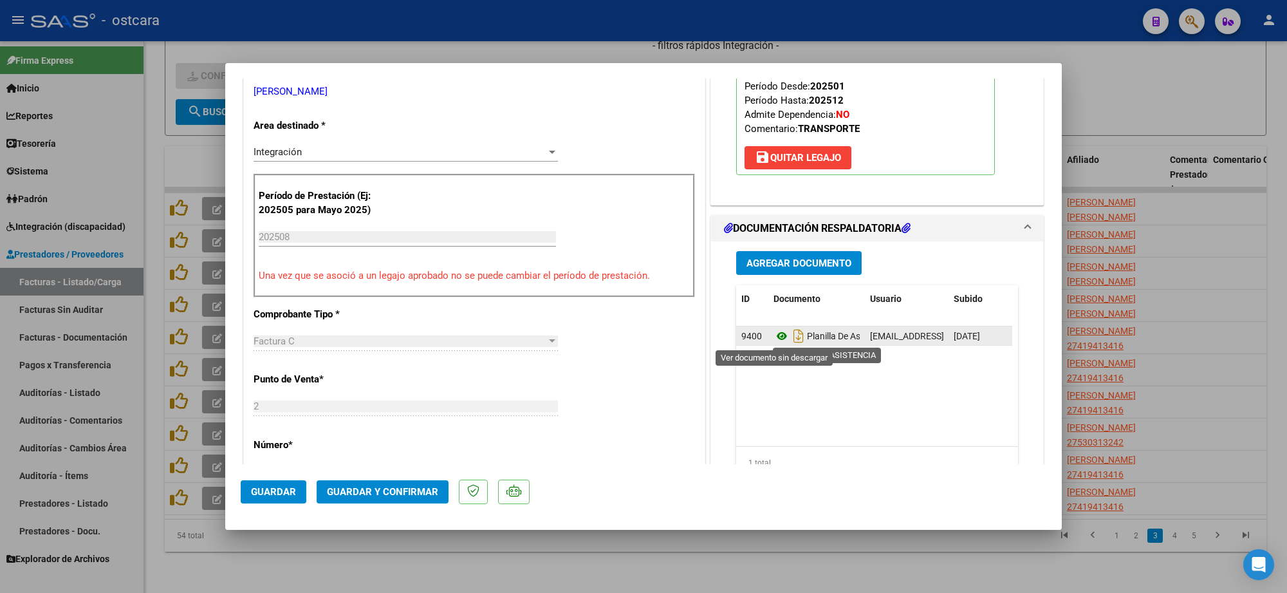
click at [780, 338] on icon at bounding box center [781, 335] width 17 height 15
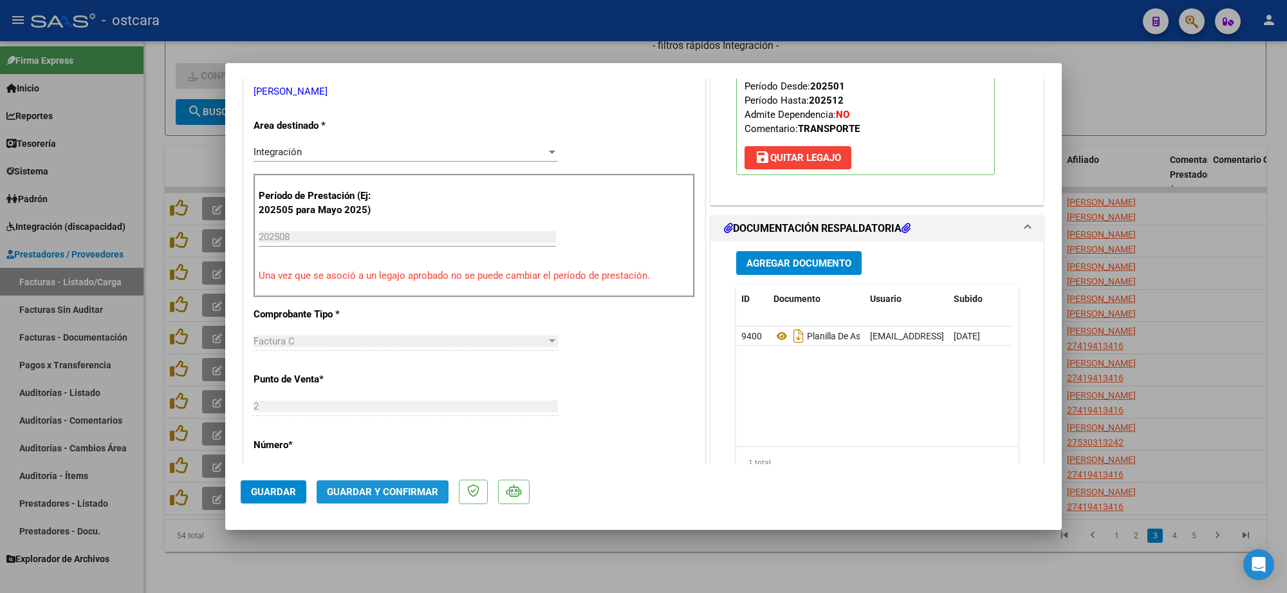
click at [403, 494] on span "Guardar y Confirmar" at bounding box center [382, 492] width 111 height 12
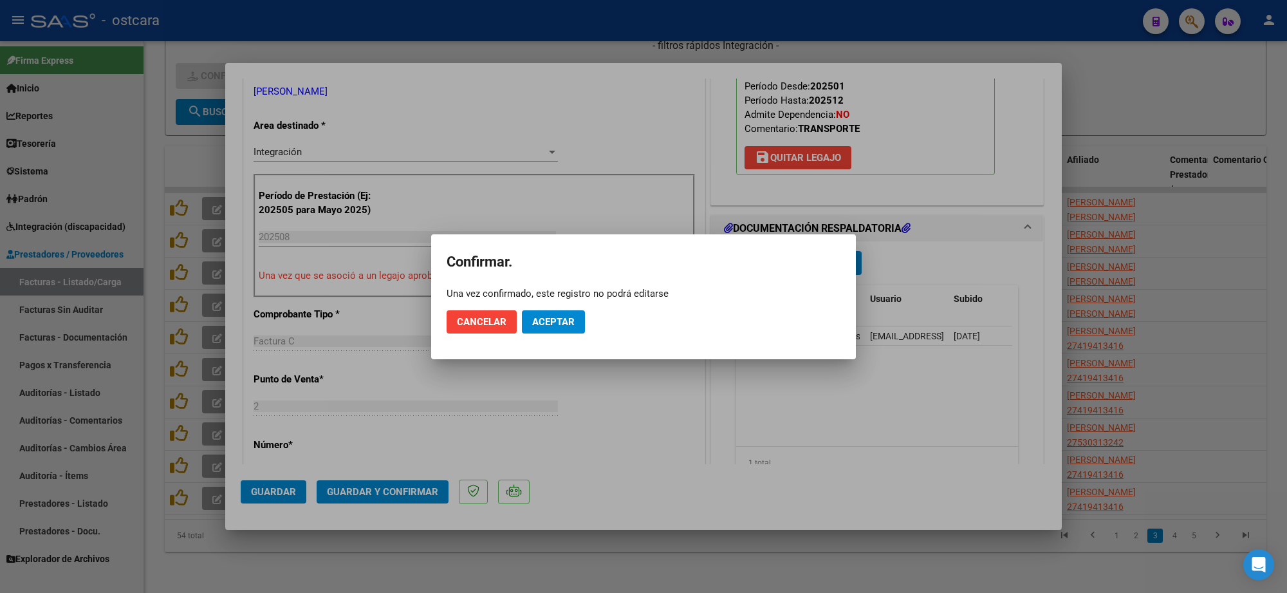
drag, startPoint x: 561, startPoint y: 303, endPoint x: 562, endPoint y: 312, distance: 9.0
click at [562, 303] on mat-dialog-actions "Cancelar Aceptar" at bounding box center [643, 322] width 394 height 44
click at [564, 316] on span "Aceptar" at bounding box center [553, 322] width 42 height 12
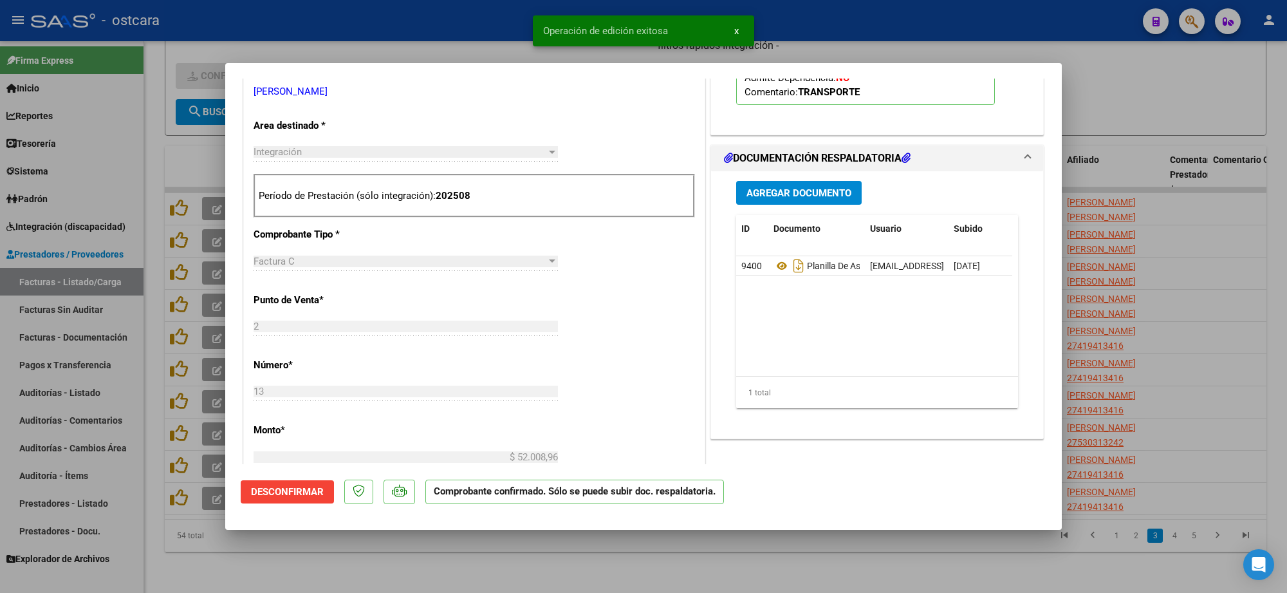
click at [1168, 110] on div at bounding box center [643, 296] width 1287 height 593
type input "$ 0,00"
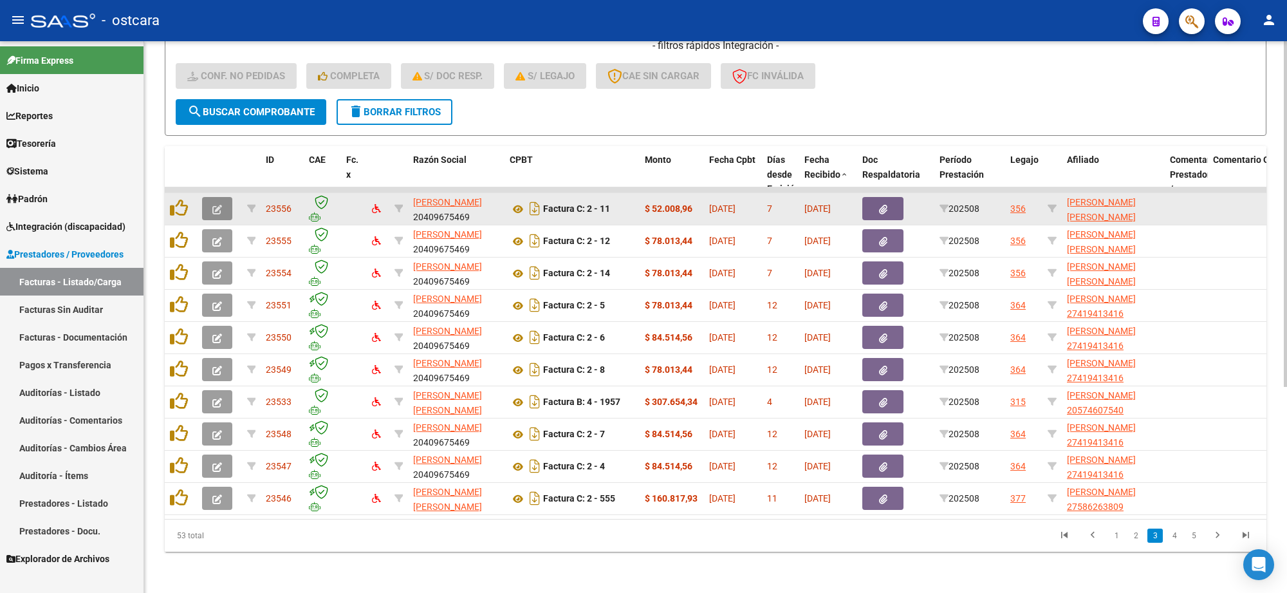
click at [212, 205] on icon "button" at bounding box center [217, 210] width 10 height 10
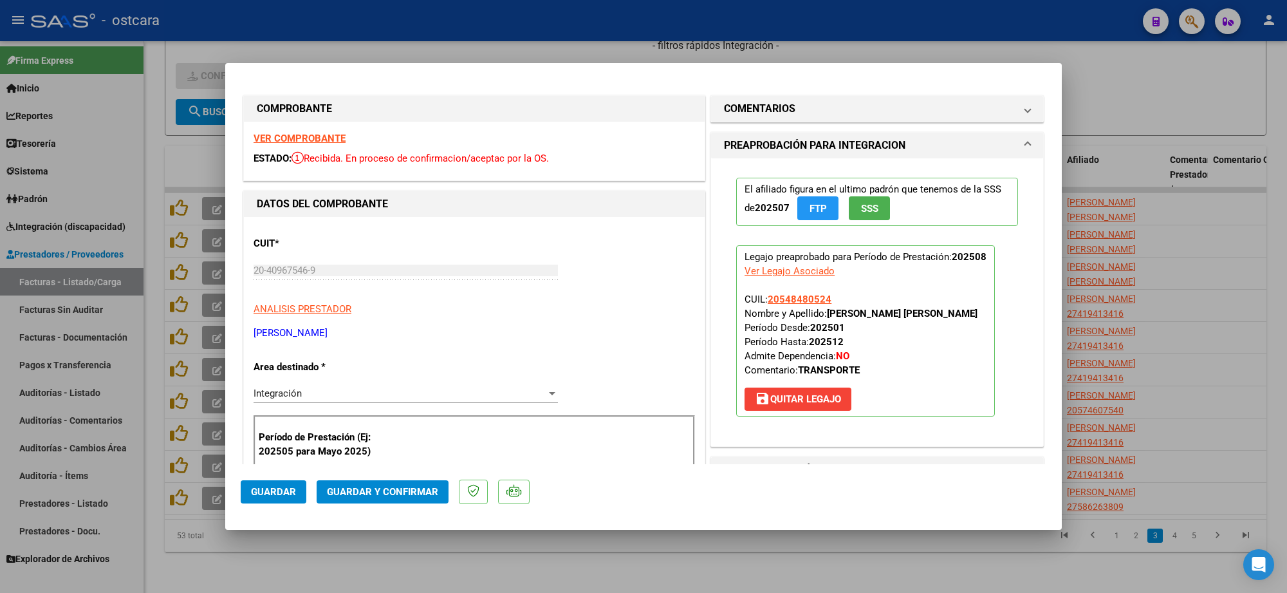
click at [336, 139] on strong "VER COMPROBANTE" at bounding box center [299, 139] width 92 height 12
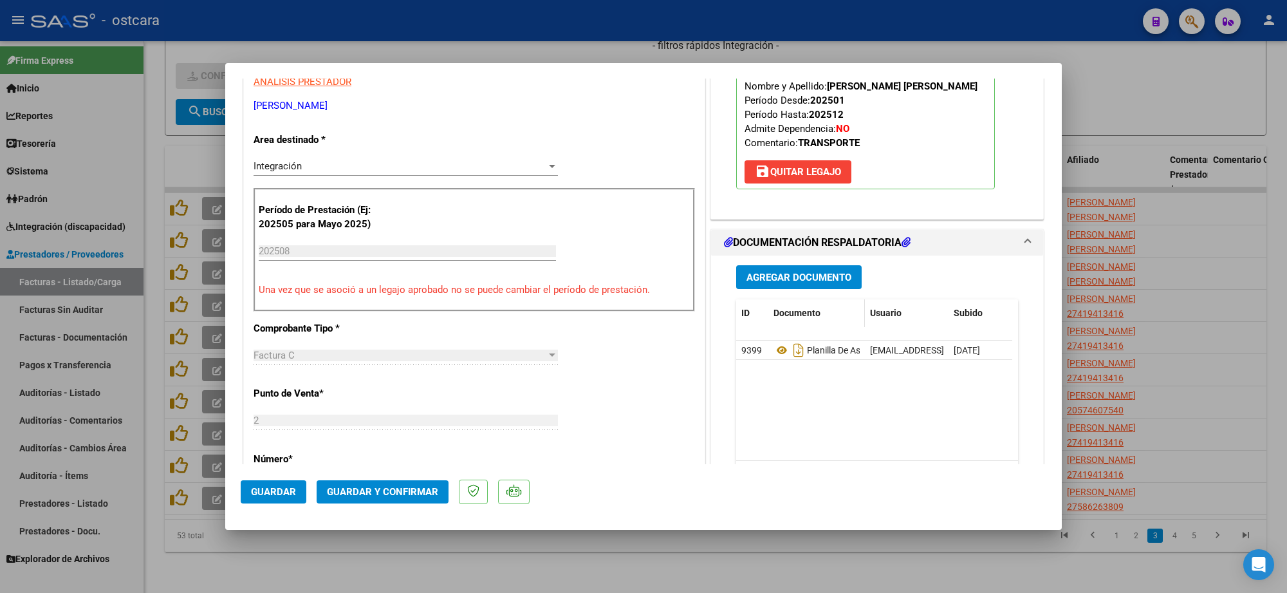
scroll to position [241, 0]
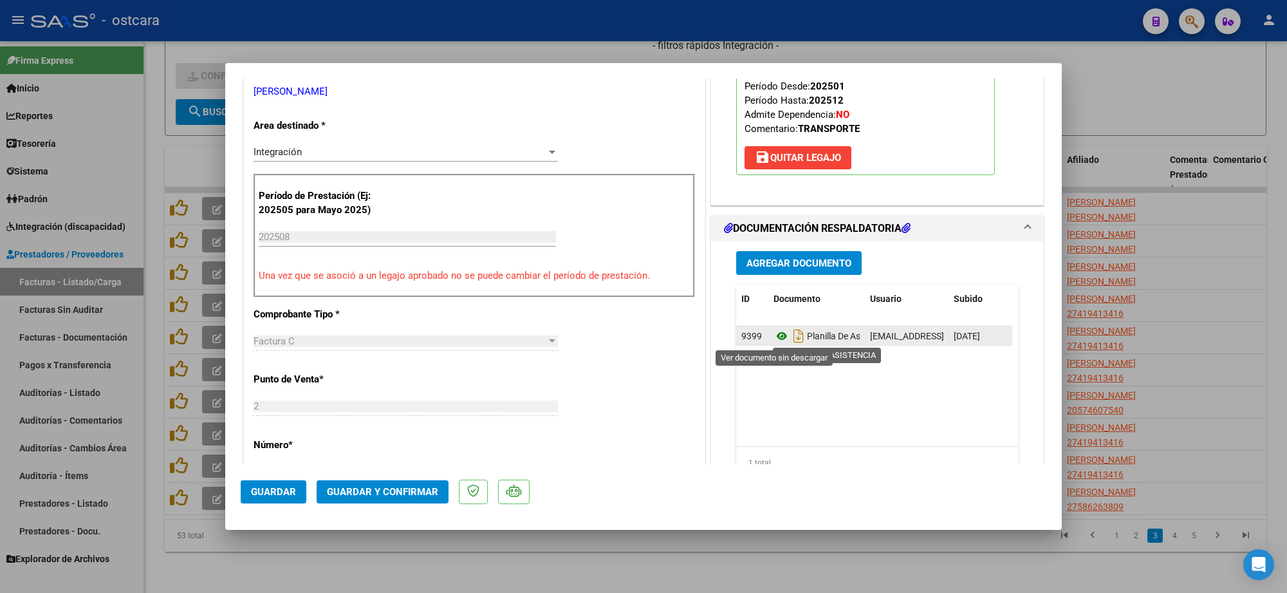
click at [773, 335] on icon at bounding box center [781, 335] width 17 height 15
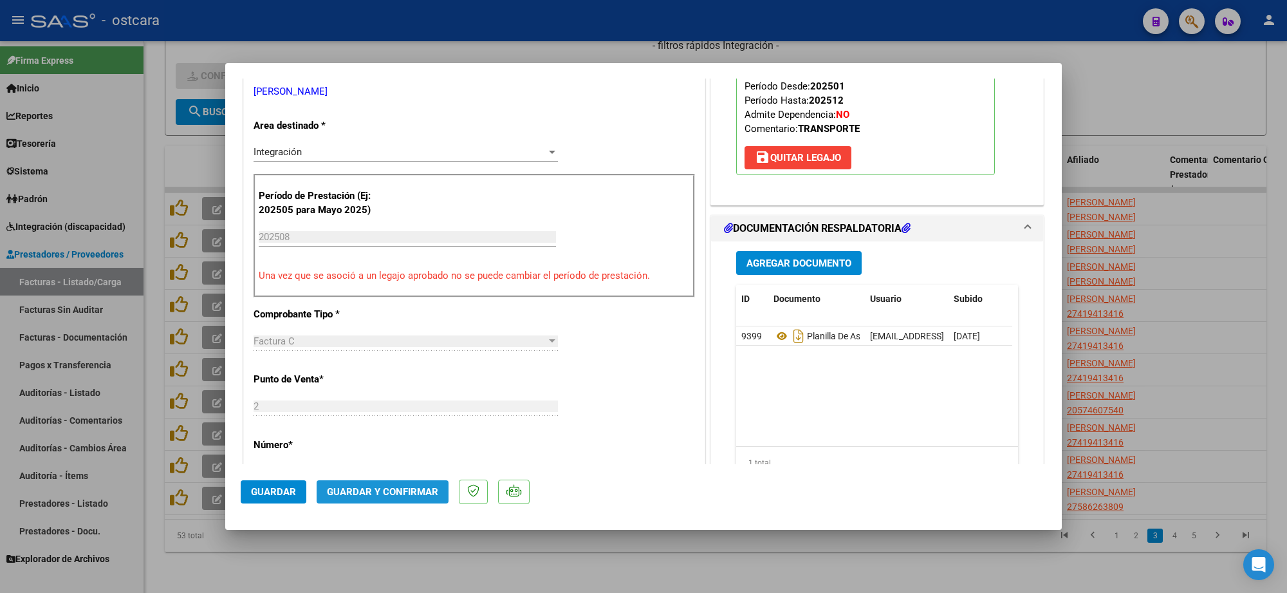
click at [410, 486] on span "Guardar y Confirmar" at bounding box center [382, 492] width 111 height 12
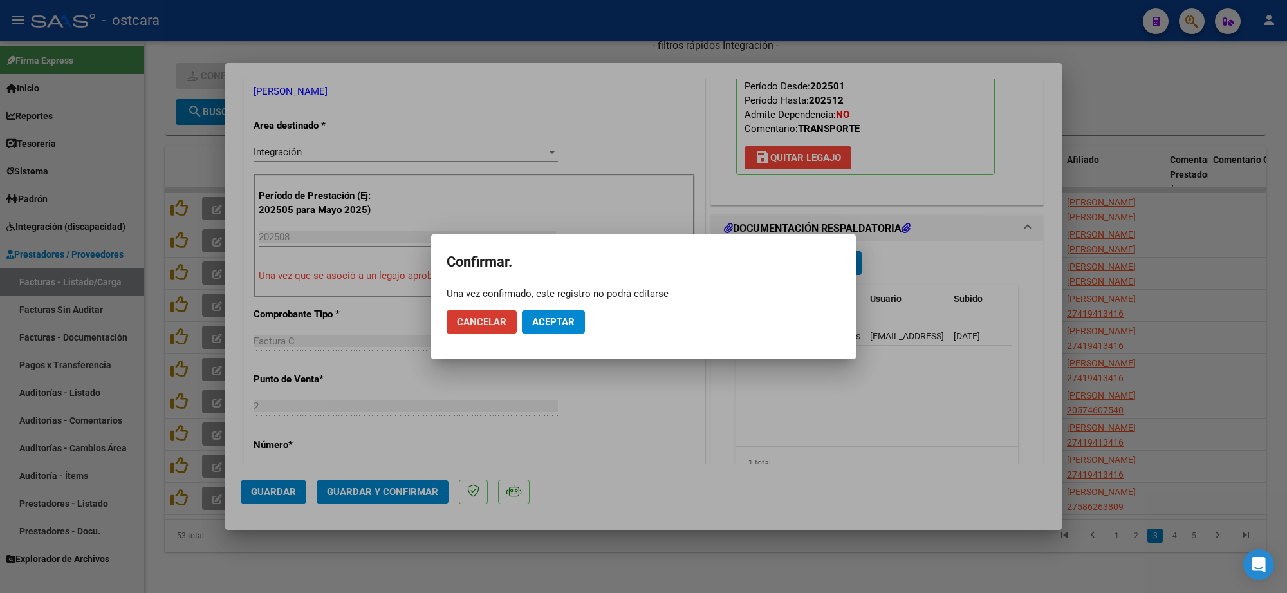
click at [561, 322] on span "Aceptar" at bounding box center [553, 322] width 42 height 12
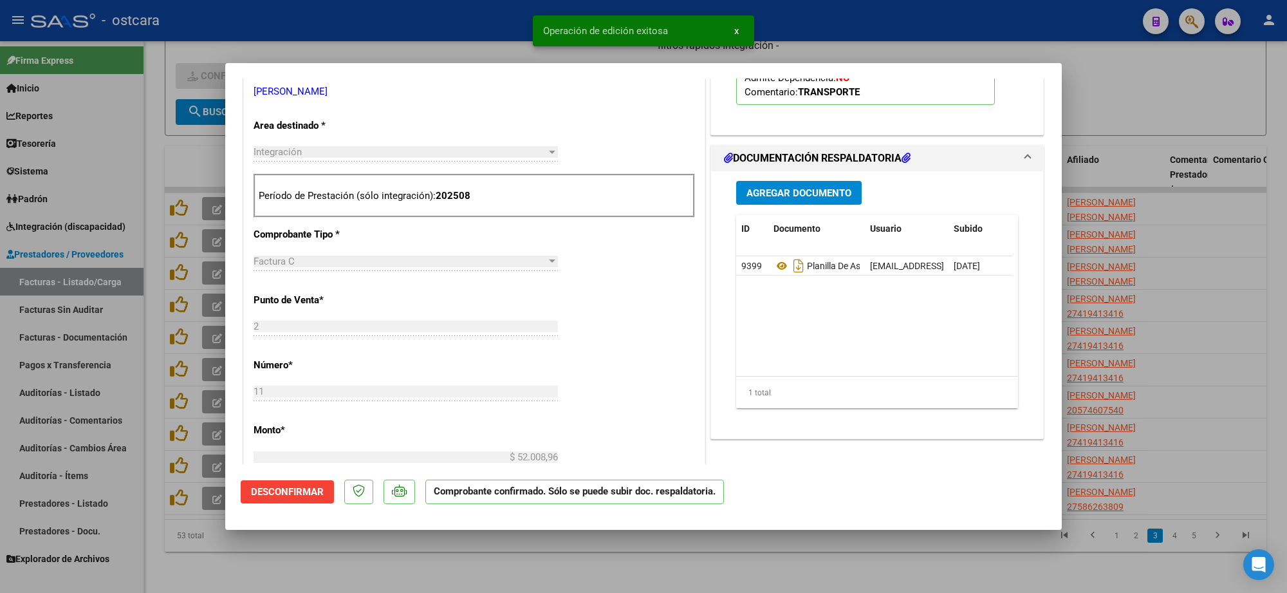
click at [1217, 250] on div at bounding box center [643, 296] width 1287 height 593
type input "$ 0,00"
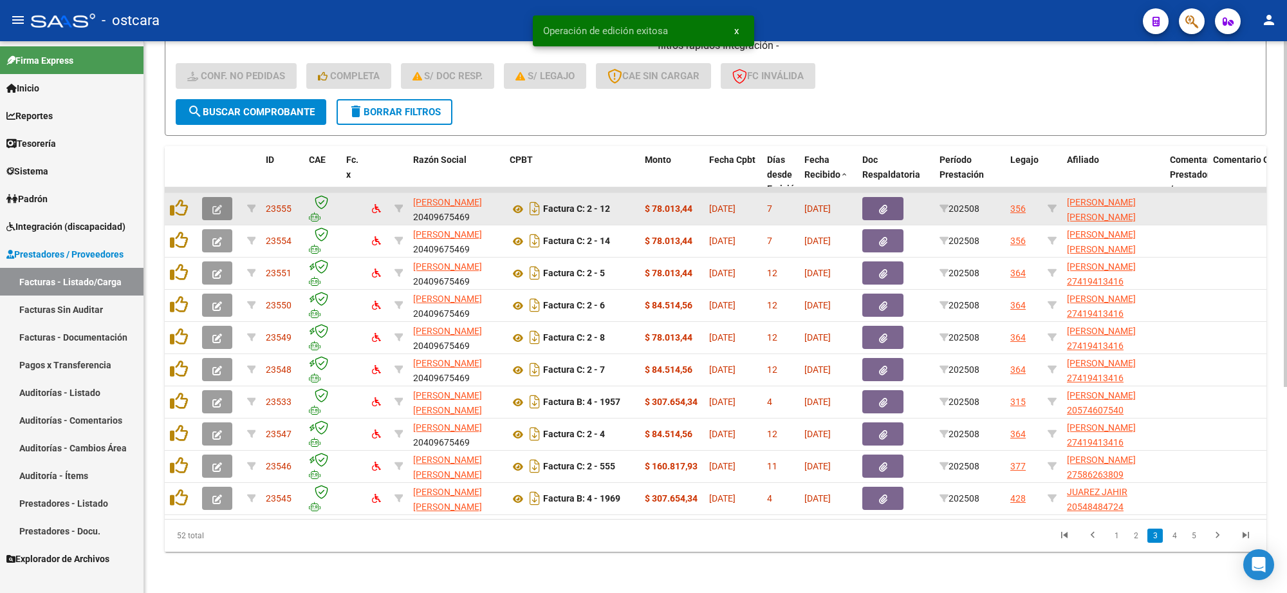
click at [217, 205] on icon "button" at bounding box center [217, 210] width 10 height 10
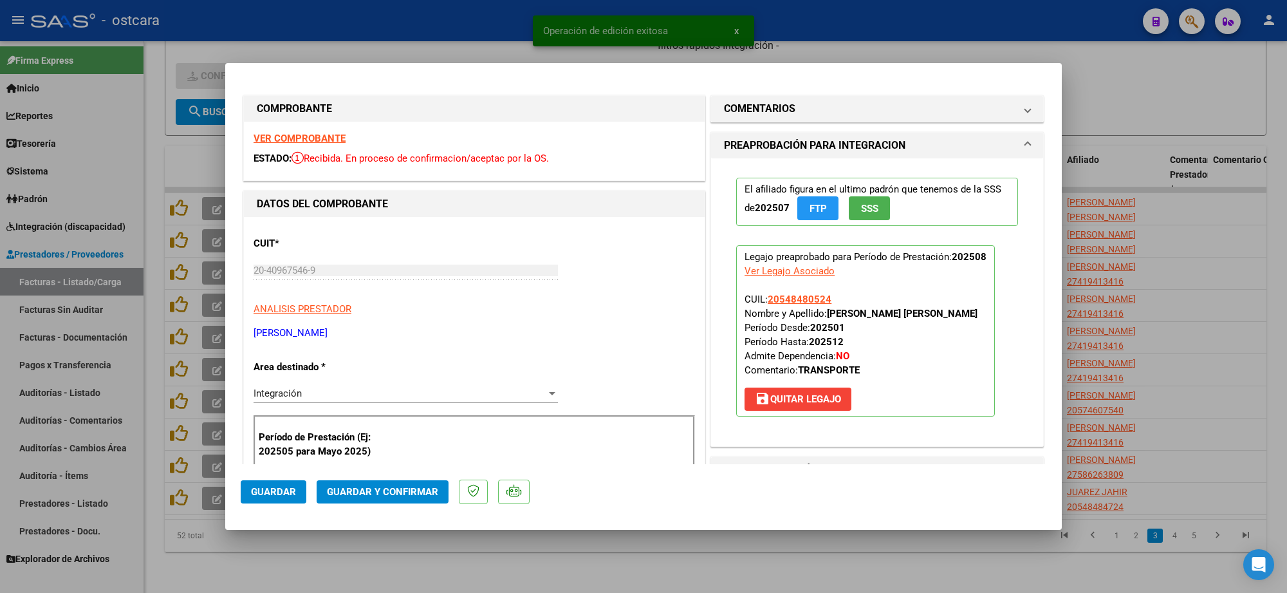
click at [325, 133] on strong "VER COMPROBANTE" at bounding box center [299, 139] width 92 height 12
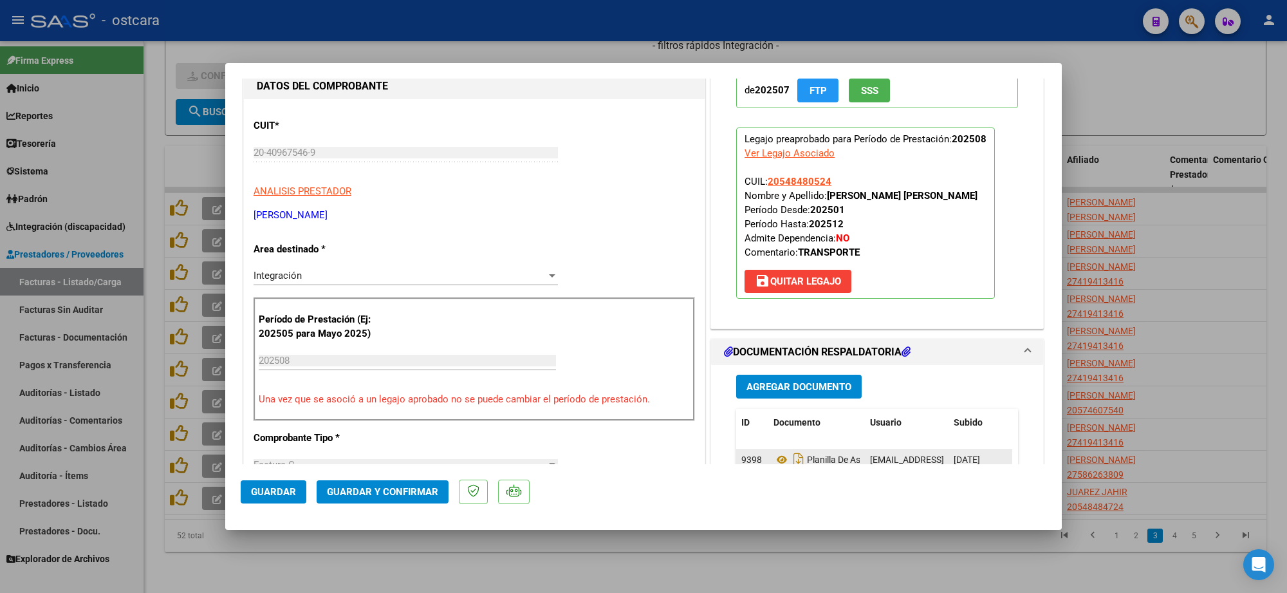
scroll to position [241, 0]
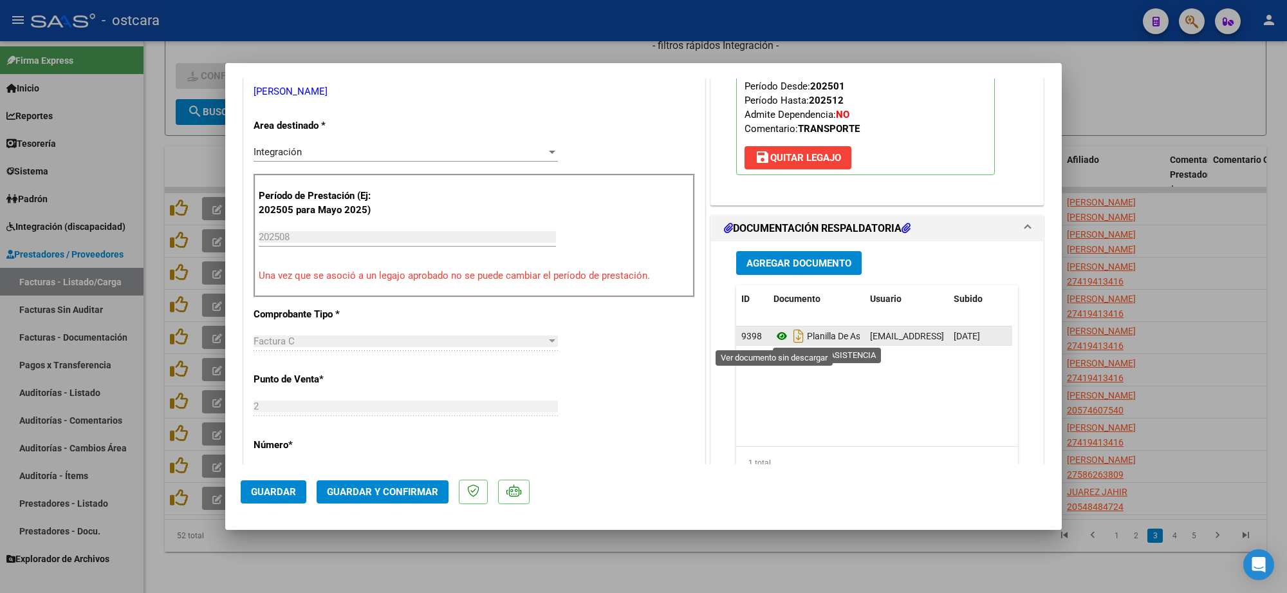
click at [777, 331] on icon at bounding box center [781, 335] width 17 height 15
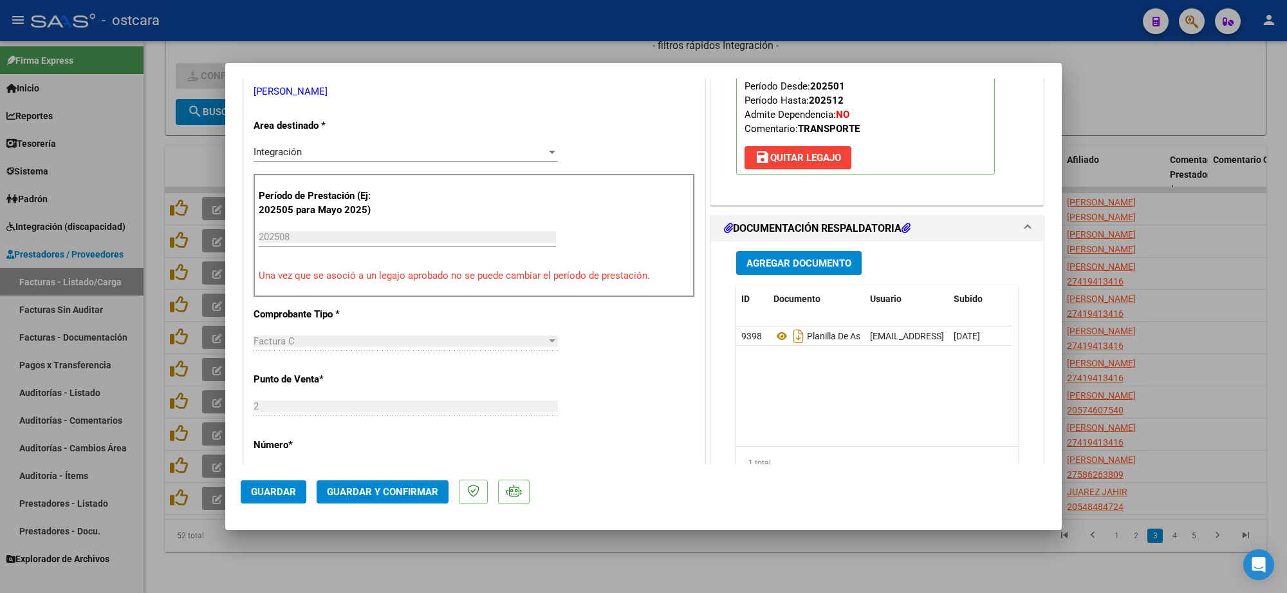
click at [365, 486] on span "Guardar y Confirmar" at bounding box center [382, 492] width 111 height 12
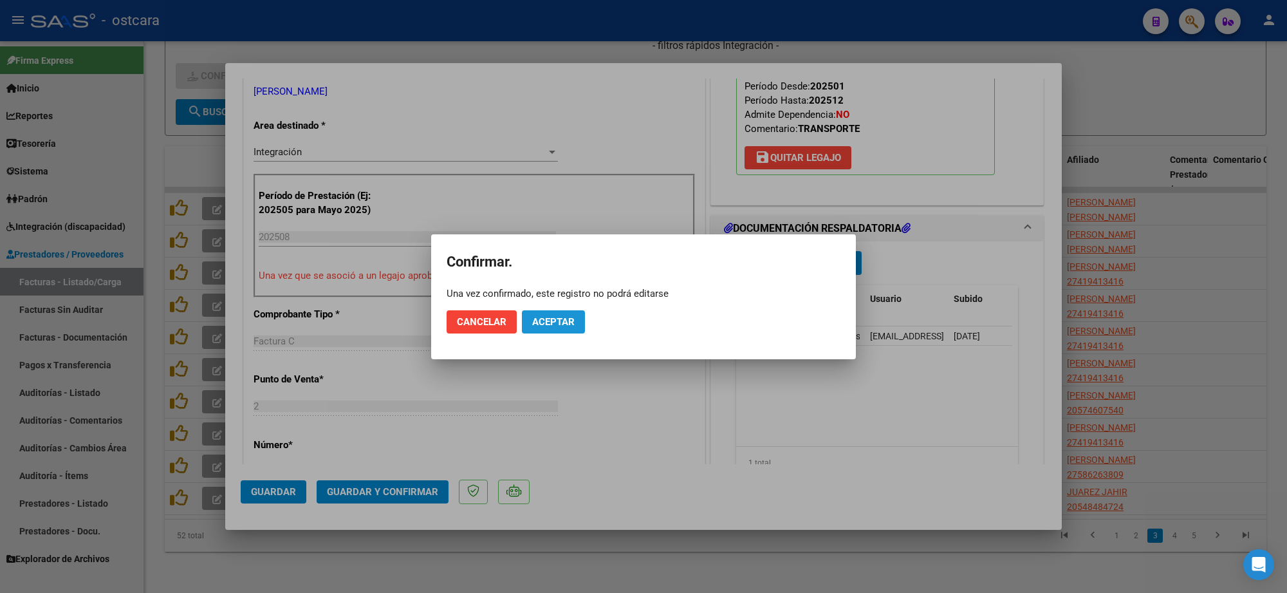
click at [567, 317] on span "Aceptar" at bounding box center [553, 322] width 42 height 12
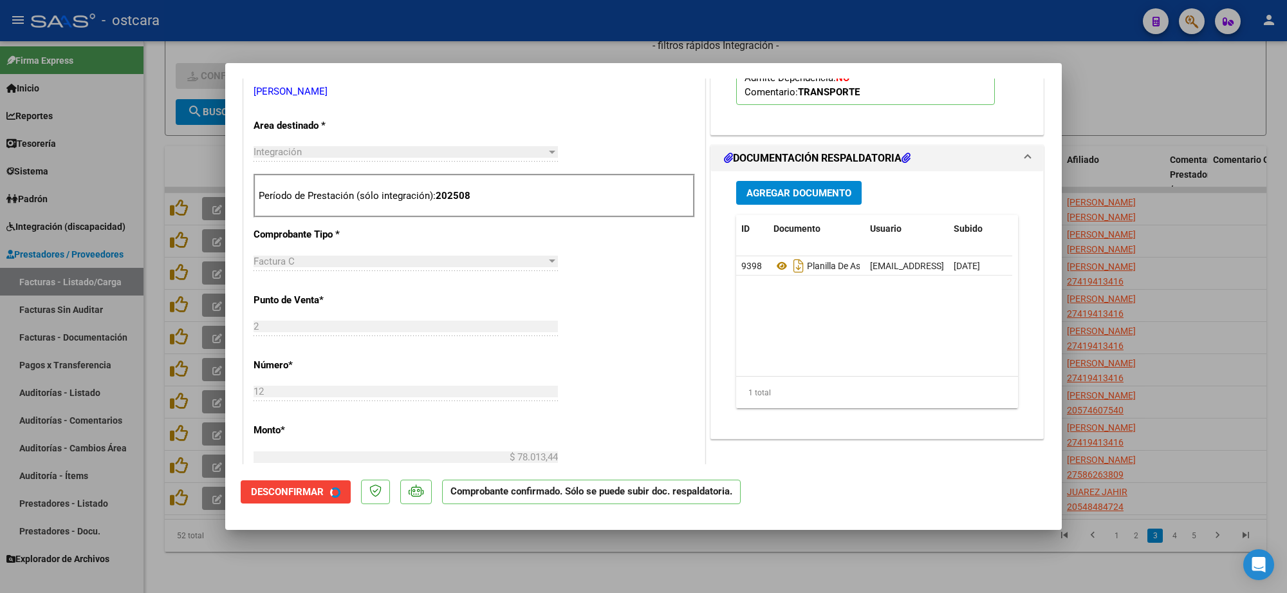
click at [1101, 226] on div at bounding box center [643, 296] width 1287 height 593
type input "$ 0,00"
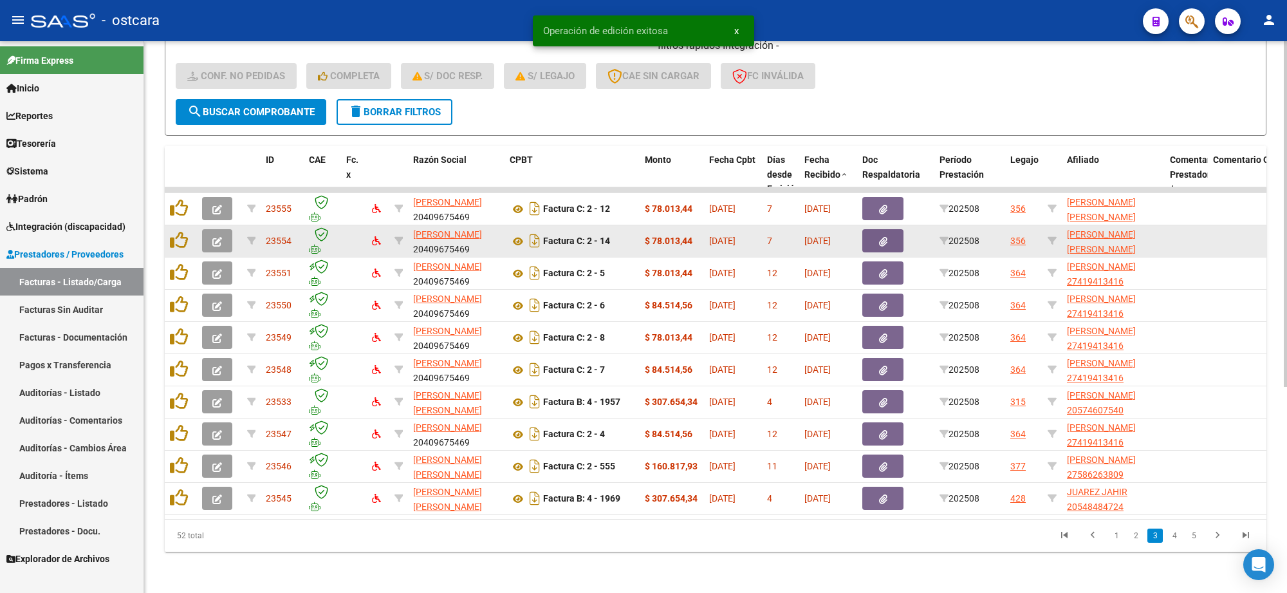
click at [220, 229] on button "button" at bounding box center [217, 240] width 30 height 23
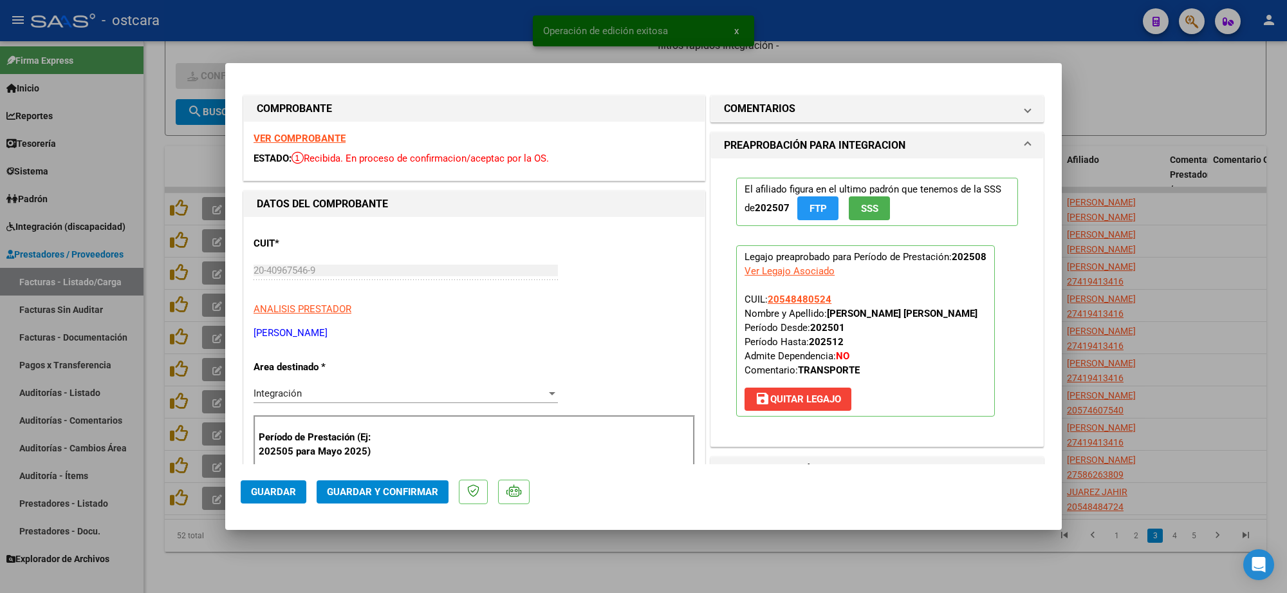
click at [317, 140] on strong "VER COMPROBANTE" at bounding box center [299, 139] width 92 height 12
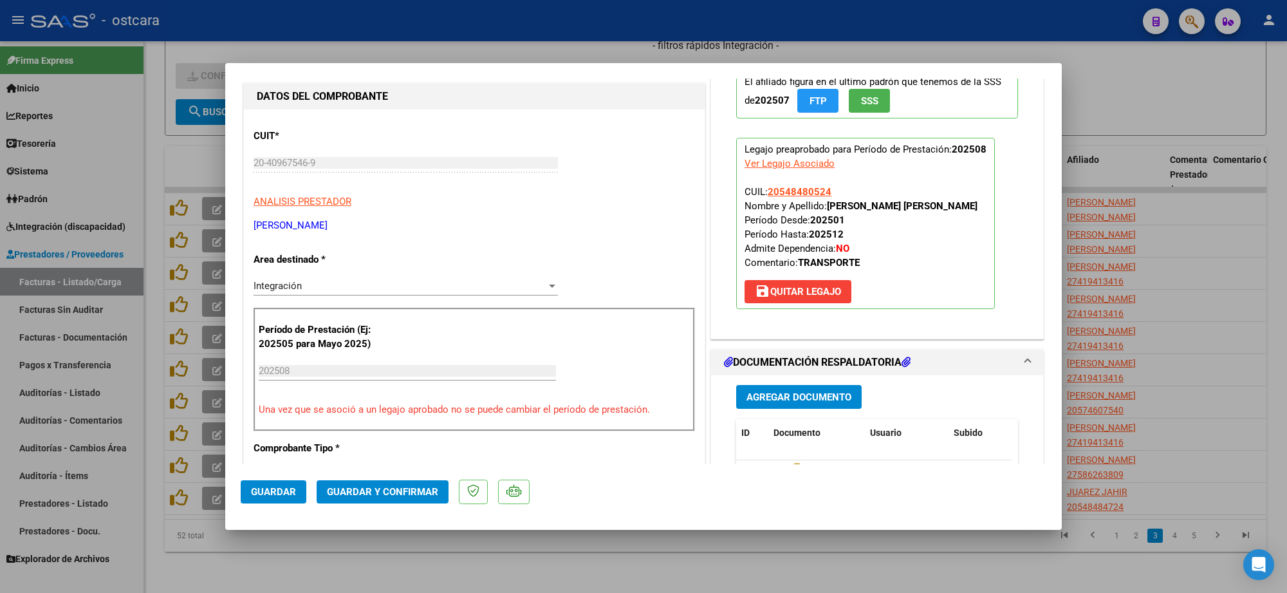
scroll to position [241, 0]
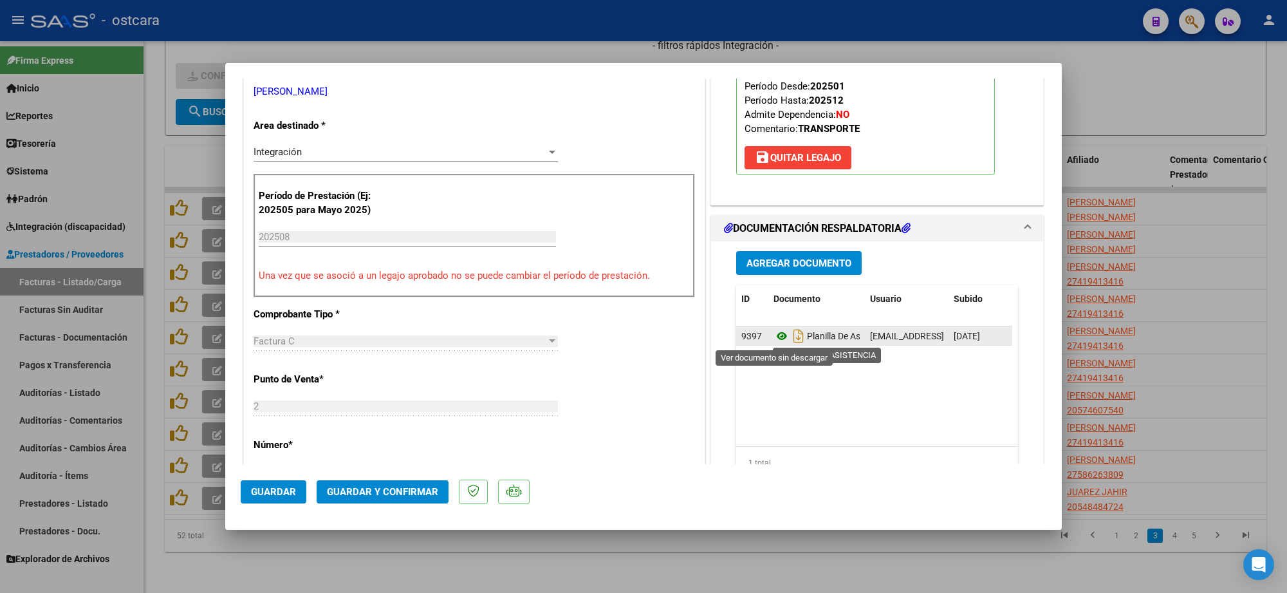
click at [773, 336] on icon at bounding box center [781, 335] width 17 height 15
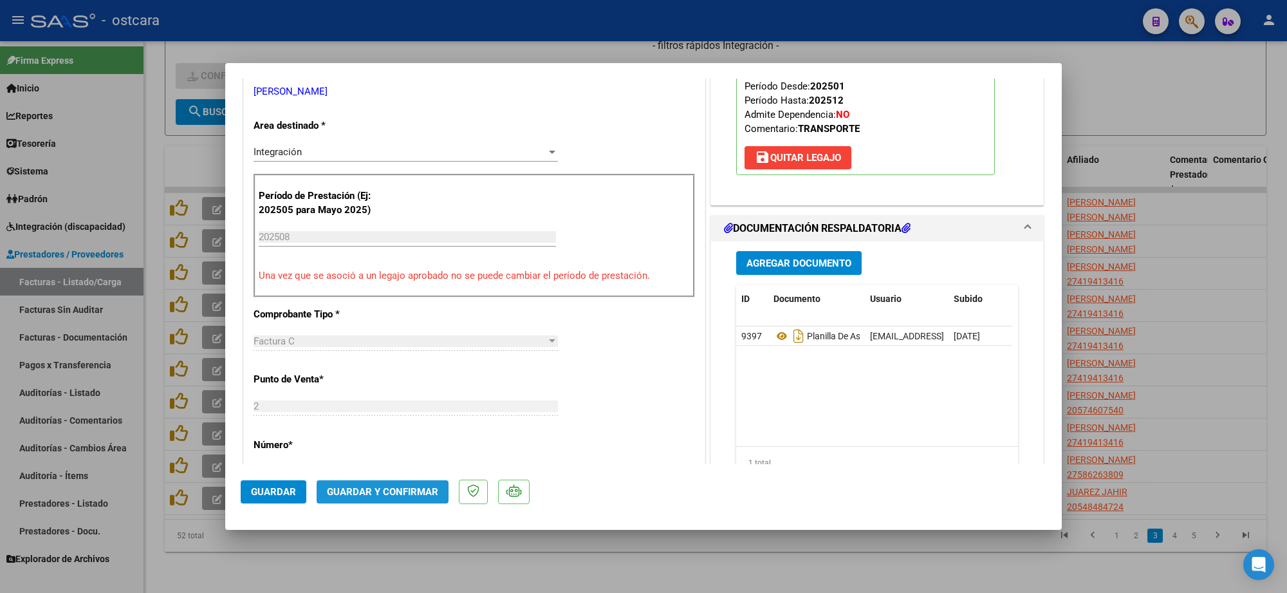
click at [403, 490] on span "Guardar y Confirmar" at bounding box center [382, 492] width 111 height 12
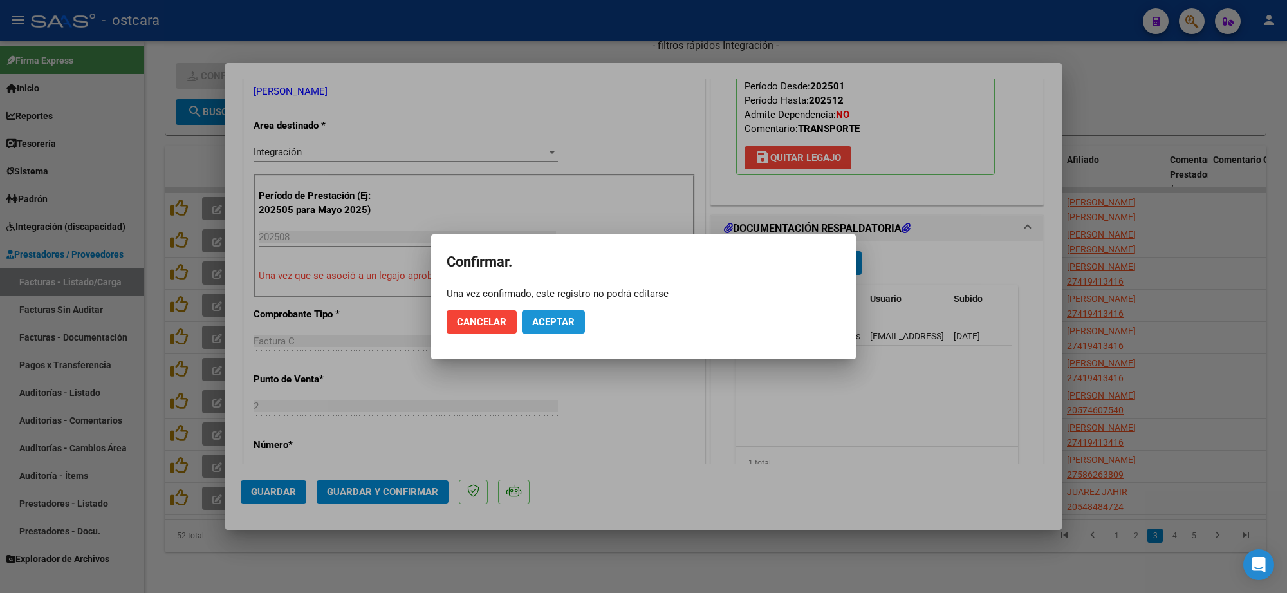
click at [552, 311] on button "Aceptar" at bounding box center [553, 321] width 63 height 23
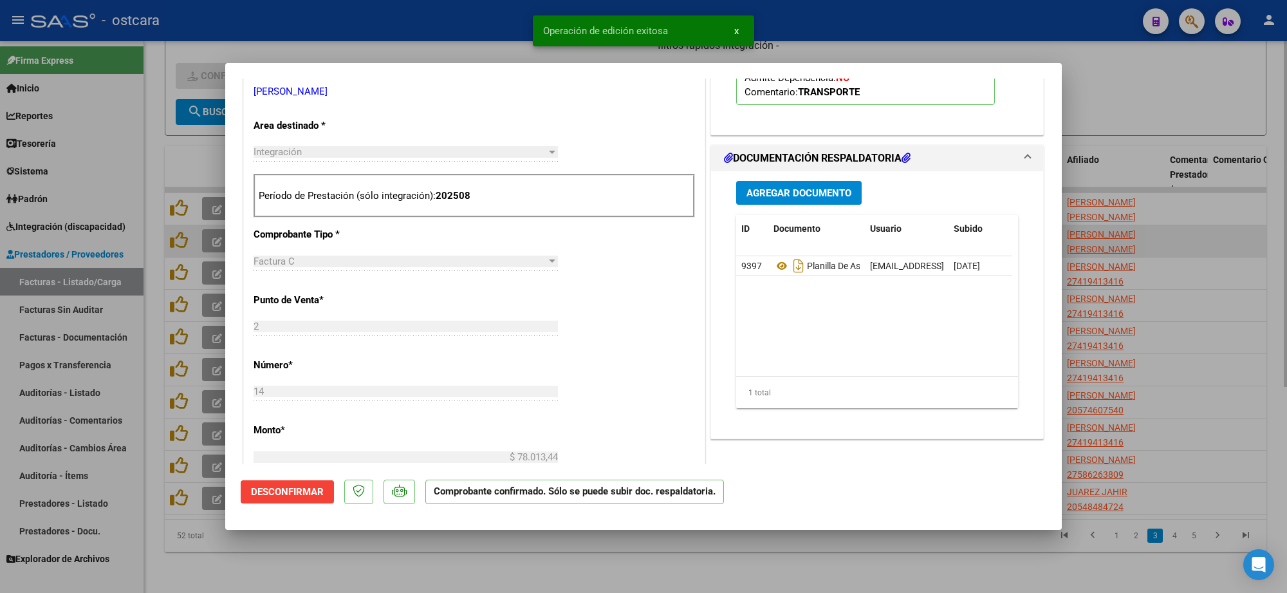
drag, startPoint x: 1189, startPoint y: 212, endPoint x: 1187, endPoint y: 230, distance: 18.1
click at [1189, 210] on div at bounding box center [643, 296] width 1287 height 593
type input "$ 0,00"
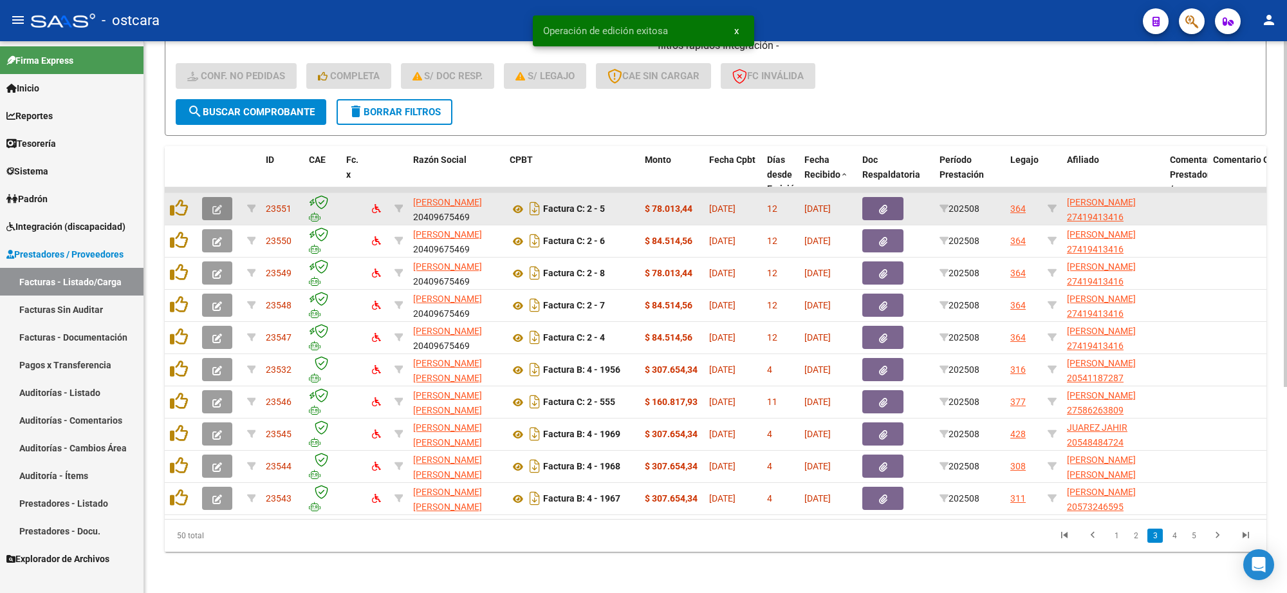
click at [219, 205] on icon "button" at bounding box center [217, 210] width 10 height 10
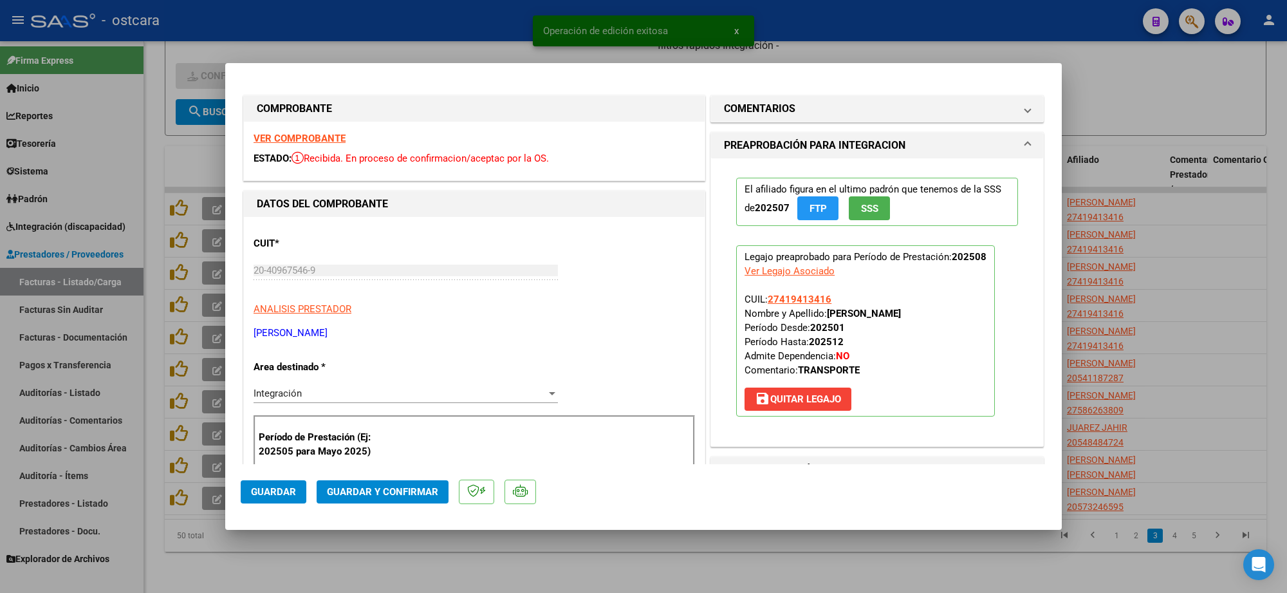
click at [295, 133] on strong "VER COMPROBANTE" at bounding box center [299, 139] width 92 height 12
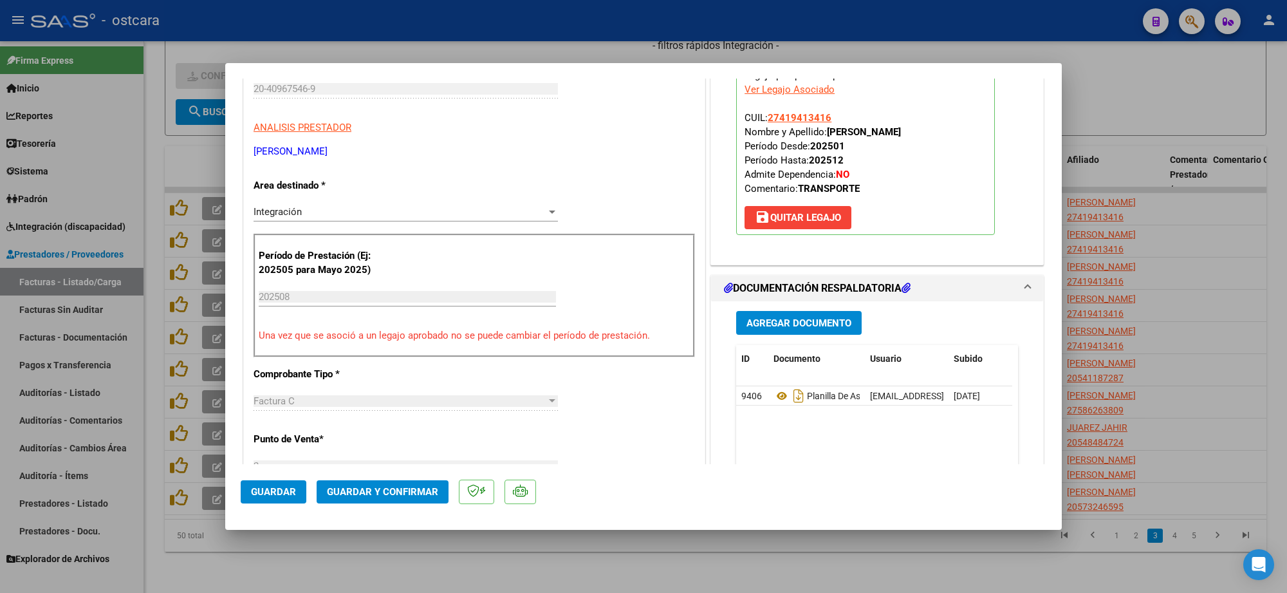
scroll to position [322, 0]
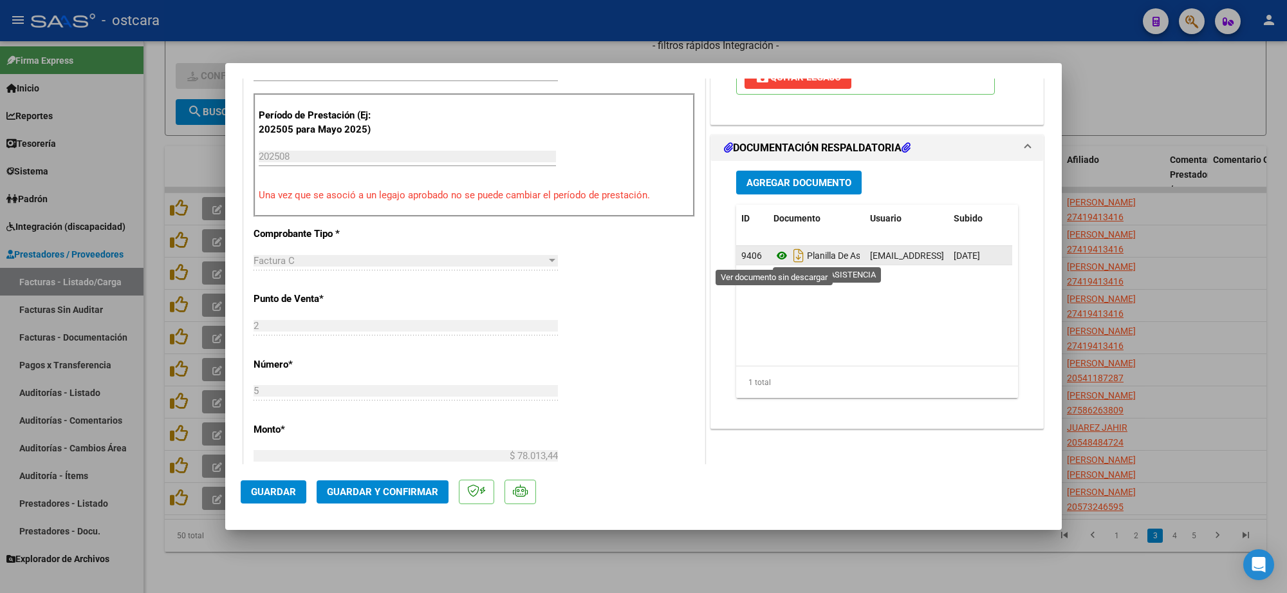
click at [776, 256] on icon at bounding box center [781, 255] width 17 height 15
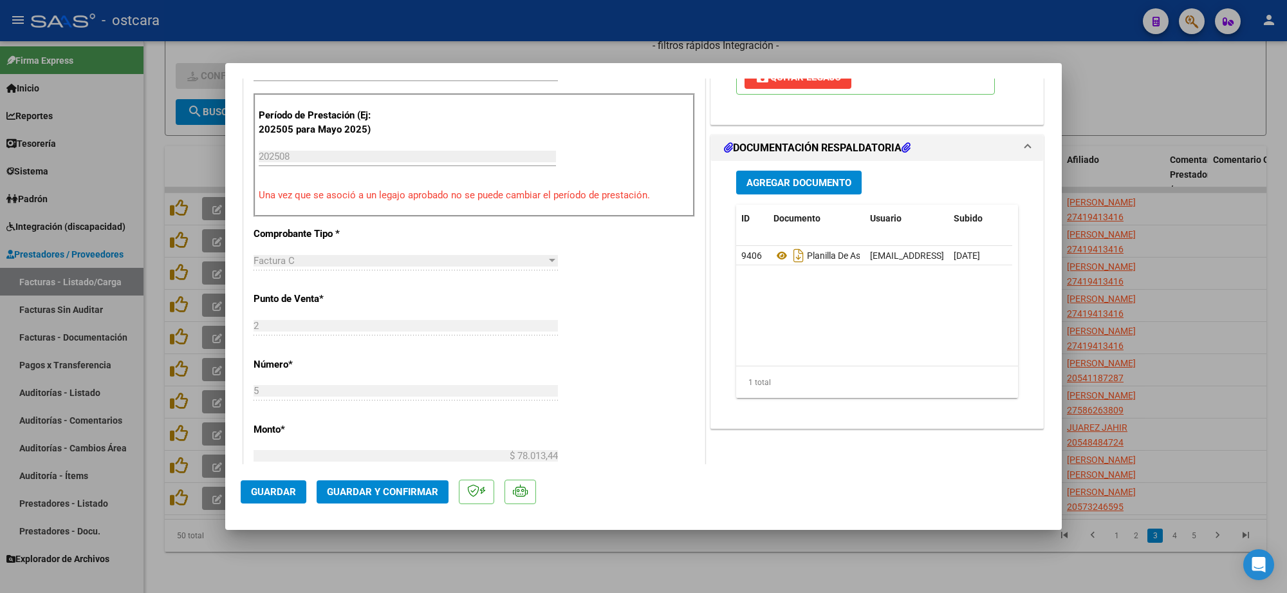
click at [420, 494] on span "Guardar y Confirmar" at bounding box center [382, 492] width 111 height 12
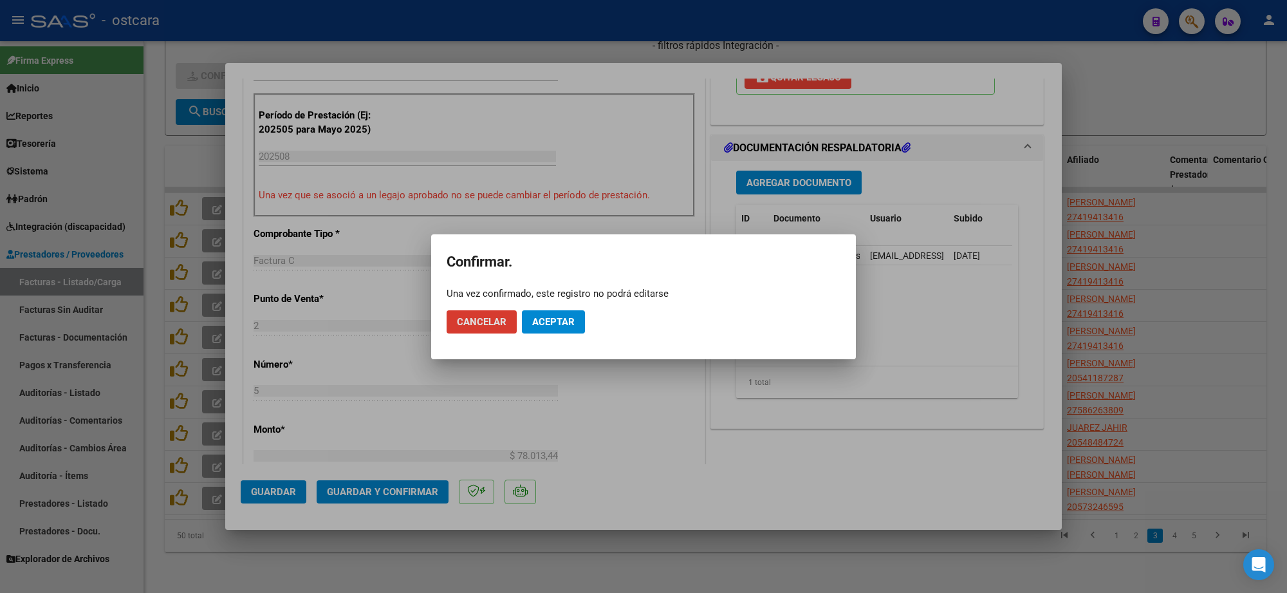
click at [544, 331] on button "Aceptar" at bounding box center [553, 321] width 63 height 23
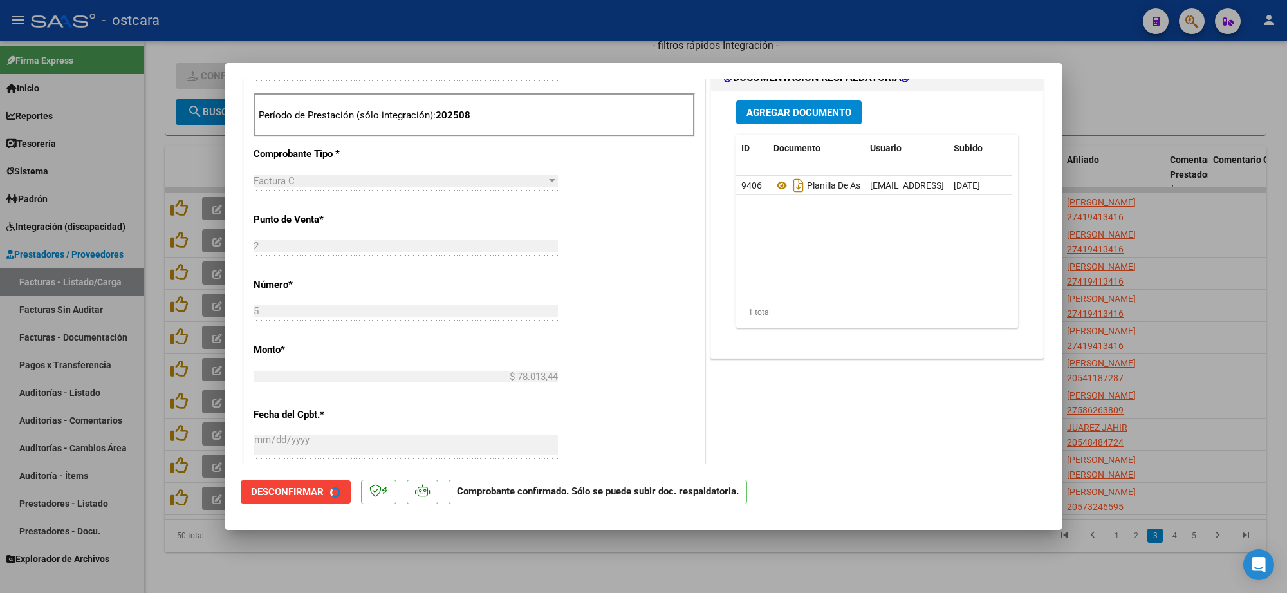
click at [1163, 240] on div at bounding box center [643, 296] width 1287 height 593
type input "$ 0,00"
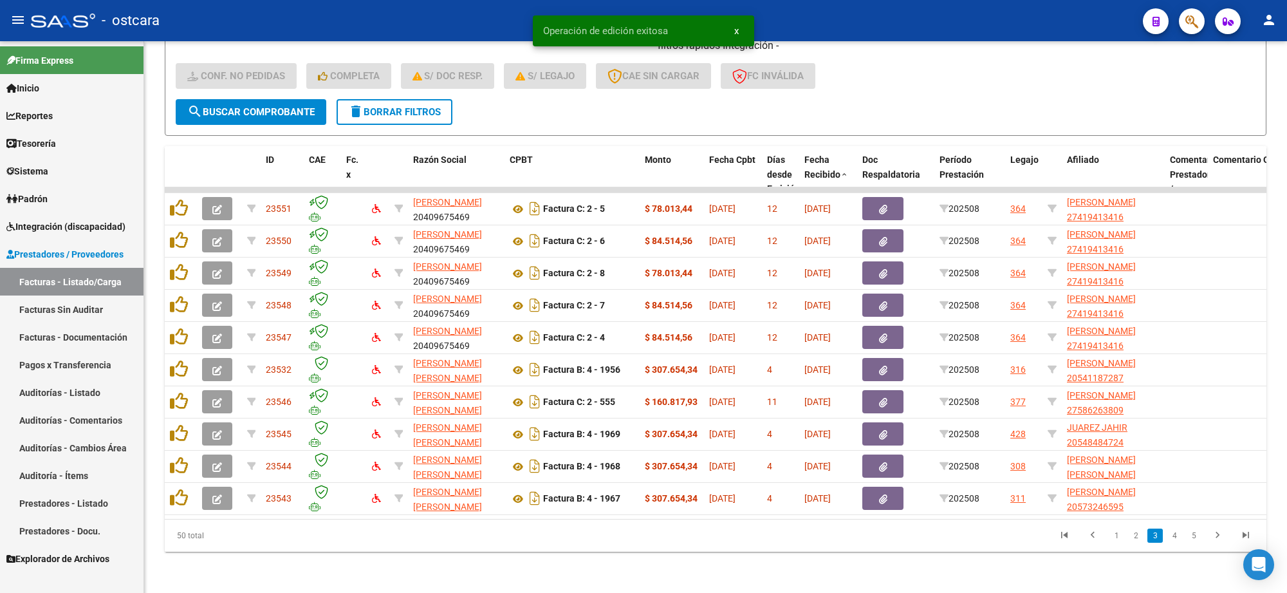
click at [1247, 533] on icon "go to last page" at bounding box center [1245, 536] width 17 height 15
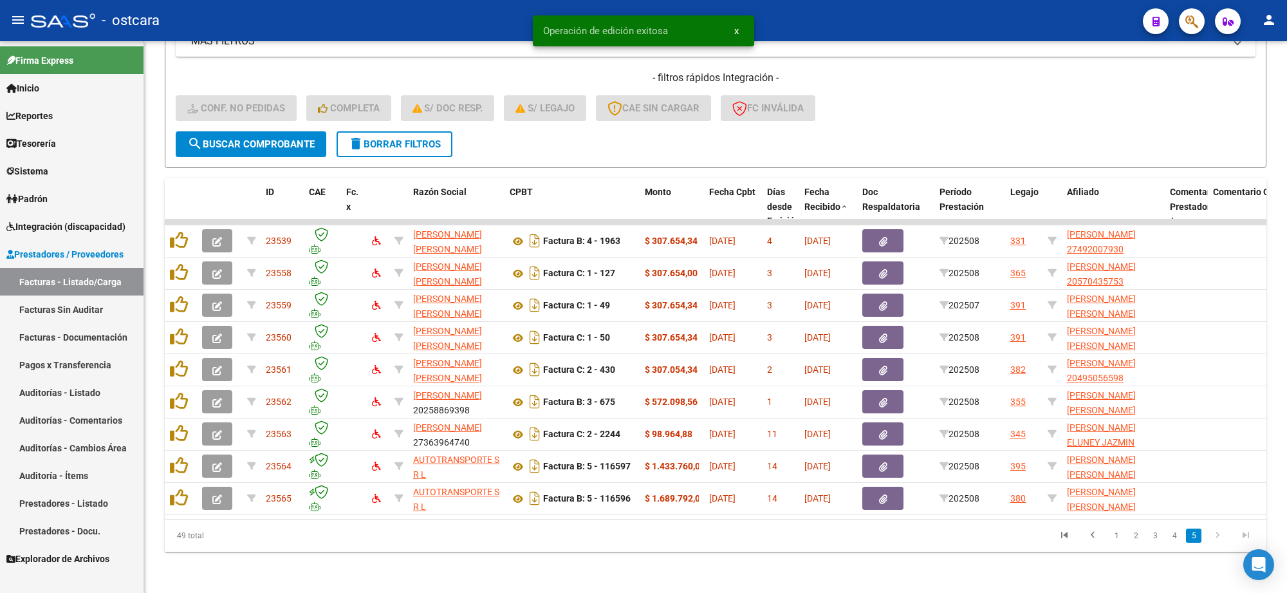
scroll to position [296, 0]
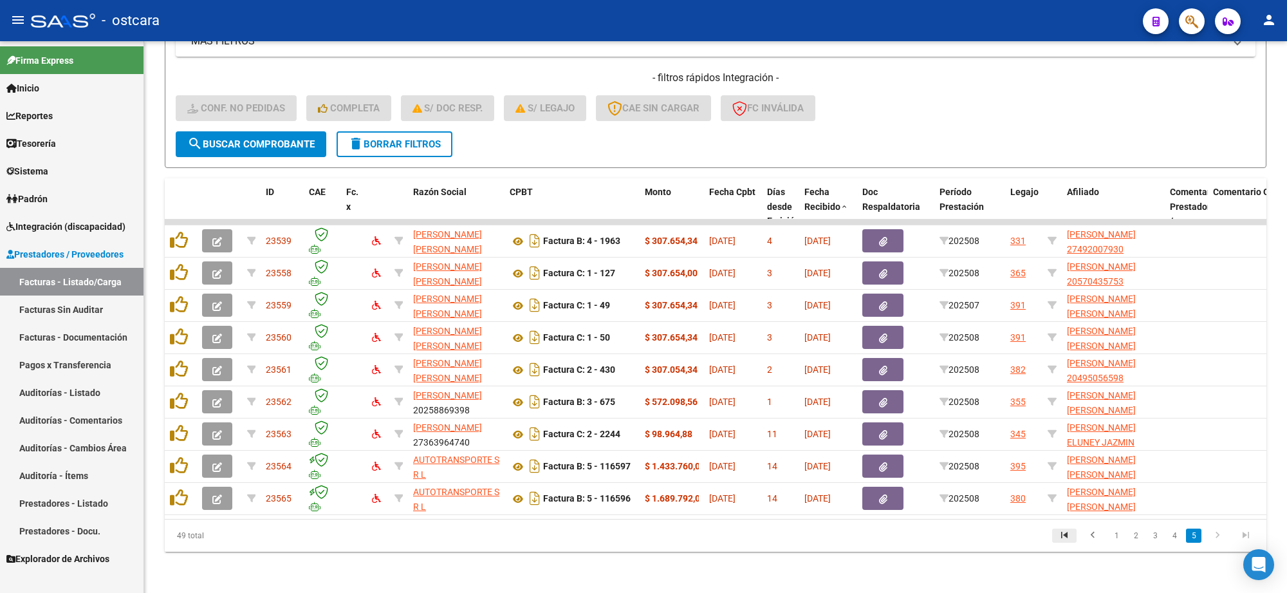
click at [1062, 536] on icon "go to first page" at bounding box center [1064, 536] width 17 height 15
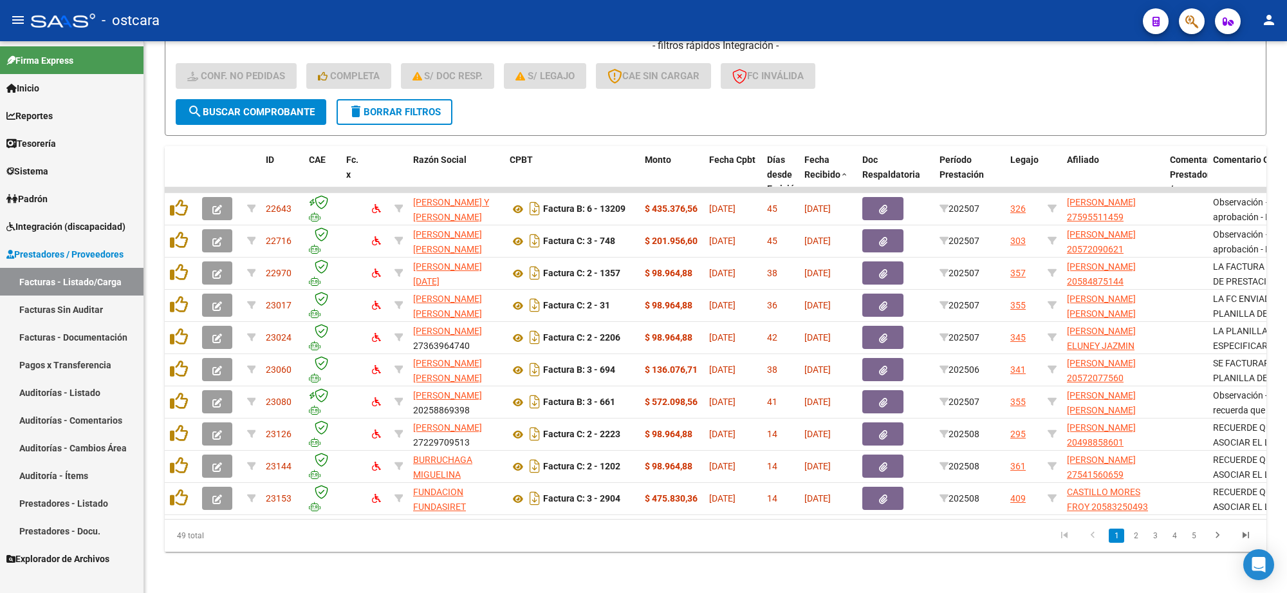
scroll to position [328, 0]
click at [1149, 535] on link "3" at bounding box center [1154, 535] width 15 height 14
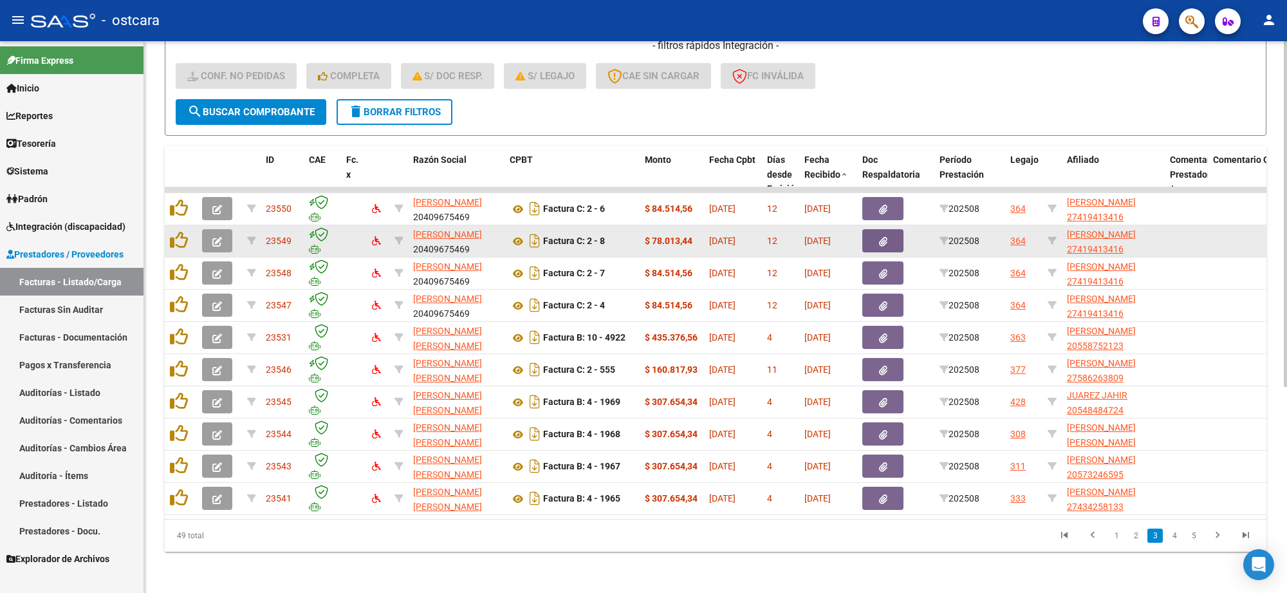
click at [229, 229] on button "button" at bounding box center [217, 240] width 30 height 23
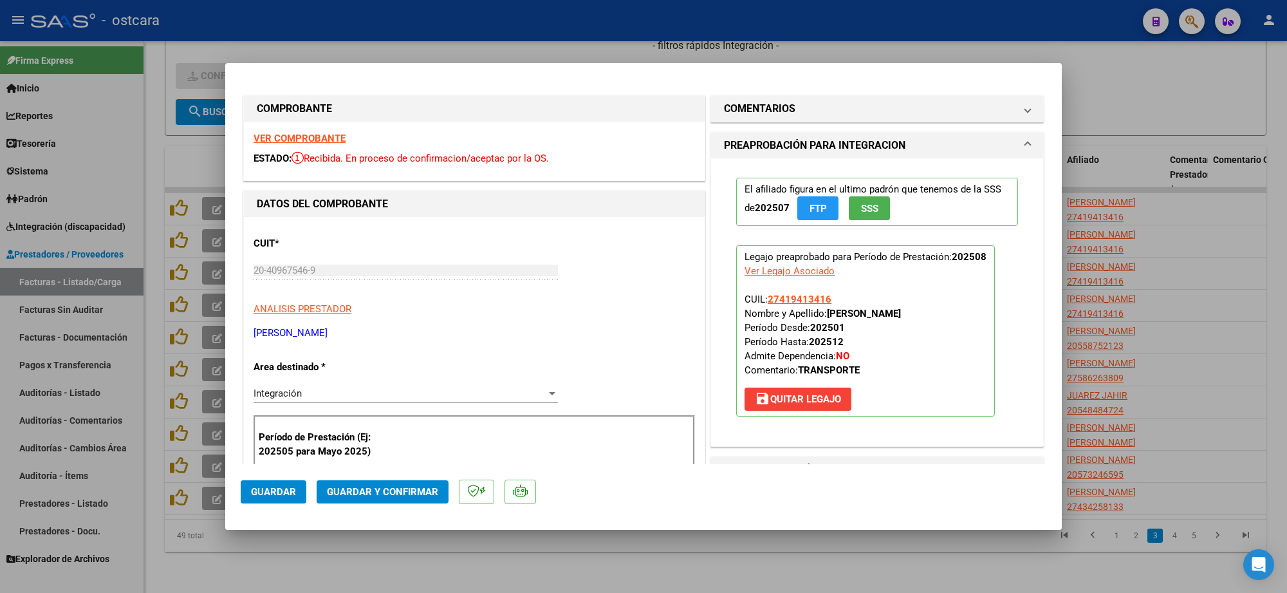
click at [279, 133] on strong "VER COMPROBANTE" at bounding box center [299, 139] width 92 height 12
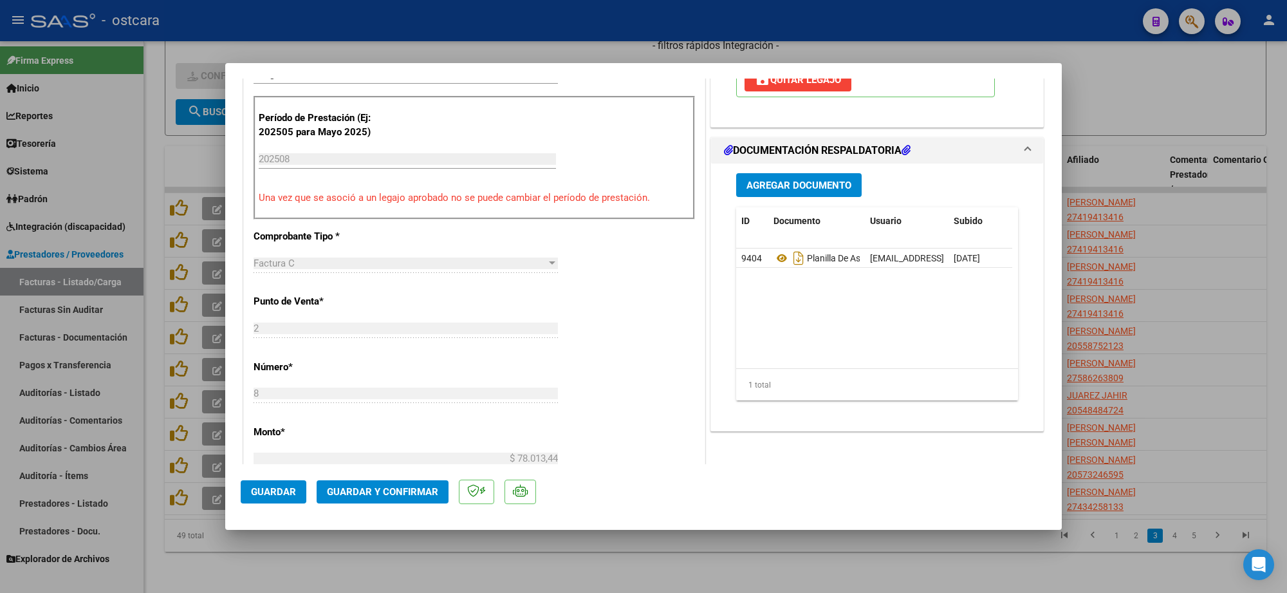
scroll to position [322, 0]
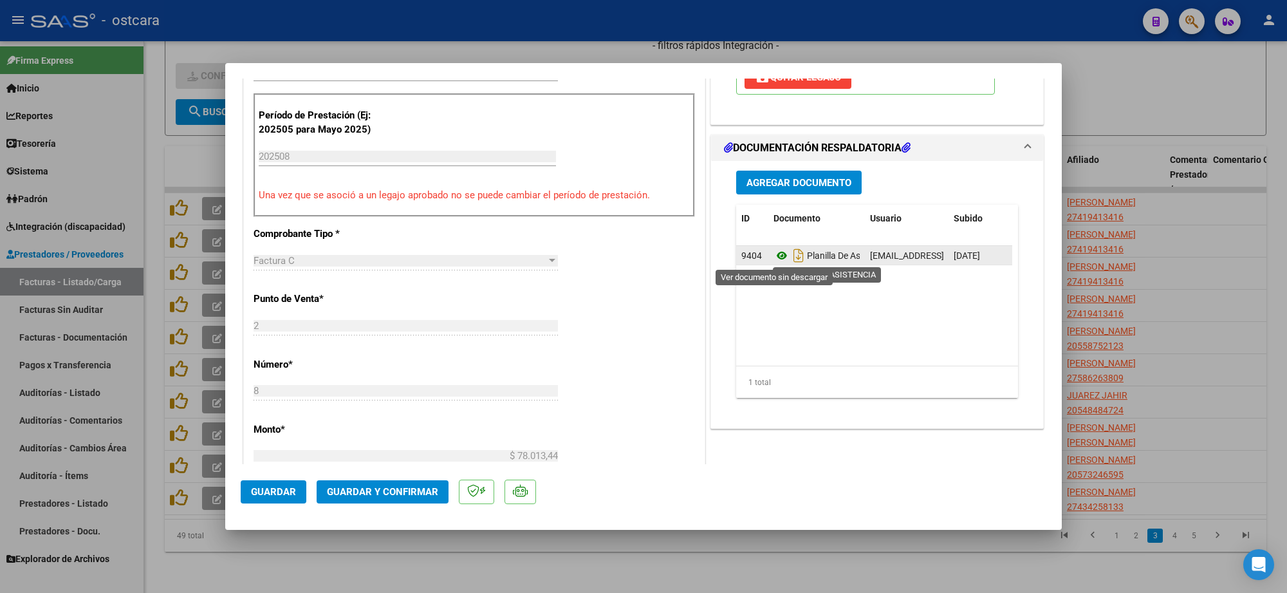
click at [773, 257] on icon at bounding box center [781, 255] width 17 height 15
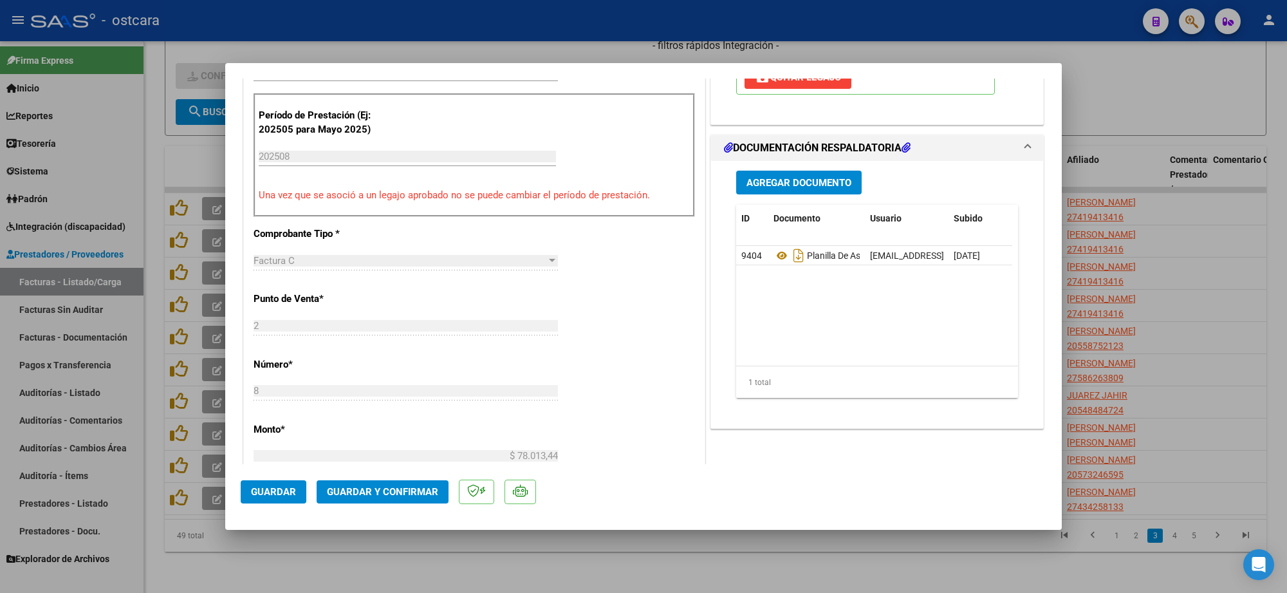
click at [409, 490] on span "Guardar y Confirmar" at bounding box center [382, 492] width 111 height 12
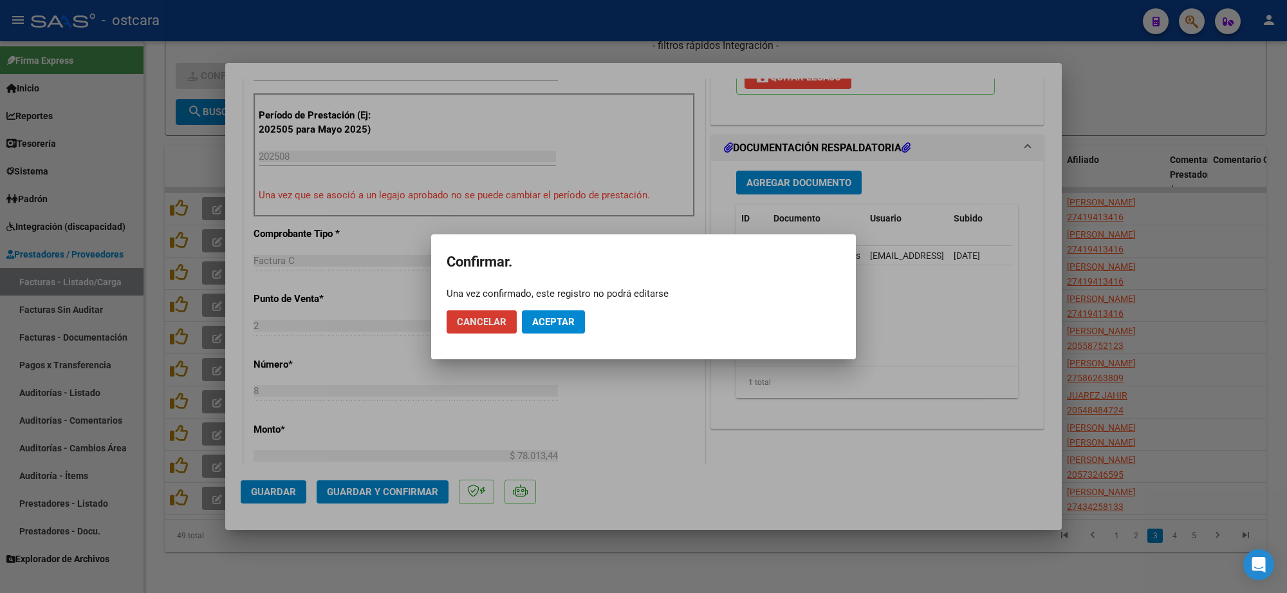
click at [544, 310] on button "Aceptar" at bounding box center [553, 321] width 63 height 23
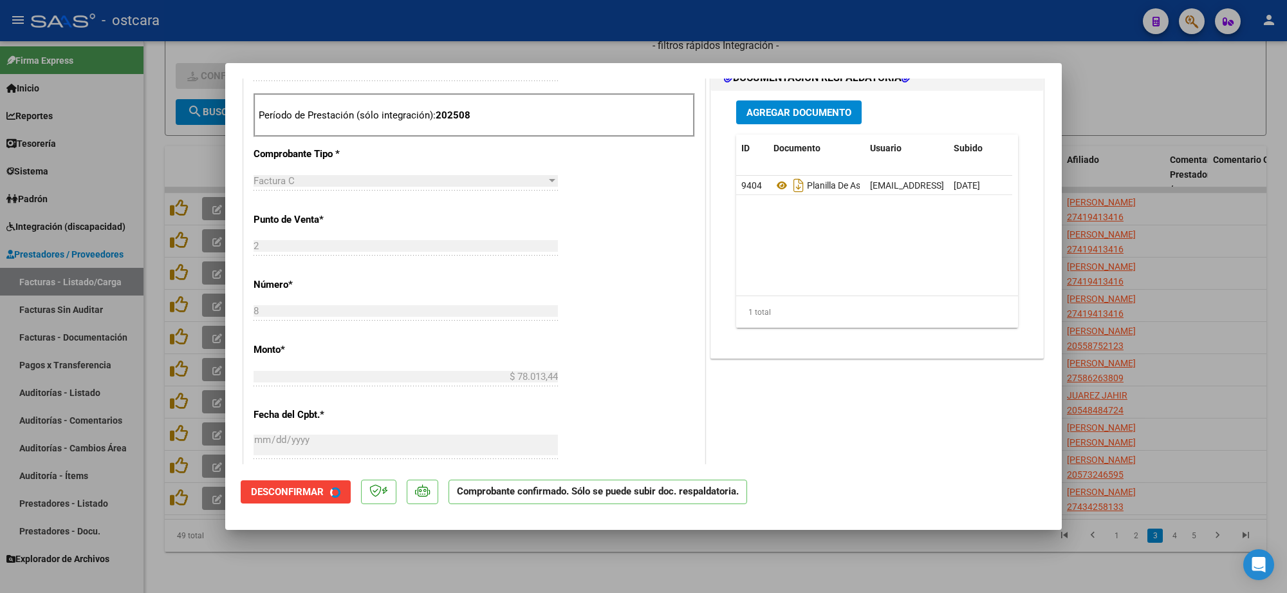
click at [1143, 255] on div at bounding box center [643, 296] width 1287 height 593
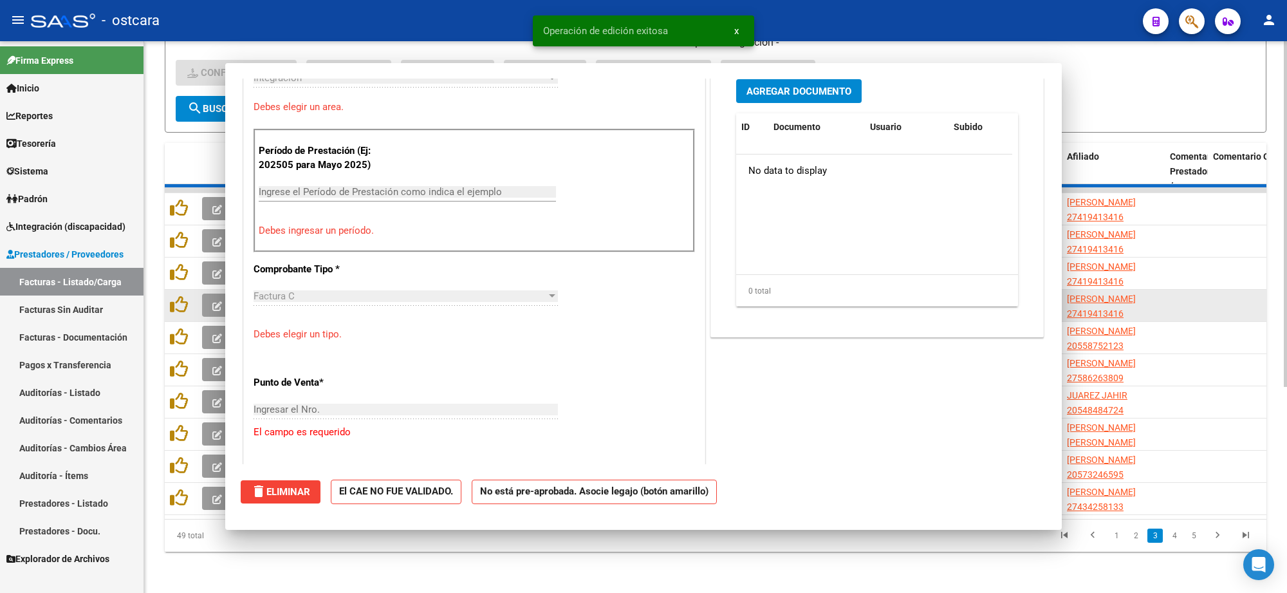
scroll to position [0, 0]
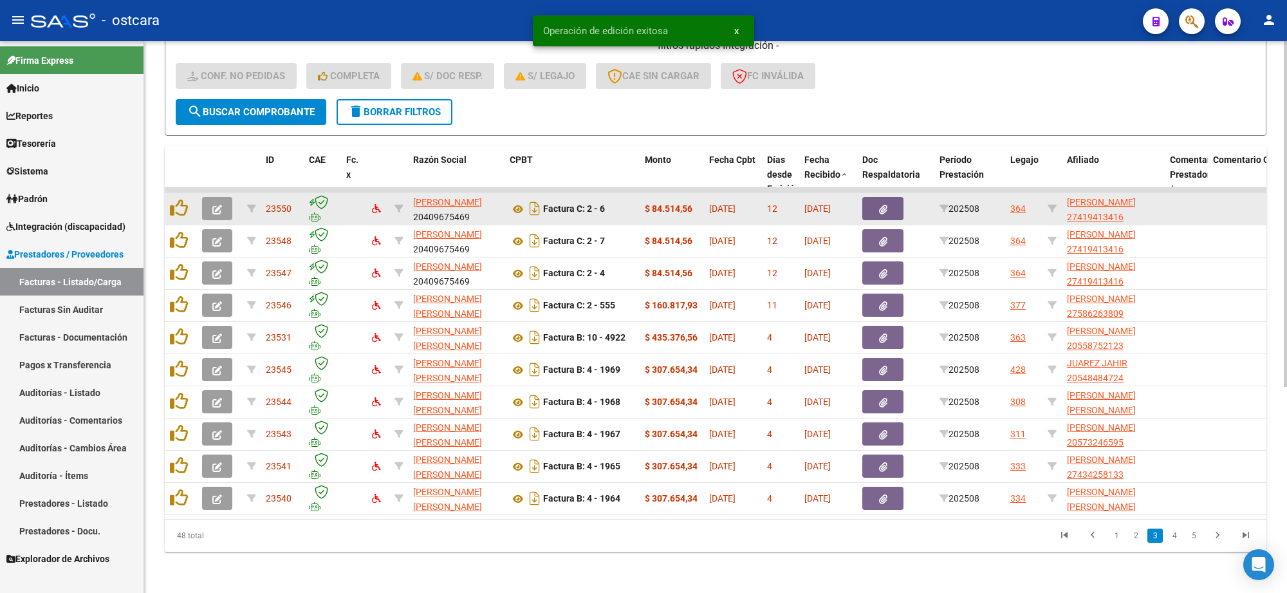
click at [217, 205] on icon "button" at bounding box center [217, 210] width 10 height 10
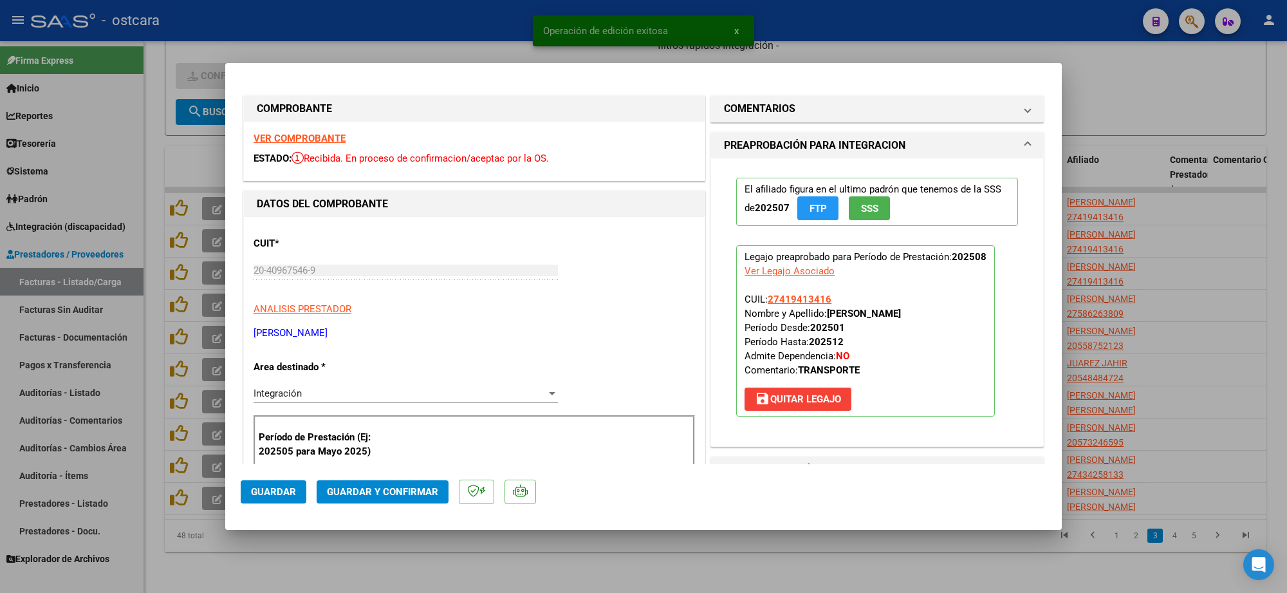
click at [293, 140] on strong "VER COMPROBANTE" at bounding box center [299, 139] width 92 height 12
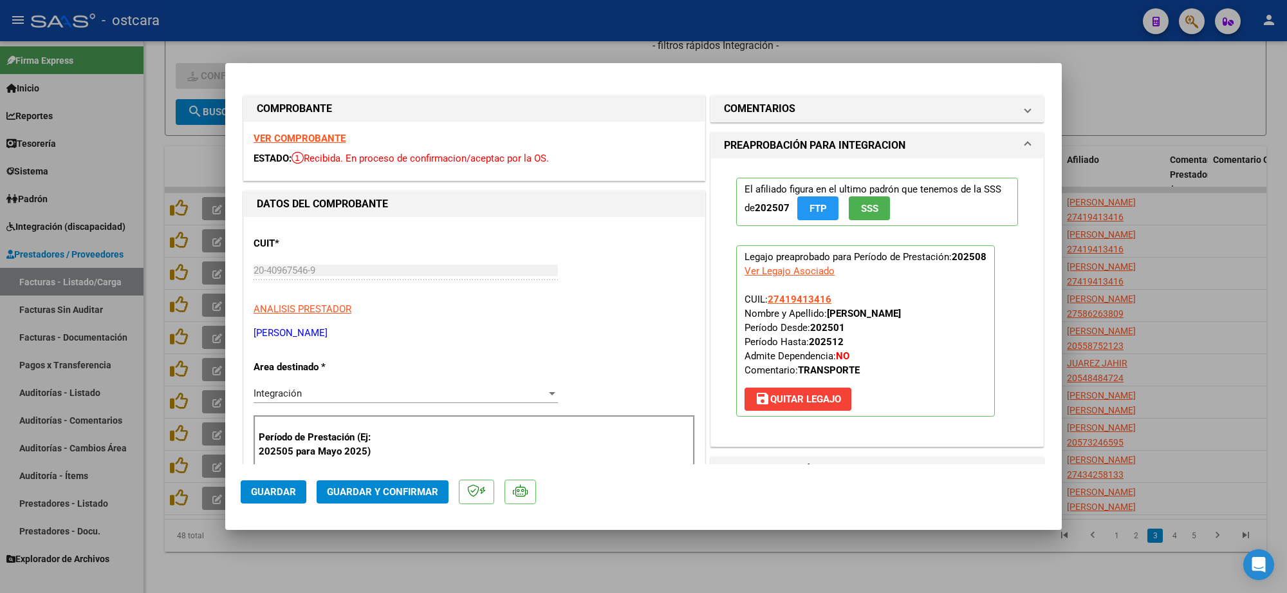
scroll to position [322, 0]
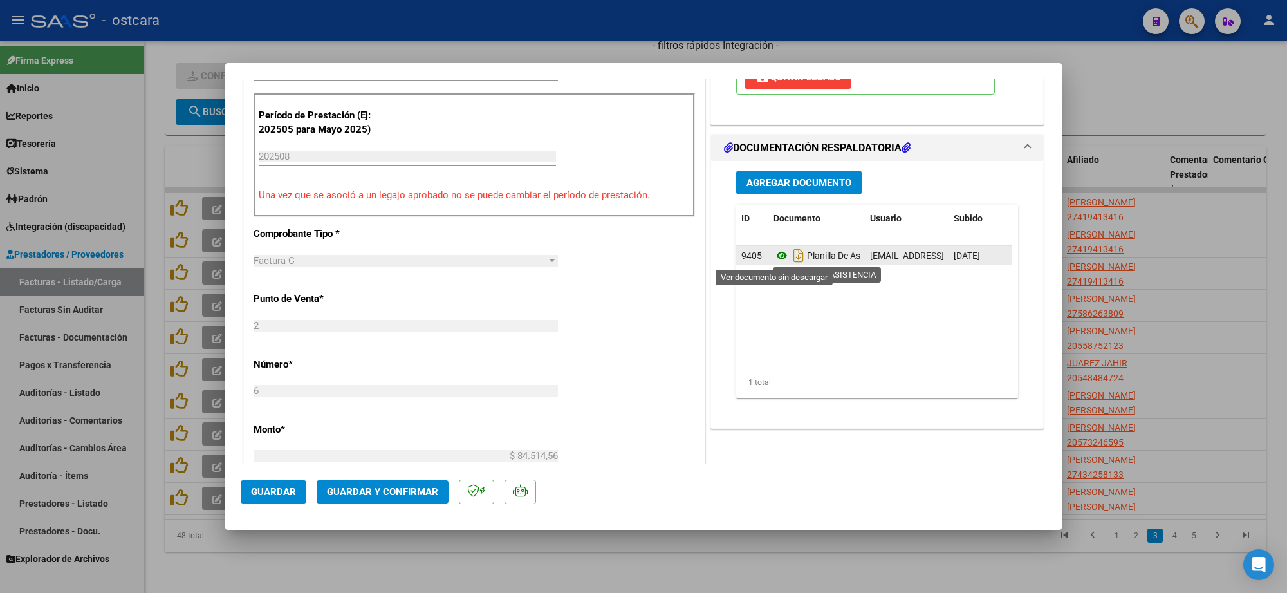
click at [773, 252] on icon at bounding box center [781, 255] width 17 height 15
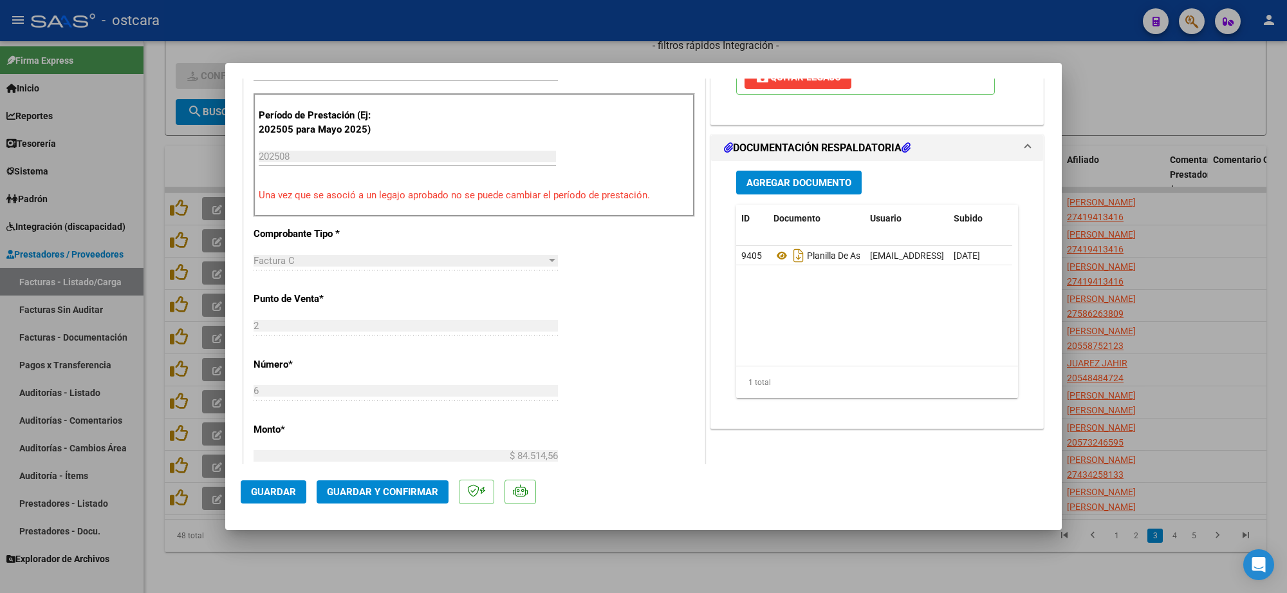
click at [384, 488] on span "Guardar y Confirmar" at bounding box center [382, 492] width 111 height 12
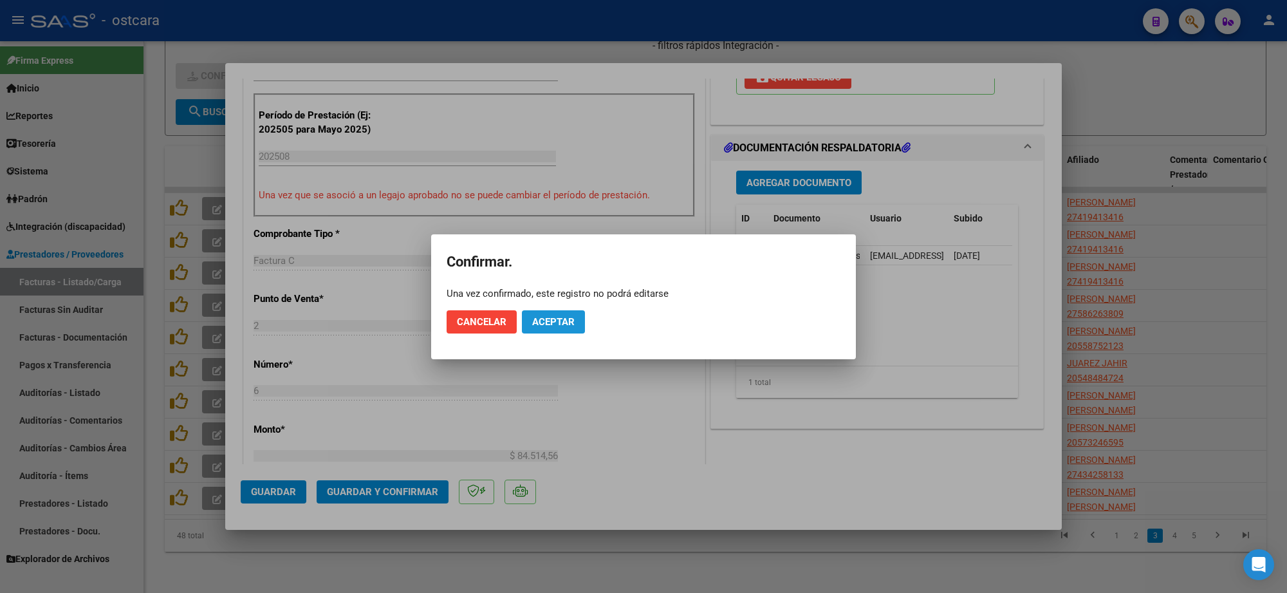
click at [575, 317] on button "Aceptar" at bounding box center [553, 321] width 63 height 23
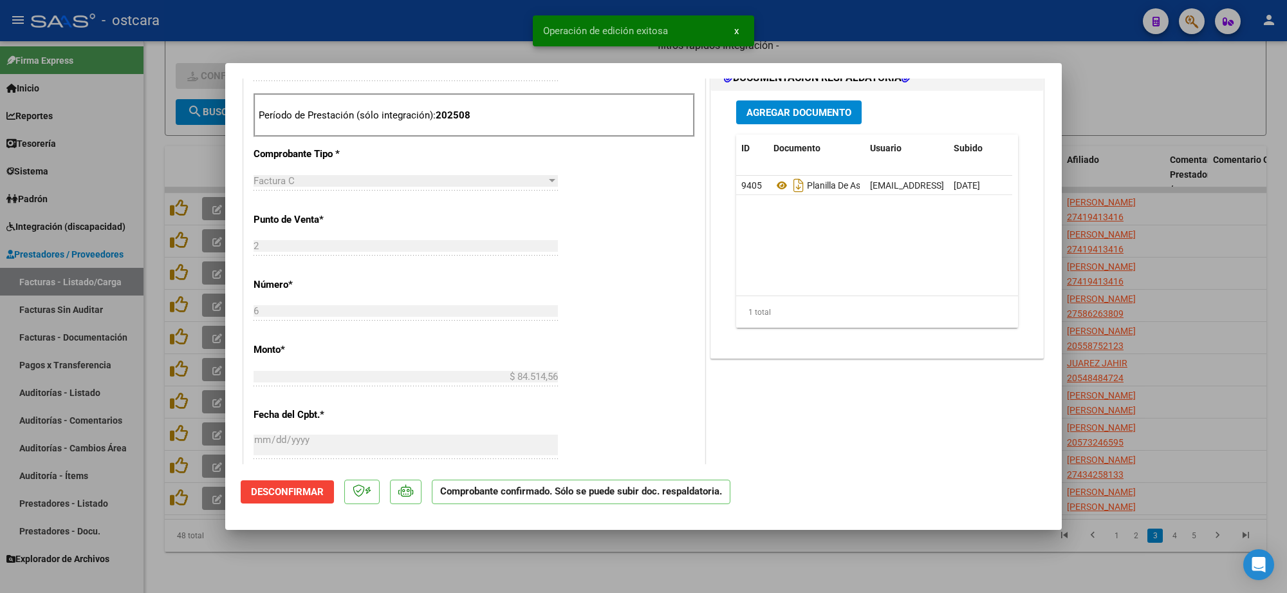
click at [1158, 224] on div at bounding box center [643, 296] width 1287 height 593
type input "$ 0,00"
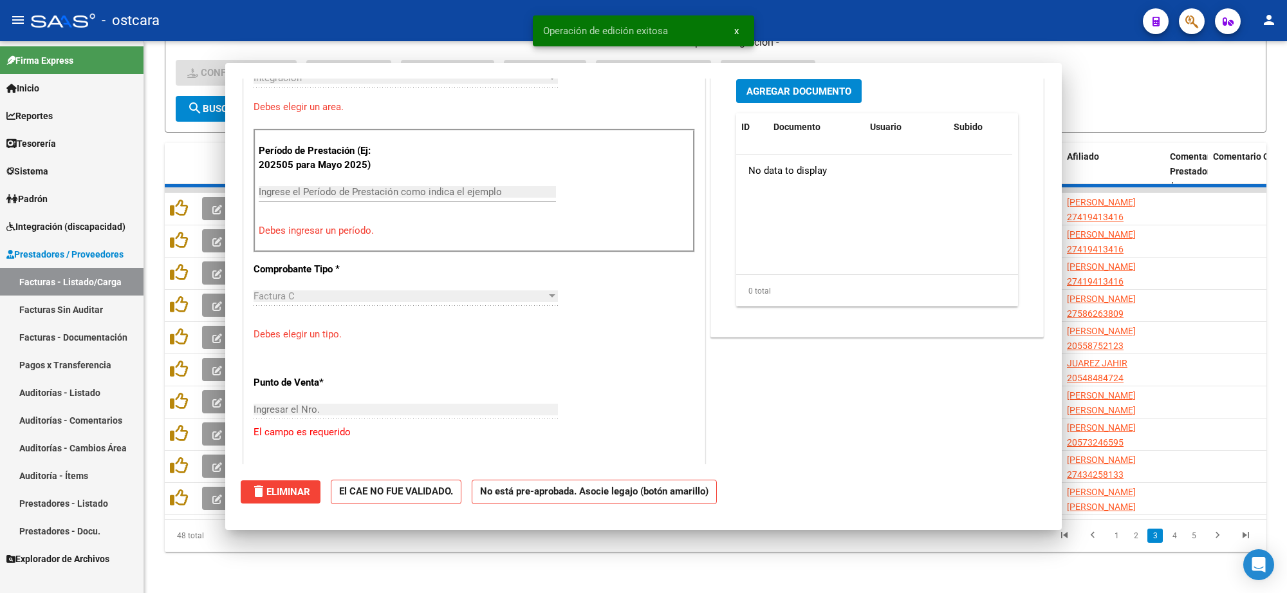
scroll to position [344, 0]
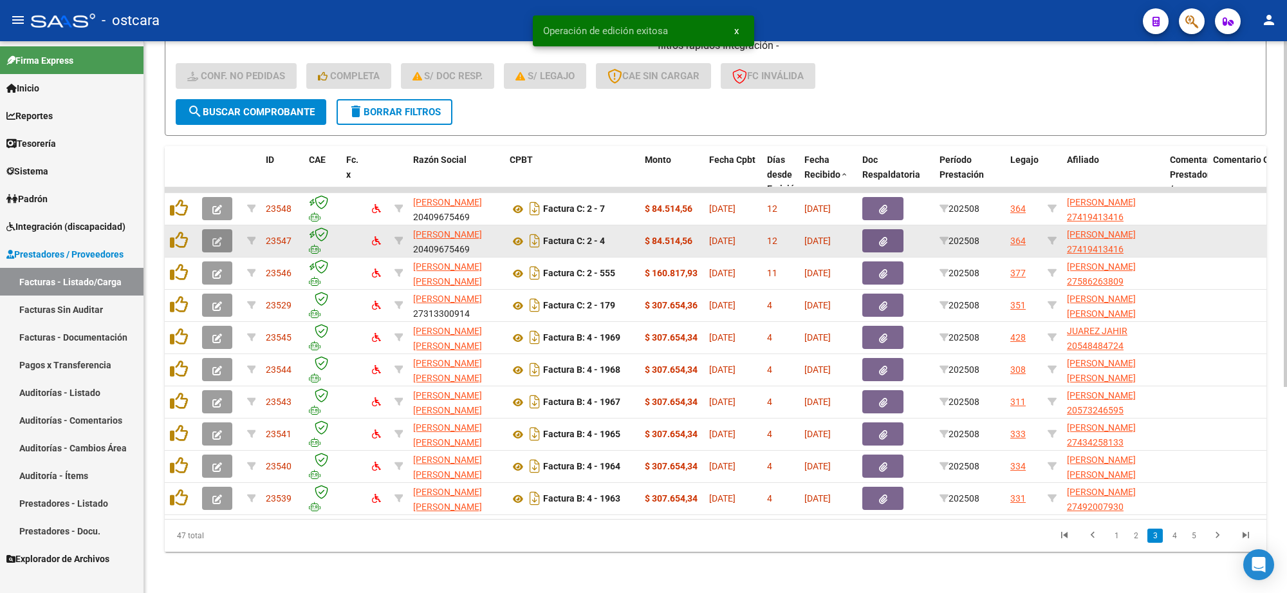
click at [220, 237] on icon "button" at bounding box center [217, 242] width 10 height 10
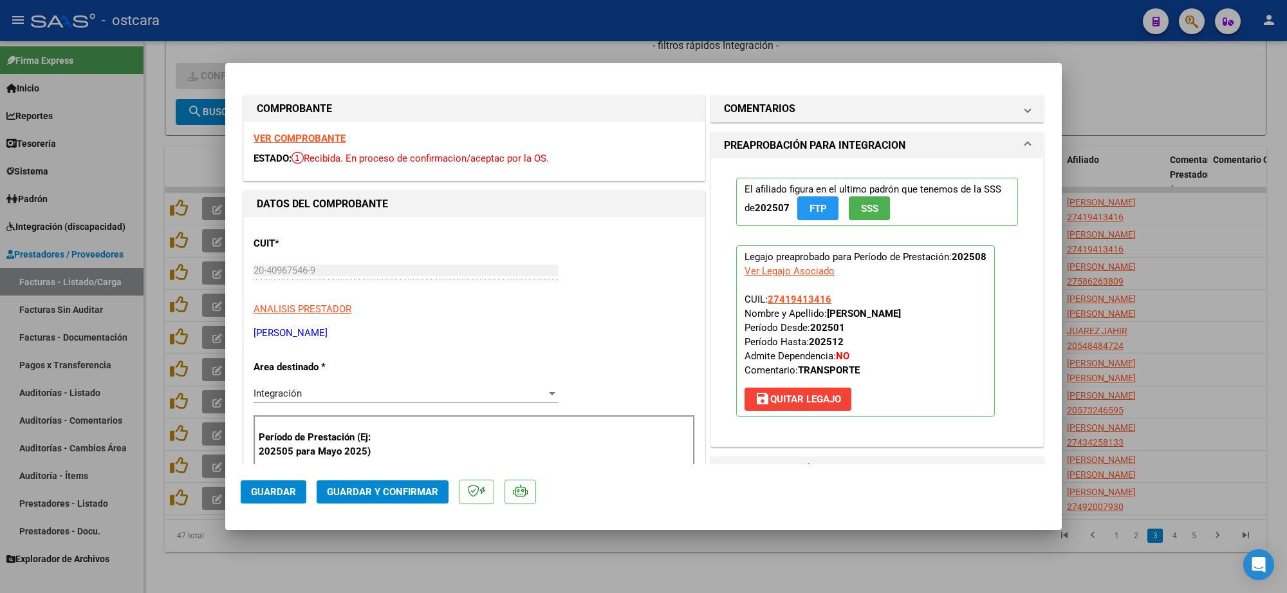
click at [319, 136] on strong "VER COMPROBANTE" at bounding box center [299, 139] width 92 height 12
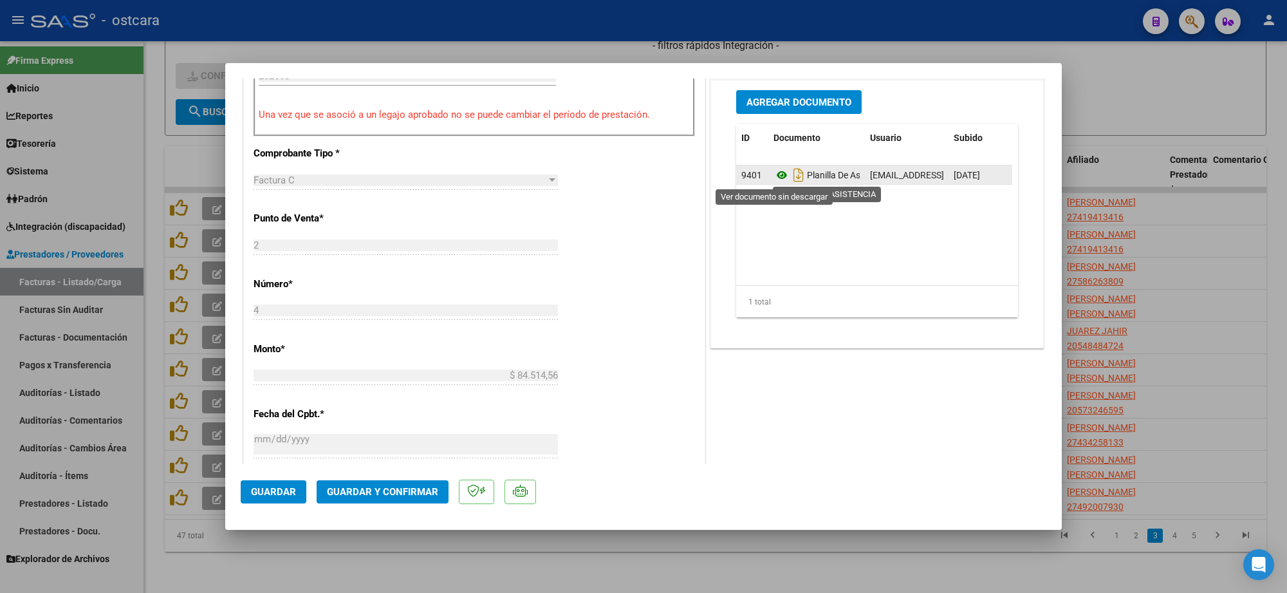
click at [776, 171] on icon at bounding box center [781, 174] width 17 height 15
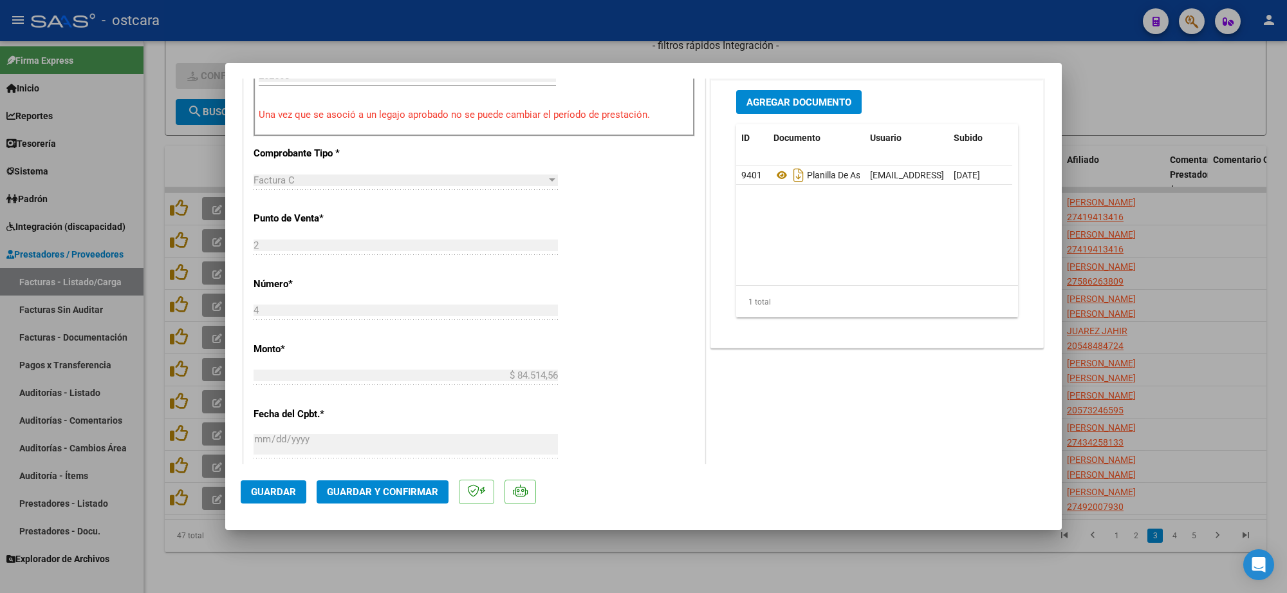
click at [346, 490] on span "Guardar y Confirmar" at bounding box center [382, 492] width 111 height 12
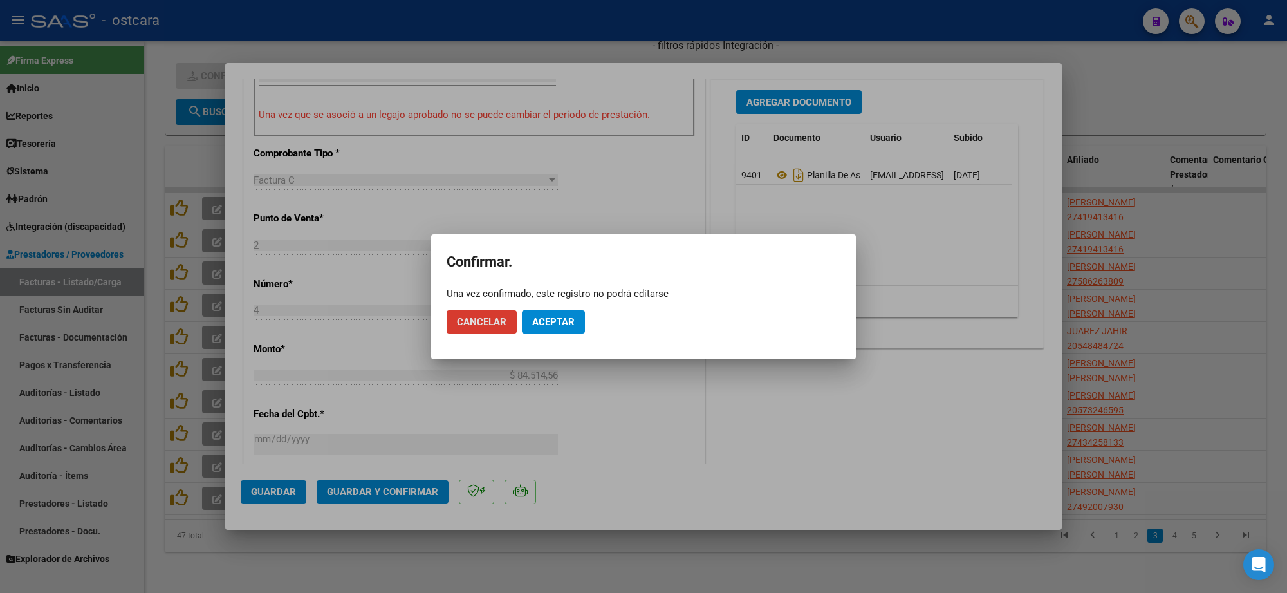
click at [560, 314] on button "Aceptar" at bounding box center [553, 321] width 63 height 23
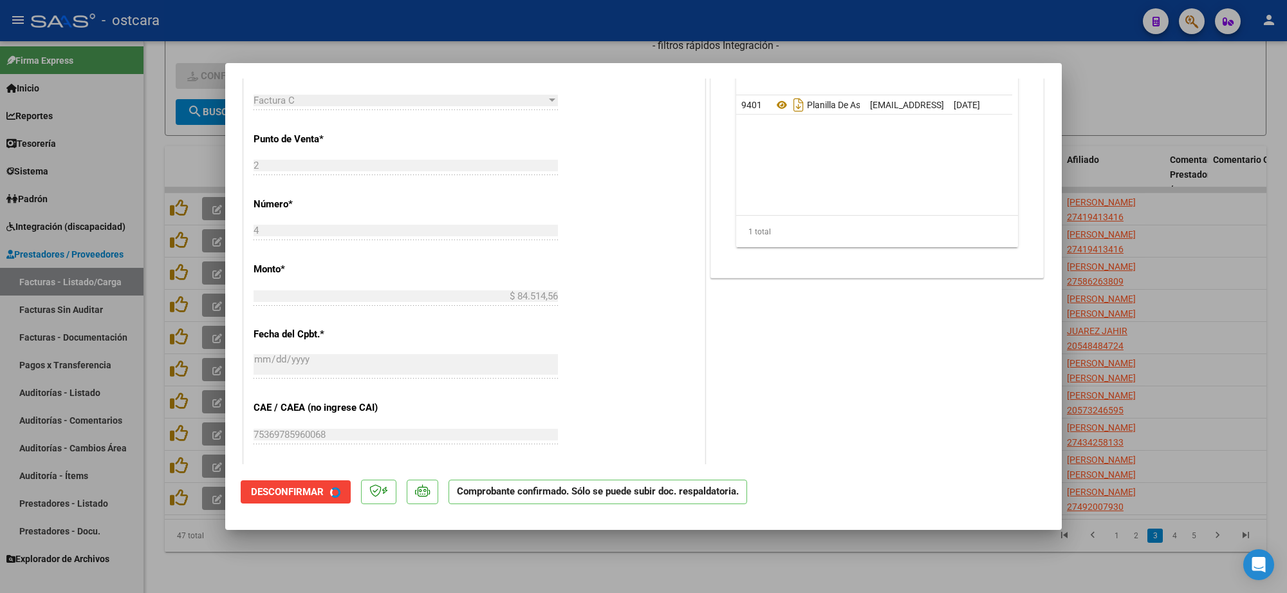
click at [1125, 205] on div at bounding box center [643, 296] width 1287 height 593
type input "$ 0,00"
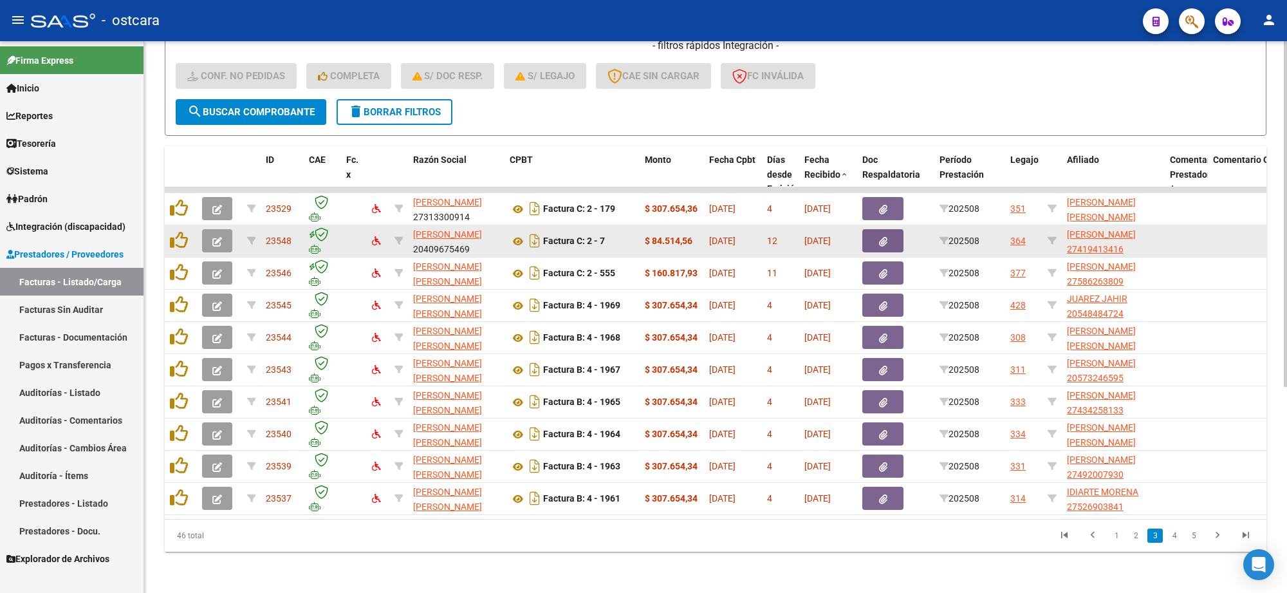
click at [208, 234] on button "button" at bounding box center [217, 240] width 30 height 23
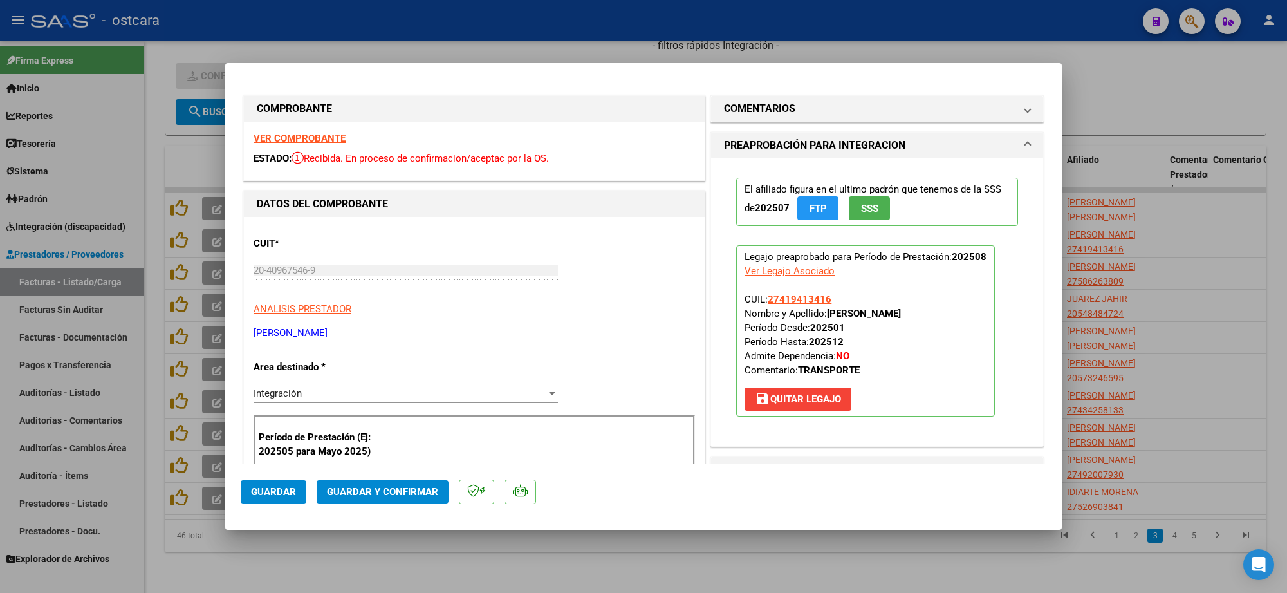
click at [297, 140] on strong "VER COMPROBANTE" at bounding box center [299, 139] width 92 height 12
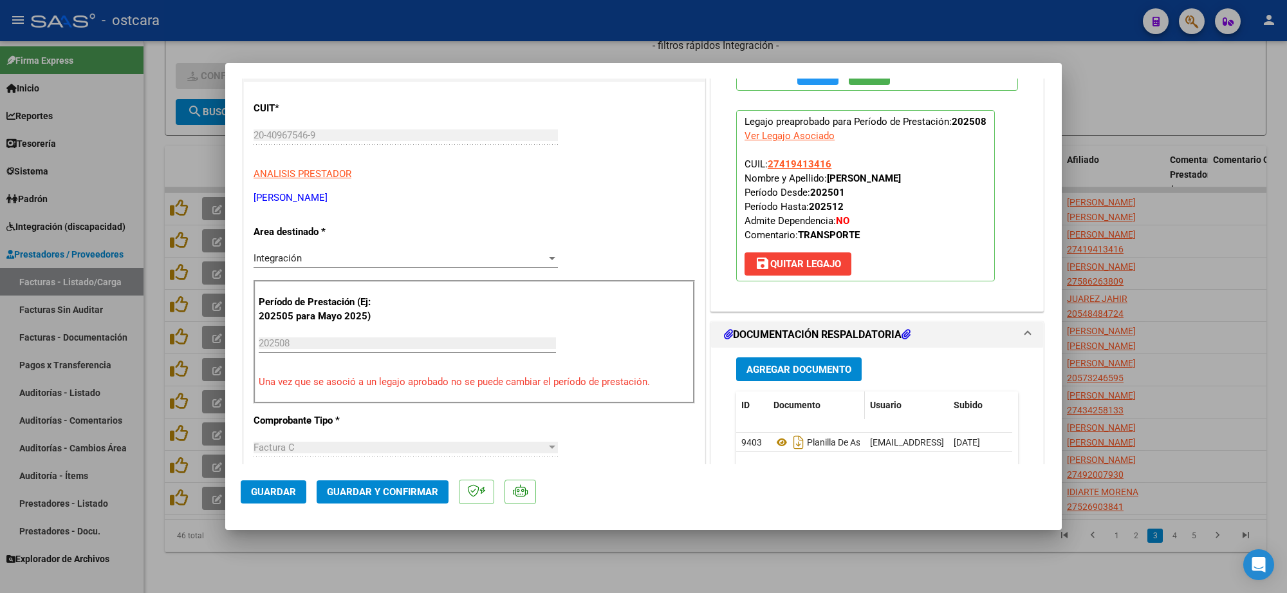
scroll to position [322, 0]
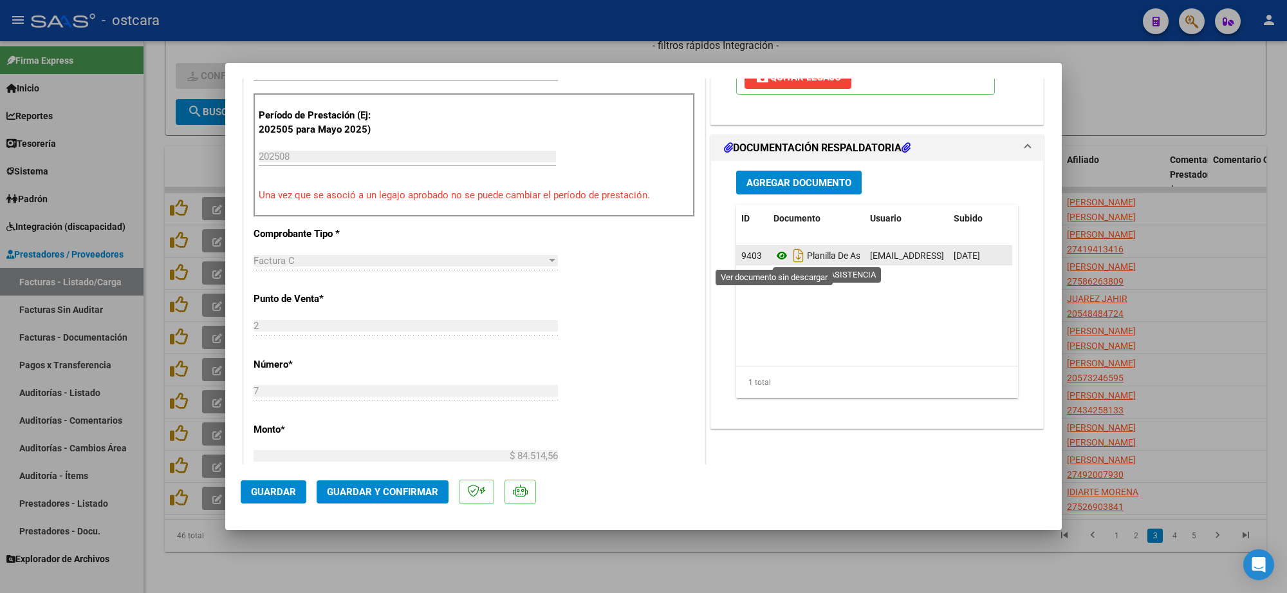
click at [773, 256] on icon at bounding box center [781, 255] width 17 height 15
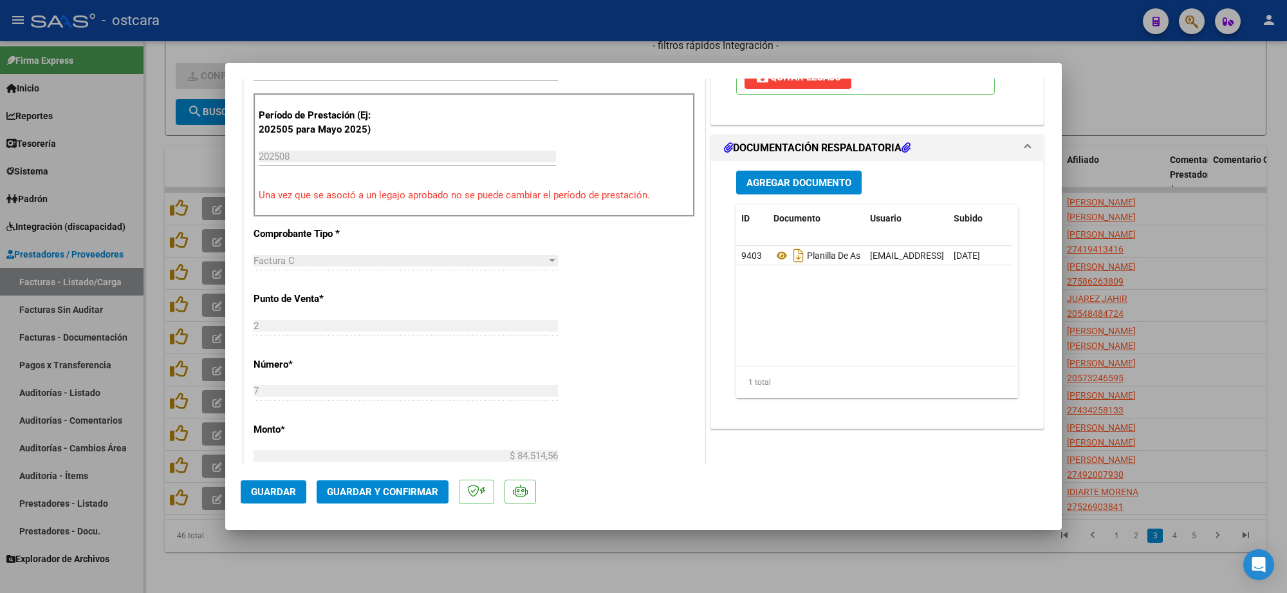
click at [401, 501] on button "Guardar y Confirmar" at bounding box center [383, 491] width 132 height 23
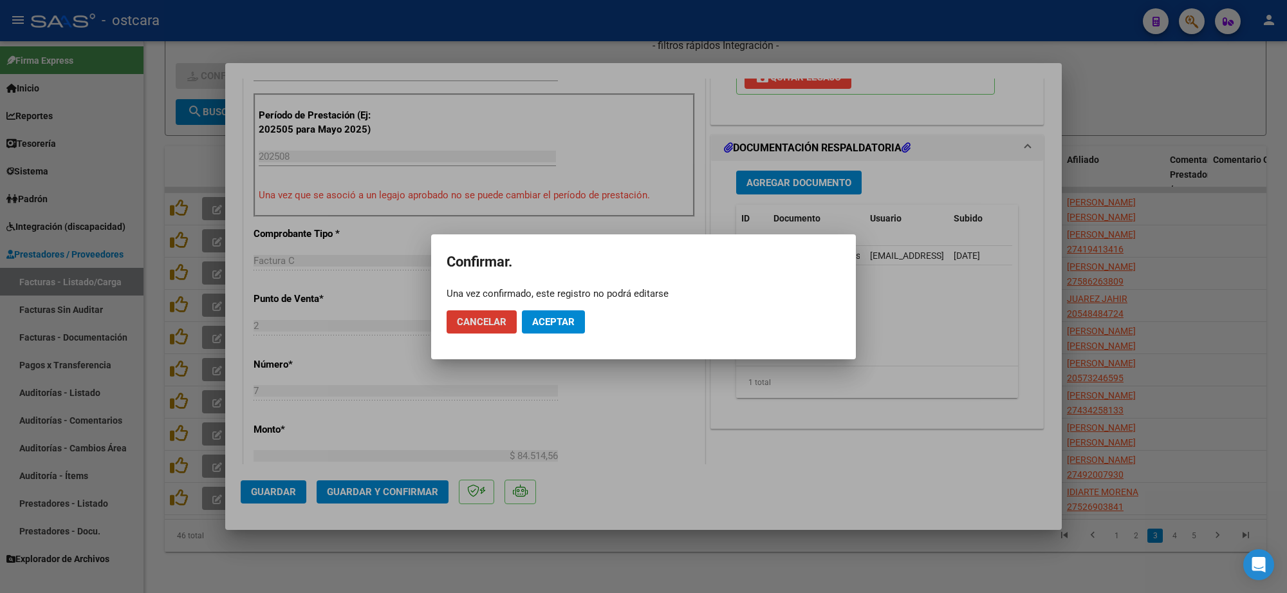
click at [564, 322] on span "Aceptar" at bounding box center [553, 322] width 42 height 12
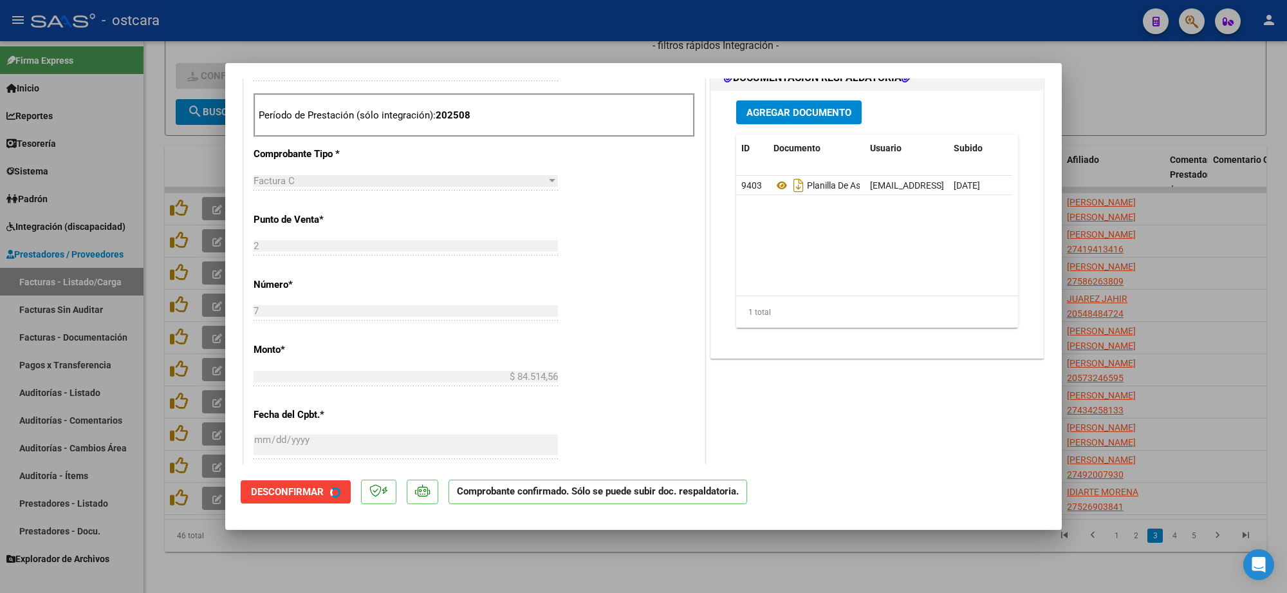
click at [1271, 223] on div at bounding box center [643, 296] width 1287 height 593
type input "$ 0,00"
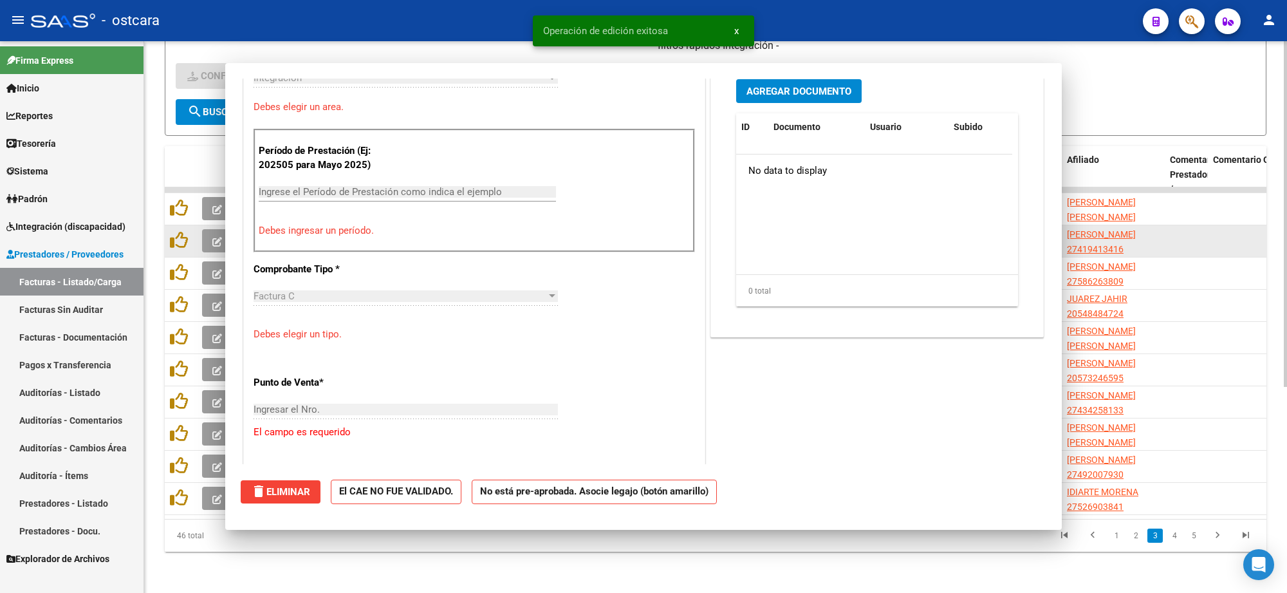
scroll to position [344, 0]
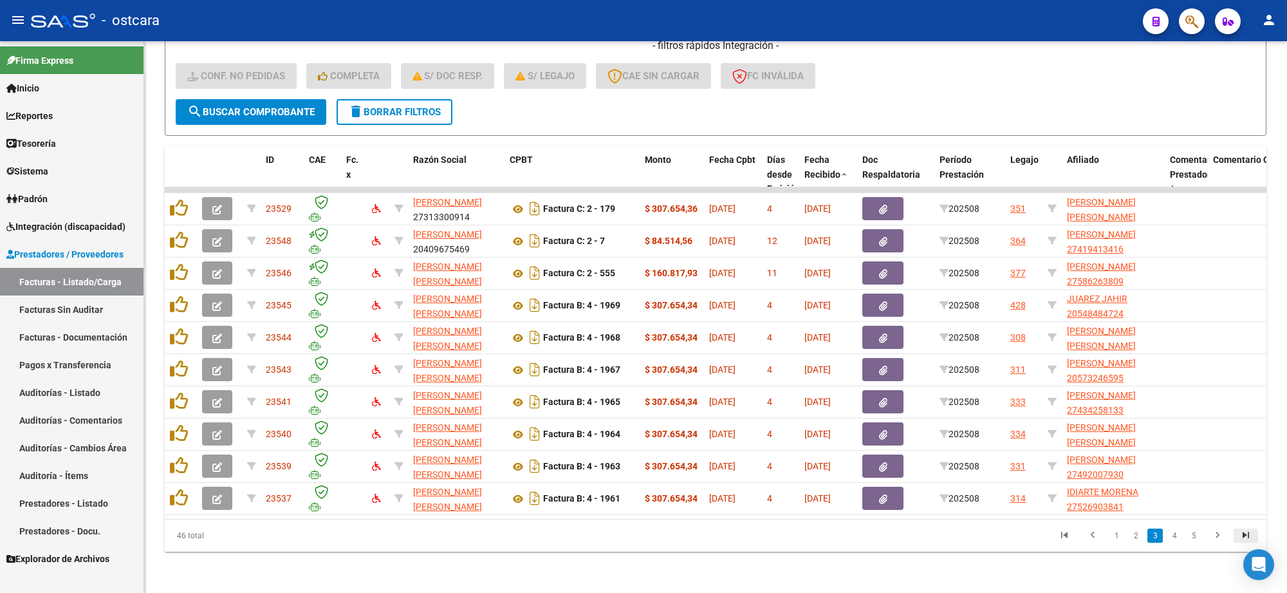
click at [1249, 534] on icon "go to last page" at bounding box center [1245, 536] width 17 height 15
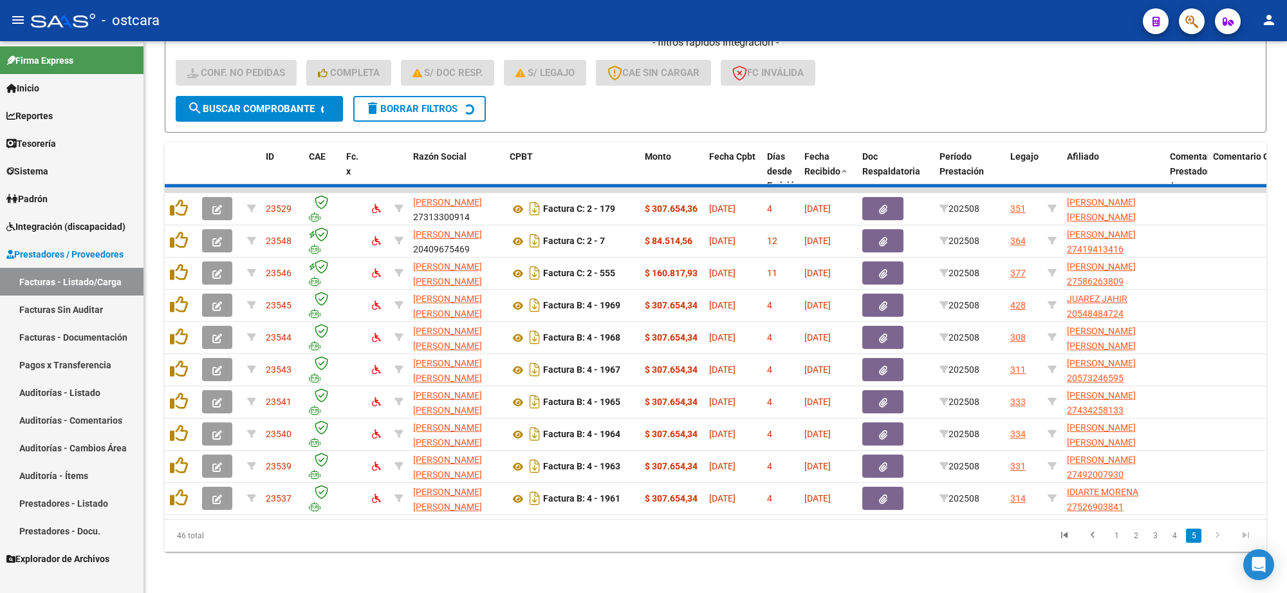
scroll to position [167, 0]
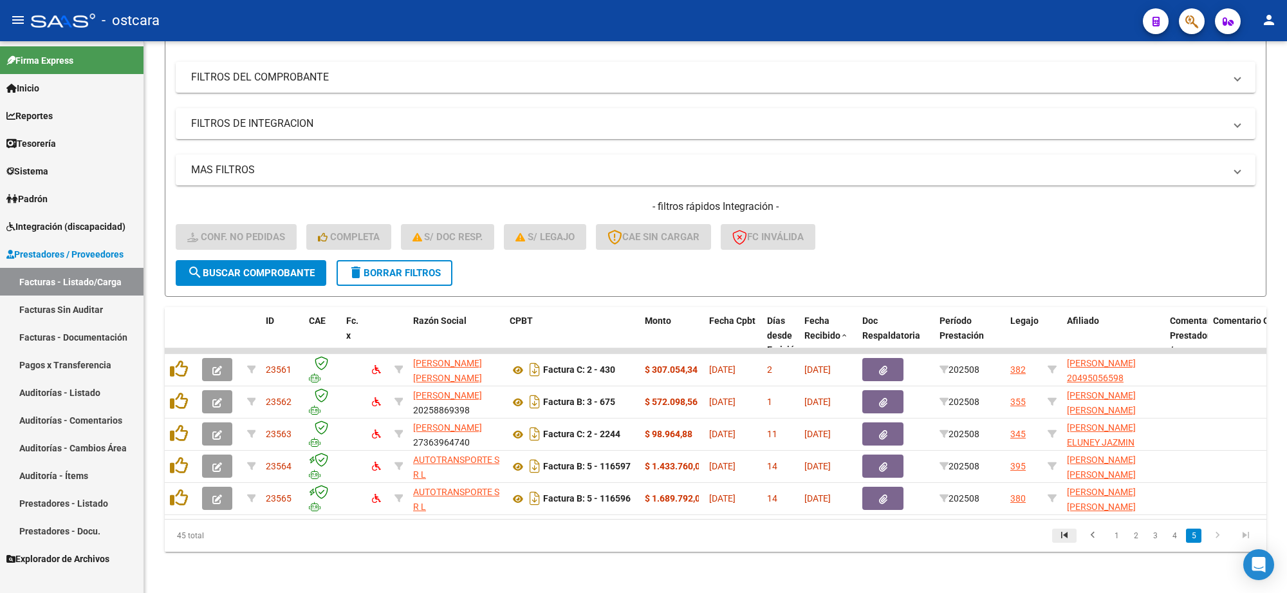
click at [1065, 537] on icon "go to first page" at bounding box center [1064, 536] width 17 height 15
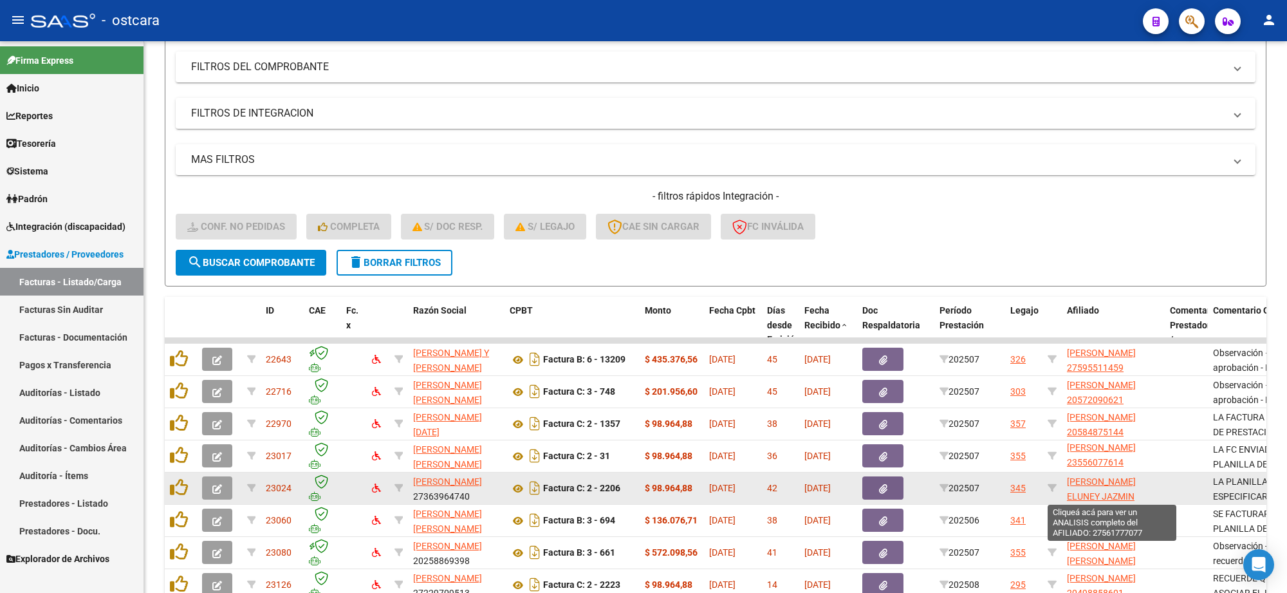
scroll to position [17, 0]
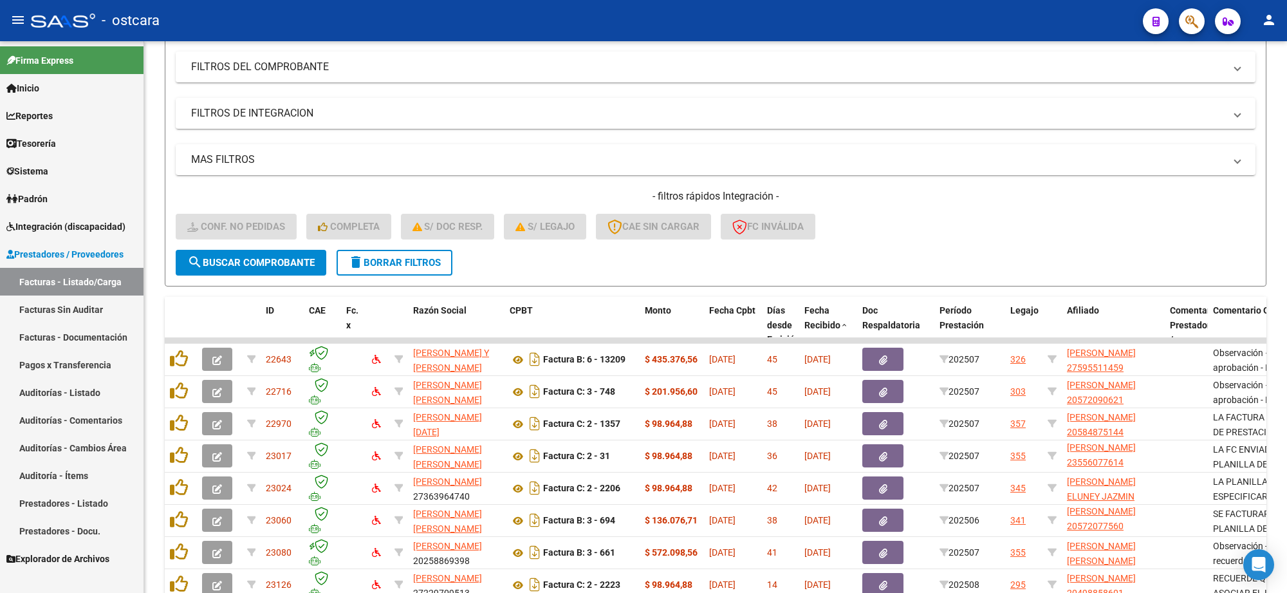
click at [1126, 203] on div "- filtros rápidos Integración - Conf. no pedidas Completa S/ Doc Resp. S/ legaj…" at bounding box center [716, 219] width 1080 height 60
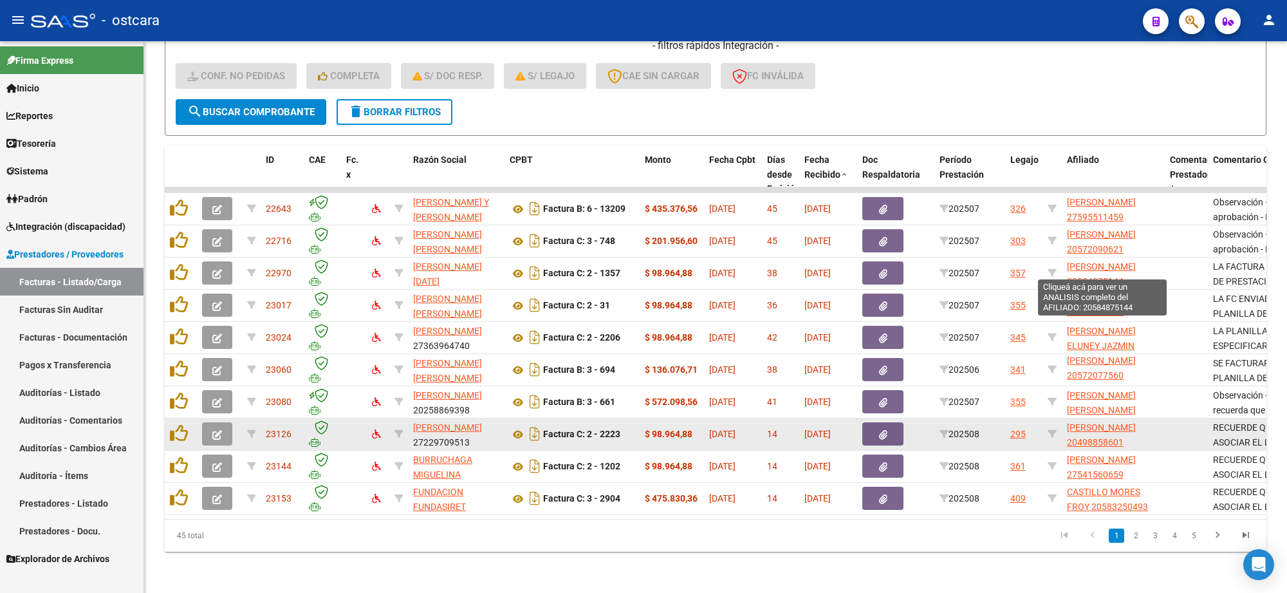
scroll to position [1, 0]
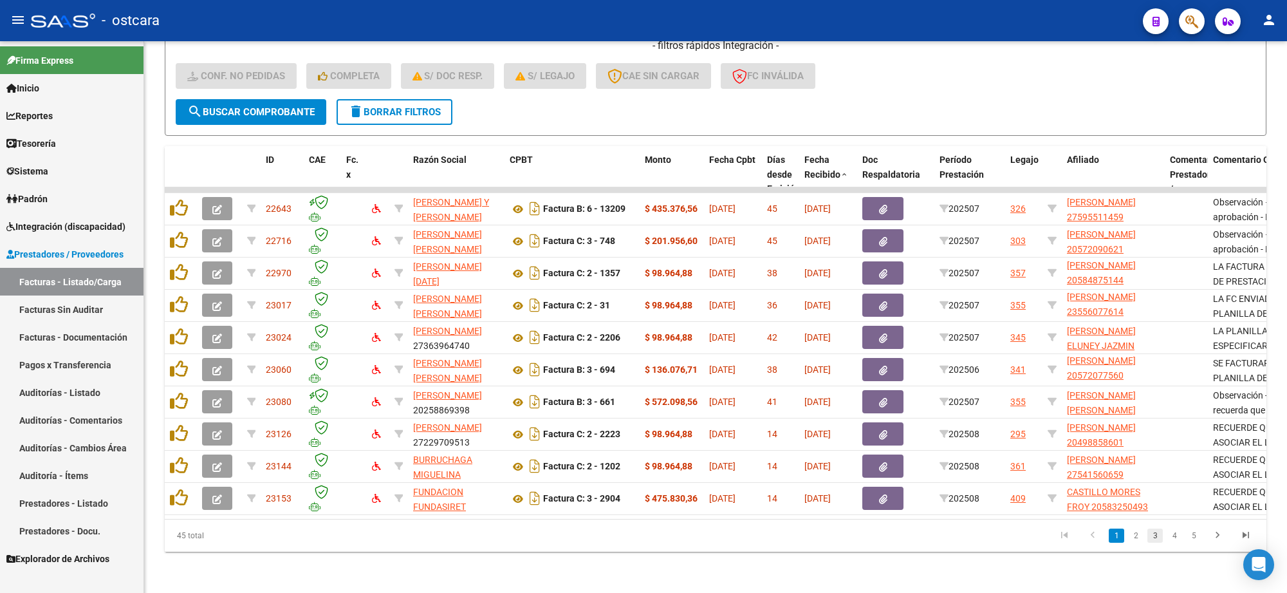
click at [1159, 535] on link "3" at bounding box center [1154, 535] width 15 height 14
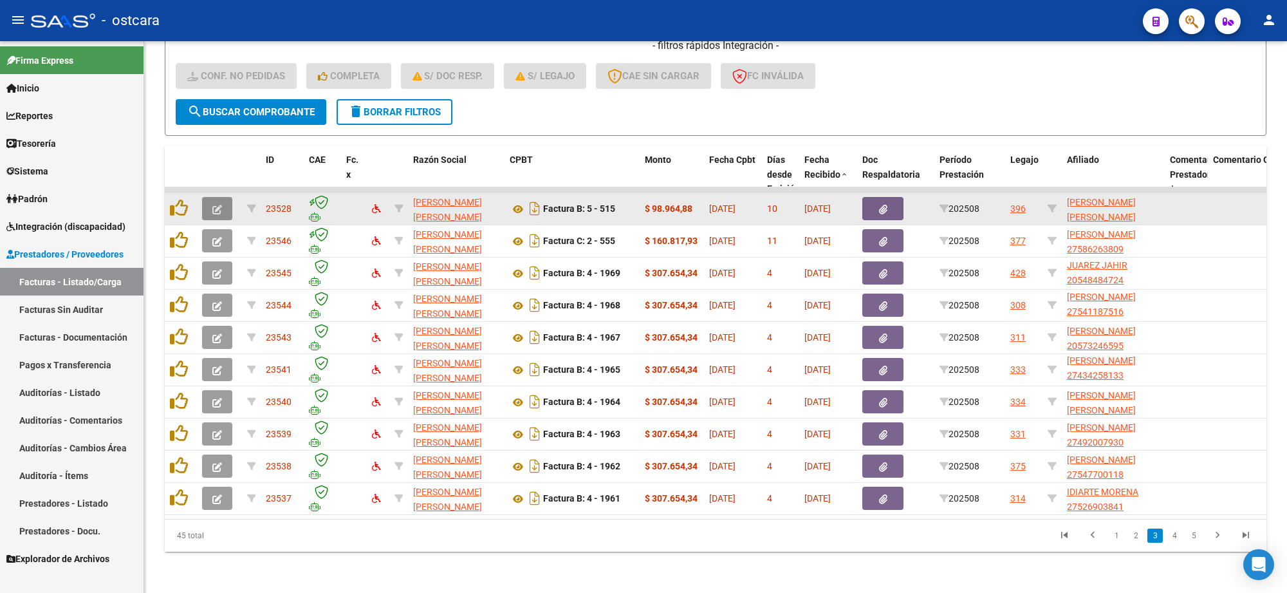
click at [220, 205] on icon "button" at bounding box center [217, 210] width 10 height 10
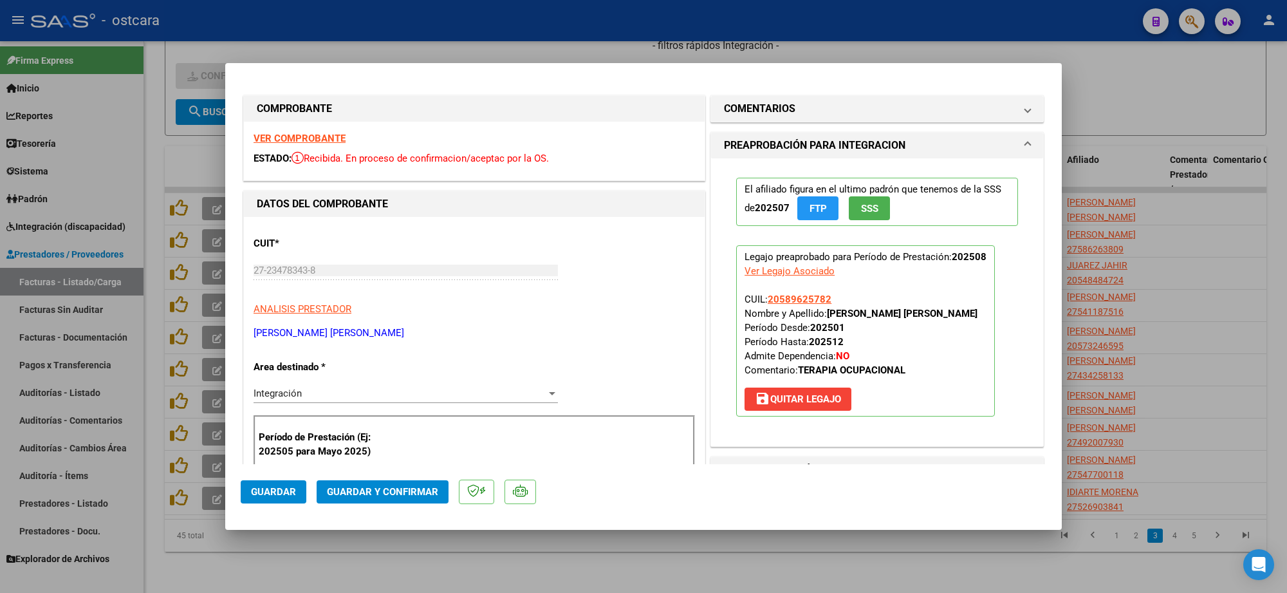
click at [316, 140] on strong "VER COMPROBANTE" at bounding box center [299, 139] width 92 height 12
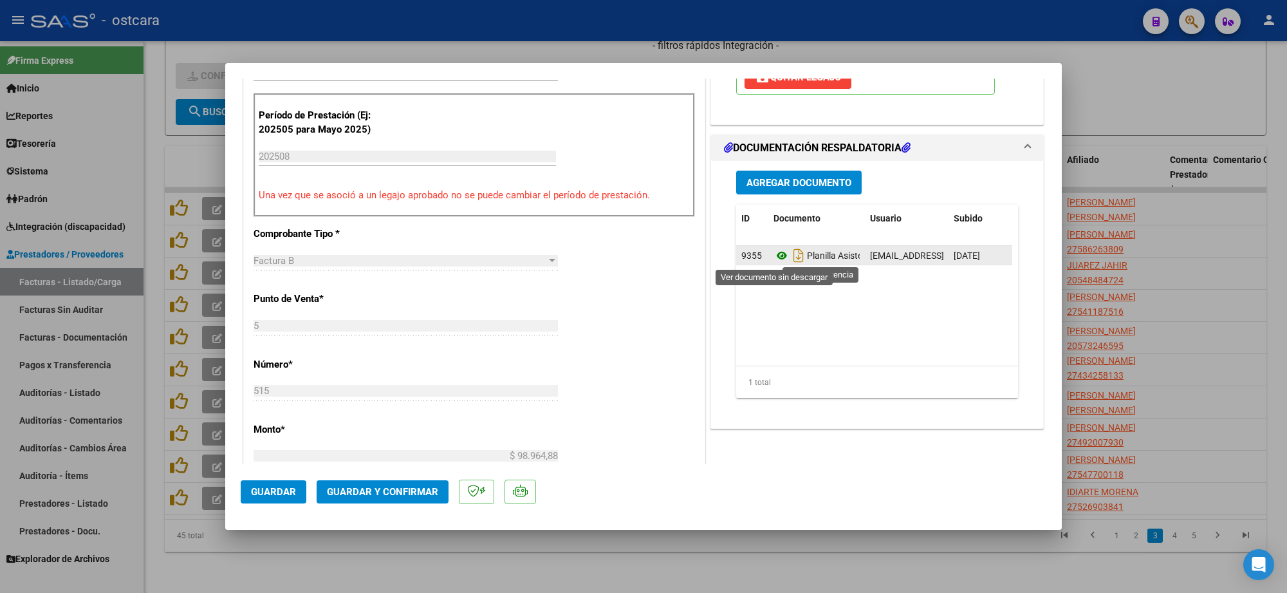
click at [775, 250] on icon at bounding box center [781, 255] width 17 height 15
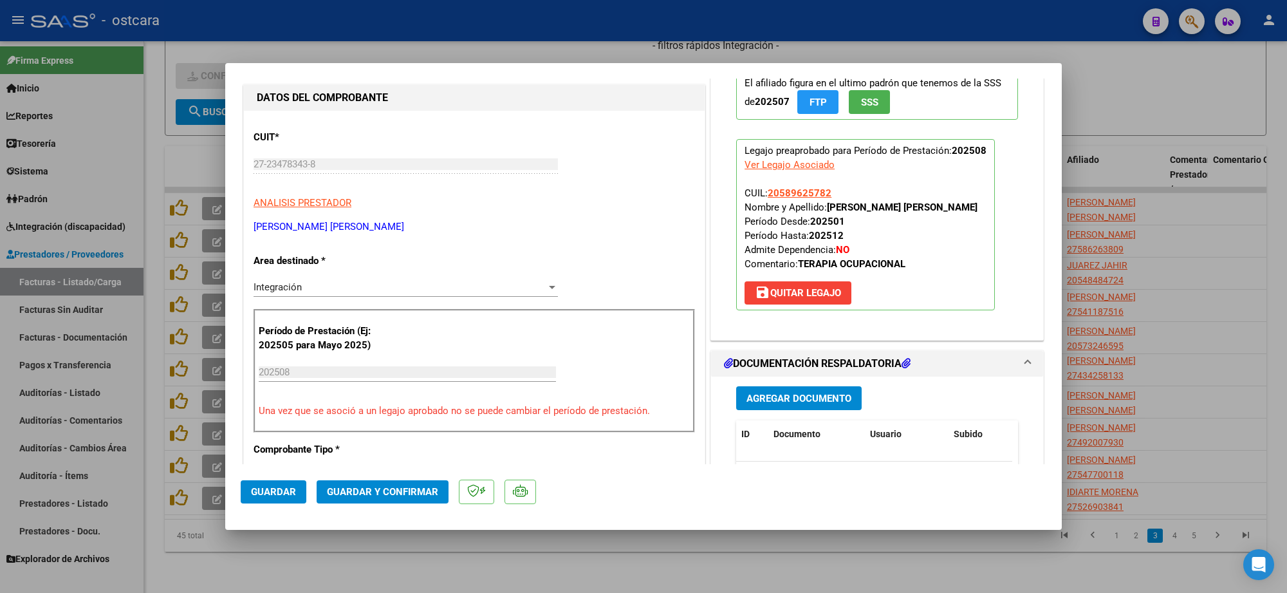
scroll to position [0, 0]
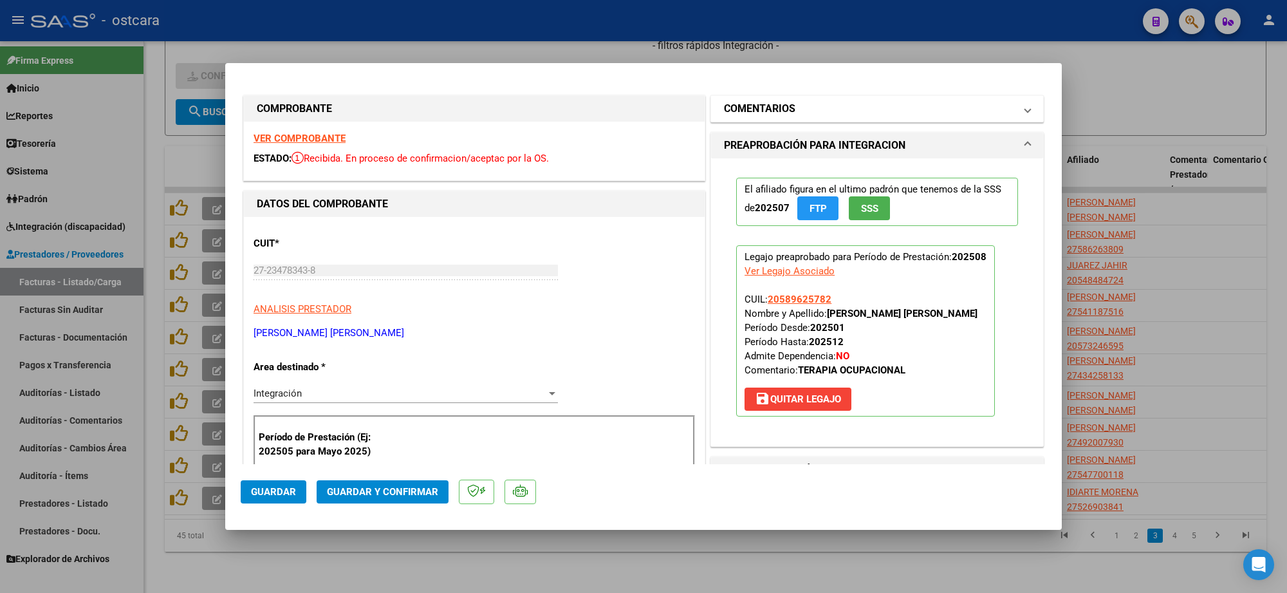
click at [833, 110] on mat-panel-title "COMENTARIOS" at bounding box center [869, 108] width 291 height 15
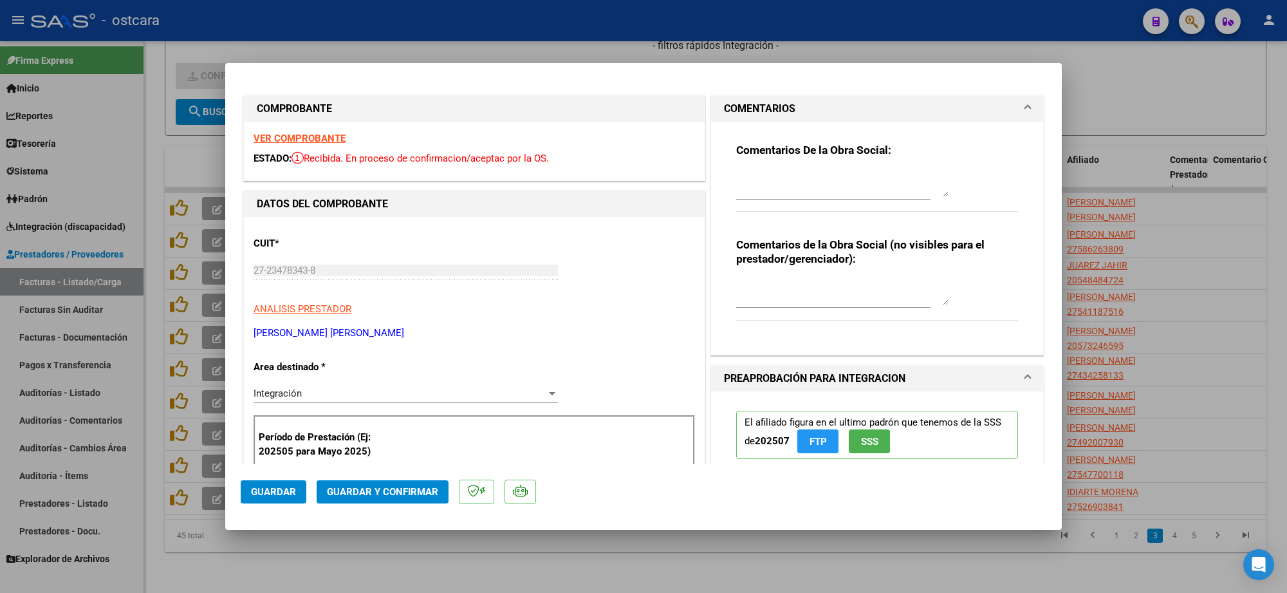
drag, startPoint x: 811, startPoint y: 179, endPoint x: 809, endPoint y: 187, distance: 7.8
click at [811, 180] on textarea at bounding box center [842, 184] width 212 height 26
paste textarea "Recordar indicar vinculo del firmante en las planillas de asistencia. Se recuer…"
drag, startPoint x: 819, startPoint y: 193, endPoint x: 386, endPoint y: 46, distance: 457.1
click at [386, 46] on div "COMPROBANTE VER COMPROBANTE ESTADO: Recibida. En proceso de confirmacion/acepta…" at bounding box center [643, 296] width 1287 height 593
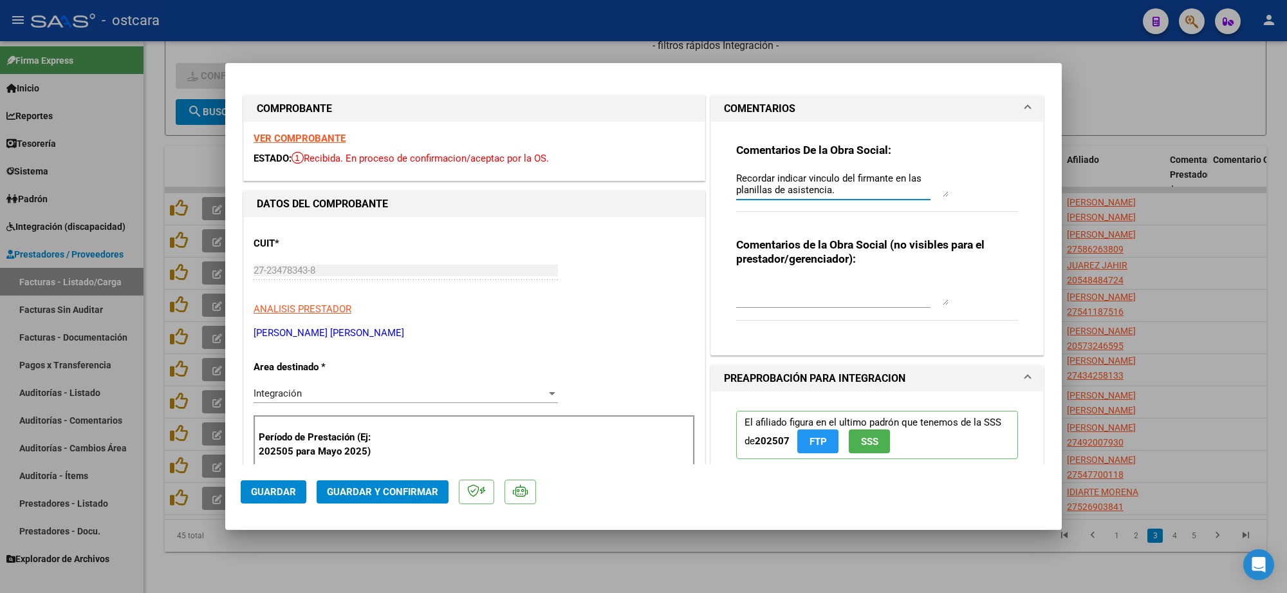
paste textarea
type textarea "Recordar indicar vinculo del firmante en las planillas de asistencia."
click at [410, 495] on span "Guardar y Confirmar" at bounding box center [382, 492] width 111 height 12
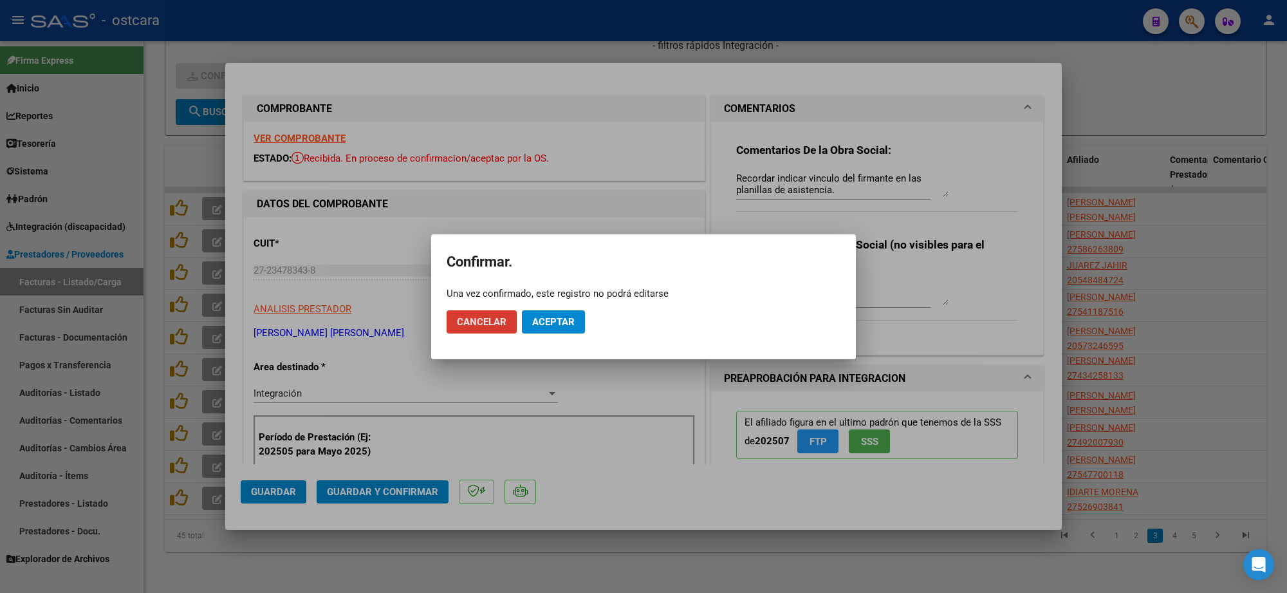
click at [544, 327] on button "Aceptar" at bounding box center [553, 321] width 63 height 23
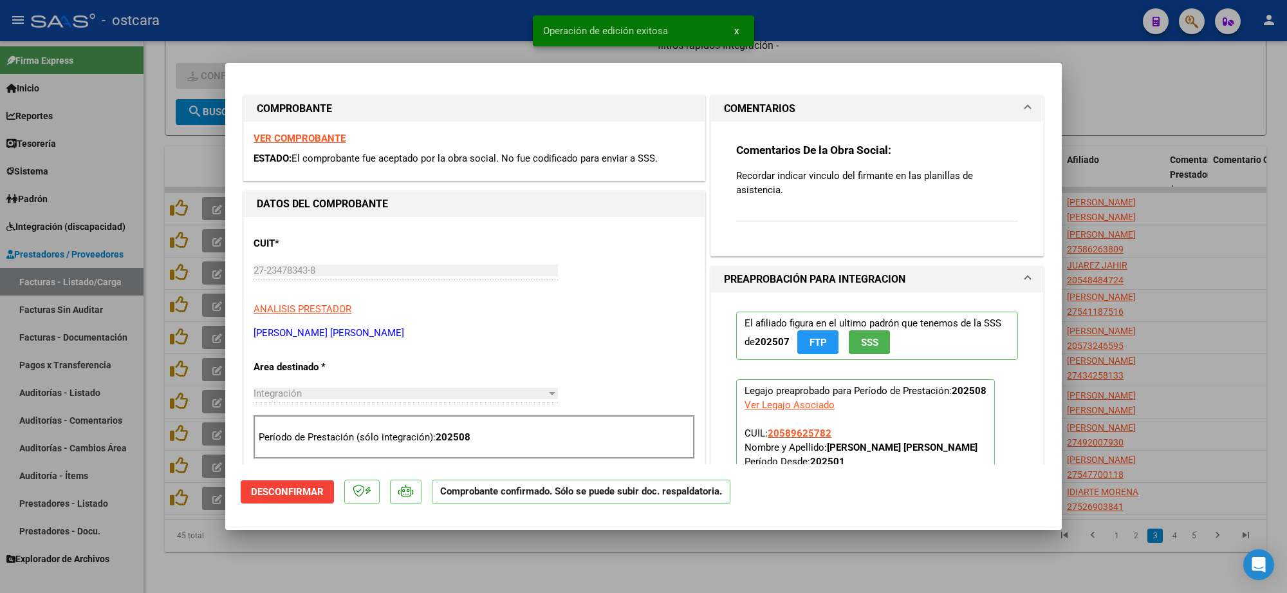
click at [1148, 95] on div at bounding box center [643, 296] width 1287 height 593
type input "$ 0,00"
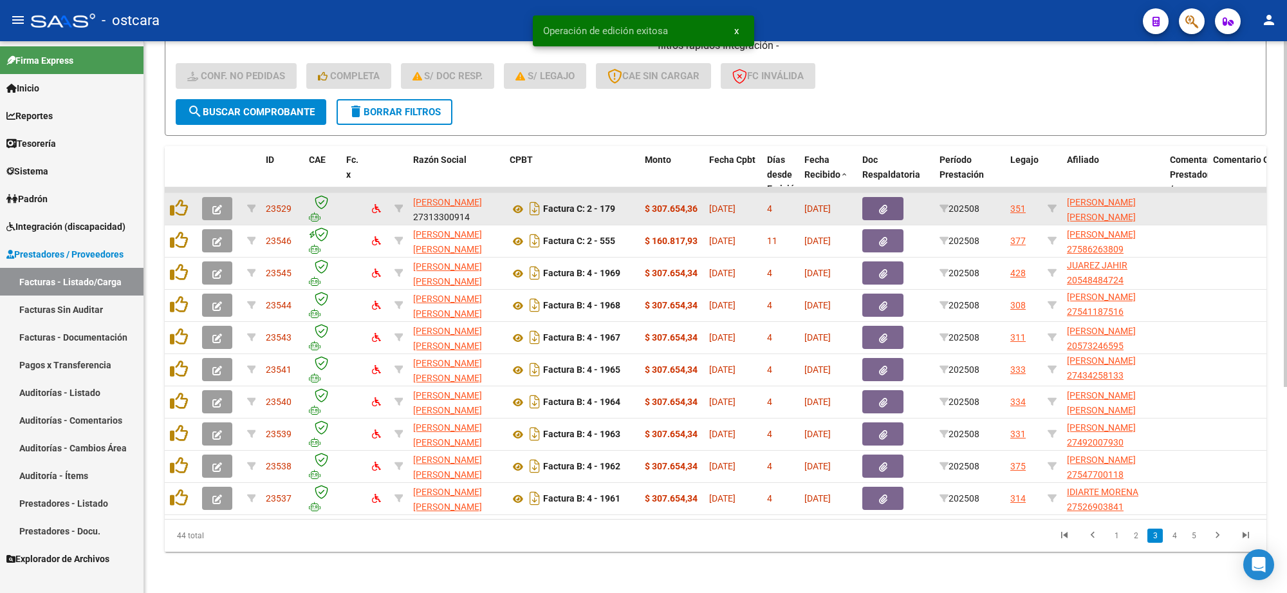
click at [226, 197] on button "button" at bounding box center [217, 208] width 30 height 23
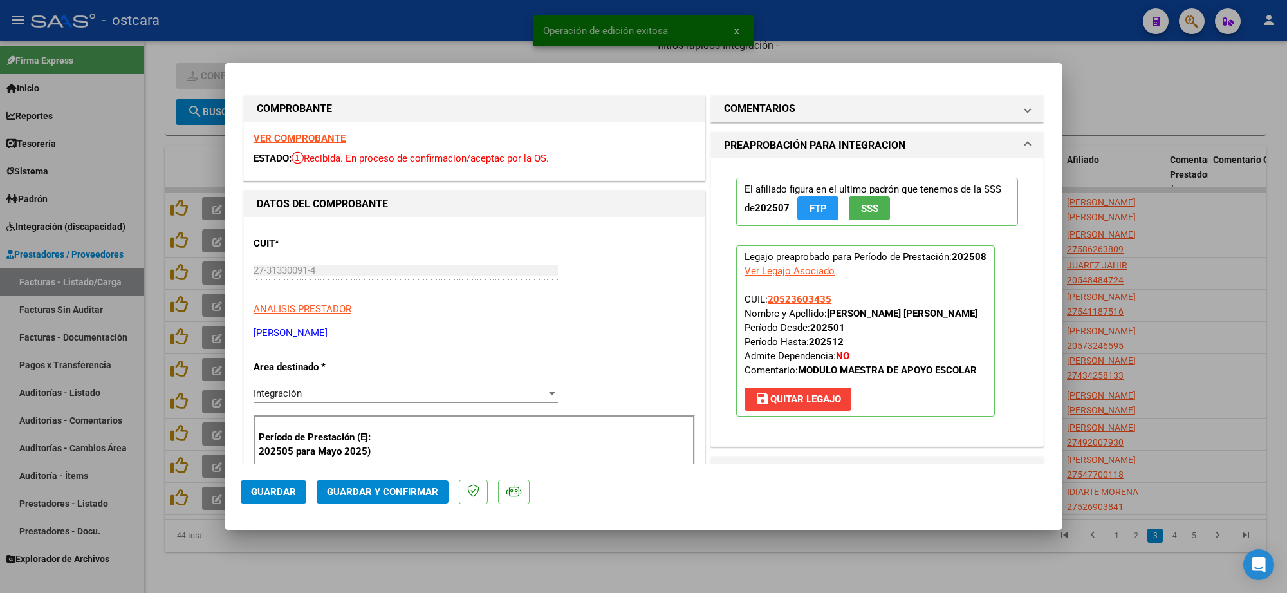
click at [291, 133] on strong "VER COMPROBANTE" at bounding box center [299, 139] width 92 height 12
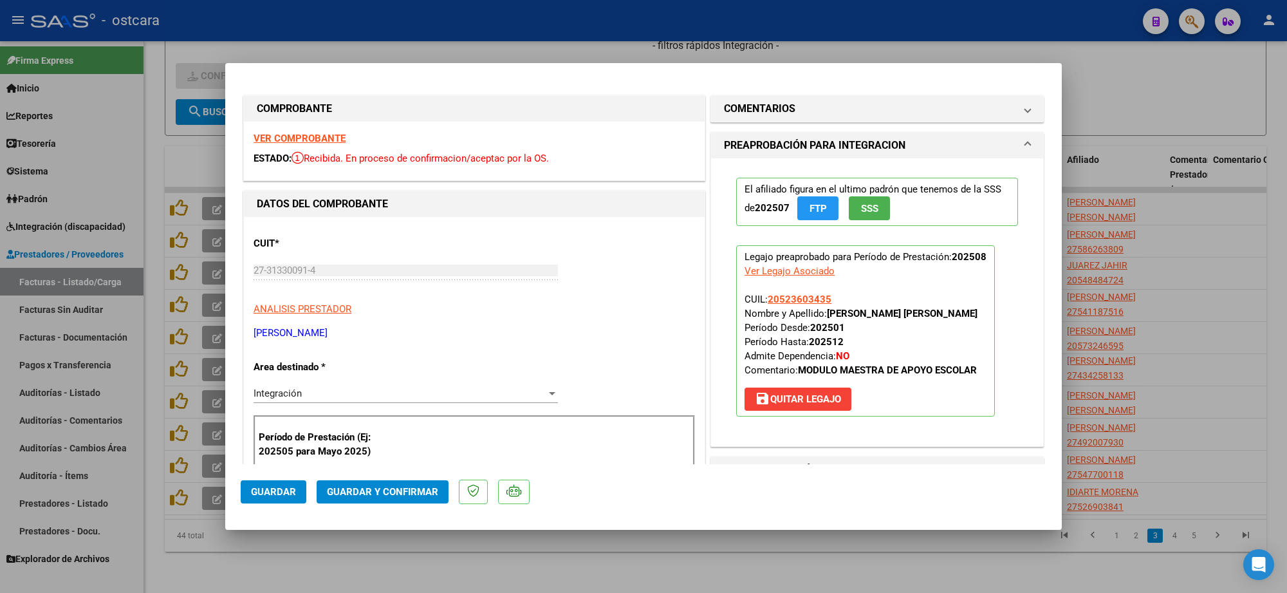
scroll to position [322, 0]
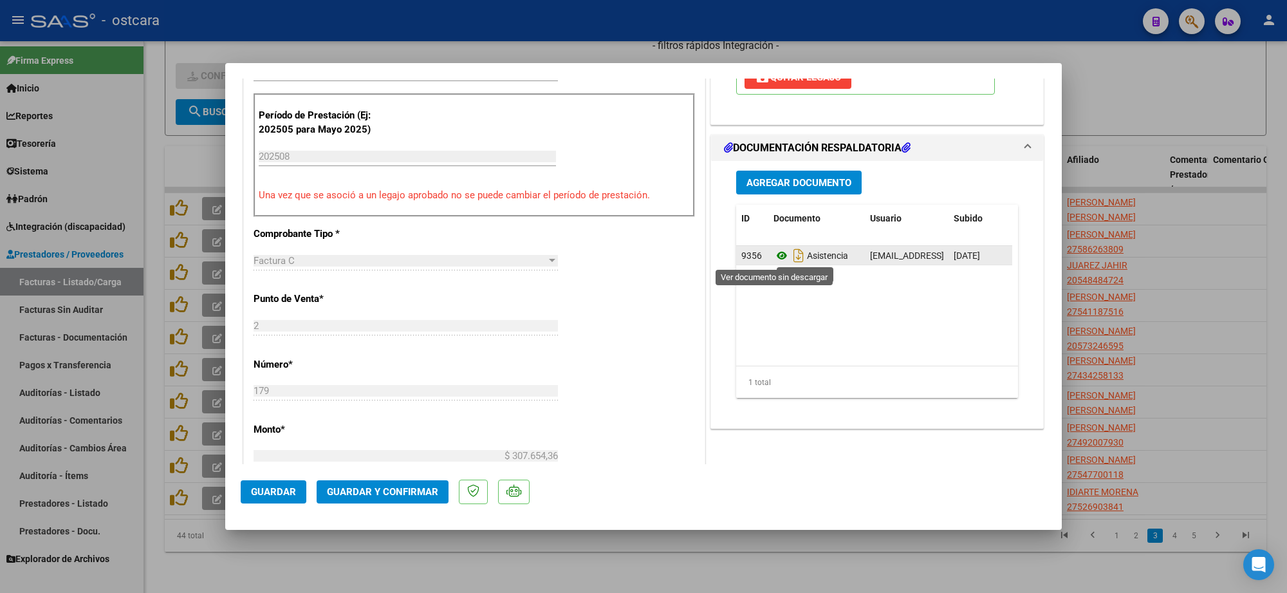
click at [775, 258] on icon at bounding box center [781, 255] width 17 height 15
click at [403, 495] on span "Guardar y Confirmar" at bounding box center [382, 492] width 111 height 12
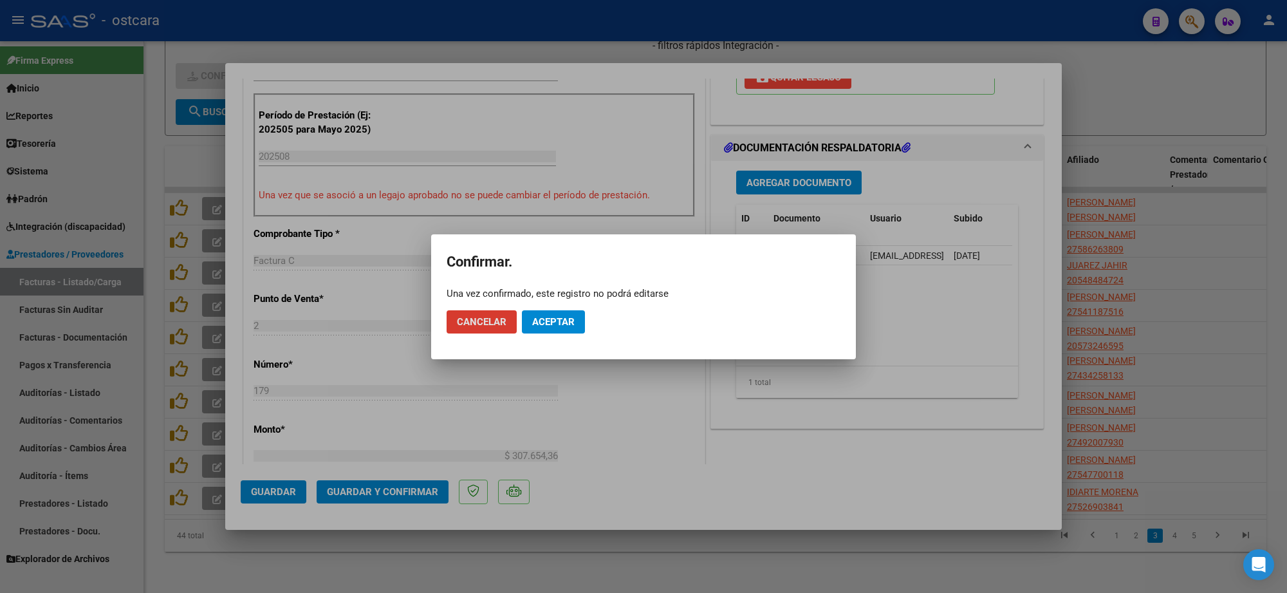
click at [549, 328] on button "Aceptar" at bounding box center [553, 321] width 63 height 23
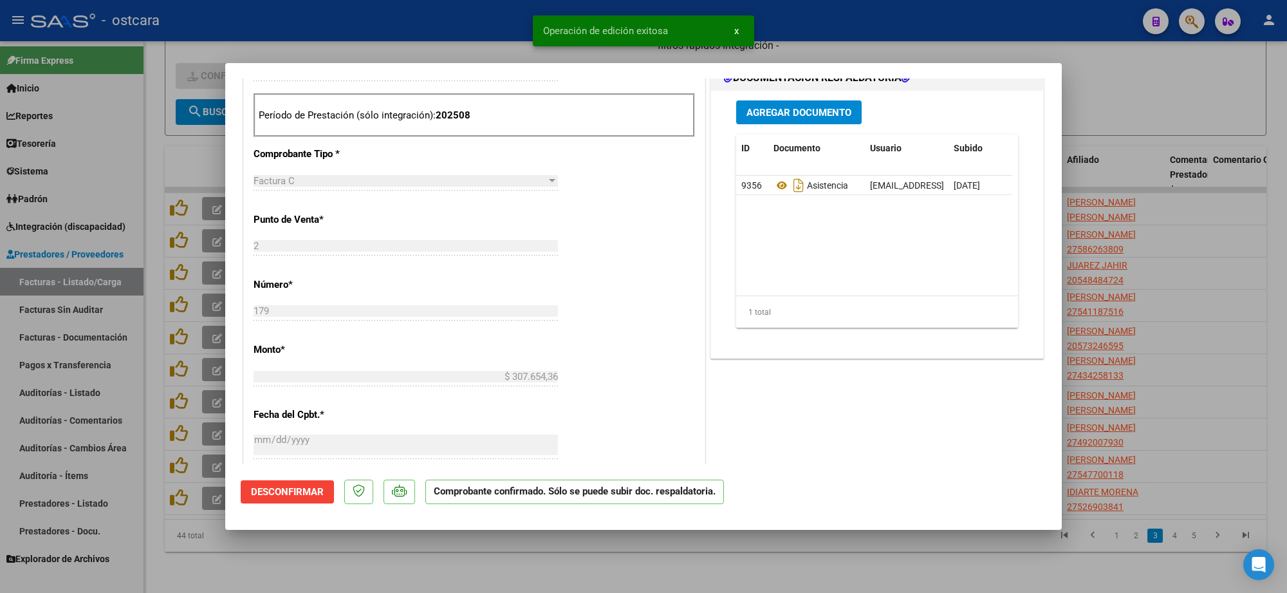
click at [1200, 110] on div at bounding box center [643, 296] width 1287 height 593
type input "$ 0,00"
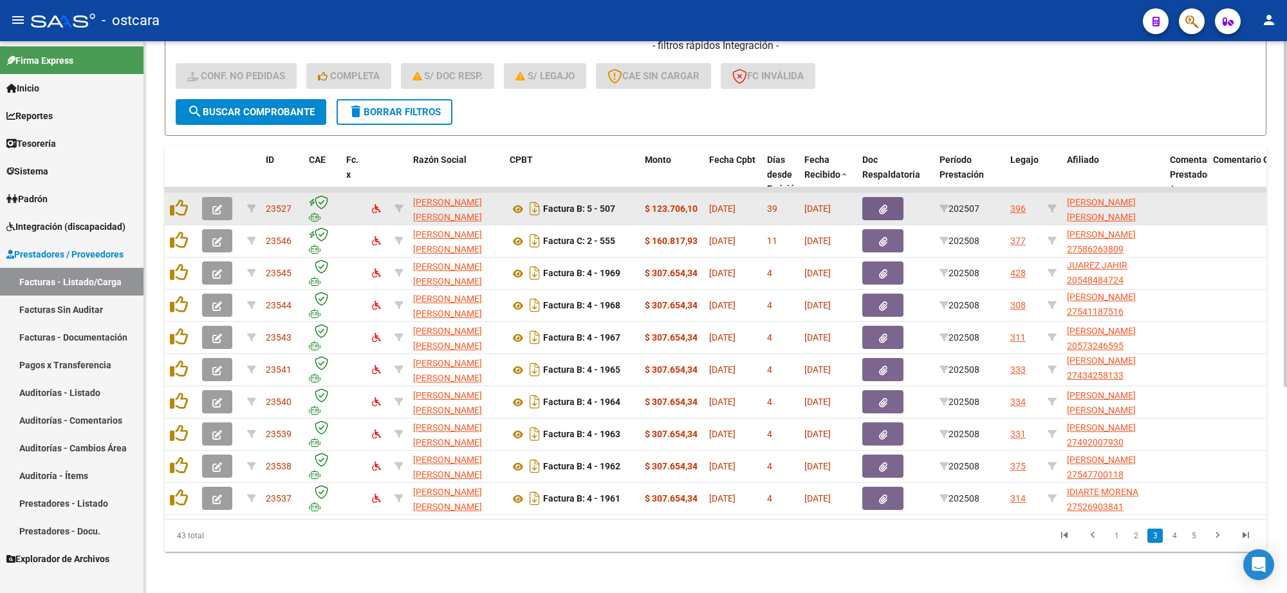
click at [217, 205] on icon "button" at bounding box center [217, 210] width 10 height 10
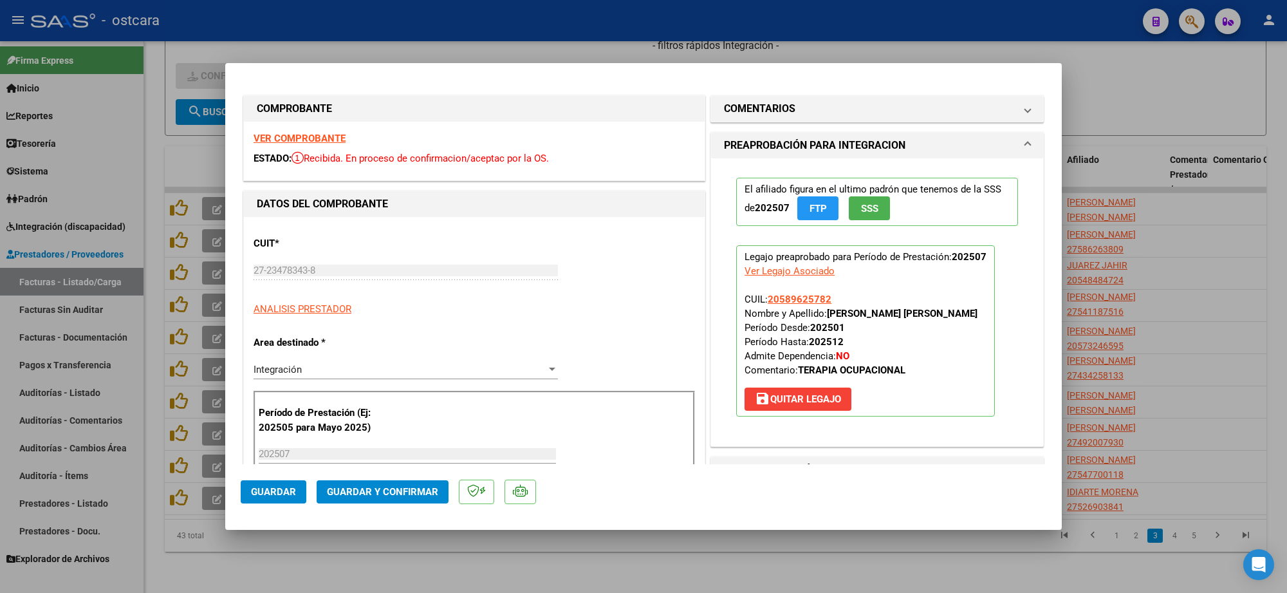
click at [298, 134] on strong "VER COMPROBANTE" at bounding box center [299, 139] width 92 height 12
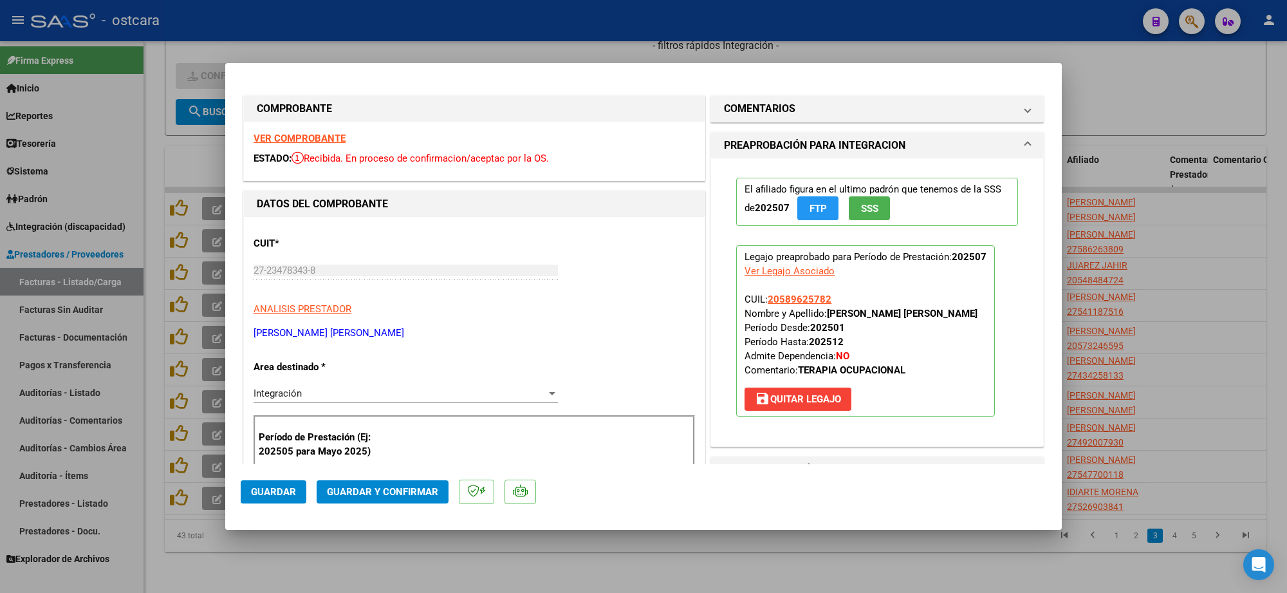
scroll to position [241, 0]
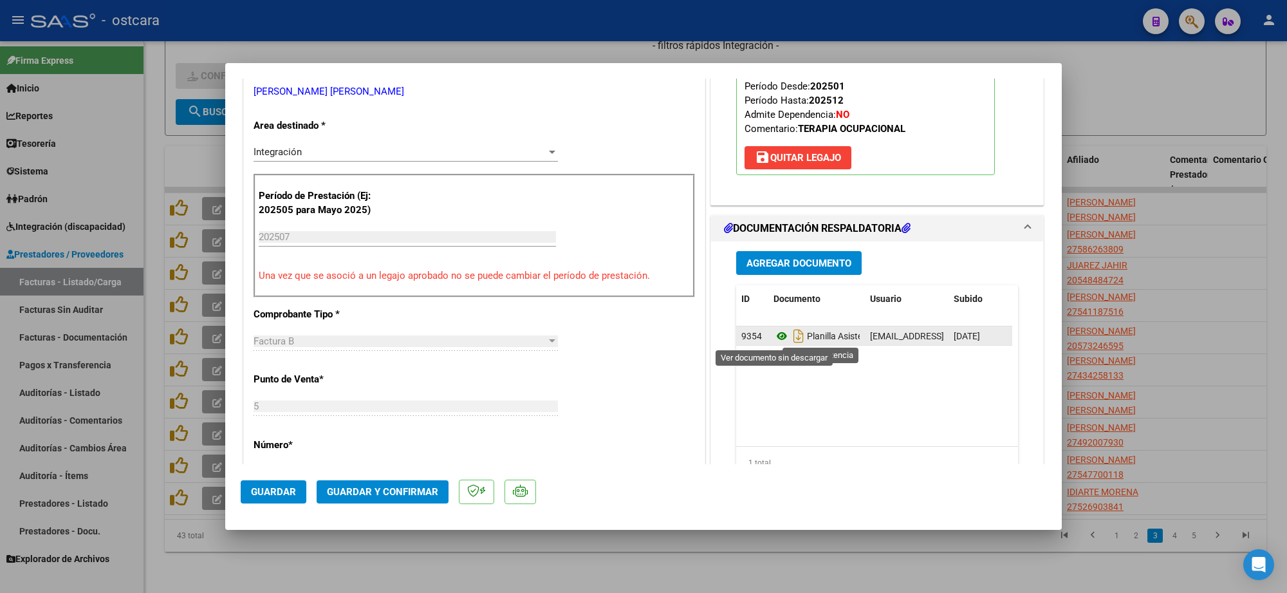
click at [776, 342] on icon at bounding box center [781, 335] width 17 height 15
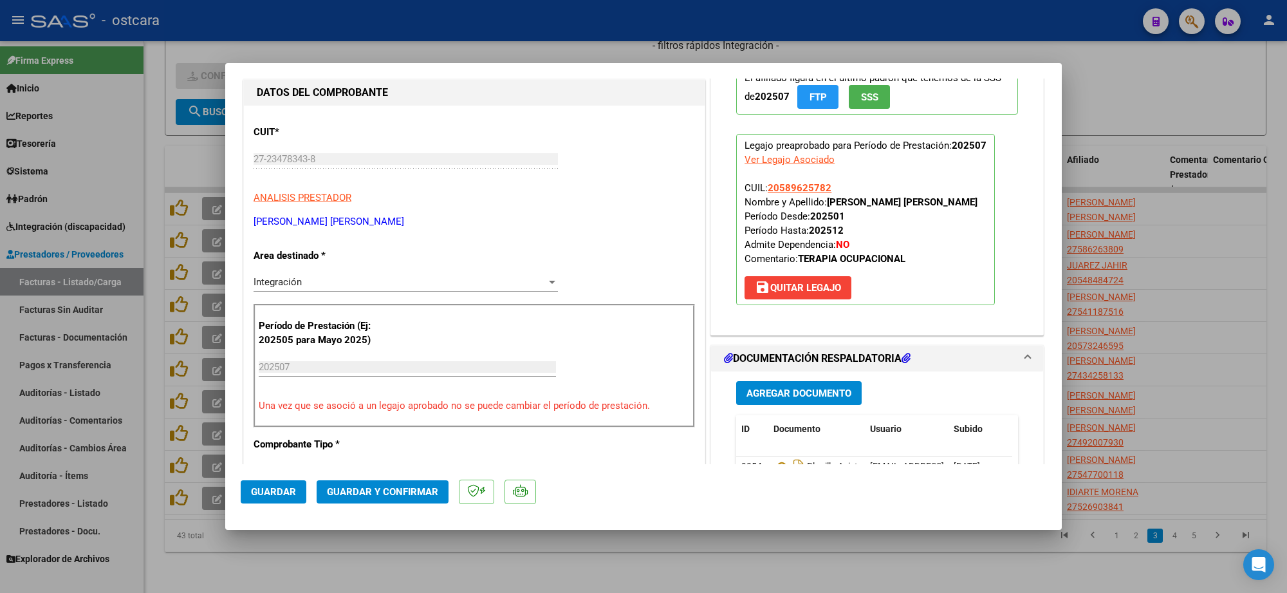
scroll to position [0, 0]
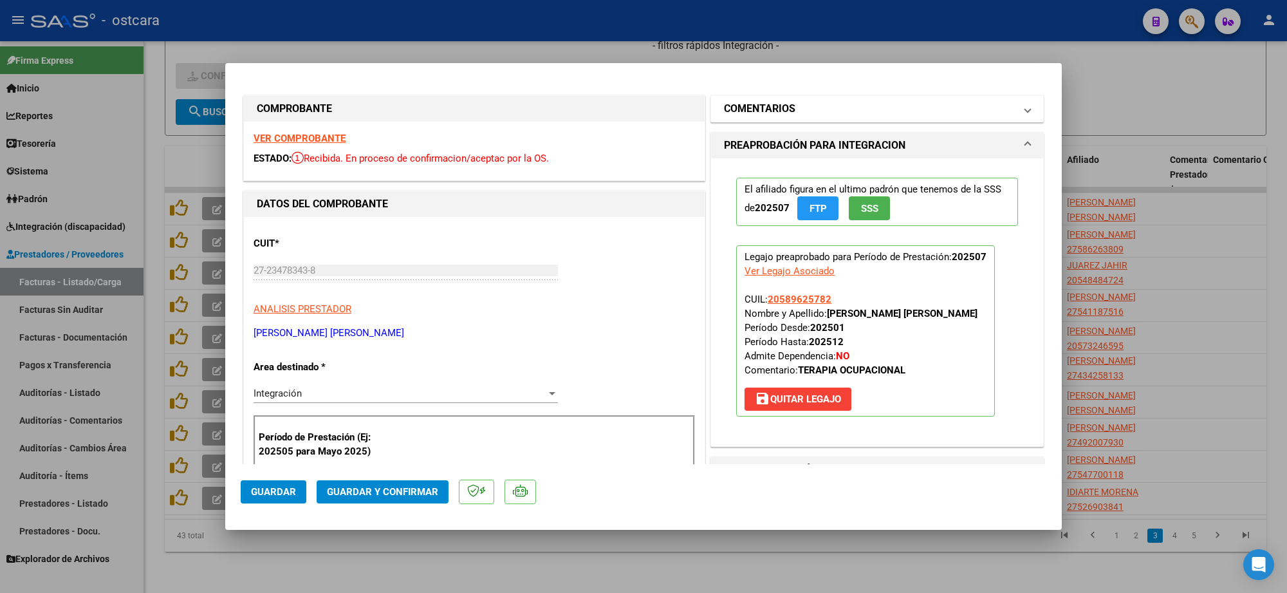
click at [819, 120] on mat-expansion-panel-header "COMENTARIOS" at bounding box center [877, 109] width 332 height 26
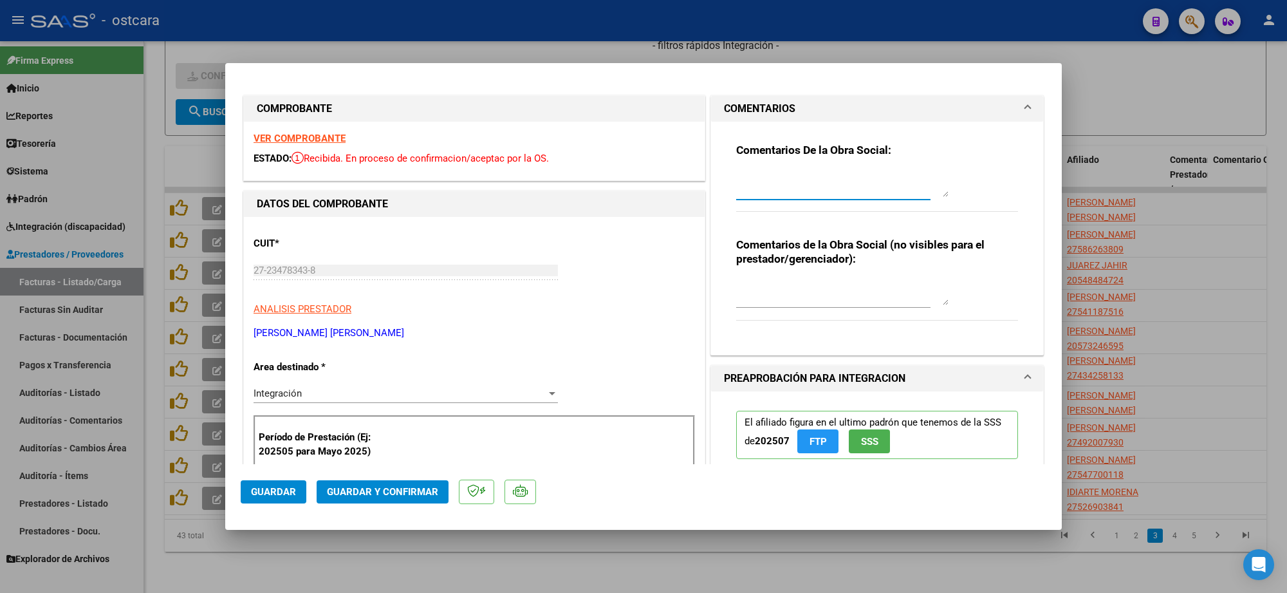
click at [822, 179] on textarea at bounding box center [842, 184] width 212 height 26
paste textarea "Recordar indicar vinculo del firmante en las planillas de asistencia."
type textarea "Recordar indicar vinculo del firmante en las planillas de asistencia."
click at [398, 490] on span "Guardar y Confirmar" at bounding box center [382, 492] width 111 height 12
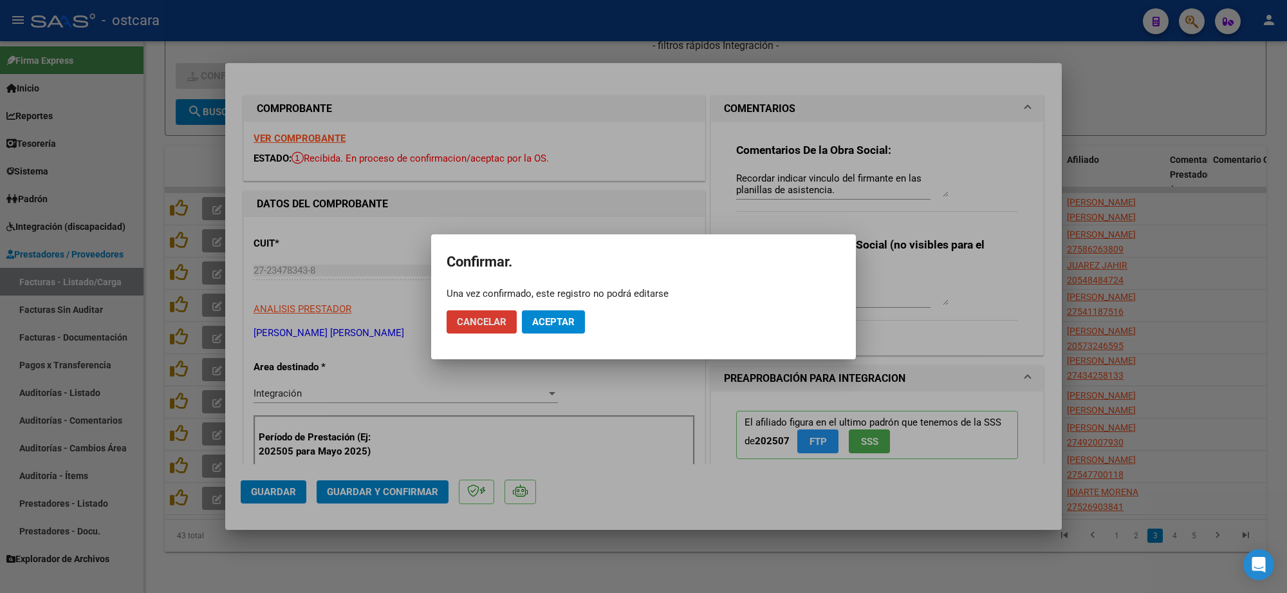
click at [558, 329] on button "Aceptar" at bounding box center [553, 321] width 63 height 23
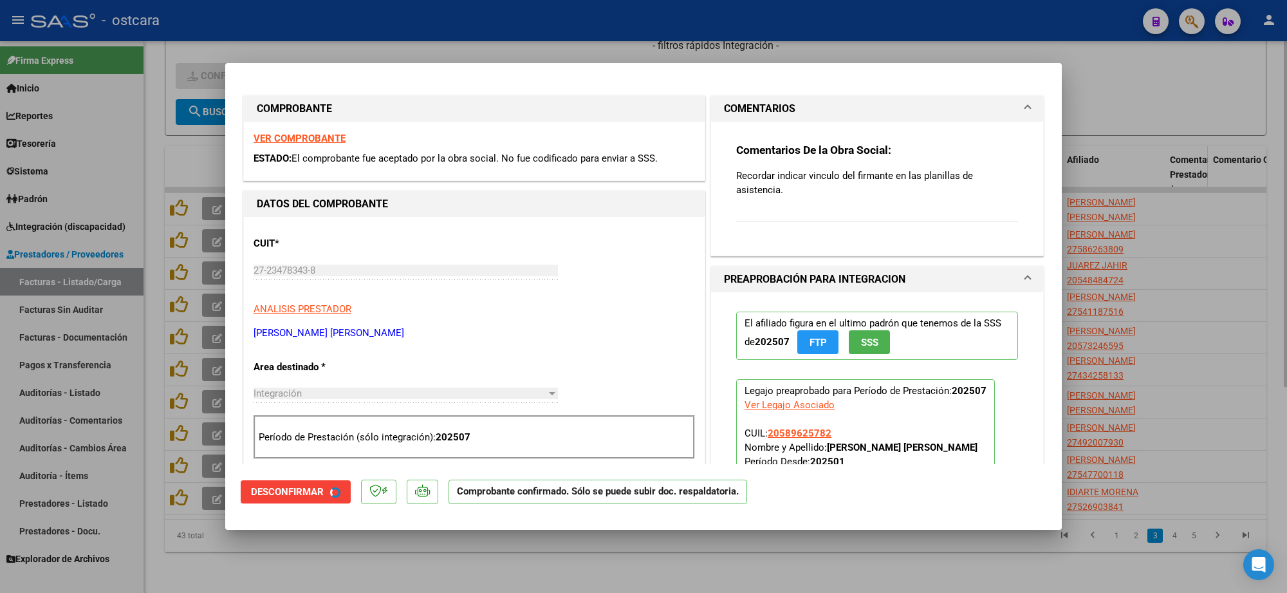
click at [1179, 163] on div at bounding box center [643, 296] width 1287 height 593
type input "$ 0,00"
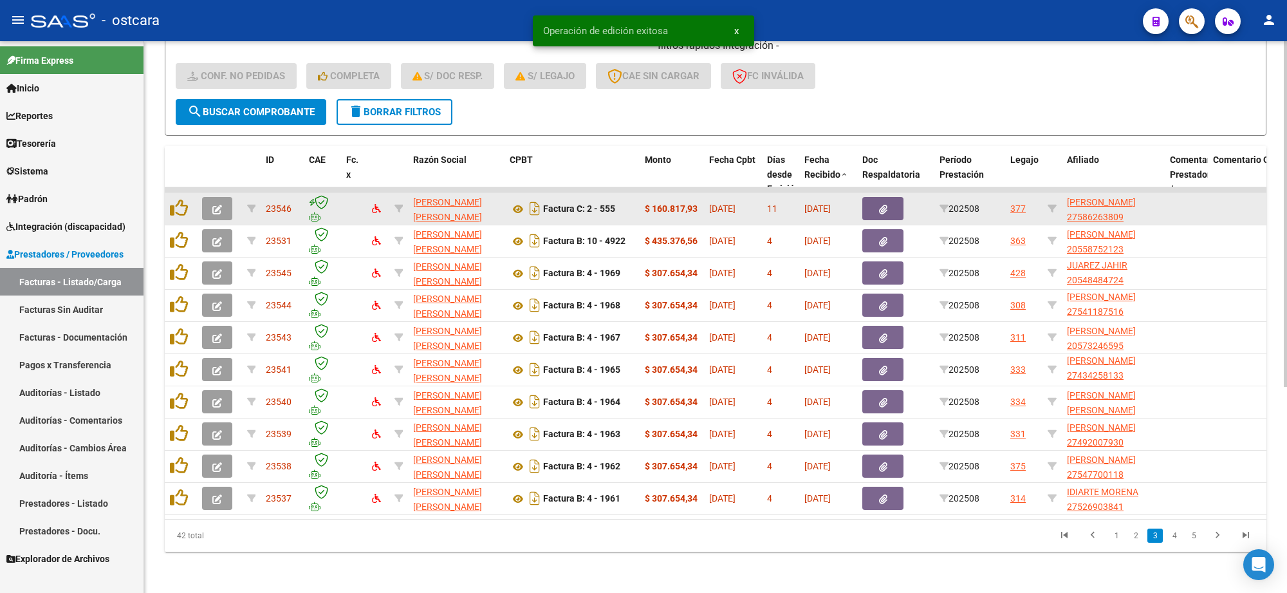
click at [219, 205] on icon "button" at bounding box center [217, 210] width 10 height 10
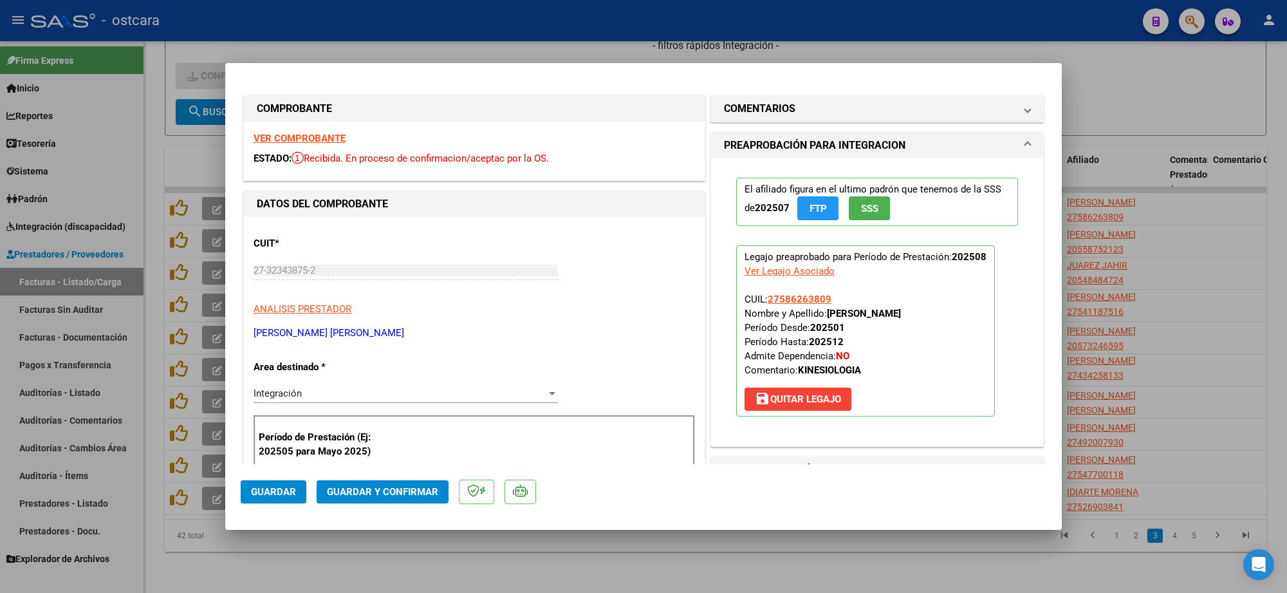
click at [294, 140] on strong "VER COMPROBANTE" at bounding box center [299, 139] width 92 height 12
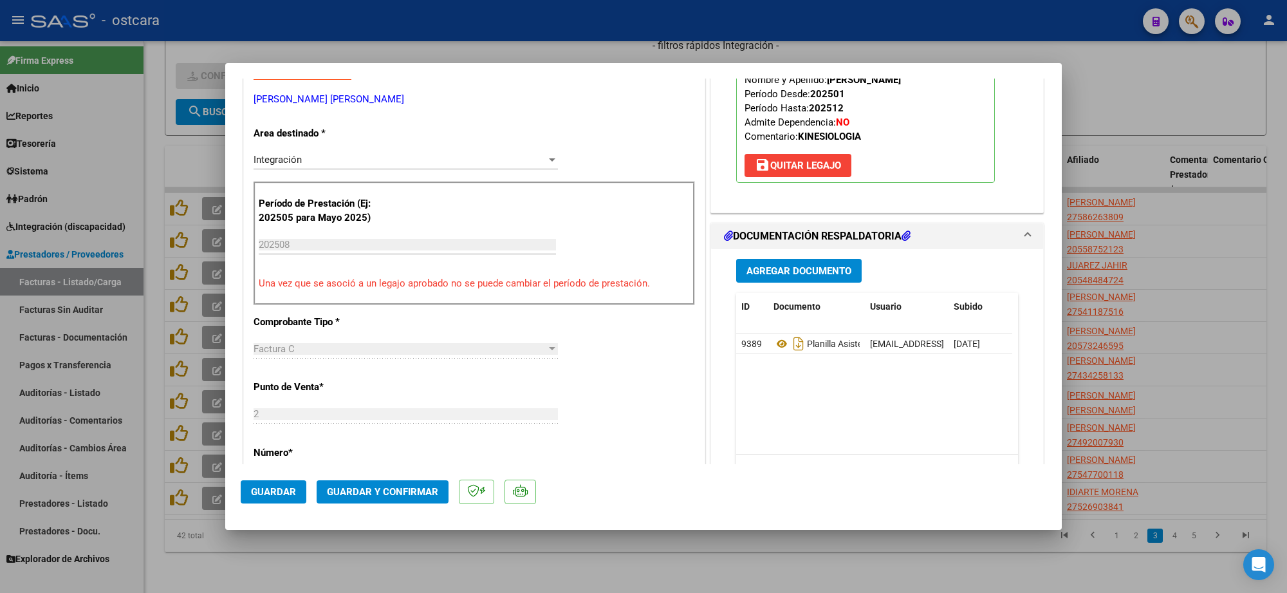
scroll to position [241, 0]
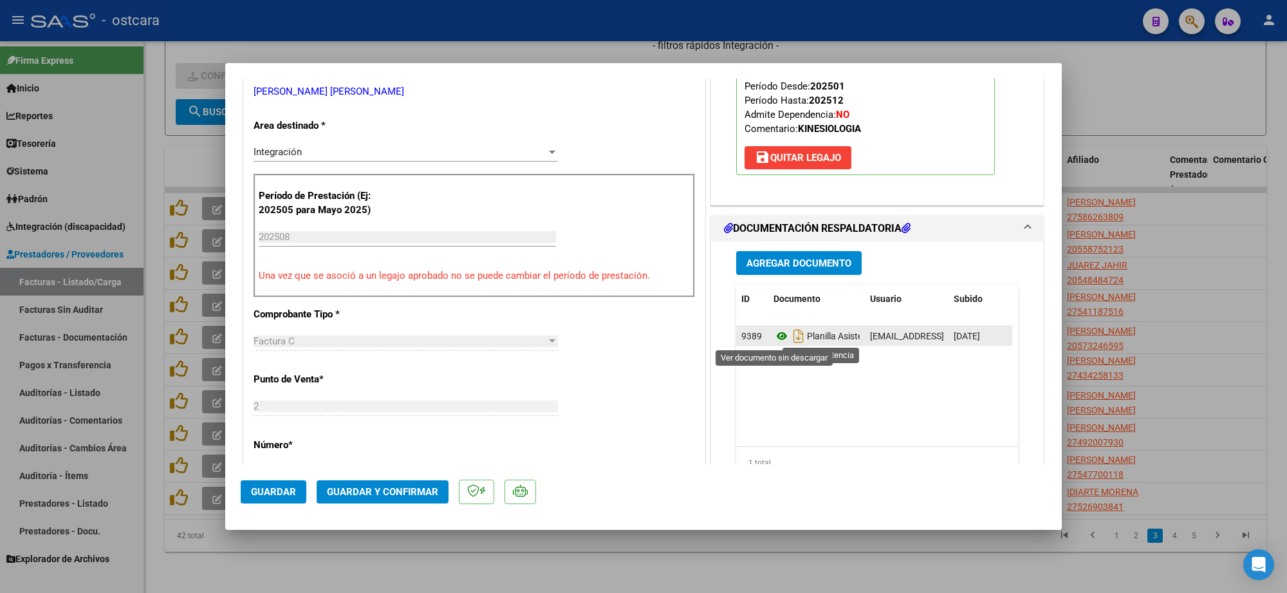
click at [773, 342] on icon at bounding box center [781, 335] width 17 height 15
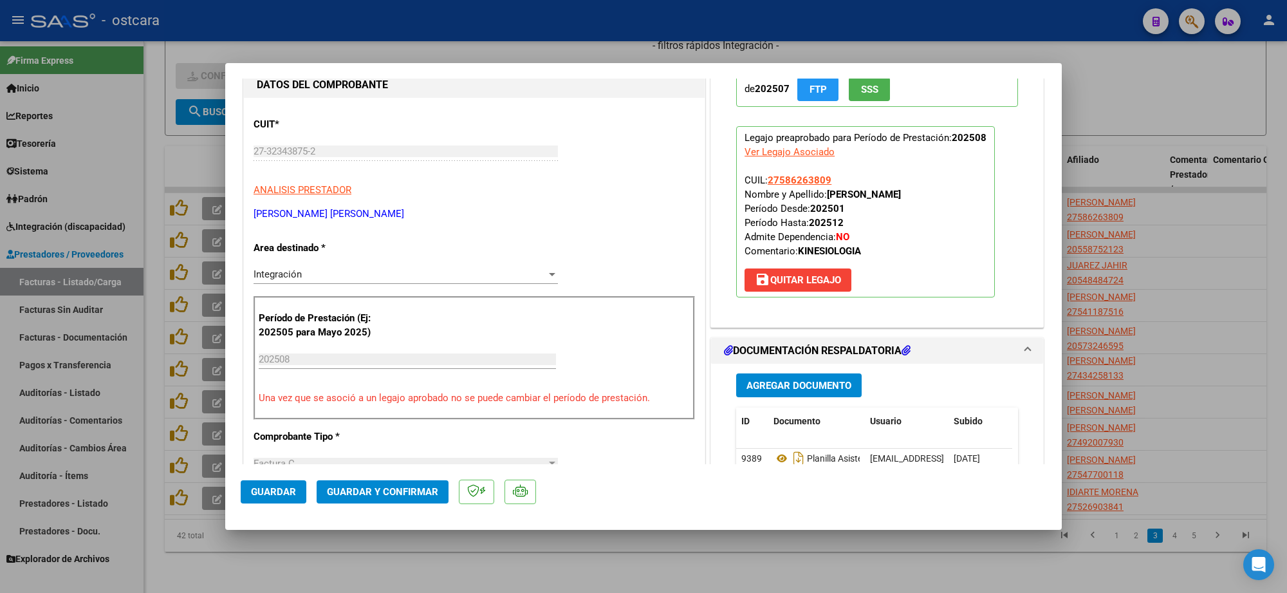
scroll to position [0, 0]
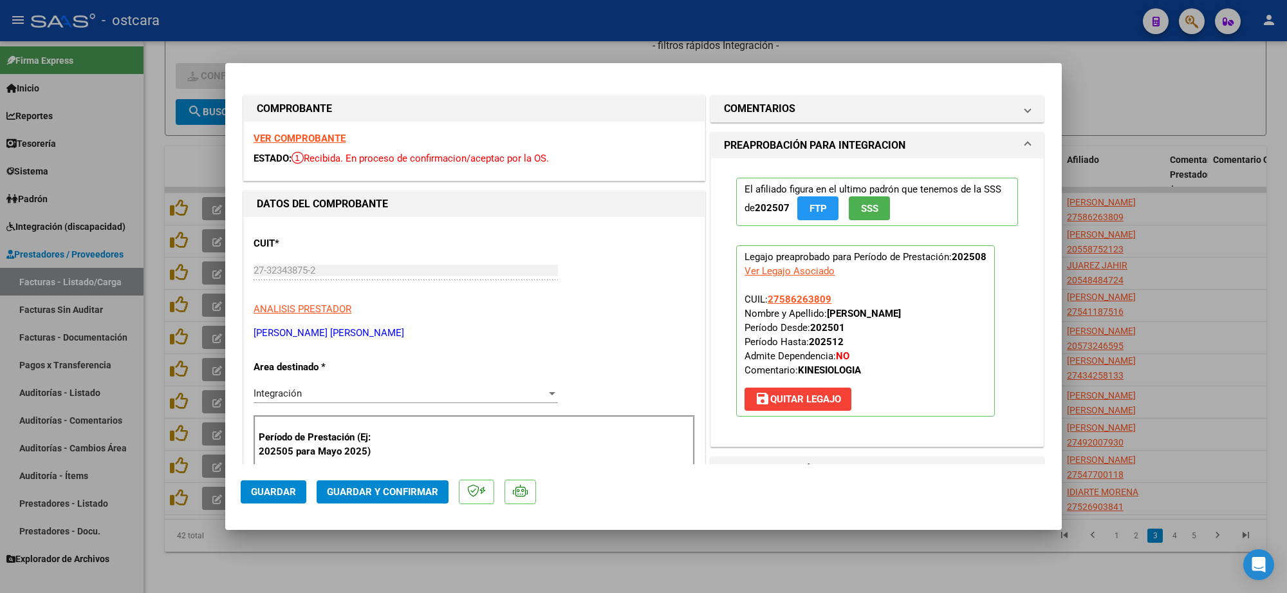
click at [838, 111] on mat-panel-title "COMENTARIOS" at bounding box center [869, 108] width 291 height 15
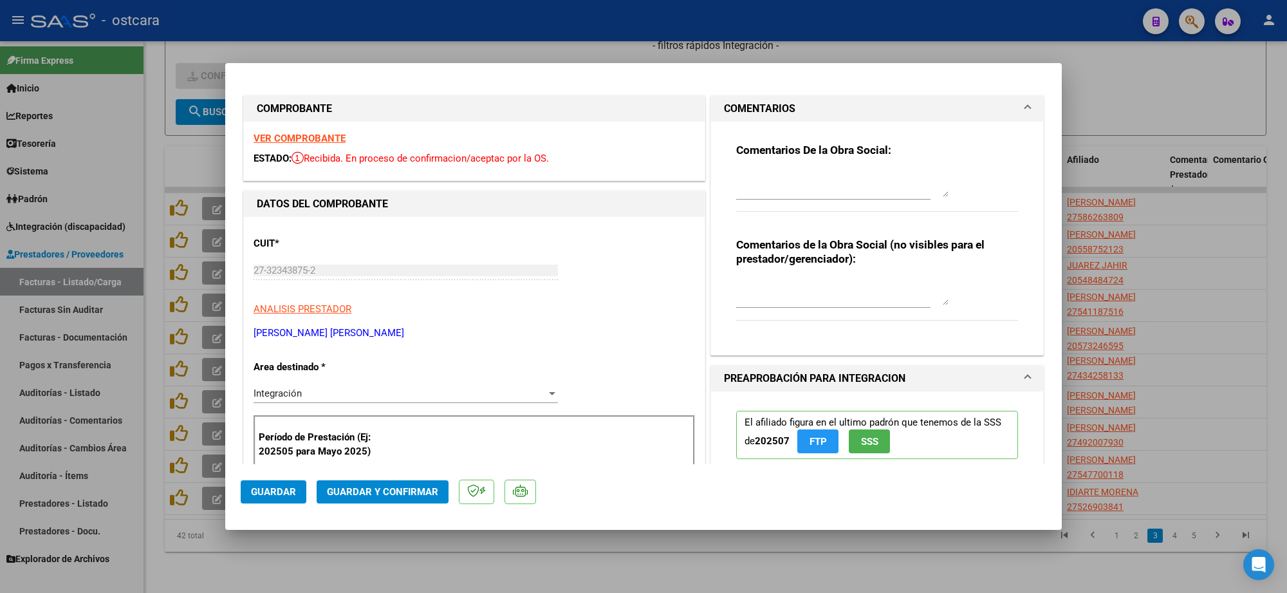
drag, startPoint x: 831, startPoint y: 159, endPoint x: 833, endPoint y: 174, distance: 14.9
click at [831, 162] on div "Comentarios De la Obra Social:" at bounding box center [877, 184] width 282 height 83
click at [835, 187] on textarea at bounding box center [842, 184] width 212 height 26
paste textarea "Recordar indicar vinculo del firmante en las planillas de asistencia."
type textarea "Recordar indicar vinculo del firmante en las planillas de asistencia."
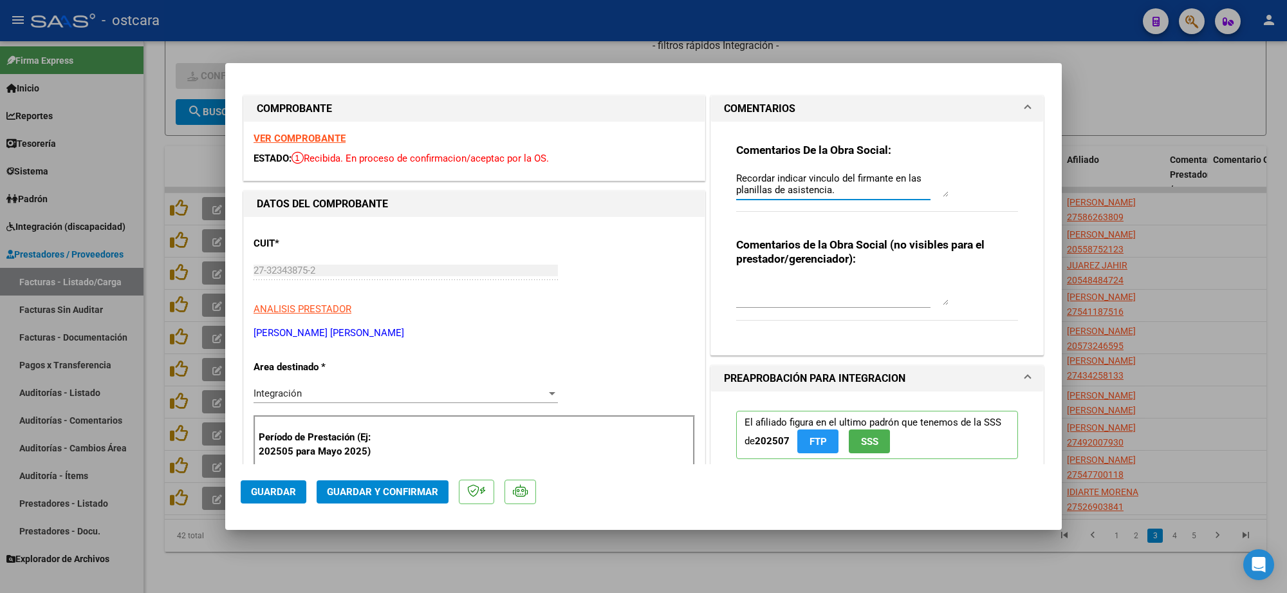
click at [419, 493] on span "Guardar y Confirmar" at bounding box center [382, 492] width 111 height 12
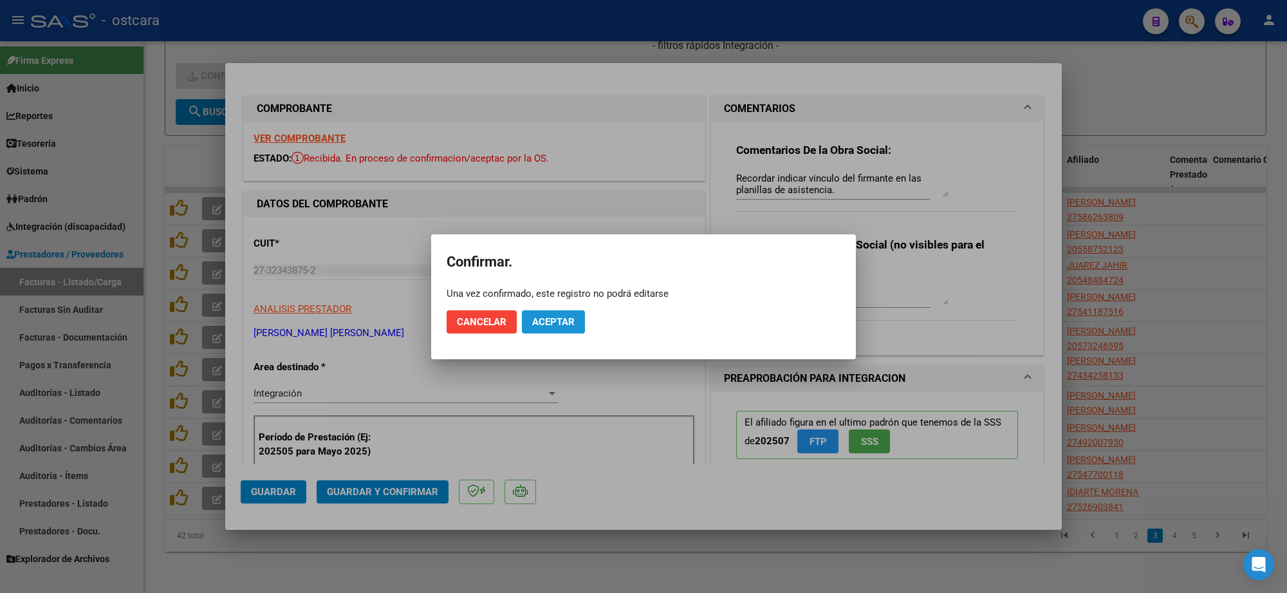
click at [544, 320] on span "Aceptar" at bounding box center [553, 322] width 42 height 12
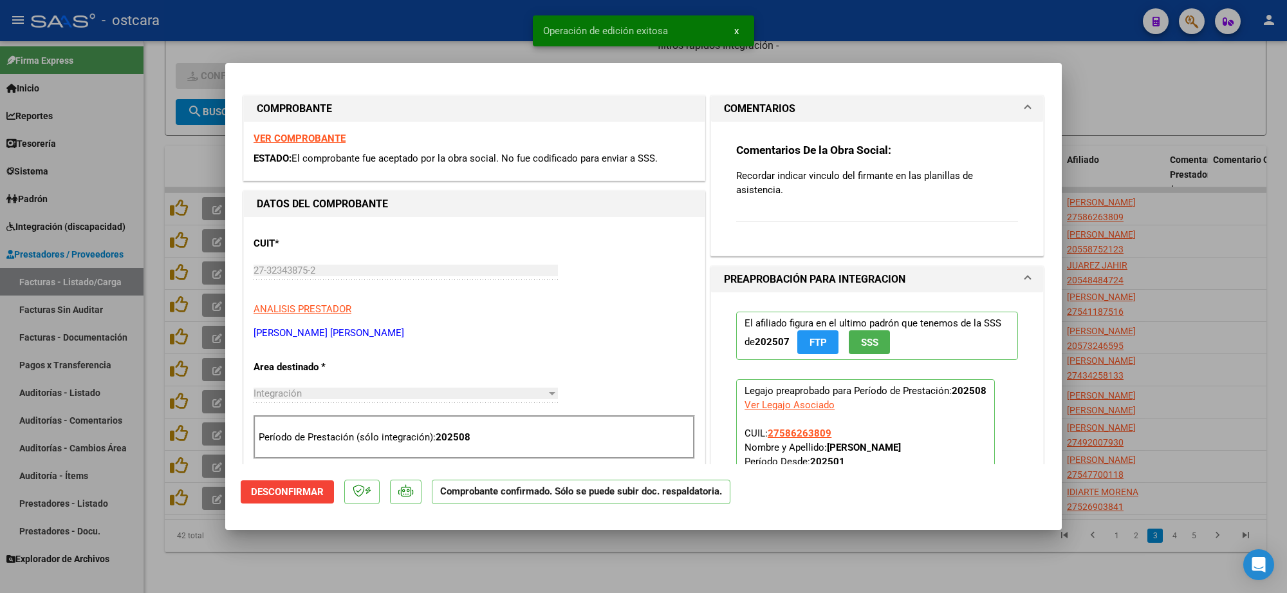
click at [1200, 143] on div at bounding box center [643, 296] width 1287 height 593
type input "$ 0,00"
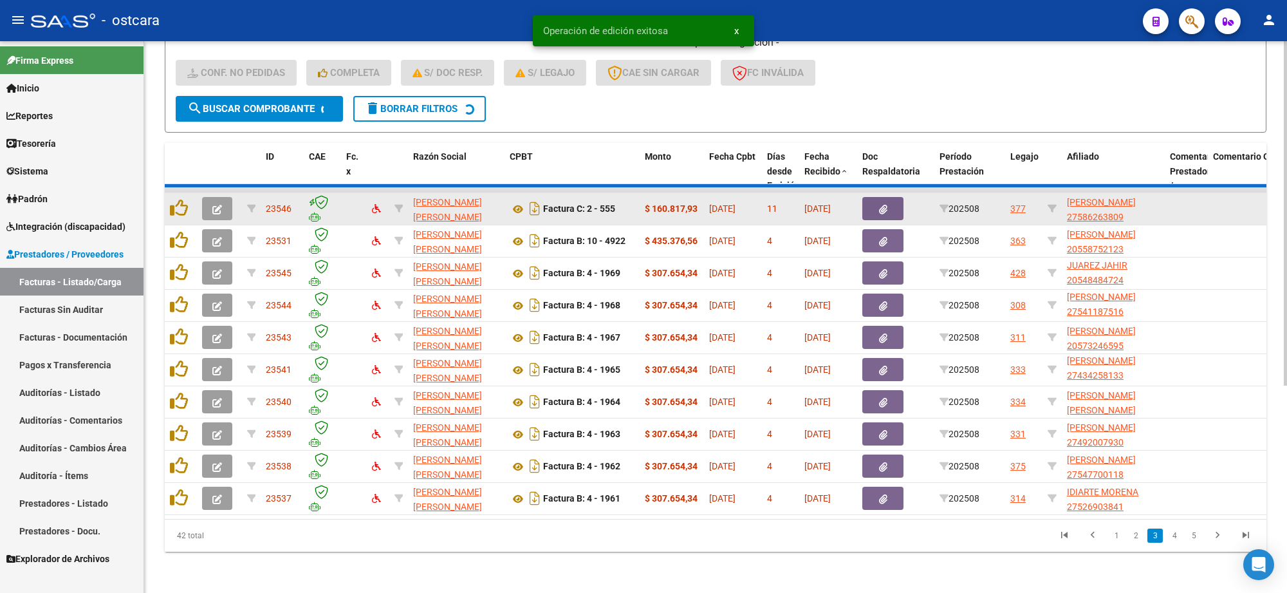
scroll to position [1, 0]
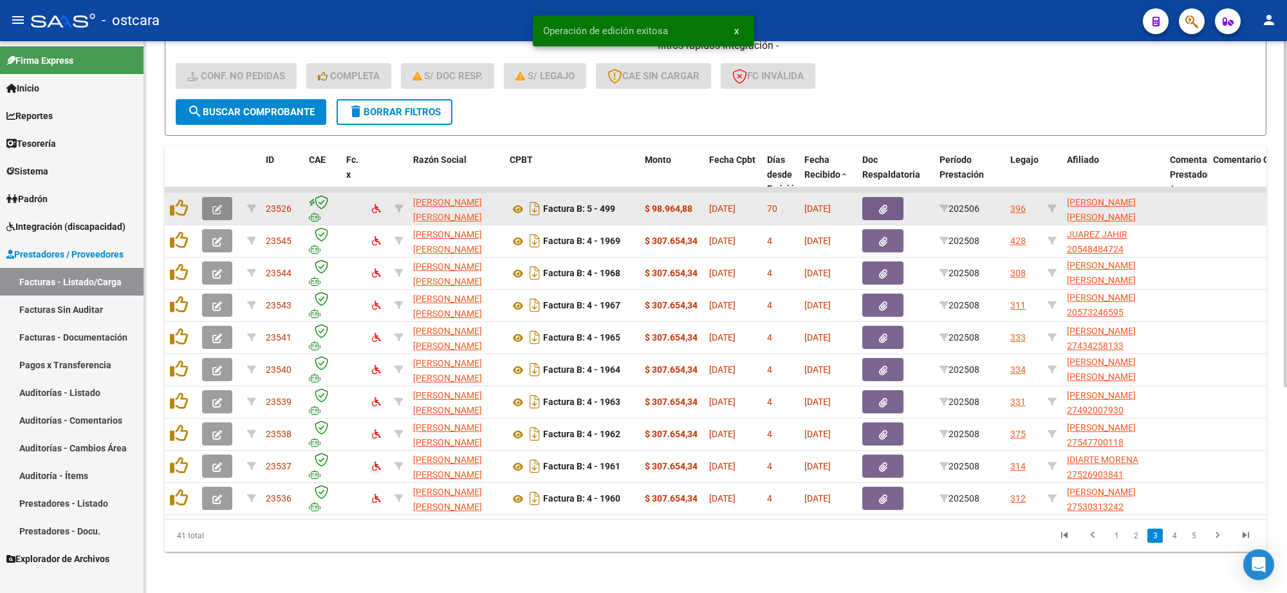
click at [224, 199] on button "button" at bounding box center [217, 208] width 30 height 23
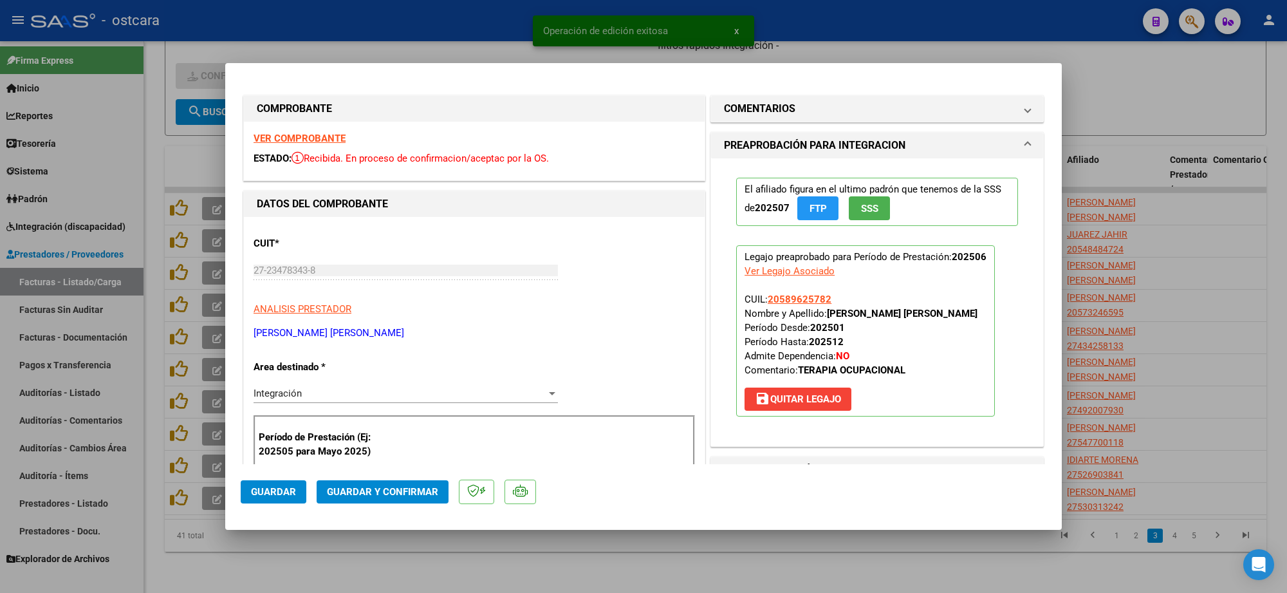
click at [322, 138] on strong "VER COMPROBANTE" at bounding box center [299, 139] width 92 height 12
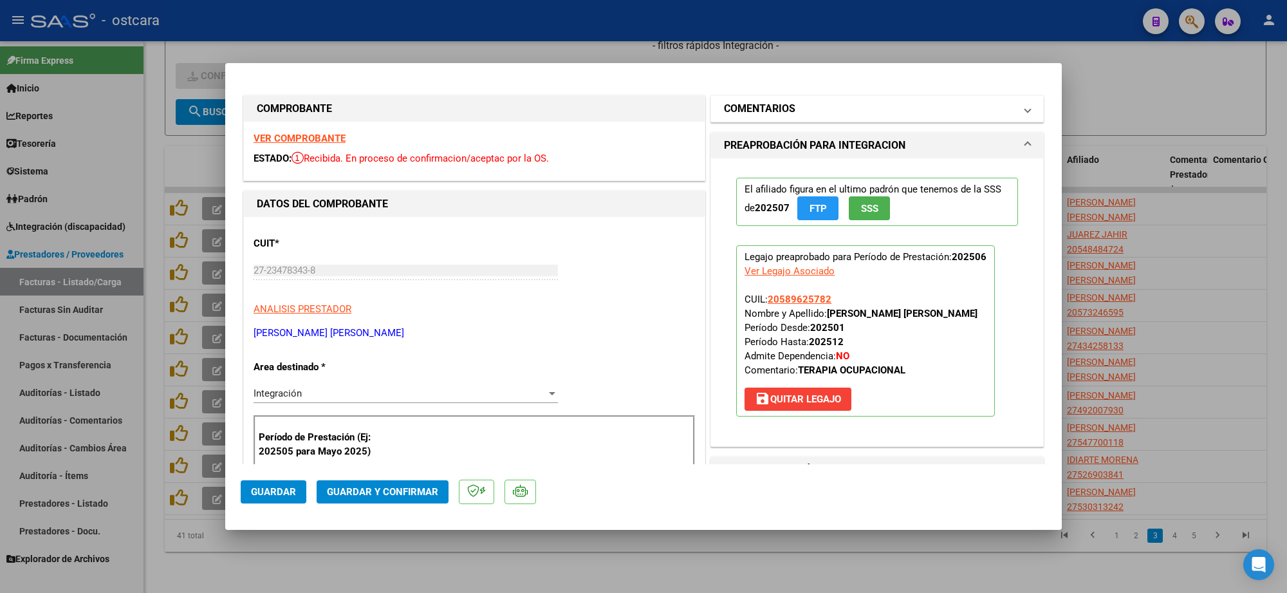
click at [848, 110] on mat-panel-title "COMENTARIOS" at bounding box center [869, 108] width 291 height 15
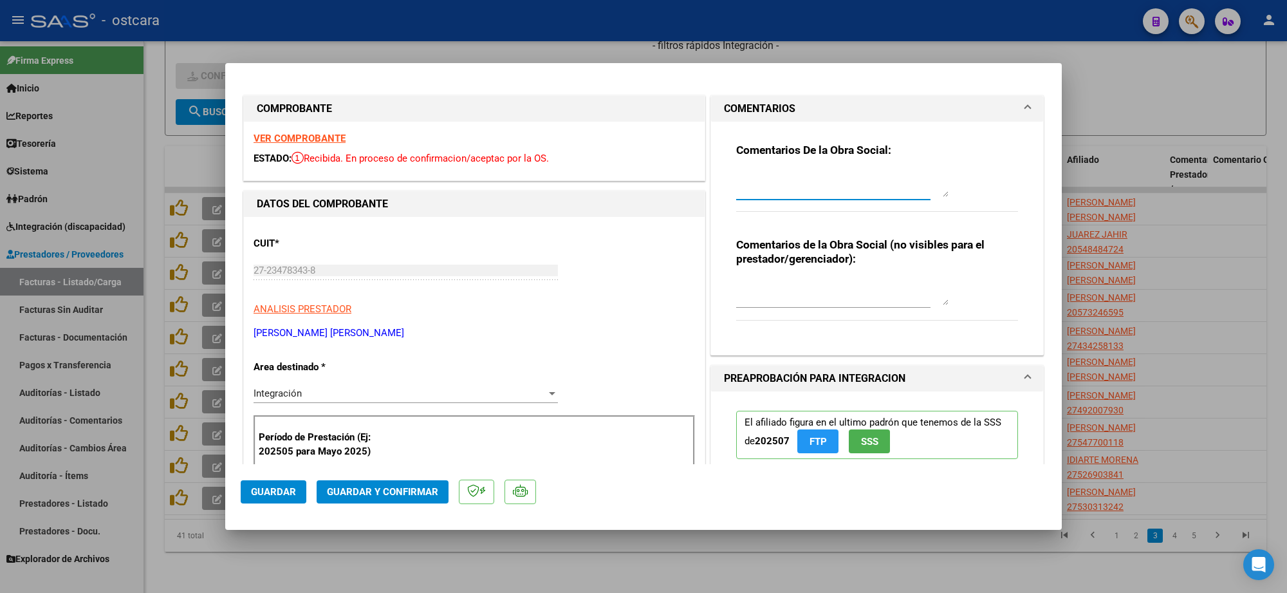
drag, startPoint x: 840, startPoint y: 181, endPoint x: 840, endPoint y: 190, distance: 8.4
click at [840, 188] on textarea at bounding box center [842, 184] width 212 height 26
paste textarea "Recordar indicar vinculo del firmante en las planillas de asistencia."
type textarea "Recordar indicar vinculo del firmante en las planillas de asistencia."
type input "$ 0,00"
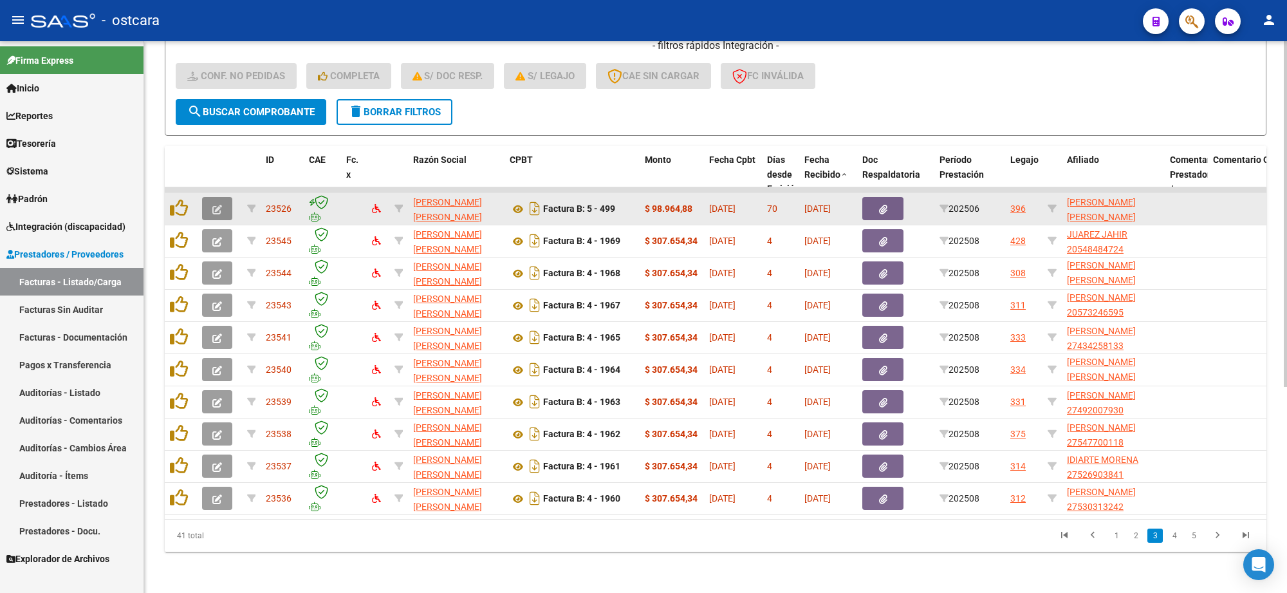
click at [227, 197] on button "button" at bounding box center [217, 208] width 30 height 23
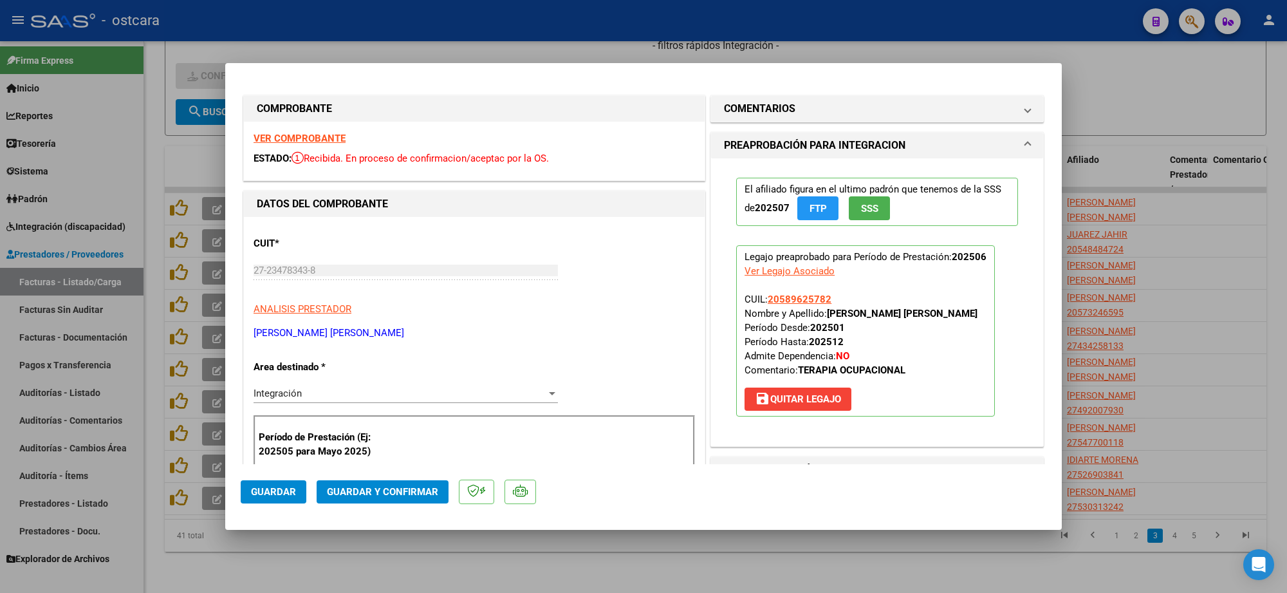
click at [326, 125] on div "VER COMPROBANTE ESTADO: Recibida. En proceso de confirmacion/aceptac por la OS." at bounding box center [474, 151] width 461 height 59
click at [315, 130] on div "VER COMPROBANTE ESTADO: Recibida. En proceso de confirmacion/aceptac por la OS." at bounding box center [474, 151] width 461 height 59
click at [311, 134] on strong "VER COMPROBANTE" at bounding box center [299, 139] width 92 height 12
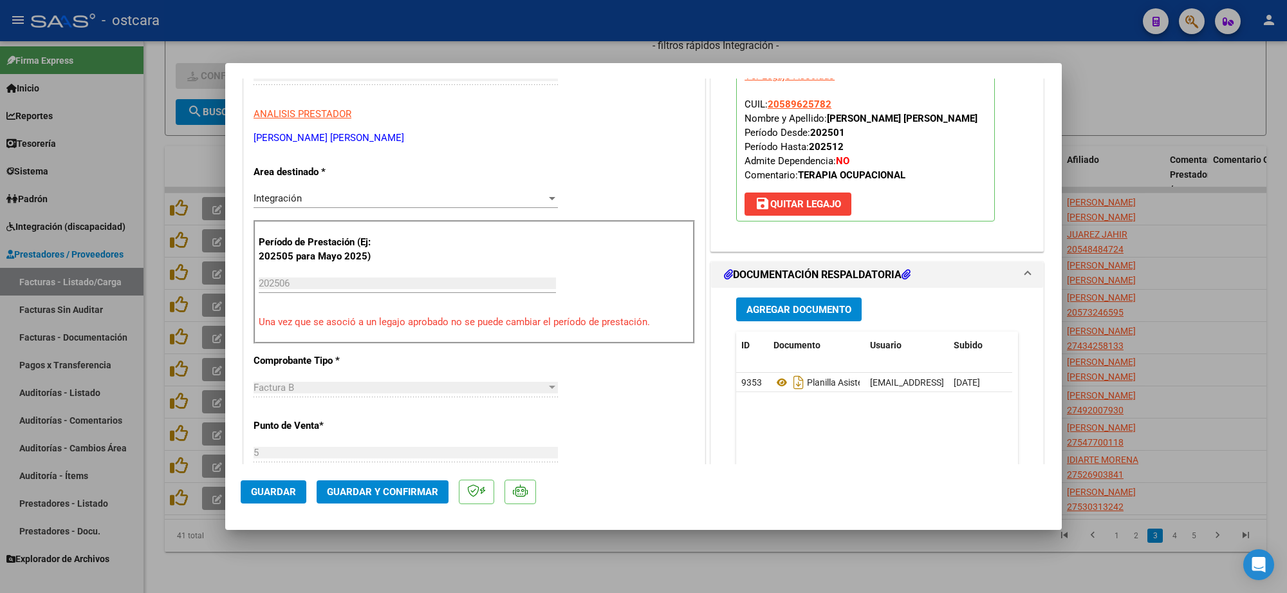
scroll to position [402, 0]
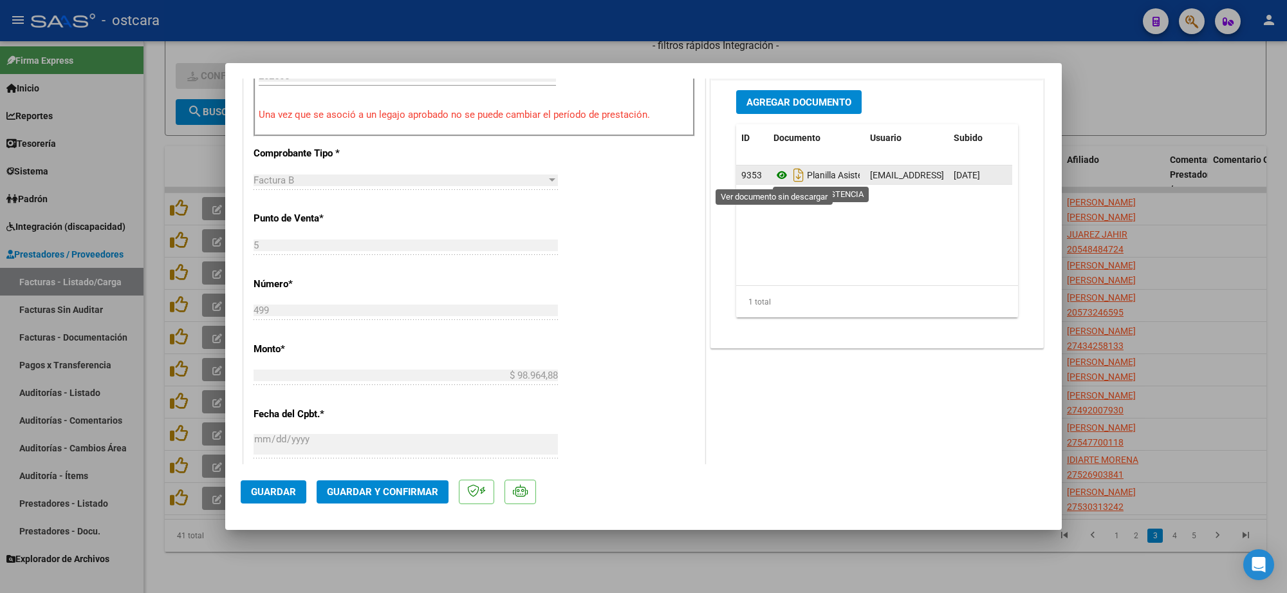
click at [773, 177] on icon at bounding box center [781, 174] width 17 height 15
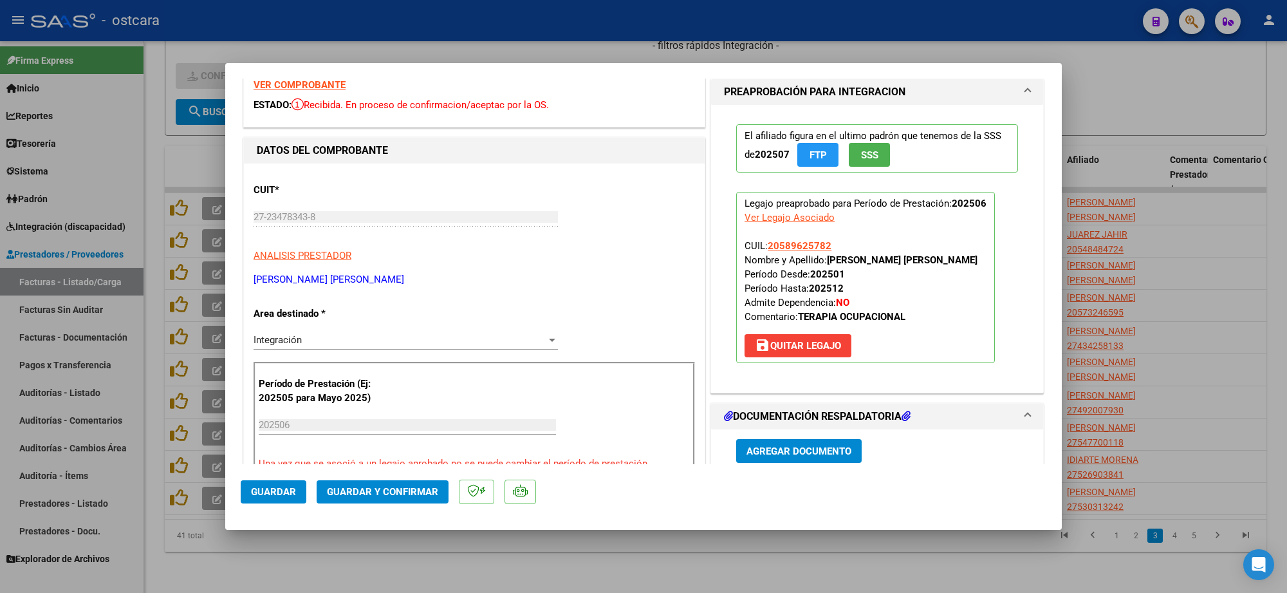
scroll to position [0, 0]
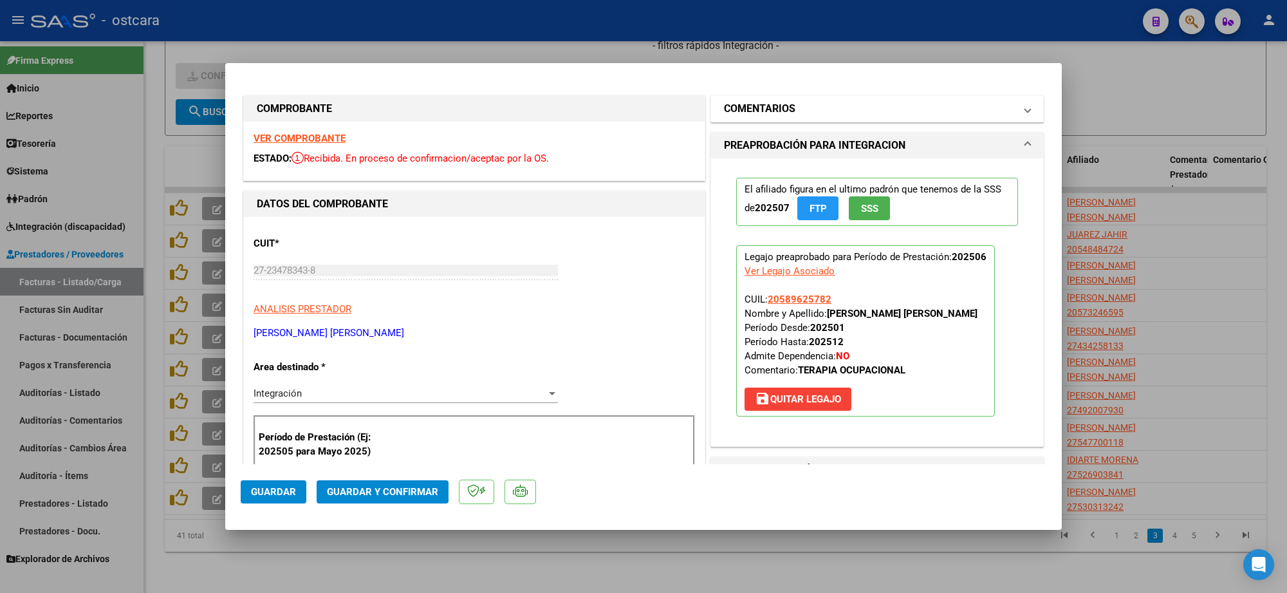
click at [830, 113] on mat-panel-title "COMENTARIOS" at bounding box center [869, 108] width 291 height 15
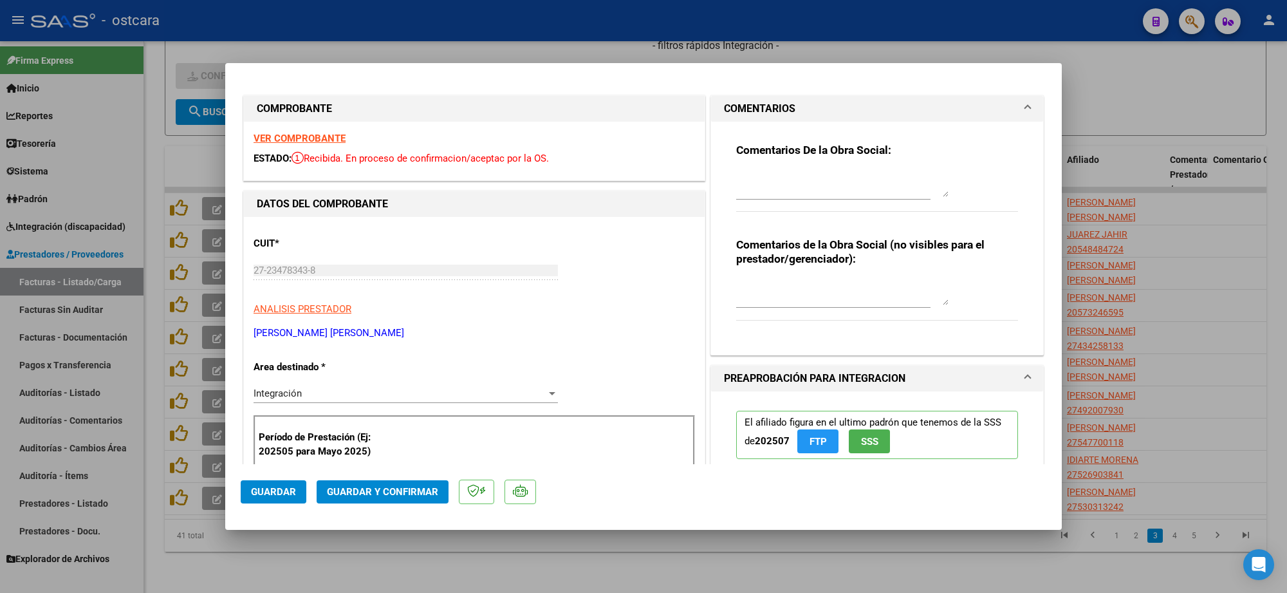
click at [829, 175] on textarea at bounding box center [842, 184] width 212 height 26
paste textarea "Recordar indicar vinculo del firmante en las planillas de asistencia."
type textarea "Recordar indicar vinculo del firmante en las planillas de asistencia."
click at [420, 490] on span "Guardar y Confirmar" at bounding box center [382, 492] width 111 height 12
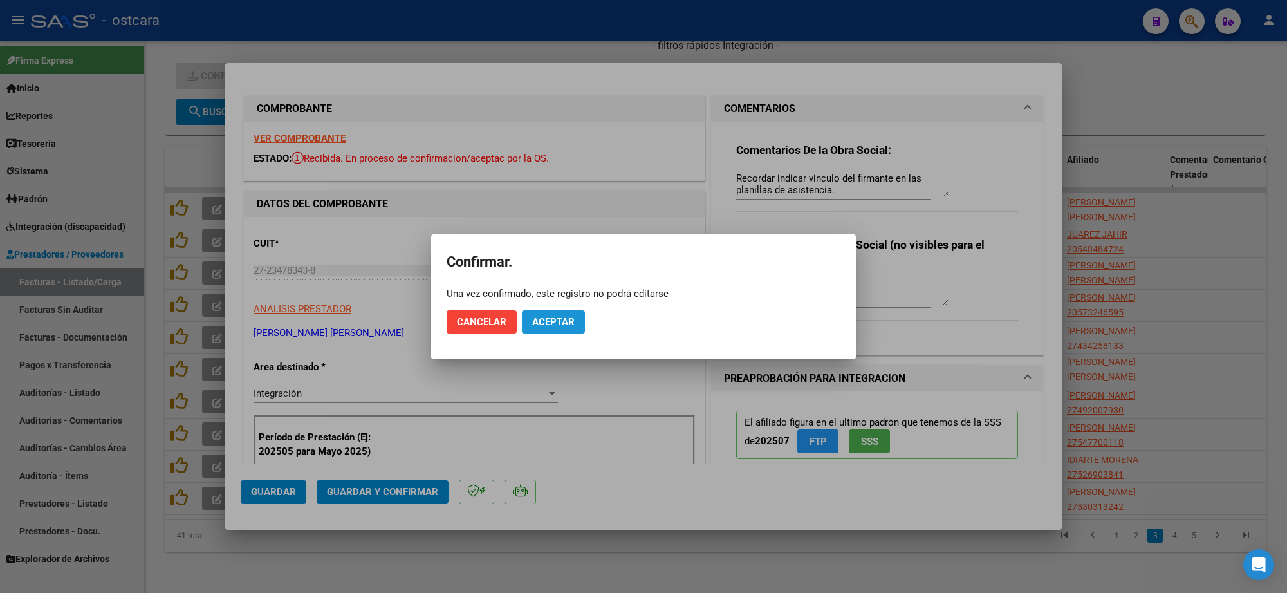
click at [562, 317] on span "Aceptar" at bounding box center [553, 322] width 42 height 12
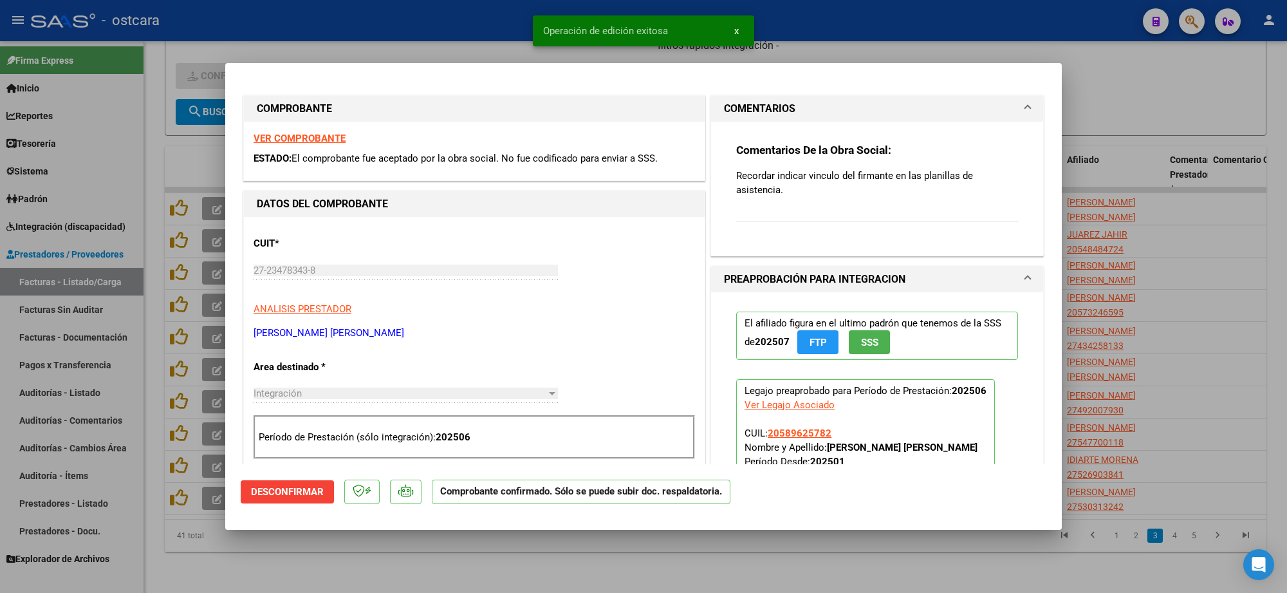
click at [1150, 181] on div at bounding box center [643, 296] width 1287 height 593
type input "$ 0,00"
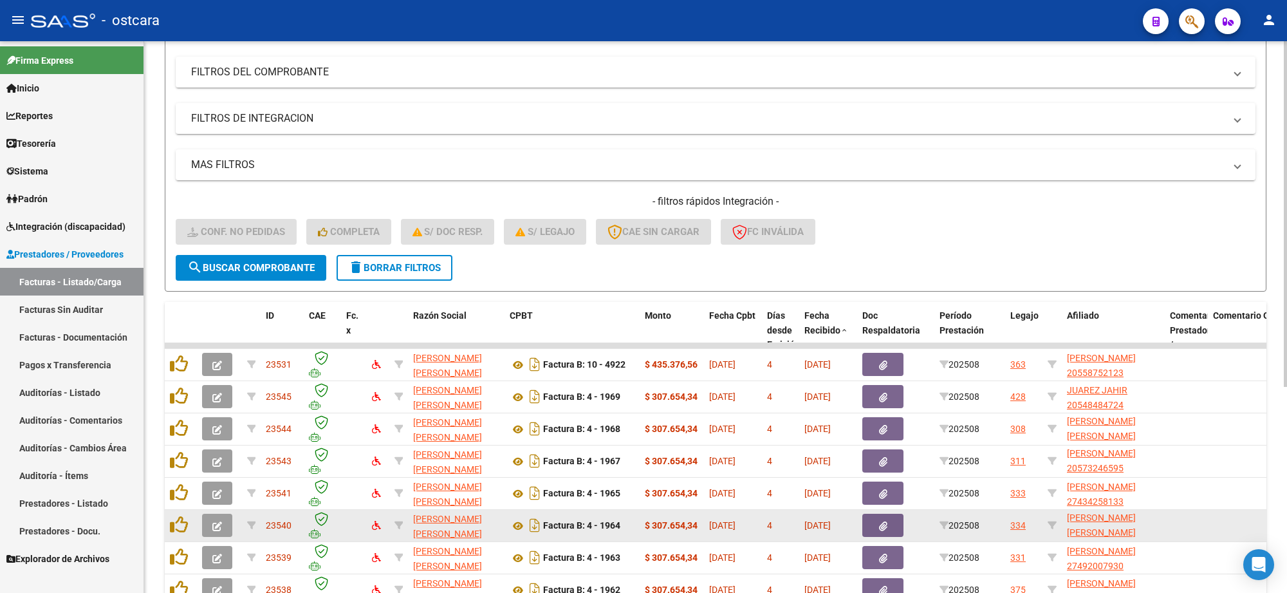
scroll to position [322, 0]
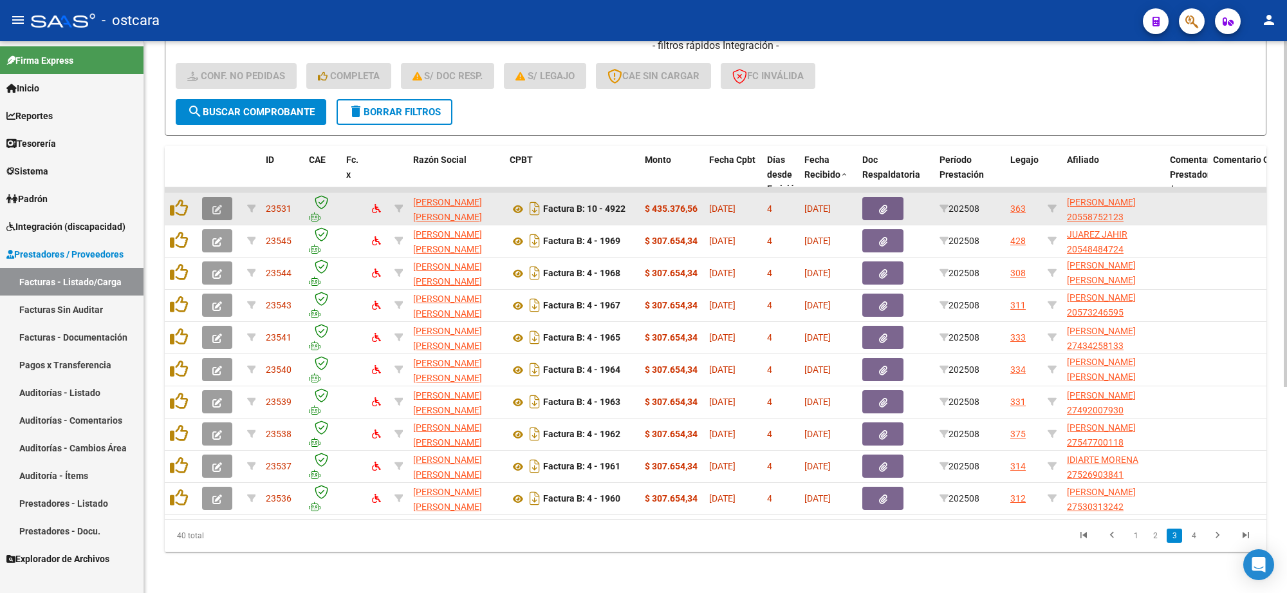
click at [217, 205] on icon "button" at bounding box center [217, 210] width 10 height 10
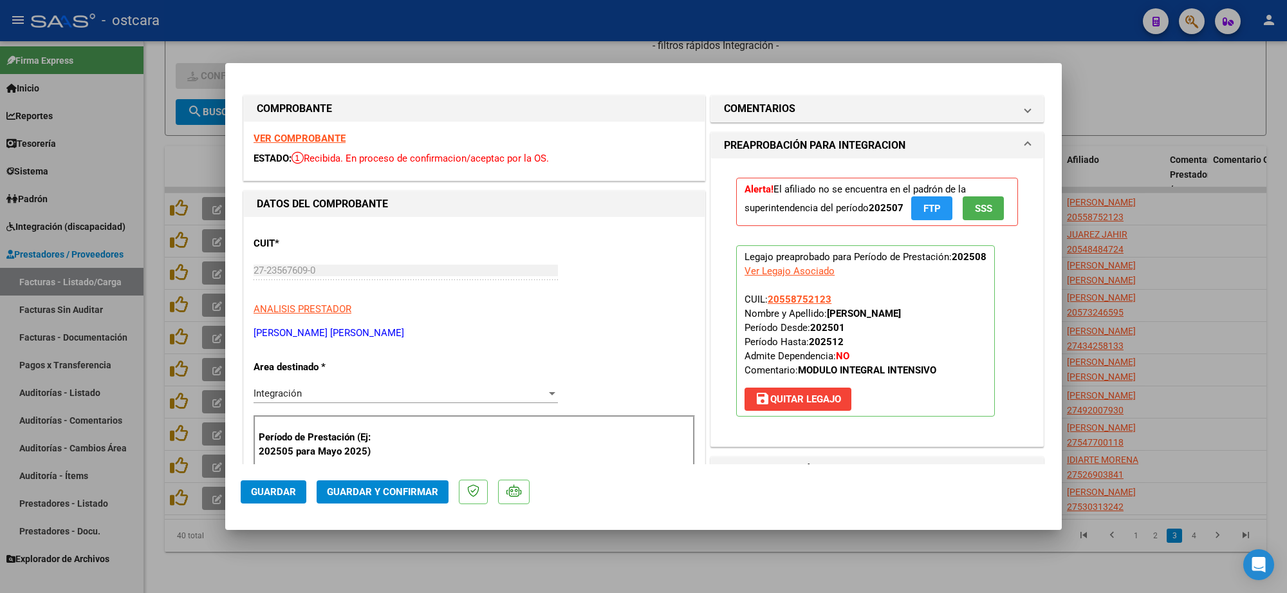
click at [300, 137] on strong "VER COMPROBANTE" at bounding box center [299, 139] width 92 height 12
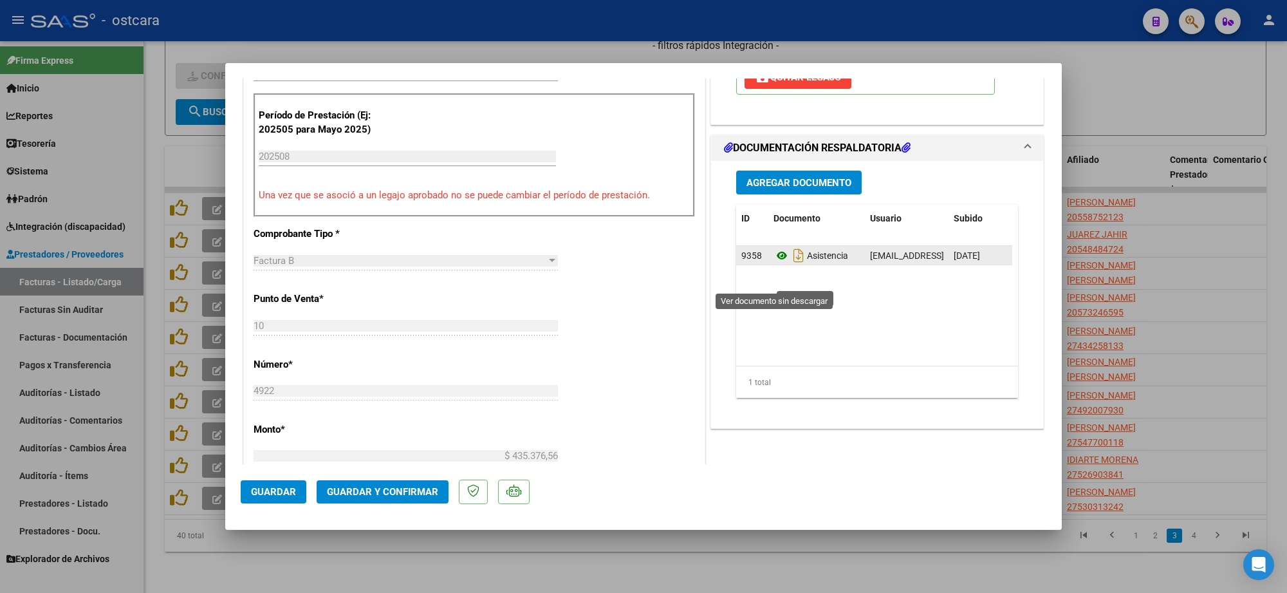
click at [776, 263] on icon at bounding box center [781, 255] width 17 height 15
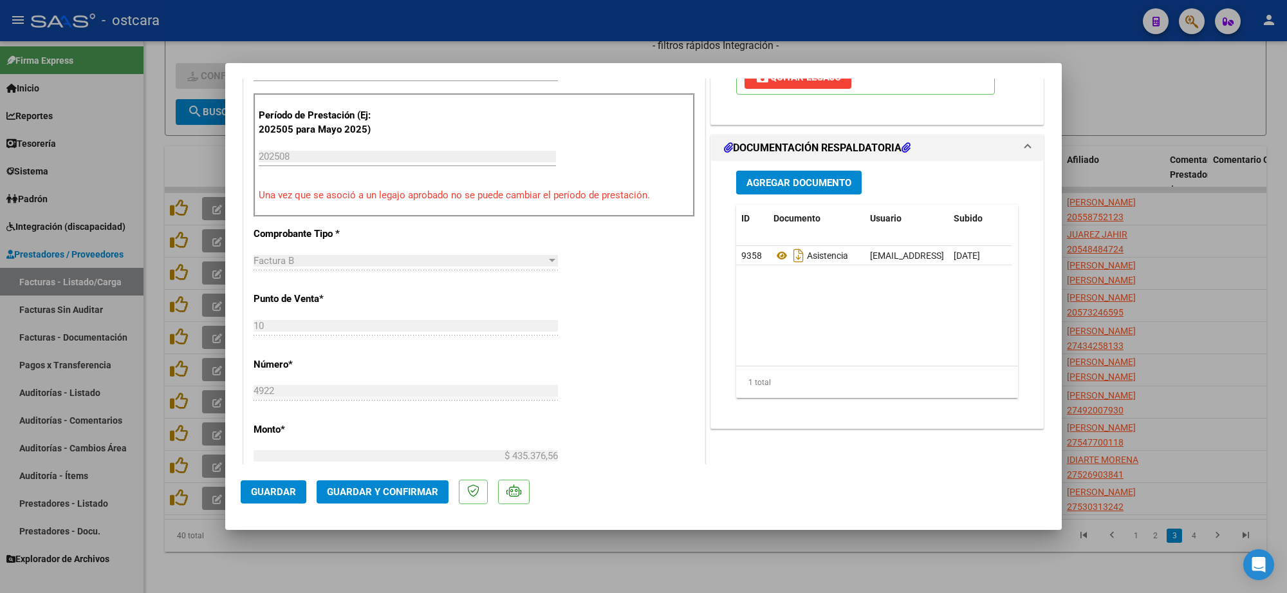
scroll to position [0, 0]
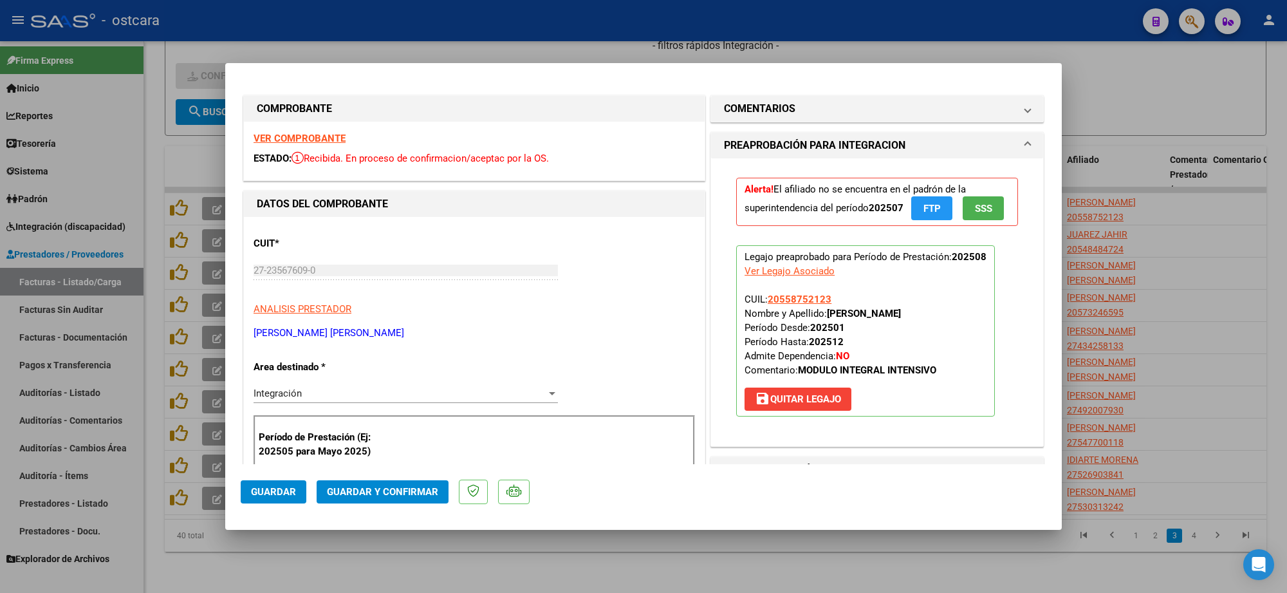
click at [407, 497] on button "Guardar y Confirmar" at bounding box center [383, 491] width 132 height 23
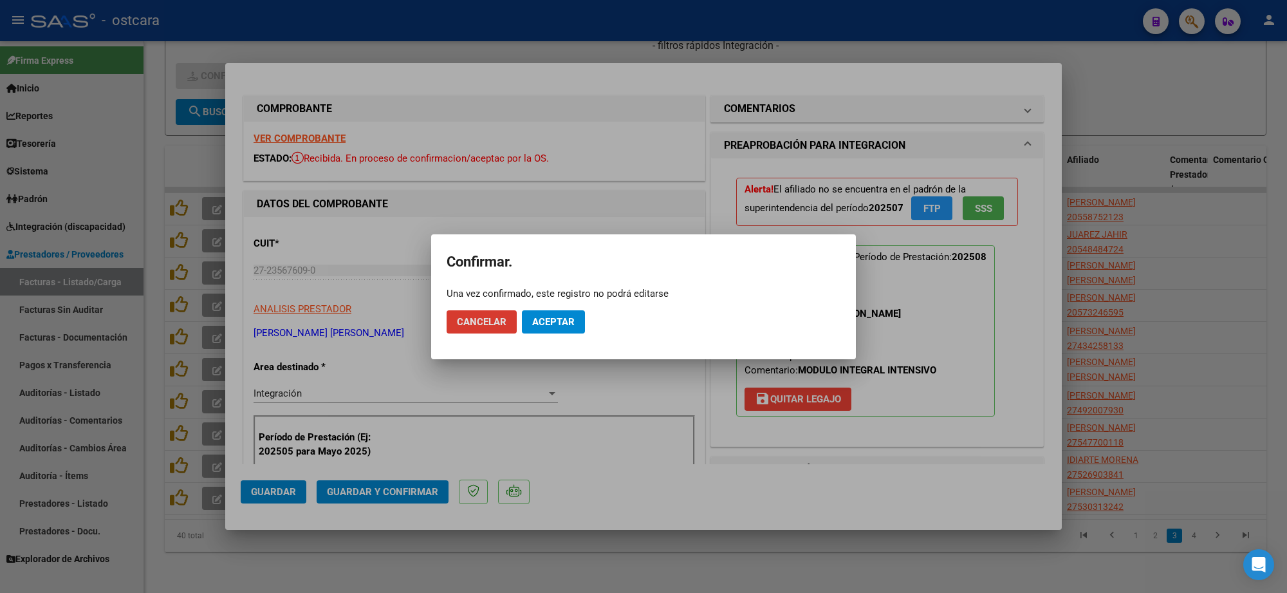
click at [560, 314] on button "Aceptar" at bounding box center [553, 321] width 63 height 23
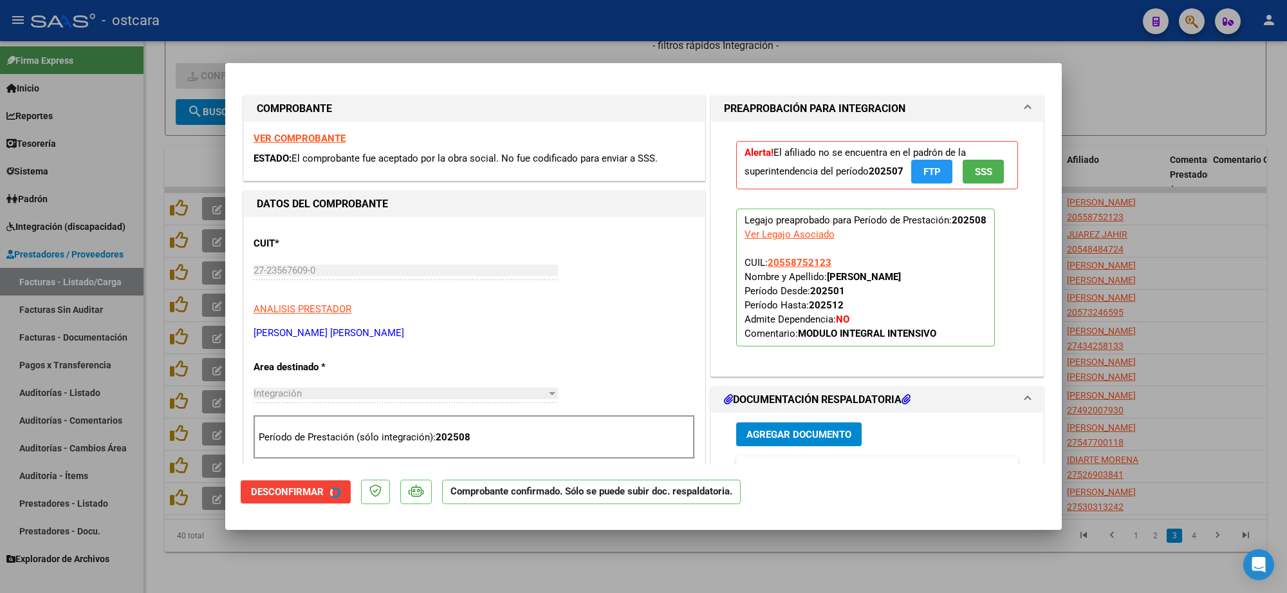
click at [1136, 92] on div at bounding box center [643, 296] width 1287 height 593
type input "$ 0,00"
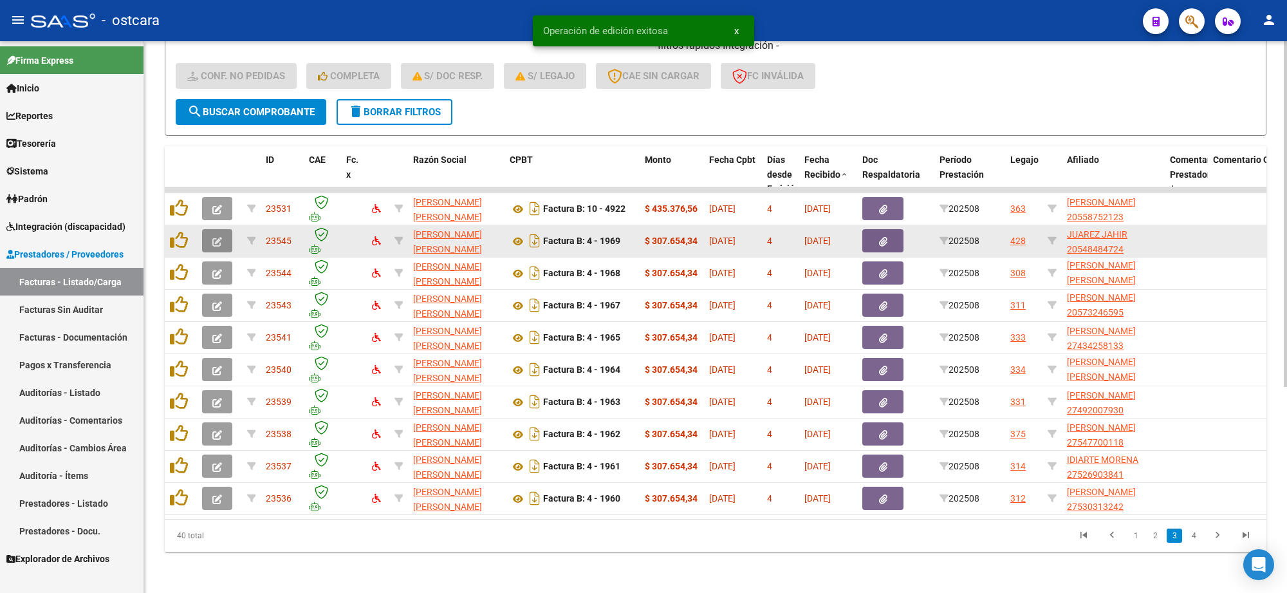
click at [214, 237] on icon "button" at bounding box center [217, 242] width 10 height 10
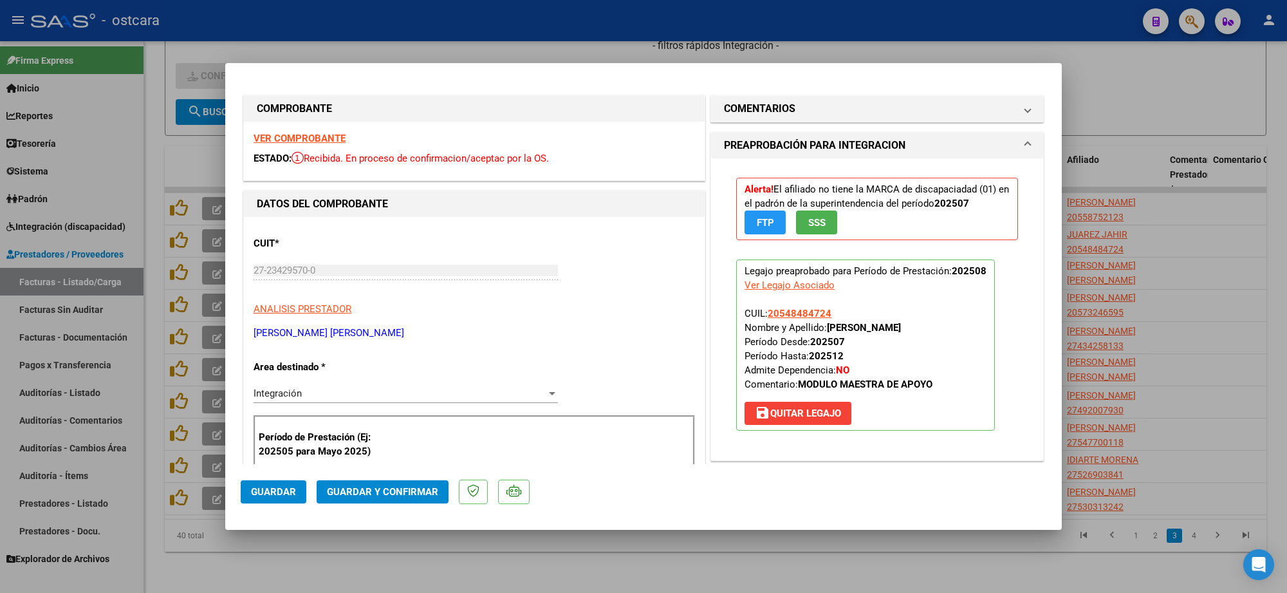
click at [300, 134] on strong "VER COMPROBANTE" at bounding box center [299, 139] width 92 height 12
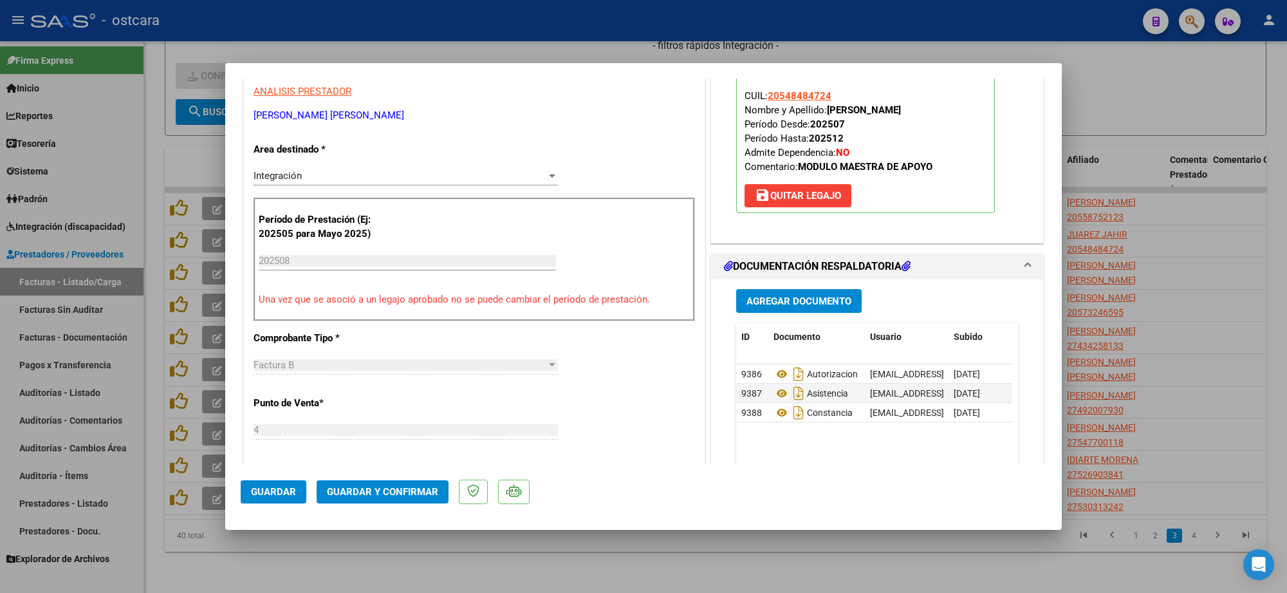
scroll to position [402, 0]
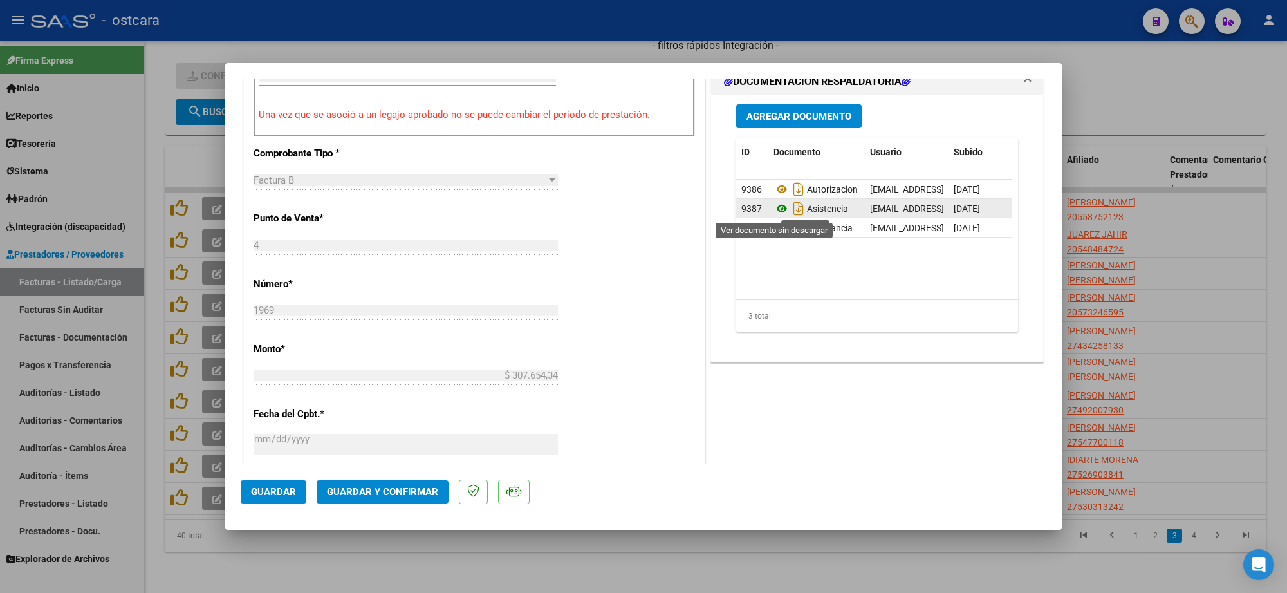
click at [776, 208] on icon at bounding box center [781, 208] width 17 height 15
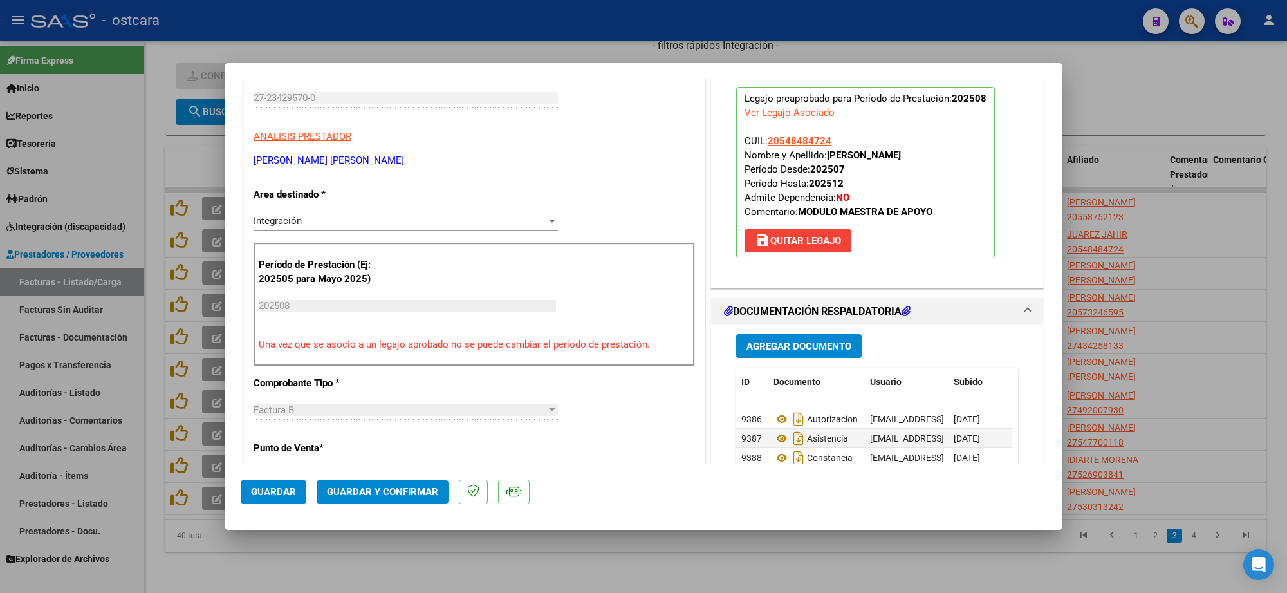
scroll to position [0, 0]
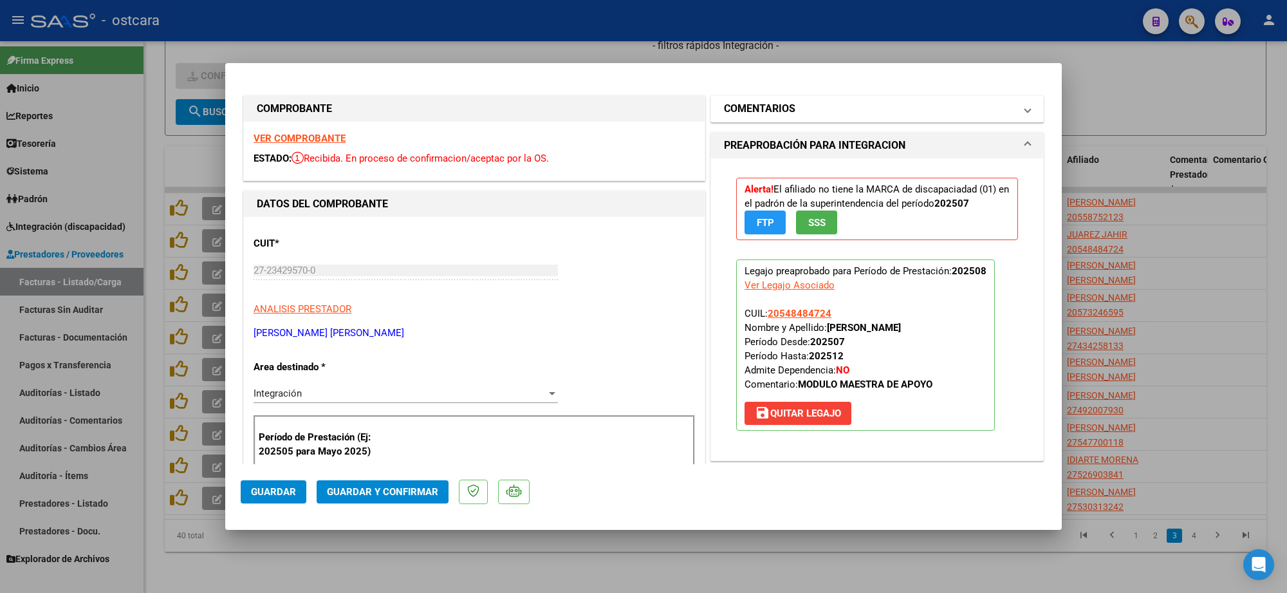
click at [818, 113] on mat-panel-title "COMENTARIOS" at bounding box center [869, 108] width 291 height 15
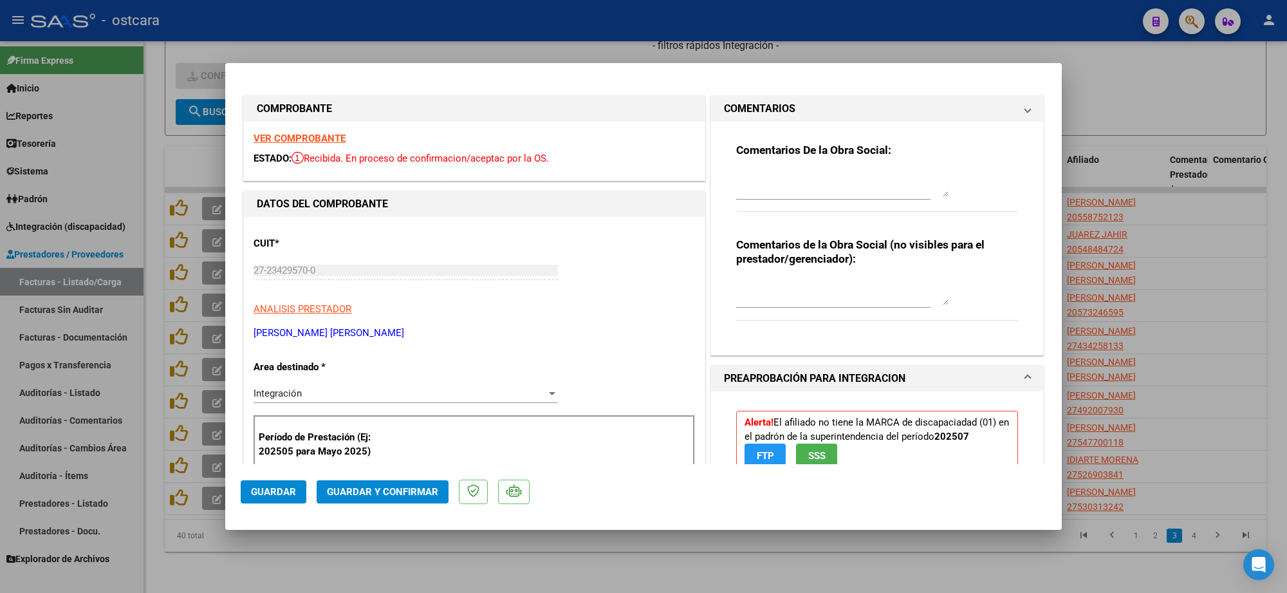
drag, startPoint x: 816, startPoint y: 162, endPoint x: 816, endPoint y: 177, distance: 14.8
click at [814, 164] on div "Comentarios De la Obra Social:" at bounding box center [877, 184] width 282 height 83
click at [818, 181] on textarea at bounding box center [842, 184] width 212 height 26
paste textarea "Recordar indicar vinculo del firmante en las planillas de asistencia."
type textarea "Recordar indicar vinculo del firmante en las planillas de asistencia."
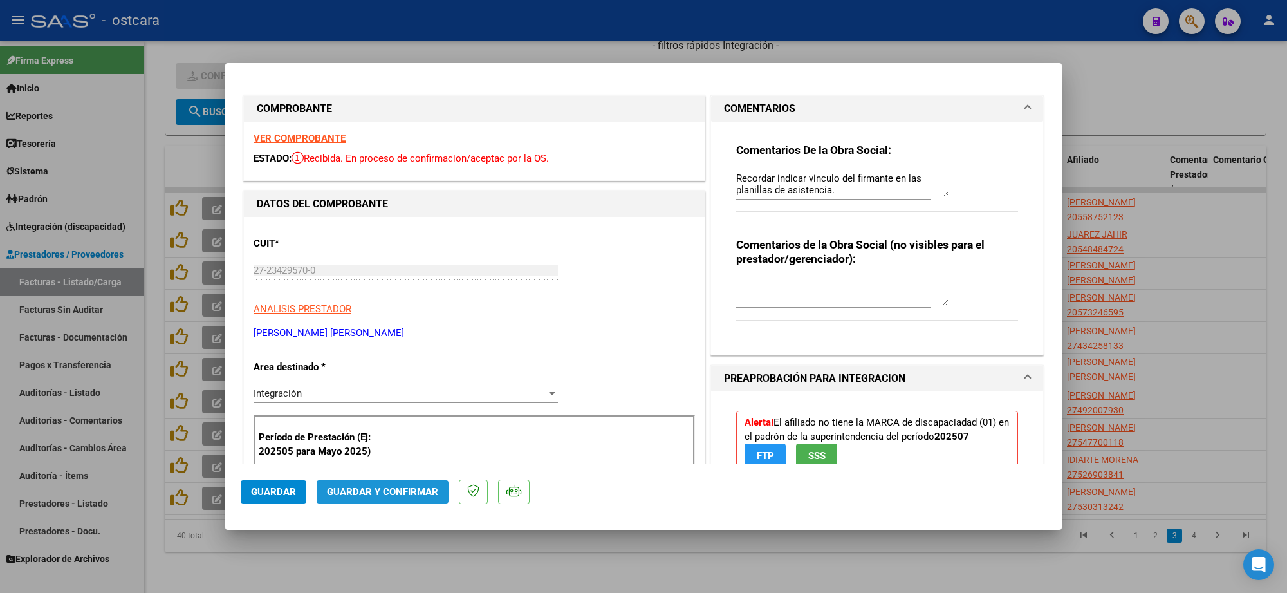
click at [410, 490] on button "Guardar y Confirmar" at bounding box center [383, 491] width 132 height 23
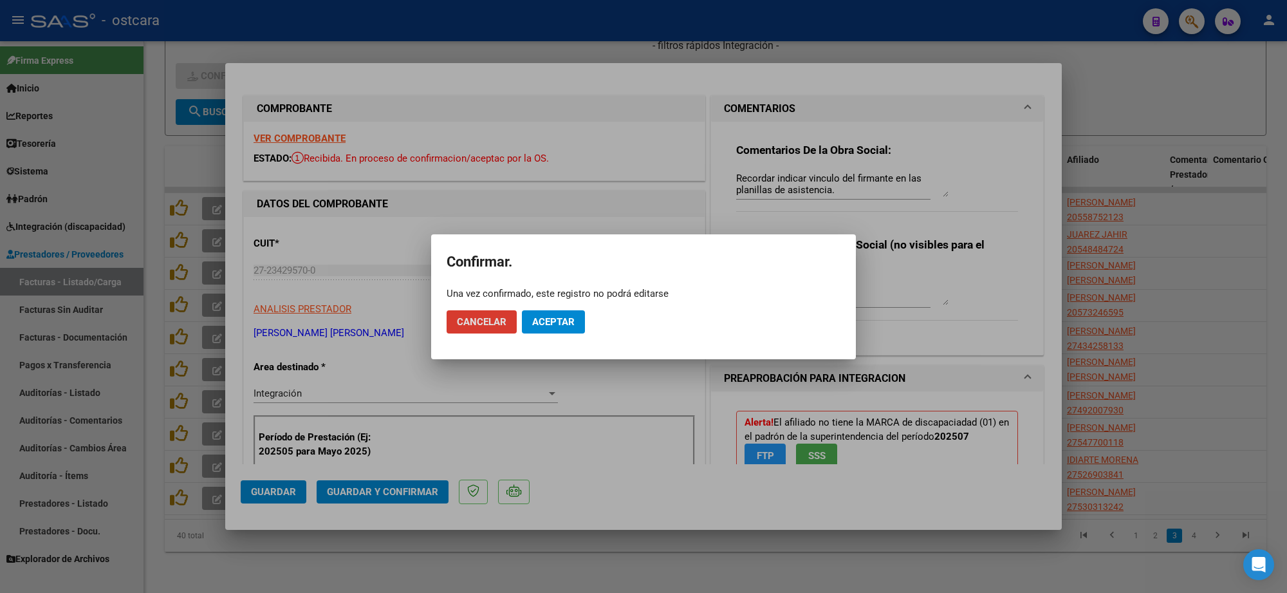
click at [407, 492] on div at bounding box center [643, 296] width 1287 height 593
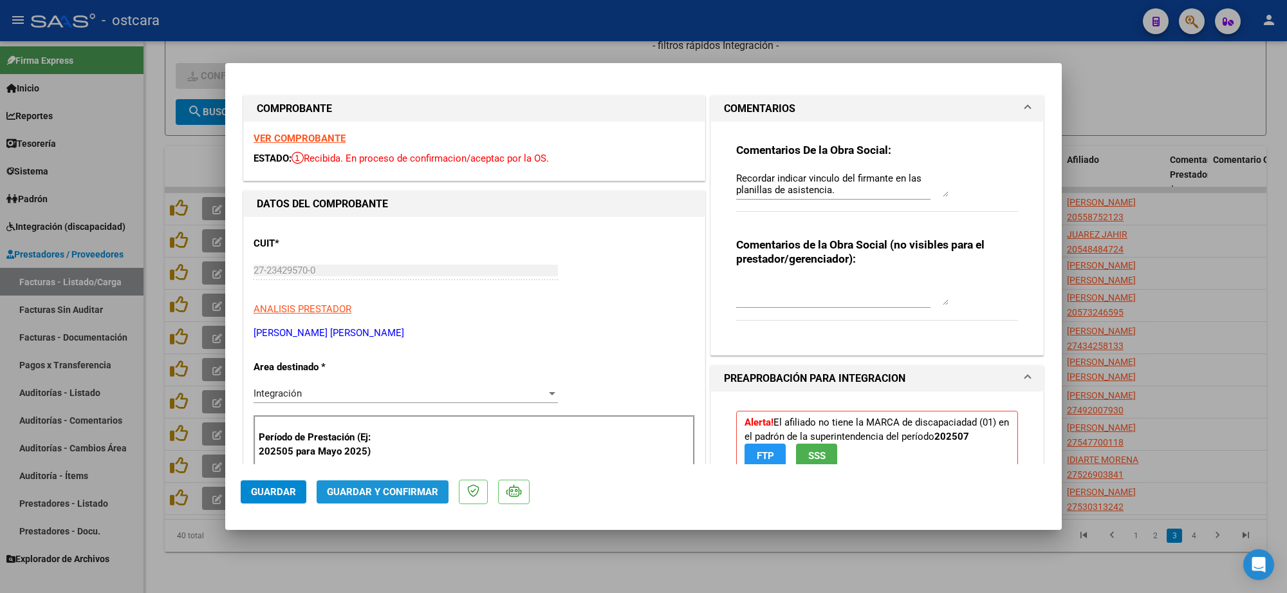
click at [387, 486] on span "Guardar y Confirmar" at bounding box center [382, 492] width 111 height 12
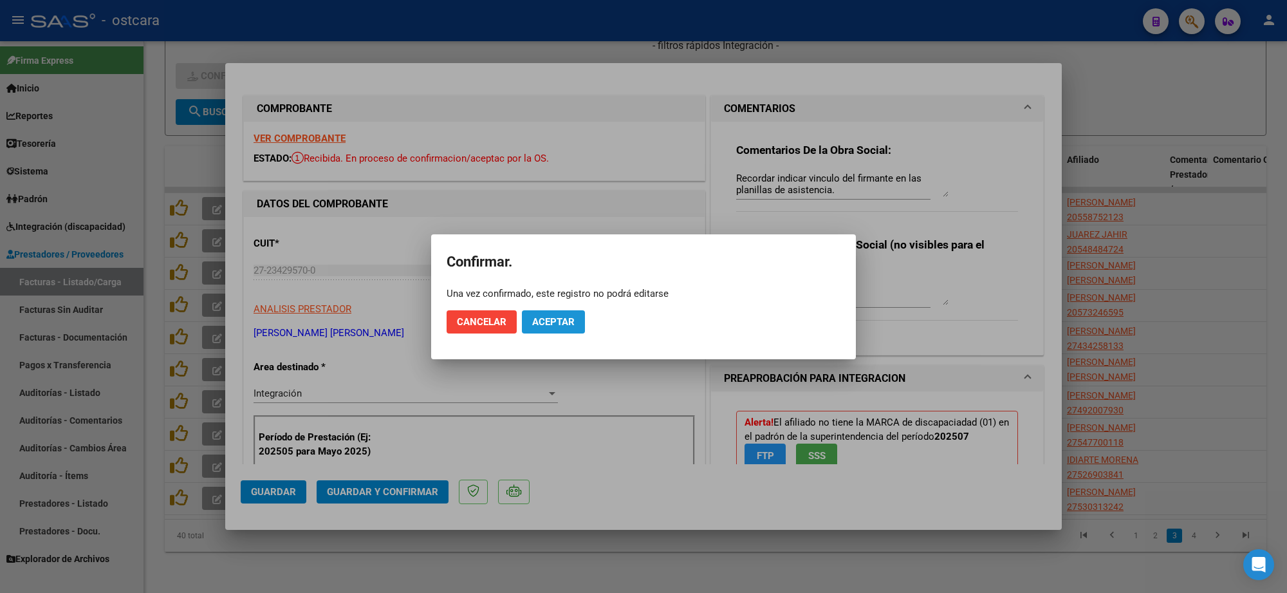
click at [561, 317] on span "Aceptar" at bounding box center [553, 322] width 42 height 12
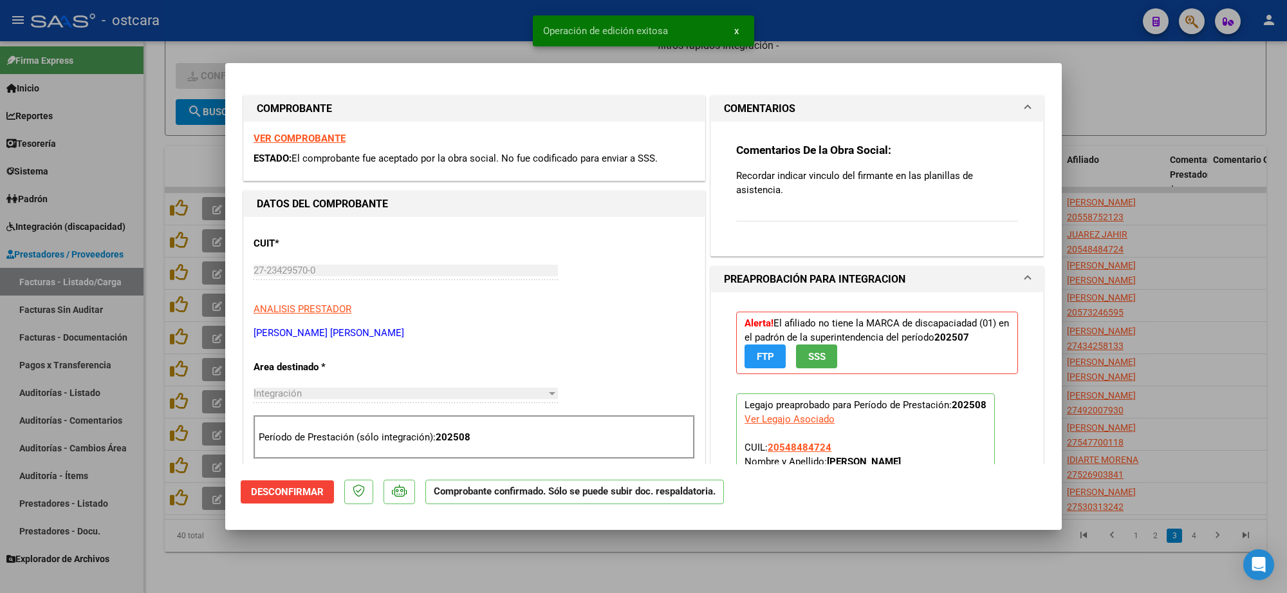
click at [1152, 118] on div at bounding box center [643, 296] width 1287 height 593
type input "$ 0,00"
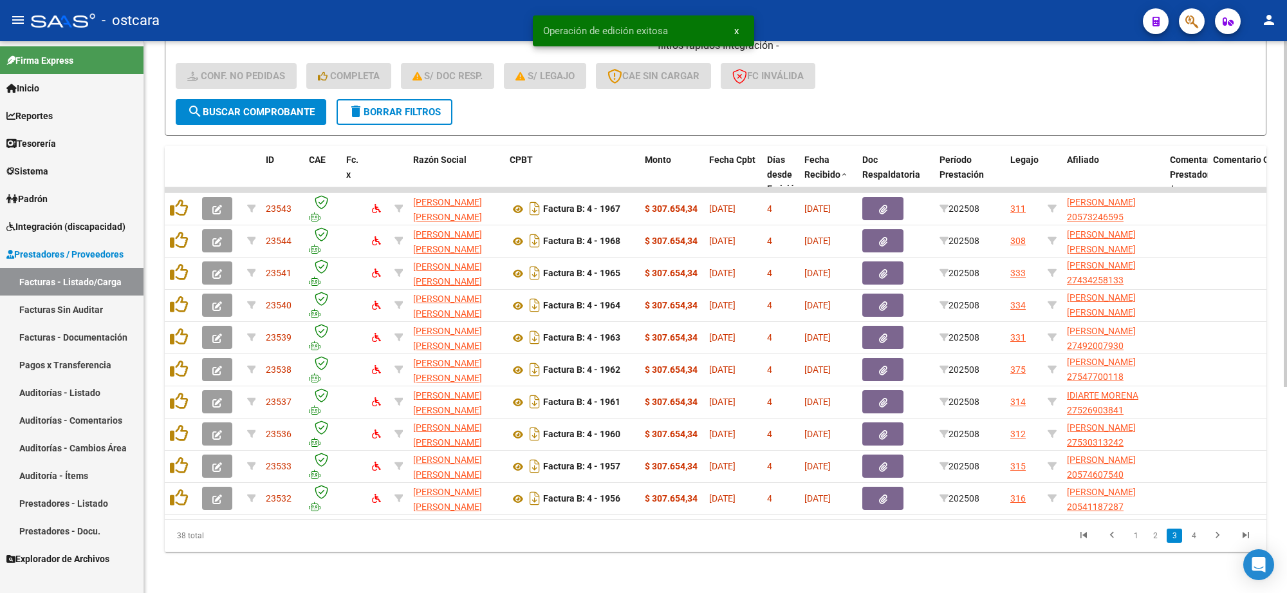
scroll to position [17, 0]
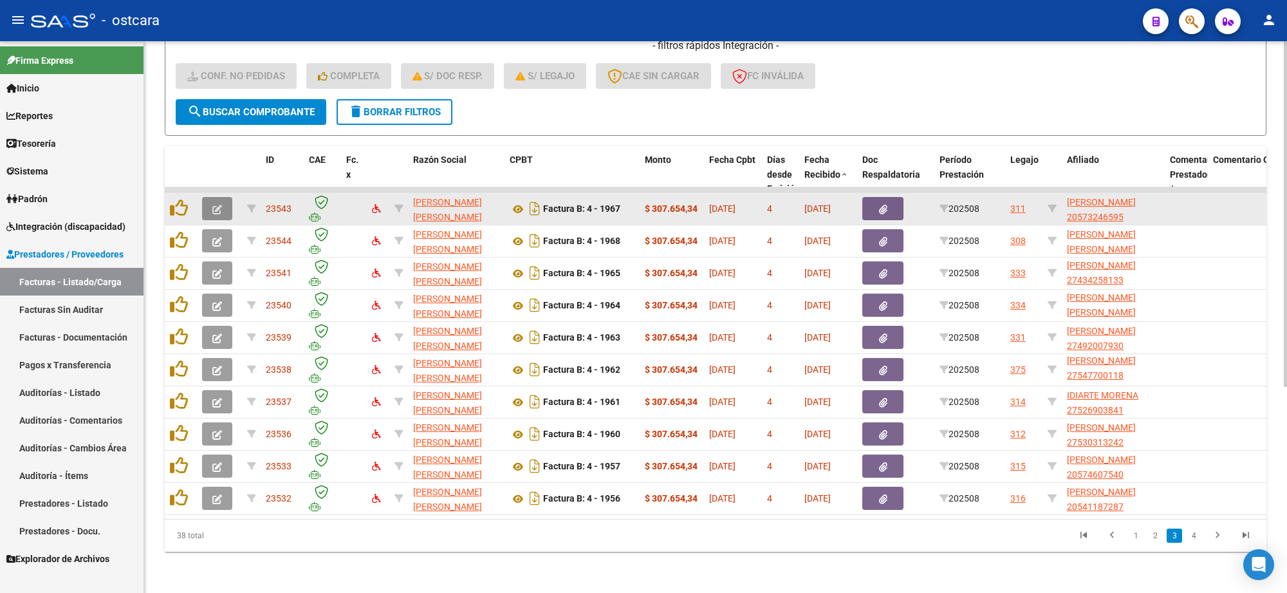
click at [219, 205] on icon "button" at bounding box center [217, 210] width 10 height 10
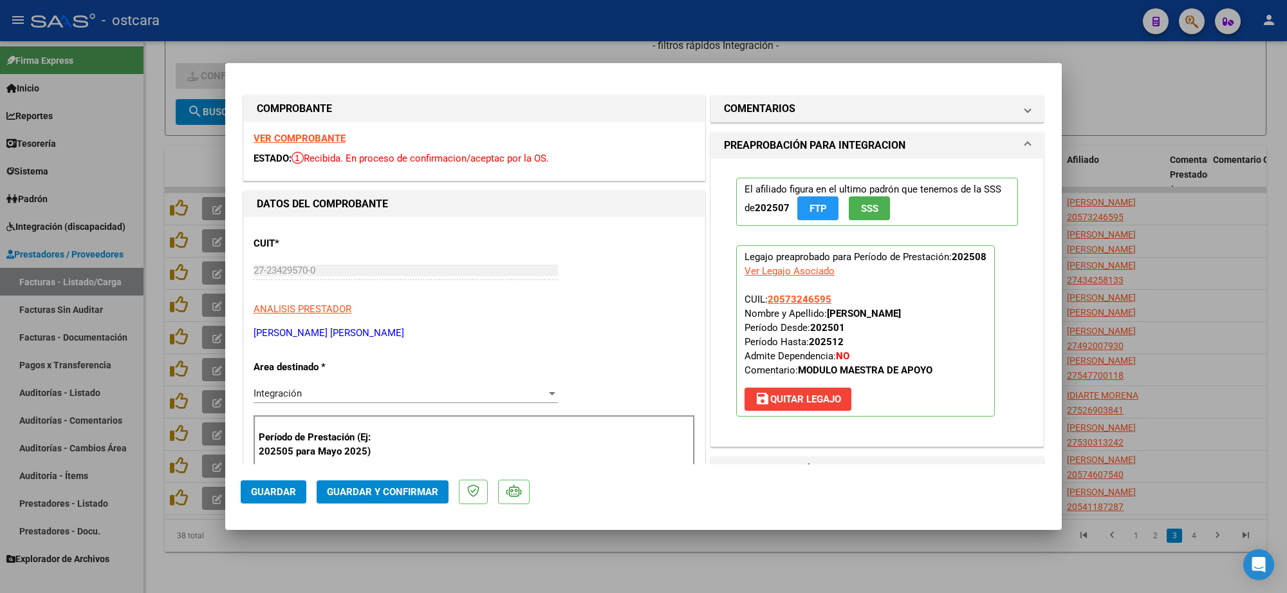
click at [286, 136] on strong "VER COMPROBANTE" at bounding box center [299, 139] width 92 height 12
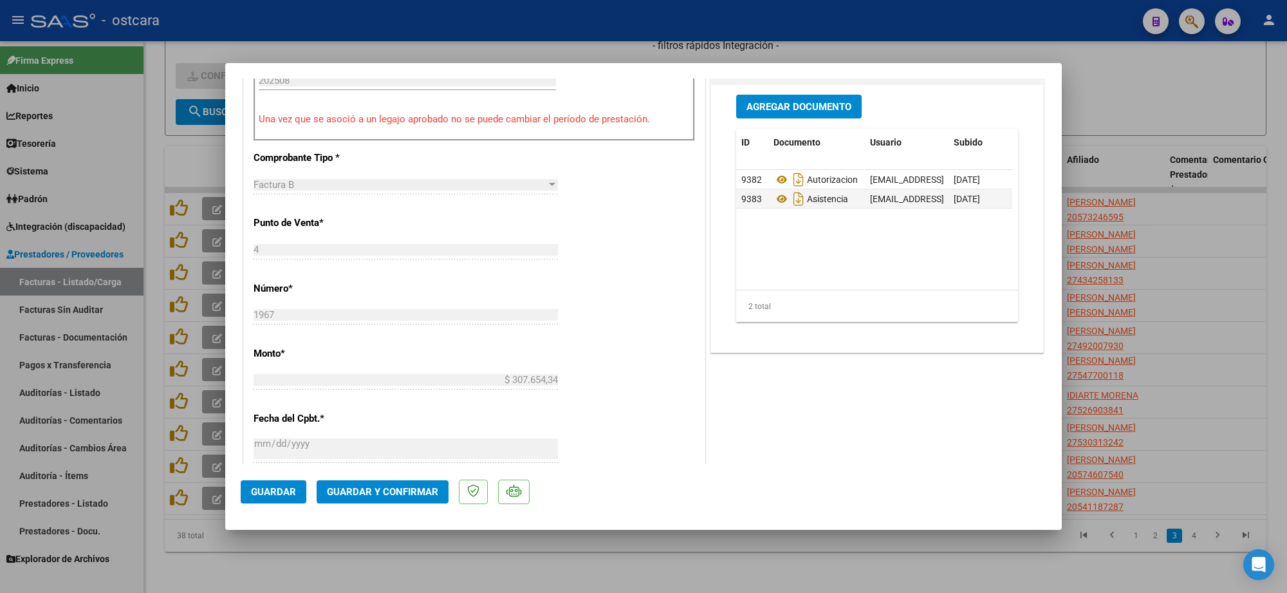
scroll to position [402, 0]
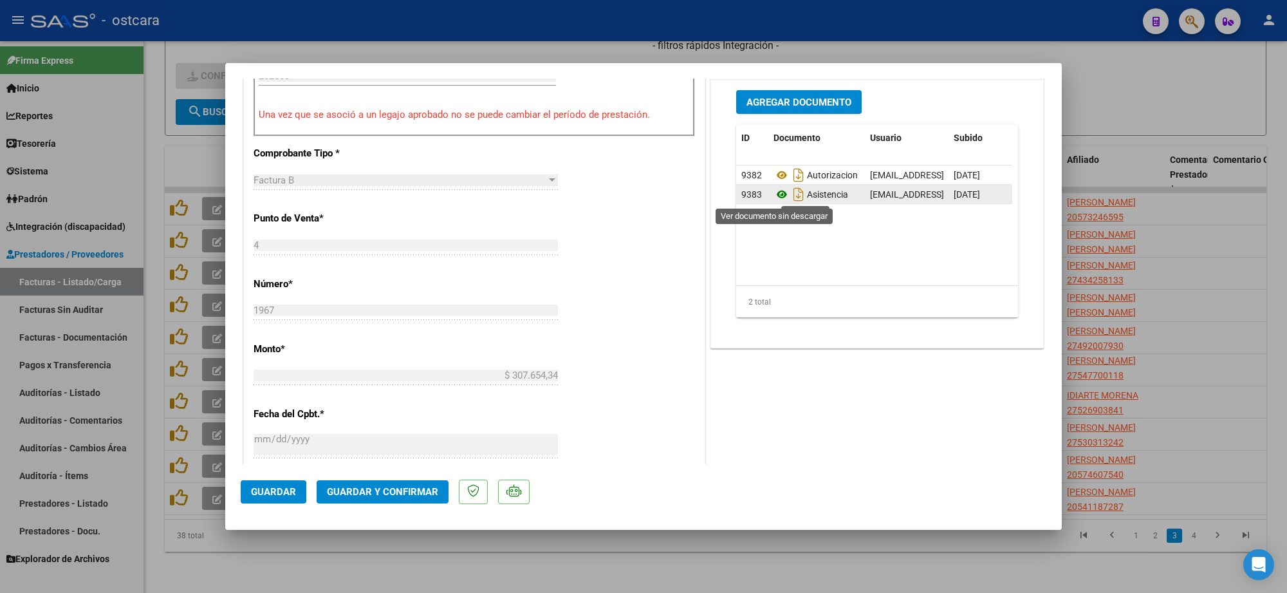
click at [775, 197] on icon at bounding box center [781, 194] width 17 height 15
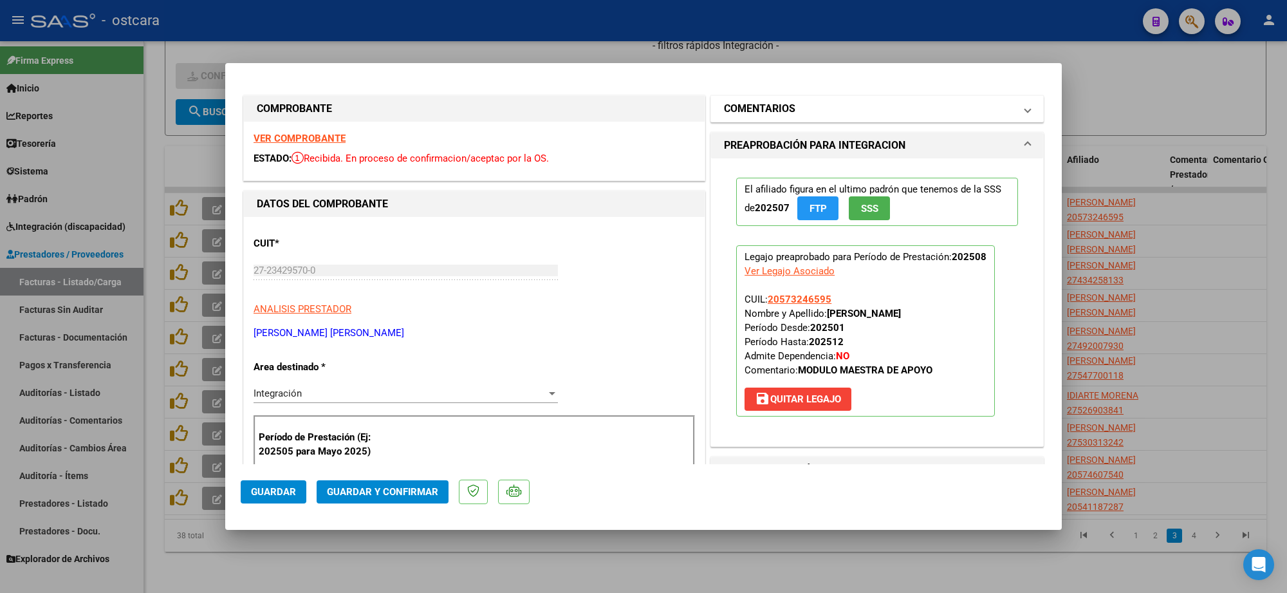
click at [769, 100] on mat-expansion-panel-header "COMENTARIOS" at bounding box center [877, 109] width 332 height 26
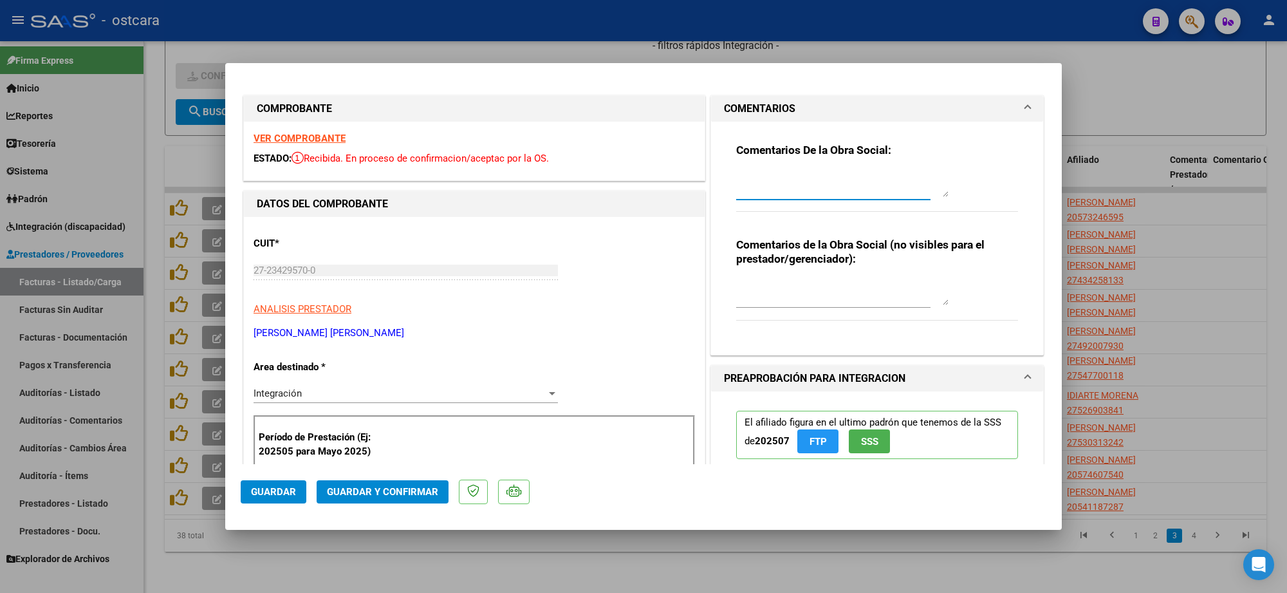
click at [795, 193] on textarea at bounding box center [842, 184] width 212 height 26
paste textarea "Recordar indicar vinculo del firmante en las planillas de asistencia."
type textarea "Recordar indicar vinculo del firmante en las planillas de asistencia."
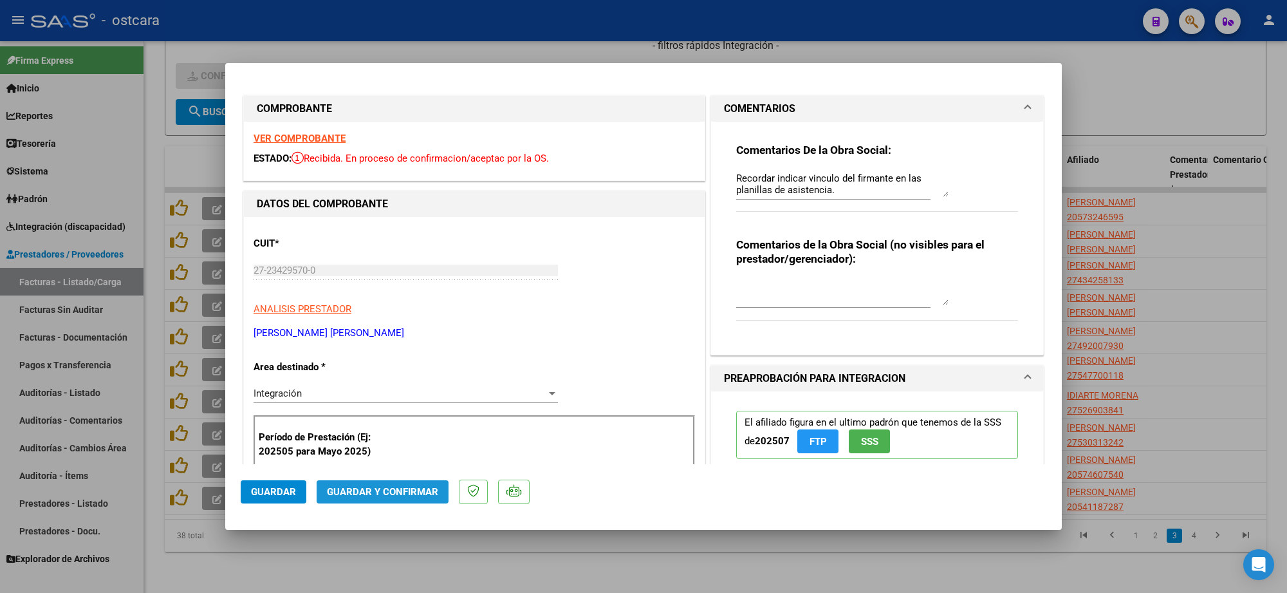
click at [396, 494] on span "Guardar y Confirmar" at bounding box center [382, 492] width 111 height 12
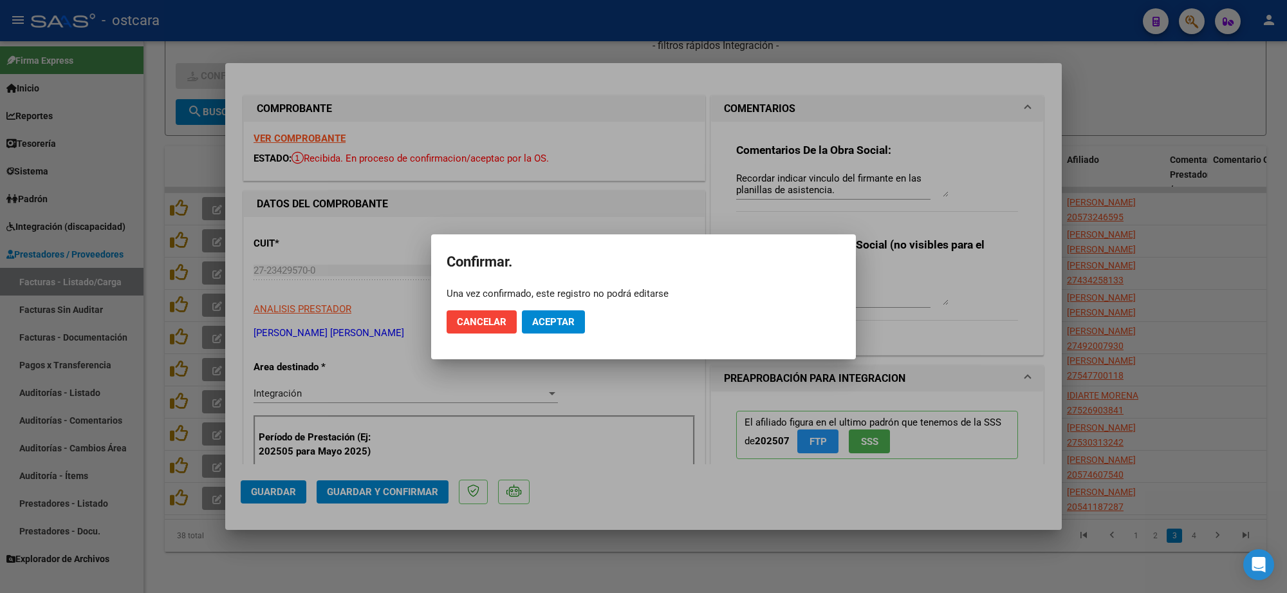
click at [544, 308] on mat-dialog-actions "Cancelar Aceptar" at bounding box center [643, 322] width 394 height 44
click at [556, 317] on span "Aceptar" at bounding box center [553, 322] width 42 height 12
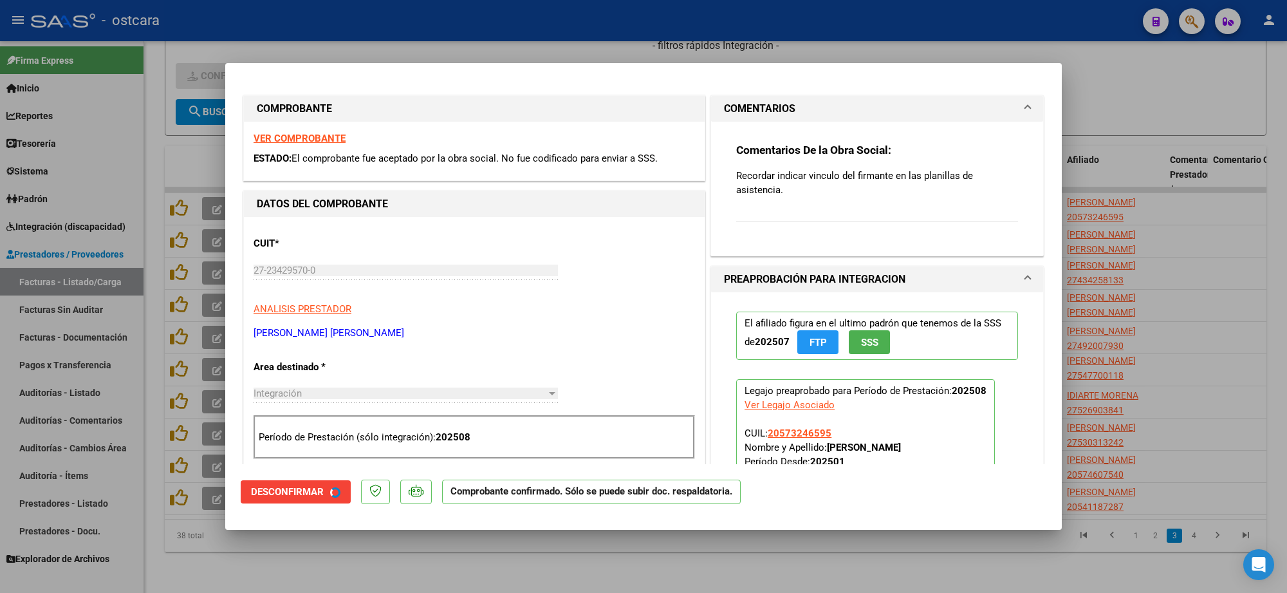
click at [1155, 246] on div at bounding box center [643, 296] width 1287 height 593
type input "$ 0,00"
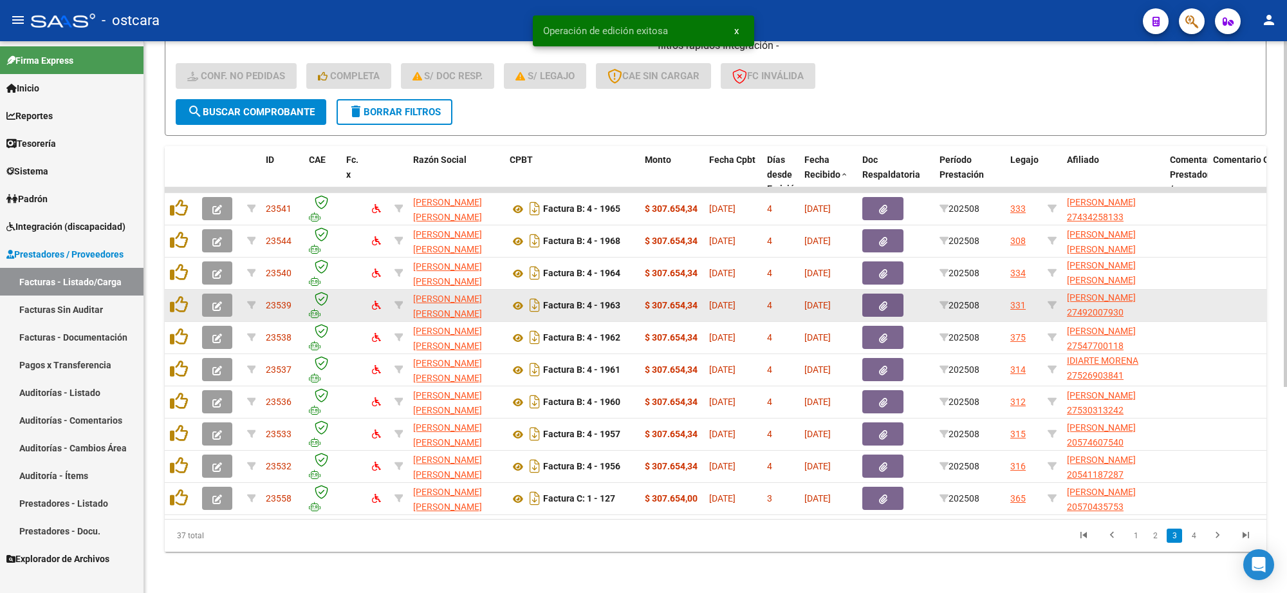
scroll to position [1, 0]
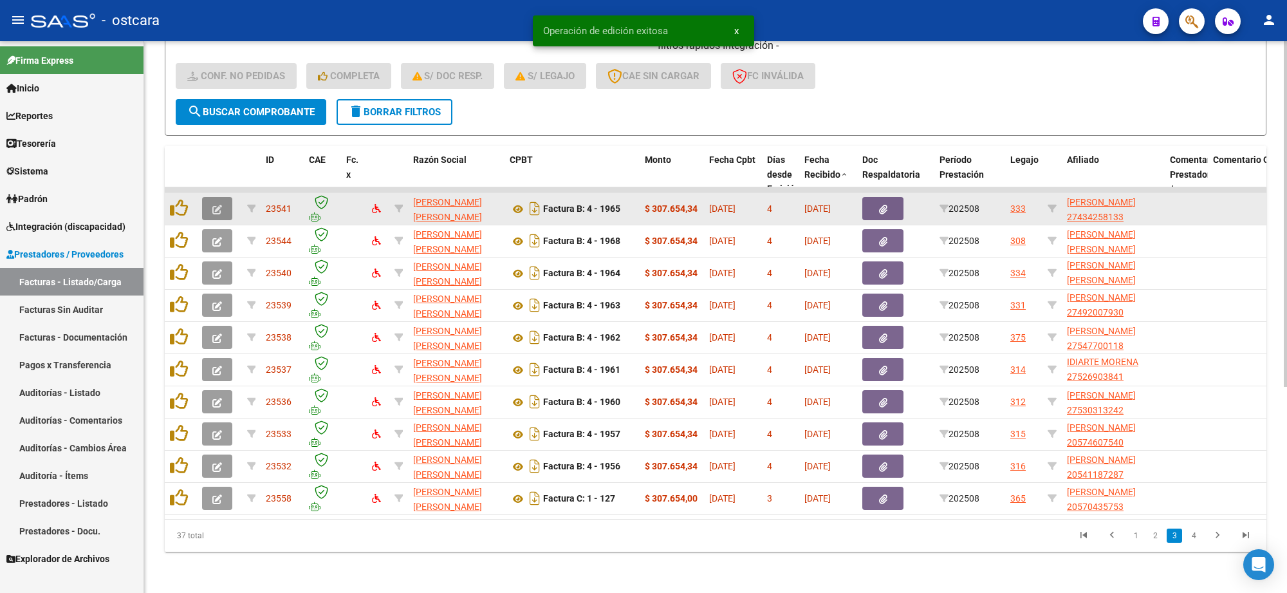
click at [202, 198] on button "button" at bounding box center [217, 208] width 30 height 23
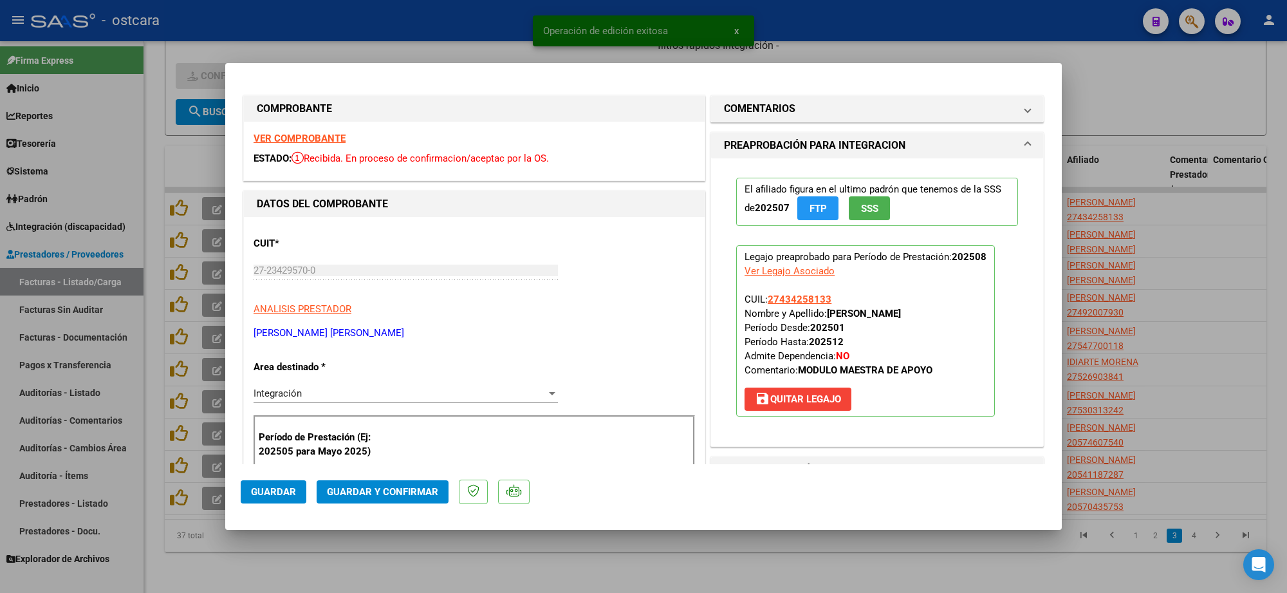
click at [323, 137] on strong "VER COMPROBANTE" at bounding box center [299, 139] width 92 height 12
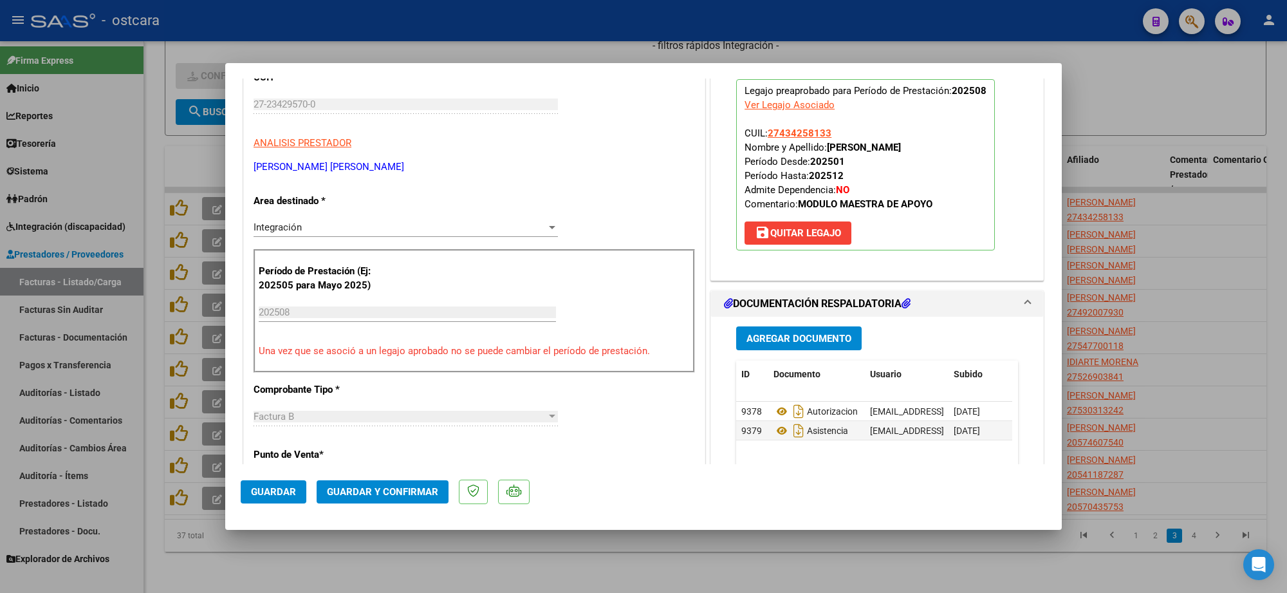
scroll to position [322, 0]
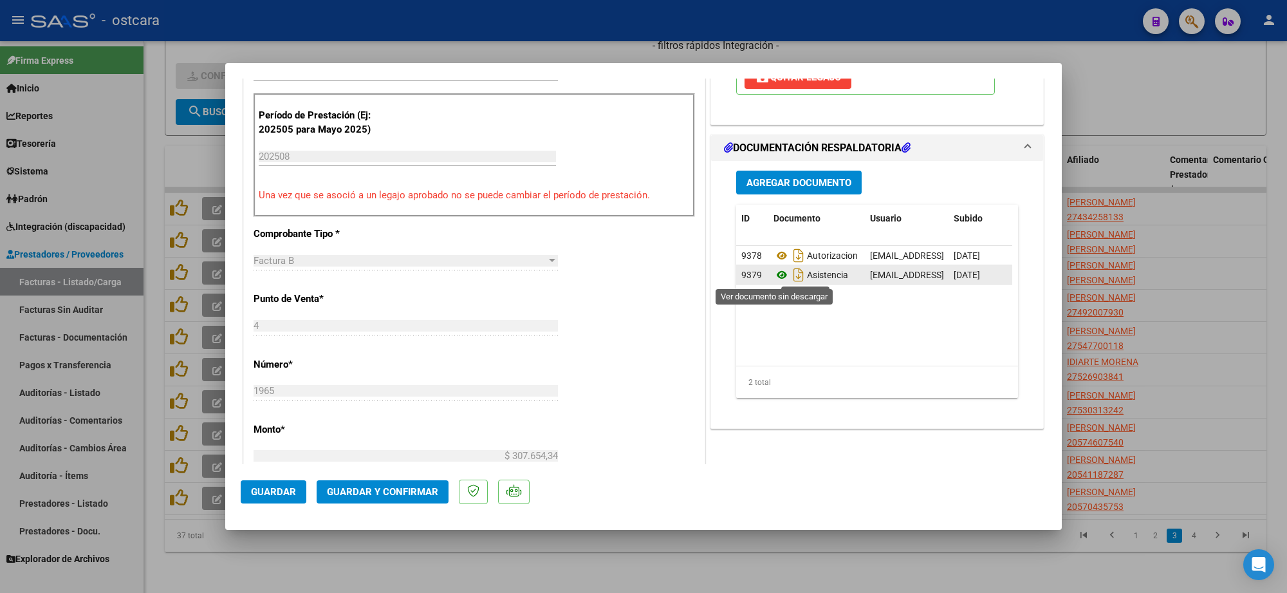
click at [777, 275] on icon at bounding box center [781, 274] width 17 height 15
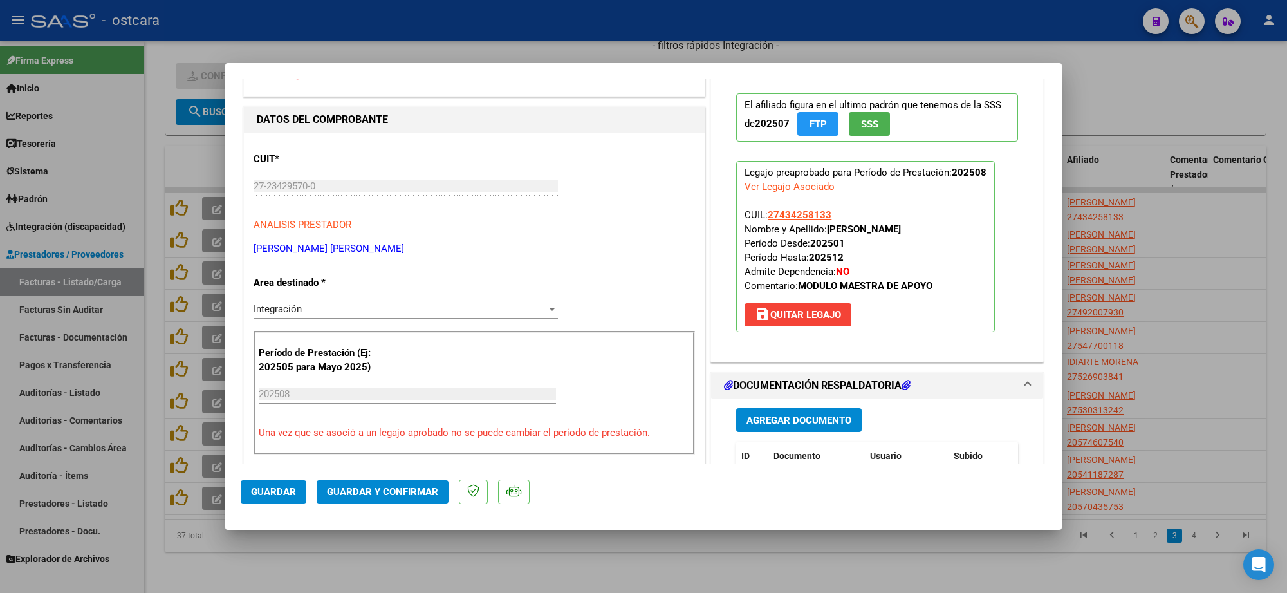
scroll to position [0, 0]
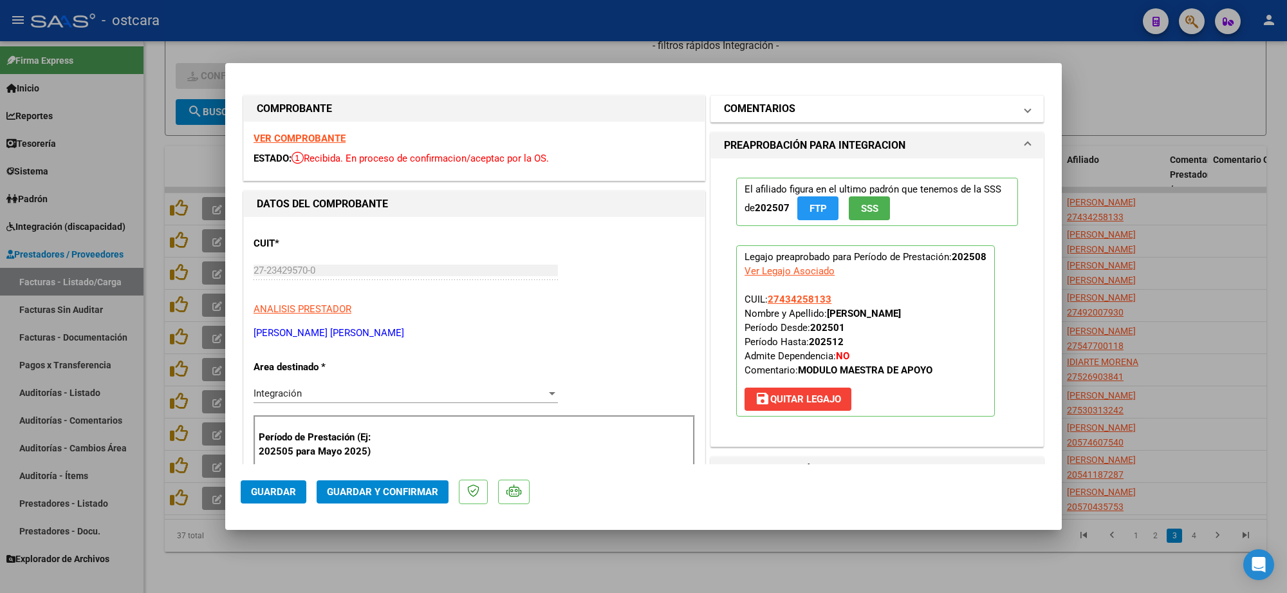
click at [798, 110] on mat-panel-title "COMENTARIOS" at bounding box center [869, 108] width 291 height 15
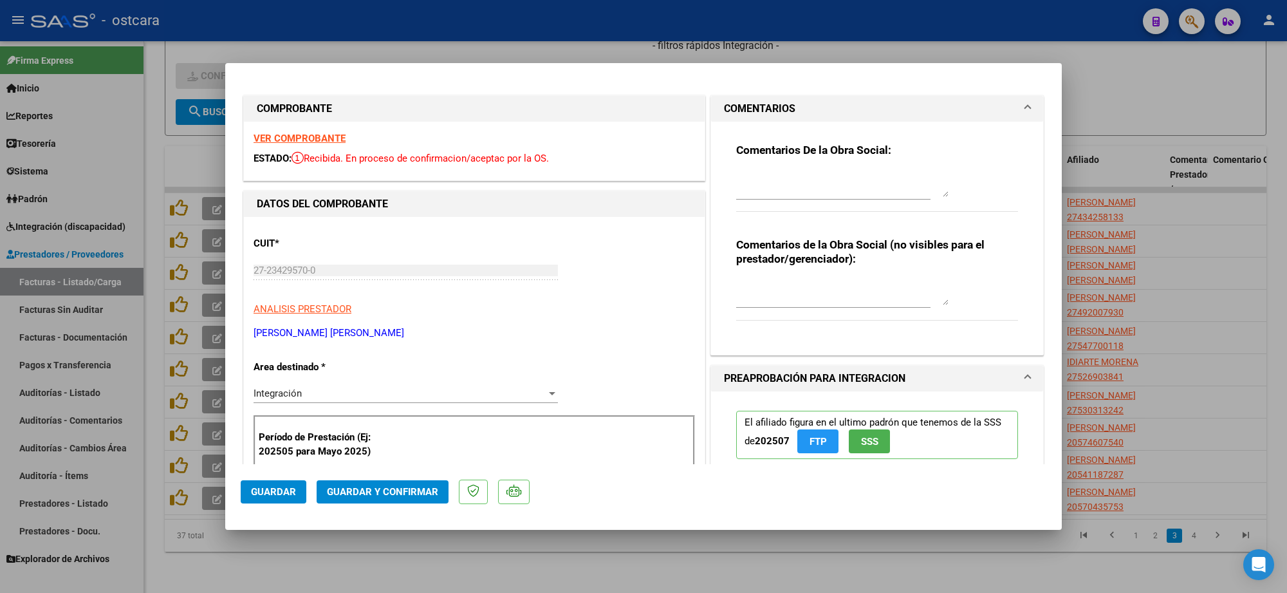
drag, startPoint x: 787, startPoint y: 169, endPoint x: 793, endPoint y: 187, distance: 18.5
click at [789, 171] on div at bounding box center [842, 184] width 212 height 31
click at [793, 196] on textarea at bounding box center [842, 184] width 212 height 26
paste textarea "Recordar indicar vinculo del firmante en las planillas de asistencia."
type textarea "Recordar indicar vinculo del firmante en las planillas de asistencia."
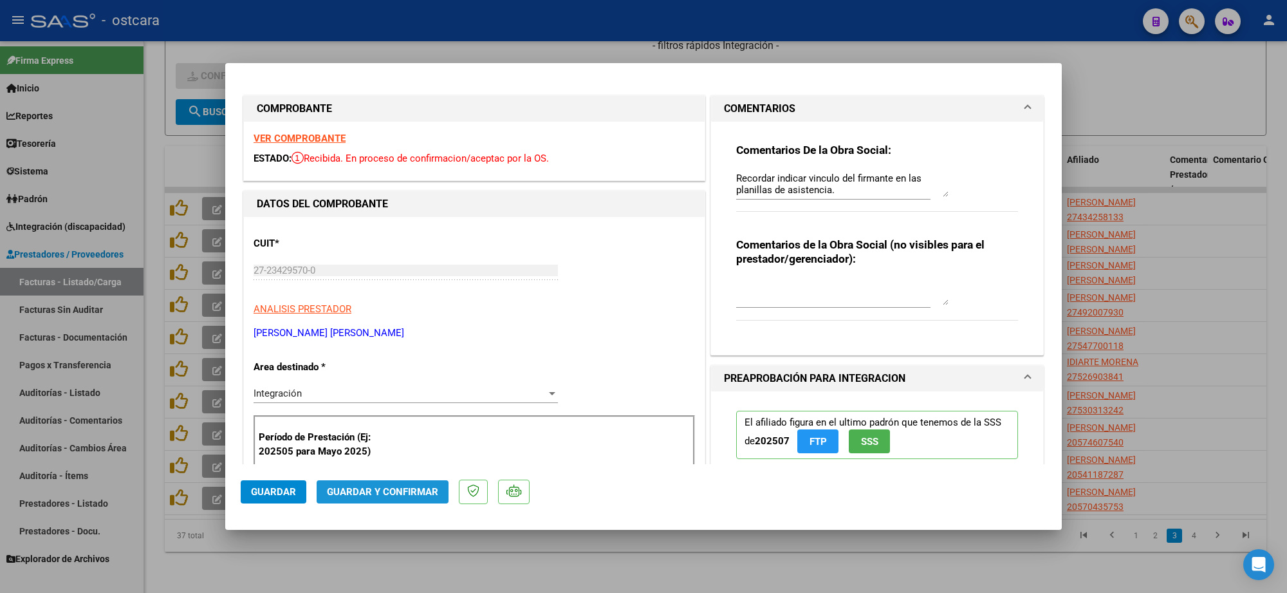
click at [400, 486] on span "Guardar y Confirmar" at bounding box center [382, 492] width 111 height 12
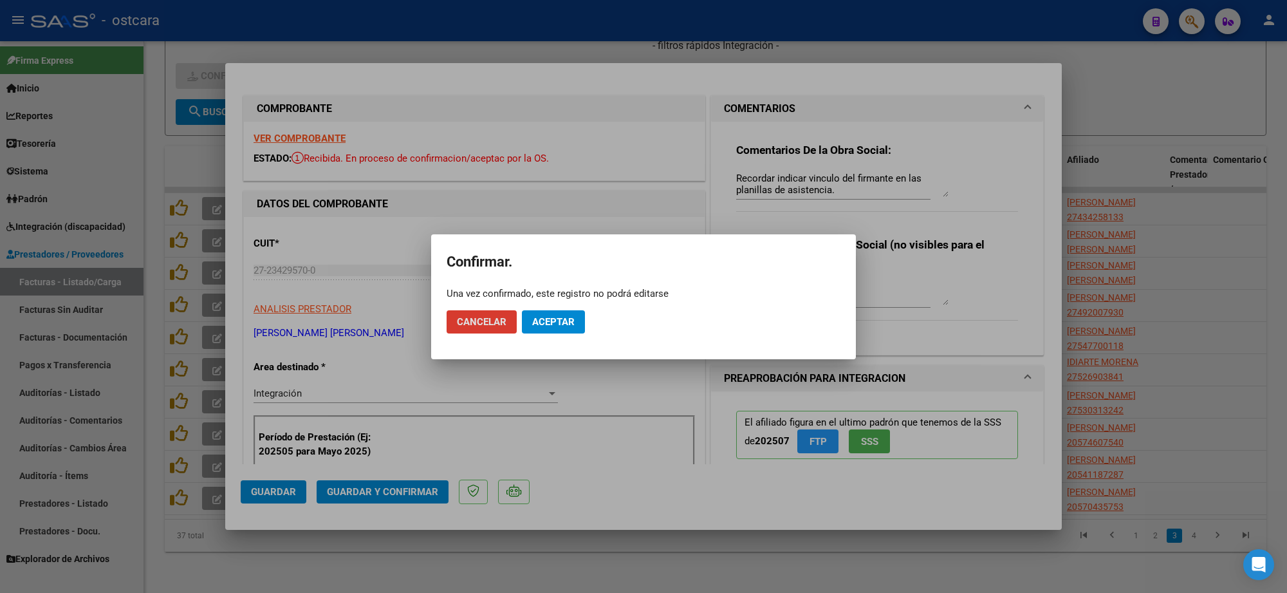
click at [550, 335] on mat-dialog-actions "Cancelar Aceptar" at bounding box center [643, 322] width 394 height 44
click at [564, 312] on button "Aceptar" at bounding box center [553, 321] width 63 height 23
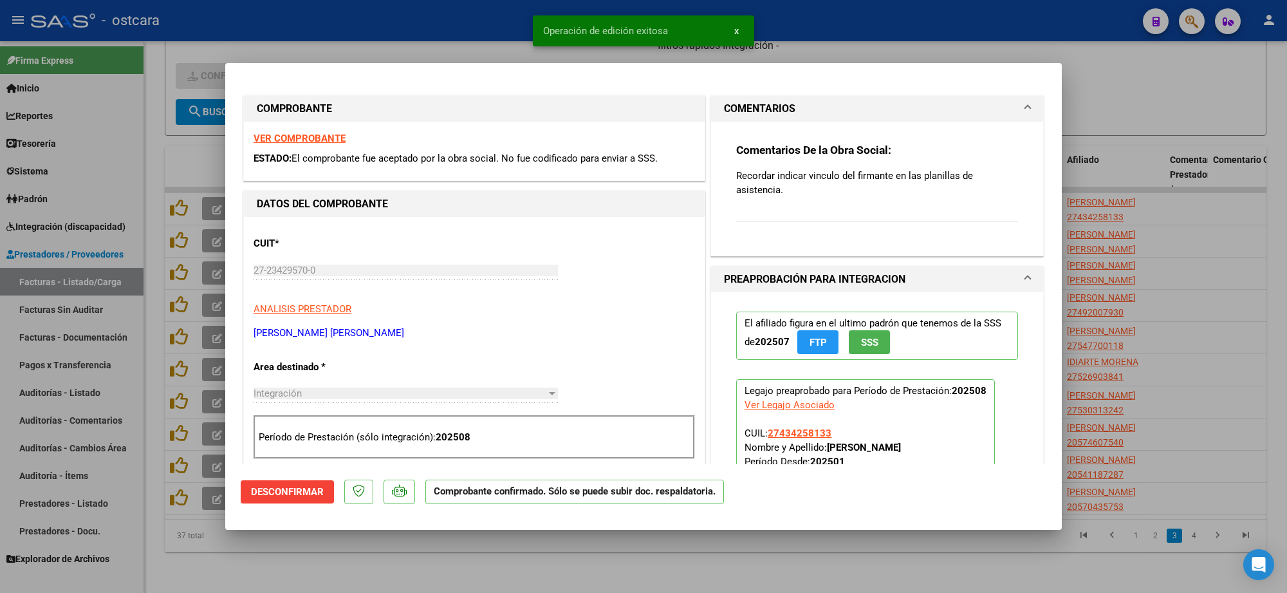
click at [1166, 95] on div at bounding box center [643, 296] width 1287 height 593
type input "$ 0,00"
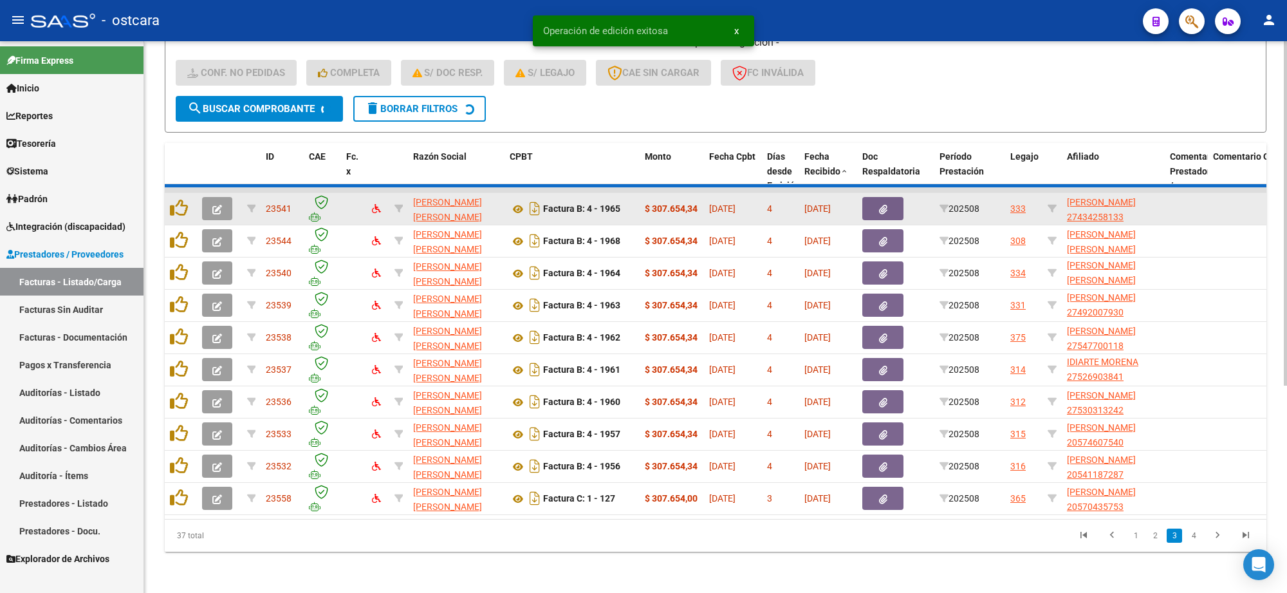
scroll to position [17, 0]
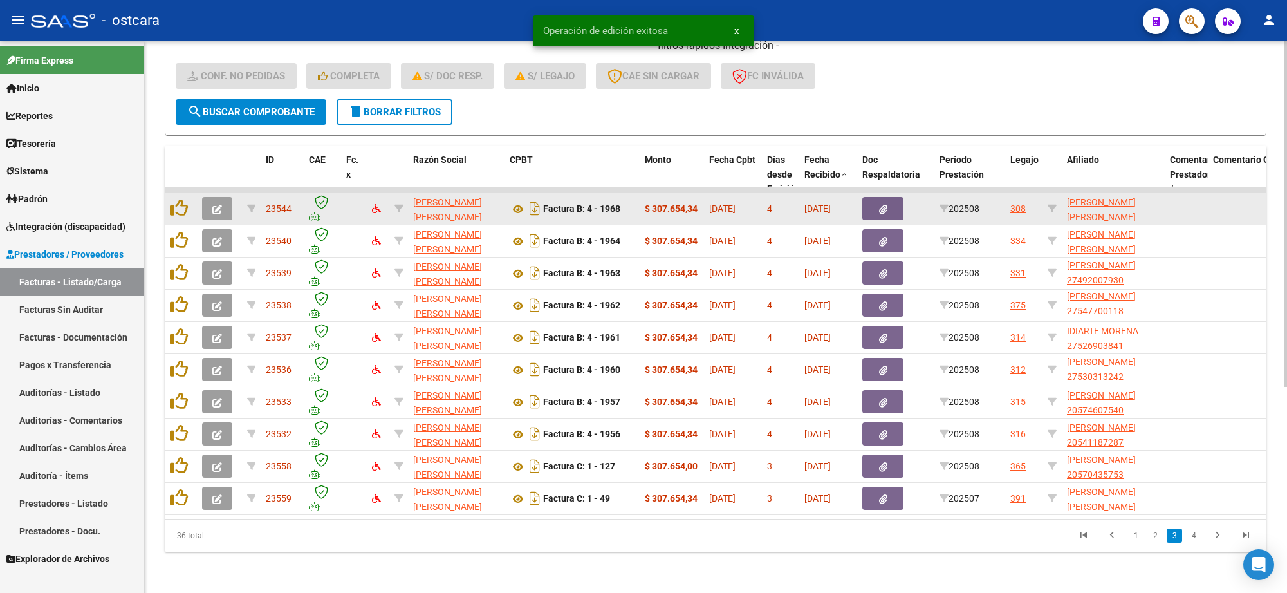
click at [217, 205] on icon "button" at bounding box center [217, 210] width 10 height 10
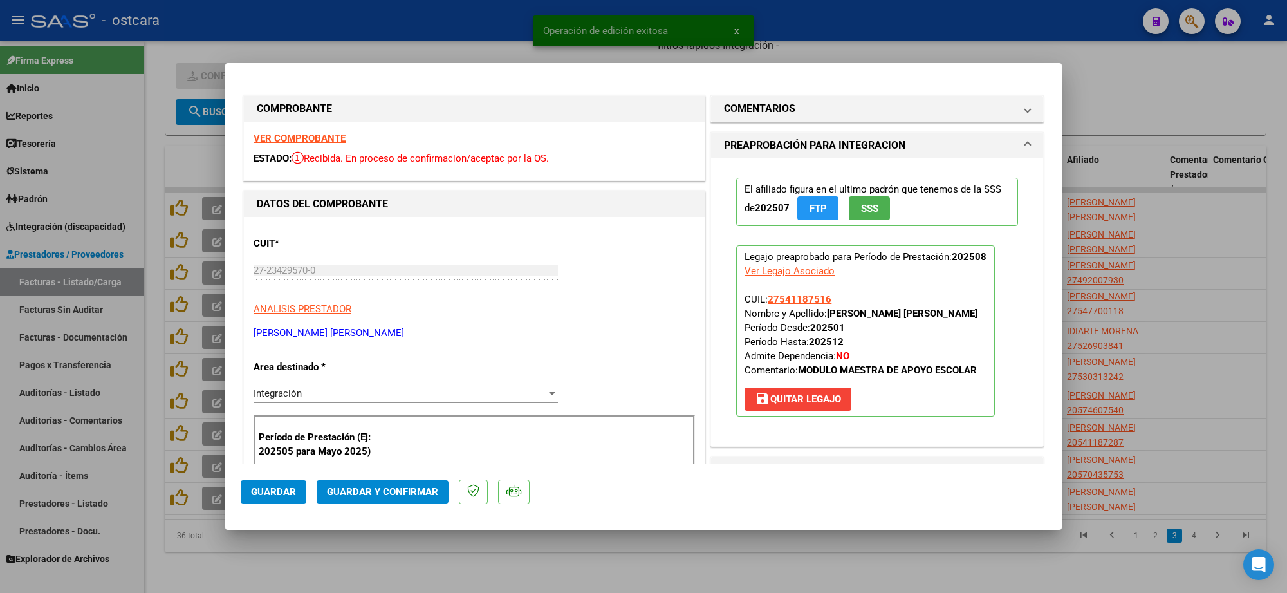
click at [306, 142] on strong "VER COMPROBANTE" at bounding box center [299, 139] width 92 height 12
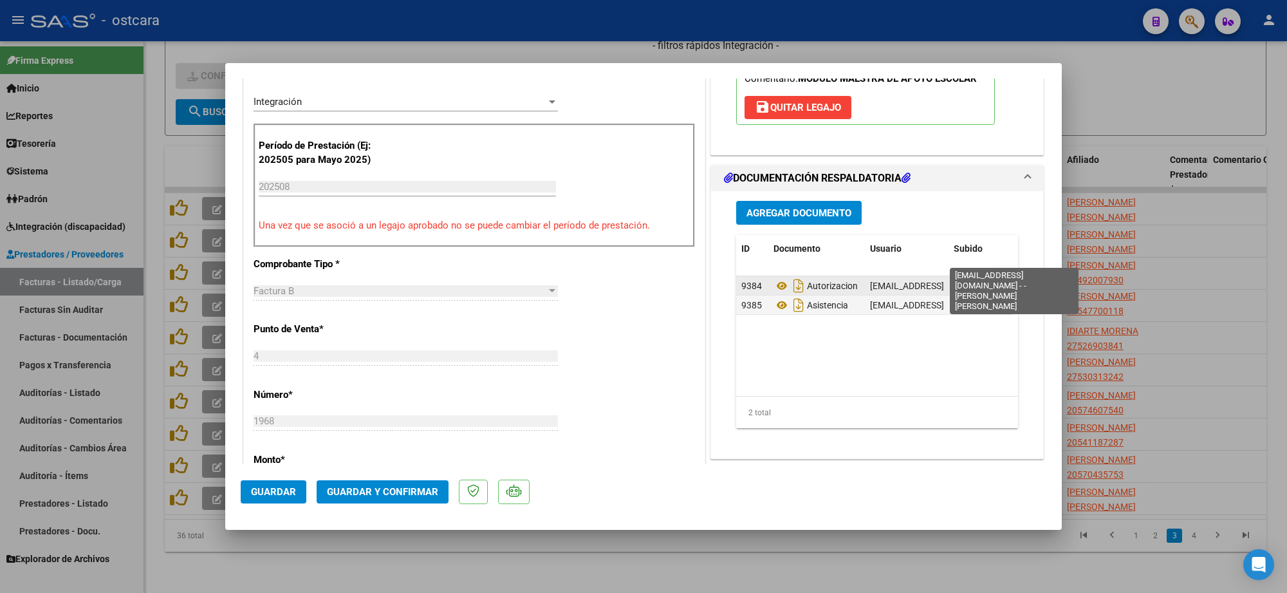
scroll to position [322, 0]
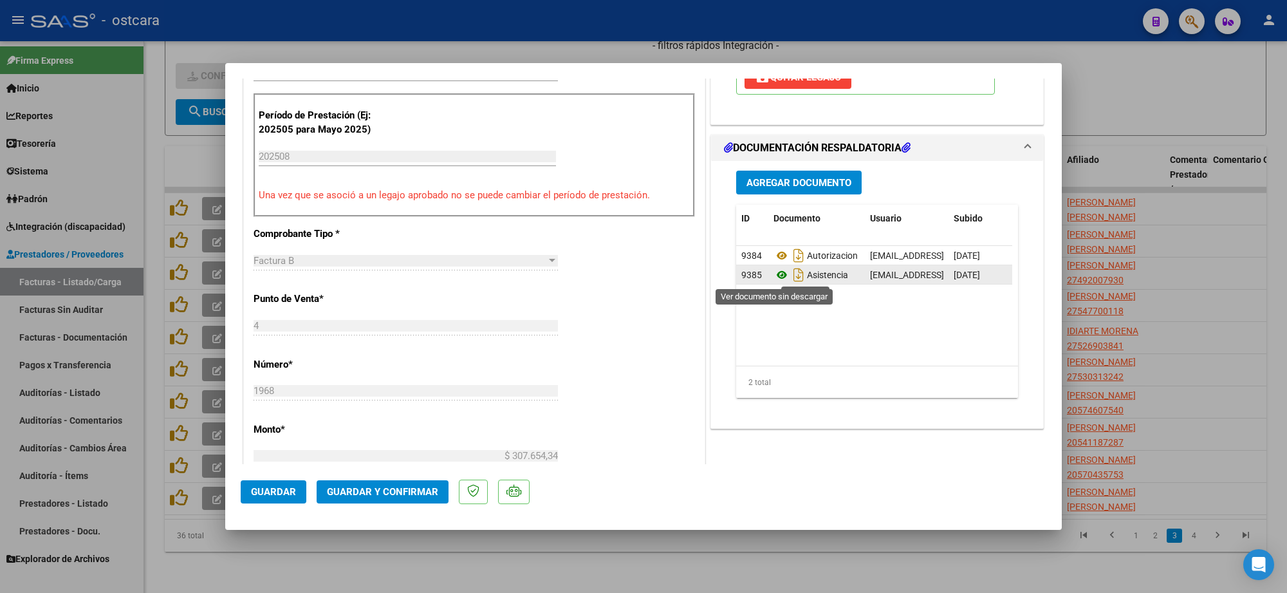
click at [776, 275] on icon at bounding box center [781, 274] width 17 height 15
click at [396, 490] on span "Guardar y Confirmar" at bounding box center [382, 492] width 111 height 12
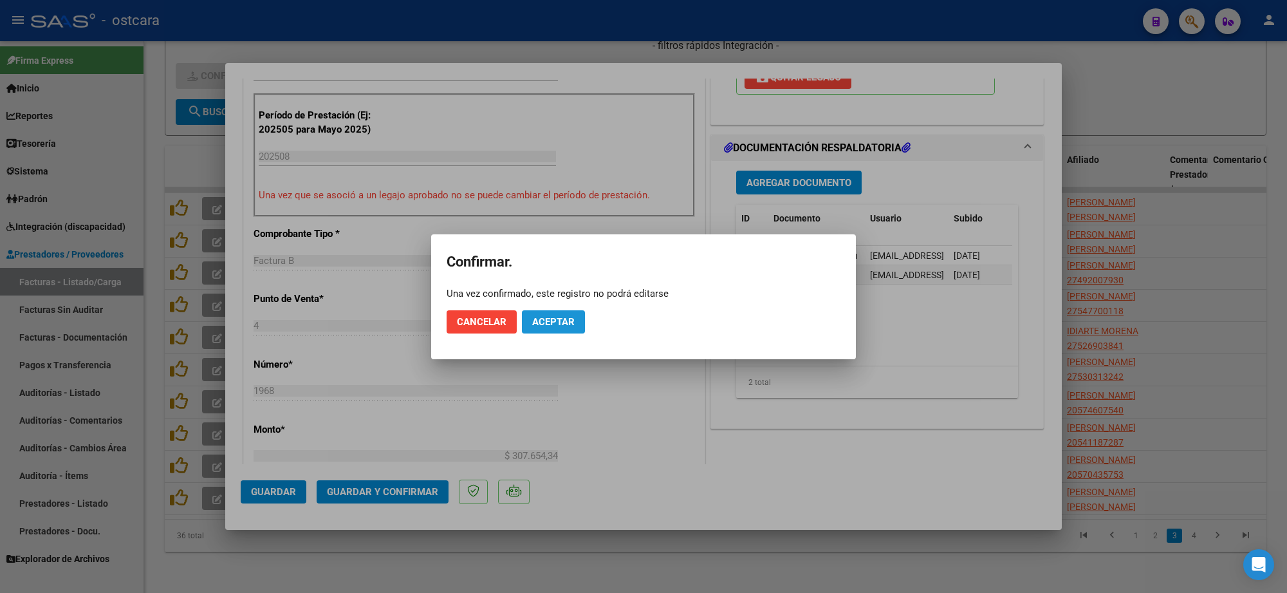
click at [551, 330] on button "Aceptar" at bounding box center [553, 321] width 63 height 23
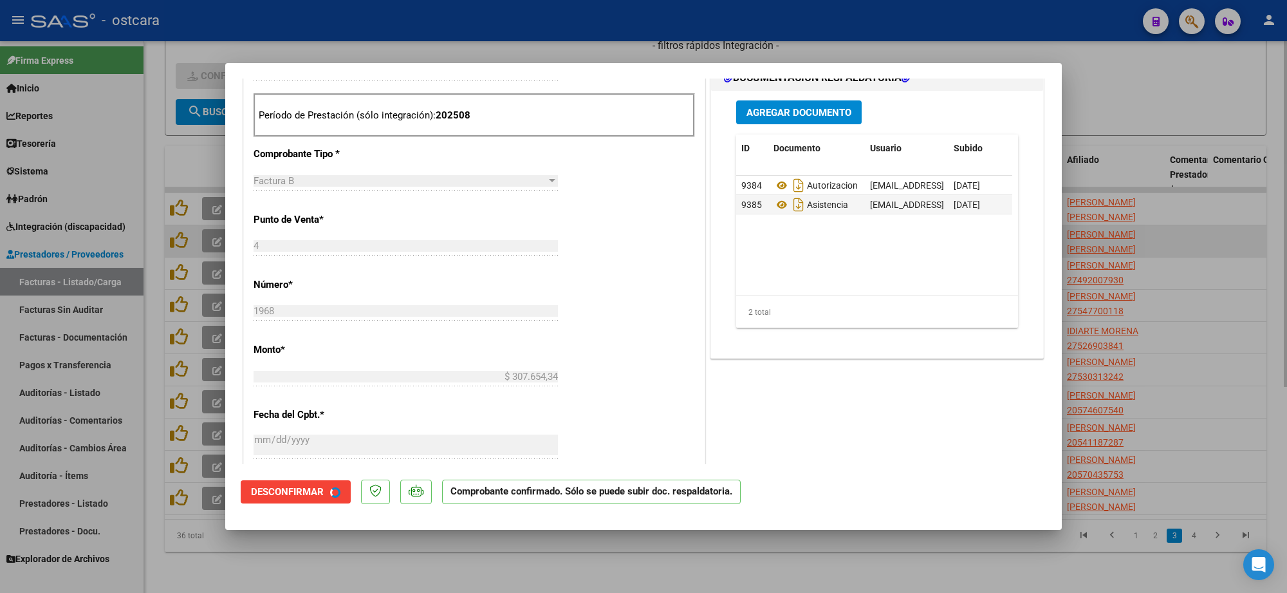
click at [1215, 240] on div at bounding box center [643, 296] width 1287 height 593
type input "$ 0,00"
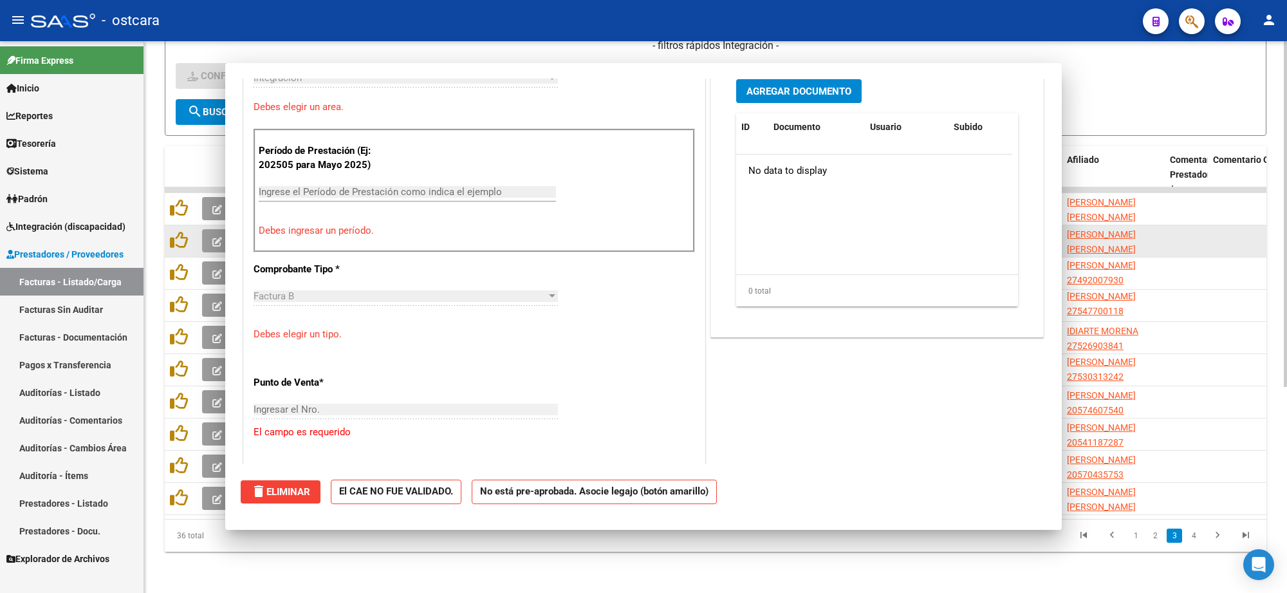
scroll to position [0, 0]
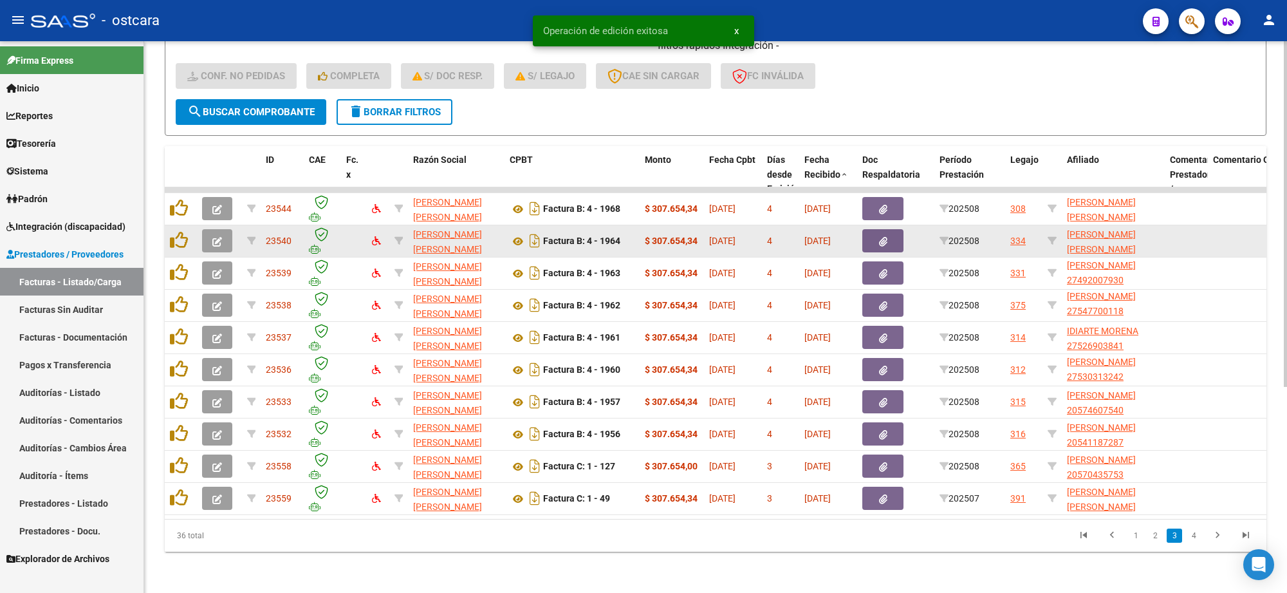
click at [219, 237] on icon "button" at bounding box center [217, 242] width 10 height 10
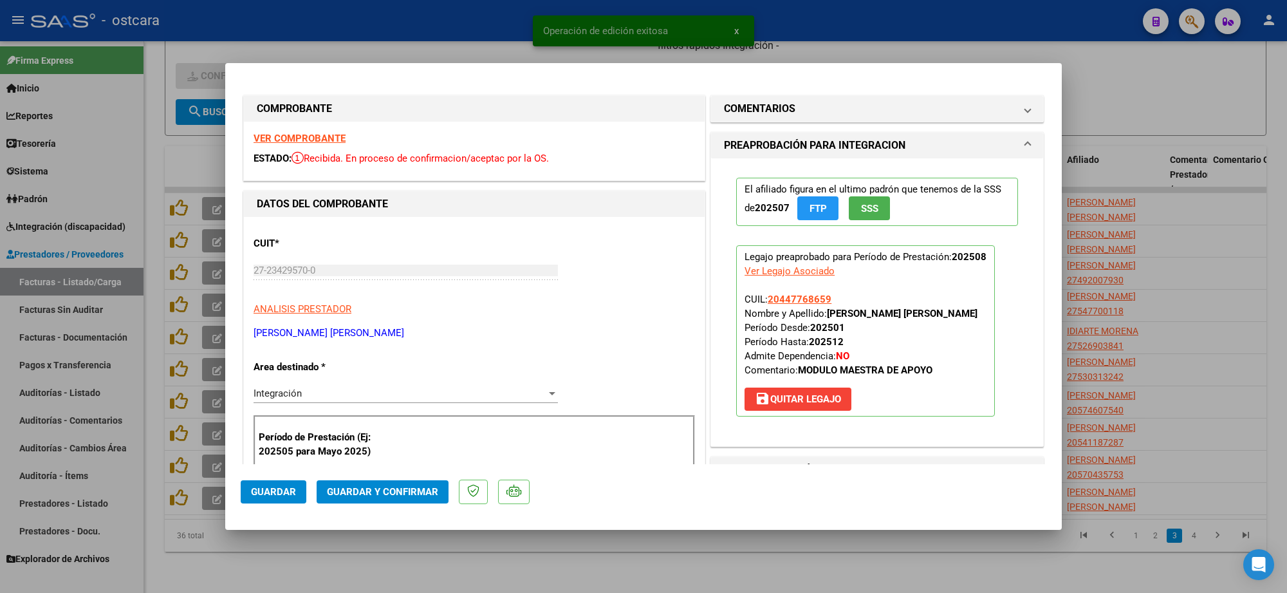
click at [300, 137] on strong "VER COMPROBANTE" at bounding box center [299, 139] width 92 height 12
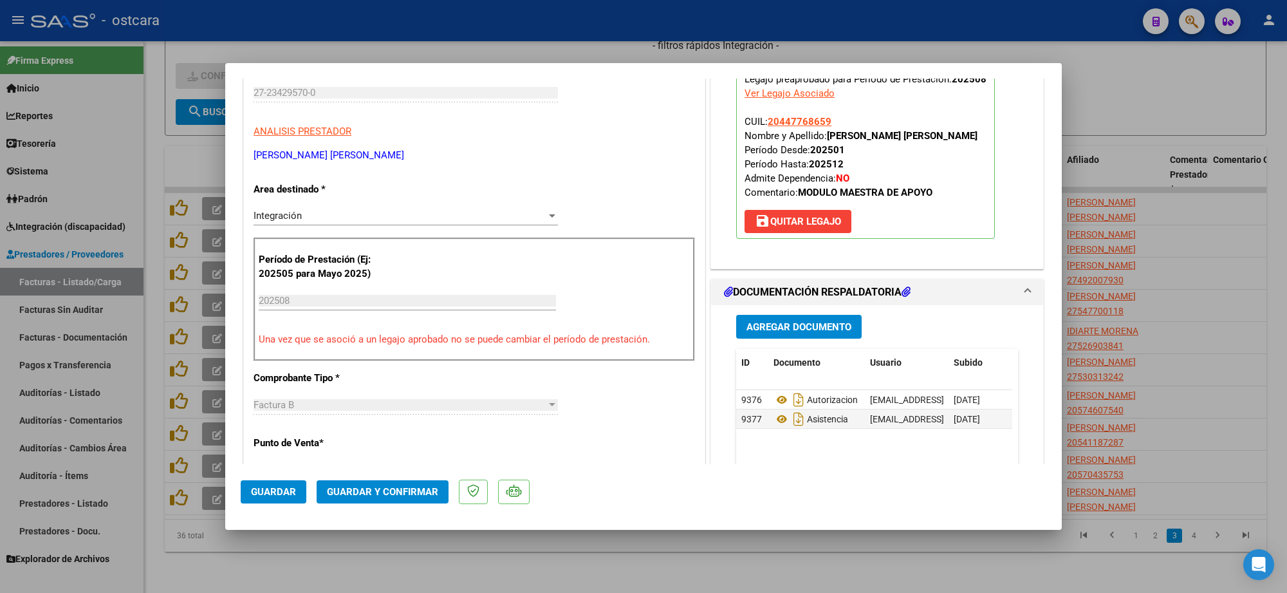
scroll to position [483, 0]
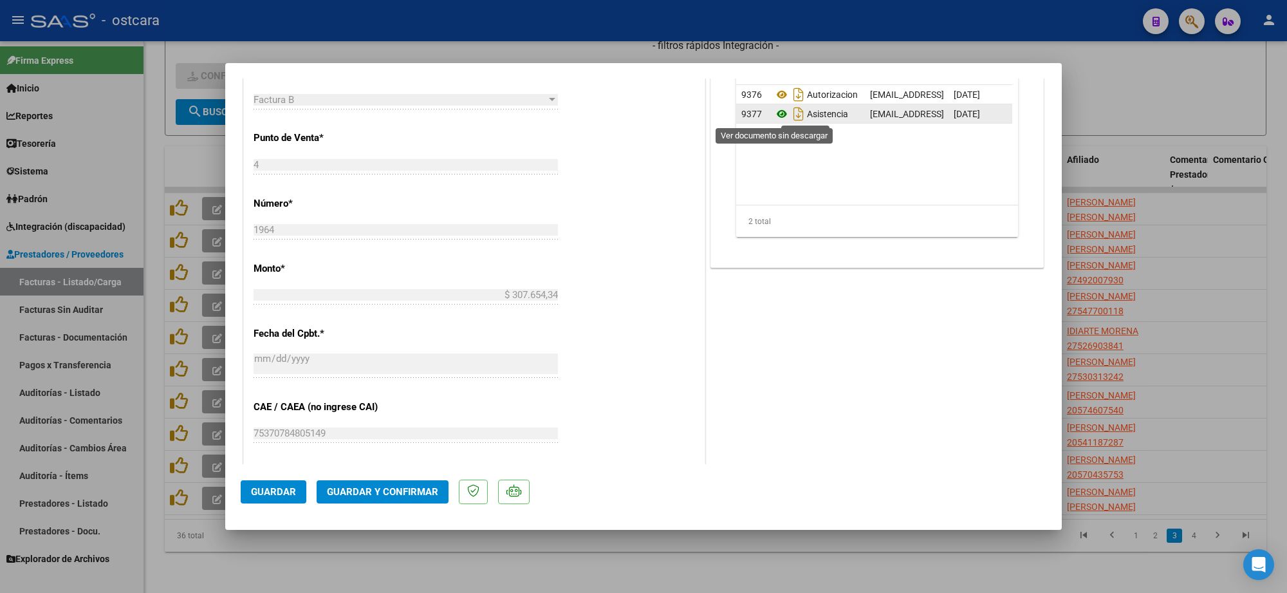
click at [778, 117] on icon at bounding box center [781, 113] width 17 height 15
click at [388, 494] on span "Guardar y Confirmar" at bounding box center [382, 492] width 111 height 12
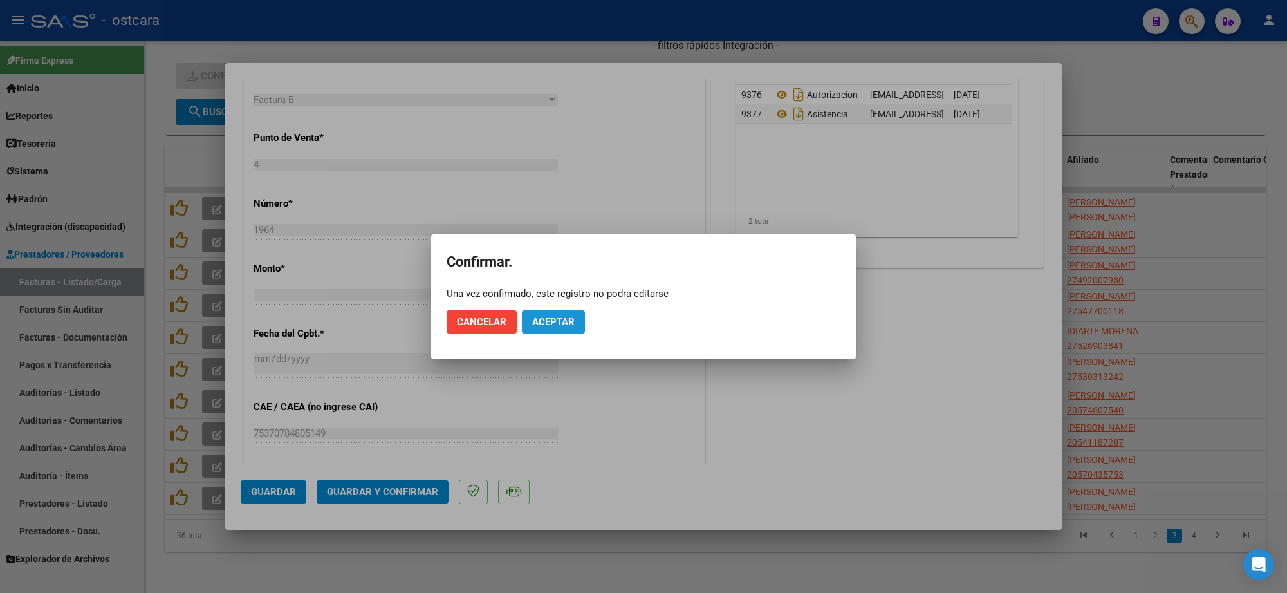
click at [558, 317] on span "Aceptar" at bounding box center [553, 322] width 42 height 12
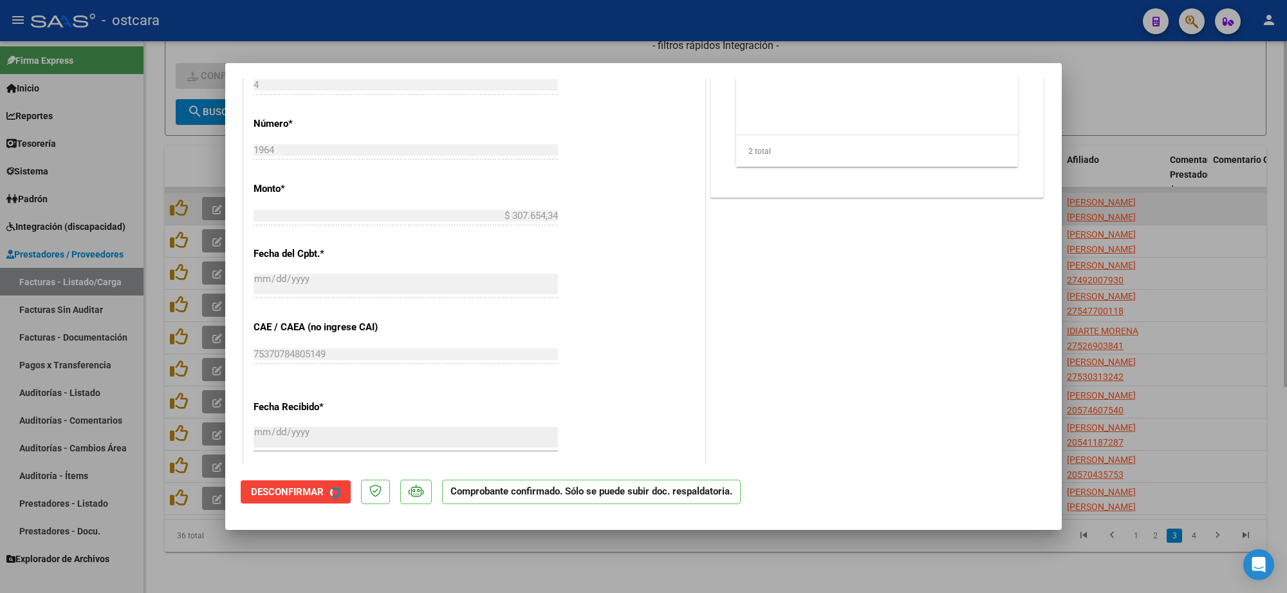
click at [1217, 197] on div at bounding box center [643, 296] width 1287 height 593
type input "$ 0,00"
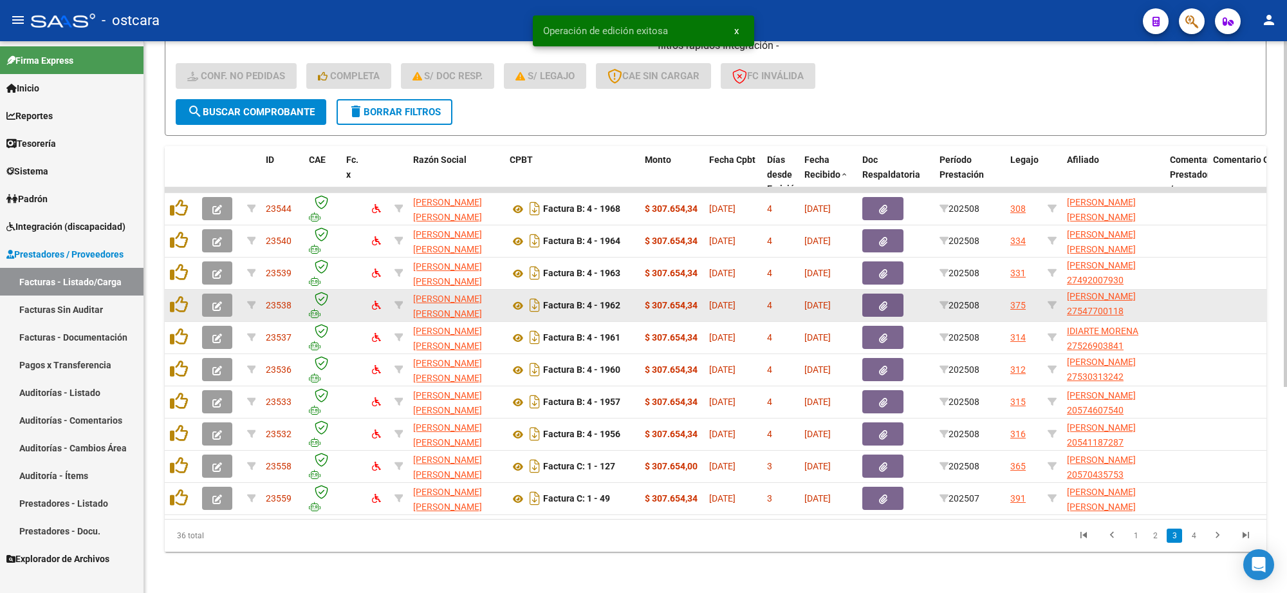
click at [212, 301] on icon "button" at bounding box center [217, 306] width 10 height 10
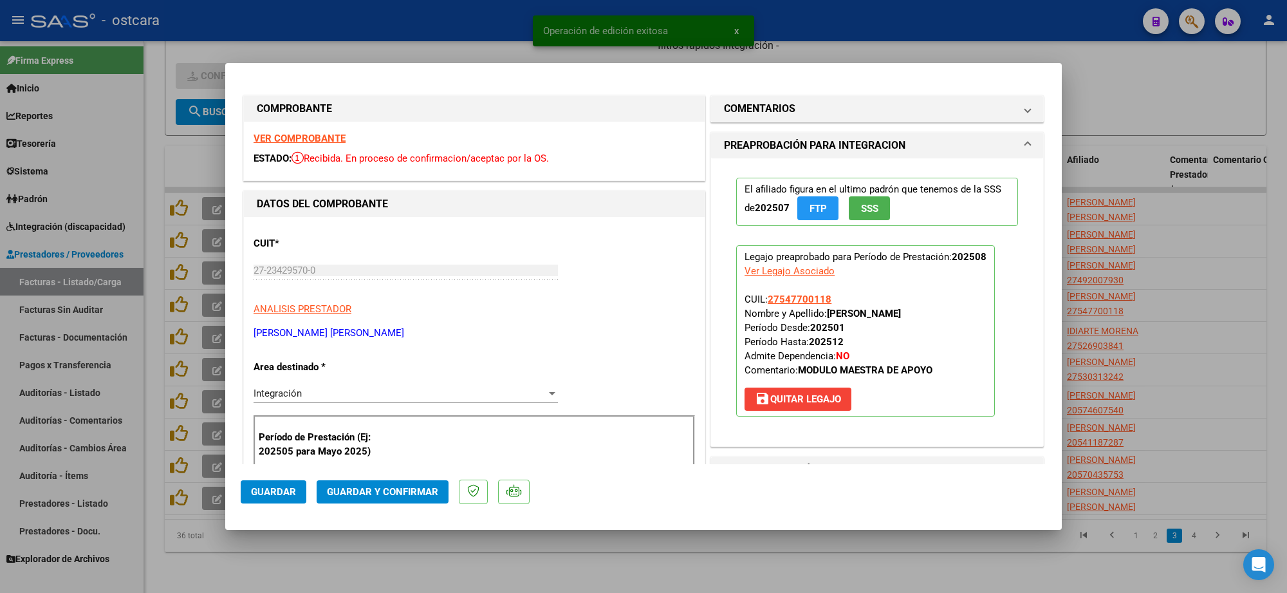
click at [312, 131] on div "VER COMPROBANTE ESTADO: Recibida. En proceso de confirmacion/aceptac por la OS." at bounding box center [474, 151] width 461 height 59
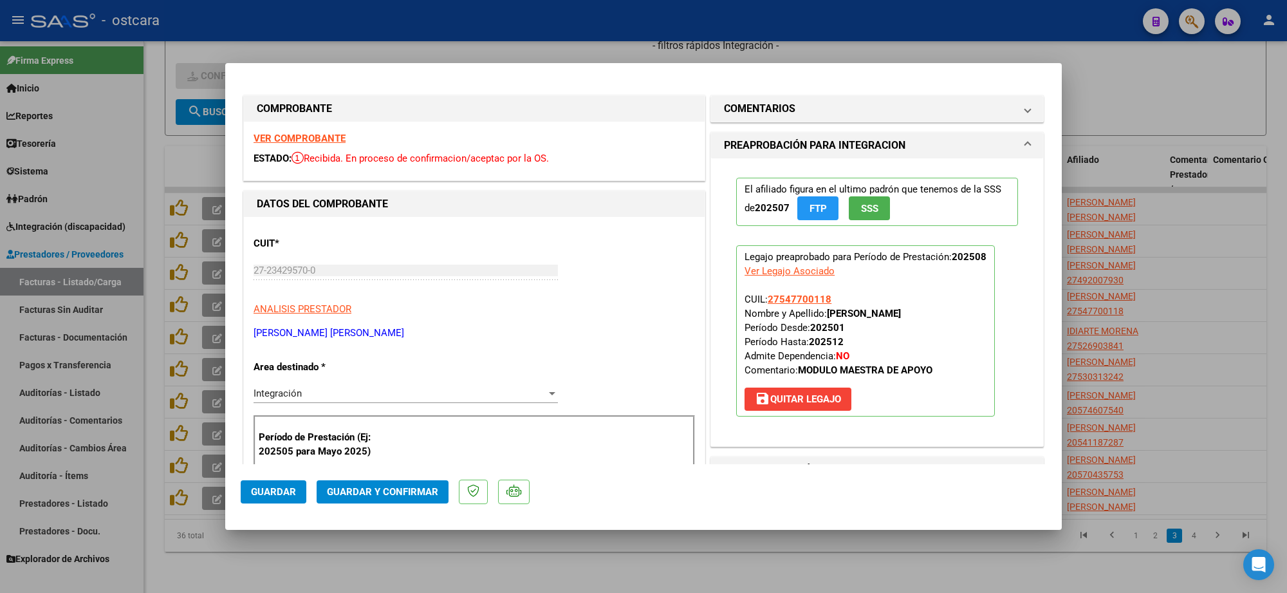
click at [319, 136] on strong "VER COMPROBANTE" at bounding box center [299, 139] width 92 height 12
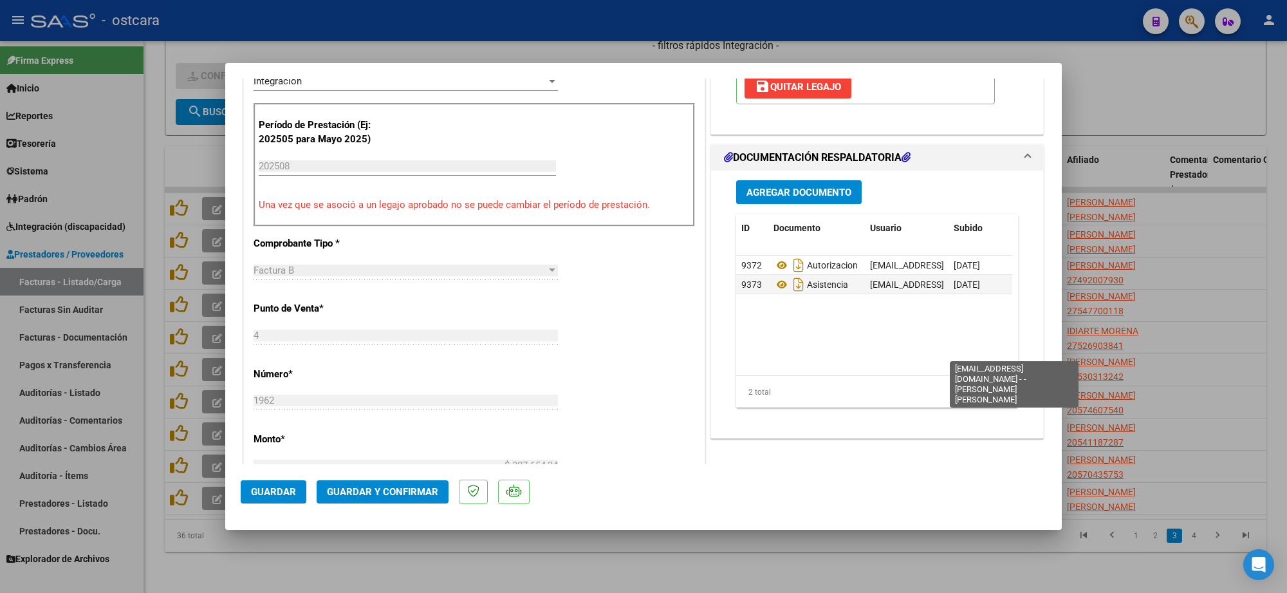
scroll to position [402, 0]
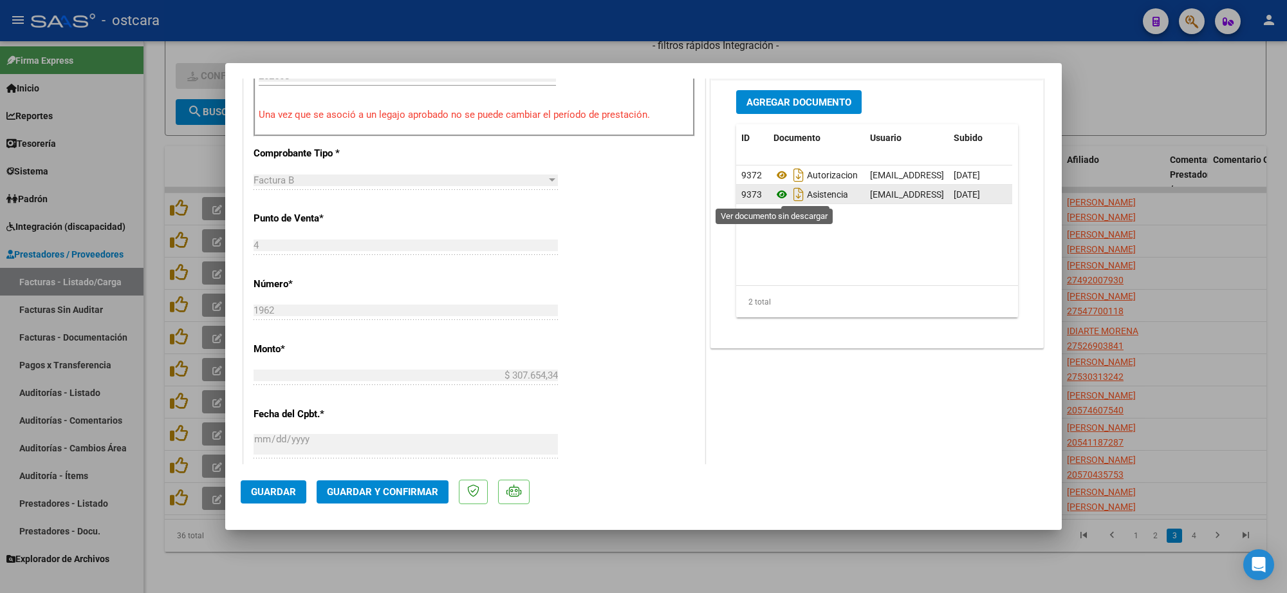
click at [773, 188] on icon at bounding box center [781, 194] width 17 height 15
click at [383, 489] on span "Guardar y Confirmar" at bounding box center [382, 492] width 111 height 12
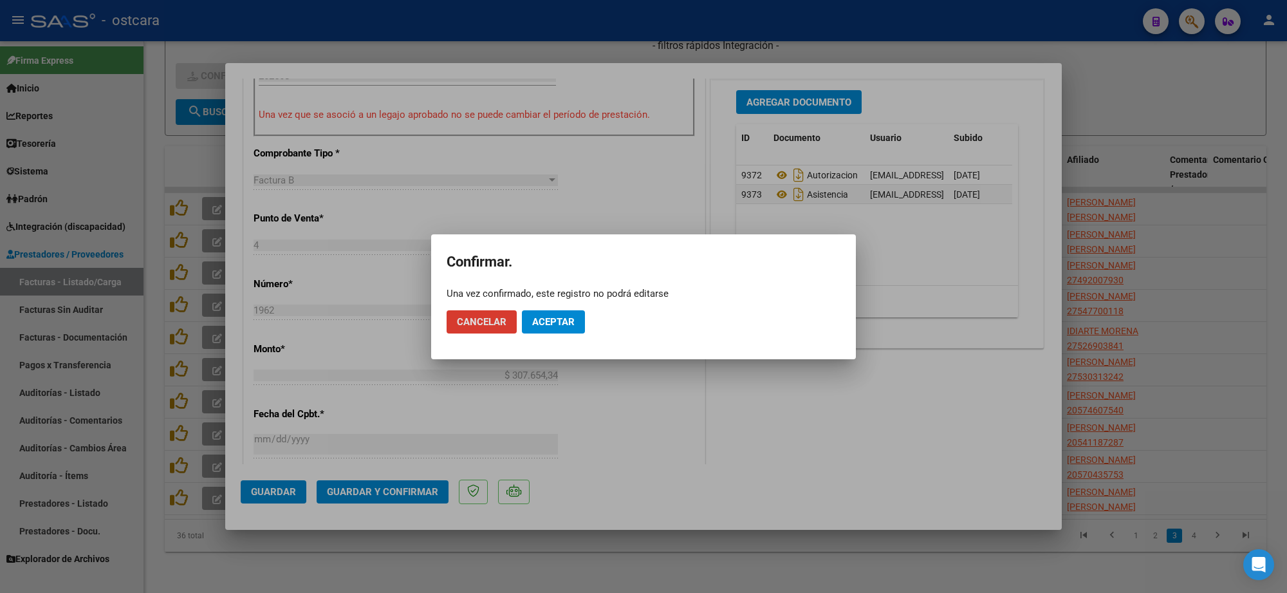
click at [558, 313] on button "Aceptar" at bounding box center [553, 321] width 63 height 23
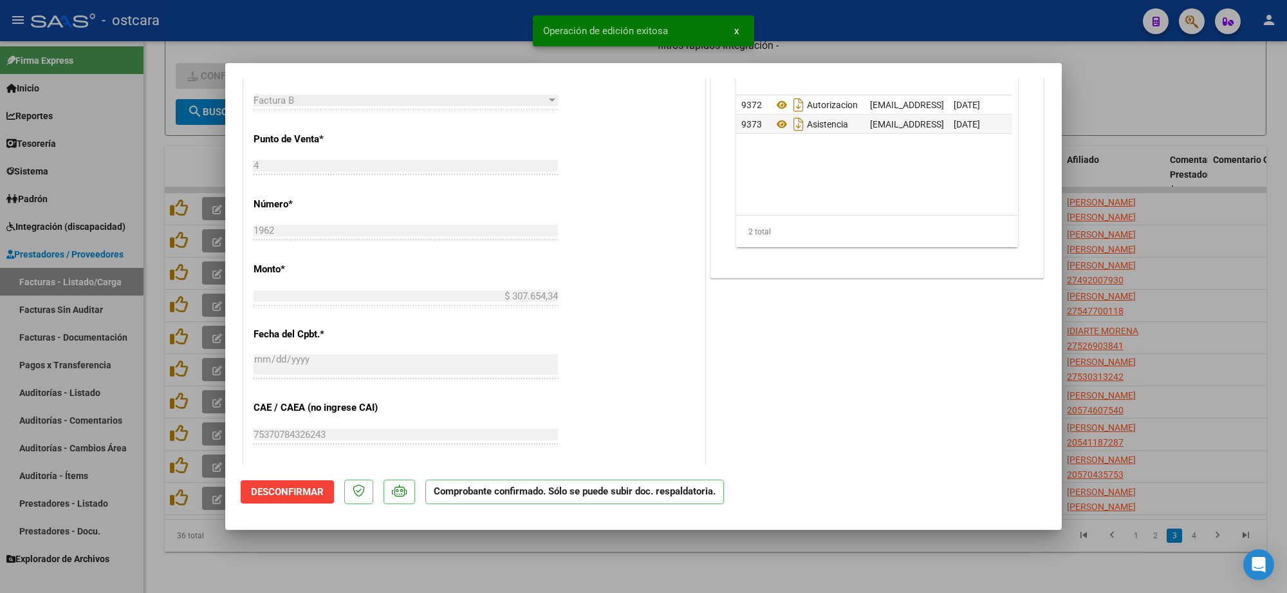
click at [1194, 145] on div at bounding box center [643, 296] width 1287 height 593
type input "$ 0,00"
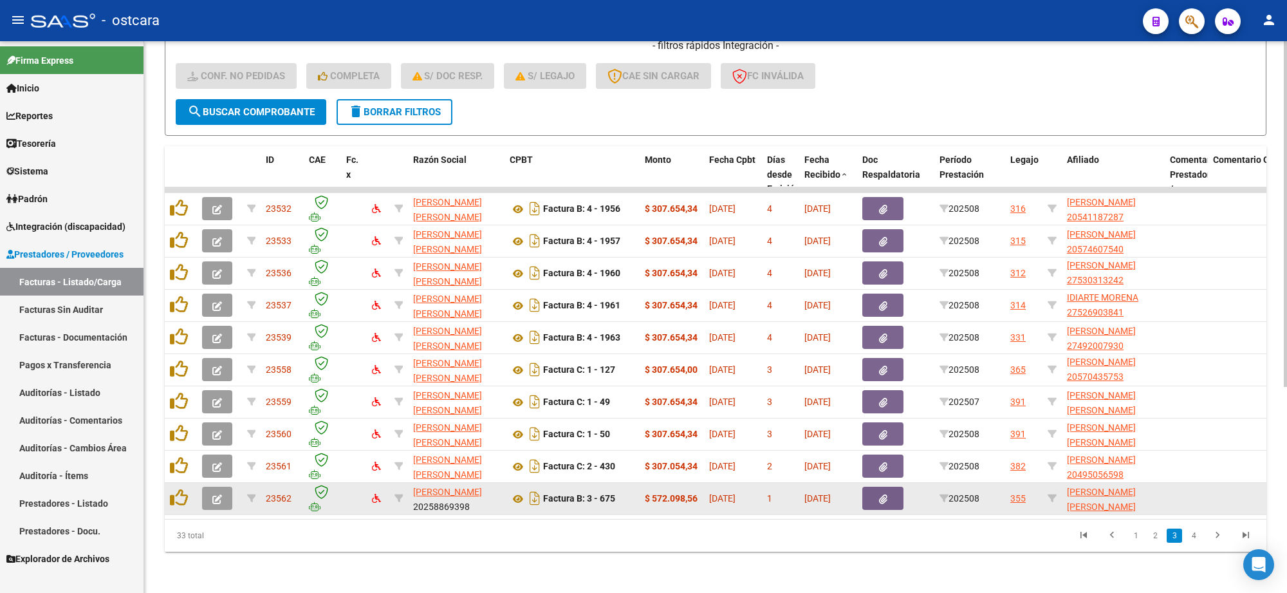
scroll to position [328, 0]
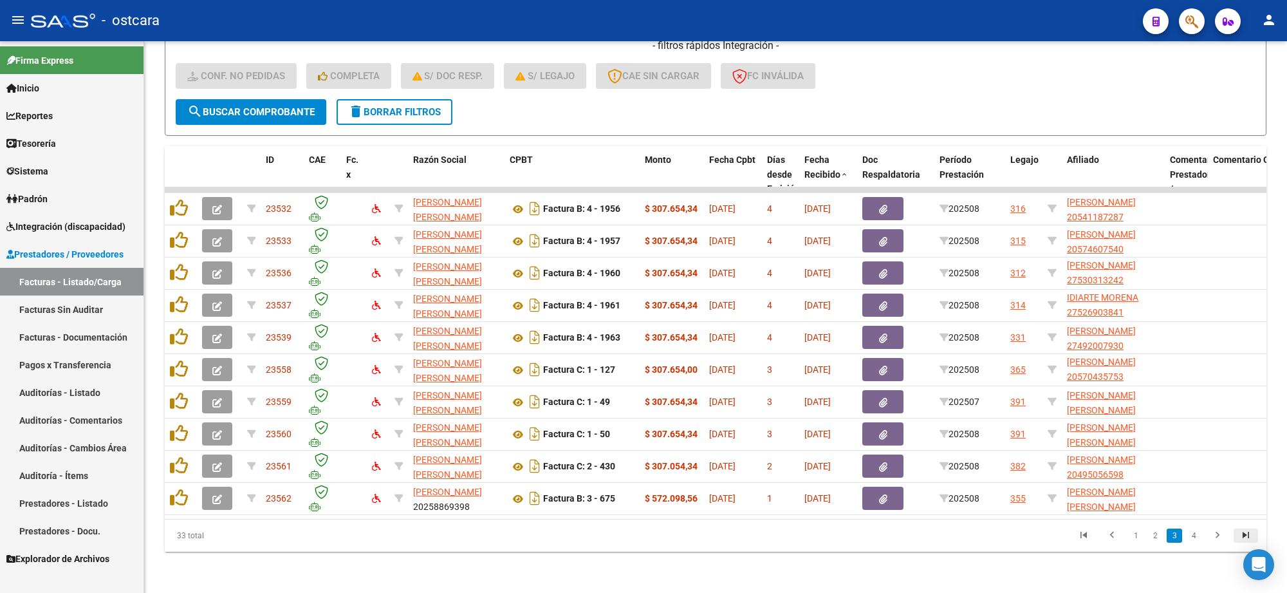
click at [1246, 533] on icon "go to last page" at bounding box center [1245, 536] width 17 height 15
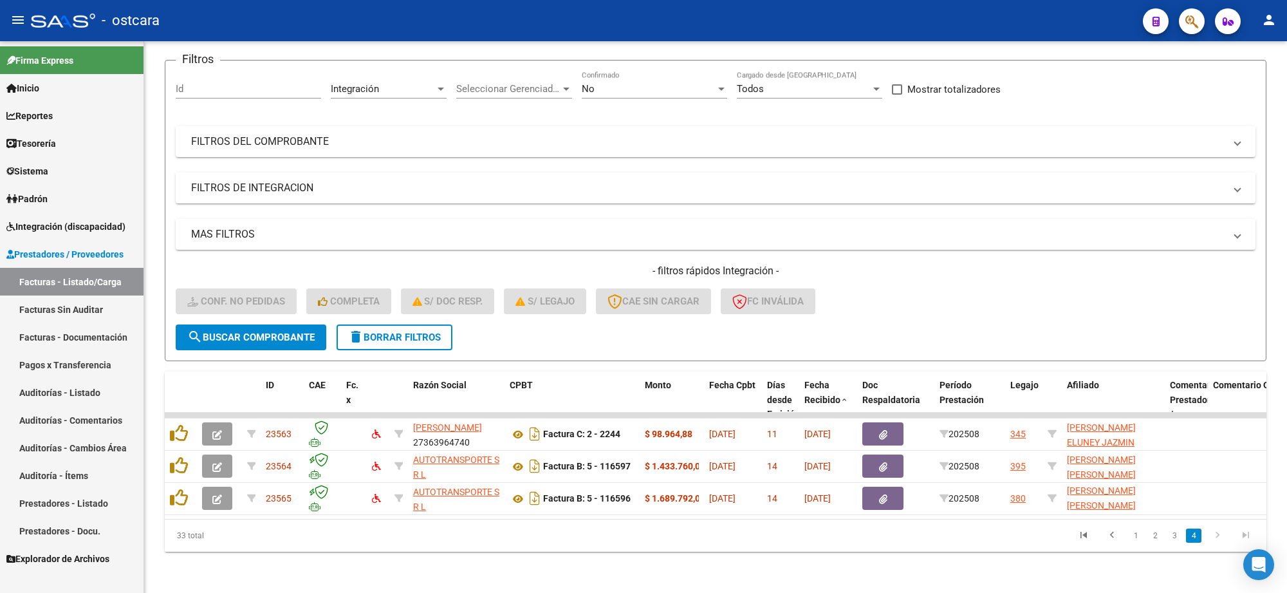
scroll to position [103, 0]
click at [1135, 536] on link "1" at bounding box center [1135, 535] width 15 height 14
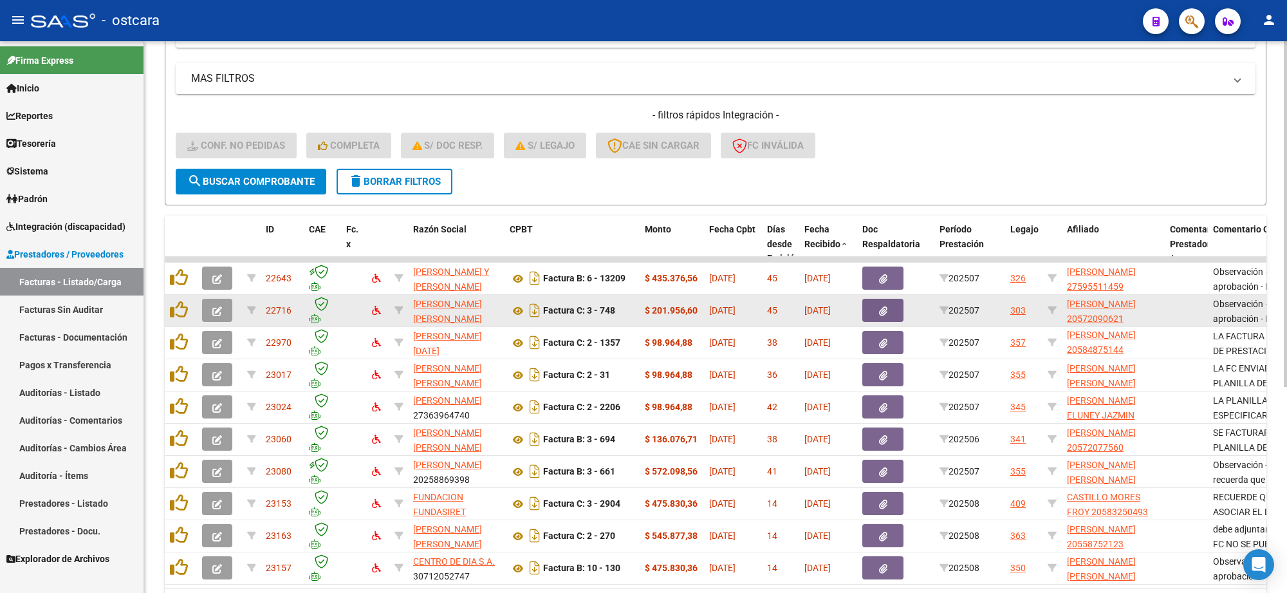
scroll to position [328, 0]
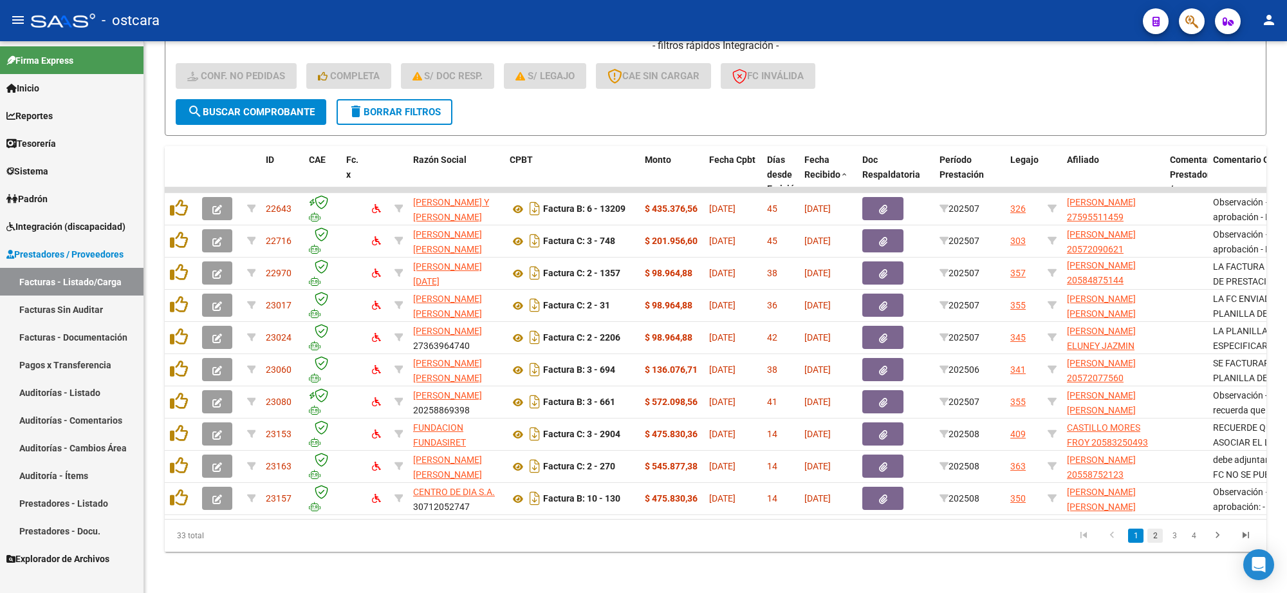
click at [1153, 537] on link "2" at bounding box center [1154, 535] width 15 height 14
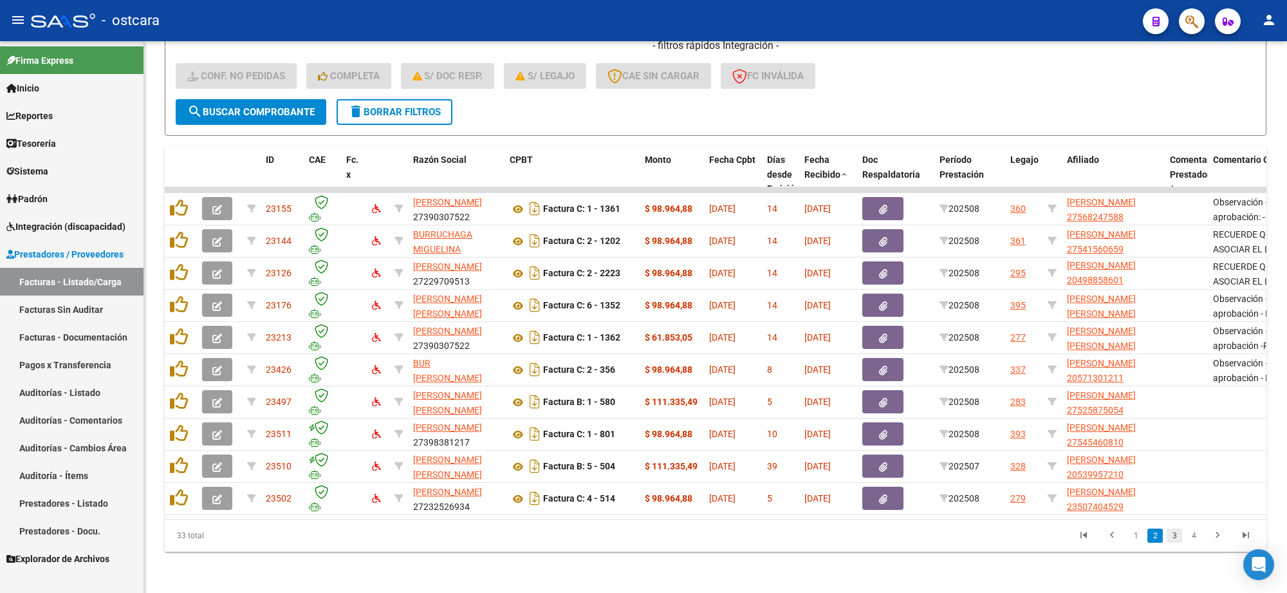
click at [1173, 529] on link "3" at bounding box center [1173, 535] width 15 height 14
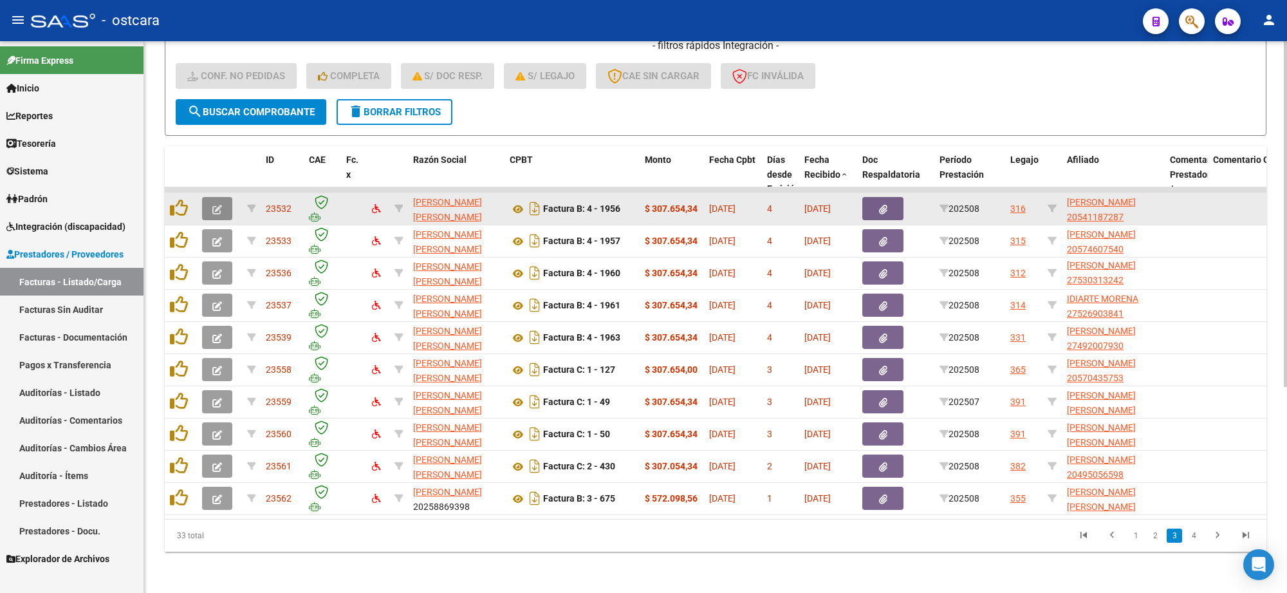
click at [217, 205] on icon "button" at bounding box center [217, 210] width 10 height 10
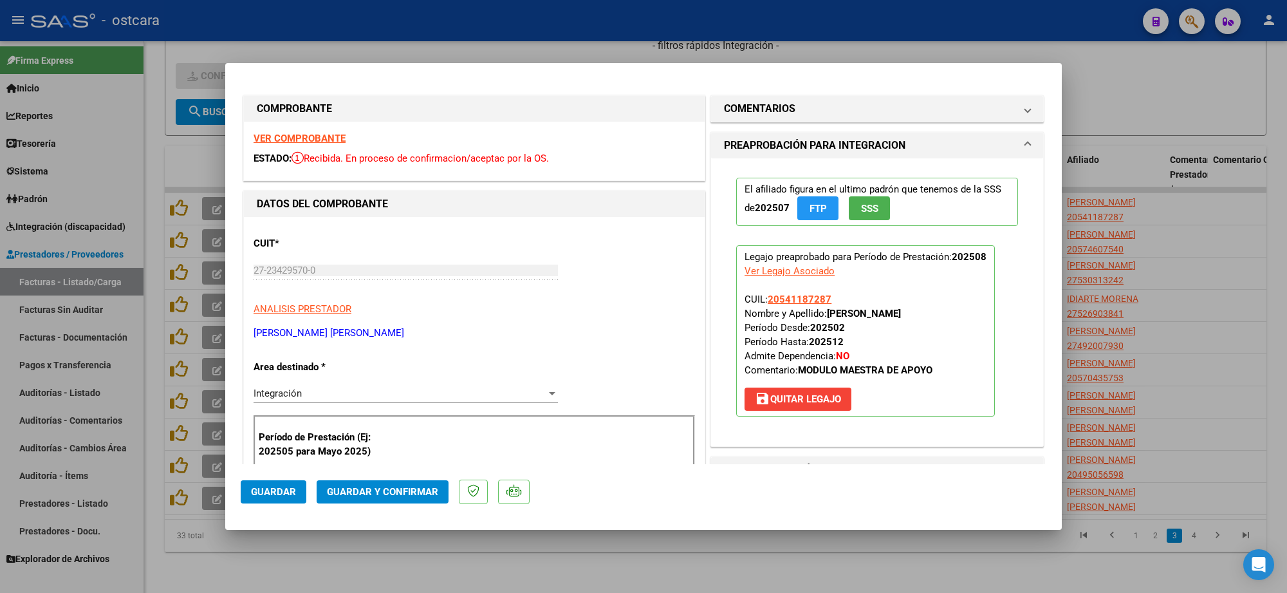
click at [313, 137] on strong "VER COMPROBANTE" at bounding box center [299, 139] width 92 height 12
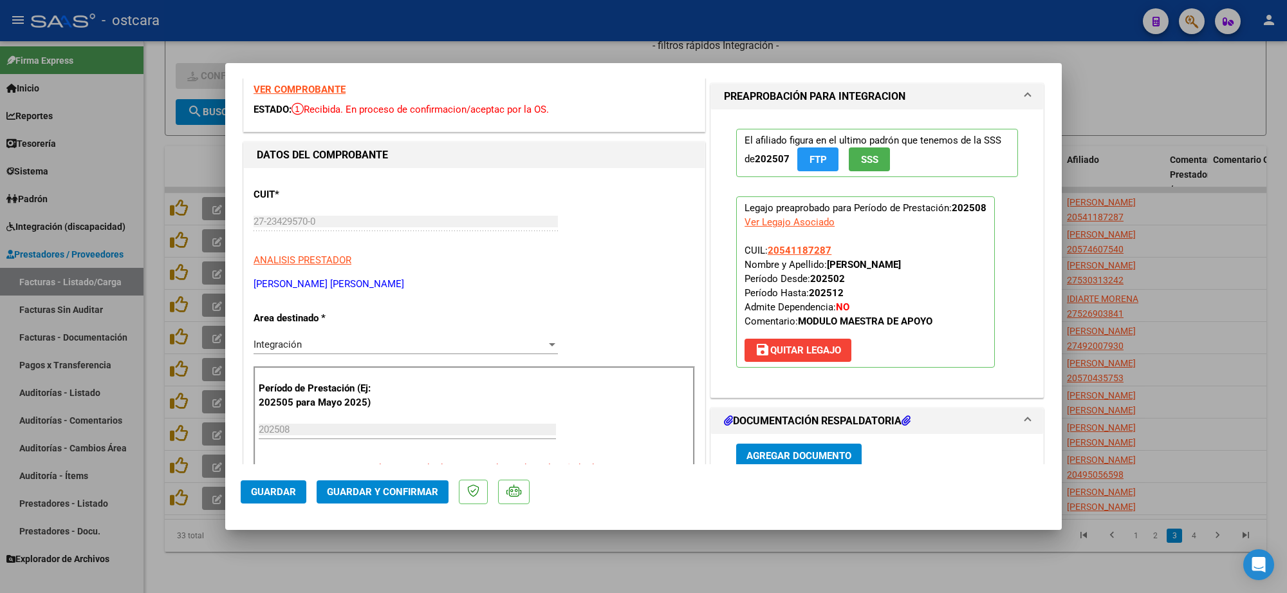
scroll to position [241, 0]
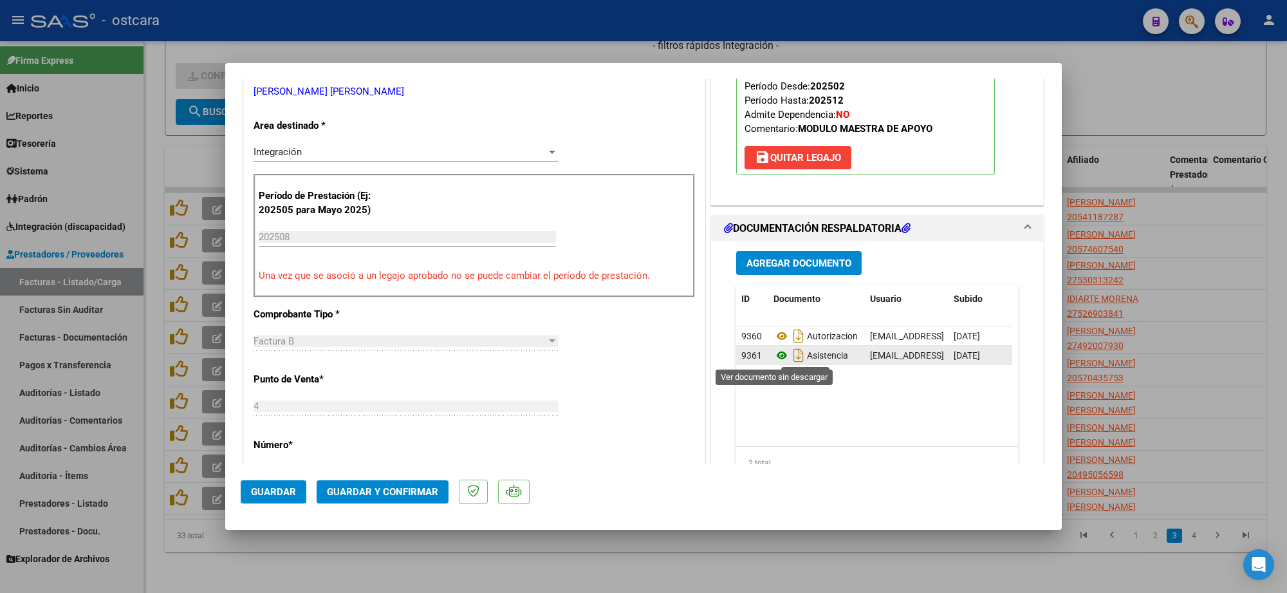
click at [773, 353] on icon at bounding box center [781, 354] width 17 height 15
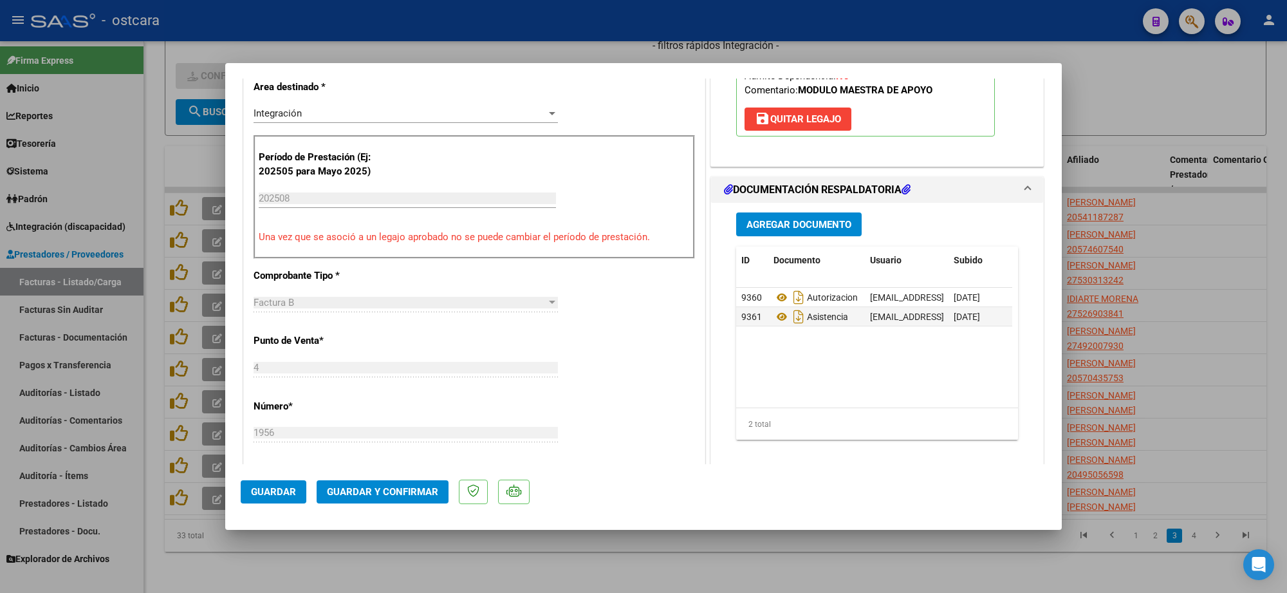
scroll to position [161, 0]
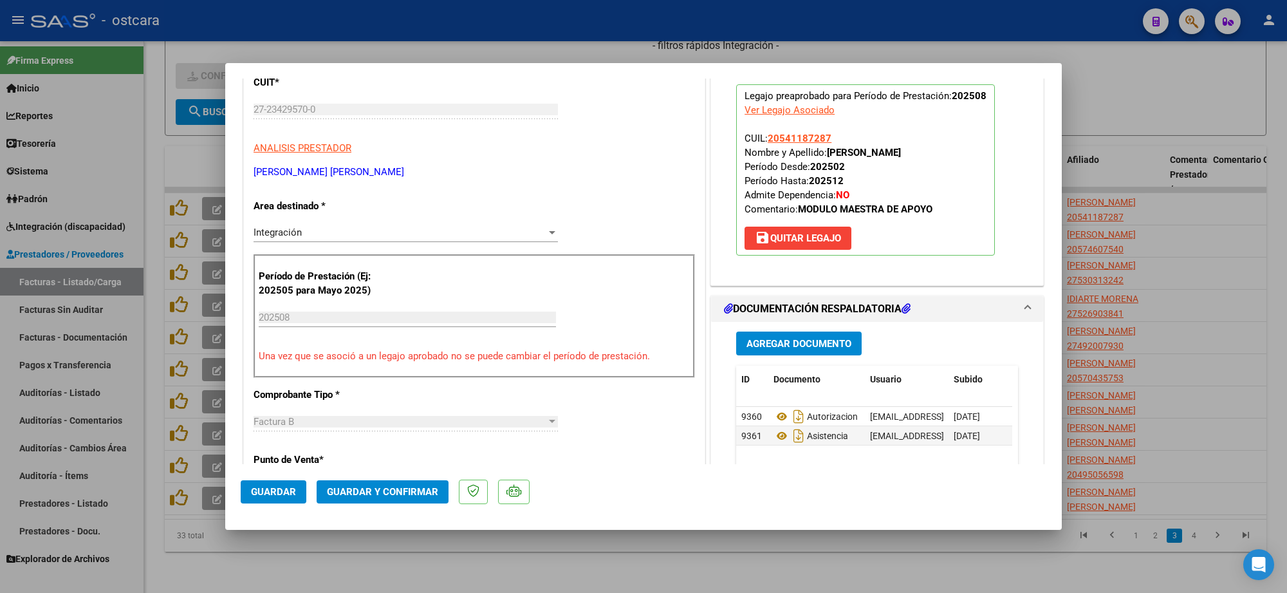
click at [390, 491] on span "Guardar y Confirmar" at bounding box center [382, 492] width 111 height 12
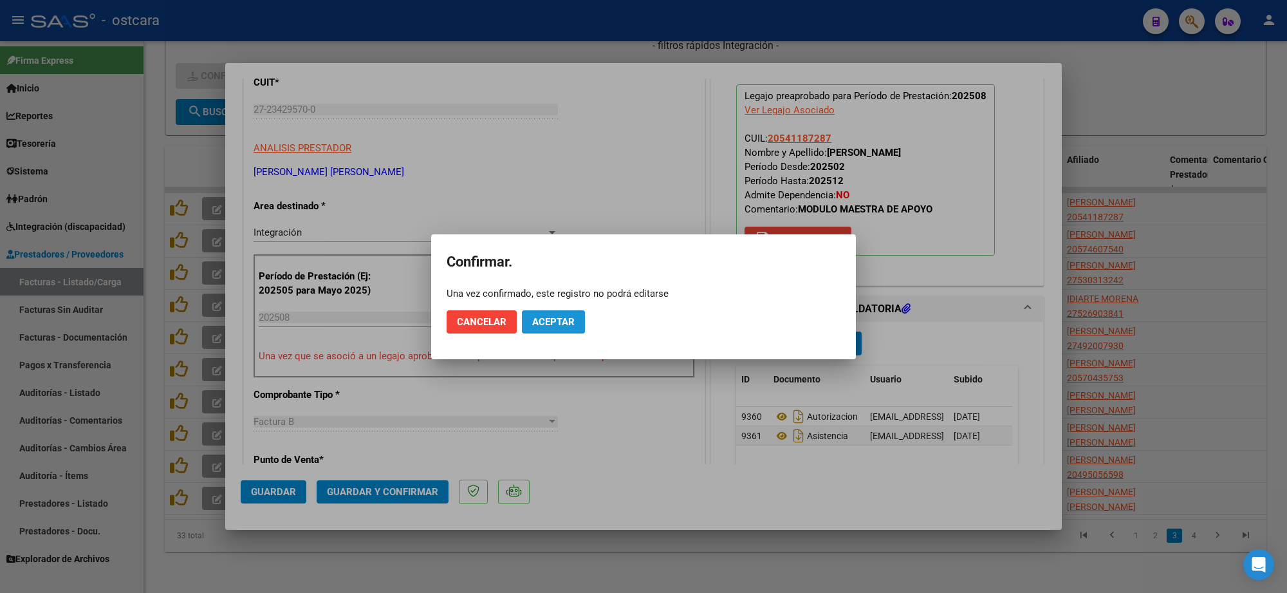
click at [566, 322] on span "Aceptar" at bounding box center [553, 322] width 42 height 12
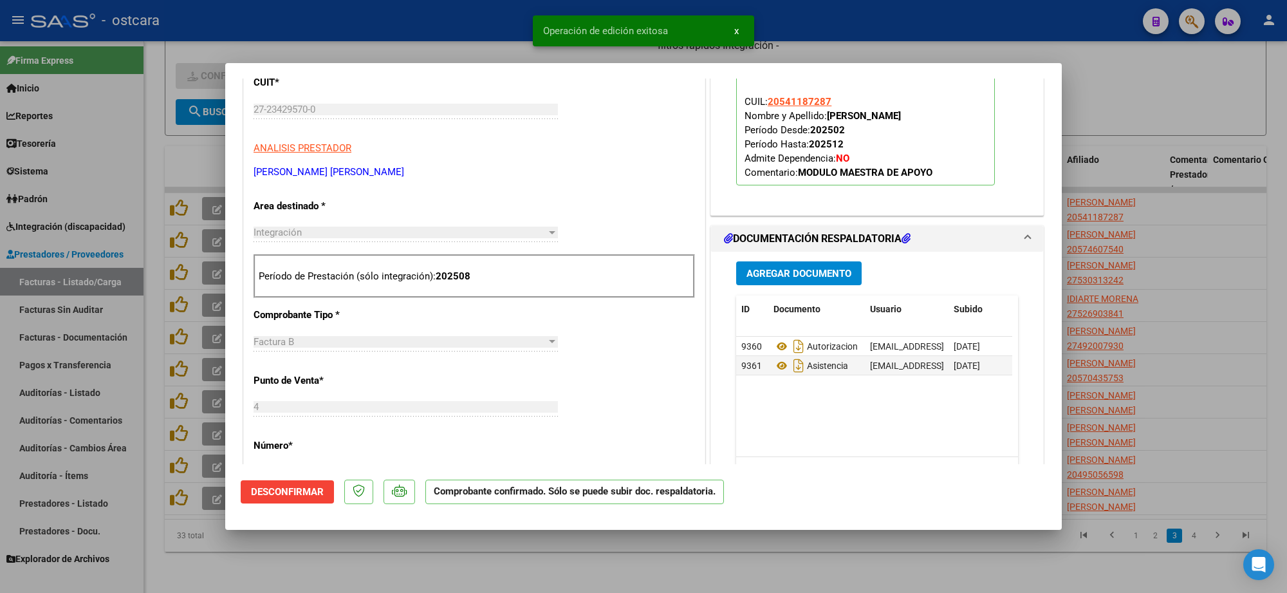
click at [892, 16] on div at bounding box center [643, 296] width 1287 height 593
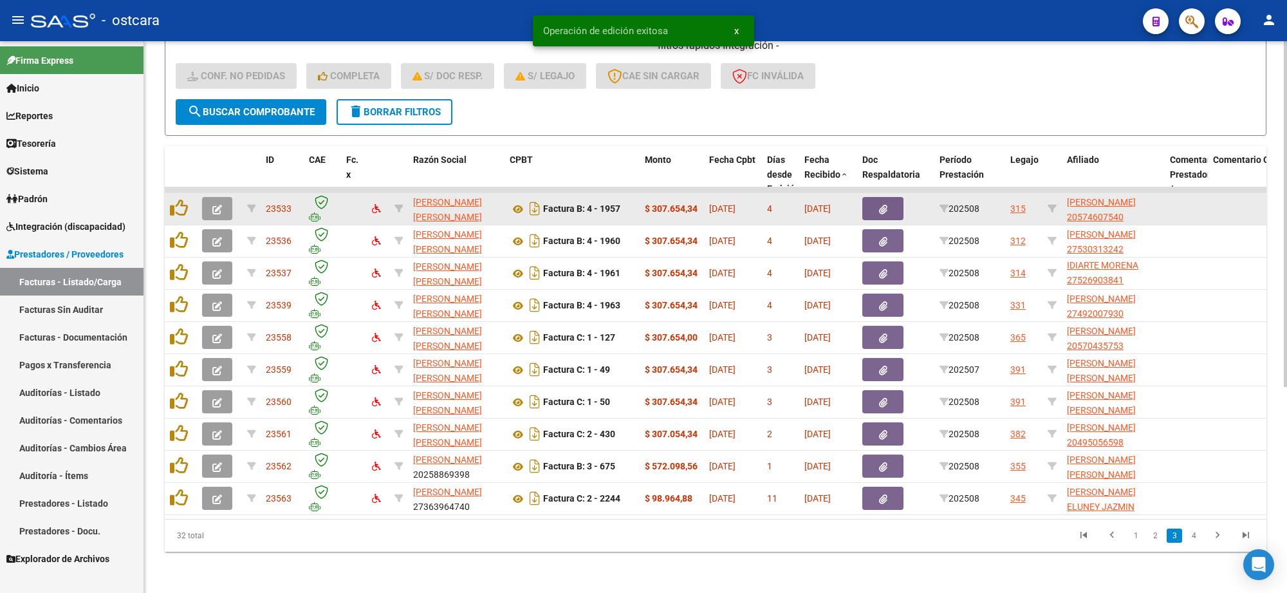
click at [229, 197] on button "button" at bounding box center [217, 208] width 30 height 23
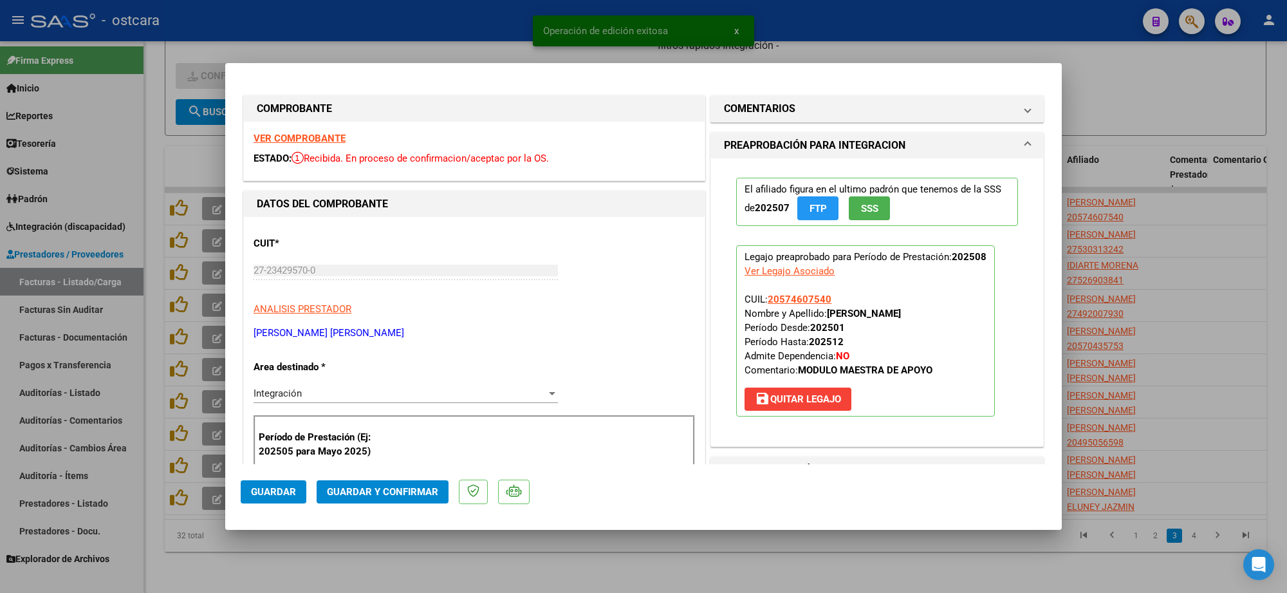
click at [322, 138] on strong "VER COMPROBANTE" at bounding box center [299, 139] width 92 height 12
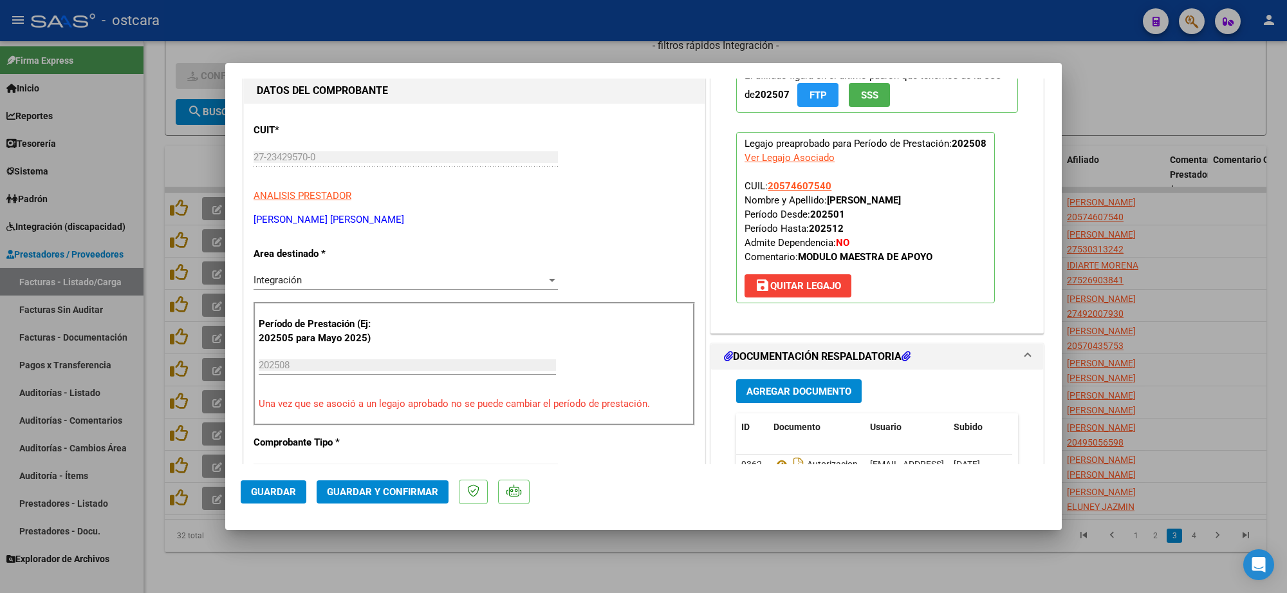
scroll to position [241, 0]
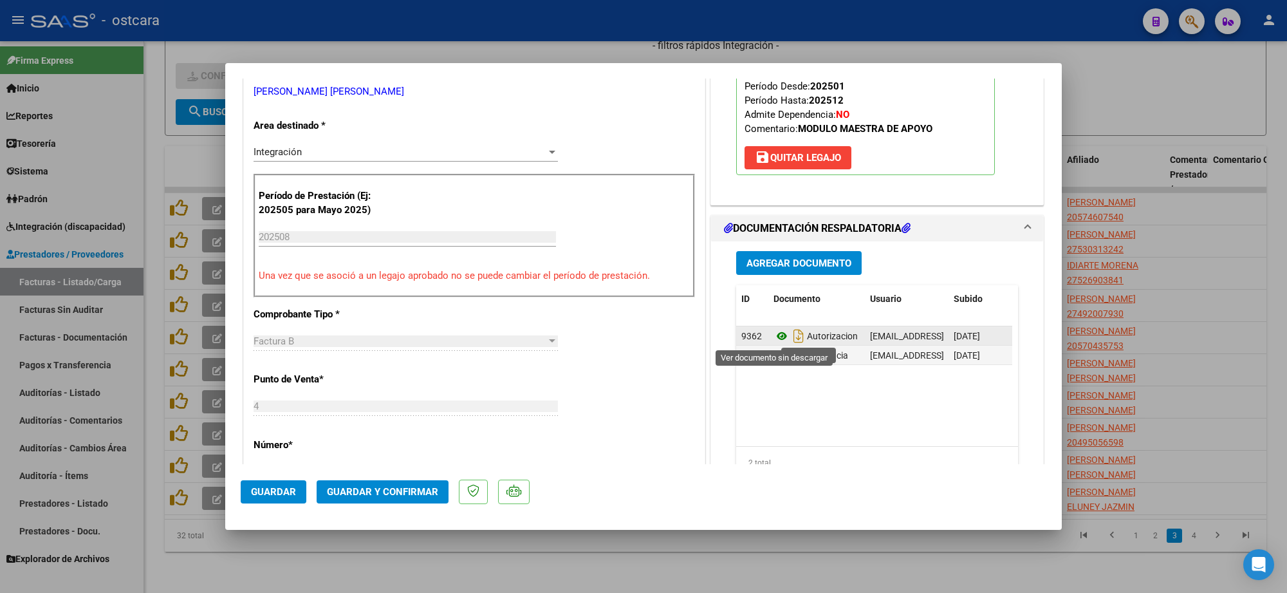
click at [775, 336] on icon at bounding box center [781, 335] width 17 height 15
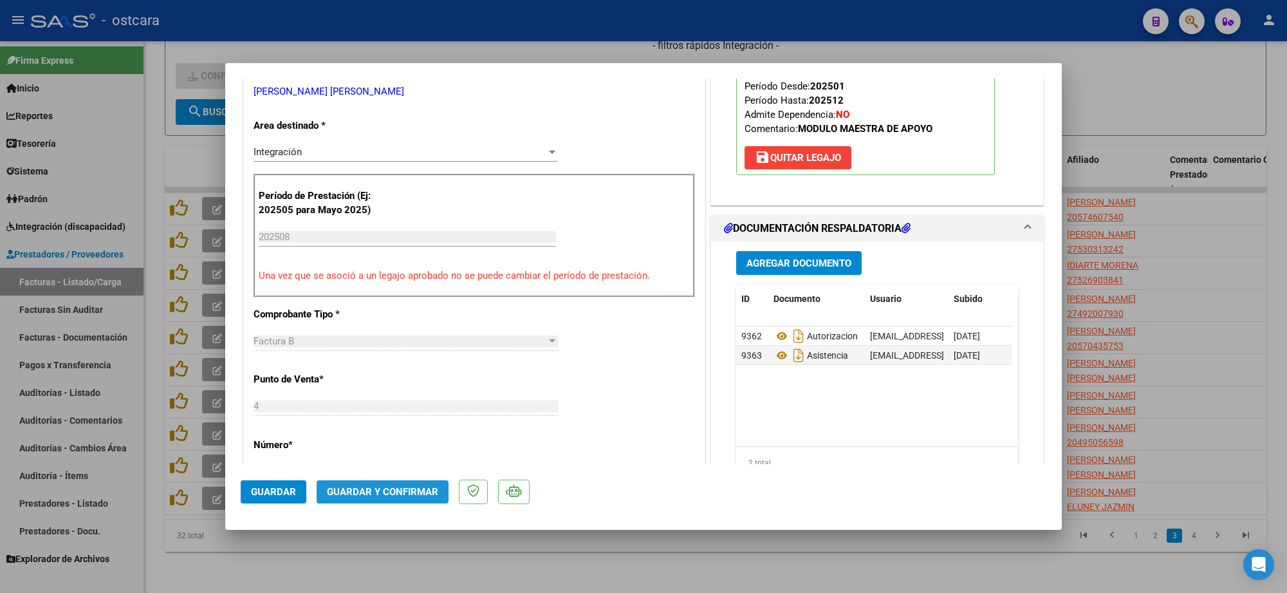
click at [384, 488] on span "Guardar y Confirmar" at bounding box center [382, 492] width 111 height 12
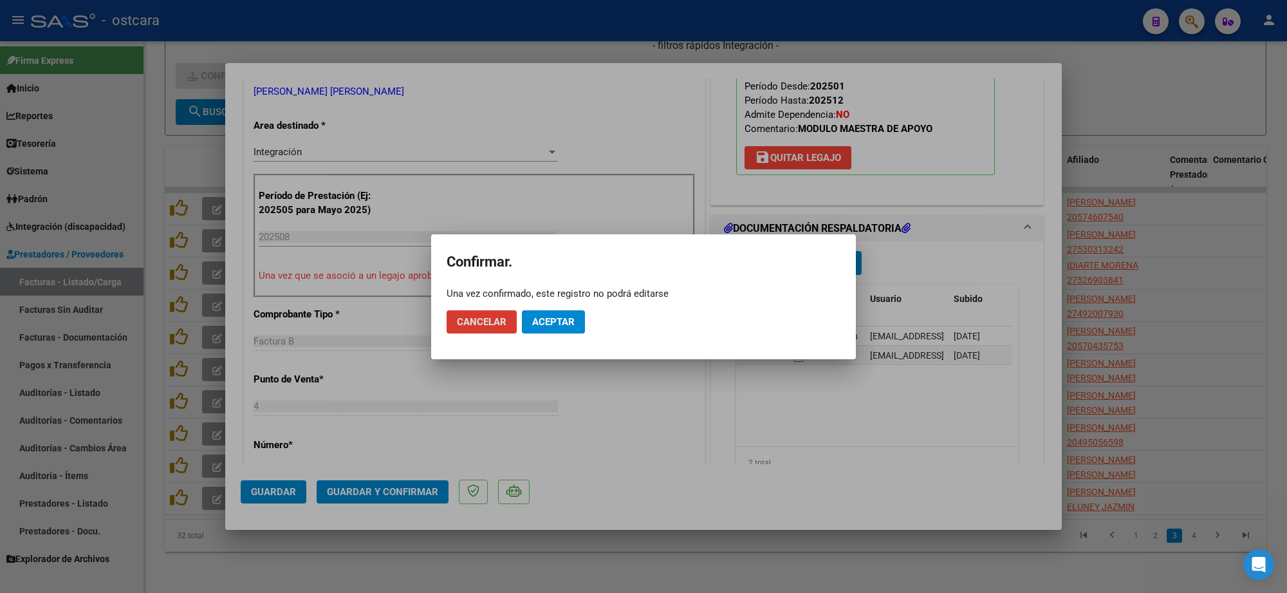
click at [553, 320] on span "Aceptar" at bounding box center [553, 322] width 42 height 12
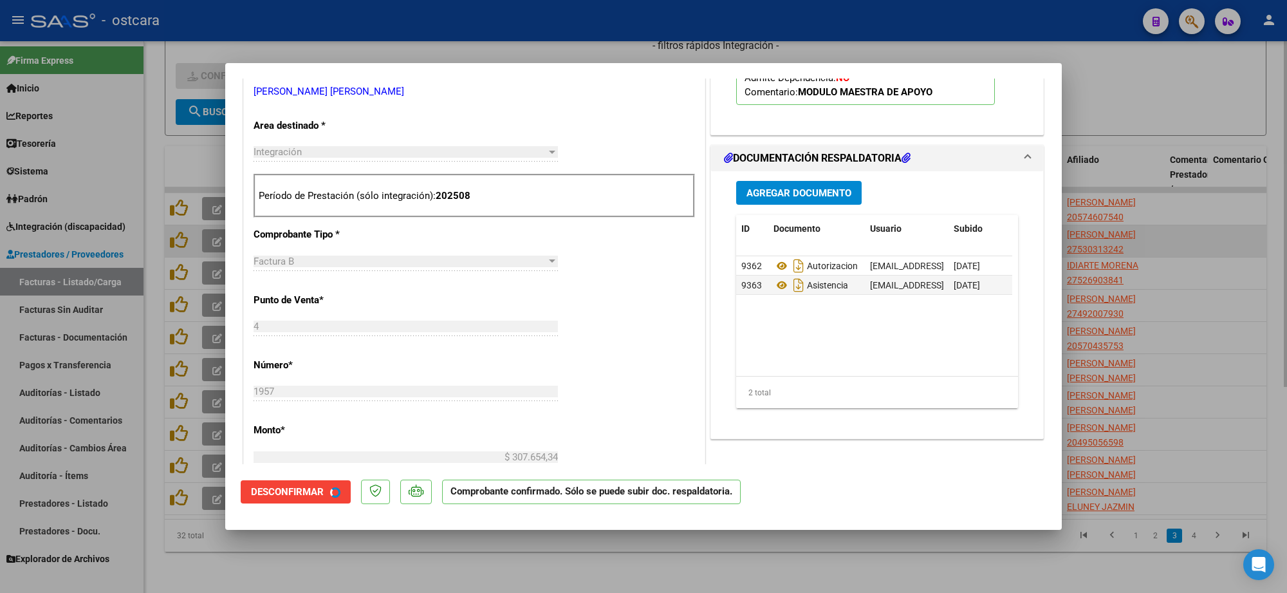
click at [1143, 227] on div at bounding box center [643, 296] width 1287 height 593
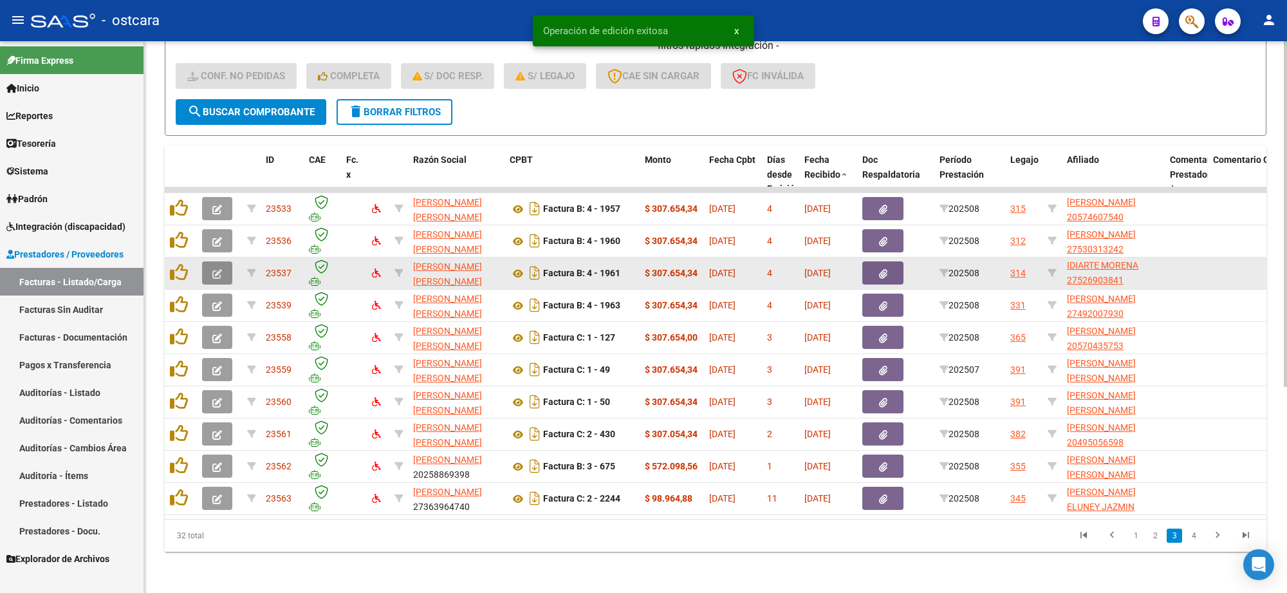
click at [216, 271] on datatable-body-cell at bounding box center [219, 273] width 45 height 32
click at [217, 269] on icon "button" at bounding box center [217, 274] width 10 height 10
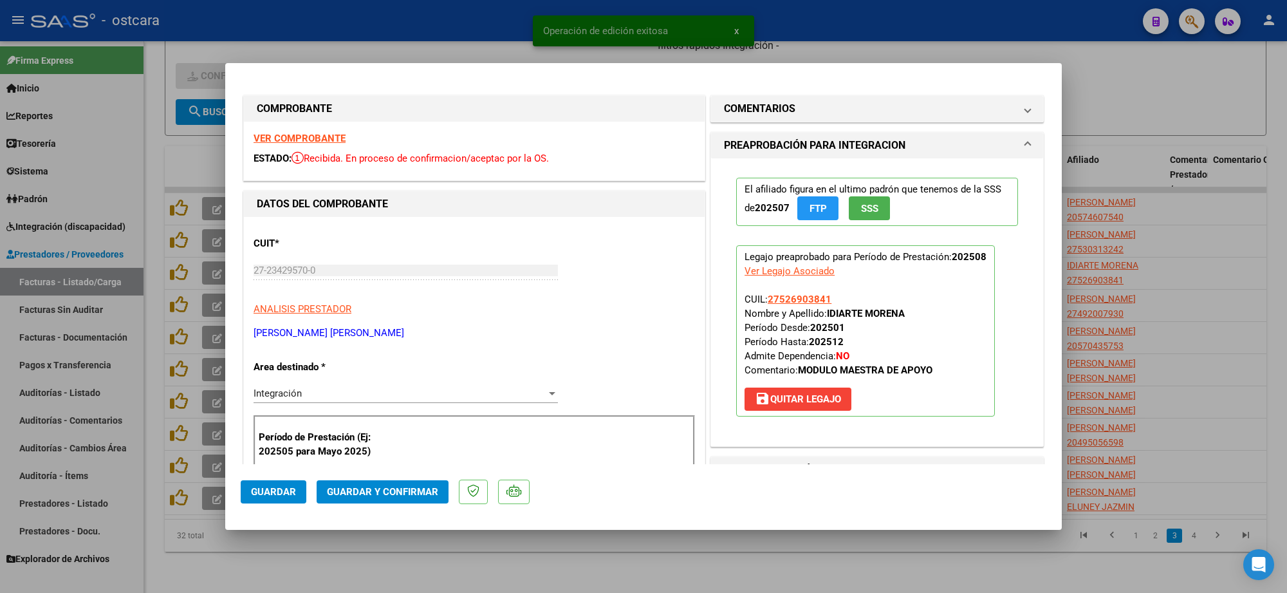
click at [310, 139] on strong "VER COMPROBANTE" at bounding box center [299, 139] width 92 height 12
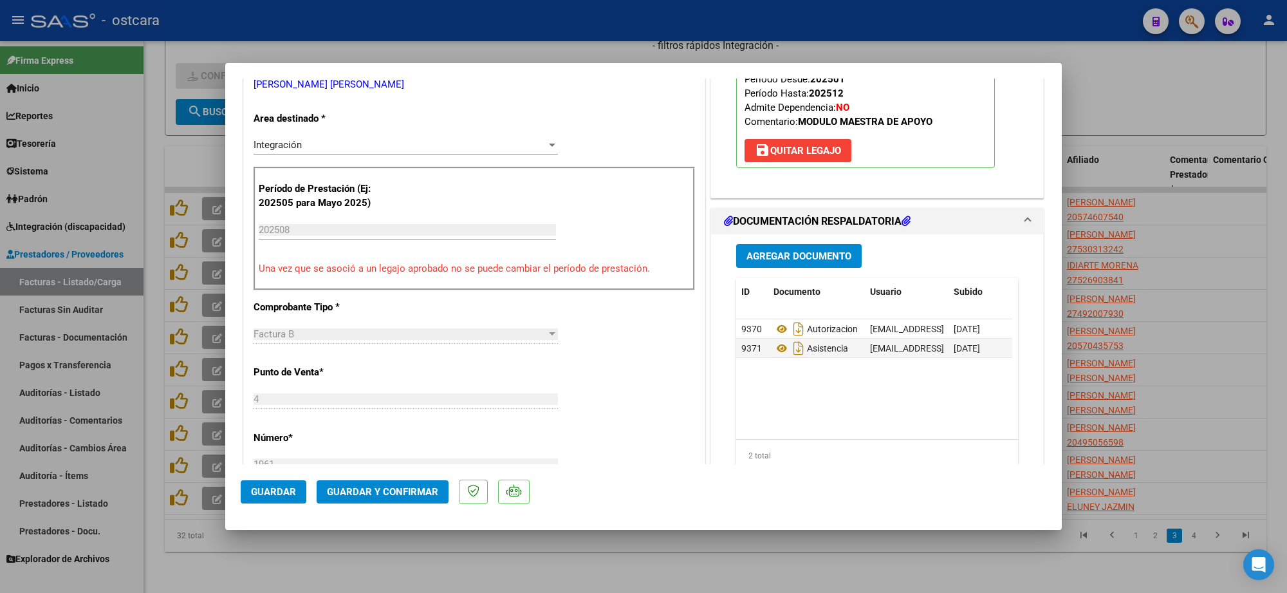
scroll to position [483, 0]
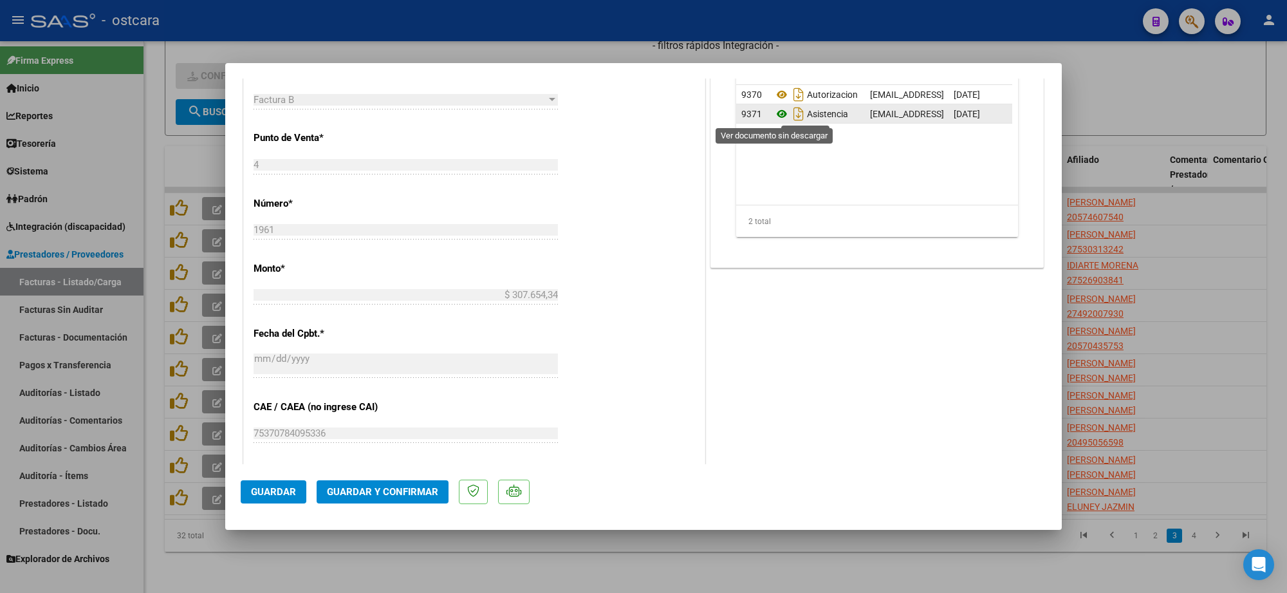
click at [774, 107] on icon at bounding box center [781, 113] width 17 height 15
click at [402, 493] on span "Guardar y Confirmar" at bounding box center [382, 492] width 111 height 12
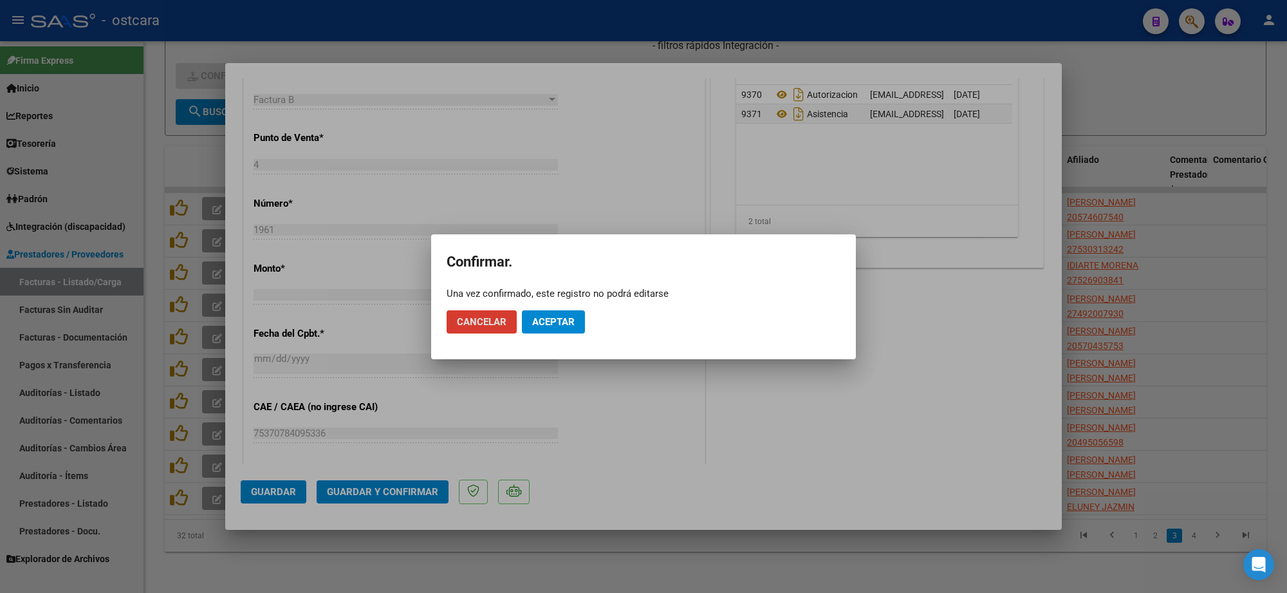
click at [558, 330] on button "Aceptar" at bounding box center [553, 321] width 63 height 23
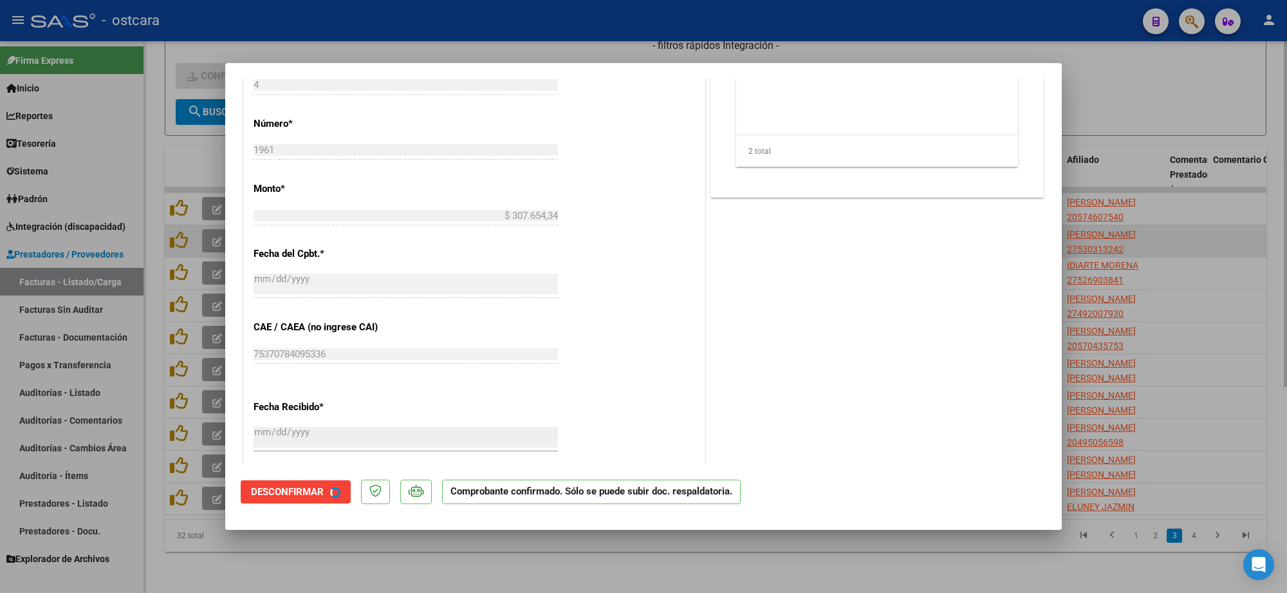
click at [1115, 232] on div at bounding box center [643, 296] width 1287 height 593
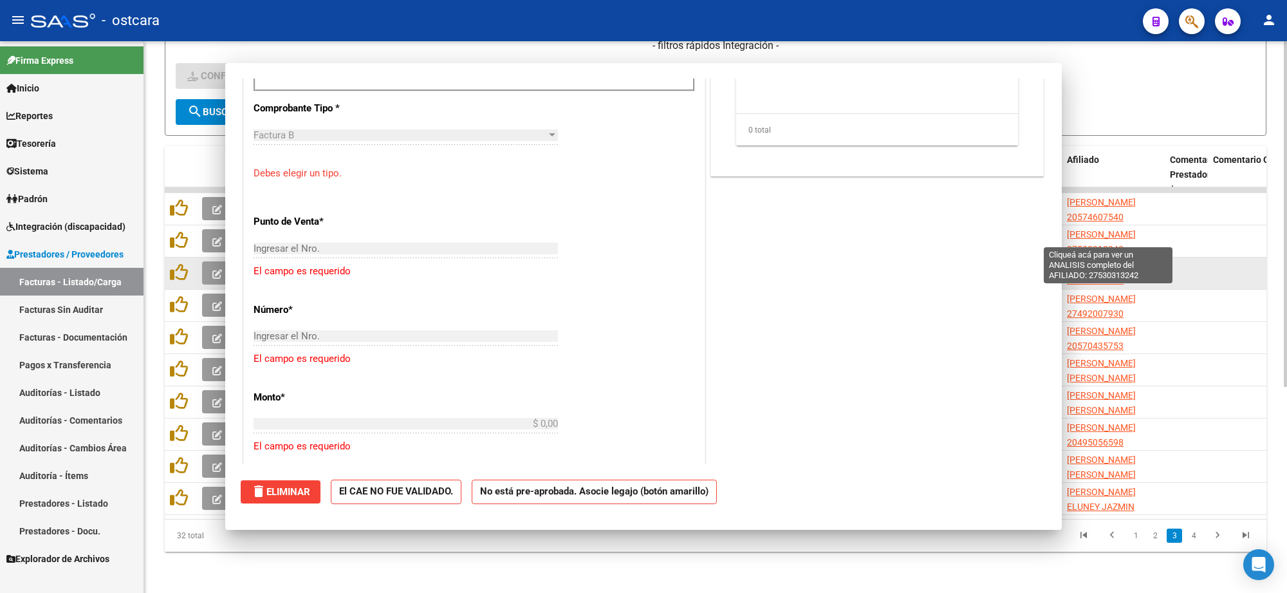
scroll to position [0, 0]
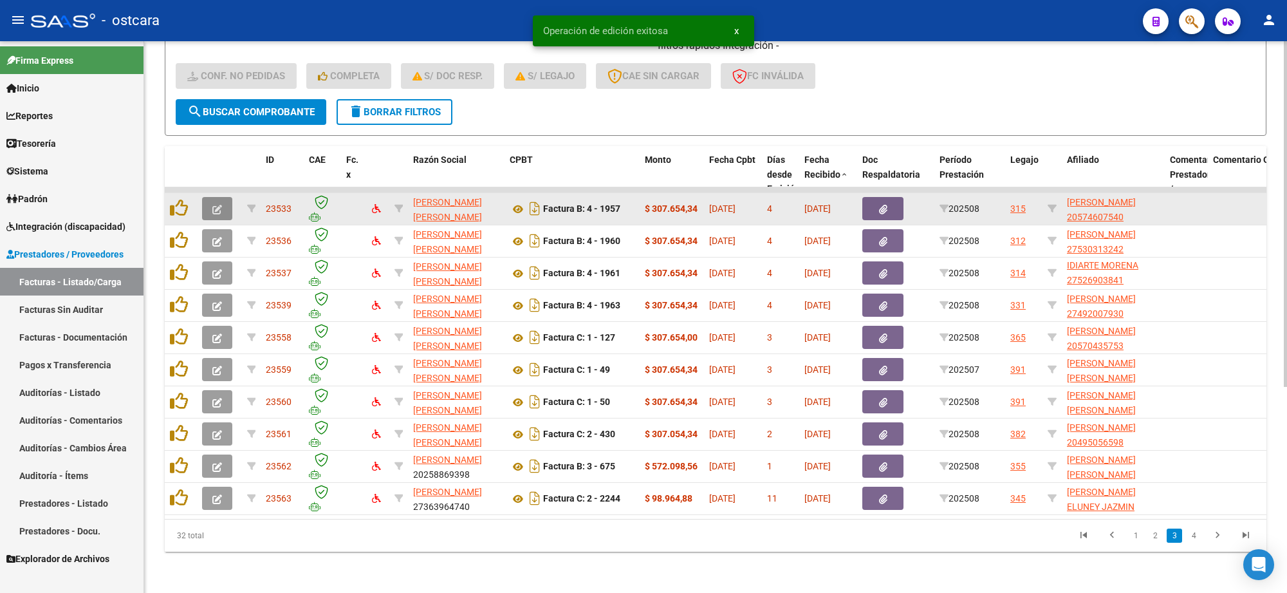
click at [219, 205] on icon "button" at bounding box center [217, 210] width 10 height 10
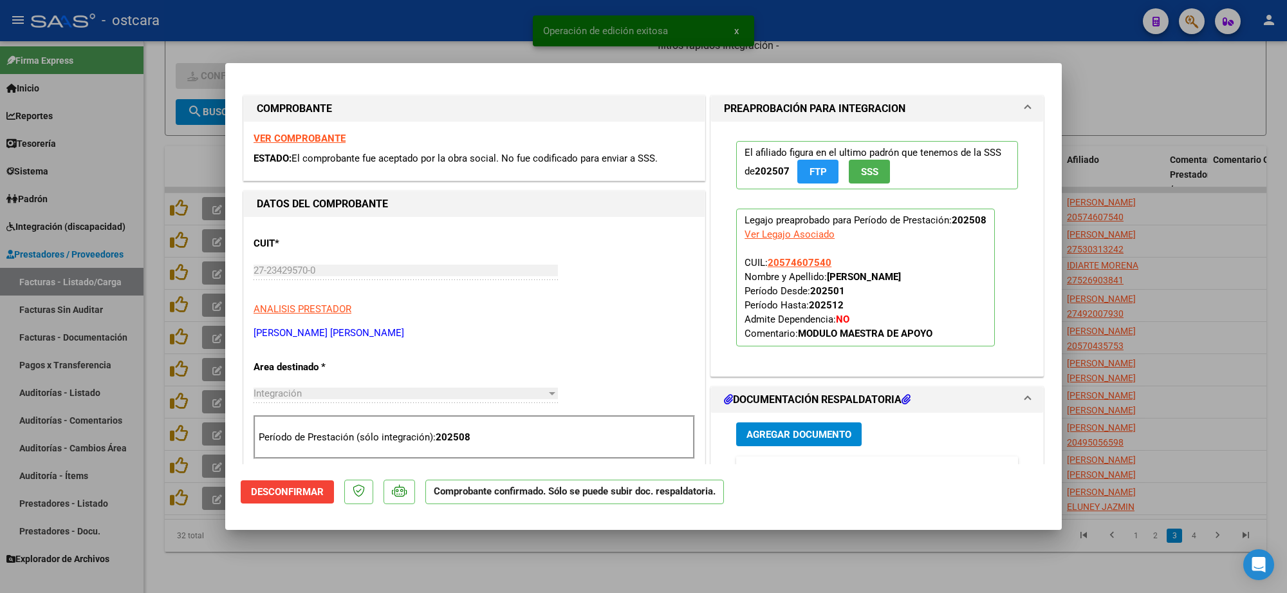
click at [330, 136] on strong "VER COMPROBANTE" at bounding box center [299, 139] width 92 height 12
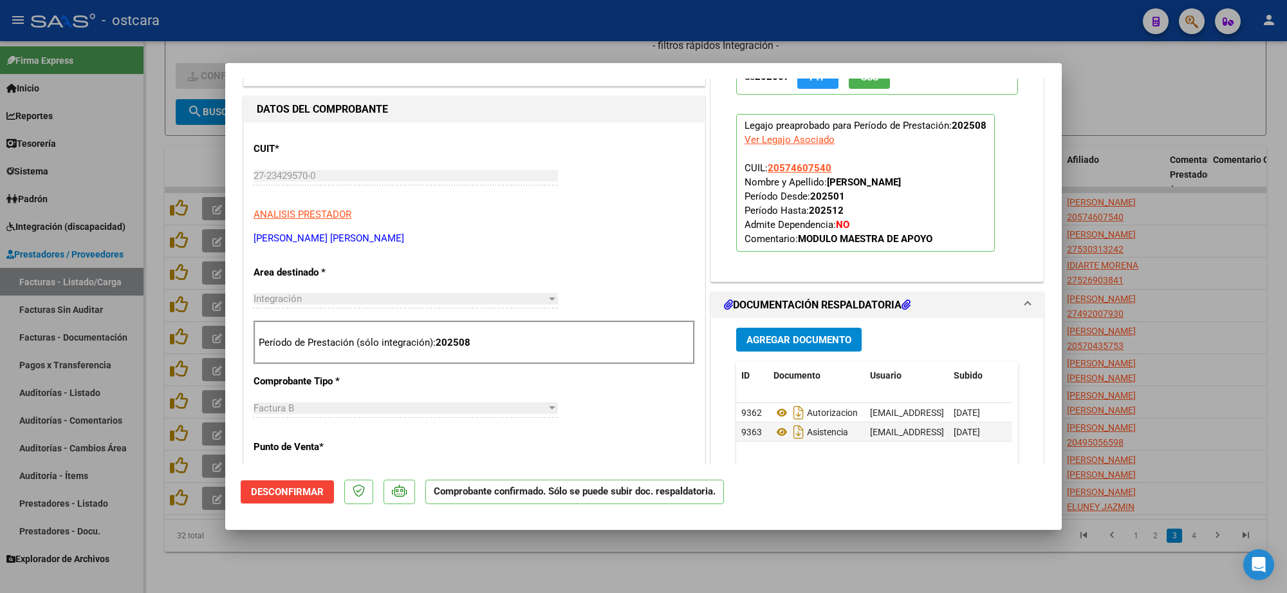
scroll to position [322, 0]
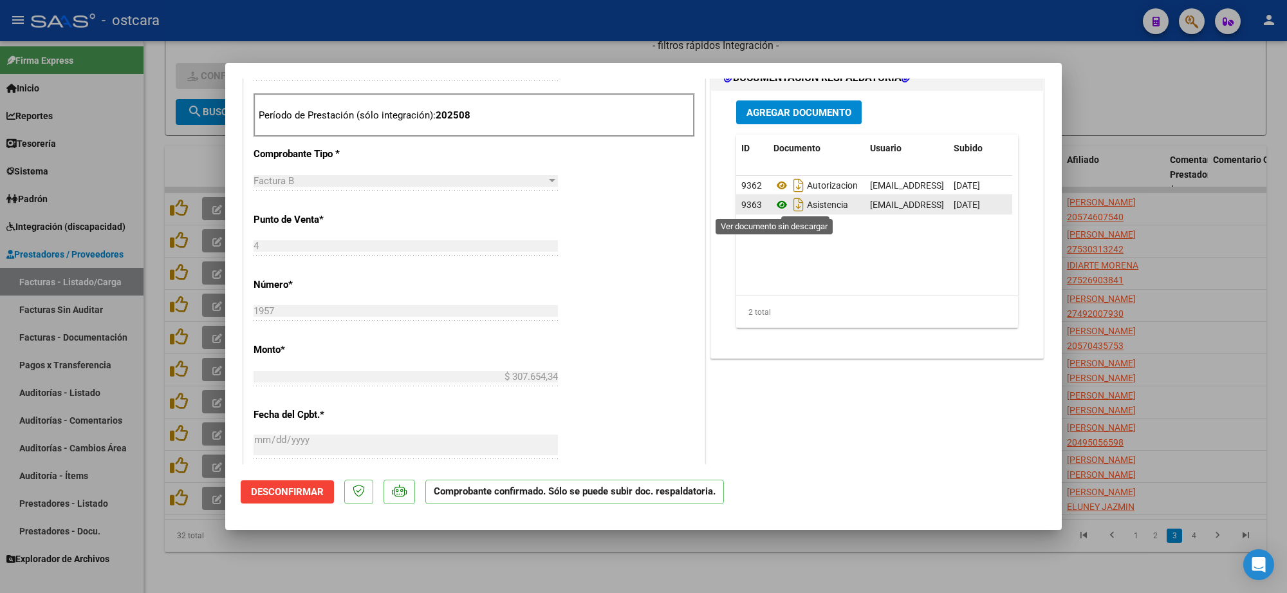
click at [773, 201] on icon at bounding box center [781, 204] width 17 height 15
click at [1152, 217] on div at bounding box center [643, 296] width 1287 height 593
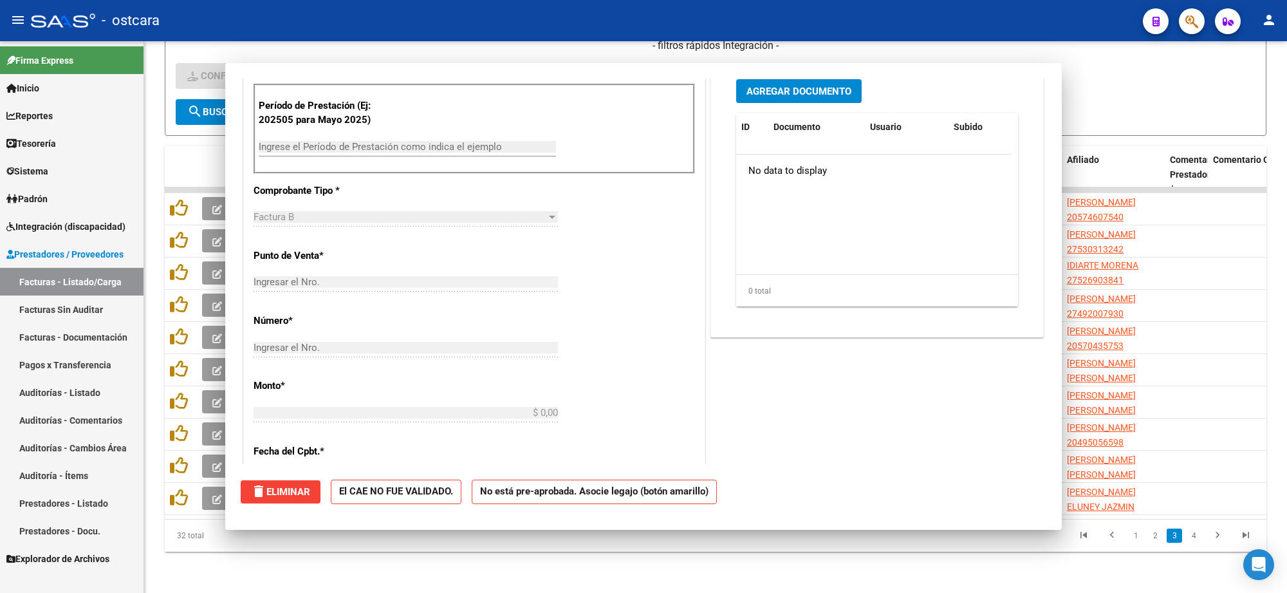
scroll to position [312, 0]
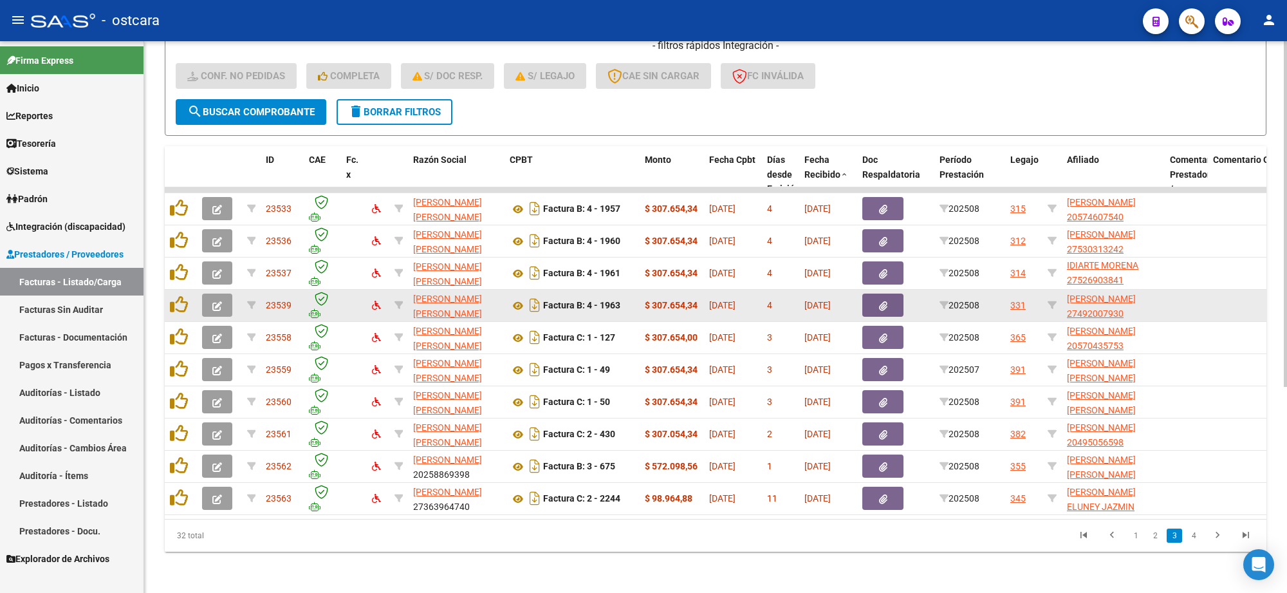
click at [224, 293] on button "button" at bounding box center [217, 304] width 30 height 23
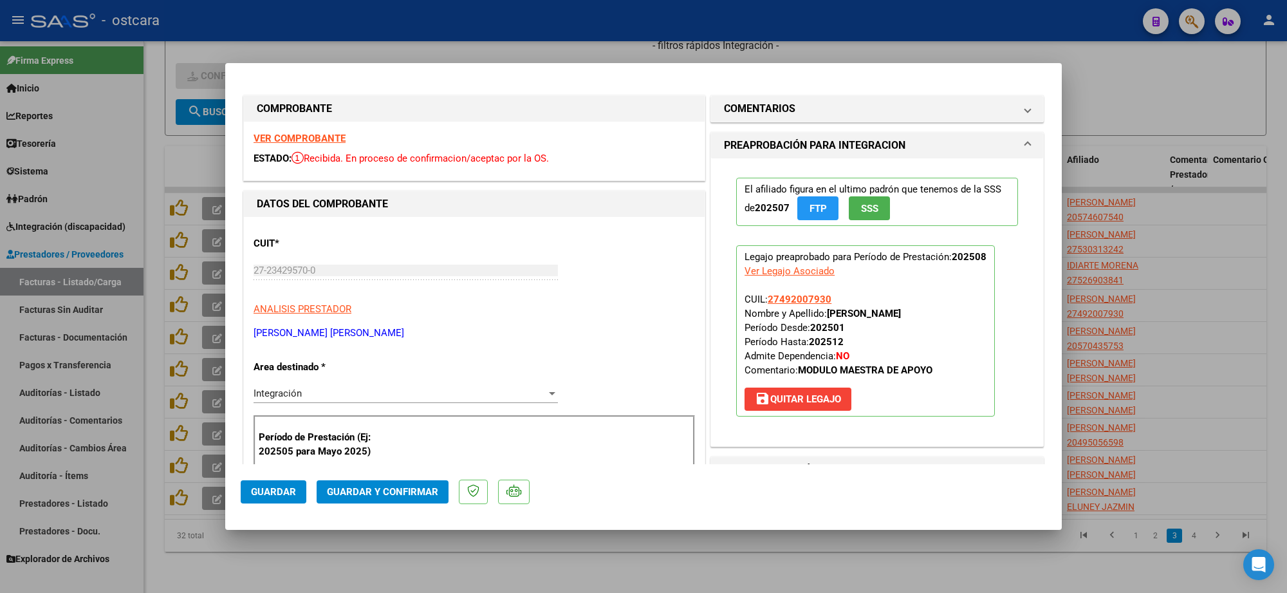
click at [302, 133] on strong "VER COMPROBANTE" at bounding box center [299, 139] width 92 height 12
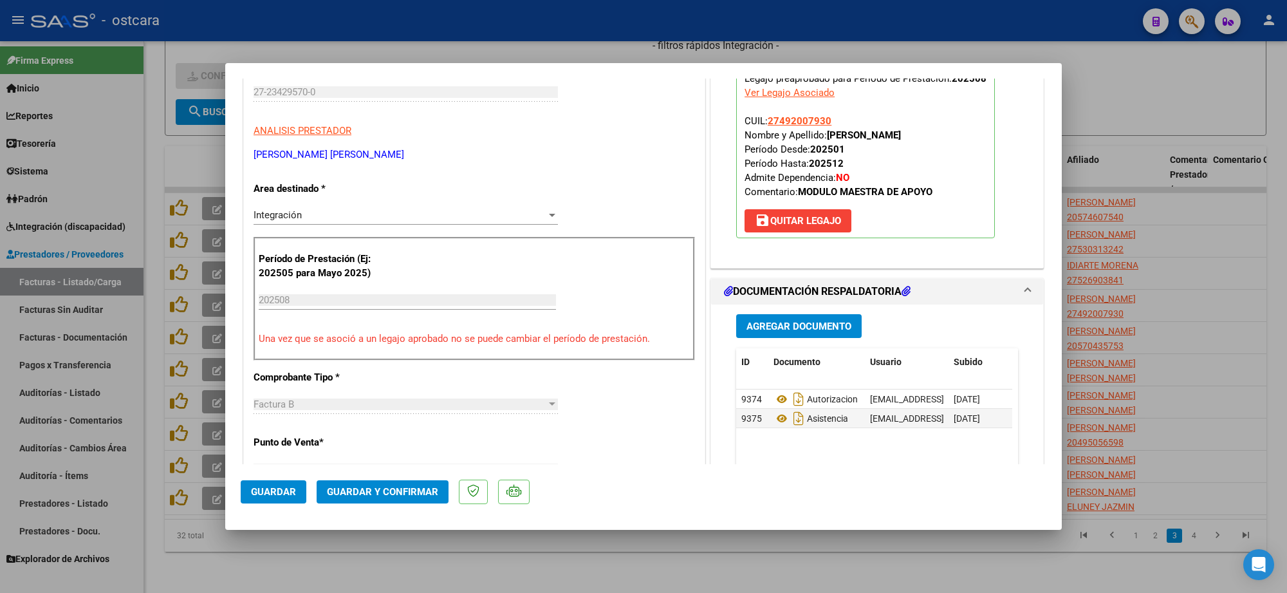
scroll to position [402, 0]
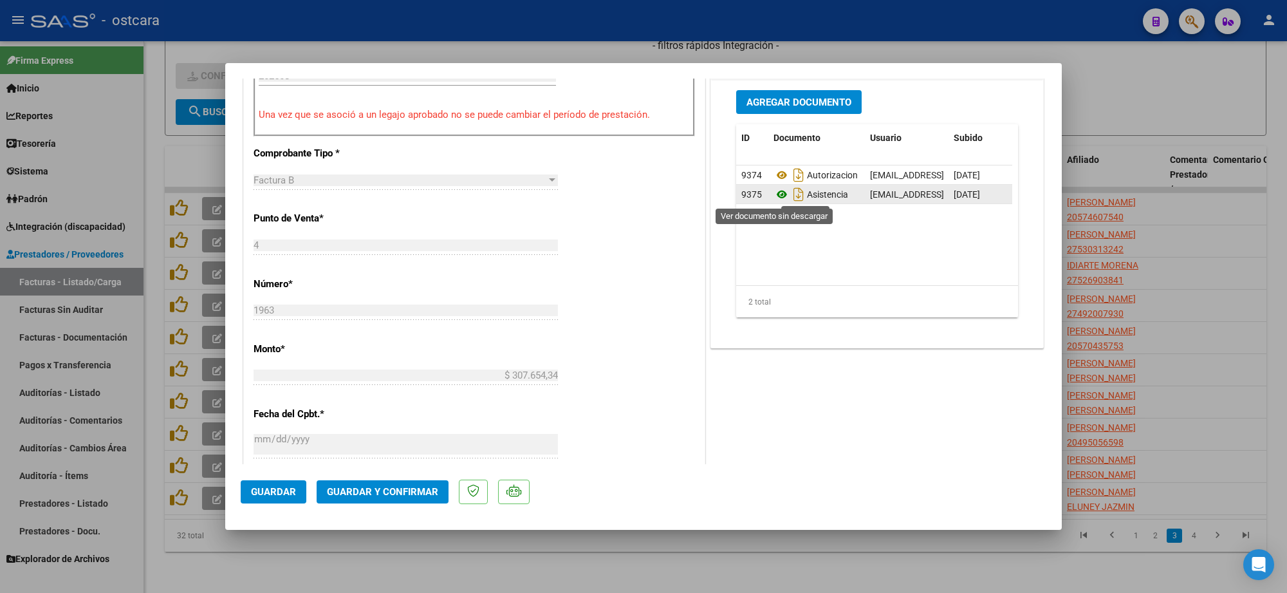
click at [778, 191] on icon at bounding box center [781, 194] width 17 height 15
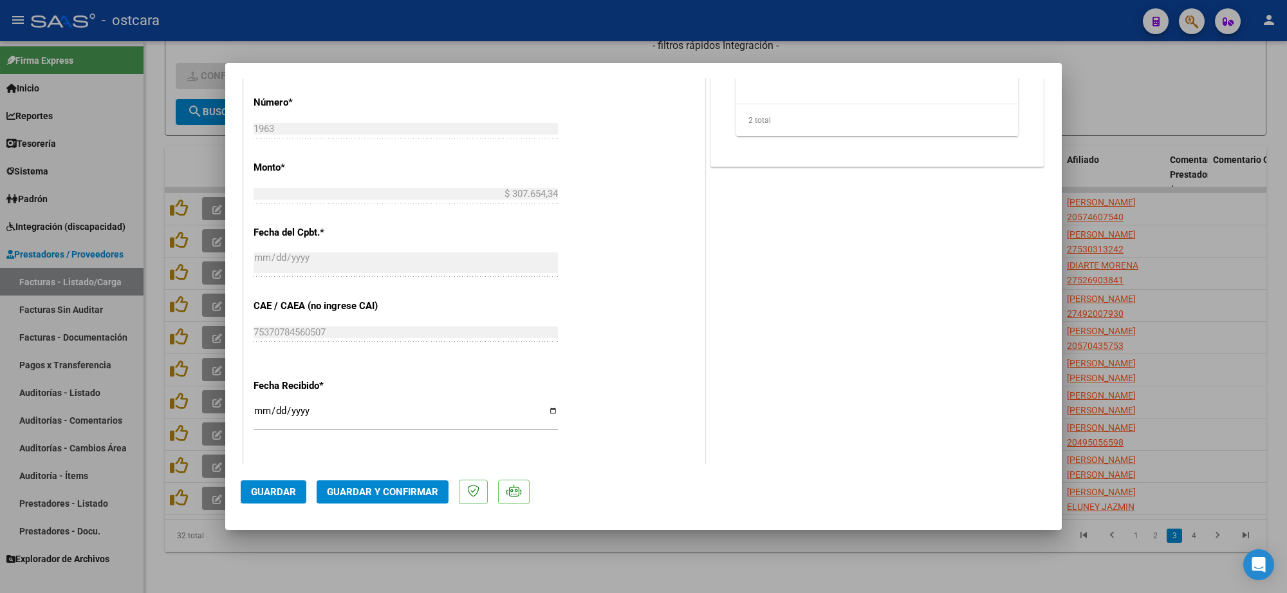
scroll to position [724, 0]
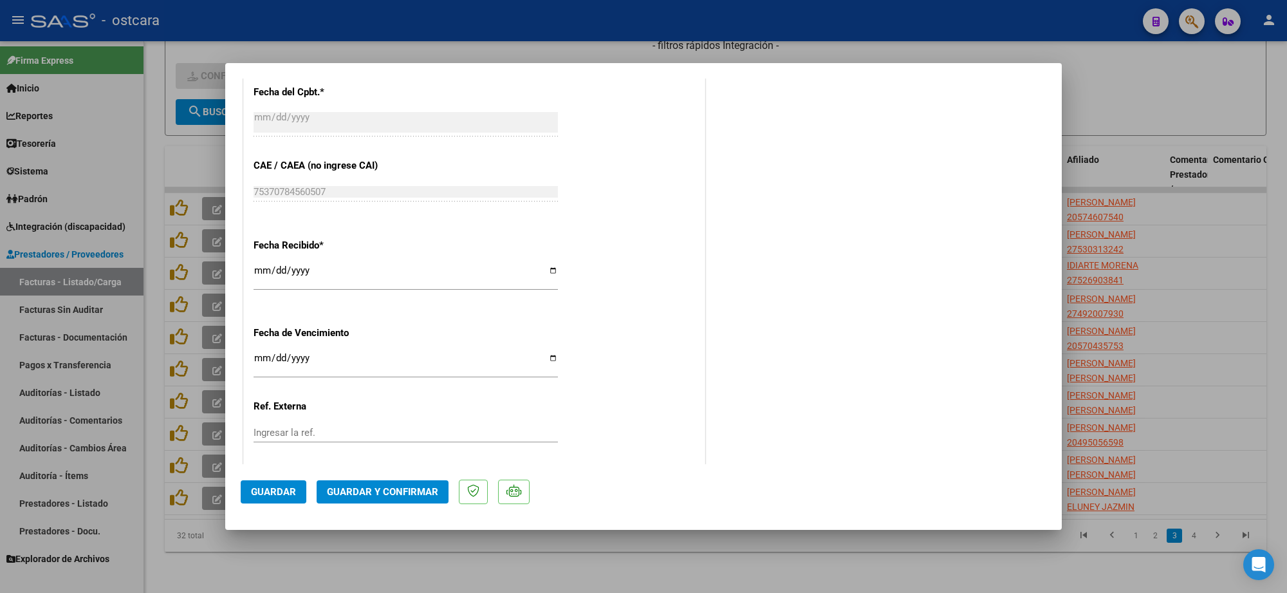
click at [403, 489] on span "Guardar y Confirmar" at bounding box center [382, 492] width 111 height 12
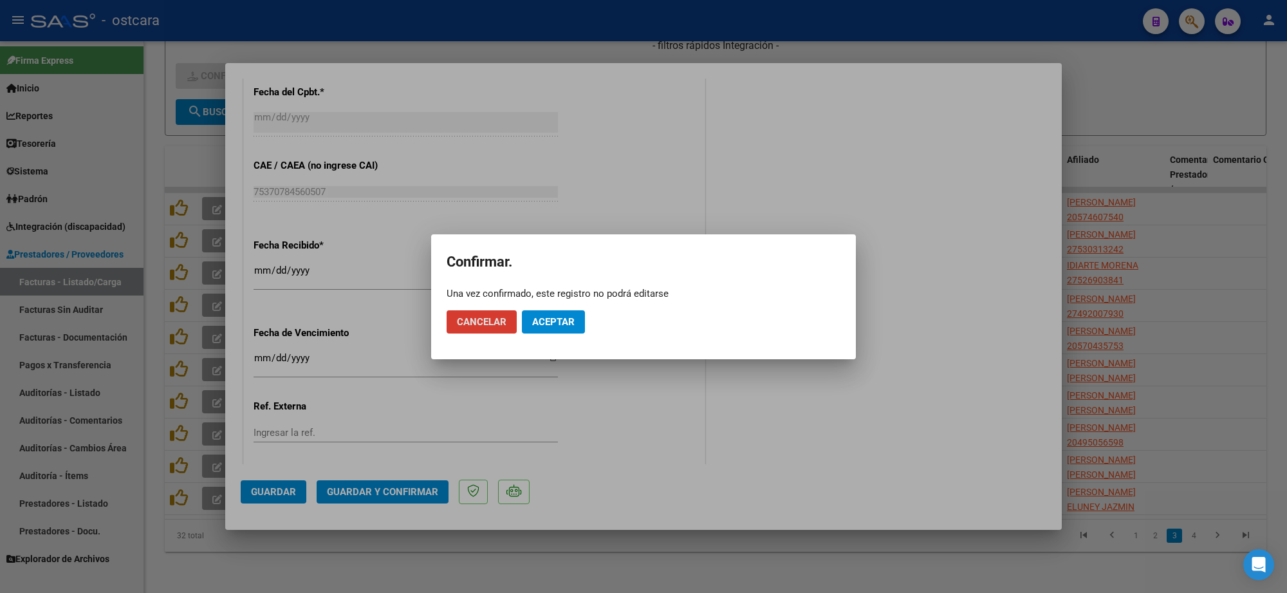
click at [544, 322] on span "Aceptar" at bounding box center [553, 322] width 42 height 12
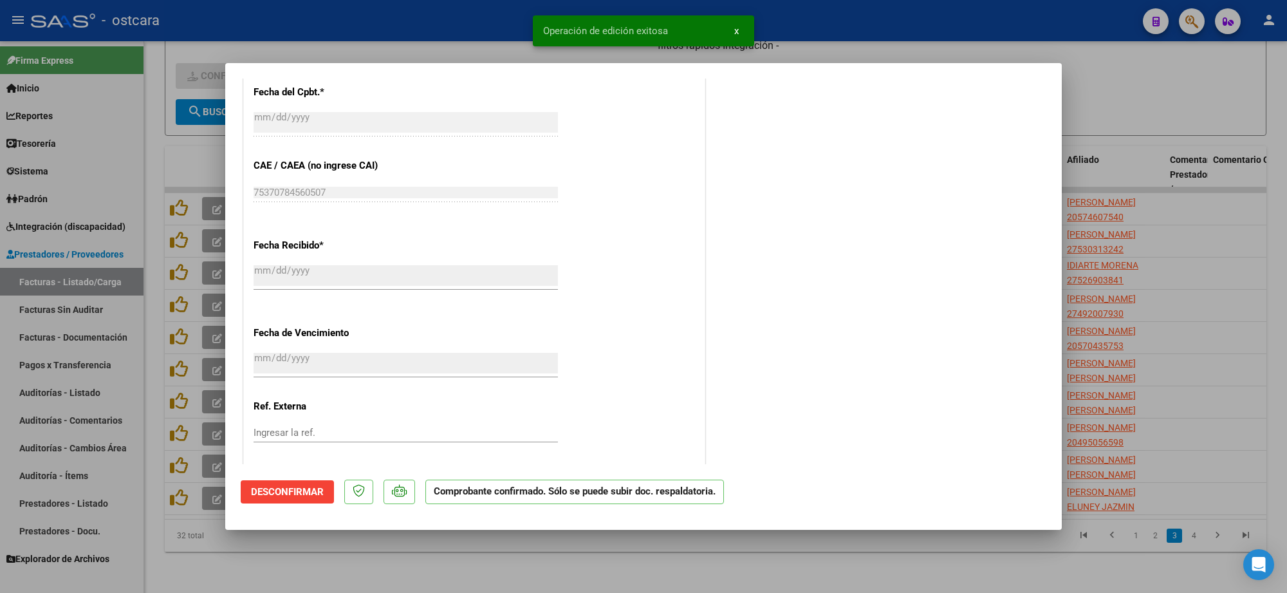
click at [1149, 116] on div at bounding box center [643, 296] width 1287 height 593
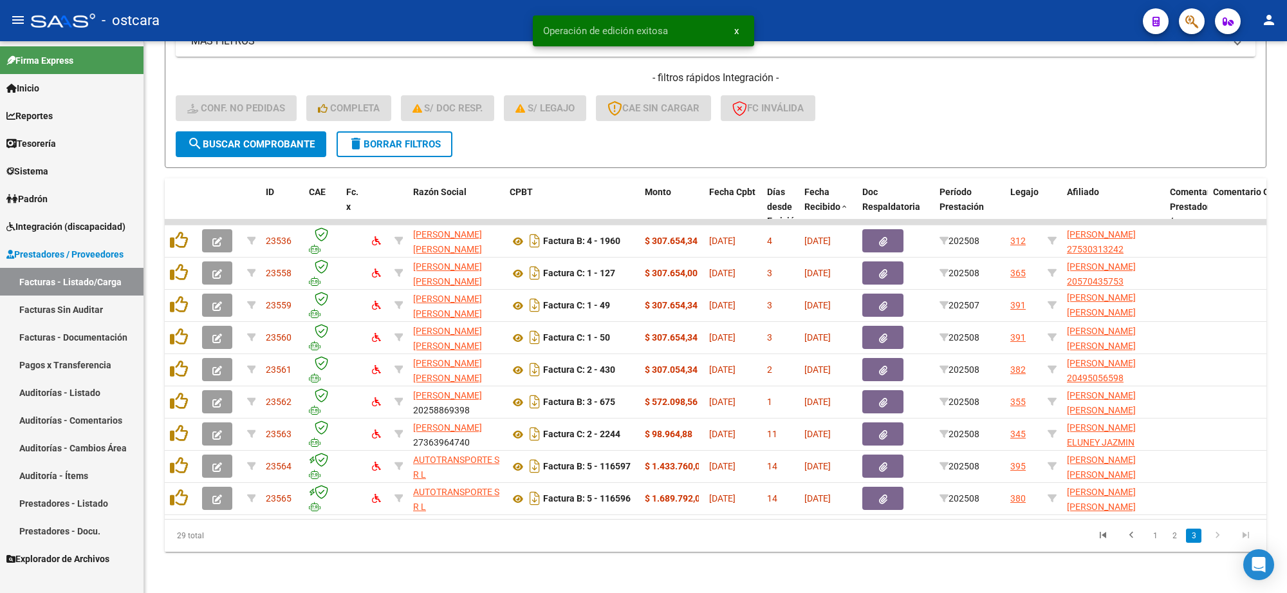
scroll to position [296, 0]
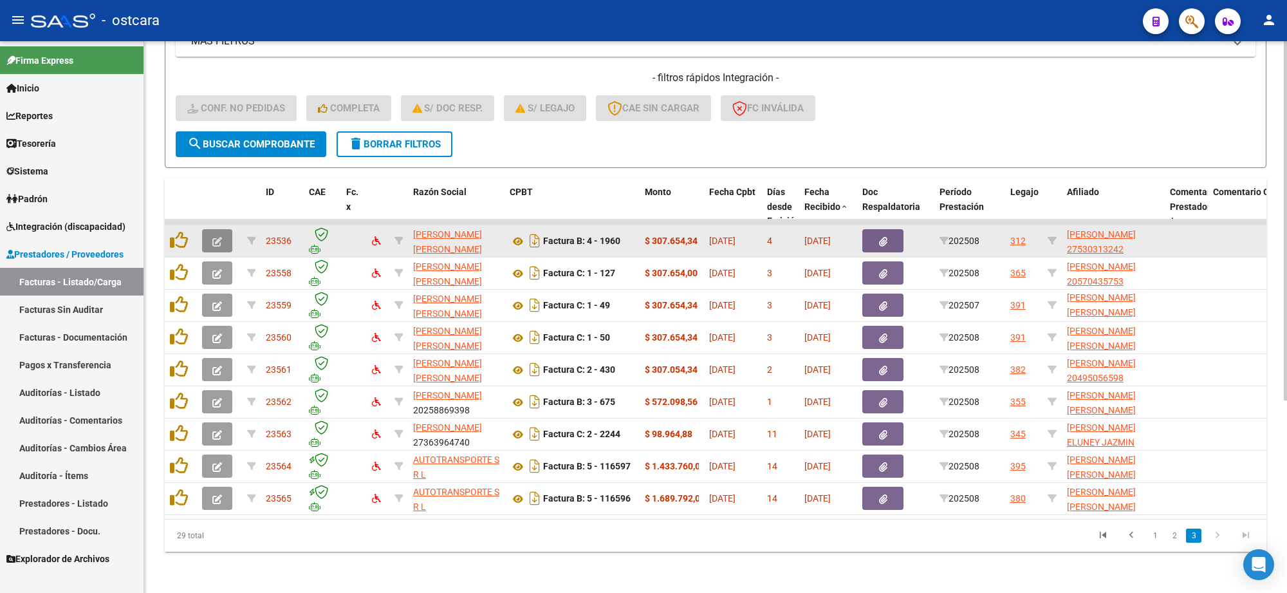
click at [212, 237] on icon "button" at bounding box center [217, 242] width 10 height 10
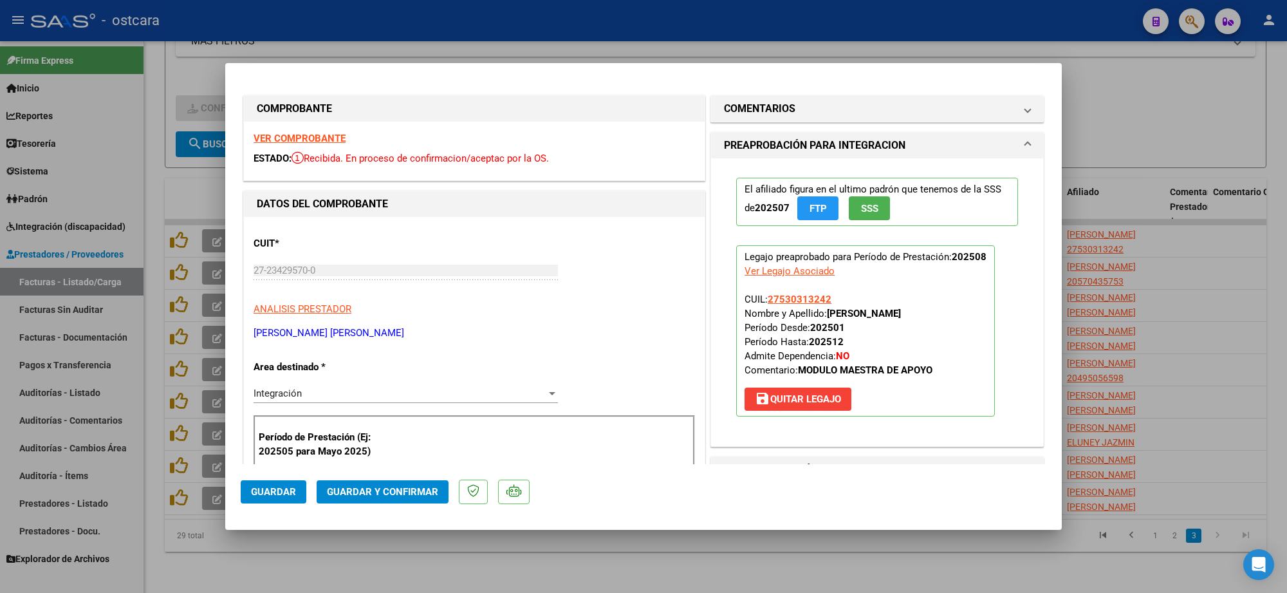
click at [300, 136] on strong "VER COMPROBANTE" at bounding box center [299, 139] width 92 height 12
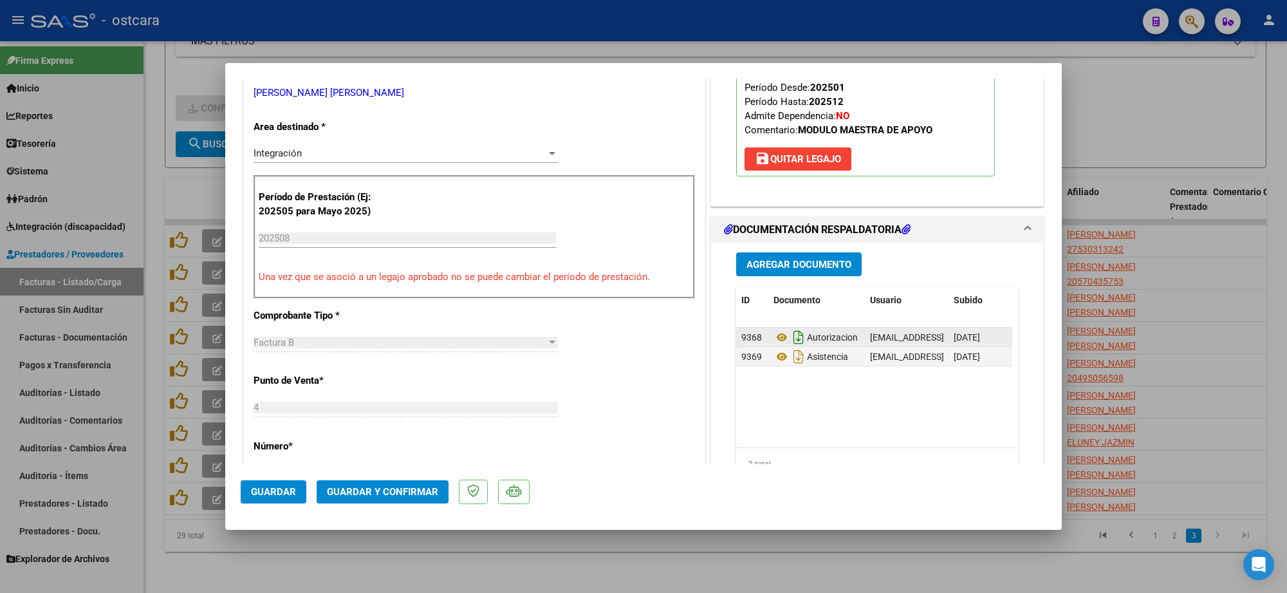
scroll to position [241, 0]
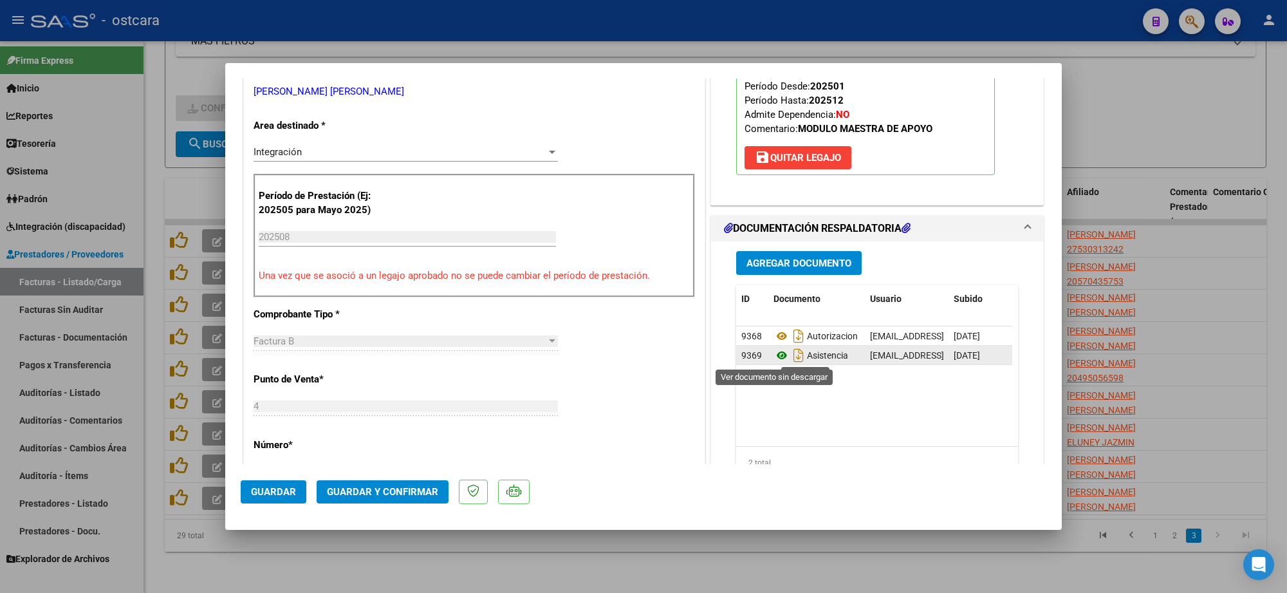
click at [773, 355] on icon at bounding box center [781, 354] width 17 height 15
click at [390, 490] on span "Guardar y Confirmar" at bounding box center [382, 492] width 111 height 12
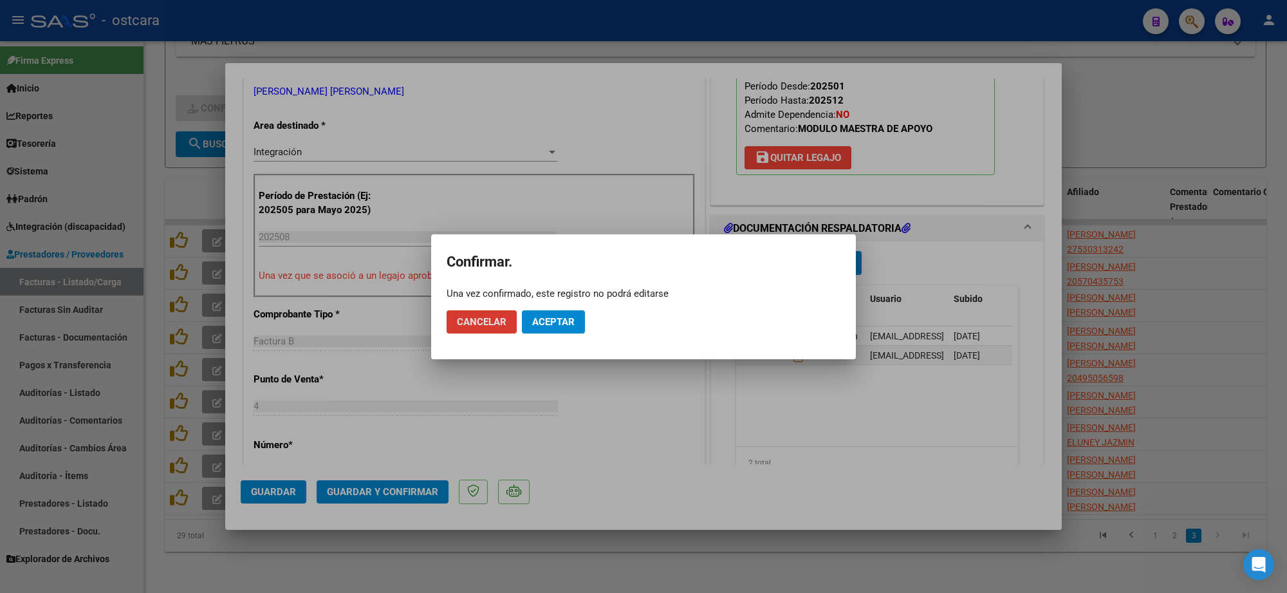
click at [562, 320] on span "Aceptar" at bounding box center [553, 322] width 42 height 12
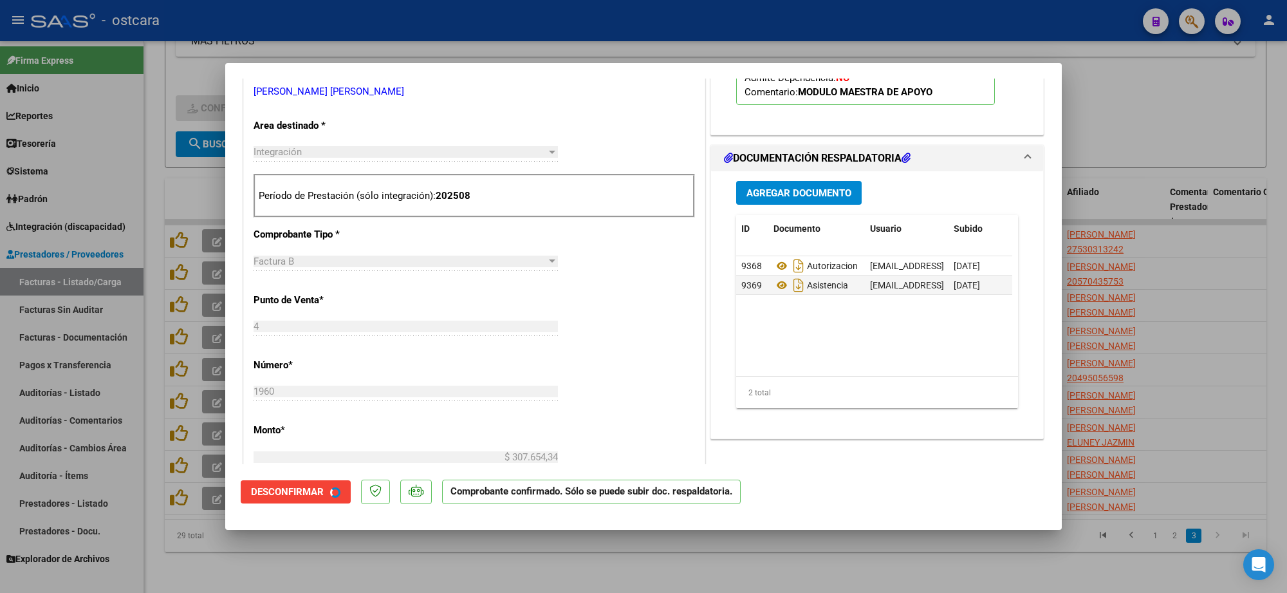
click at [1137, 223] on div at bounding box center [643, 296] width 1287 height 593
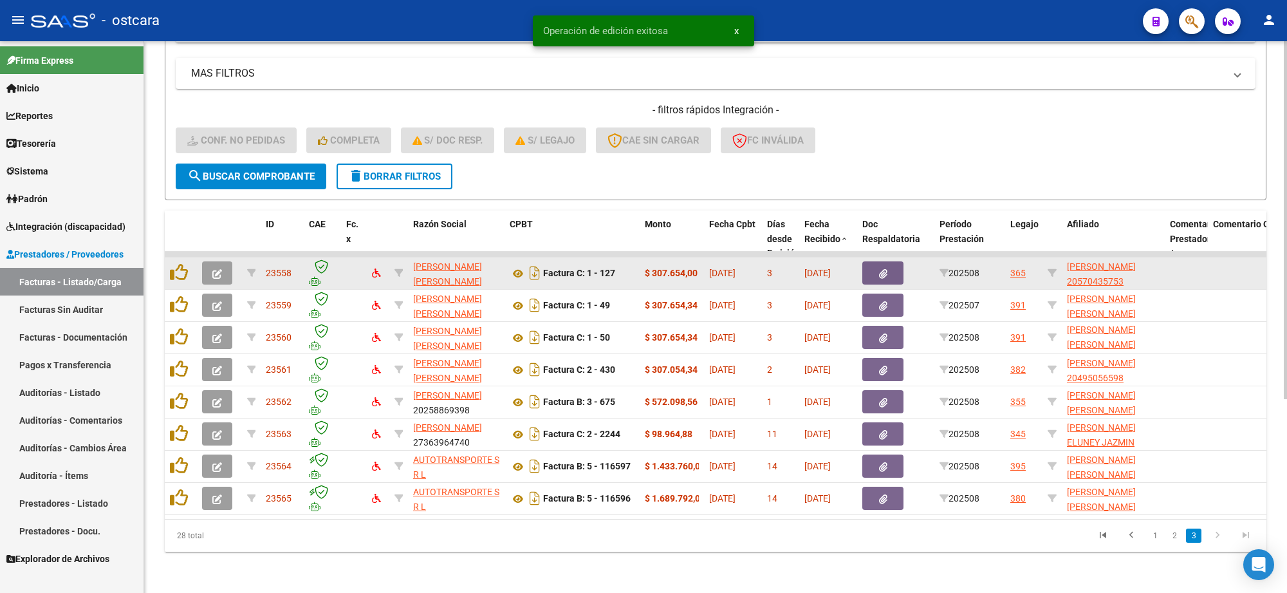
scroll to position [264, 0]
click at [217, 269] on icon "button" at bounding box center [217, 274] width 10 height 10
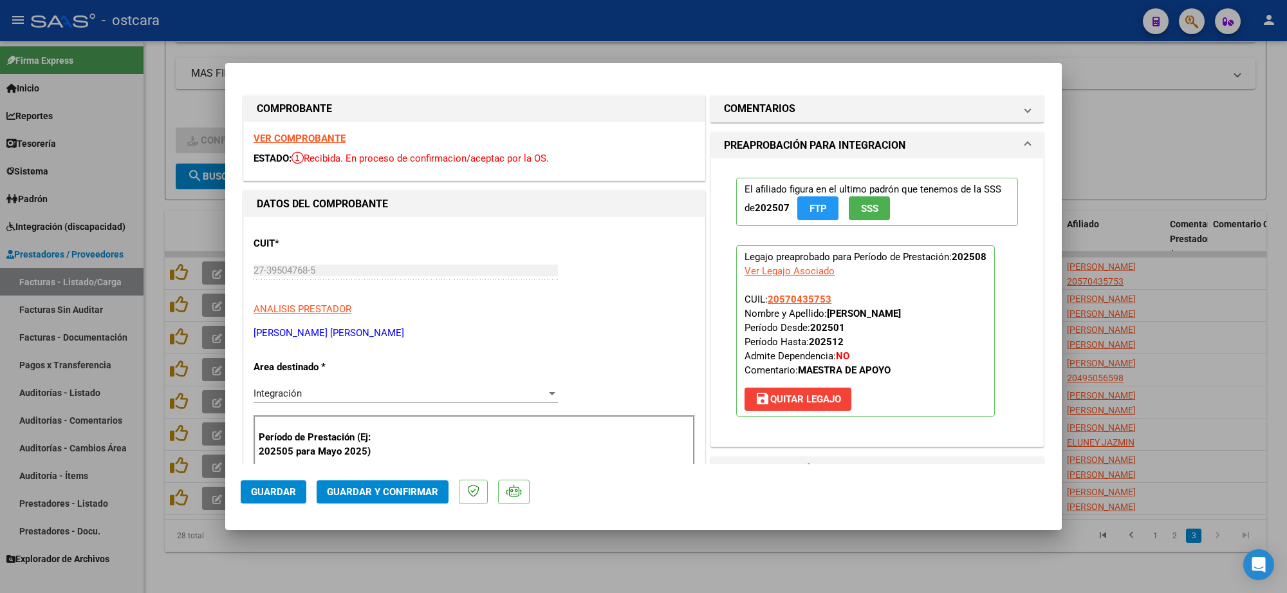
click at [312, 139] on strong "VER COMPROBANTE" at bounding box center [299, 139] width 92 height 12
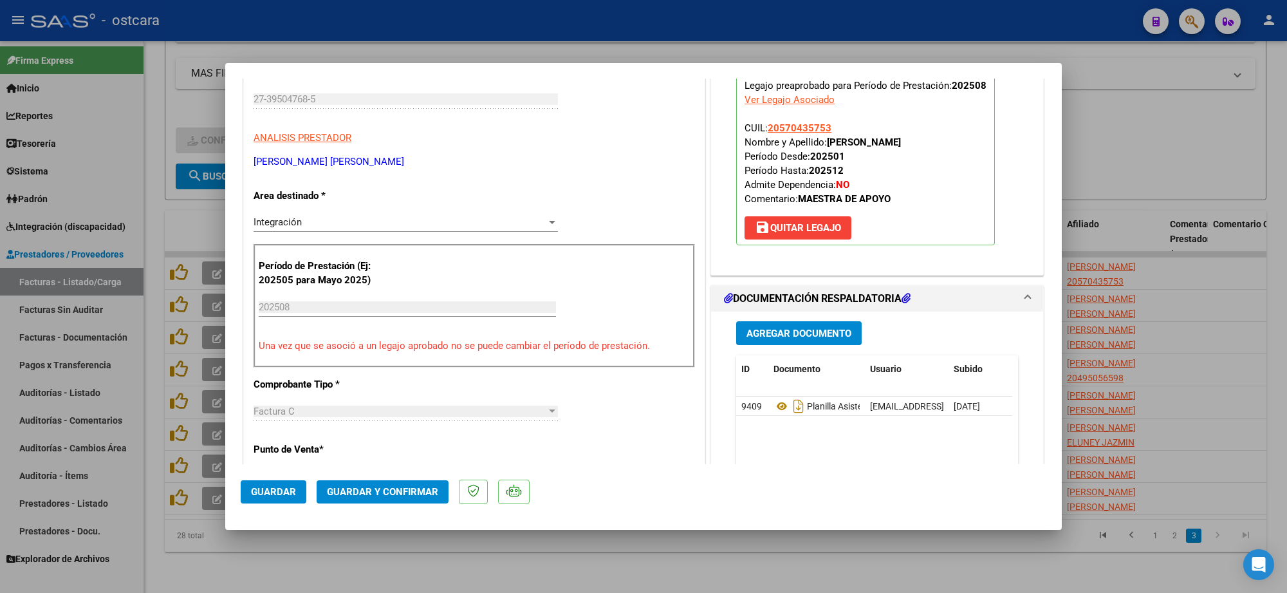
scroll to position [322, 0]
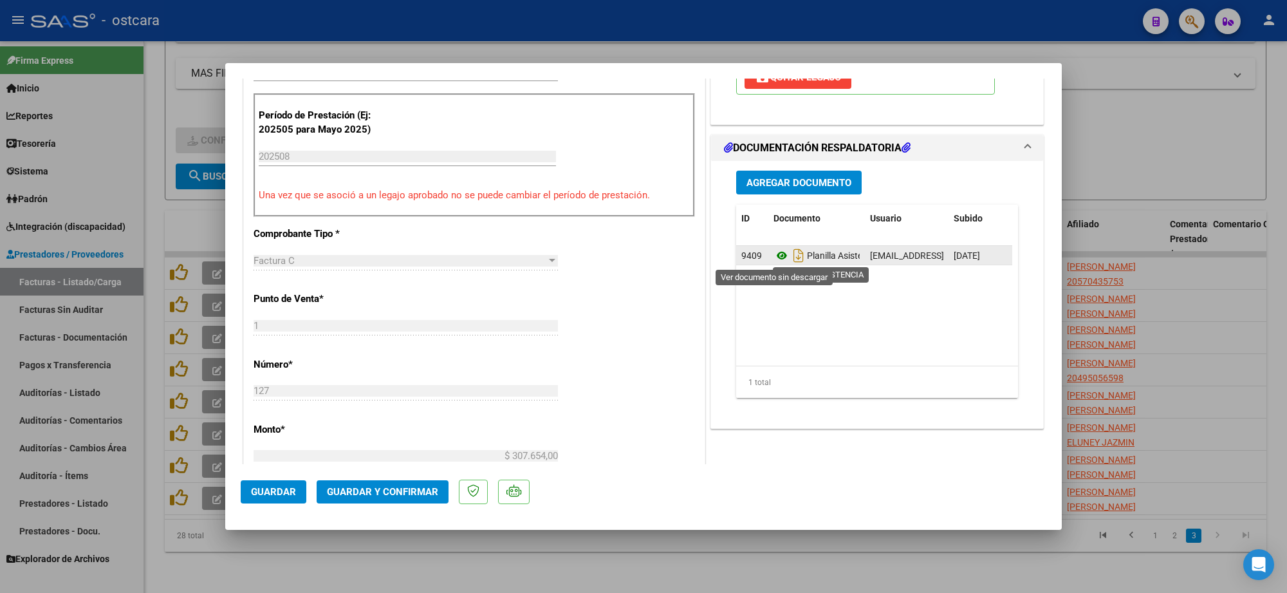
click at [773, 256] on icon at bounding box center [781, 255] width 17 height 15
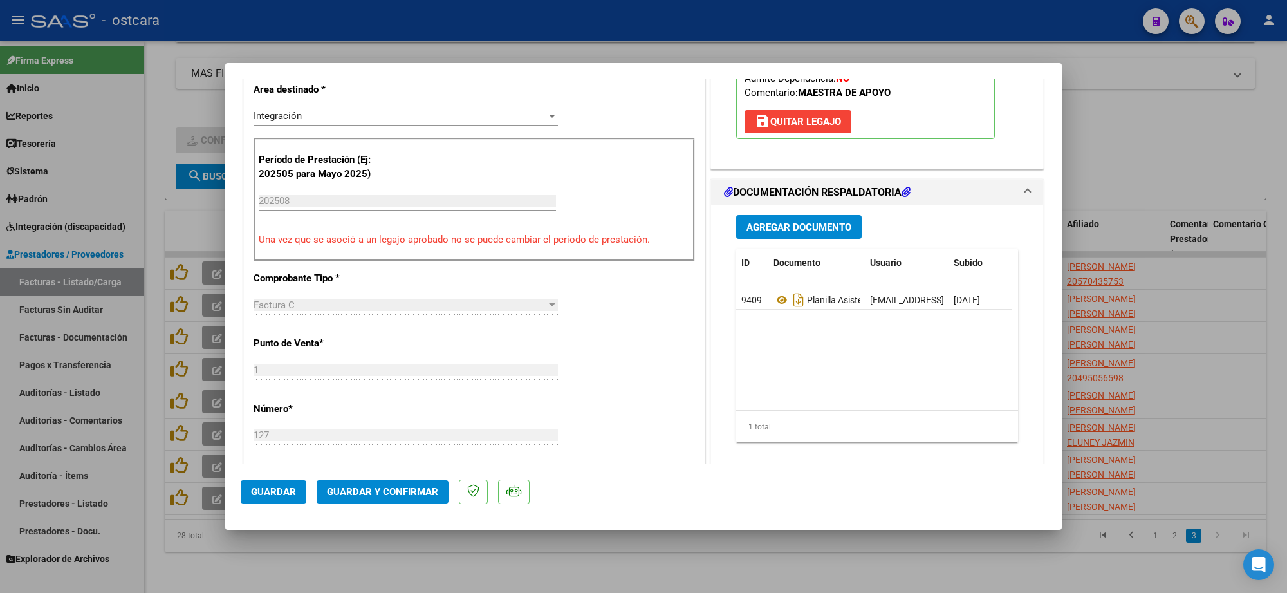
scroll to position [241, 0]
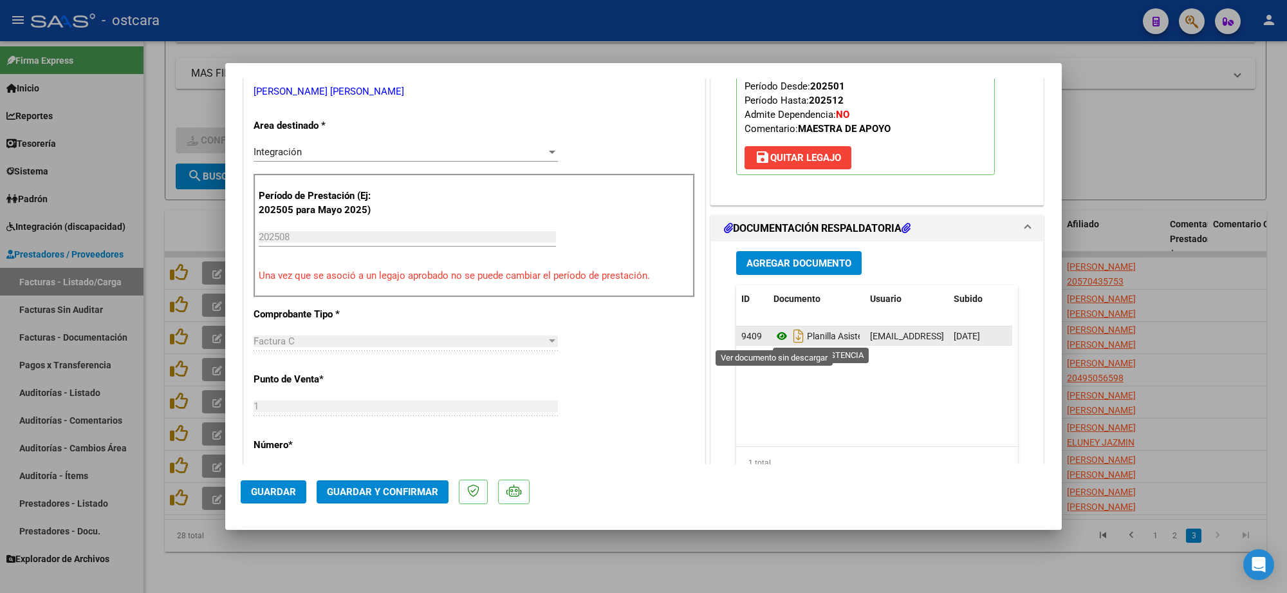
click at [773, 335] on icon at bounding box center [781, 335] width 17 height 15
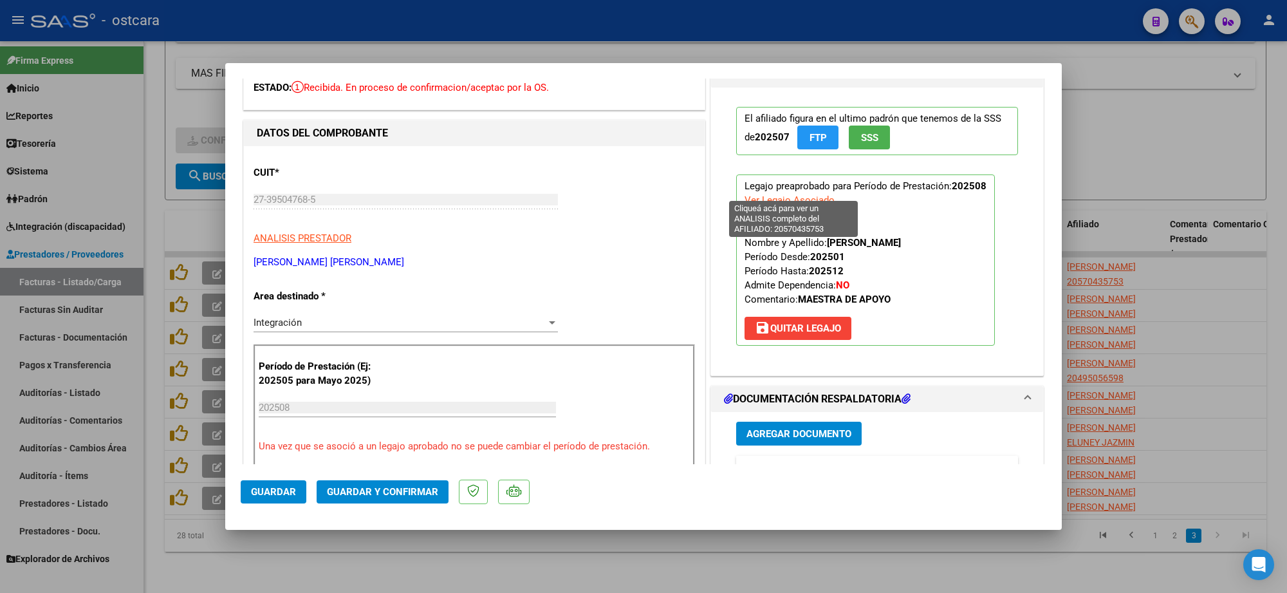
scroll to position [0, 0]
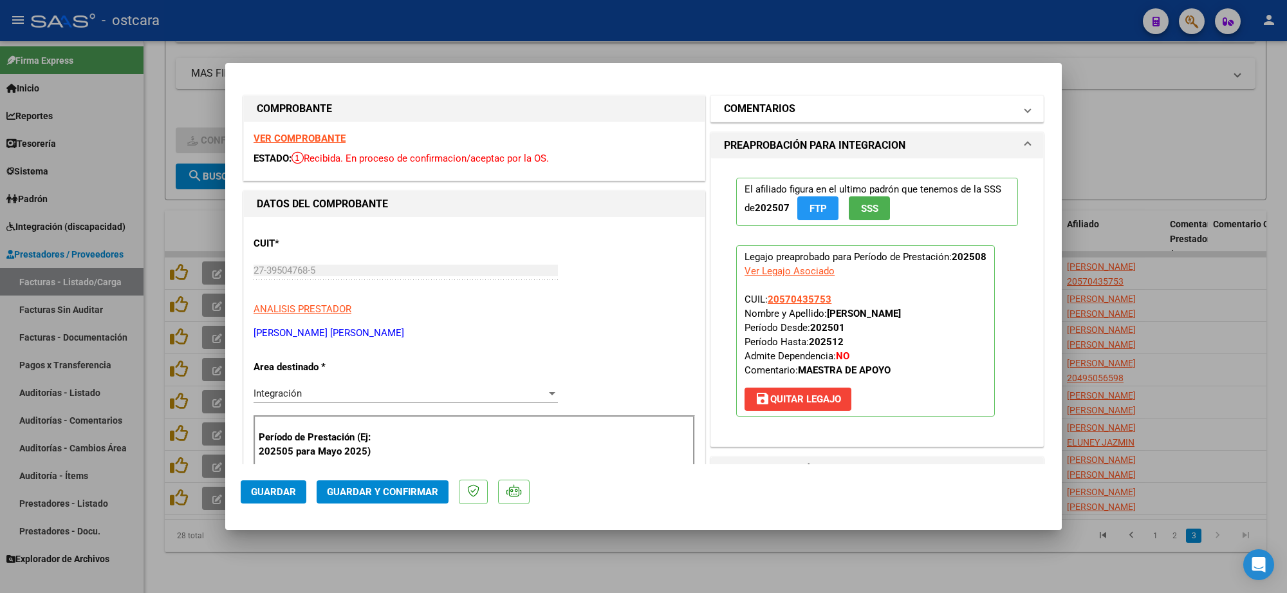
click at [780, 116] on h1 "COMENTARIOS" at bounding box center [759, 108] width 71 height 15
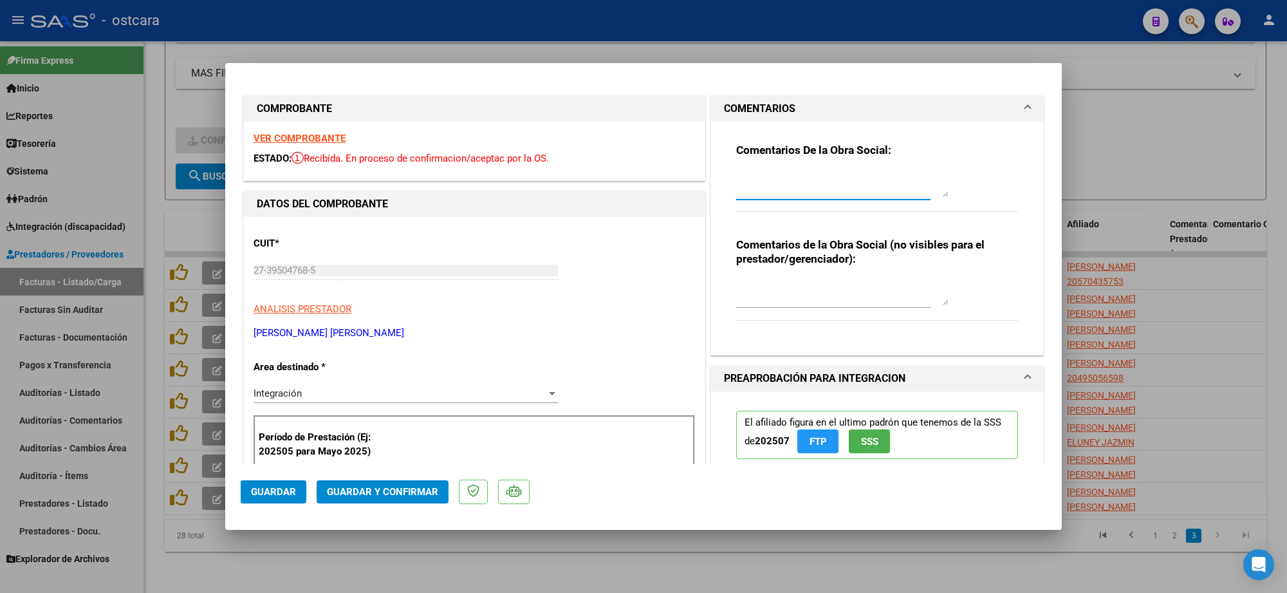
click at [793, 187] on textarea at bounding box center [842, 184] width 212 height 26
paste textarea "Falta planilla de asistencia: Se recuerda que debe presentar planilla de asiste…"
click at [271, 491] on span "Guardar" at bounding box center [273, 492] width 45 height 12
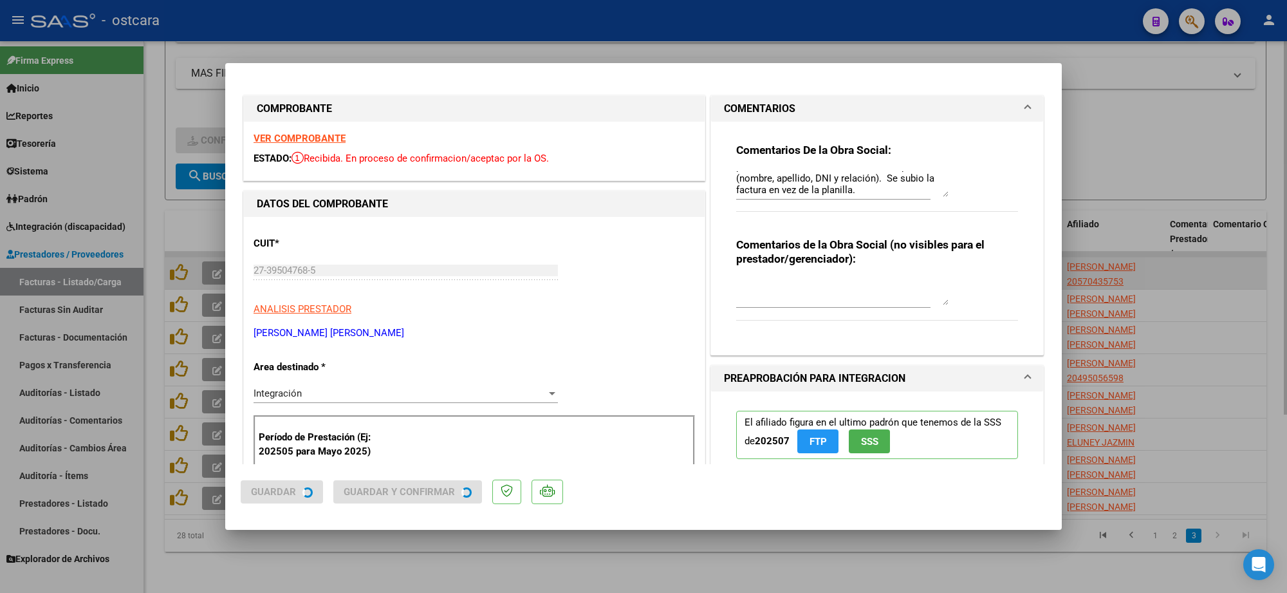
click at [1191, 245] on div at bounding box center [643, 296] width 1287 height 593
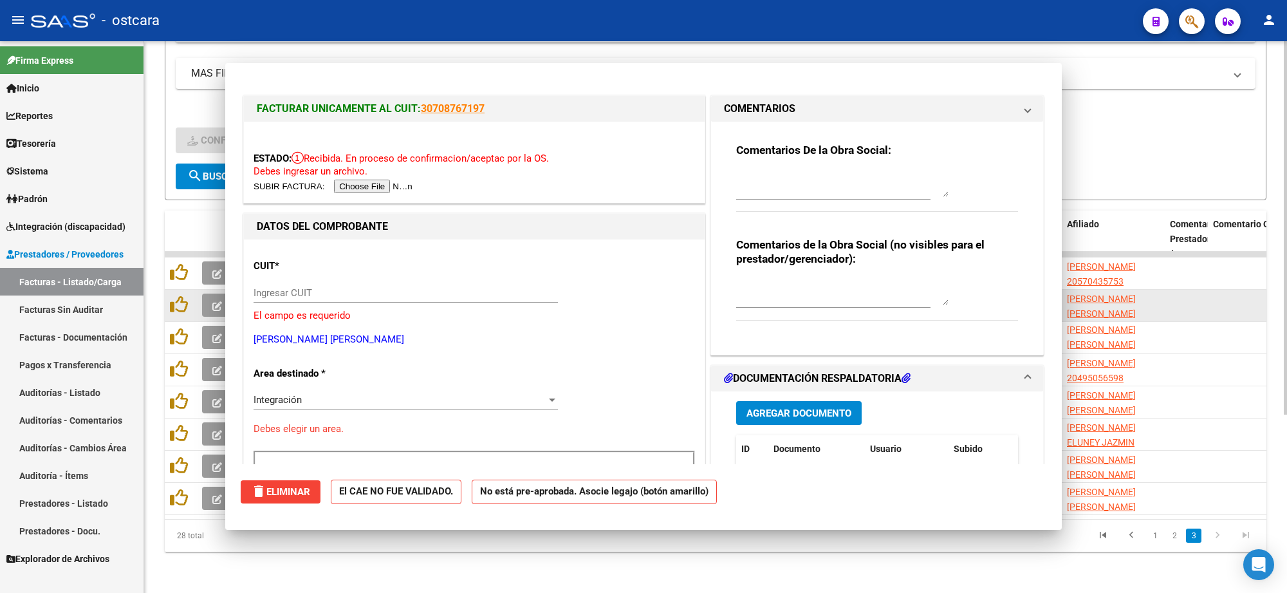
scroll to position [0, 0]
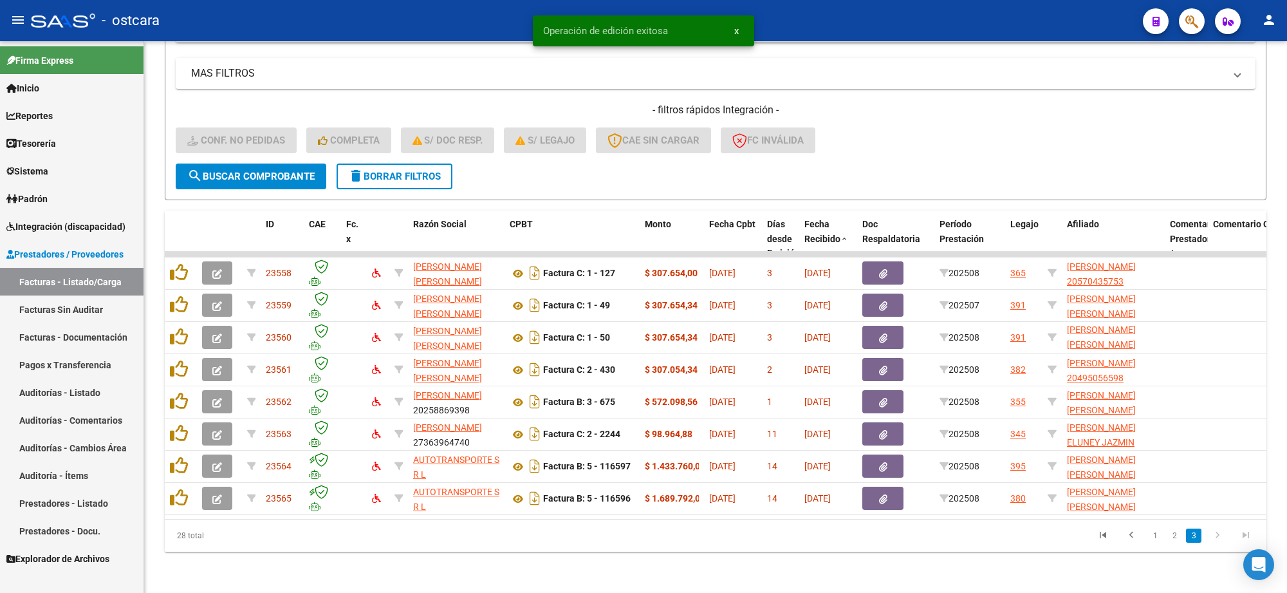
click at [1174, 538] on link "2" at bounding box center [1173, 535] width 15 height 14
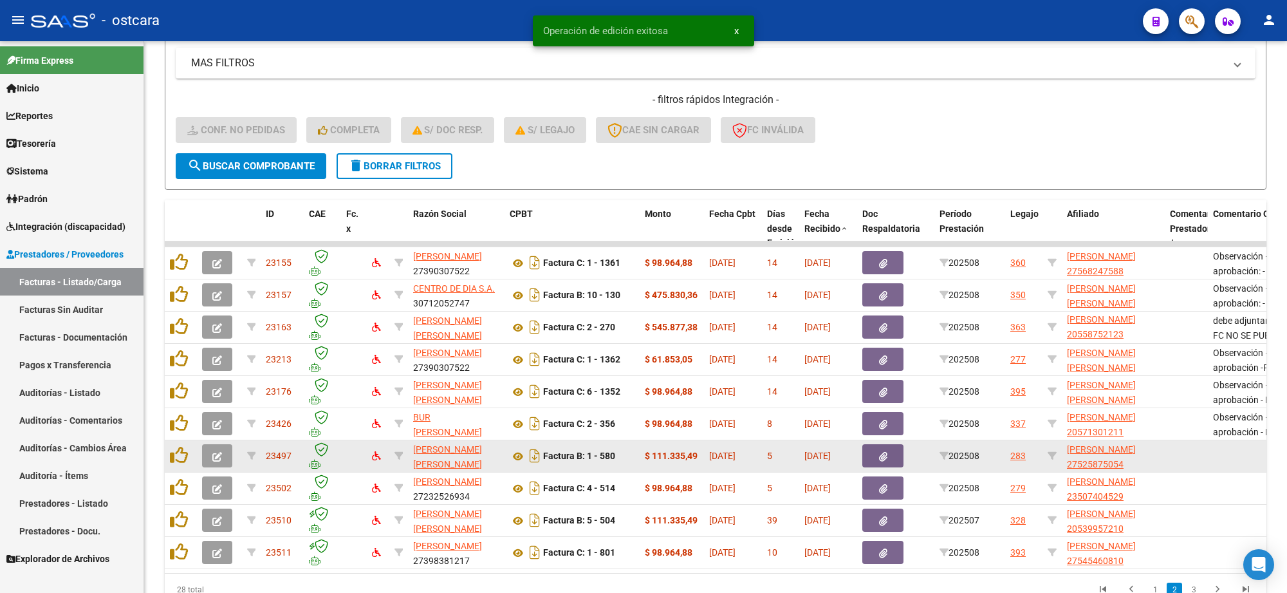
click at [214, 455] on icon "button" at bounding box center [217, 457] width 10 height 10
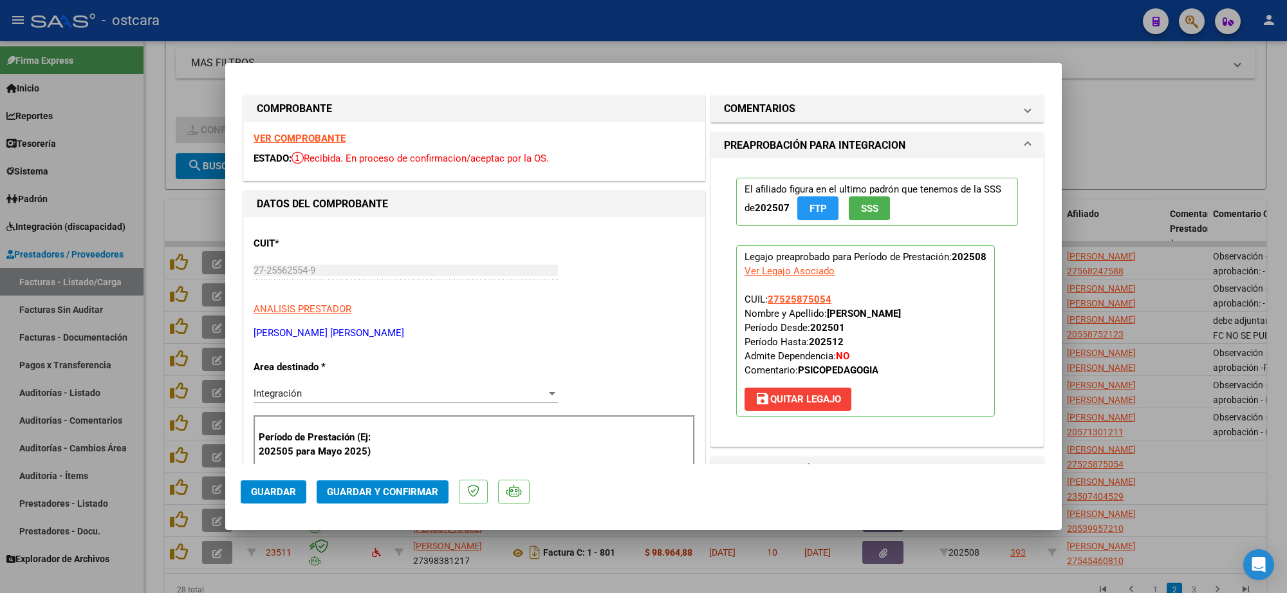
click at [291, 140] on strong "VER COMPROBANTE" at bounding box center [299, 139] width 92 height 12
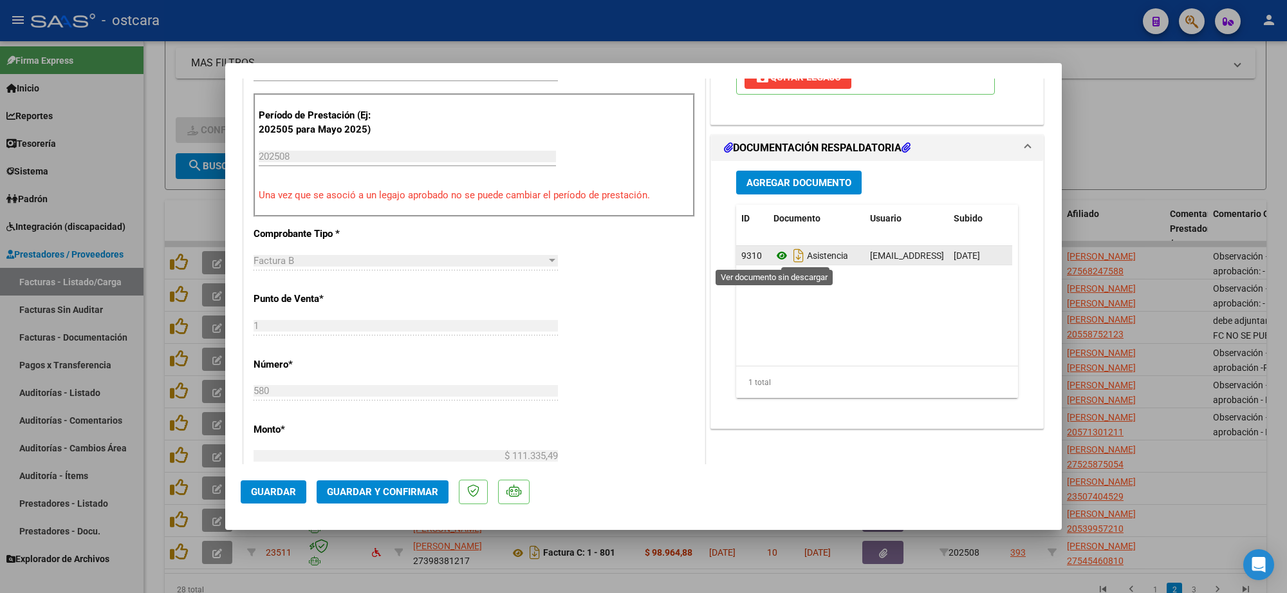
click at [774, 253] on icon at bounding box center [781, 255] width 17 height 15
click at [404, 486] on span "Guardar y Confirmar" at bounding box center [382, 492] width 111 height 12
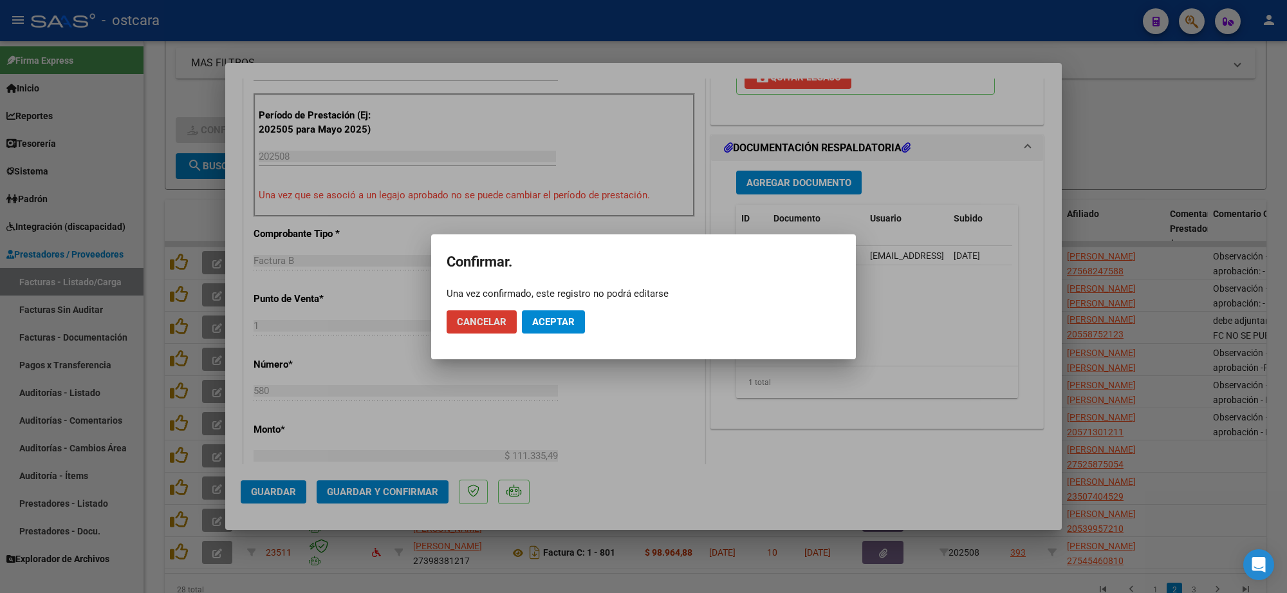
drag, startPoint x: 547, startPoint y: 320, endPoint x: 560, endPoint y: 320, distance: 12.9
click at [548, 320] on span "Aceptar" at bounding box center [553, 322] width 42 height 12
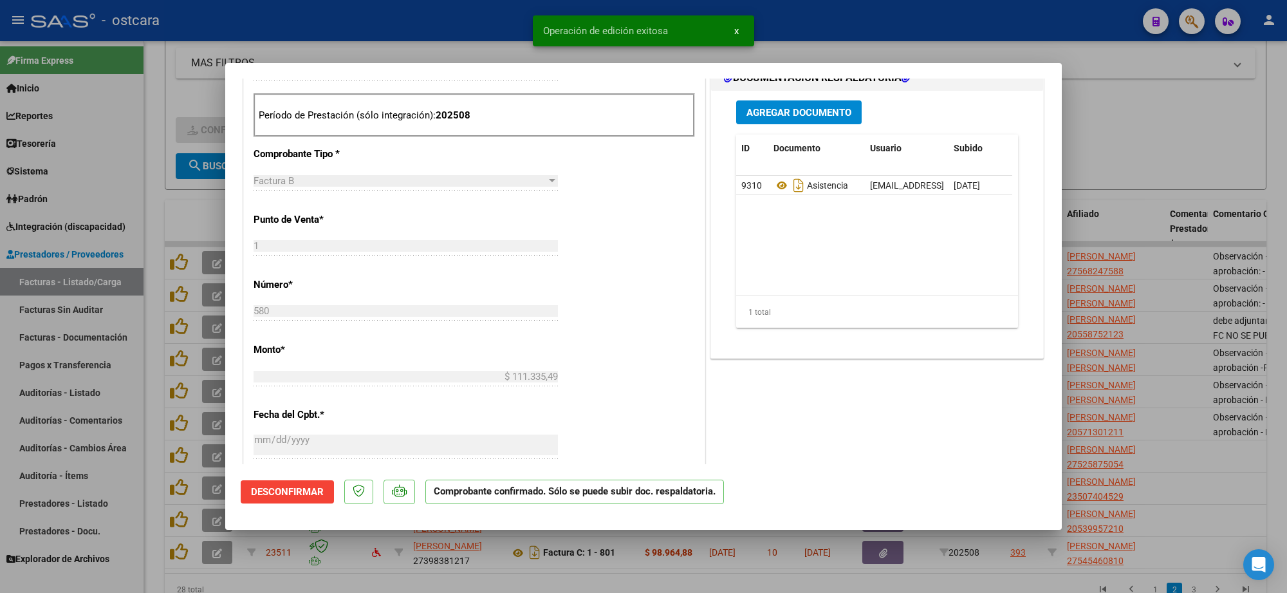
click at [1172, 159] on div at bounding box center [643, 296] width 1287 height 593
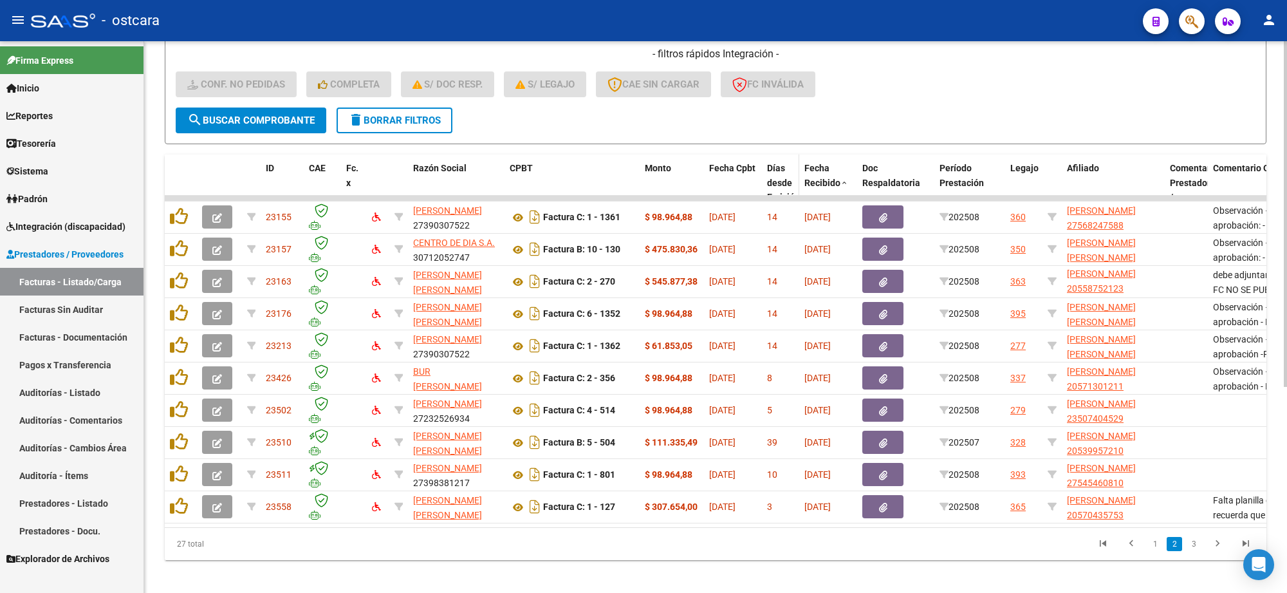
scroll to position [328, 0]
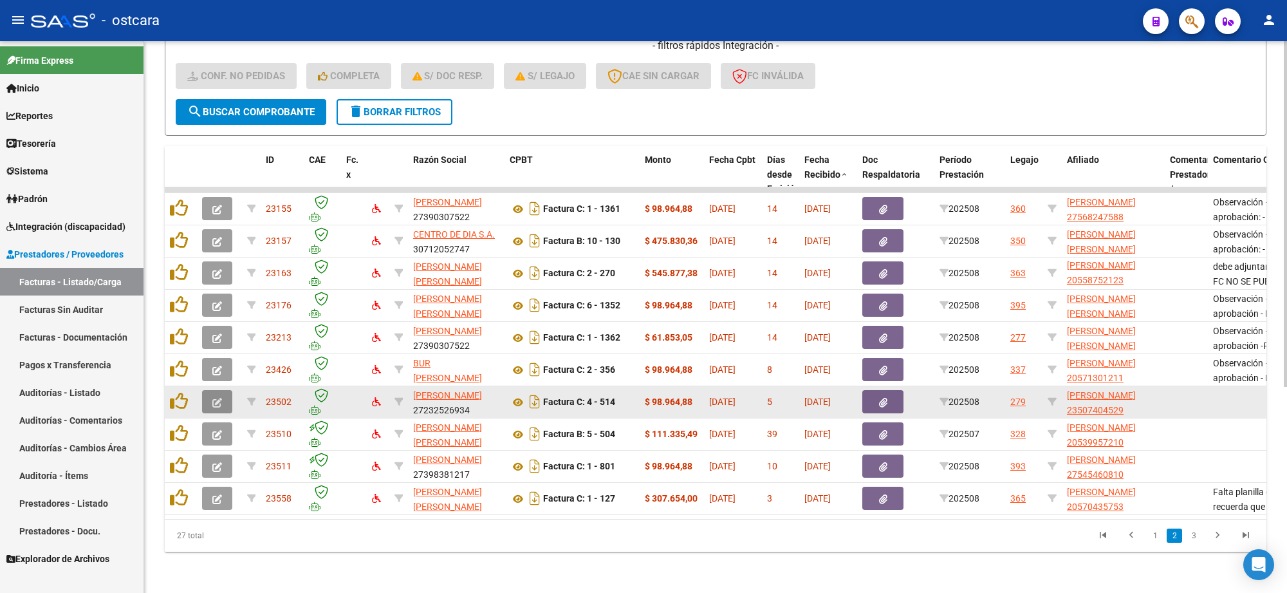
click at [219, 398] on icon "button" at bounding box center [217, 403] width 10 height 10
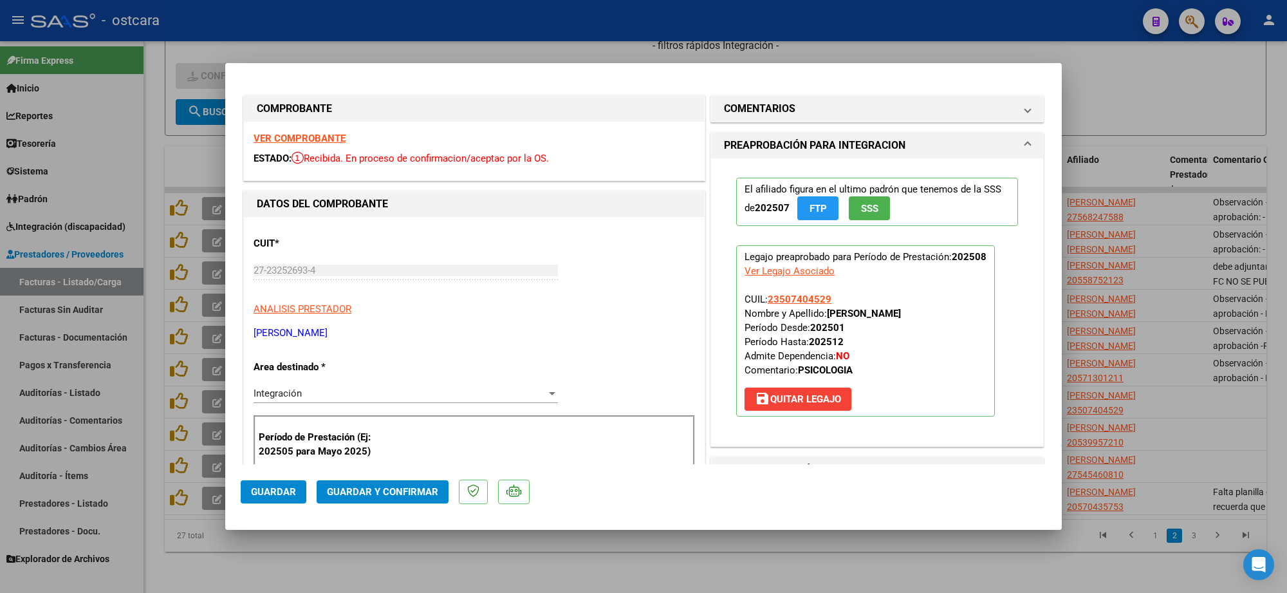
click at [332, 134] on strong "VER COMPROBANTE" at bounding box center [299, 139] width 92 height 12
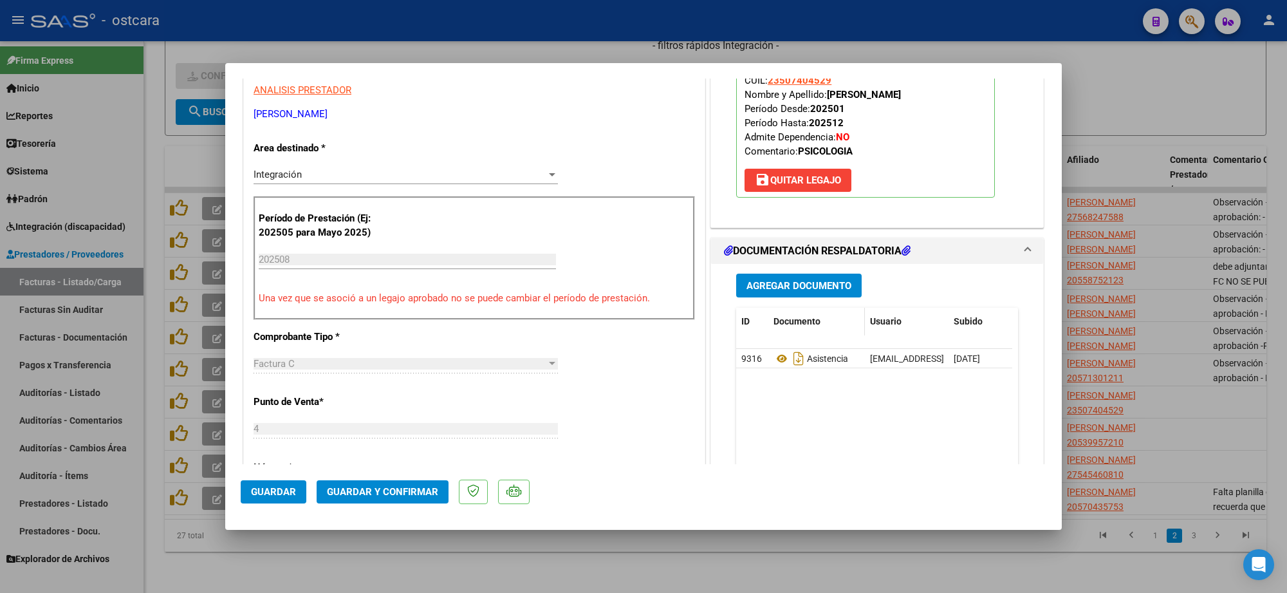
scroll to position [241, 0]
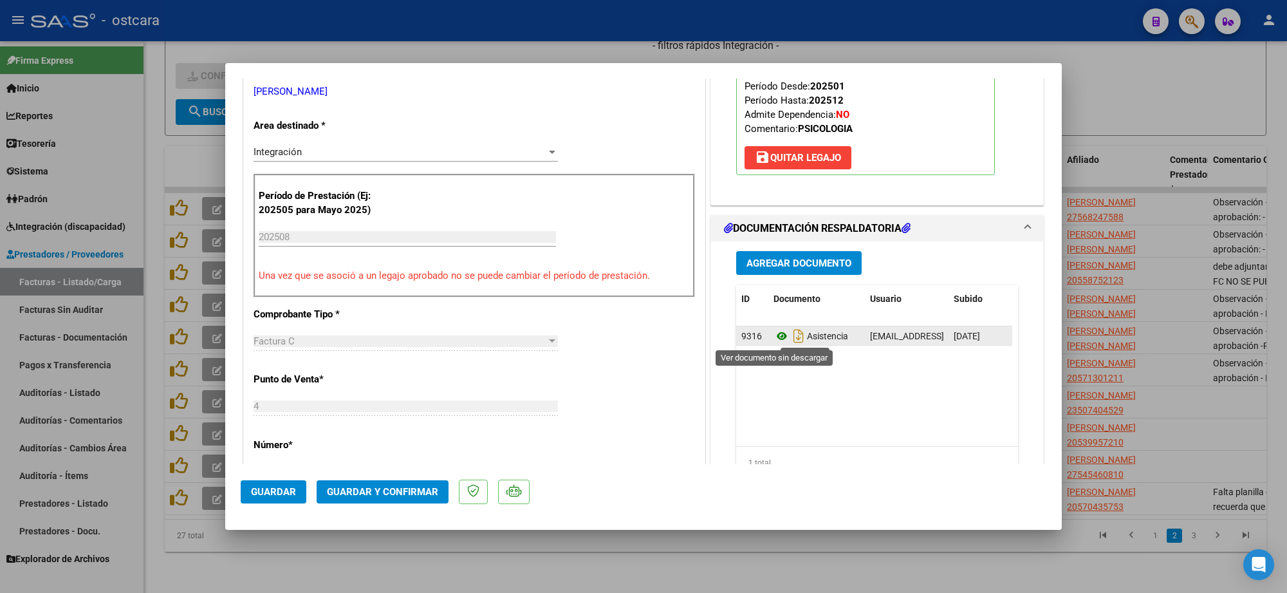
click at [773, 338] on icon at bounding box center [781, 335] width 17 height 15
click at [409, 483] on button "Guardar y Confirmar" at bounding box center [383, 491] width 132 height 23
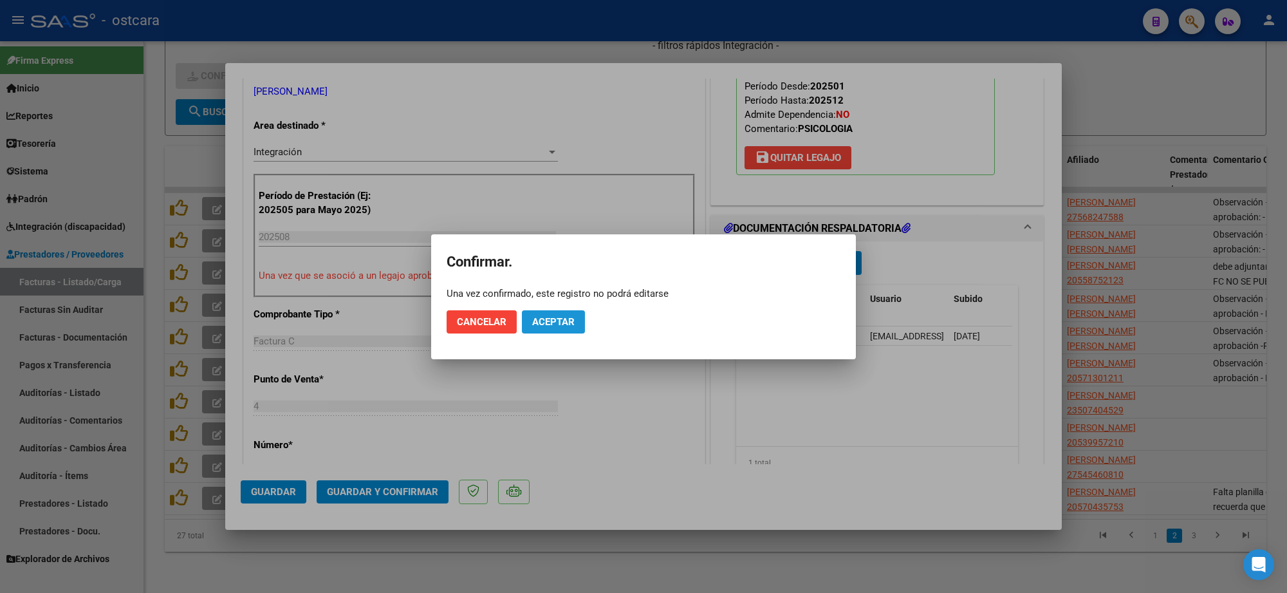
drag, startPoint x: 554, startPoint y: 309, endPoint x: 554, endPoint y: 319, distance: 9.7
click at [554, 311] on button "Aceptar" at bounding box center [553, 321] width 63 height 23
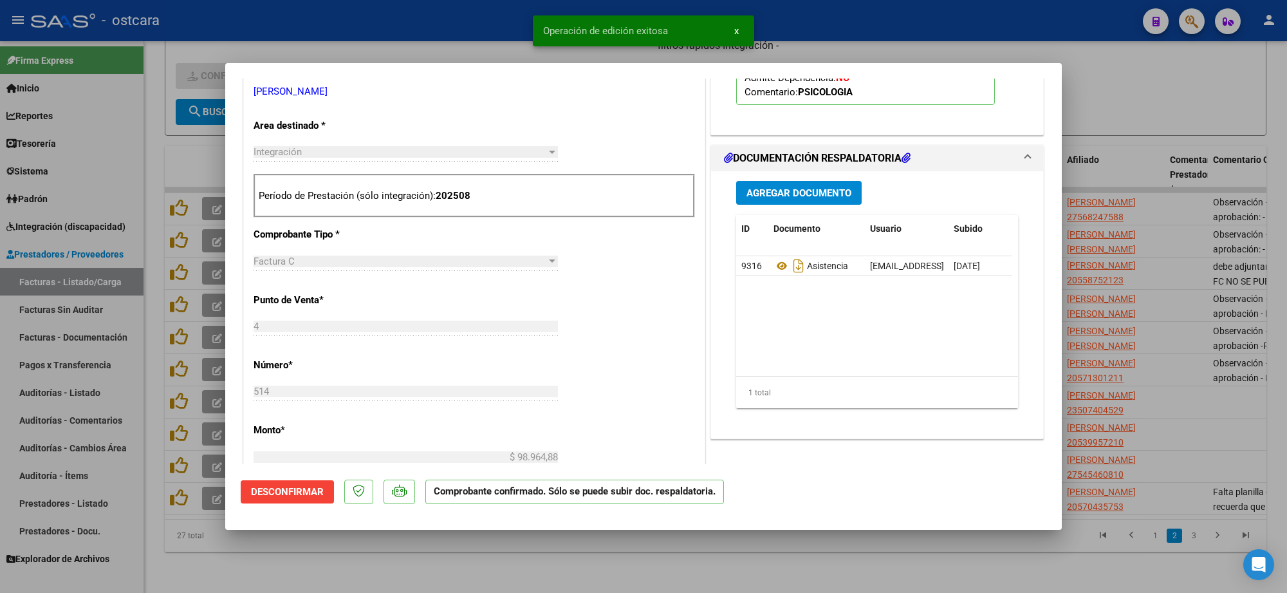
click at [1216, 133] on div at bounding box center [643, 296] width 1287 height 593
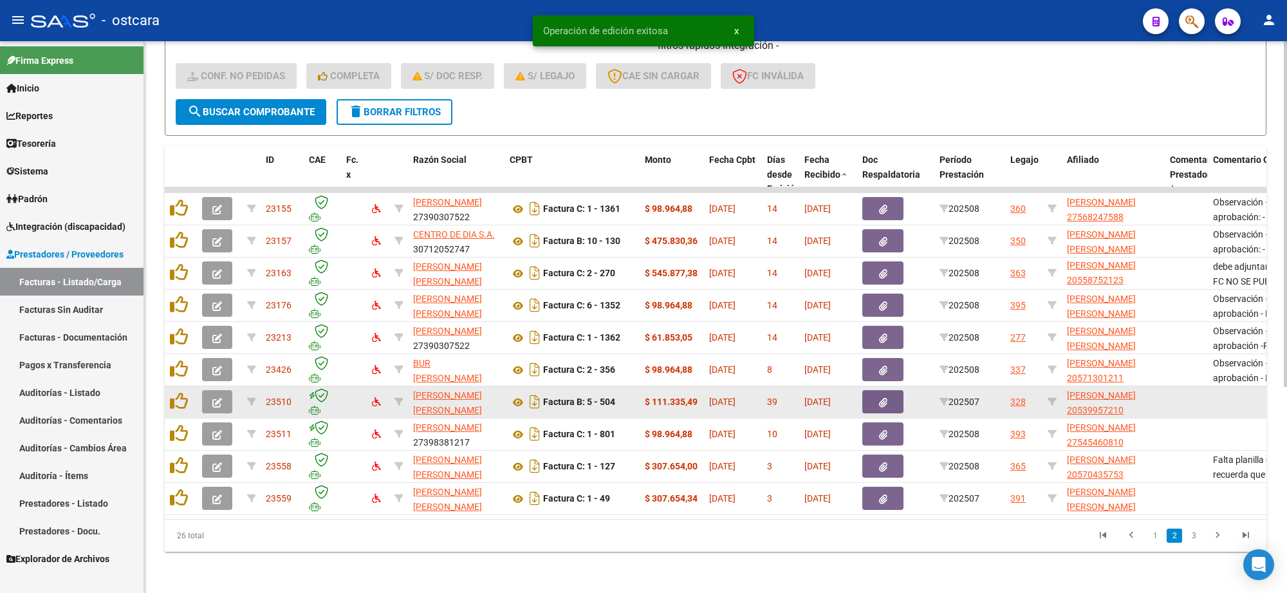
click at [207, 400] on datatable-body-cell at bounding box center [219, 402] width 45 height 32
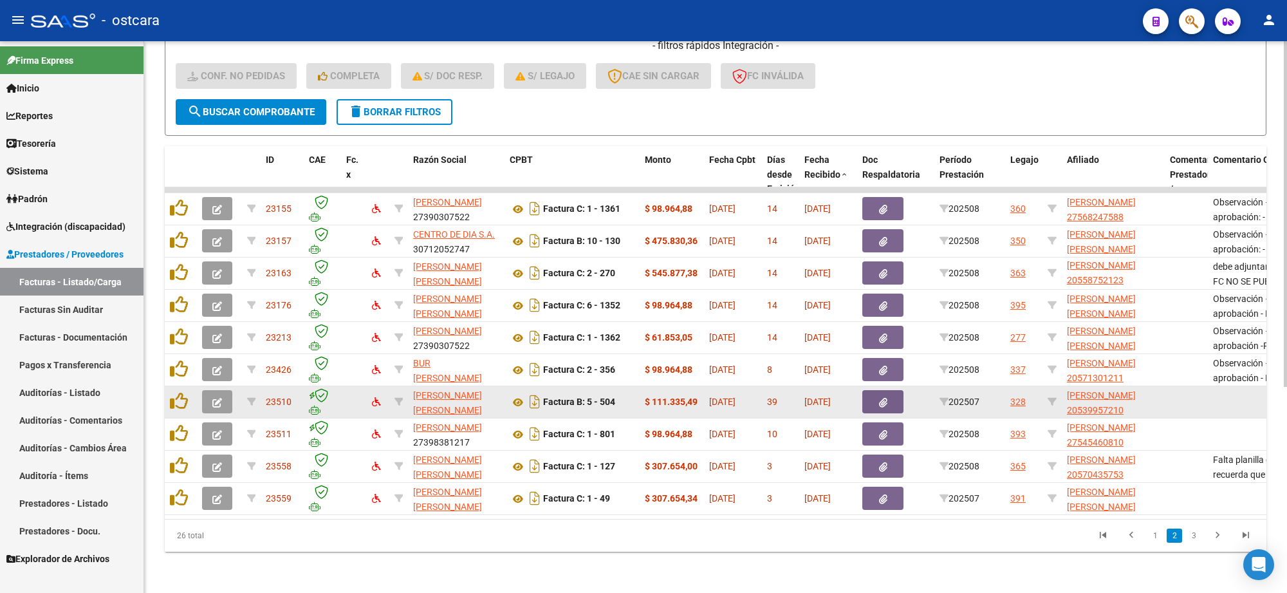
click at [223, 394] on button "button" at bounding box center [217, 401] width 30 height 23
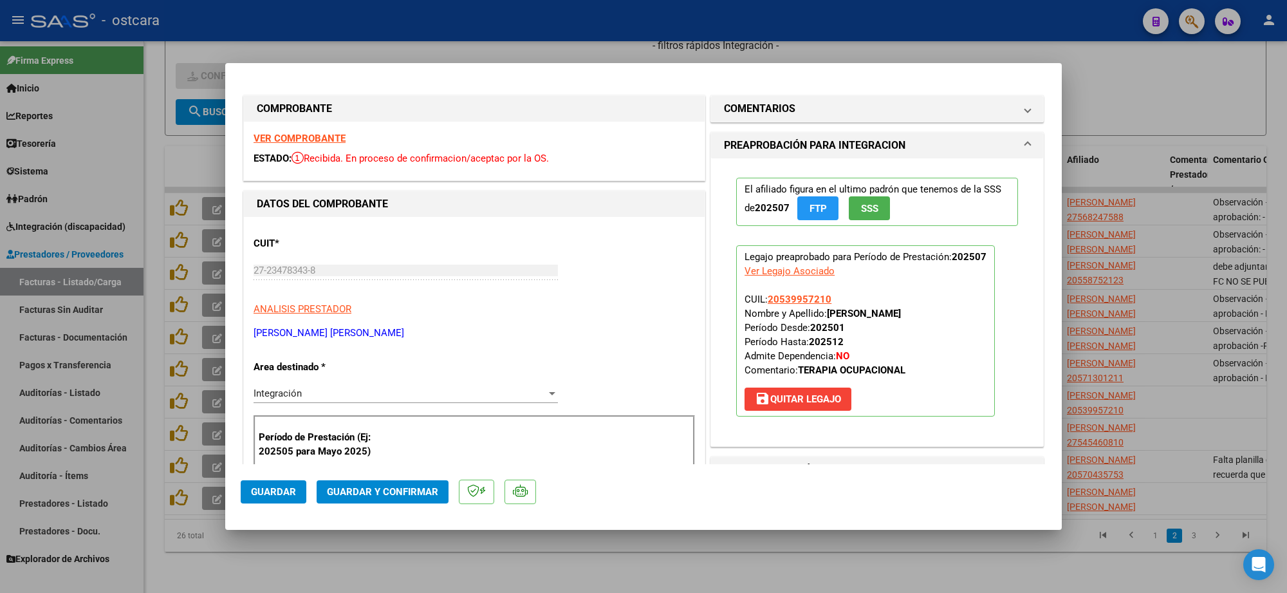
click at [309, 140] on strong "VER COMPROBANTE" at bounding box center [299, 139] width 92 height 12
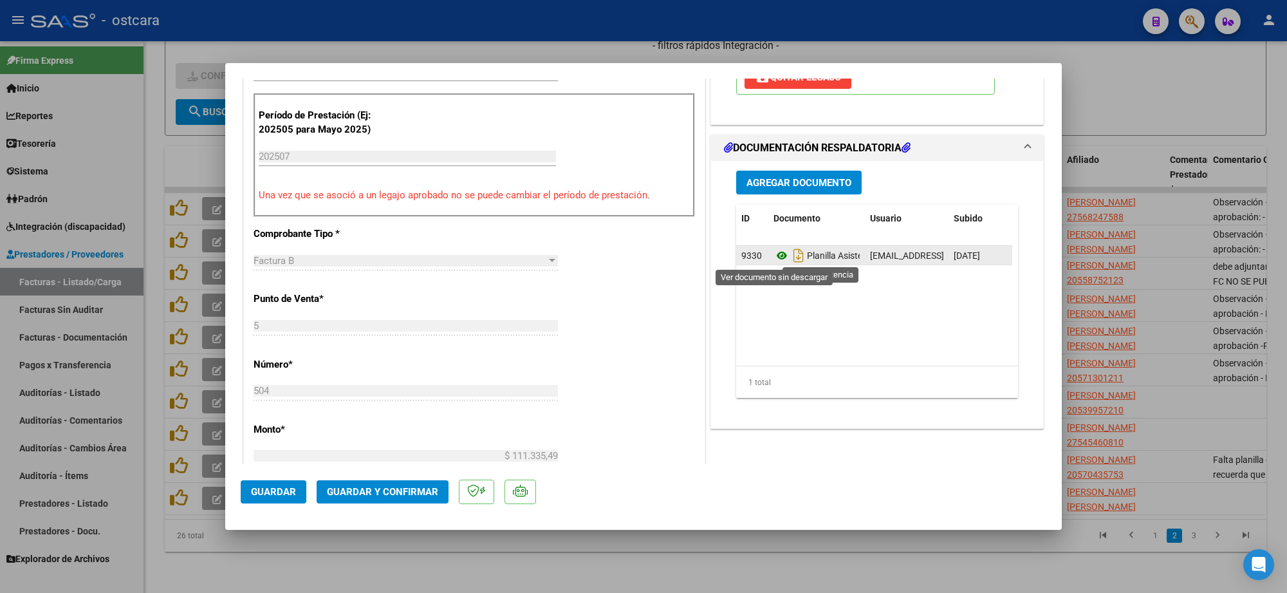
click at [773, 259] on icon at bounding box center [781, 255] width 17 height 15
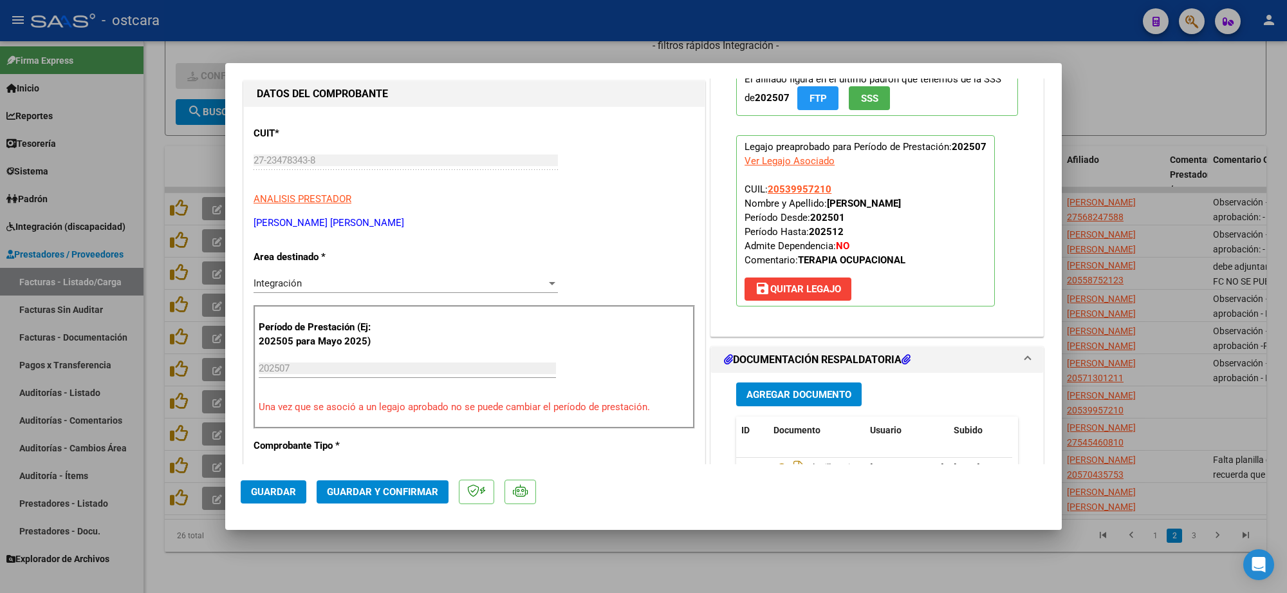
scroll to position [0, 0]
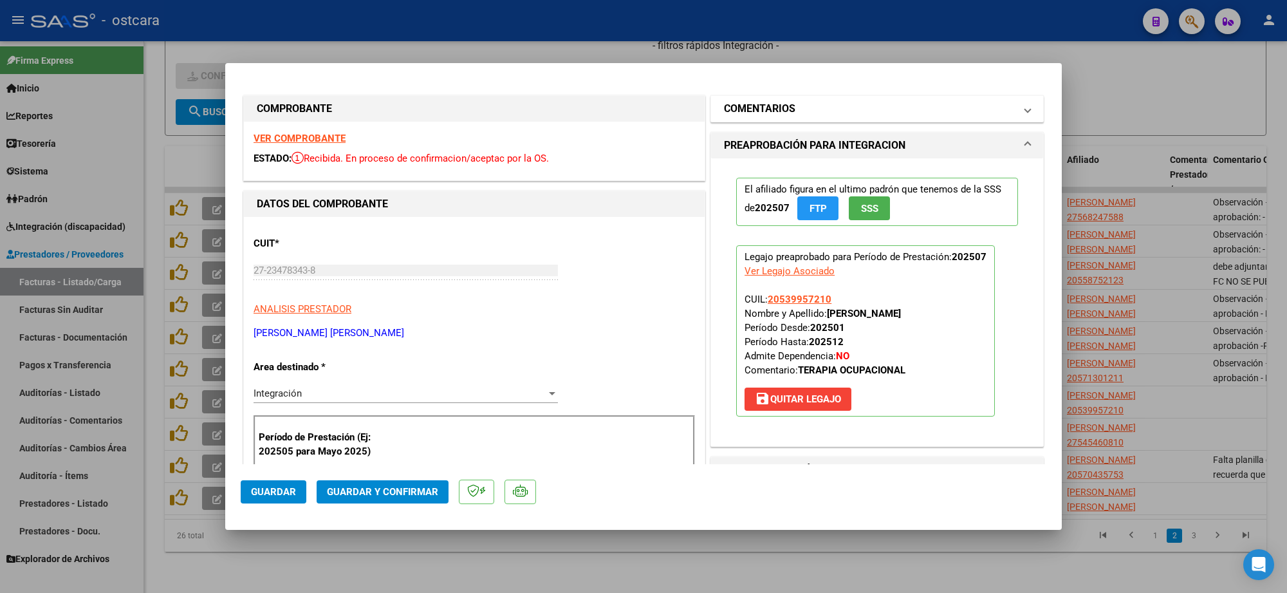
click at [866, 120] on mat-expansion-panel-header "COMENTARIOS" at bounding box center [877, 109] width 332 height 26
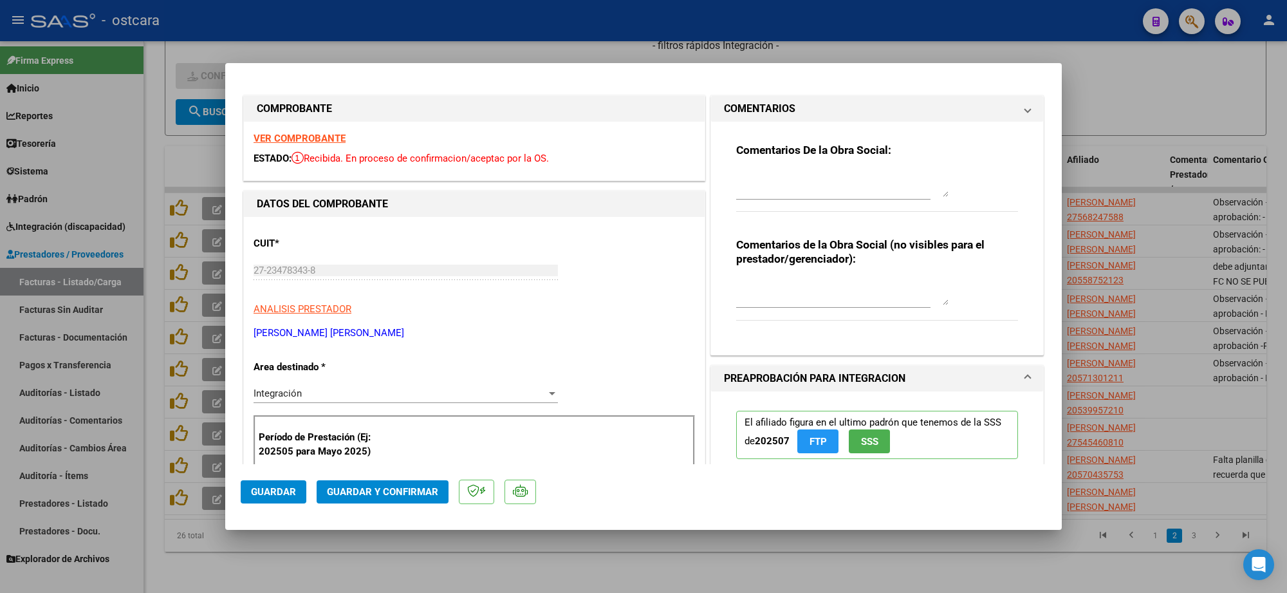
drag, startPoint x: 829, startPoint y: 181, endPoint x: 824, endPoint y: 195, distance: 14.2
click at [827, 187] on textarea at bounding box center [842, 184] width 212 height 26
paste textarea "Falta planilla de asistencia: Se recuerda que debe presentar planilla de asiste…"
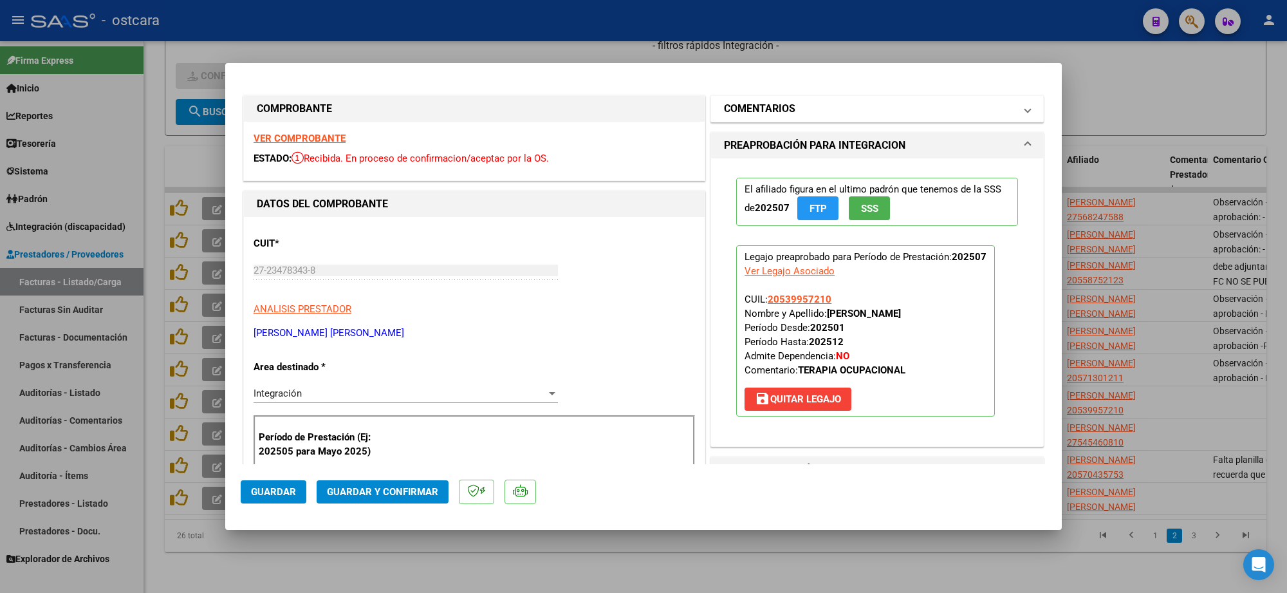
click at [828, 119] on mat-expansion-panel-header "COMENTARIOS" at bounding box center [877, 109] width 332 height 26
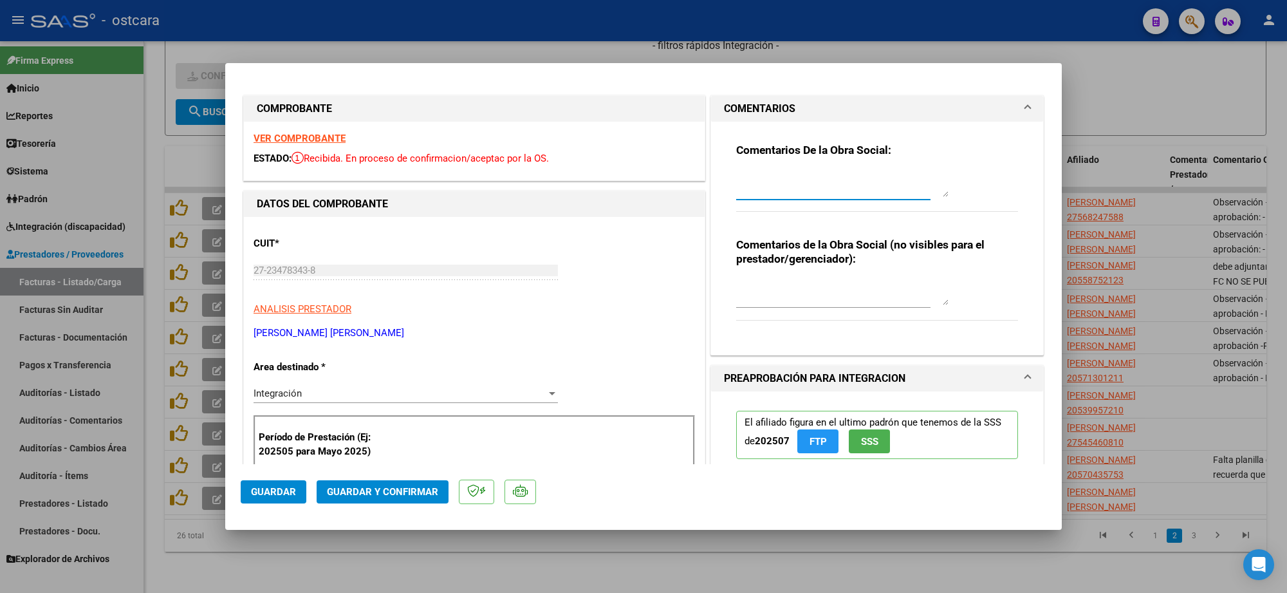
click at [827, 178] on textarea at bounding box center [842, 184] width 212 height 26
paste textarea "Recordar indicar vinculo del firmante en las planillas de asistencia."
click at [403, 484] on button "Guardar y Confirmar" at bounding box center [383, 491] width 132 height 23
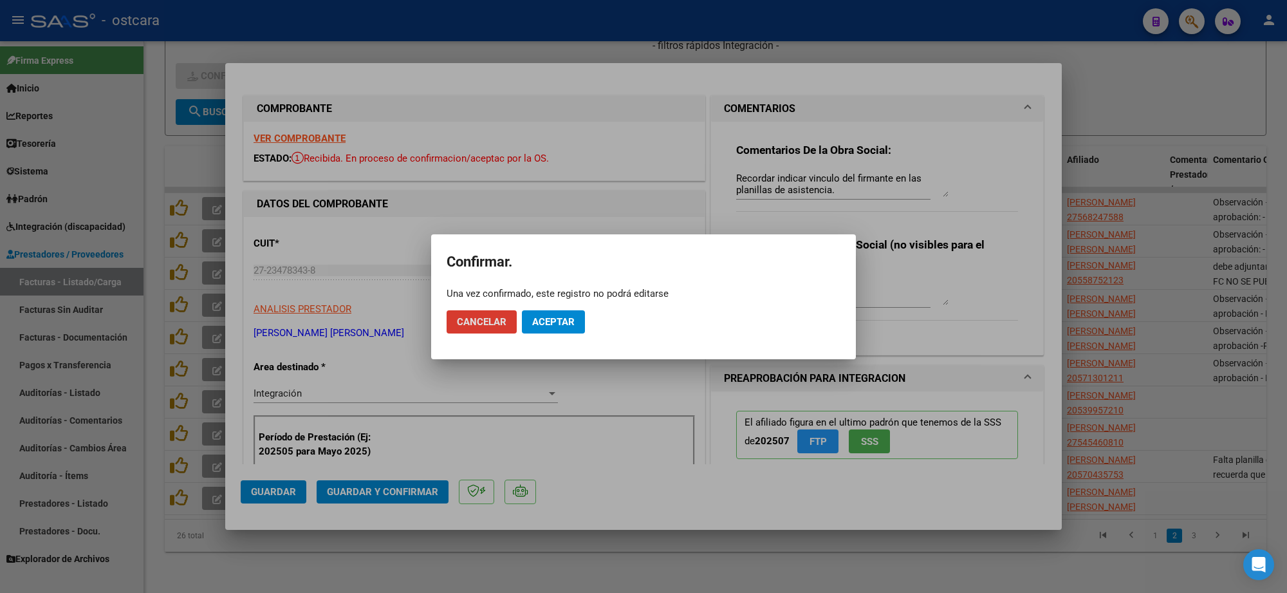
click at [542, 325] on span "Aceptar" at bounding box center [553, 322] width 42 height 12
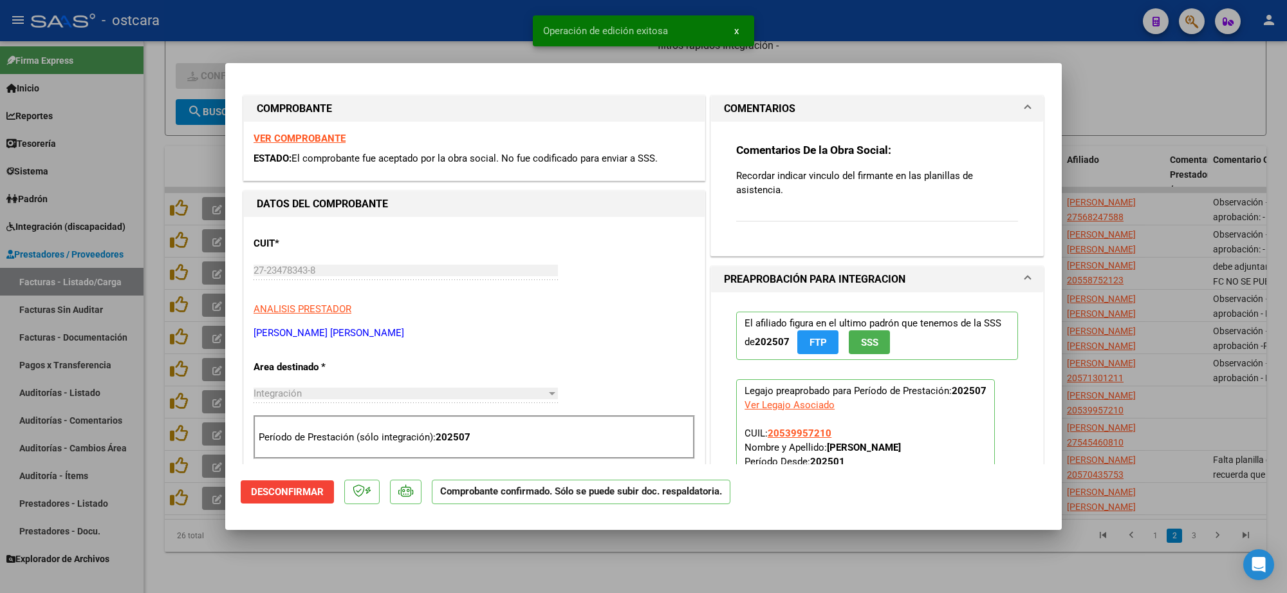
click at [1086, 240] on div at bounding box center [643, 296] width 1287 height 593
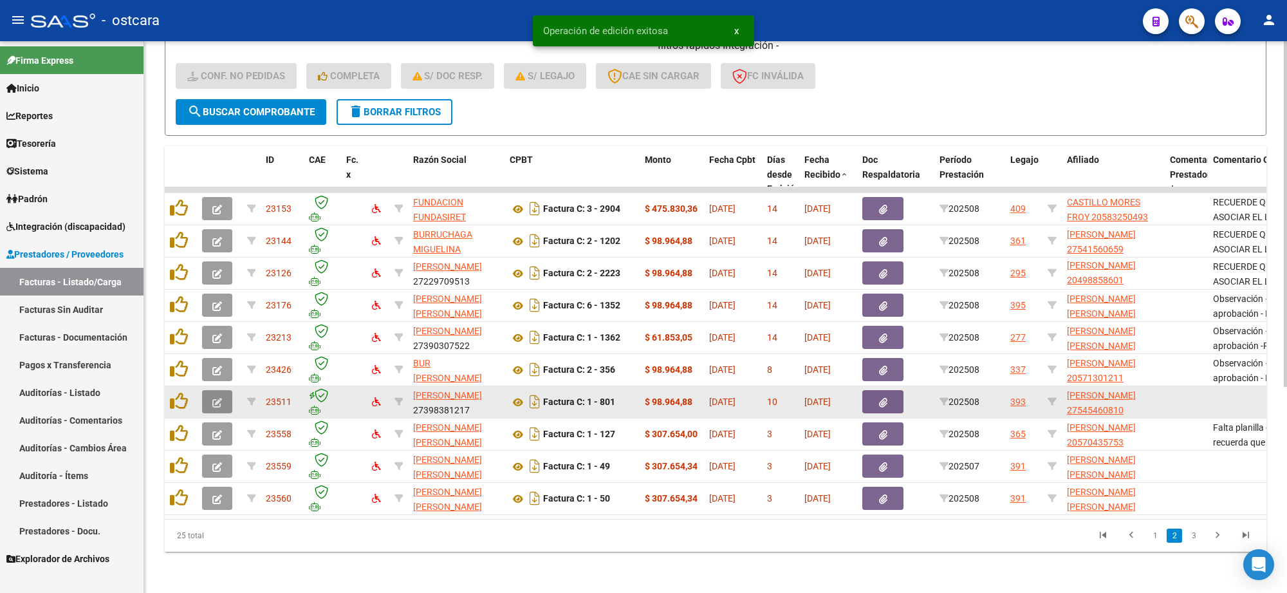
click at [213, 398] on icon "button" at bounding box center [217, 403] width 10 height 10
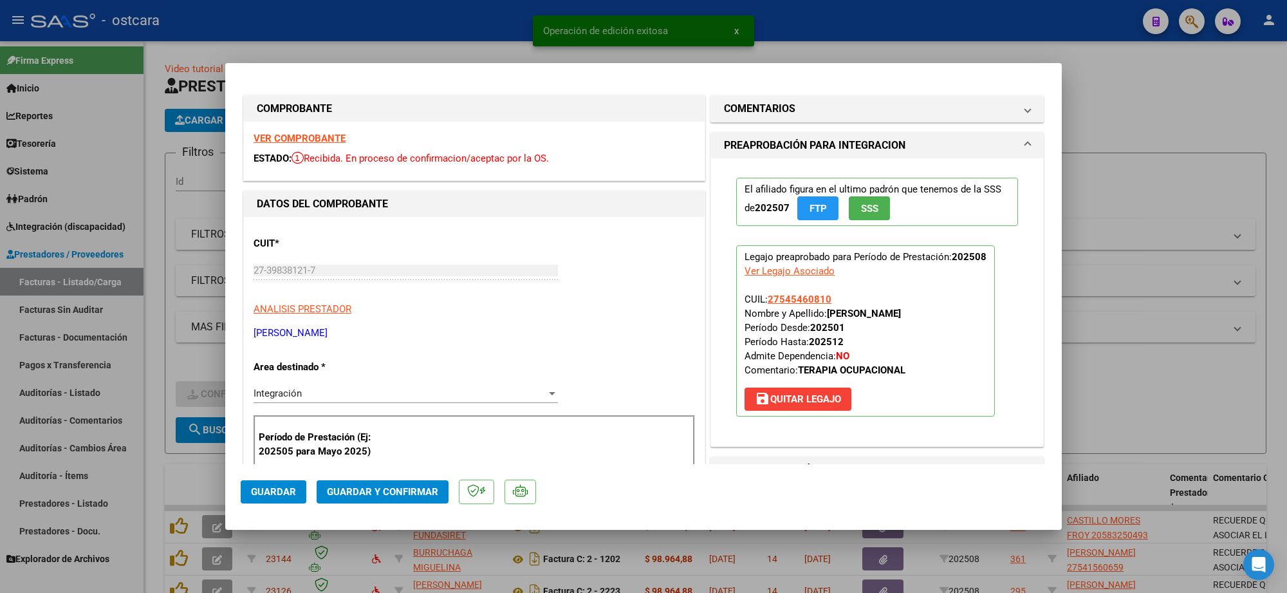
drag, startPoint x: 0, startPoint y: 0, endPoint x: 322, endPoint y: 134, distance: 349.0
click at [322, 134] on strong "VER COMPROBANTE" at bounding box center [299, 139] width 92 height 12
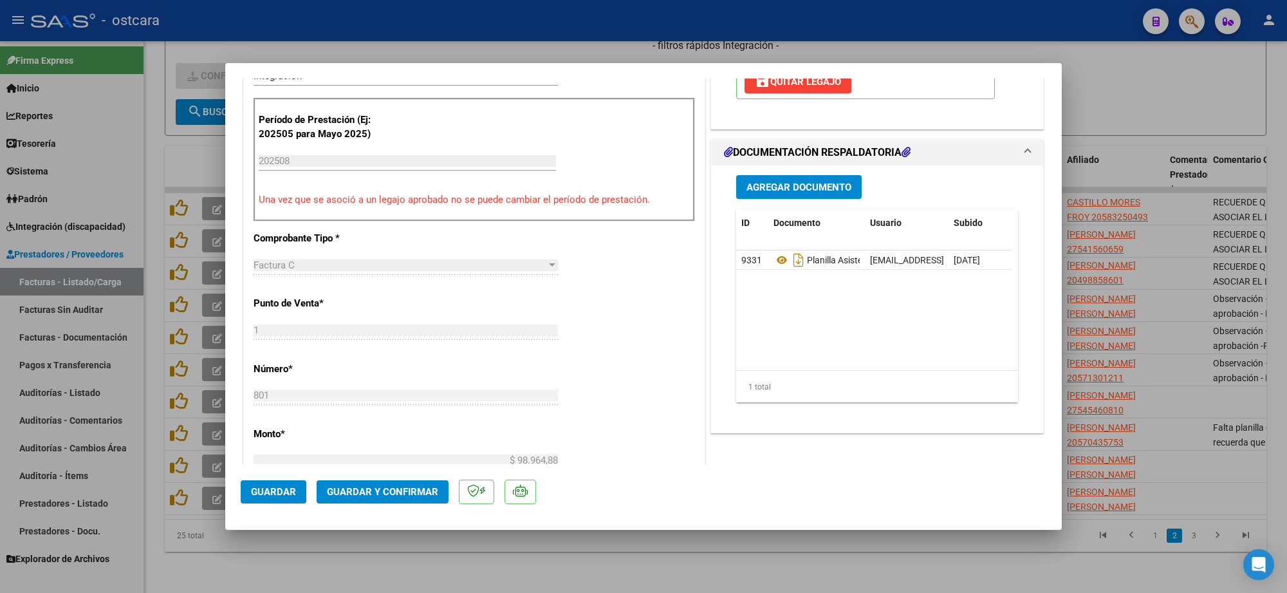
scroll to position [322, 0]
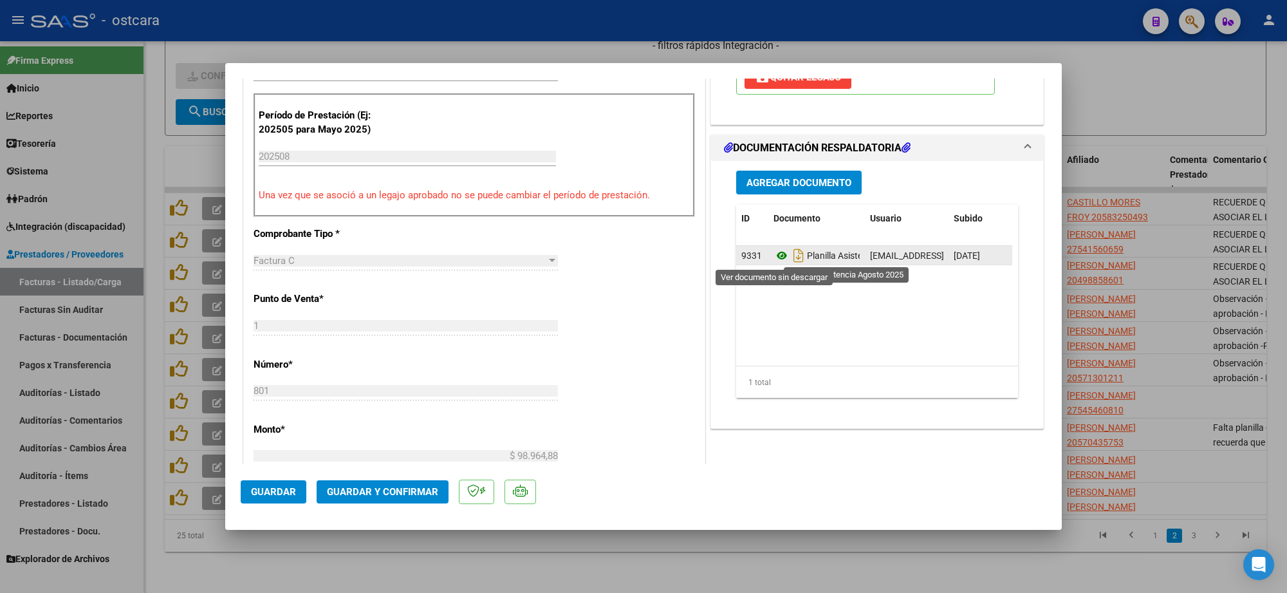
click at [773, 255] on icon at bounding box center [781, 255] width 17 height 15
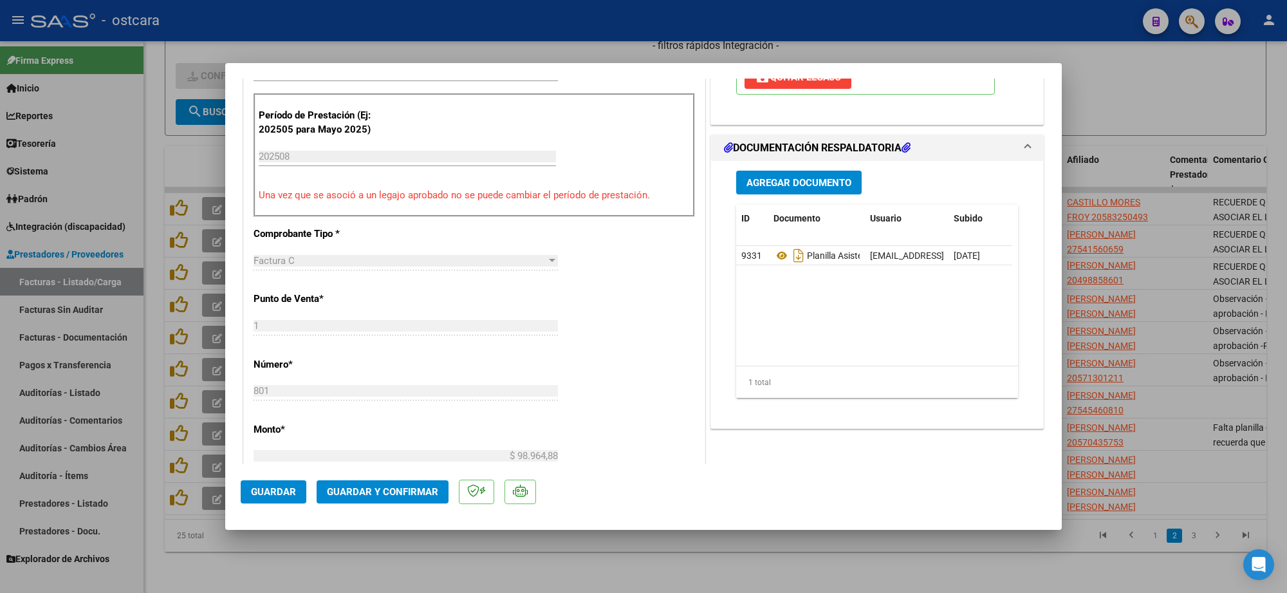
click at [377, 490] on span "Guardar y Confirmar" at bounding box center [382, 492] width 111 height 12
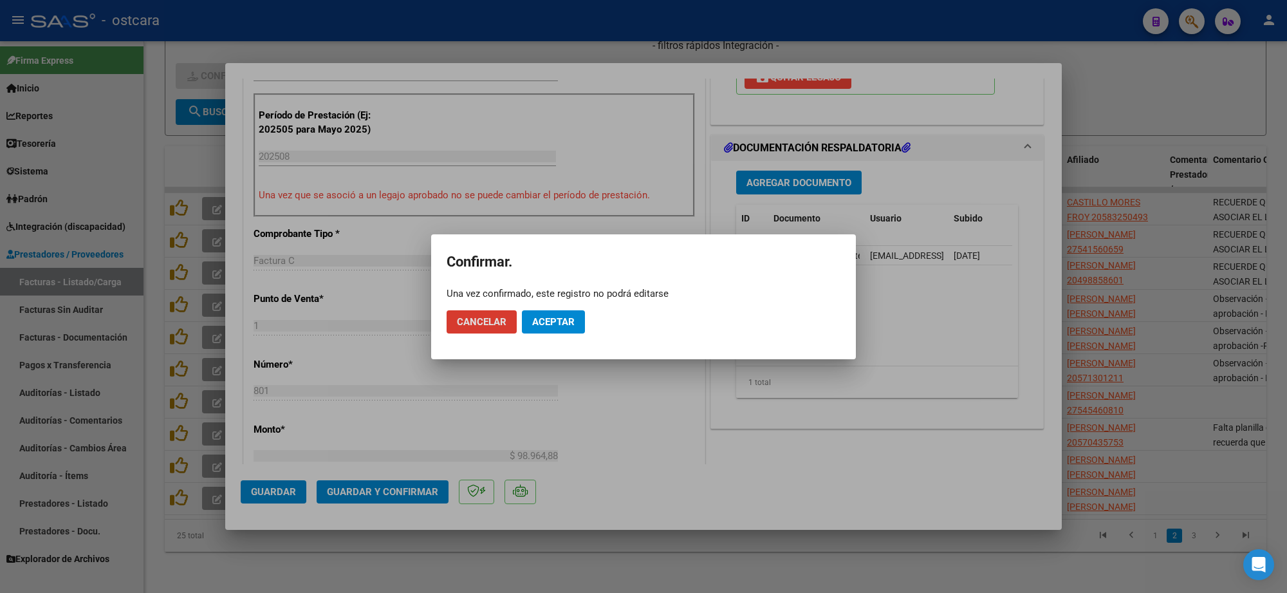
click at [558, 308] on mat-dialog-actions "Cancelar Aceptar" at bounding box center [643, 322] width 394 height 44
click at [562, 324] on span "Aceptar" at bounding box center [553, 322] width 42 height 12
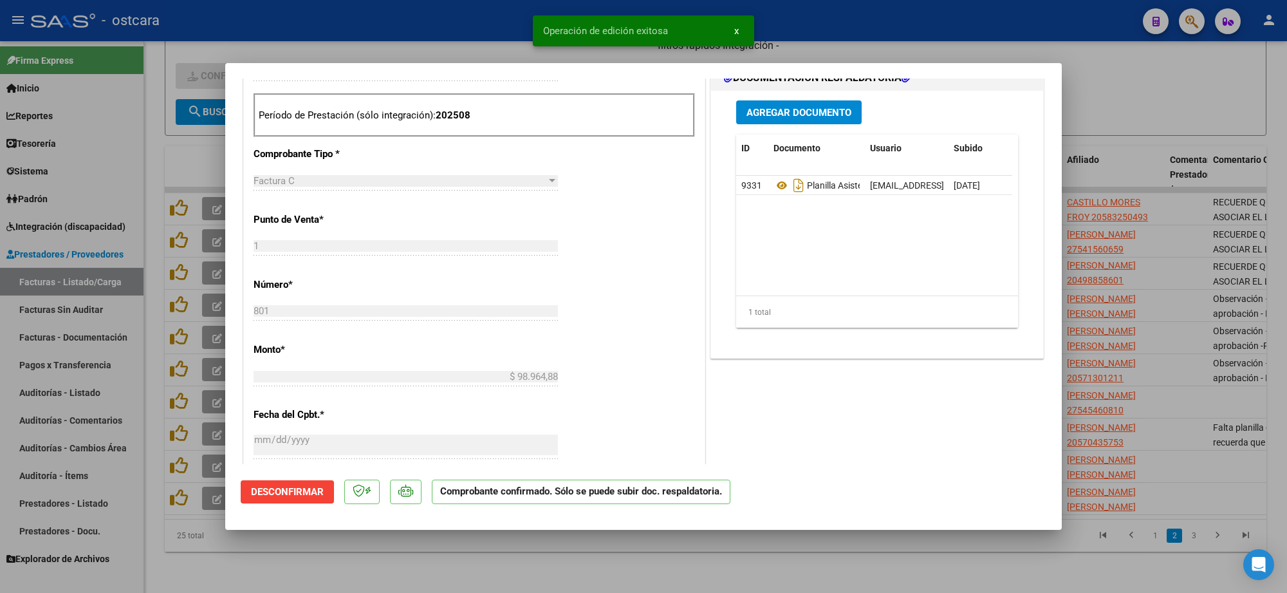
click at [1172, 207] on div at bounding box center [643, 296] width 1287 height 593
type input "$ 0,00"
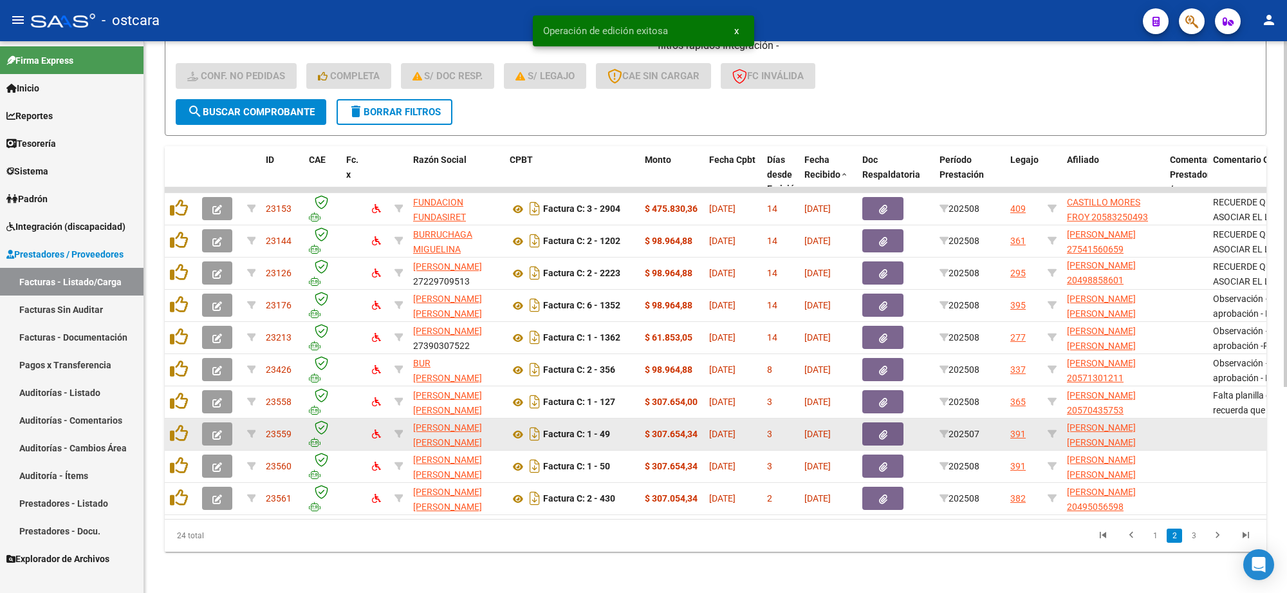
click at [223, 423] on button "button" at bounding box center [217, 433] width 30 height 23
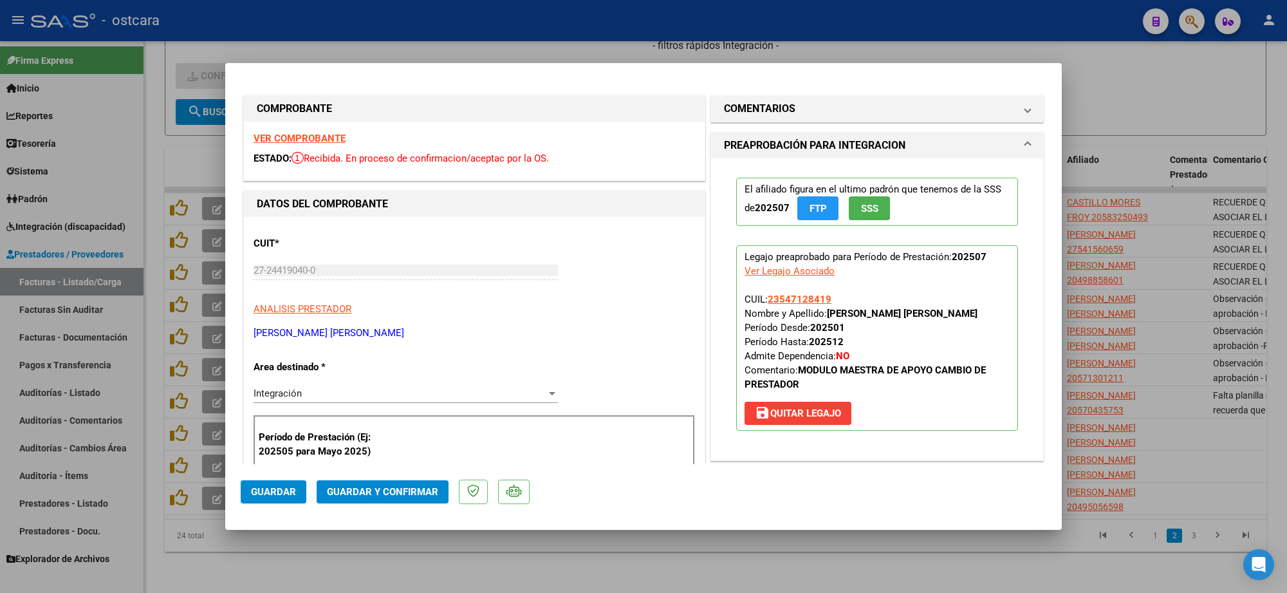
click at [287, 137] on strong "VER COMPROBANTE" at bounding box center [299, 139] width 92 height 12
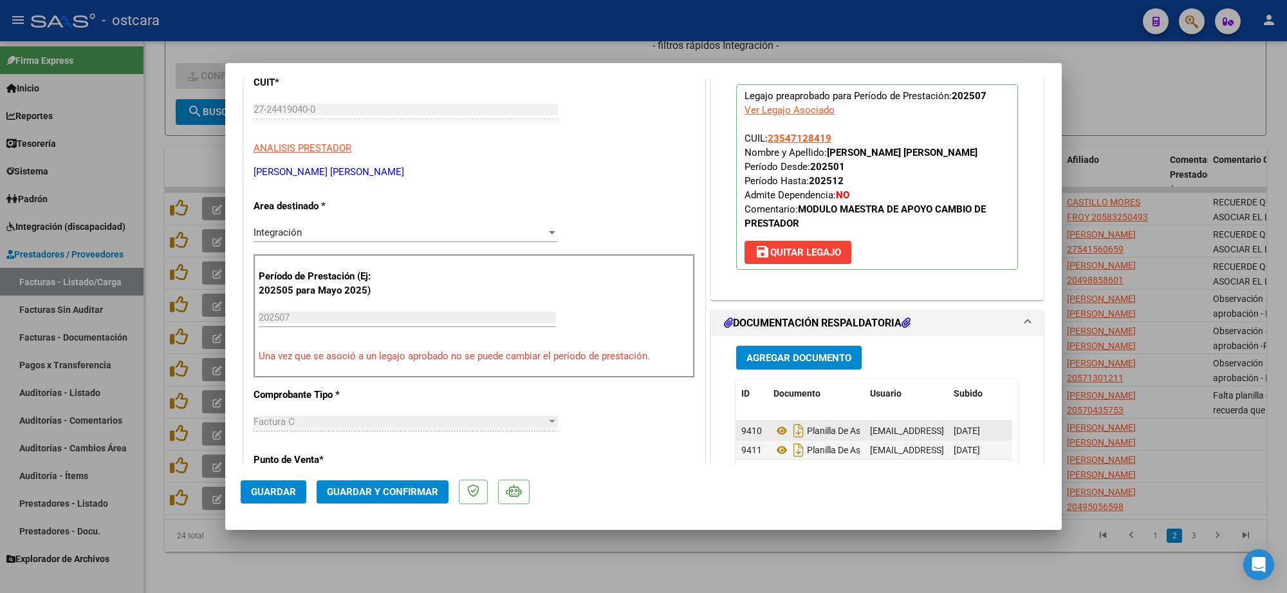
scroll to position [322, 0]
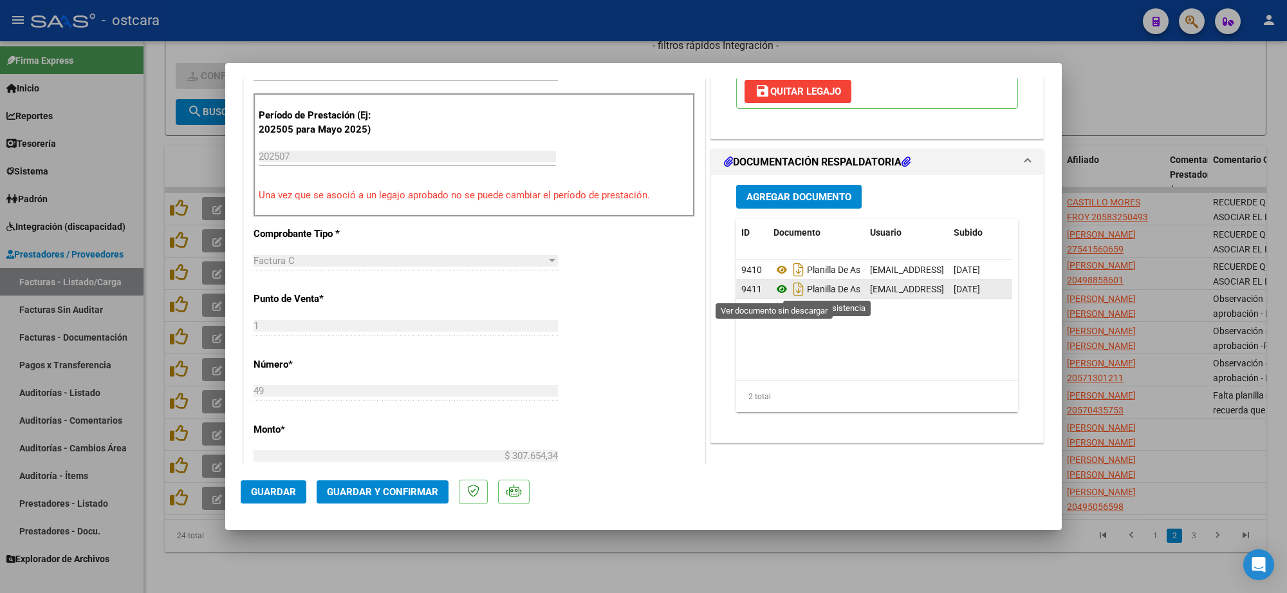
click at [778, 288] on icon at bounding box center [781, 288] width 17 height 15
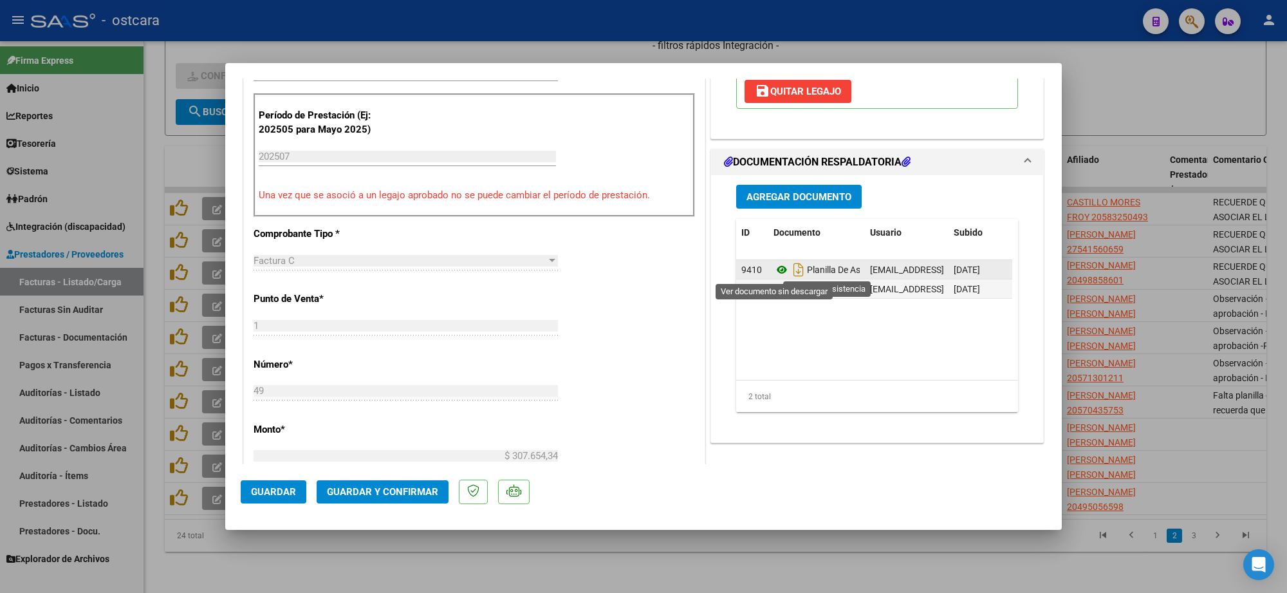
click at [775, 271] on icon at bounding box center [781, 269] width 17 height 15
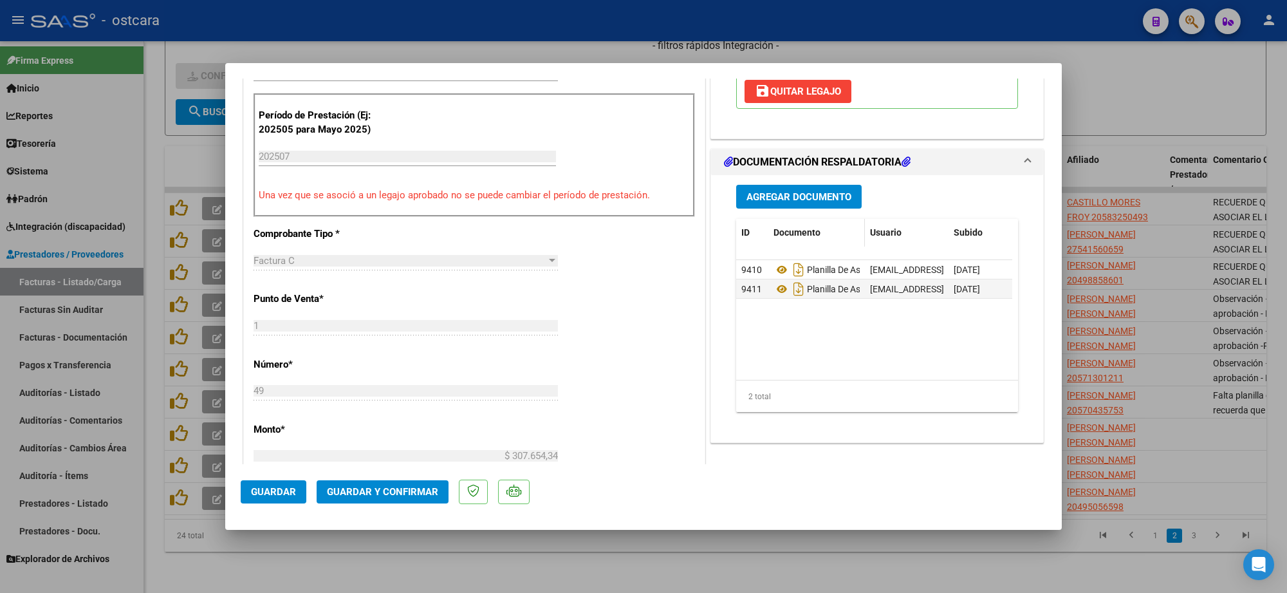
scroll to position [0, 0]
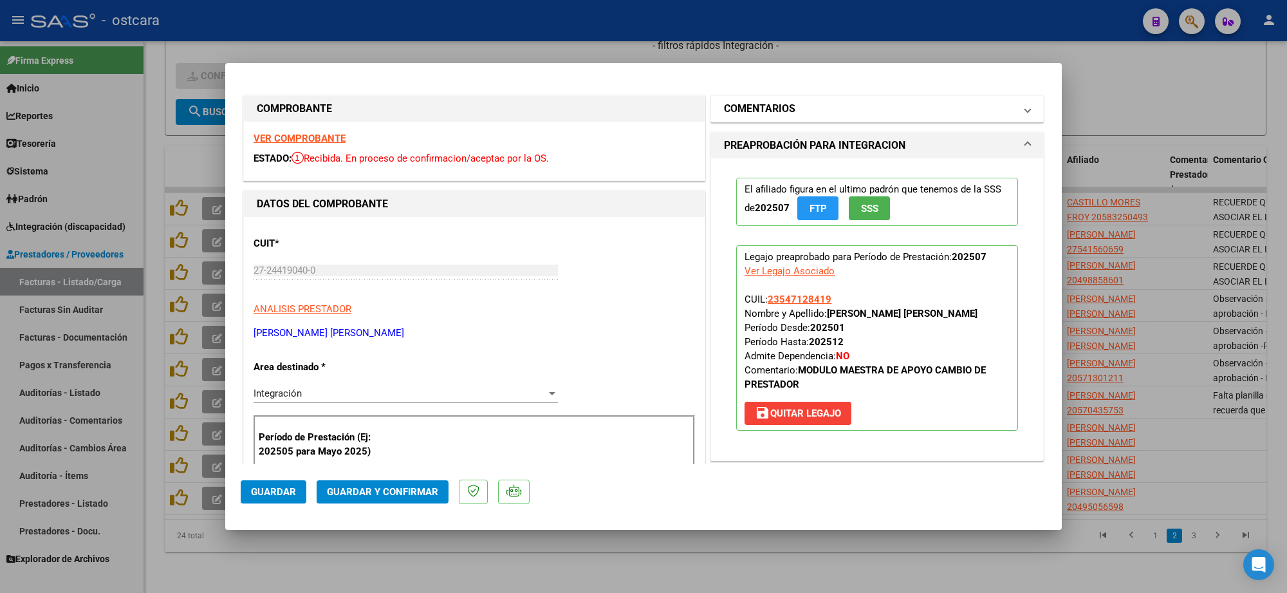
click at [848, 108] on mat-panel-title "COMENTARIOS" at bounding box center [869, 108] width 291 height 15
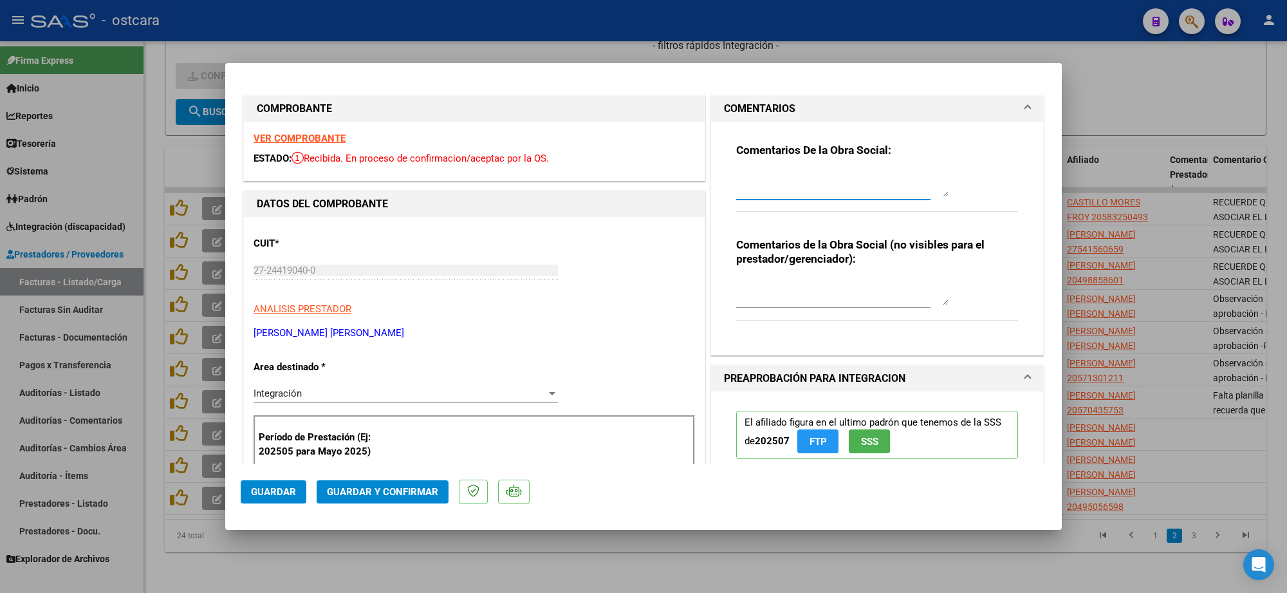
click at [841, 187] on textarea at bounding box center [842, 184] width 212 height 26
paste textarea "Se recuerda que solo se aceptara archivos en formato PDF. Por excepción se toma…"
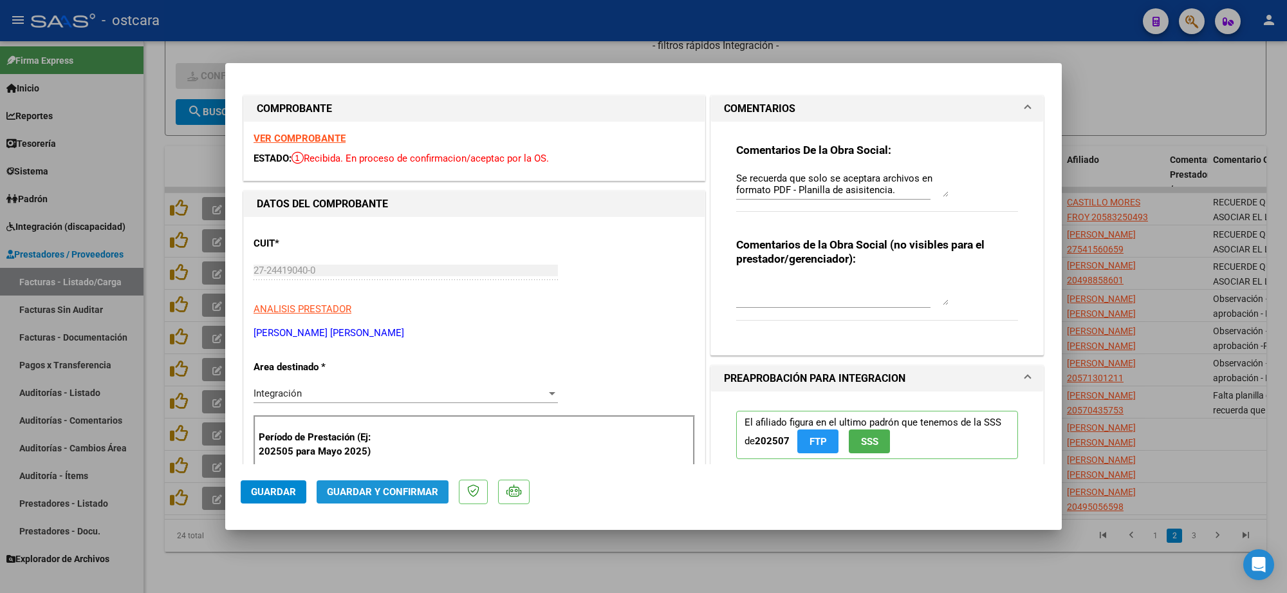
click at [397, 489] on span "Guardar y Confirmar" at bounding box center [382, 492] width 111 height 12
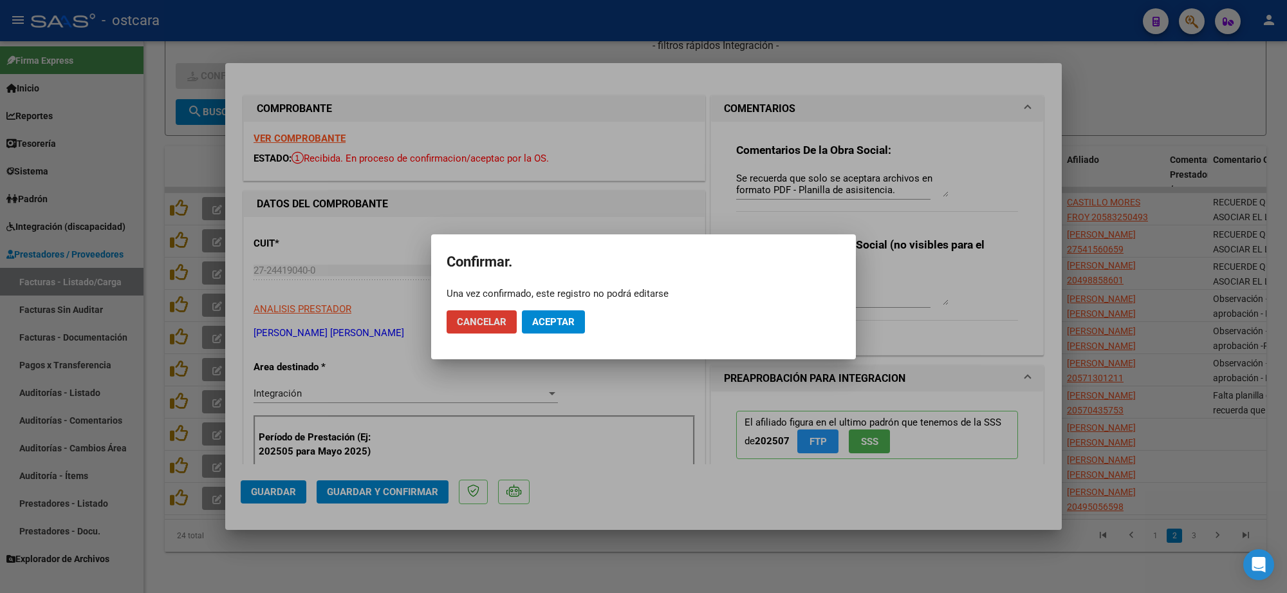
click at [492, 323] on span "Cancelar" at bounding box center [482, 322] width 50 height 12
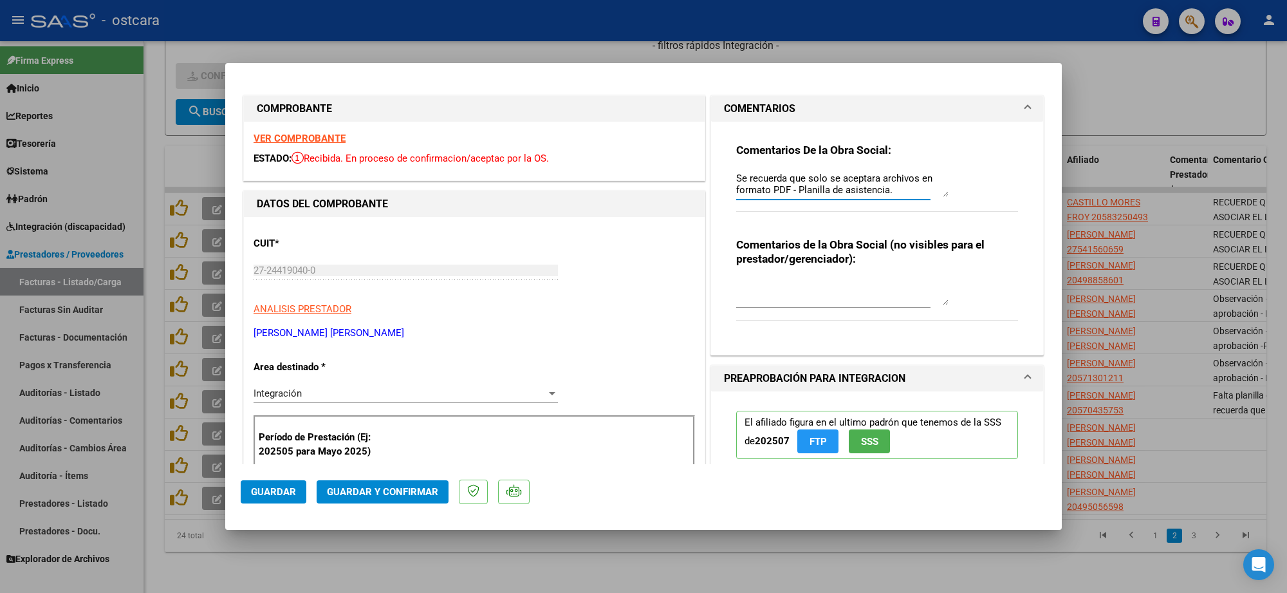
type textarea "Se recuerda que solo se aceptara archivos en formato PDF - Planilla de asistenc…"
click at [369, 488] on span "Guardar y Confirmar" at bounding box center [382, 492] width 111 height 12
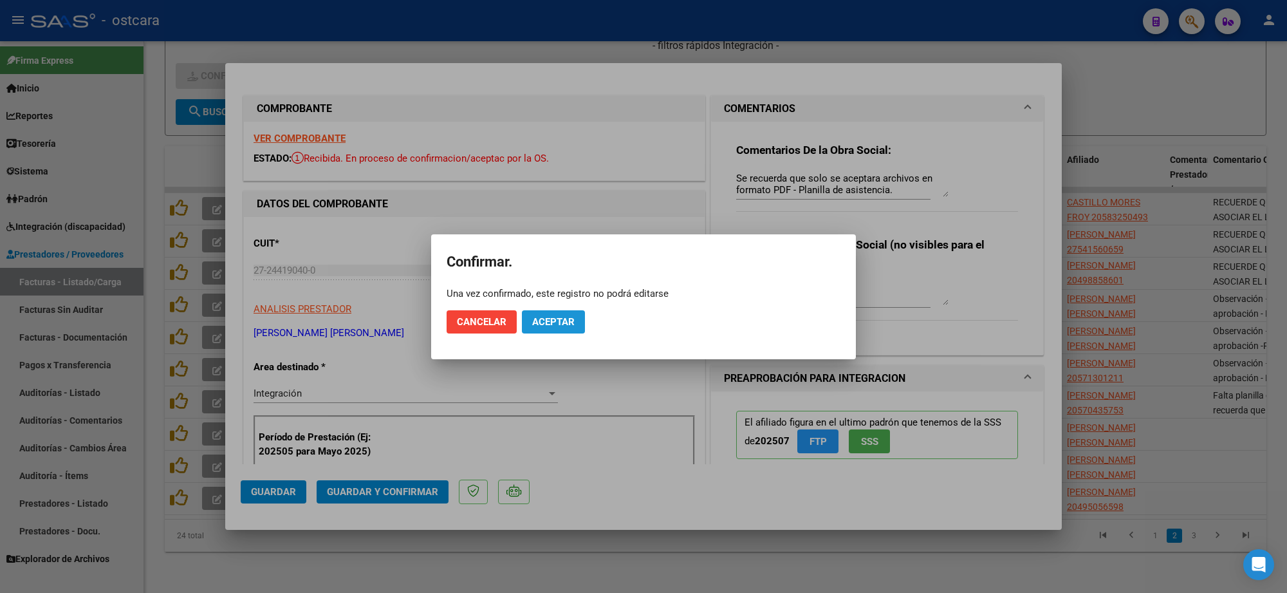
click at [556, 318] on span "Aceptar" at bounding box center [553, 322] width 42 height 12
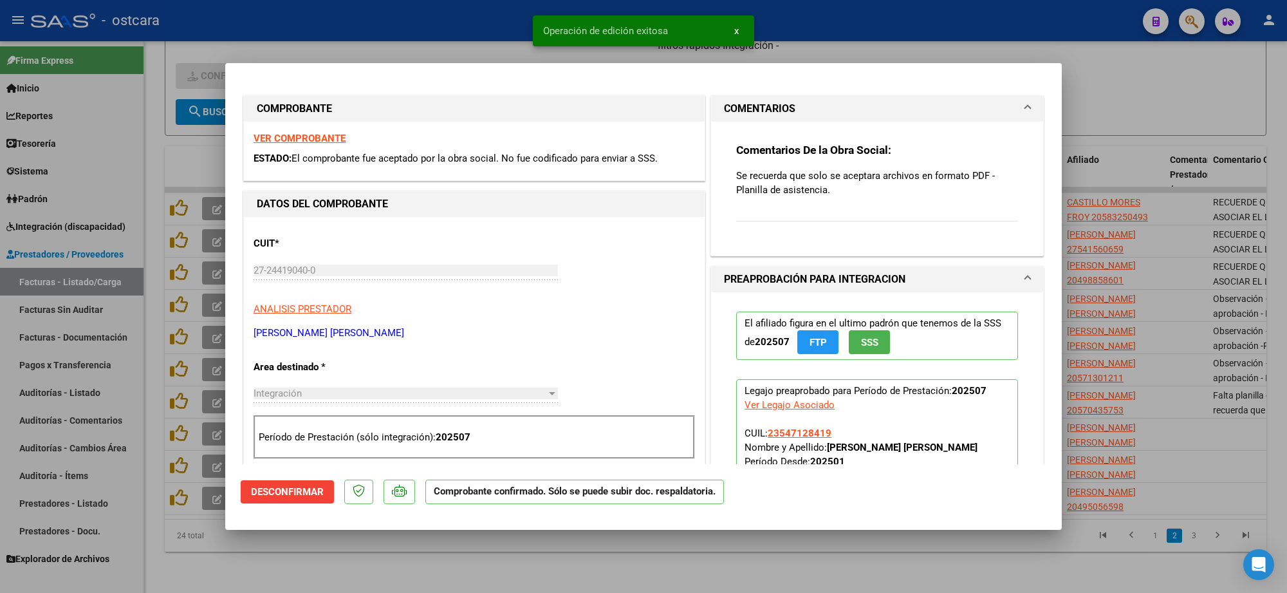
click at [1162, 129] on div at bounding box center [643, 296] width 1287 height 593
type input "$ 0,00"
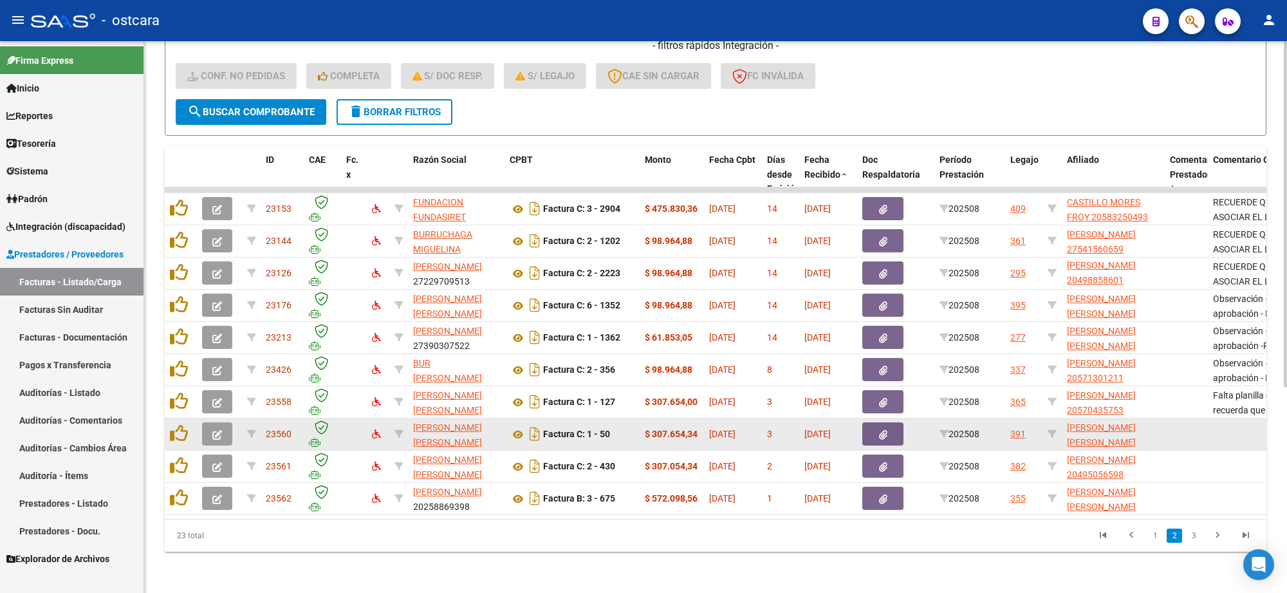
click at [216, 430] on icon "button" at bounding box center [217, 435] width 10 height 10
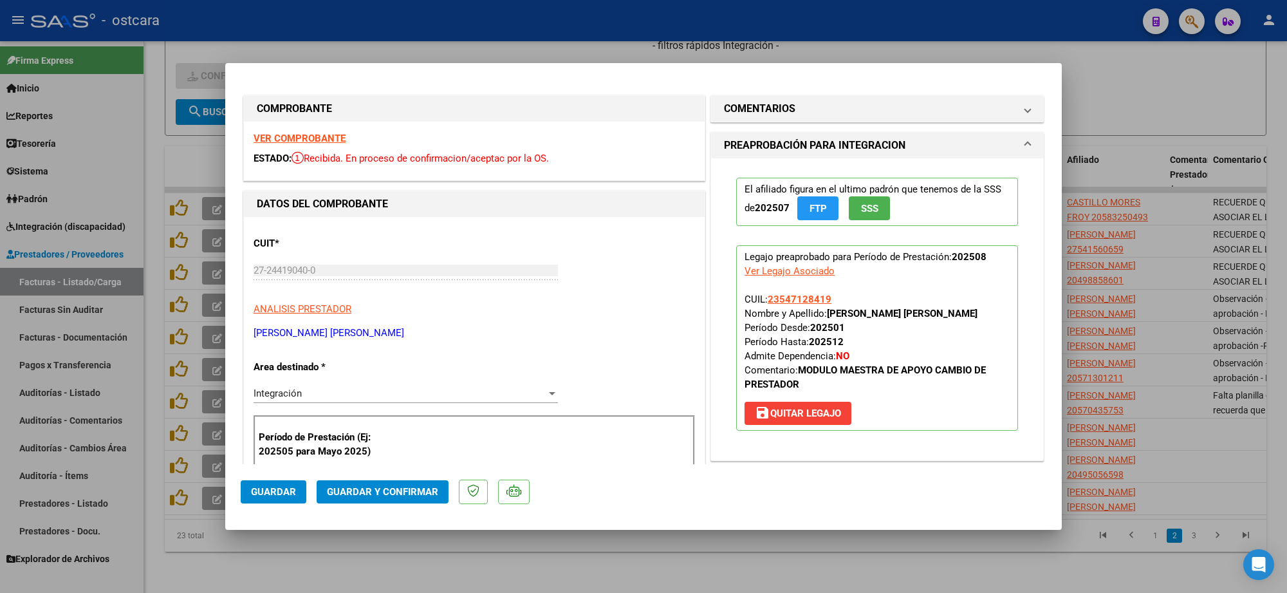
click at [298, 135] on strong "VER COMPROBANTE" at bounding box center [299, 139] width 92 height 12
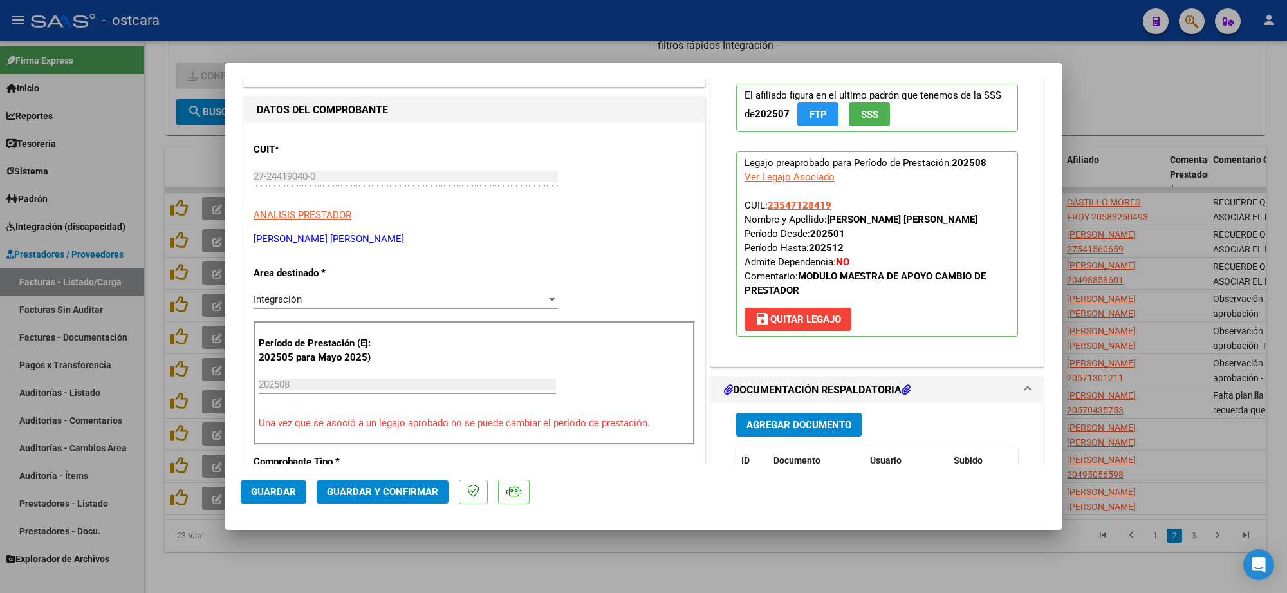
scroll to position [241, 0]
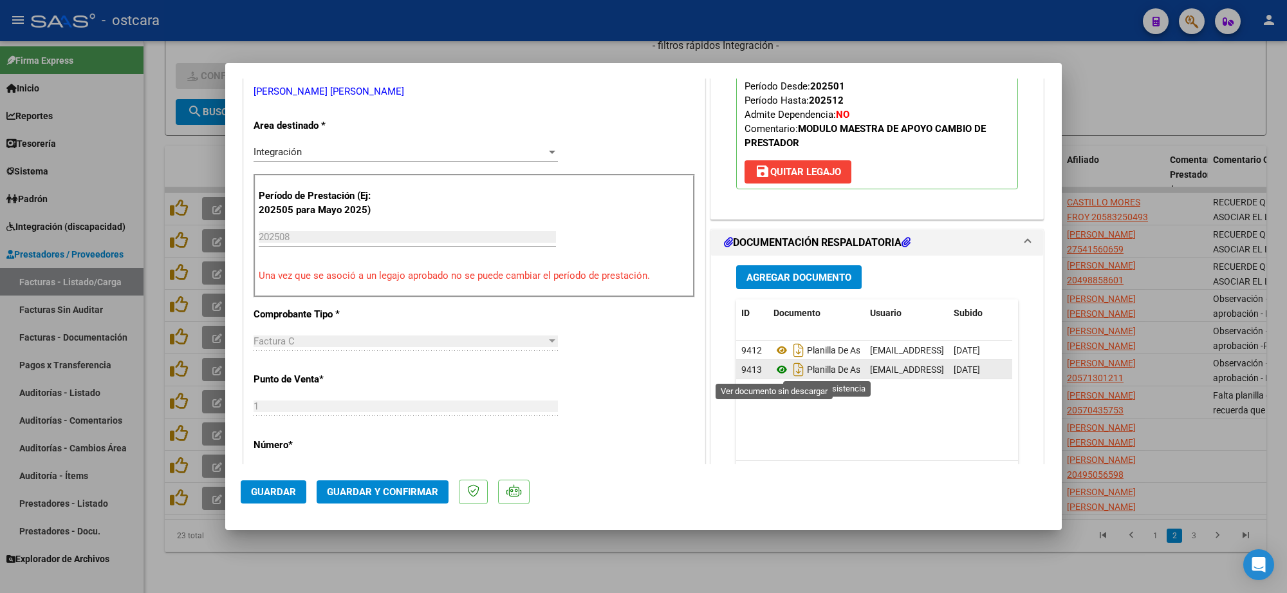
click at [778, 368] on icon at bounding box center [781, 369] width 17 height 15
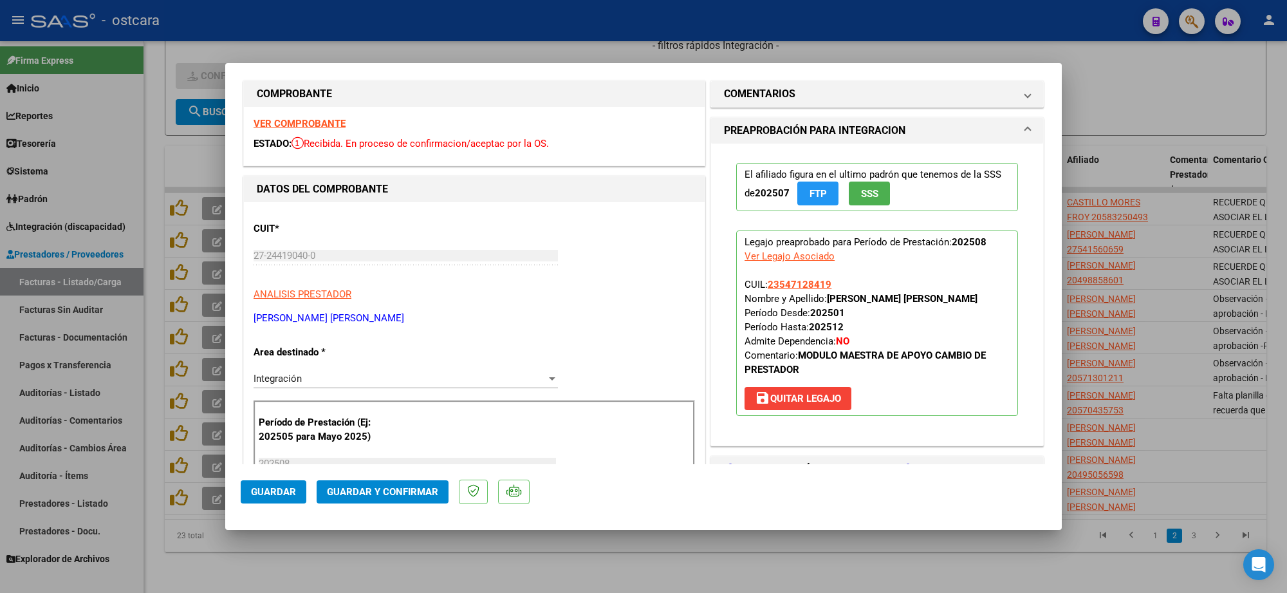
scroll to position [0, 0]
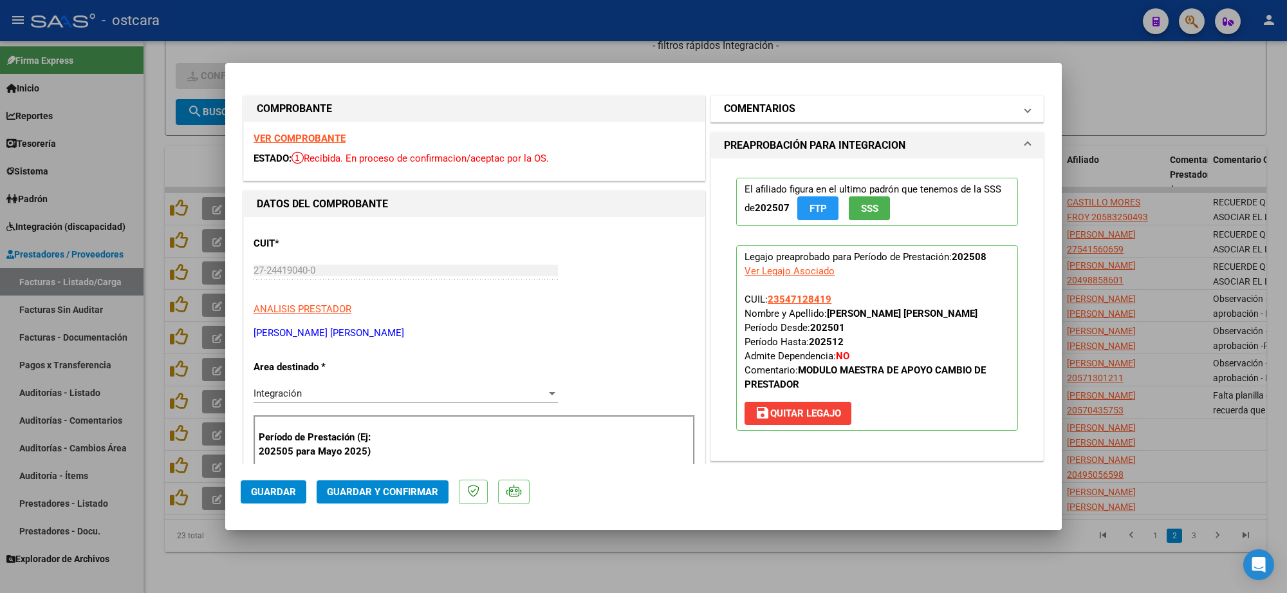
click at [824, 111] on mat-panel-title "COMENTARIOS" at bounding box center [869, 108] width 291 height 15
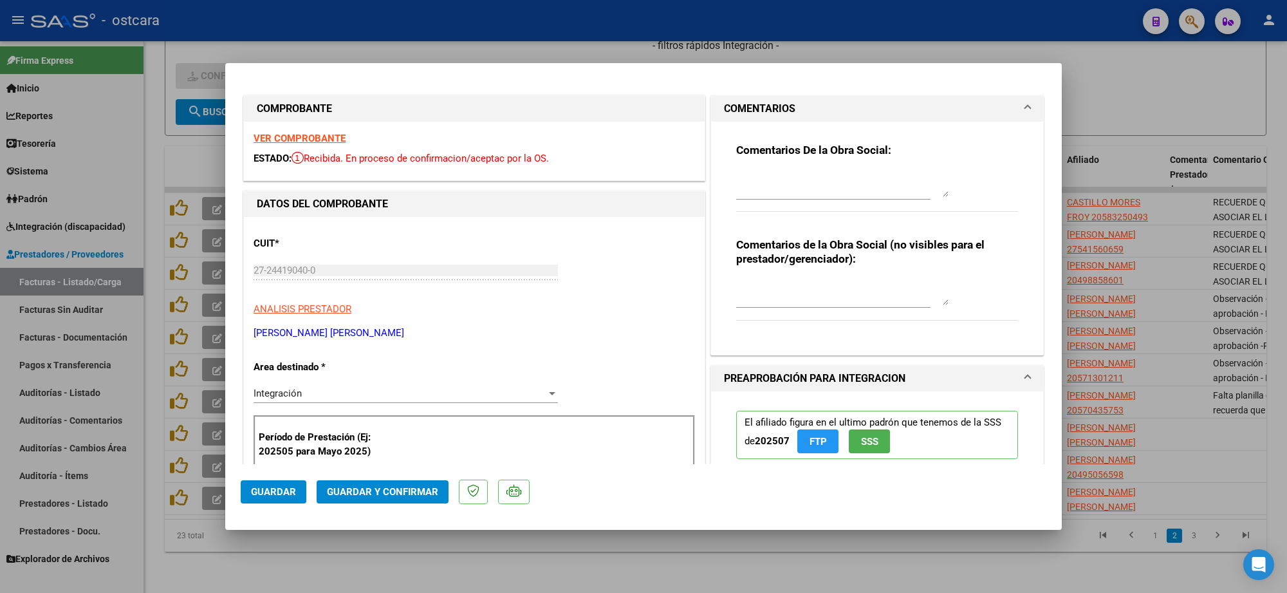
click at [829, 188] on textarea at bounding box center [842, 184] width 212 height 26
paste textarea "Recordar indicar vinculo del firmante en las planillas de asistencia."
type textarea "Recordar indicar vinculo del firmante en las planillas de asistencia."
click at [398, 493] on span "Guardar y Confirmar" at bounding box center [382, 492] width 111 height 12
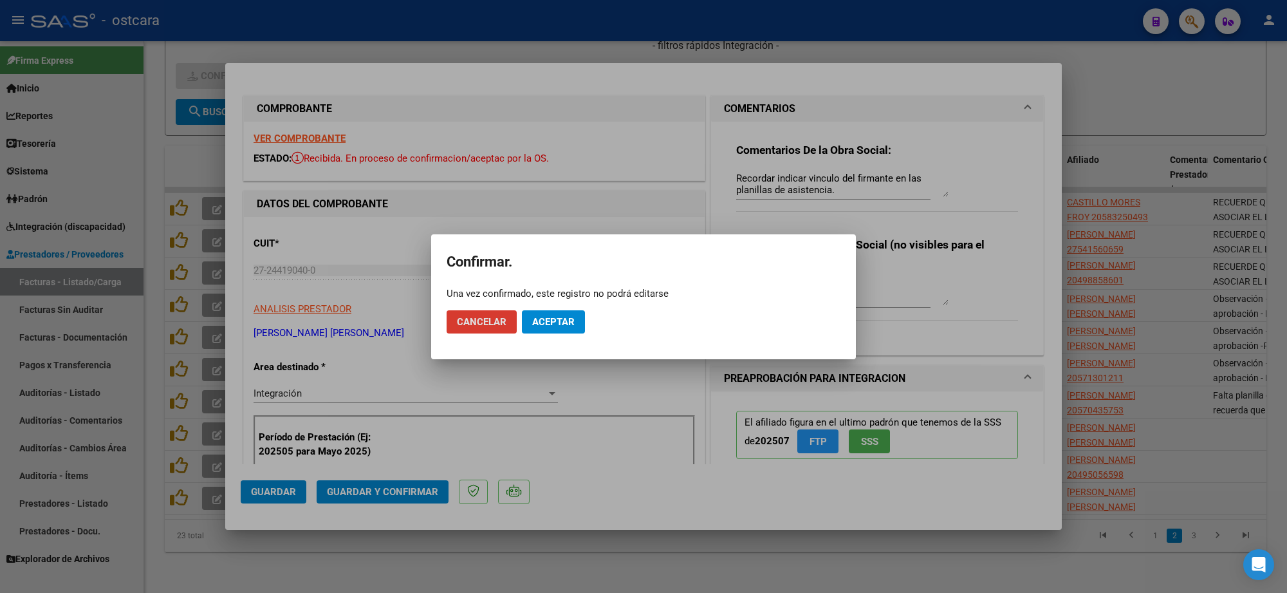
click at [549, 320] on span "Aceptar" at bounding box center [553, 322] width 42 height 12
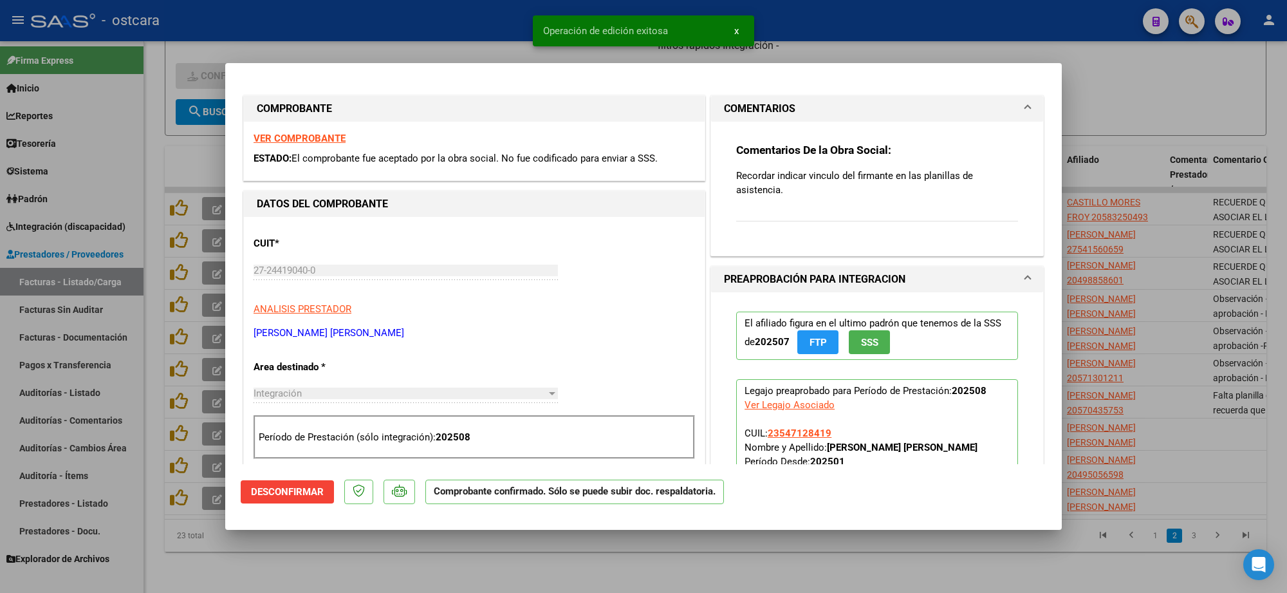
click at [841, 15] on div at bounding box center [643, 296] width 1287 height 593
type input "$ 0,00"
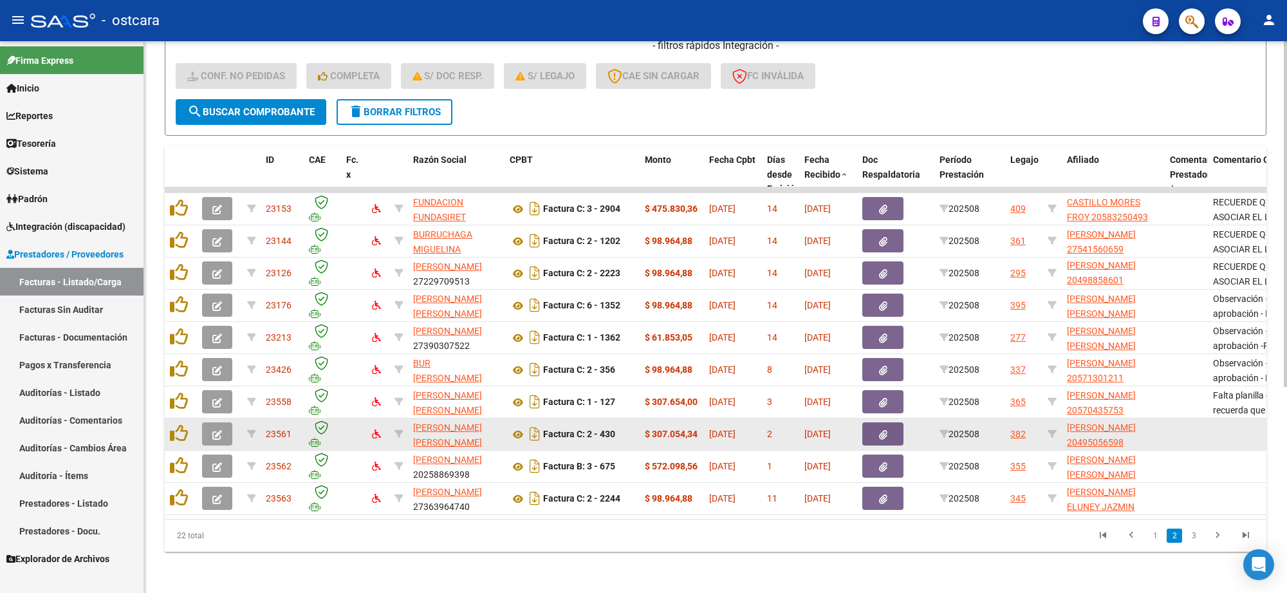
click at [217, 430] on icon "button" at bounding box center [217, 435] width 10 height 10
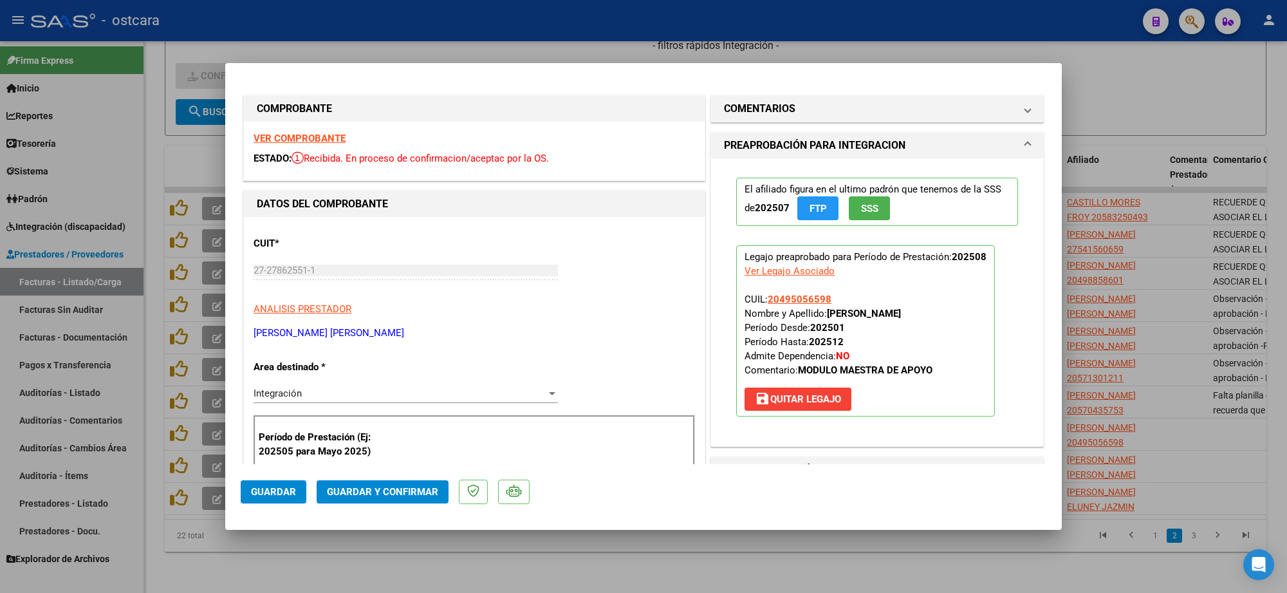
click at [324, 142] on strong "VER COMPROBANTE" at bounding box center [299, 139] width 92 height 12
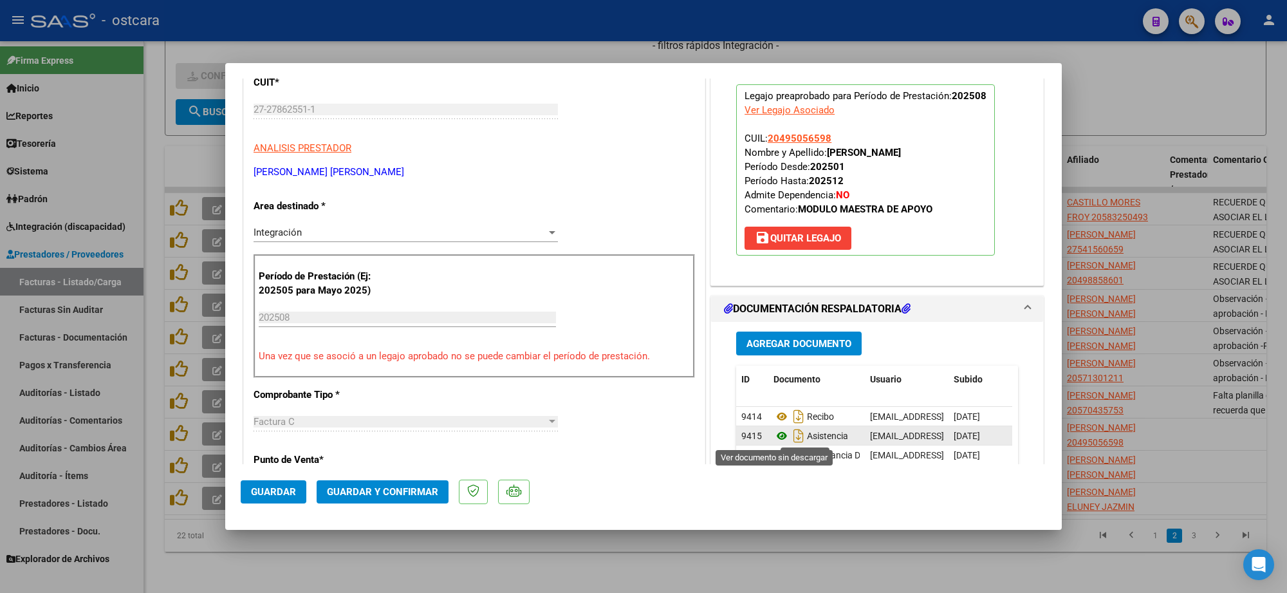
click at [773, 436] on icon at bounding box center [781, 435] width 17 height 15
click at [394, 488] on span "Guardar y Confirmar" at bounding box center [382, 492] width 111 height 12
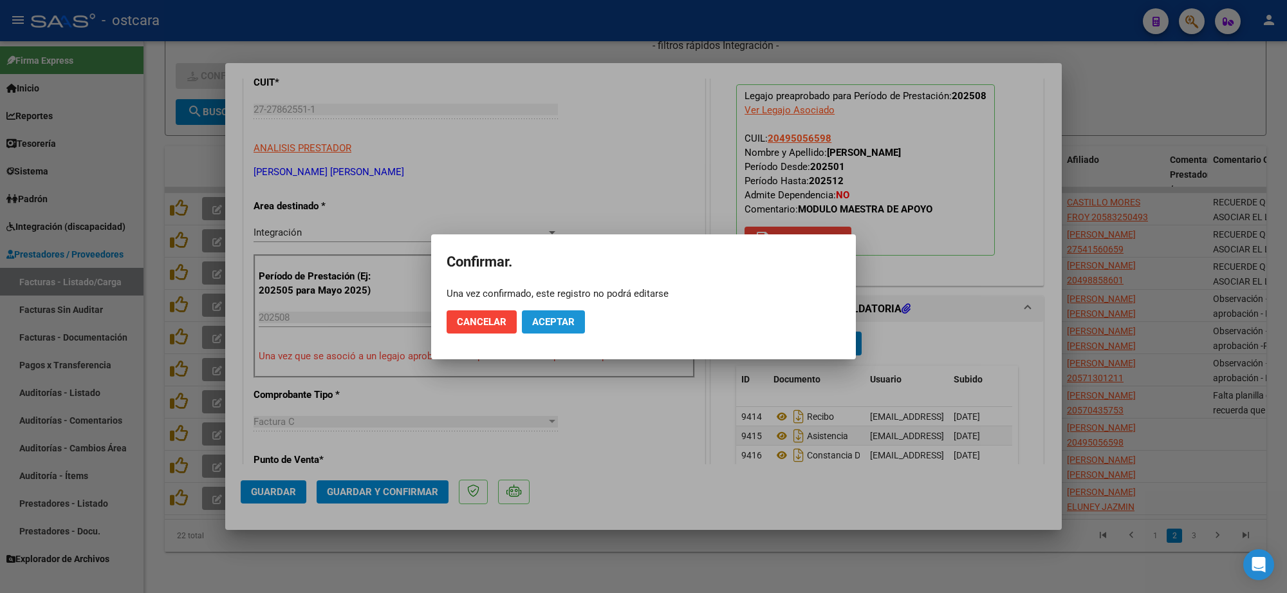
click at [568, 318] on span "Aceptar" at bounding box center [553, 322] width 42 height 12
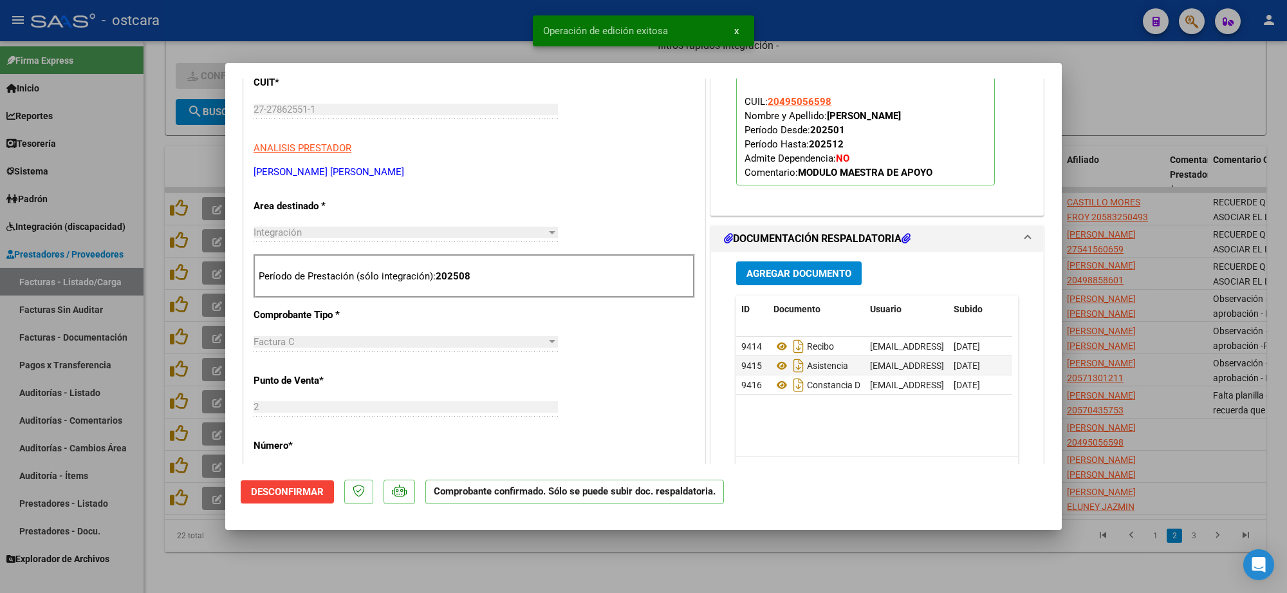
click at [1166, 219] on div at bounding box center [643, 296] width 1287 height 593
type input "$ 0,00"
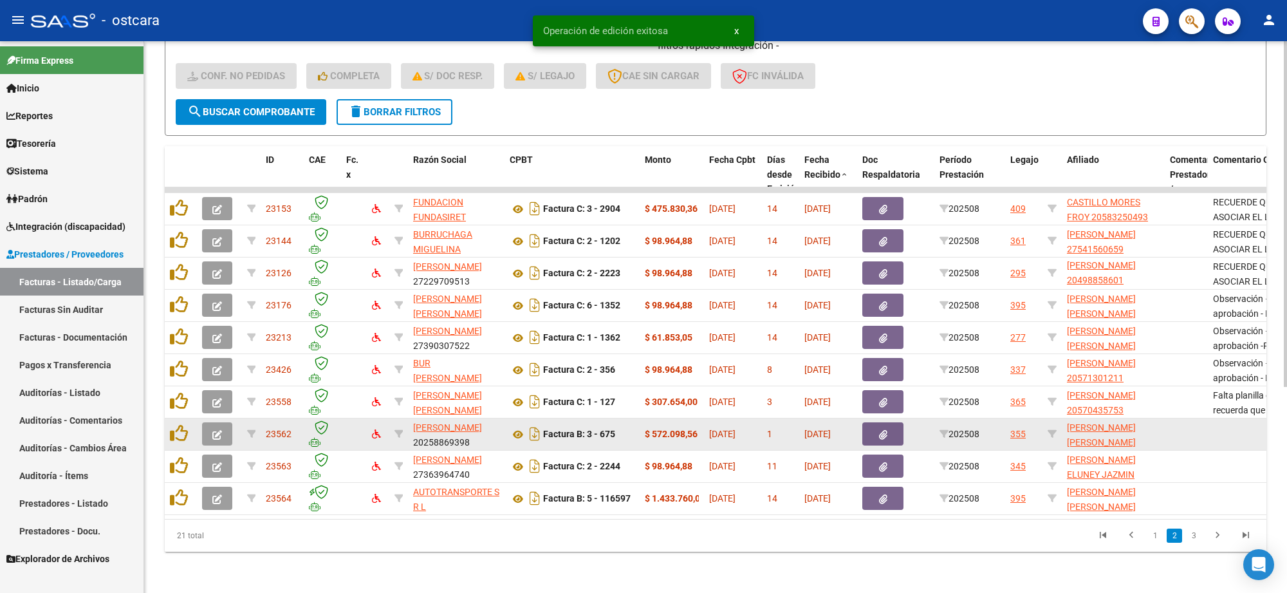
click at [213, 428] on span "button" at bounding box center [217, 434] width 10 height 12
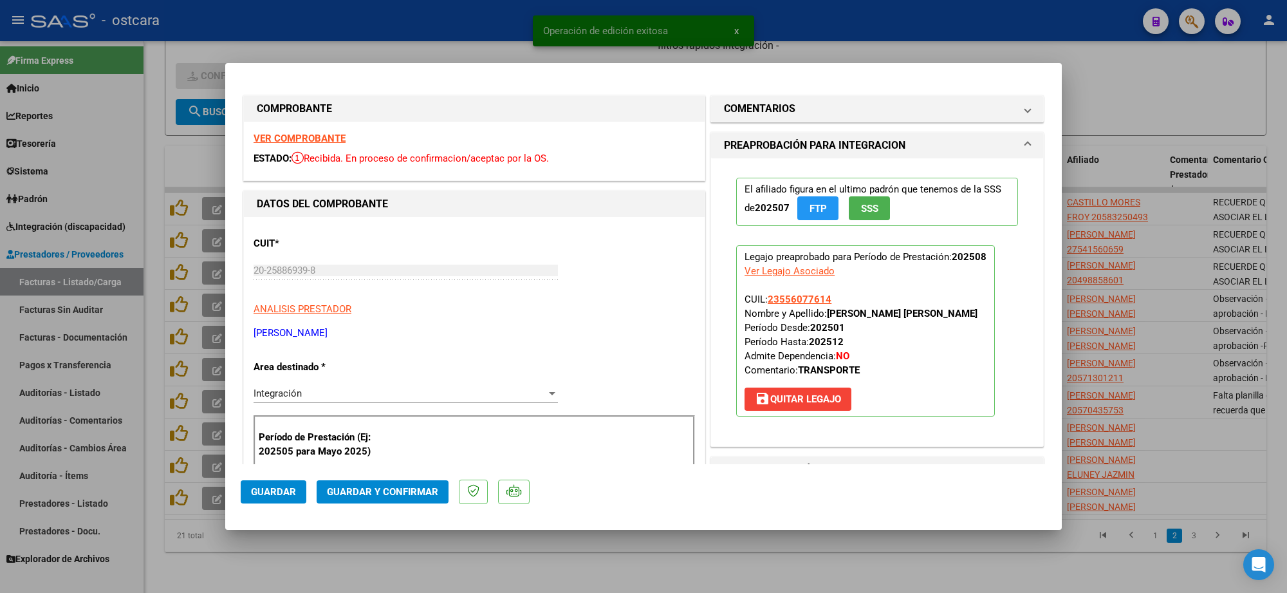
click at [336, 138] on strong "VER COMPROBANTE" at bounding box center [299, 139] width 92 height 12
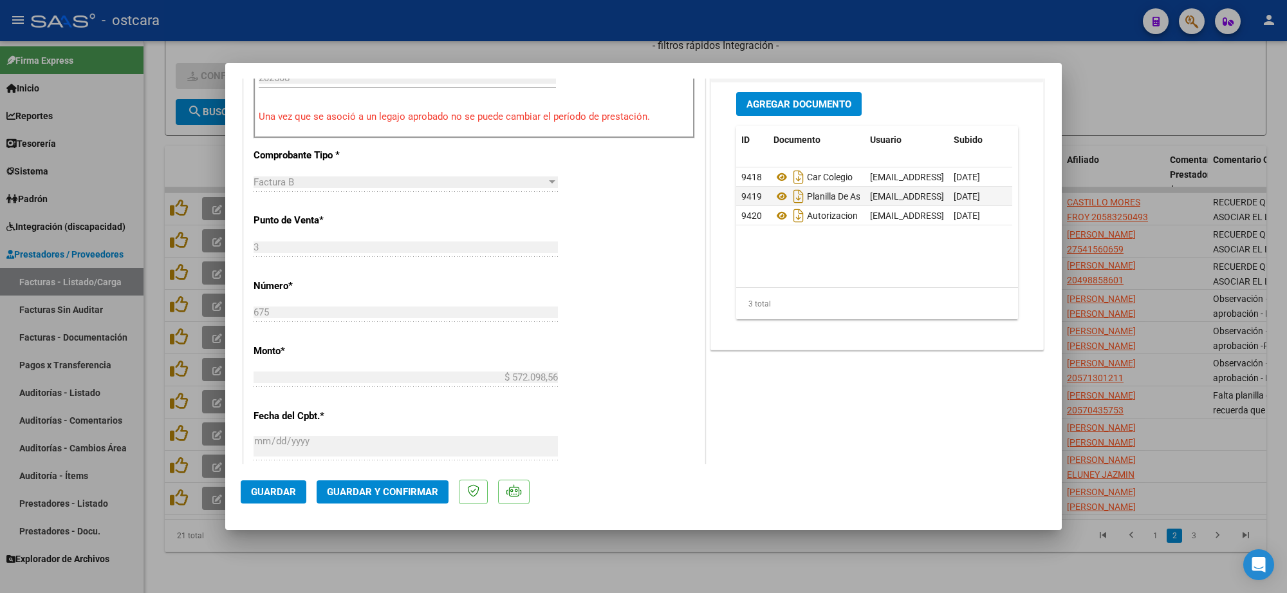
scroll to position [402, 0]
click at [773, 195] on icon at bounding box center [781, 194] width 17 height 15
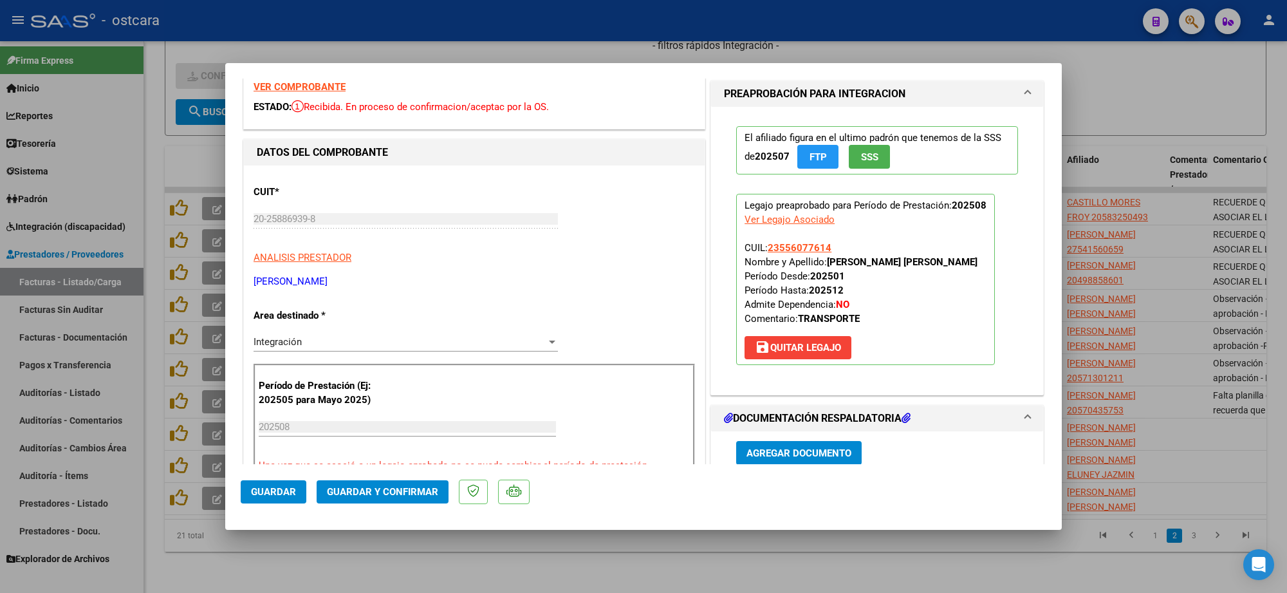
scroll to position [0, 0]
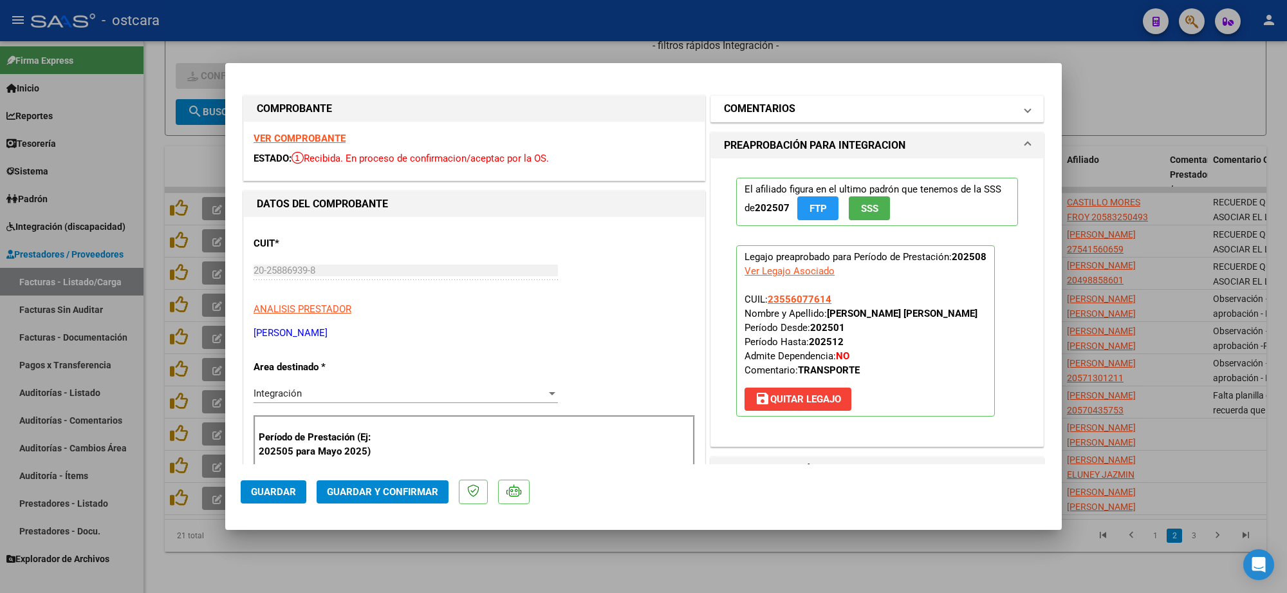
click at [838, 97] on mat-expansion-panel-header "COMENTARIOS" at bounding box center [877, 109] width 332 height 26
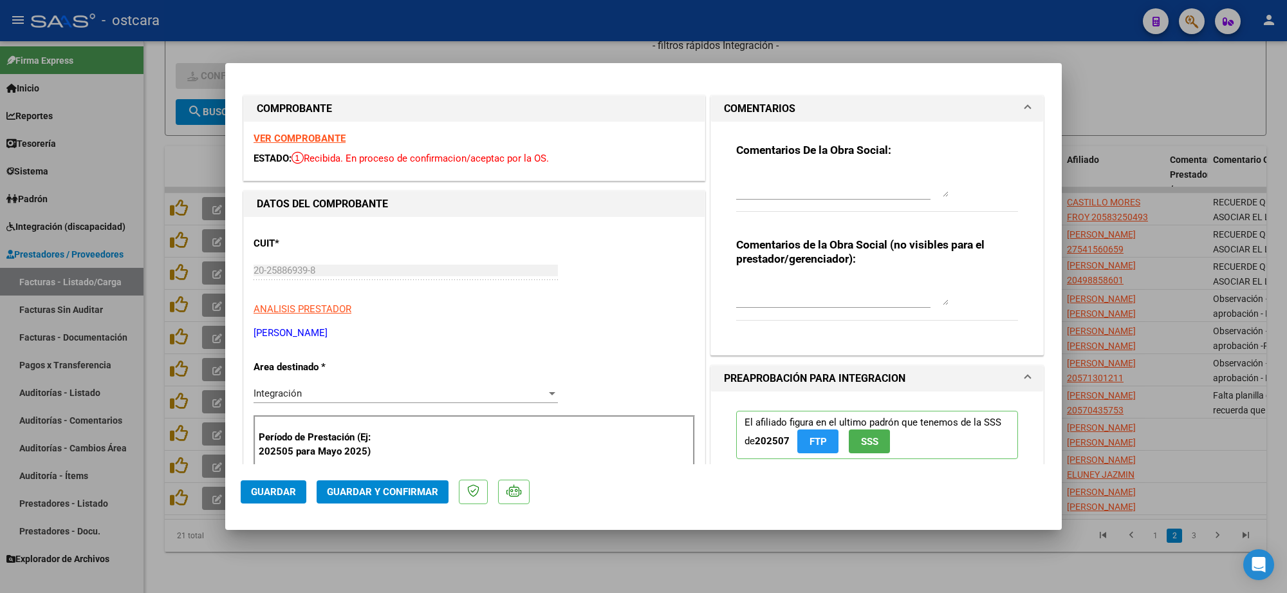
click at [805, 175] on textarea at bounding box center [842, 184] width 212 height 26
paste textarea "Recordar indicar vinculo del firmante en las planillas de asistencia."
type textarea "Recordar indicar vinculo del firmante en las planillas de asistencia."
click at [355, 493] on span "Guardar y Confirmar" at bounding box center [382, 492] width 111 height 12
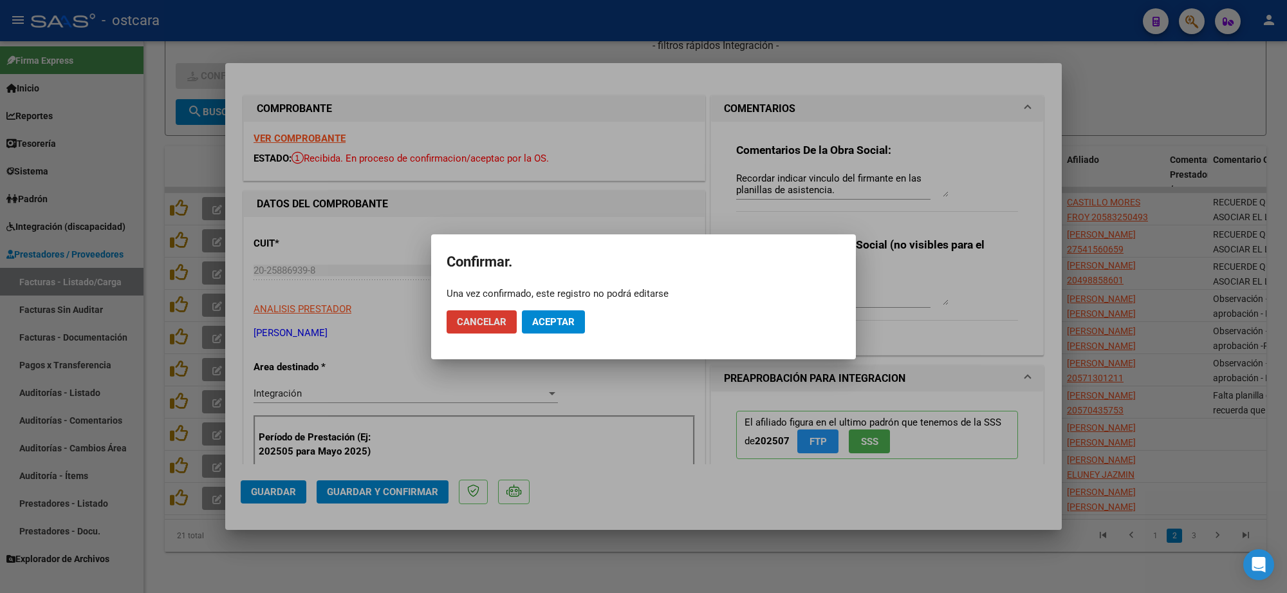
click at [556, 309] on mat-dialog-actions "Cancelar Aceptar" at bounding box center [643, 322] width 394 height 44
click at [570, 326] on span "Aceptar" at bounding box center [553, 322] width 42 height 12
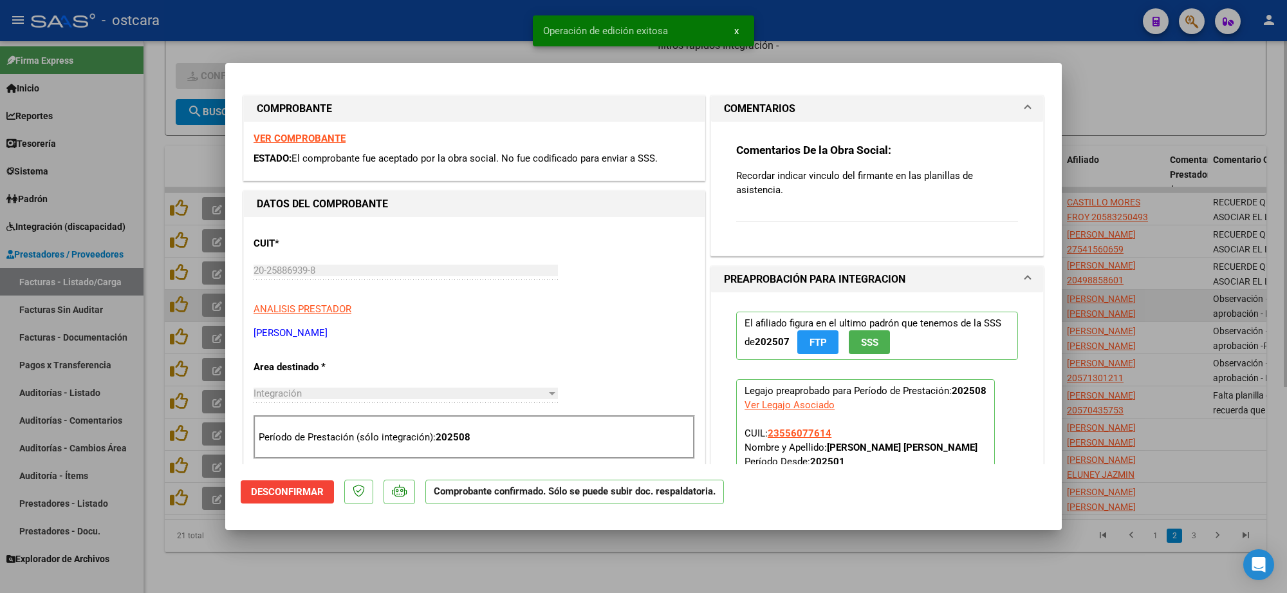
click at [1154, 298] on div at bounding box center [643, 296] width 1287 height 593
type input "$ 0,00"
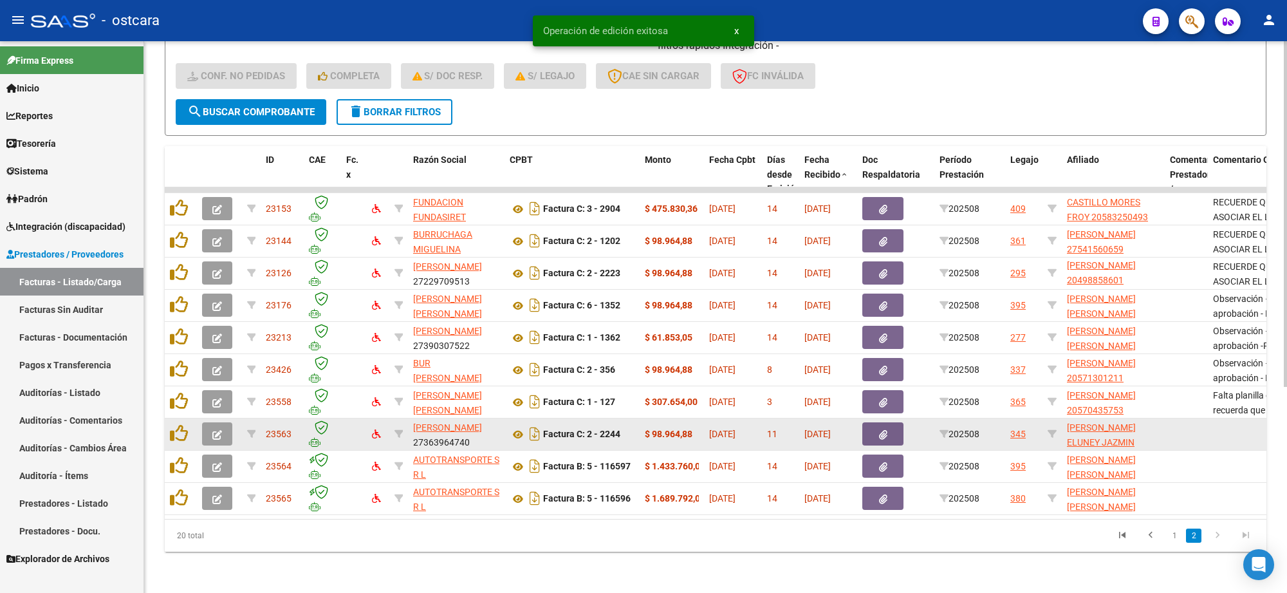
click at [220, 430] on icon "button" at bounding box center [217, 435] width 10 height 10
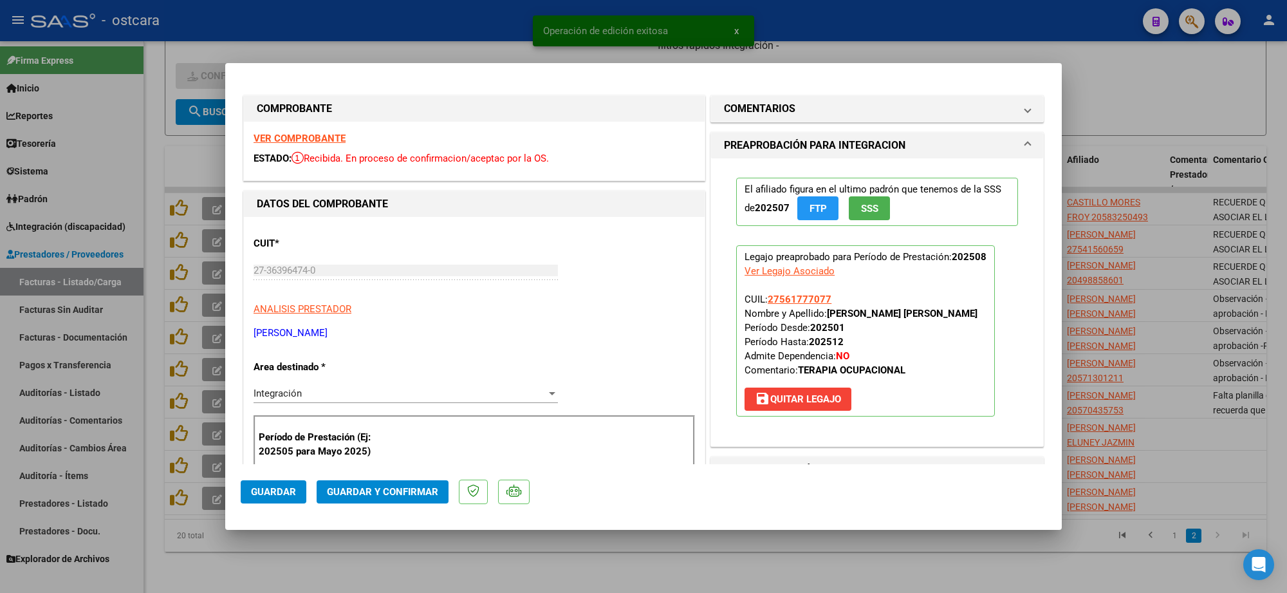
click at [306, 143] on strong "VER COMPROBANTE" at bounding box center [299, 139] width 92 height 12
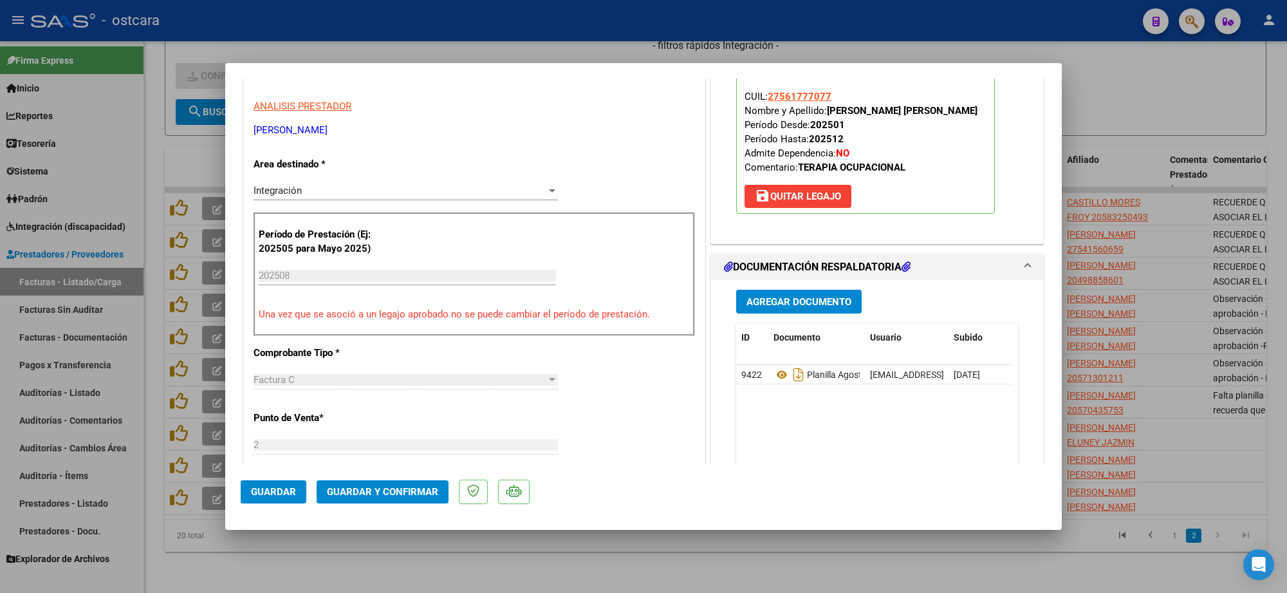
scroll to position [322, 0]
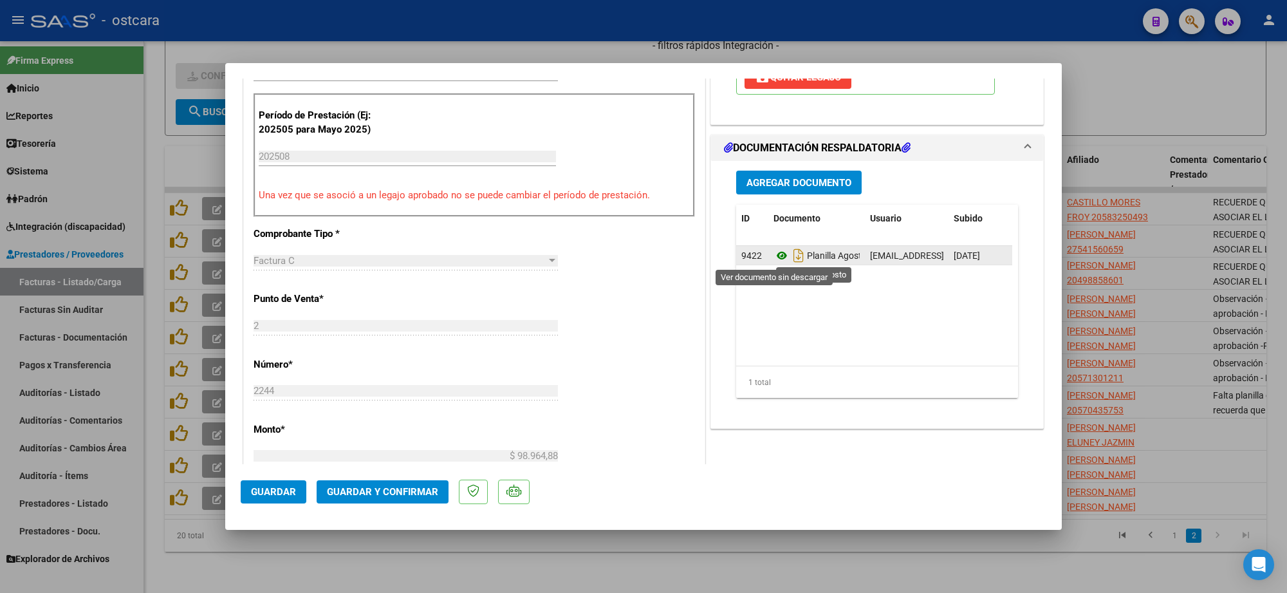
click at [773, 257] on icon at bounding box center [781, 255] width 17 height 15
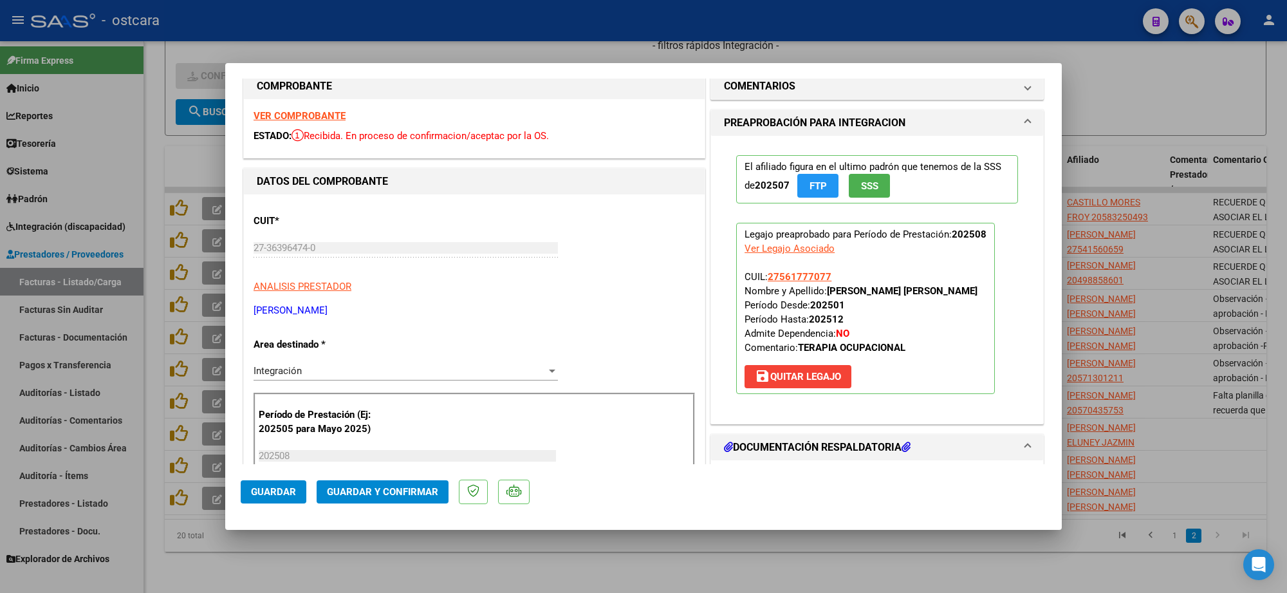
scroll to position [0, 0]
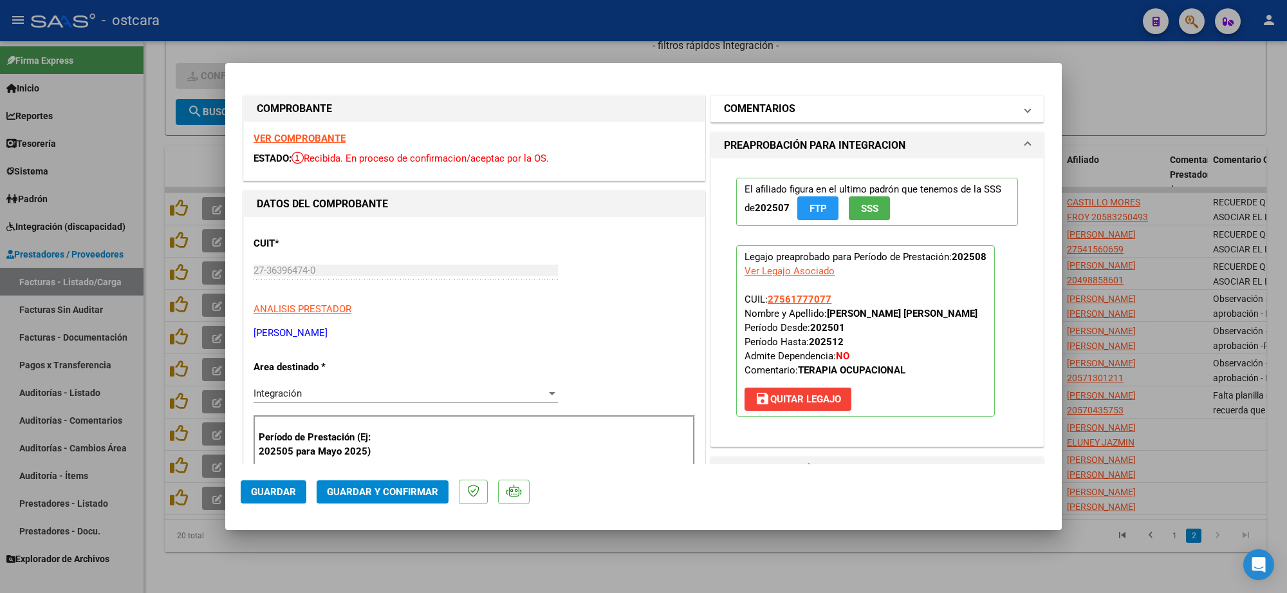
click at [829, 101] on mat-panel-title "COMENTARIOS" at bounding box center [869, 108] width 291 height 15
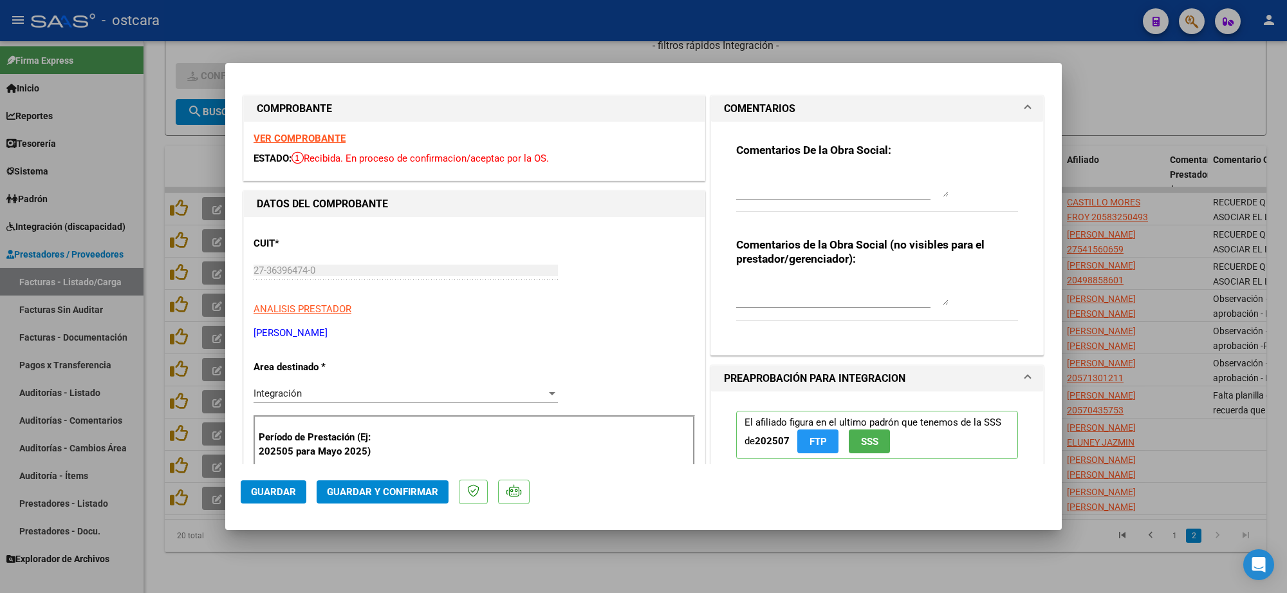
click at [825, 198] on div at bounding box center [842, 184] width 212 height 31
paste textarea "Recordar indicar vinculo del firmante en las planillas de asistencia."
type textarea "Recordar indicar vinculo del firmante en las planillas de asistencia."
click at [409, 497] on button "Guardar y Confirmar" at bounding box center [383, 491] width 132 height 23
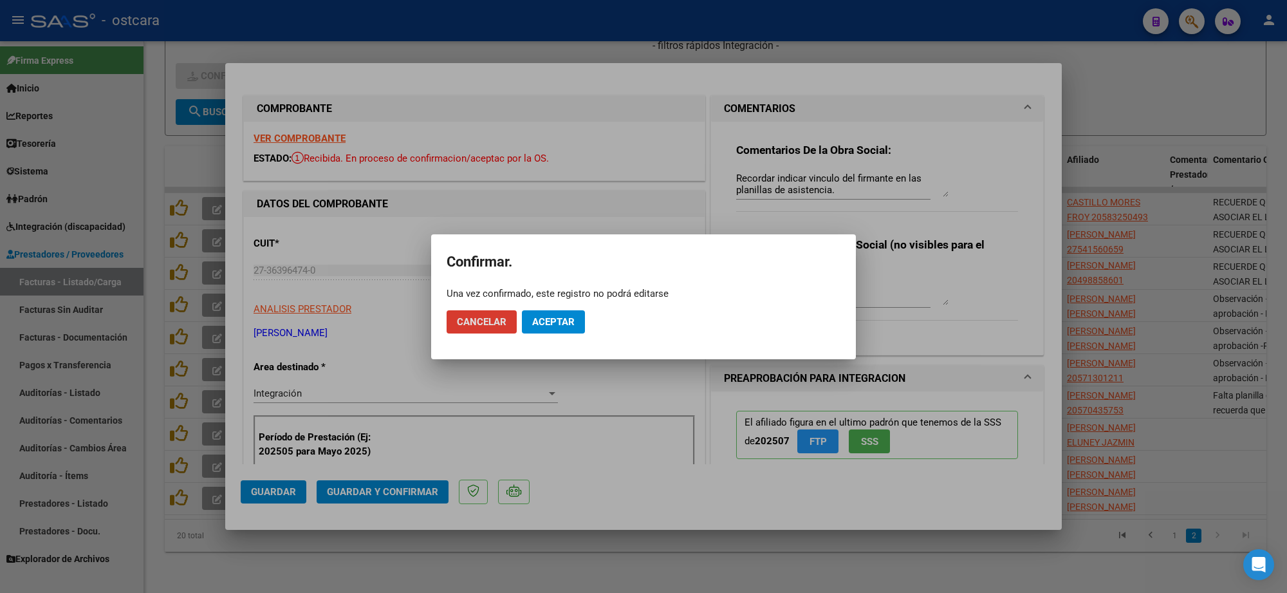
click at [558, 317] on span "Aceptar" at bounding box center [553, 322] width 42 height 12
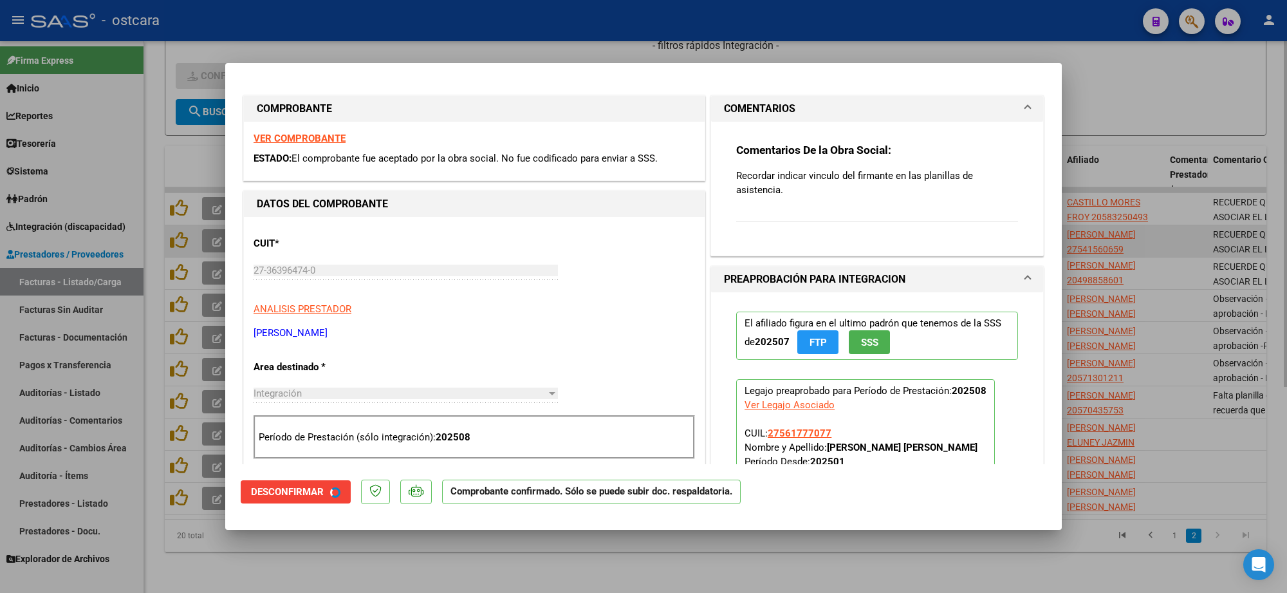
drag, startPoint x: 1190, startPoint y: 239, endPoint x: 1181, endPoint y: 239, distance: 9.7
click at [1181, 239] on div at bounding box center [643, 296] width 1287 height 593
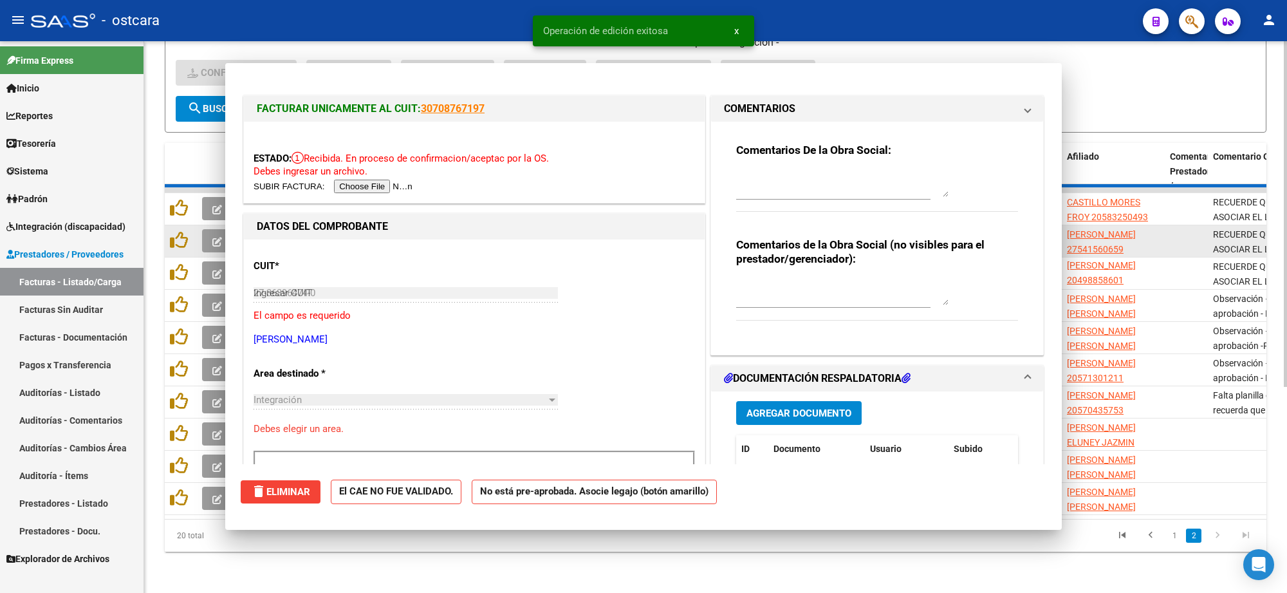
type input "$ 0,00"
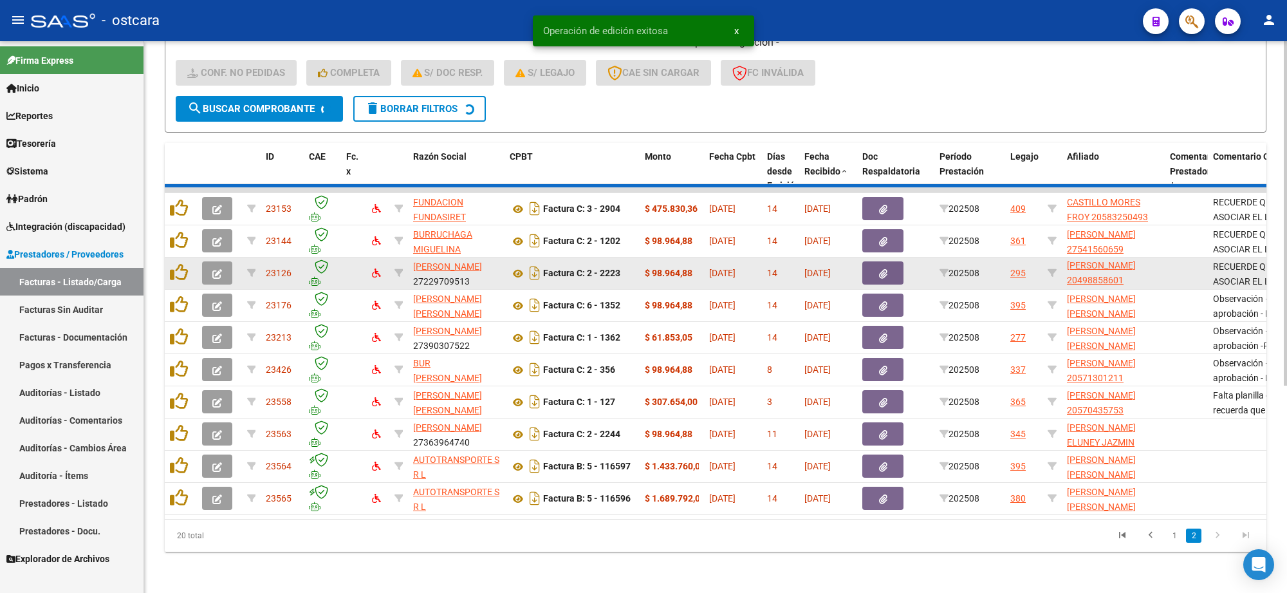
scroll to position [296, 0]
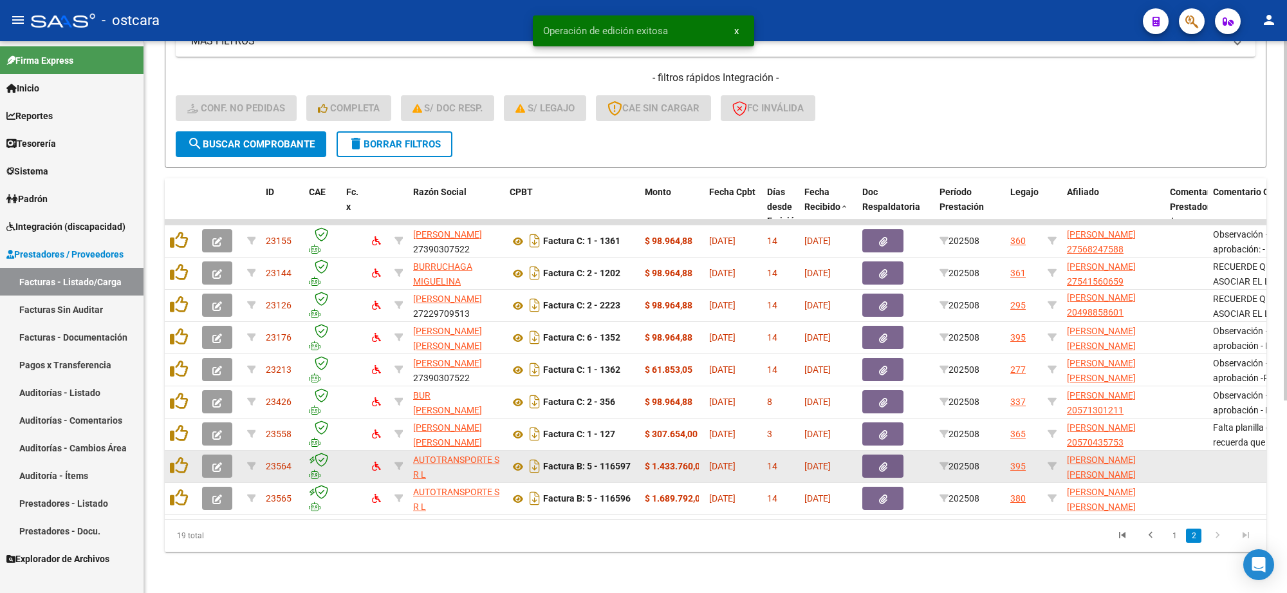
click at [219, 462] on icon "button" at bounding box center [217, 467] width 10 height 10
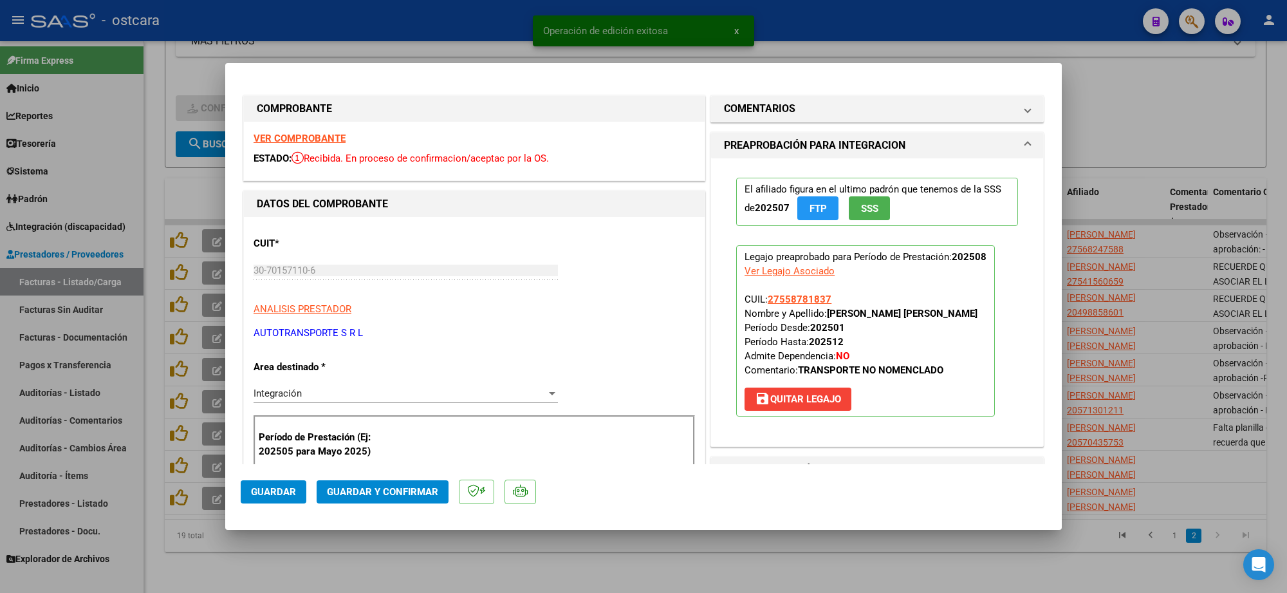
click at [335, 133] on strong "VER COMPROBANTE" at bounding box center [299, 139] width 92 height 12
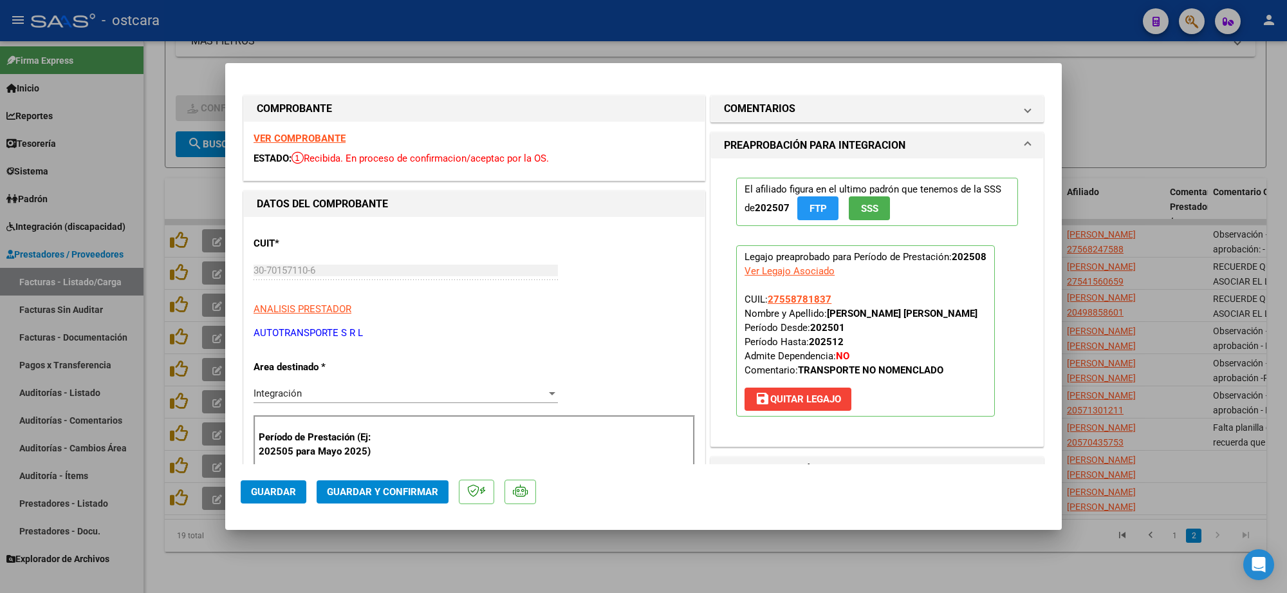
scroll to position [402, 0]
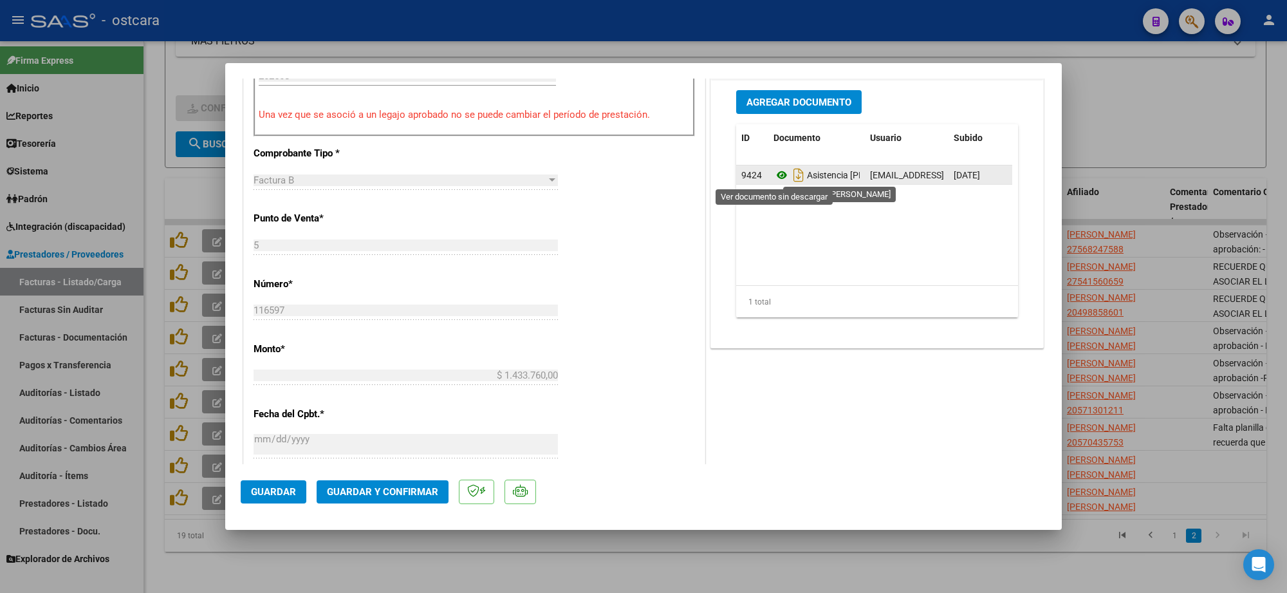
click at [775, 181] on icon at bounding box center [781, 174] width 17 height 15
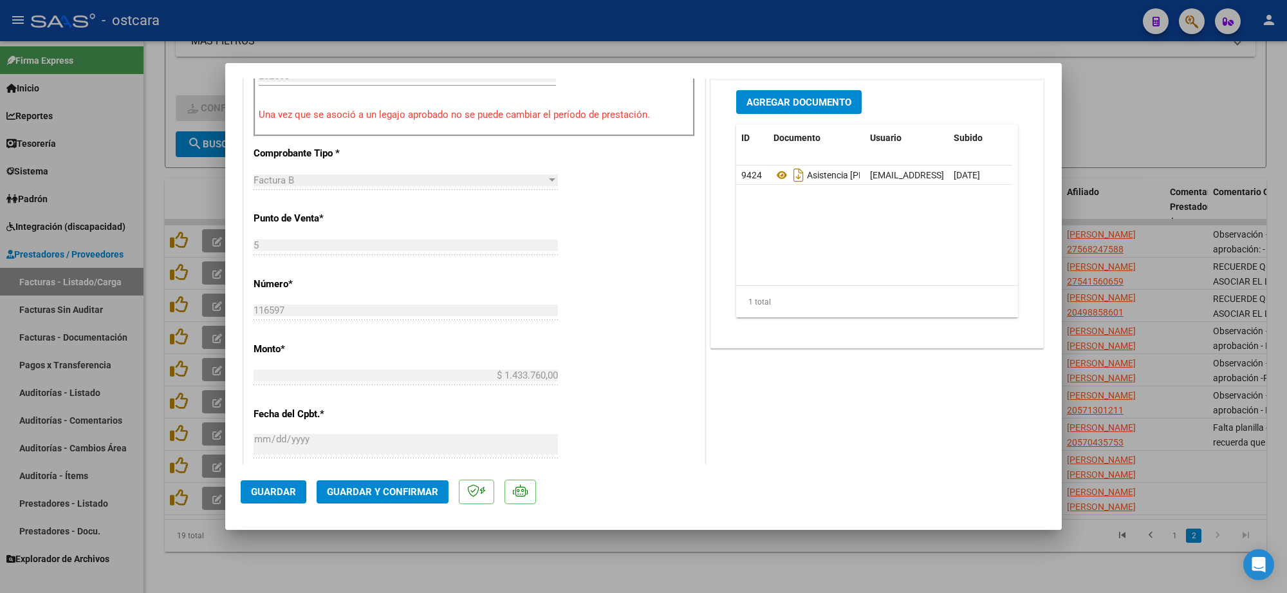
click at [396, 497] on button "Guardar y Confirmar" at bounding box center [383, 491] width 132 height 23
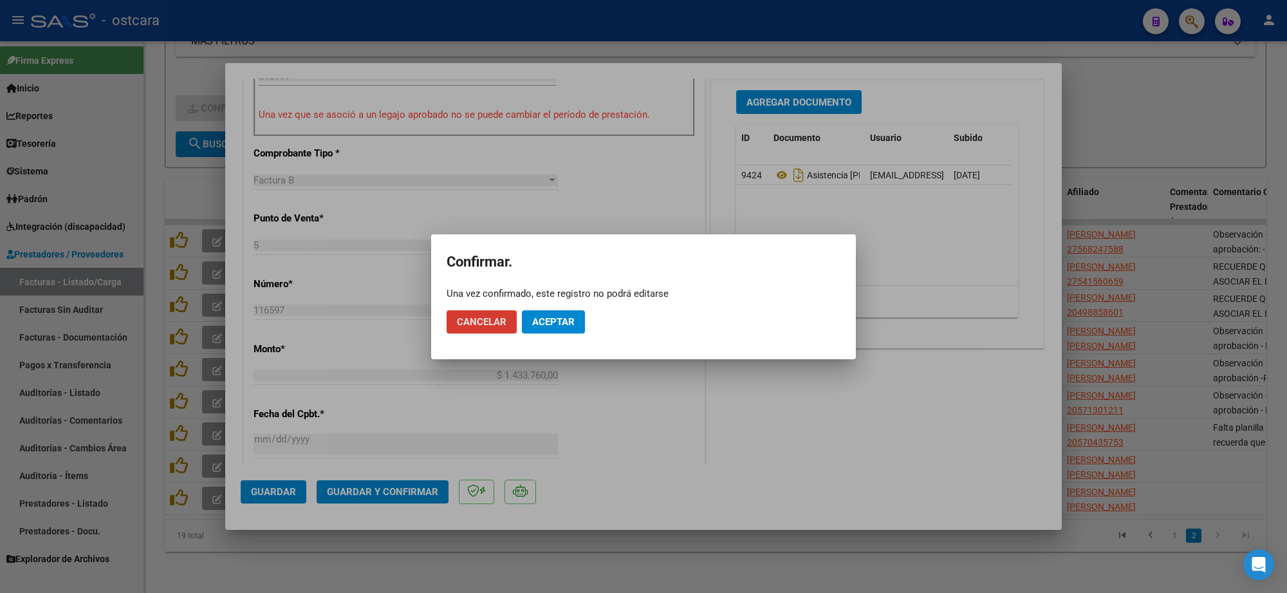
click at [564, 320] on span "Aceptar" at bounding box center [553, 322] width 42 height 12
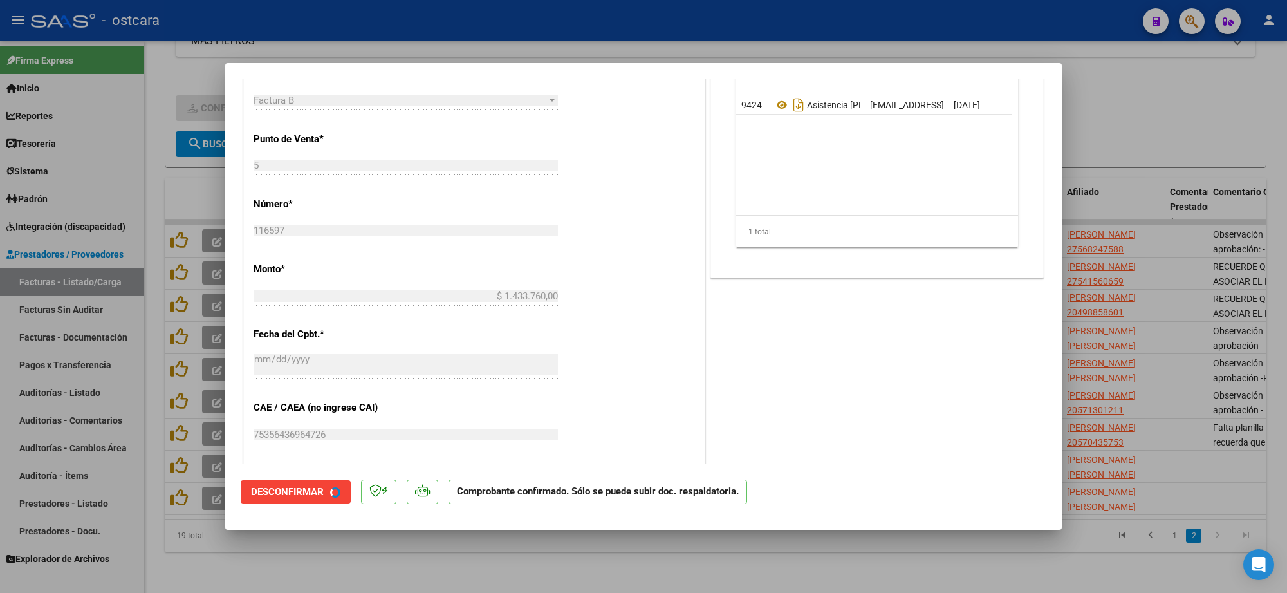
click at [1214, 214] on div at bounding box center [643, 296] width 1287 height 593
type input "$ 0,00"
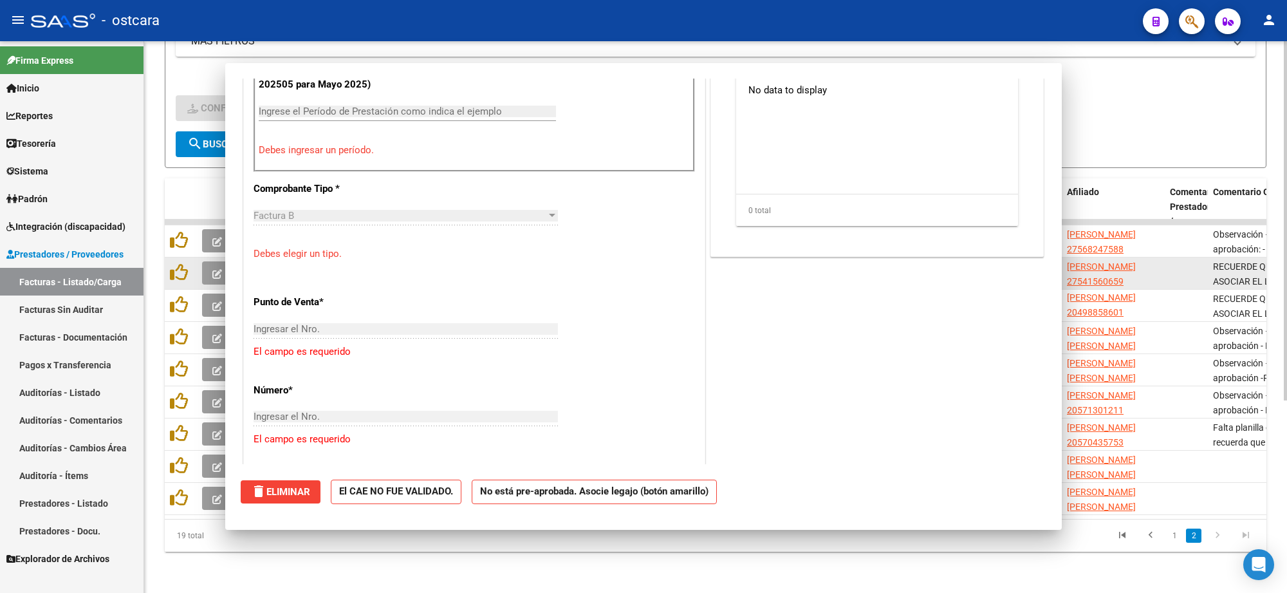
scroll to position [0, 0]
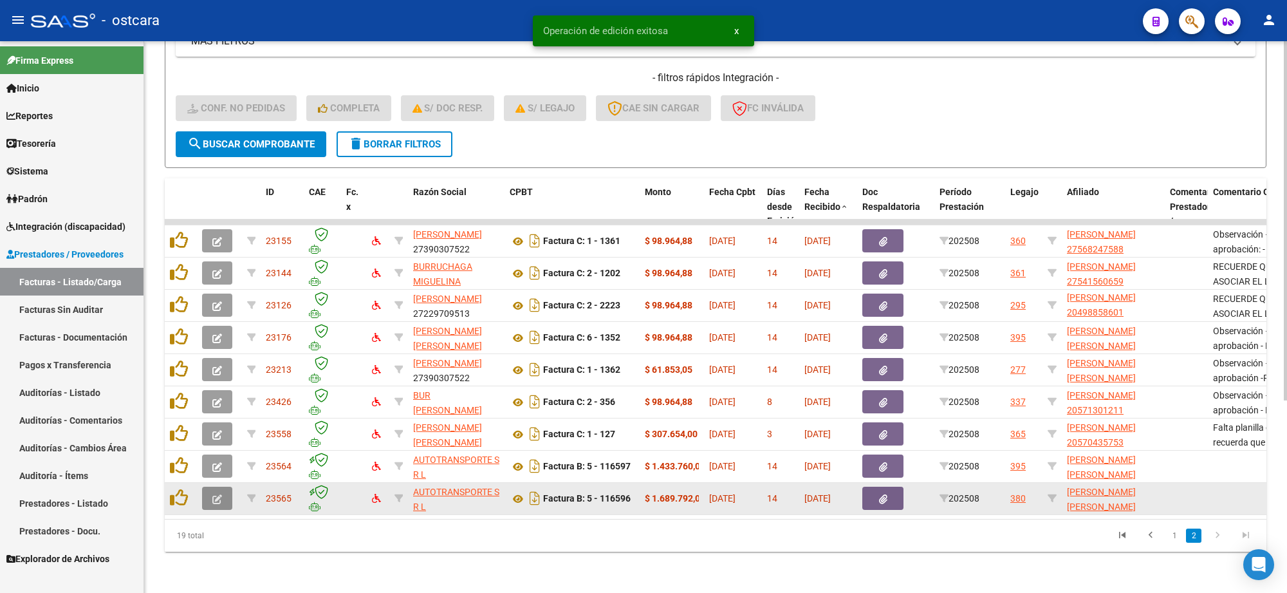
click at [217, 494] on icon "button" at bounding box center [217, 499] width 10 height 10
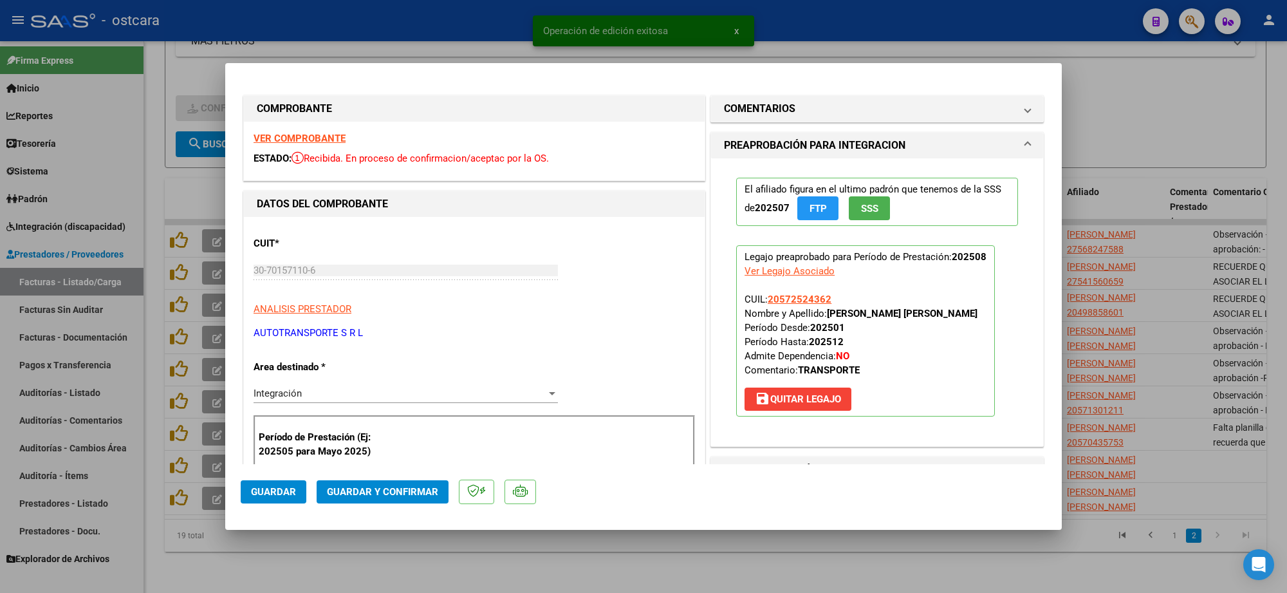
click at [328, 142] on strong "VER COMPROBANTE" at bounding box center [299, 139] width 92 height 12
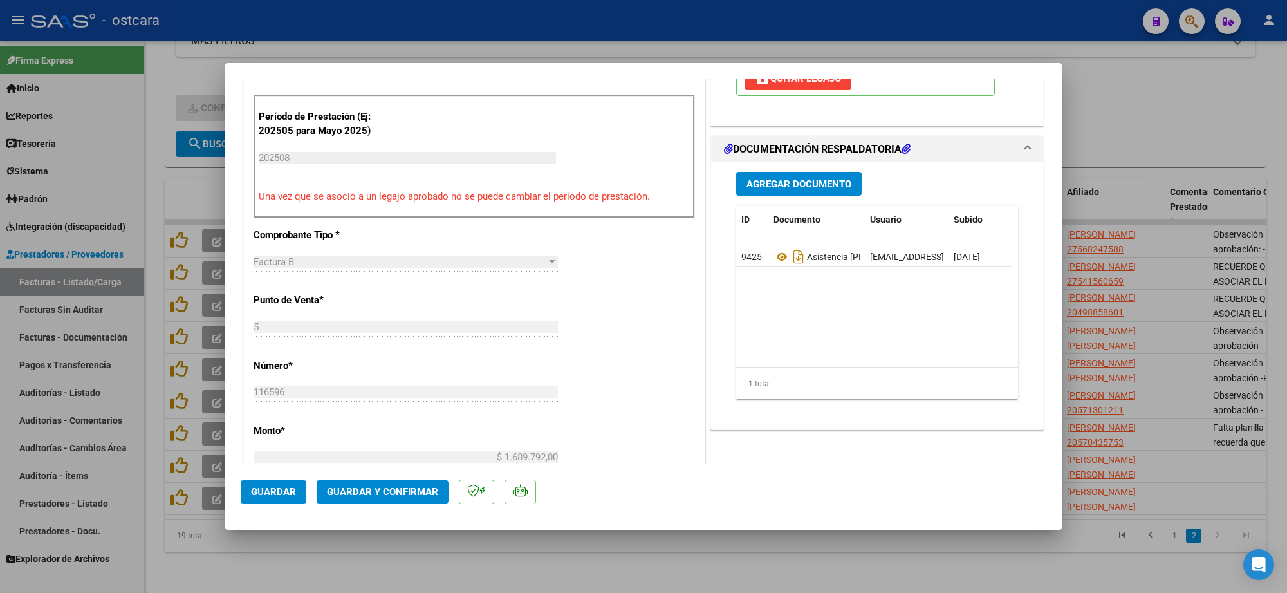
scroll to position [322, 0]
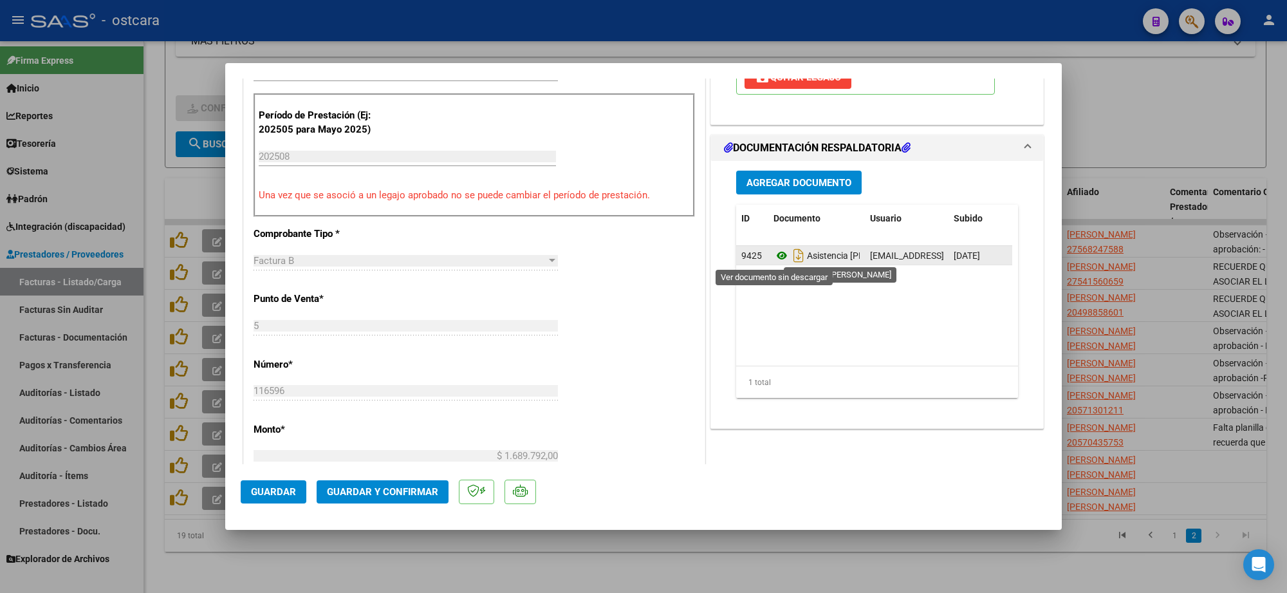
click at [773, 254] on icon at bounding box center [781, 255] width 17 height 15
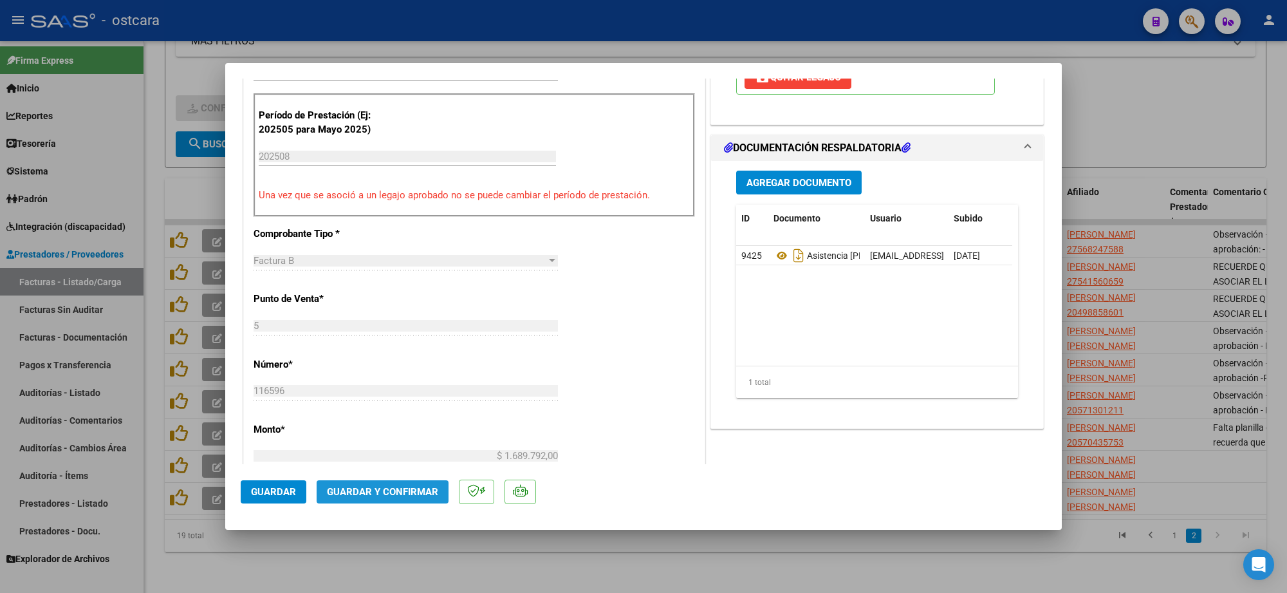
click at [383, 497] on button "Guardar y Confirmar" at bounding box center [383, 491] width 132 height 23
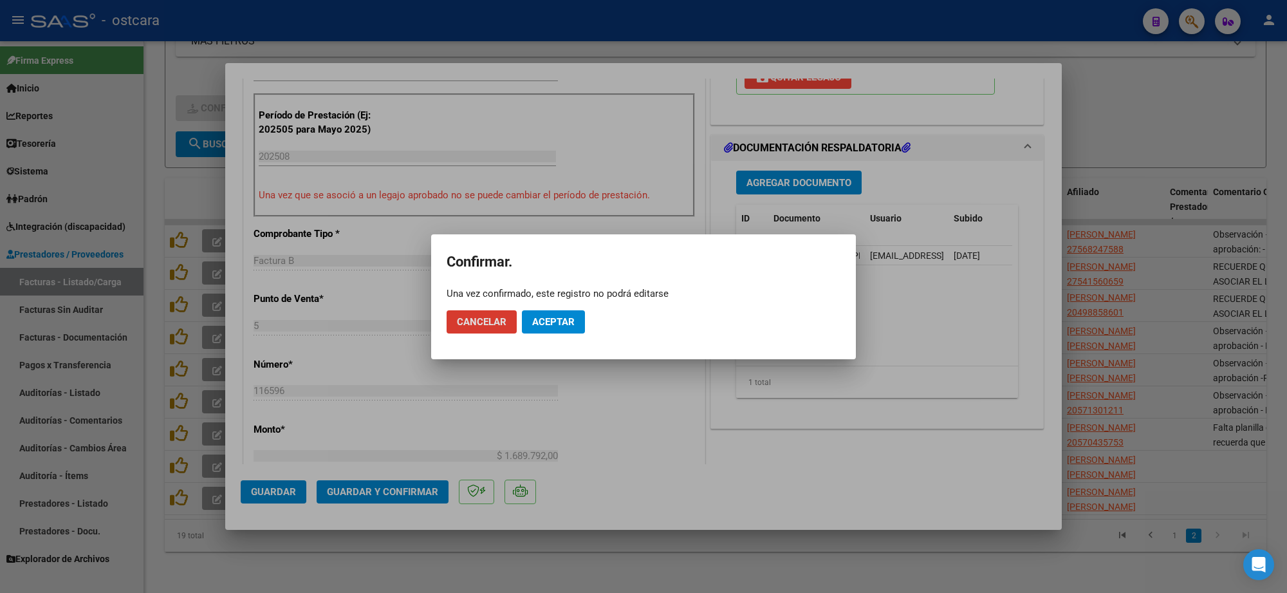
click at [557, 314] on button "Aceptar" at bounding box center [553, 321] width 63 height 23
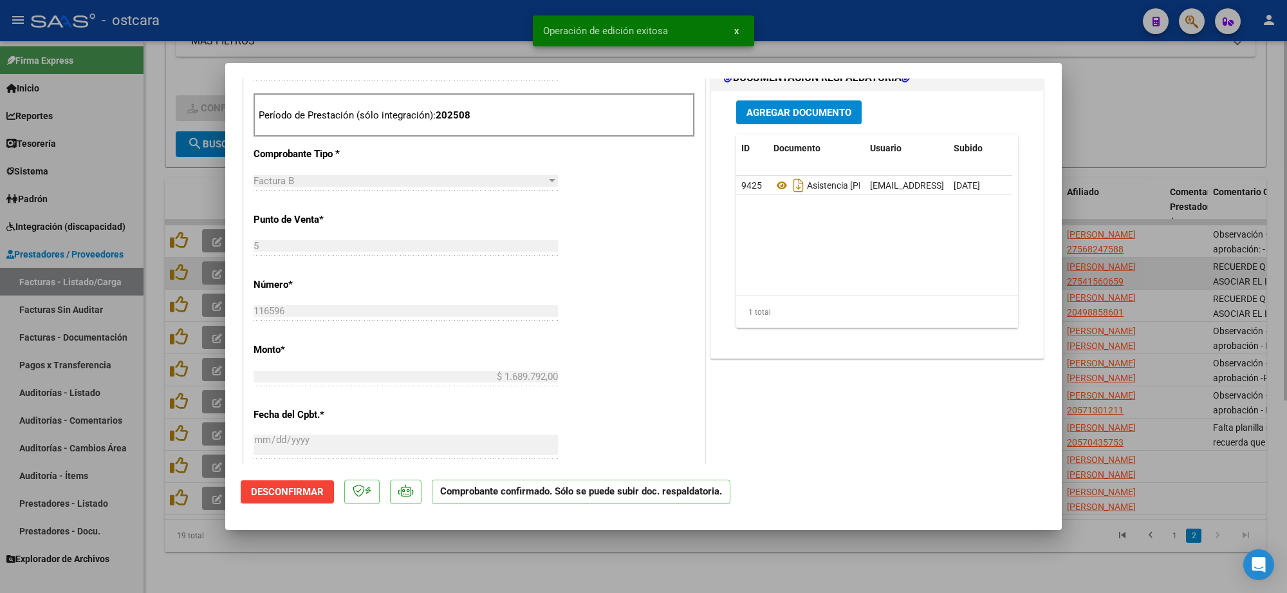
click at [1158, 246] on div at bounding box center [643, 296] width 1287 height 593
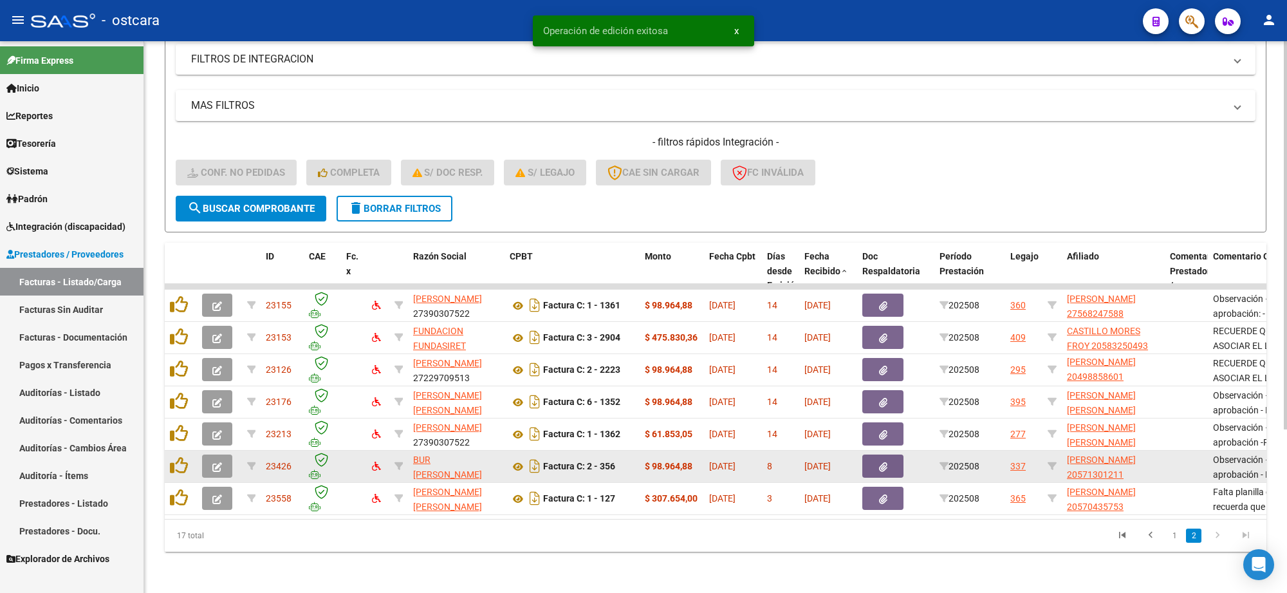
scroll to position [1, 0]
